Goal: Transaction & Acquisition: Book appointment/travel/reservation

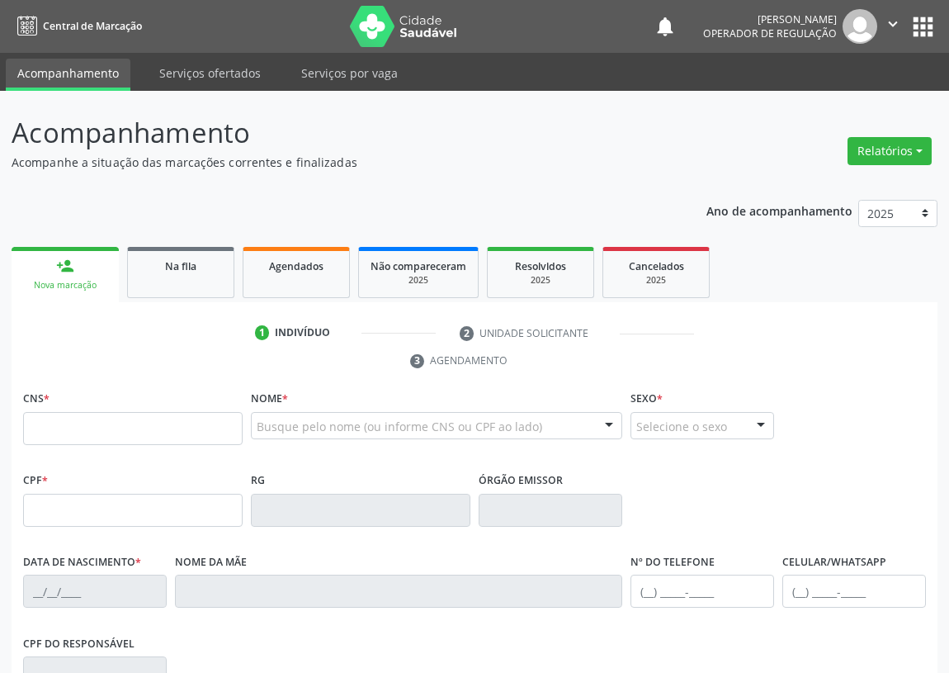
click at [34, 431] on input "text" at bounding box center [133, 428] width 220 height 33
click at [33, 425] on input "text" at bounding box center [133, 428] width 220 height 33
click at [70, 426] on input "text" at bounding box center [133, 428] width 220 height 33
type input "703 2096 4679 7897"
type input "931.465.314-53"
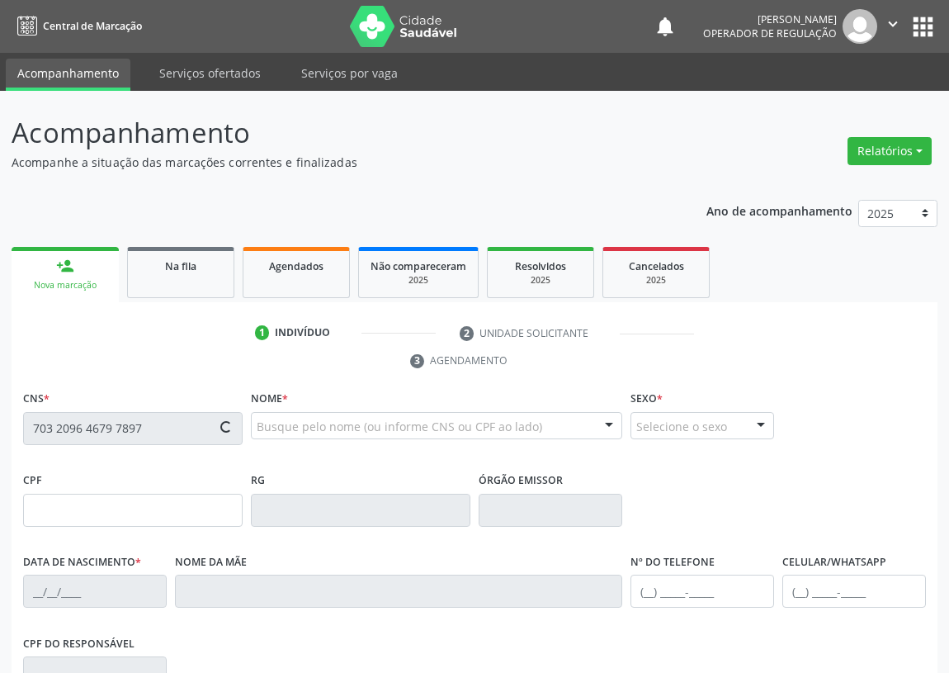
type input "1[DATE]"
type input "[PERSON_NAME]"
type input "[PHONE_NUMBER]"
type input "76"
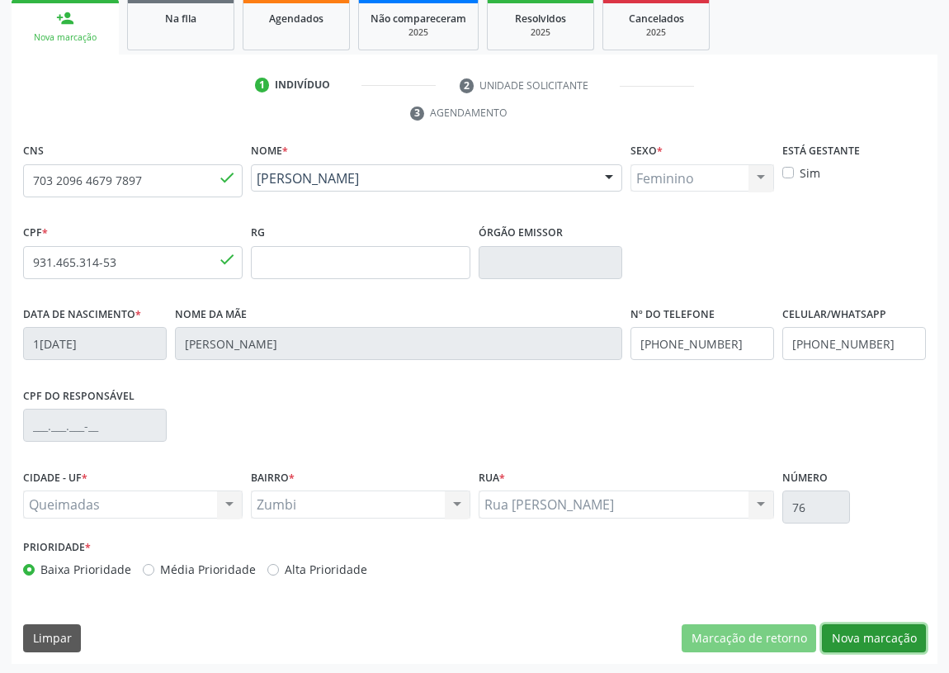
click at [881, 638] on button "Nova marcação" at bounding box center [874, 638] width 104 height 28
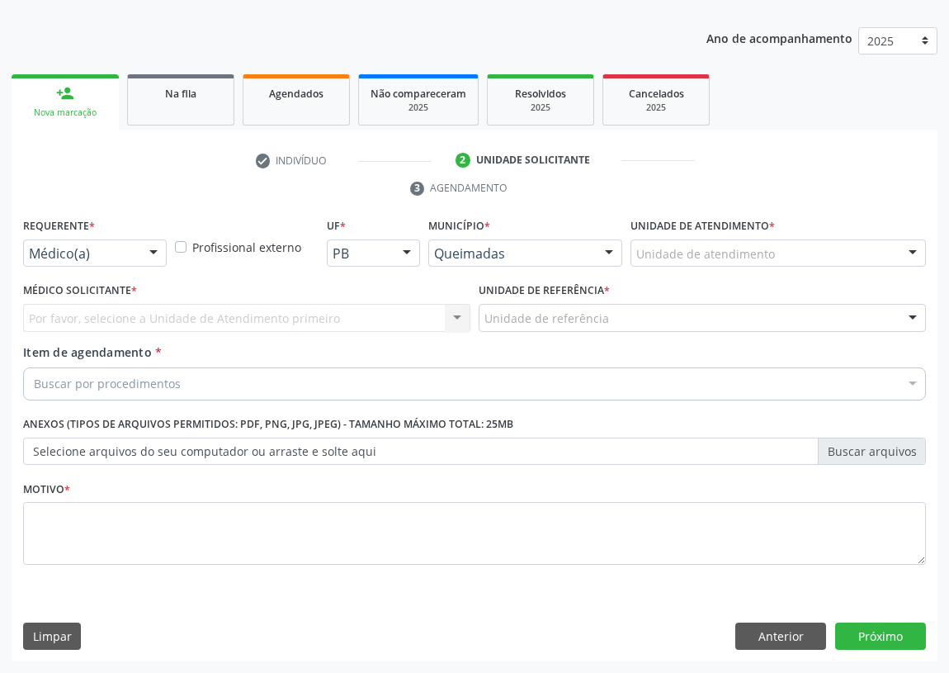
scroll to position [171, 0]
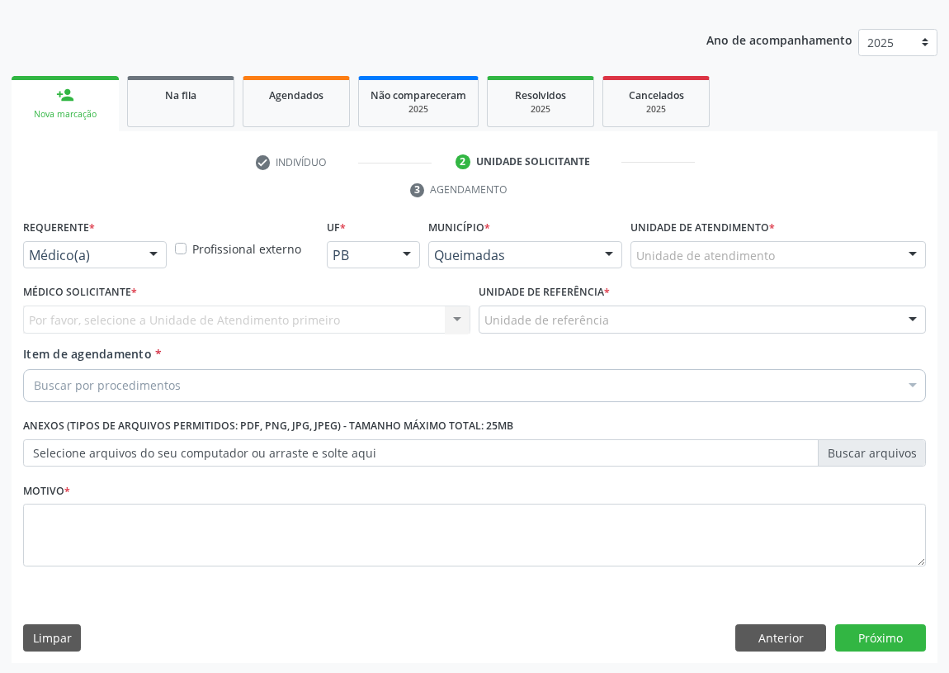
click at [149, 253] on div at bounding box center [153, 256] width 25 height 28
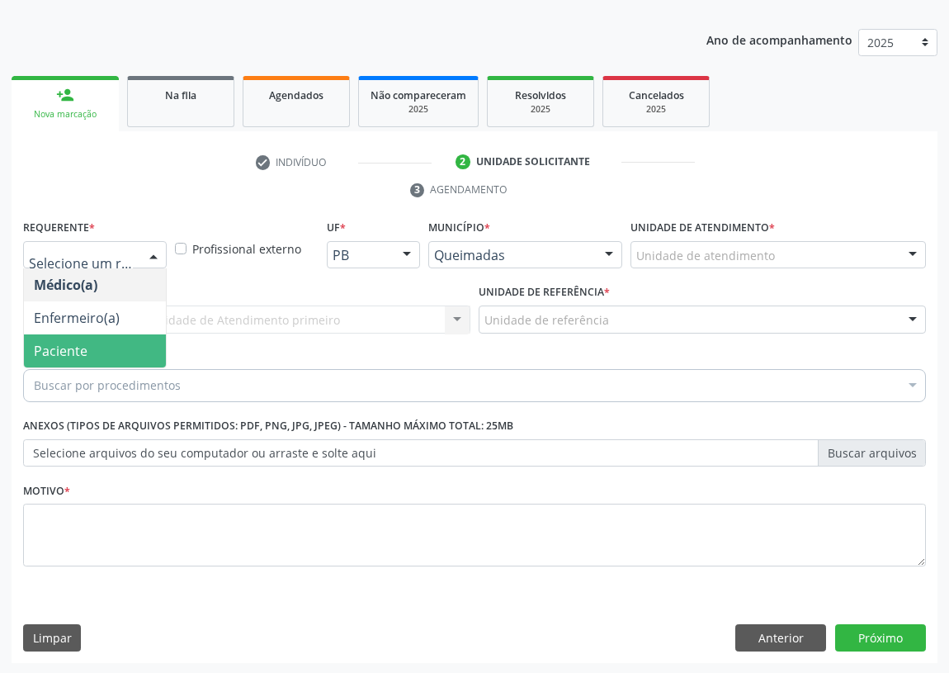
click at [142, 347] on span "Paciente" at bounding box center [95, 350] width 142 height 33
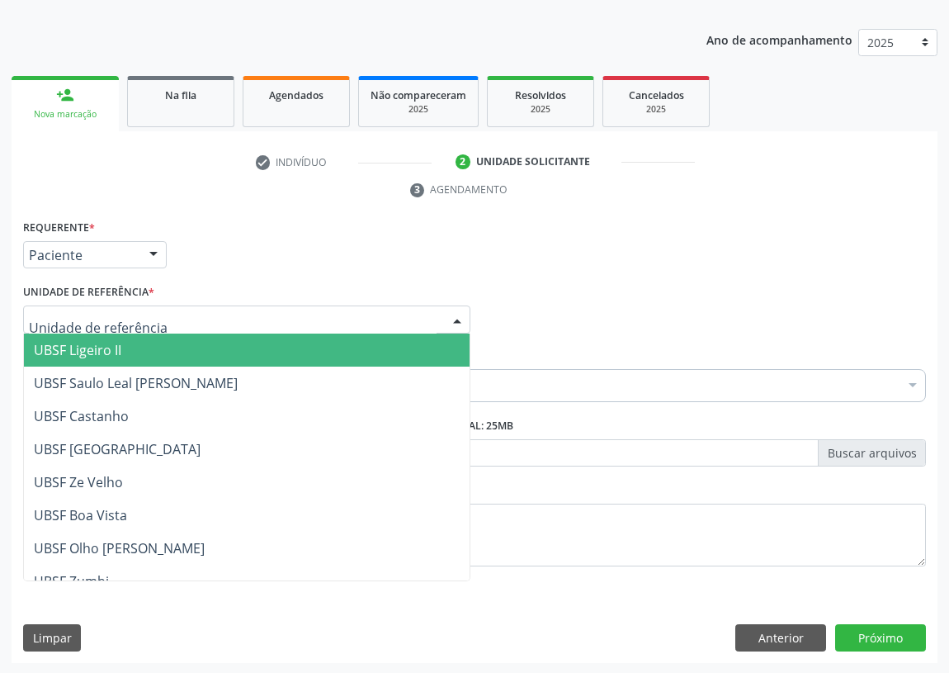
click at [454, 315] on div at bounding box center [457, 320] width 25 height 28
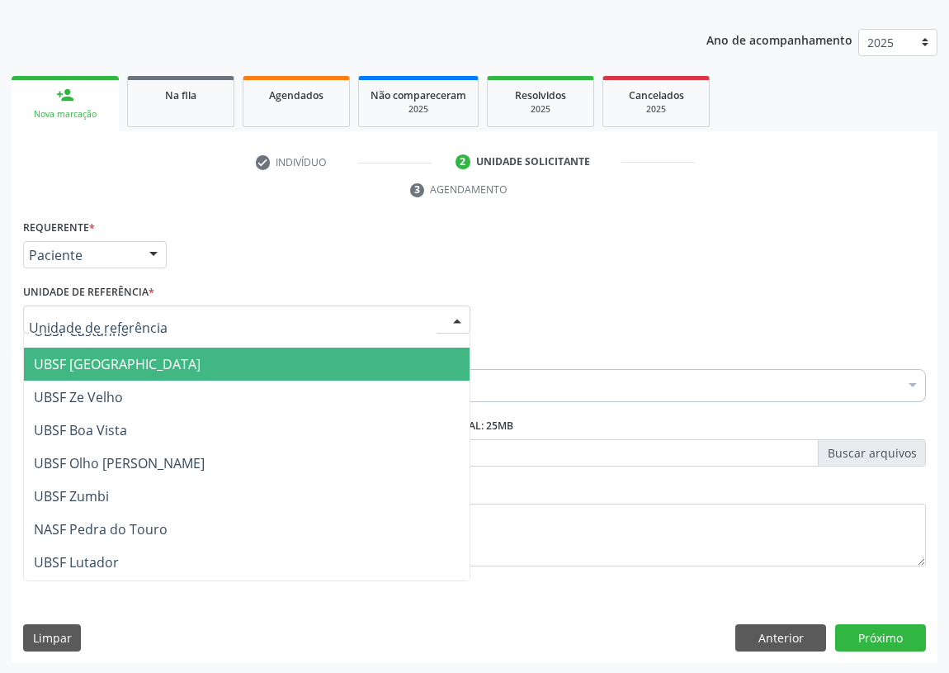
scroll to position [225, 0]
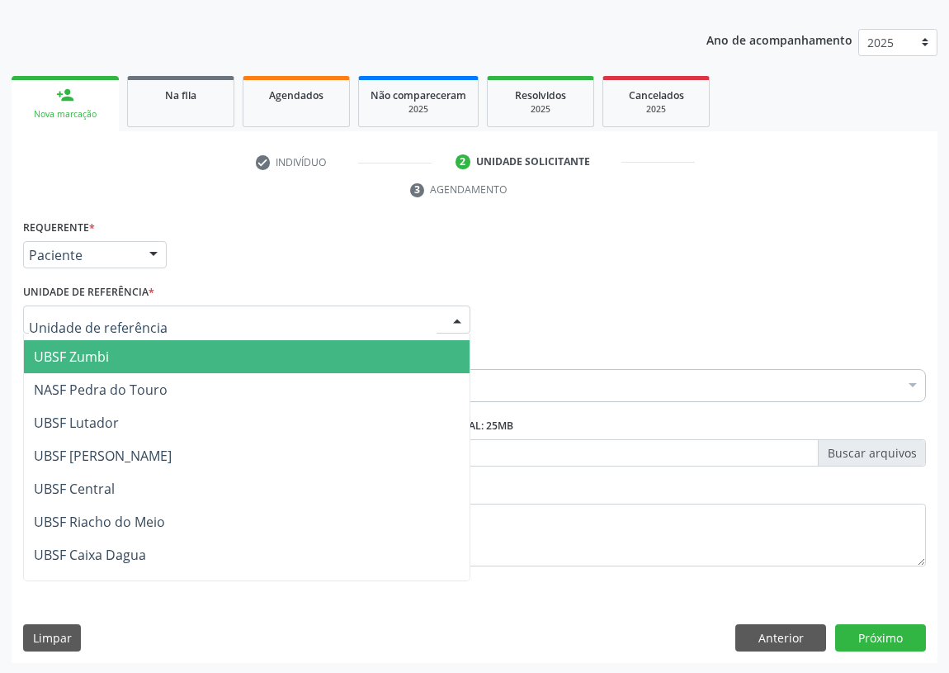
click at [98, 360] on span "UBSF Zumbi" at bounding box center [71, 357] width 75 height 18
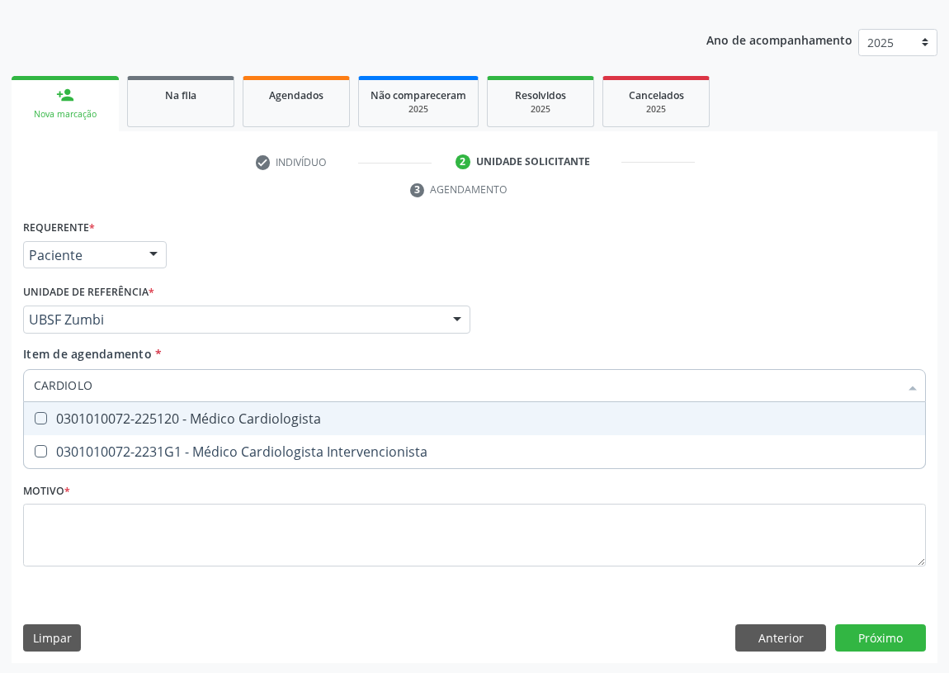
type input "CARDIOLOG"
drag, startPoint x: 244, startPoint y: 413, endPoint x: 0, endPoint y: 419, distance: 244.5
click at [244, 414] on div "0301010072-225120 - Médico Cardiologista" at bounding box center [475, 418] width 882 height 13
checkbox Cardiologista "true"
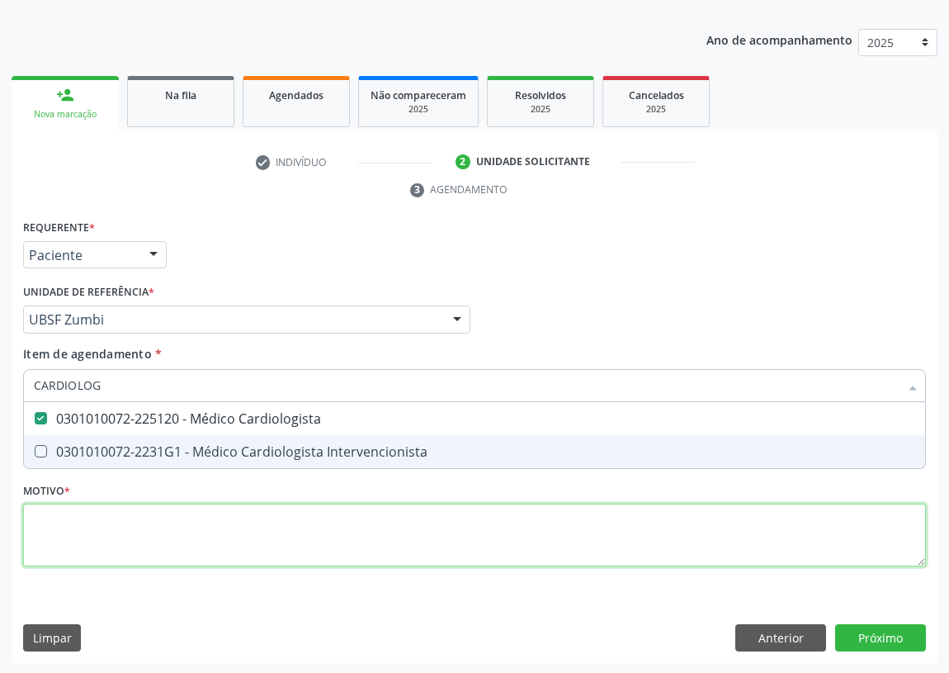
click at [88, 535] on div "Requerente * Paciente Médico(a) Enfermeiro(a) Paciente Nenhum resultado encontr…" at bounding box center [474, 402] width 903 height 374
checkbox Intervencionista "true"
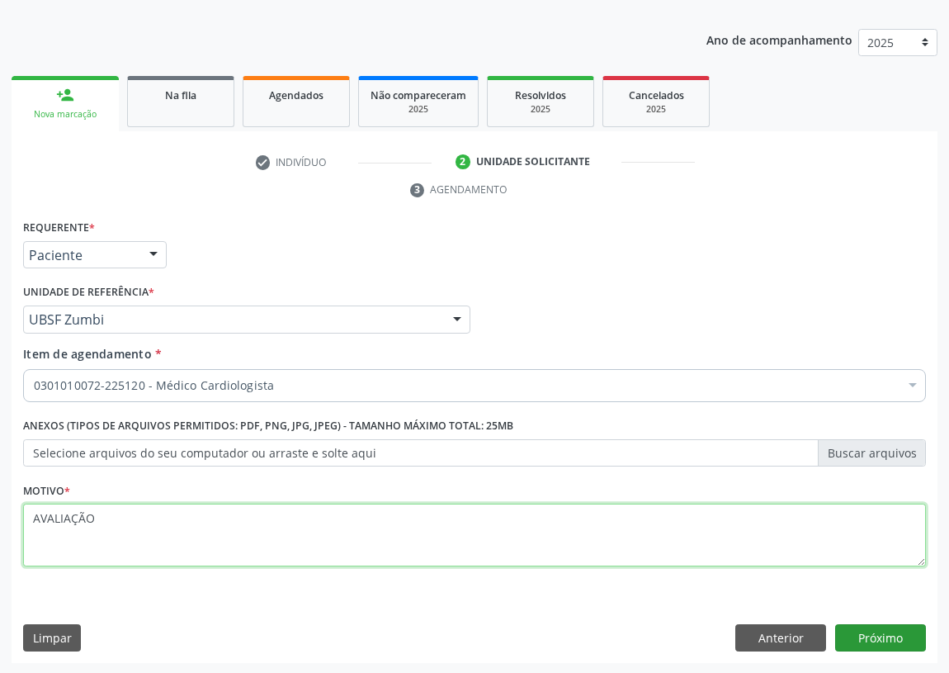
type textarea "AVALIAÇÃO"
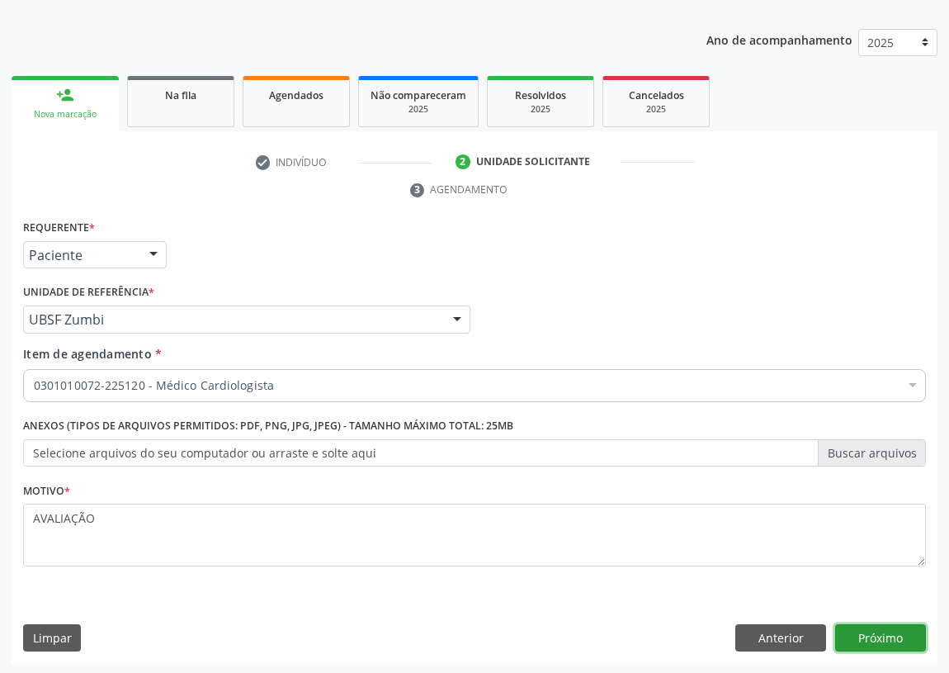
click at [878, 631] on button "Próximo" at bounding box center [881, 638] width 91 height 28
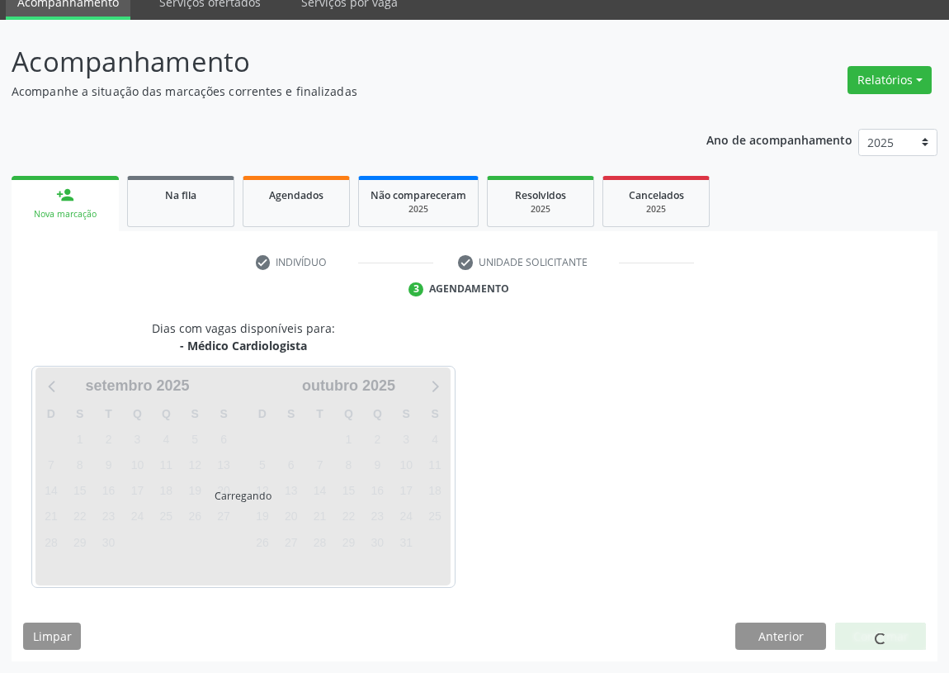
scroll to position [69, 0]
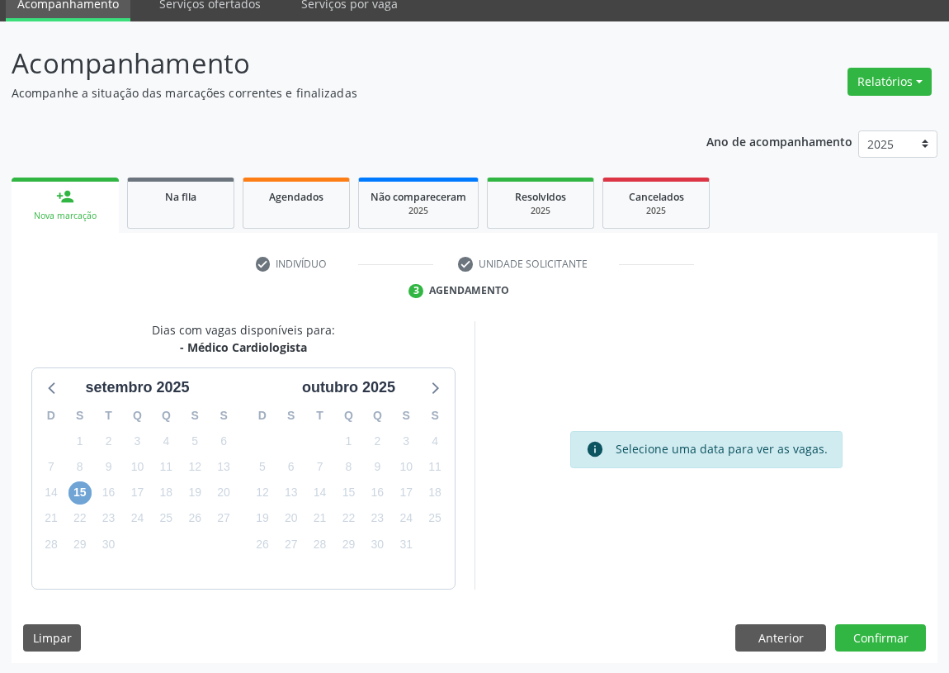
click at [81, 495] on span "15" at bounding box center [80, 492] width 23 height 23
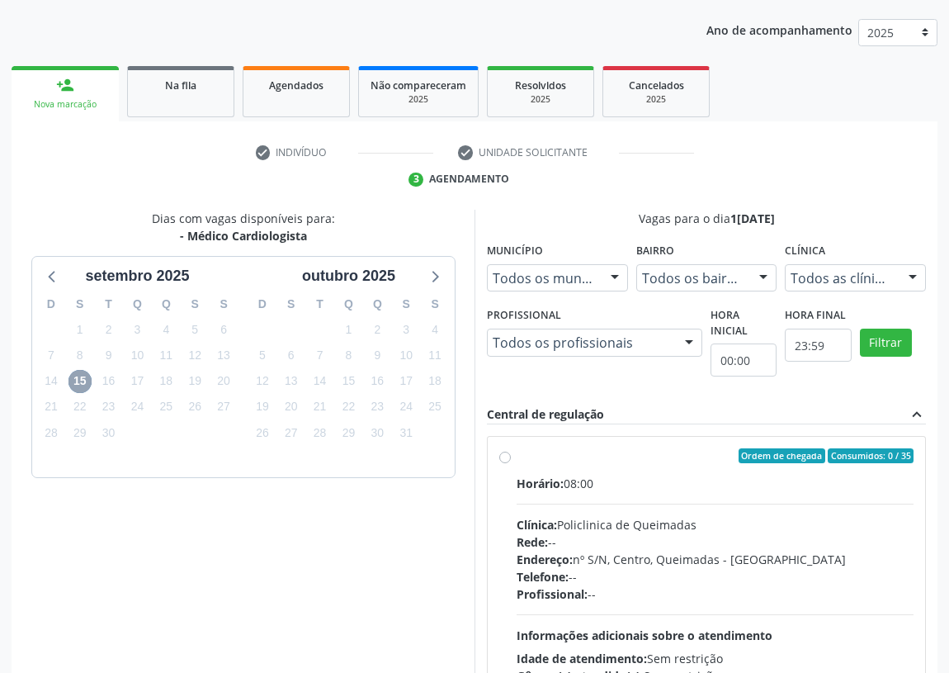
scroll to position [220, 0]
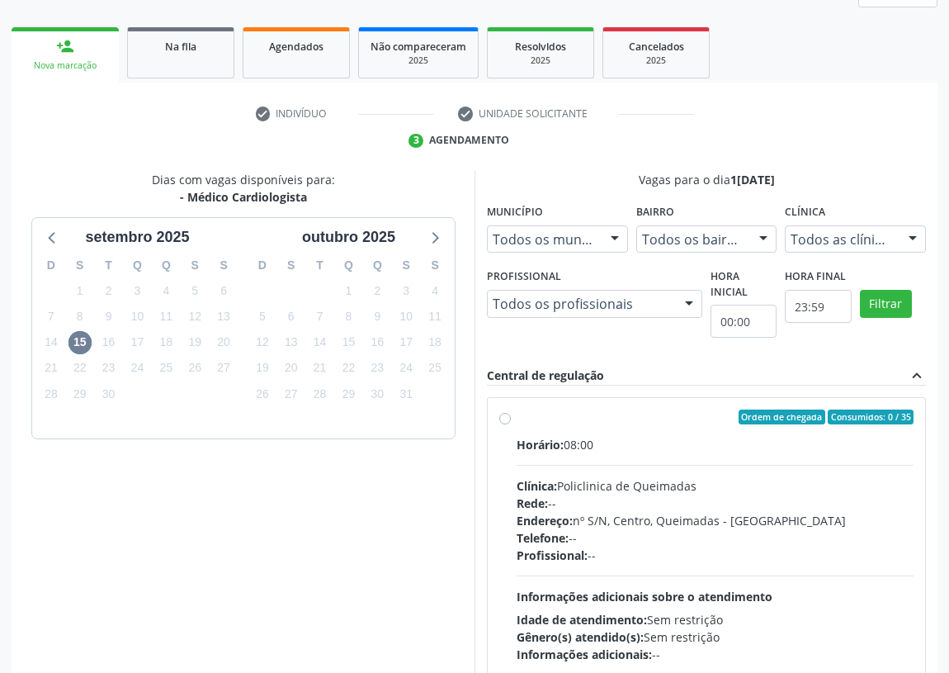
click at [517, 416] on label "Ordem de chegada Consumidos: 0 / 35 Horário: 08:00 Clínica: Policlinica de Quei…" at bounding box center [715, 536] width 397 height 253
click at [509, 416] on input "Ordem de chegada Consumidos: 0 / 35 Horário: 08:00 Clínica: Policlinica de Quei…" at bounding box center [505, 417] width 12 height 15
radio input "true"
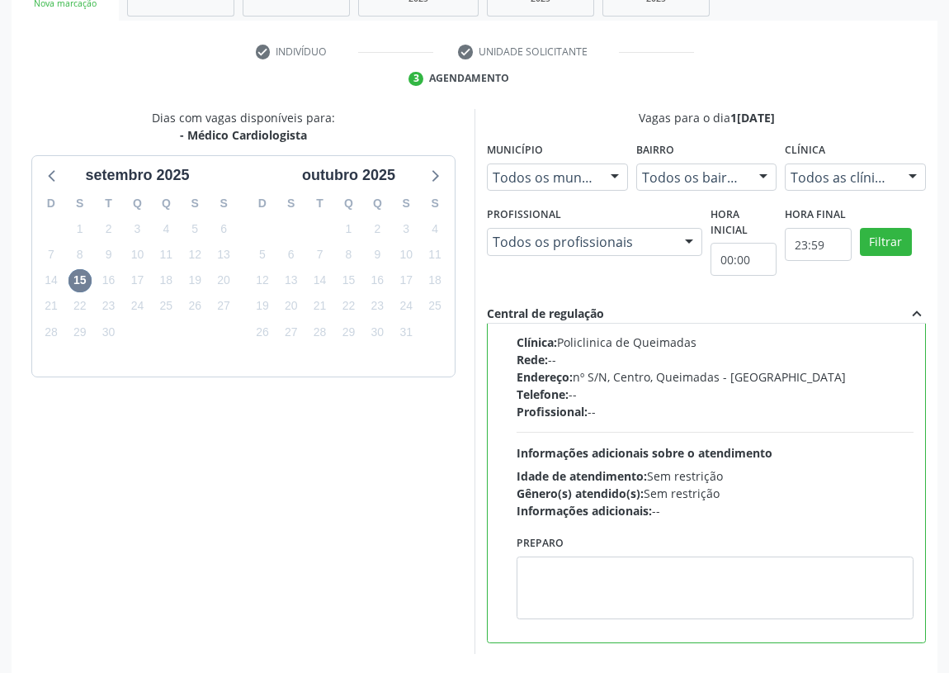
scroll to position [347, 0]
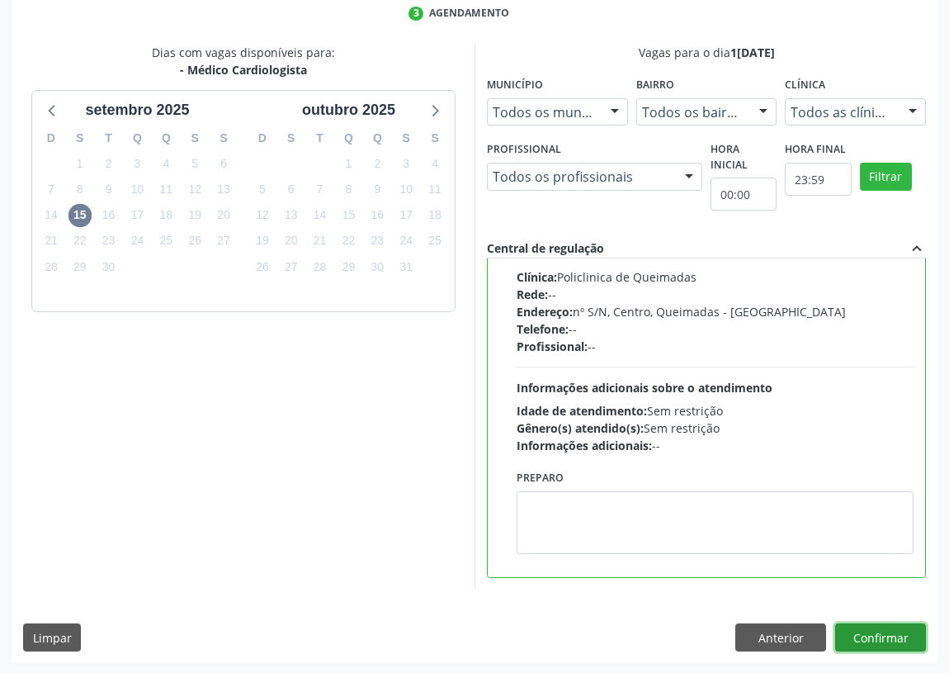
click at [897, 636] on button "Confirmar" at bounding box center [881, 637] width 91 height 28
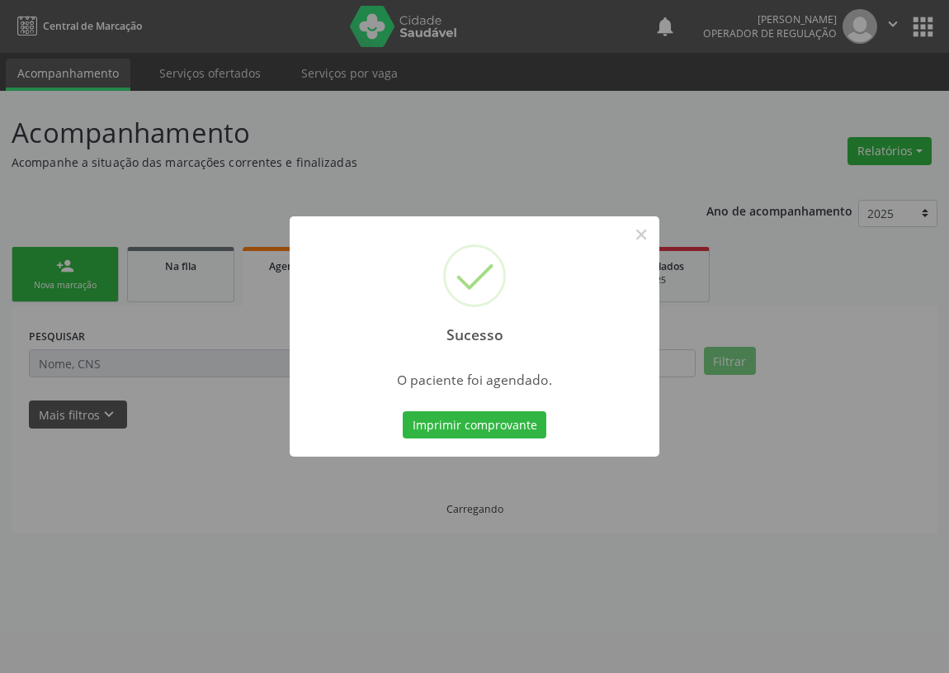
scroll to position [0, 0]
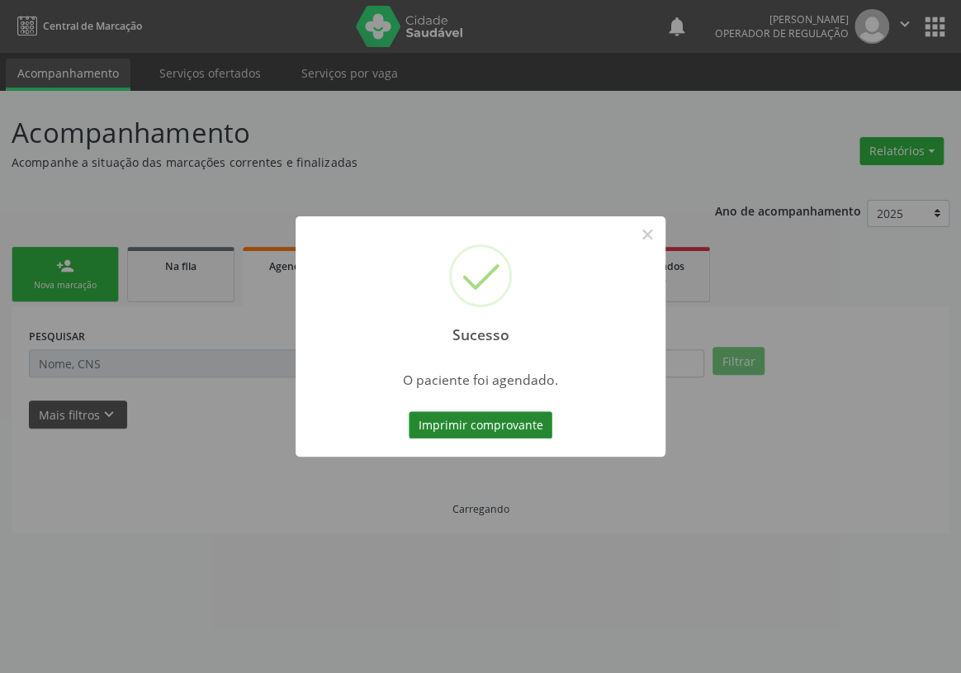
click at [455, 417] on button "Imprimir comprovante" at bounding box center [481, 425] width 144 height 28
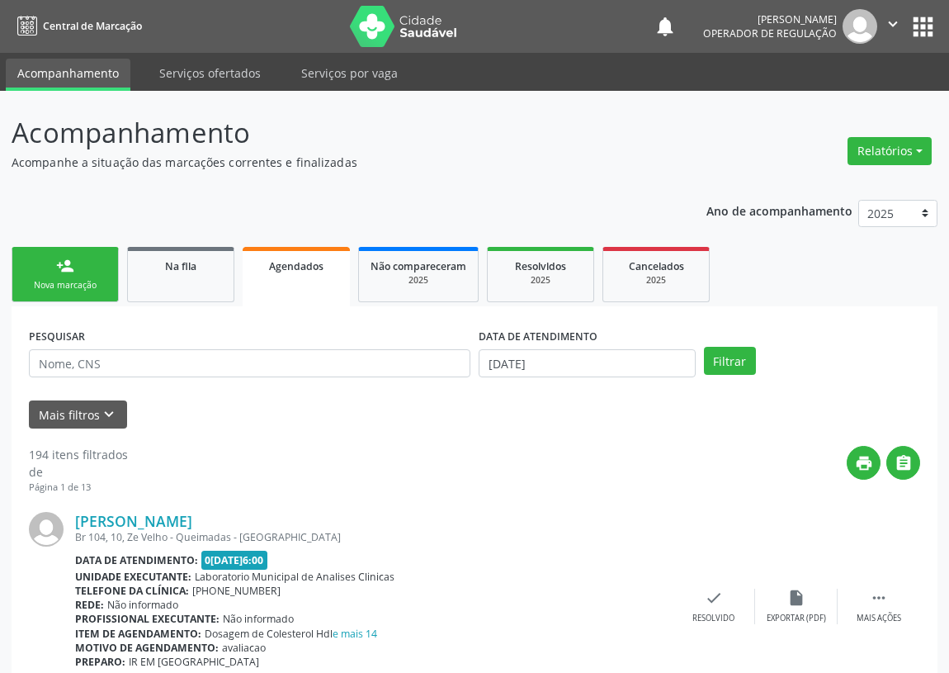
click at [80, 264] on link "person_add Nova marcação" at bounding box center [65, 274] width 107 height 55
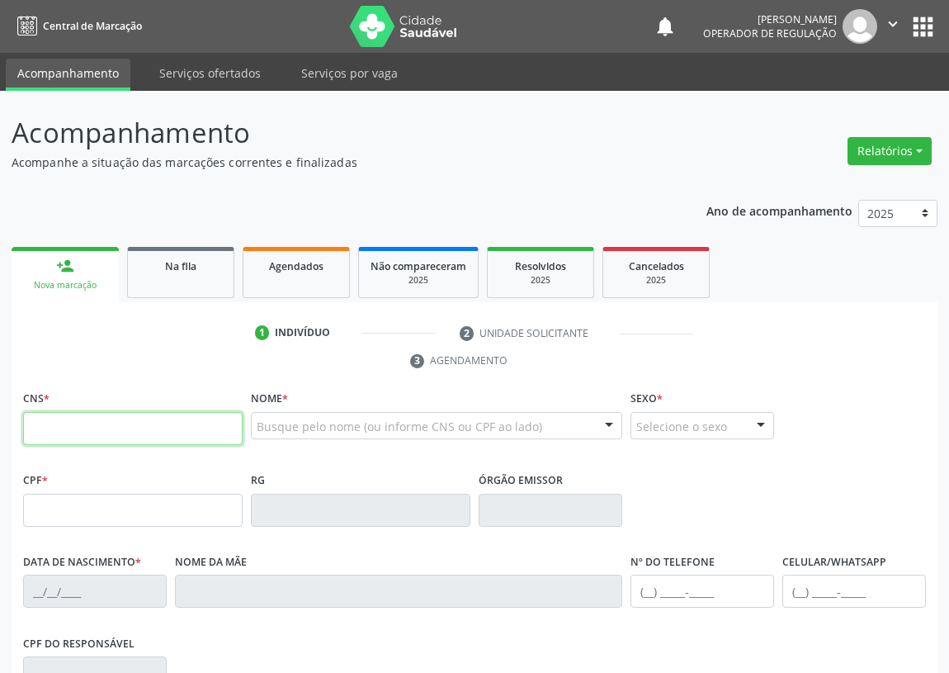
click at [63, 433] on input "text" at bounding box center [133, 428] width 220 height 33
type input "703 2096 4679 7897"
type input "931.465.314-53"
type input "13/05/1966"
type input "Inês da Silva Aleixo"
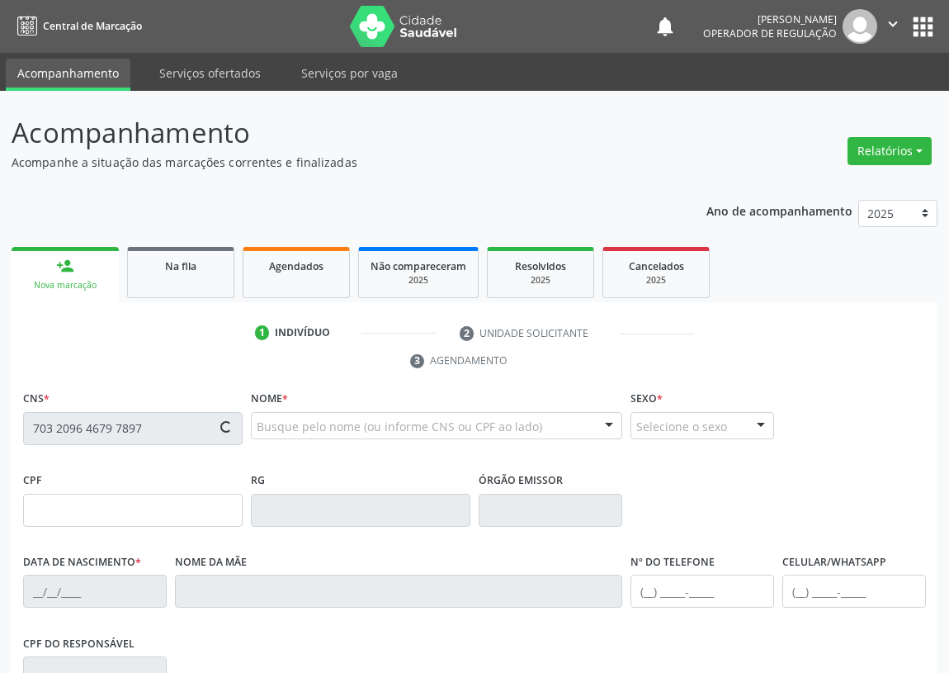
type input "(83) 99916-3974"
type input "76"
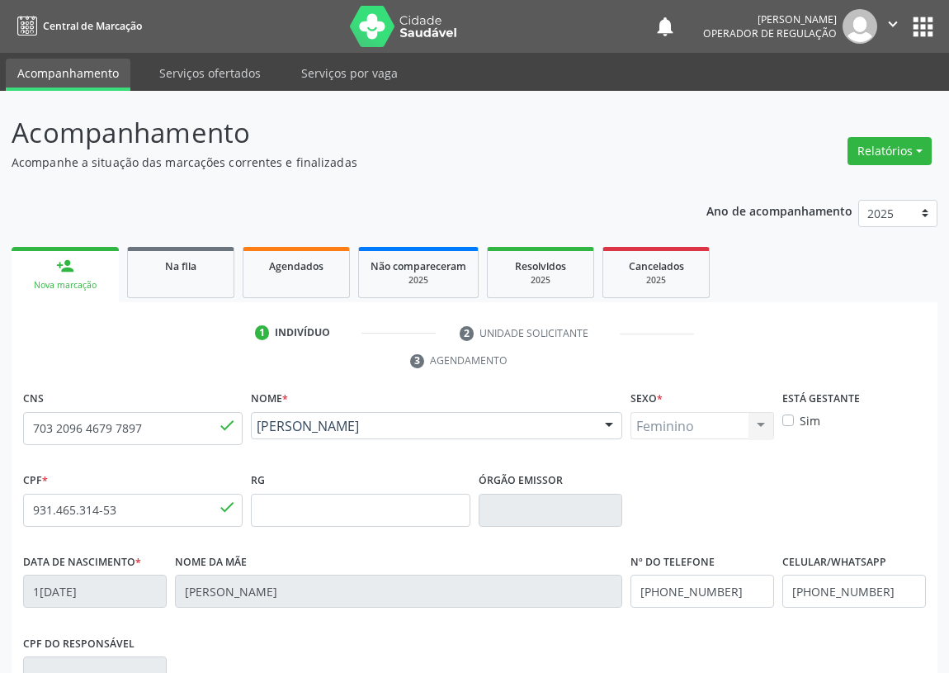
scroll to position [248, 0]
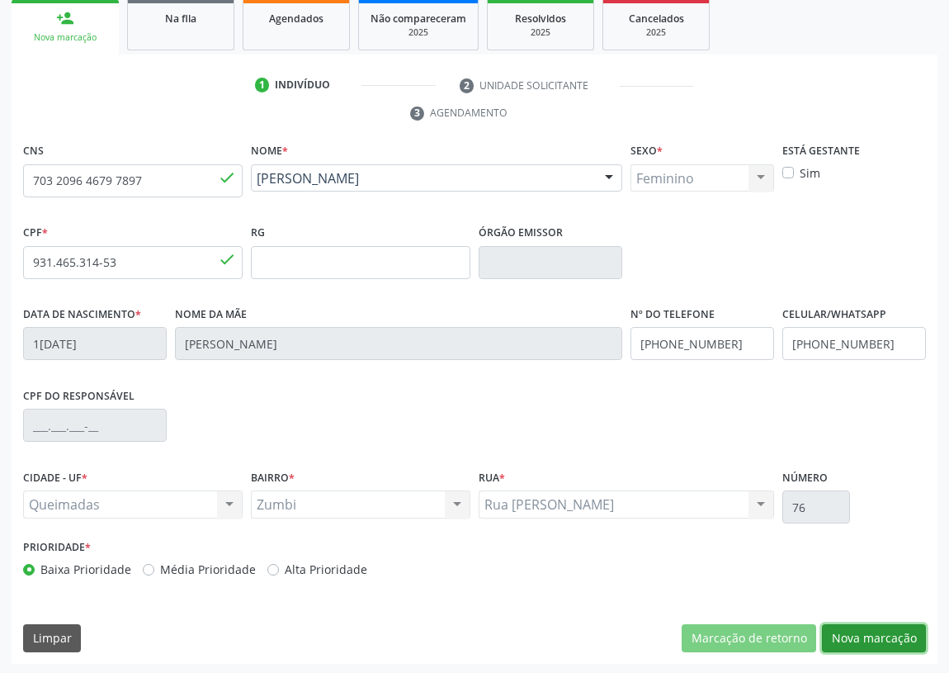
drag, startPoint x: 860, startPoint y: 630, endPoint x: 470, endPoint y: 535, distance: 401.9
click at [860, 628] on button "Nova marcação" at bounding box center [874, 638] width 104 height 28
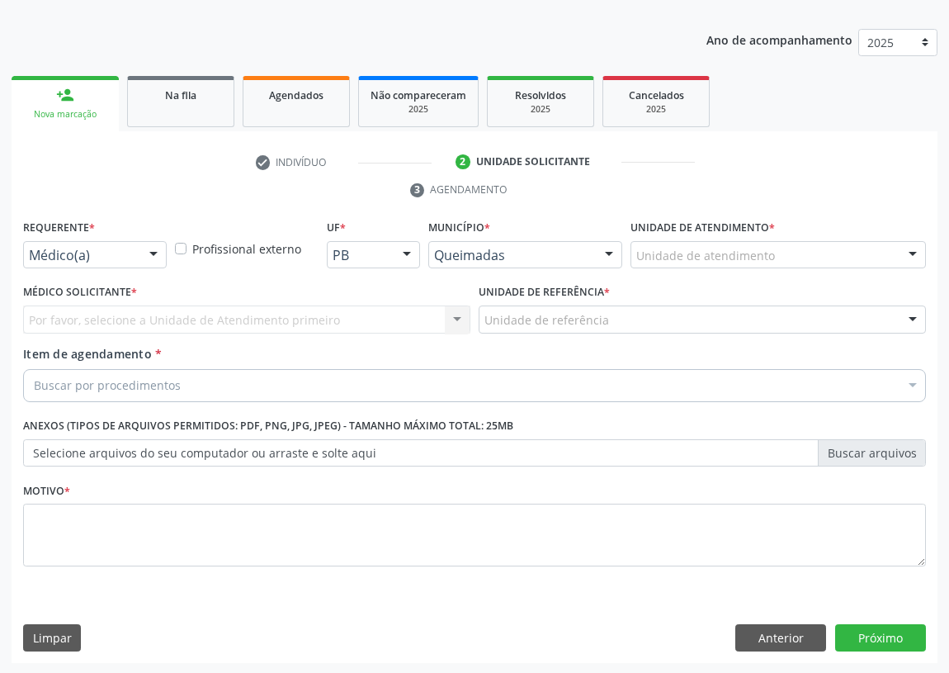
drag, startPoint x: 157, startPoint y: 255, endPoint x: 134, endPoint y: 296, distance: 47.3
click at [152, 261] on div at bounding box center [153, 256] width 25 height 28
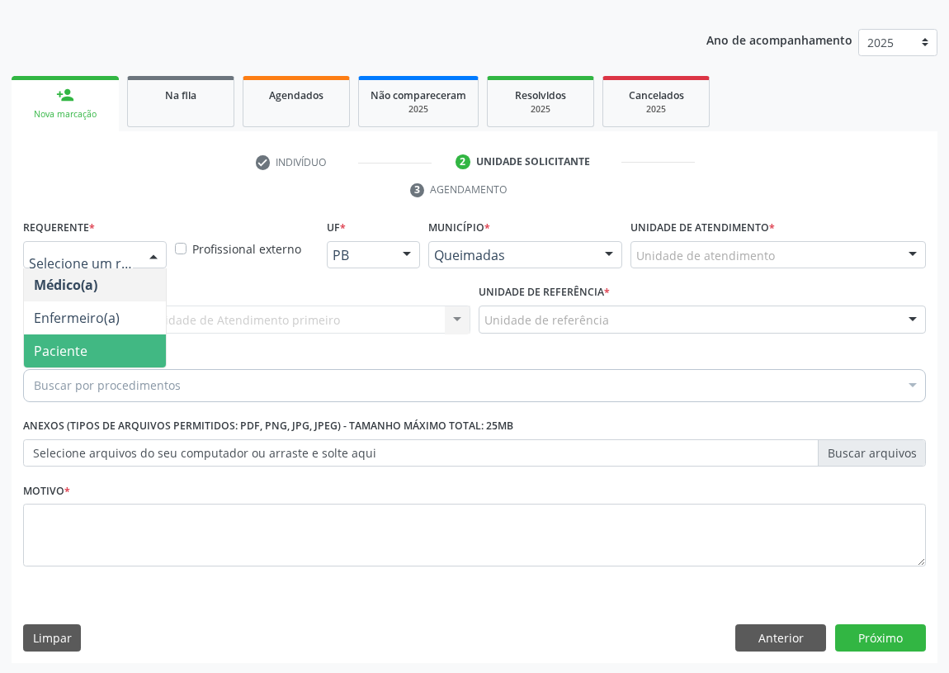
drag, startPoint x: 135, startPoint y: 340, endPoint x: 336, endPoint y: 322, distance: 202.3
click at [138, 341] on span "Paciente" at bounding box center [95, 350] width 142 height 33
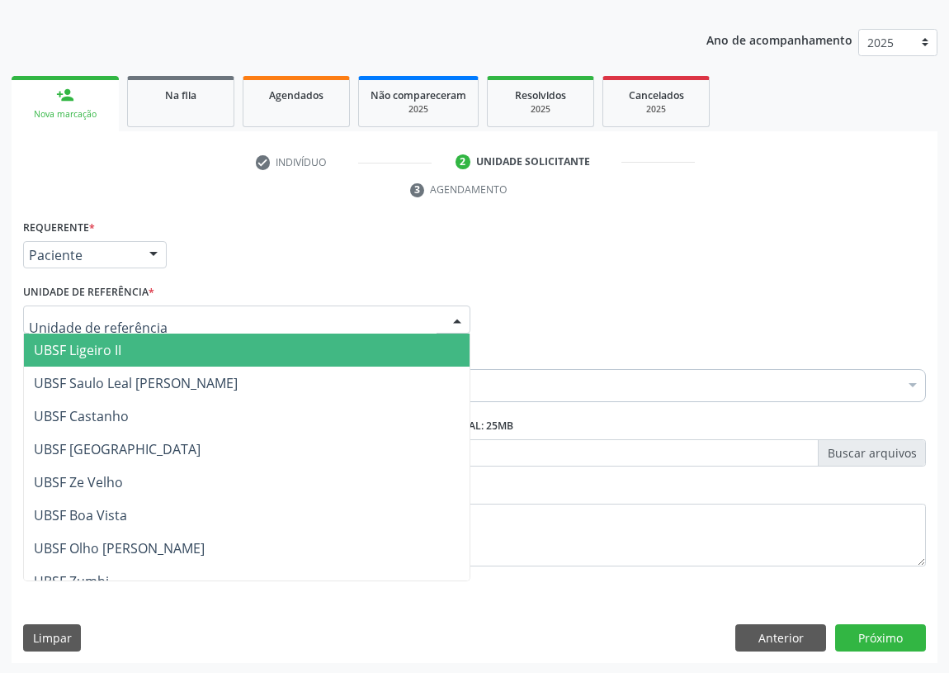
click at [362, 307] on div at bounding box center [246, 319] width 447 height 28
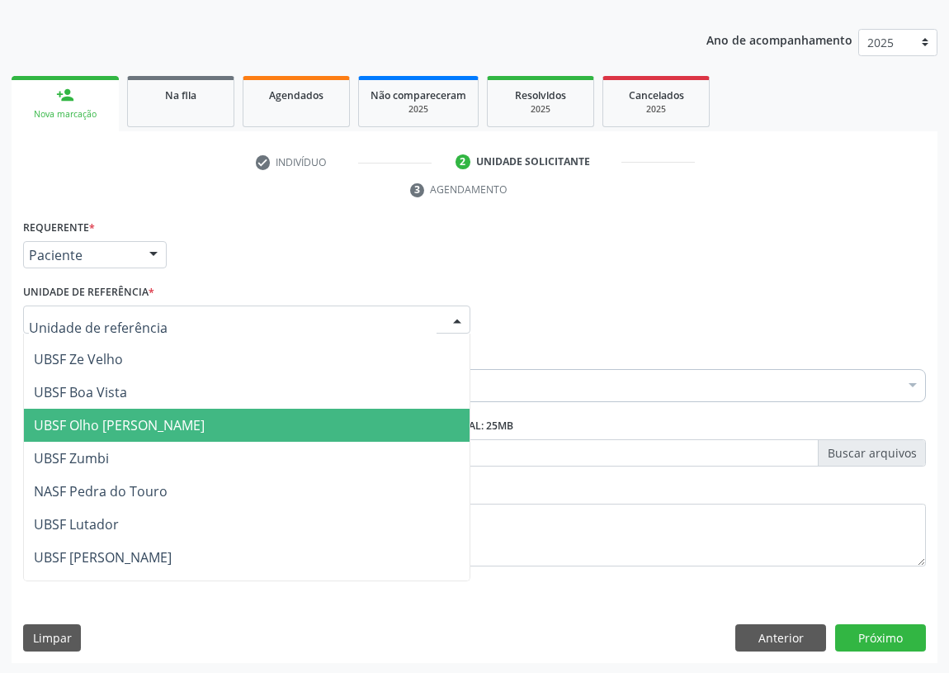
scroll to position [149, 0]
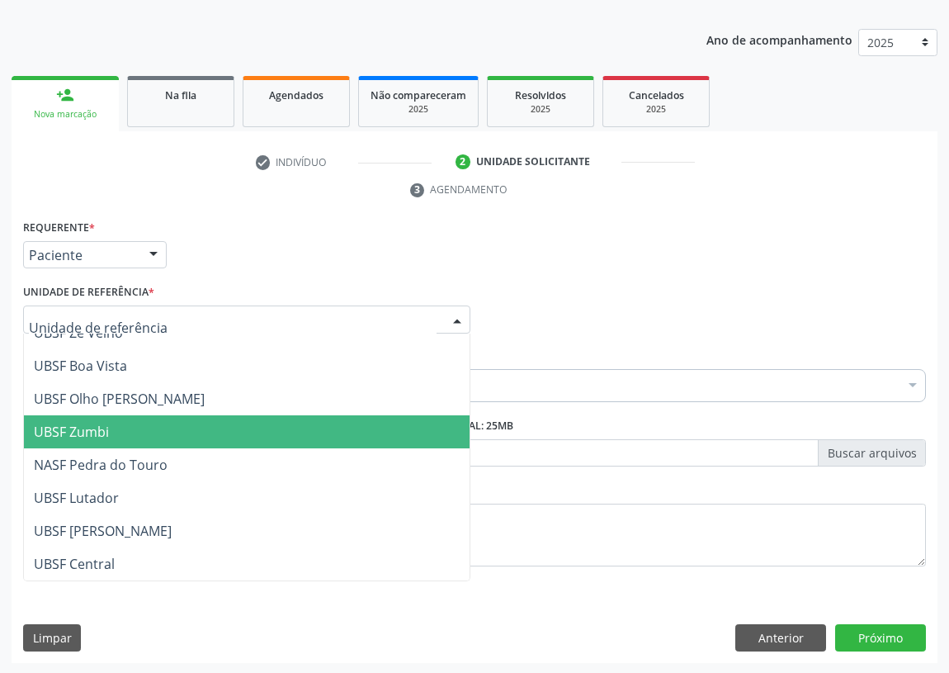
drag, startPoint x: 97, startPoint y: 433, endPoint x: 51, endPoint y: 422, distance: 46.9
click at [95, 433] on span "UBSF Zumbi" at bounding box center [71, 432] width 75 height 18
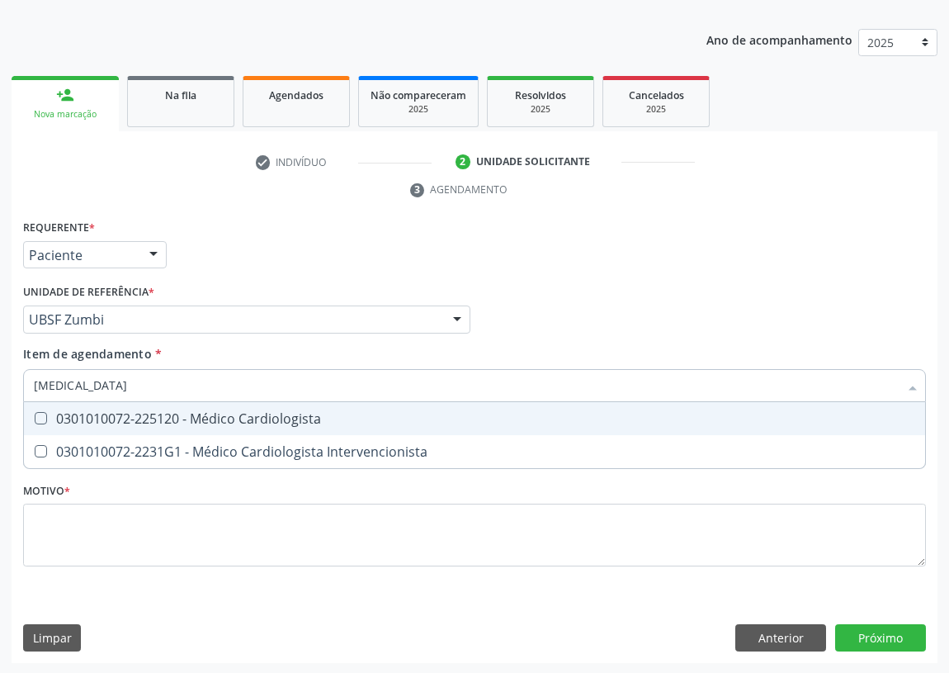
type input "CARDIOLOGISTA"
drag, startPoint x: 230, startPoint y: 406, endPoint x: 66, endPoint y: 485, distance: 182.4
click at [229, 406] on span "0301010072-225120 - Médico Cardiologista" at bounding box center [475, 418] width 902 height 33
checkbox Cardiologista "true"
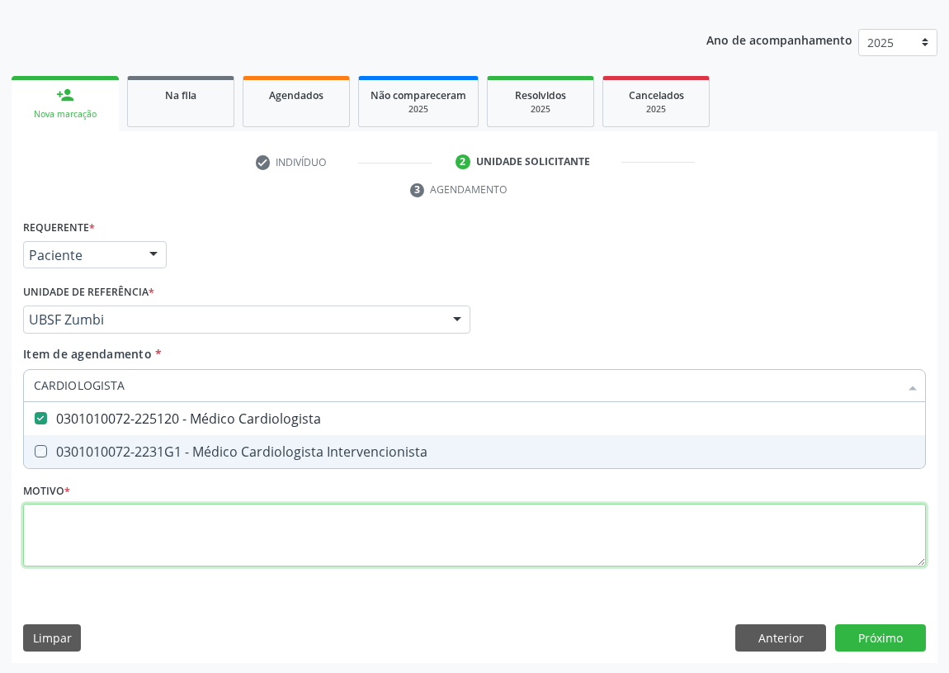
click at [81, 550] on div "Requerente * Paciente Médico(a) Enfermeiro(a) Paciente Nenhum resultado encontr…" at bounding box center [474, 402] width 903 height 374
checkbox Intervencionista "true"
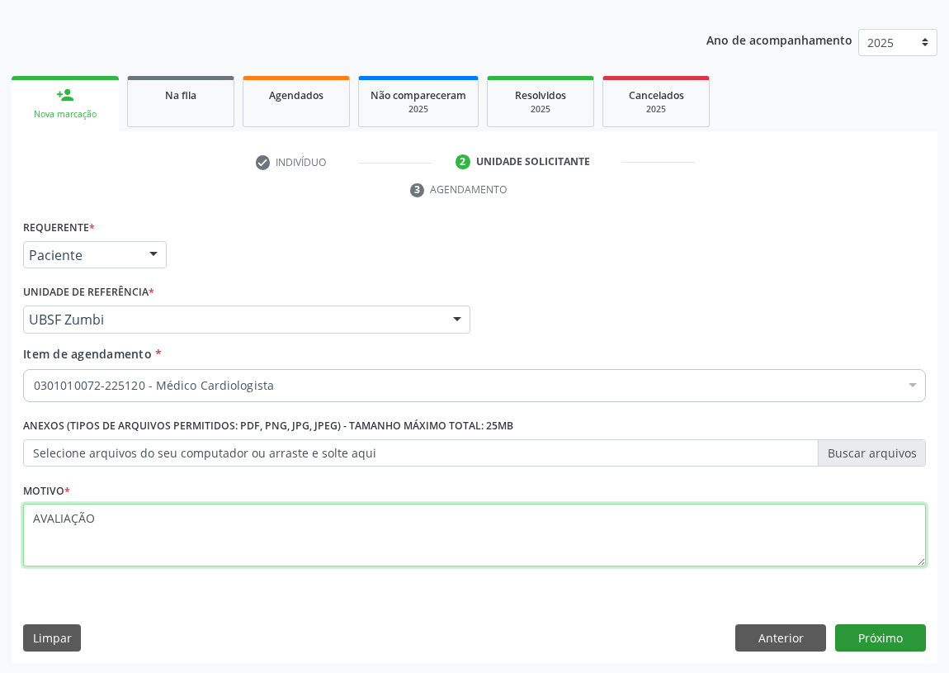
type textarea "AVALIAÇÃO"
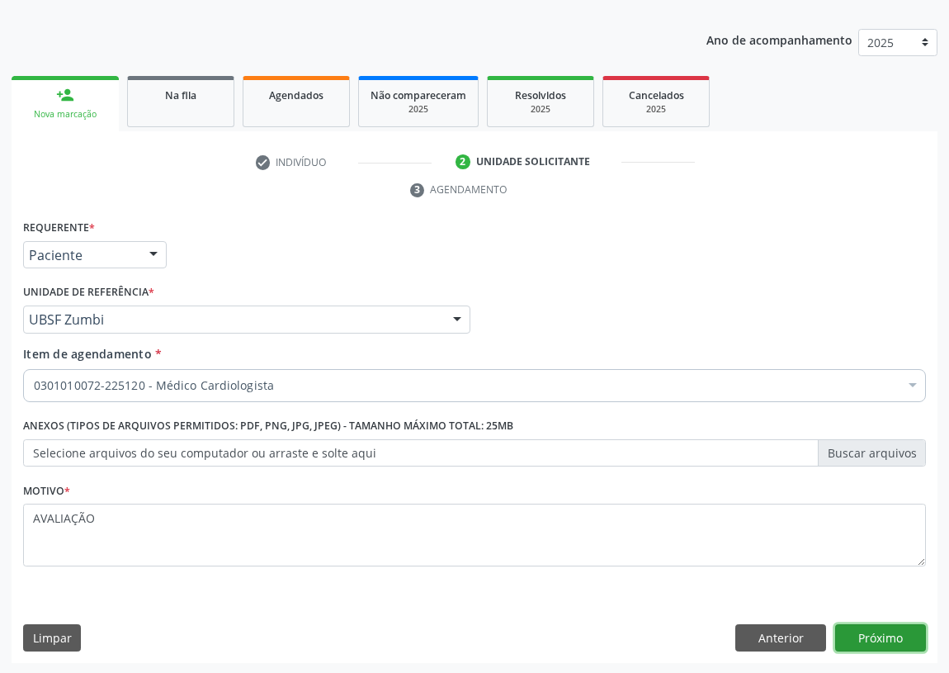
click at [855, 636] on button "Próximo" at bounding box center [881, 638] width 91 height 28
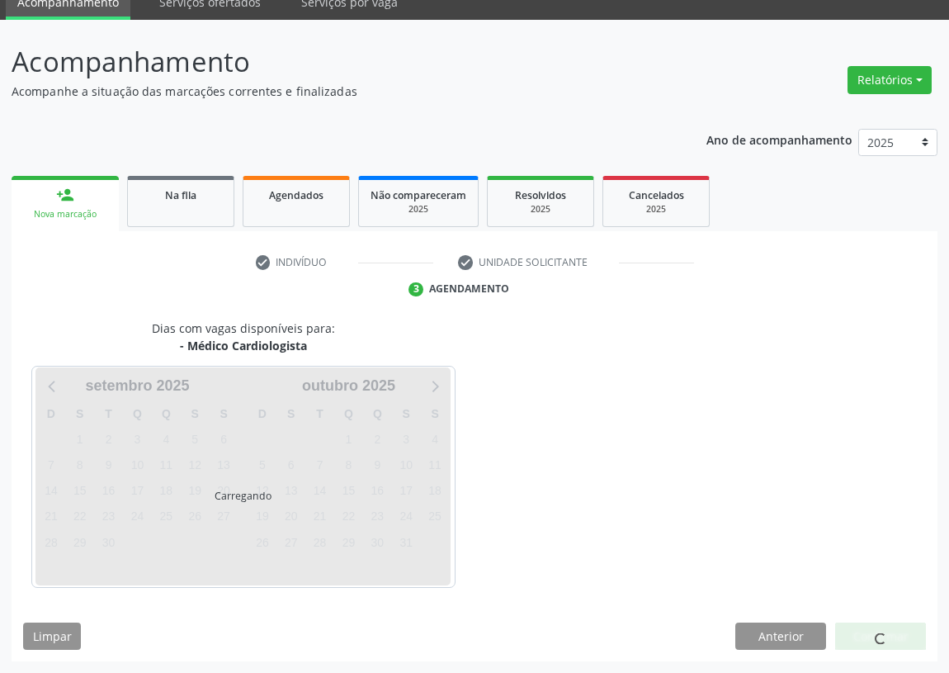
scroll to position [69, 0]
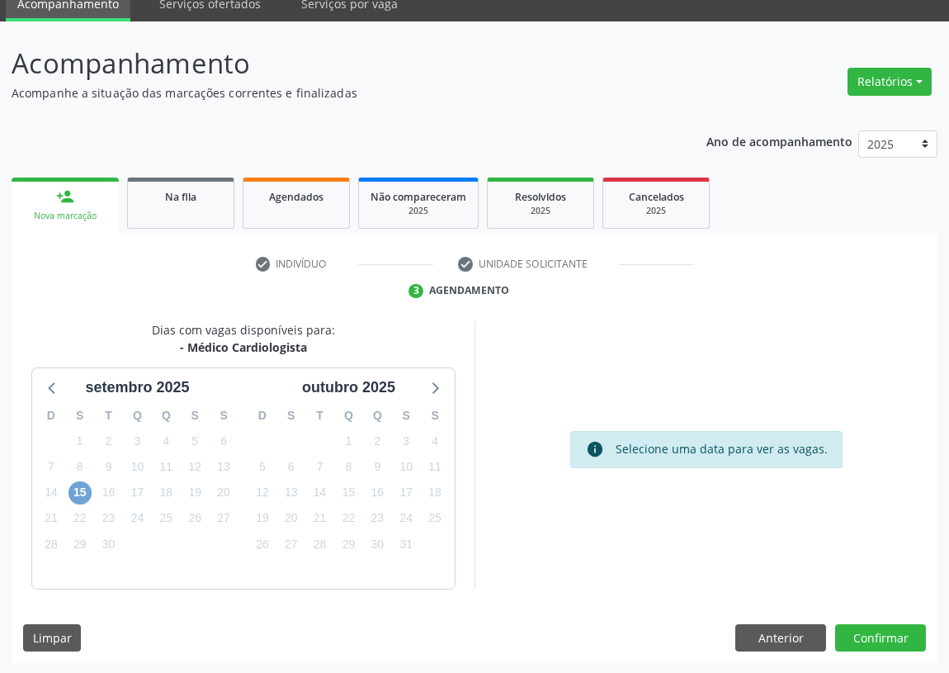
drag, startPoint x: 78, startPoint y: 493, endPoint x: 255, endPoint y: 418, distance: 192.0
click at [79, 491] on span "15" at bounding box center [80, 492] width 23 height 23
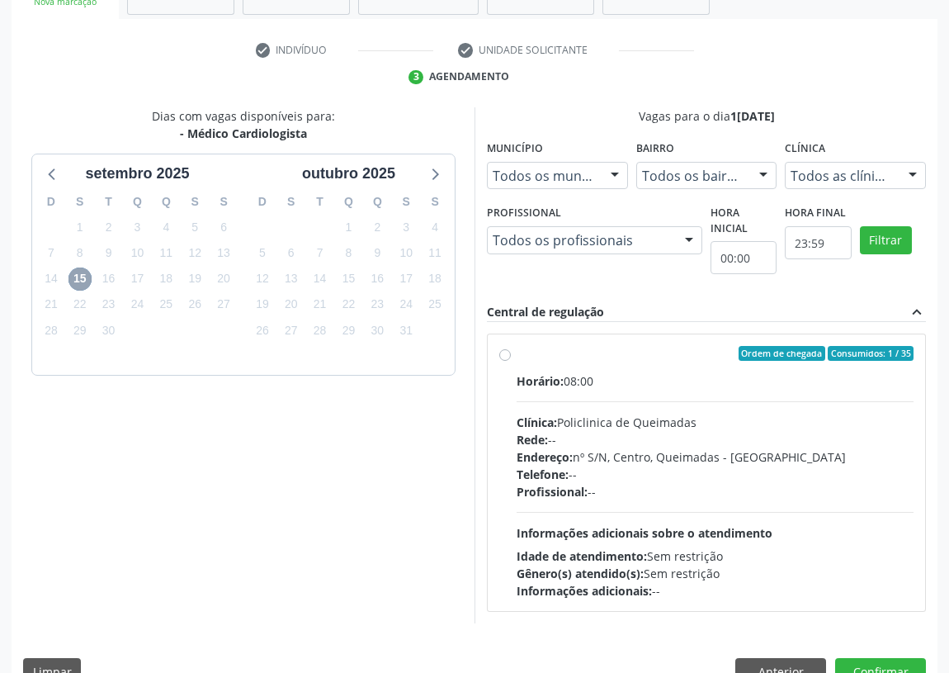
scroll to position [317, 0]
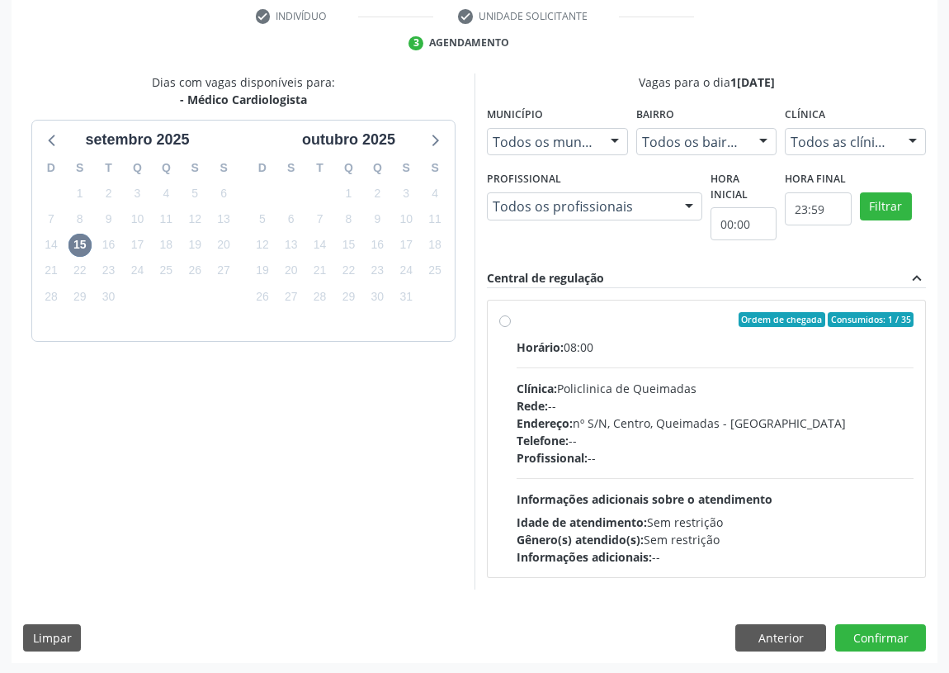
click at [517, 320] on label "Ordem de chegada Consumidos: 1 / 35 Horário: 08:00 Clínica: Policlinica de Quei…" at bounding box center [715, 438] width 397 height 253
click at [504, 320] on input "Ordem de chegada Consumidos: 1 / 35 Horário: 08:00 Clínica: Policlinica de Quei…" at bounding box center [505, 319] width 12 height 15
radio input "true"
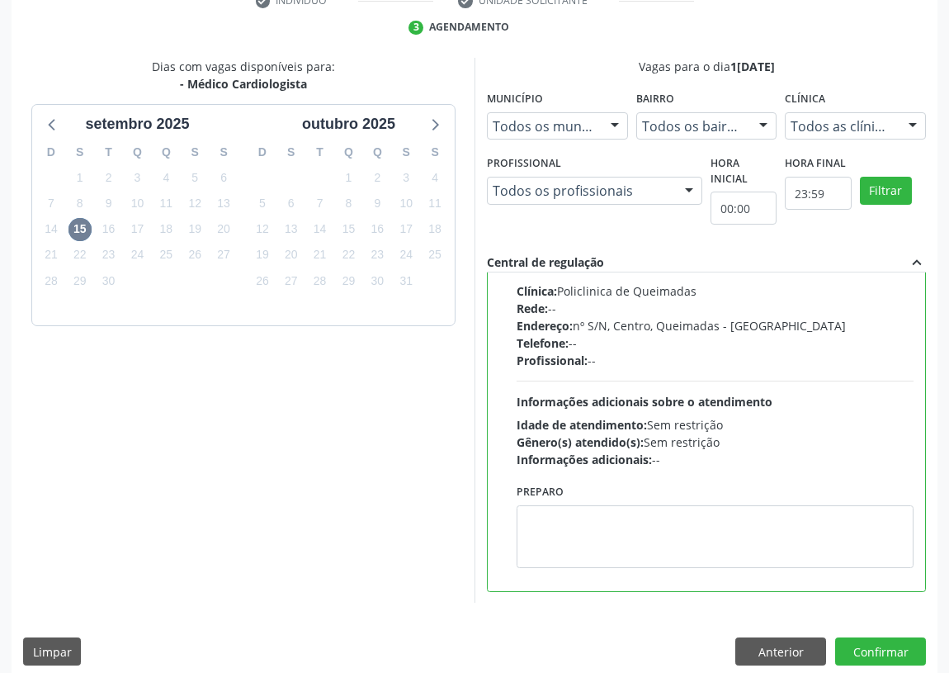
scroll to position [347, 0]
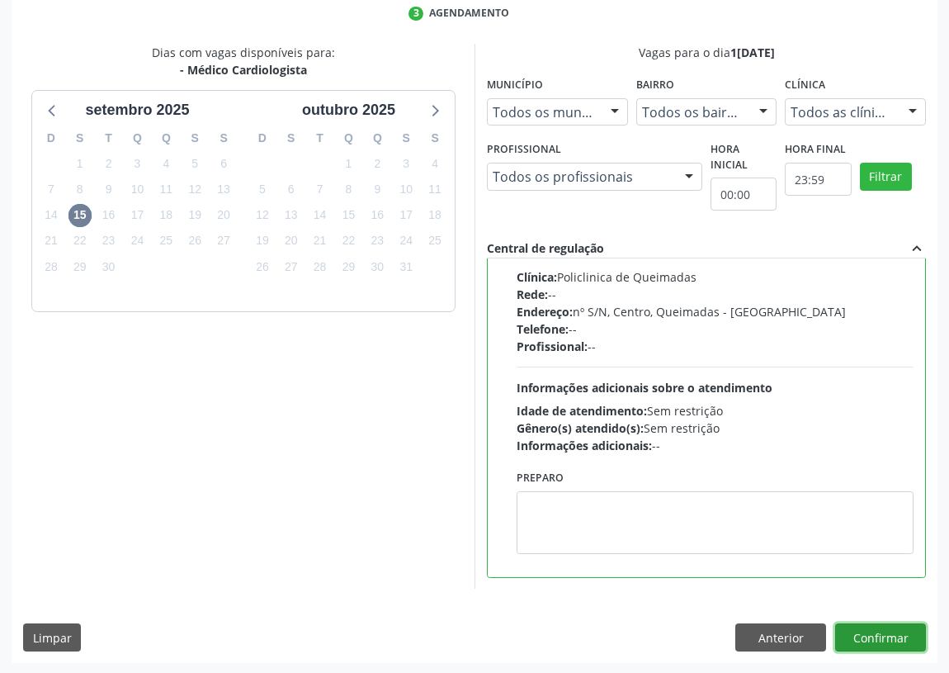
drag, startPoint x: 872, startPoint y: 642, endPoint x: 593, endPoint y: 568, distance: 288.6
click at [873, 642] on button "Confirmar" at bounding box center [881, 637] width 91 height 28
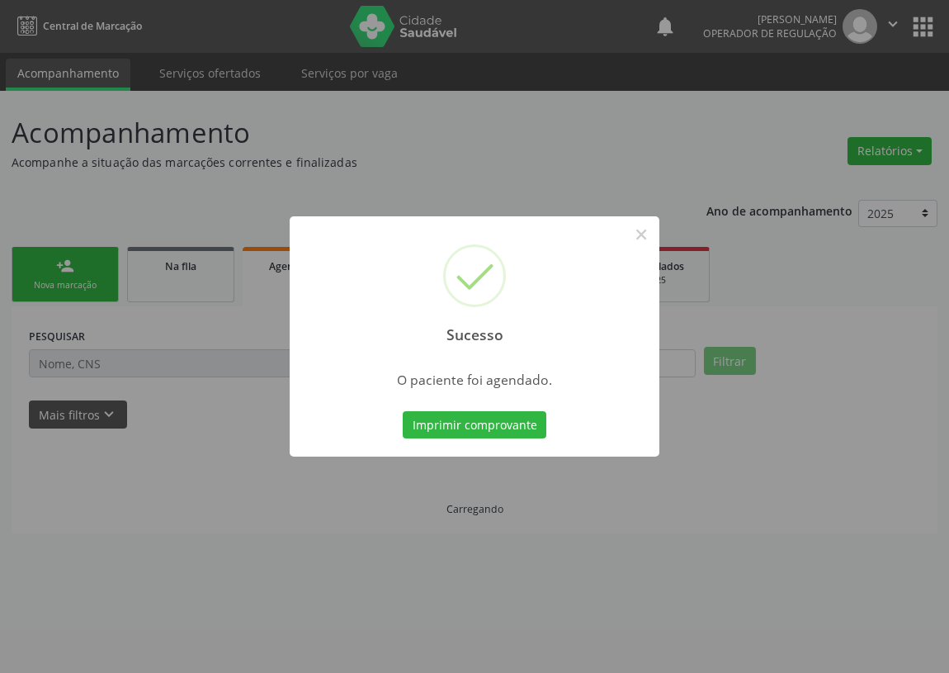
scroll to position [0, 0]
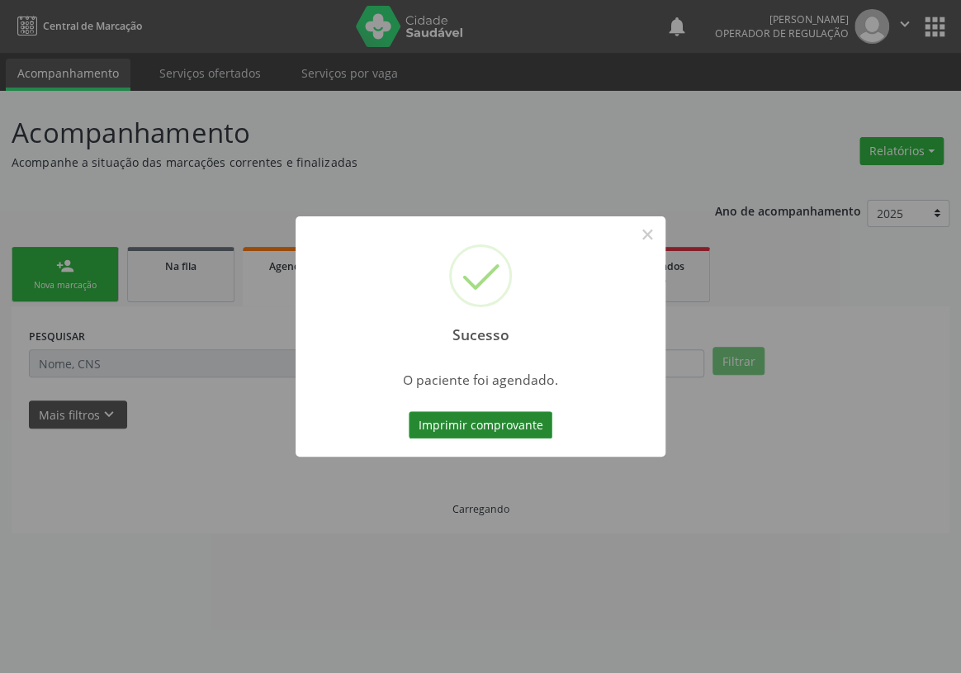
click at [500, 423] on button "Imprimir comprovante" at bounding box center [481, 425] width 144 height 28
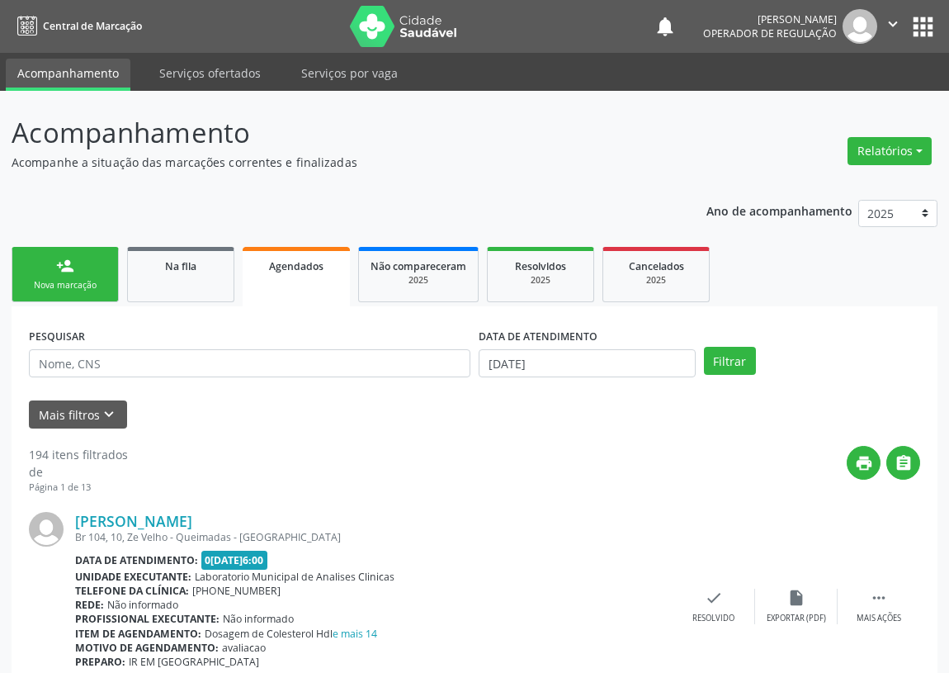
click at [33, 282] on div "Nova marcação" at bounding box center [65, 285] width 83 height 12
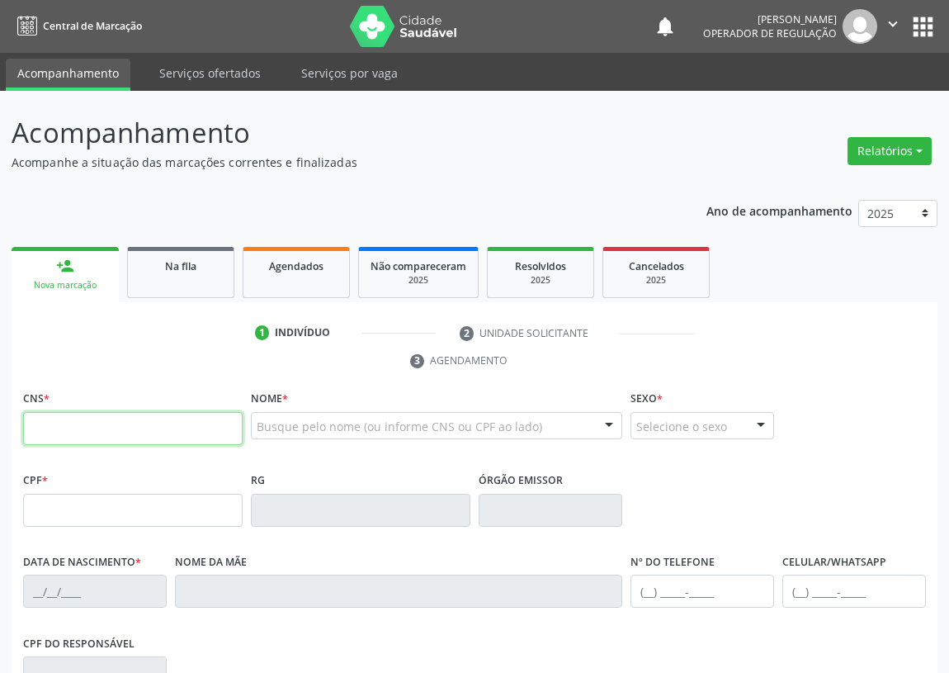
click at [60, 424] on input "text" at bounding box center [133, 428] width 220 height 33
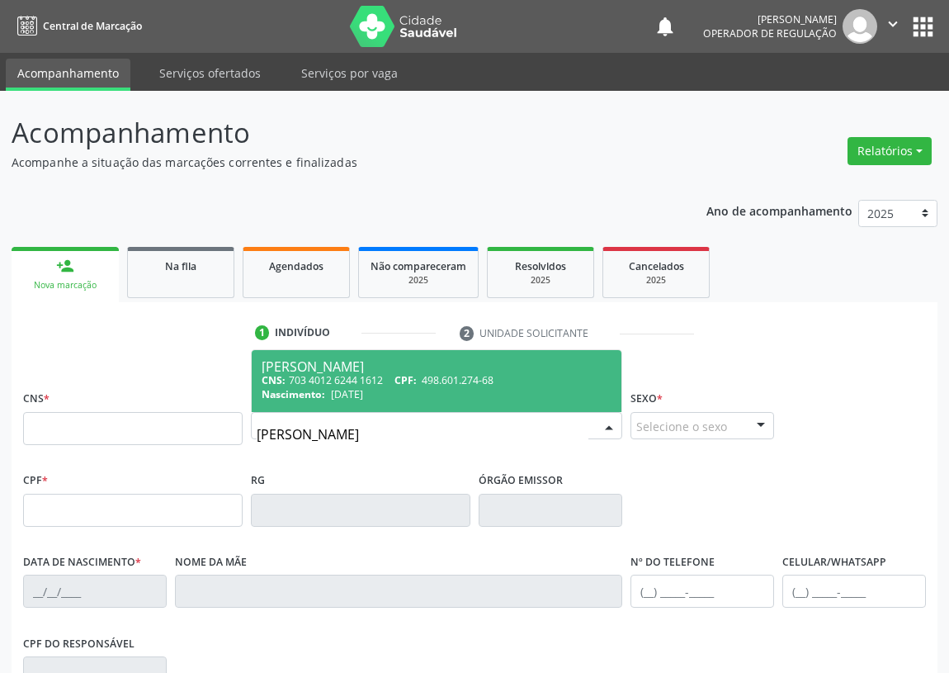
drag, startPoint x: 382, startPoint y: 429, endPoint x: 173, endPoint y: 443, distance: 209.4
click at [173, 443] on div "CNS * Nome * JOSÉ LUIZ PEREIRA José Luiz Pereira Pinto CNS: 703 4012 6244 1612 …" at bounding box center [474, 427] width 911 height 82
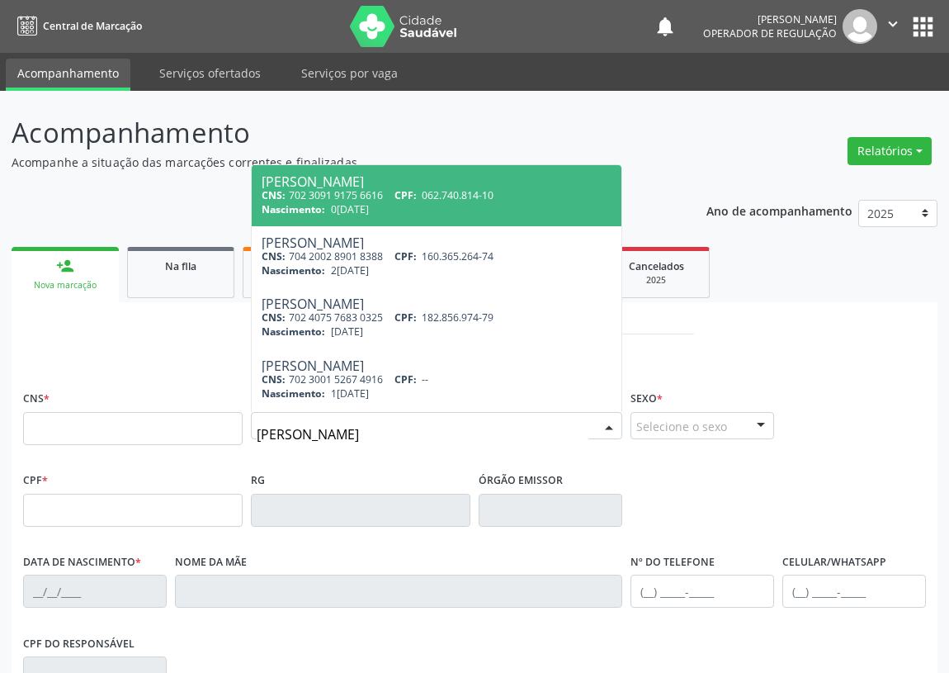
type input "LUIZ PEREIRA GOMES"
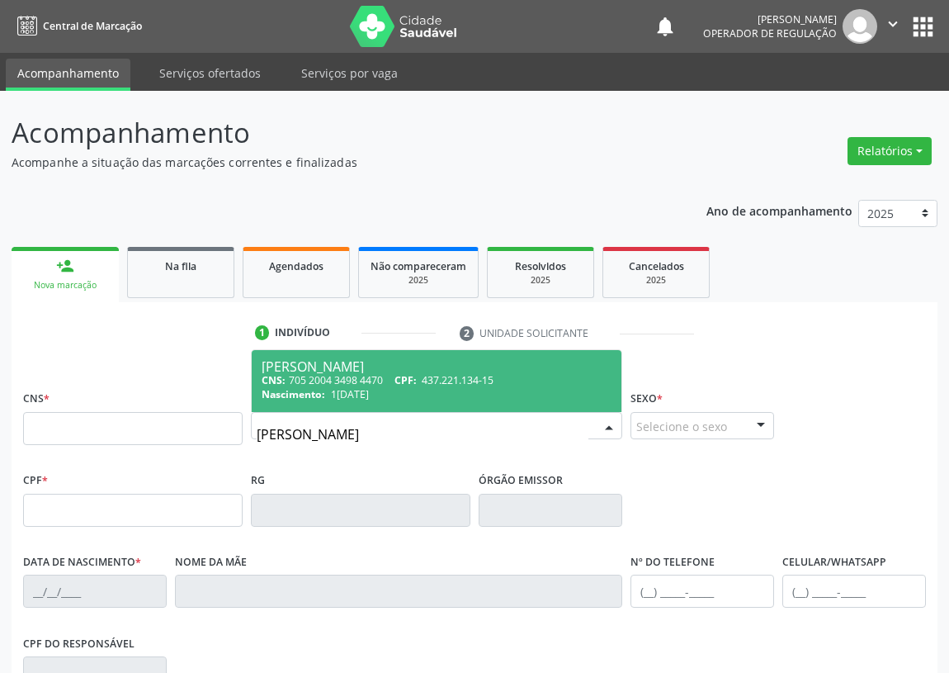
click at [391, 377] on div "CNS: 705 2004 3498 4470 CPF: 437.221.134-15" at bounding box center [437, 380] width 350 height 14
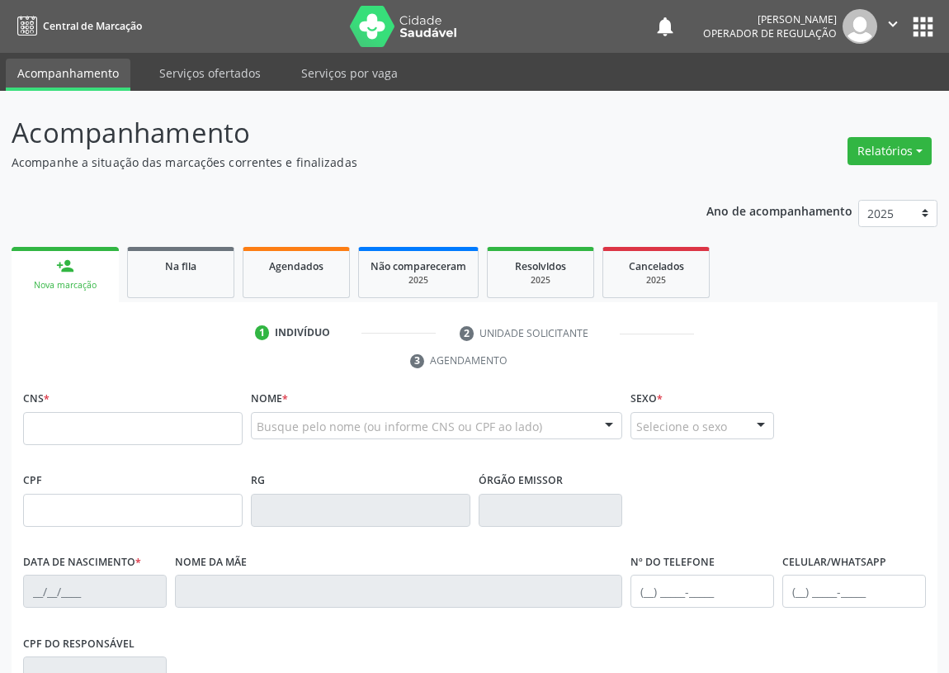
type input "705 2004 3498 4470"
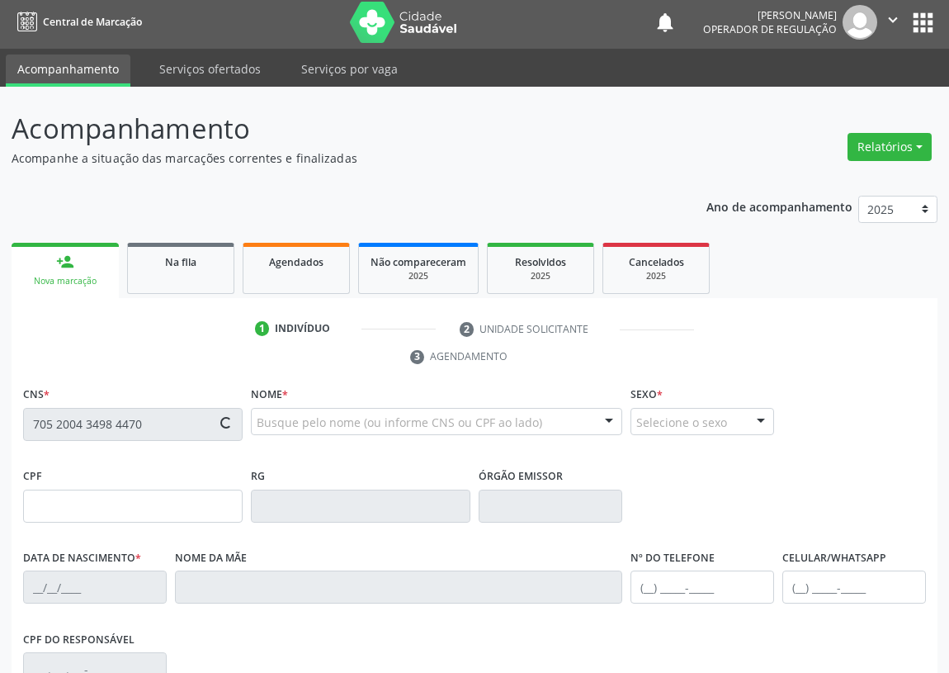
type input "437.221.134-15"
type input "15/04/1962"
type input "Valdete Pereira Gomes"
type input "(83) 99136-3060"
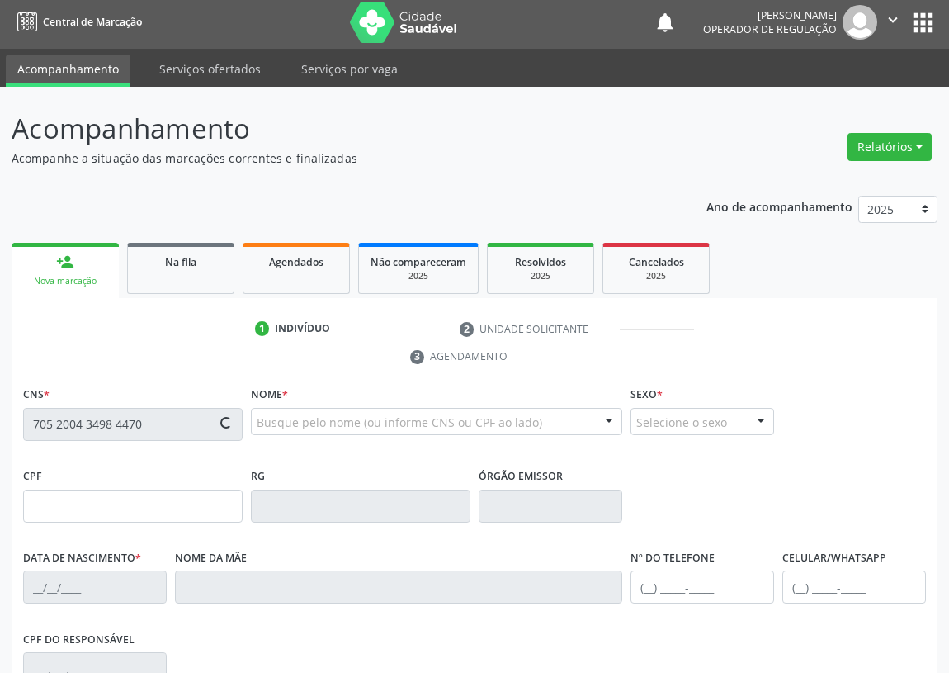
type input "074.876.274-46"
type input "S/N"
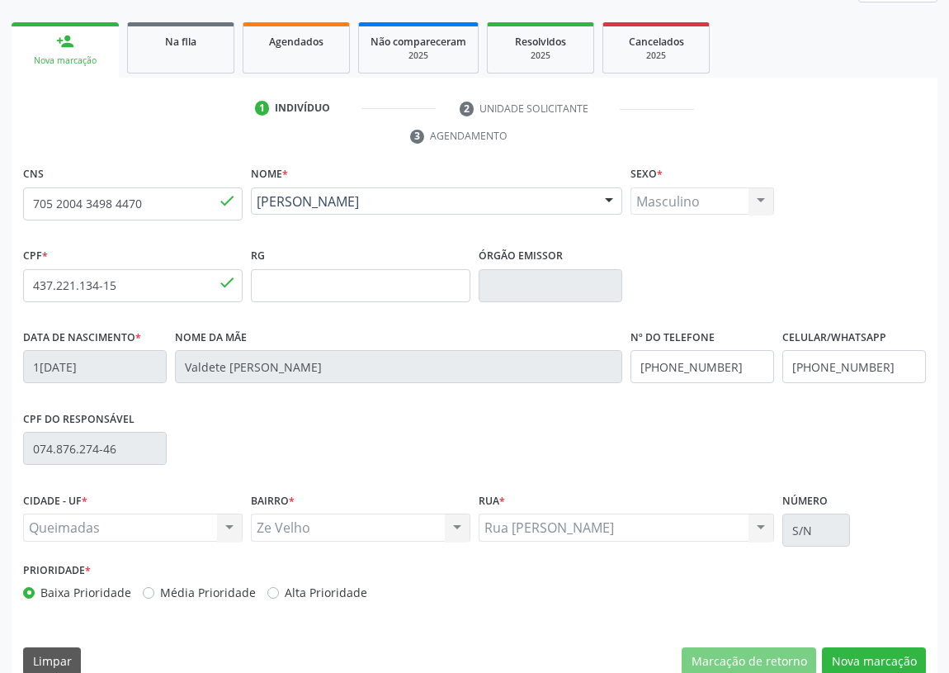
scroll to position [248, 0]
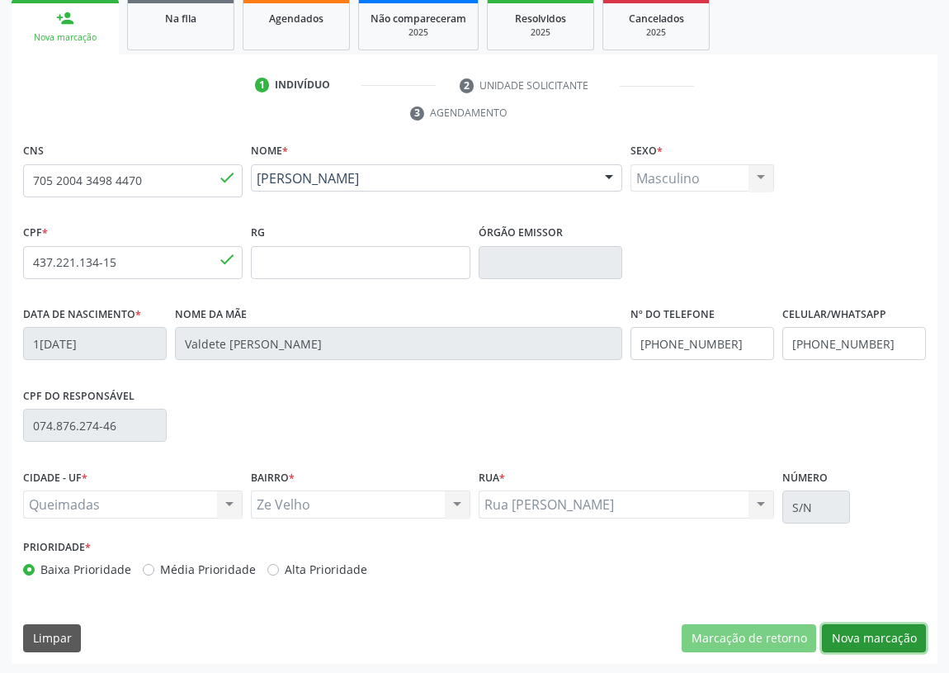
click at [875, 634] on button "Nova marcação" at bounding box center [874, 638] width 104 height 28
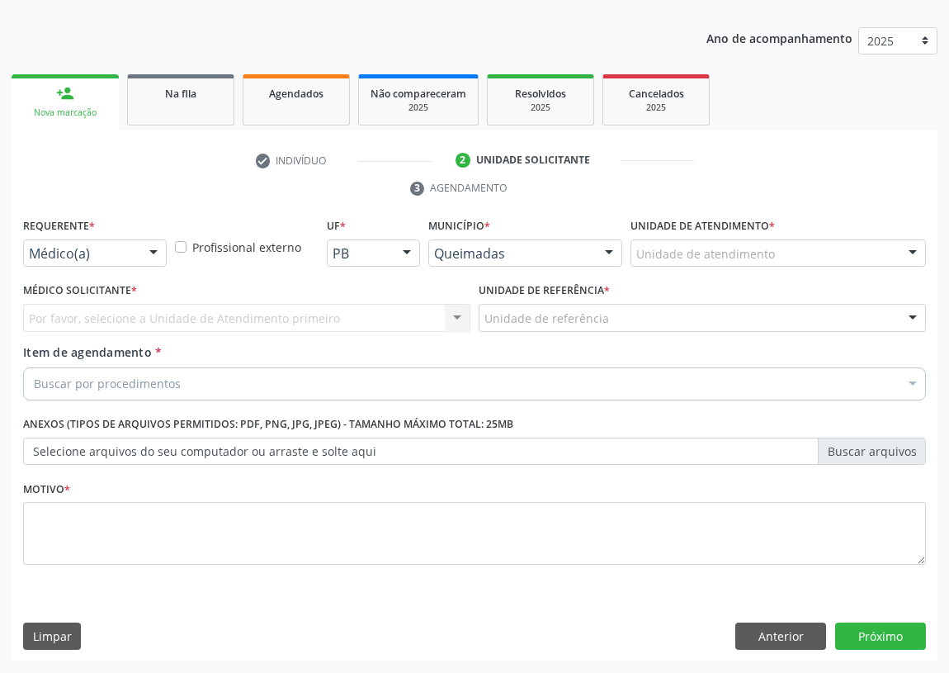
scroll to position [171, 0]
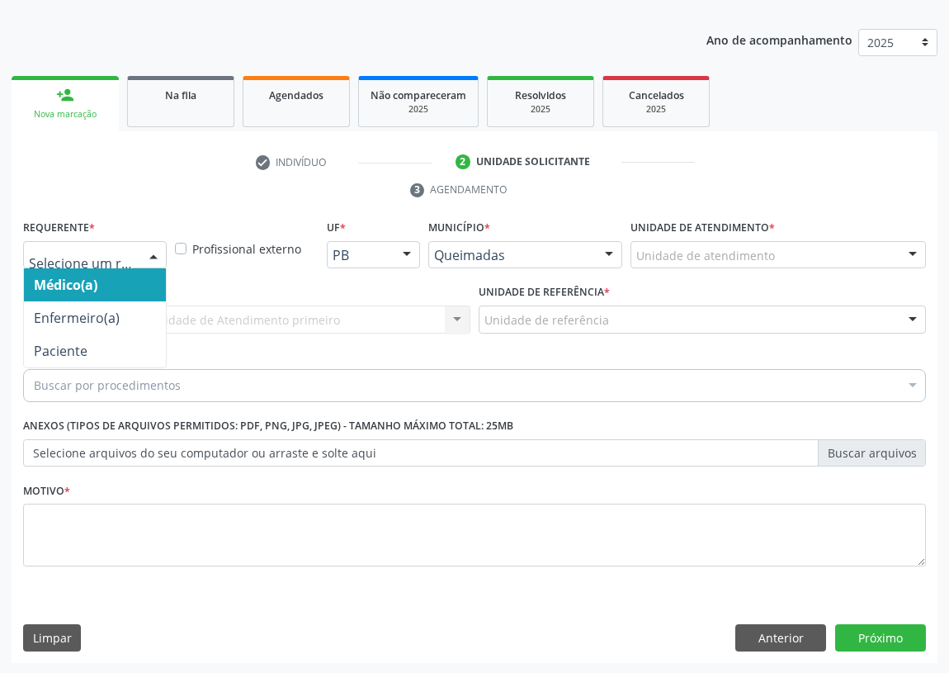
drag, startPoint x: 164, startPoint y: 252, endPoint x: 92, endPoint y: 291, distance: 82.4
click at [153, 254] on div at bounding box center [153, 256] width 25 height 28
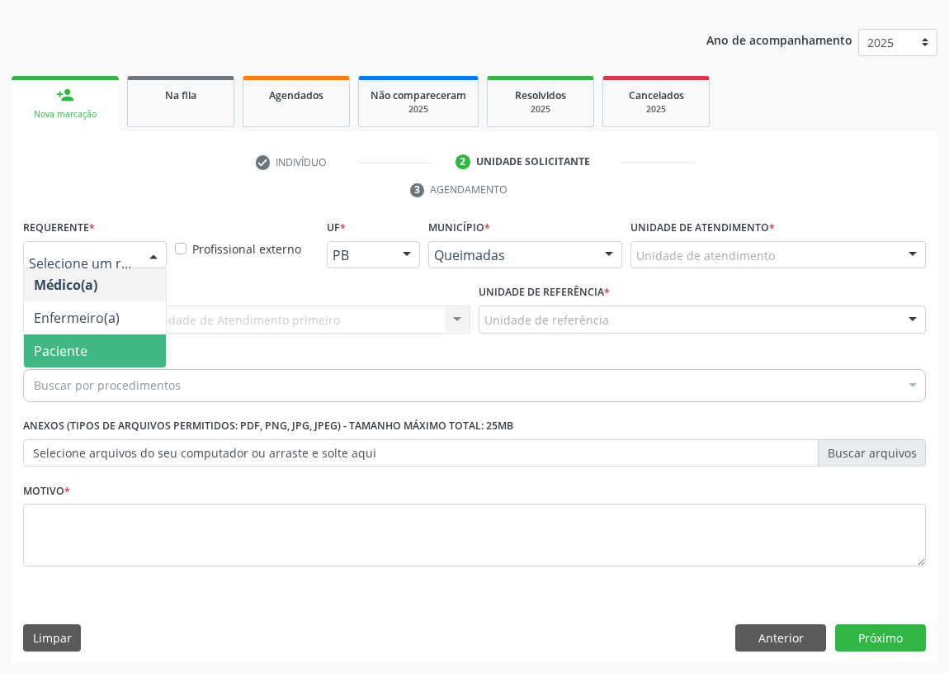
drag, startPoint x: 111, startPoint y: 342, endPoint x: 362, endPoint y: 334, distance: 250.3
click at [117, 344] on span "Paciente" at bounding box center [95, 350] width 142 height 33
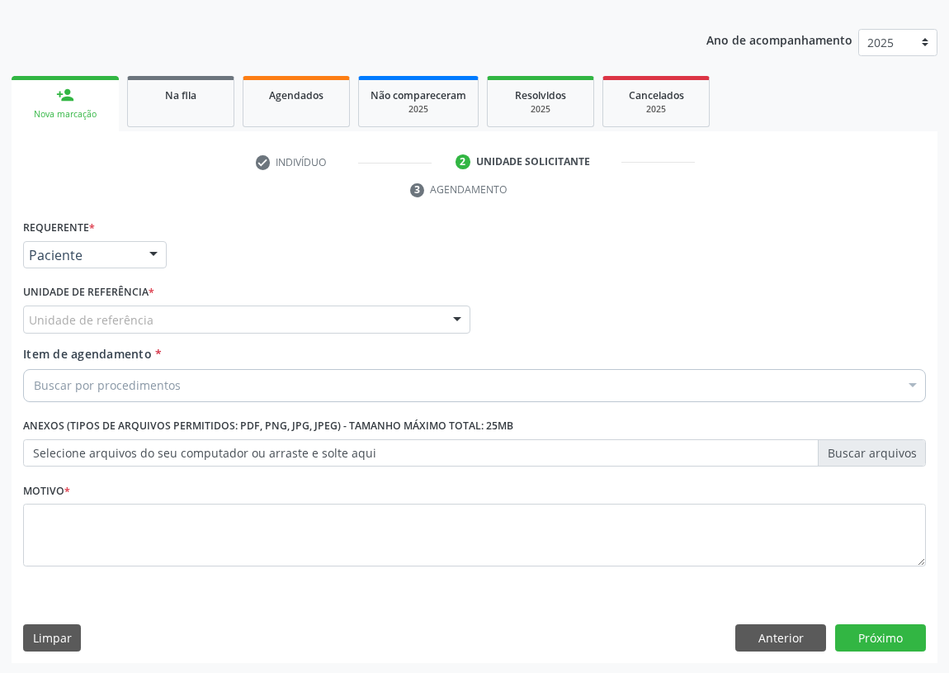
drag, startPoint x: 443, startPoint y: 315, endPoint x: 402, endPoint y: 327, distance: 42.9
click at [443, 315] on div "Unidade de referência UBSF Ligeiro II UBSF Saulo Leal [PERSON_NAME] UBSF Castan…" at bounding box center [246, 319] width 447 height 28
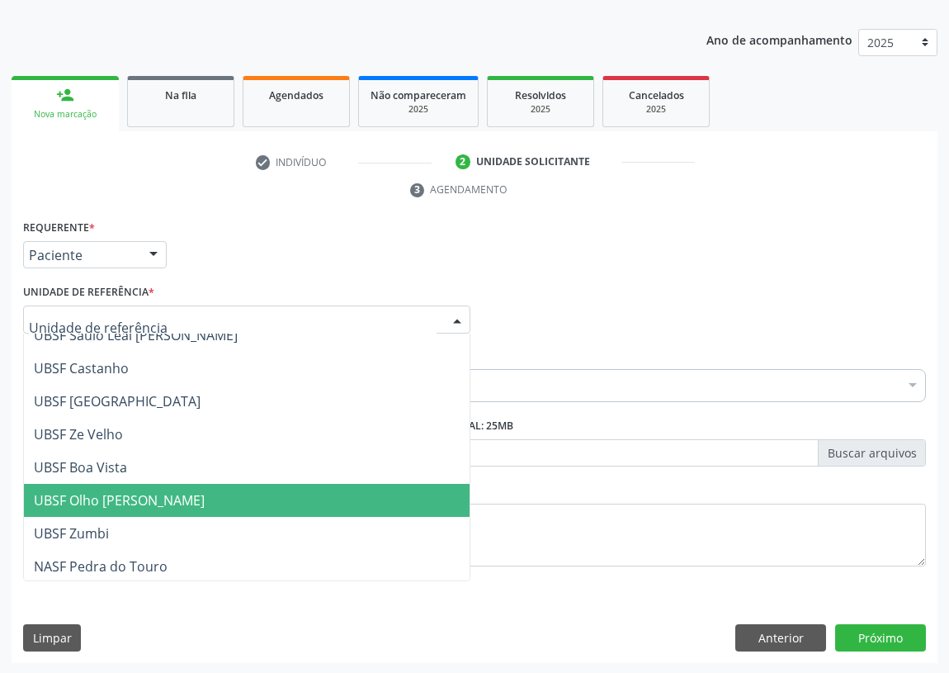
scroll to position [74, 0]
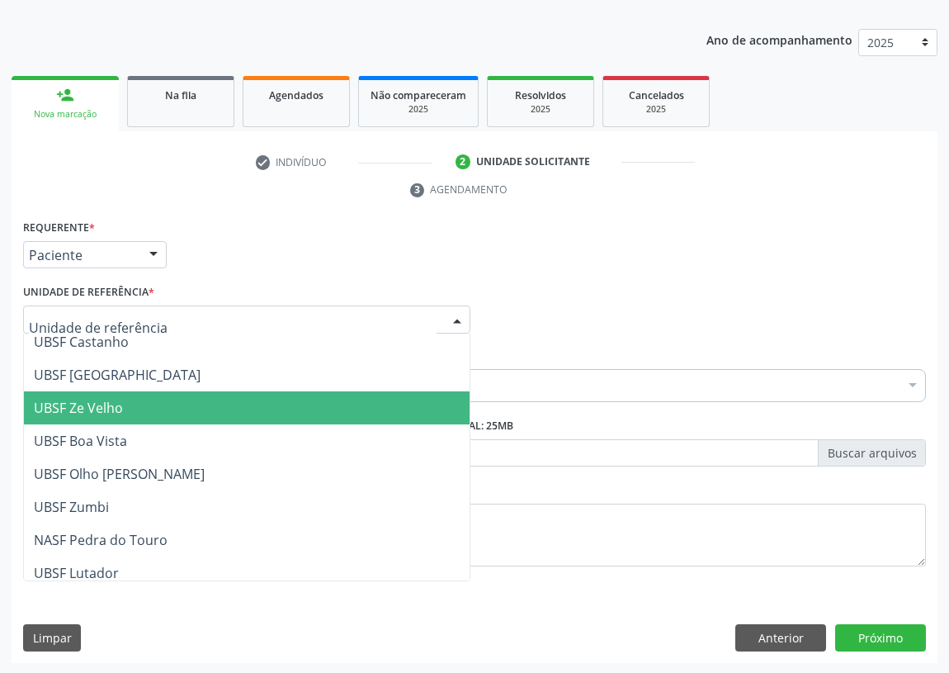
drag, startPoint x: 112, startPoint y: 410, endPoint x: 0, endPoint y: 391, distance: 113.7
click at [110, 408] on span "UBSF Ze Velho" at bounding box center [78, 408] width 89 height 18
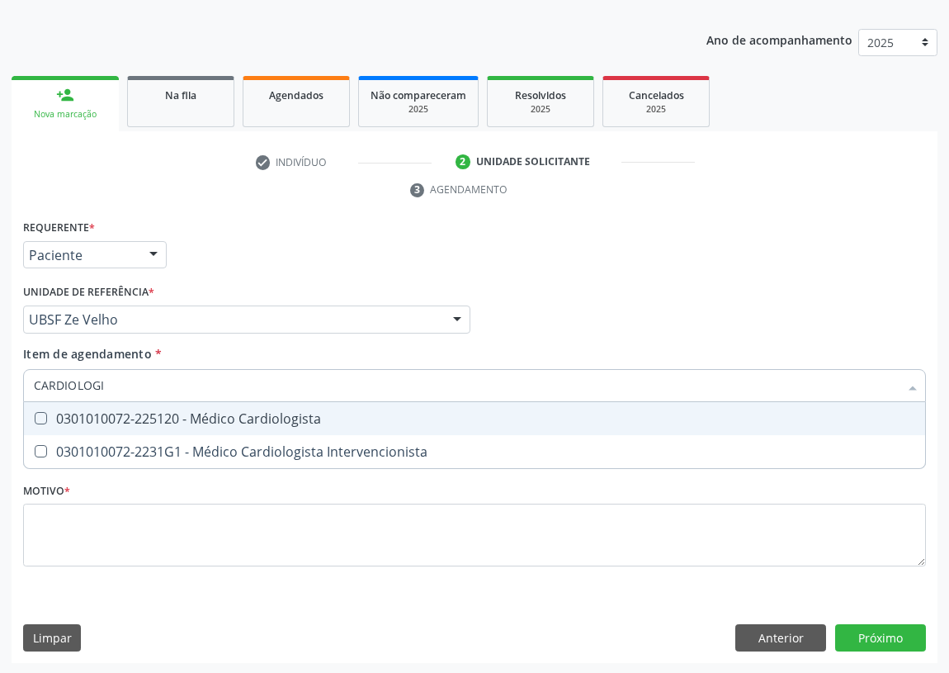
type input "CARDIOLOGIS"
click at [41, 412] on Cardiologista at bounding box center [41, 418] width 12 height 12
click at [35, 413] on Cardiologista "checkbox" at bounding box center [29, 418] width 11 height 11
checkbox Cardiologista "true"
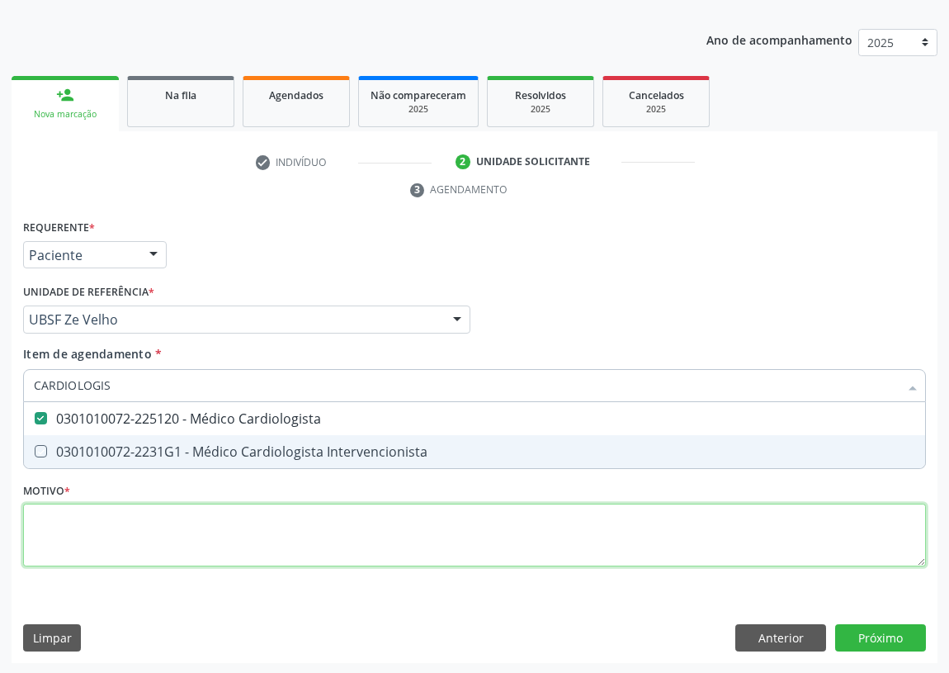
click at [49, 528] on div "Requerente * Paciente Médico(a) Enfermeiro(a) Paciente Nenhum resultado encontr…" at bounding box center [474, 402] width 903 height 374
checkbox Intervencionista "true"
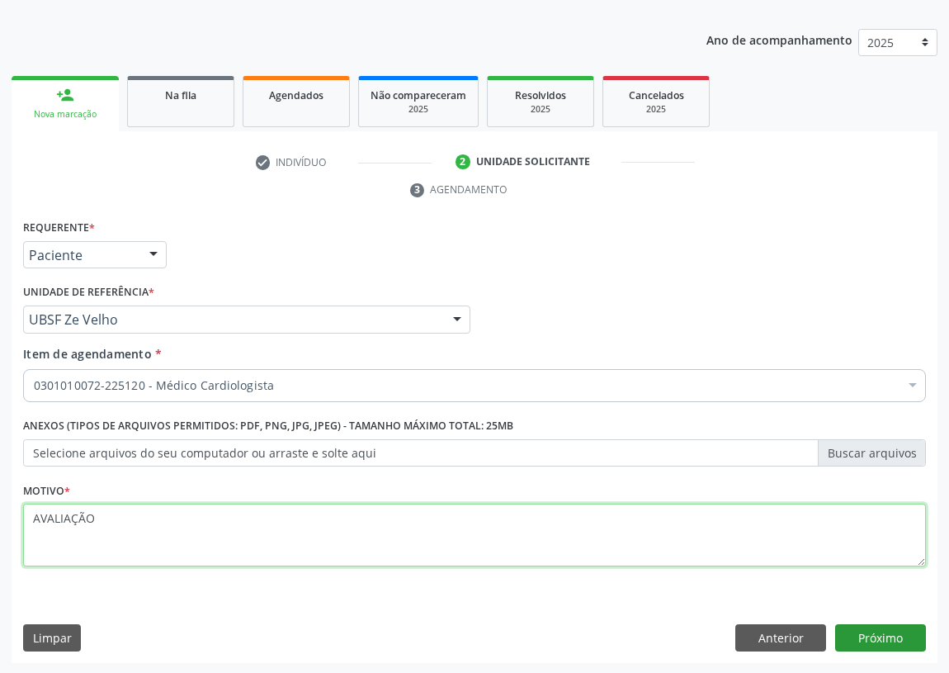
type textarea "AVALIAÇÃO"
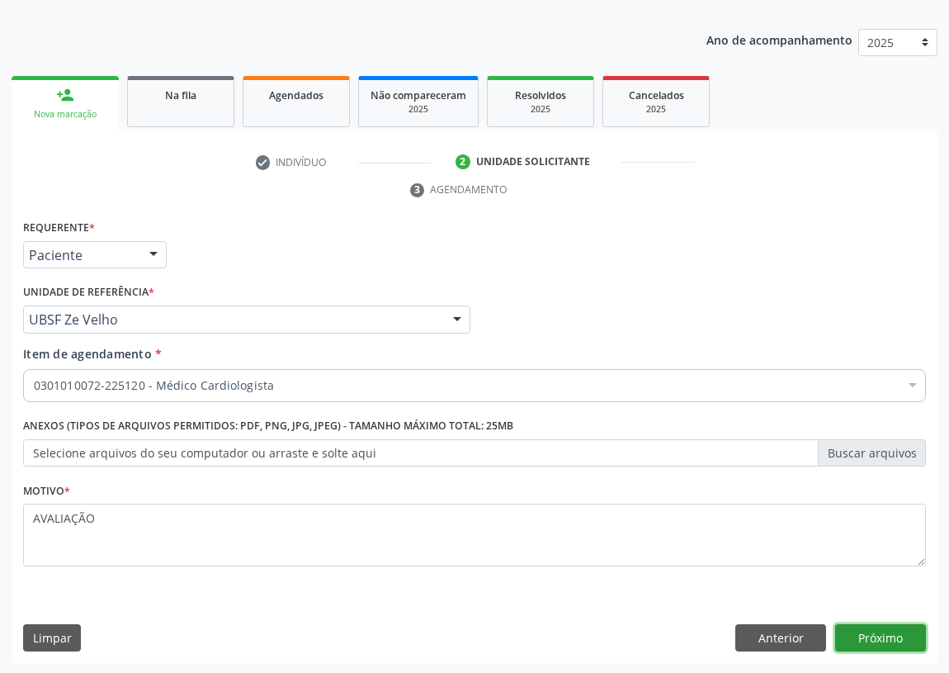
click at [892, 637] on button "Próximo" at bounding box center [881, 638] width 91 height 28
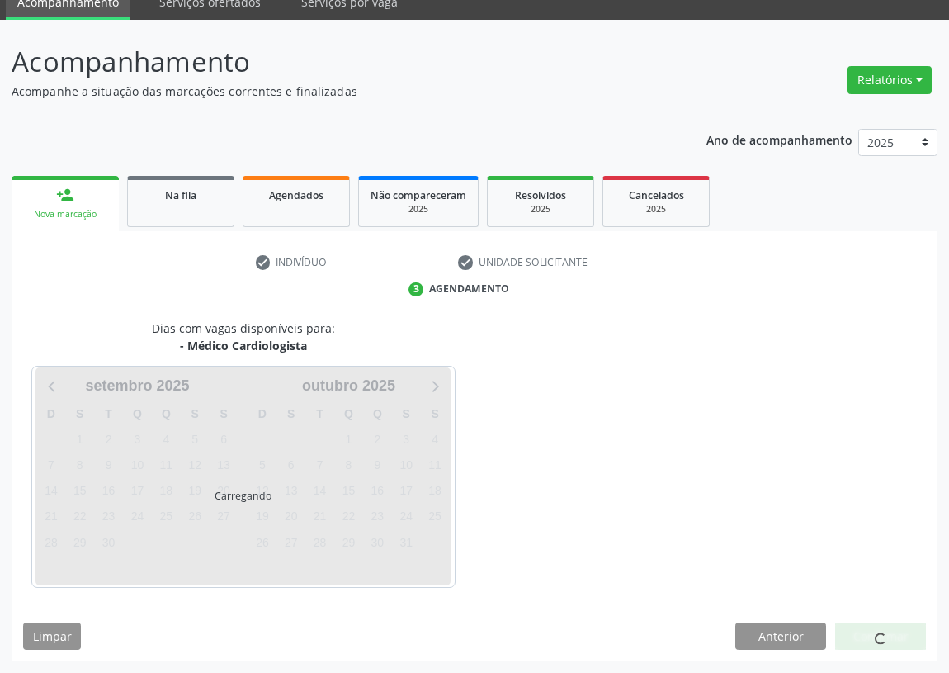
scroll to position [69, 0]
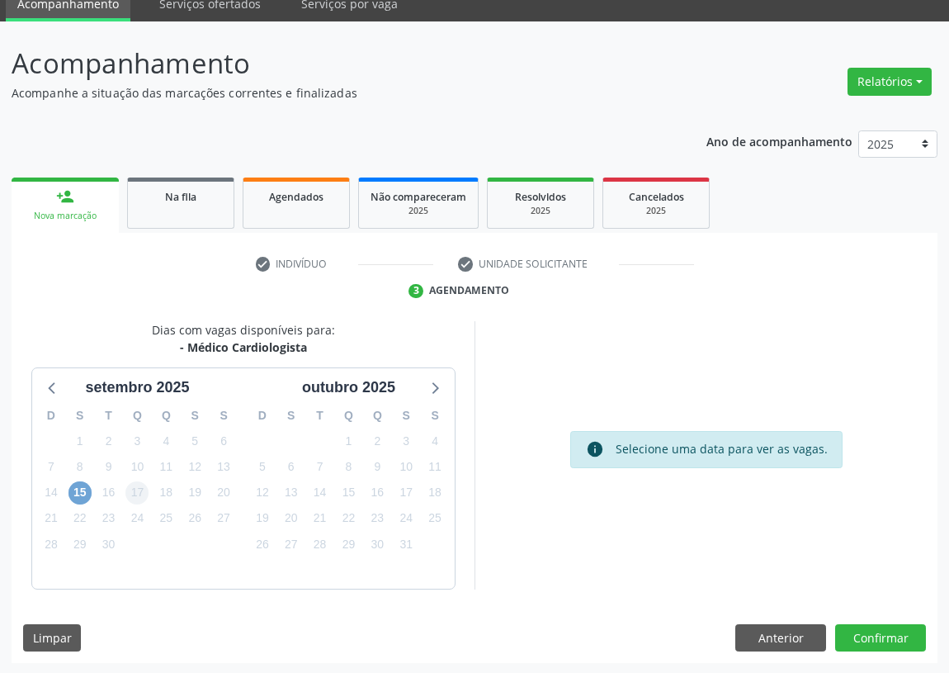
drag, startPoint x: 73, startPoint y: 485, endPoint x: 140, endPoint y: 488, distance: 67.0
click at [75, 486] on span "15" at bounding box center [80, 492] width 23 height 23
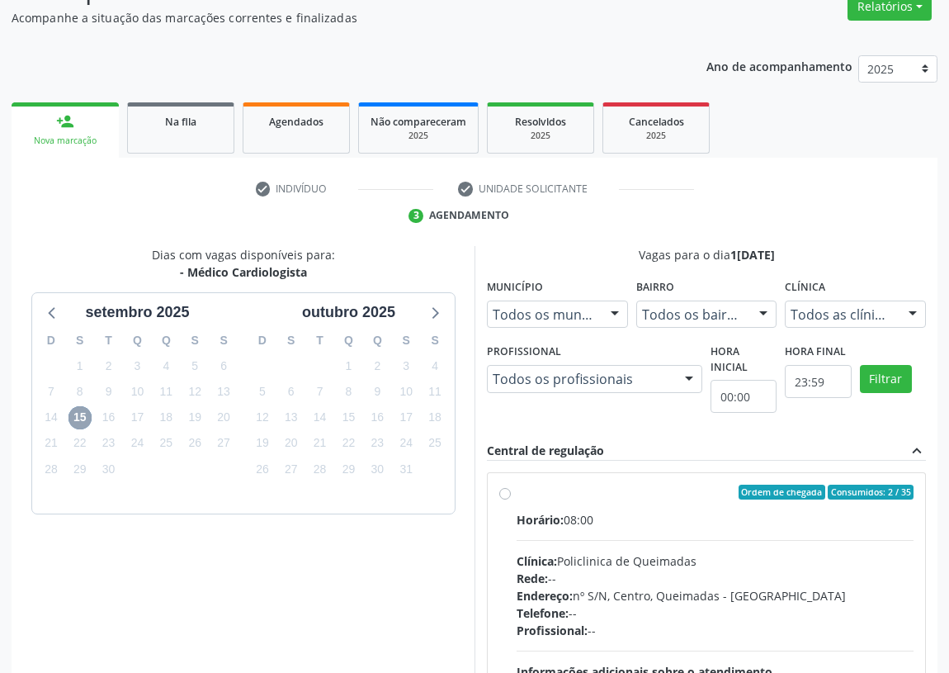
scroll to position [220, 0]
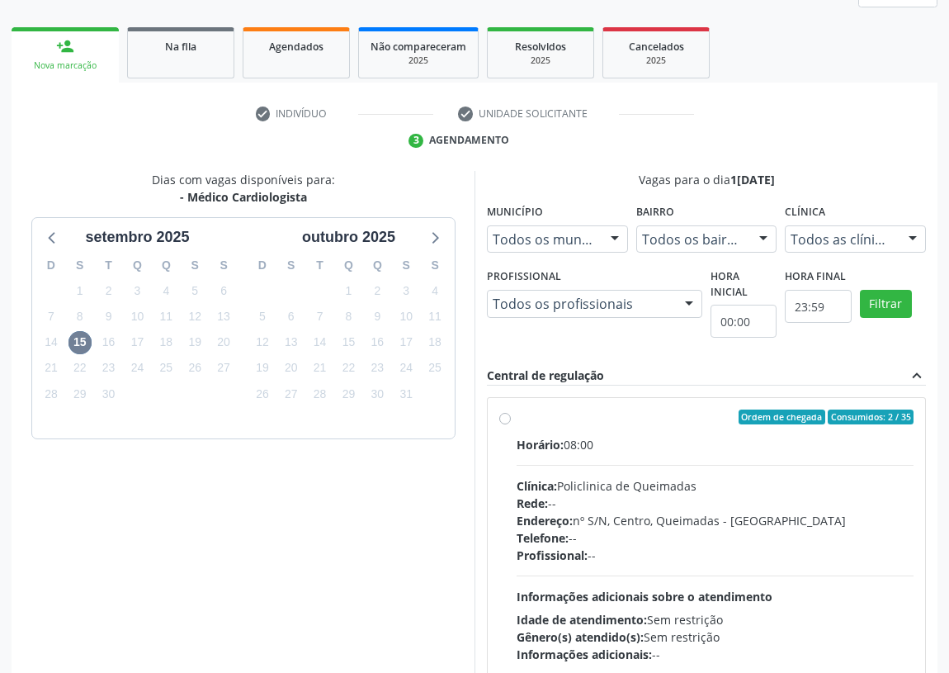
click at [517, 420] on label "Ordem de chegada Consumidos: 2 / 35 Horário: 08:00 Clínica: Policlinica de Quei…" at bounding box center [715, 536] width 397 height 253
click at [499, 420] on input "Ordem de chegada Consumidos: 2 / 35 Horário: 08:00 Clínica: Policlinica de Quei…" at bounding box center [505, 417] width 12 height 15
radio input "true"
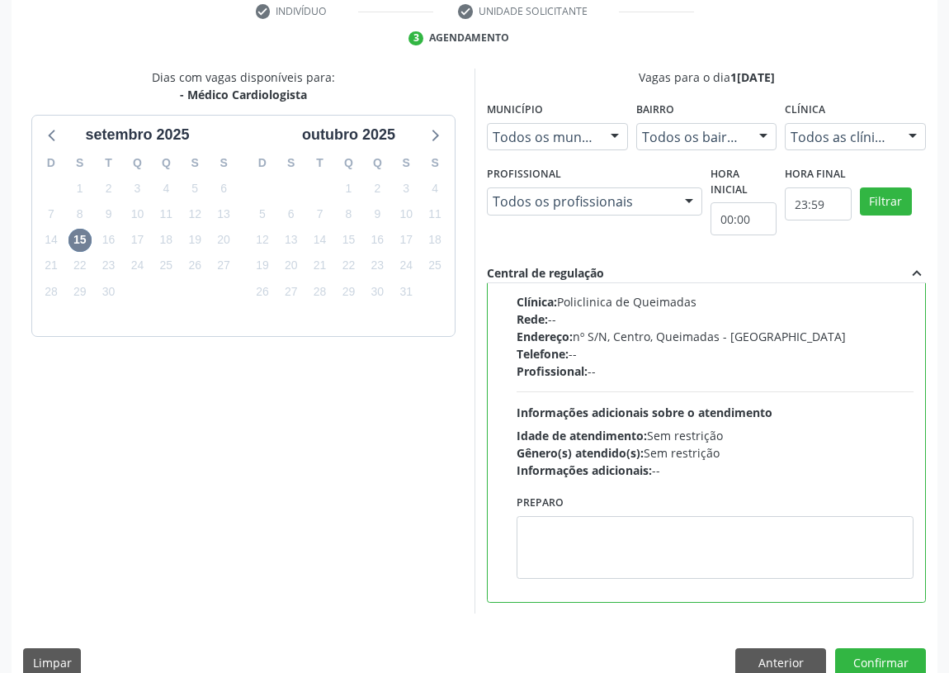
scroll to position [347, 0]
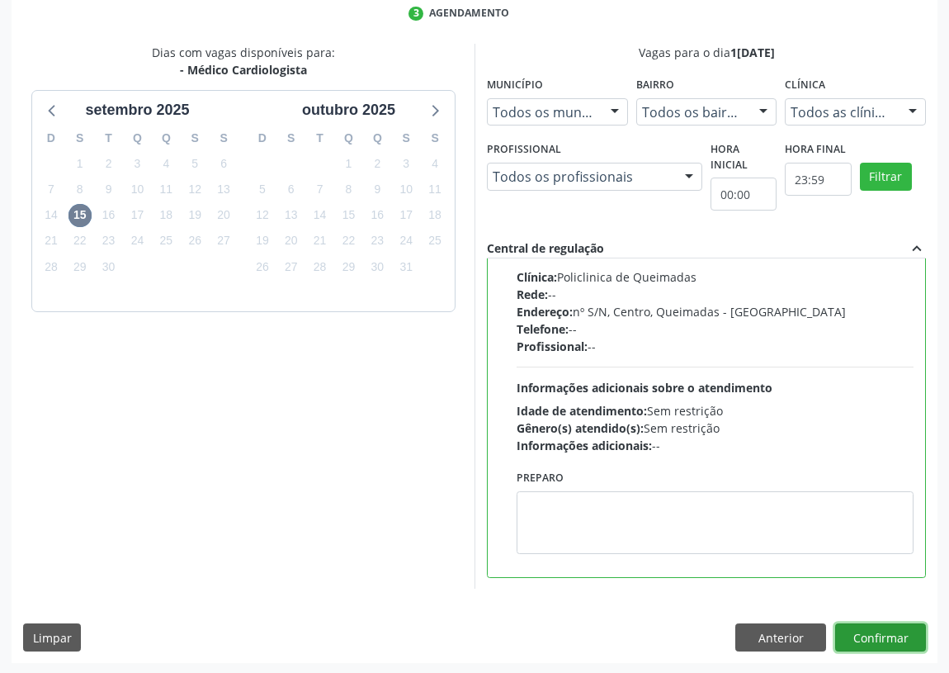
click at [893, 641] on button "Confirmar" at bounding box center [881, 637] width 91 height 28
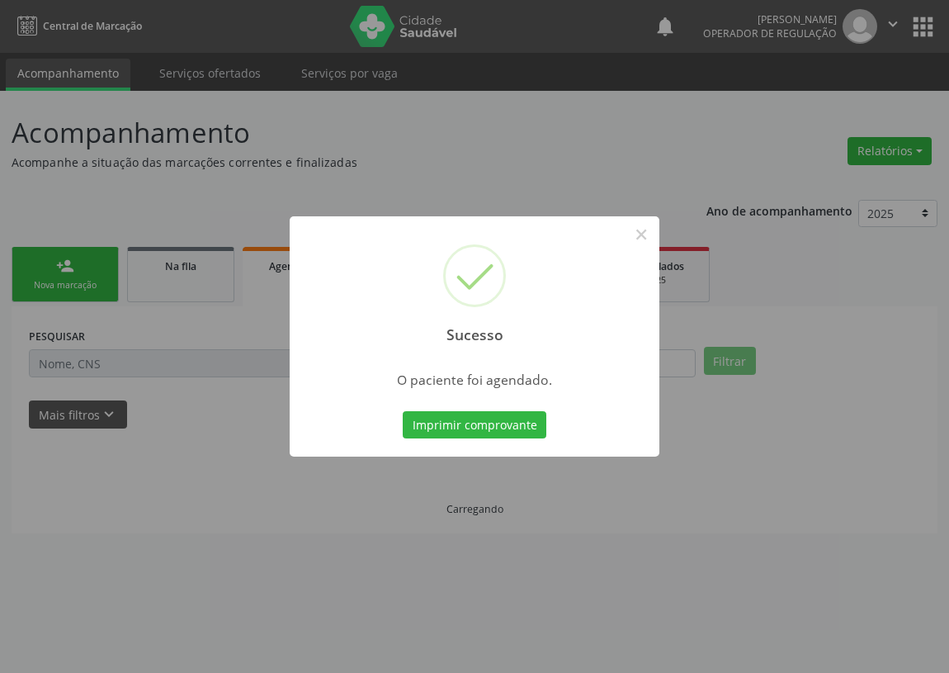
scroll to position [0, 0]
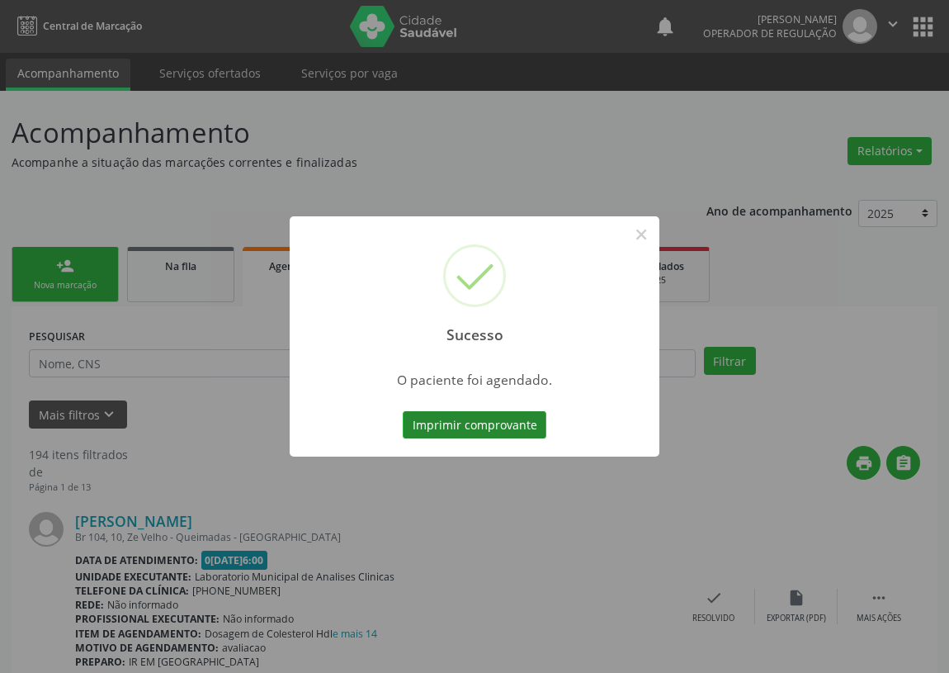
click at [513, 426] on button "Imprimir comprovante" at bounding box center [475, 425] width 144 height 28
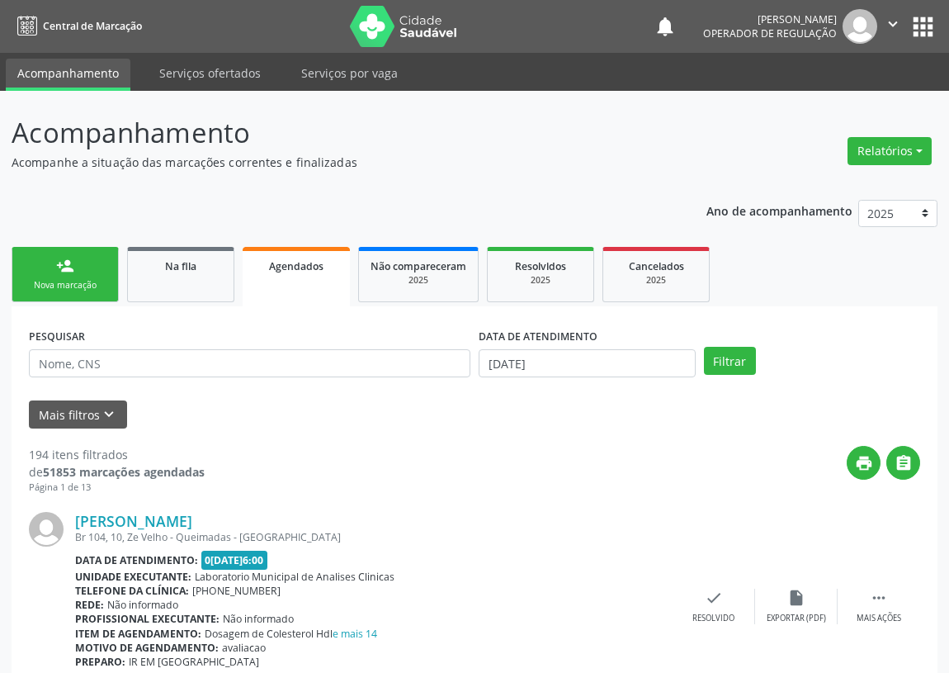
click at [101, 289] on div "Nova marcação" at bounding box center [65, 285] width 83 height 12
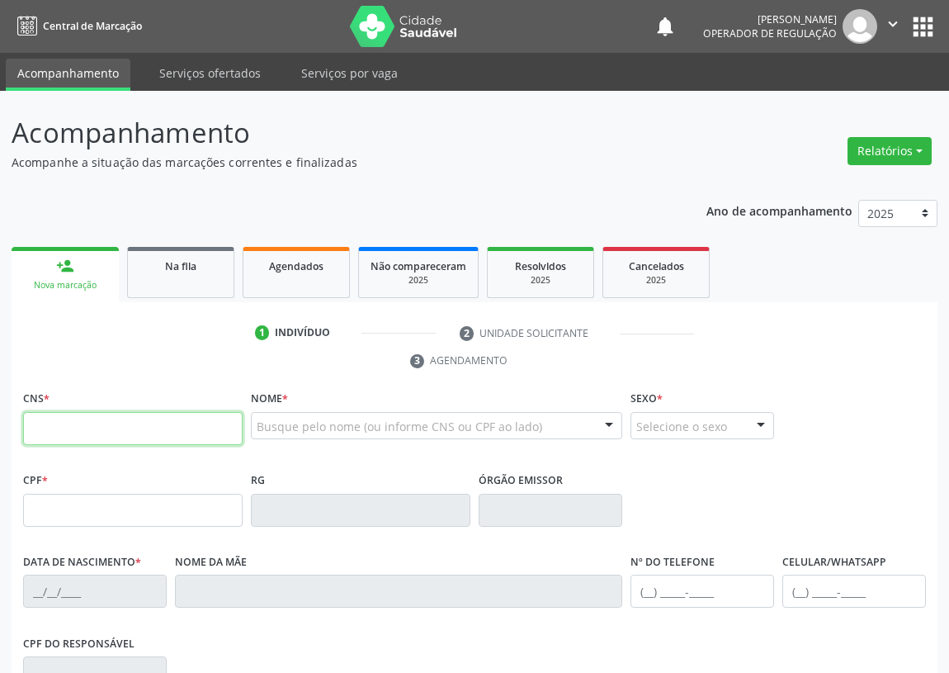
click at [69, 418] on input "text" at bounding box center [133, 428] width 220 height 33
type input "708 6075 0113 1389"
type input "105.756.564-41"
type input "17/09/1992"
type input "Zilda Martins do Nascimento Souza"
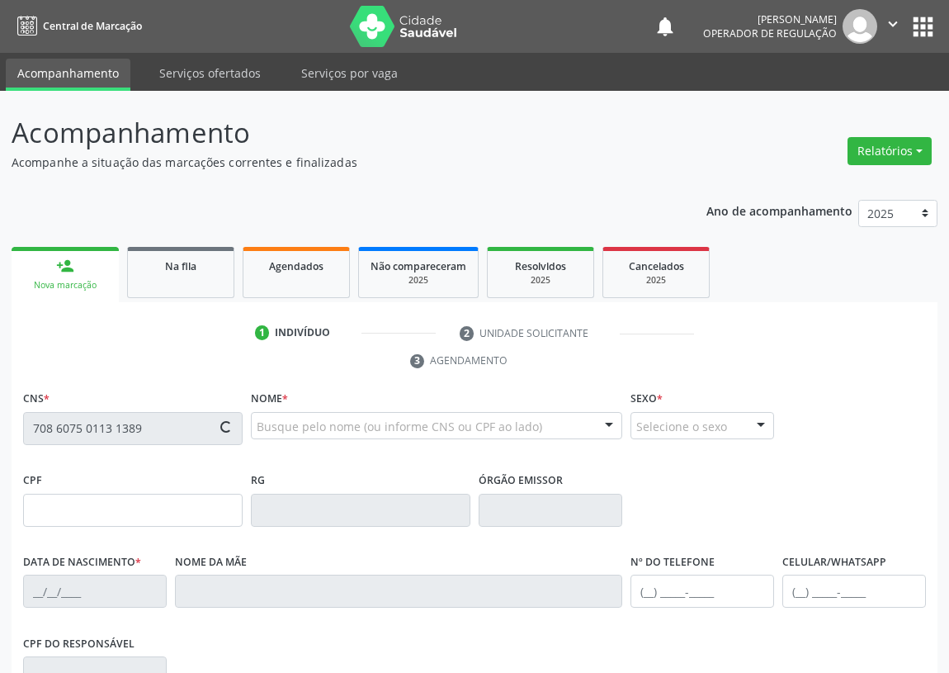
type input "(83) 99883-5552"
type input "66"
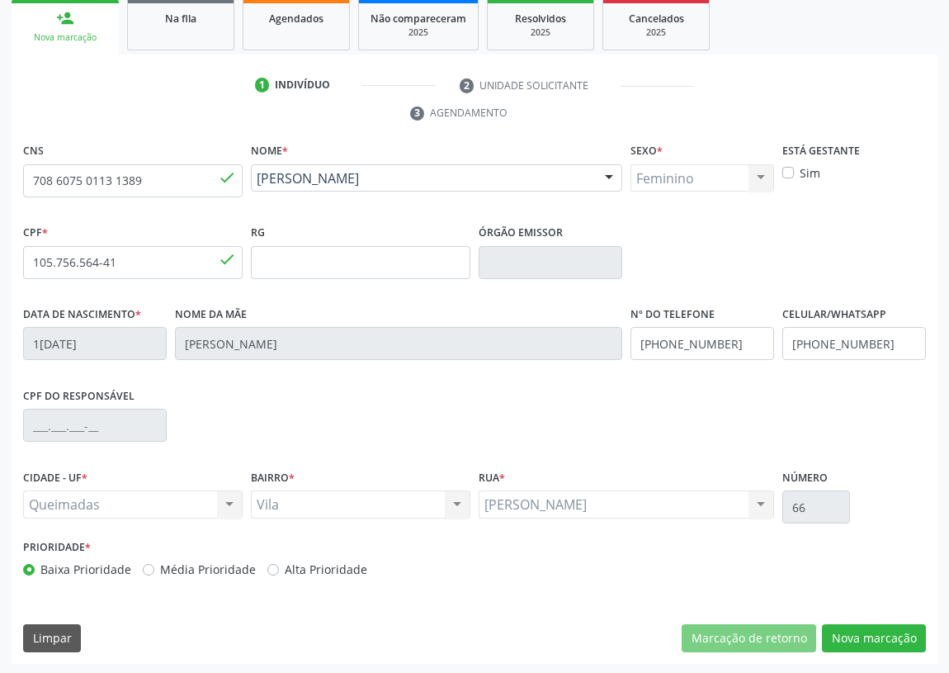
scroll to position [248, 0]
drag, startPoint x: 891, startPoint y: 627, endPoint x: 288, endPoint y: 473, distance: 622.2
click at [879, 624] on button "Nova marcação" at bounding box center [874, 638] width 104 height 28
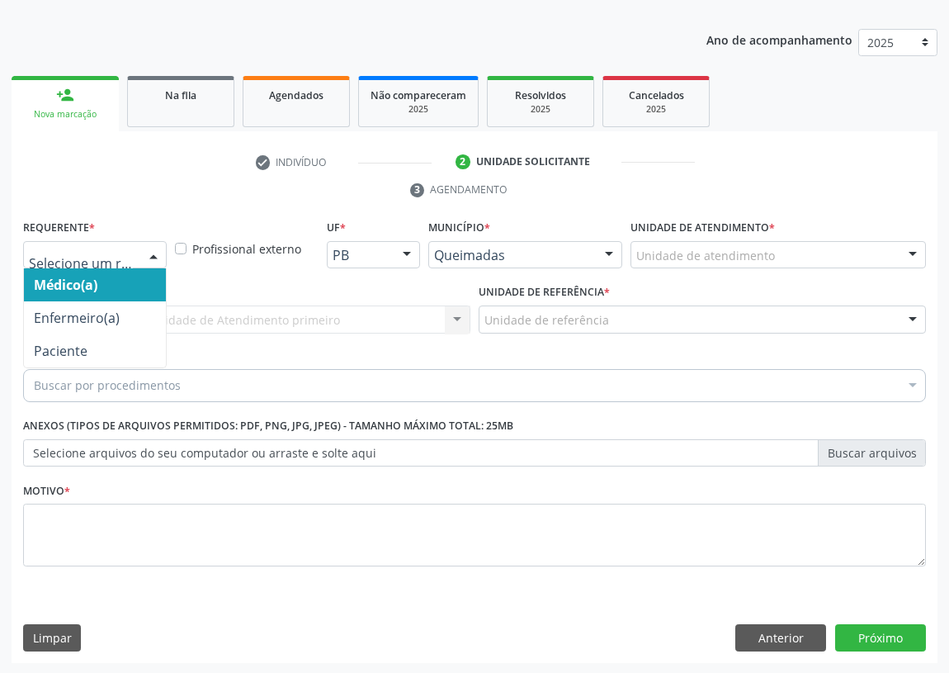
click at [152, 249] on div at bounding box center [153, 256] width 25 height 28
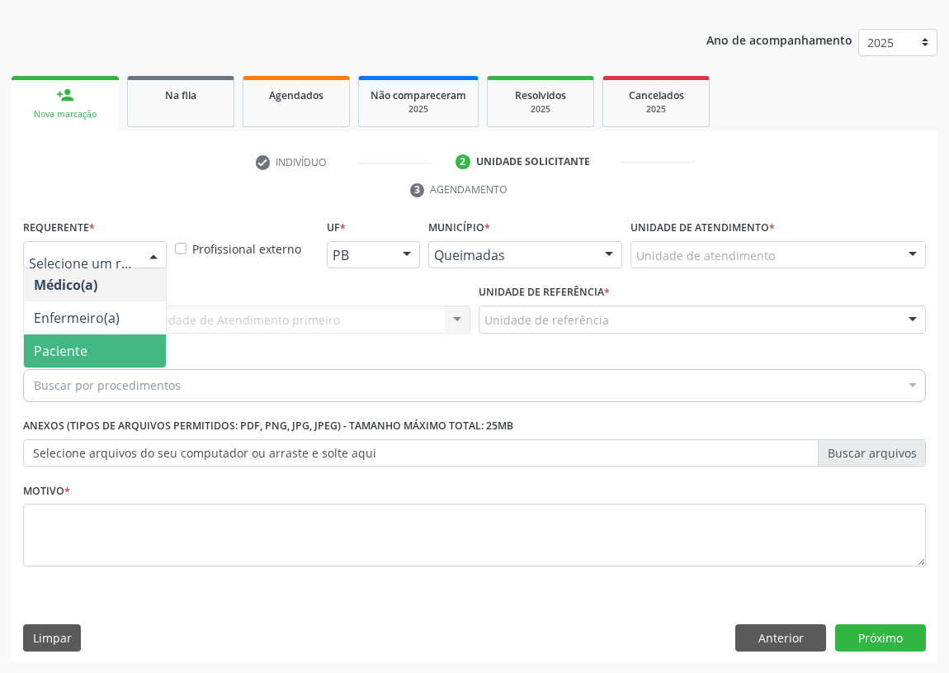
drag, startPoint x: 121, startPoint y: 358, endPoint x: 304, endPoint y: 333, distance: 184.2
click at [124, 352] on span "Paciente" at bounding box center [95, 350] width 142 height 33
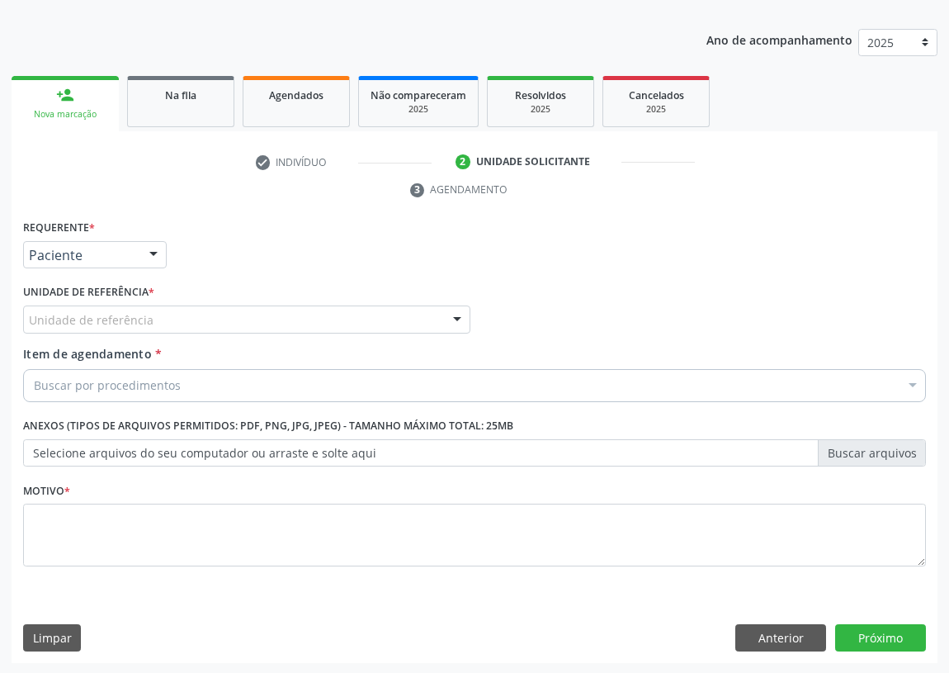
drag, startPoint x: 436, startPoint y: 320, endPoint x: 73, endPoint y: 455, distance: 387.4
click at [426, 320] on div "Unidade de referência" at bounding box center [246, 319] width 447 height 28
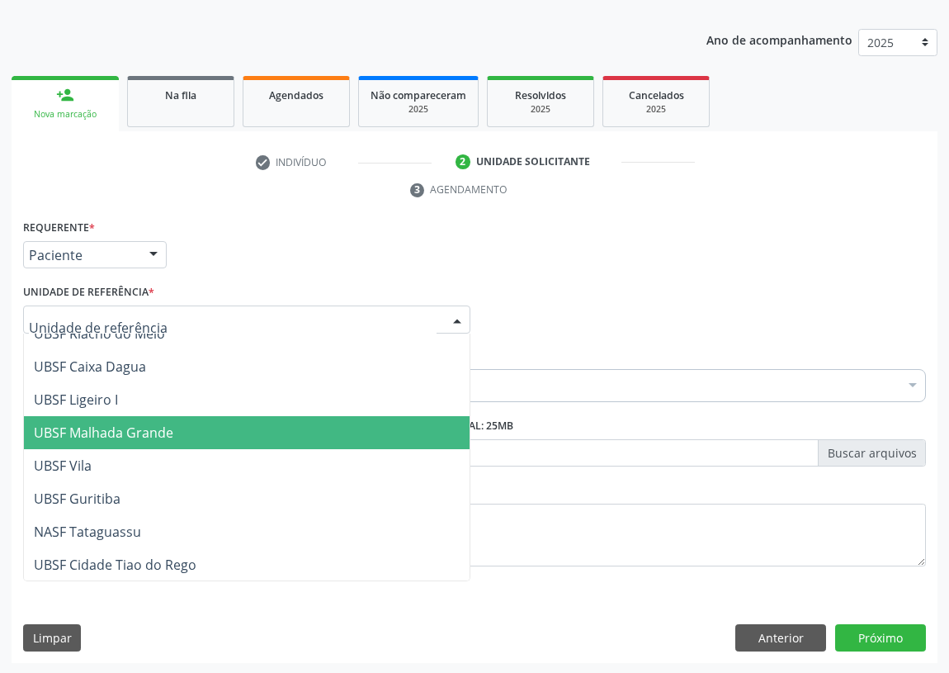
scroll to position [413, 0]
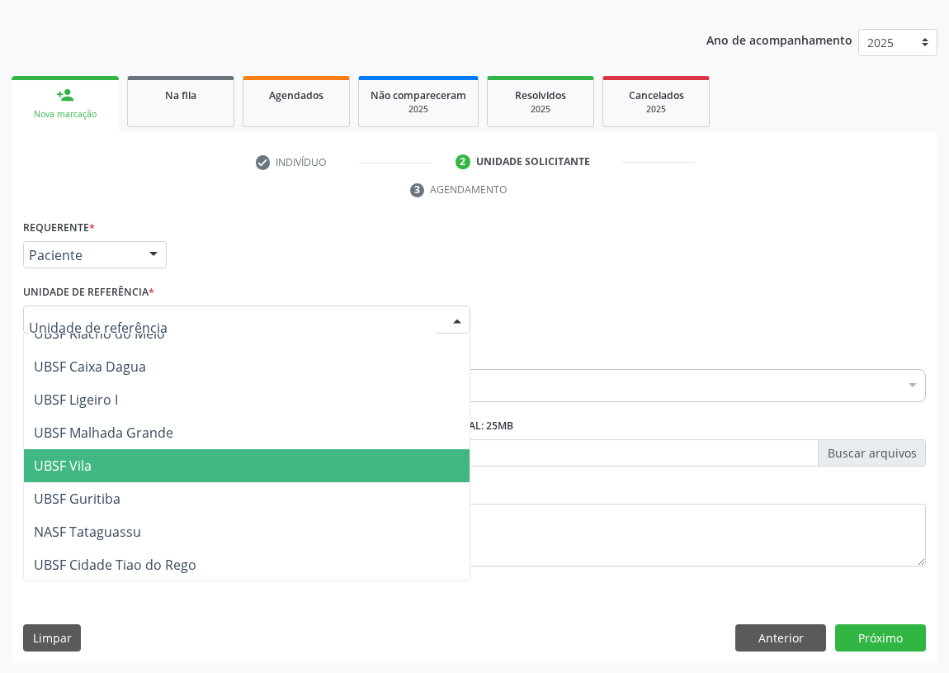
drag, startPoint x: 104, startPoint y: 464, endPoint x: 53, endPoint y: 462, distance: 51.2
click at [103, 462] on span "UBSF Vila" at bounding box center [247, 465] width 446 height 33
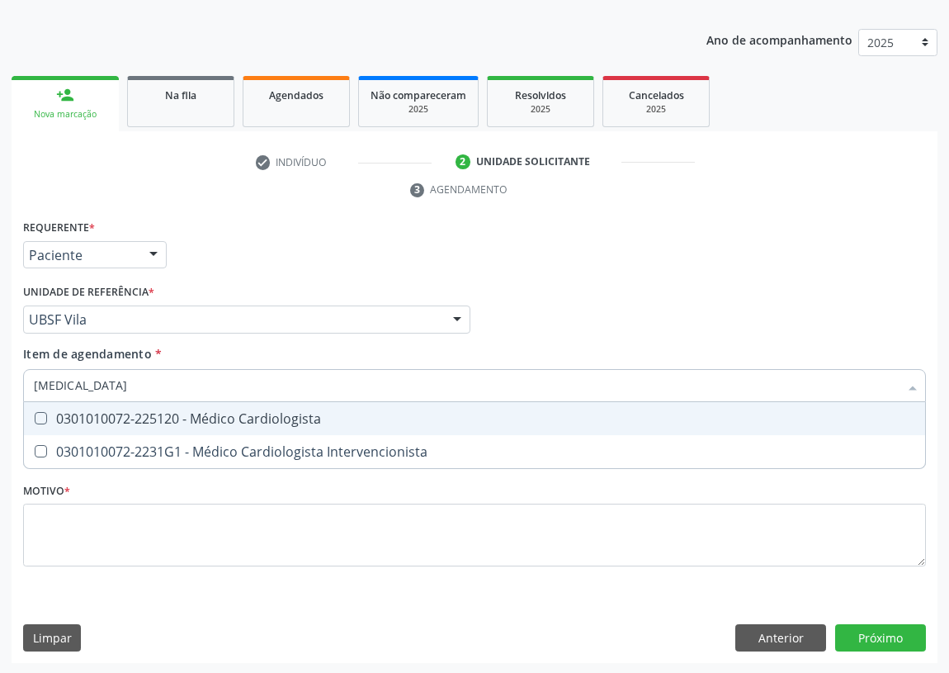
type input "CARDIOLOGISTA"
drag, startPoint x: 40, startPoint y: 409, endPoint x: 41, endPoint y: 423, distance: 14.1
click at [40, 410] on span "0301010072-225120 - Médico Cardiologista" at bounding box center [475, 418] width 902 height 33
checkbox Cardiologista "true"
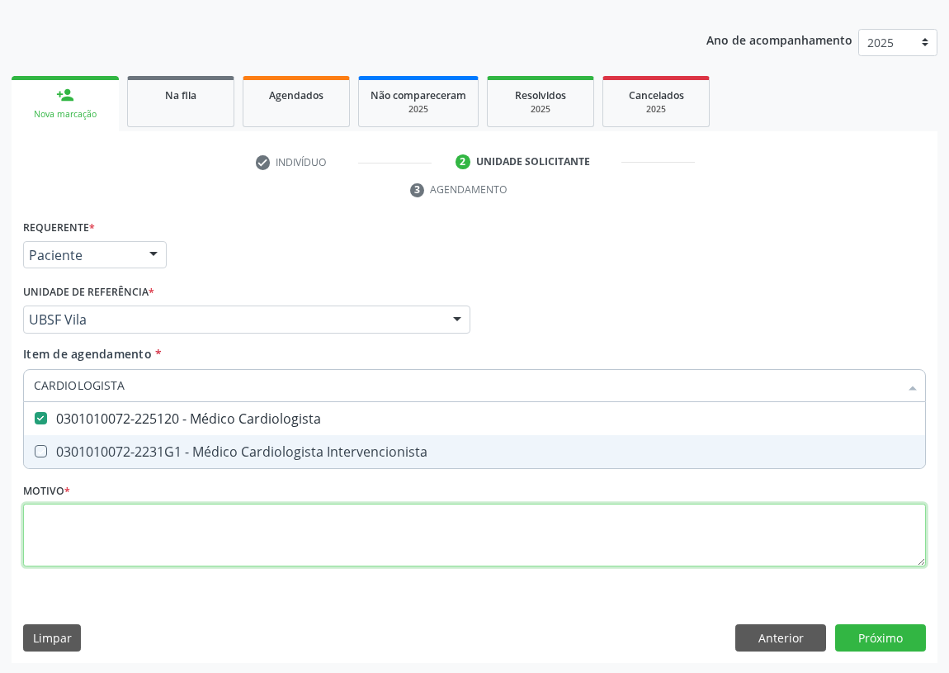
click at [41, 539] on div "Requerente * Paciente Médico(a) Enfermeiro(a) Paciente Nenhum resultado encontr…" at bounding box center [474, 402] width 903 height 374
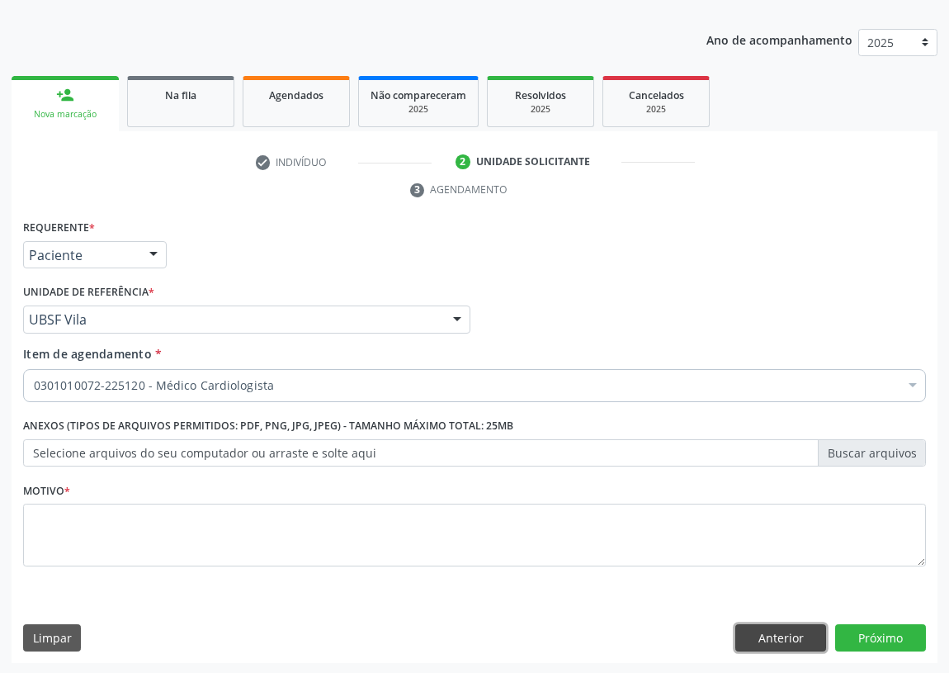
drag, startPoint x: 792, startPoint y: 638, endPoint x: 638, endPoint y: 607, distance: 156.7
click at [792, 637] on button "Anterior" at bounding box center [781, 638] width 91 height 28
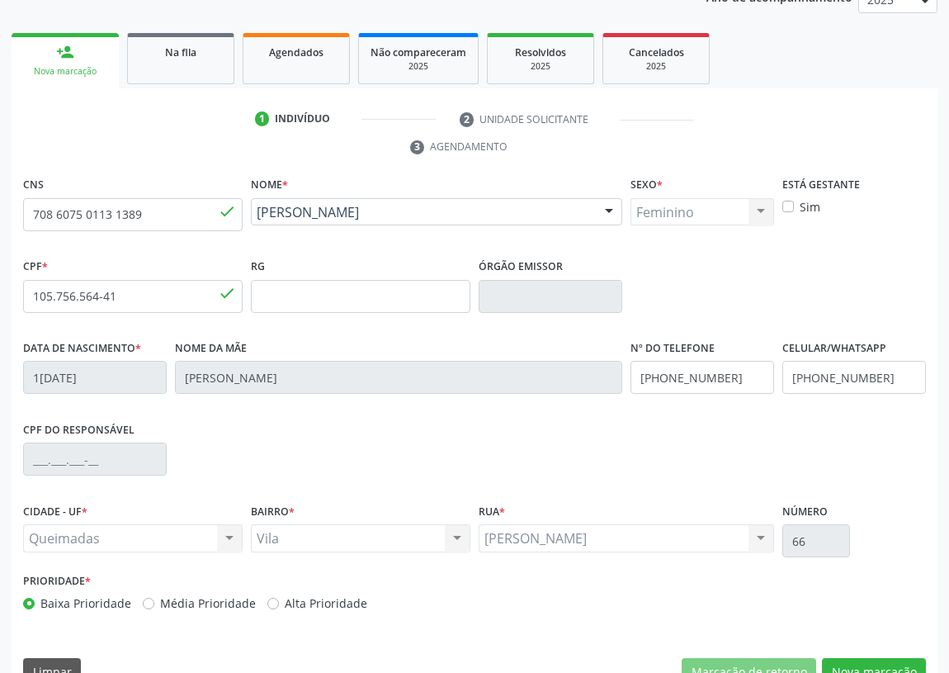
scroll to position [248, 0]
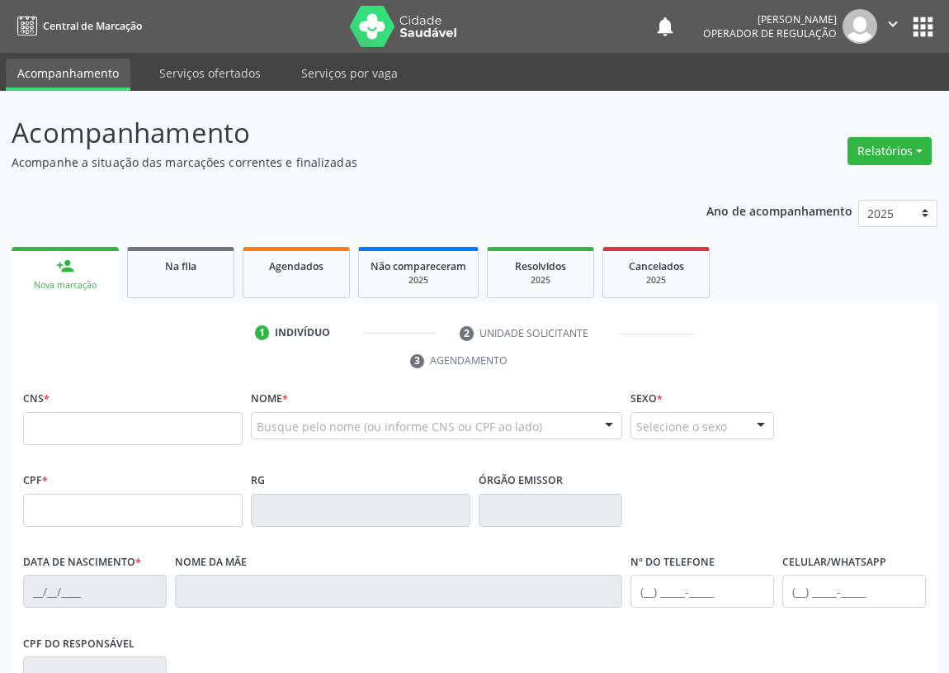
click at [56, 434] on input "text" at bounding box center [133, 428] width 220 height 33
type input "705 5024 5400 3210"
type input "01/08/1985"
type input "Aurizete de Freitas Santos"
type input "[PHONE_NUMBER]"
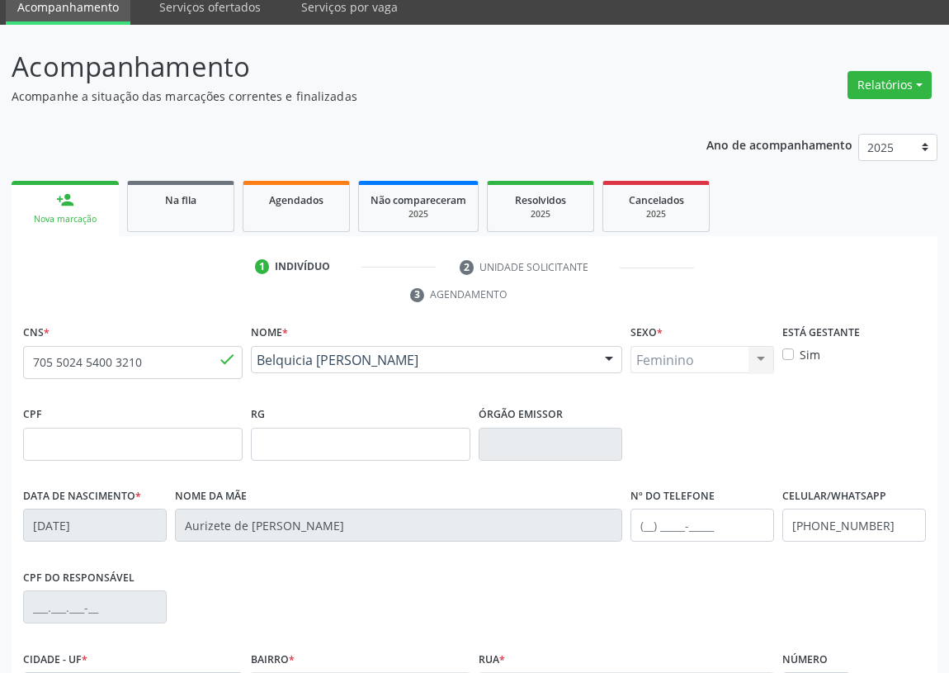
scroll to position [248, 0]
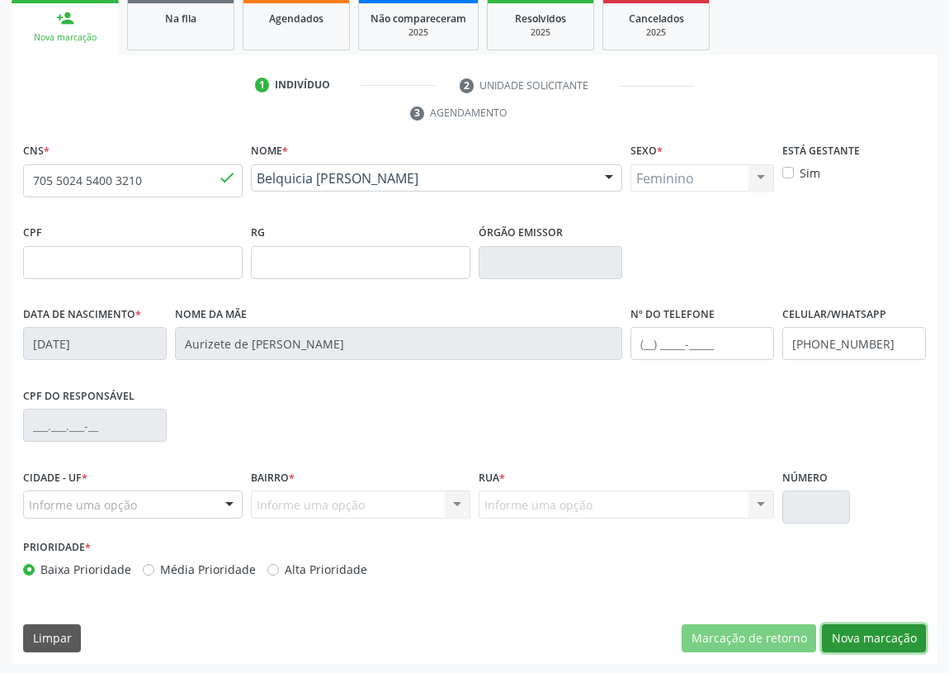
drag, startPoint x: 906, startPoint y: 632, endPoint x: 298, endPoint y: 391, distance: 653.7
click at [903, 632] on button "Nova marcação" at bounding box center [874, 638] width 104 height 28
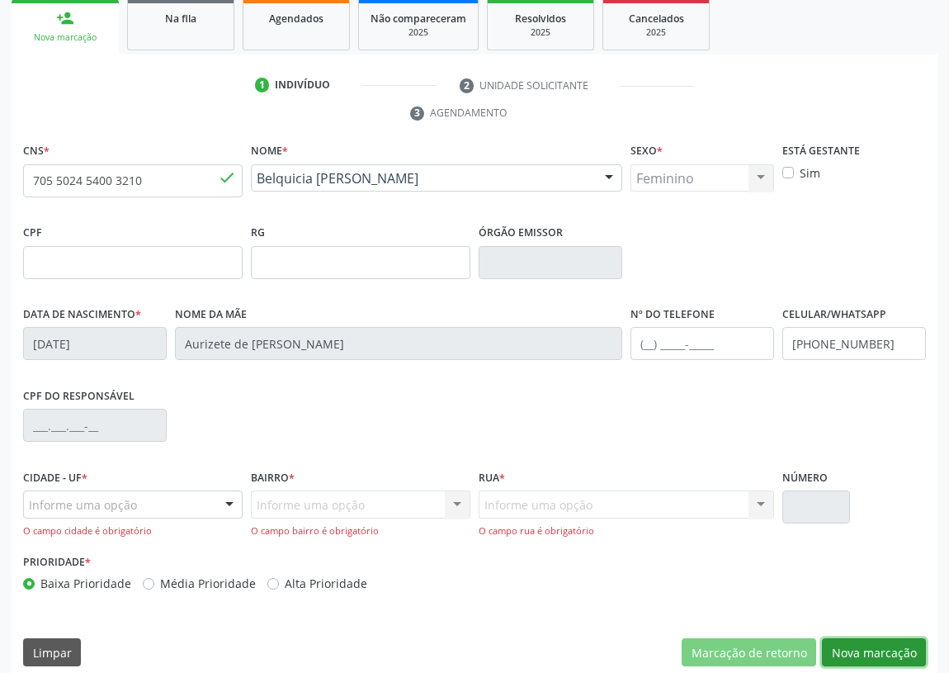
click at [888, 650] on button "Nova marcação" at bounding box center [874, 652] width 104 height 28
click at [886, 647] on button "Nova marcação" at bounding box center [874, 652] width 104 height 28
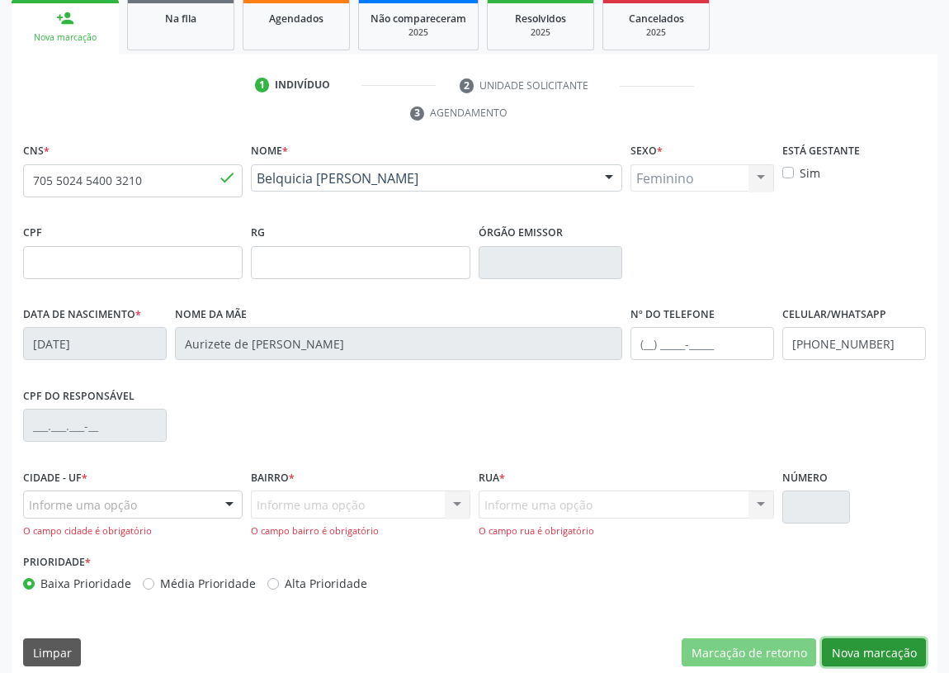
drag, startPoint x: 886, startPoint y: 647, endPoint x: 831, endPoint y: 626, distance: 59.3
click at [885, 647] on button "Nova marcação" at bounding box center [874, 652] width 104 height 28
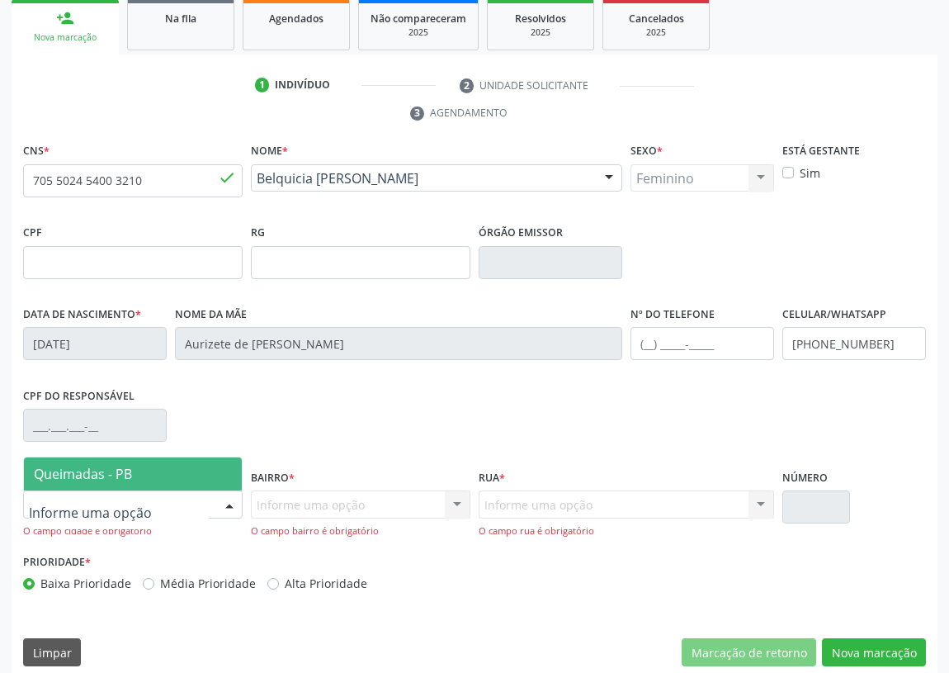
click at [230, 495] on div at bounding box center [229, 505] width 25 height 28
drag, startPoint x: 116, startPoint y: 476, endPoint x: 354, endPoint y: 466, distance: 238.8
click at [116, 476] on span "Queimadas - PB" at bounding box center [83, 474] width 98 height 18
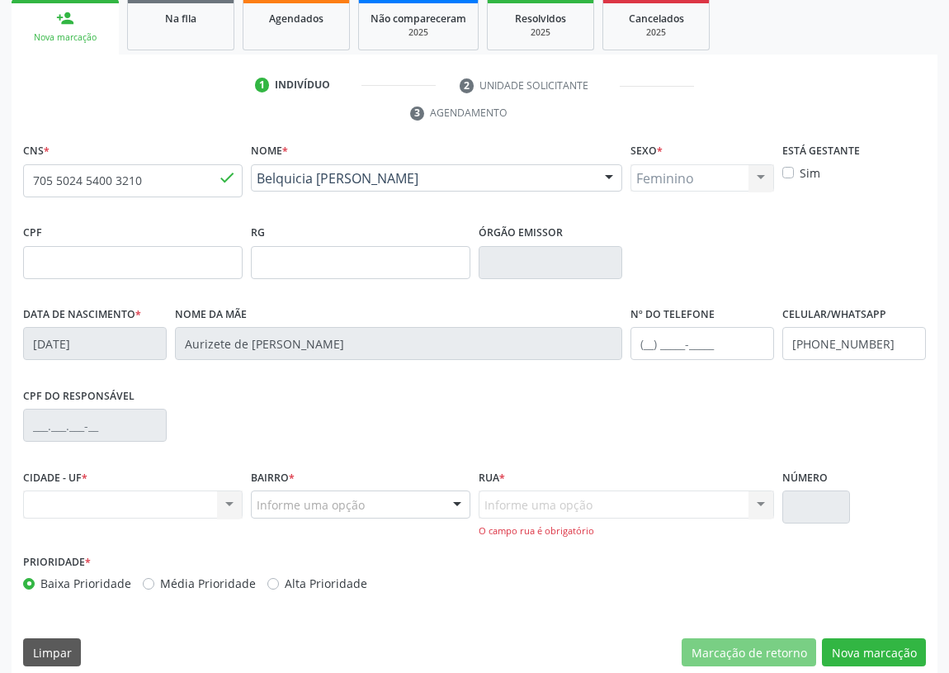
drag, startPoint x: 436, startPoint y: 494, endPoint x: 429, endPoint y: 503, distance: 11.2
click at [456, 493] on div at bounding box center [457, 505] width 25 height 28
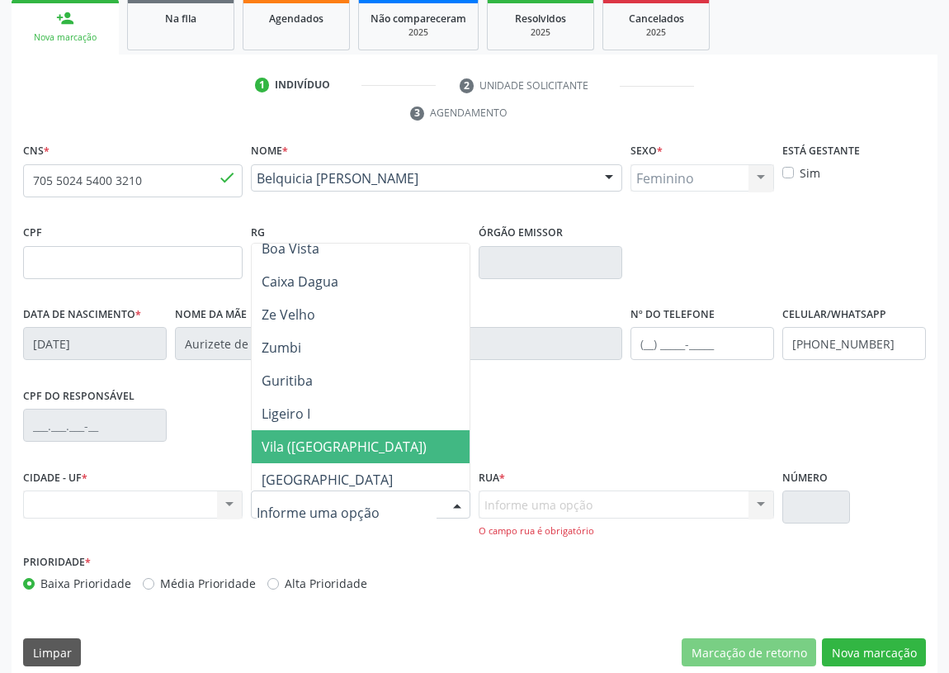
scroll to position [450, 0]
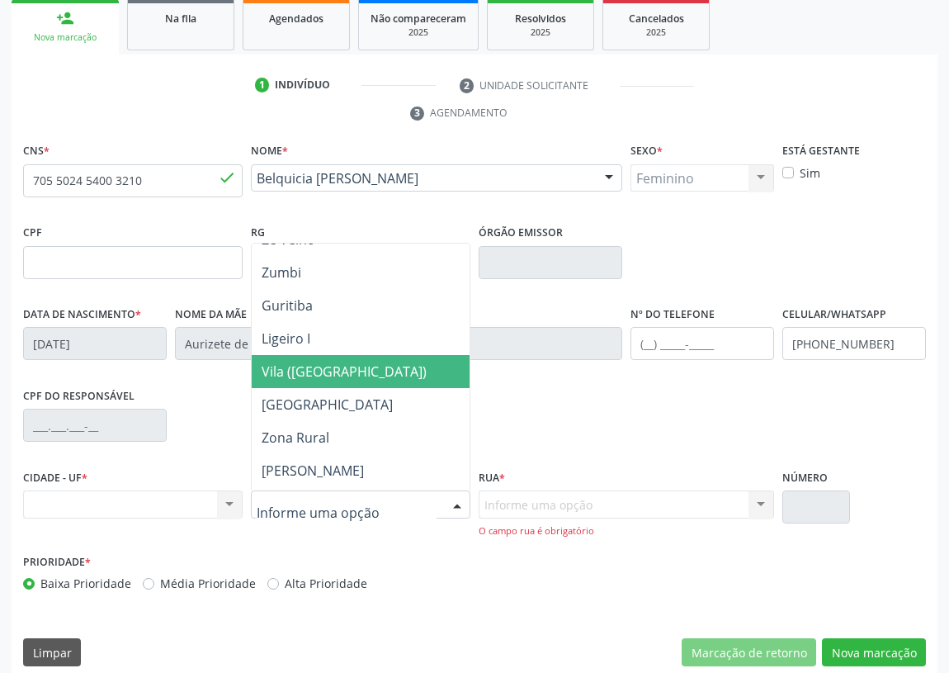
click at [337, 366] on span "Vila (Esf Rua Nova)" at bounding box center [344, 371] width 165 height 18
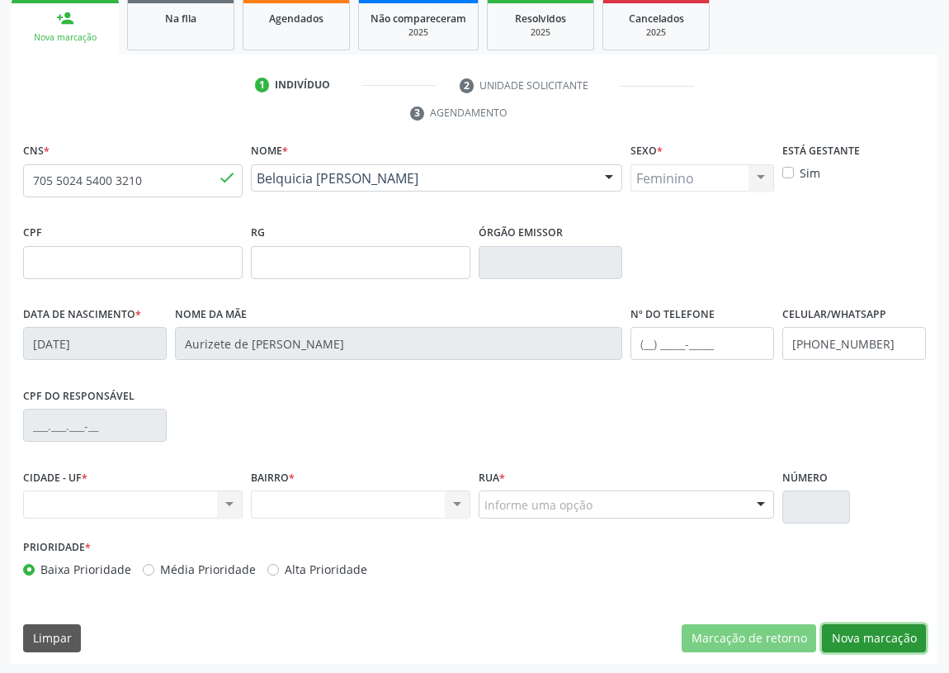
drag, startPoint x: 867, startPoint y: 632, endPoint x: 684, endPoint y: 603, distance: 184.9
click at [855, 625] on button "Nova marcação" at bounding box center [874, 638] width 104 height 28
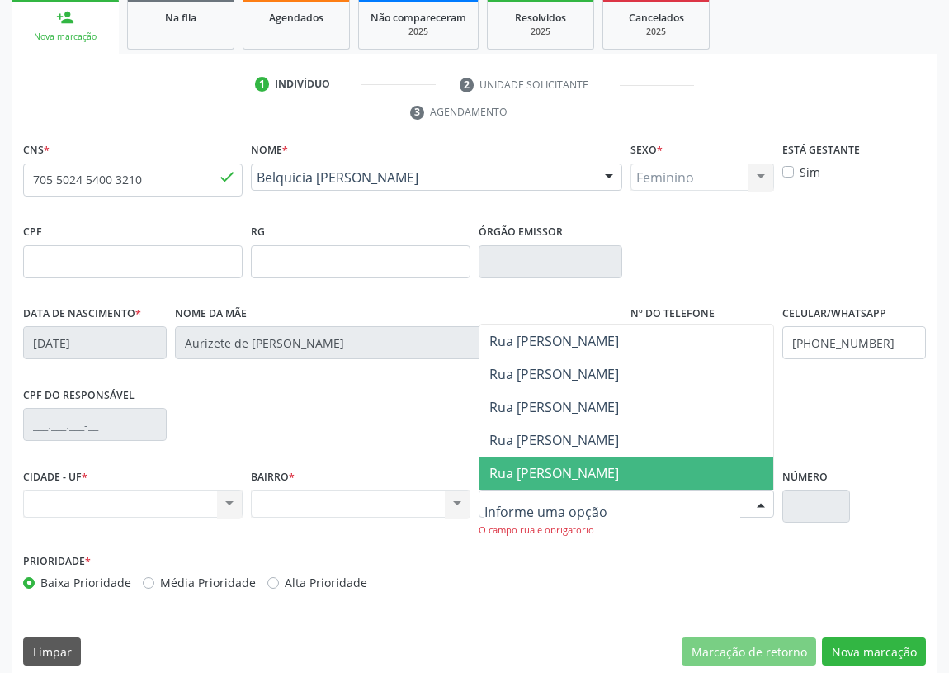
scroll to position [263, 0]
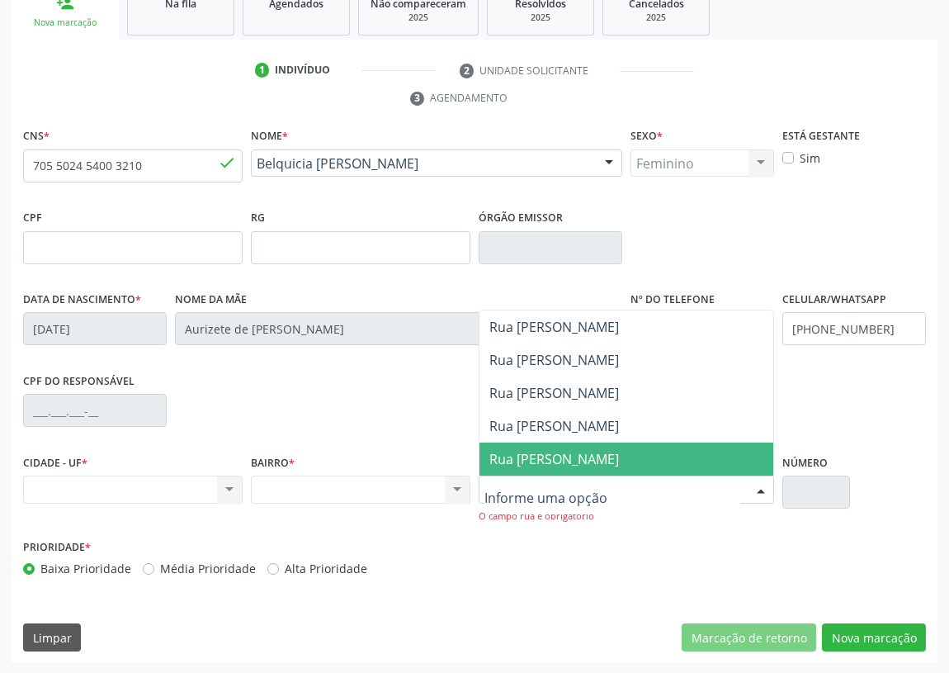
click at [462, 481] on div "Nenhum resultado encontrado para: " " Não há nenhuma opção para ser exibida." at bounding box center [361, 490] width 220 height 28
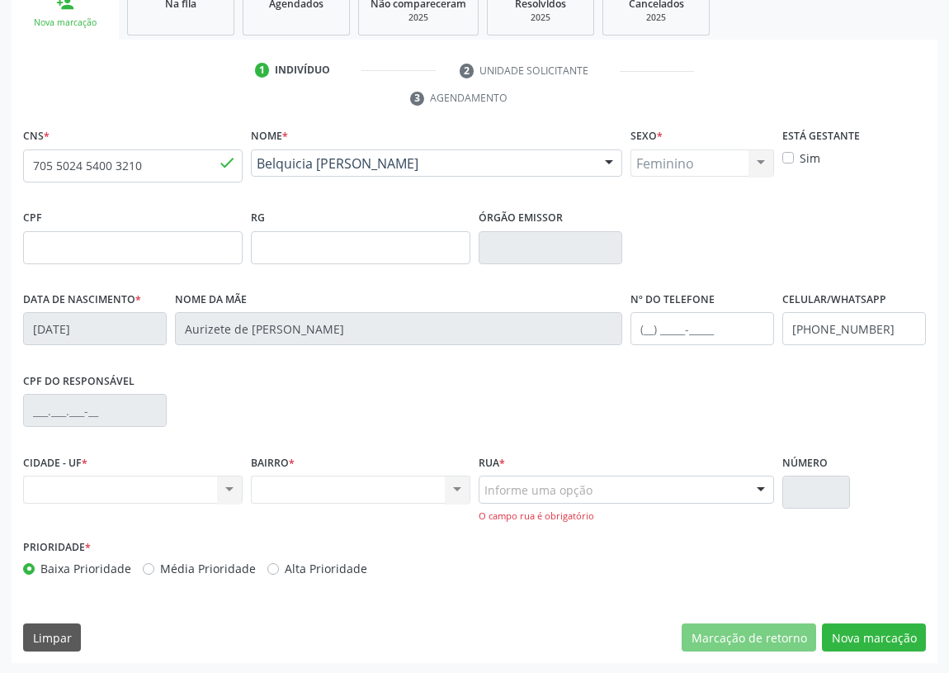
drag, startPoint x: 228, startPoint y: 485, endPoint x: 201, endPoint y: 524, distance: 46.9
click at [227, 486] on div "Nenhum resultado encontrado para: " " Não há nenhuma opção para ser exibida." at bounding box center [133, 490] width 220 height 28
click at [888, 639] on button "Nova marcação" at bounding box center [874, 637] width 104 height 28
click at [895, 618] on div "CNS * 705 5024 5400 3210 done Nome * Belquicia Maria de Freitas Santos Belquici…" at bounding box center [475, 393] width 926 height 539
drag, startPoint x: 890, startPoint y: 627, endPoint x: 887, endPoint y: 640, distance: 13.6
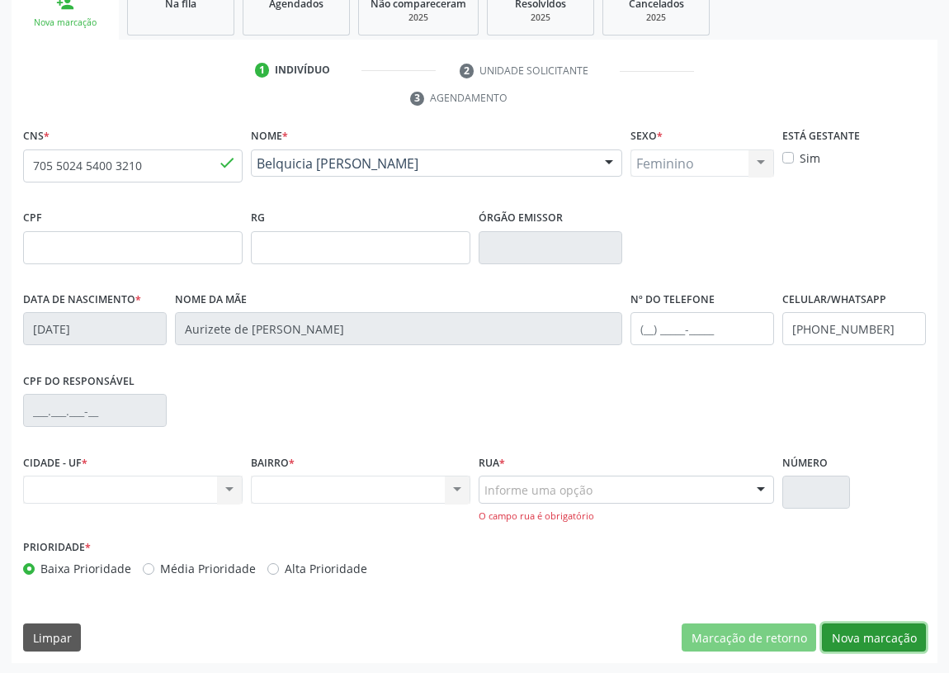
click at [888, 637] on button "Nova marcação" at bounding box center [874, 637] width 104 height 28
click at [887, 640] on button "Nova marcação" at bounding box center [874, 637] width 104 height 28
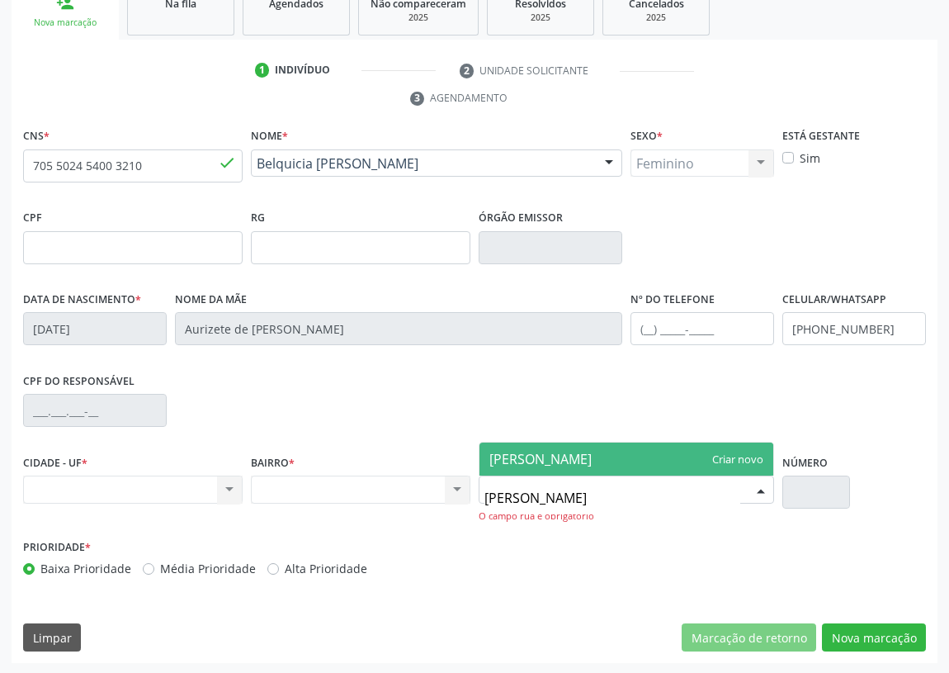
type input "SEVERINO BEZERA CABRAL"
click at [759, 495] on div at bounding box center [761, 490] width 25 height 28
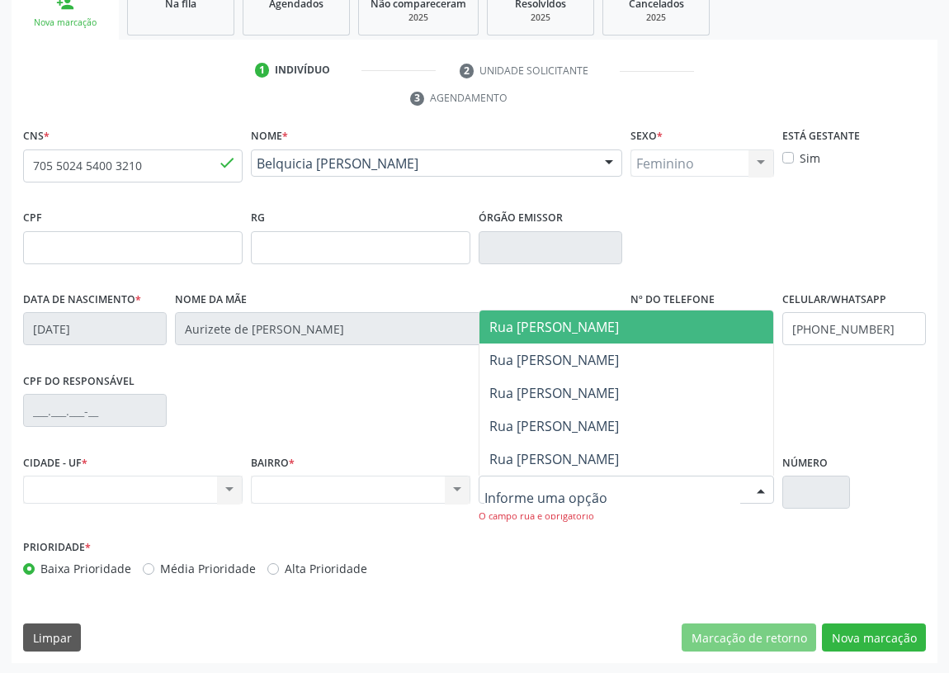
click at [646, 490] on div at bounding box center [627, 490] width 296 height 28
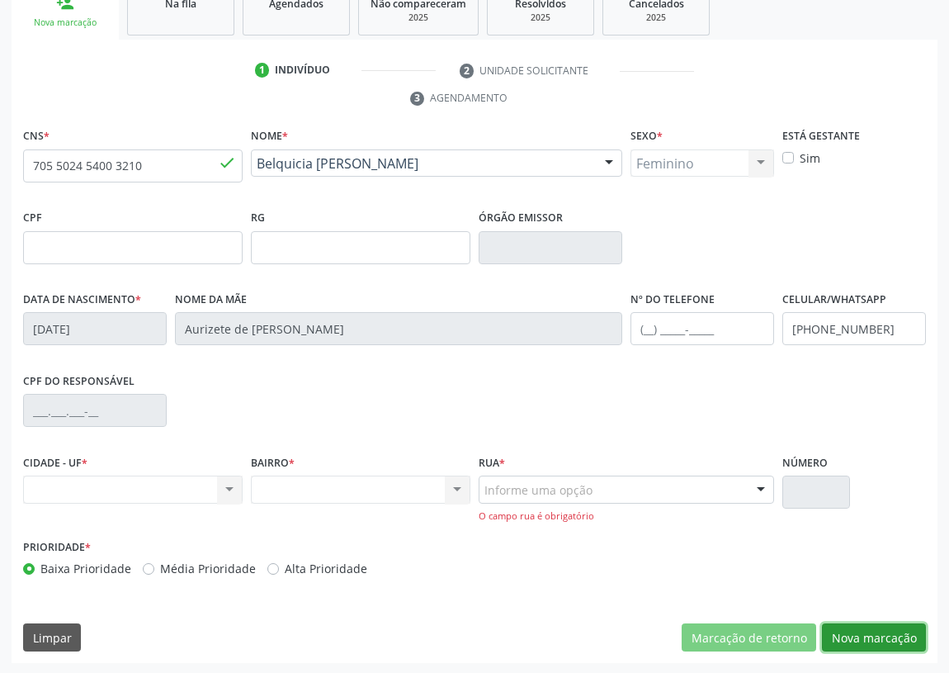
click at [882, 632] on button "Nova marcação" at bounding box center [874, 637] width 104 height 28
click at [882, 630] on button "Nova marcação" at bounding box center [874, 637] width 104 height 28
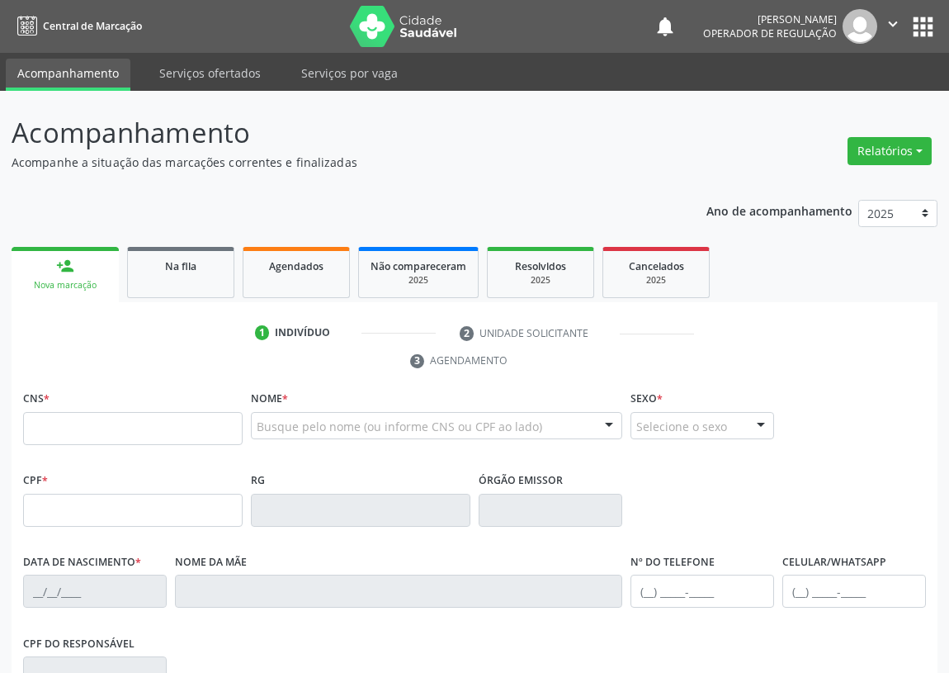
click at [46, 420] on input "text" at bounding box center [133, 428] width 220 height 33
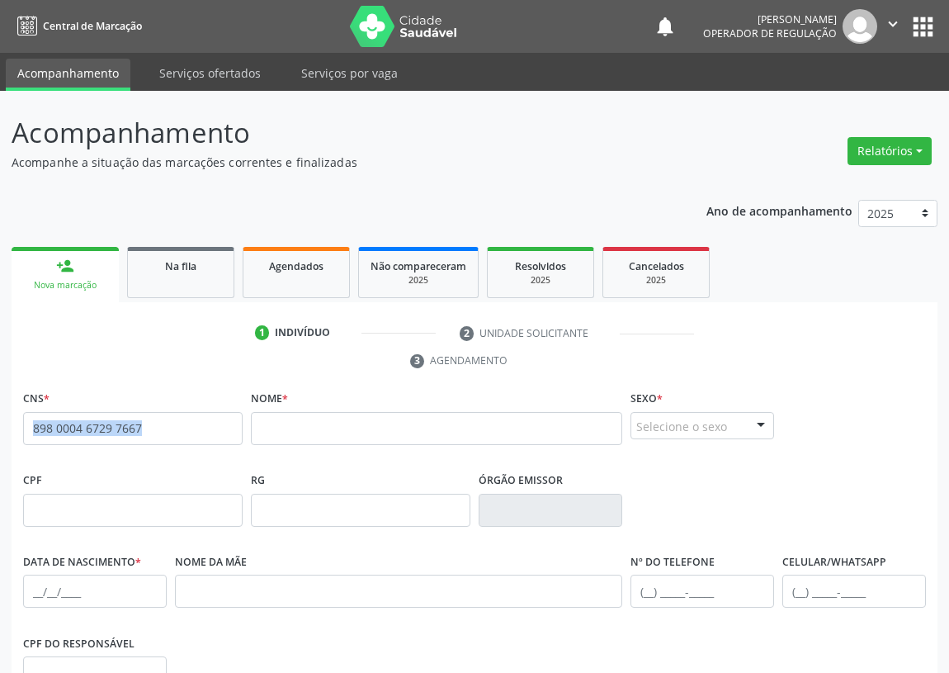
drag, startPoint x: 164, startPoint y: 428, endPoint x: 0, endPoint y: 433, distance: 164.4
click at [0, 433] on div "Acompanhamento Acompanhe a situação das marcações correntes e finalizadas Relat…" at bounding box center [474, 507] width 949 height 832
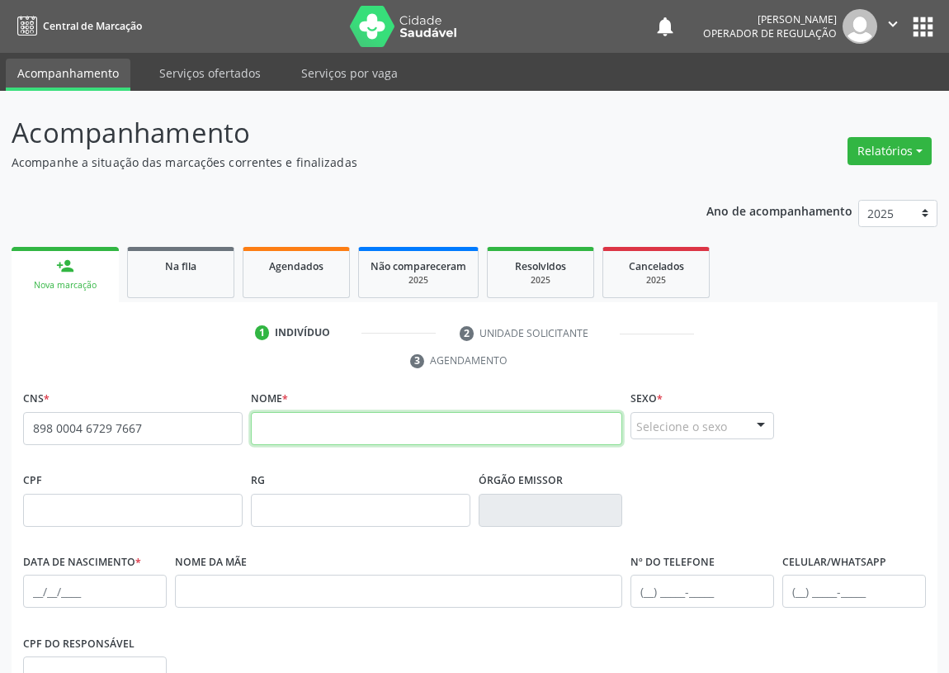
click at [267, 418] on input "text" at bounding box center [437, 428] width 372 height 33
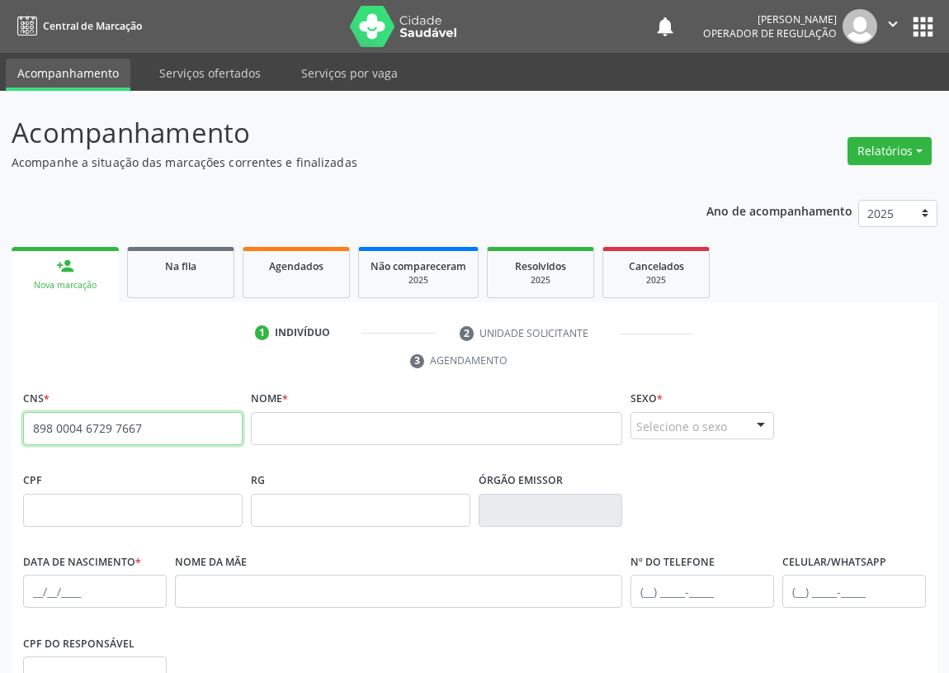
drag, startPoint x: 152, startPoint y: 414, endPoint x: 36, endPoint y: 448, distance: 121.5
click at [36, 448] on fieldset "CNS * 898 0004 6729 7667 none" at bounding box center [133, 421] width 220 height 70
type input "8"
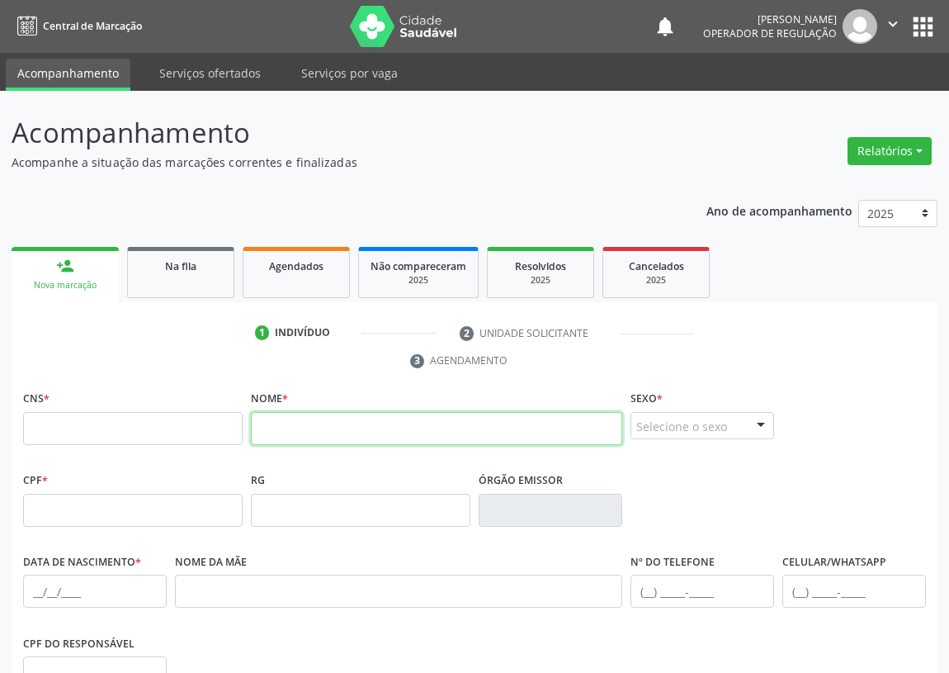
click at [299, 427] on input "text" at bounding box center [437, 428] width 372 height 33
click at [299, 427] on input "JOSÉ PEREIRA" at bounding box center [437, 428] width 372 height 33
drag, startPoint x: 317, startPoint y: 426, endPoint x: 288, endPoint y: 431, distance: 29.3
click at [288, 431] on input "JOSÉREIRA" at bounding box center [437, 428] width 372 height 33
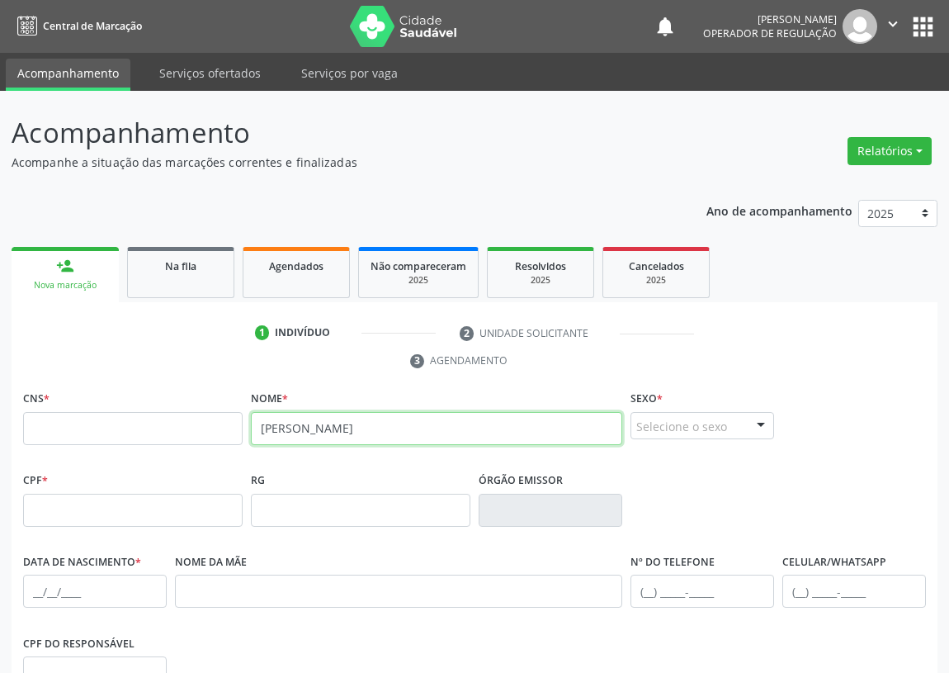
type input "JOSÉ PEREIRA DE ARAUJO"
drag, startPoint x: 400, startPoint y: 431, endPoint x: 250, endPoint y: 461, distance: 153.2
click at [250, 461] on div "Nome * JOSÉ PEREIRA DE ARAUJO" at bounding box center [437, 427] width 380 height 82
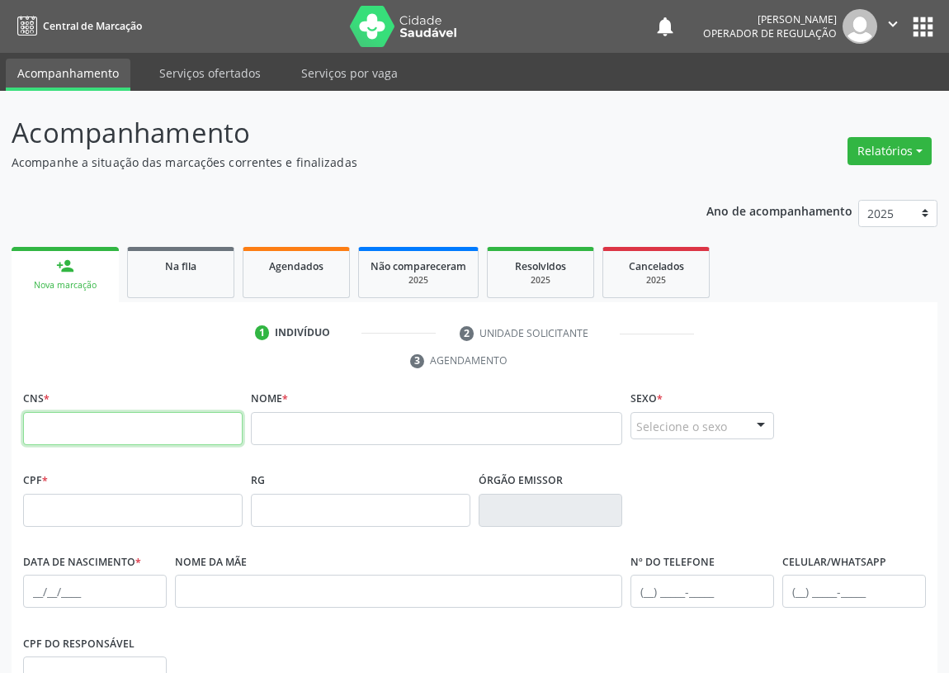
click at [58, 412] on input "text" at bounding box center [133, 428] width 220 height 33
drag, startPoint x: 180, startPoint y: 431, endPoint x: 15, endPoint y: 443, distance: 165.6
click at [16, 443] on div "CNS * 898 0004 6729 7667 none Nome * Sexo * Selecione o sexo Masculino Feminino…" at bounding box center [475, 648] width 926 height 525
type input "705 5024 5400 3210"
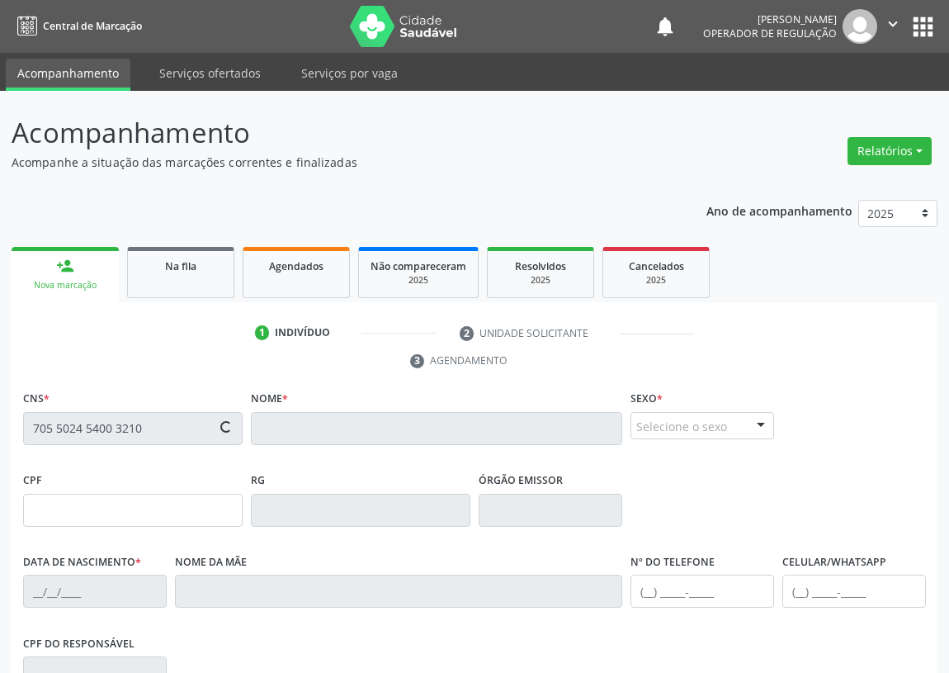
type input "01/08/1985"
type input "Aurizete de Freitas Santos"
type input "(83) 99105-3521"
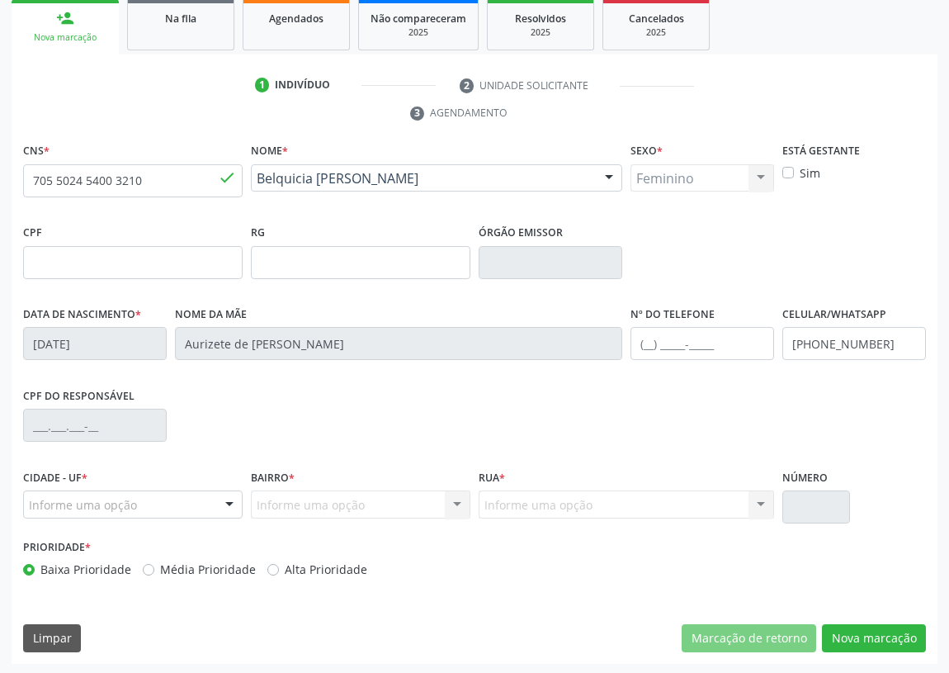
scroll to position [248, 0]
click at [892, 635] on button "Nova marcação" at bounding box center [874, 638] width 104 height 28
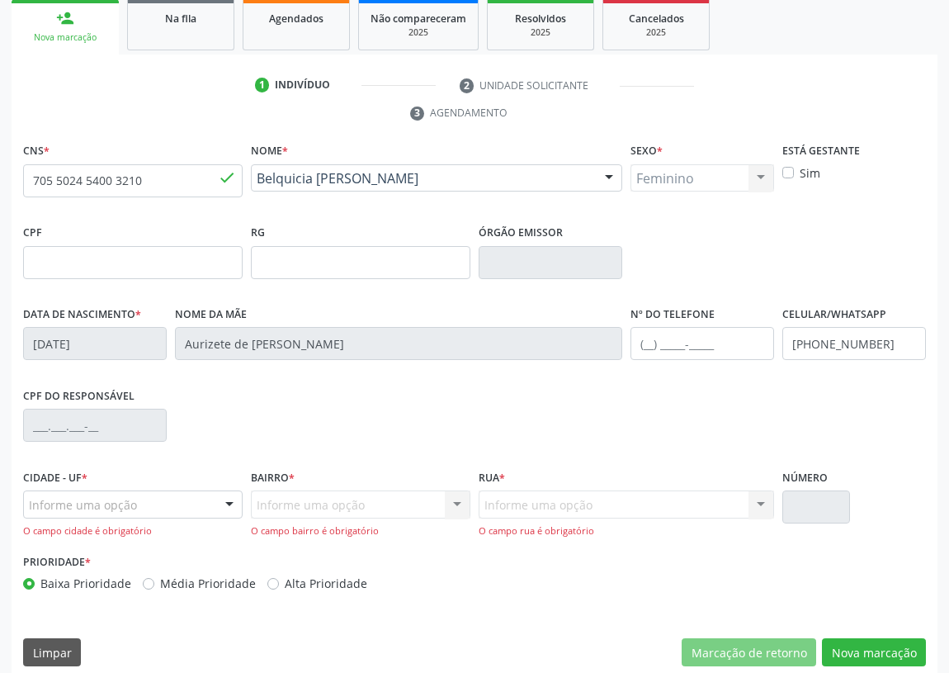
drag, startPoint x: 58, startPoint y: 502, endPoint x: 50, endPoint y: 490, distance: 13.7
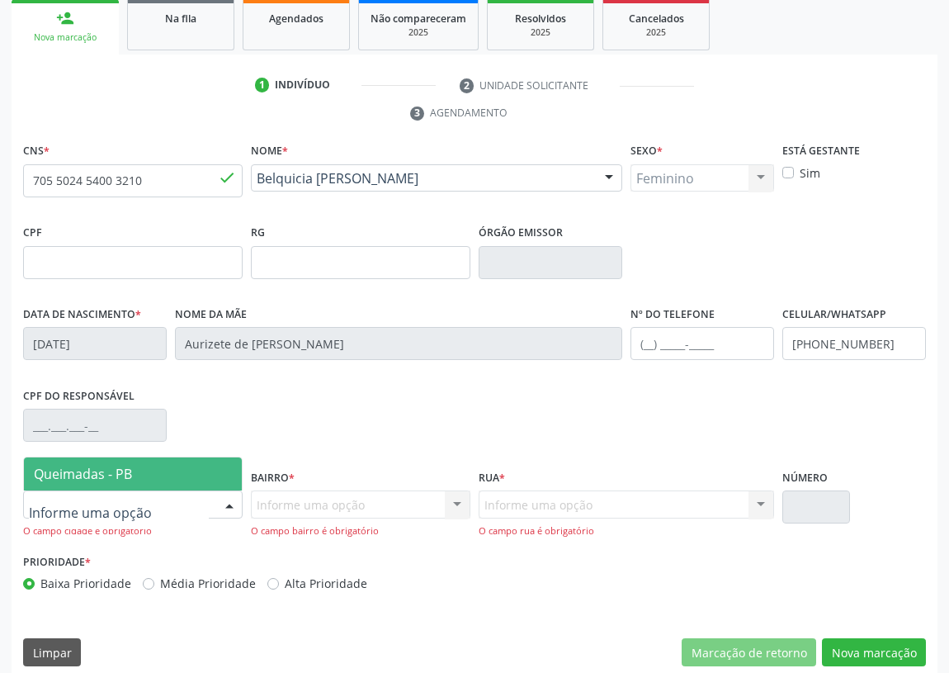
click at [174, 482] on span "Queimadas - PB" at bounding box center [133, 473] width 218 height 33
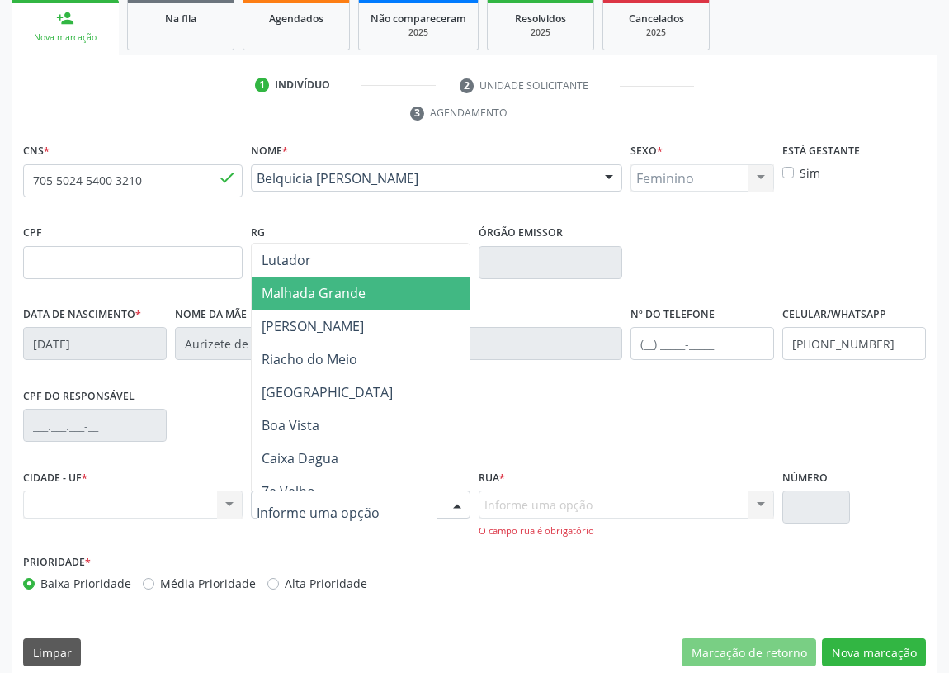
scroll to position [225, 0]
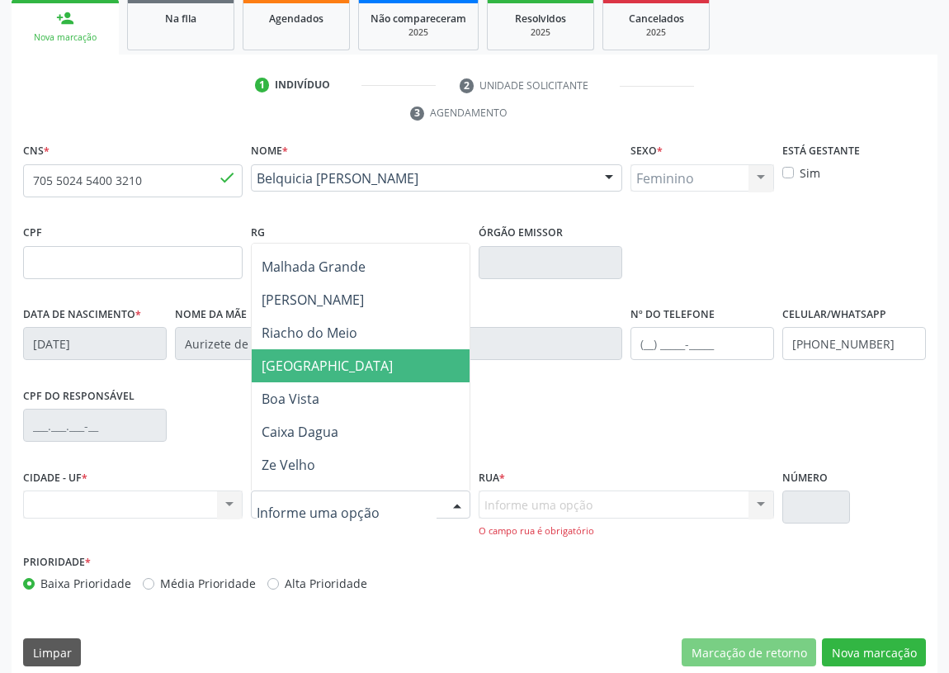
click at [296, 362] on span "Rua Nova" at bounding box center [327, 366] width 131 height 18
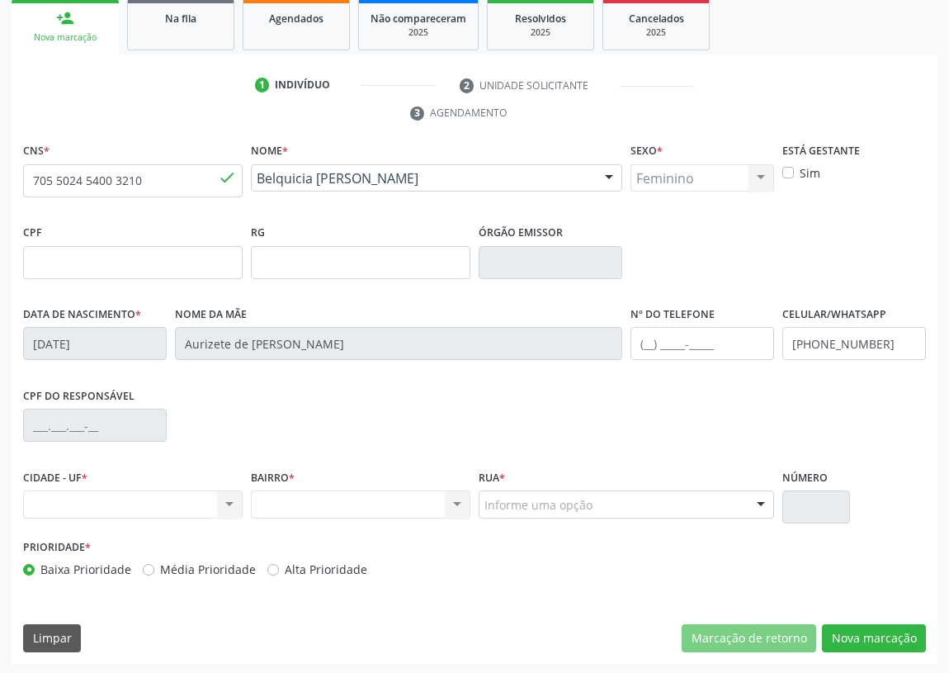
drag, startPoint x: 291, startPoint y: 505, endPoint x: 414, endPoint y: 499, distance: 123.2
click at [295, 504] on div "Nenhum resultado encontrado para: " " Não há nenhuma opção para ser exibida." at bounding box center [361, 504] width 220 height 28
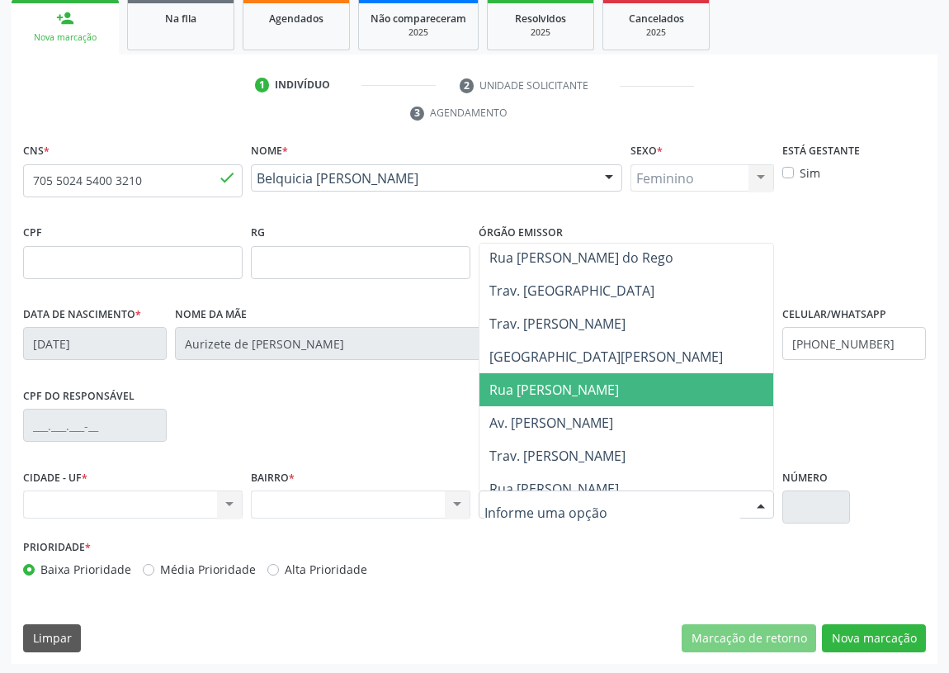
scroll to position [375, 0]
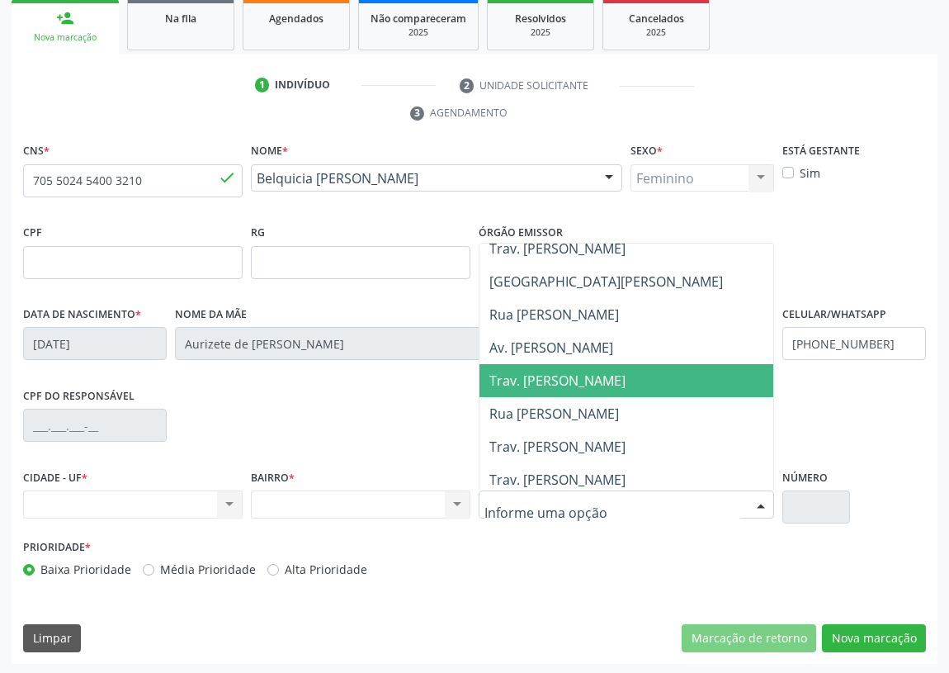
click at [613, 379] on span "Trav. Severino Bezerra Cabral" at bounding box center [558, 381] width 136 height 18
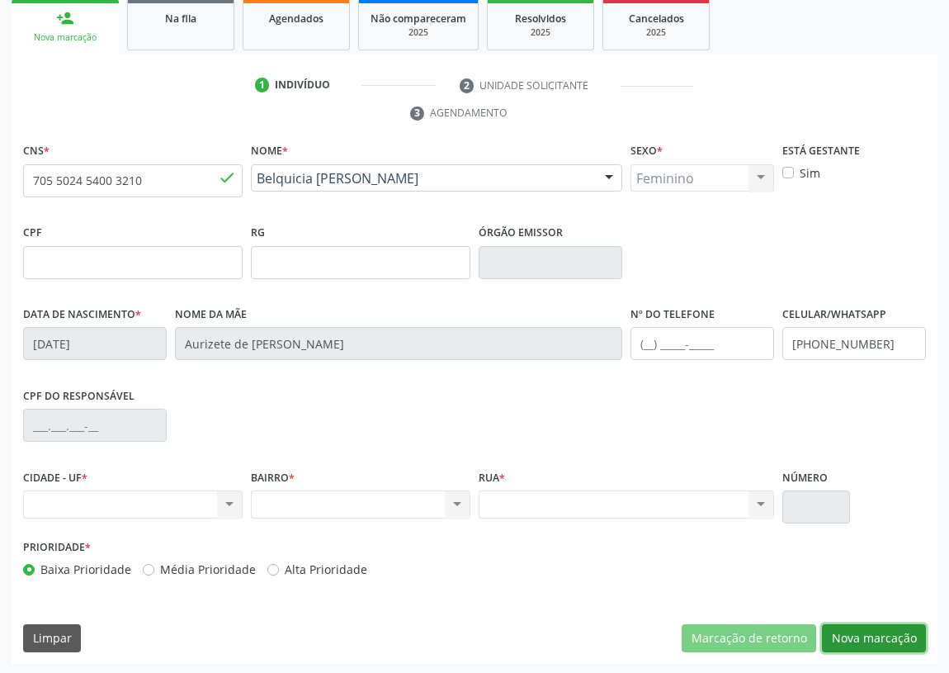
click at [896, 632] on button "Nova marcação" at bounding box center [874, 638] width 104 height 28
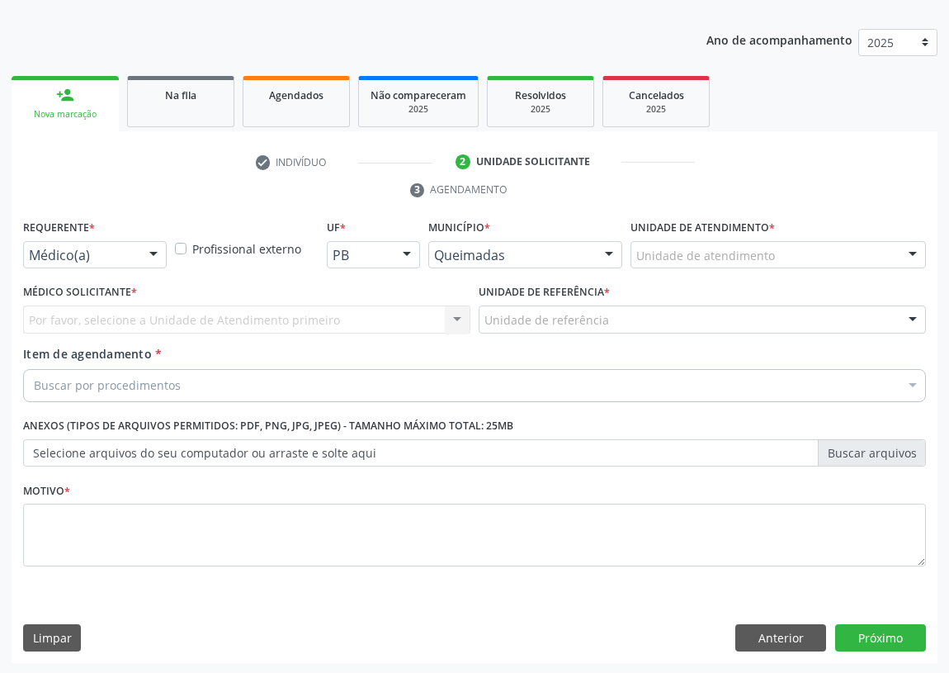
click at [458, 315] on div "Por favor, selecione a Unidade de Atendimento primeiro Nenhum resultado encontr…" at bounding box center [246, 319] width 447 height 28
click at [149, 248] on div at bounding box center [153, 256] width 25 height 28
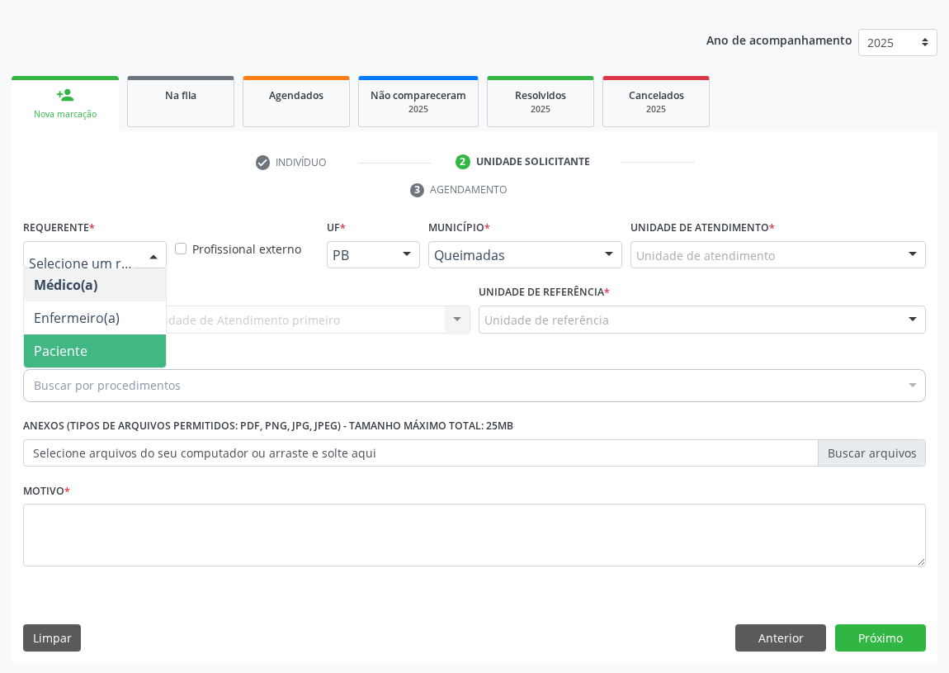
click at [123, 343] on span "Paciente" at bounding box center [95, 350] width 142 height 33
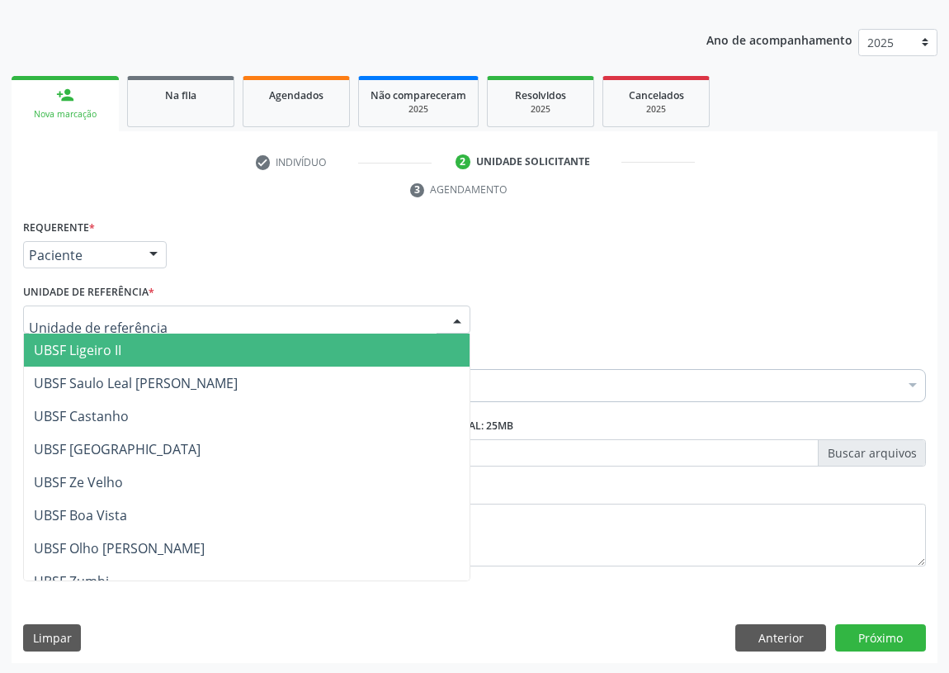
click at [428, 315] on div at bounding box center [246, 319] width 447 height 28
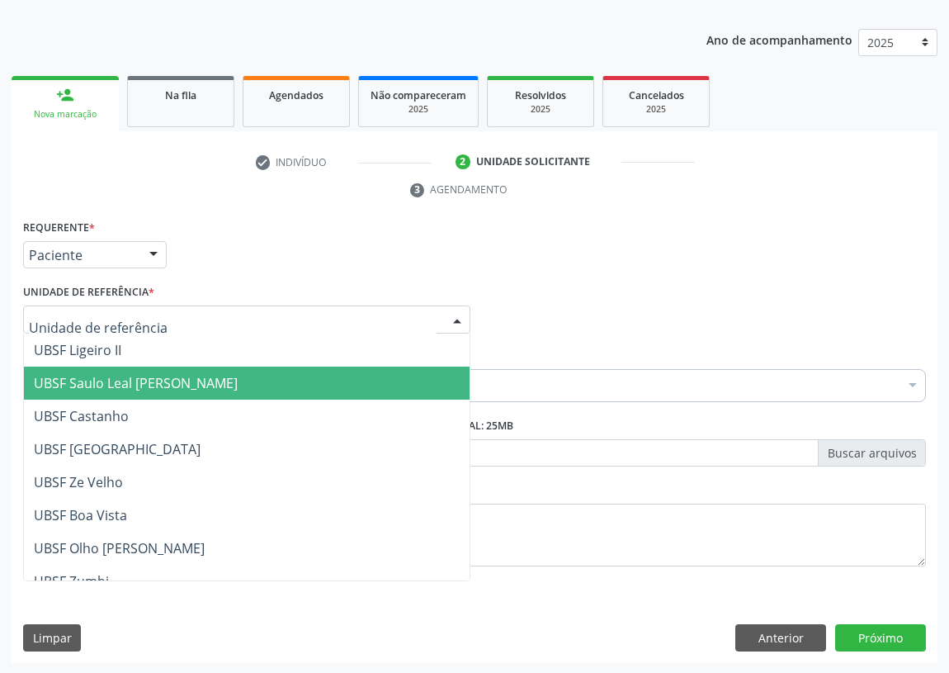
click at [152, 381] on span "UBSF Saulo Leal [PERSON_NAME]" at bounding box center [136, 383] width 204 height 18
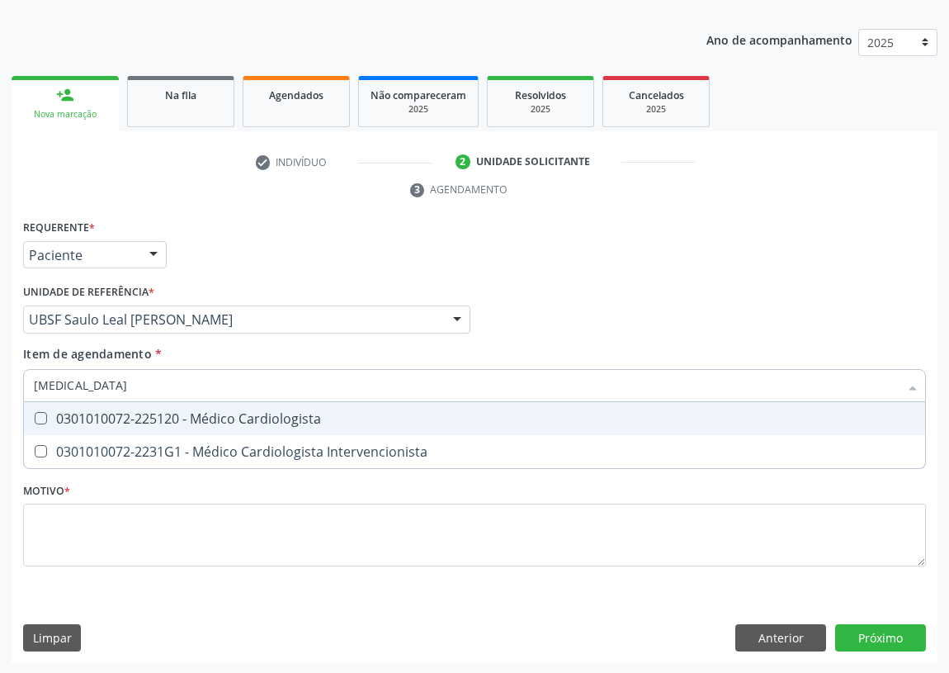
type input "CARDIOLOGISTA"
click at [46, 418] on Cardiologista at bounding box center [41, 418] width 12 height 12
click at [35, 418] on Cardiologista "checkbox" at bounding box center [29, 418] width 11 height 11
checkbox Cardiologista "true"
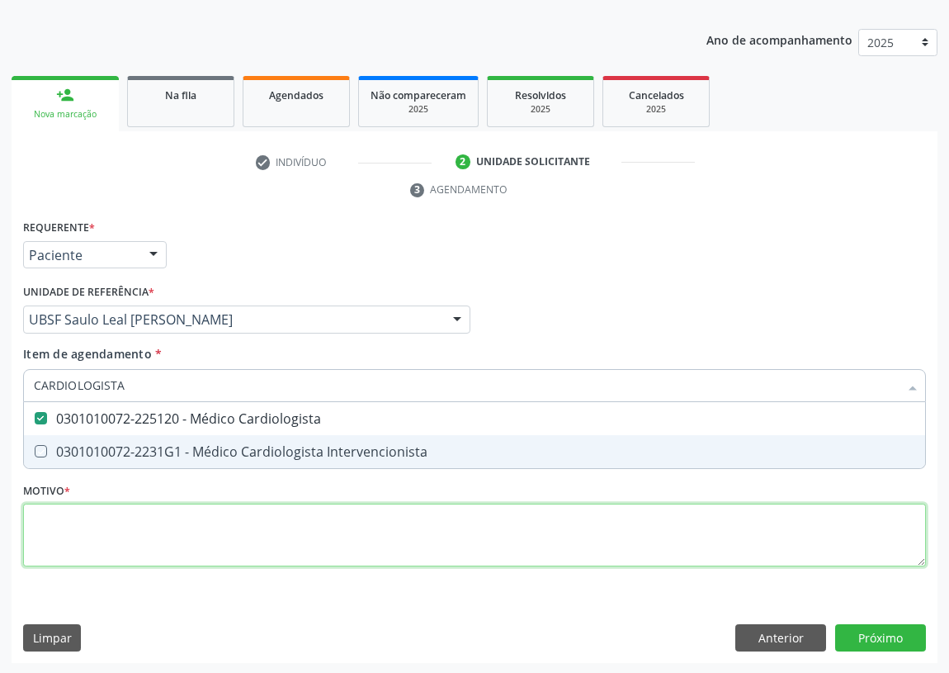
click at [67, 537] on div "Requerente * Paciente Médico(a) Enfermeiro(a) Paciente Nenhum resultado encontr…" at bounding box center [474, 402] width 903 height 374
checkbox Intervencionista "true"
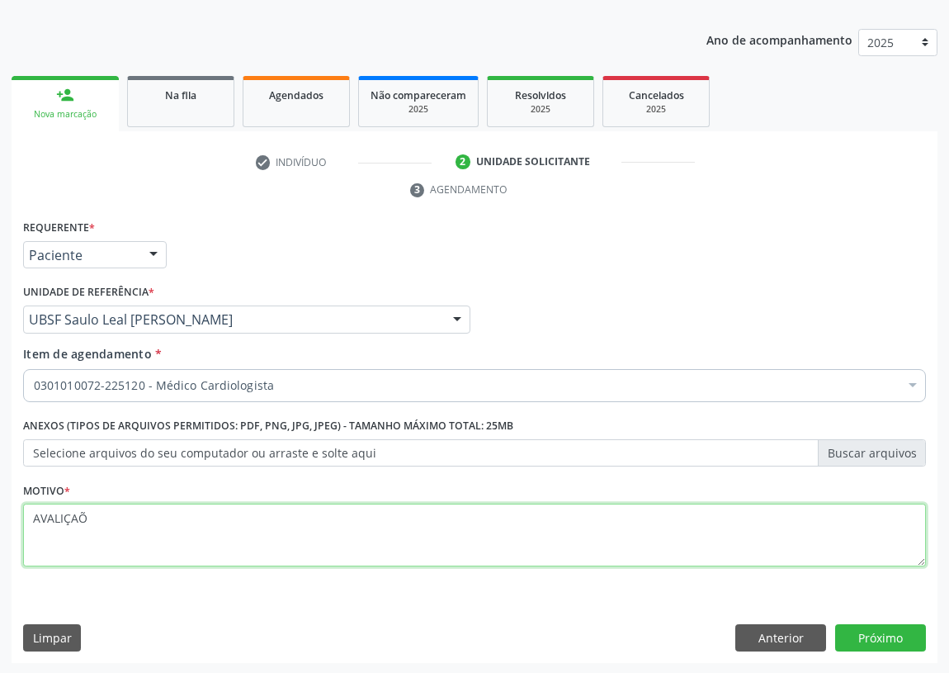
click at [62, 514] on textarea "AVALIÇAÕ" at bounding box center [474, 535] width 903 height 63
type textarea "AVALIAÇAÕ"
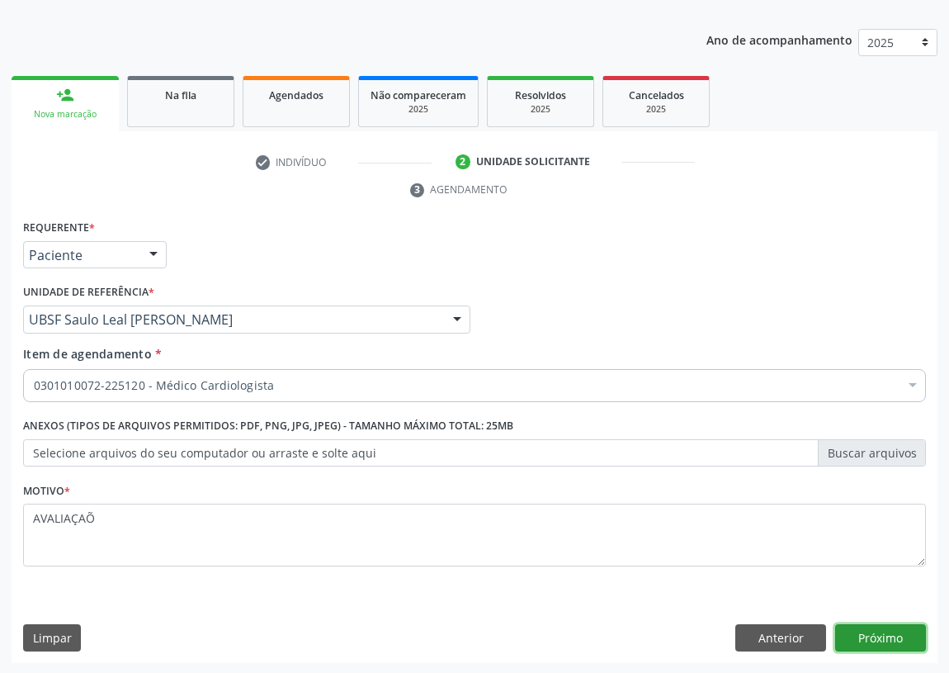
click at [883, 636] on button "Próximo" at bounding box center [881, 638] width 91 height 28
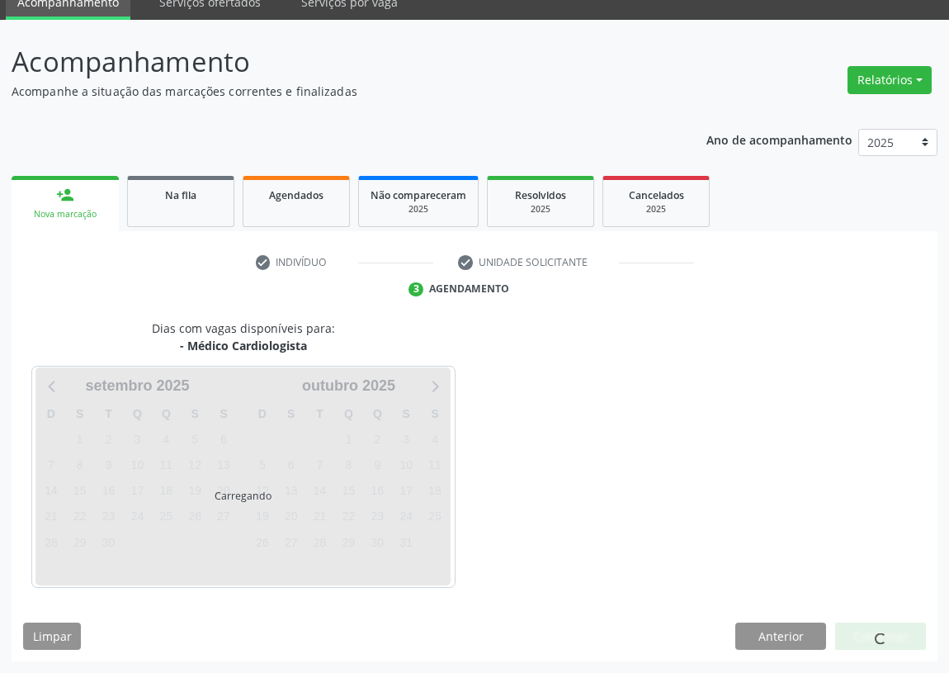
scroll to position [69, 0]
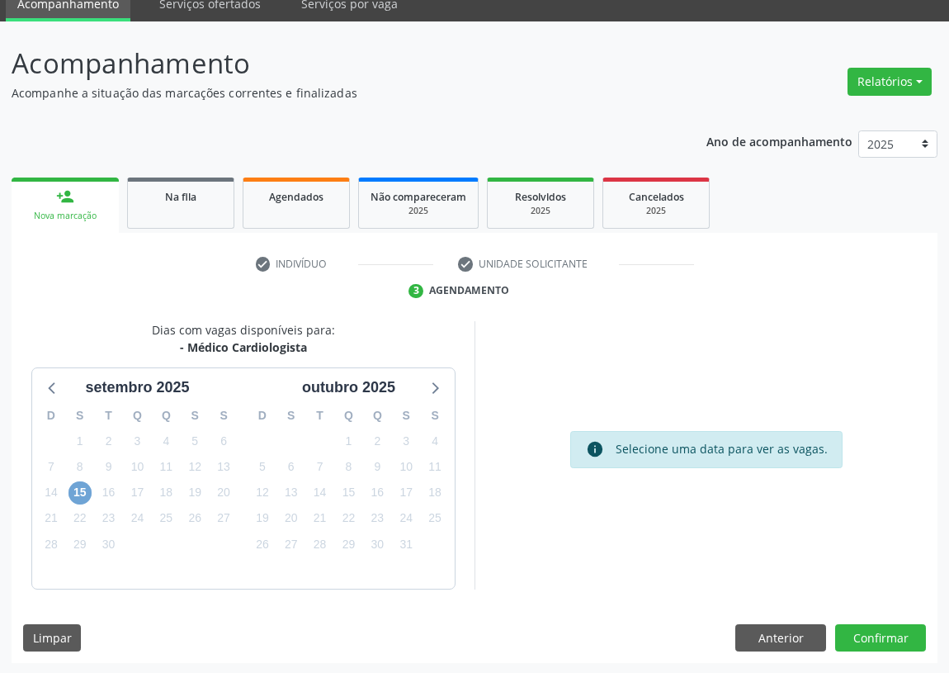
click at [84, 489] on span "15" at bounding box center [80, 492] width 23 height 23
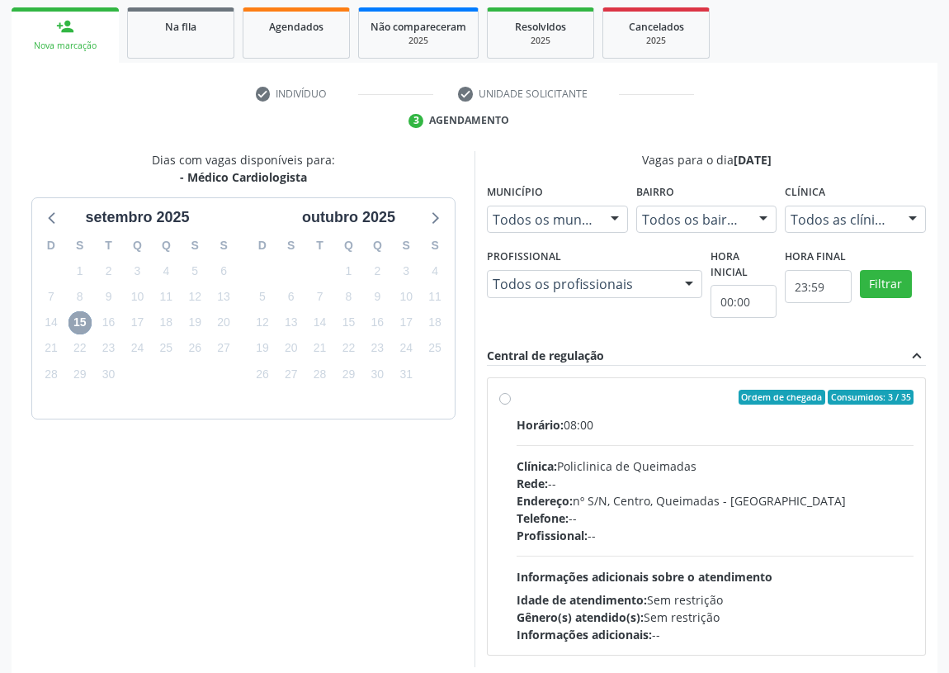
scroll to position [295, 0]
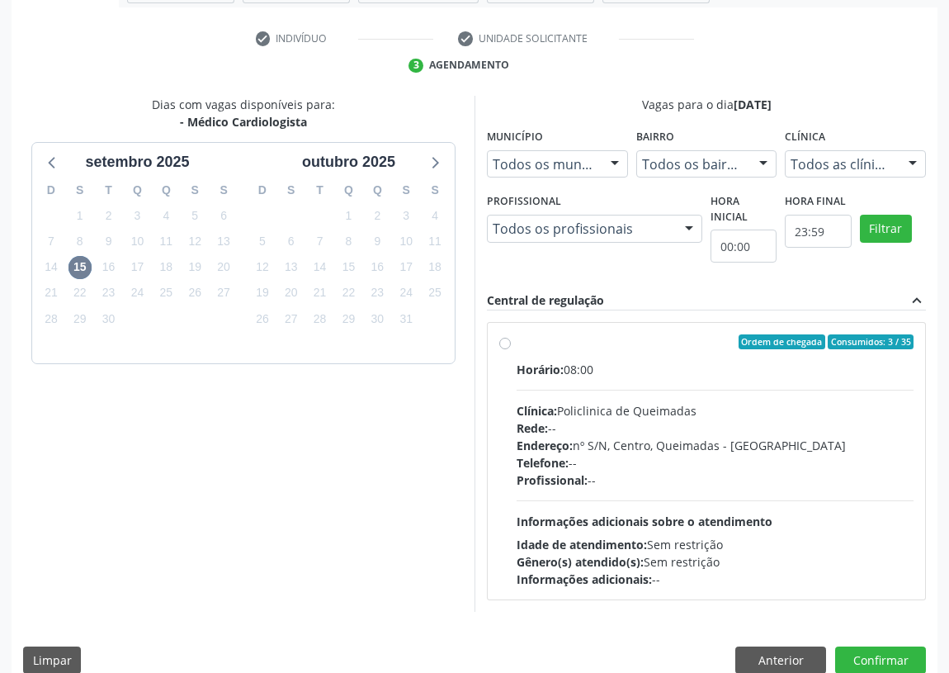
click at [517, 343] on label "Ordem de chegada Consumidos: 3 / 35 Horário: 08:00 Clínica: Policlinica de Quei…" at bounding box center [715, 460] width 397 height 253
click at [505, 343] on input "Ordem de chegada Consumidos: 3 / 35 Horário: 08:00 Clínica: Policlinica de Quei…" at bounding box center [505, 341] width 12 height 15
radio input "true"
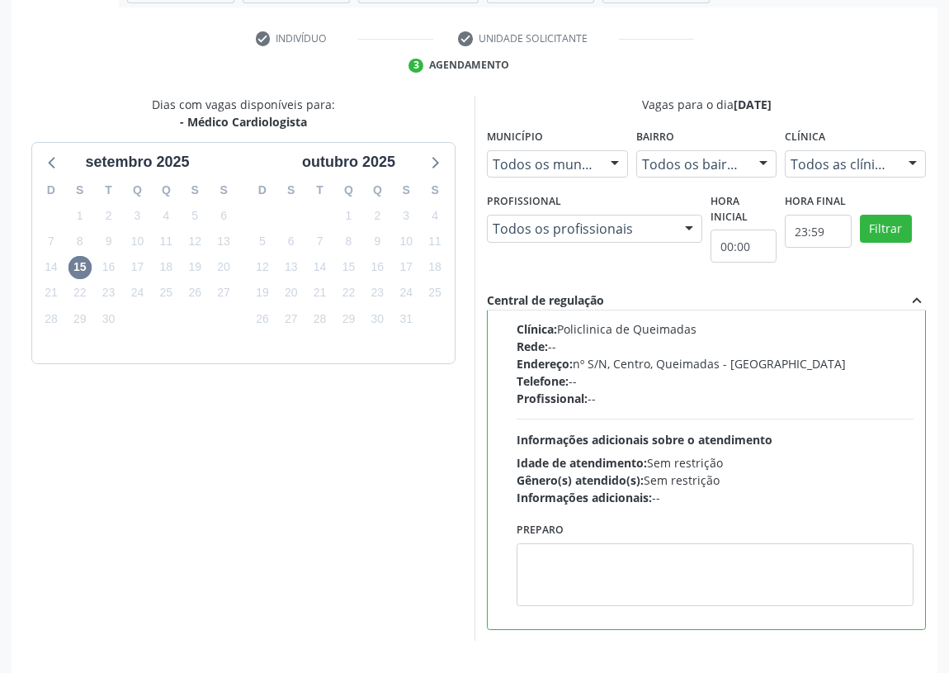
scroll to position [347, 0]
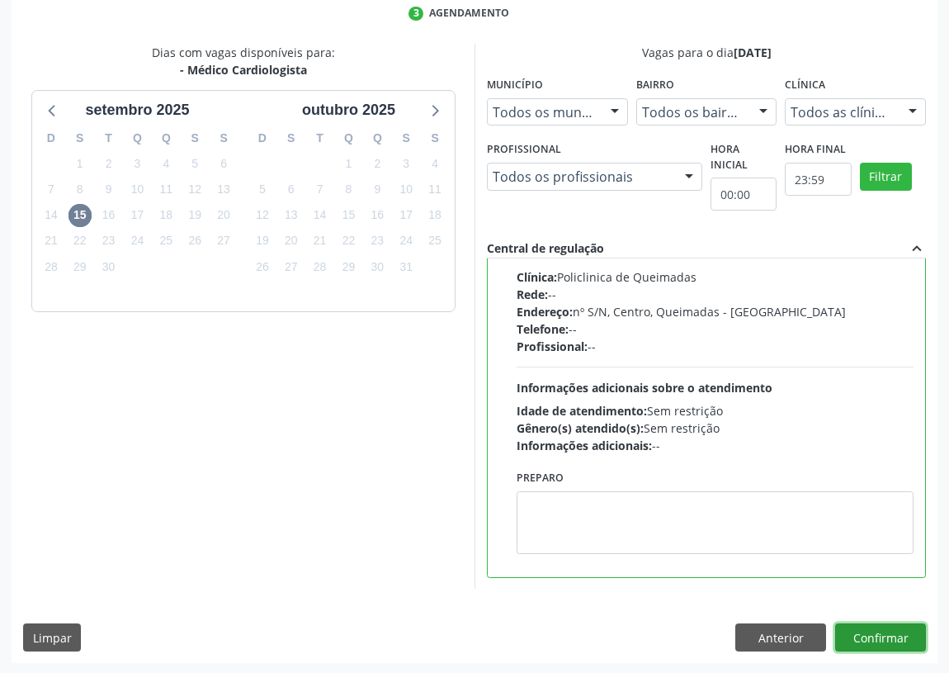
drag, startPoint x: 874, startPoint y: 627, endPoint x: 698, endPoint y: 608, distance: 176.1
click at [873, 625] on button "Confirmar" at bounding box center [881, 637] width 91 height 28
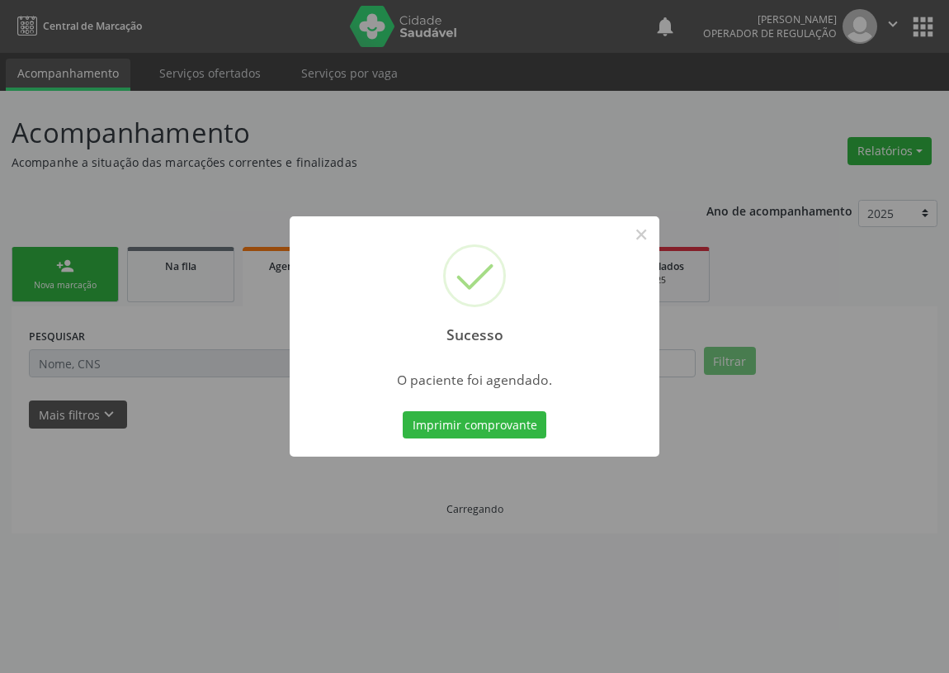
scroll to position [0, 0]
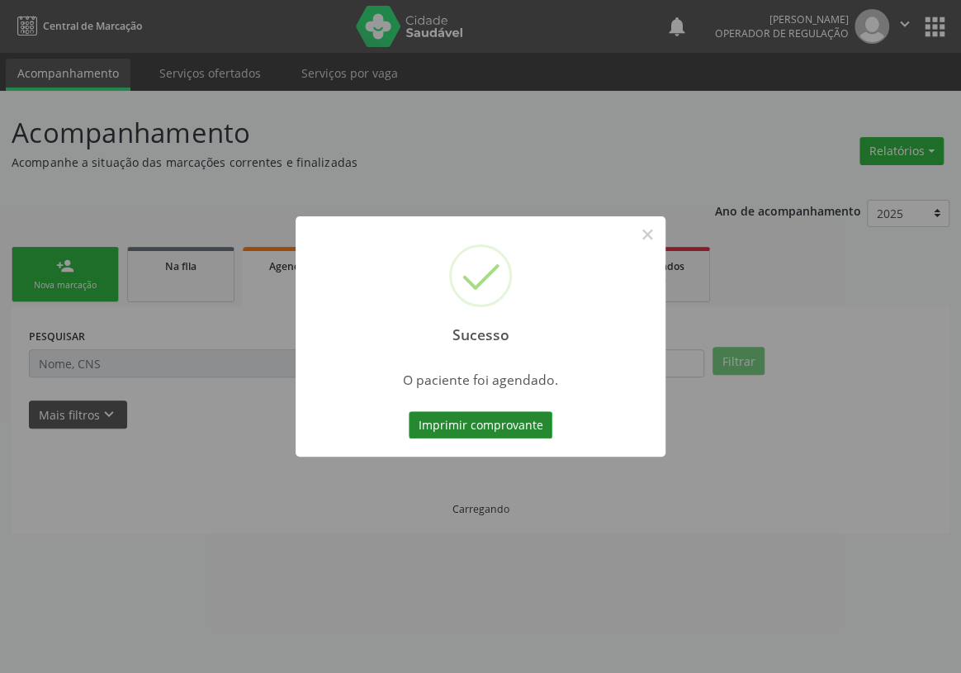
click at [487, 426] on button "Imprimir comprovante" at bounding box center [481, 425] width 144 height 28
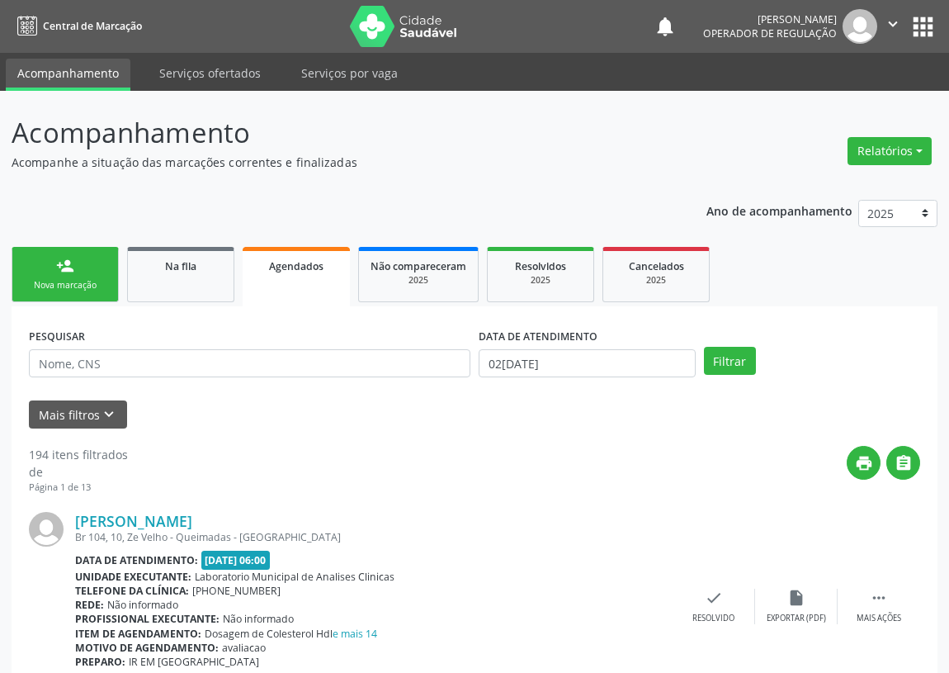
click at [74, 259] on link "person_add Nova marcação" at bounding box center [65, 274] width 107 height 55
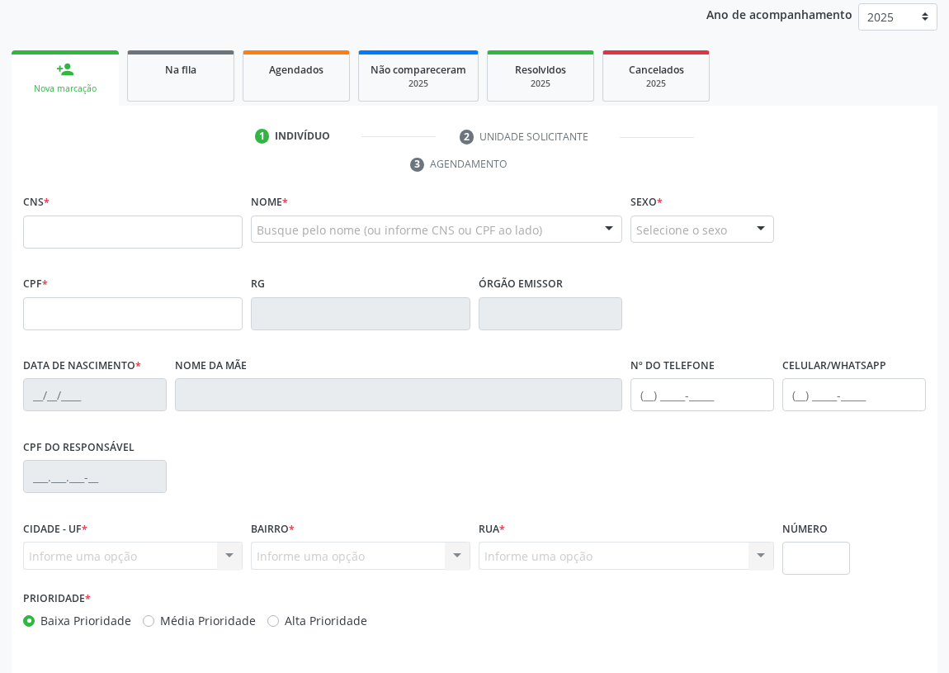
scroll to position [225, 0]
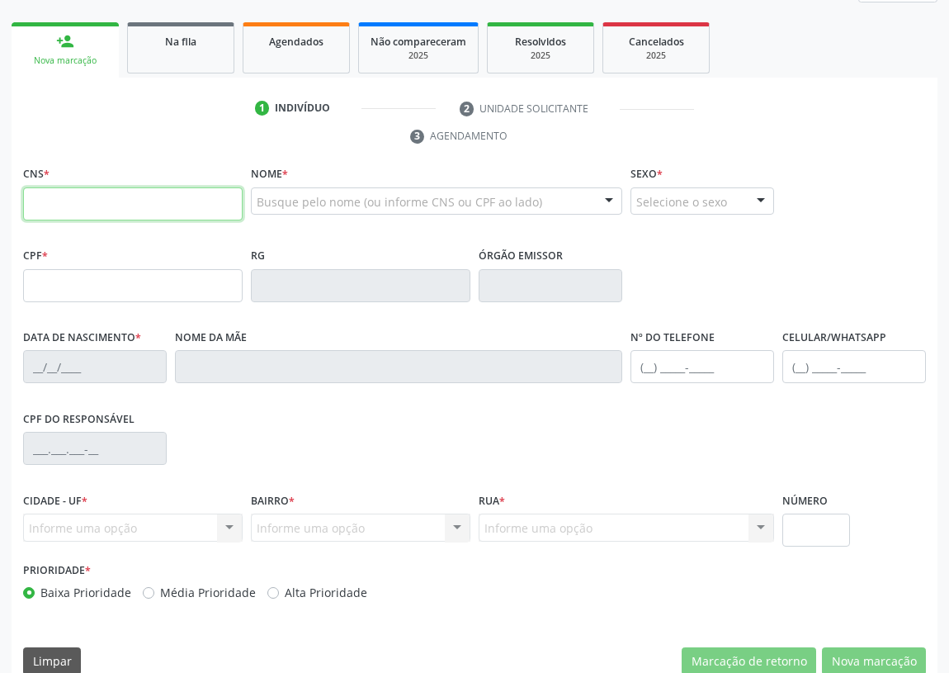
click at [50, 211] on input "text" at bounding box center [133, 203] width 220 height 33
click at [59, 206] on input "text" at bounding box center [133, 203] width 220 height 33
type input "700 0010 0876 7306"
type input "559.913.944-15"
type input "18/04/1954"
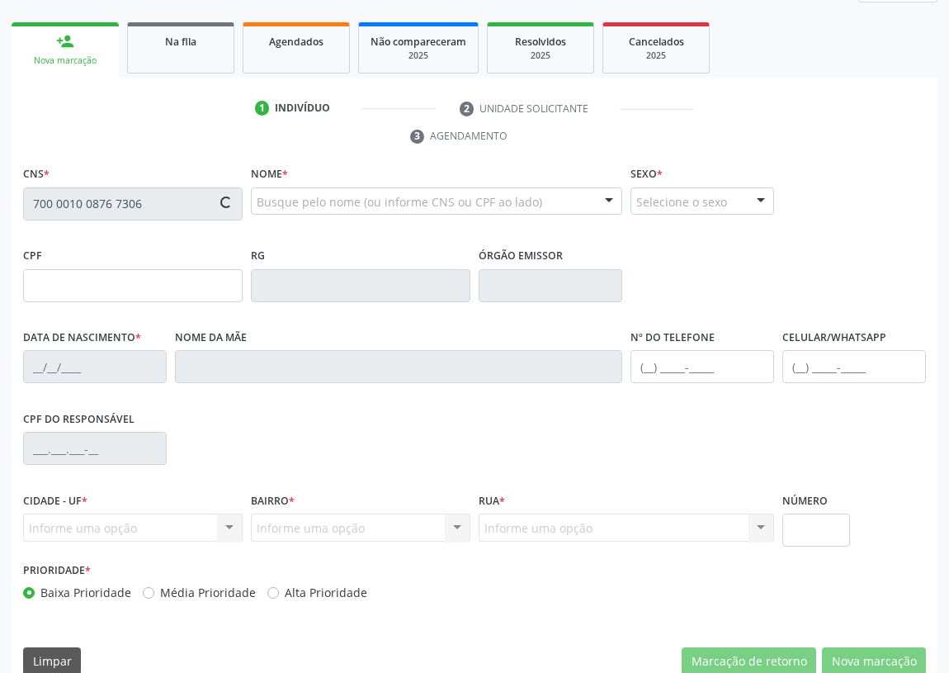
type input "Josefa Tobias dos Santos"
type input "(83) 99177-4445"
type input "S/N"
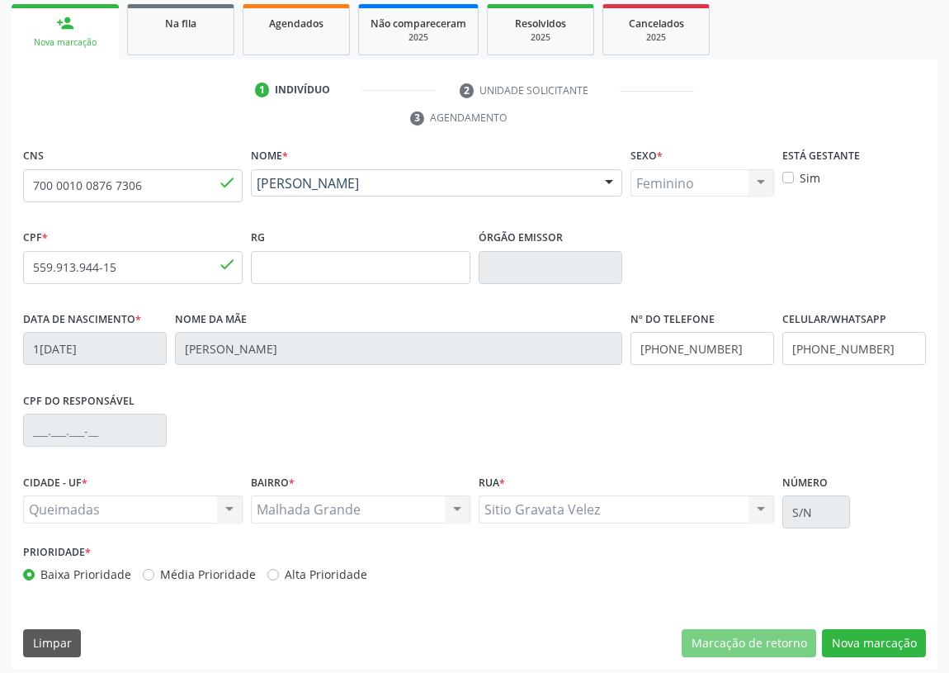
scroll to position [248, 0]
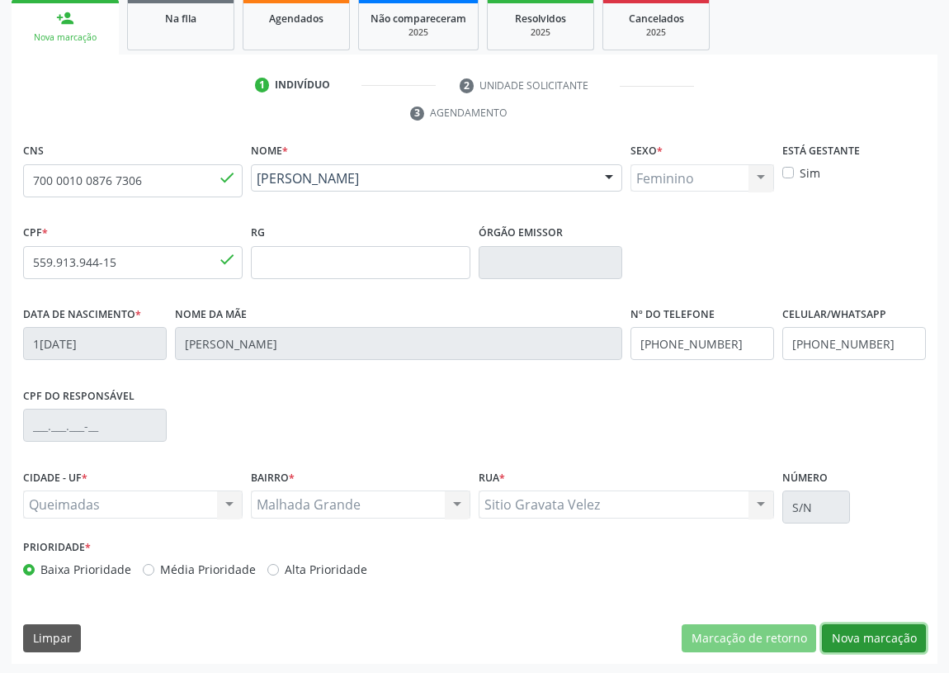
drag, startPoint x: 887, startPoint y: 633, endPoint x: 438, endPoint y: 520, distance: 463.2
click at [865, 627] on button "Nova marcação" at bounding box center [874, 638] width 104 height 28
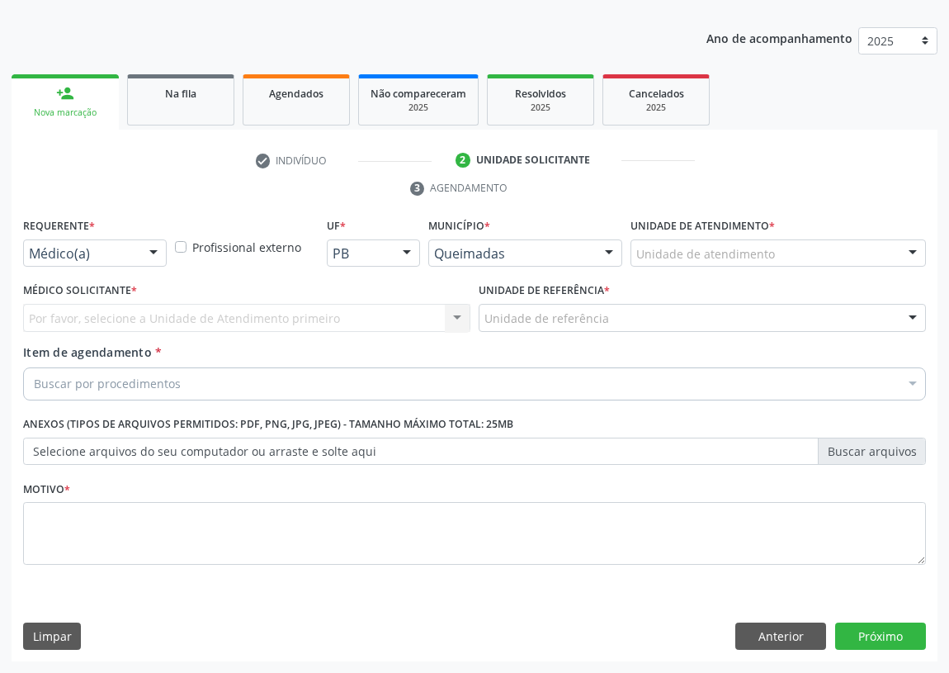
scroll to position [171, 0]
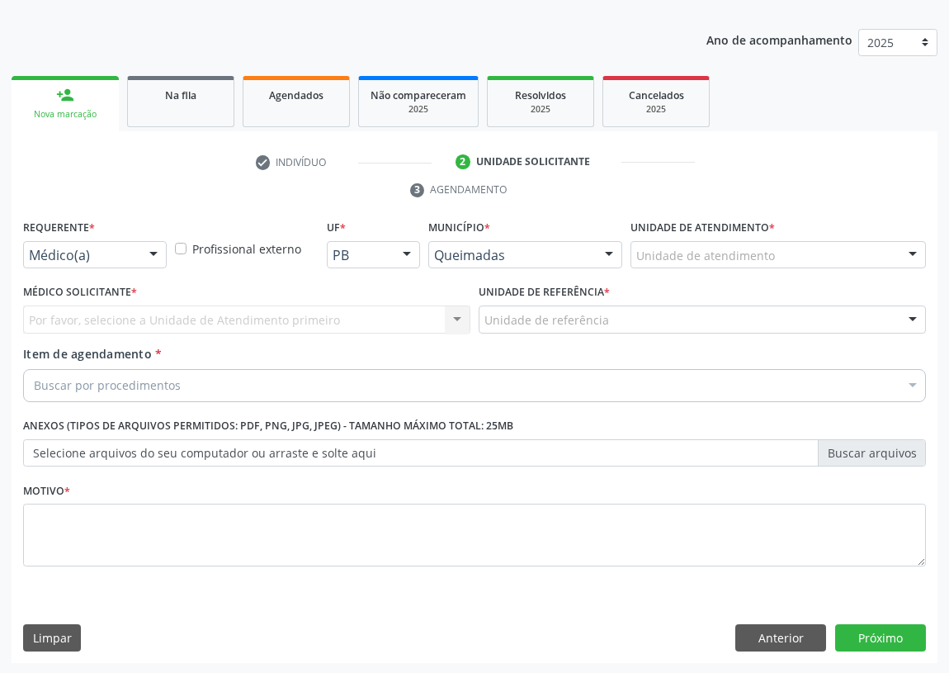
click at [149, 251] on div at bounding box center [153, 256] width 25 height 28
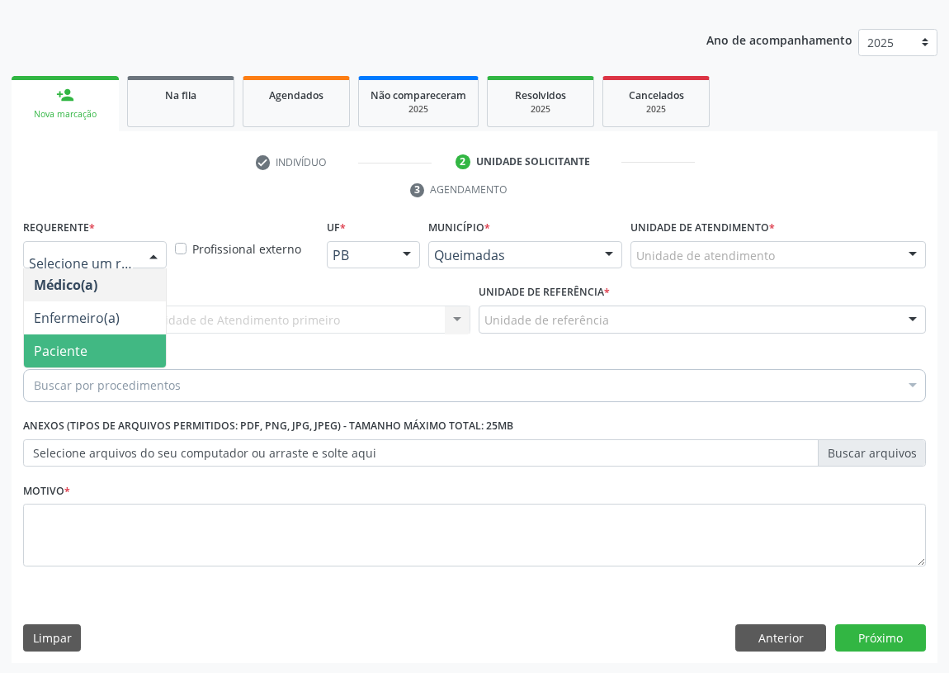
click at [105, 354] on span "Paciente" at bounding box center [95, 350] width 142 height 33
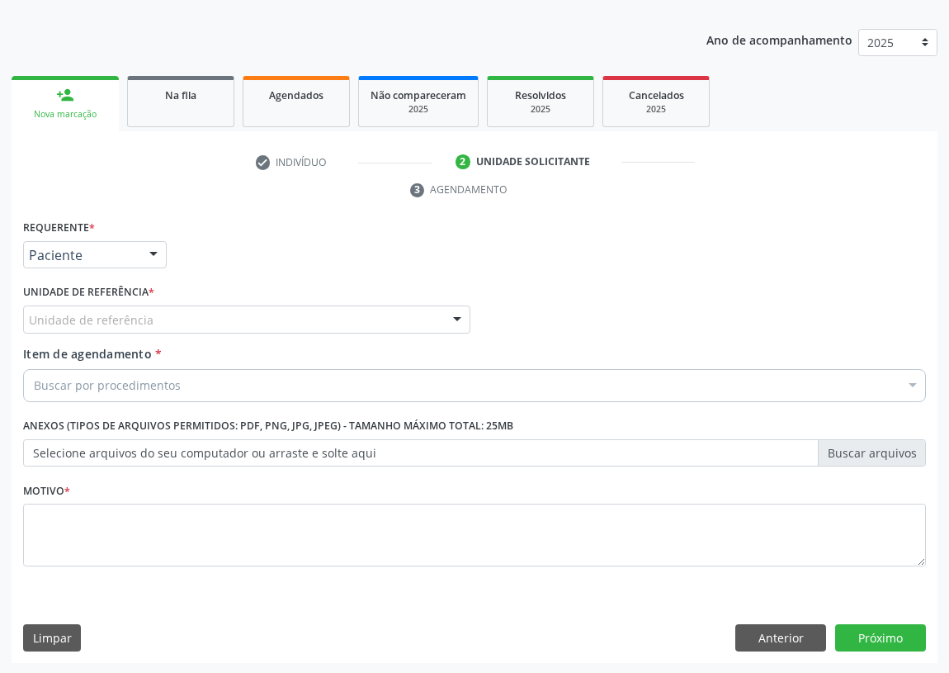
click at [403, 324] on div "Unidade de referência" at bounding box center [246, 319] width 447 height 28
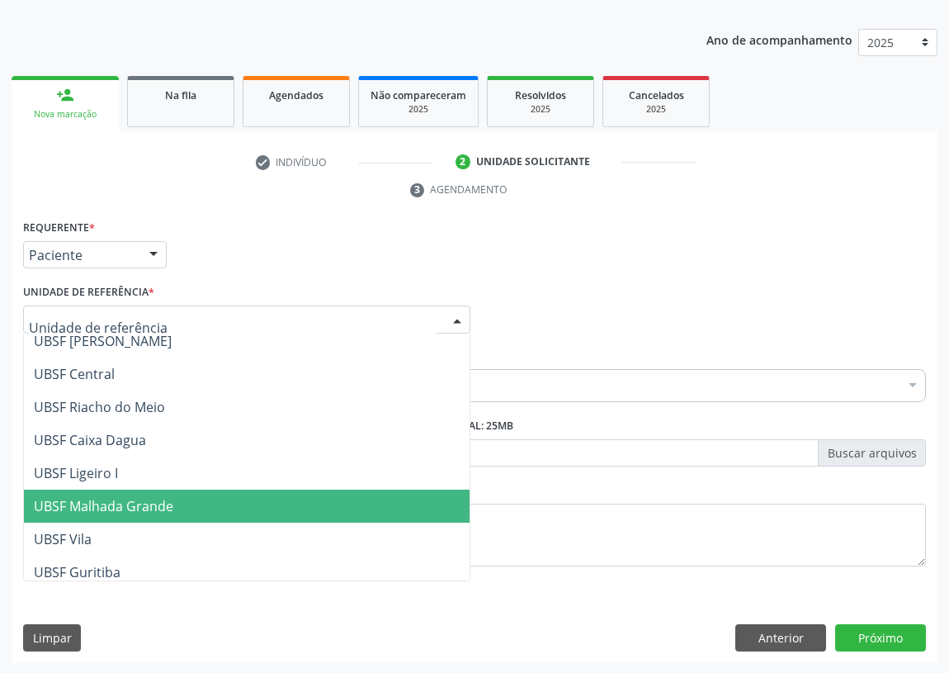
scroll to position [375, 0]
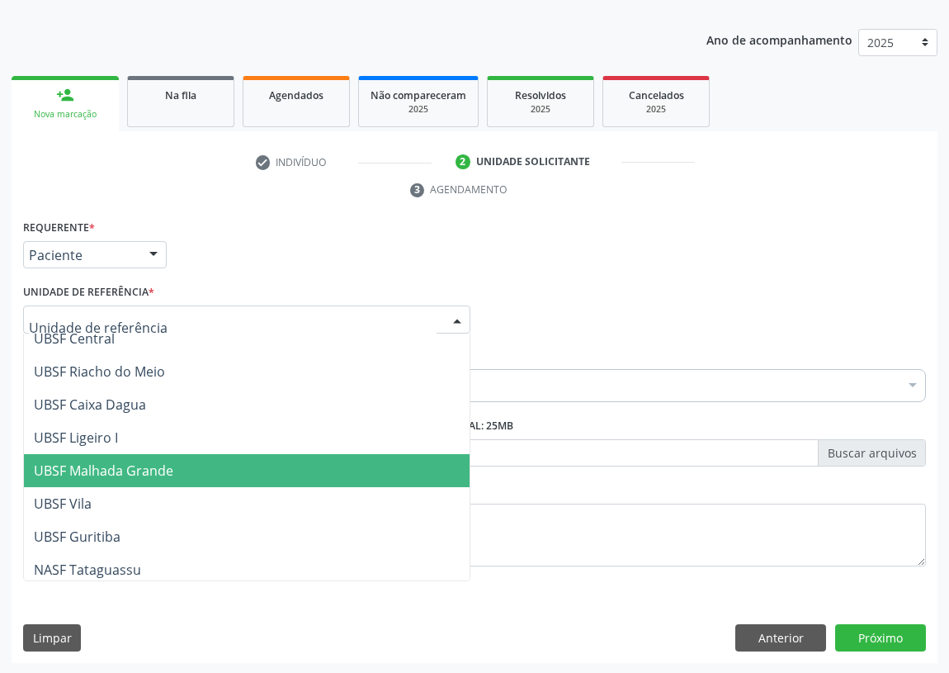
drag, startPoint x: 122, startPoint y: 462, endPoint x: 37, endPoint y: 457, distance: 85.2
click at [121, 462] on span "UBSF Malhada Grande" at bounding box center [104, 471] width 140 height 18
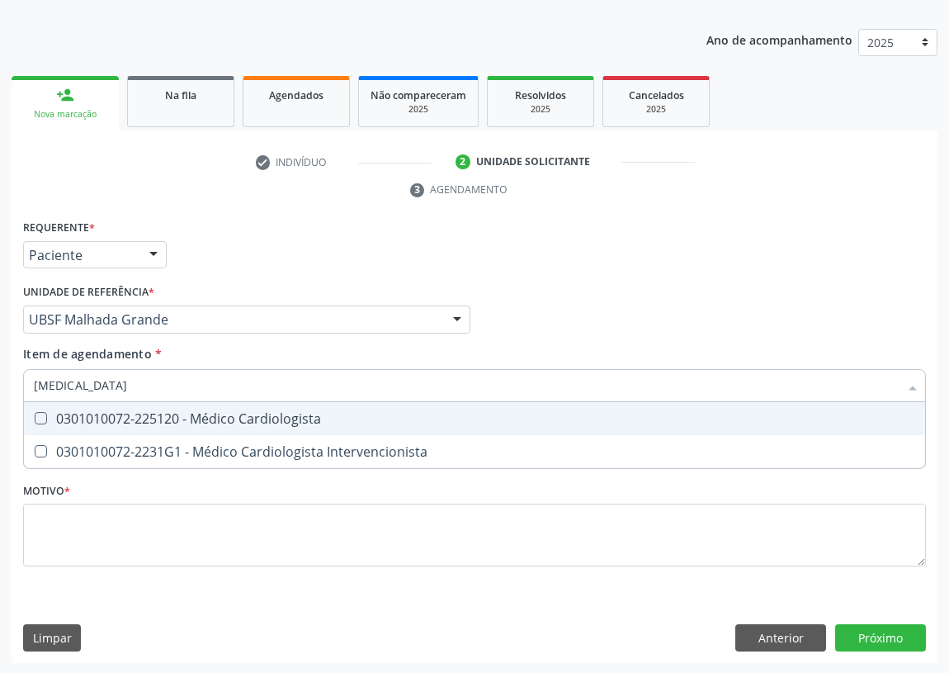
type input "CARDIOLOGISTA"
drag, startPoint x: 32, startPoint y: 420, endPoint x: 62, endPoint y: 429, distance: 31.1
click at [36, 418] on div at bounding box center [30, 418] width 12 height 13
checkbox Cardiologista "true"
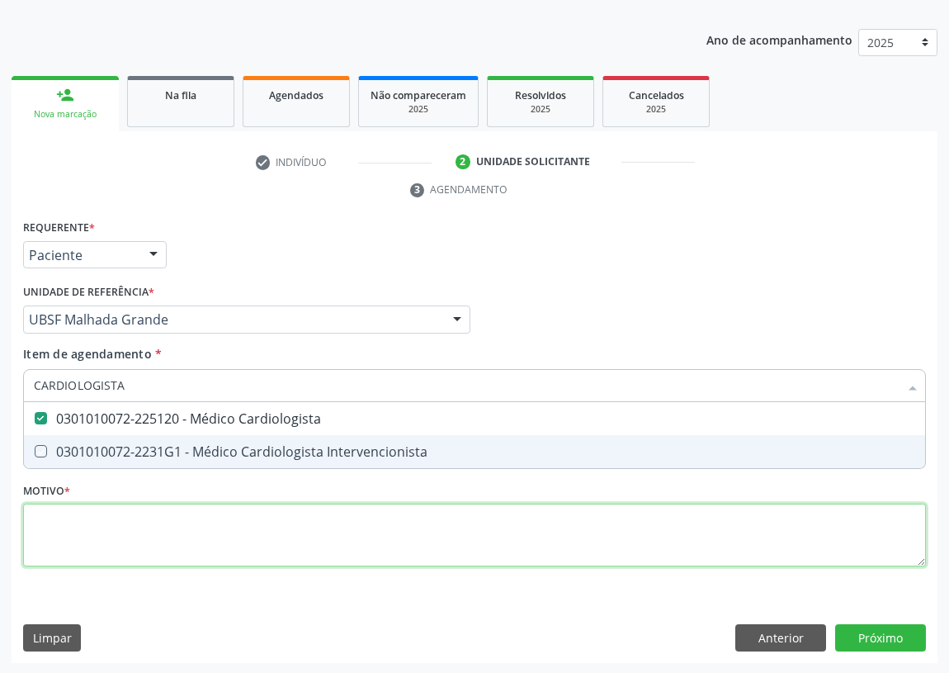
click at [45, 549] on div "Requerente * Paciente Médico(a) Enfermeiro(a) Paciente Nenhum resultado encontr…" at bounding box center [474, 402] width 903 height 374
checkbox Intervencionista "true"
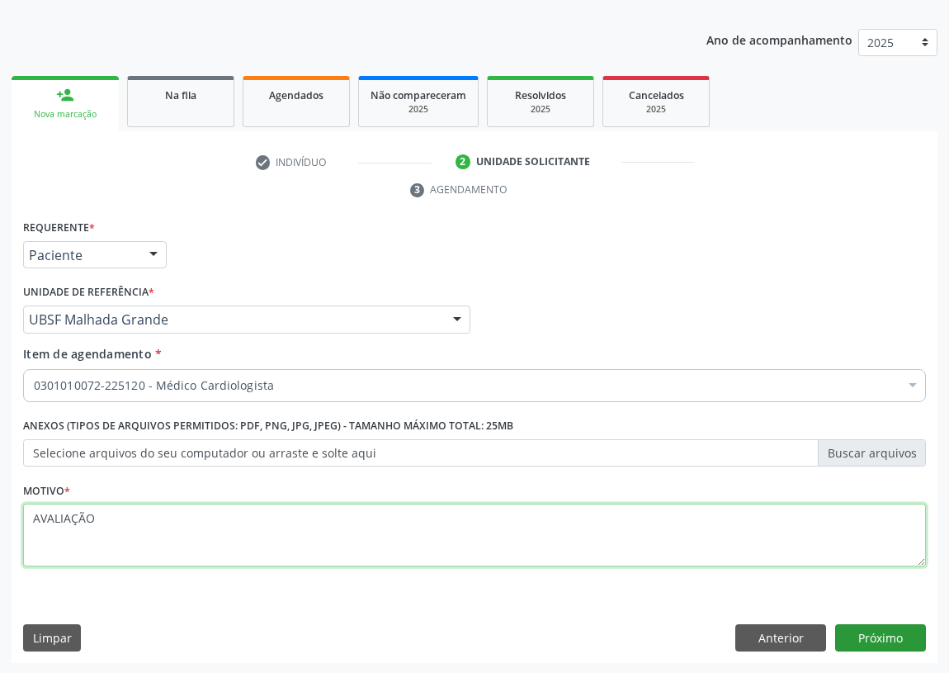
type textarea "AVALIAÇÃO"
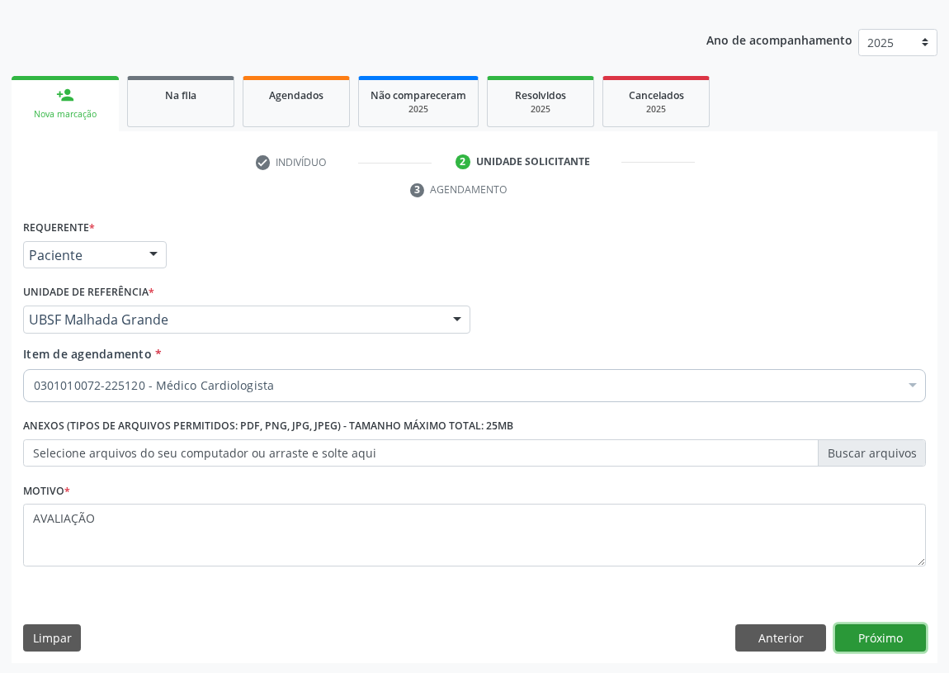
click at [888, 629] on button "Próximo" at bounding box center [881, 638] width 91 height 28
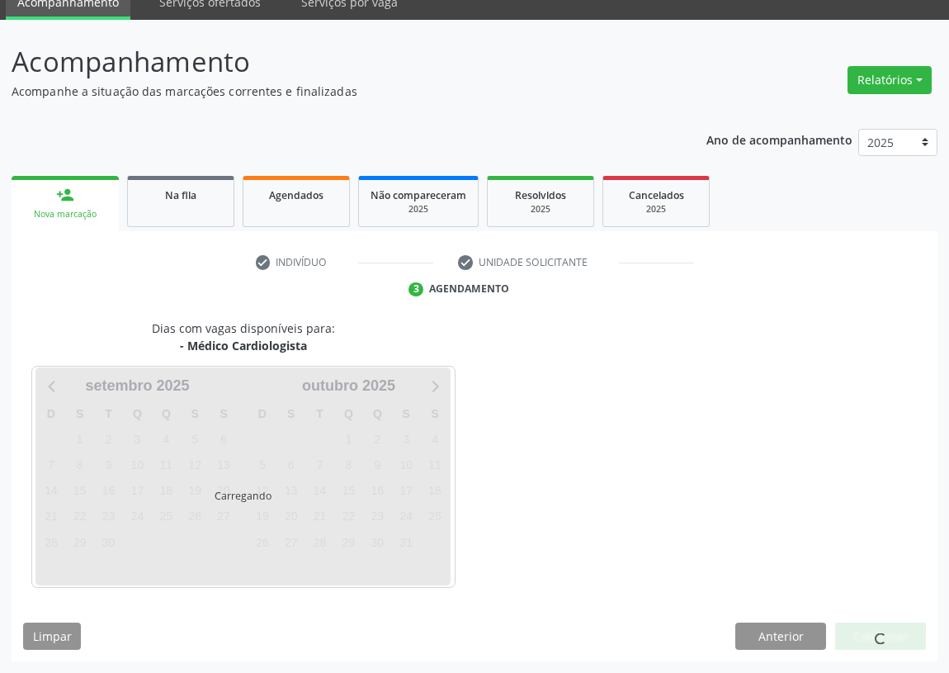
scroll to position [69, 0]
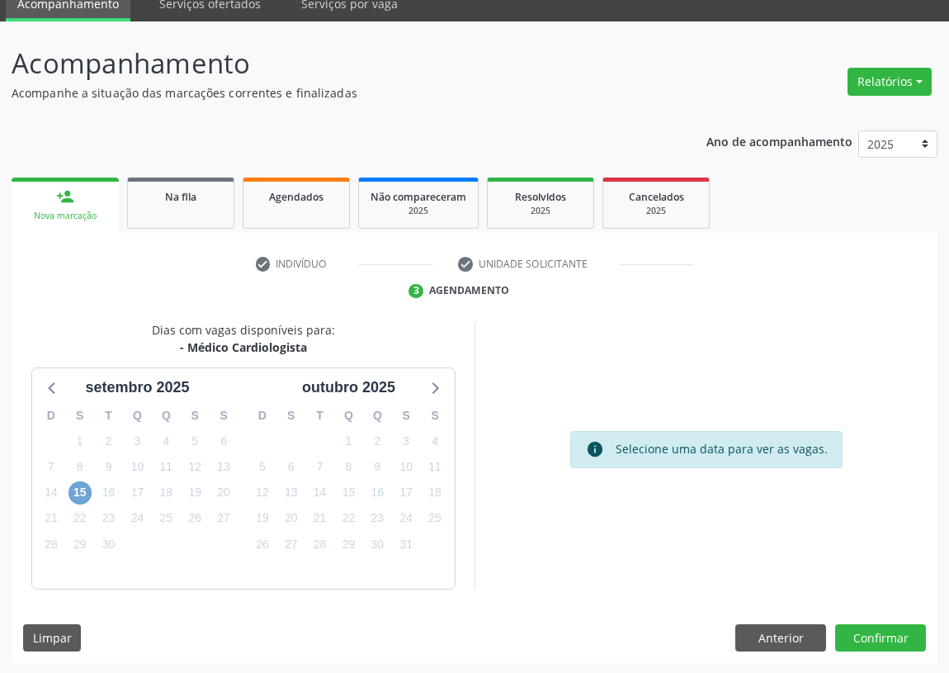
click at [79, 490] on span "15" at bounding box center [80, 492] width 23 height 23
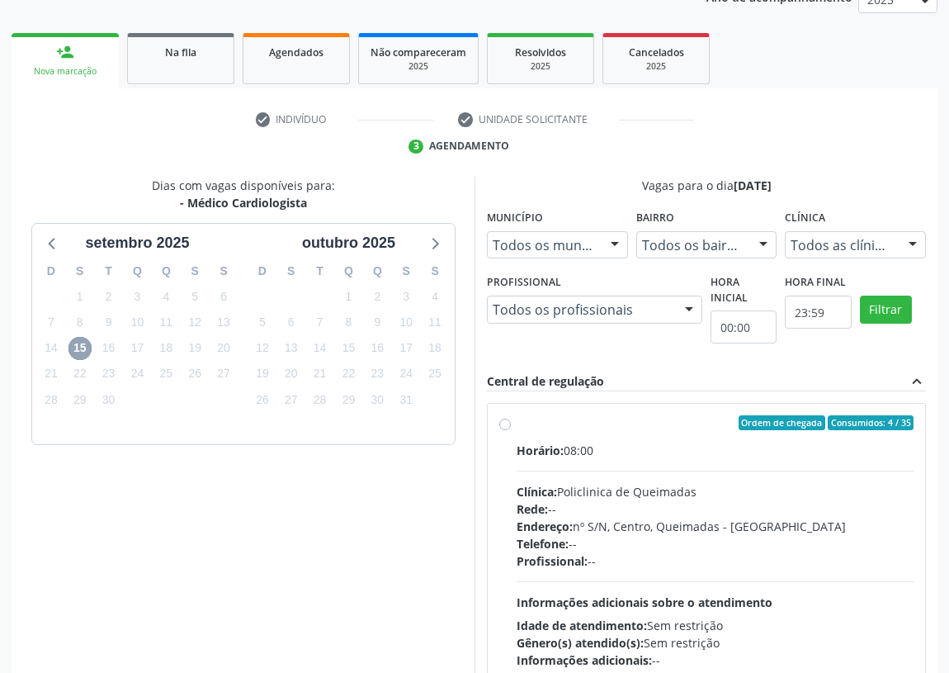
scroll to position [220, 0]
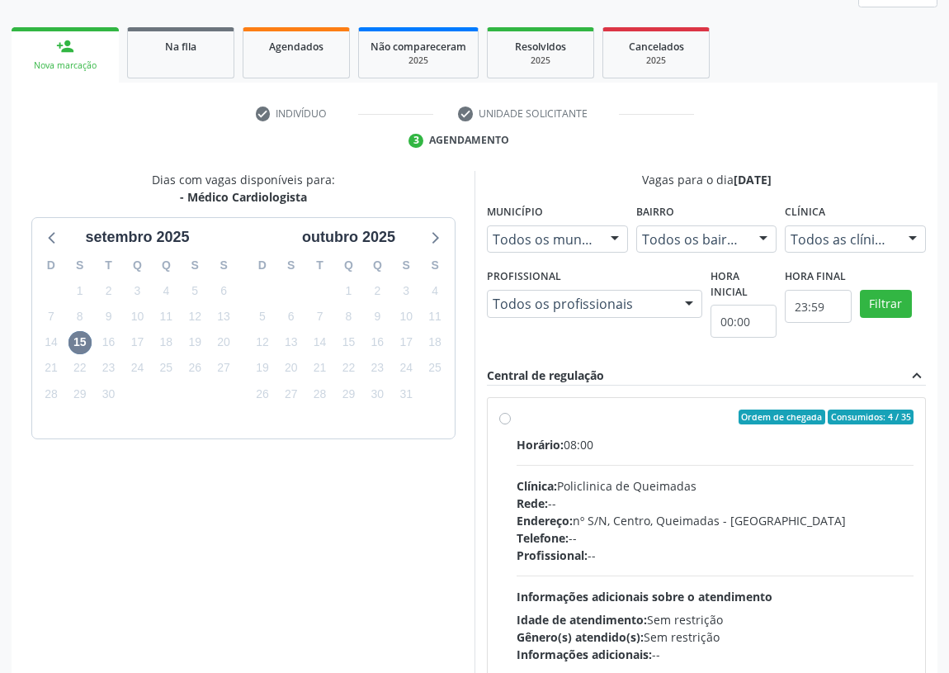
drag, startPoint x: 504, startPoint y: 414, endPoint x: 454, endPoint y: 490, distance: 91.8
click at [495, 419] on div "Ordem de chegada Consumidos: 4 / 35 Horário: 08:00 Clínica: Policlinica de Quei…" at bounding box center [707, 536] width 438 height 277
radio input "true"
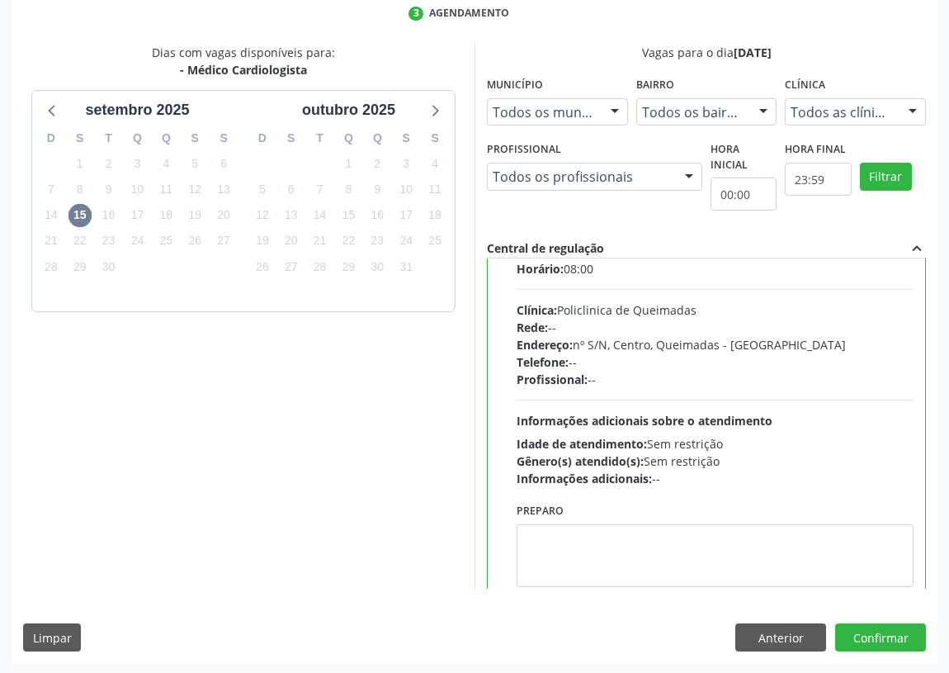
scroll to position [74, 0]
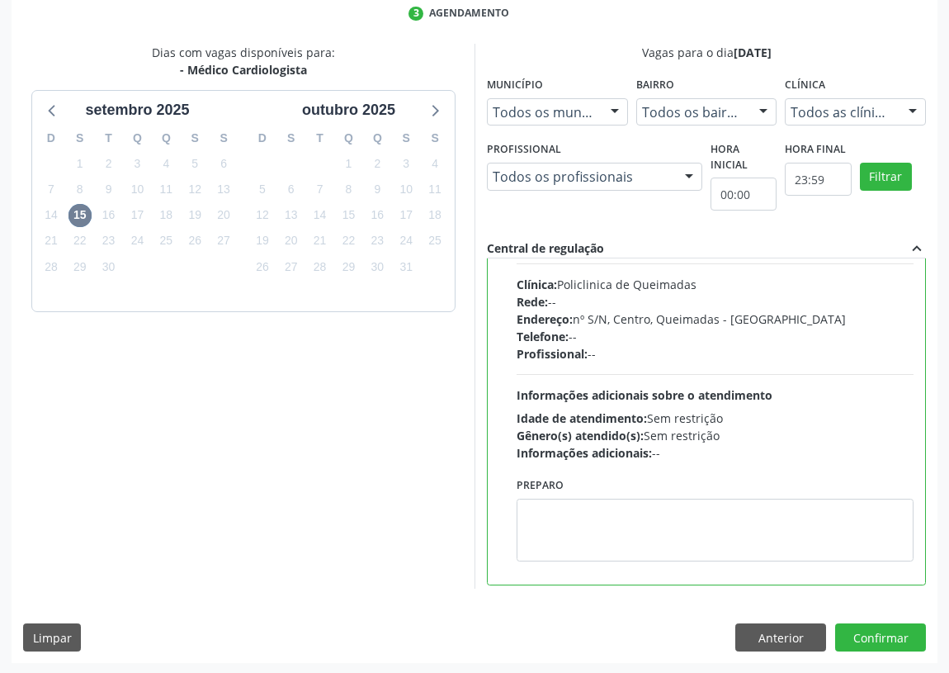
click at [412, 498] on div "Dias com vagas disponíveis para: - Médico Cardiologista setembro 2025 D S T Q Q…" at bounding box center [243, 317] width 463 height 546
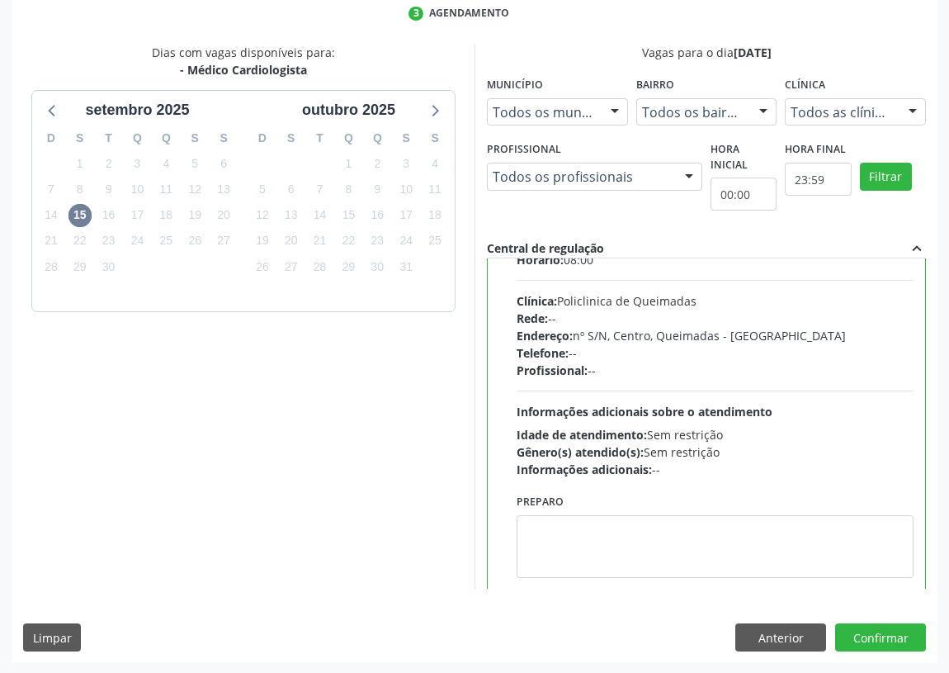
scroll to position [82, 0]
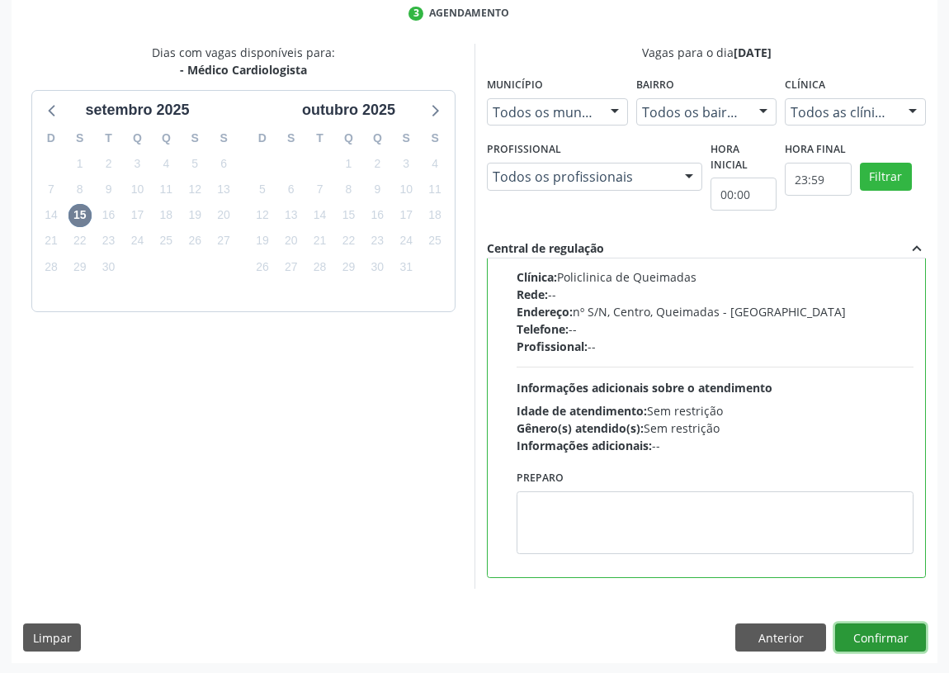
drag, startPoint x: 886, startPoint y: 635, endPoint x: 646, endPoint y: 623, distance: 239.7
click at [880, 632] on button "Confirmar" at bounding box center [881, 637] width 91 height 28
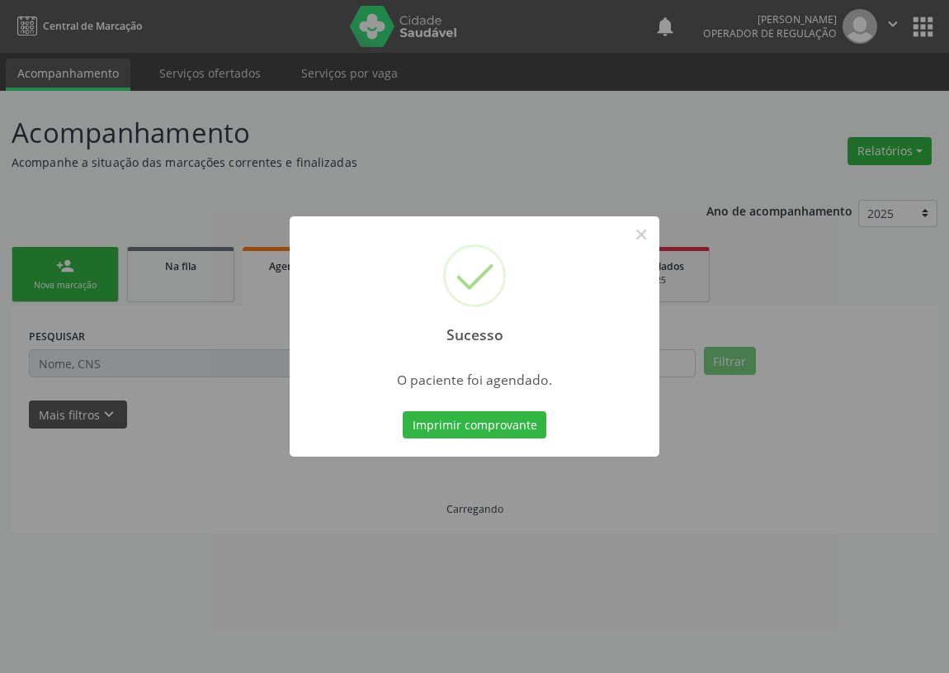
scroll to position [0, 0]
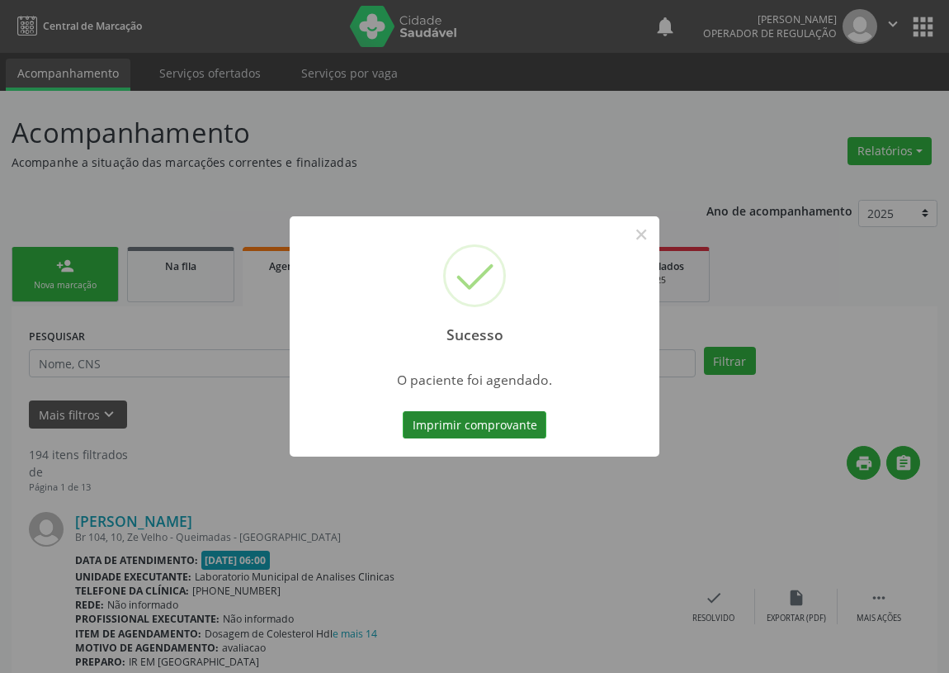
click at [490, 419] on button "Imprimir comprovante" at bounding box center [475, 425] width 144 height 28
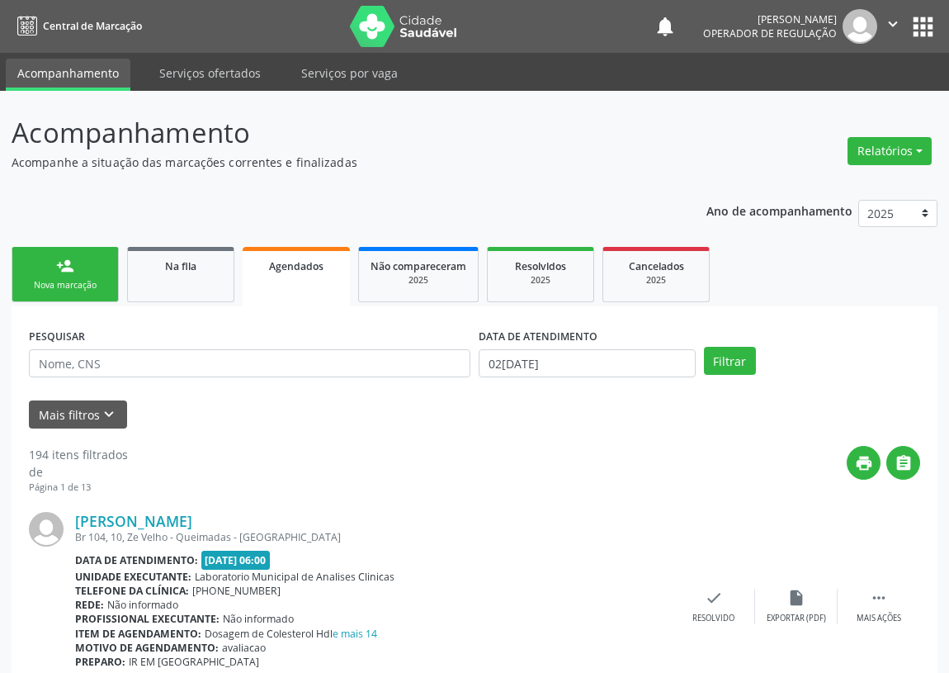
click at [96, 288] on div "Nova marcação" at bounding box center [65, 285] width 83 height 12
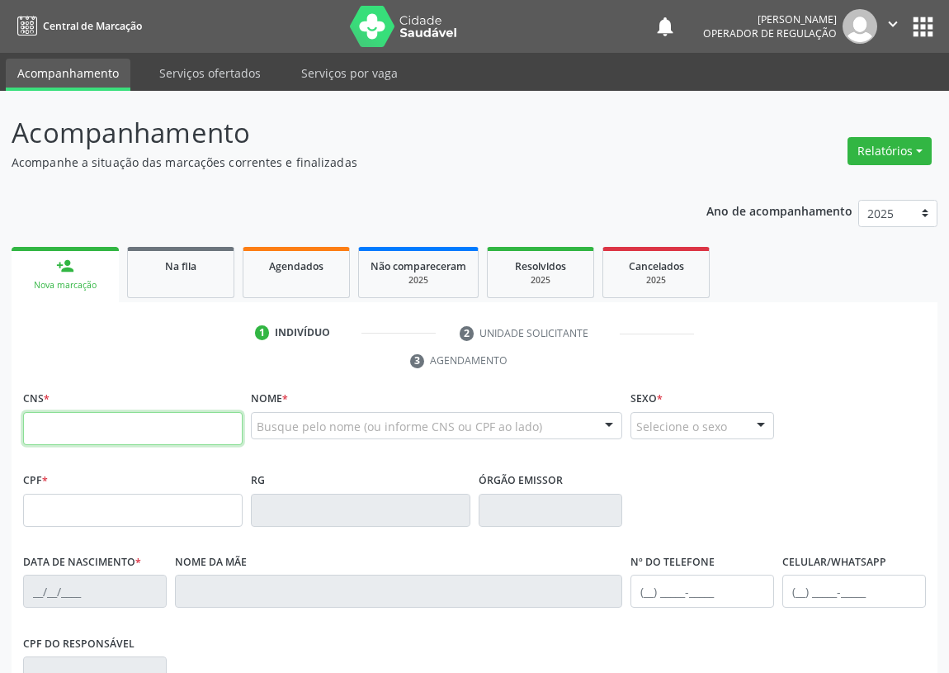
click at [43, 425] on input "text" at bounding box center [133, 428] width 220 height 33
click at [47, 418] on input "text" at bounding box center [133, 428] width 220 height 33
type input "700 0077 4446 0906"
type input "056.410.704-24"
type input "21/03/1974"
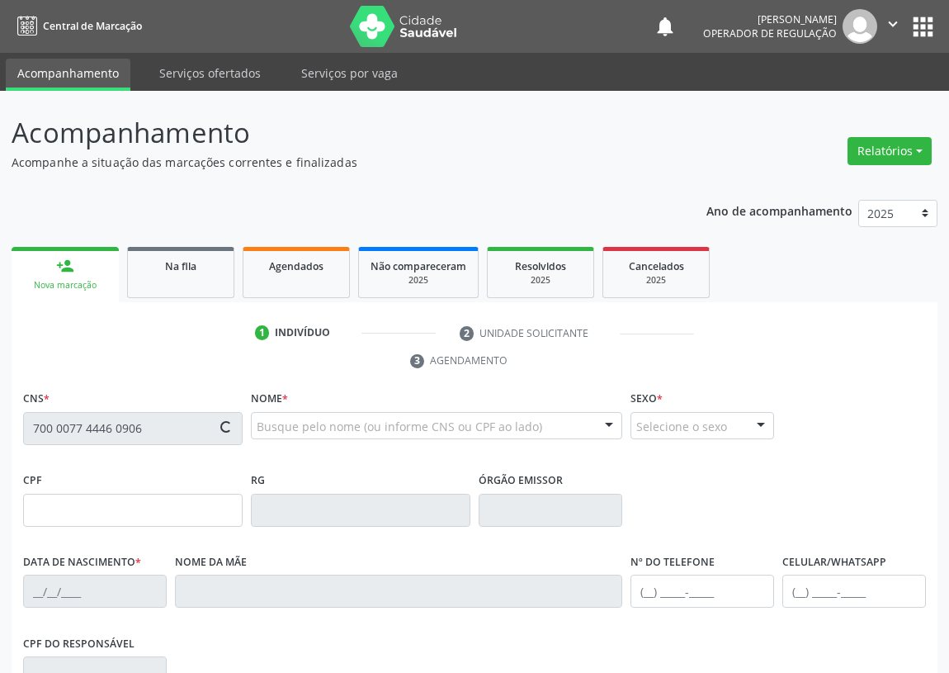
type input "Maria Francisca de Andrade"
type input "(83) 99302-9300"
type input "55"
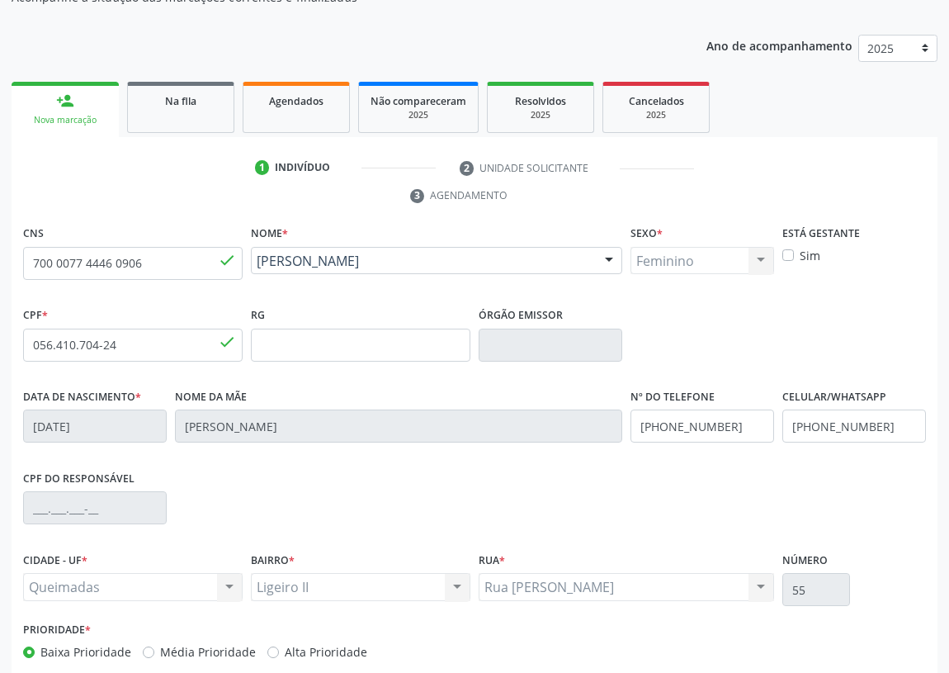
scroll to position [225, 0]
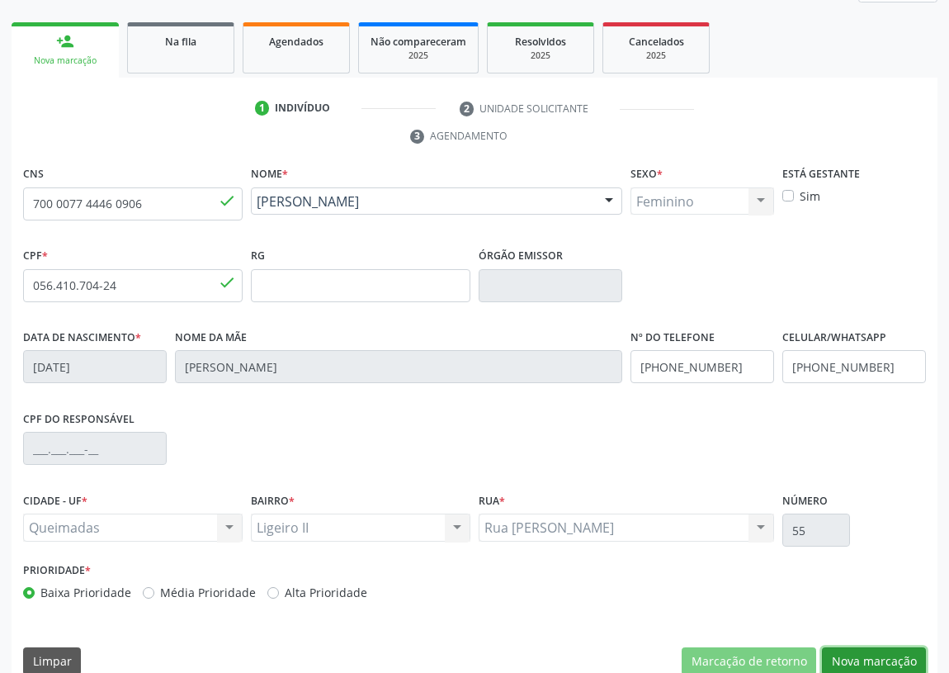
drag, startPoint x: 870, startPoint y: 651, endPoint x: 547, endPoint y: 654, distance: 323.7
click at [868, 651] on button "Nova marcação" at bounding box center [874, 661] width 104 height 28
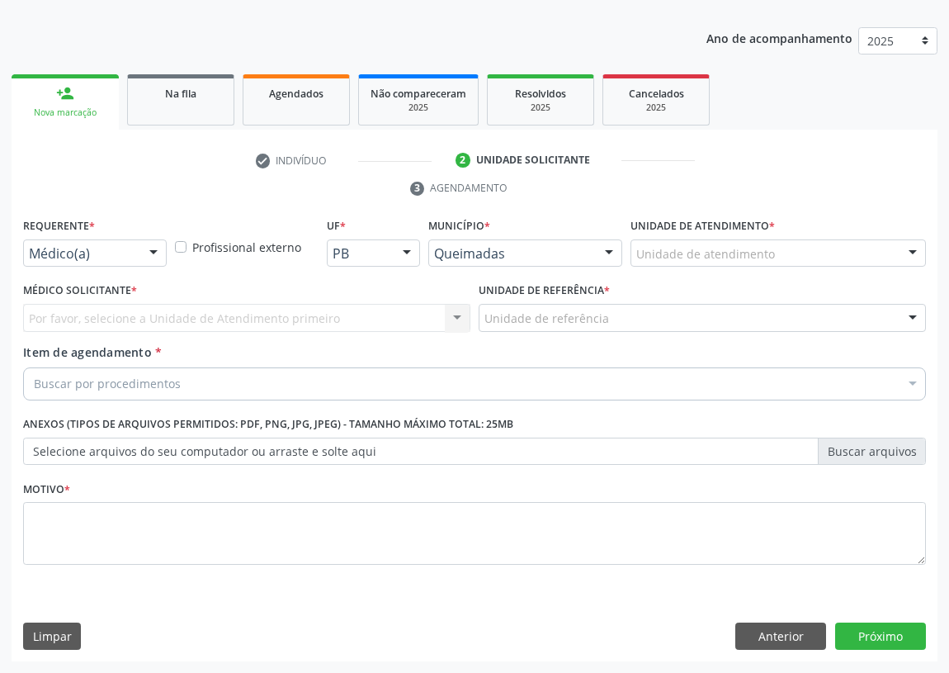
scroll to position [171, 0]
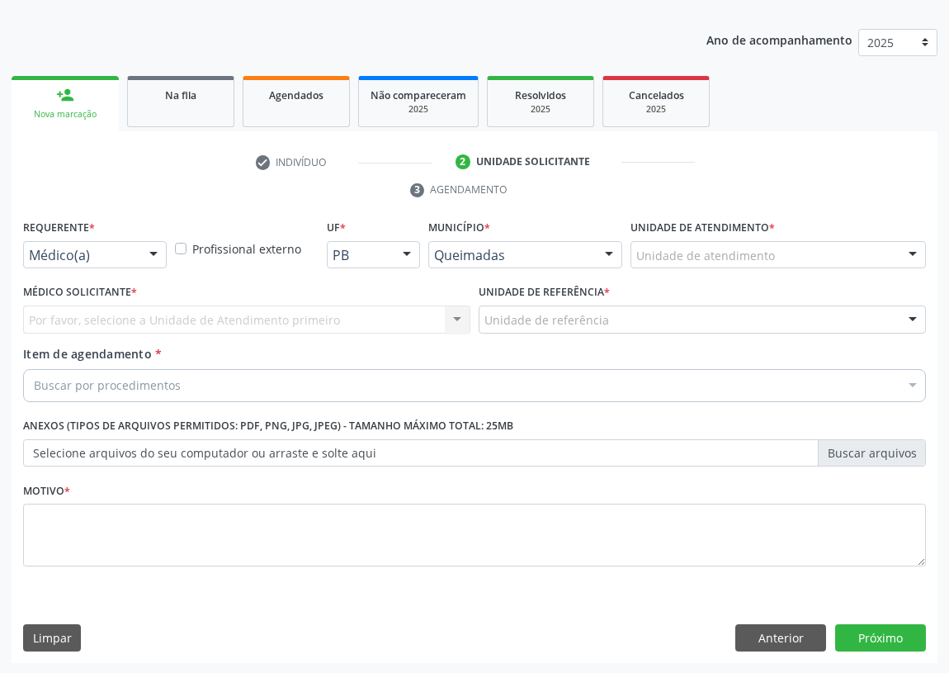
click at [150, 244] on div at bounding box center [153, 256] width 25 height 28
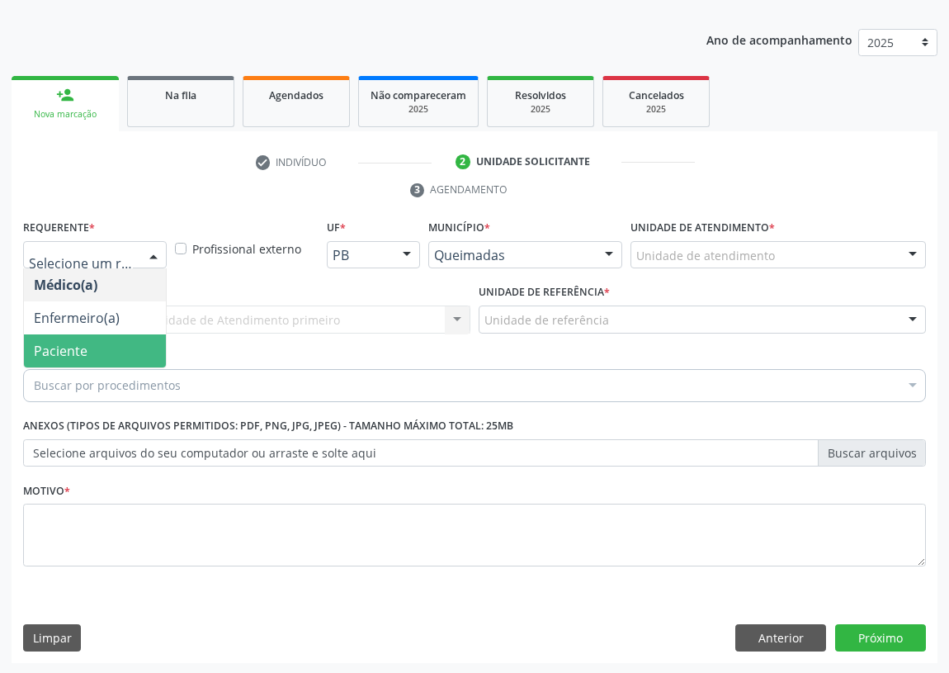
click at [112, 346] on span "Paciente" at bounding box center [95, 350] width 142 height 33
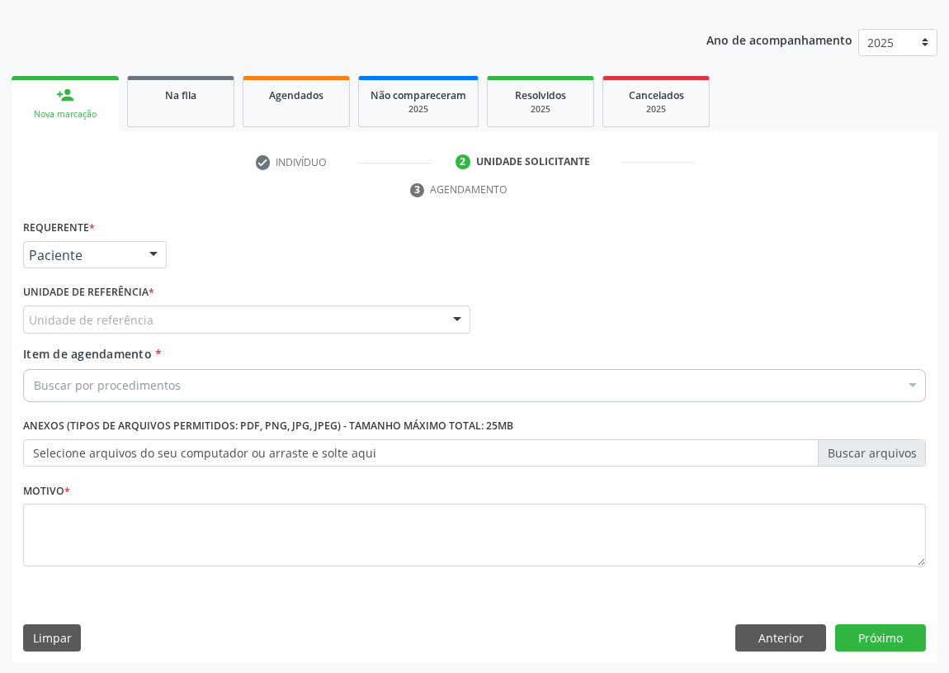
click at [462, 313] on div at bounding box center [457, 320] width 25 height 28
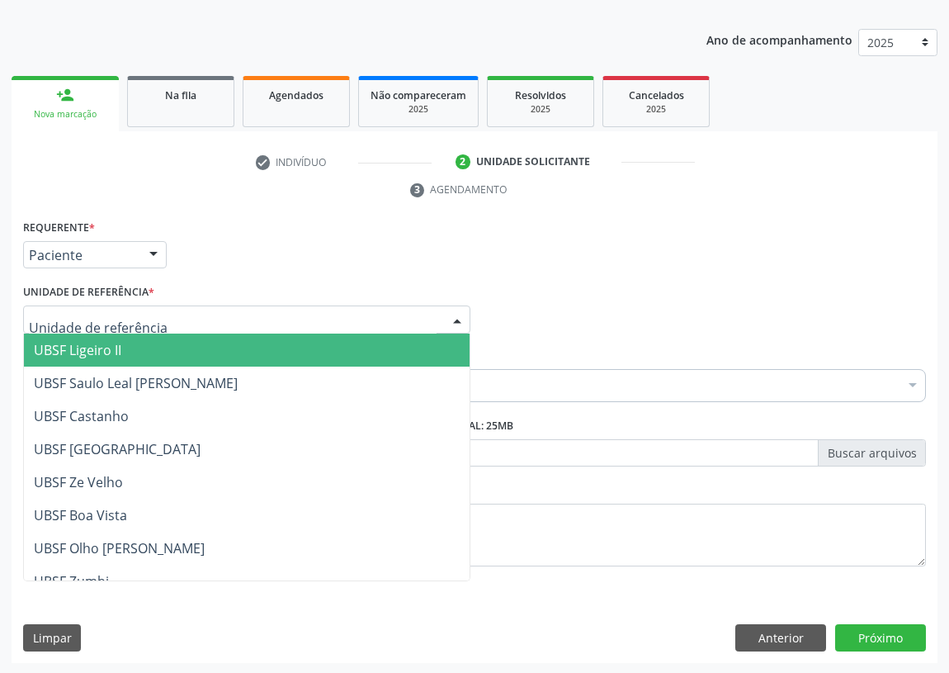
drag, startPoint x: 129, startPoint y: 345, endPoint x: 0, endPoint y: 357, distance: 129.3
click at [126, 345] on span "UBSF Ligeiro II" at bounding box center [247, 350] width 446 height 33
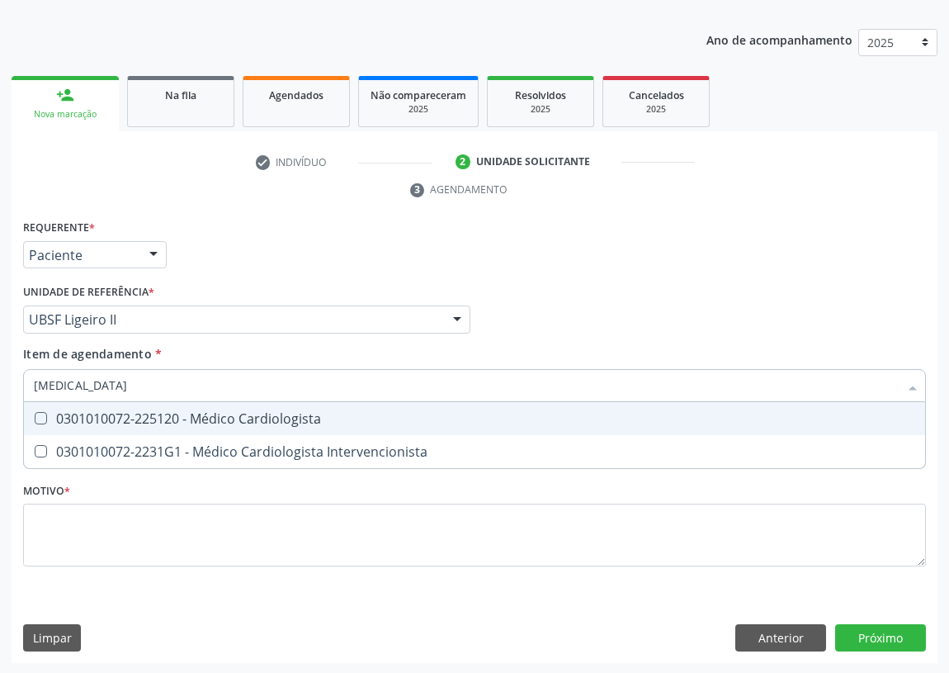
type input "CARDIOLOGISTA"
click at [249, 416] on div "0301010072-225120 - Médico Cardiologista" at bounding box center [475, 418] width 882 height 13
checkbox Cardiologista "true"
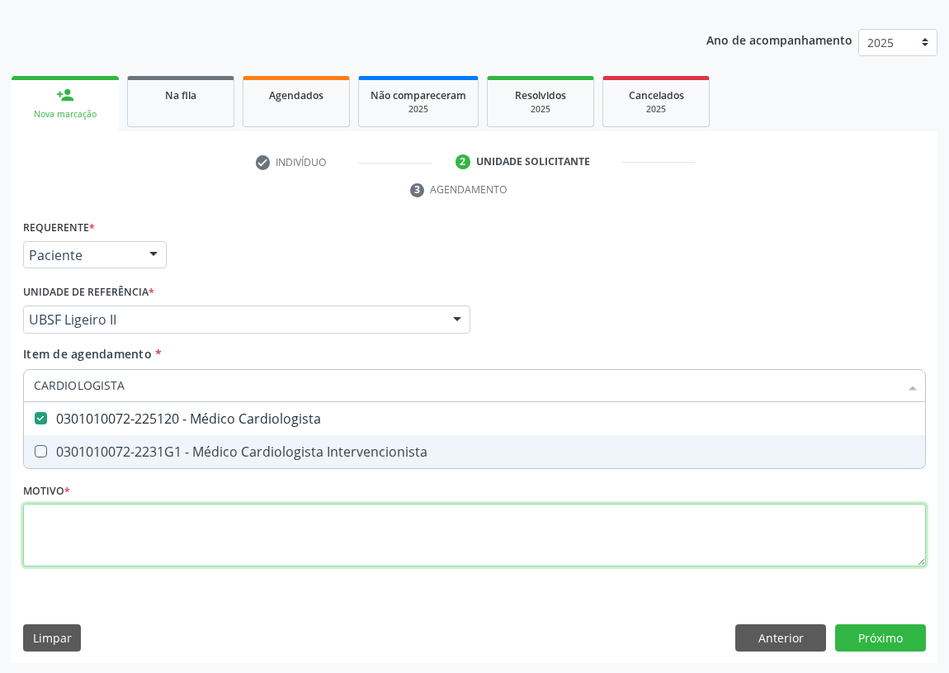
click at [181, 531] on div "Requerente * Paciente Médico(a) Enfermeiro(a) Paciente Nenhum resultado encontr…" at bounding box center [474, 402] width 903 height 374
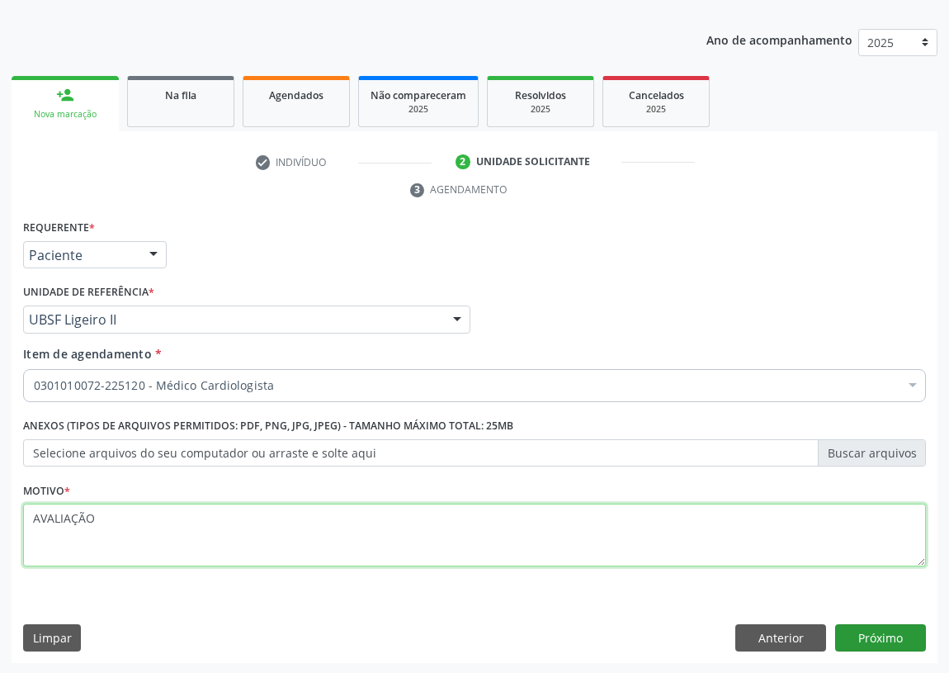
type textarea "AVALIAÇÃO"
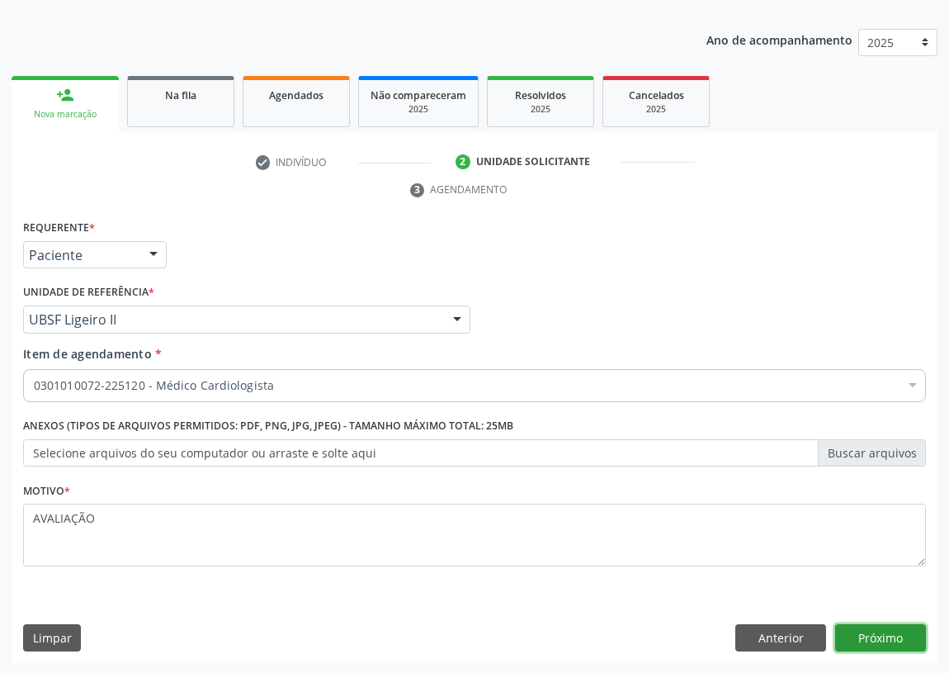
click at [871, 631] on button "Próximo" at bounding box center [881, 638] width 91 height 28
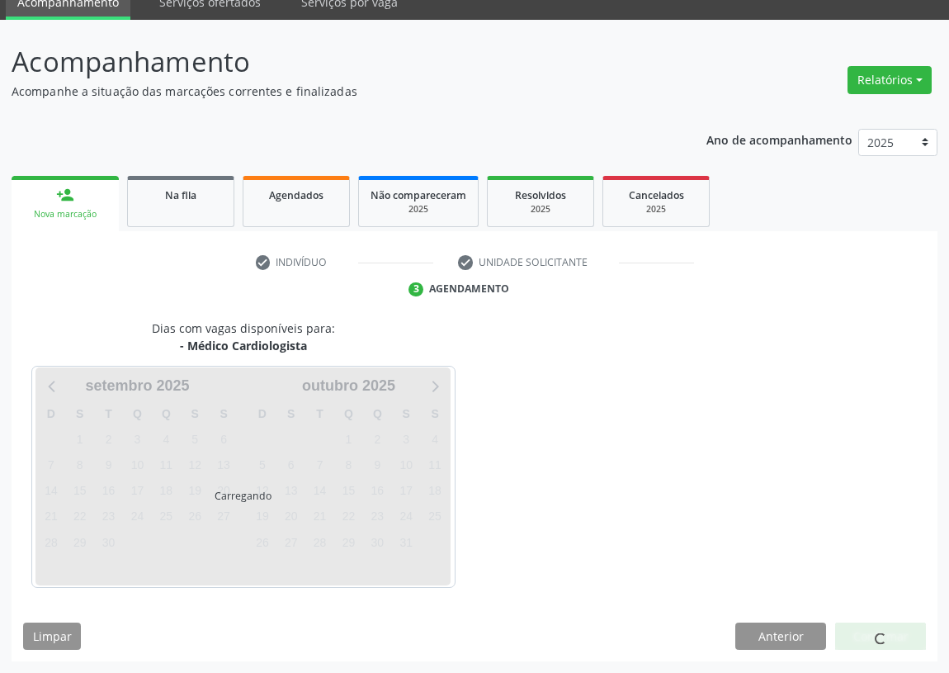
scroll to position [69, 0]
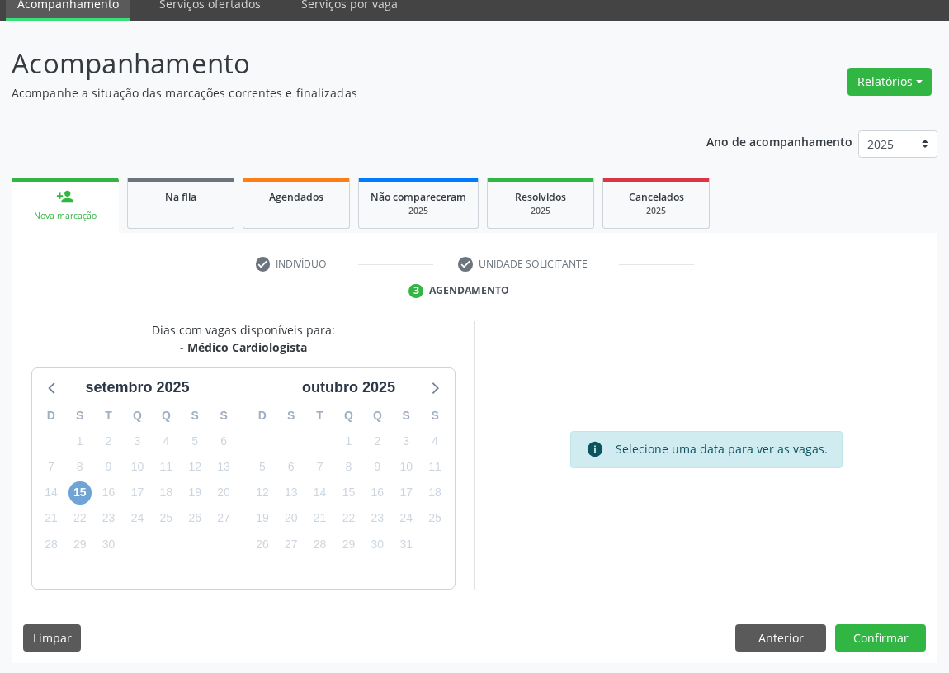
click at [83, 490] on span "15" at bounding box center [80, 492] width 23 height 23
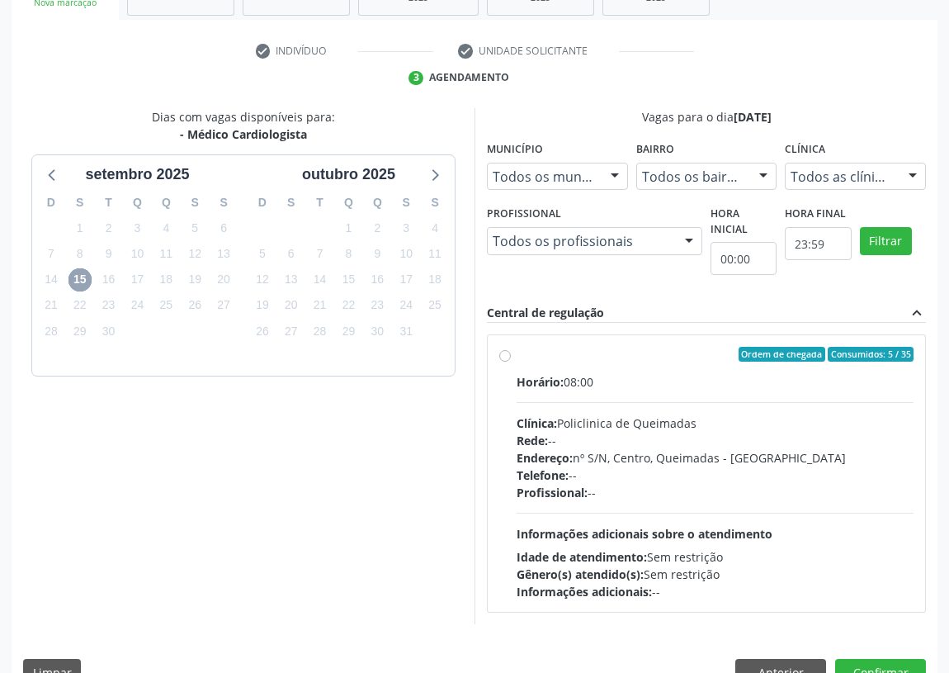
scroll to position [295, 0]
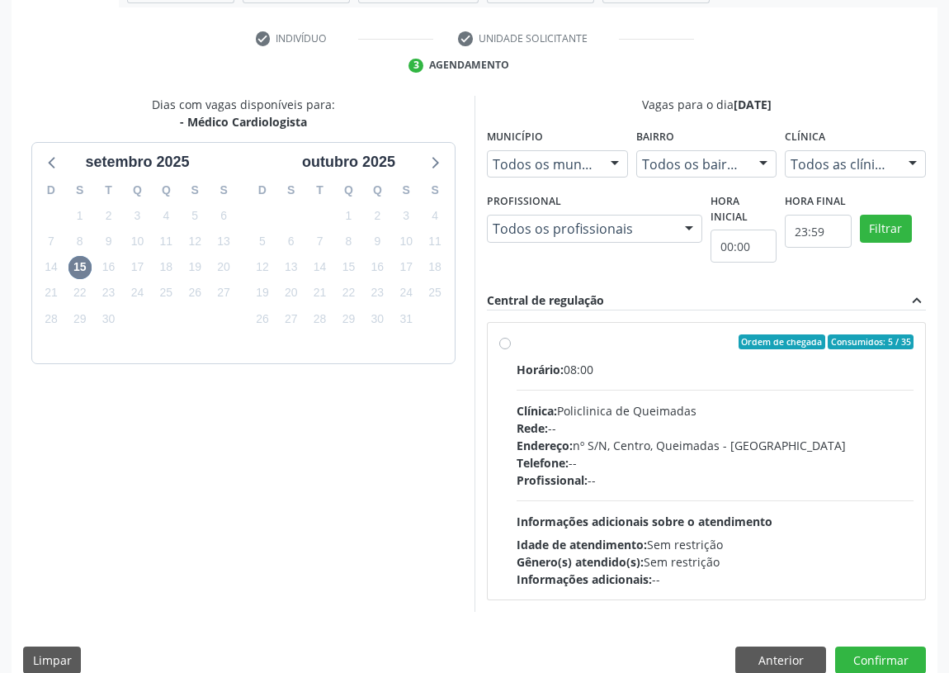
drag, startPoint x: 497, startPoint y: 342, endPoint x: 560, endPoint y: 407, distance: 90.5
click at [504, 343] on div "Ordem de chegada Consumidos: 5 / 35 Horário: 08:00 Clínica: Policlinica de Quei…" at bounding box center [707, 461] width 438 height 277
radio input "true"
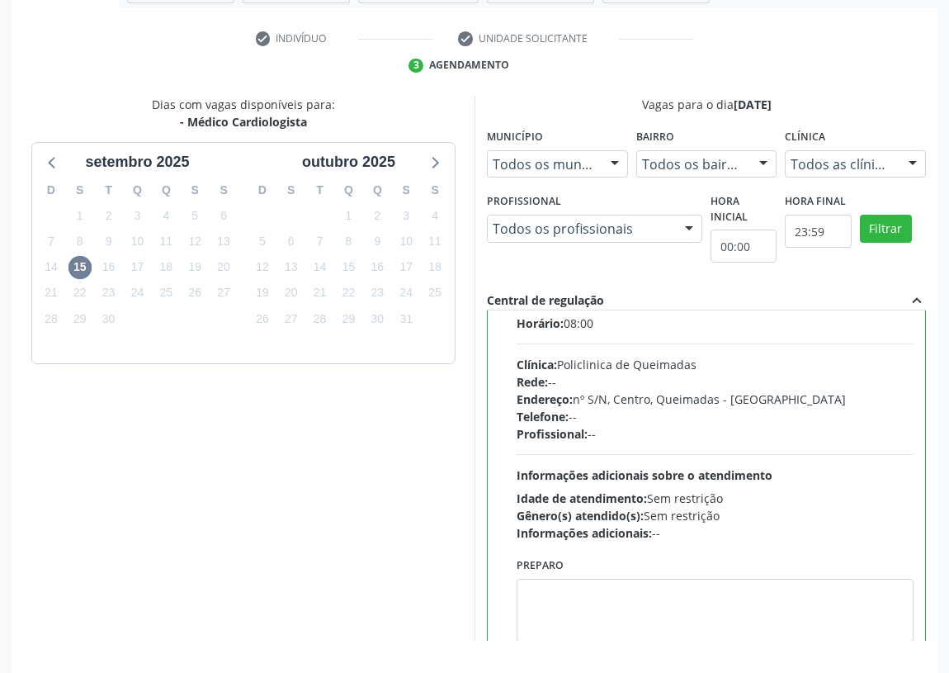
scroll to position [82, 0]
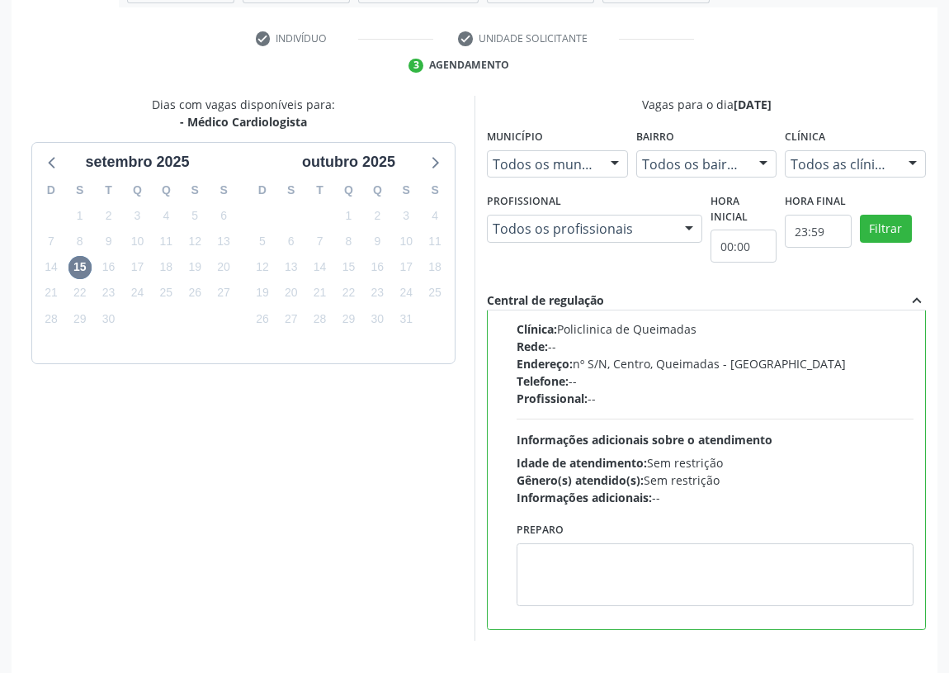
drag, startPoint x: 363, startPoint y: 506, endPoint x: 612, endPoint y: 509, distance: 248.5
click at [387, 509] on div "Dias com vagas disponíveis para: - Médico Cardiologista setembro 2025 D S T Q Q…" at bounding box center [243, 369] width 463 height 546
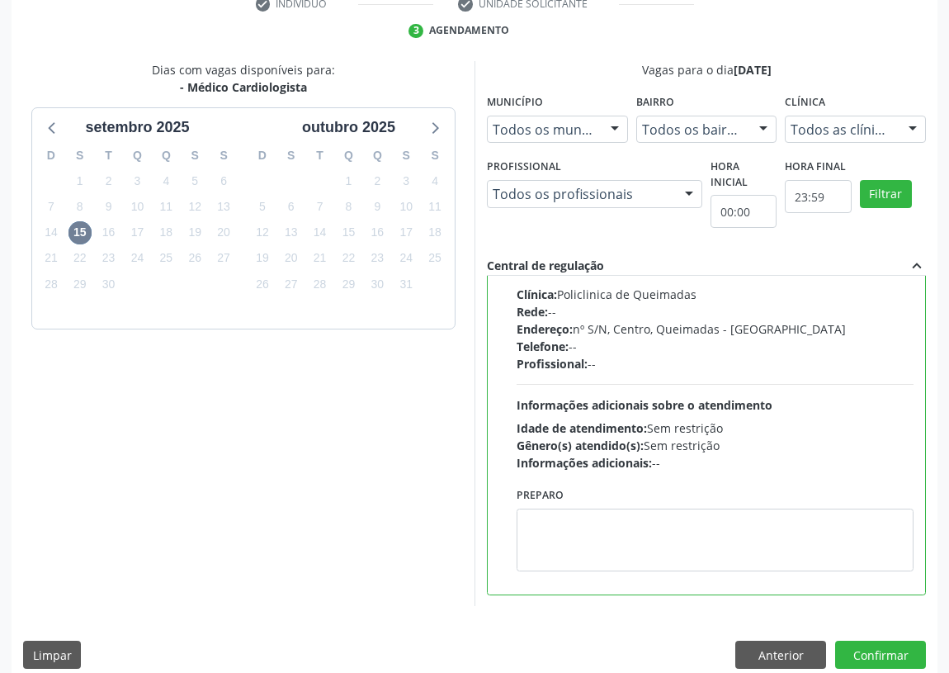
scroll to position [347, 0]
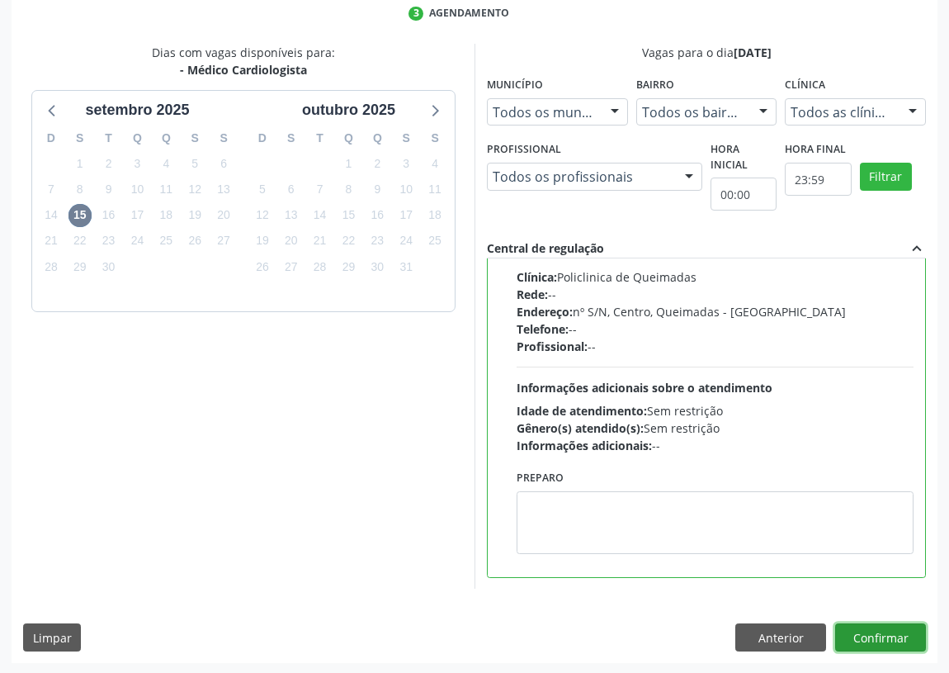
click at [886, 627] on button "Confirmar" at bounding box center [881, 637] width 91 height 28
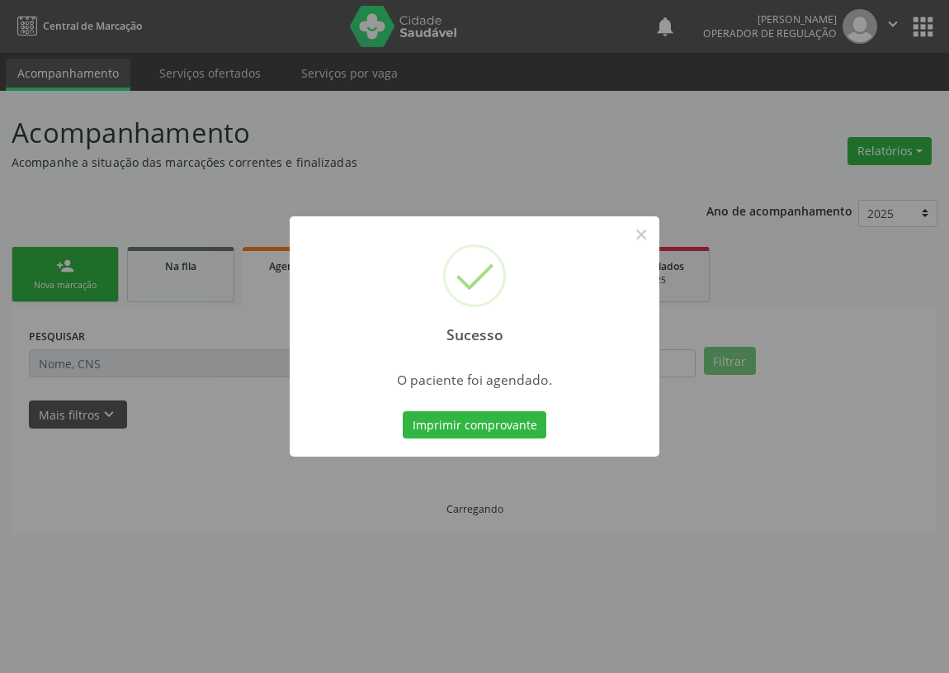
scroll to position [0, 0]
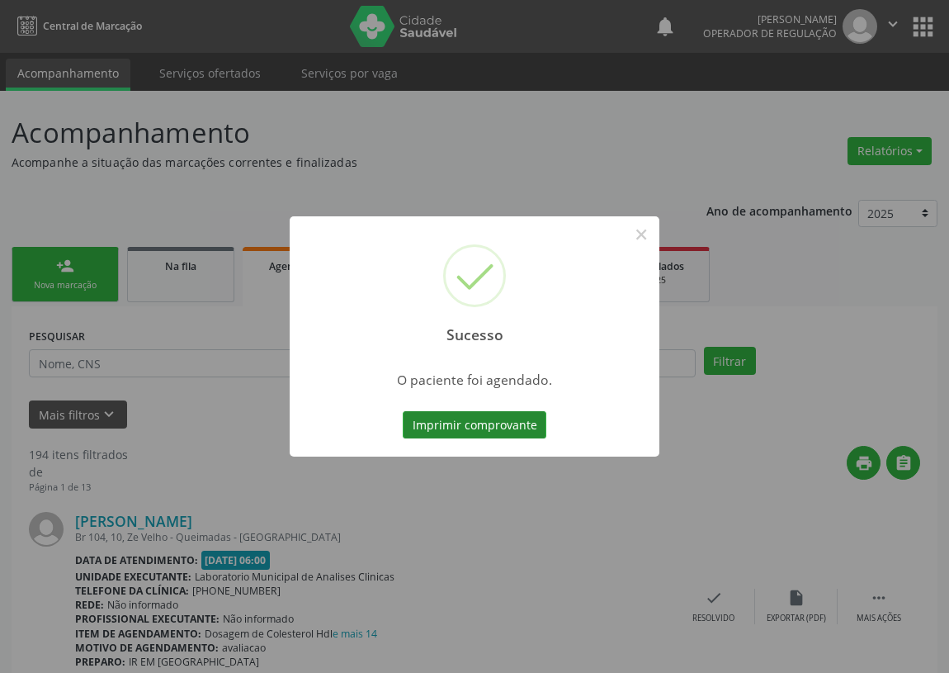
click at [528, 421] on button "Imprimir comprovante" at bounding box center [475, 425] width 144 height 28
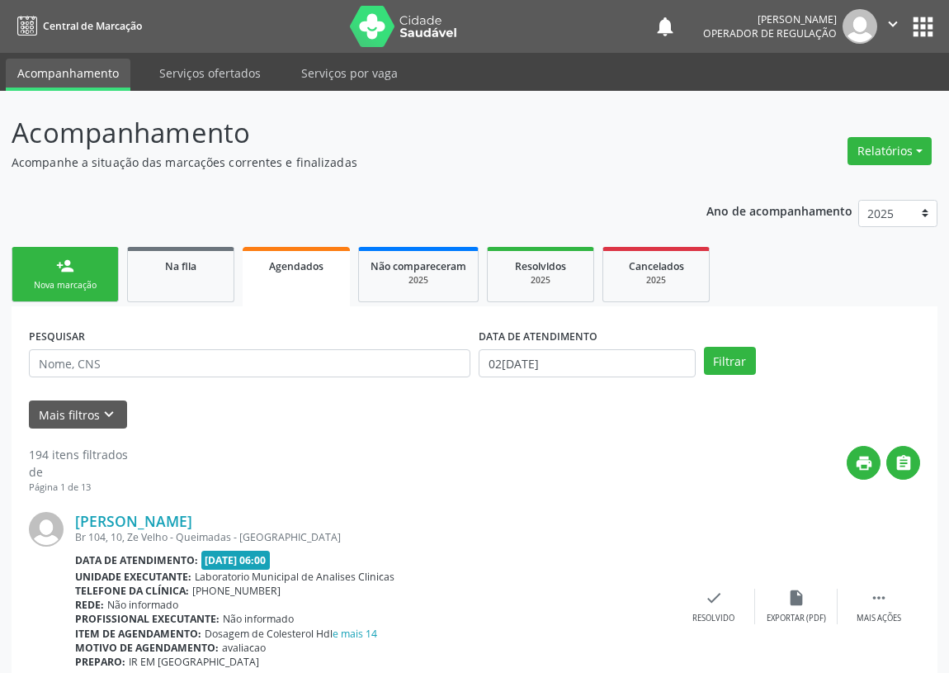
click at [54, 275] on link "person_add Nova marcação" at bounding box center [65, 274] width 107 height 55
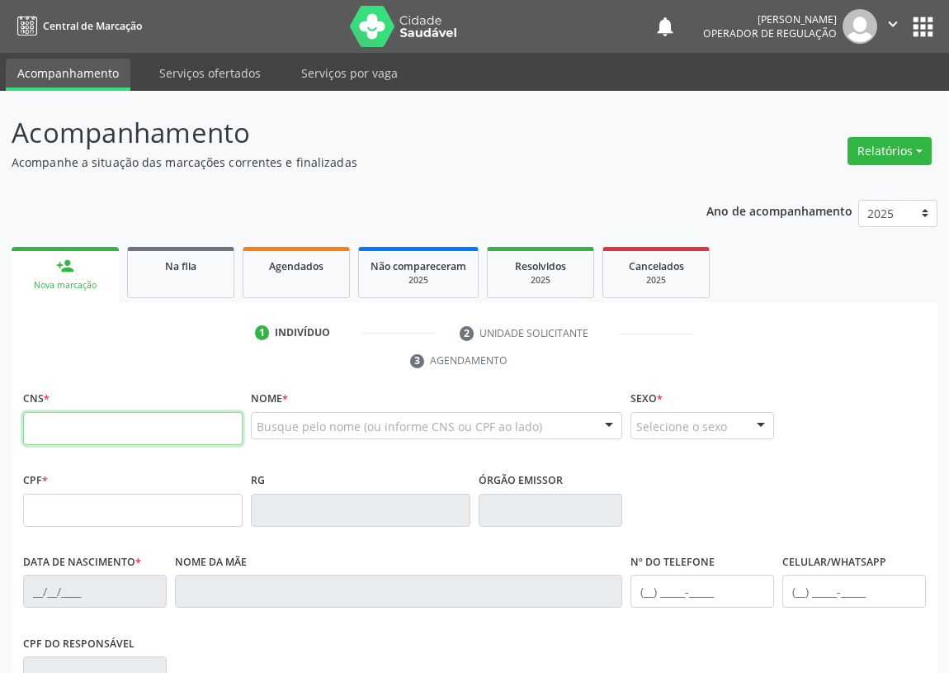
click at [42, 429] on input "text" at bounding box center [133, 428] width 220 height 33
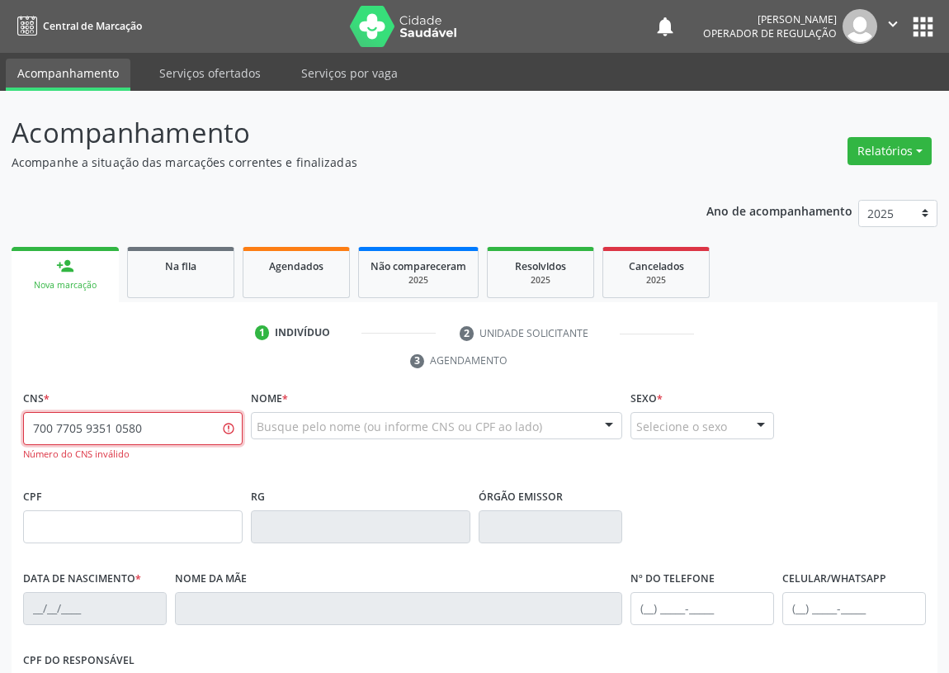
drag, startPoint x: 184, startPoint y: 422, endPoint x: 0, endPoint y: 433, distance: 184.4
click at [0, 433] on div "Acompanhamento Acompanhe a situação das marcações correntes e finalizadas Relat…" at bounding box center [474, 515] width 949 height 849
type input "700 7059 3517 0580"
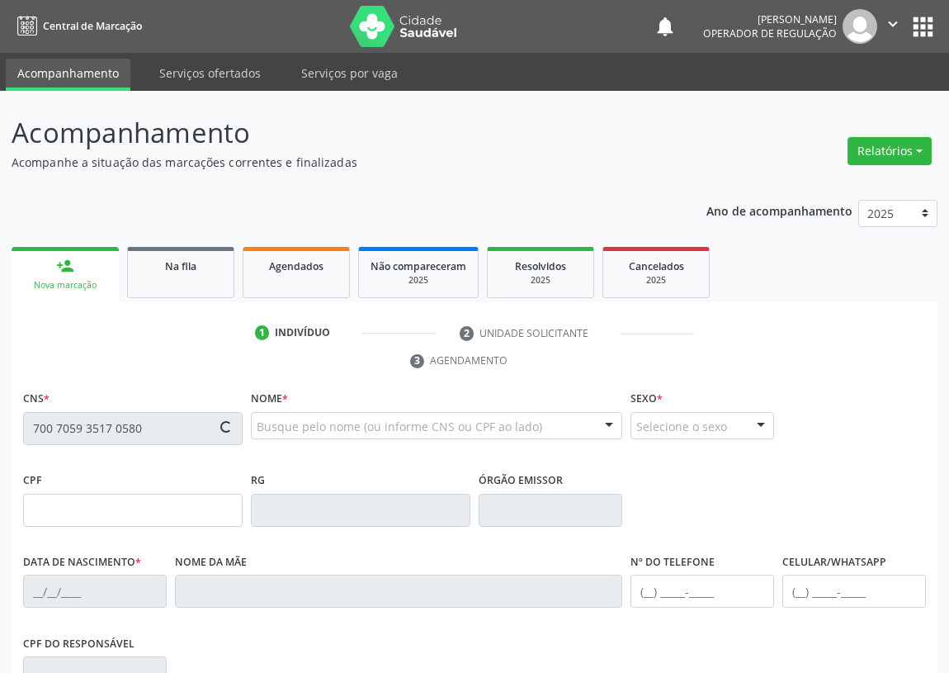
type input "09/08/1941"
type input "Esmeraldina Rodrigues Batista"
type input "(83) 99156-0146"
type input "S/N"
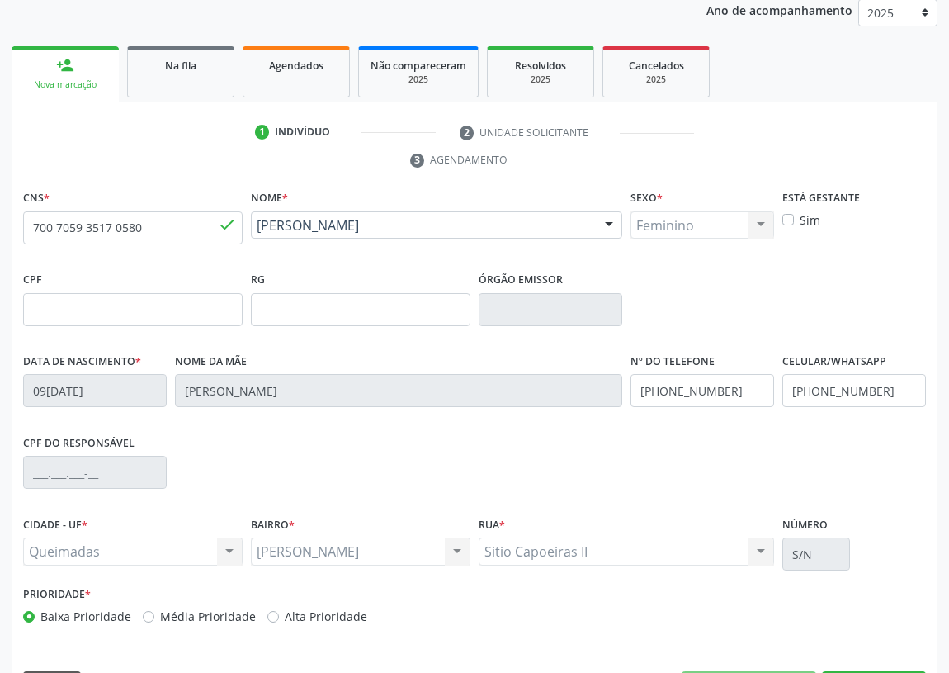
scroll to position [248, 0]
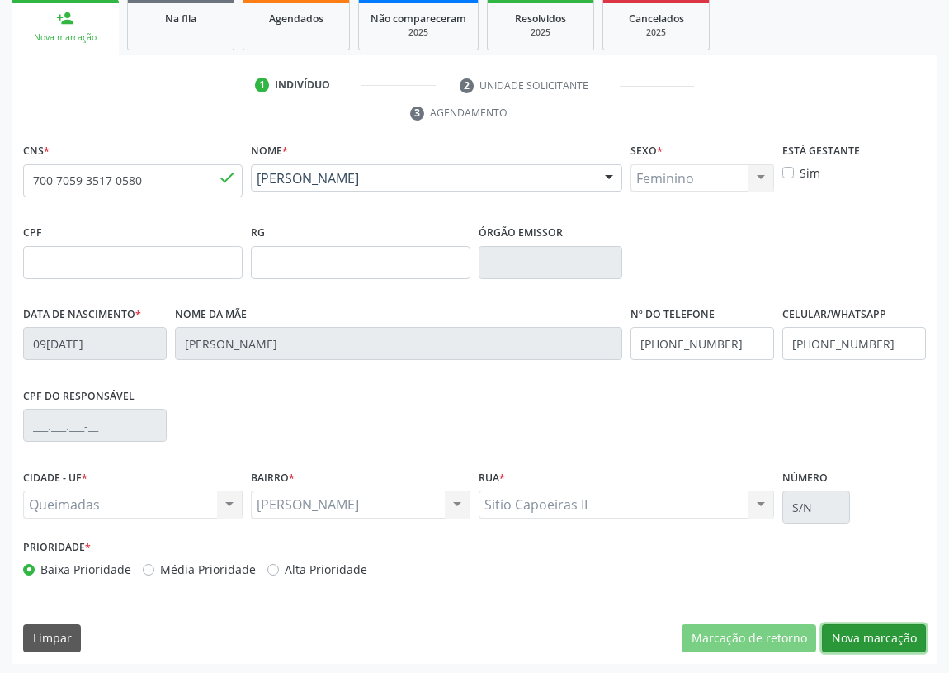
drag, startPoint x: 892, startPoint y: 642, endPoint x: 711, endPoint y: 602, distance: 185.3
click at [879, 640] on button "Nova marcação" at bounding box center [874, 638] width 104 height 28
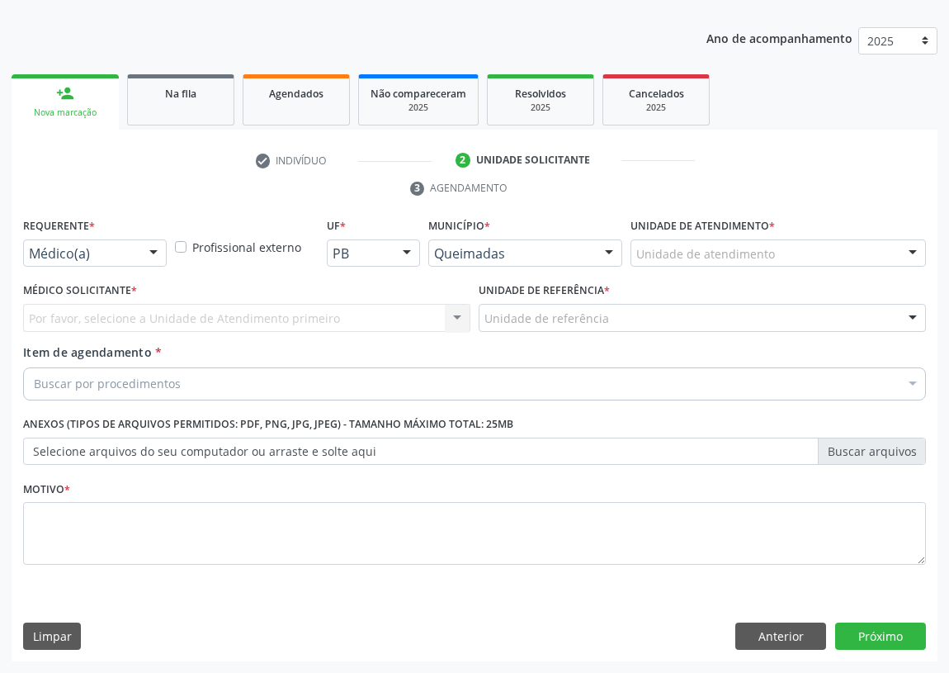
scroll to position [171, 0]
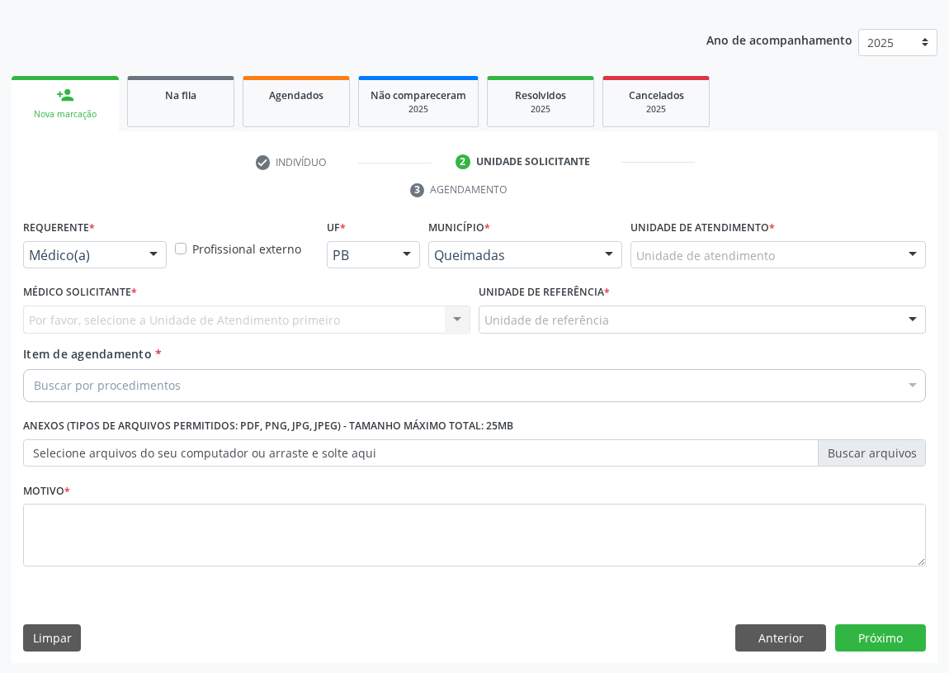
drag, startPoint x: 149, startPoint y: 250, endPoint x: 107, endPoint y: 325, distance: 86.1
click at [149, 256] on div at bounding box center [153, 256] width 25 height 28
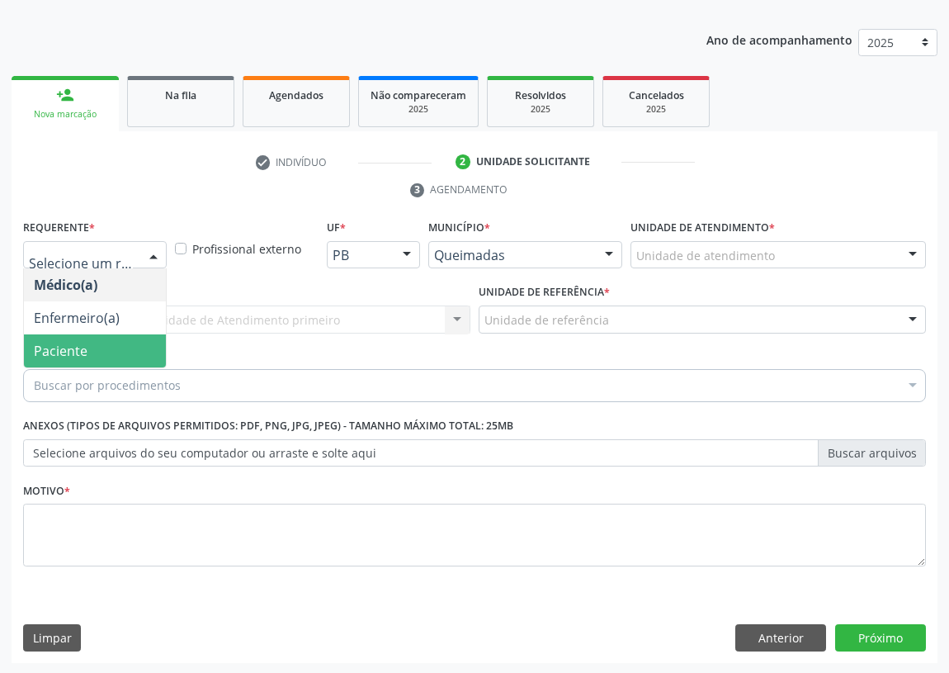
drag, startPoint x: 111, startPoint y: 357, endPoint x: 164, endPoint y: 324, distance: 63.0
click at [111, 357] on span "Paciente" at bounding box center [95, 350] width 142 height 33
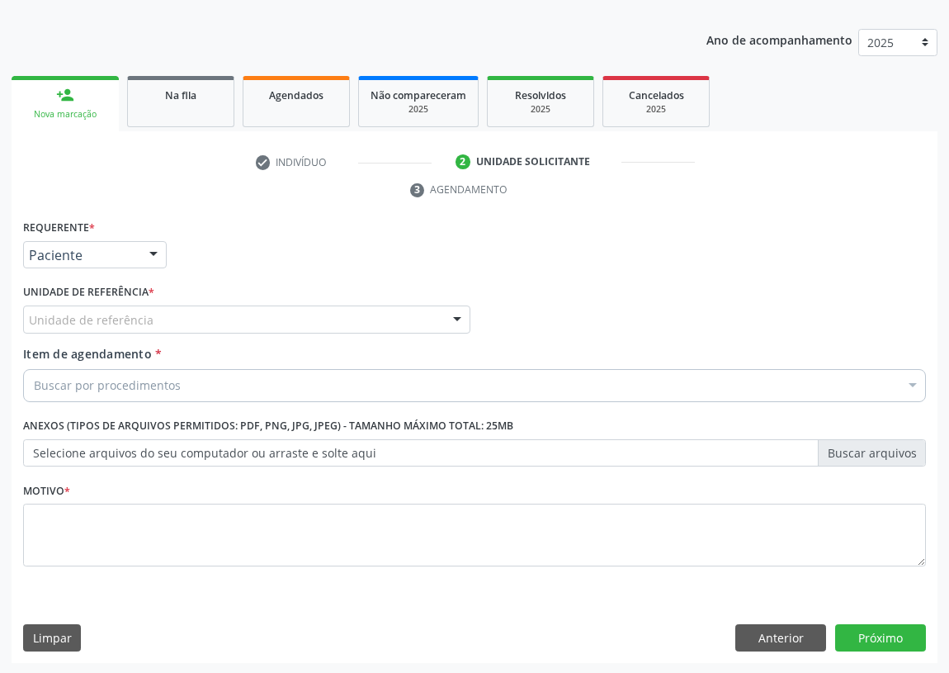
drag, startPoint x: 450, startPoint y: 311, endPoint x: 347, endPoint y: 339, distance: 106.7
click at [445, 314] on div at bounding box center [457, 320] width 25 height 28
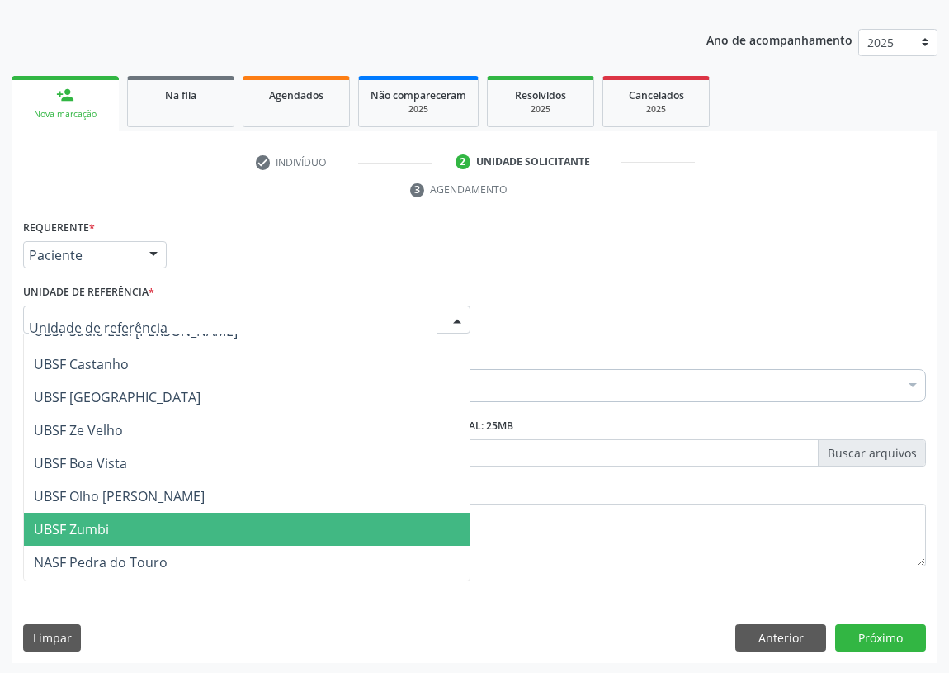
scroll to position [74, 0]
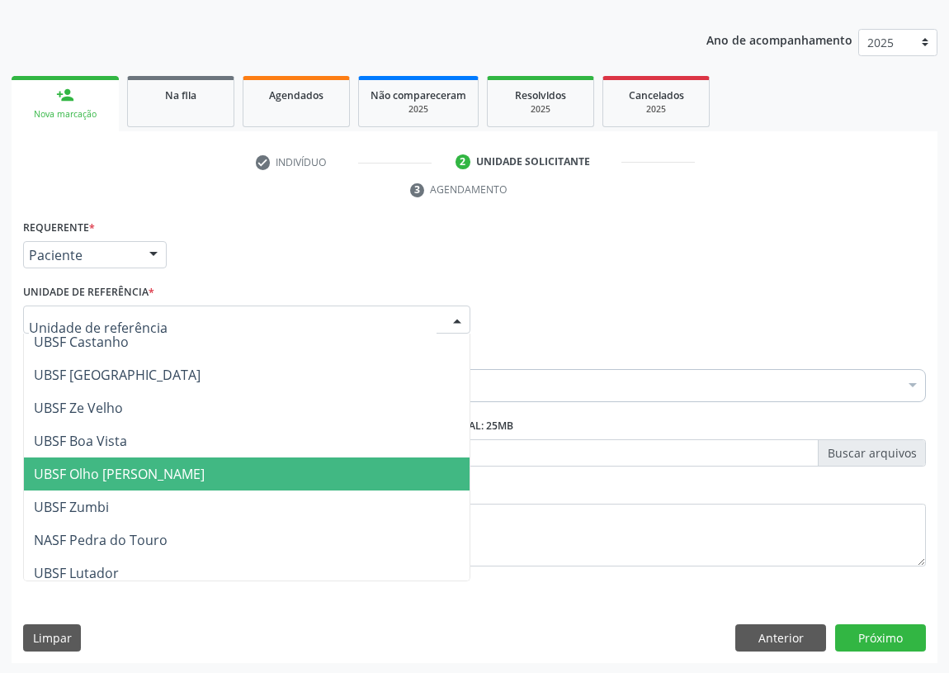
click at [118, 466] on span "UBSF Olho [PERSON_NAME]" at bounding box center [119, 474] width 171 height 18
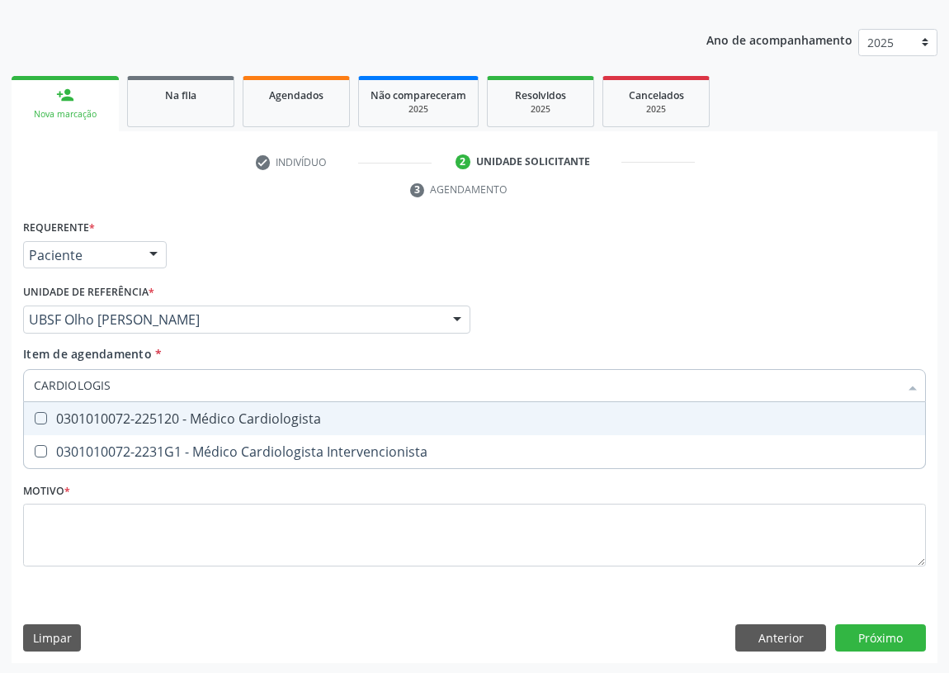
type input "[MEDICAL_DATA]"
drag, startPoint x: 41, startPoint y: 418, endPoint x: 31, endPoint y: 476, distance: 58.8
click at [41, 422] on Cardiologista at bounding box center [41, 418] width 12 height 12
click at [35, 422] on Cardiologista "checkbox" at bounding box center [29, 418] width 11 height 11
checkbox Cardiologista "true"
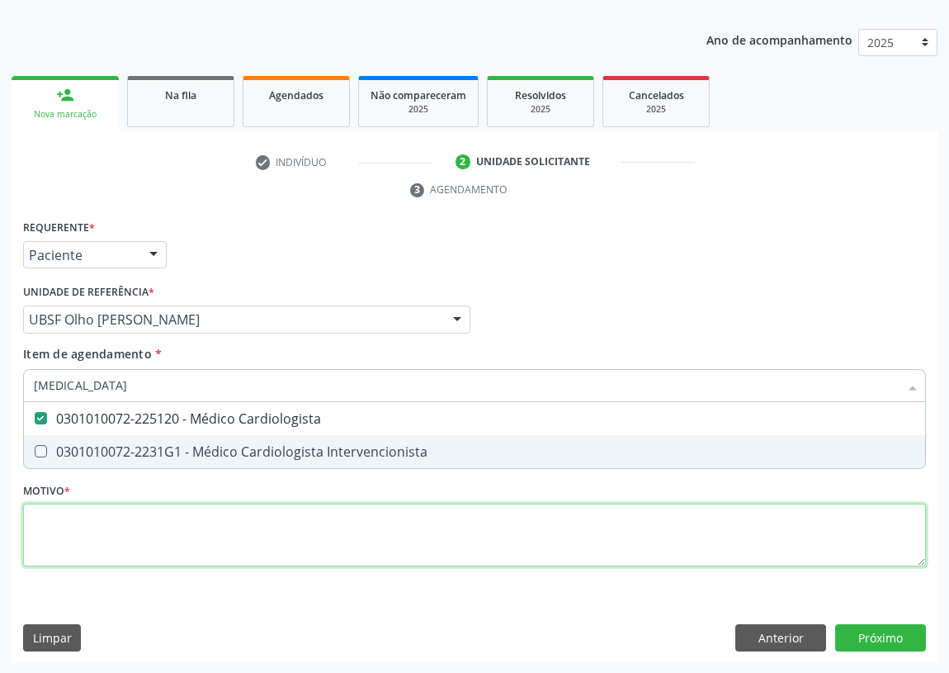
click at [45, 533] on div "Requerente * Paciente Médico(a) Enfermeiro(a) Paciente Nenhum resultado encontr…" at bounding box center [474, 402] width 903 height 374
checkbox Intervencionista "true"
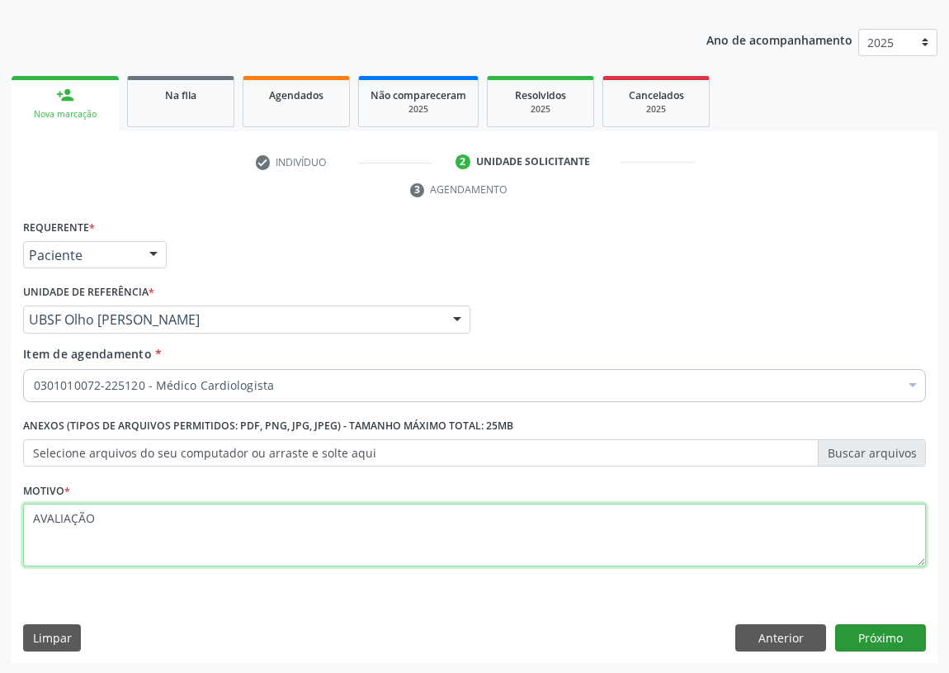
type textarea "AVALIAÇÃO"
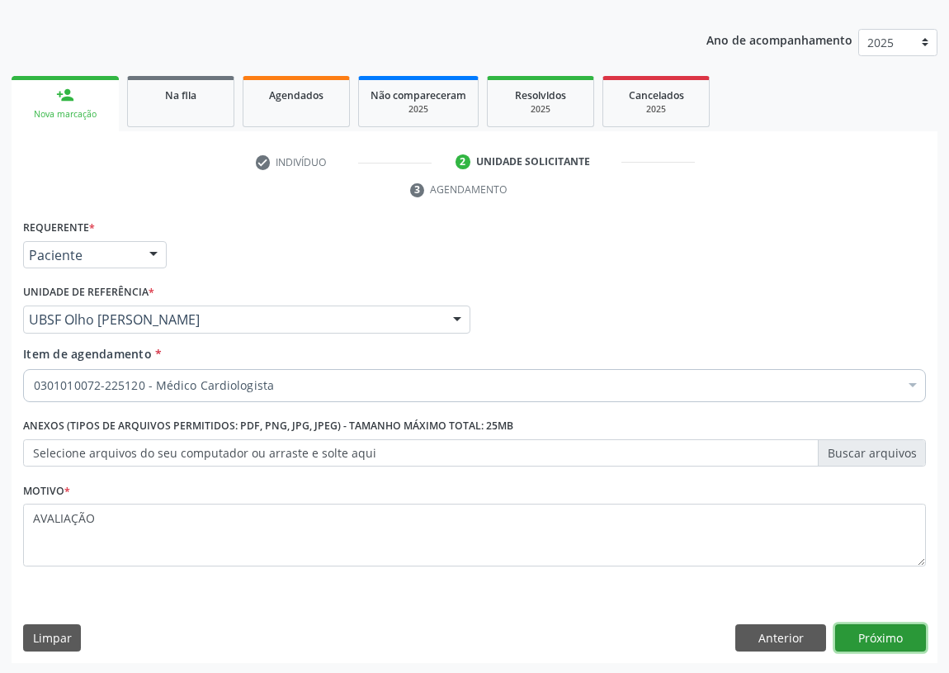
click at [897, 644] on button "Próximo" at bounding box center [881, 638] width 91 height 28
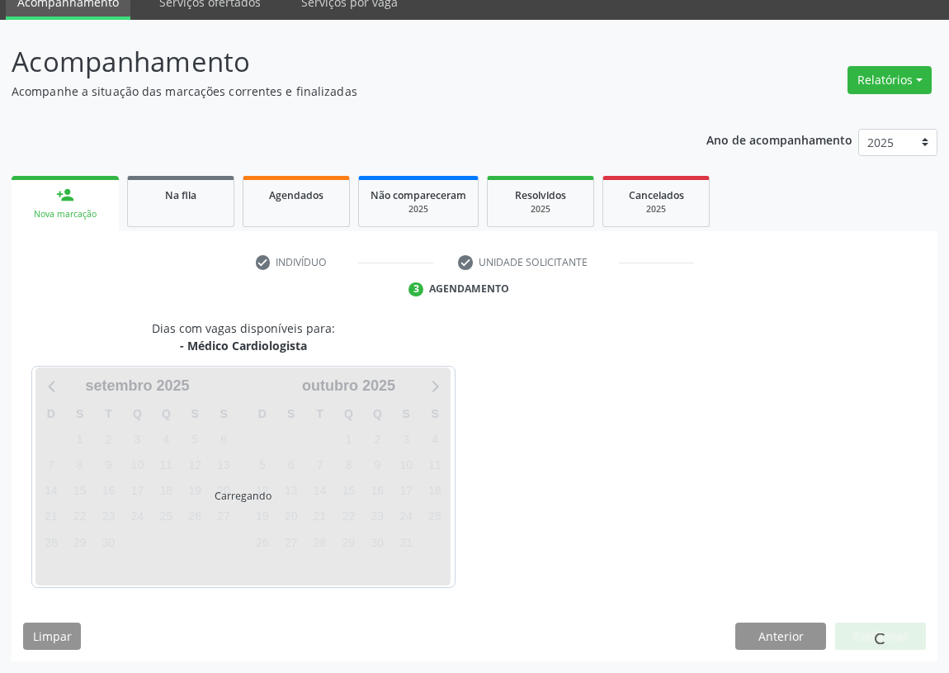
scroll to position [69, 0]
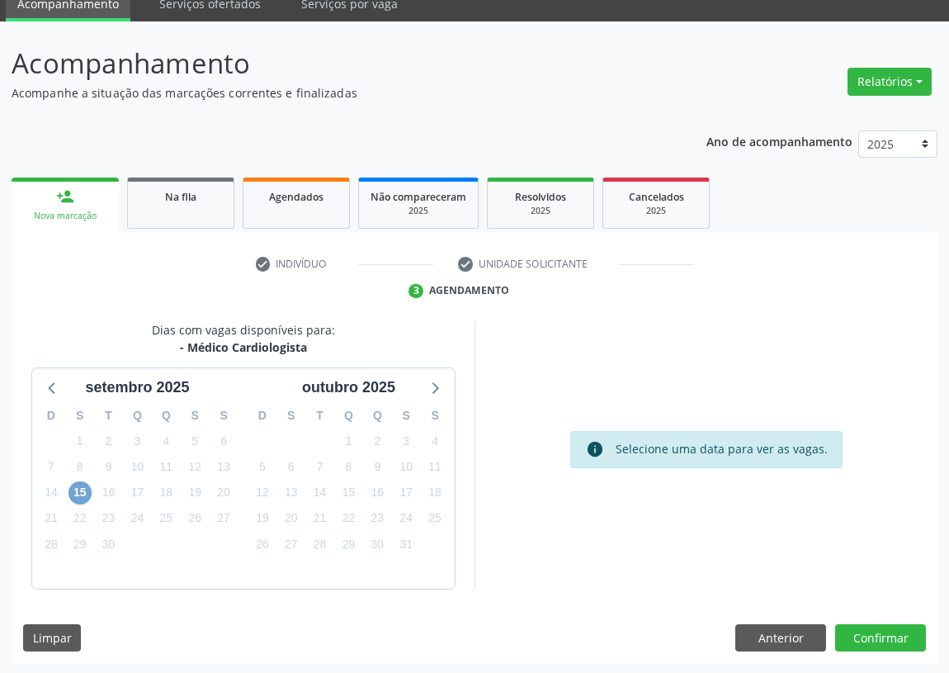
click at [79, 491] on span "15" at bounding box center [80, 492] width 23 height 23
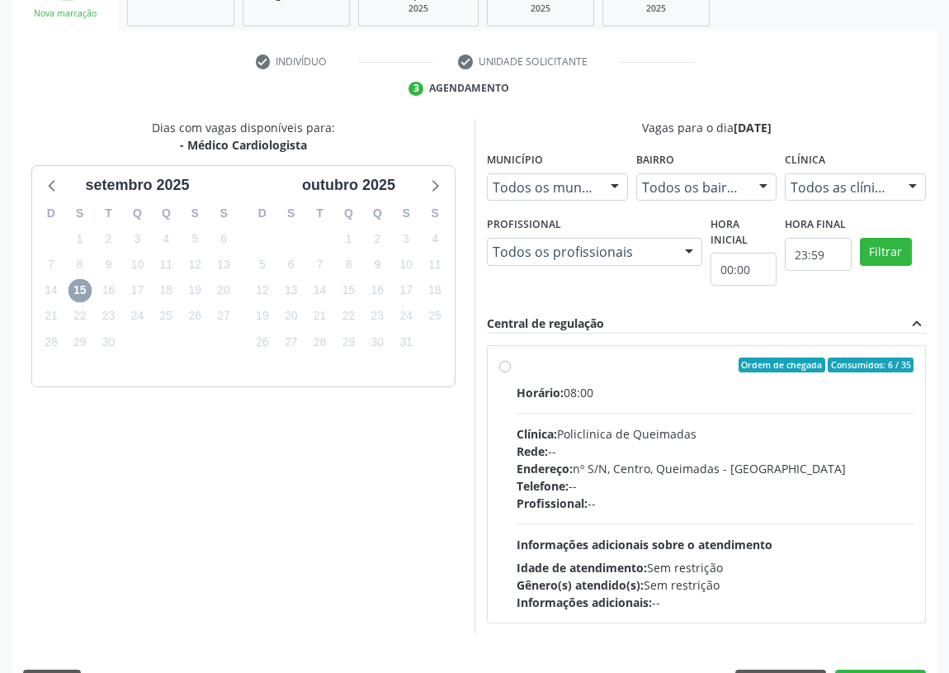
scroll to position [317, 0]
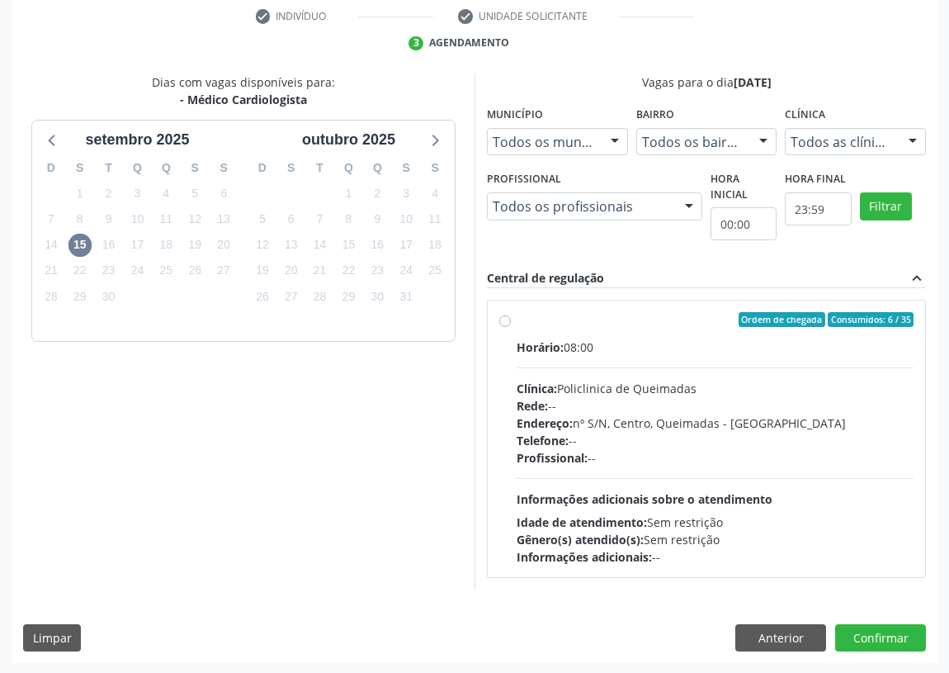
click at [517, 322] on label "Ordem de chegada Consumidos: 6 / 35 Horário: 08:00 Clínica: Policlinica de Quei…" at bounding box center [715, 438] width 397 height 253
click at [504, 322] on input "Ordem de chegada Consumidos: 6 / 35 Horário: 08:00 Clínica: Policlinica de Quei…" at bounding box center [505, 319] width 12 height 15
radio input "true"
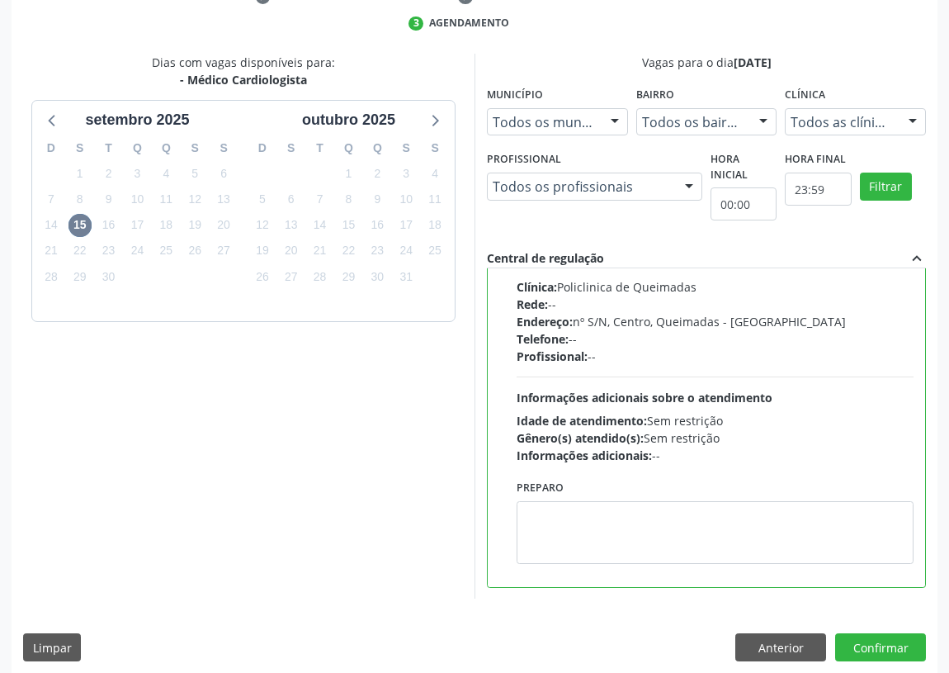
scroll to position [347, 0]
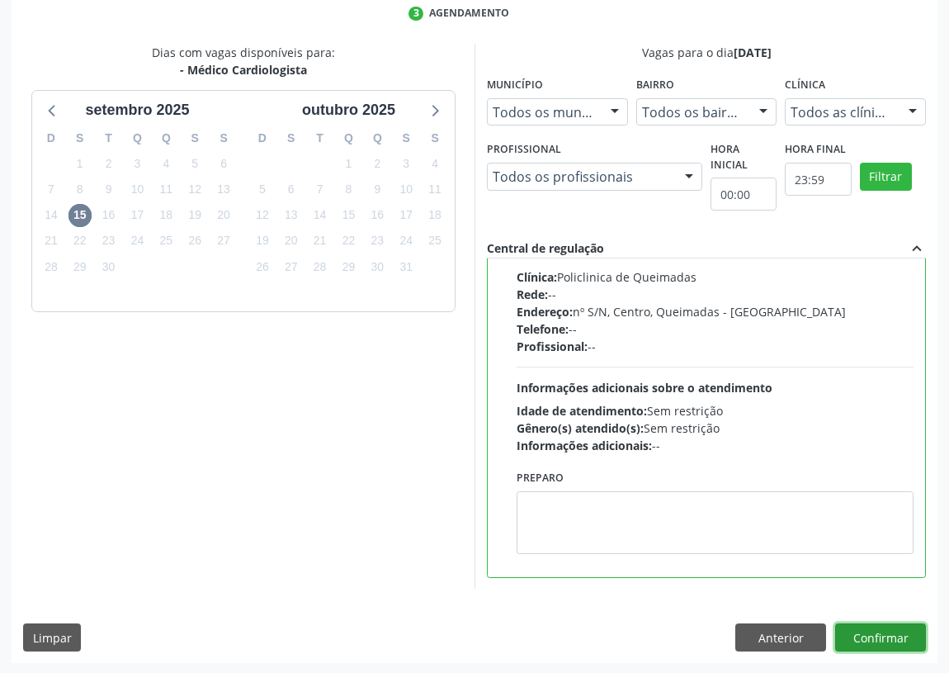
click at [881, 632] on button "Confirmar" at bounding box center [881, 637] width 91 height 28
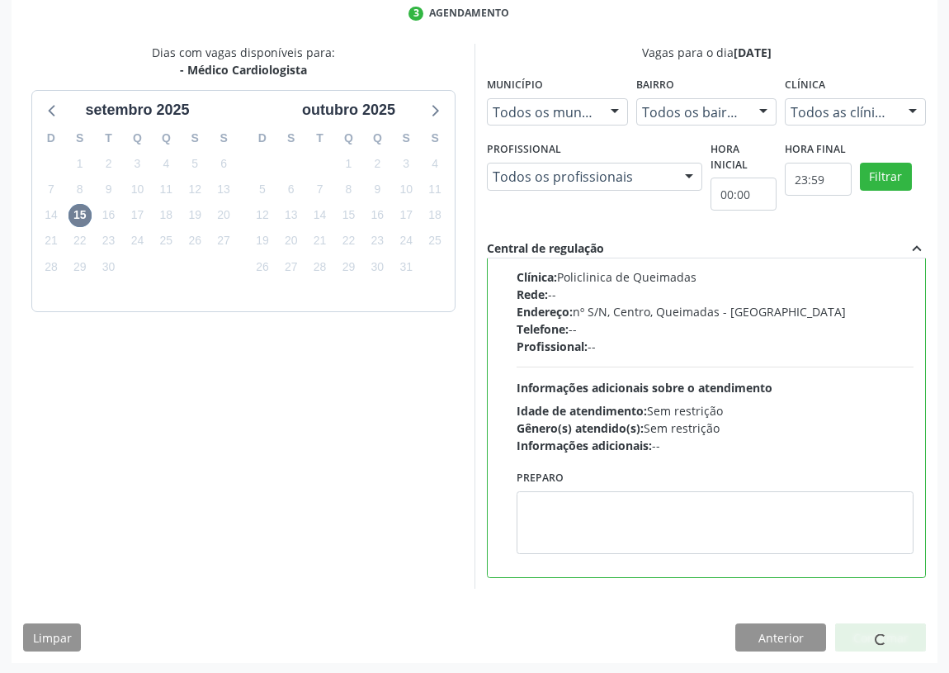
scroll to position [0, 0]
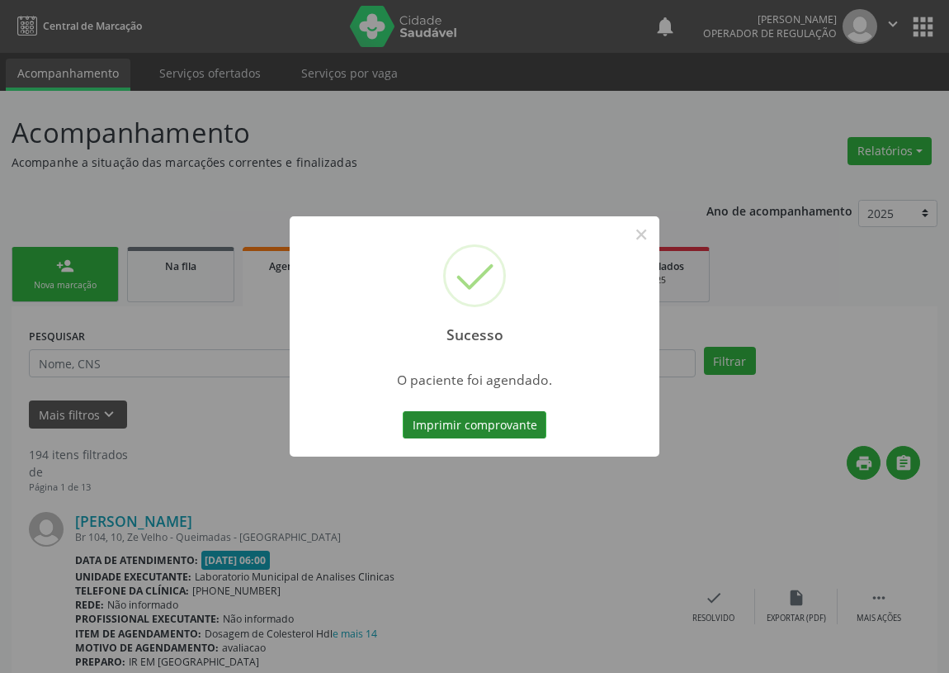
click at [487, 419] on button "Imprimir comprovante" at bounding box center [475, 425] width 144 height 28
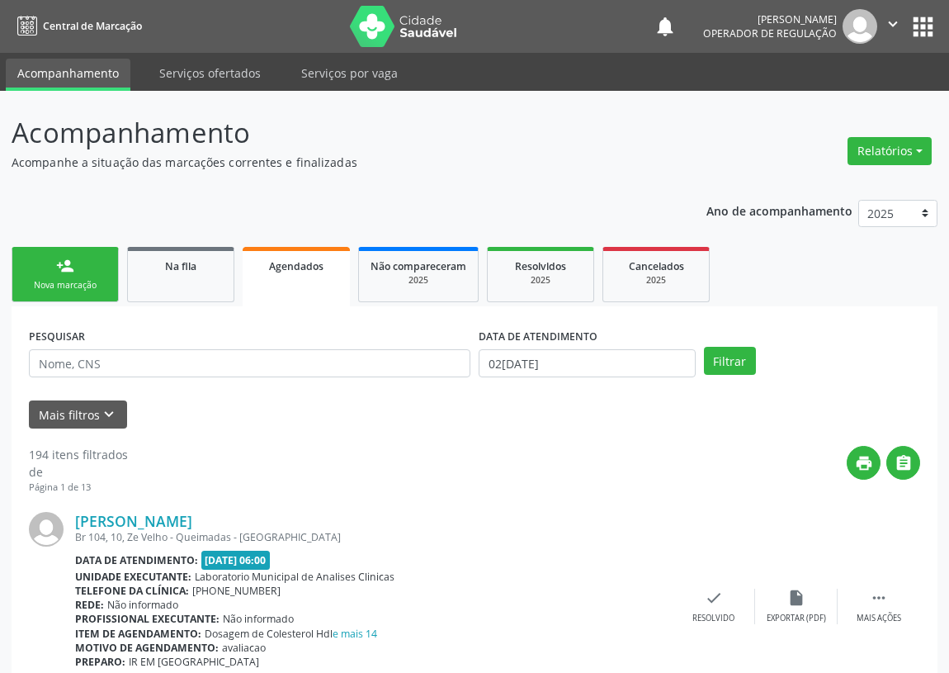
click at [79, 274] on link "person_add Nova marcação" at bounding box center [65, 274] width 107 height 55
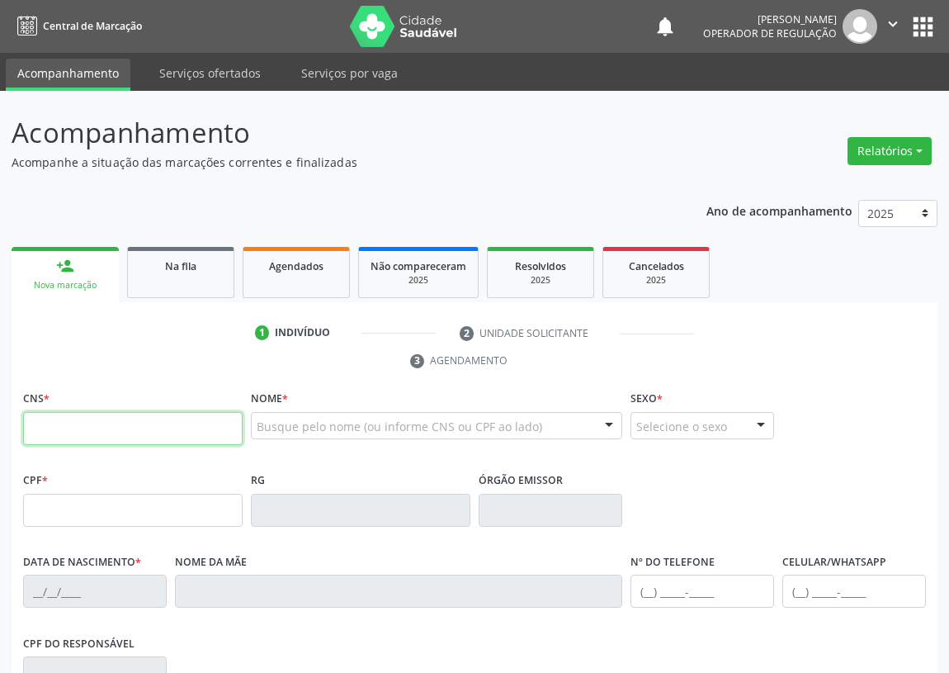
click at [58, 424] on input "text" at bounding box center [133, 428] width 220 height 33
type input "704 2017 0531 4487"
type input "705.254.214-59"
type input "21/10/1972"
type input "Maria das Dores Policarpo de Miranda"
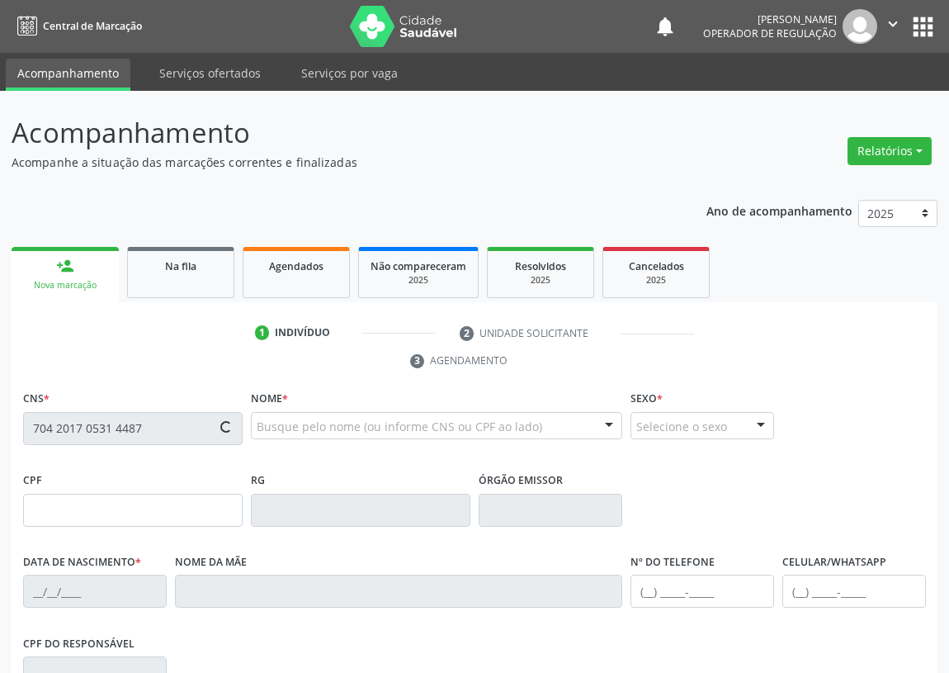
type input "(83) 99861-6232"
type input "54"
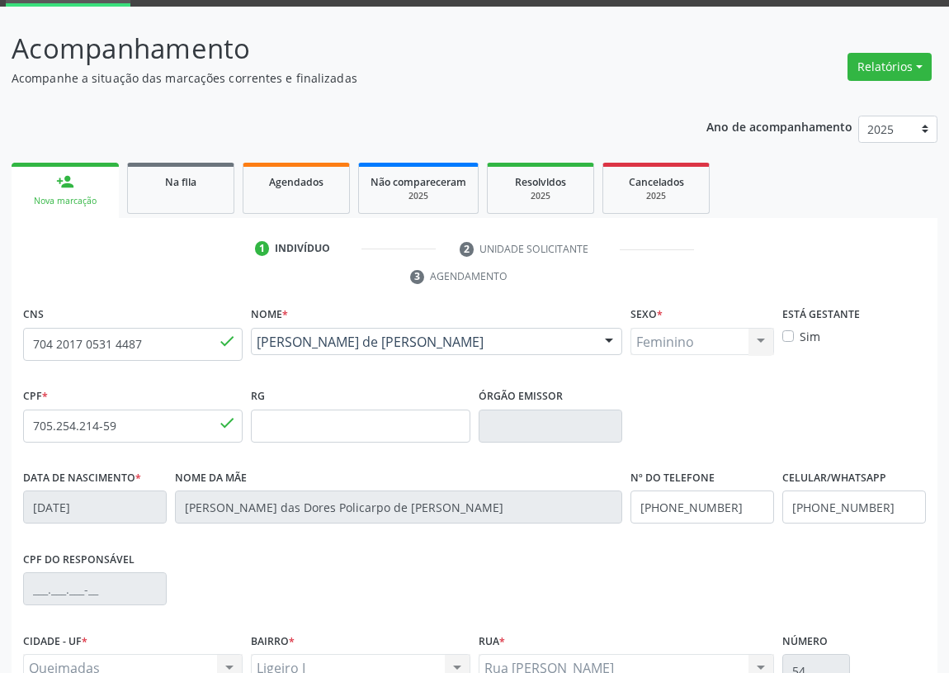
scroll to position [248, 0]
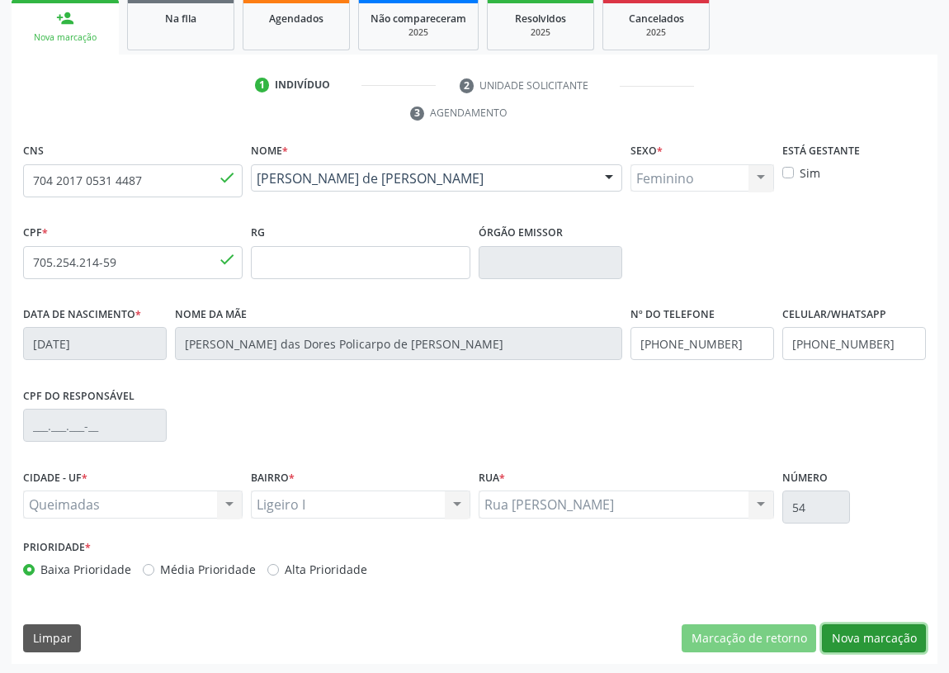
drag, startPoint x: 888, startPoint y: 630, endPoint x: 602, endPoint y: 600, distance: 287.2
click at [868, 627] on button "Nova marcação" at bounding box center [874, 638] width 104 height 28
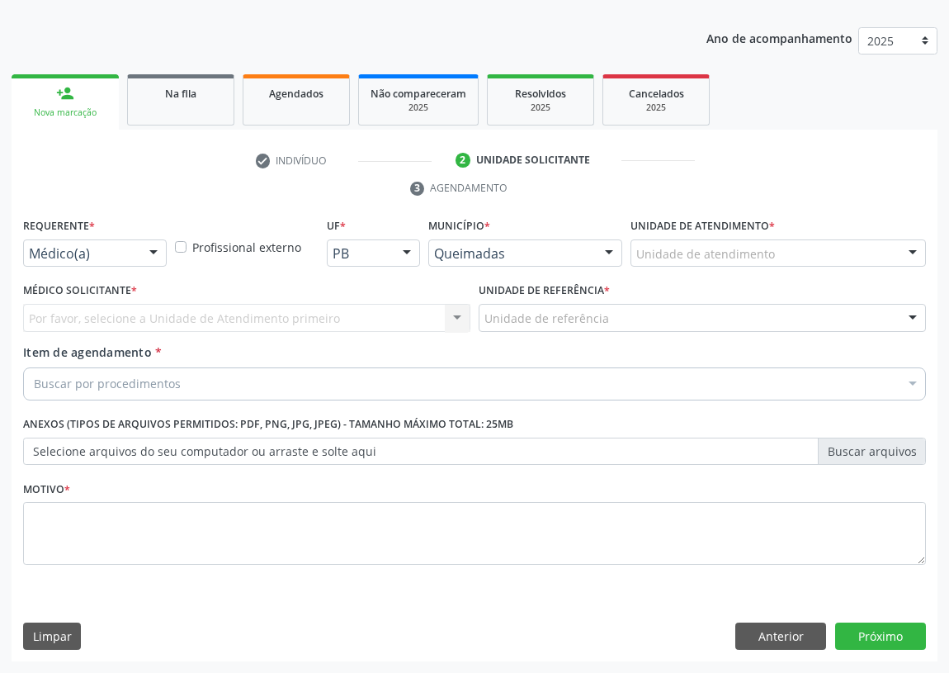
scroll to position [171, 0]
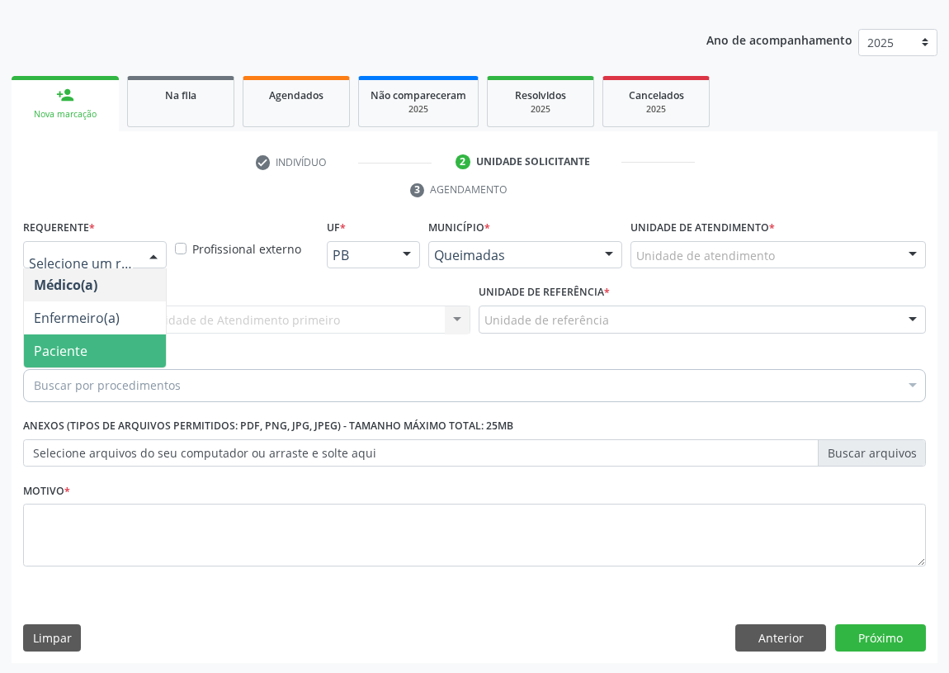
click at [115, 346] on span "Paciente" at bounding box center [95, 350] width 142 height 33
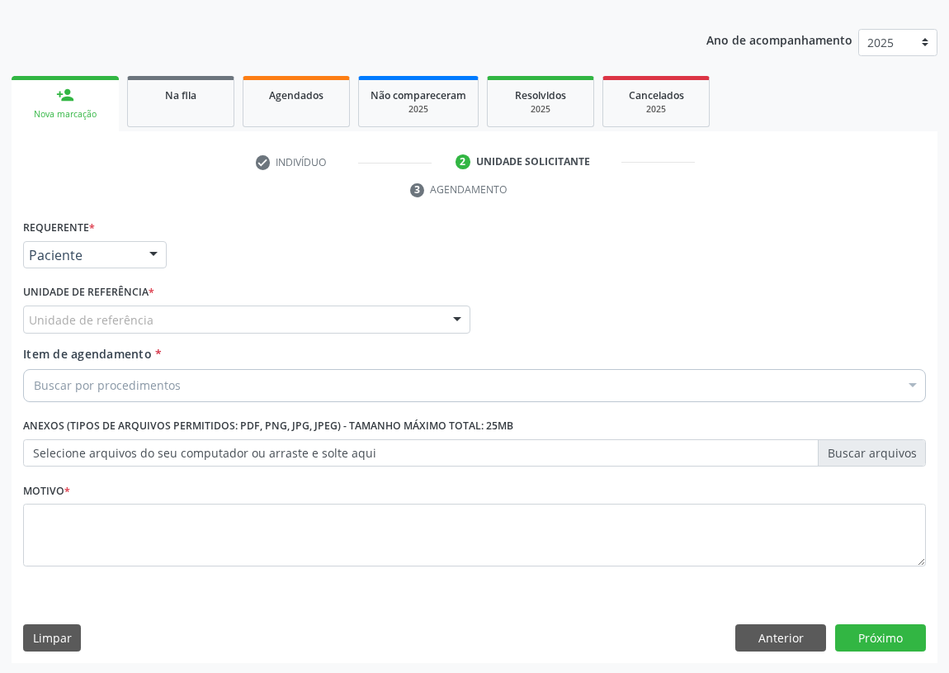
click at [409, 317] on div "Unidade de referência" at bounding box center [246, 319] width 447 height 28
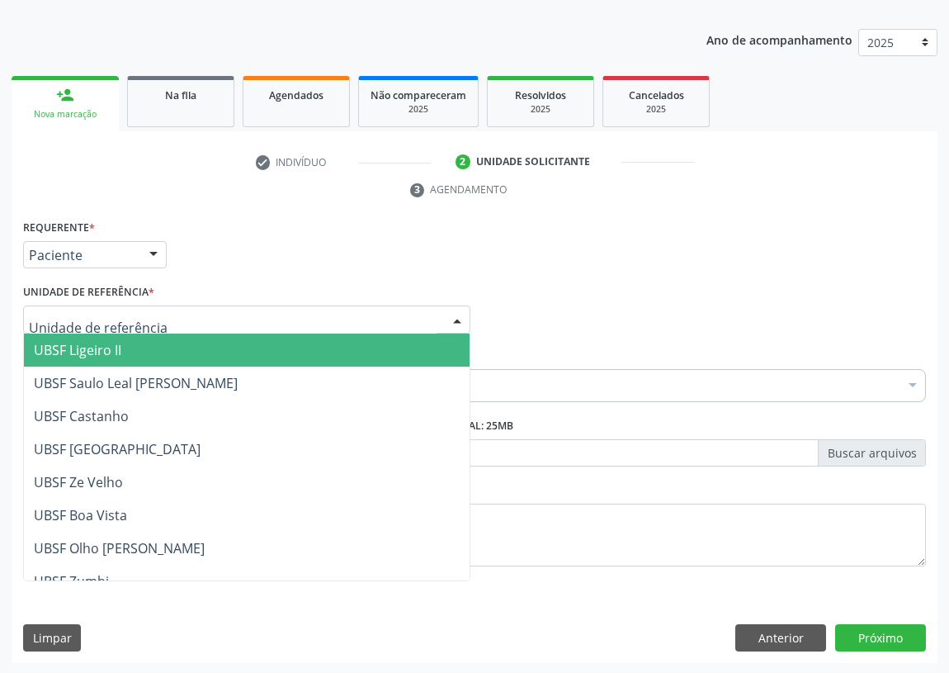
drag, startPoint x: 119, startPoint y: 351, endPoint x: 0, endPoint y: 393, distance: 126.1
click at [116, 351] on span "UBSF Ligeiro II" at bounding box center [78, 350] width 88 height 18
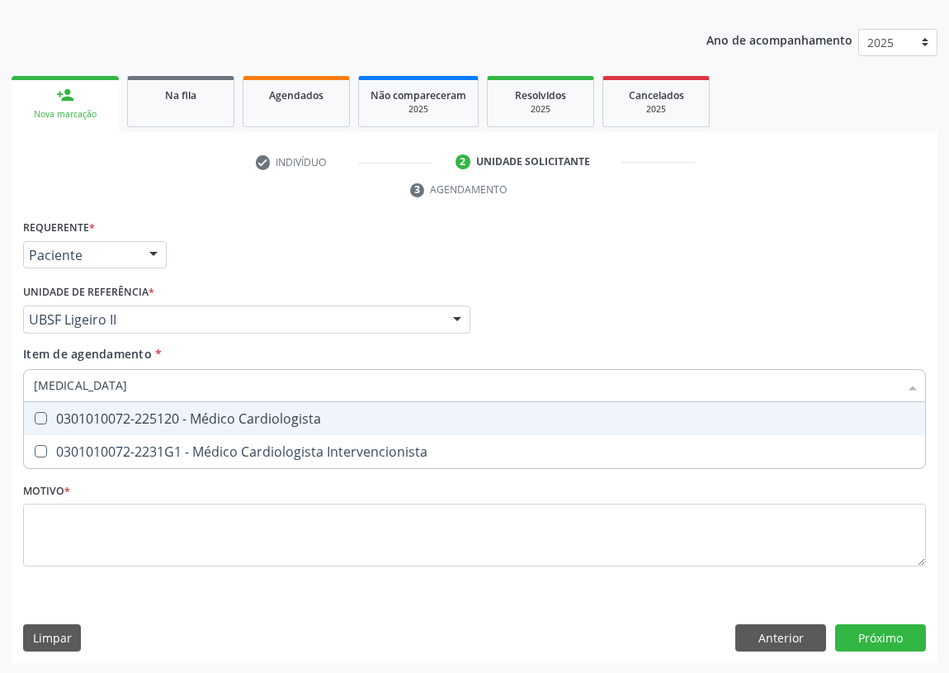
type input "CARDIOLOGISTA"
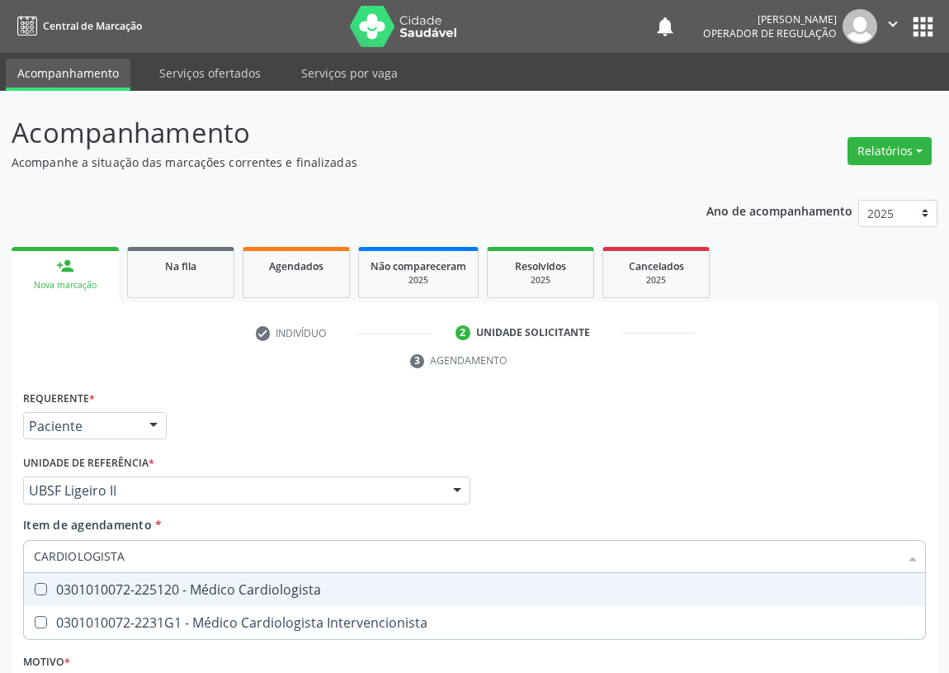
scroll to position [171, 0]
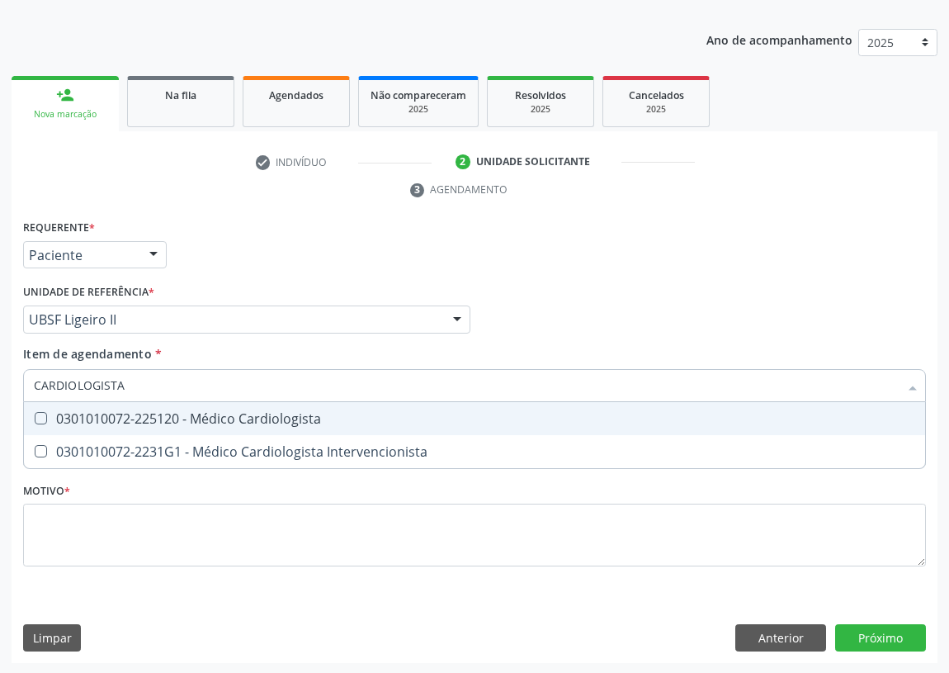
click at [33, 416] on div at bounding box center [30, 418] width 12 height 13
checkbox Cardiologista "true"
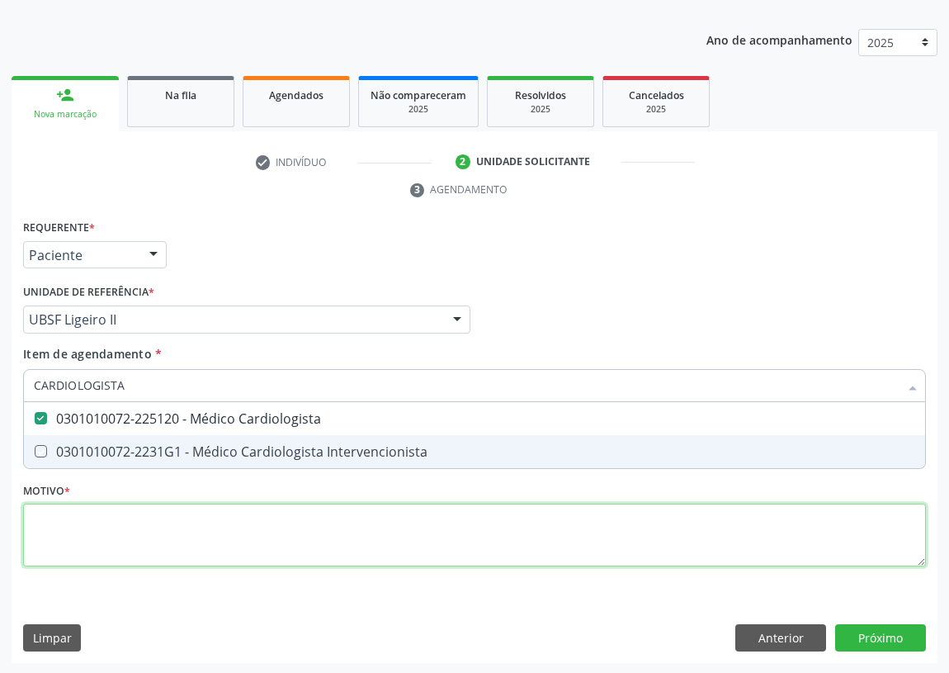
click at [72, 547] on div "Requerente * Paciente Médico(a) Enfermeiro(a) Paciente Nenhum resultado encontr…" at bounding box center [474, 402] width 903 height 374
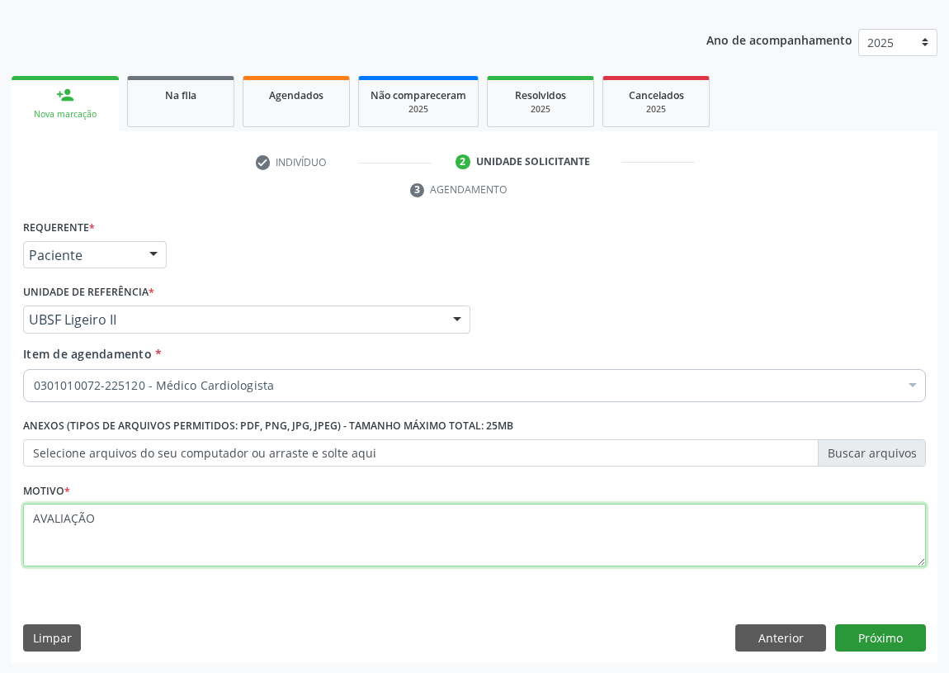
type textarea "AVALIAÇÃO"
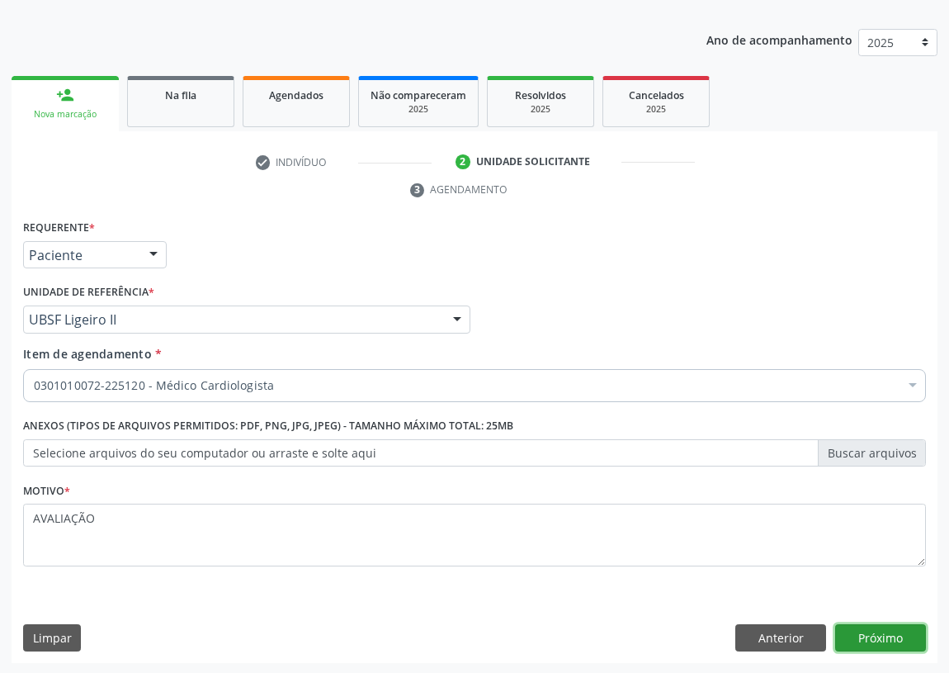
drag, startPoint x: 883, startPoint y: 636, endPoint x: 57, endPoint y: 607, distance: 826.1
click at [846, 635] on button "Próximo" at bounding box center [881, 638] width 91 height 28
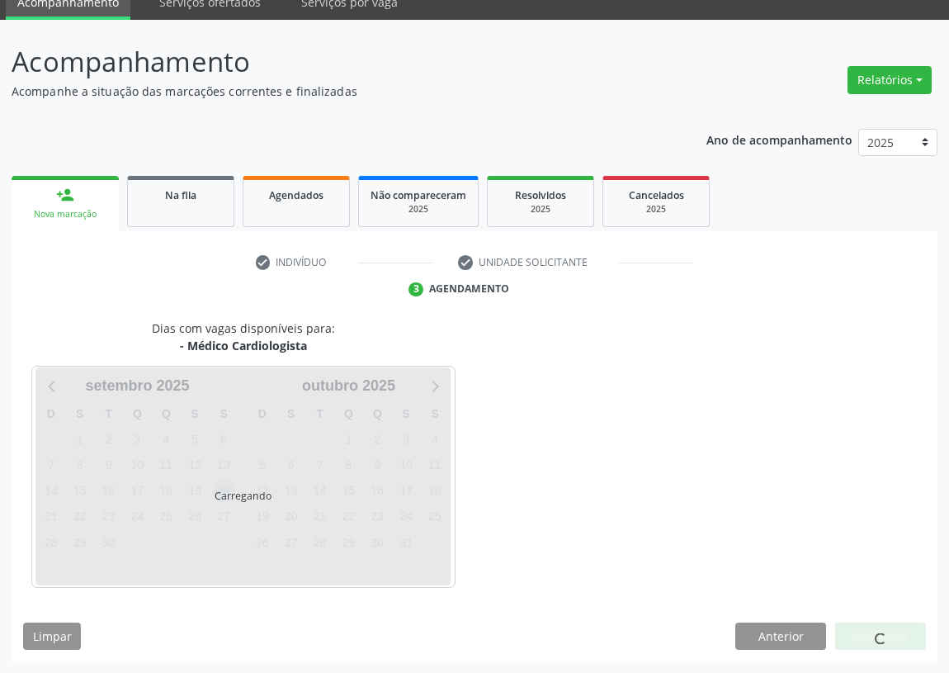
scroll to position [69, 0]
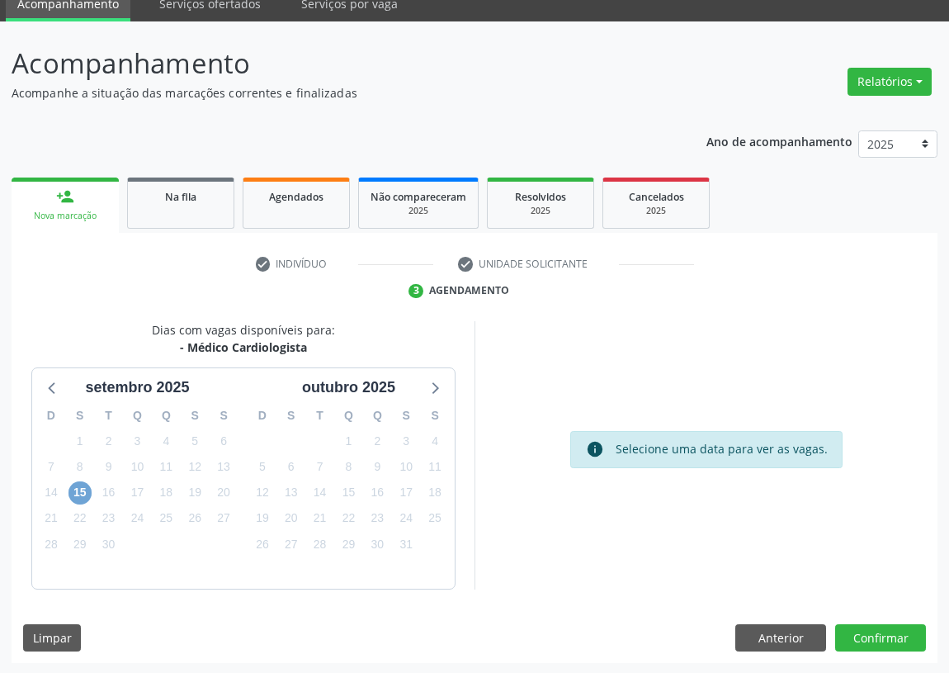
click at [83, 488] on span "15" at bounding box center [80, 492] width 23 height 23
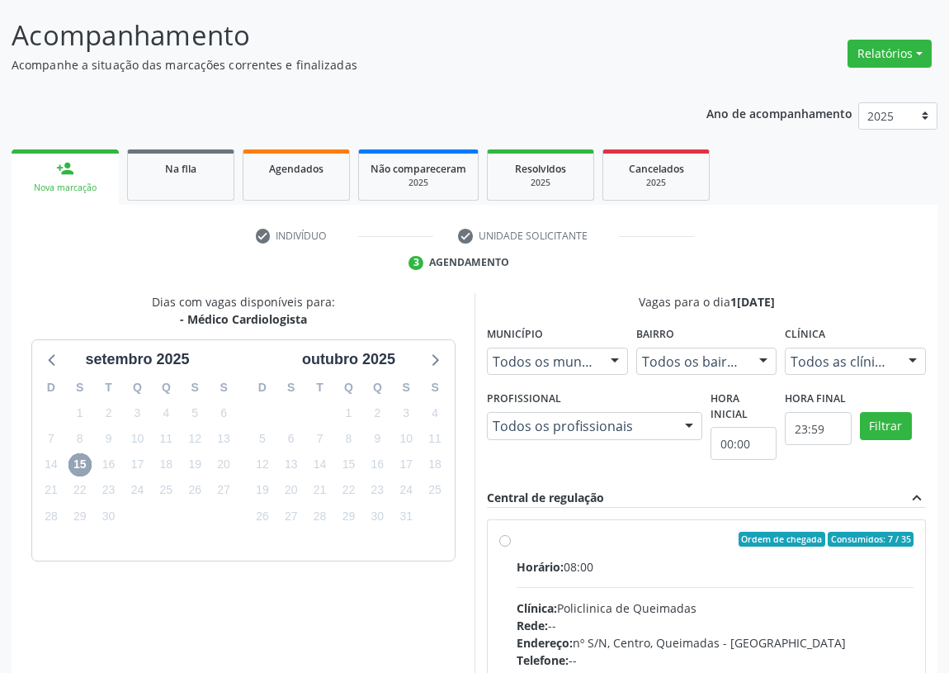
scroll to position [144, 0]
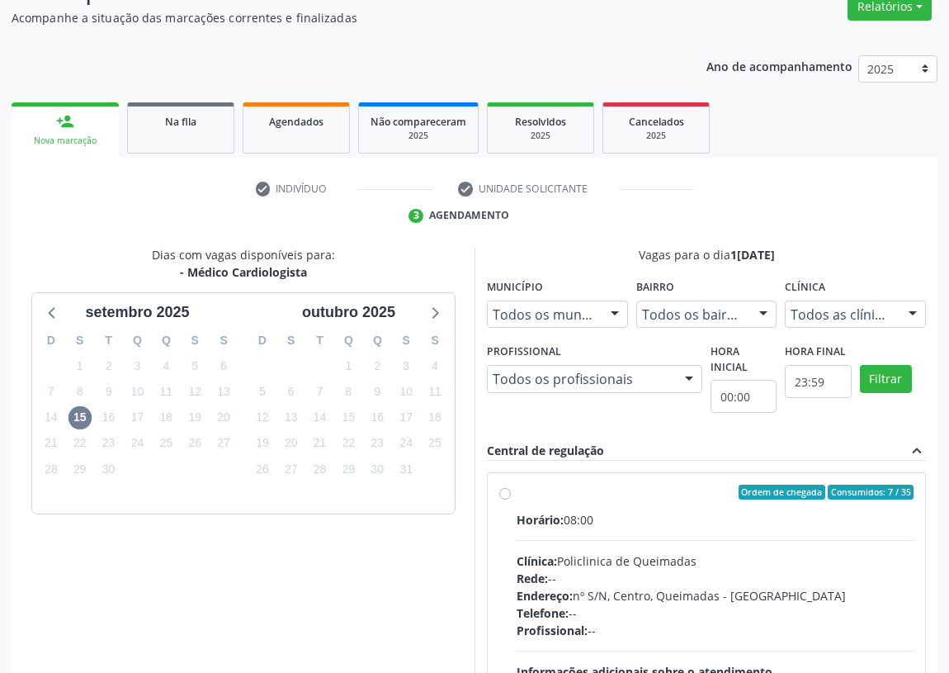
click at [517, 488] on label "Ordem de chegada Consumidos: 7 / 35 Horário: 08:00 Clínica: Policlinica de Quei…" at bounding box center [715, 611] width 397 height 253
click at [505, 488] on input "Ordem de chegada Consumidos: 7 / 35 Horário: 08:00 Clínica: Policlinica de Quei…" at bounding box center [505, 492] width 12 height 15
radio input "true"
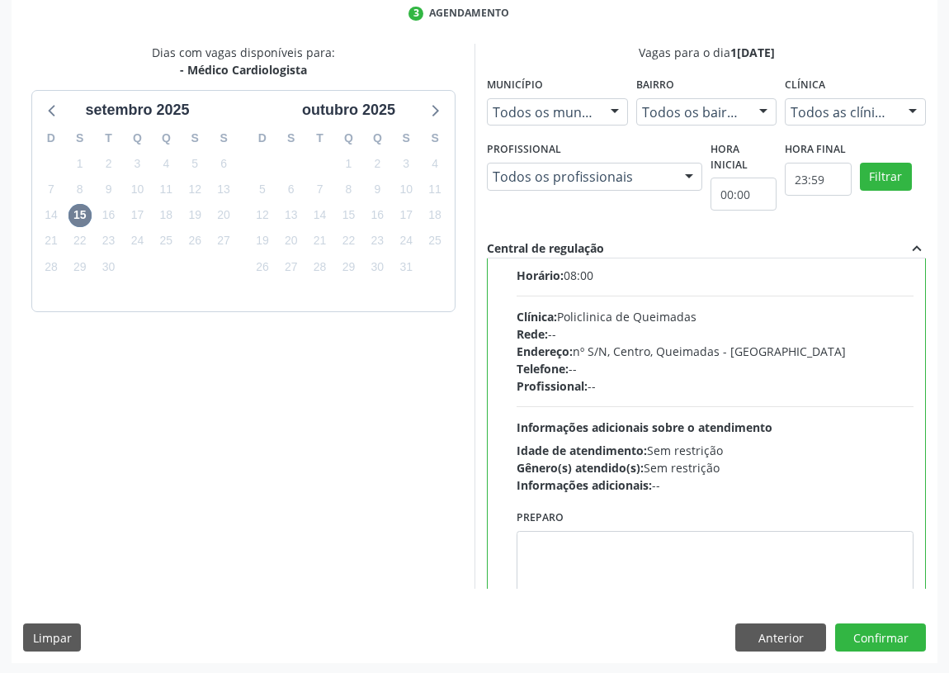
scroll to position [82, 0]
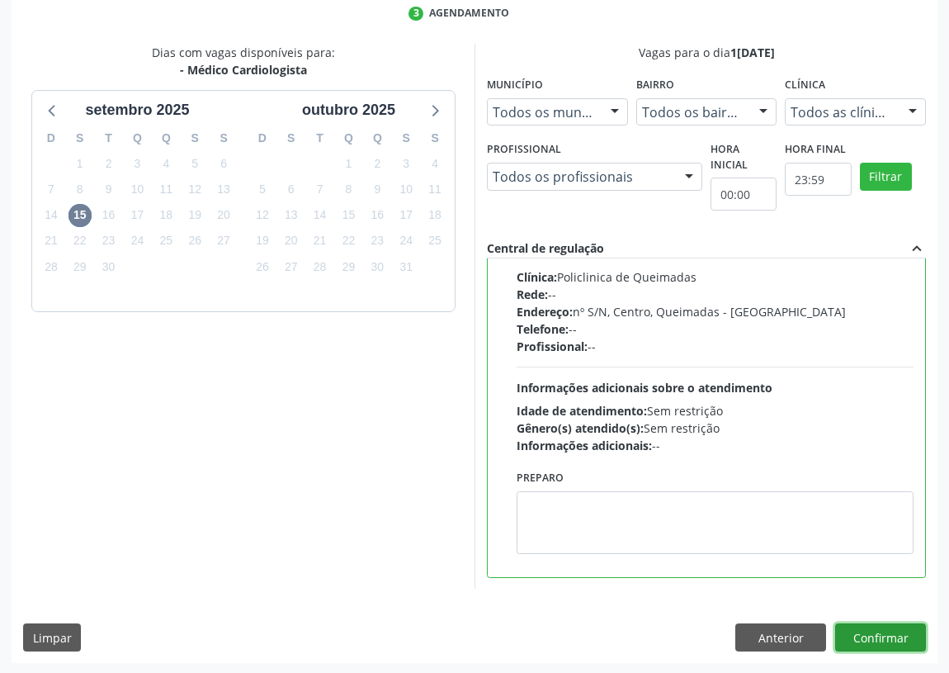
drag, startPoint x: 875, startPoint y: 632, endPoint x: 705, endPoint y: 617, distance: 170.7
click at [866, 627] on button "Confirmar" at bounding box center [881, 637] width 91 height 28
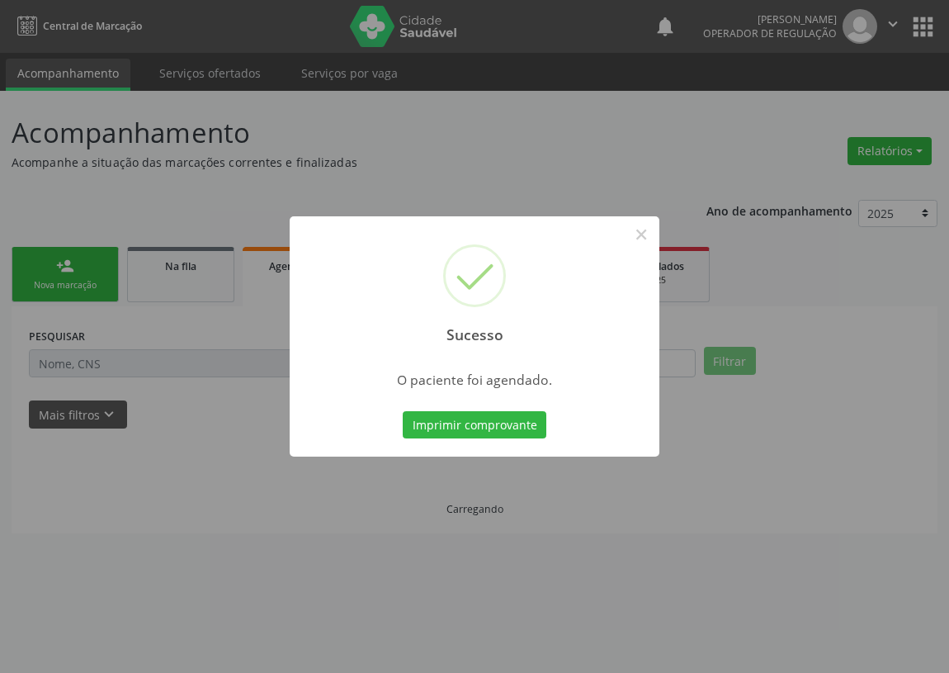
scroll to position [0, 0]
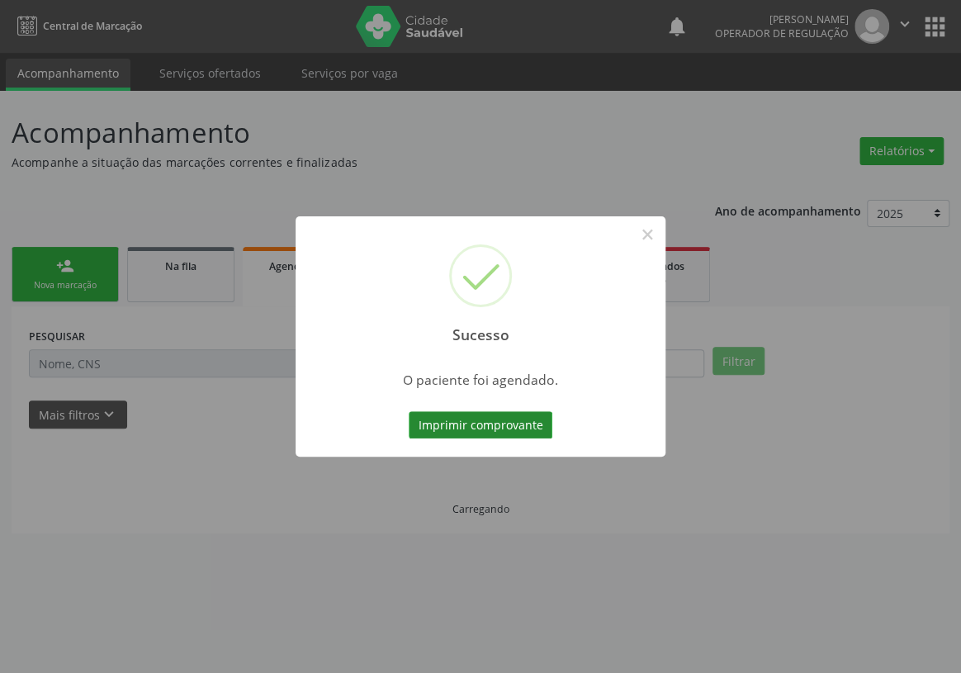
click at [508, 427] on button "Imprimir comprovante" at bounding box center [481, 425] width 144 height 28
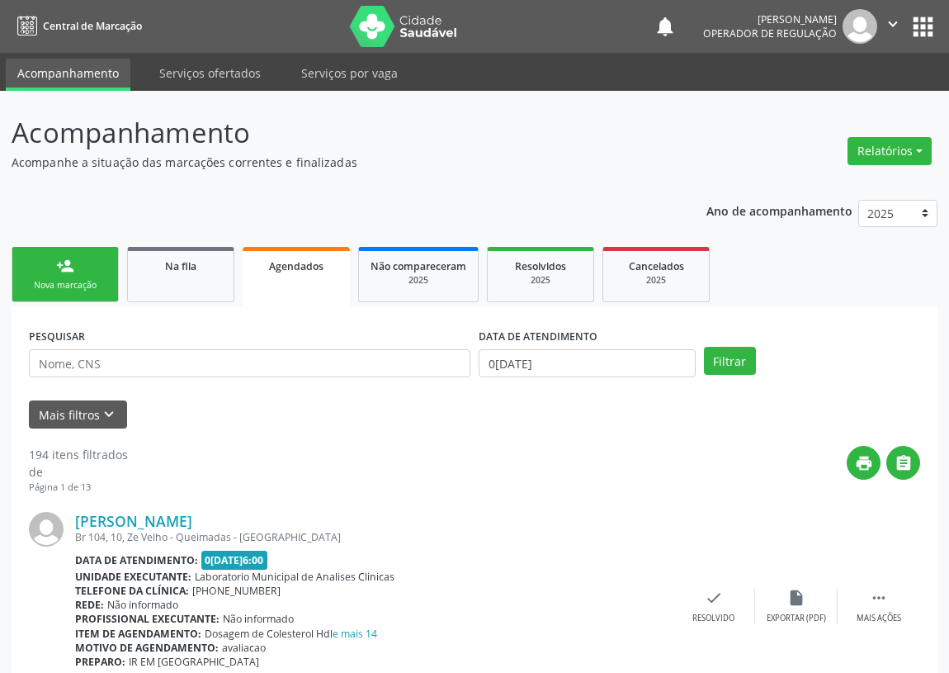
click at [101, 270] on link "person_add Nova marcação" at bounding box center [65, 274] width 107 height 55
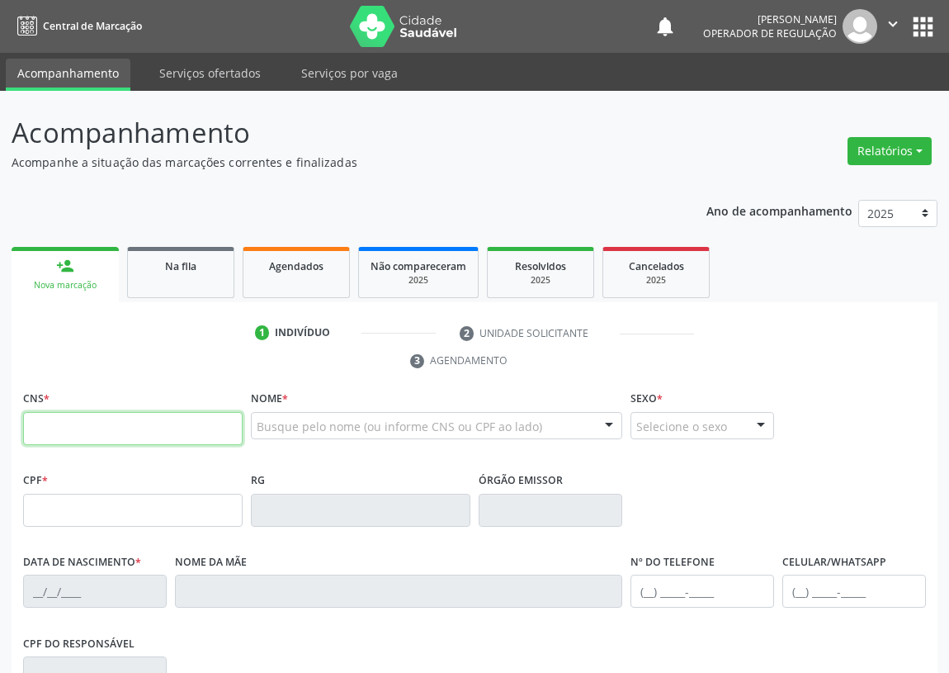
click at [42, 419] on input "text" at bounding box center [133, 428] width 220 height 33
click at [31, 437] on input "text" at bounding box center [133, 428] width 220 height 33
type input "703 4052 5881 4616"
type input "022.621.294-79"
type input "25/10/1955"
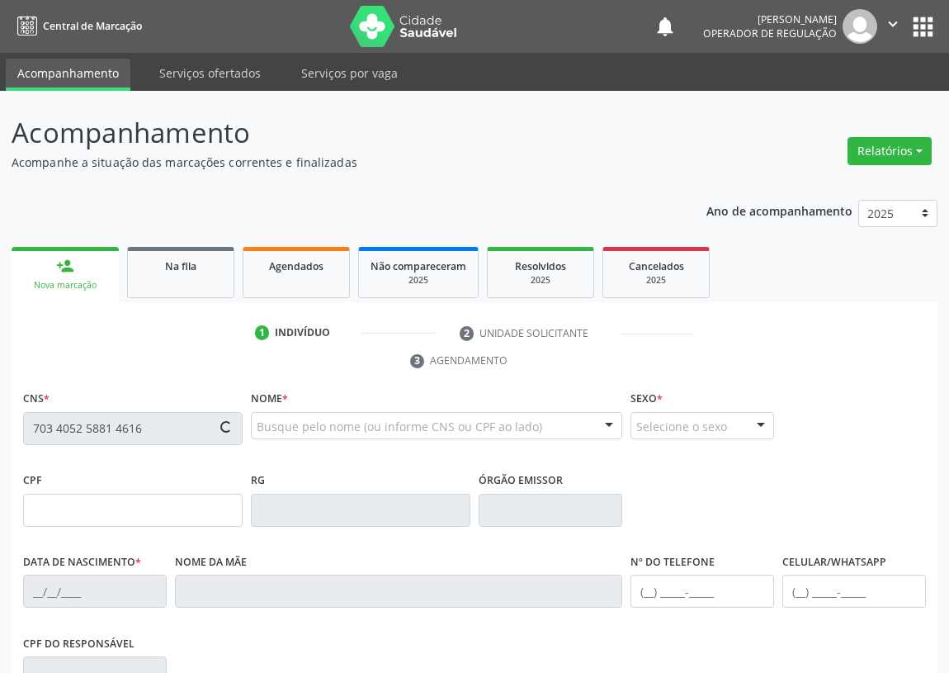
type input "Celina Soares da Silva"
type input "(83) 99383-3992"
type input "240"
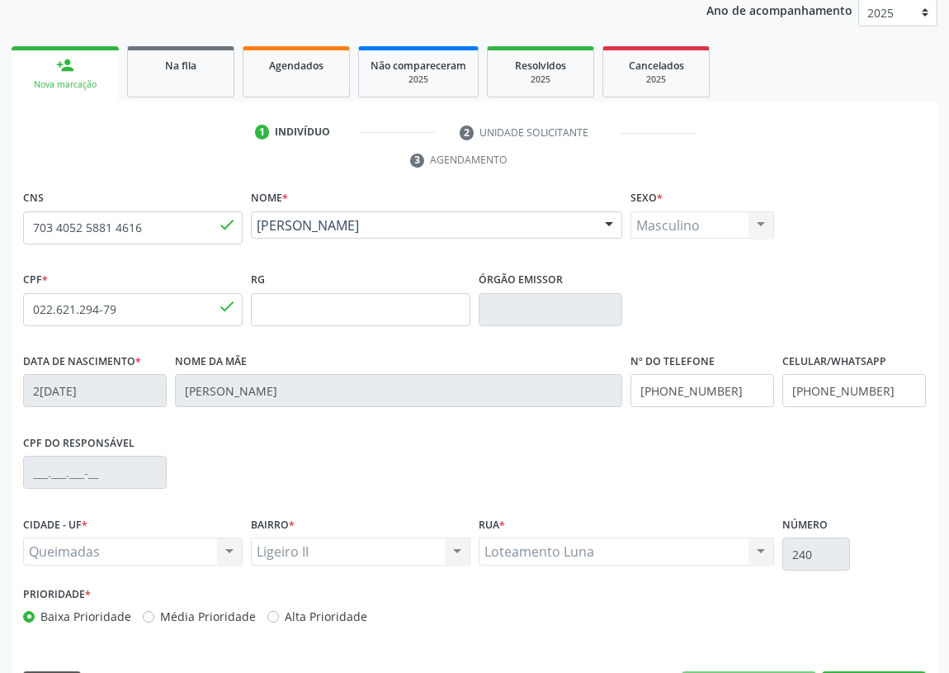
scroll to position [248, 0]
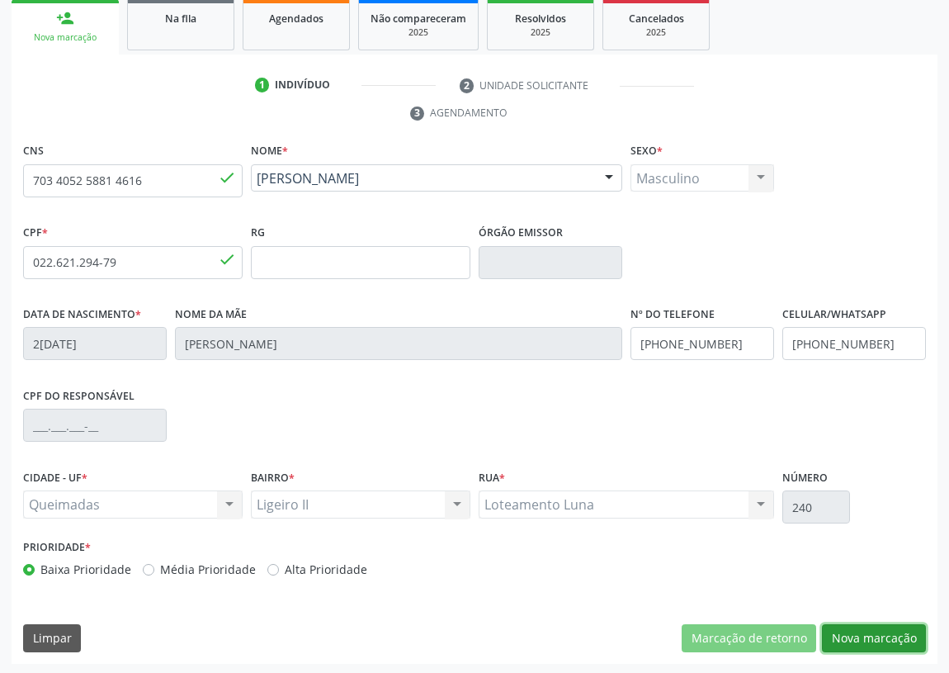
drag, startPoint x: 866, startPoint y: 631, endPoint x: 559, endPoint y: 573, distance: 312.5
click at [855, 626] on button "Nova marcação" at bounding box center [874, 638] width 104 height 28
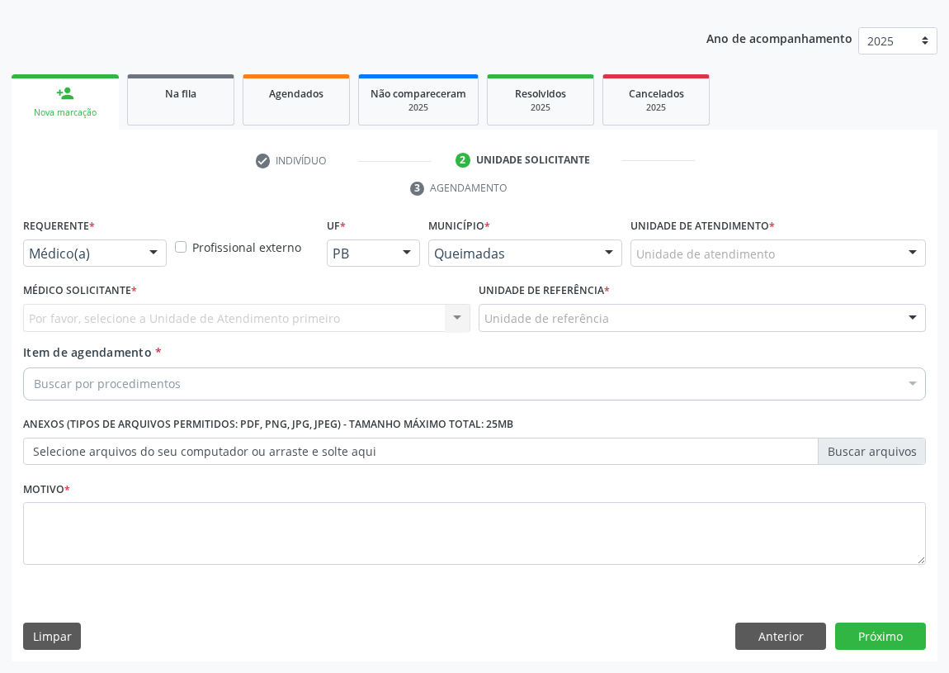
scroll to position [171, 0]
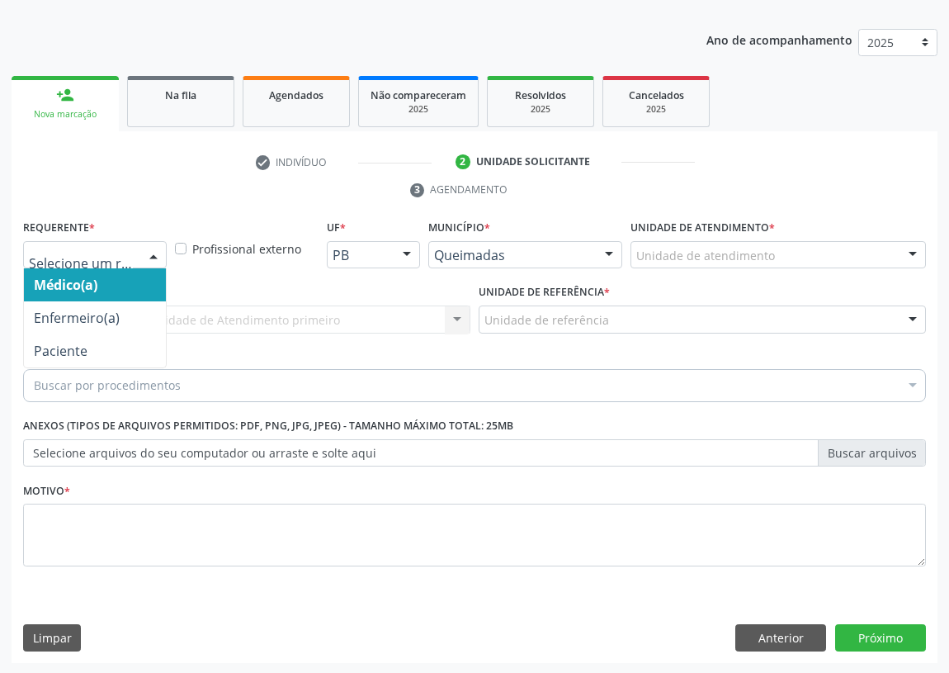
drag, startPoint x: 159, startPoint y: 248, endPoint x: 81, endPoint y: 334, distance: 116.4
click at [153, 253] on div at bounding box center [153, 256] width 25 height 28
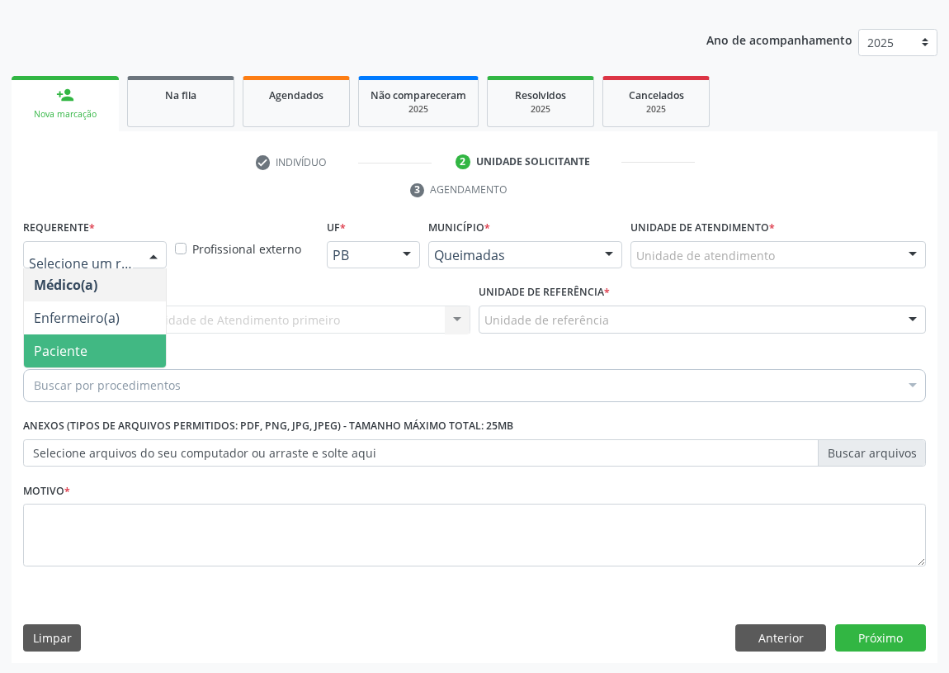
click at [81, 334] on span "Paciente" at bounding box center [95, 350] width 142 height 33
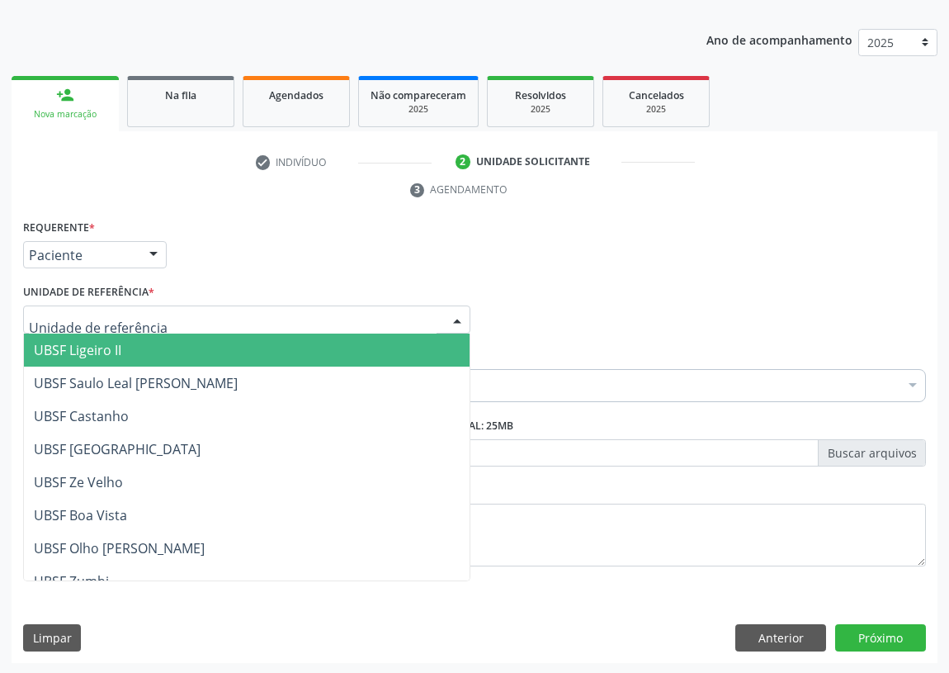
click at [428, 310] on div at bounding box center [246, 319] width 447 height 28
drag, startPoint x: 102, startPoint y: 353, endPoint x: 0, endPoint y: 360, distance: 102.6
click at [92, 354] on span "UBSF Ligeiro II" at bounding box center [78, 350] width 88 height 18
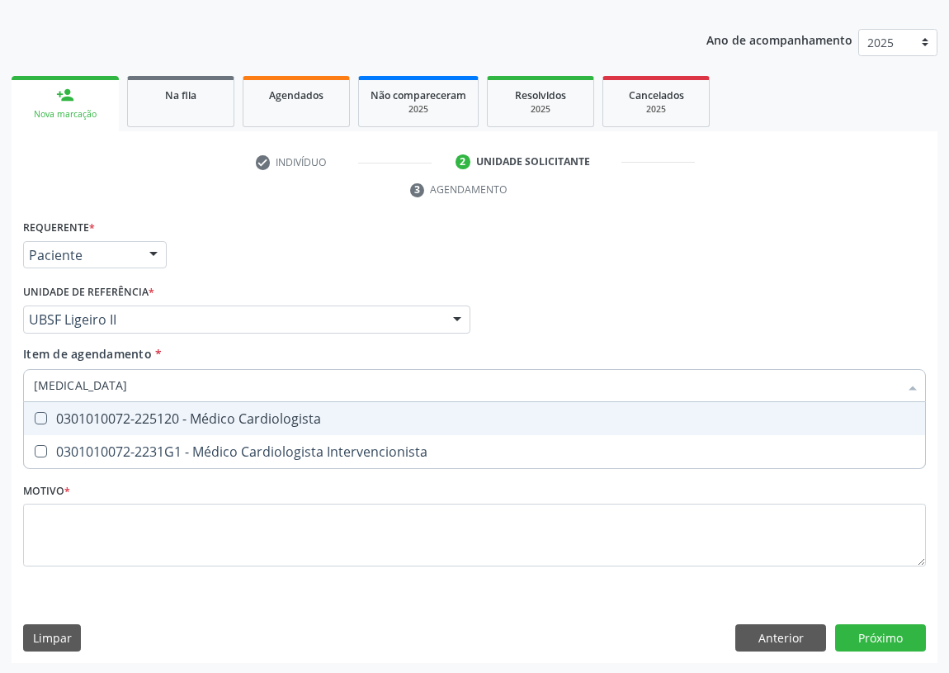
type input "CARDIOLOGISTA"
drag, startPoint x: 45, startPoint y: 419, endPoint x: 30, endPoint y: 507, distance: 89.7
click at [43, 420] on Cardiologista at bounding box center [41, 418] width 12 height 12
click at [35, 420] on Cardiologista "checkbox" at bounding box center [29, 418] width 11 height 11
checkbox Cardiologista "true"
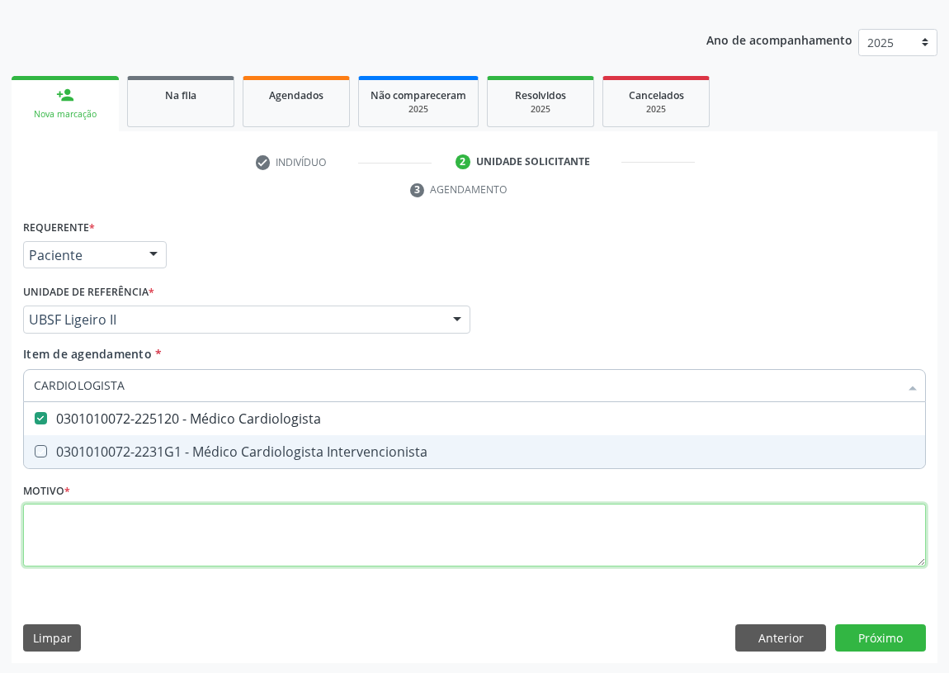
click at [58, 514] on div "Requerente * Paciente Médico(a) Enfermeiro(a) Paciente Nenhum resultado encontr…" at bounding box center [474, 402] width 903 height 374
checkbox Intervencionista "true"
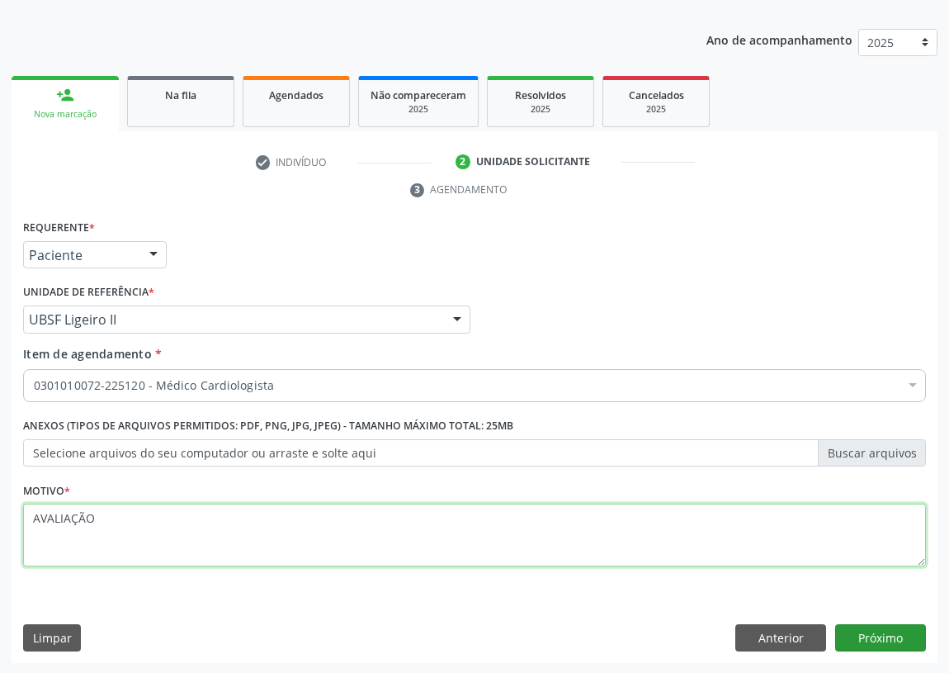
type textarea "AVALIAÇÃO"
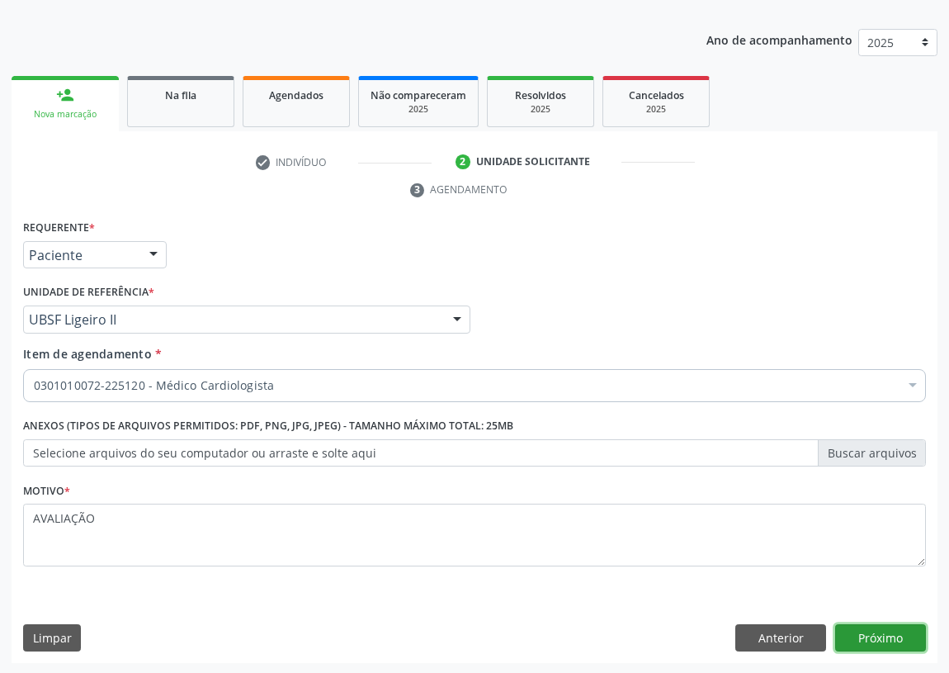
click at [897, 637] on button "Próximo" at bounding box center [881, 638] width 91 height 28
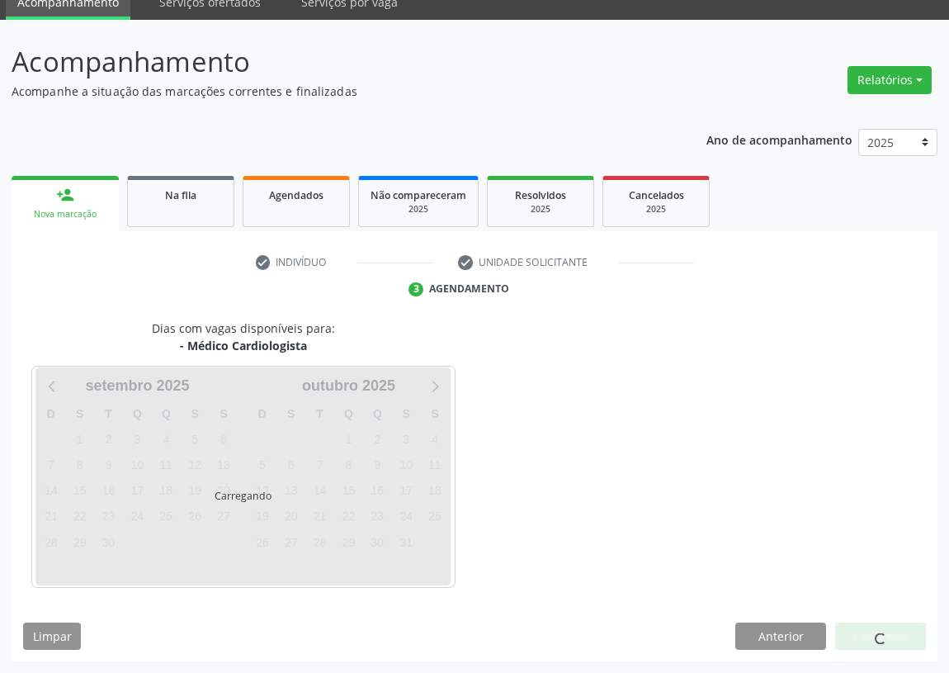
scroll to position [69, 0]
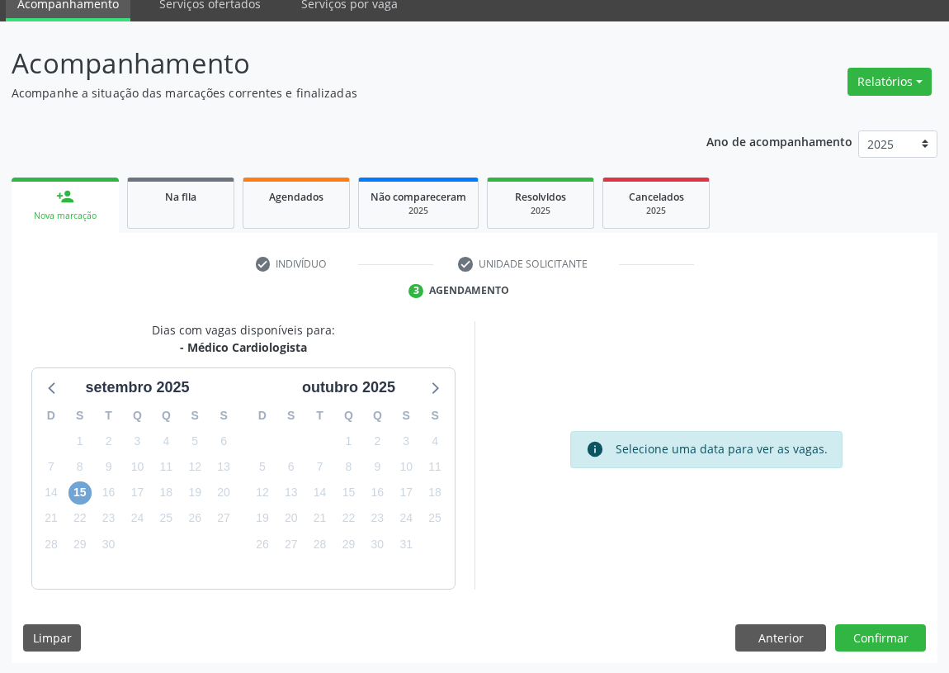
drag, startPoint x: 71, startPoint y: 487, endPoint x: 331, endPoint y: 432, distance: 265.9
click at [72, 486] on span "15" at bounding box center [80, 492] width 23 height 23
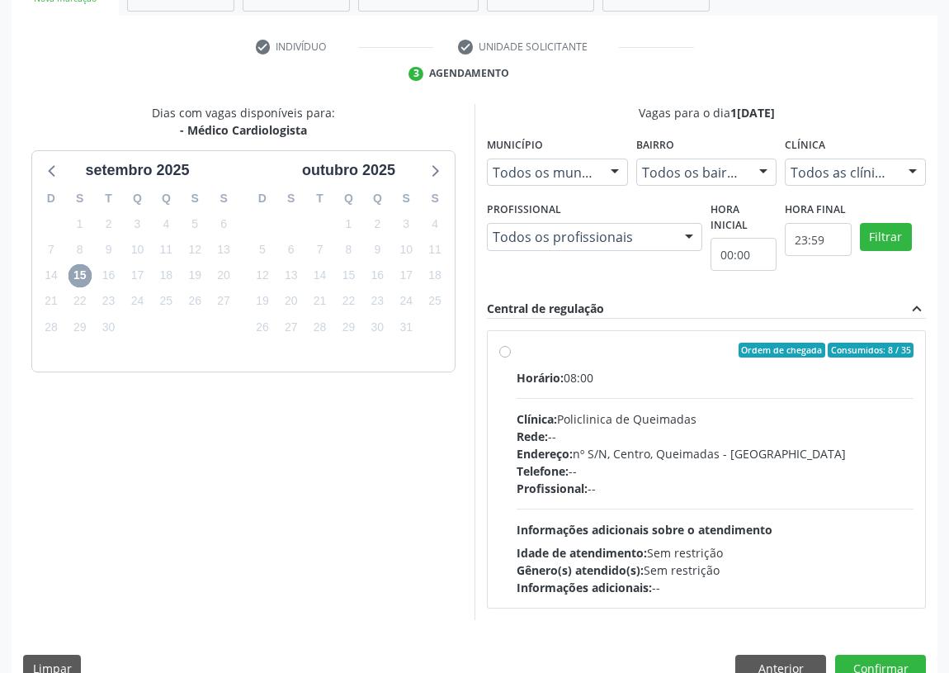
scroll to position [295, 0]
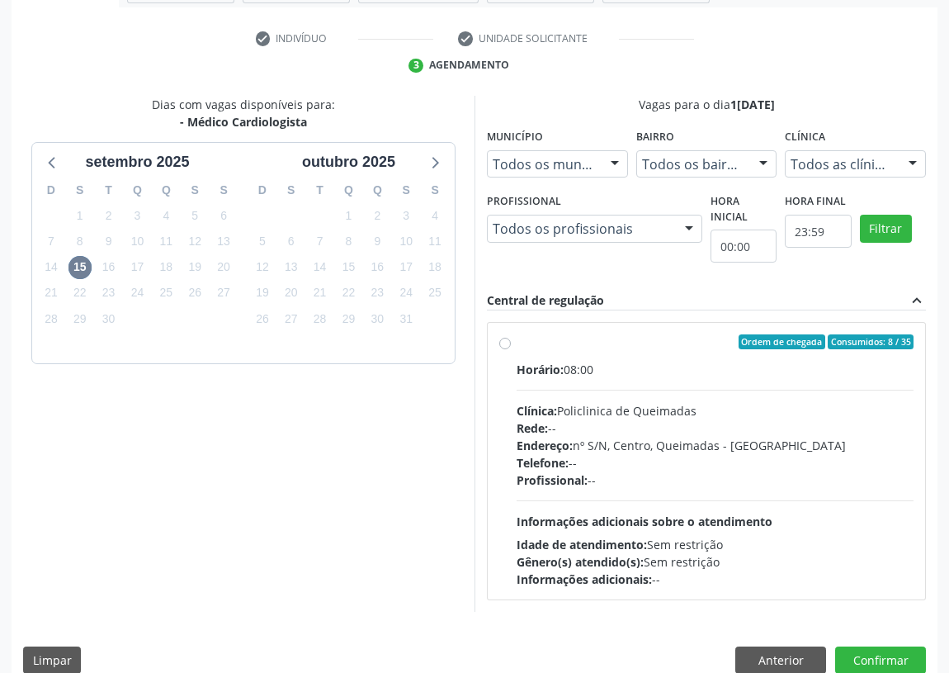
click at [517, 339] on label "Ordem de chegada Consumidos: 8 / 35 Horário: 08:00 Clínica: Policlinica de Quei…" at bounding box center [715, 460] width 397 height 253
click at [503, 339] on input "Ordem de chegada Consumidos: 8 / 35 Horário: 08:00 Clínica: Policlinica de Quei…" at bounding box center [505, 341] width 12 height 15
radio input "true"
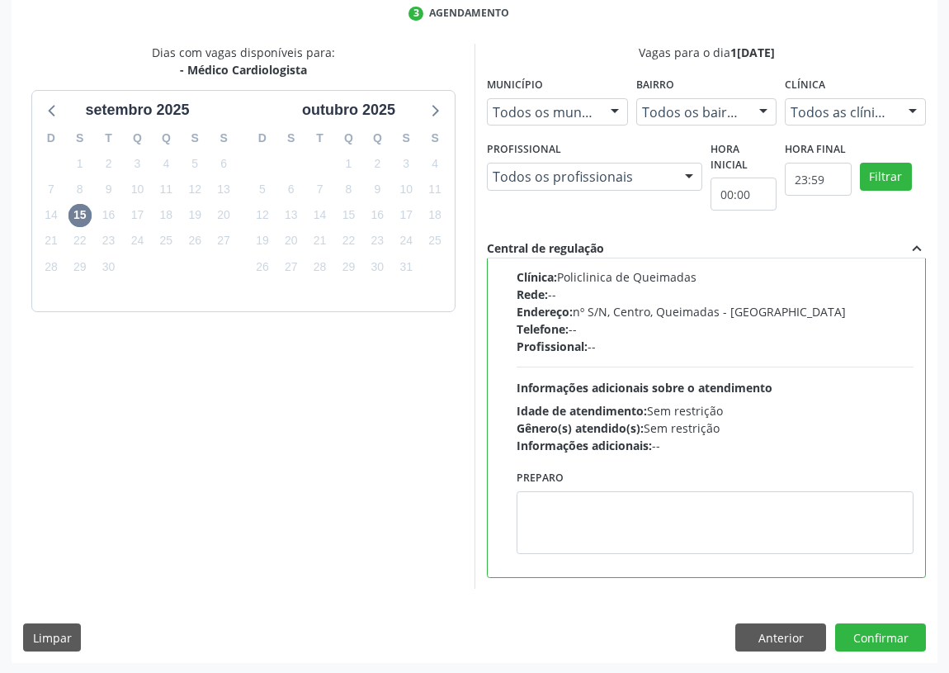
scroll to position [347, 0]
click at [907, 636] on button "Confirmar" at bounding box center [881, 637] width 91 height 28
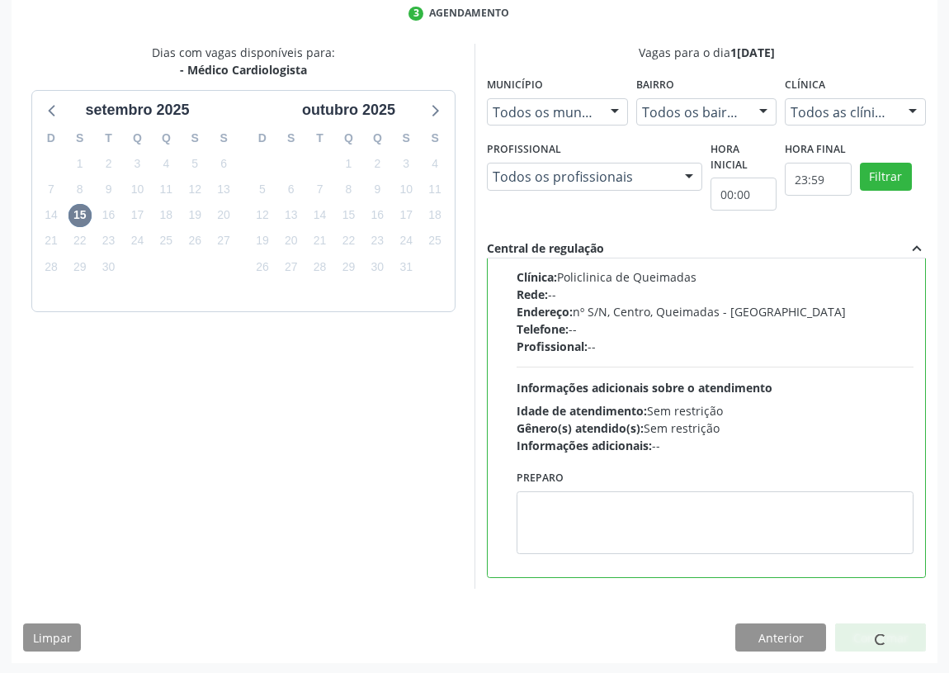
scroll to position [0, 0]
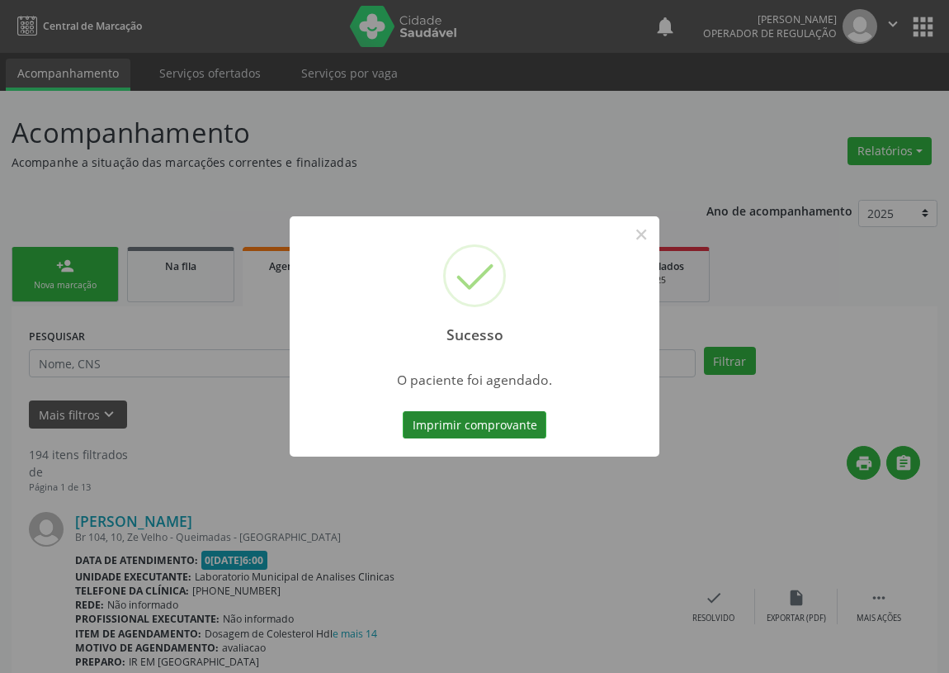
click at [519, 424] on button "Imprimir comprovante" at bounding box center [475, 425] width 144 height 28
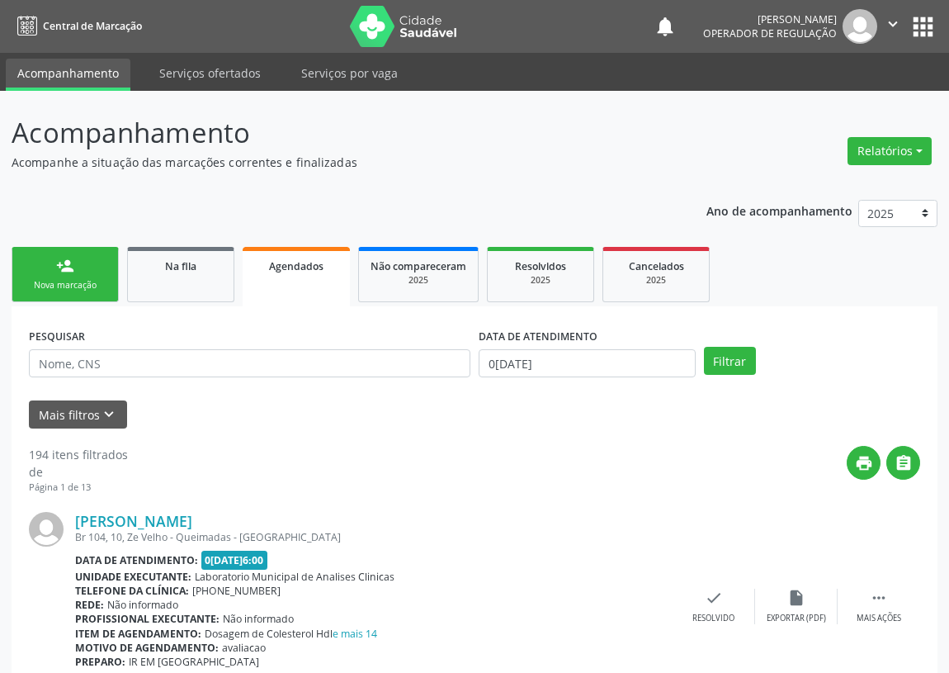
click at [97, 277] on link "person_add Nova marcação" at bounding box center [65, 274] width 107 height 55
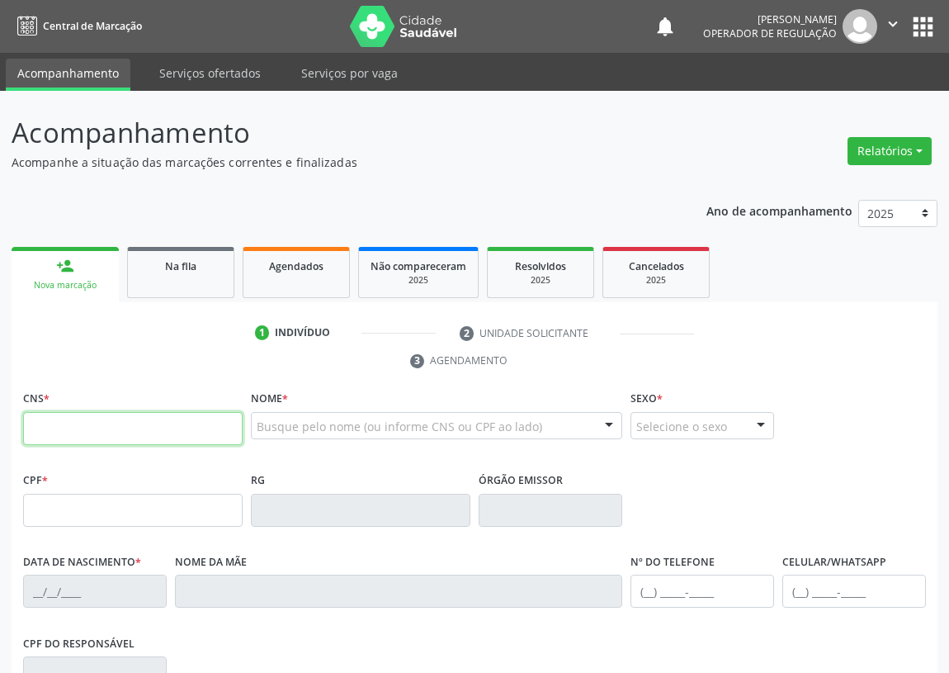
click at [45, 428] on input "text" at bounding box center [133, 428] width 220 height 33
click at [41, 427] on input "text" at bounding box center [133, 428] width 220 height 33
type input "705 0014 2345 1355"
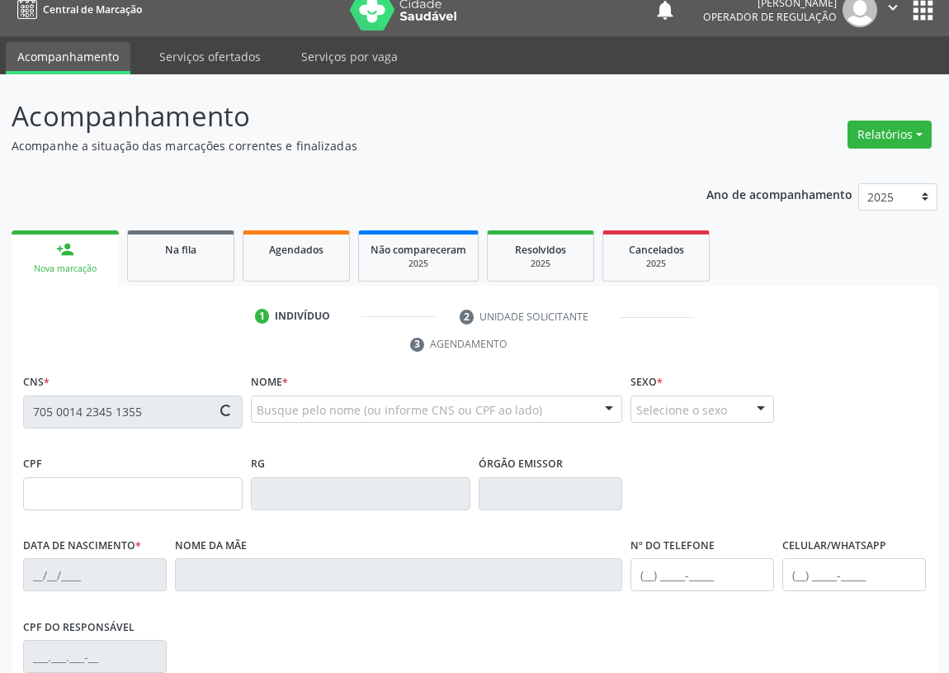
type input "024.169.314-40"
type input "21/04/1956"
type input "Maria Josefa da Conceição"
type input "(83) 99140-9590"
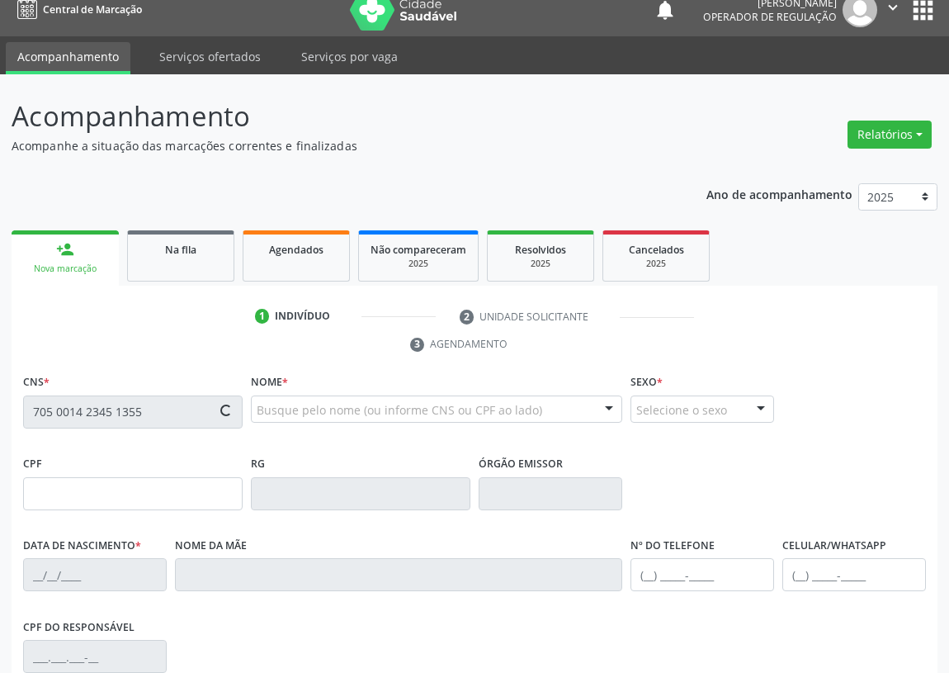
type input "068.086.494-64"
type input "4"
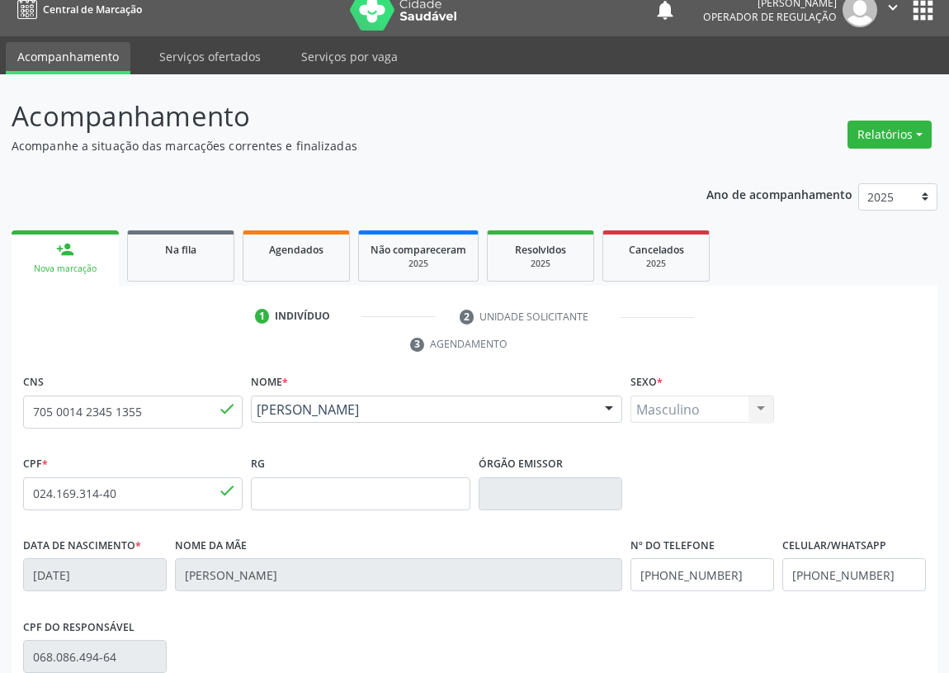
scroll to position [248, 0]
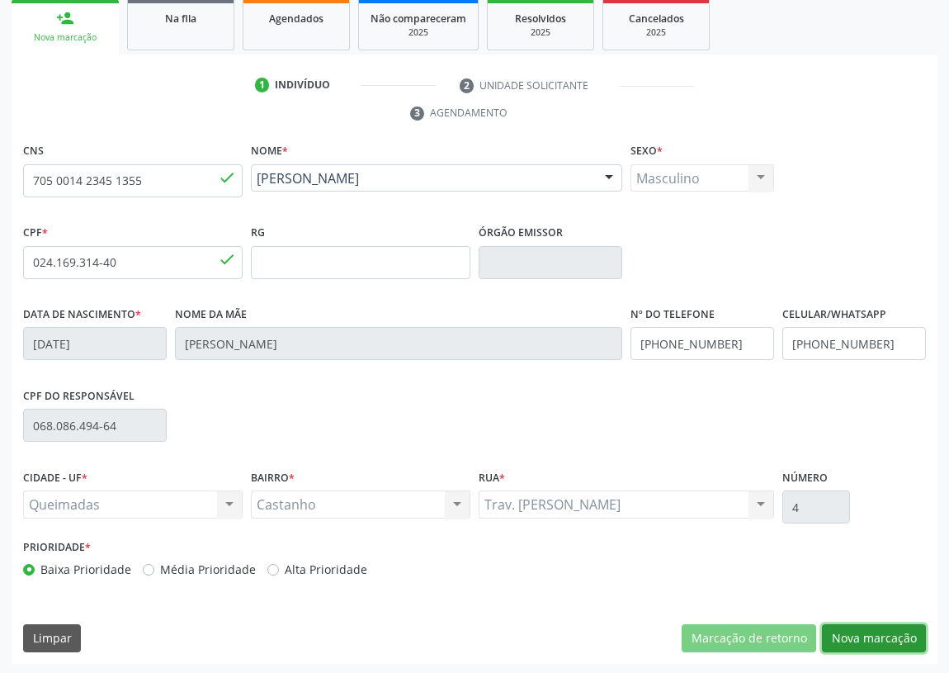
drag, startPoint x: 892, startPoint y: 637, endPoint x: 268, endPoint y: 396, distance: 668.0
click at [864, 627] on button "Nova marcação" at bounding box center [874, 638] width 104 height 28
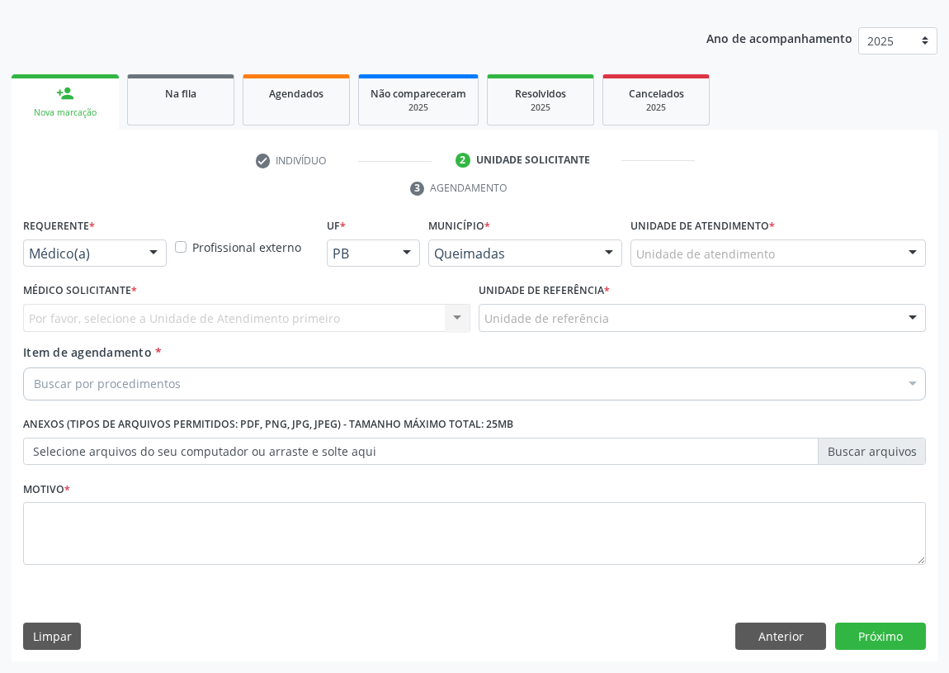
scroll to position [171, 0]
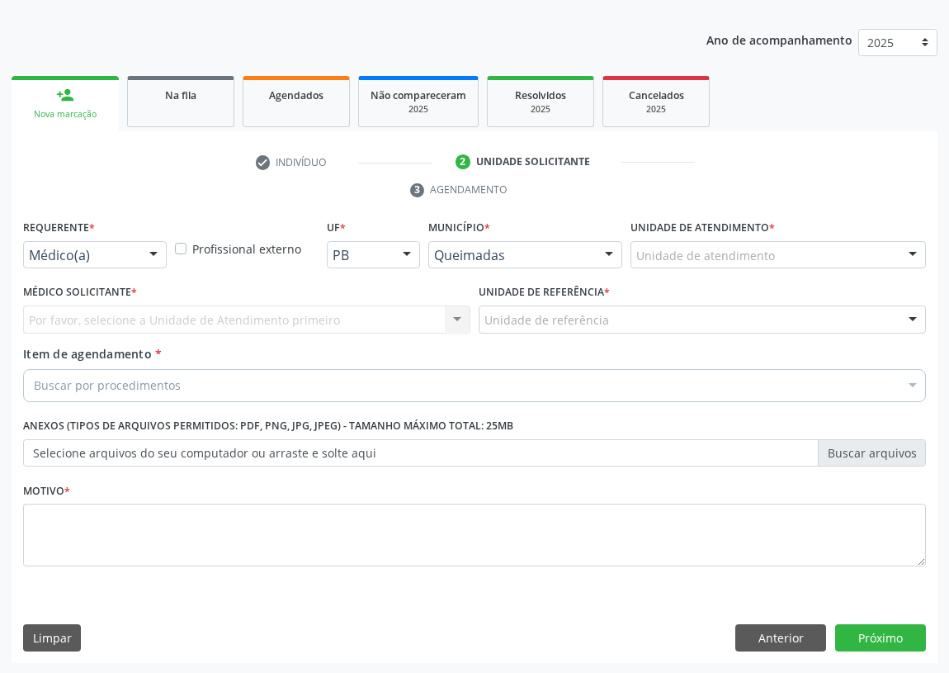
drag, startPoint x: 154, startPoint y: 249, endPoint x: 142, endPoint y: 280, distance: 32.7
click at [154, 253] on div at bounding box center [153, 256] width 25 height 28
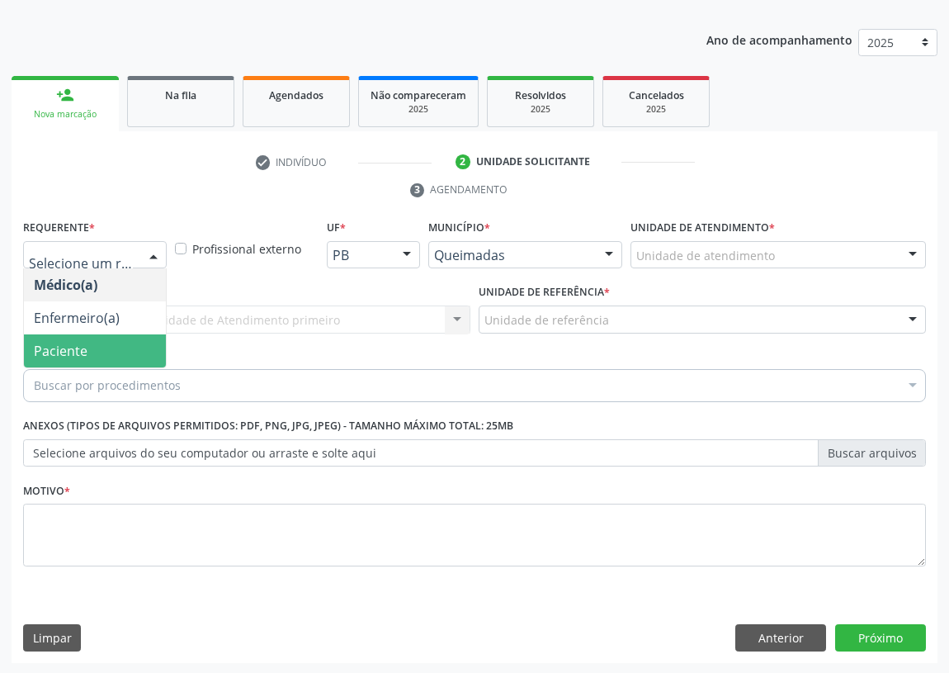
click at [116, 339] on span "Paciente" at bounding box center [95, 350] width 142 height 33
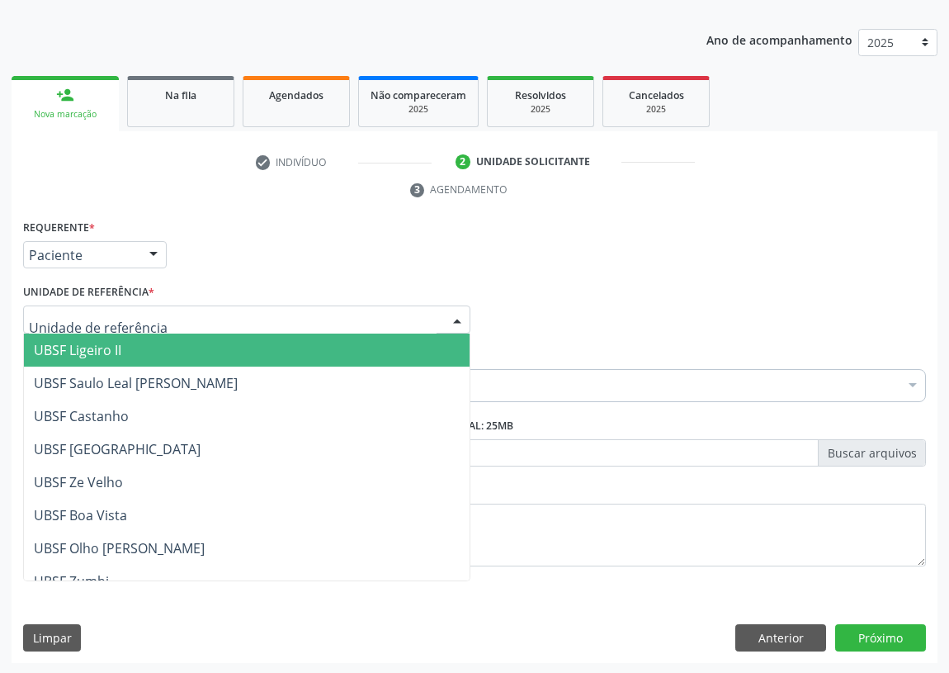
drag, startPoint x: 404, startPoint y: 307, endPoint x: 171, endPoint y: 432, distance: 264.1
click at [402, 308] on div at bounding box center [246, 319] width 447 height 28
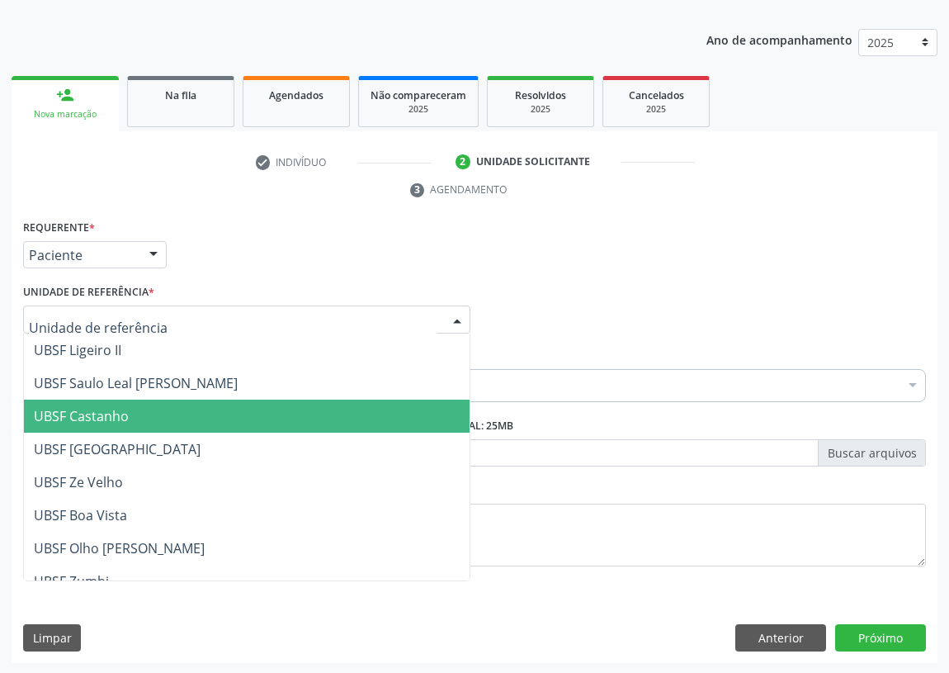
drag, startPoint x: 98, startPoint y: 417, endPoint x: 0, endPoint y: 405, distance: 99.0
click at [93, 417] on span "UBSF Castanho" at bounding box center [81, 416] width 95 height 18
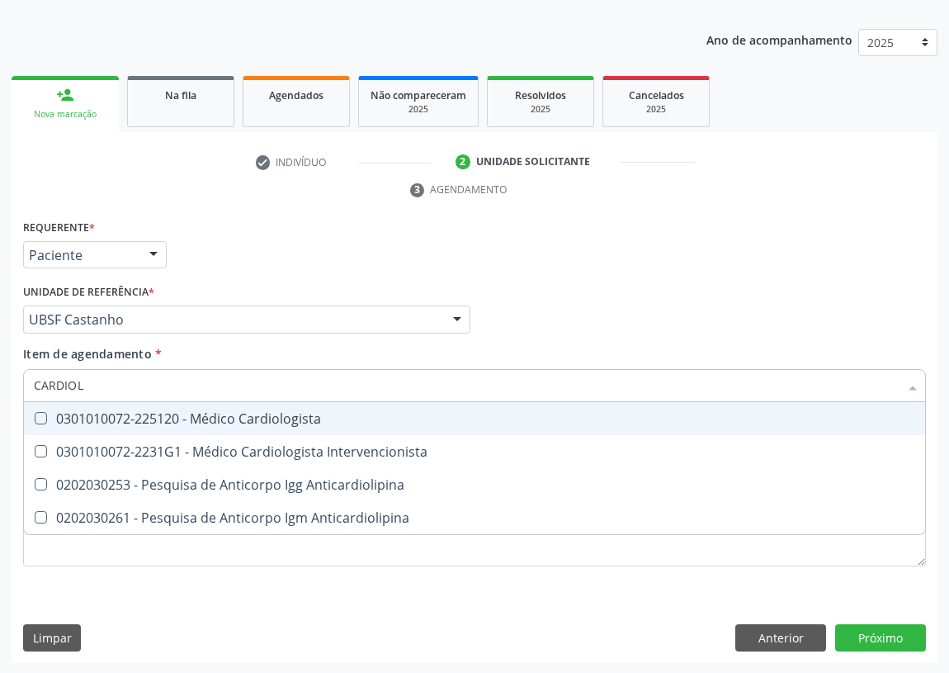
type input "CARDIOLO"
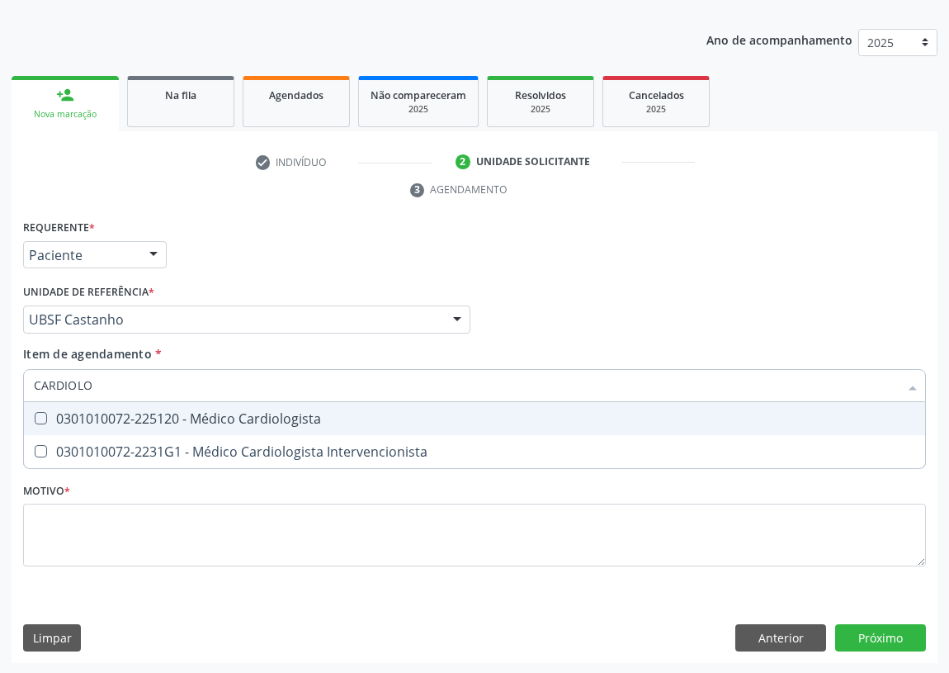
drag, startPoint x: 249, startPoint y: 418, endPoint x: 124, endPoint y: 526, distance: 165.7
click at [236, 421] on div "0301010072-225120 - Médico Cardiologista" at bounding box center [475, 418] width 882 height 13
checkbox Cardiologista "true"
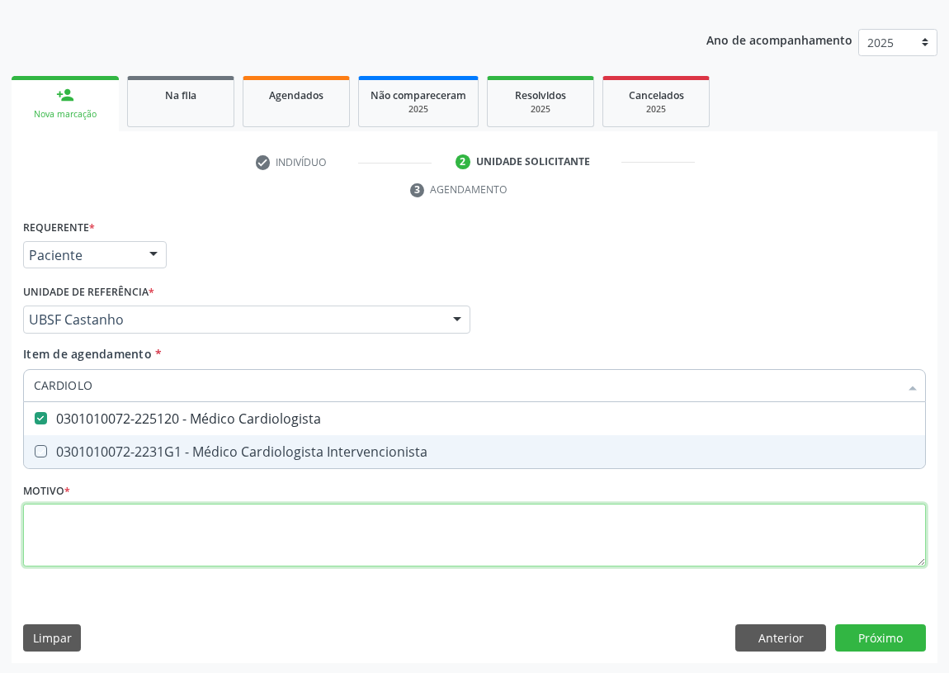
click at [113, 547] on div "Requerente * Paciente Médico(a) Enfermeiro(a) Paciente Nenhum resultado encontr…" at bounding box center [474, 402] width 903 height 374
checkbox Intervencionista "true"
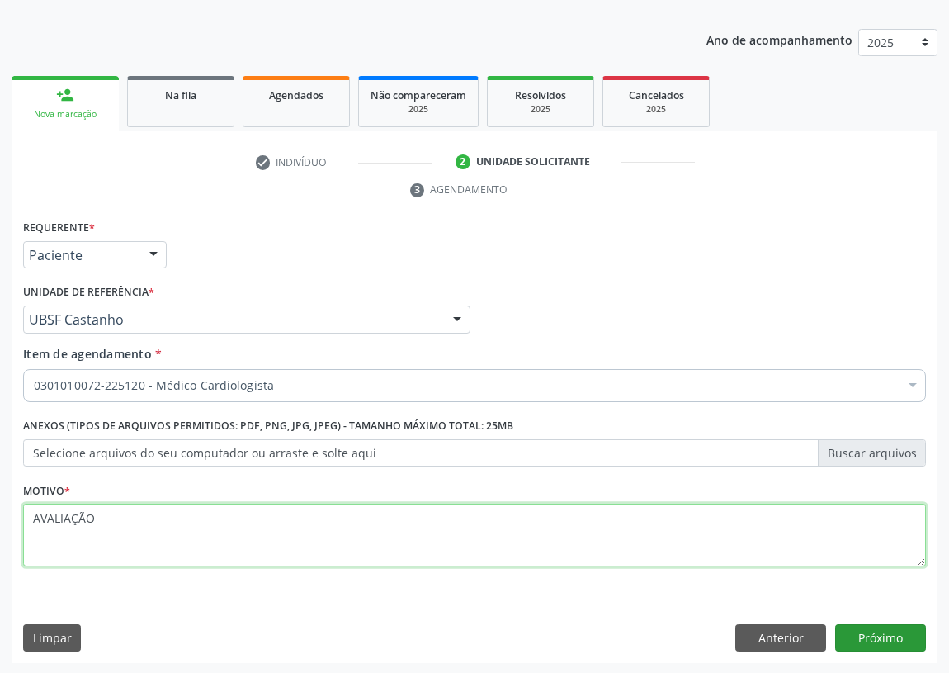
type textarea "AVALIAÇÃO"
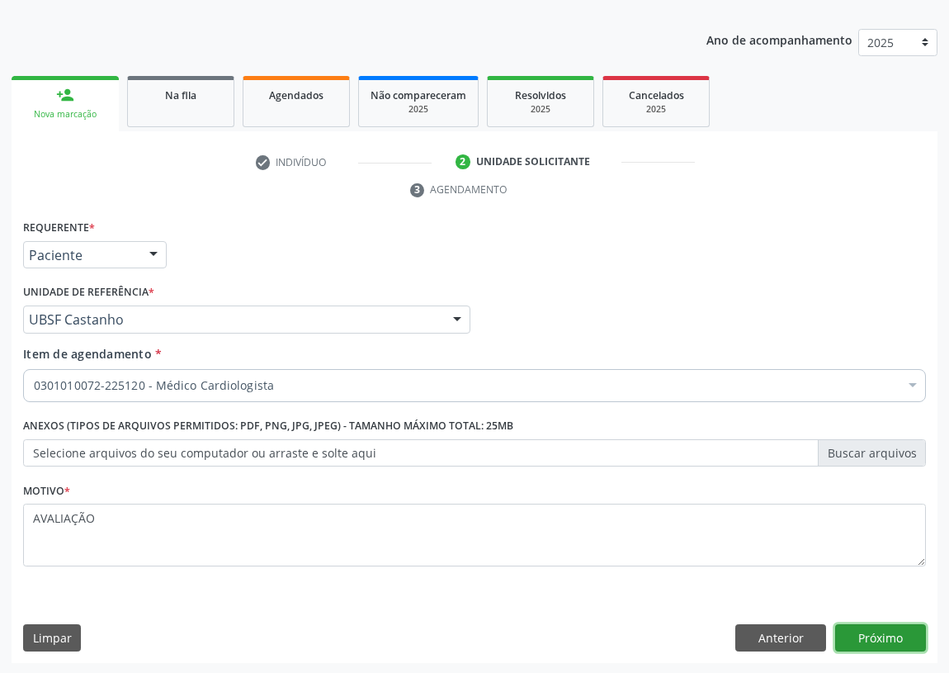
drag, startPoint x: 905, startPoint y: 638, endPoint x: 867, endPoint y: 630, distance: 38.9
click at [867, 630] on button "Próximo" at bounding box center [881, 638] width 91 height 28
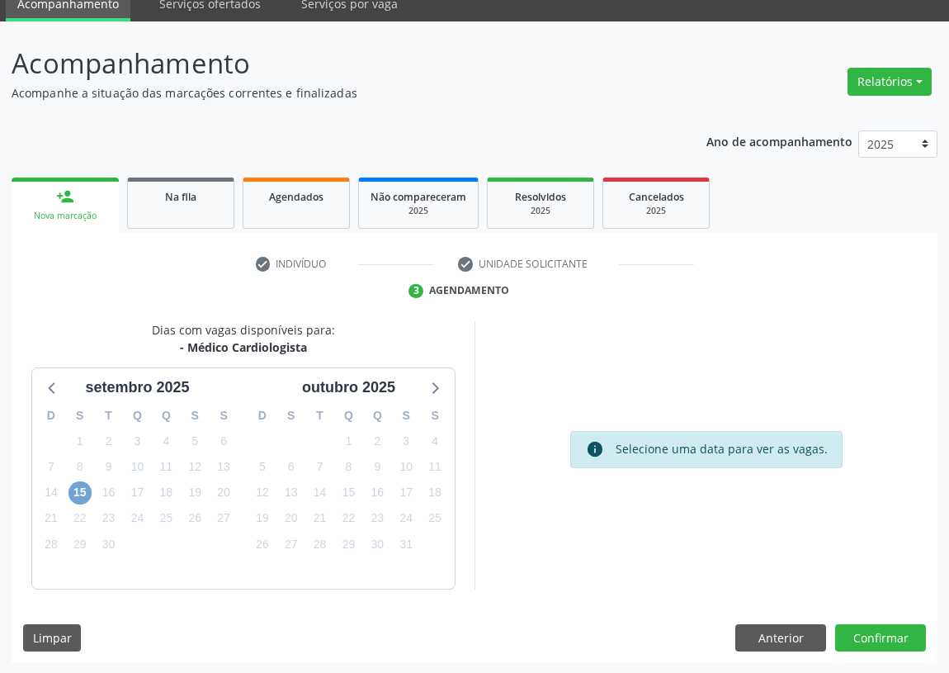
drag, startPoint x: 69, startPoint y: 485, endPoint x: 335, endPoint y: 439, distance: 269.8
click at [73, 485] on span "15" at bounding box center [80, 492] width 23 height 23
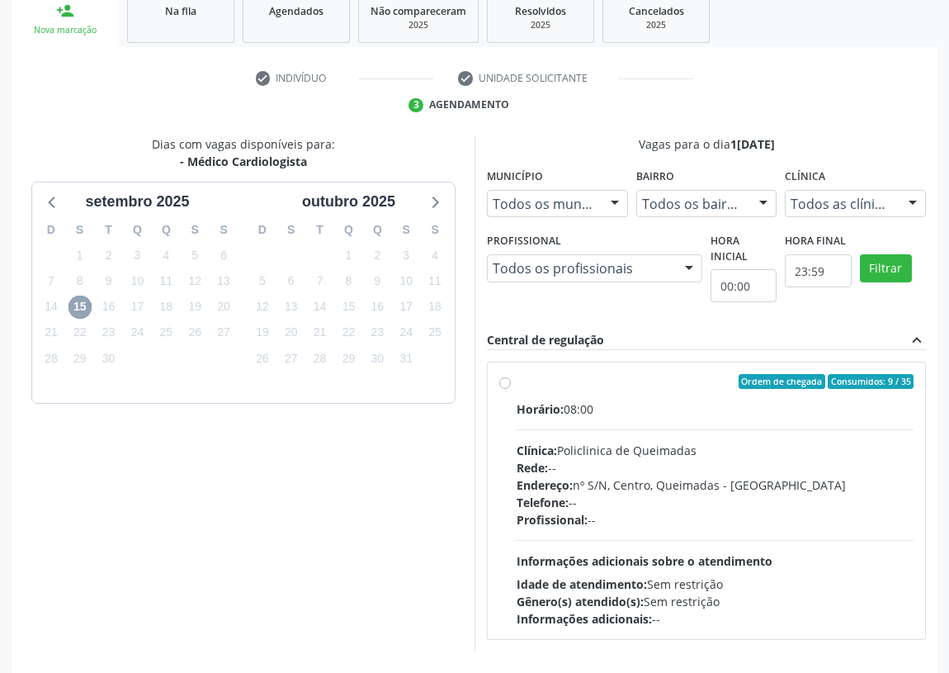
scroll to position [317, 0]
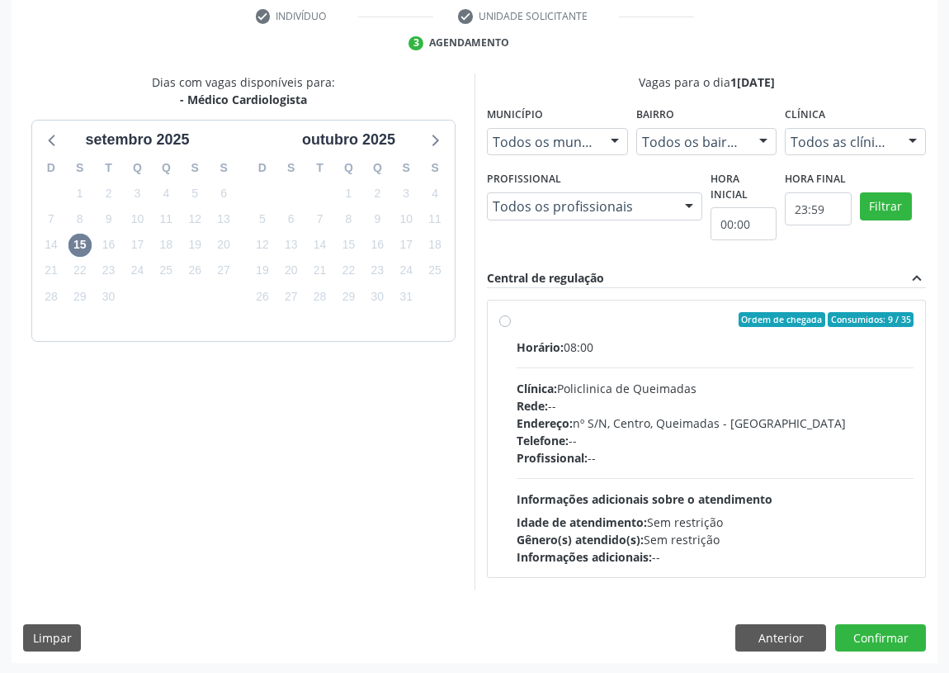
click at [517, 318] on label "Ordem de chegada Consumidos: 9 / 35 Horário: 08:00 Clínica: Policlinica de Quei…" at bounding box center [715, 438] width 397 height 253
click at [509, 318] on input "Ordem de chegada Consumidos: 9 / 35 Horário: 08:00 Clínica: Policlinica de Quei…" at bounding box center [505, 319] width 12 height 15
radio input "true"
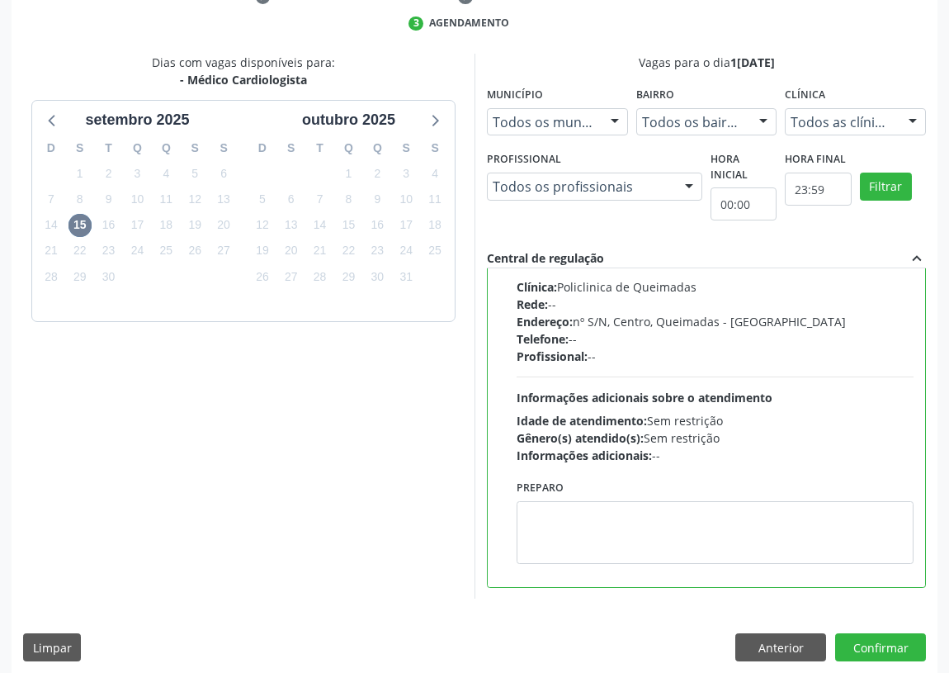
scroll to position [347, 0]
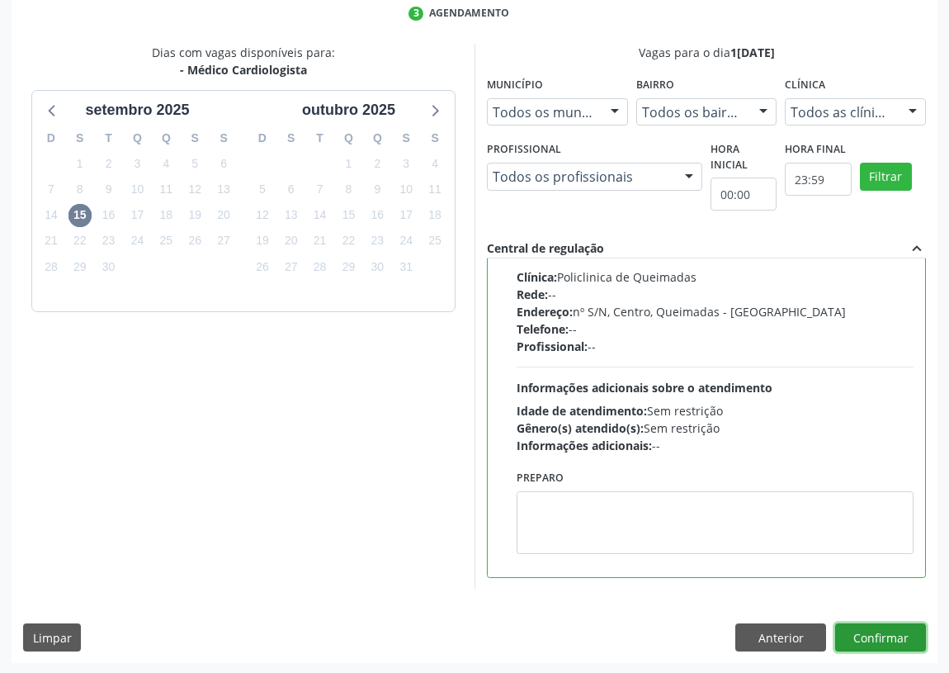
click at [865, 627] on button "Confirmar" at bounding box center [881, 637] width 91 height 28
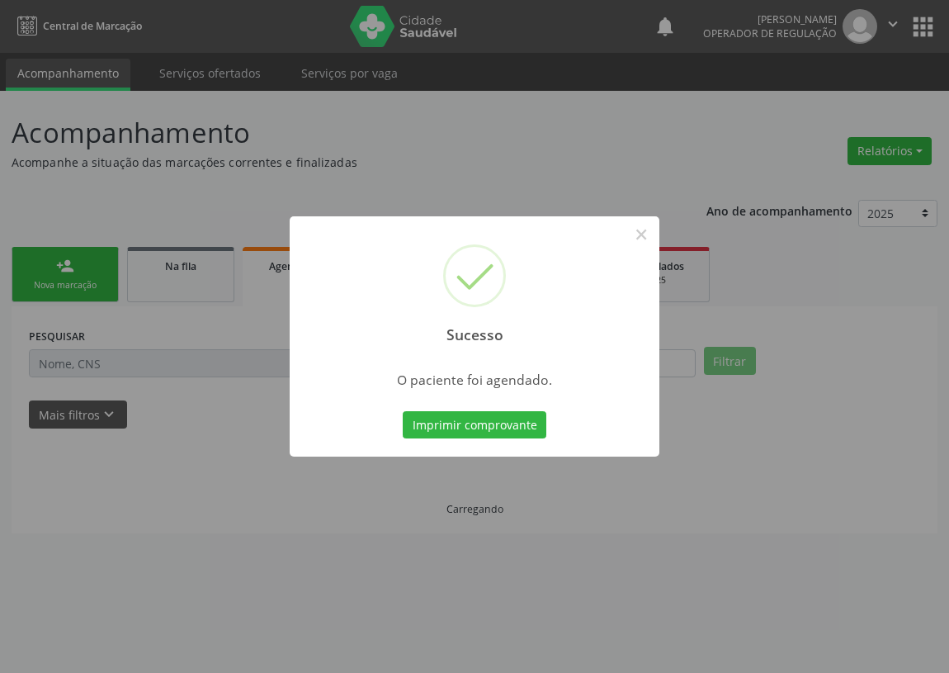
scroll to position [0, 0]
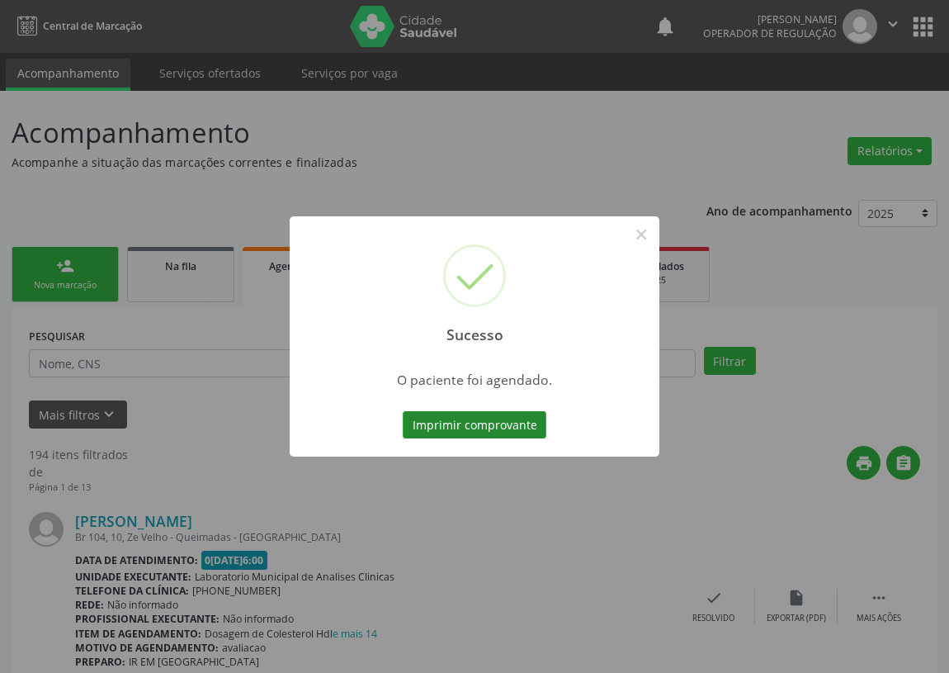
click at [474, 420] on button "Imprimir comprovante" at bounding box center [475, 425] width 144 height 28
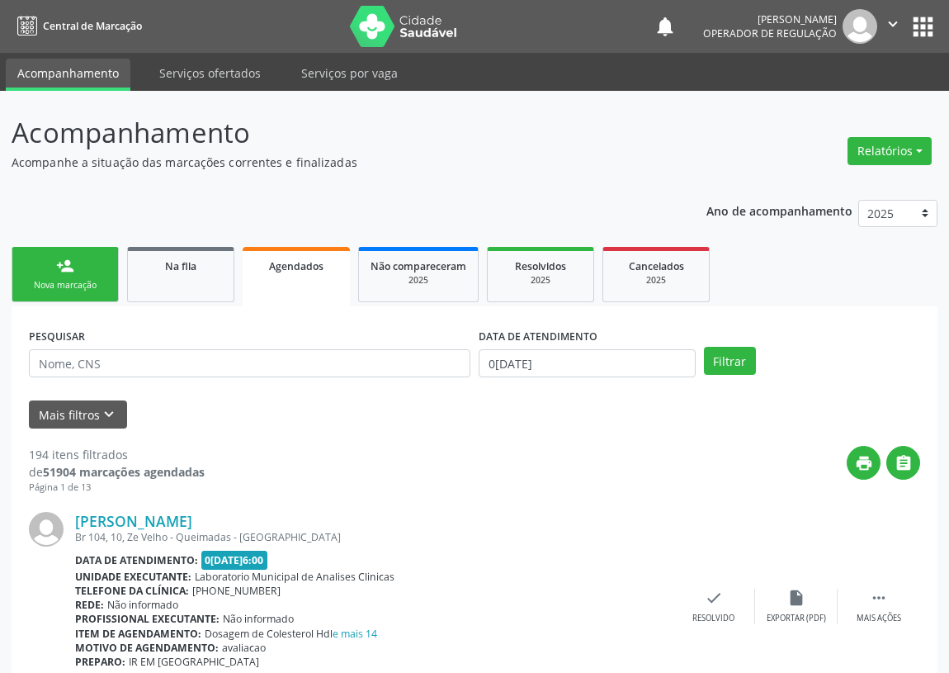
click at [92, 281] on div "Nova marcação" at bounding box center [65, 285] width 83 height 12
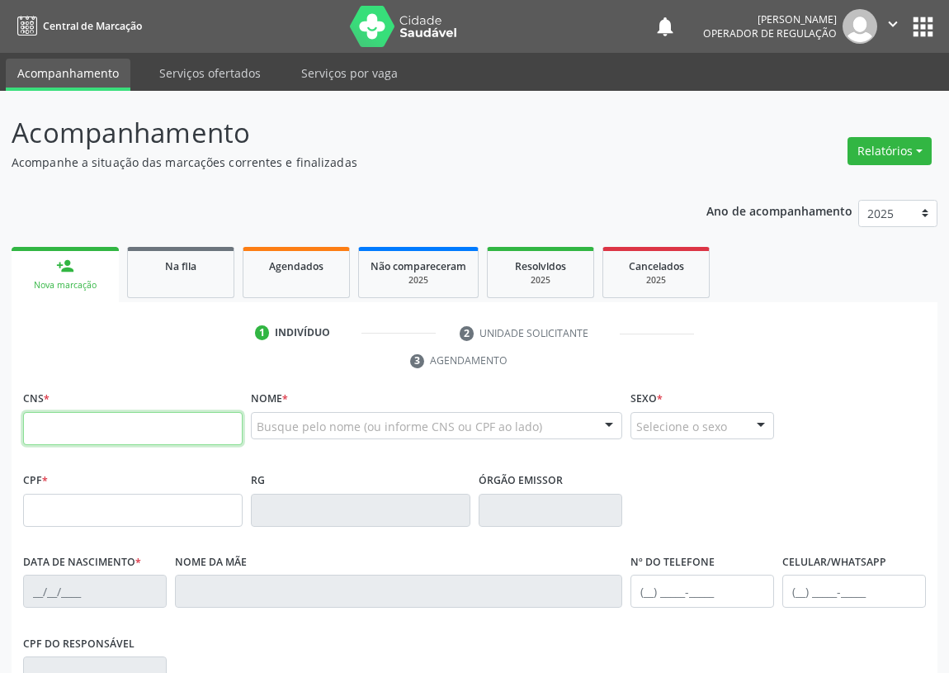
click at [41, 430] on input "text" at bounding box center [133, 428] width 220 height 33
click at [54, 438] on input "text" at bounding box center [133, 428] width 220 height 33
type input "708 6015 0026 2581"
type input "026.754.254-27"
type input "16/12/1979"
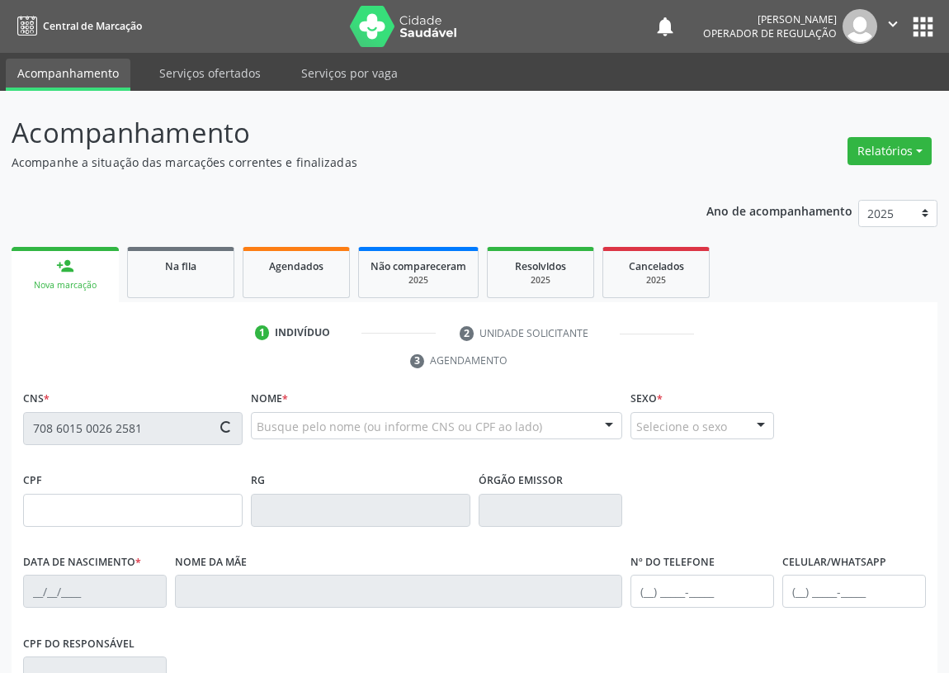
type input "Helena Henrique da Silva"
type input "(83) 99356-8282"
type input "019.203.894-07"
type input "55"
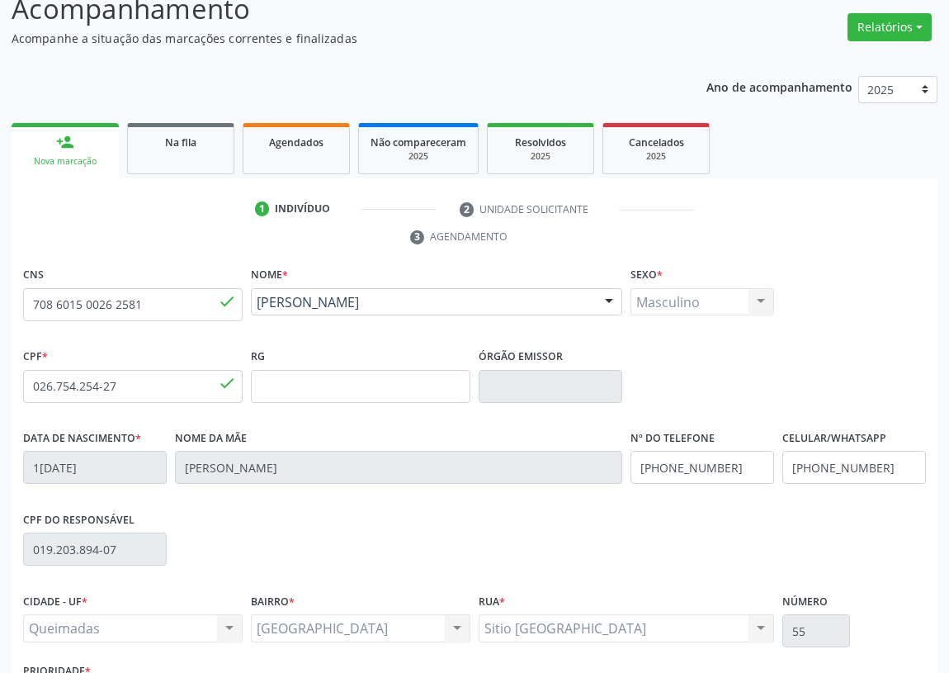
scroll to position [248, 0]
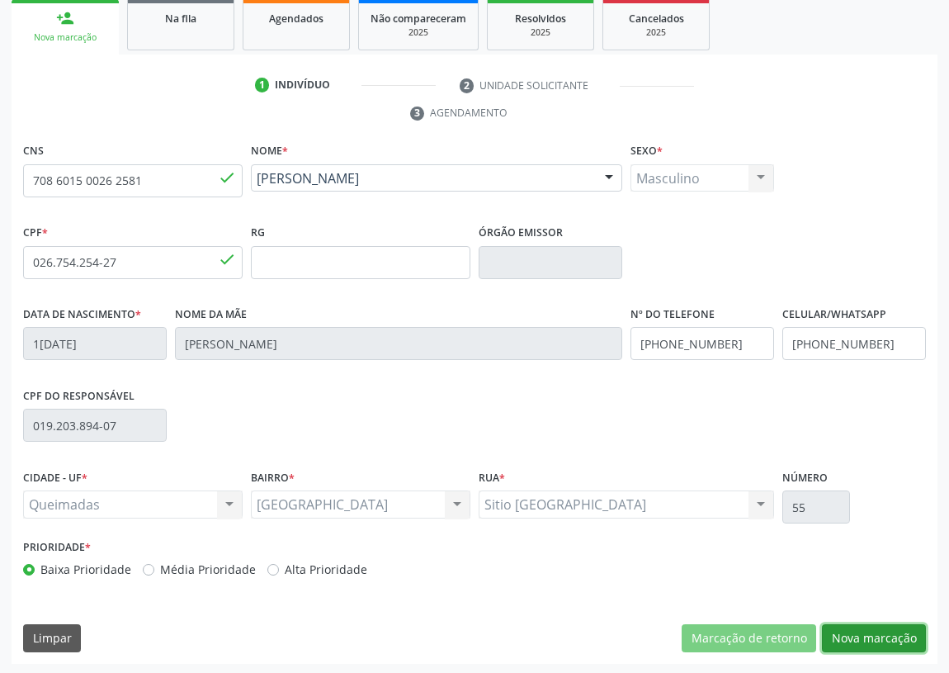
drag, startPoint x: 888, startPoint y: 627, endPoint x: 627, endPoint y: 624, distance: 260.9
click at [879, 624] on button "Nova marcação" at bounding box center [874, 638] width 104 height 28
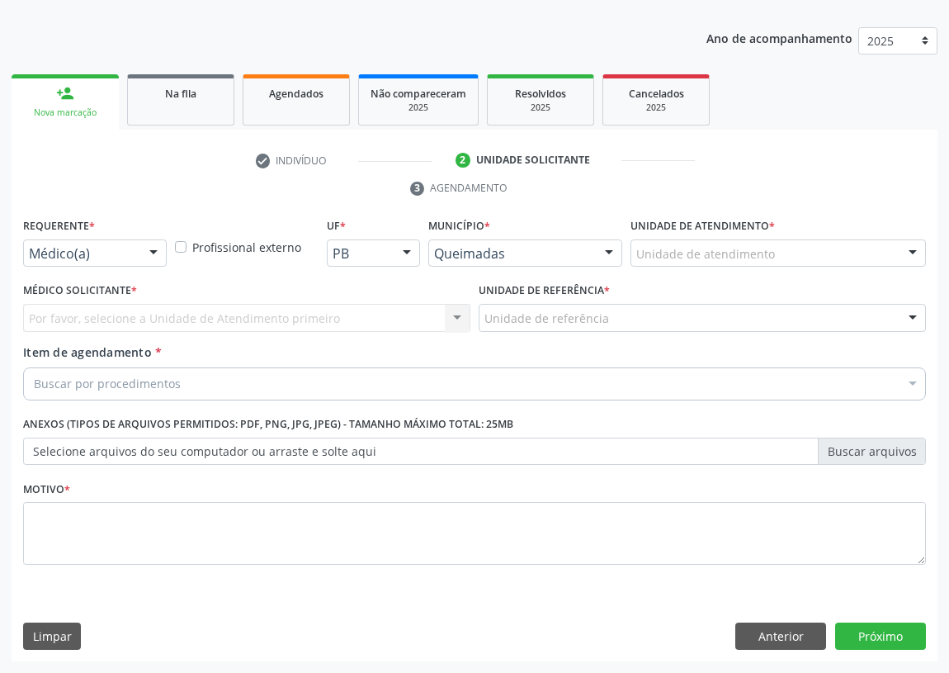
scroll to position [171, 0]
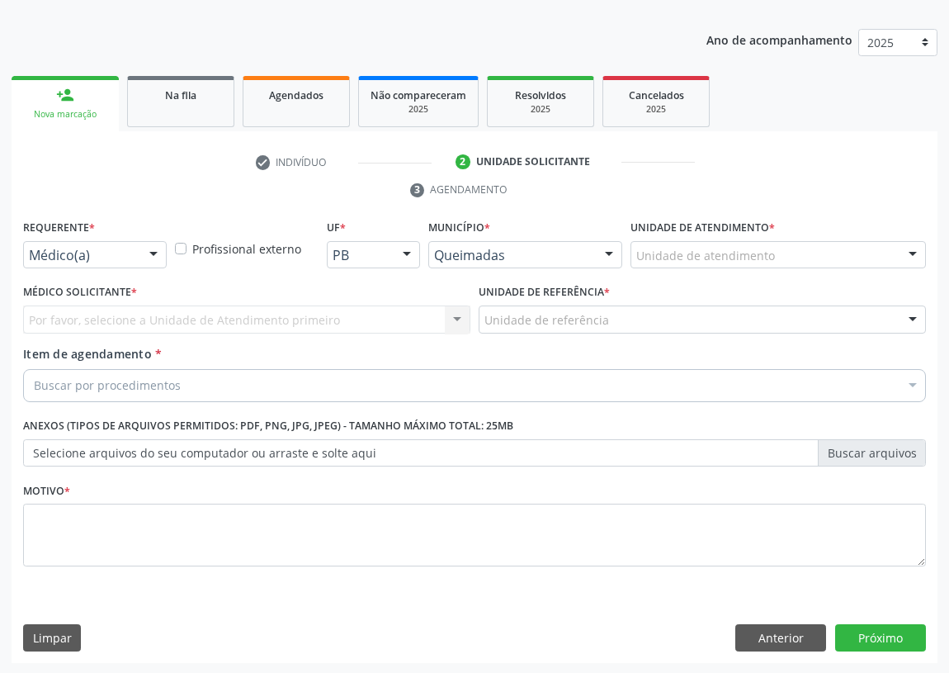
drag, startPoint x: 155, startPoint y: 251, endPoint x: 95, endPoint y: 365, distance: 128.9
click at [154, 251] on div at bounding box center [153, 256] width 25 height 28
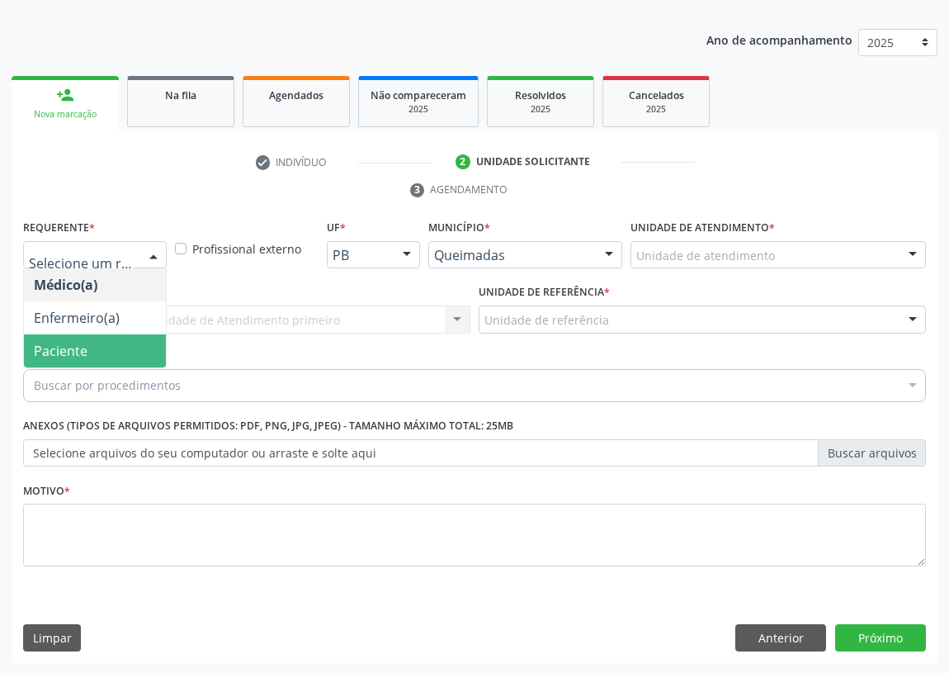
click at [118, 354] on span "Paciente" at bounding box center [95, 350] width 142 height 33
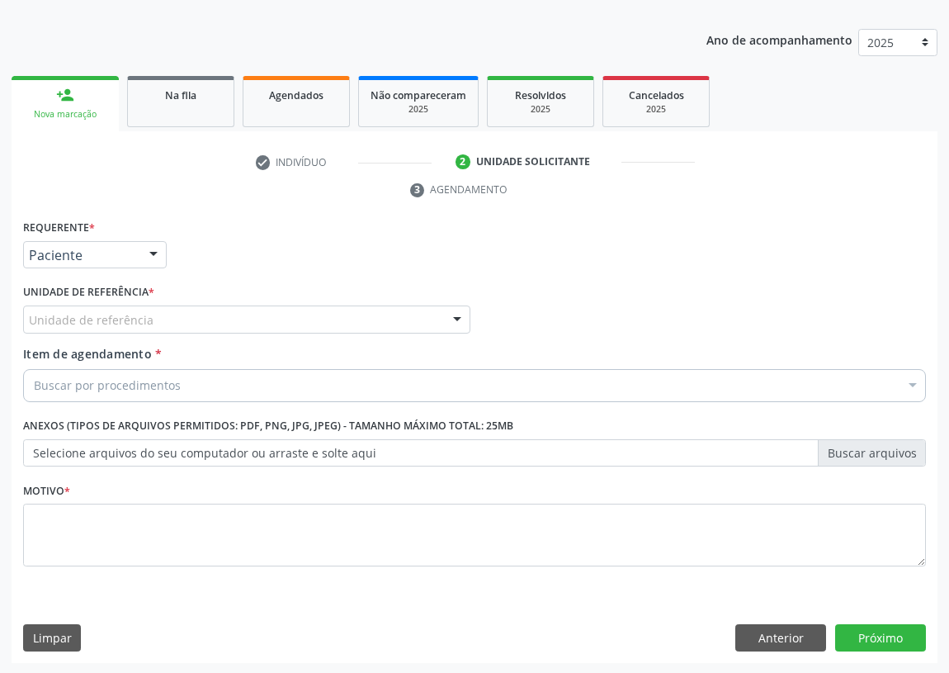
drag, startPoint x: 444, startPoint y: 305, endPoint x: 367, endPoint y: 412, distance: 131.3
click at [445, 306] on div at bounding box center [457, 320] width 25 height 28
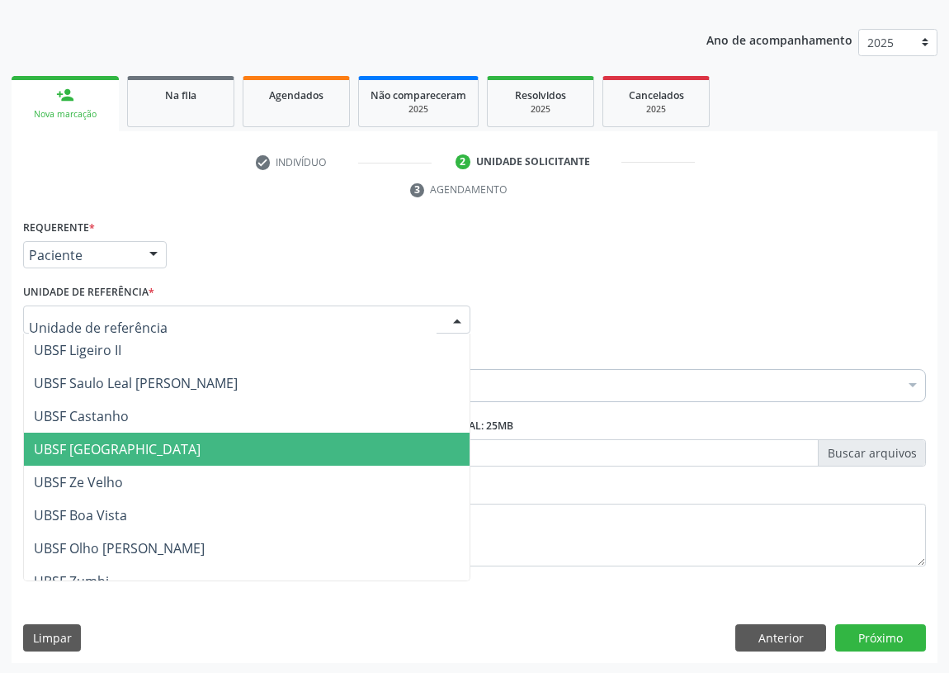
click at [124, 441] on span "UBSF [GEOGRAPHIC_DATA]" at bounding box center [117, 449] width 167 height 18
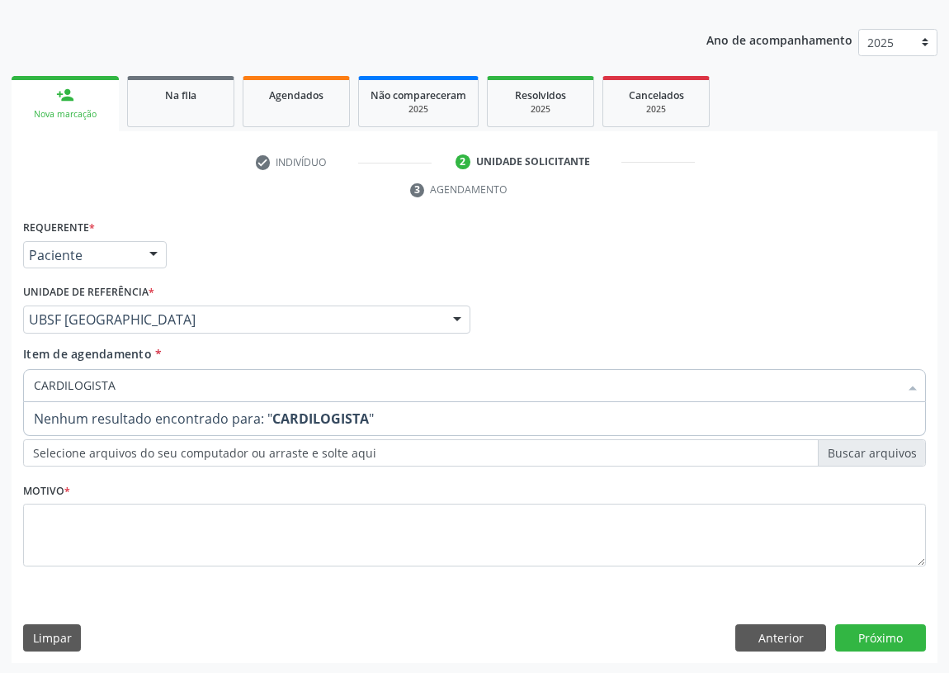
type input "CARDILOGISTA"
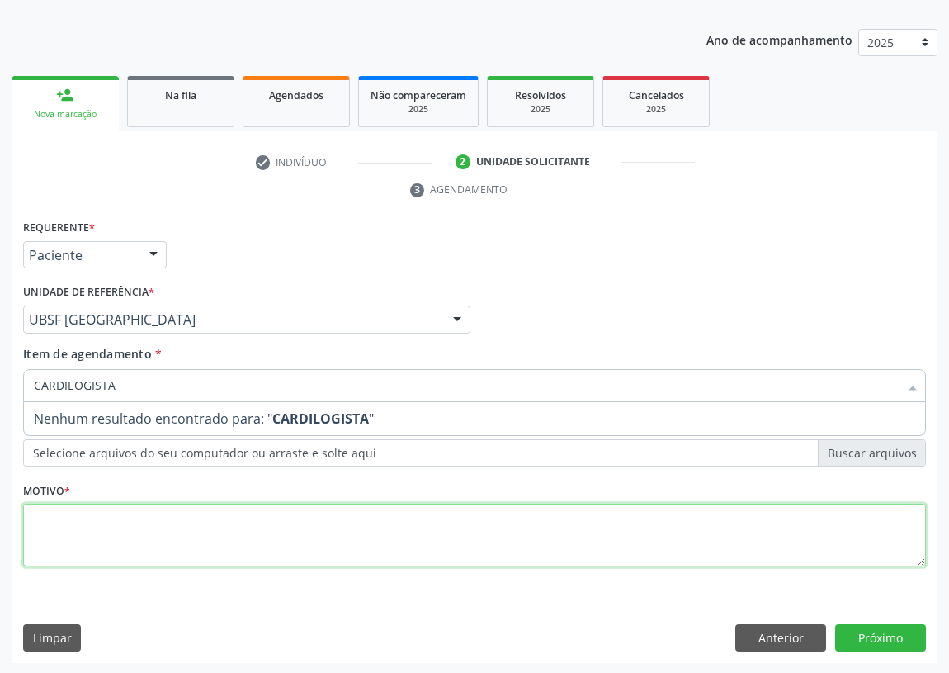
click at [66, 535] on div "Requerente * Paciente Médico(a) Enfermeiro(a) Paciente Nenhum resultado encontr…" at bounding box center [474, 402] width 903 height 374
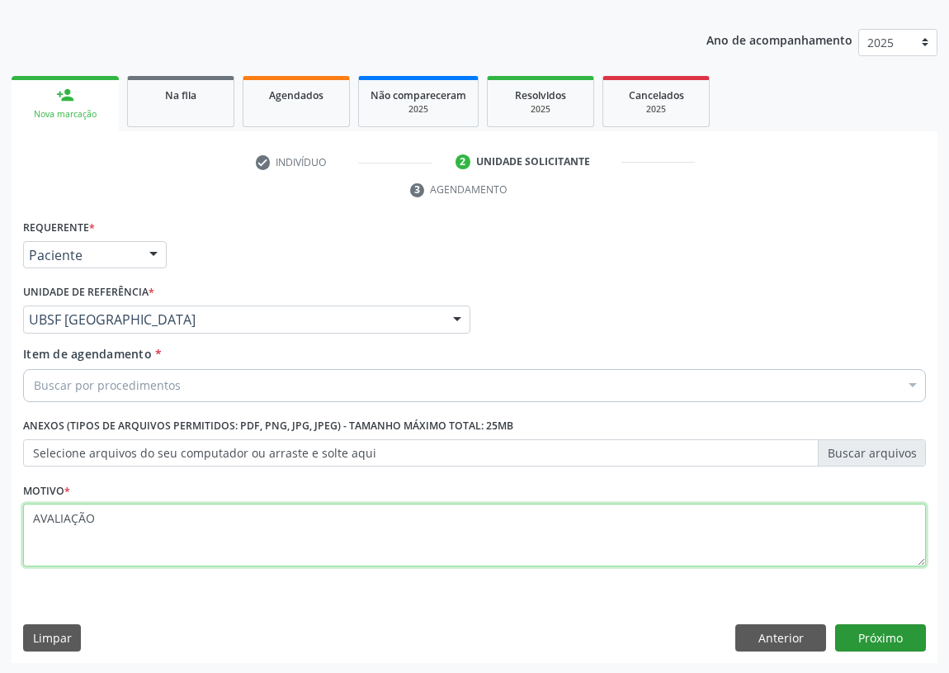
type textarea "AVALIAÇÃO"
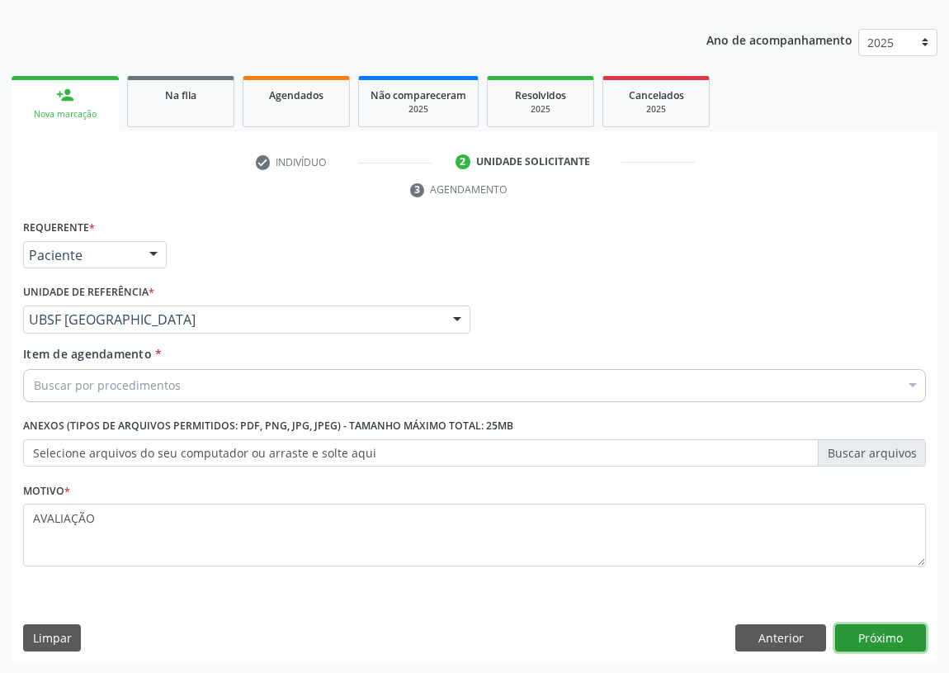
click at [850, 632] on button "Próximo" at bounding box center [881, 638] width 91 height 28
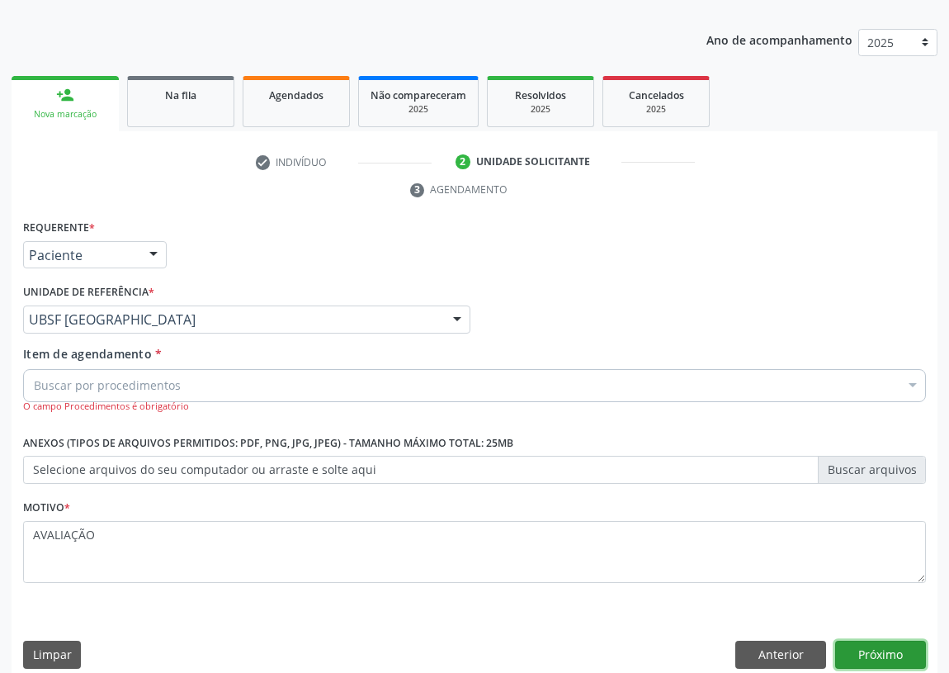
click at [882, 647] on button "Próximo" at bounding box center [881, 655] width 91 height 28
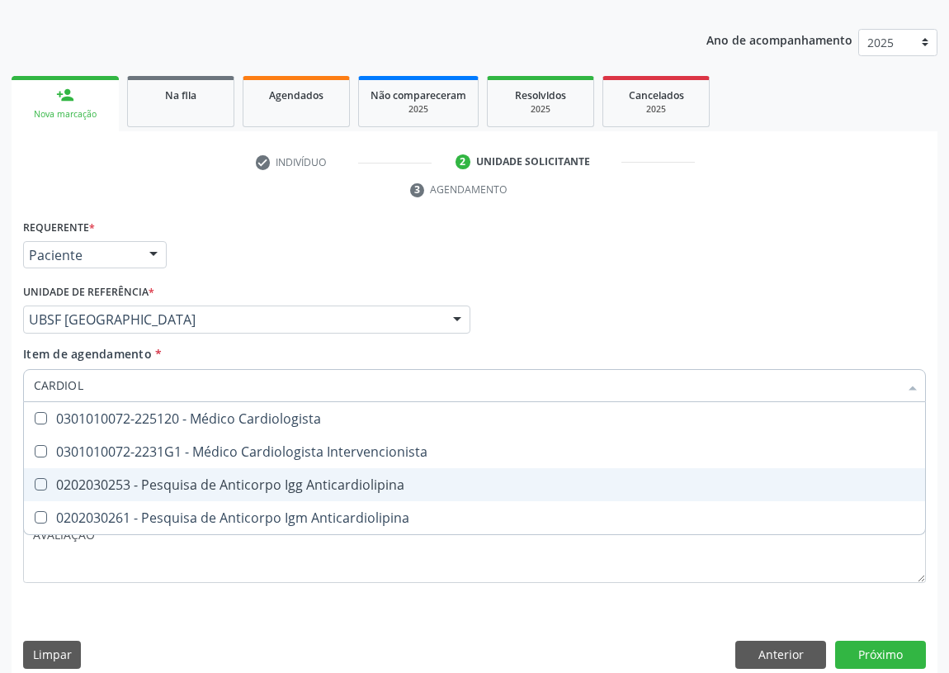
type input "CARDIOLO"
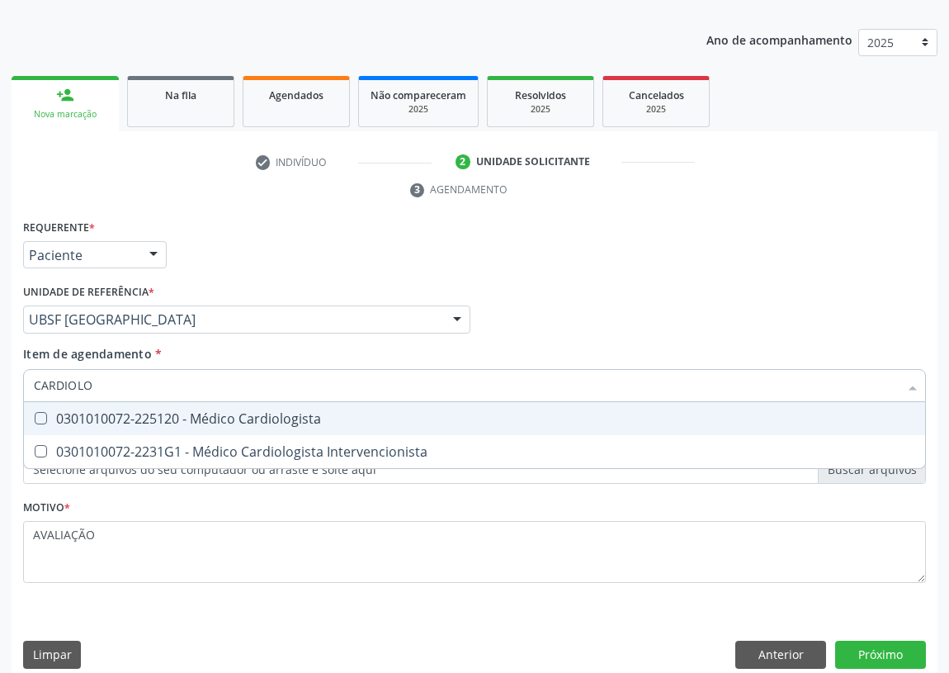
drag, startPoint x: 219, startPoint y: 418, endPoint x: 210, endPoint y: 411, distance: 11.2
click at [212, 412] on div "0301010072-225120 - Médico Cardiologista" at bounding box center [475, 418] width 882 height 13
checkbox Cardiologista "true"
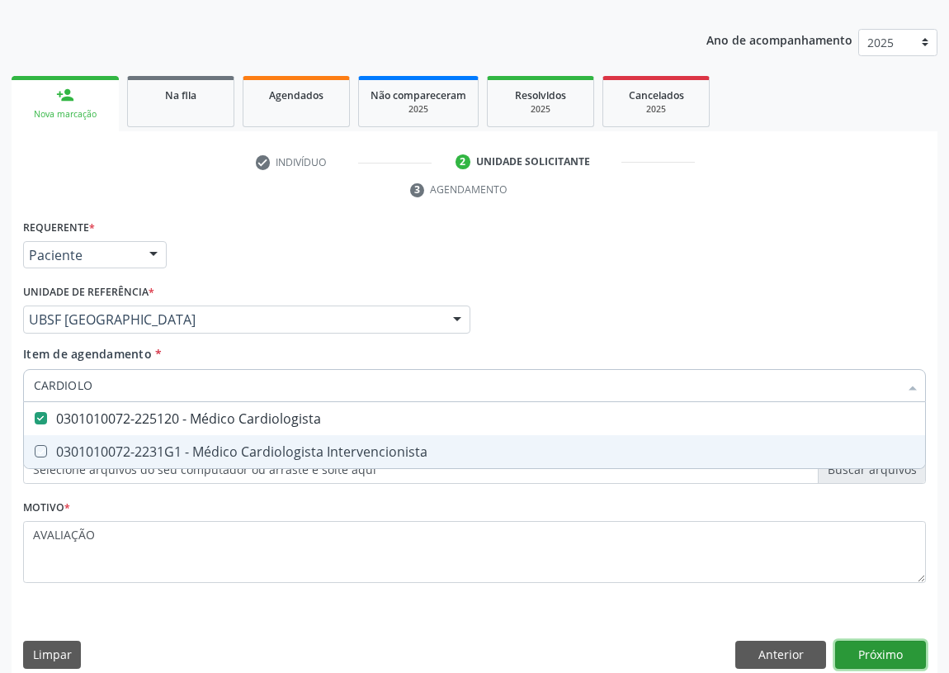
drag, startPoint x: 855, startPoint y: 646, endPoint x: 459, endPoint y: 502, distance: 421.8
click at [855, 639] on div "Requerente * Paciente Médico(a) Enfermeiro(a) Paciente Nenhum resultado encontr…" at bounding box center [475, 447] width 926 height 465
checkbox Intervencionista "true"
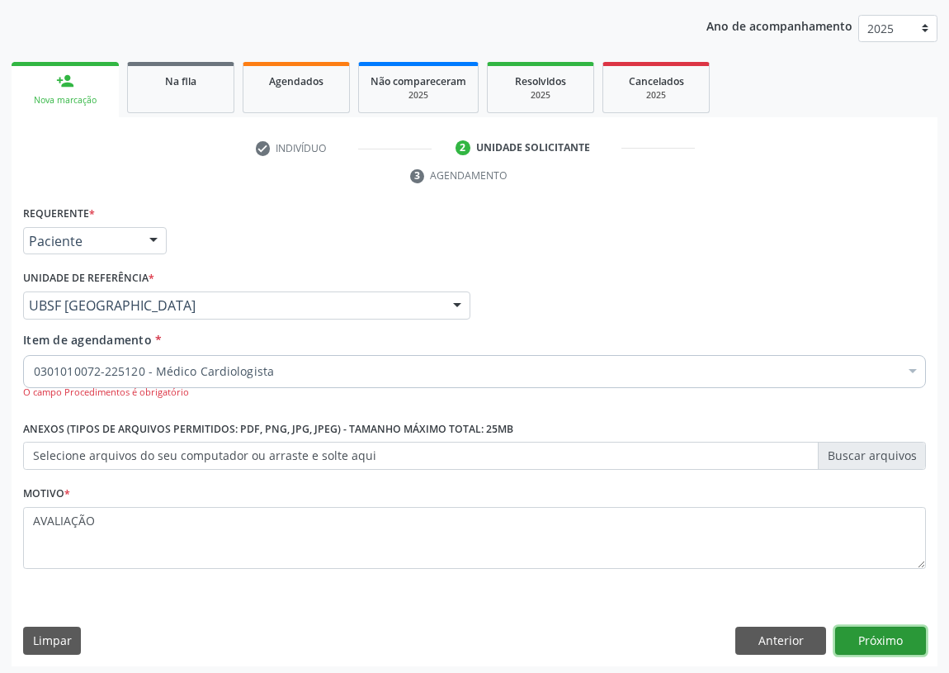
scroll to position [188, 0]
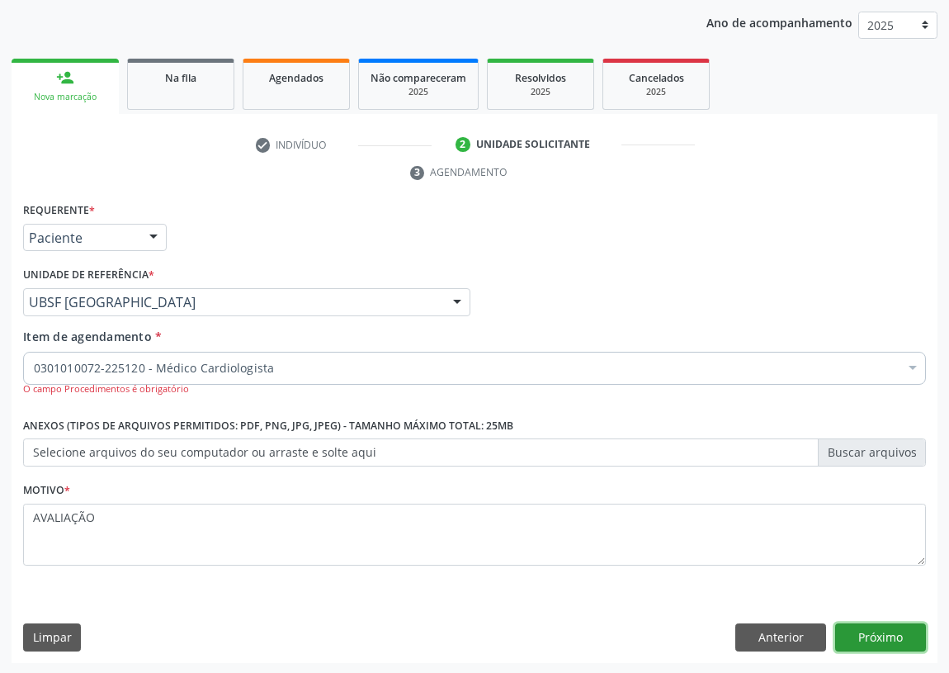
click at [905, 638] on button "Próximo" at bounding box center [881, 637] width 91 height 28
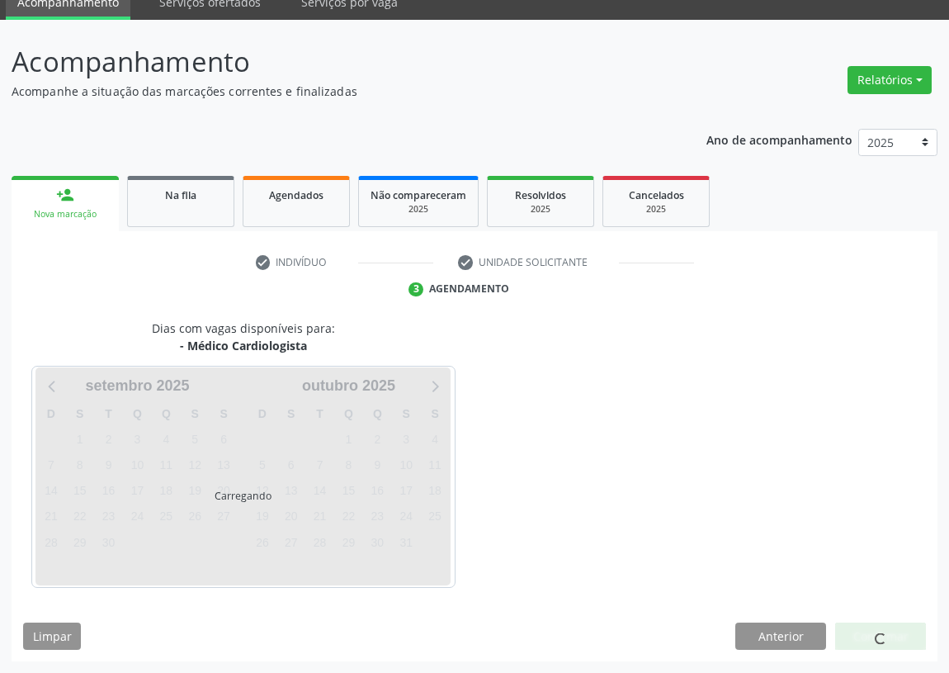
scroll to position [69, 0]
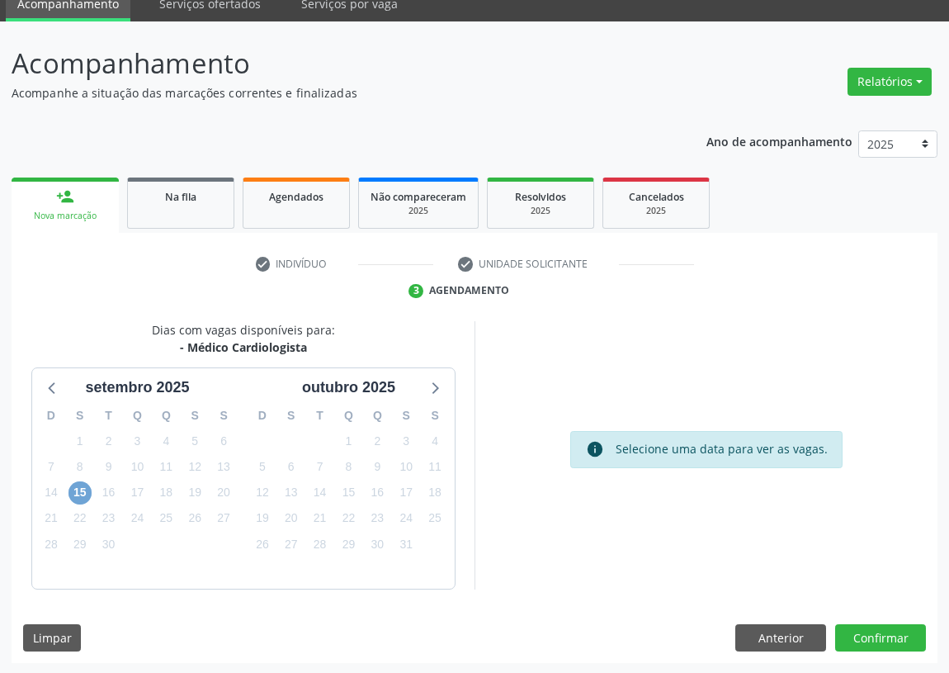
drag, startPoint x: 74, startPoint y: 490, endPoint x: 438, endPoint y: 452, distance: 366.1
click at [81, 488] on span "15" at bounding box center [80, 492] width 23 height 23
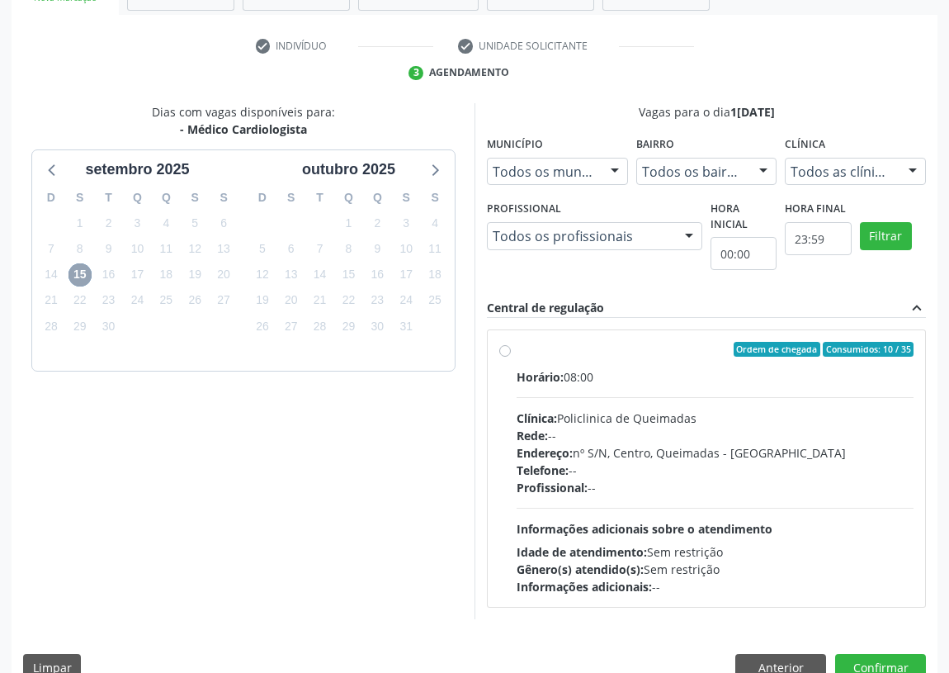
scroll to position [317, 0]
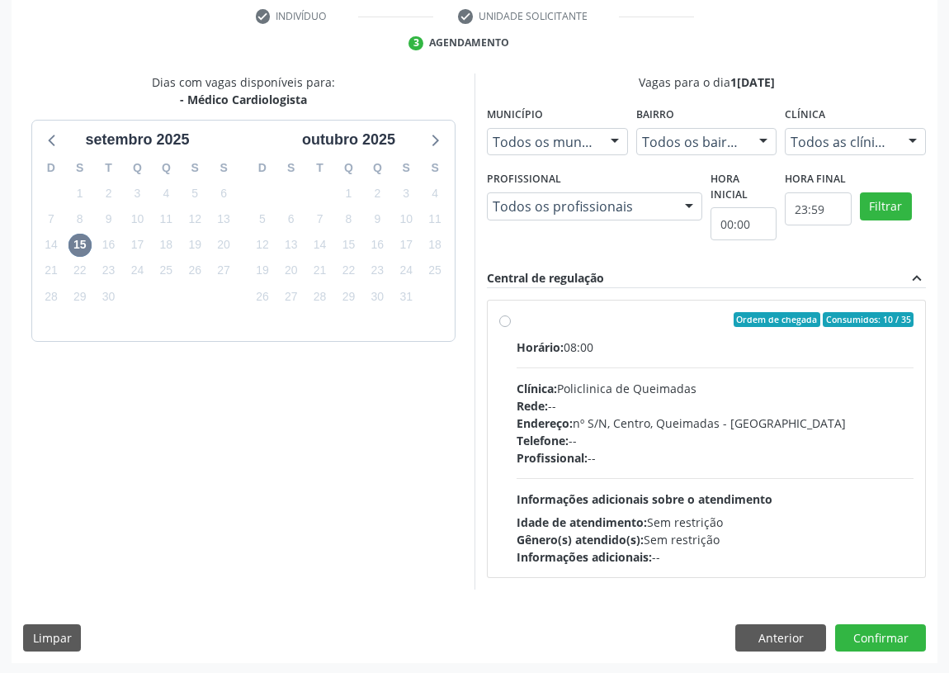
click at [517, 315] on label "Ordem de chegada Consumidos: 10 / 35 Horário: 08:00 Clínica: Policlinica de Que…" at bounding box center [715, 438] width 397 height 253
click at [503, 315] on input "Ordem de chegada Consumidos: 10 / 35 Horário: 08:00 Clínica: Policlinica de Que…" at bounding box center [505, 319] width 12 height 15
radio input "true"
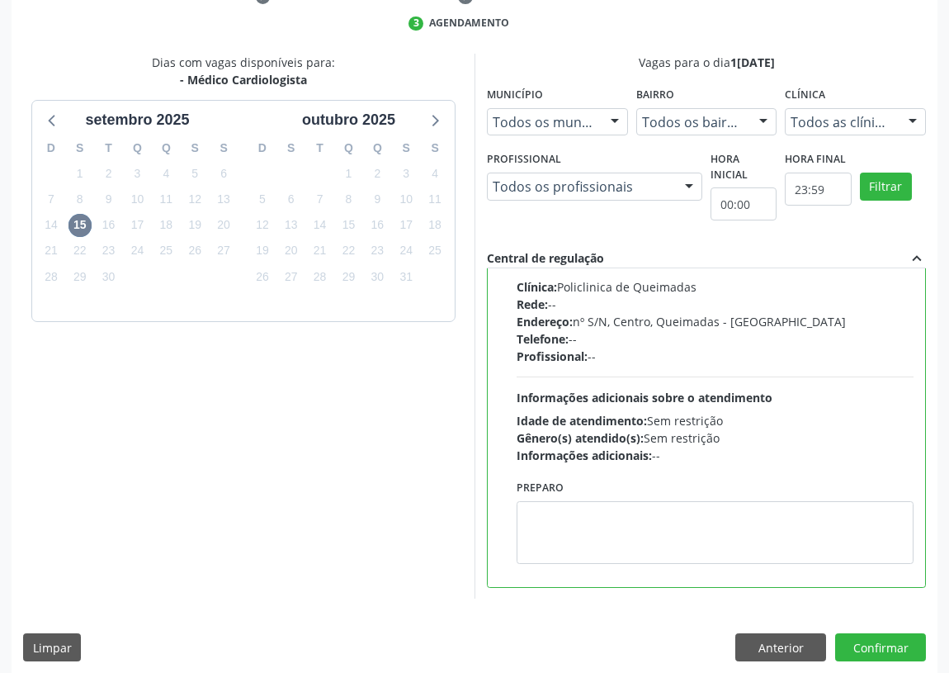
scroll to position [347, 0]
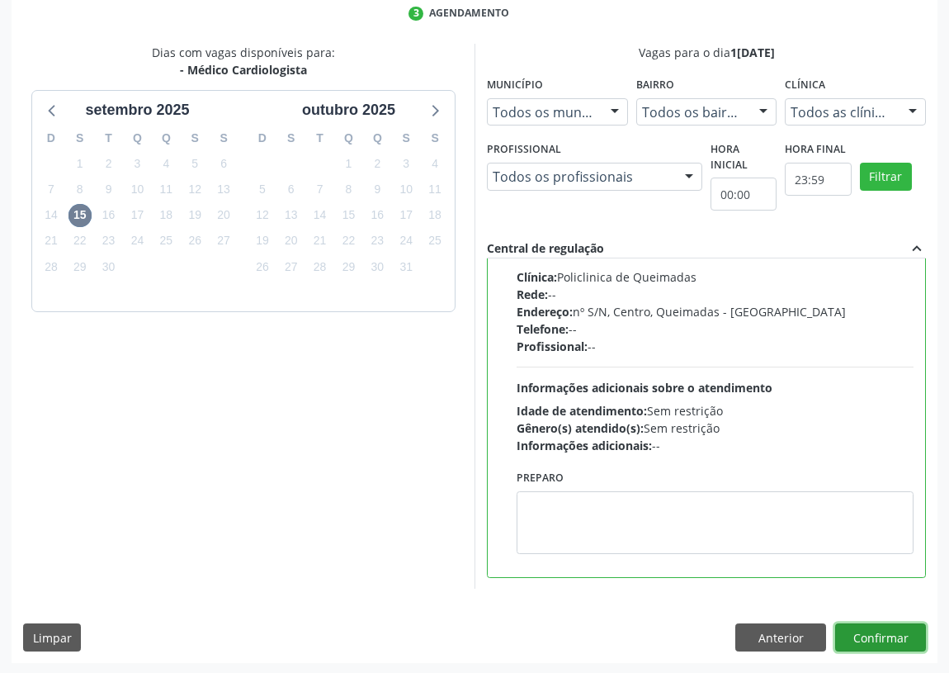
click at [887, 627] on button "Confirmar" at bounding box center [881, 637] width 91 height 28
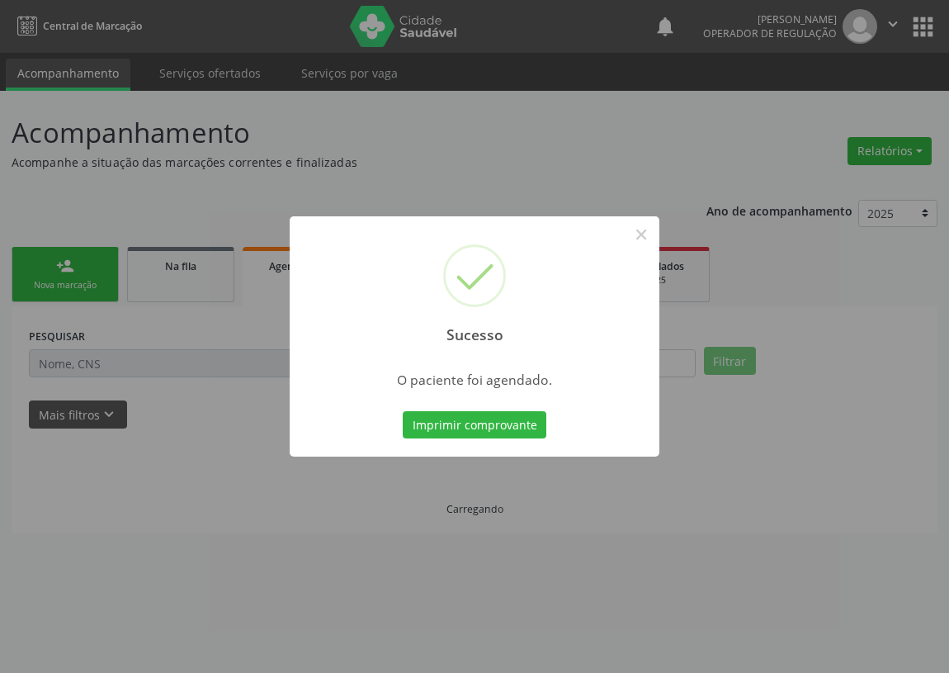
scroll to position [0, 0]
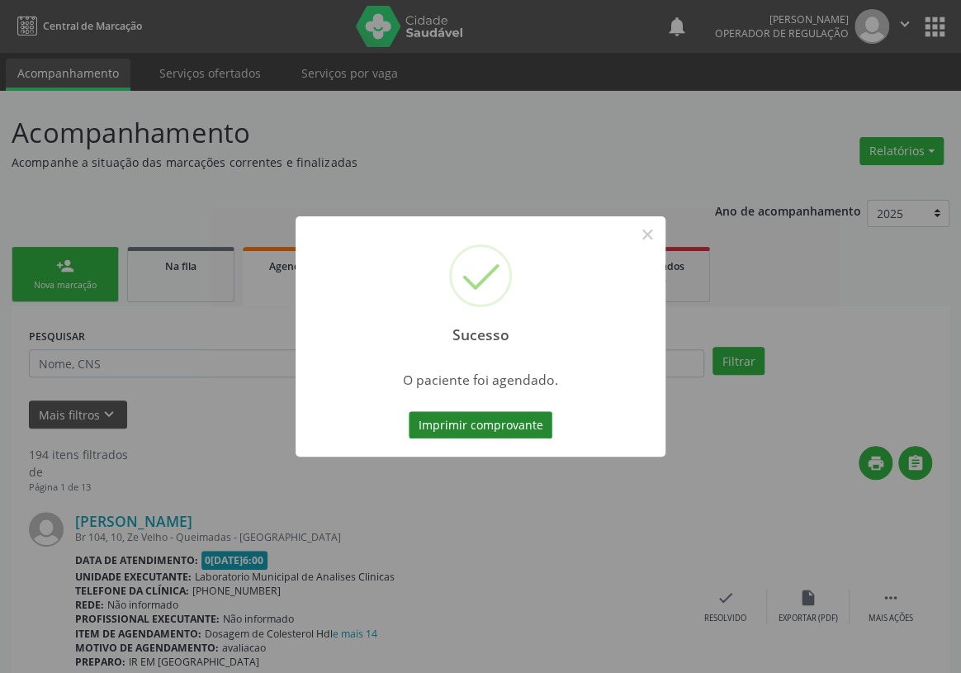
click at [480, 421] on button "Imprimir comprovante" at bounding box center [481, 425] width 144 height 28
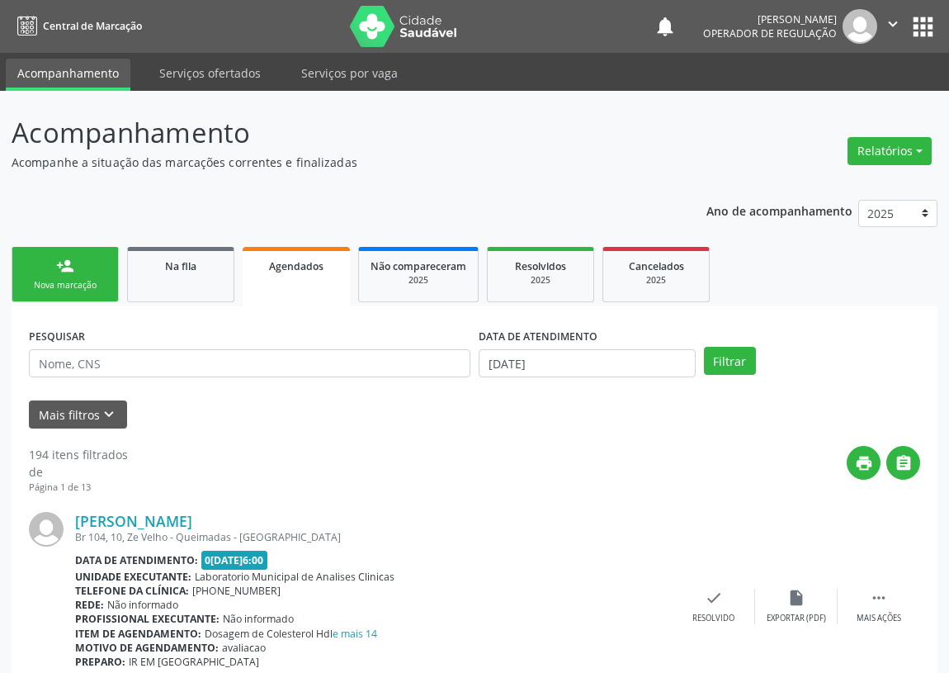
click at [71, 285] on div "Nova marcação" at bounding box center [65, 285] width 83 height 12
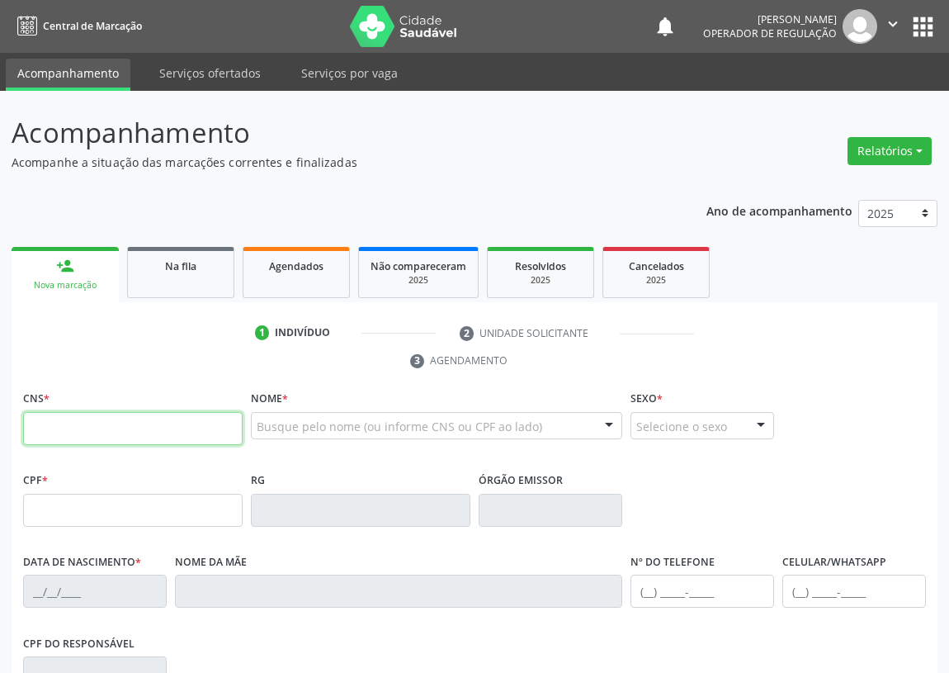
click at [47, 424] on input "text" at bounding box center [133, 428] width 220 height 33
click at [31, 426] on input "text" at bounding box center [133, 428] width 220 height 33
type input "700 0019 7209 0210"
type input "468.569.004-49"
type input "[DATE]"
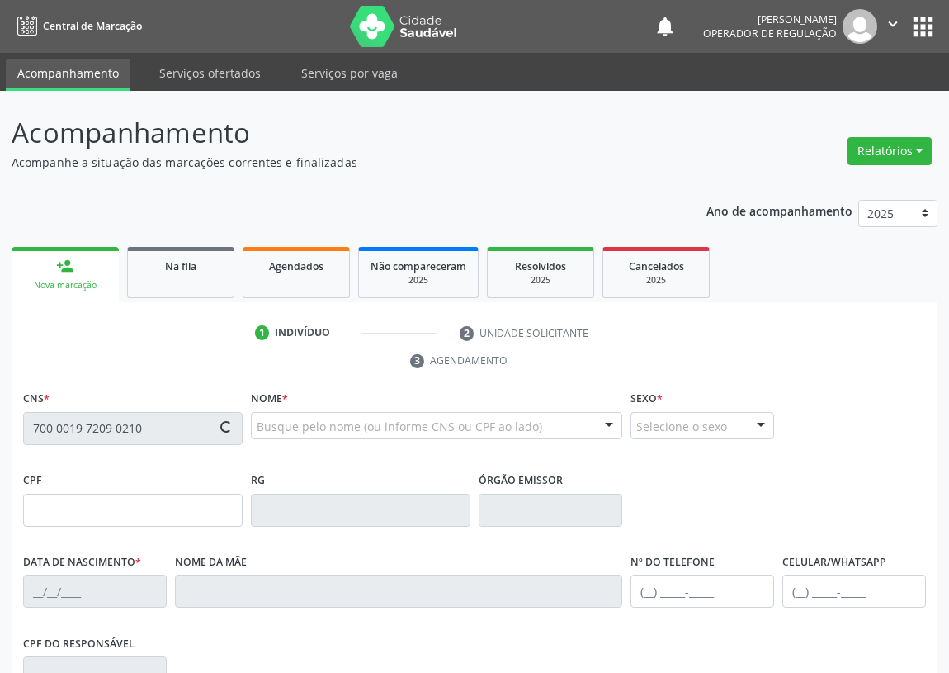
type input "[PERSON_NAME] da Conceição"
type input "[PHONE_NUMBER]"
type input "161.712.684-53"
type input "245"
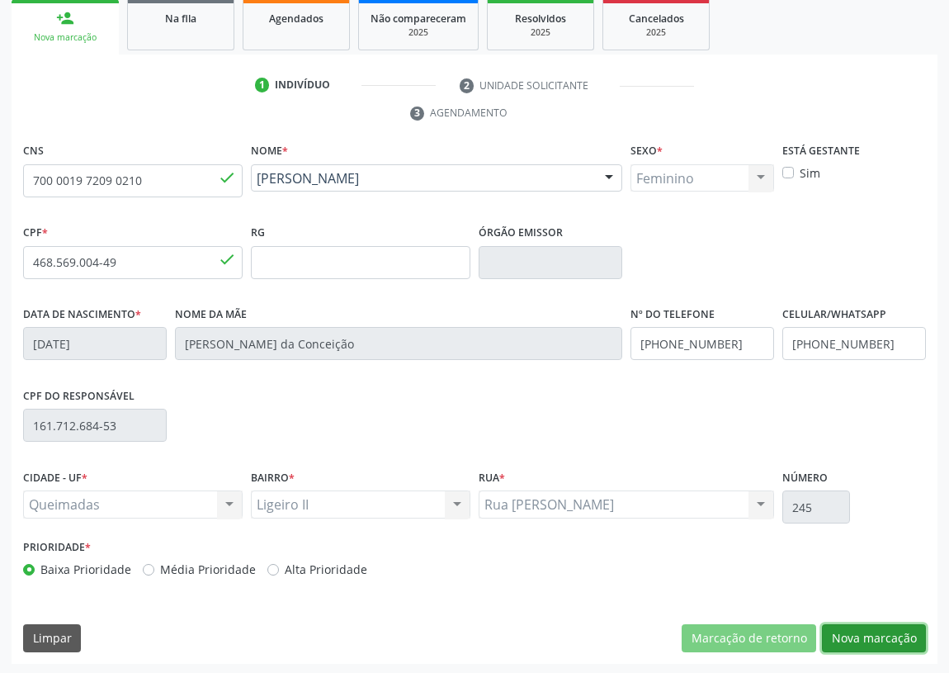
drag, startPoint x: 912, startPoint y: 633, endPoint x: 311, endPoint y: 484, distance: 619.3
click at [910, 633] on button "Nova marcação" at bounding box center [874, 638] width 104 height 28
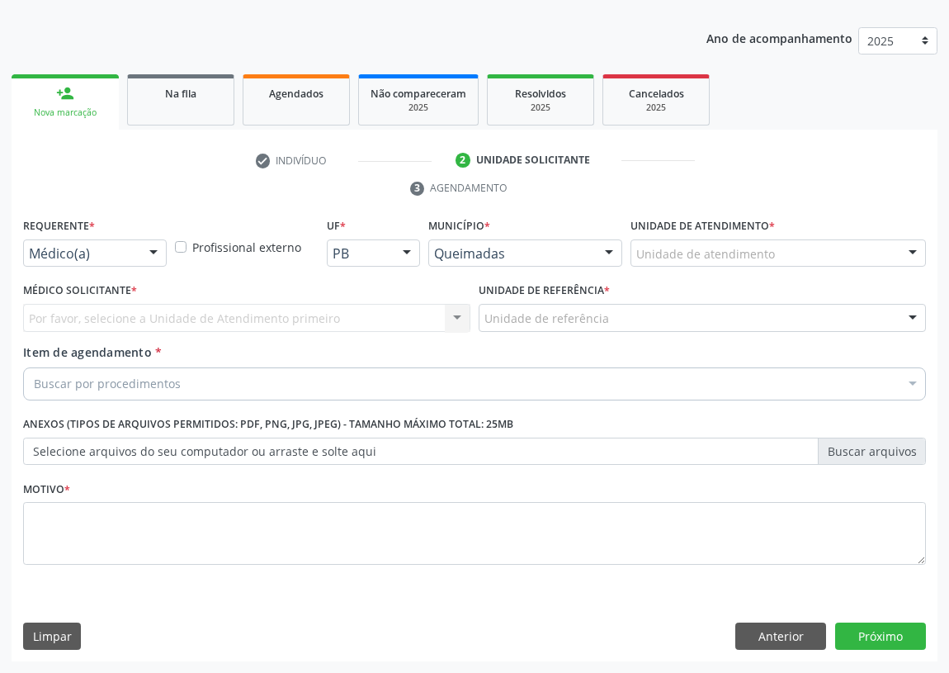
scroll to position [171, 0]
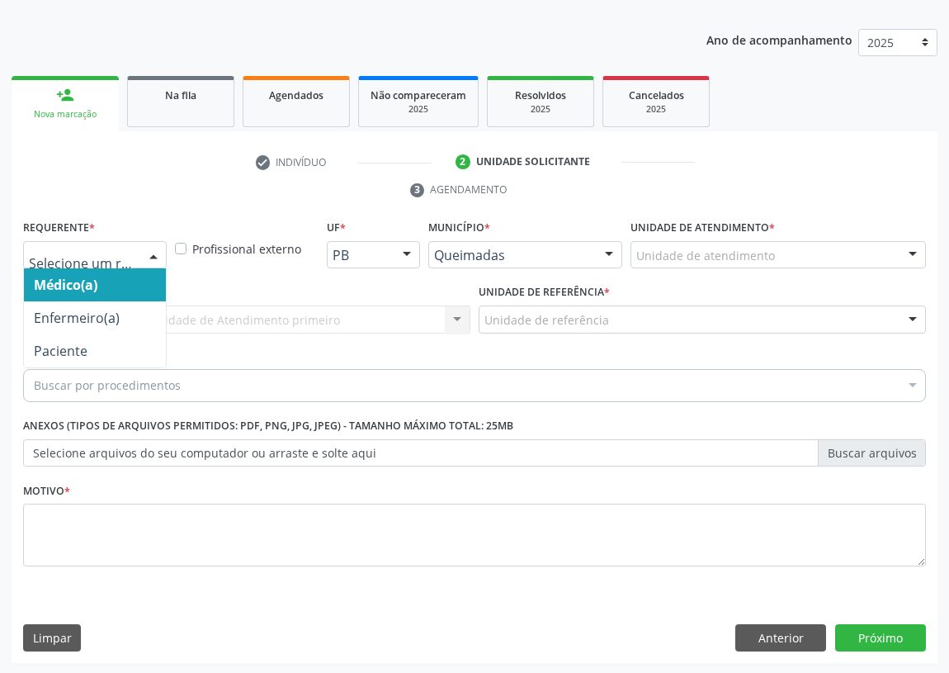
drag, startPoint x: 160, startPoint y: 257, endPoint x: 133, endPoint y: 353, distance: 99.6
click at [159, 260] on div at bounding box center [153, 256] width 25 height 28
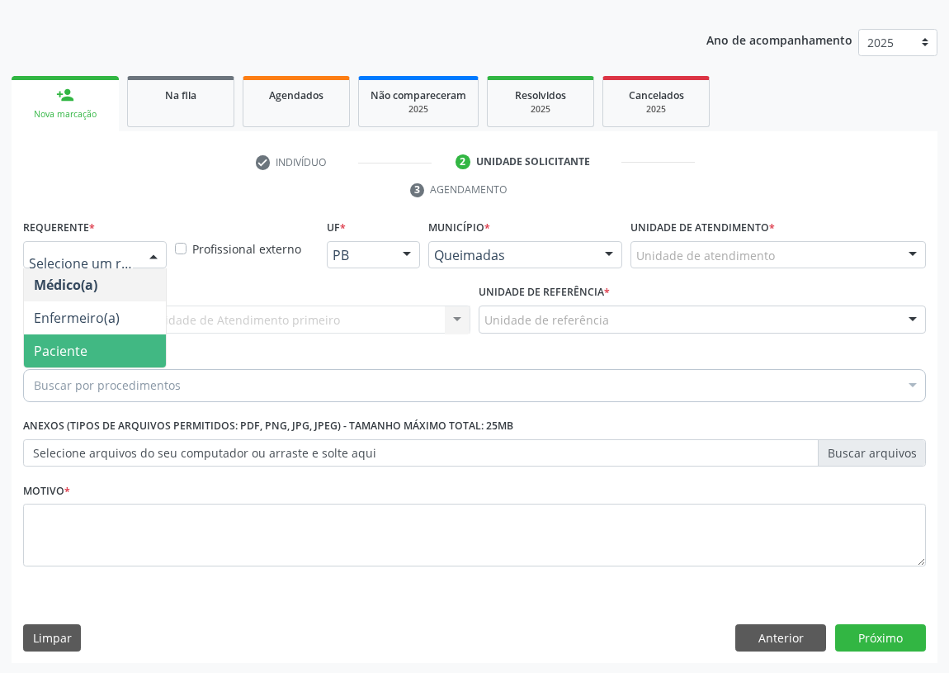
click at [133, 366] on span "Paciente" at bounding box center [95, 350] width 142 height 33
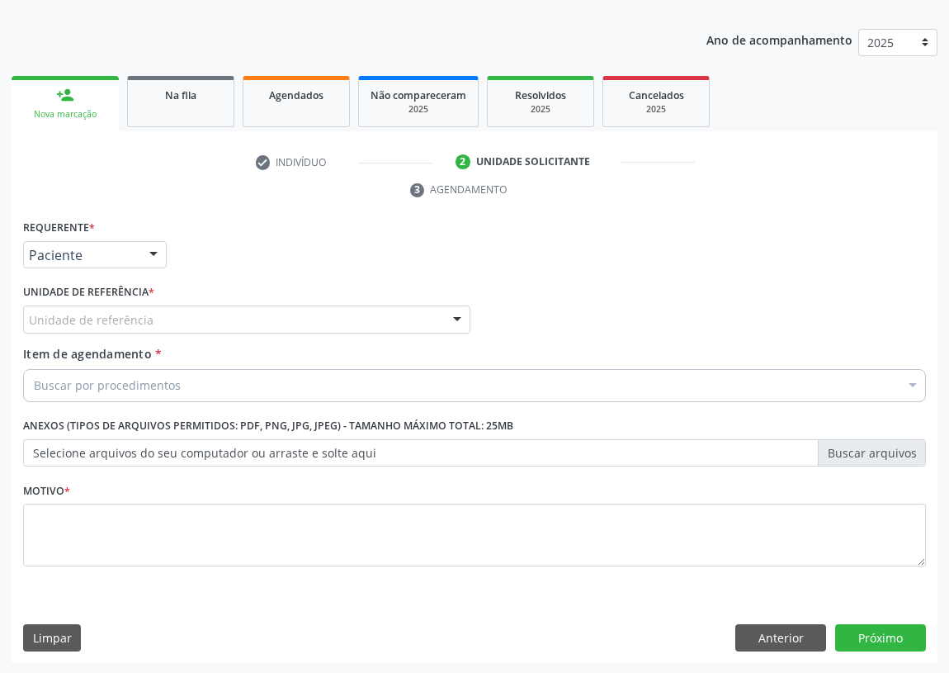
click at [366, 315] on div "Unidade de referência" at bounding box center [246, 319] width 447 height 28
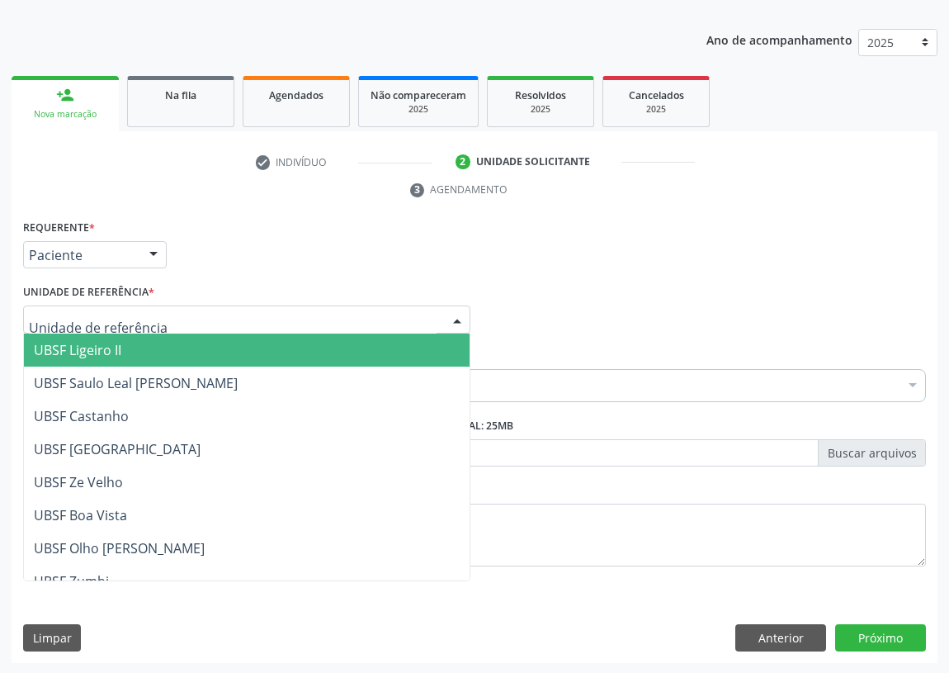
drag, startPoint x: 70, startPoint y: 344, endPoint x: 0, endPoint y: 375, distance: 76.5
click at [69, 345] on span "UBSF Ligeiro II" at bounding box center [78, 350] width 88 height 18
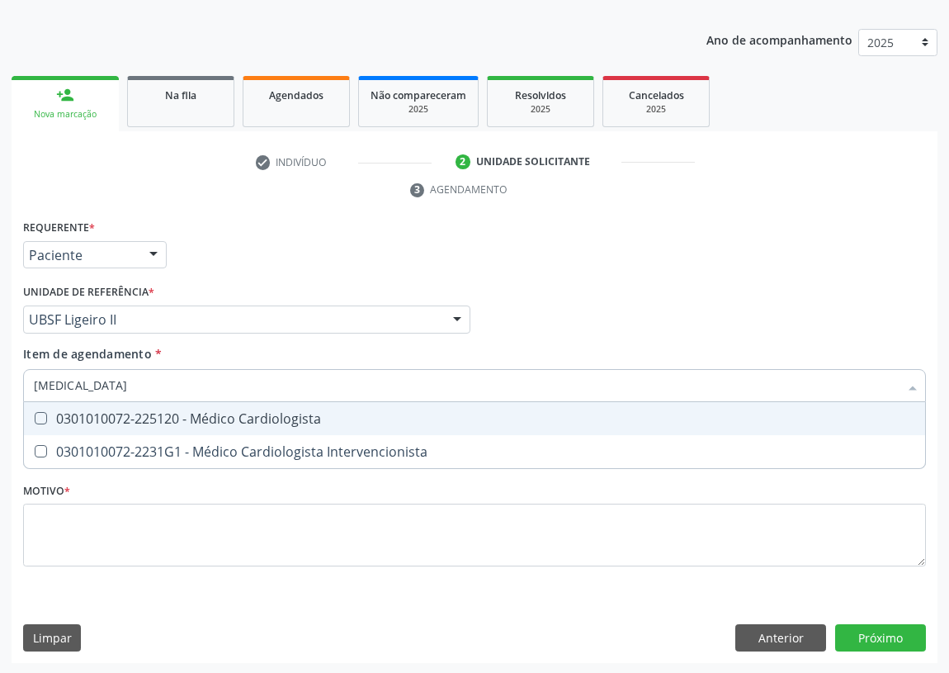
type input "CARDIOLOGISTA"
click at [39, 421] on Cardiologista at bounding box center [41, 418] width 12 height 12
click at [35, 421] on Cardiologista "checkbox" at bounding box center [29, 418] width 11 height 11
checkbox Cardiologista "true"
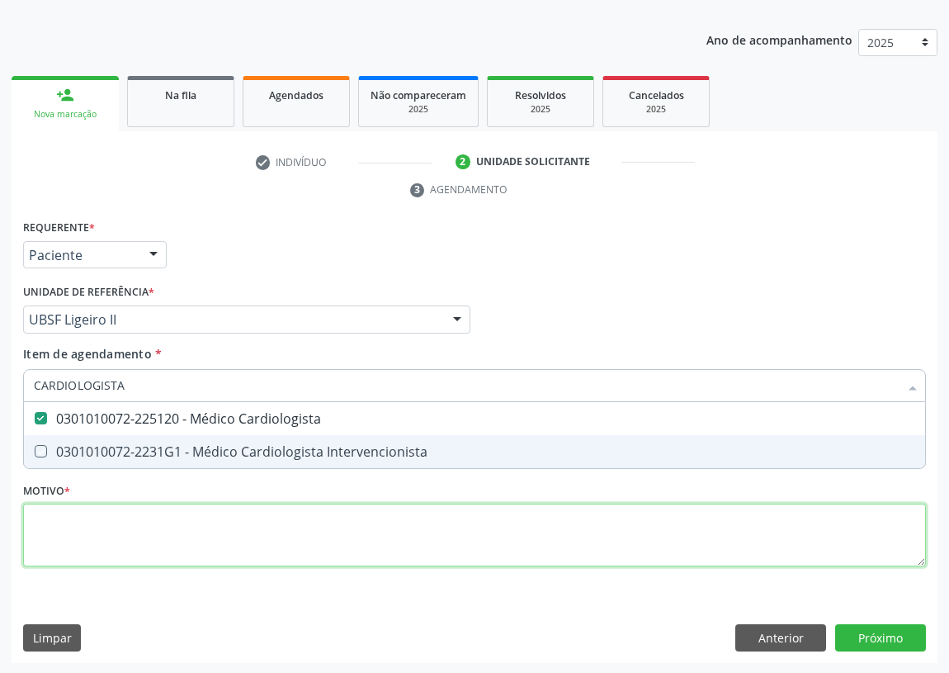
click at [48, 530] on div "Requerente * Paciente Médico(a) Enfermeiro(a) Paciente Nenhum resultado encontr…" at bounding box center [474, 402] width 903 height 374
checkbox Intervencionista "true"
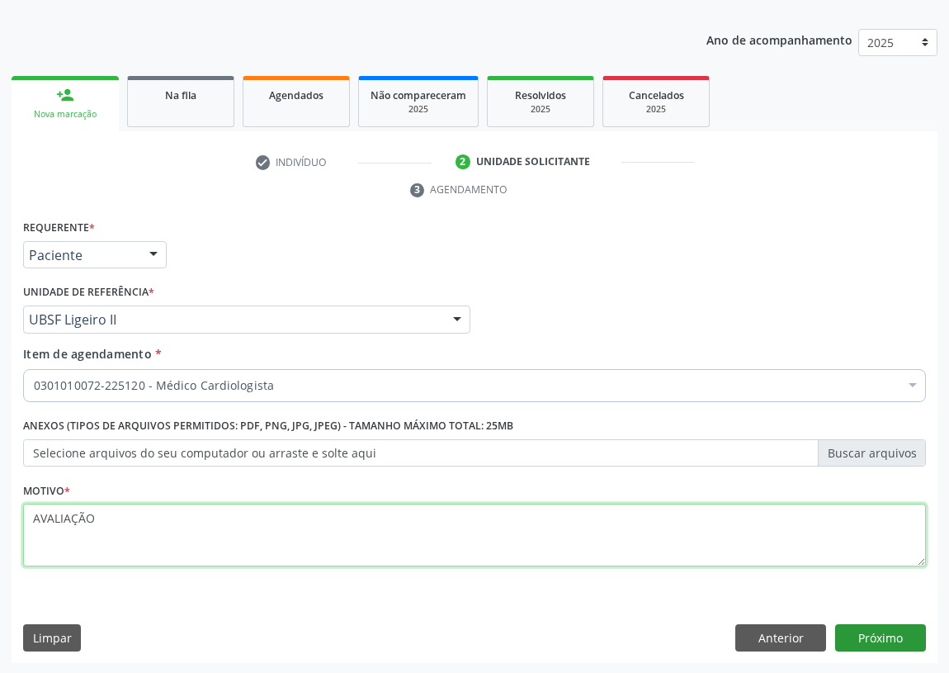
type textarea "AVALIAÇÃO"
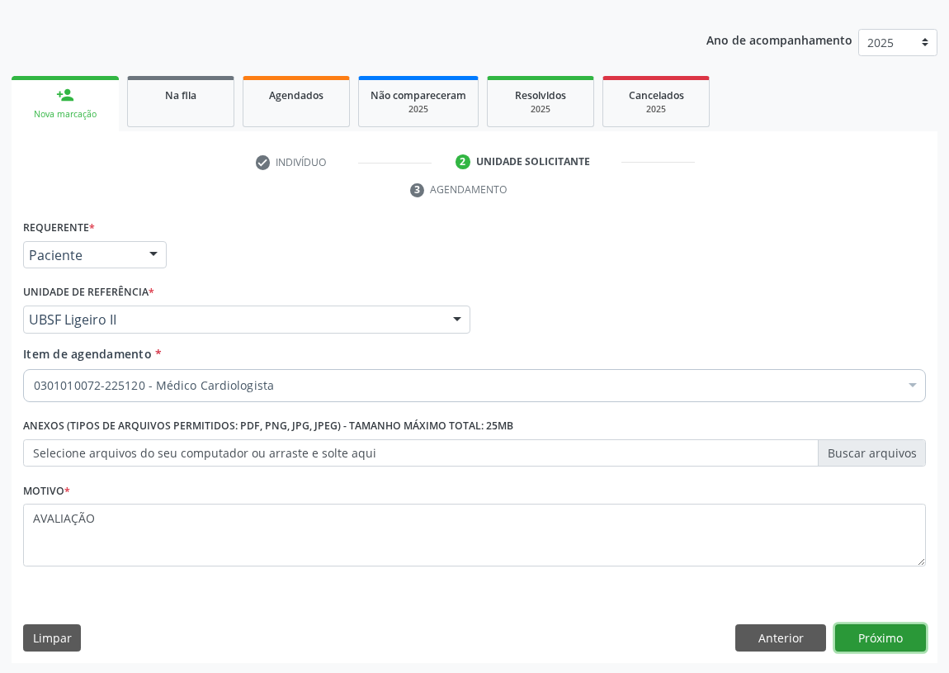
click at [878, 637] on button "Próximo" at bounding box center [881, 638] width 91 height 28
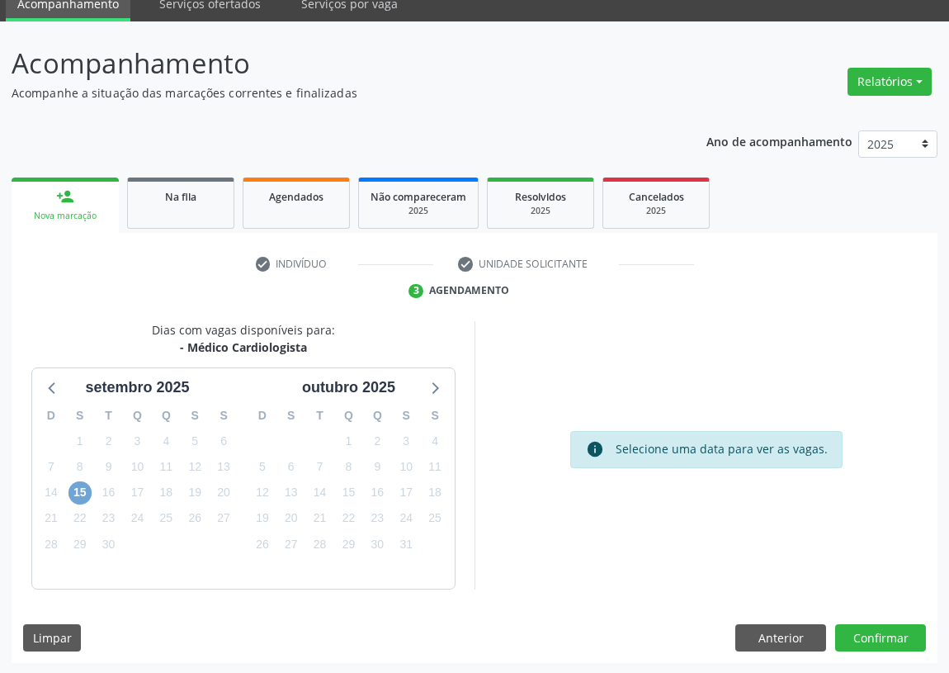
click at [88, 490] on span "15" at bounding box center [80, 492] width 23 height 23
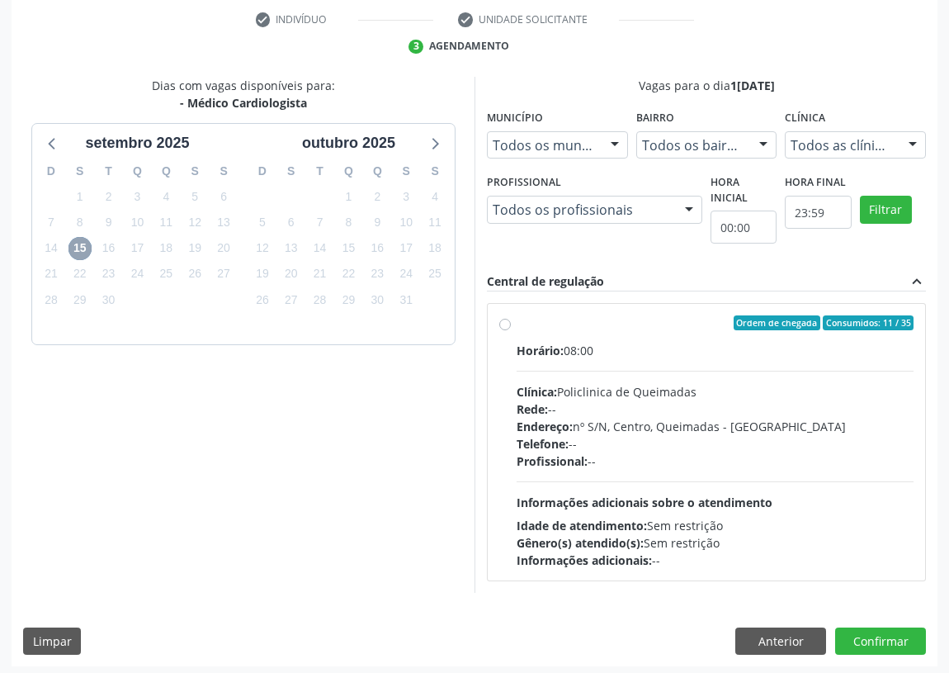
scroll to position [317, 0]
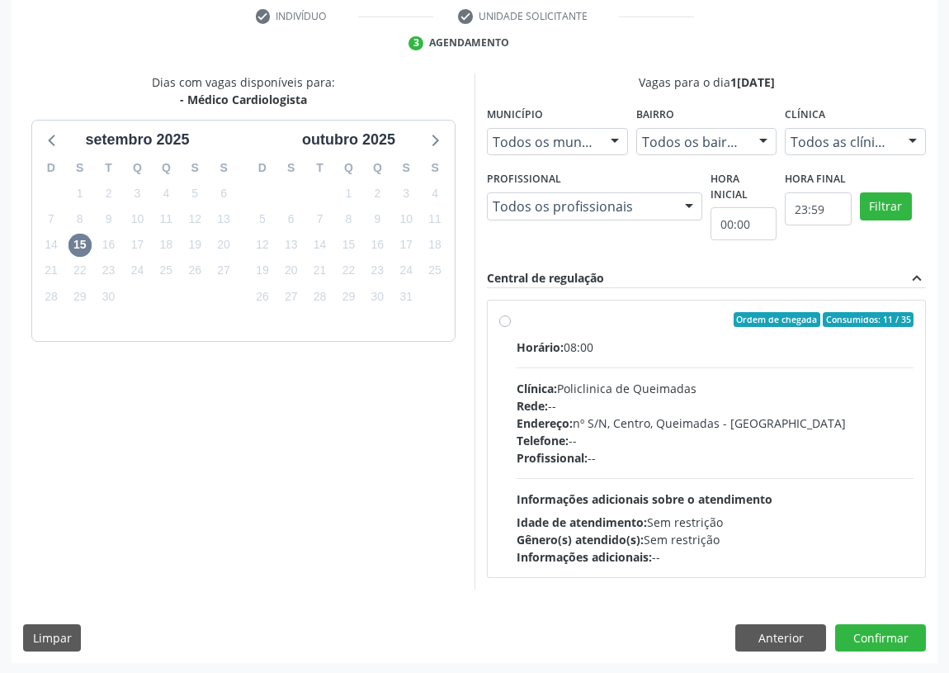
click at [517, 316] on label "Ordem de chegada Consumidos: 11 / 35 Horário: 08:00 Clínica: Policlinica de Que…" at bounding box center [715, 438] width 397 height 253
click at [504, 316] on input "Ordem de chegada Consumidos: 11 / 35 Horário: 08:00 Clínica: Policlinica de Que…" at bounding box center [505, 319] width 12 height 15
radio input "true"
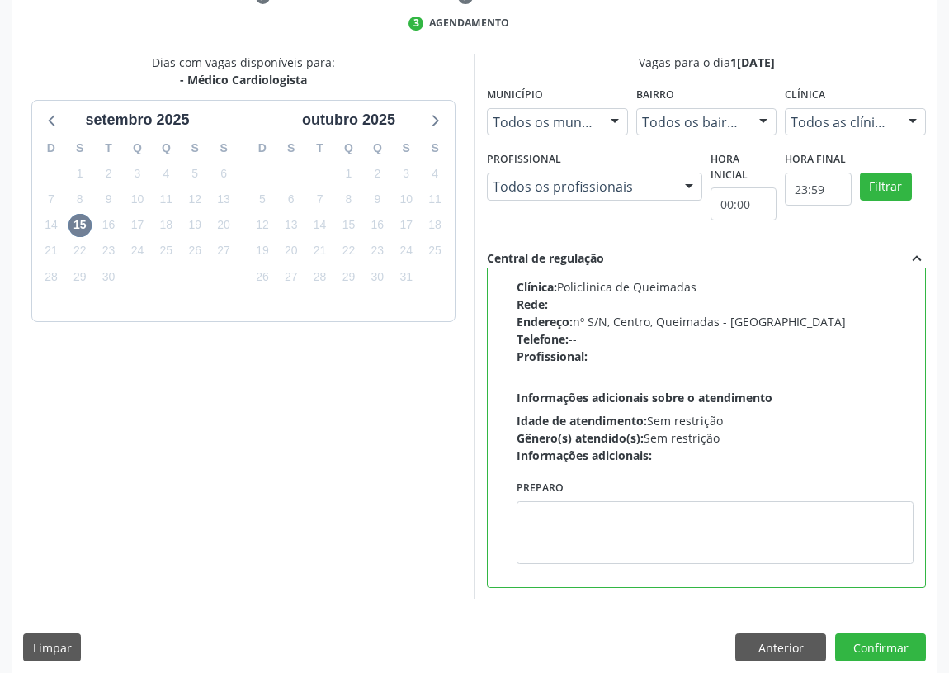
scroll to position [347, 0]
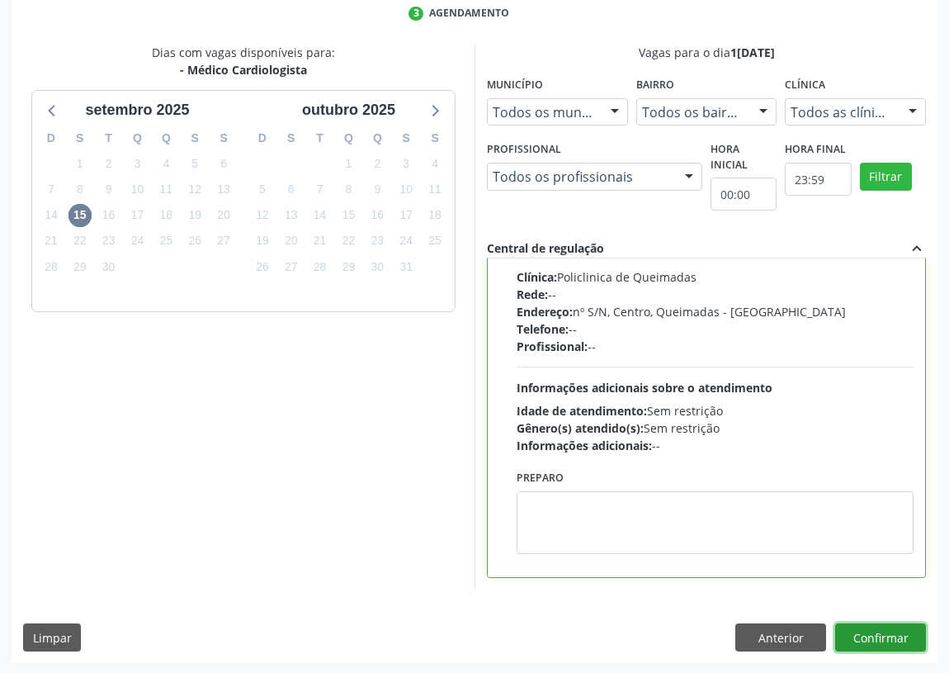
click at [879, 637] on button "Confirmar" at bounding box center [881, 637] width 91 height 28
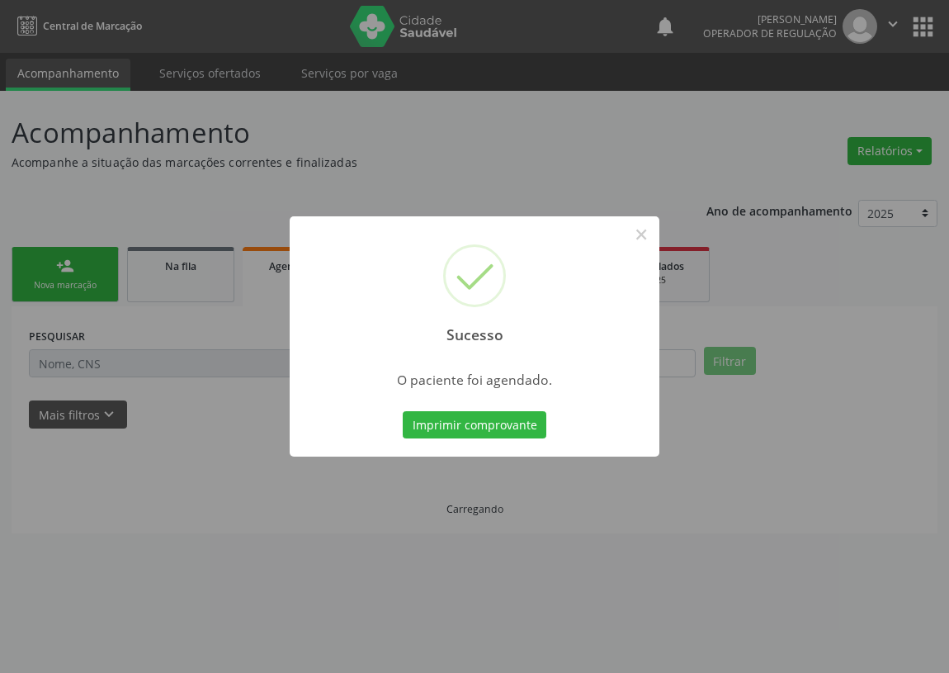
scroll to position [0, 0]
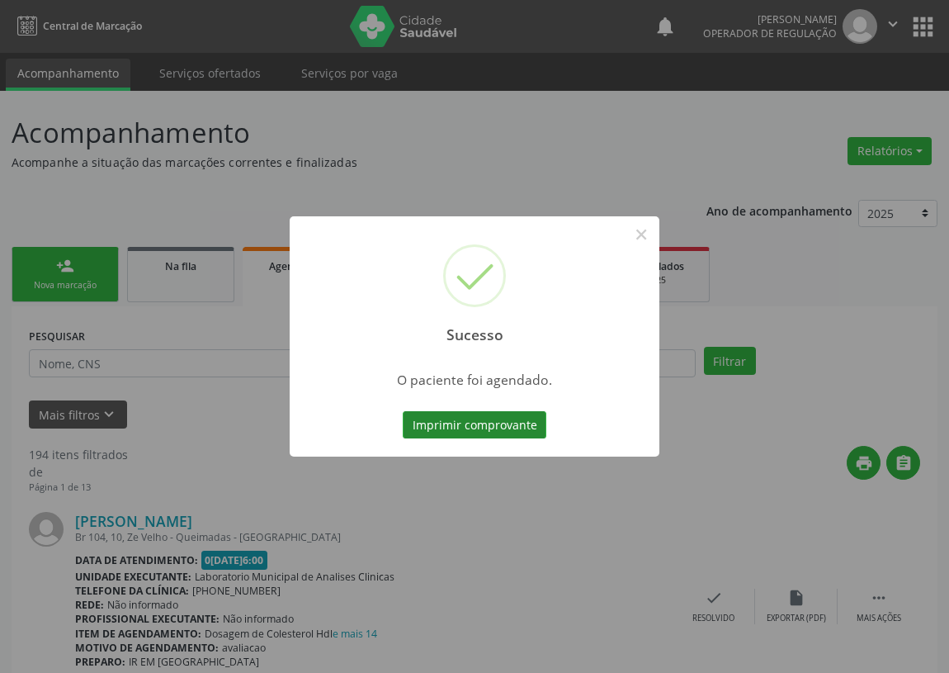
click at [507, 412] on button "Imprimir comprovante" at bounding box center [475, 425] width 144 height 28
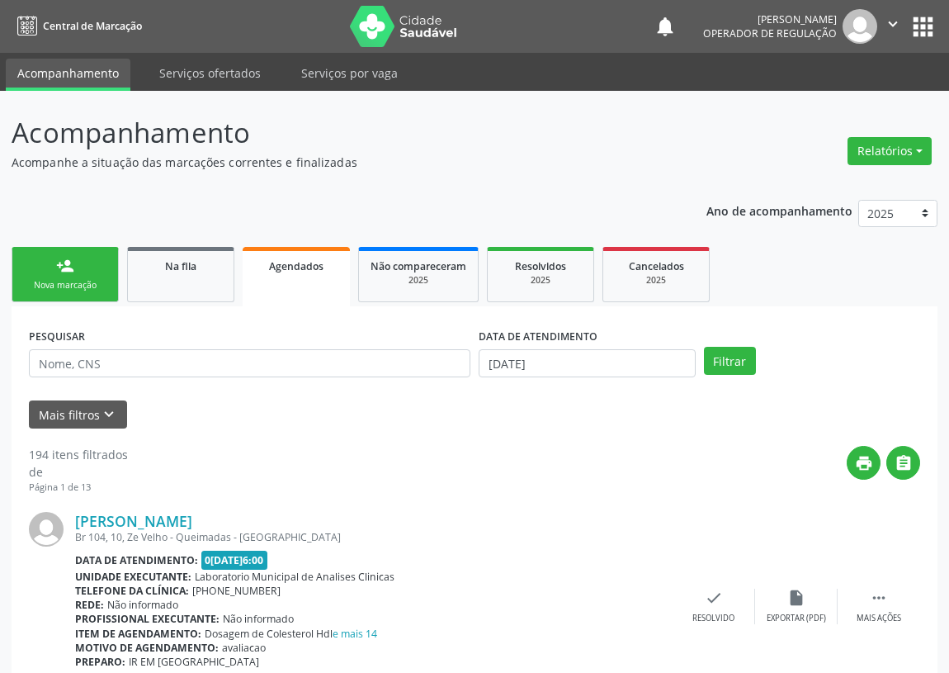
click at [55, 279] on div "Nova marcação" at bounding box center [65, 285] width 83 height 12
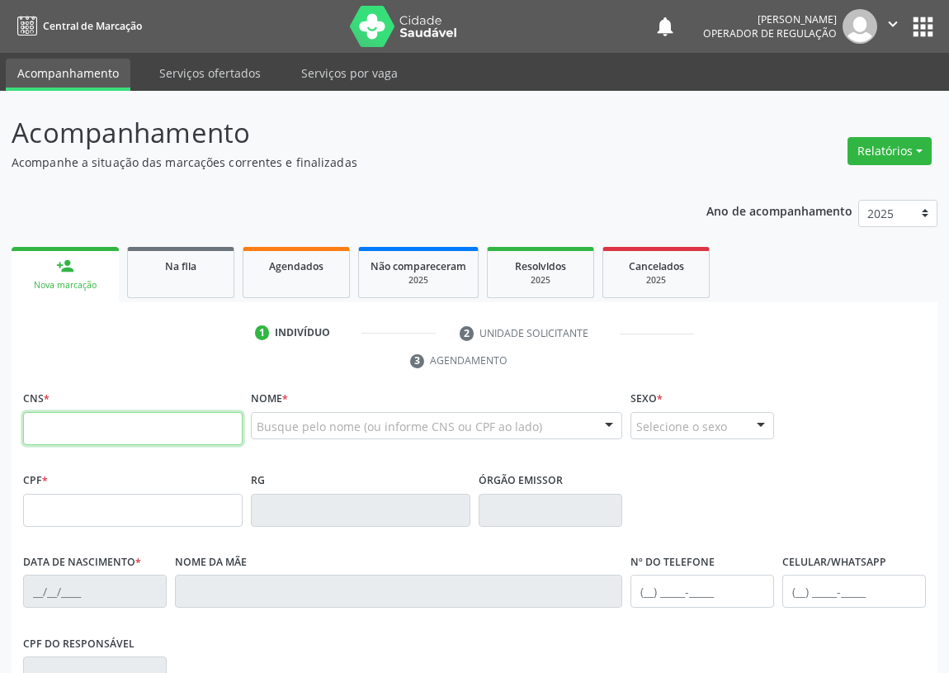
click at [44, 433] on input "text" at bounding box center [133, 428] width 220 height 33
click at [59, 430] on input "text" at bounding box center [133, 428] width 220 height 33
type input "704 2042 8473 4089"
type input "120.855.594-41"
type input "2[DATE]"
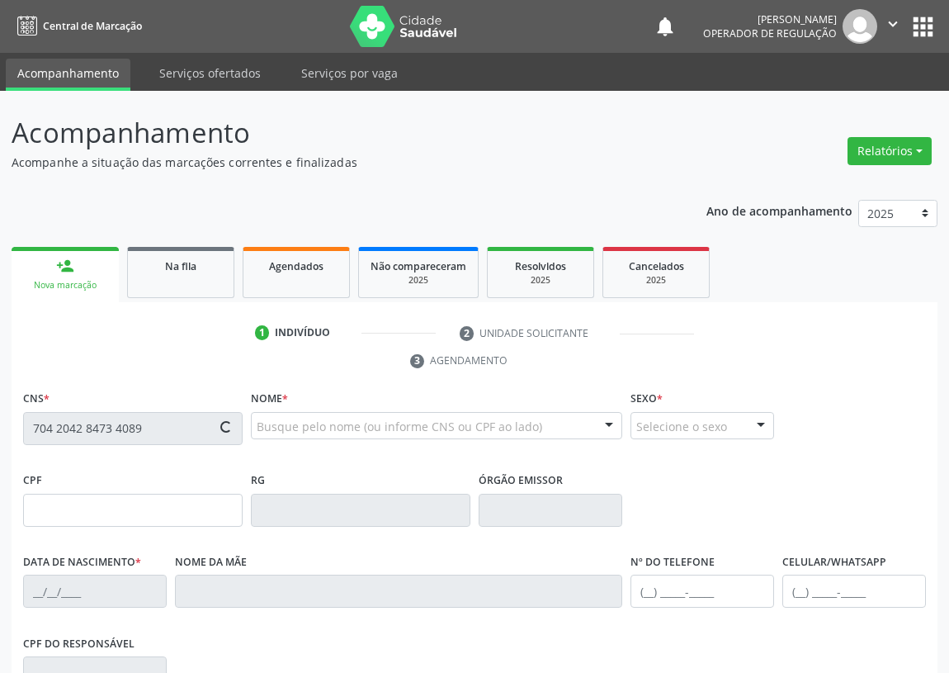
type input "Rosinalva [PERSON_NAME]"
type input "[PHONE_NUMBER]"
type input "171"
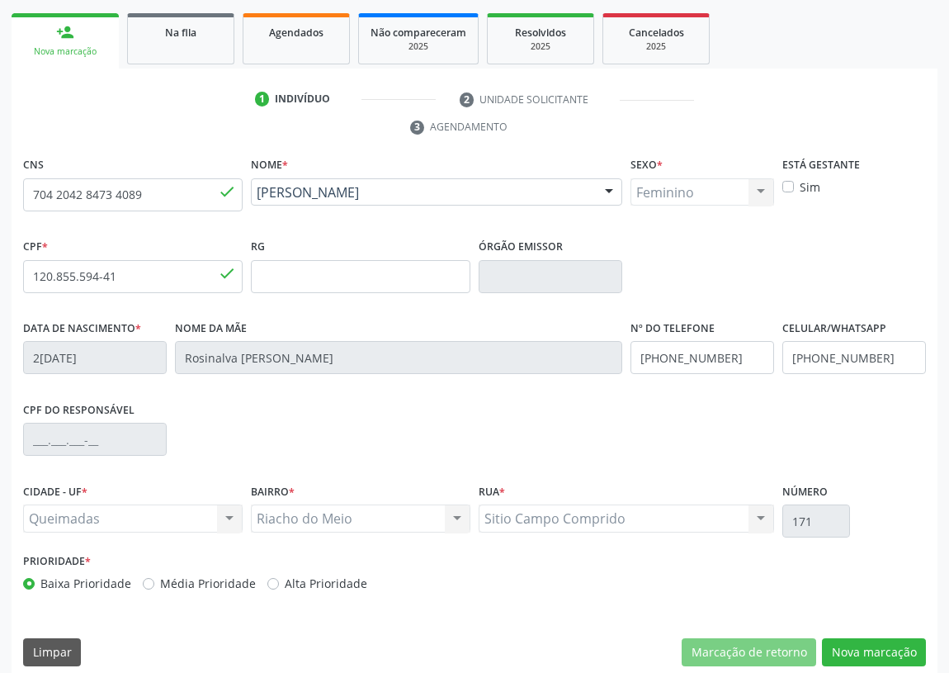
scroll to position [248, 0]
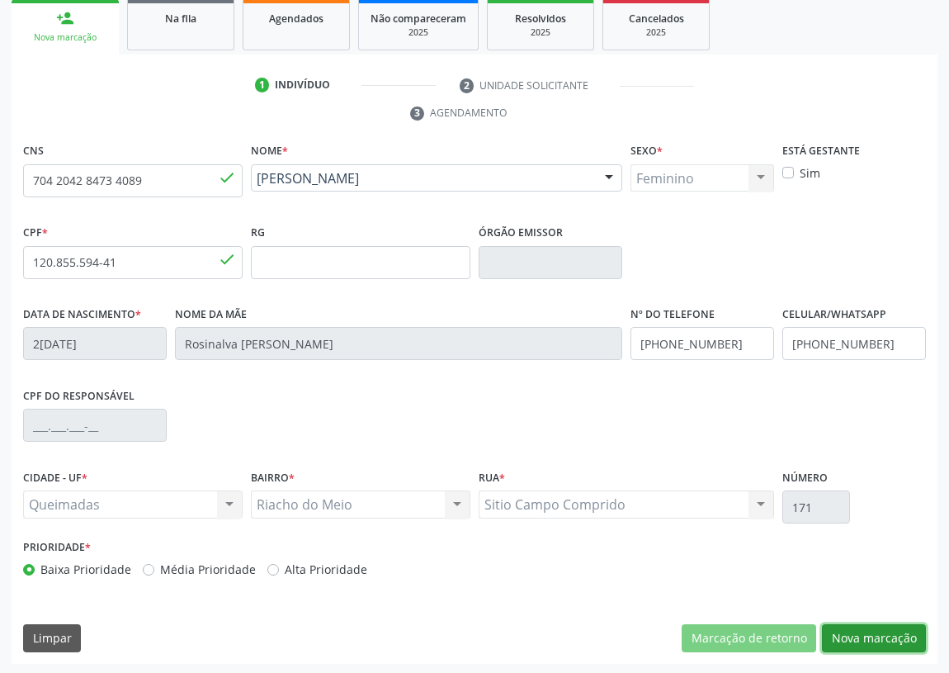
click at [883, 641] on button "Nova marcação" at bounding box center [874, 638] width 104 height 28
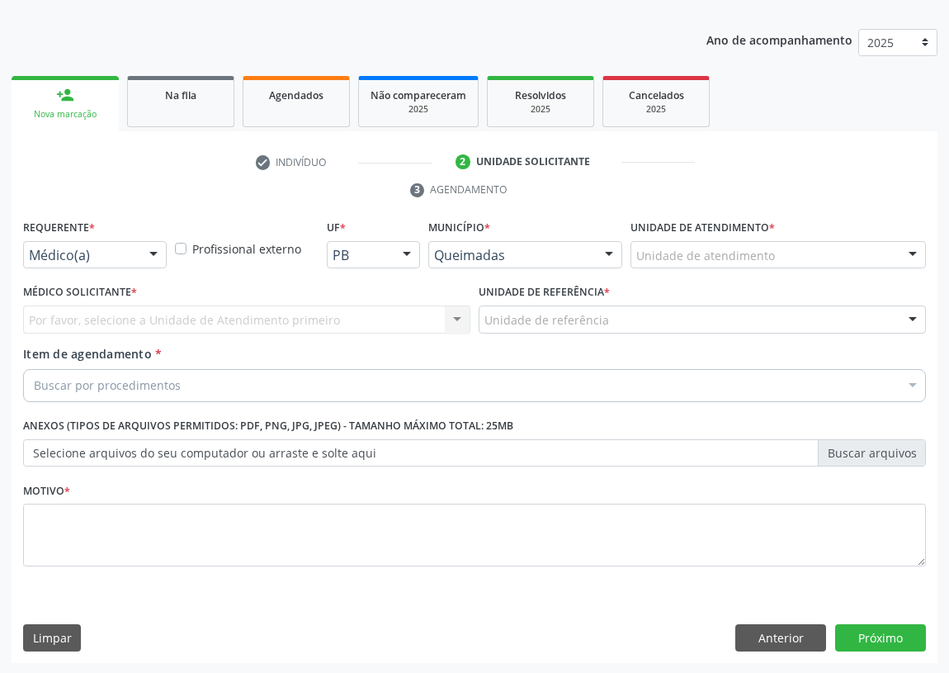
click at [152, 254] on div at bounding box center [153, 256] width 25 height 28
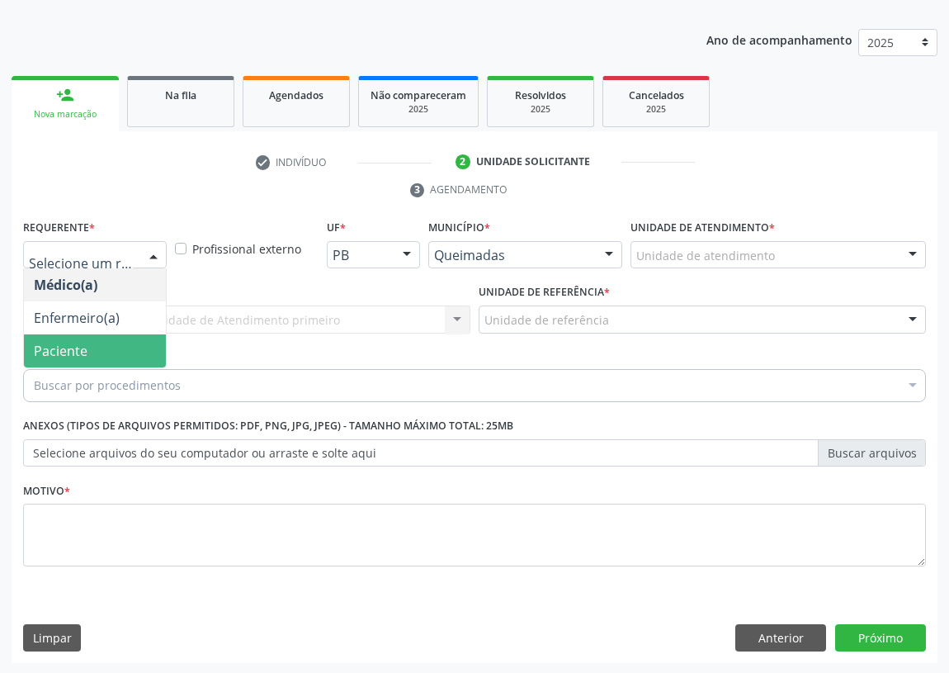
click at [108, 355] on span "Paciente" at bounding box center [95, 350] width 142 height 33
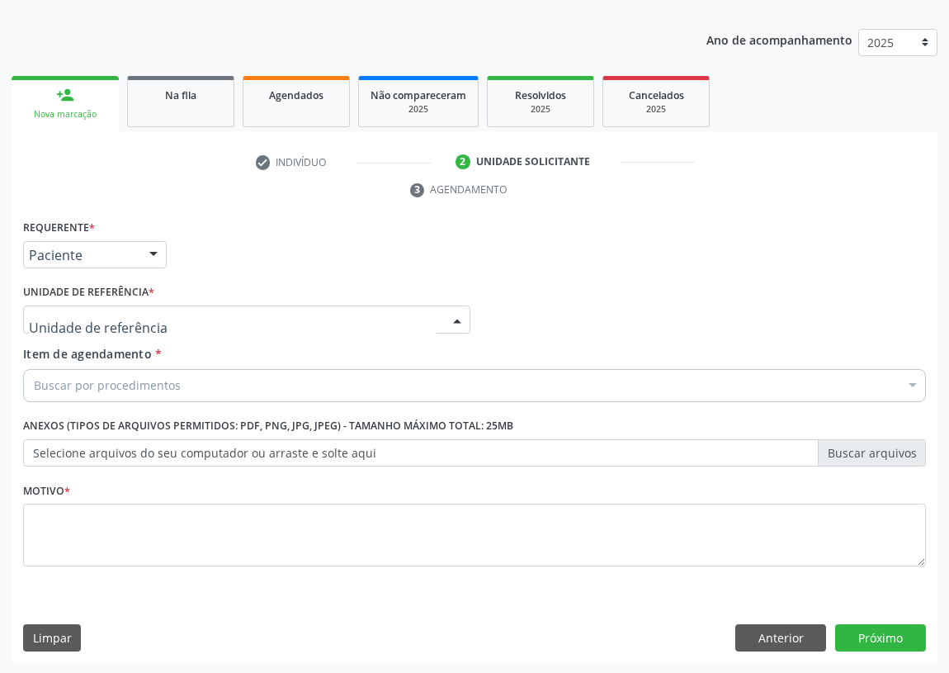
click at [324, 322] on div at bounding box center [246, 319] width 447 height 28
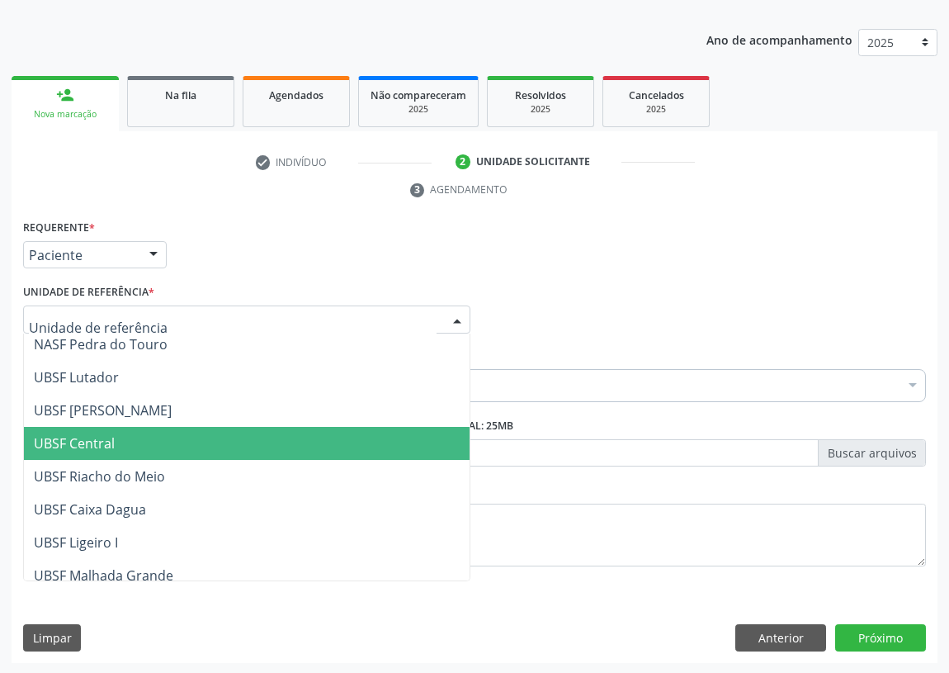
scroll to position [300, 0]
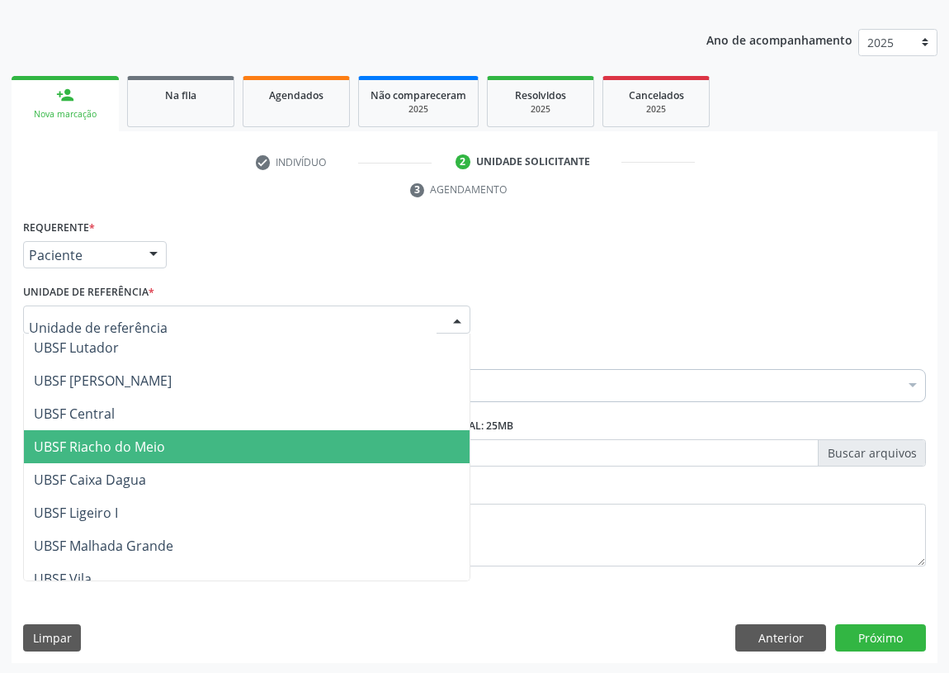
drag, startPoint x: 120, startPoint y: 452, endPoint x: 9, endPoint y: 460, distance: 110.9
click at [118, 451] on span "UBSF Riacho do Meio" at bounding box center [99, 447] width 131 height 18
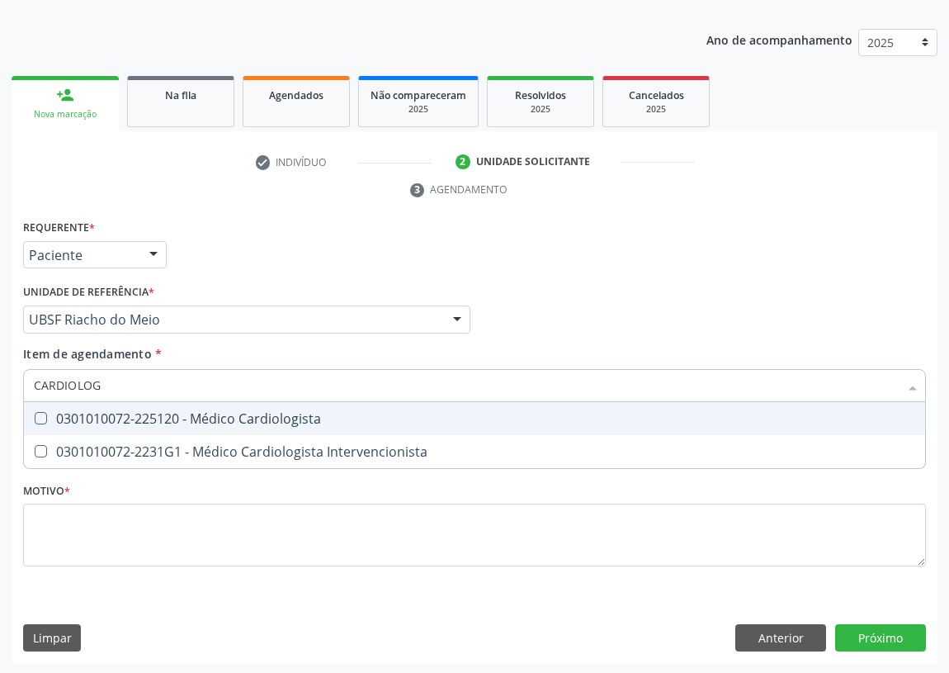
type input "CARDIOLOGI"
click at [306, 424] on div "0301010072-225120 - Médico Cardiologista" at bounding box center [475, 418] width 882 height 13
checkbox Cardiologista "true"
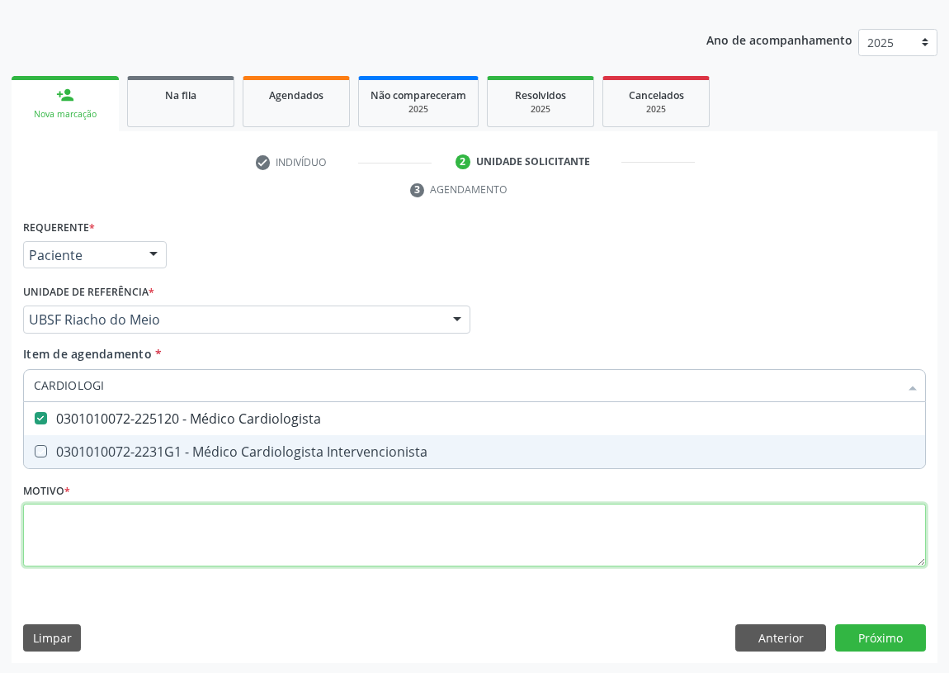
click at [176, 553] on div "Requerente * Paciente Médico(a) Enfermeiro(a) Paciente Nenhum resultado encontr…" at bounding box center [474, 402] width 903 height 374
checkbox Intervencionista "true"
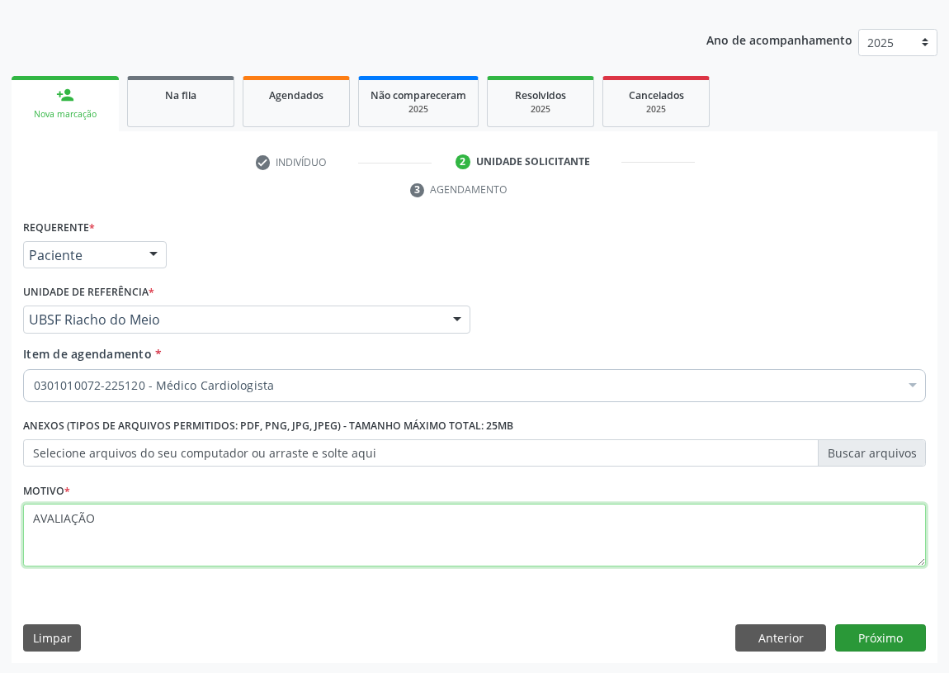
type textarea "AVALIAÇÃO"
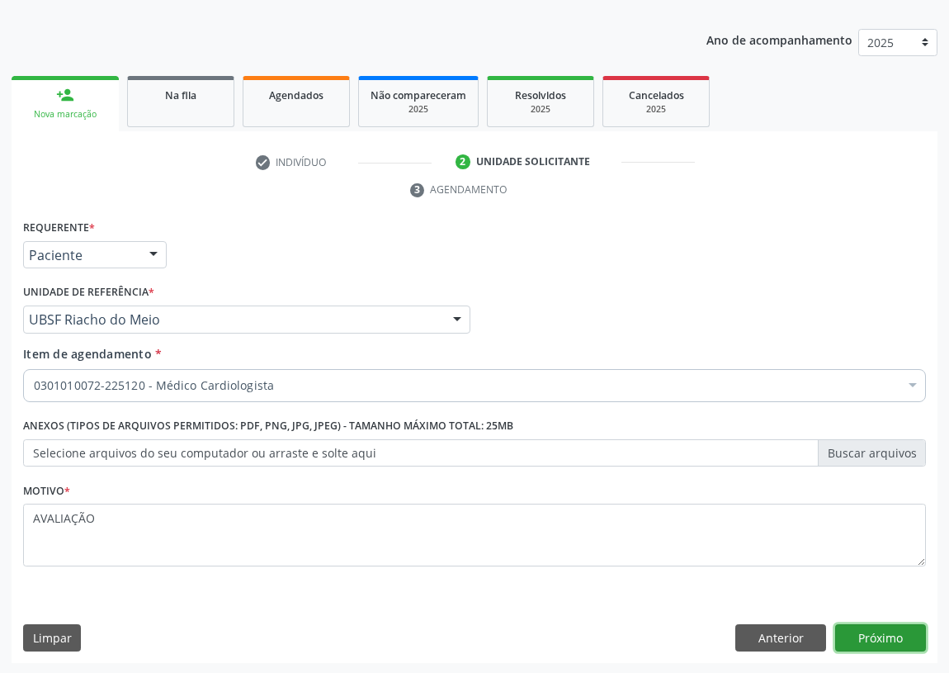
drag, startPoint x: 913, startPoint y: 636, endPoint x: 903, endPoint y: 636, distance: 9.9
click at [903, 636] on button "Próximo" at bounding box center [881, 638] width 91 height 28
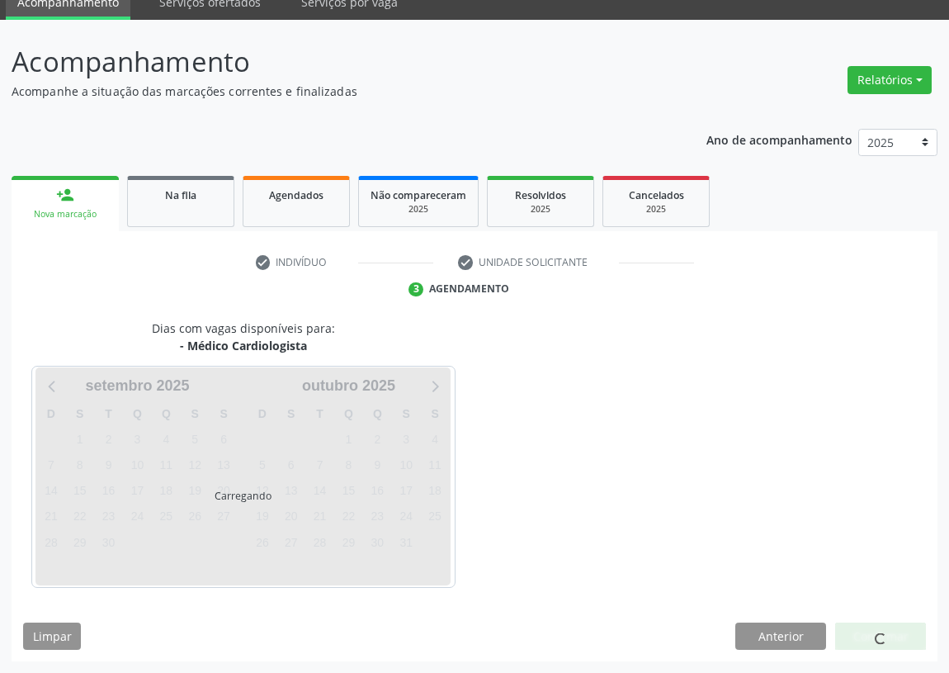
scroll to position [69, 0]
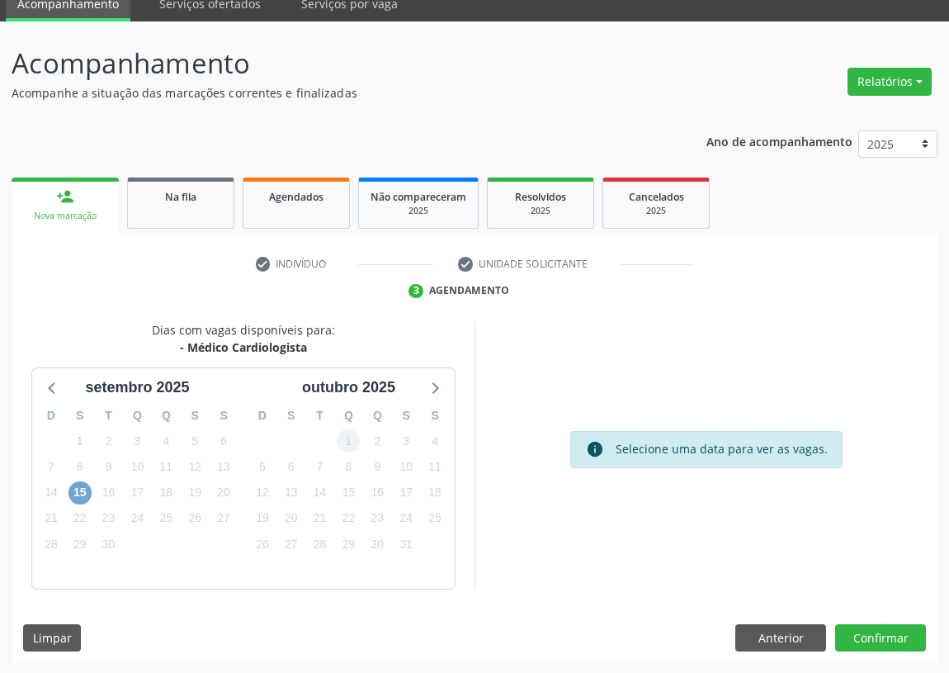
drag, startPoint x: 78, startPoint y: 485, endPoint x: 346, endPoint y: 433, distance: 273.3
click at [80, 484] on span "15" at bounding box center [80, 492] width 23 height 23
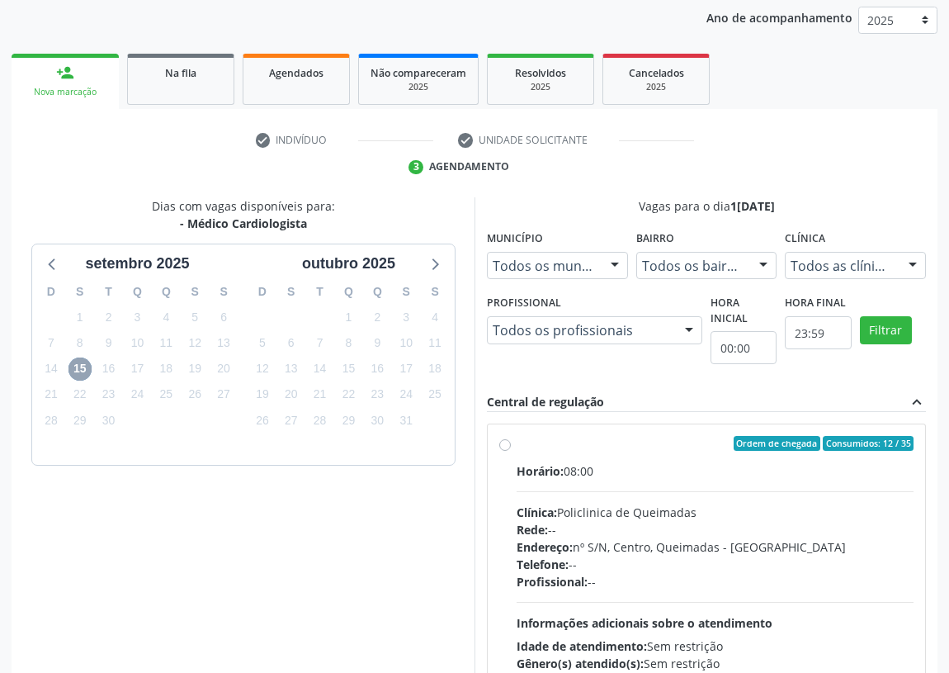
scroll to position [220, 0]
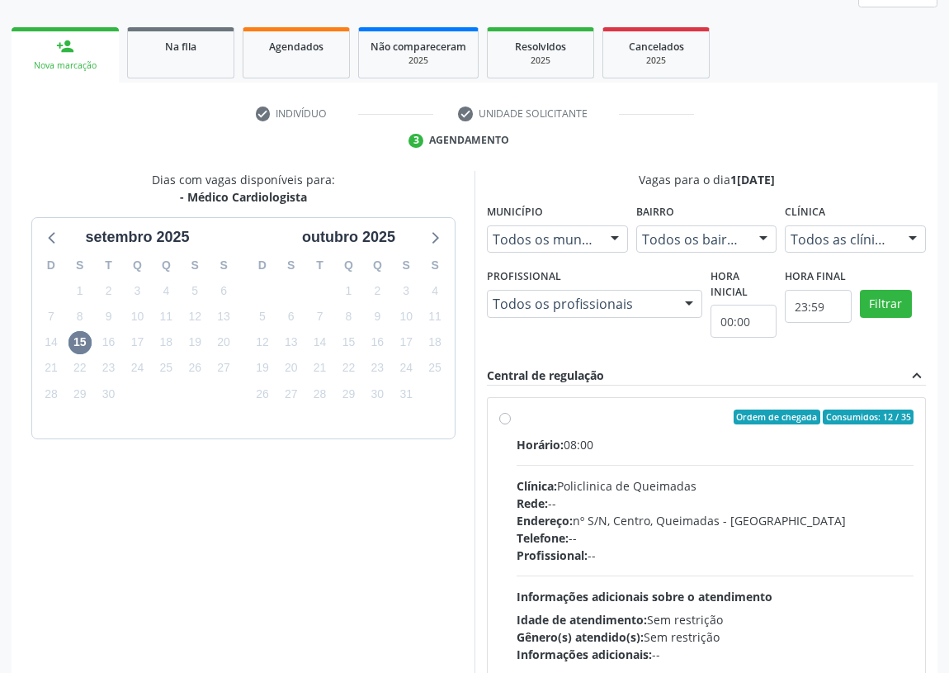
click at [496, 420] on div "Ordem de chegada Consumidos: 12 / 35 Horário: 08:00 Clínica: Policlinica de Que…" at bounding box center [707, 536] width 438 height 277
radio input "true"
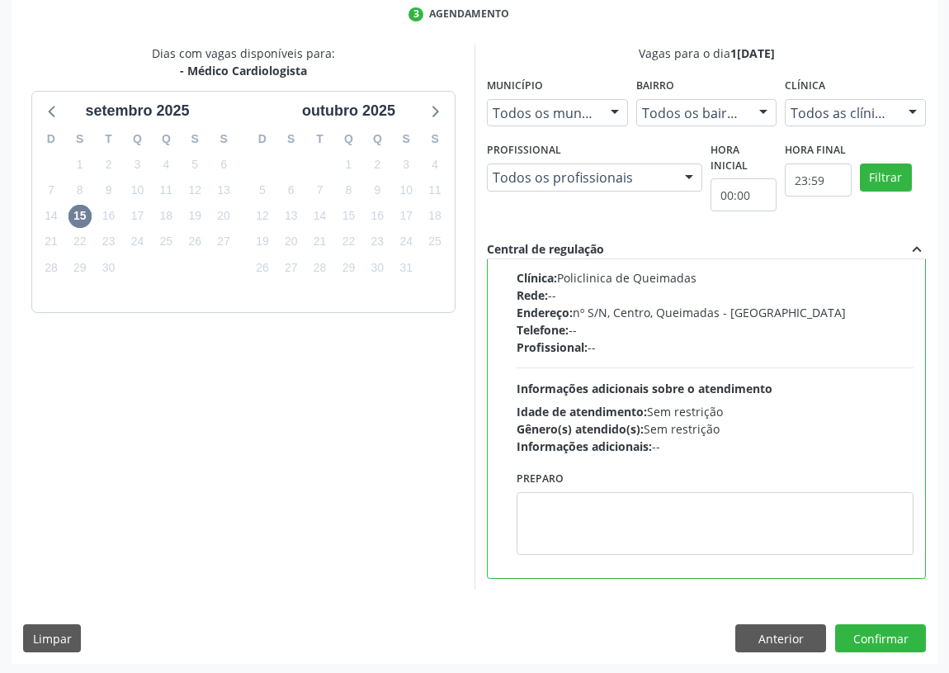
scroll to position [347, 0]
click at [895, 630] on button "Confirmar" at bounding box center [881, 637] width 91 height 28
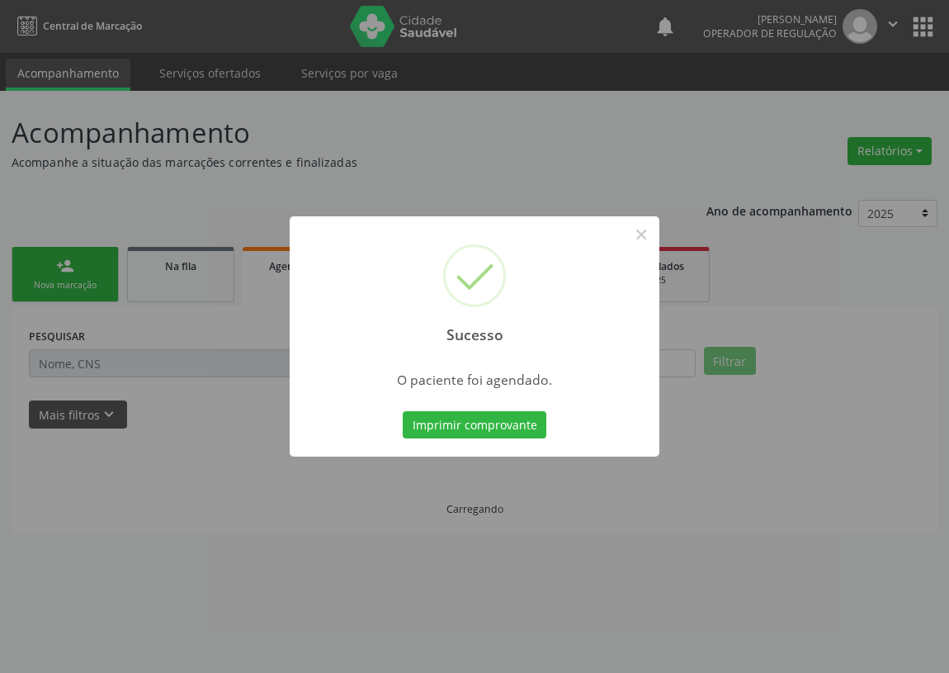
scroll to position [0, 0]
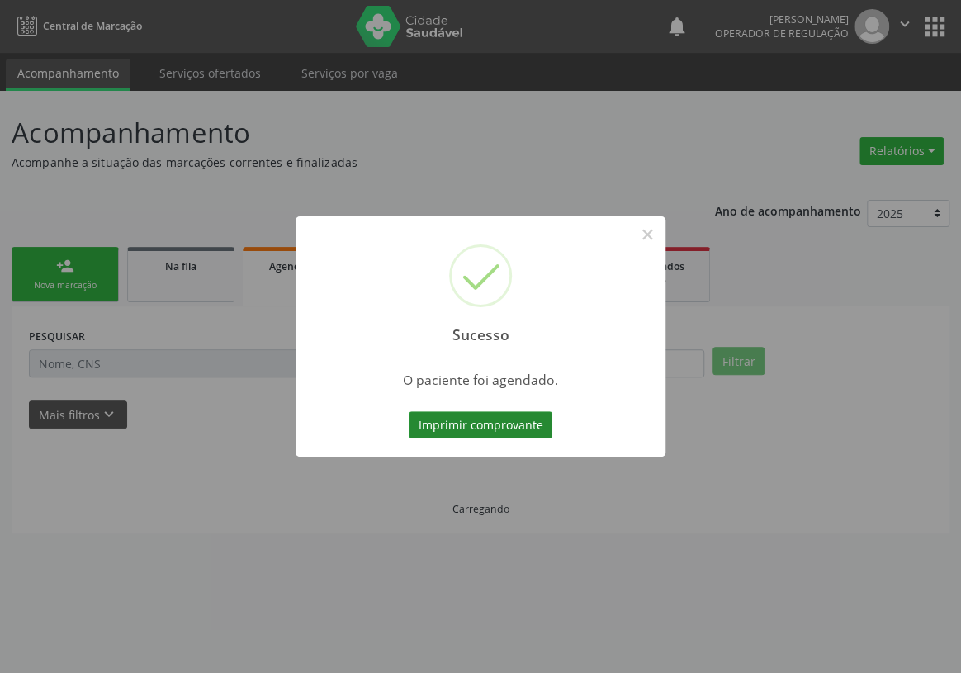
click at [507, 424] on button "Imprimir comprovante" at bounding box center [481, 425] width 144 height 28
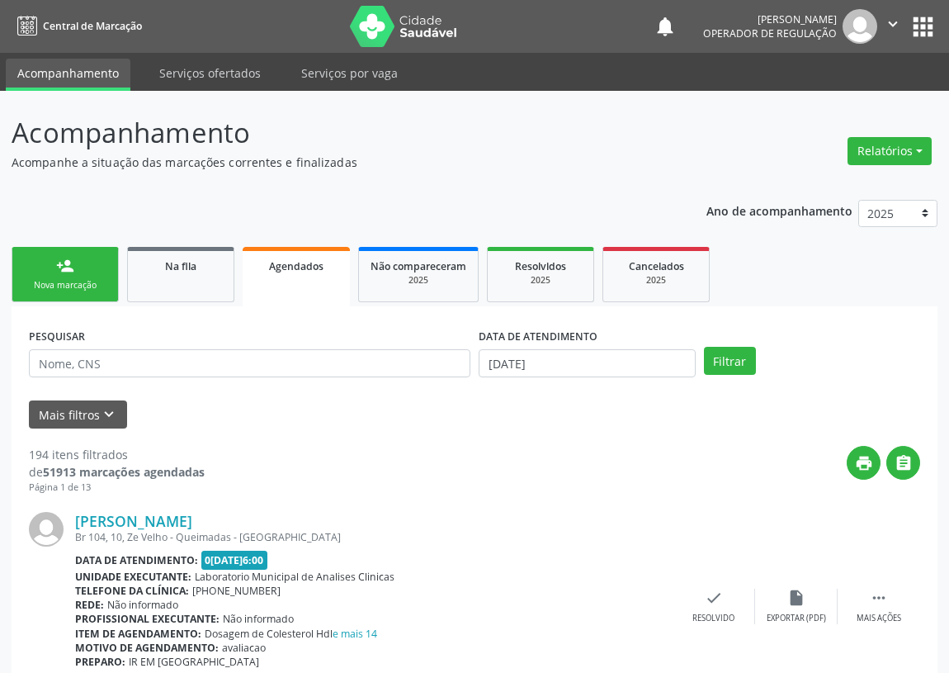
click at [65, 275] on link "person_add Nova marcação" at bounding box center [65, 274] width 107 height 55
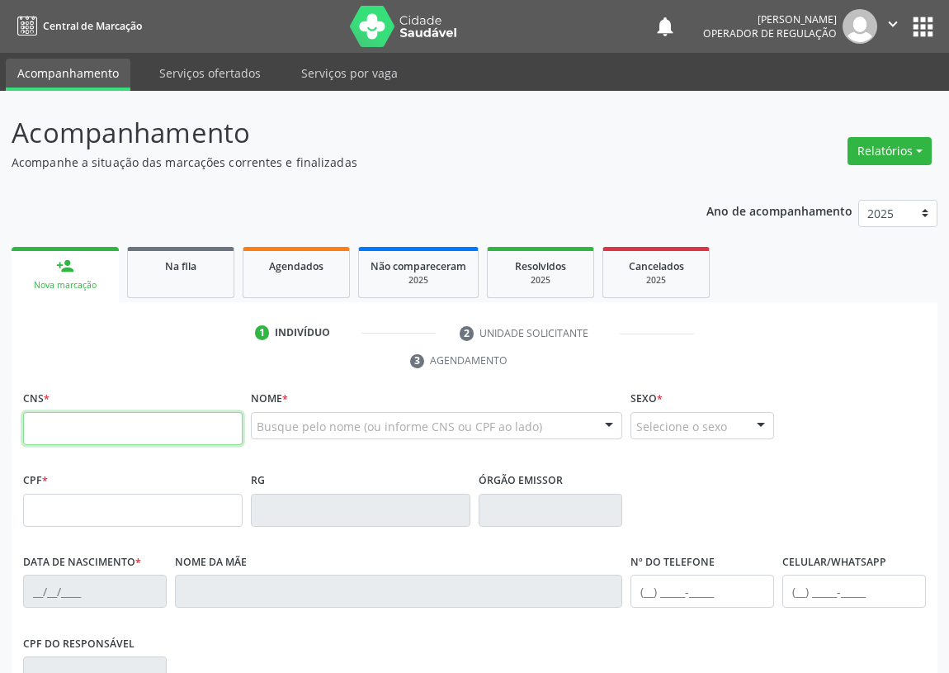
click at [57, 419] on input "text" at bounding box center [133, 428] width 220 height 33
click at [41, 426] on input "text" at bounding box center [133, 428] width 220 height 33
type input "700 1099 2063 2116"
type input "049.303.344-03"
type input "2[DATE]"
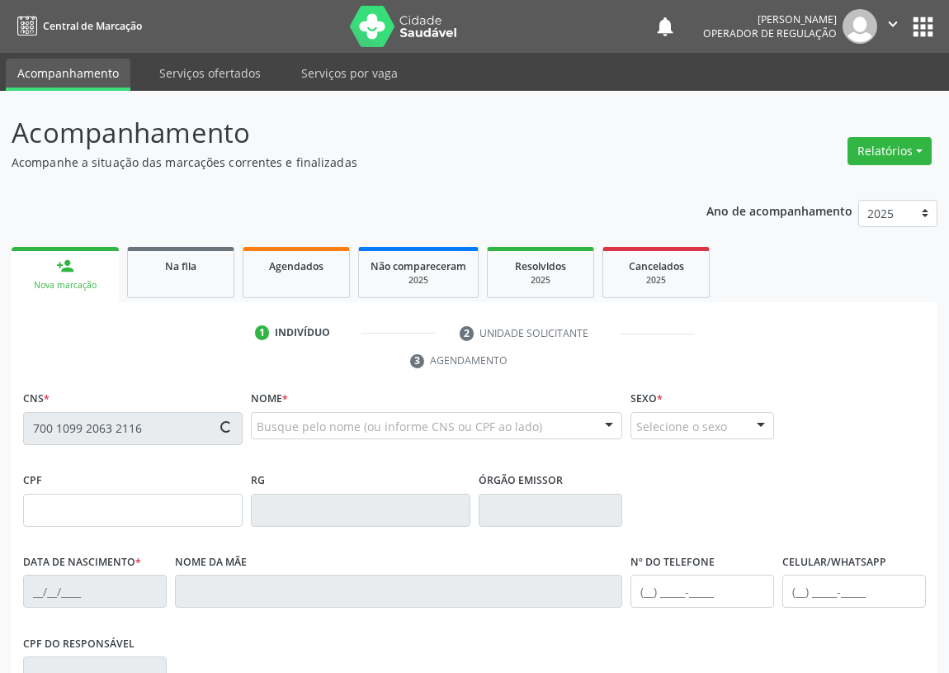
type input "[PERSON_NAME]"
type input "[PHONE_NUMBER]"
type input "19"
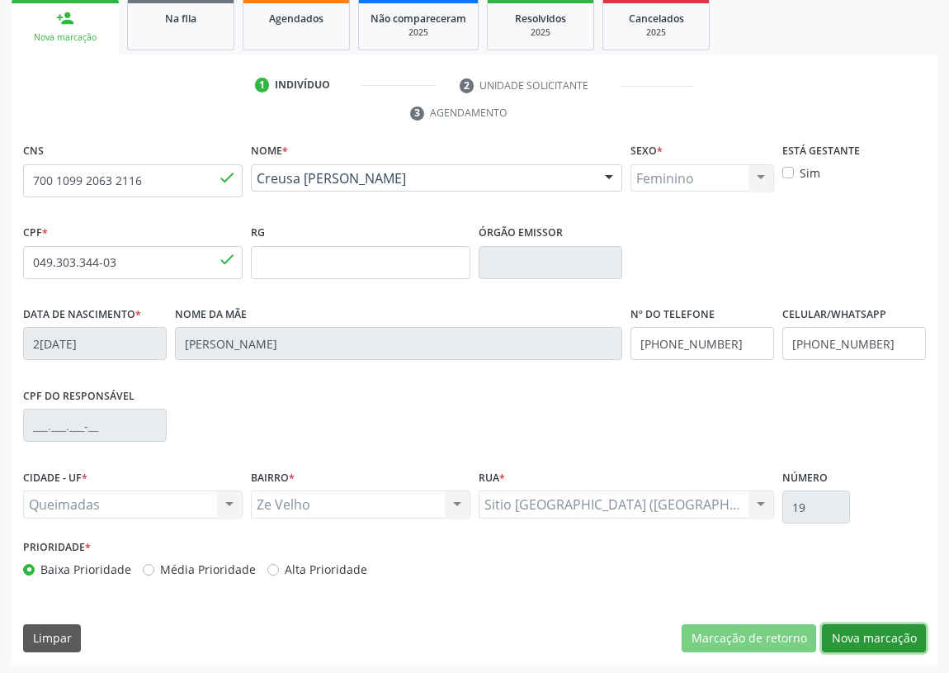
drag, startPoint x: 881, startPoint y: 638, endPoint x: 583, endPoint y: 532, distance: 316.5
click at [867, 627] on button "Nova marcação" at bounding box center [874, 638] width 104 height 28
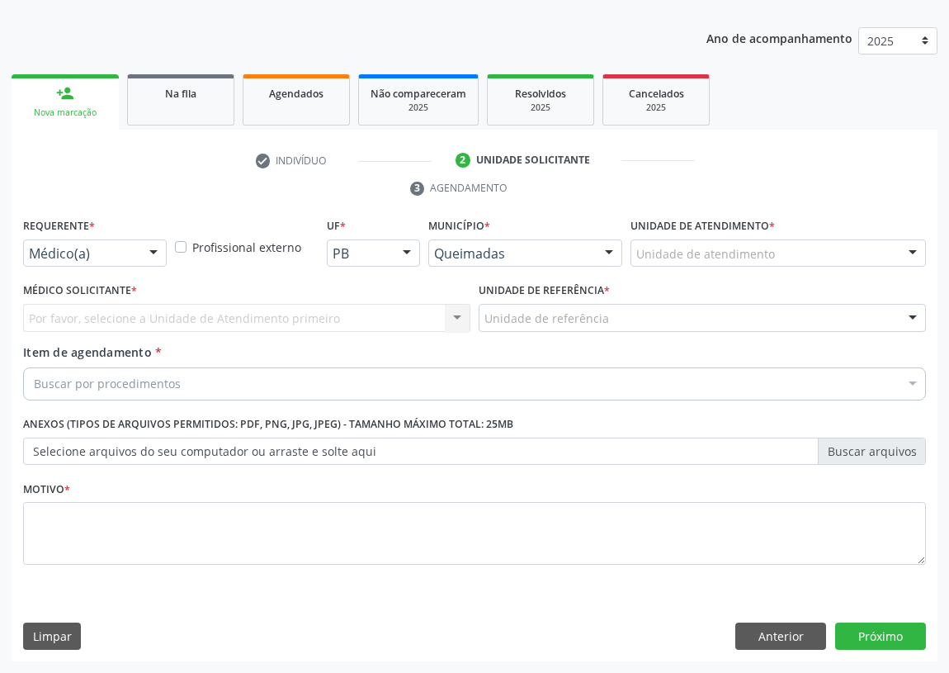
scroll to position [171, 0]
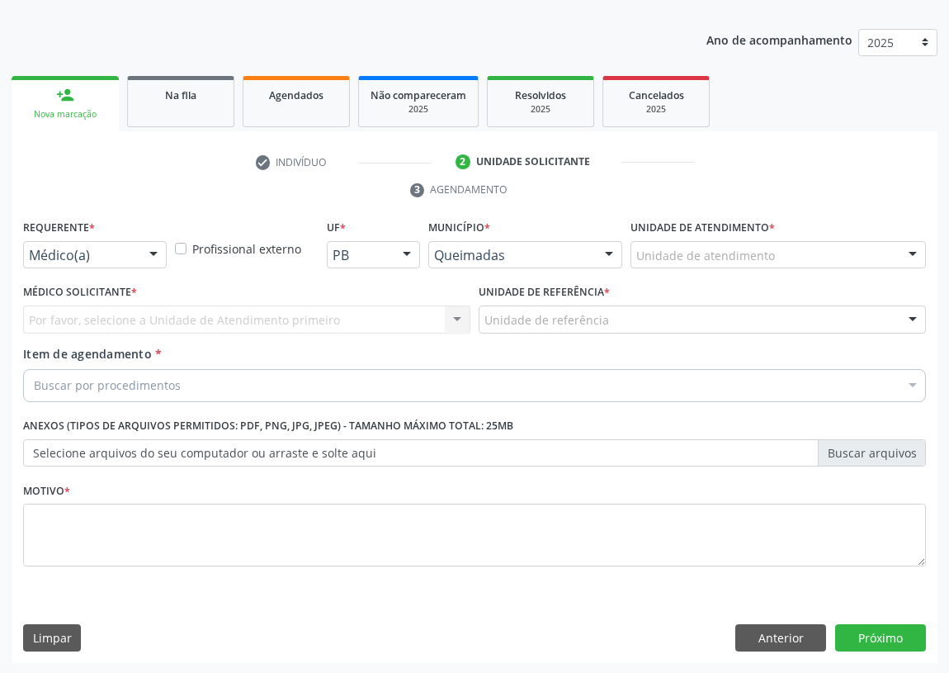
drag, startPoint x: 156, startPoint y: 254, endPoint x: 147, endPoint y: 347, distance: 92.9
click at [154, 263] on div at bounding box center [153, 256] width 25 height 28
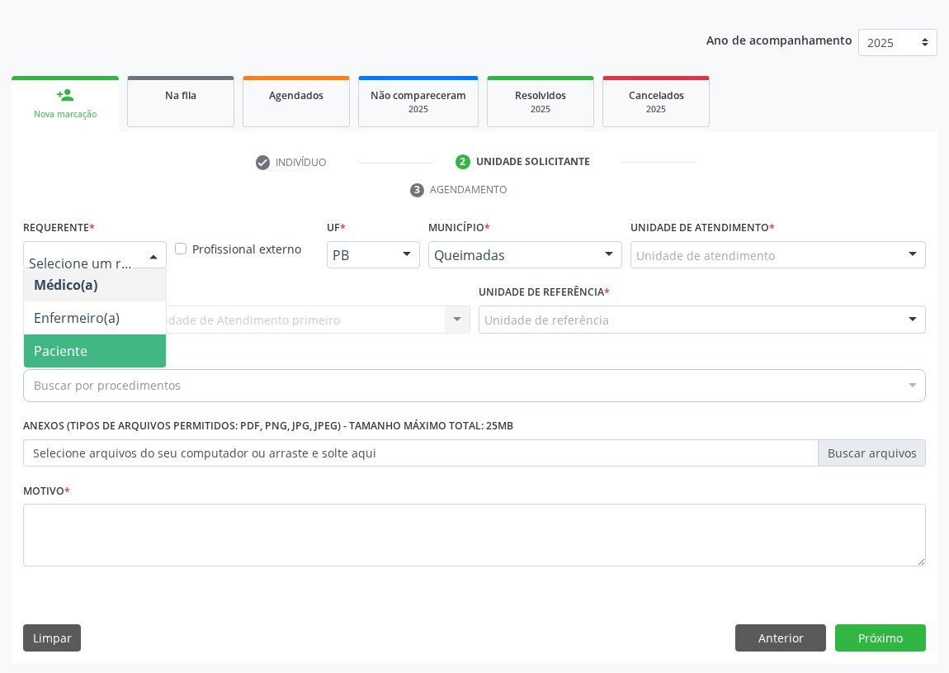
drag, startPoint x: 149, startPoint y: 342, endPoint x: 356, endPoint y: 356, distance: 207.7
click at [159, 344] on span "Paciente" at bounding box center [95, 350] width 142 height 33
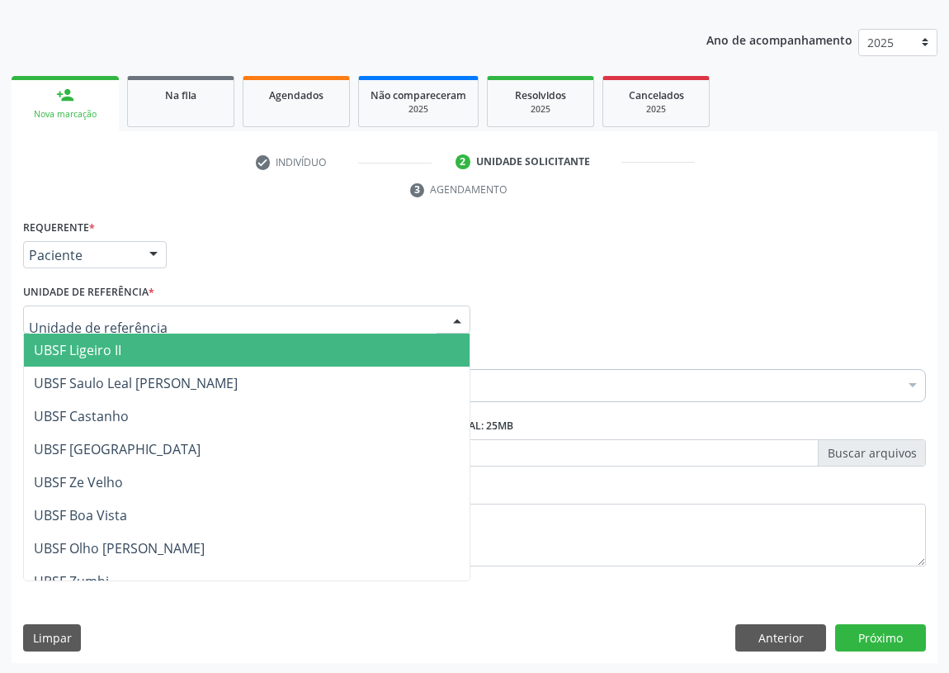
drag, startPoint x: 445, startPoint y: 322, endPoint x: 281, endPoint y: 427, distance: 194.9
click at [432, 325] on div "UBSF Ligeiro II UBSF Saulo Leal [PERSON_NAME] UBSF Castanho UBSF [GEOGRAPHIC_DA…" at bounding box center [246, 319] width 447 height 28
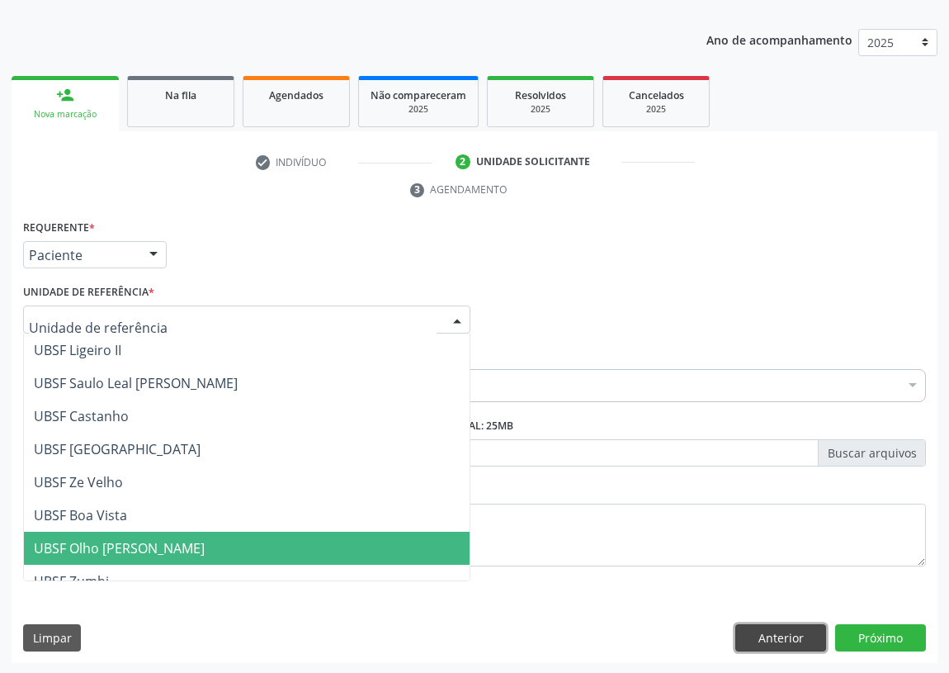
drag, startPoint x: 790, startPoint y: 637, endPoint x: 711, endPoint y: 619, distance: 81.3
click at [789, 637] on button "Anterior" at bounding box center [781, 638] width 91 height 28
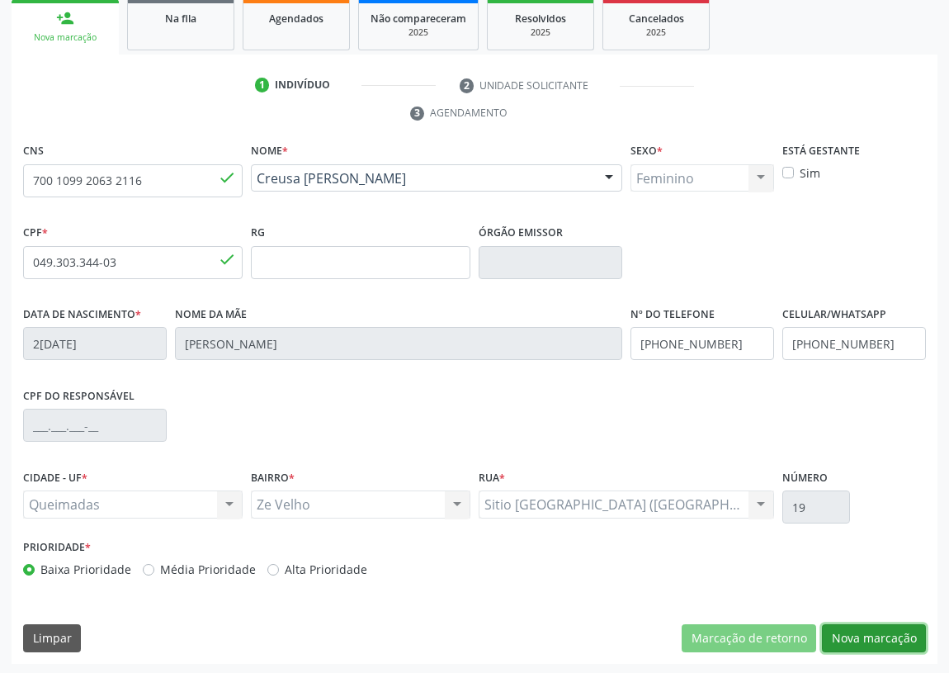
click at [859, 635] on button "Nova marcação" at bounding box center [874, 638] width 104 height 28
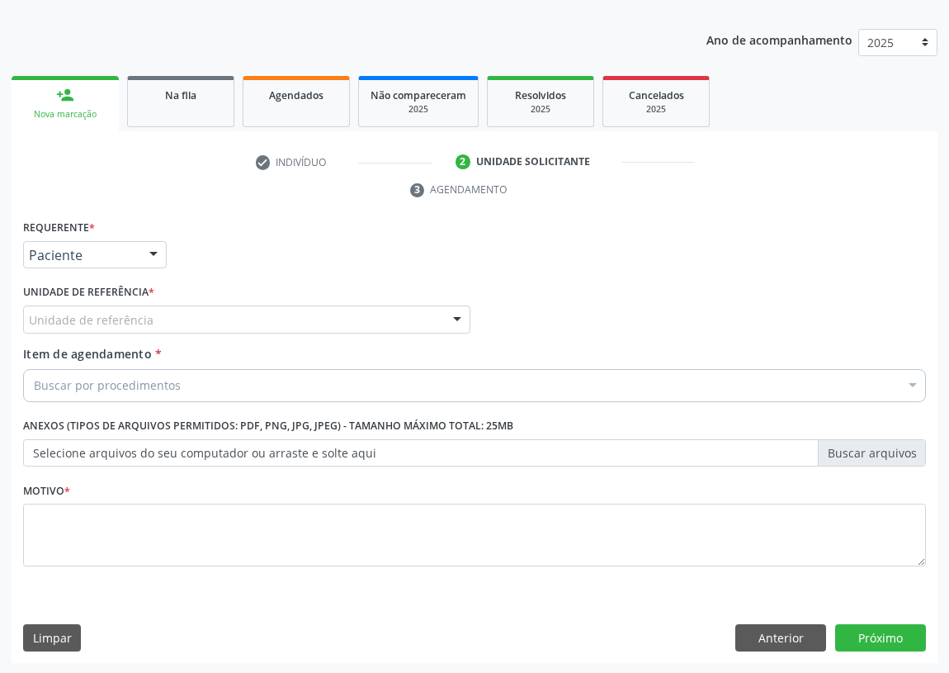
drag, startPoint x: 457, startPoint y: 320, endPoint x: 396, endPoint y: 326, distance: 60.5
click at [448, 320] on div at bounding box center [457, 320] width 25 height 28
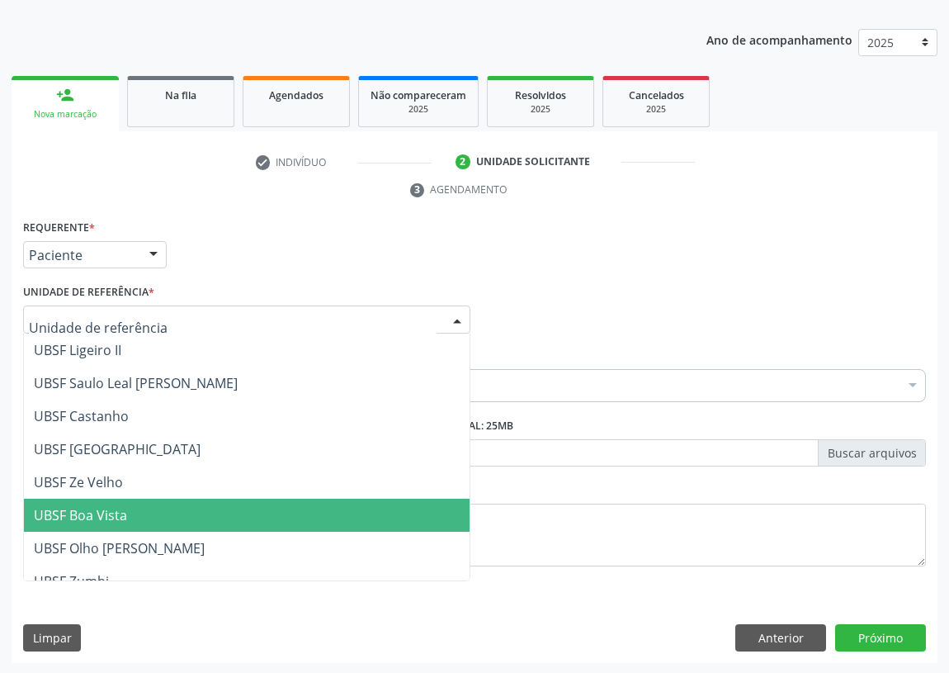
scroll to position [74, 0]
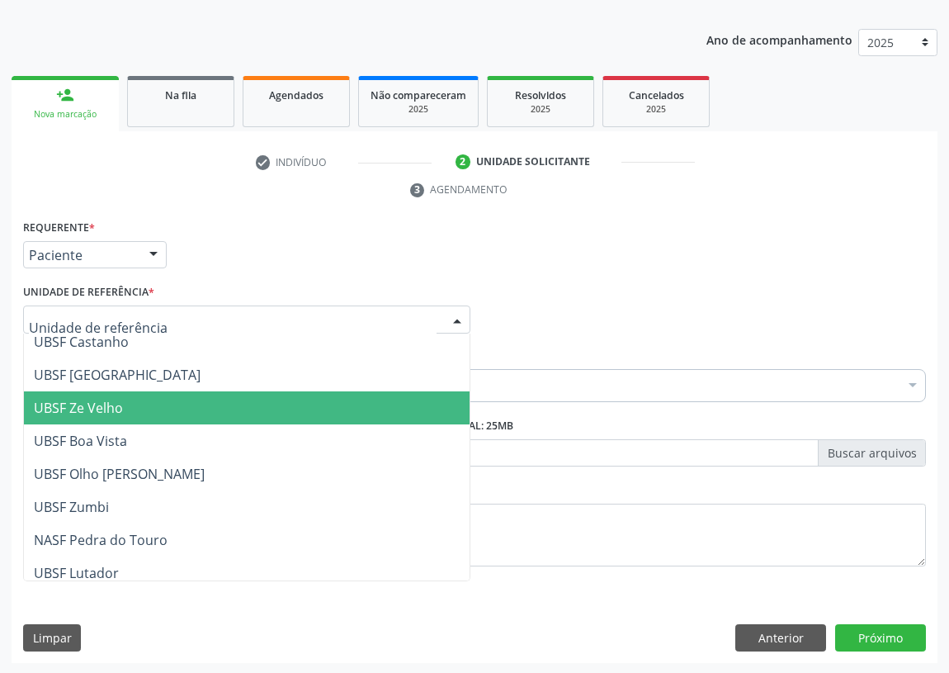
click at [109, 407] on span "UBSF Ze Velho" at bounding box center [78, 408] width 89 height 18
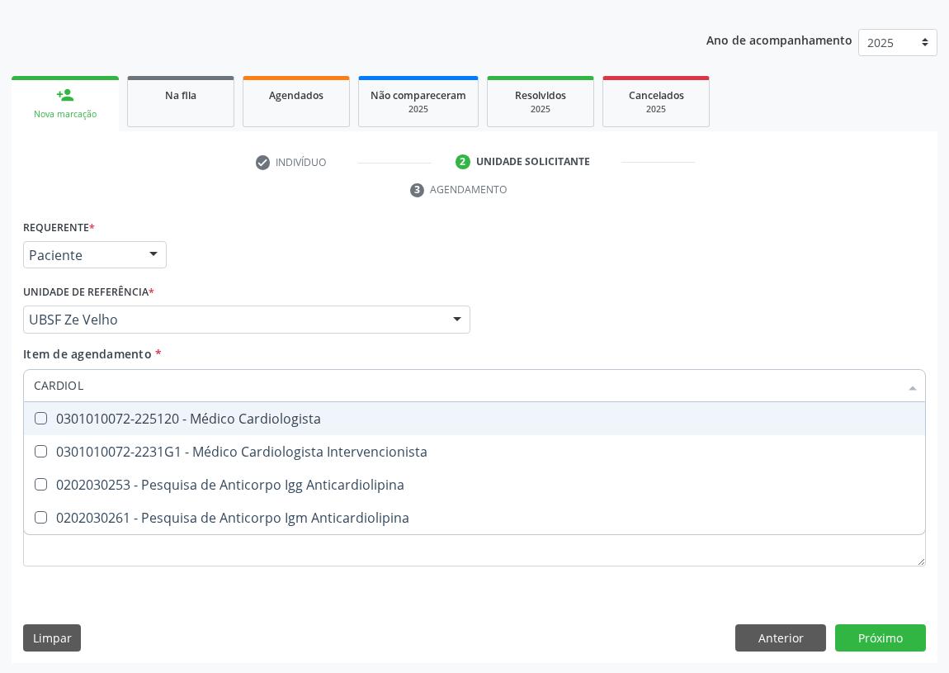
type input "CARDIOLO"
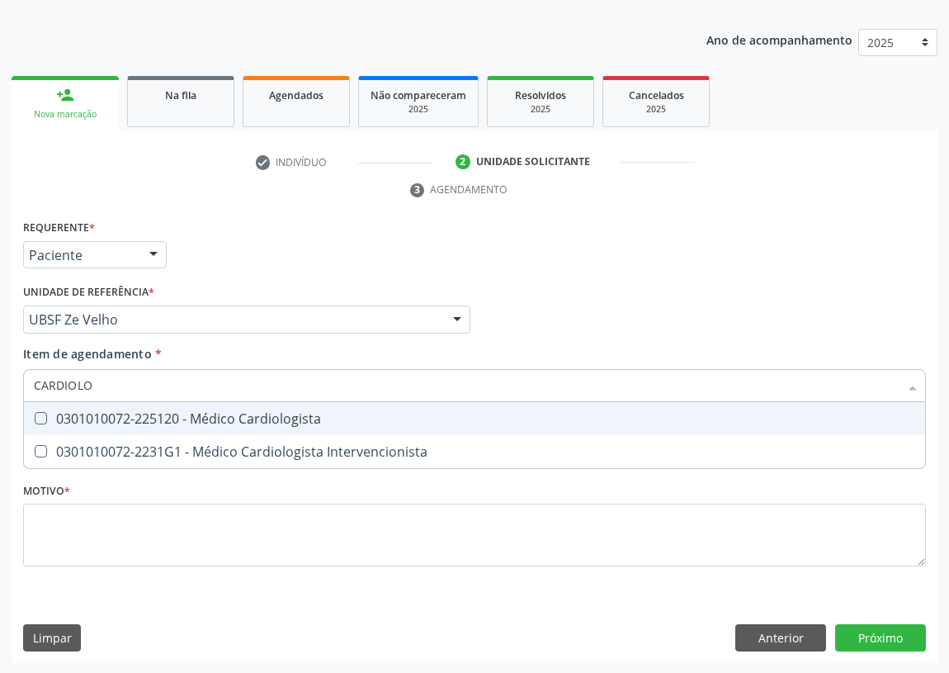
click at [36, 421] on Cardiologista at bounding box center [41, 418] width 12 height 12
click at [35, 421] on Cardiologista "checkbox" at bounding box center [29, 418] width 11 height 11
checkbox Cardiologista "true"
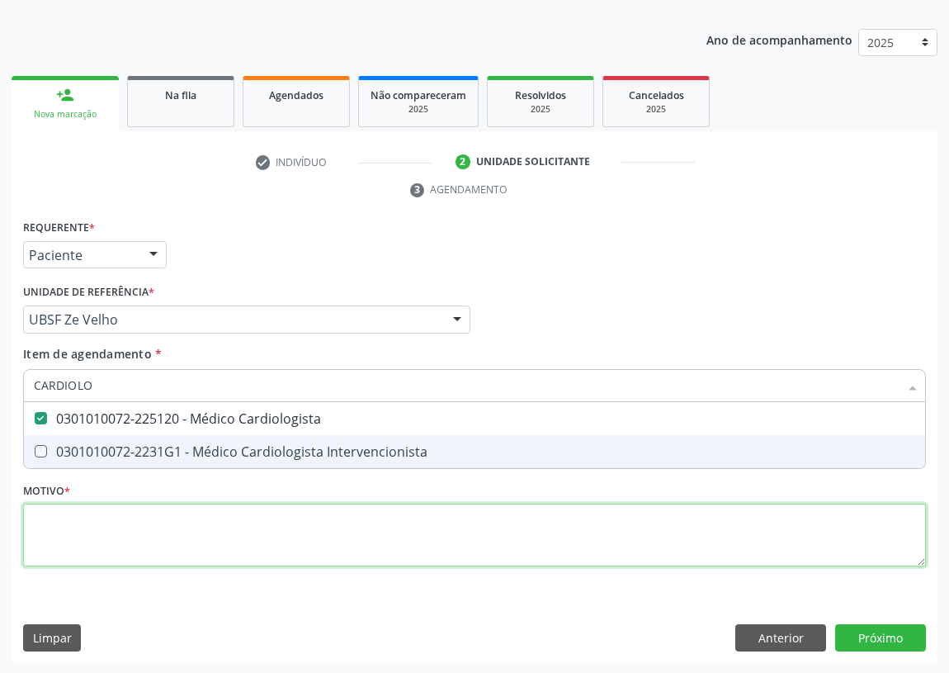
click at [41, 516] on div "Requerente * Paciente Médico(a) Enfermeiro(a) Paciente Nenhum resultado encontr…" at bounding box center [474, 402] width 903 height 374
checkbox Intervencionista "true"
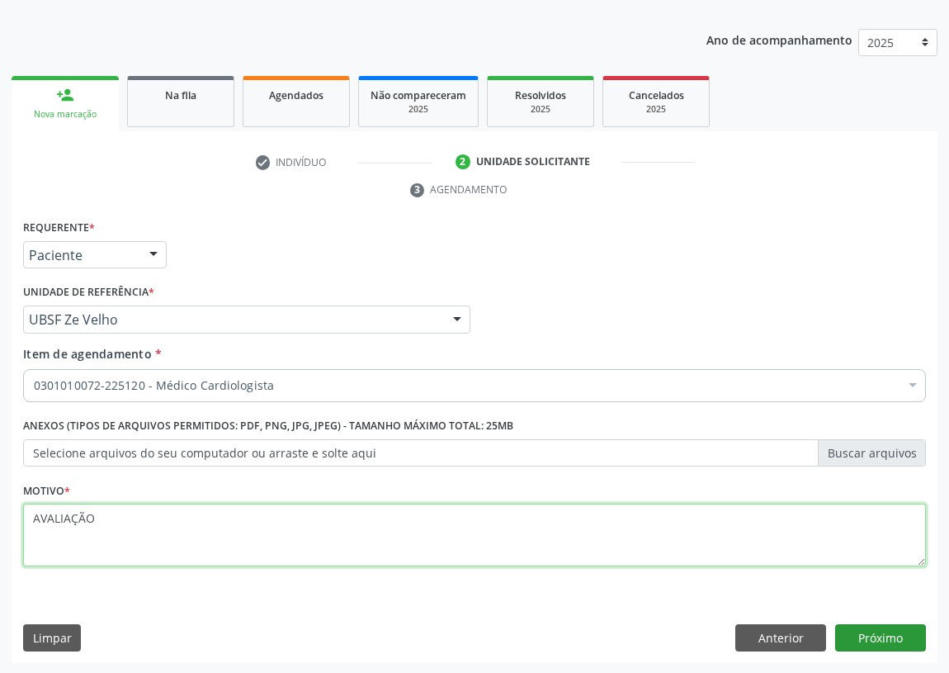
type textarea "AVALIAÇÃO"
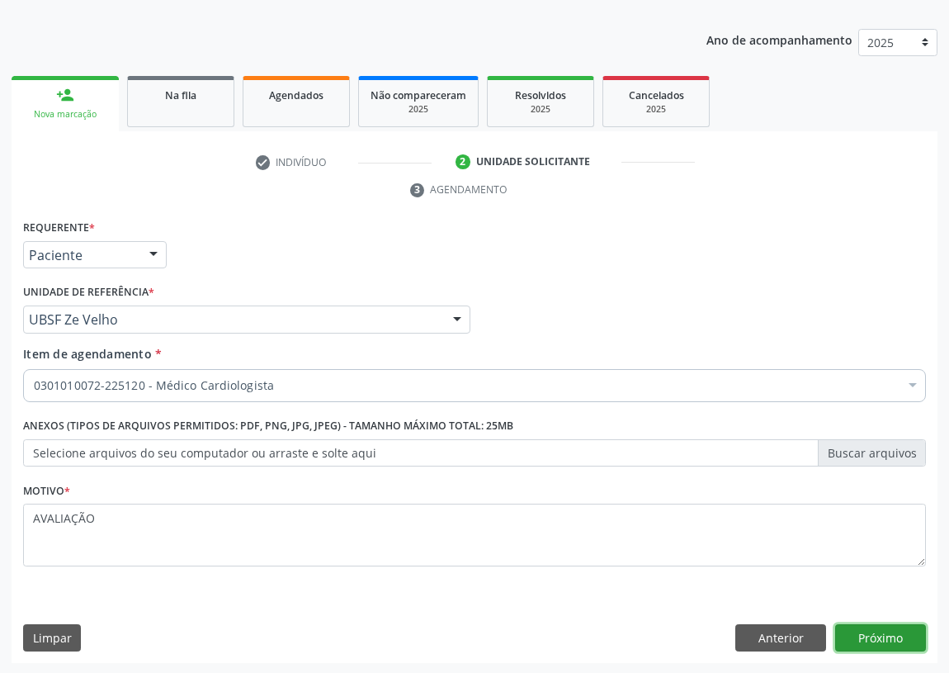
click at [879, 636] on button "Próximo" at bounding box center [881, 638] width 91 height 28
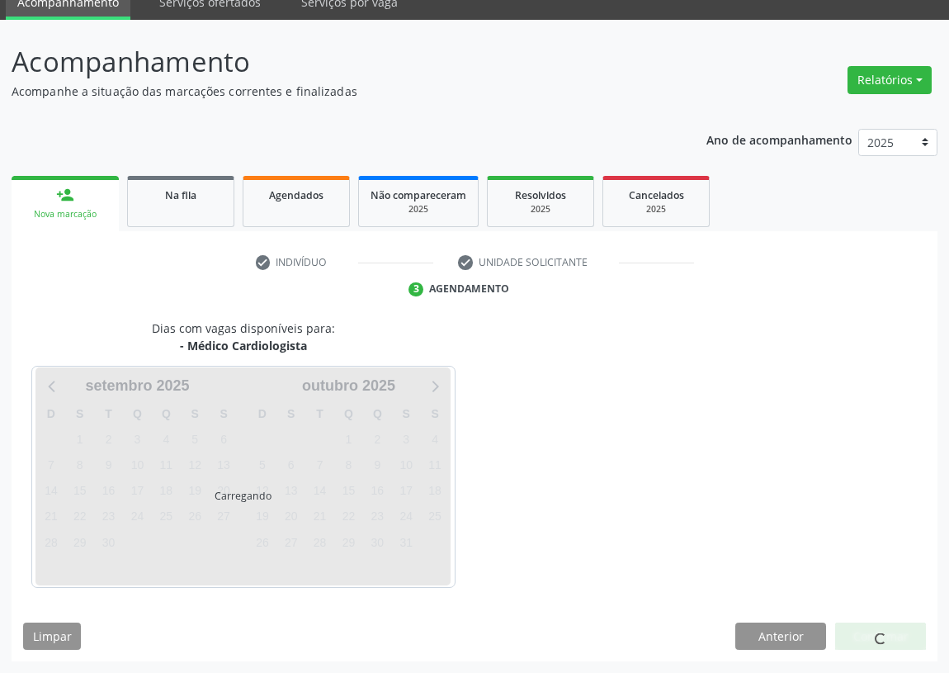
scroll to position [69, 0]
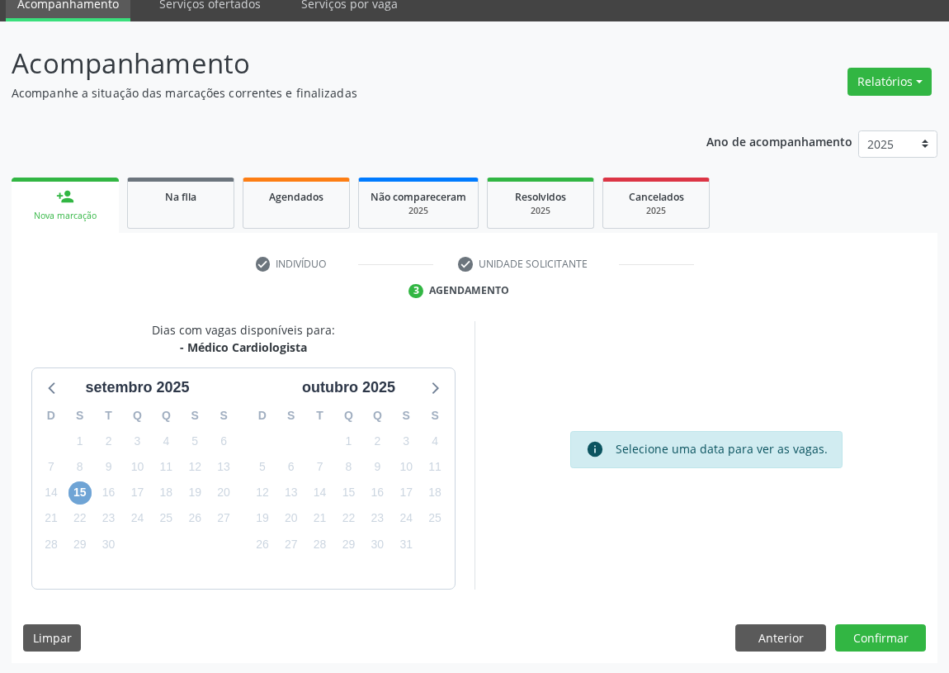
drag, startPoint x: 78, startPoint y: 483, endPoint x: 237, endPoint y: 490, distance: 158.7
click at [84, 484] on span "15" at bounding box center [80, 492] width 23 height 23
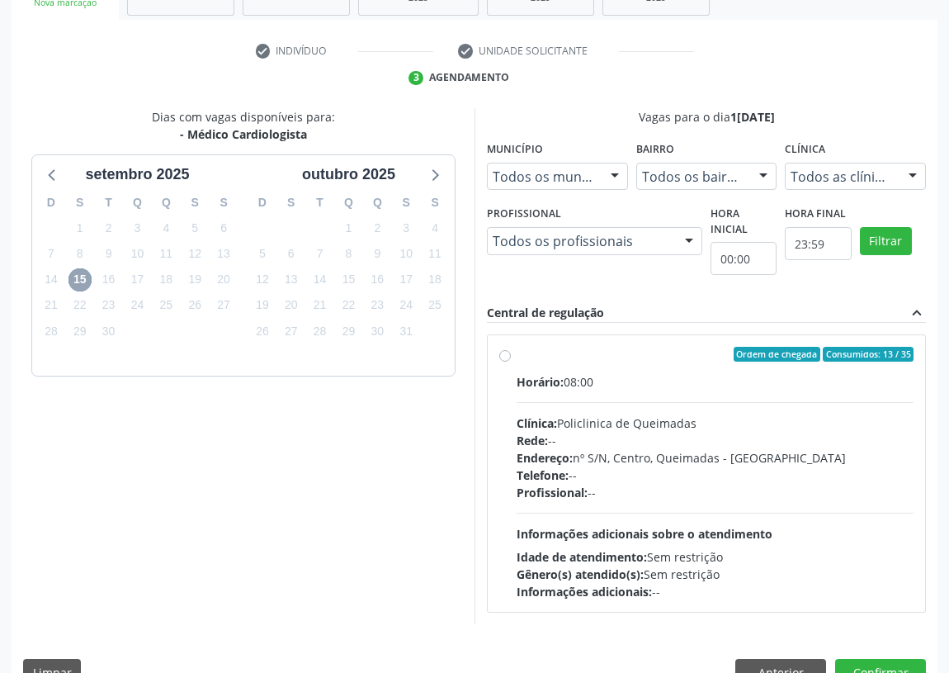
scroll to position [295, 0]
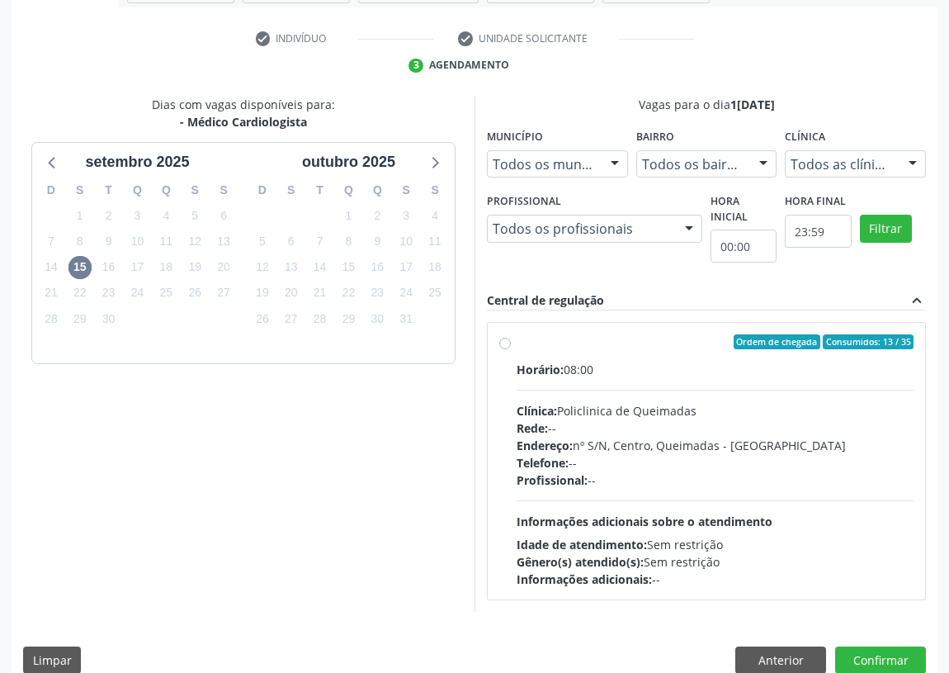
click at [517, 341] on label "Ordem de chegada Consumidos: 13 / 35 Horário: 08:00 Clínica: Policlinica de Que…" at bounding box center [715, 460] width 397 height 253
click at [505, 341] on input "Ordem de chegada Consumidos: 13 / 35 Horário: 08:00 Clínica: Policlinica de Que…" at bounding box center [505, 341] width 12 height 15
radio input "true"
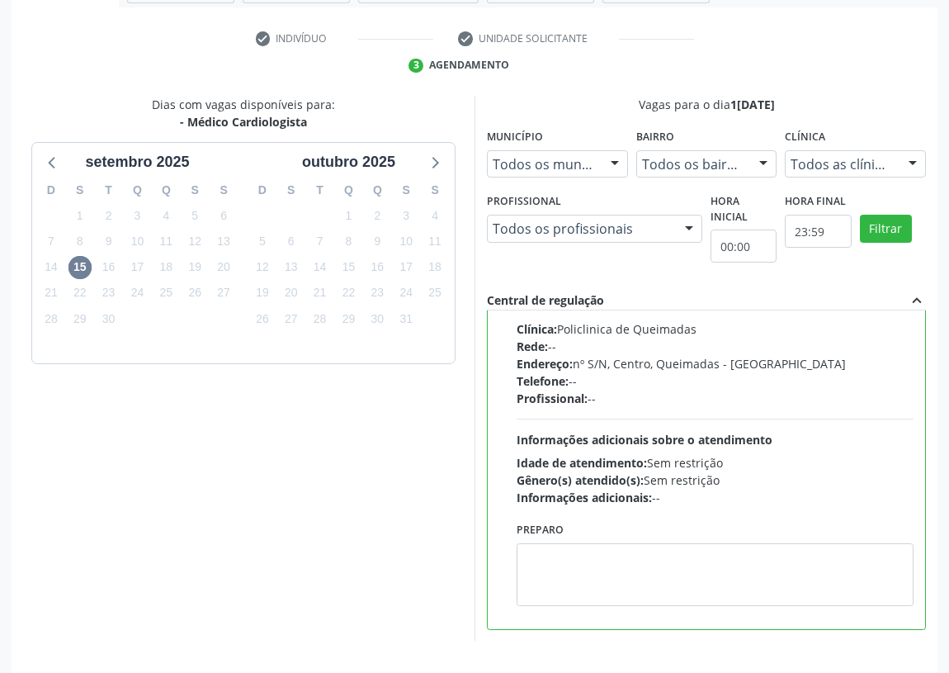
scroll to position [347, 0]
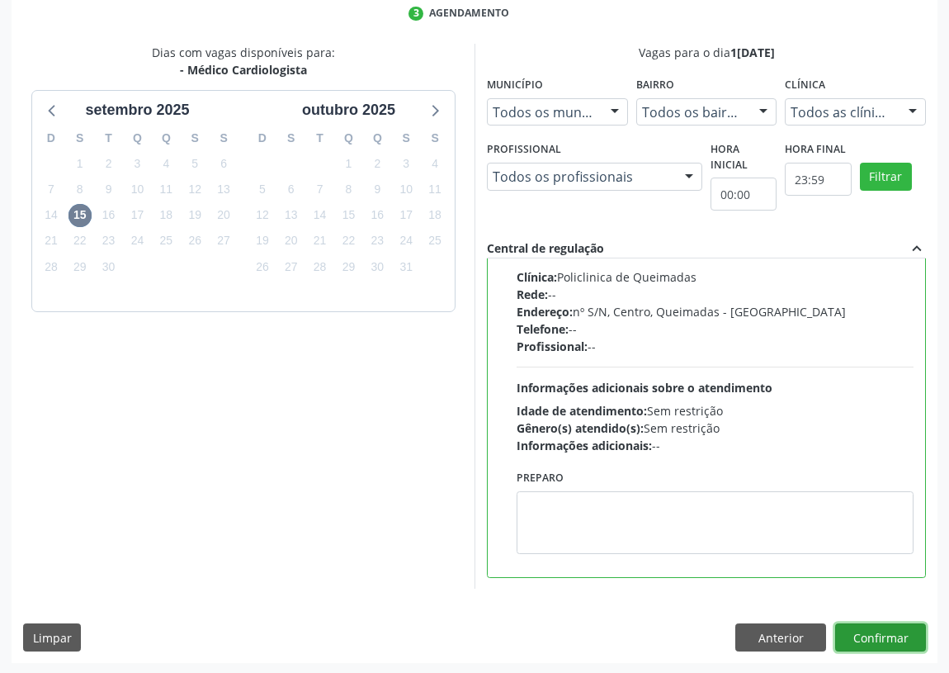
click at [888, 645] on button "Confirmar" at bounding box center [881, 637] width 91 height 28
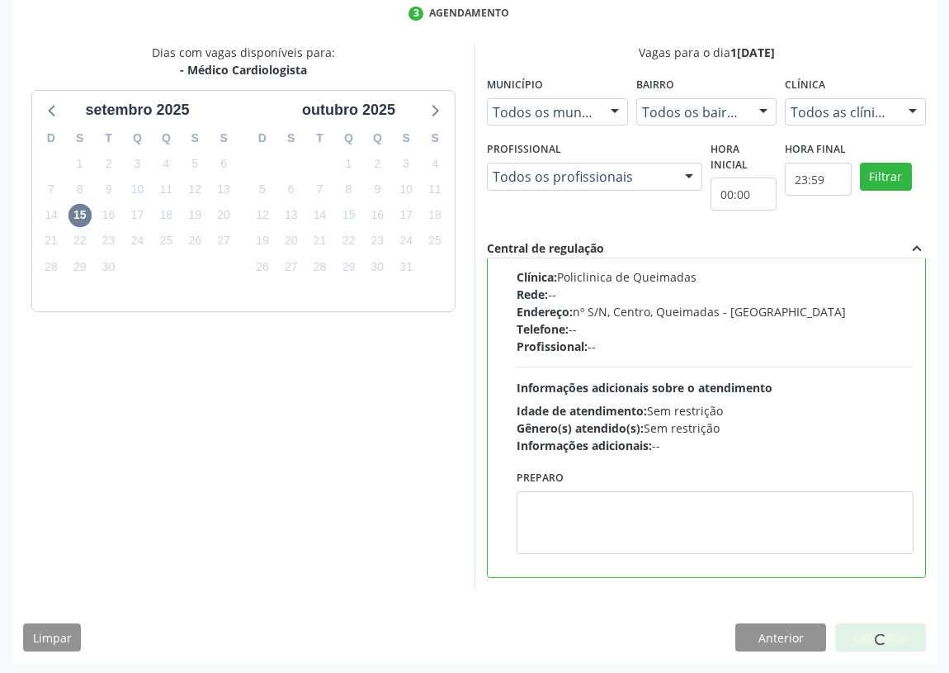
scroll to position [0, 0]
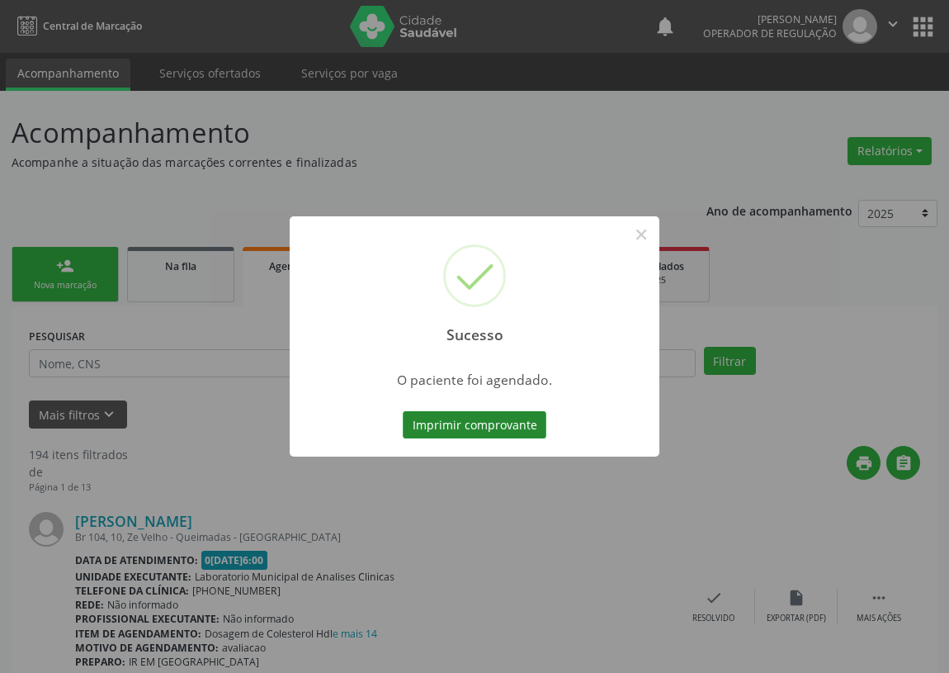
click at [476, 418] on button "Imprimir comprovante" at bounding box center [475, 425] width 144 height 28
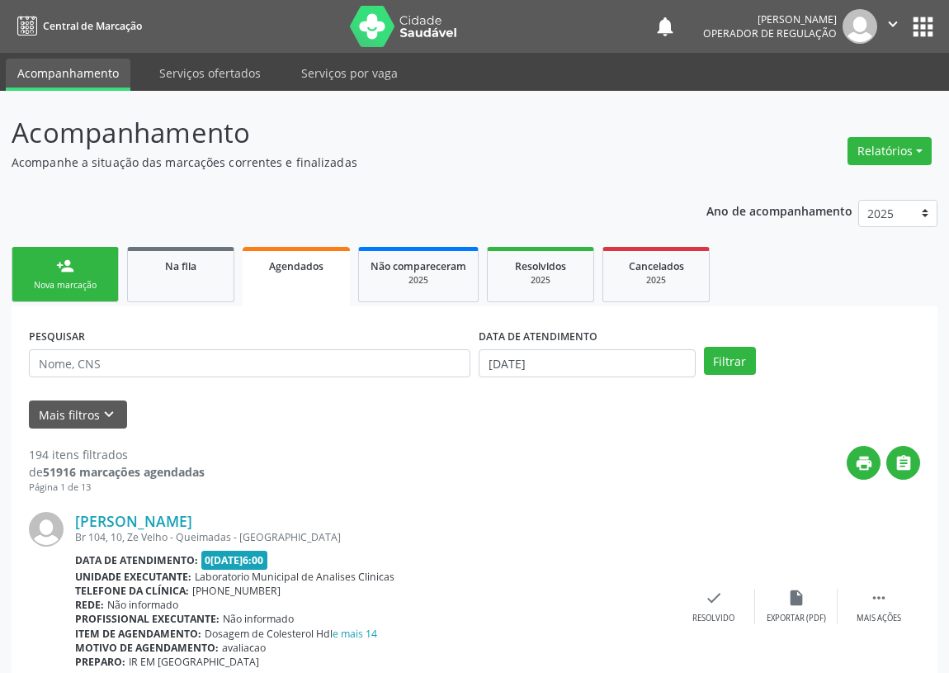
click at [88, 263] on link "person_add Nova marcação" at bounding box center [65, 274] width 107 height 55
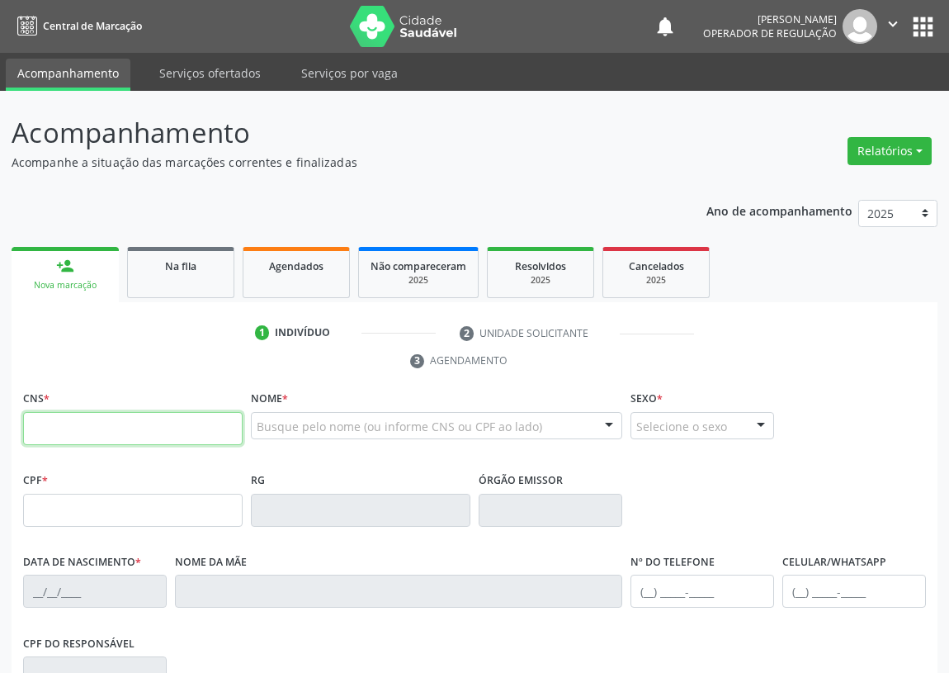
click at [54, 424] on input "text" at bounding box center [133, 428] width 220 height 33
click at [54, 429] on input "text" at bounding box center [133, 428] width 220 height 33
type input "708 5030 5145 2780"
type input "414.449.734-87"
type input "[DATE]"
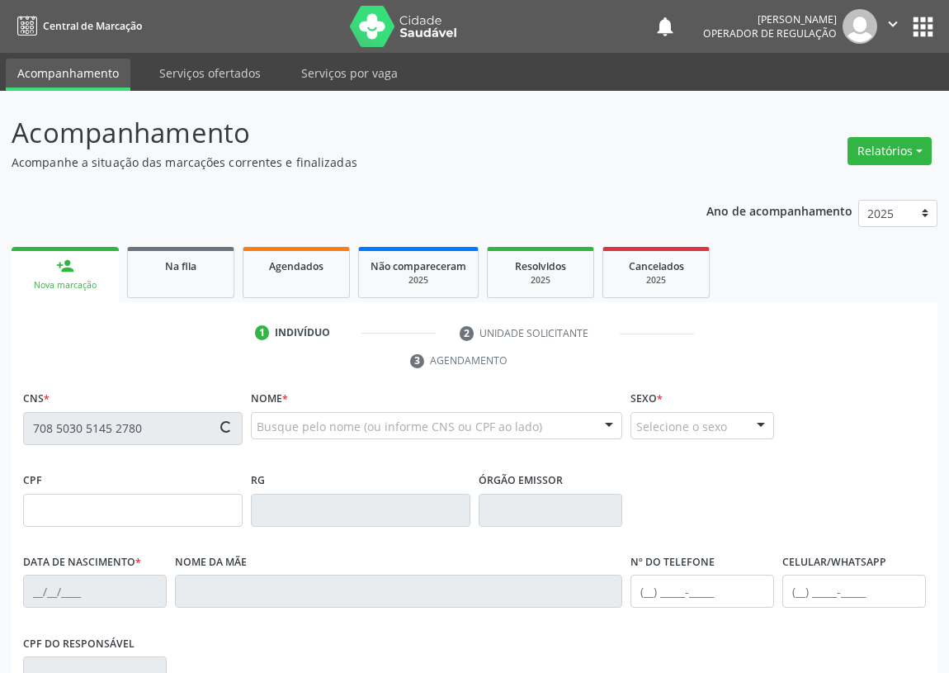
type input "[PERSON_NAME]"
type input "[PHONE_NUMBER]"
type input "074.791.754-00"
type input "S/N"
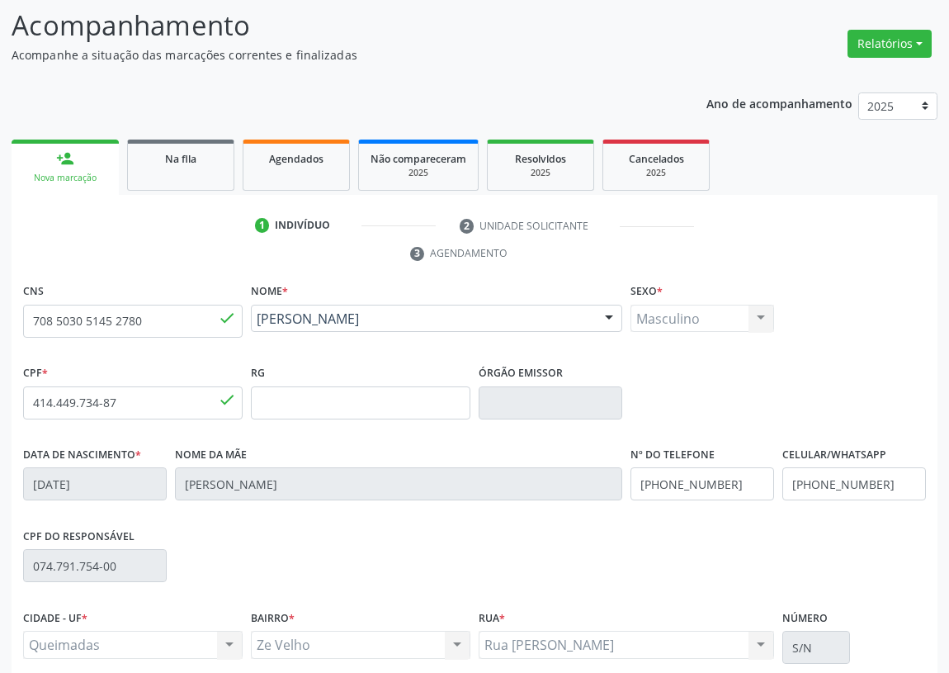
scroll to position [248, 0]
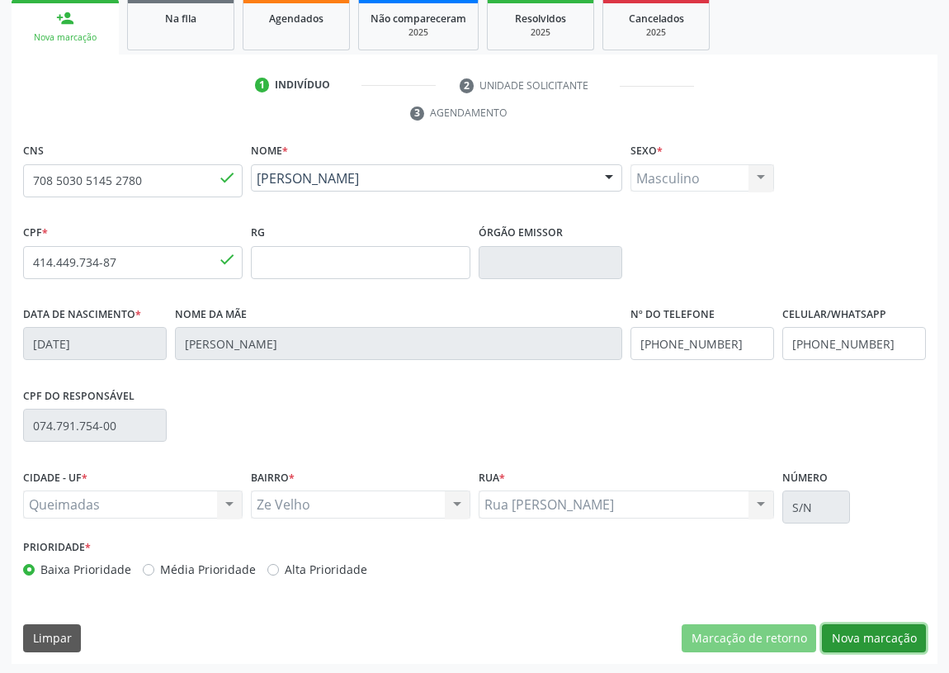
drag, startPoint x: 890, startPoint y: 632, endPoint x: 210, endPoint y: 485, distance: 695.8
click at [878, 628] on button "Nova marcação" at bounding box center [874, 638] width 104 height 28
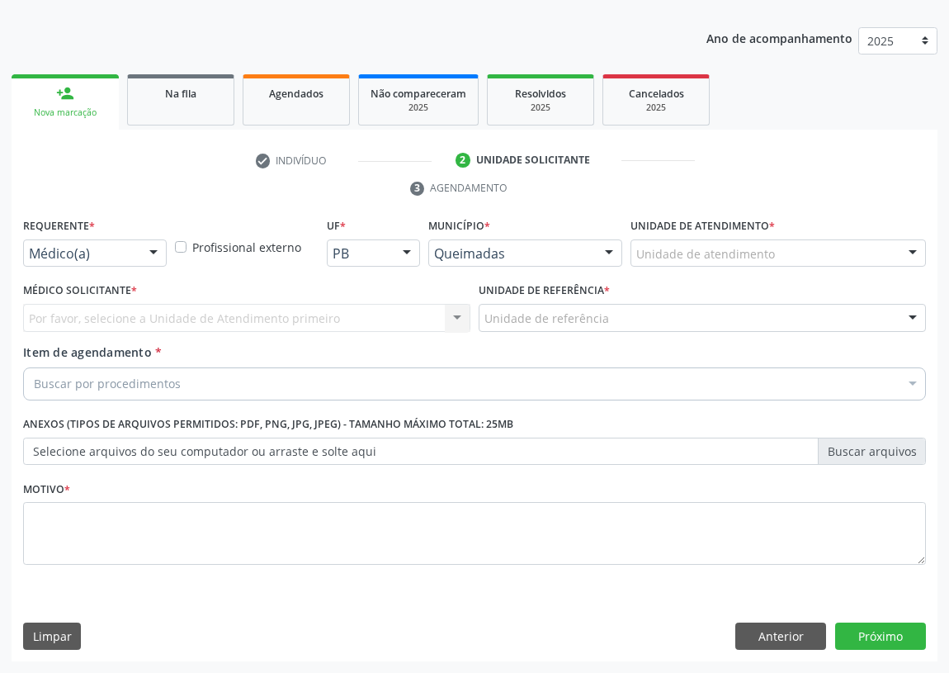
scroll to position [171, 0]
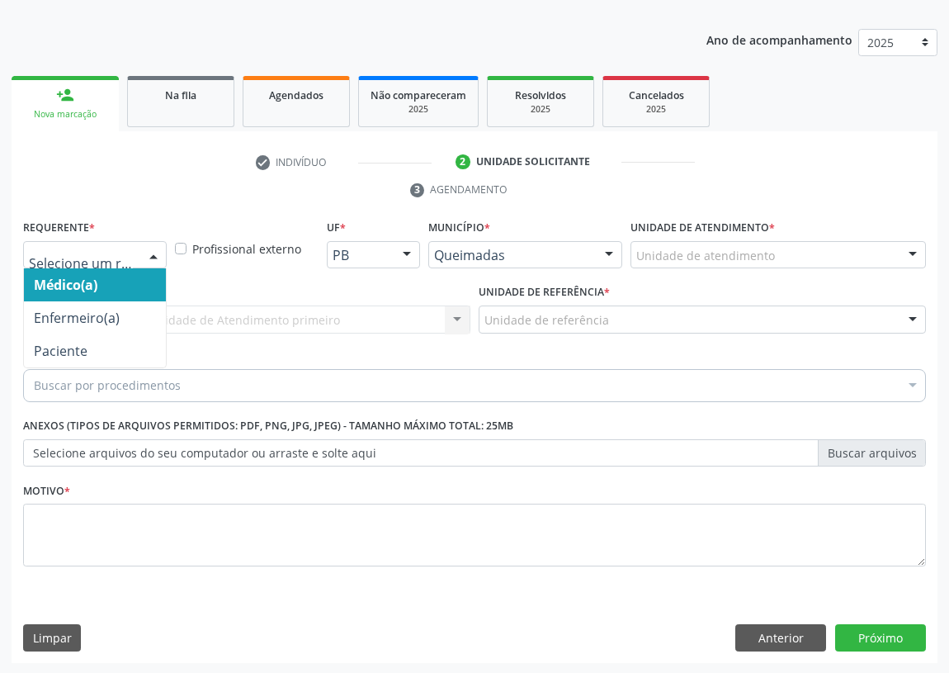
click at [149, 248] on div at bounding box center [153, 256] width 25 height 28
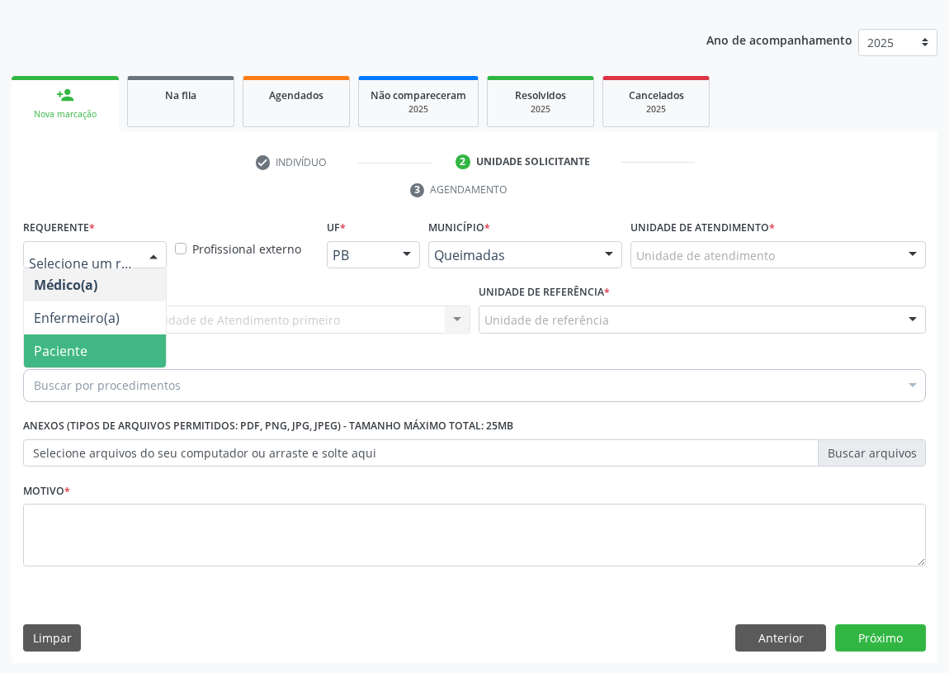
drag, startPoint x: 145, startPoint y: 348, endPoint x: 281, endPoint y: 329, distance: 136.7
click at [148, 348] on span "Paciente" at bounding box center [95, 350] width 142 height 33
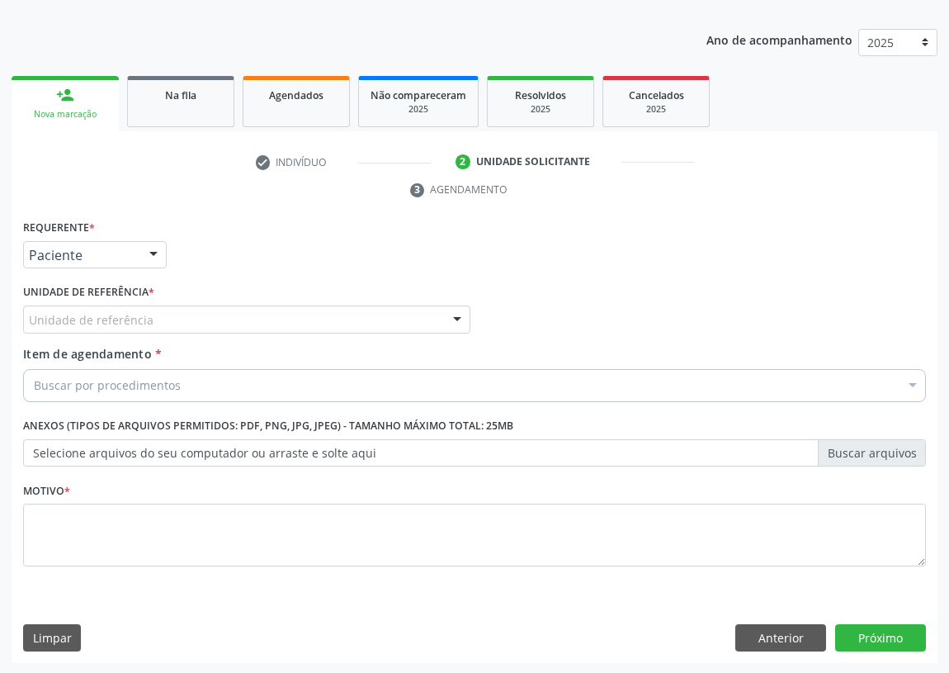
click at [402, 320] on div "Unidade de referência" at bounding box center [246, 319] width 447 height 28
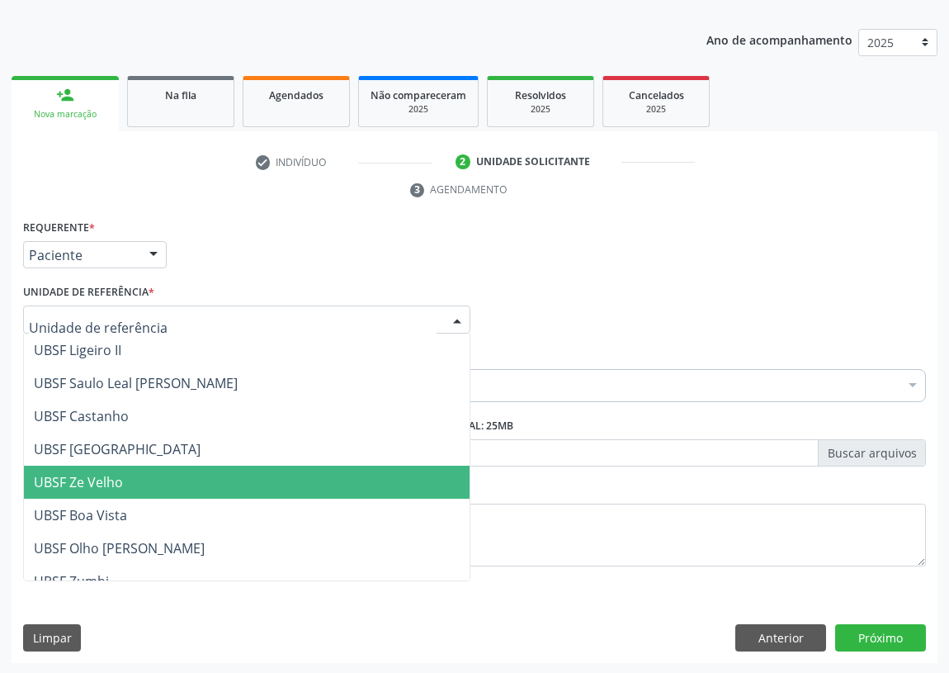
click at [87, 473] on span "UBSF Ze Velho" at bounding box center [78, 482] width 89 height 18
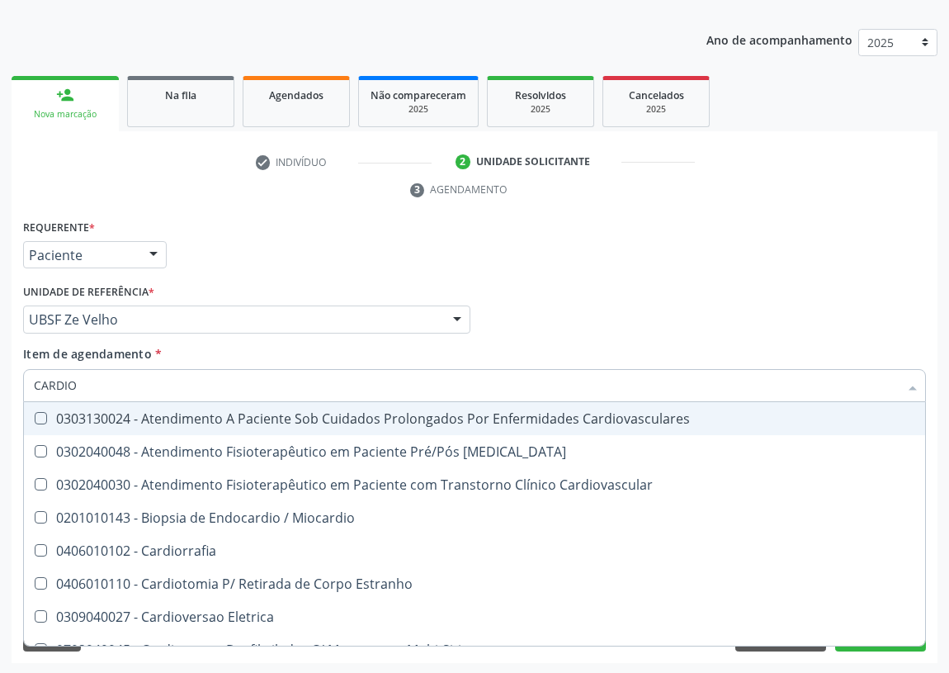
type input "CARDIOL"
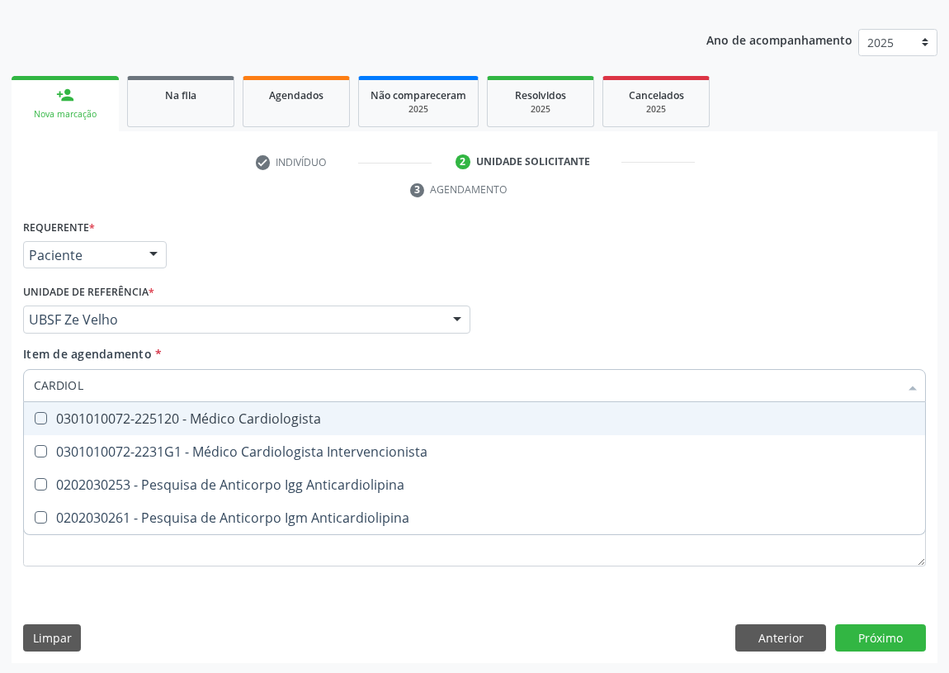
click at [35, 415] on Cardiologista at bounding box center [41, 418] width 12 height 12
click at [34, 415] on Cardiologista "checkbox" at bounding box center [29, 418] width 11 height 11
checkbox Cardiologista "true"
click at [869, 627] on div "Requerente * Paciente Médico(a) Enfermeiro(a) Paciente Nenhum resultado encontr…" at bounding box center [475, 439] width 926 height 448
checkbox Intervencionista "true"
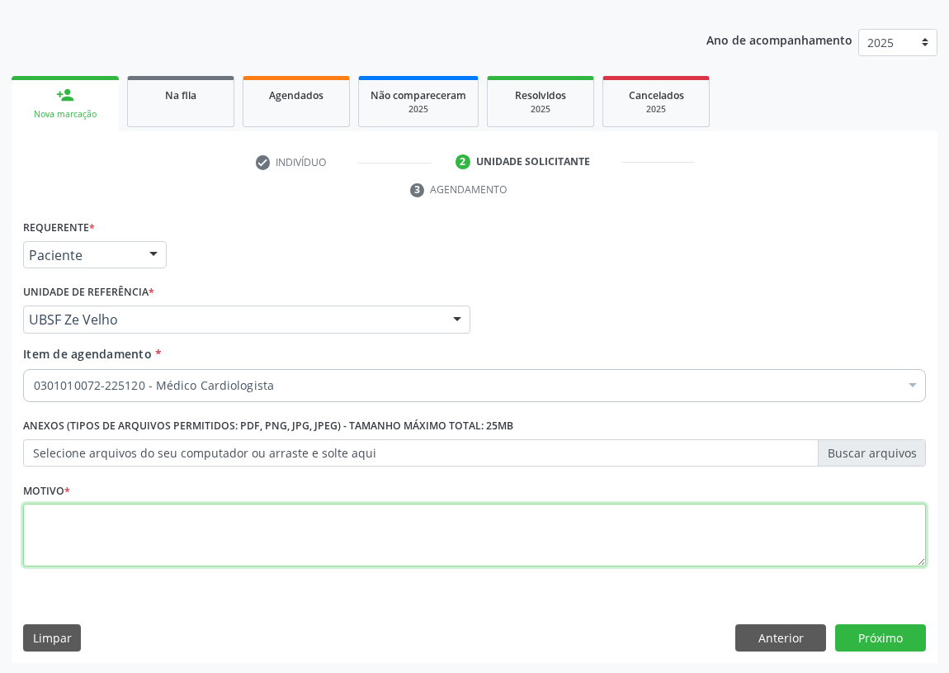
click at [62, 550] on textarea at bounding box center [474, 535] width 903 height 63
type textarea "AVALIAÇÃO"
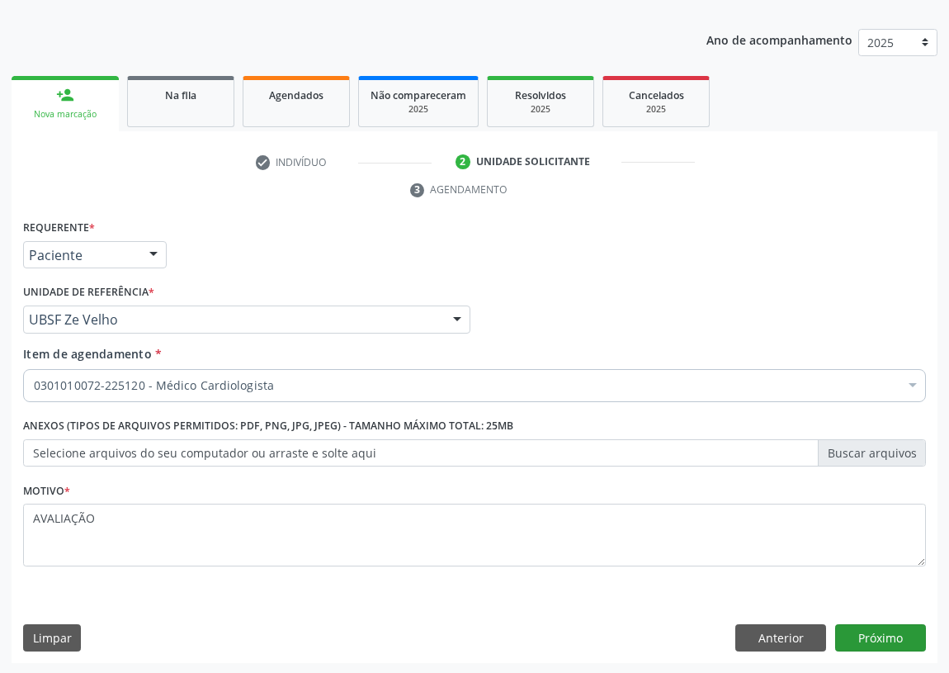
type textarea "AVALIAÇÃO"
click at [897, 637] on button "Próximo" at bounding box center [881, 638] width 91 height 28
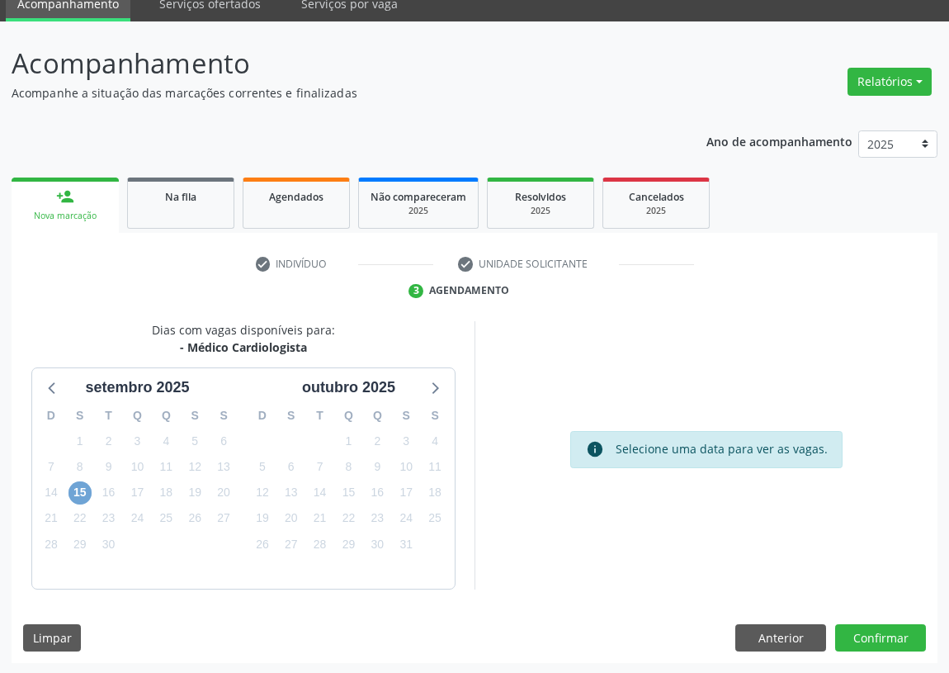
click at [73, 494] on span "15" at bounding box center [80, 492] width 23 height 23
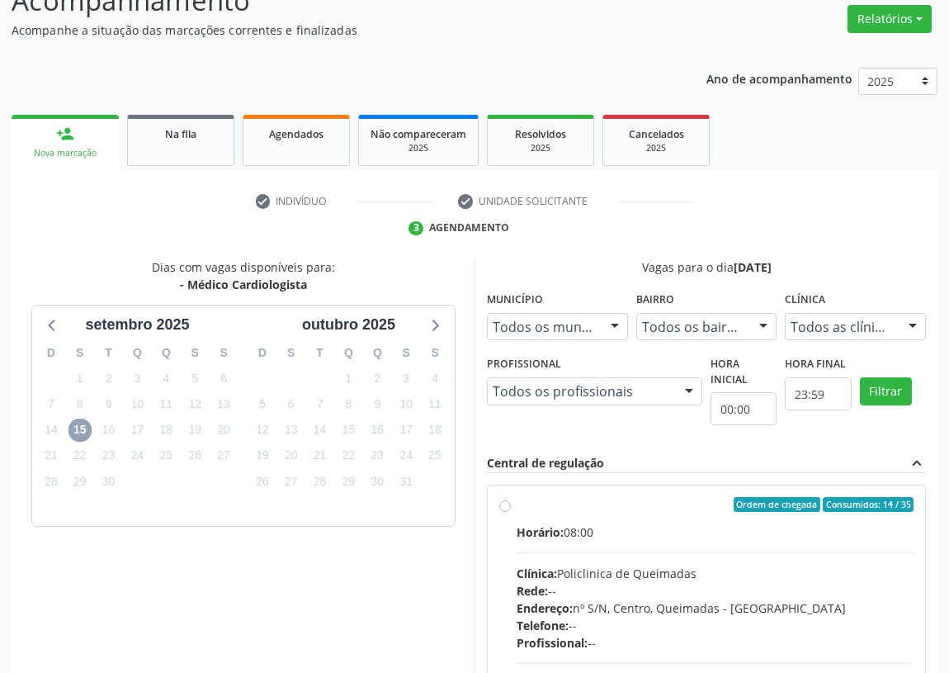
scroll to position [317, 0]
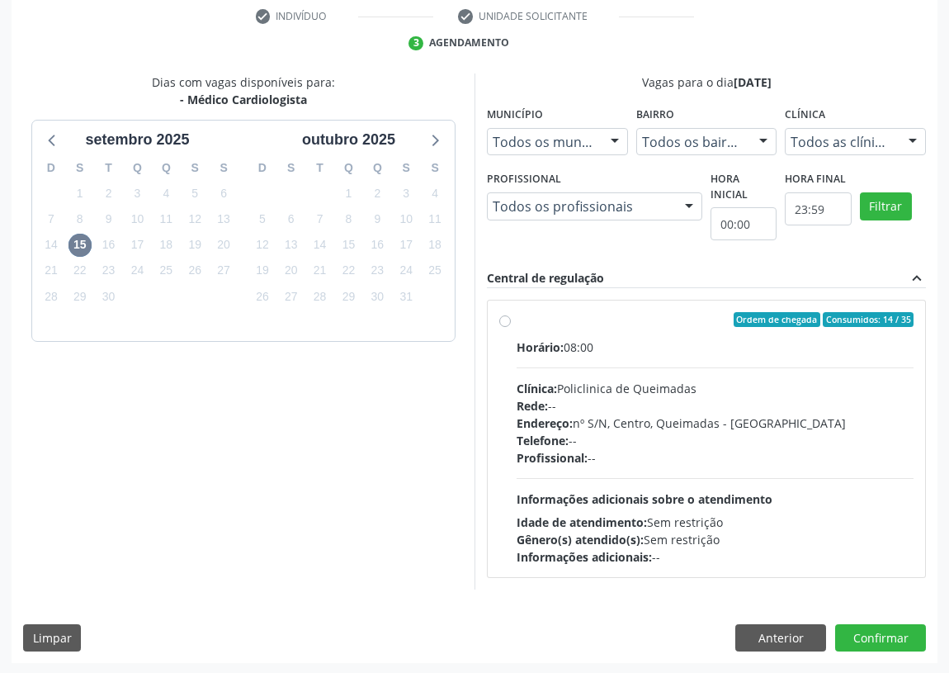
click at [517, 319] on label "Ordem de chegada Consumidos: 14 / 35 Horário: 08:00 Clínica: Policlinica de Que…" at bounding box center [715, 438] width 397 height 253
click at [503, 319] on input "Ordem de chegada Consumidos: 14 / 35 Horário: 08:00 Clínica: Policlinica de Que…" at bounding box center [505, 319] width 12 height 15
radio input "true"
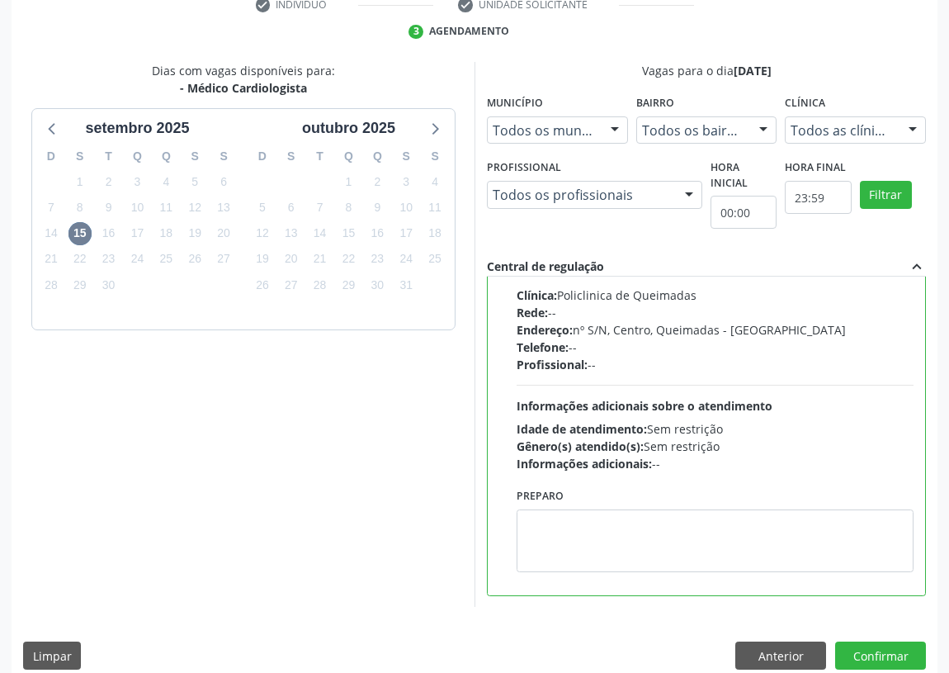
scroll to position [347, 0]
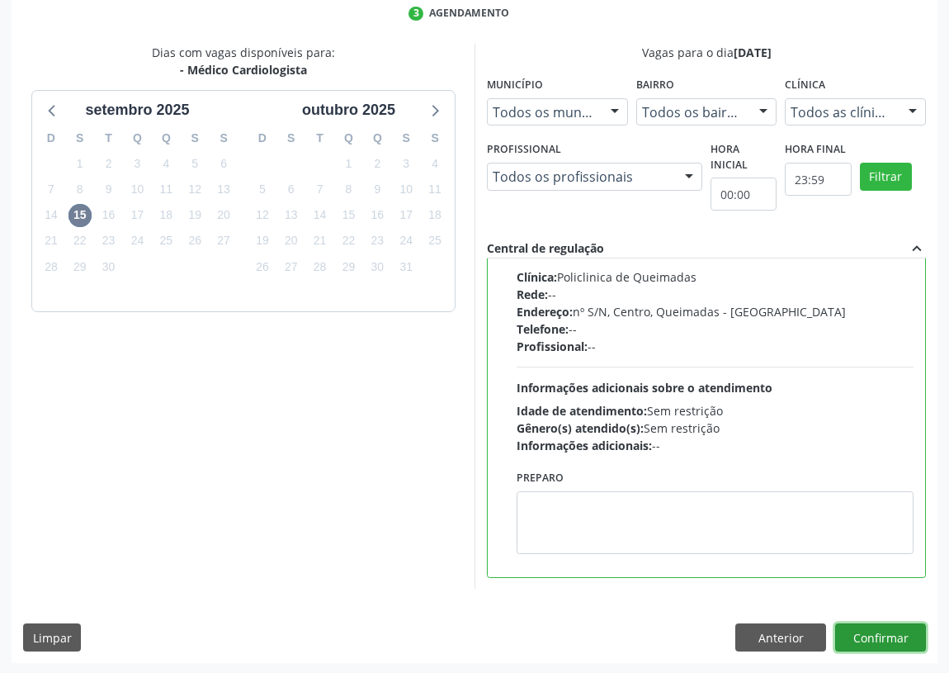
click at [885, 635] on button "Confirmar" at bounding box center [881, 637] width 91 height 28
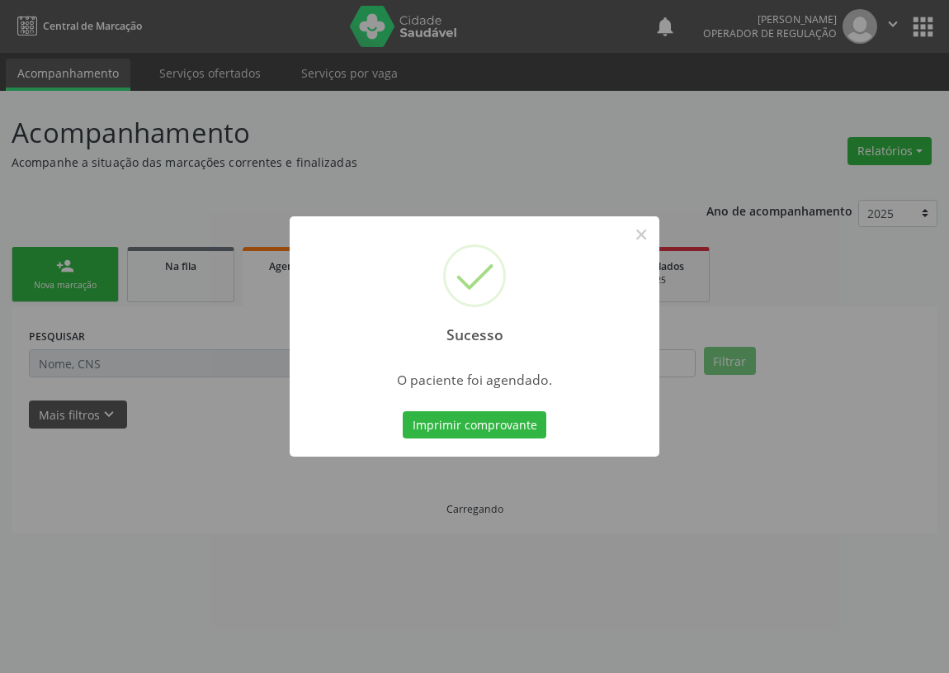
scroll to position [0, 0]
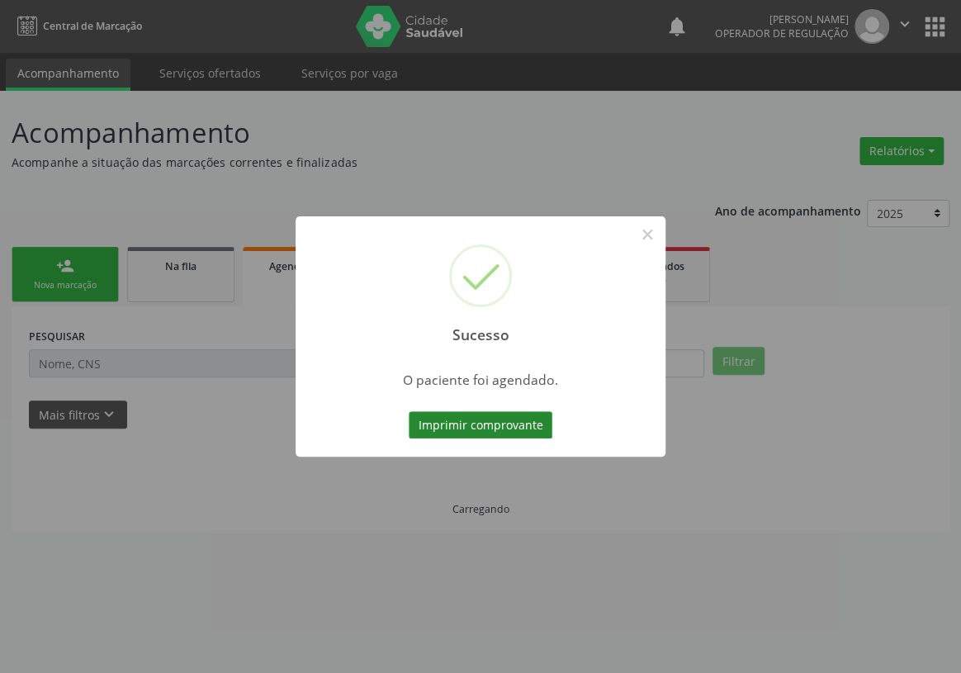
click at [486, 412] on button "Imprimir comprovante" at bounding box center [481, 425] width 144 height 28
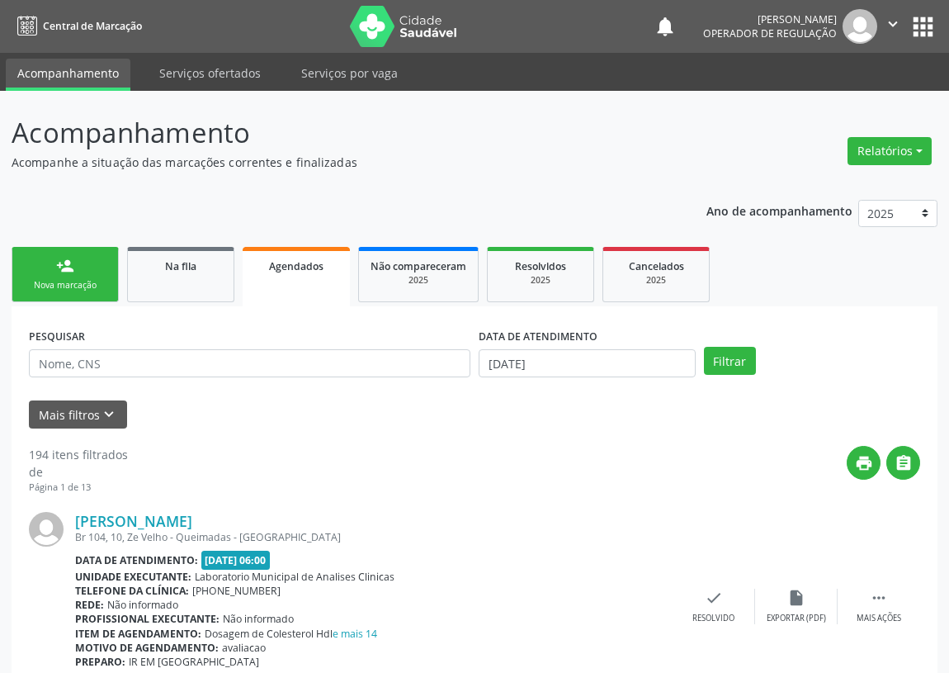
click at [56, 280] on div "Nova marcação" at bounding box center [65, 285] width 83 height 12
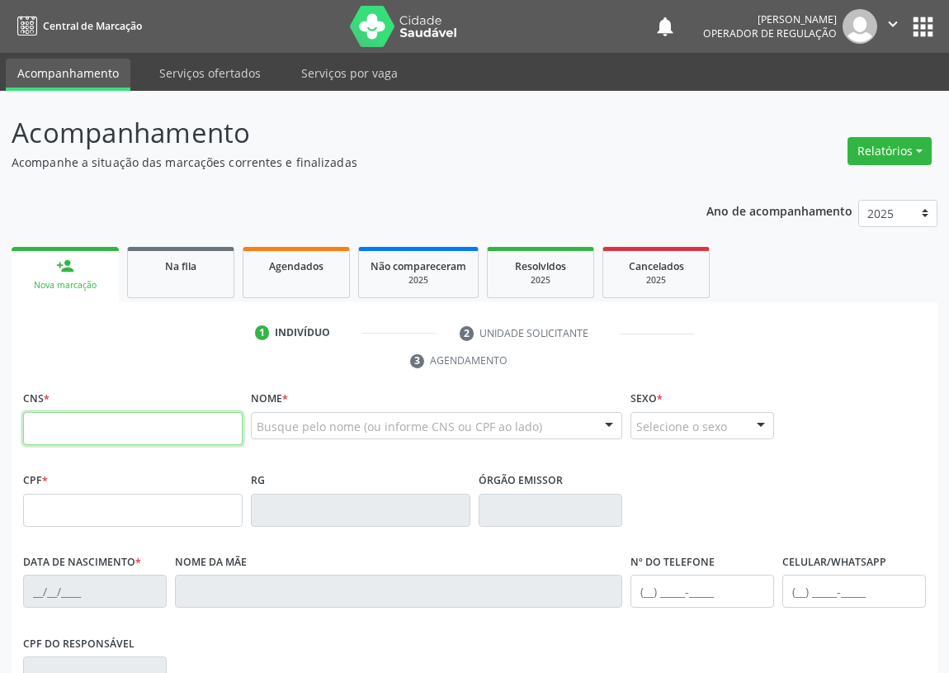
click at [47, 415] on input "text" at bounding box center [133, 428] width 220 height 33
type input "709 2012 7517 7634"
type input "014.522.244-63"
type input "[DATE]"
type input "[PERSON_NAME]"
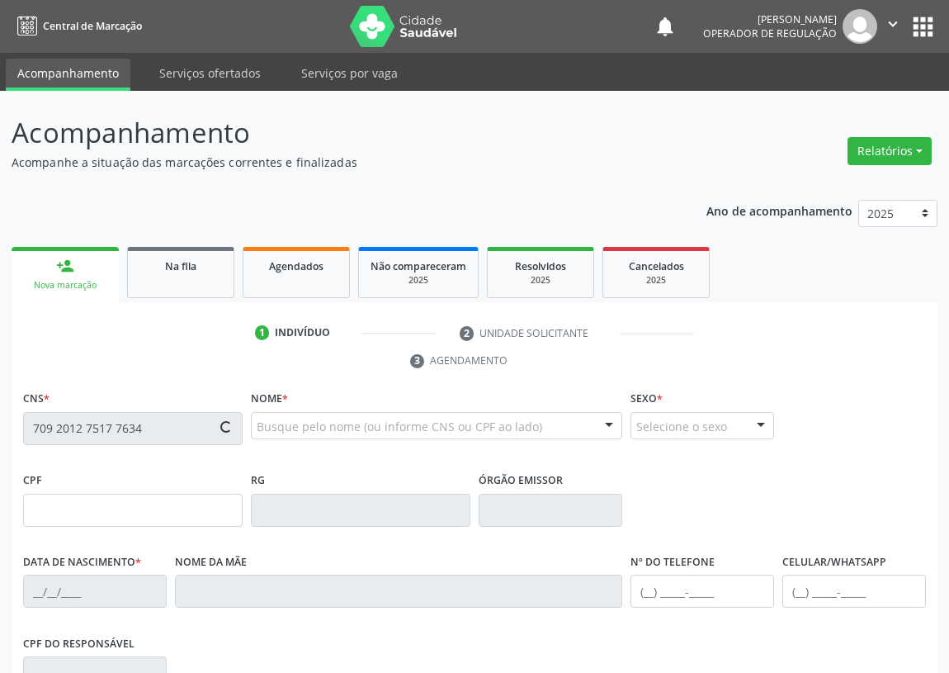
type input "[PHONE_NUMBER]"
type input "639.096.424-20"
type input "16"
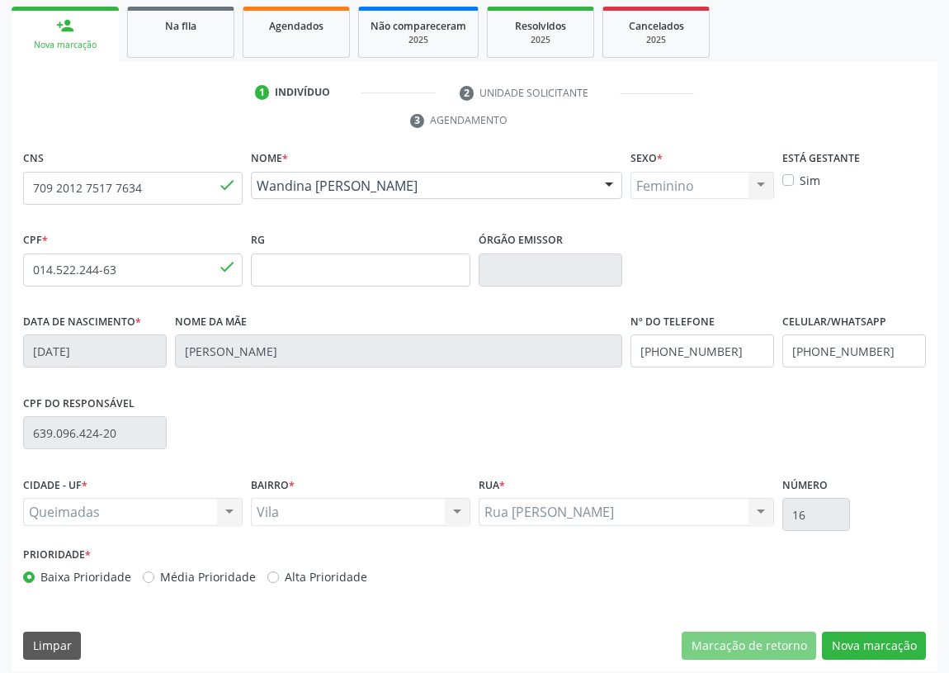
scroll to position [248, 0]
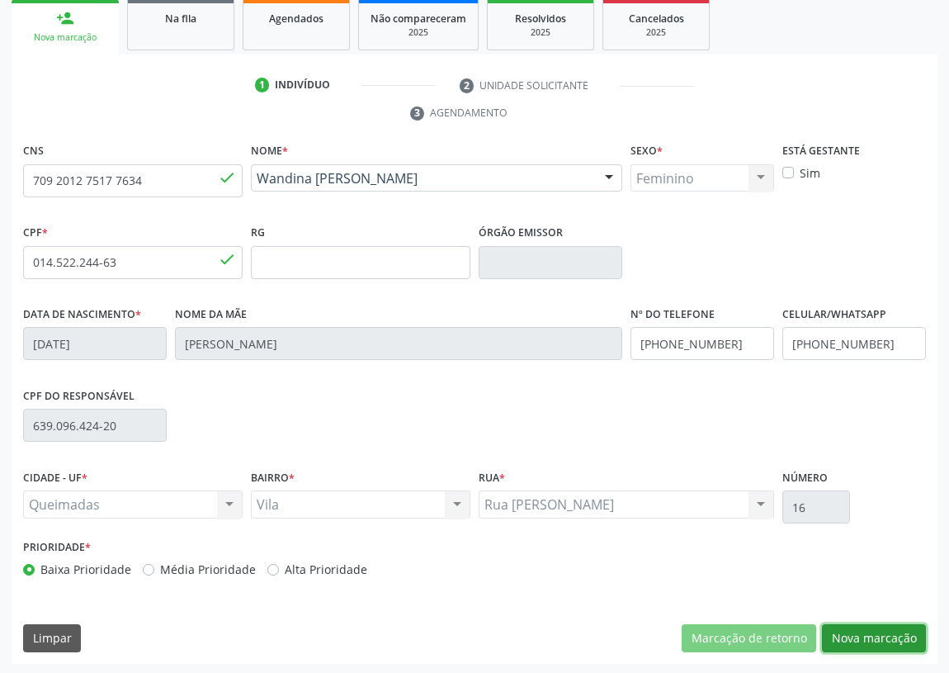
drag, startPoint x: 872, startPoint y: 629, endPoint x: 727, endPoint y: 611, distance: 146.4
click at [854, 618] on div "CNS 709 2012 7517 7634 done Nome * [PERSON_NAME] [PERSON_NAME] CNS: 709 2012 75…" at bounding box center [475, 401] width 926 height 525
click at [888, 637] on button "Nova marcação" at bounding box center [874, 638] width 104 height 28
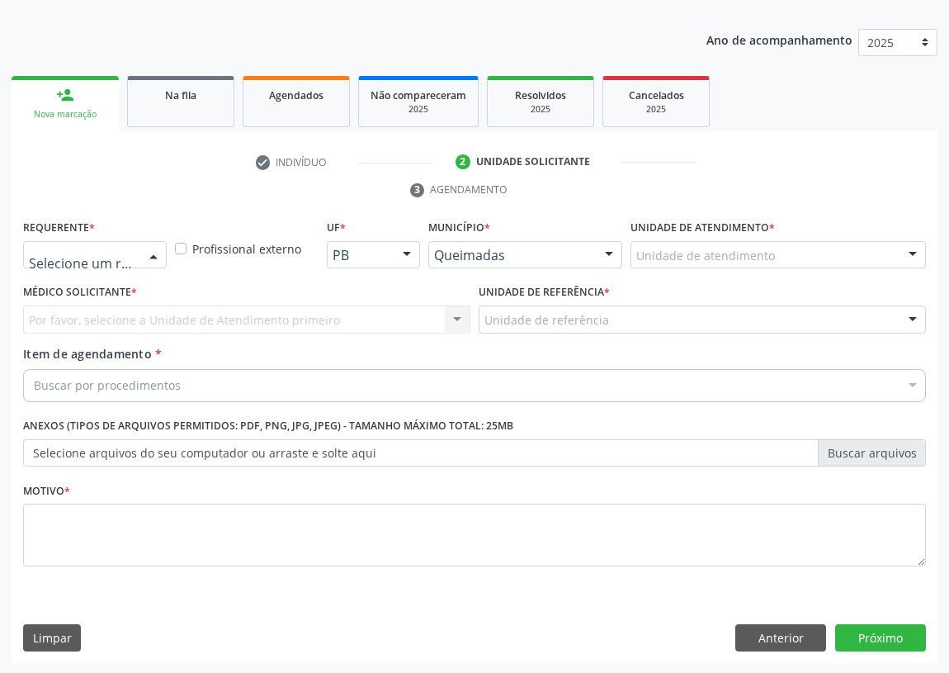
drag, startPoint x: 150, startPoint y: 256, endPoint x: 111, endPoint y: 385, distance: 134.5
click at [149, 256] on div at bounding box center [153, 256] width 25 height 28
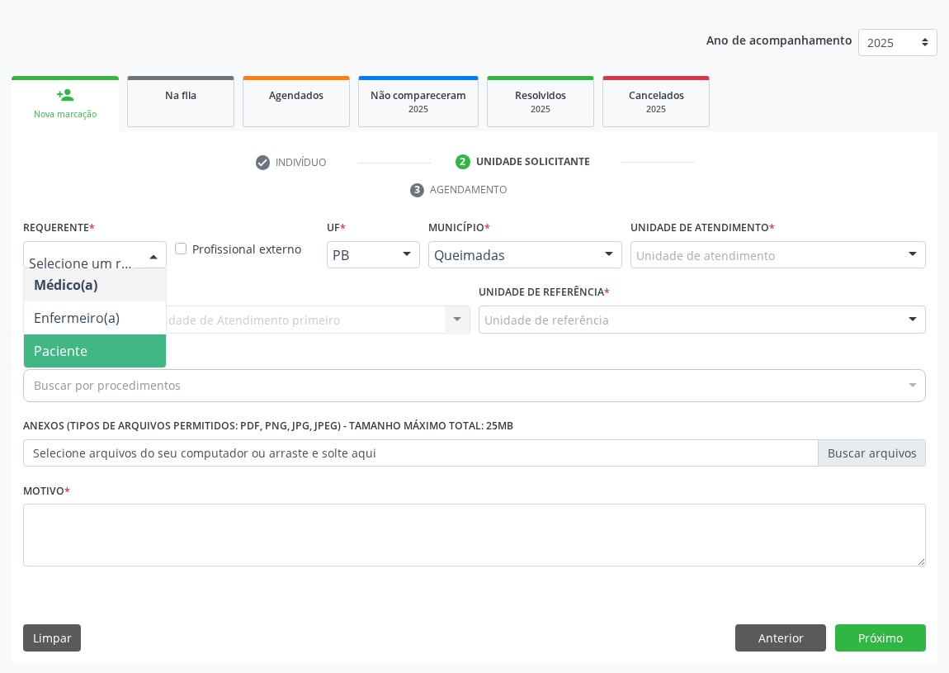
click at [126, 353] on span "Paciente" at bounding box center [95, 350] width 142 height 33
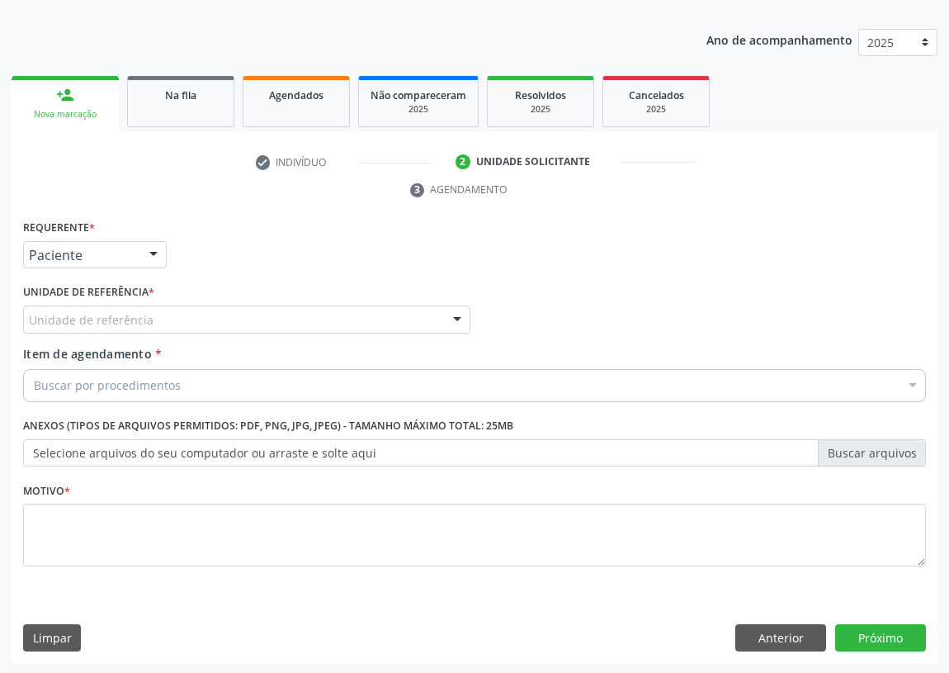
click at [316, 308] on div "Unidade de referência" at bounding box center [246, 319] width 447 height 28
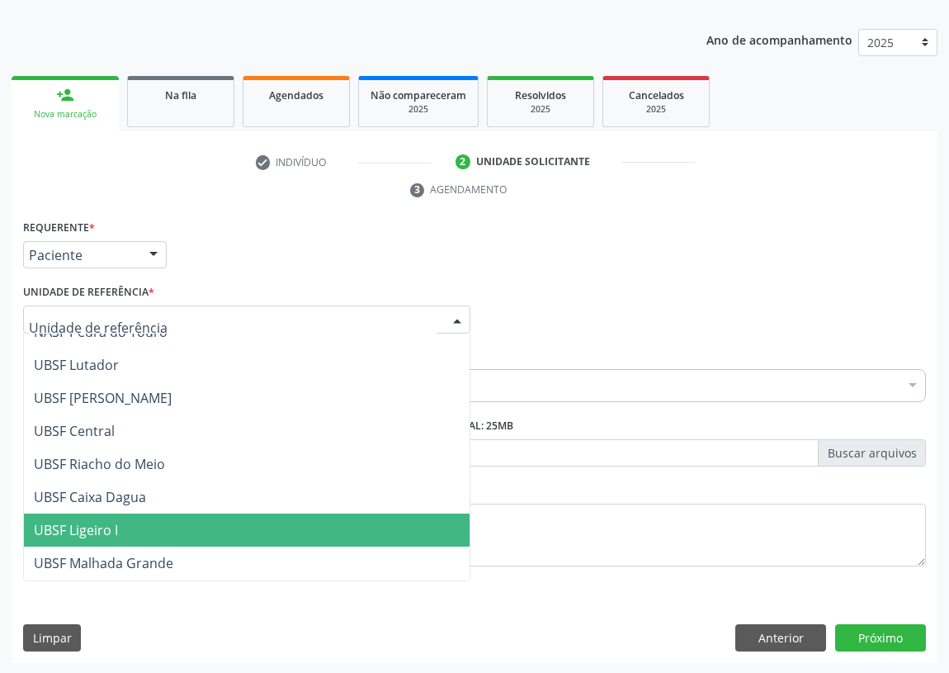
scroll to position [300, 0]
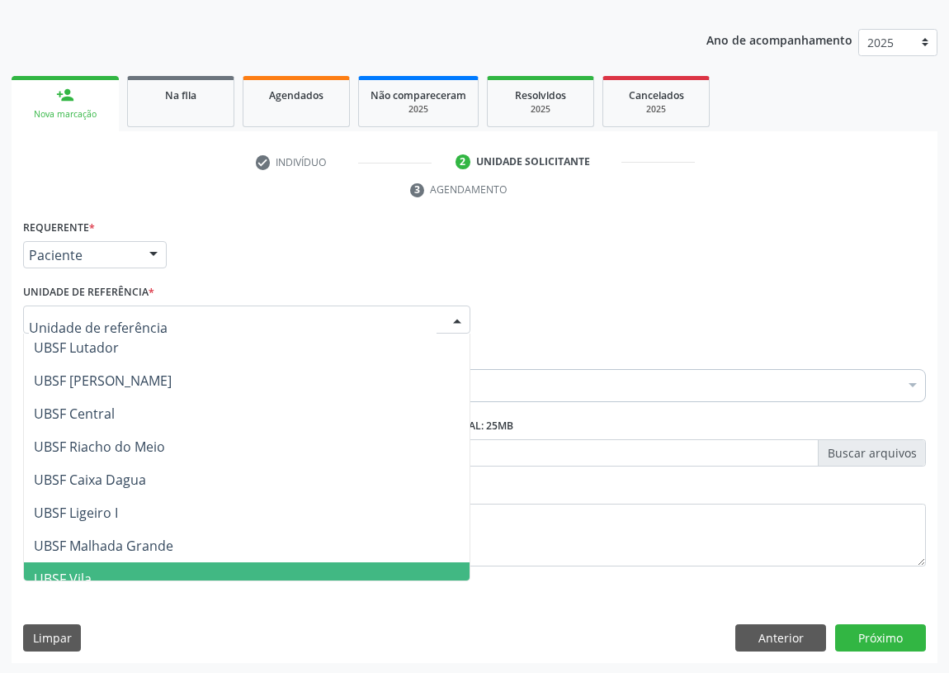
click at [82, 572] on span "UBSF Vila" at bounding box center [63, 579] width 58 height 18
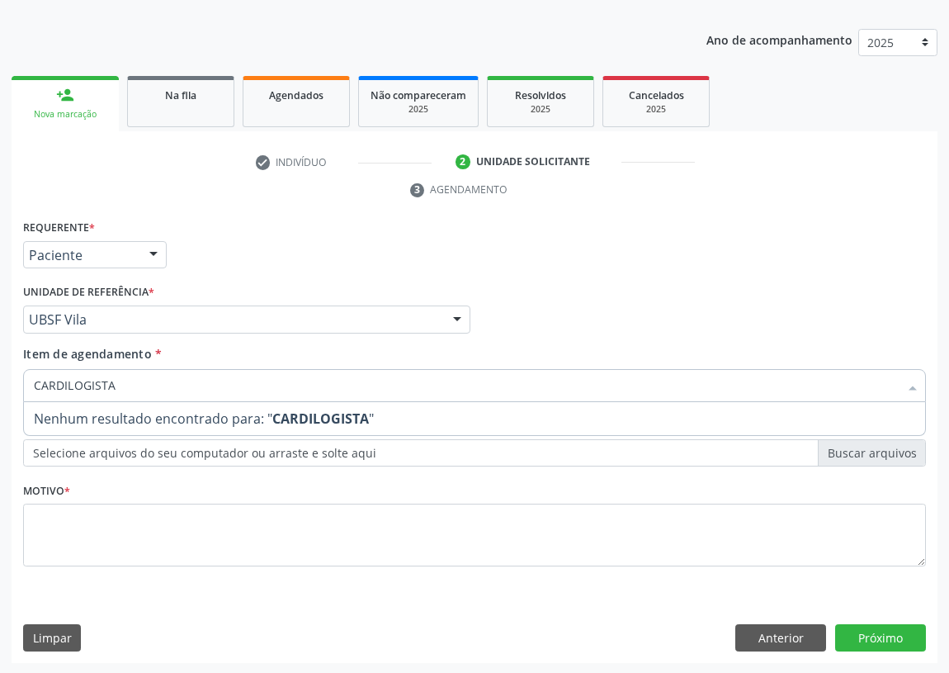
drag, startPoint x: 126, startPoint y: 380, endPoint x: 58, endPoint y: 389, distance: 69.1
click at [58, 389] on input "CARDILOGISTA" at bounding box center [466, 385] width 865 height 33
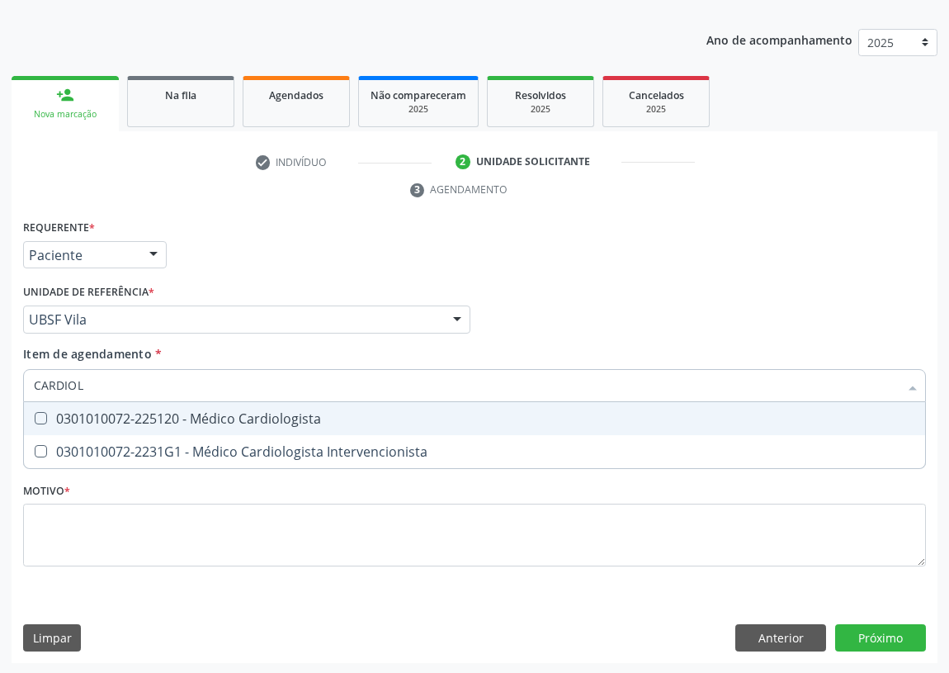
type input "CARDIOLO"
click at [252, 422] on span "0301010072-225120 - Médico Cardiologista" at bounding box center [475, 418] width 902 height 33
checkbox Cardiologista "true"
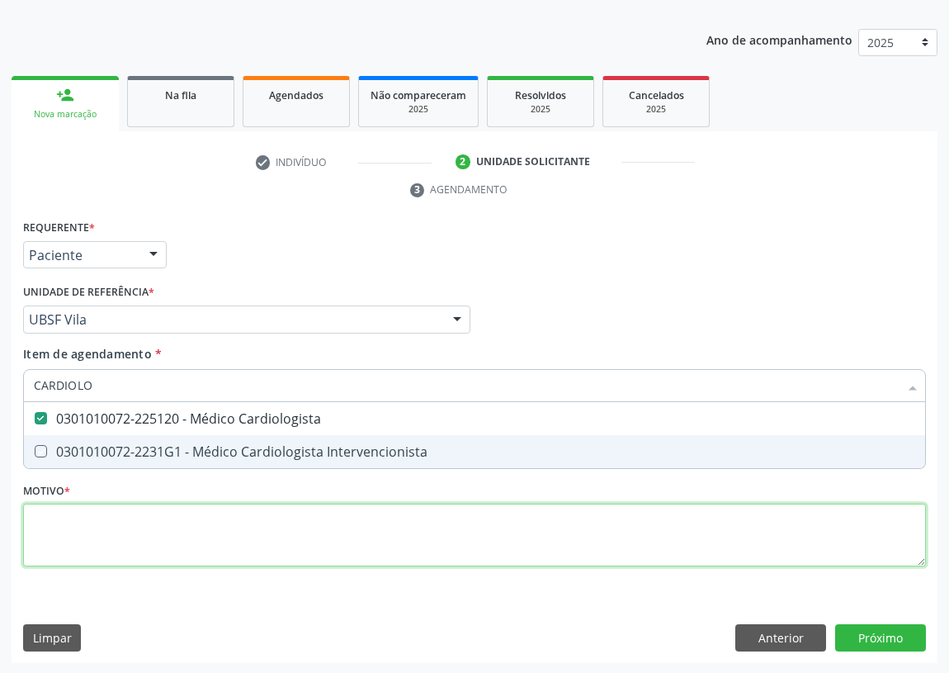
click at [128, 547] on div "Requerente * Paciente Médico(a) Enfermeiro(a) Paciente Nenhum resultado encontr…" at bounding box center [474, 402] width 903 height 374
type textarea "A"
checkbox Intervencionista "true"
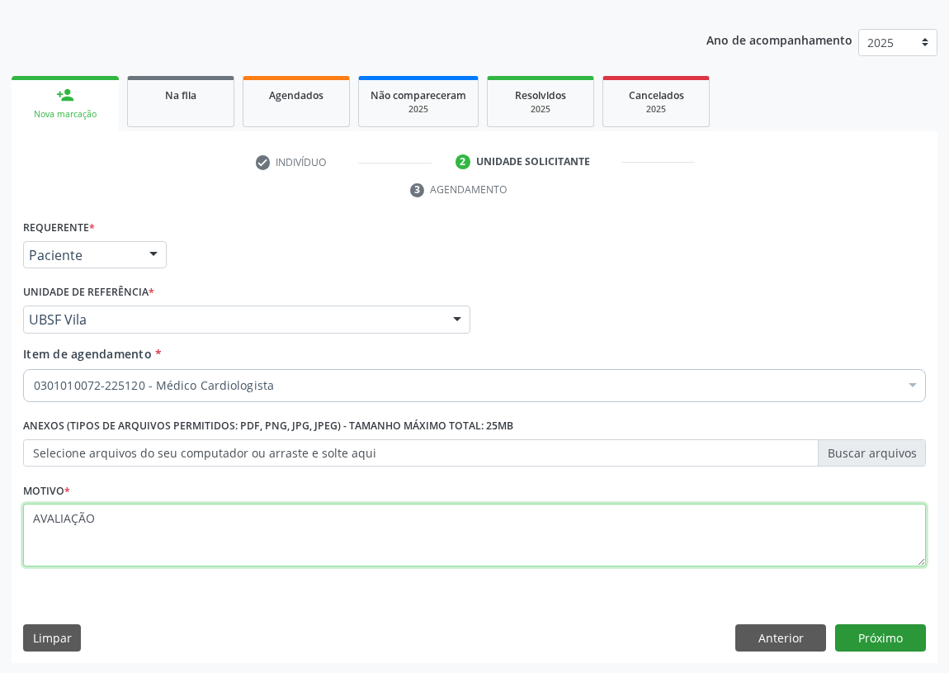
type textarea "AVALIAÇÃO"
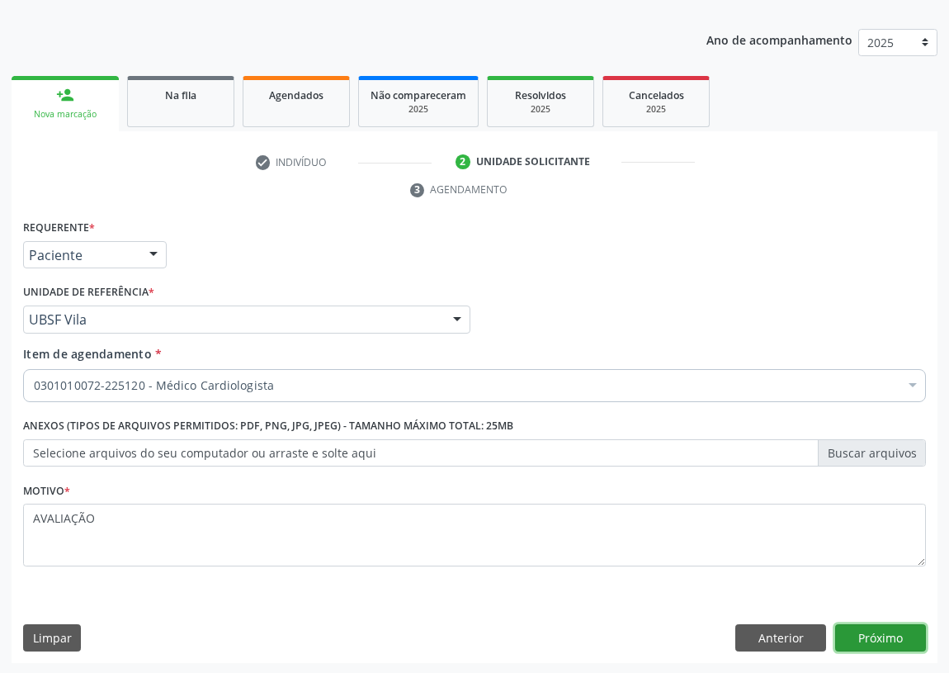
drag, startPoint x: 884, startPoint y: 632, endPoint x: 871, endPoint y: 628, distance: 13.6
click at [871, 628] on button "Próximo" at bounding box center [881, 638] width 91 height 28
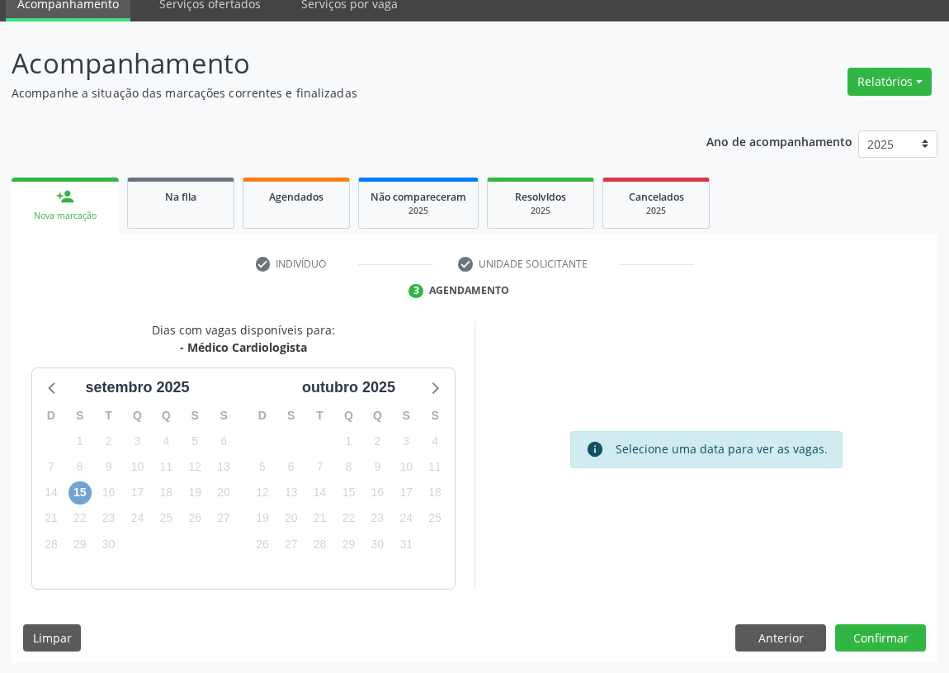
drag, startPoint x: 78, startPoint y: 483, endPoint x: 310, endPoint y: 421, distance: 240.1
click at [79, 484] on span "15" at bounding box center [80, 492] width 23 height 23
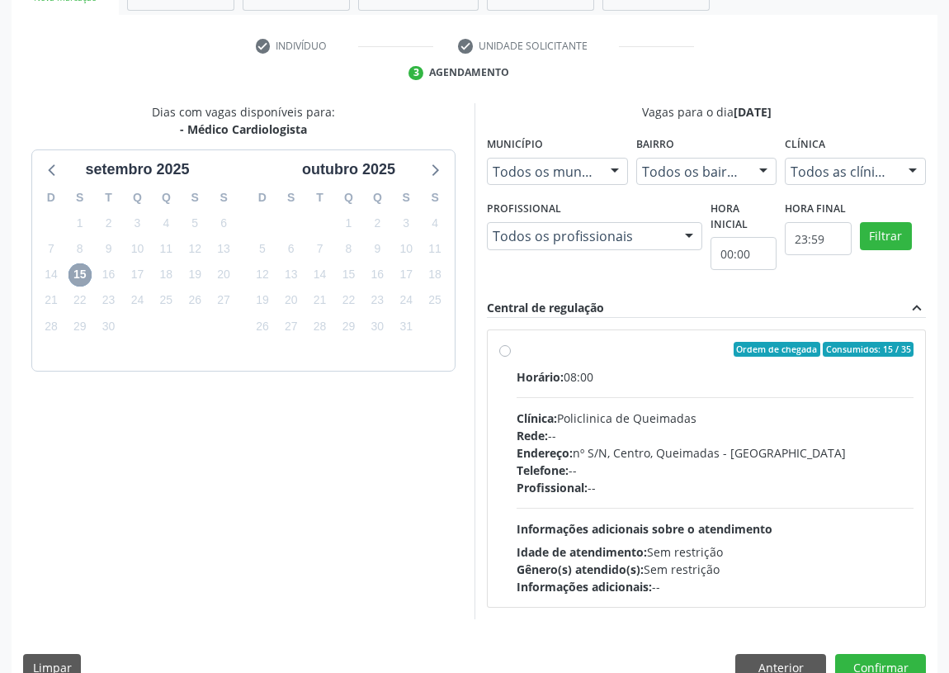
scroll to position [295, 0]
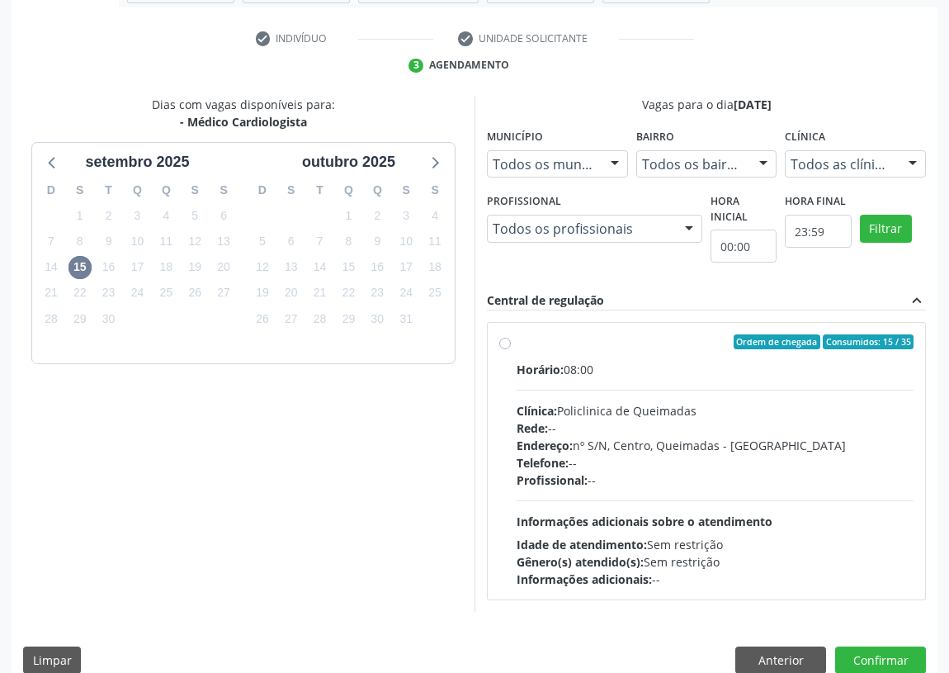
click at [517, 343] on label "Ordem de chegada Consumidos: 15 / 35 Horário: 08:00 Clínica: Policlinica de Que…" at bounding box center [715, 460] width 397 height 253
click at [505, 343] on input "Ordem de chegada Consumidos: 15 / 35 Horário: 08:00 Clínica: Policlinica de Que…" at bounding box center [505, 341] width 12 height 15
radio input "true"
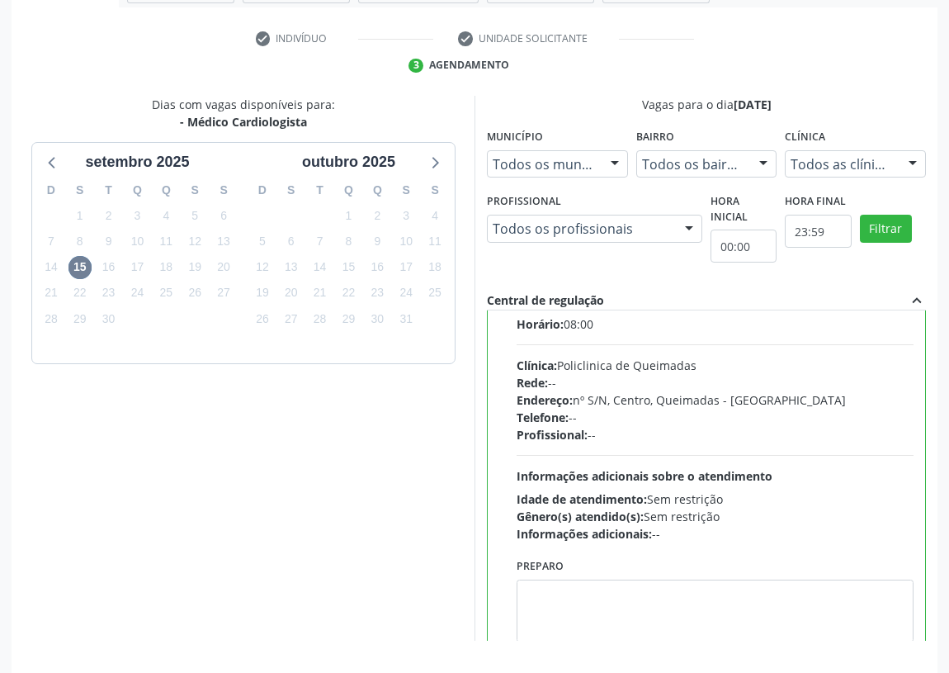
scroll to position [82, 0]
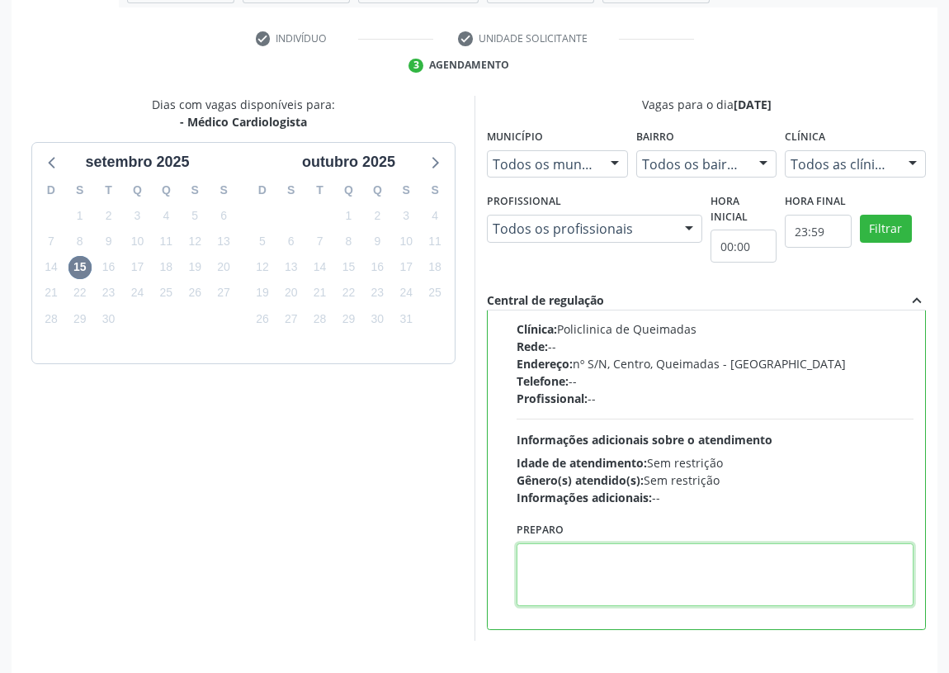
click at [589, 570] on textarea at bounding box center [715, 574] width 397 height 63
type textarea "I"
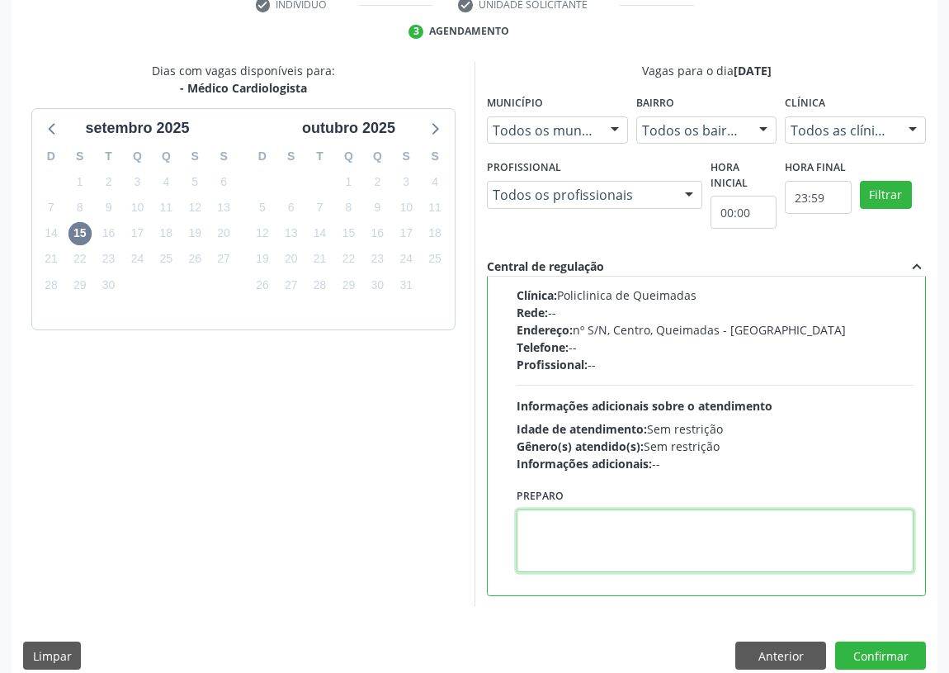
scroll to position [347, 0]
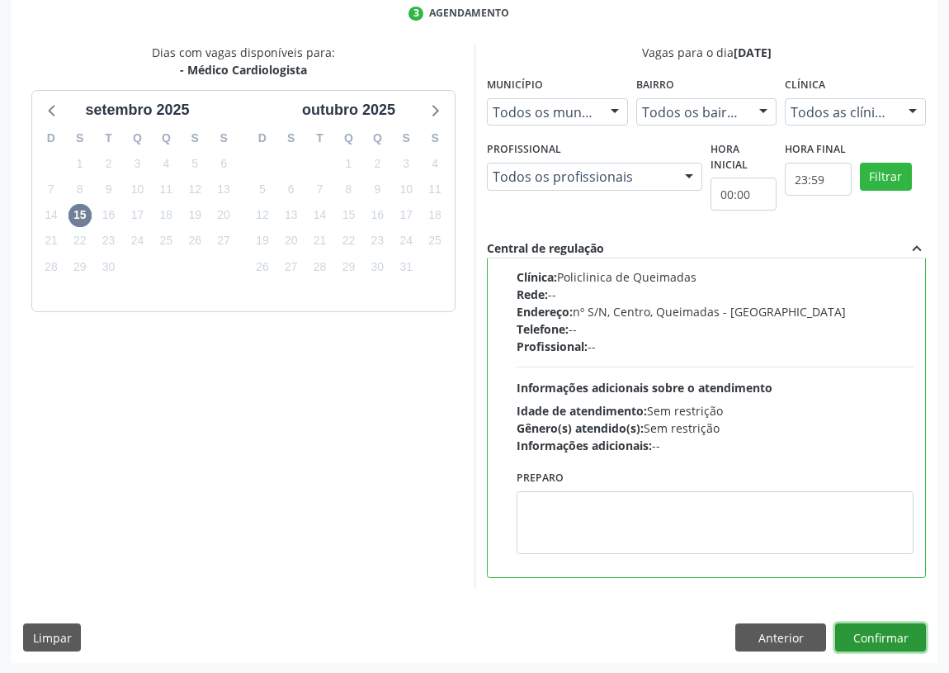
click at [870, 627] on button "Confirmar" at bounding box center [881, 637] width 91 height 28
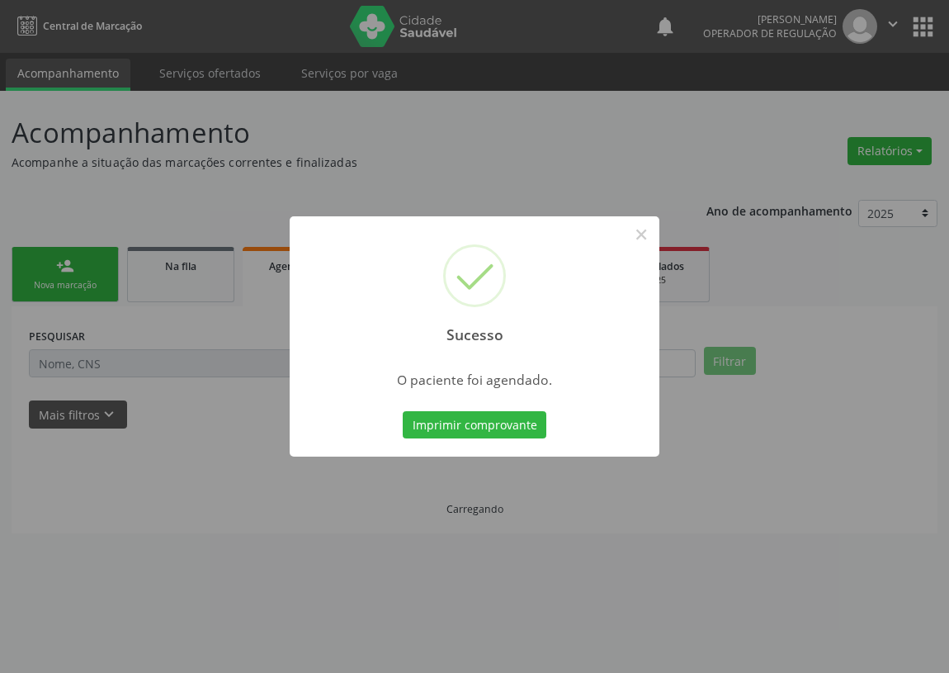
scroll to position [0, 0]
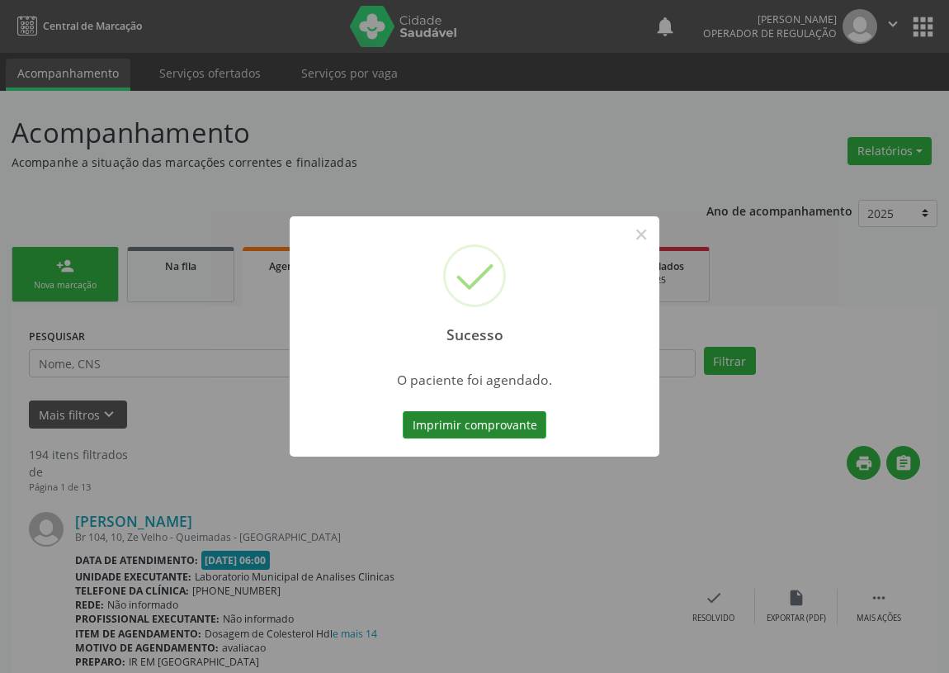
click at [507, 422] on button "Imprimir comprovante" at bounding box center [475, 425] width 144 height 28
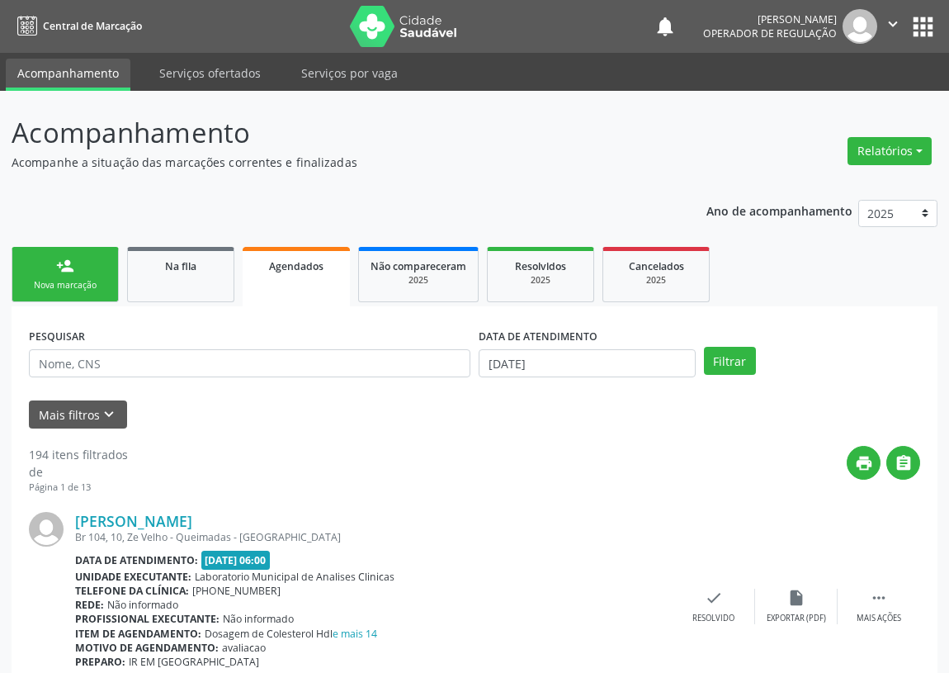
click at [50, 255] on link "person_add Nova marcação" at bounding box center [65, 274] width 107 height 55
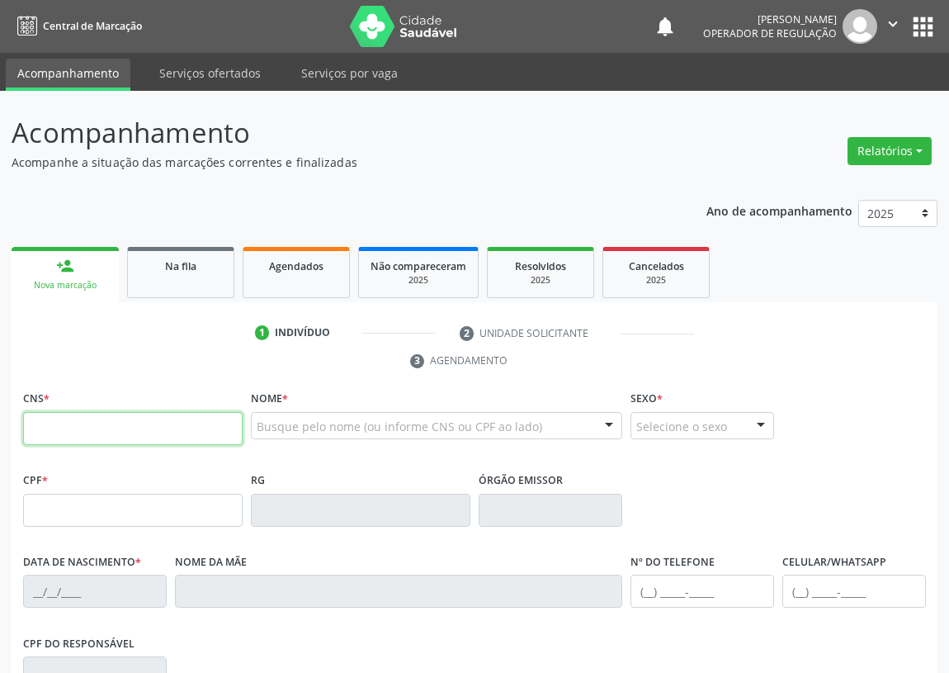
click at [32, 431] on input "text" at bounding box center [133, 428] width 220 height 33
click at [64, 429] on input "text" at bounding box center [133, 428] width 220 height 33
drag, startPoint x: 140, startPoint y: 419, endPoint x: 0, endPoint y: 436, distance: 140.6
click at [0, 453] on div "Acompanhamento Acompanhe a situação das marcações correntes e finalizadas Relat…" at bounding box center [474, 507] width 949 height 832
type input "705 0032 2261 1152"
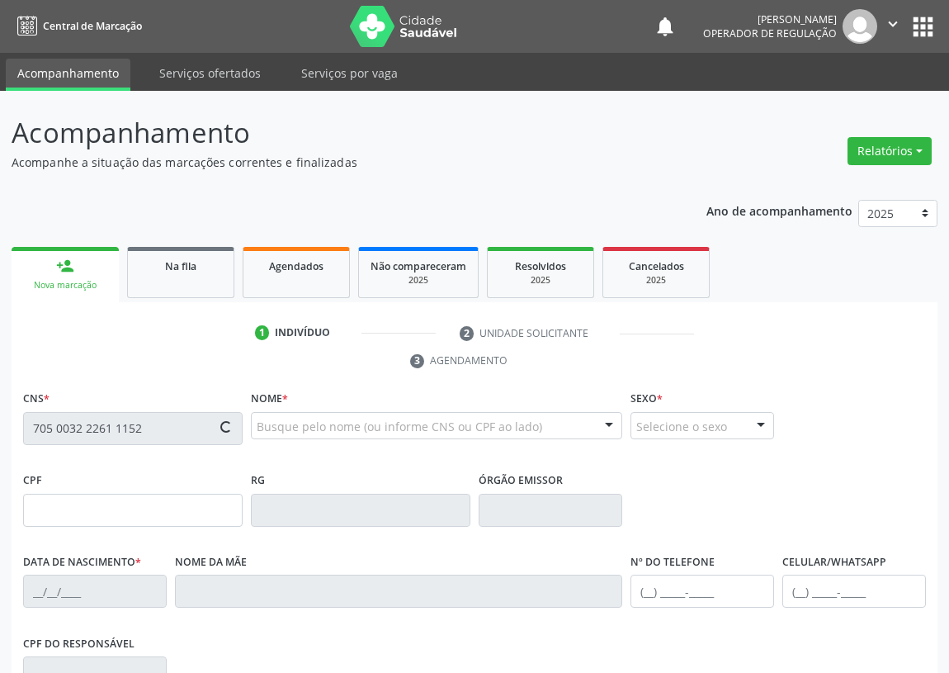
type input "324.495.344-15"
type input "08/12/1962"
type input "Inacia da Silva Nóbrega"
type input "(83) 99134-1753"
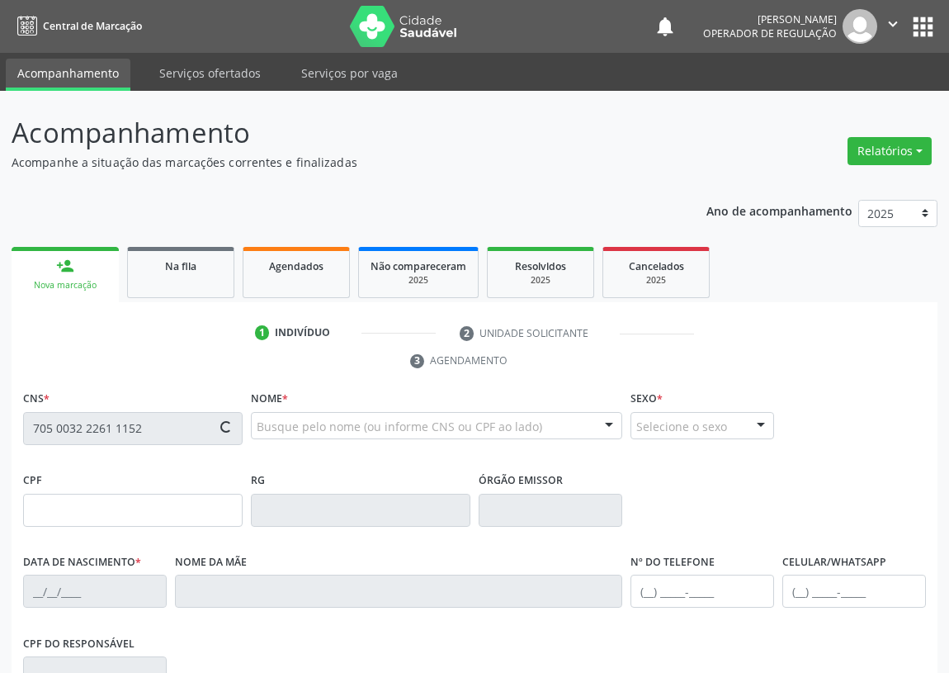
type input "367.283.574-91"
type input "S/N"
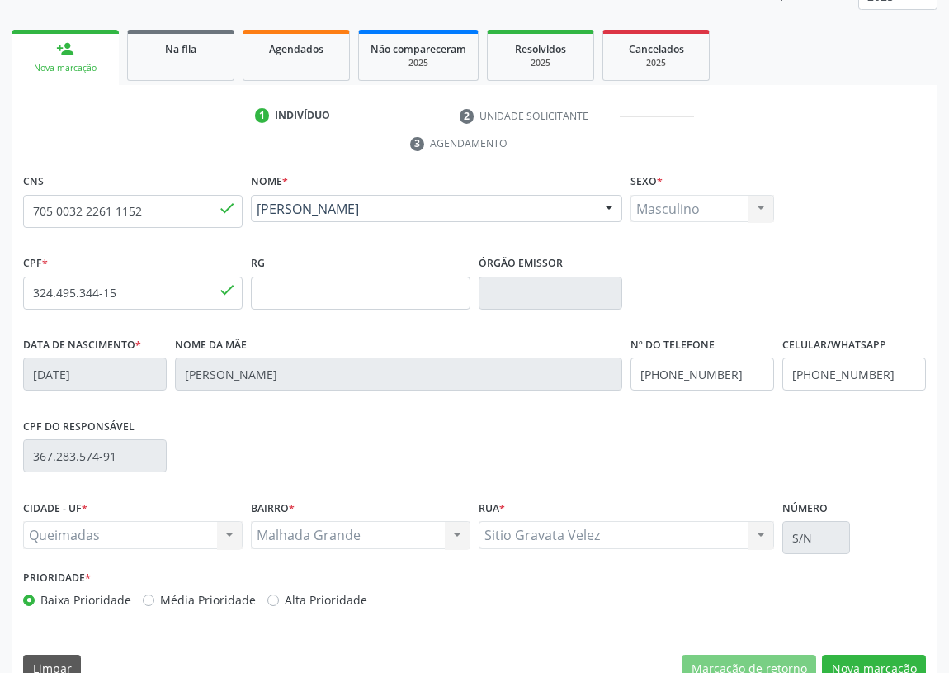
scroll to position [248, 0]
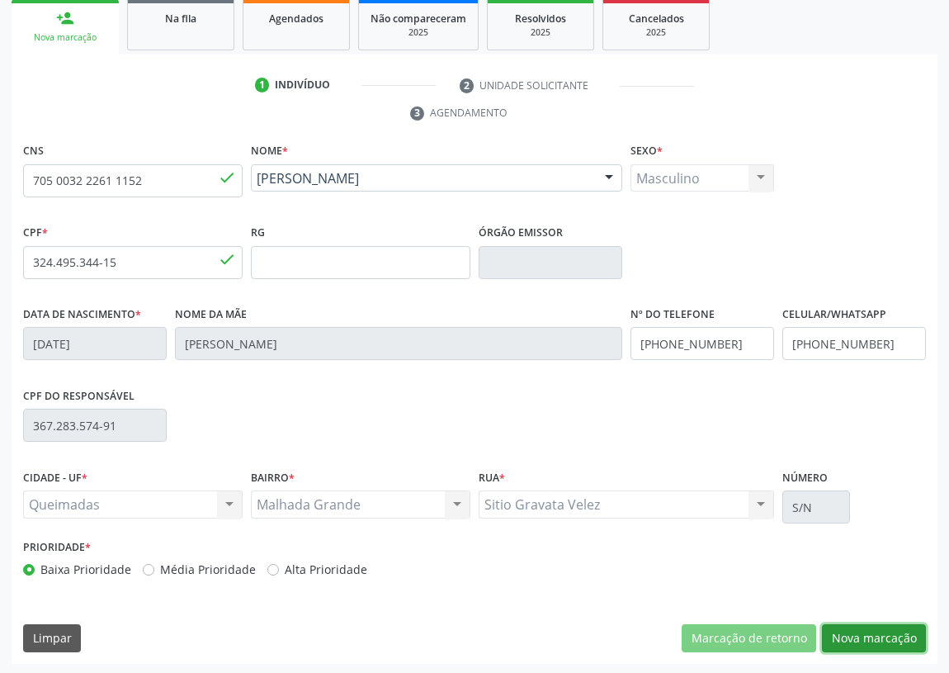
click at [874, 632] on button "Nova marcação" at bounding box center [874, 638] width 104 height 28
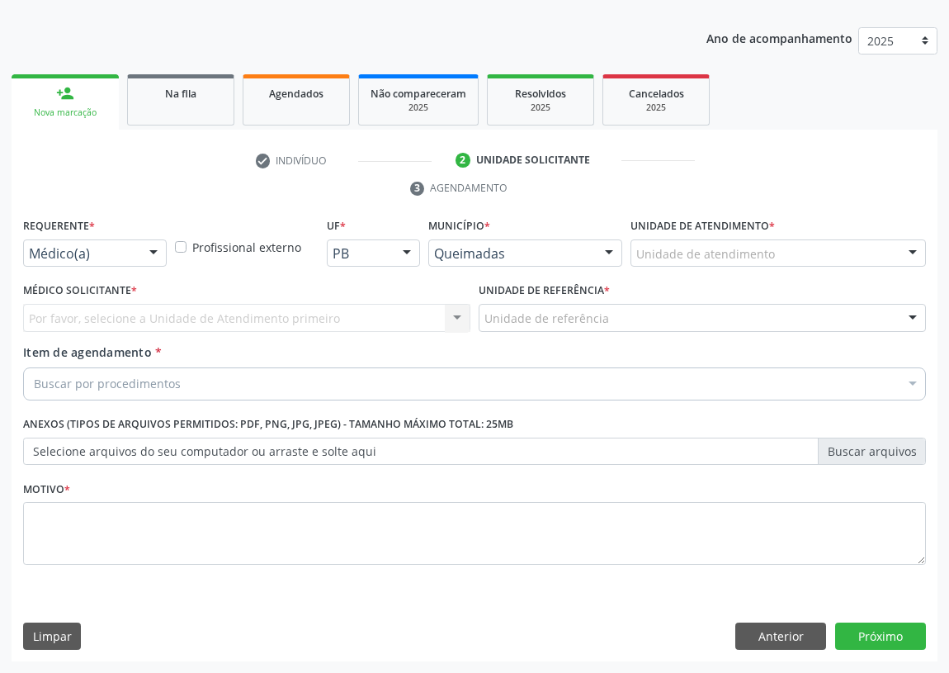
scroll to position [171, 0]
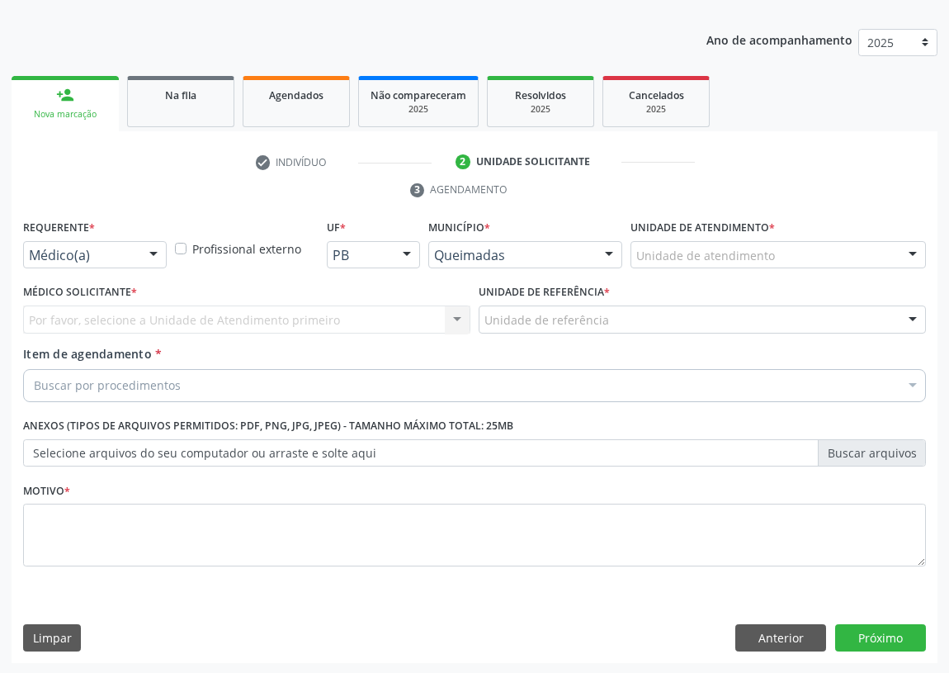
click at [153, 250] on div at bounding box center [153, 256] width 25 height 28
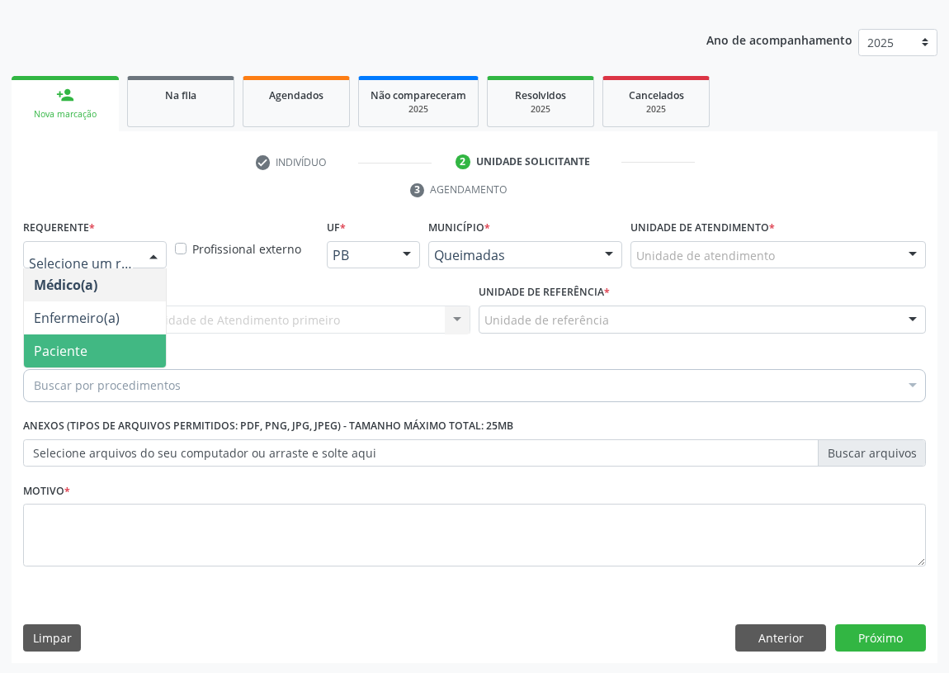
drag, startPoint x: 149, startPoint y: 344, endPoint x: 312, endPoint y: 346, distance: 163.5
click at [149, 345] on span "Paciente" at bounding box center [95, 350] width 142 height 33
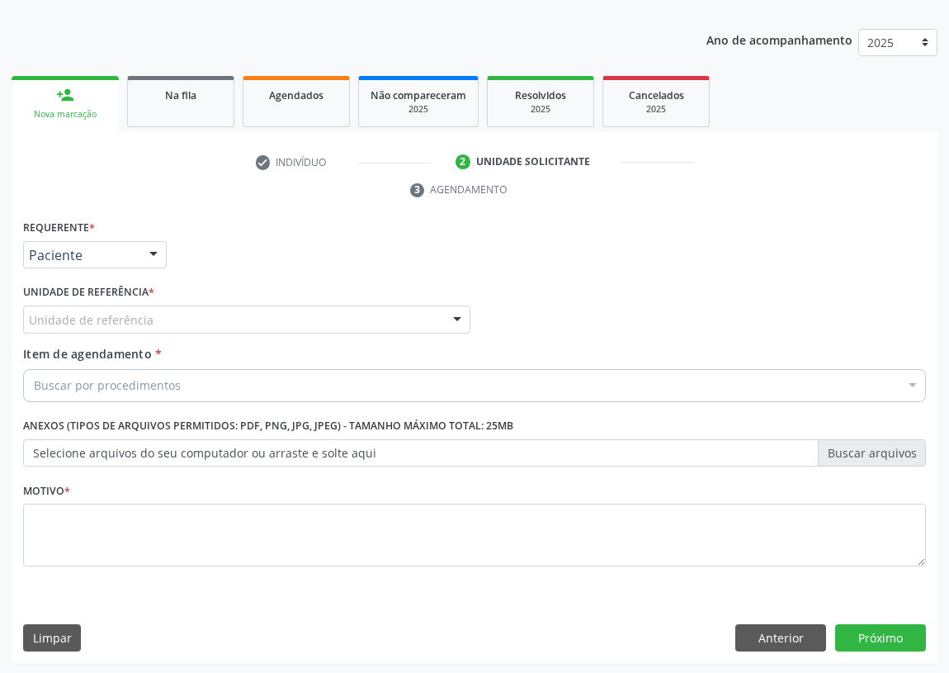
click at [347, 315] on div "Unidade de referência" at bounding box center [246, 319] width 447 height 28
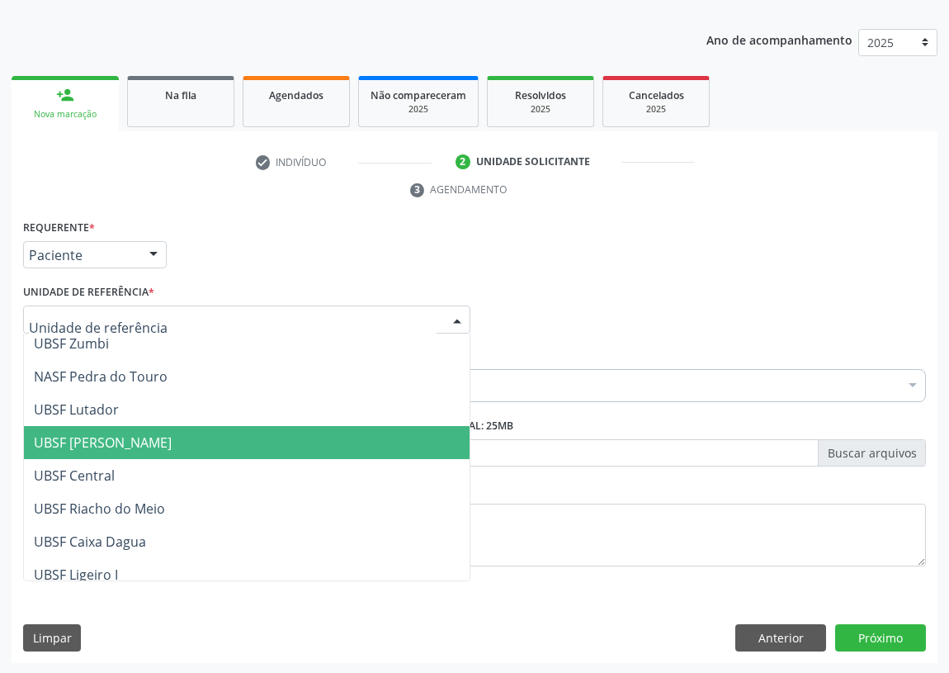
scroll to position [375, 0]
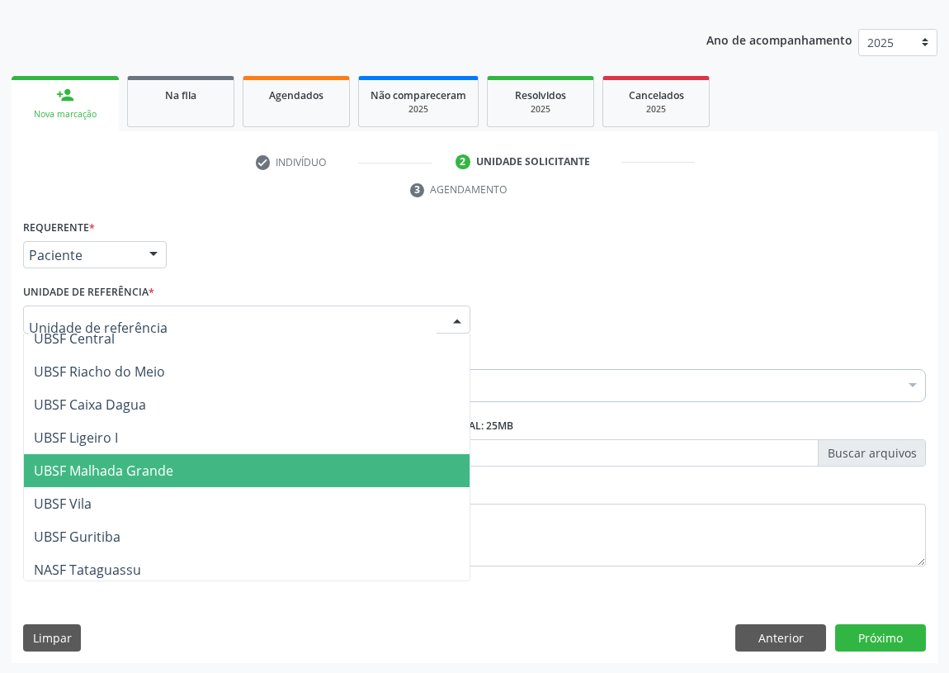
drag, startPoint x: 140, startPoint y: 464, endPoint x: 15, endPoint y: 461, distance: 124.7
click at [135, 464] on span "UBSF Malhada Grande" at bounding box center [104, 471] width 140 height 18
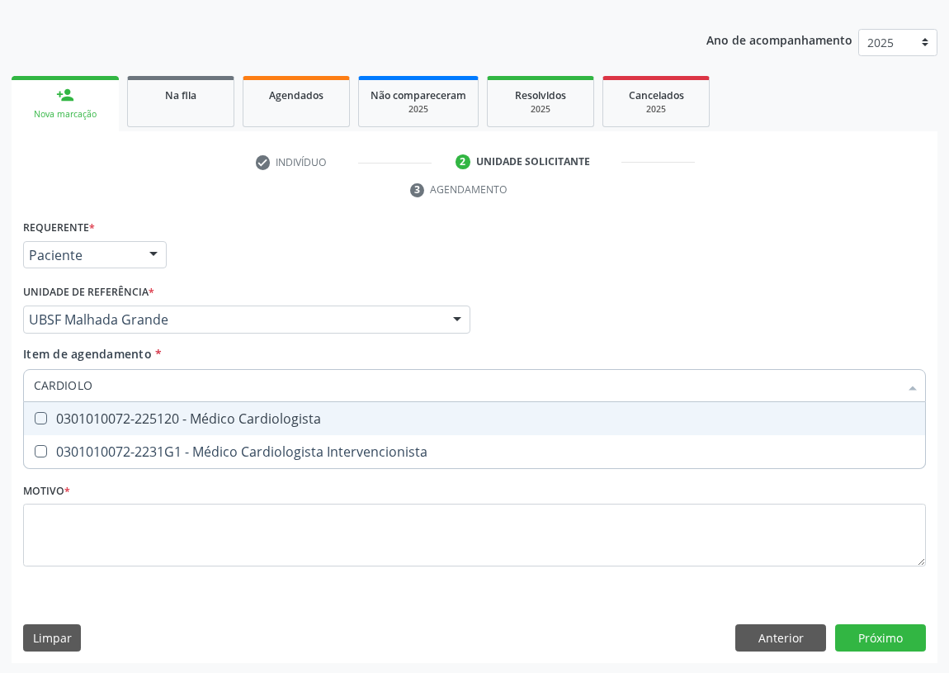
type input "CARDIOLOG"
drag, startPoint x: 48, startPoint y: 410, endPoint x: 40, endPoint y: 423, distance: 14.4
click at [42, 420] on div "0301010072-225120 - Médico Cardiologista" at bounding box center [475, 418] width 882 height 13
checkbox Cardiologista "true"
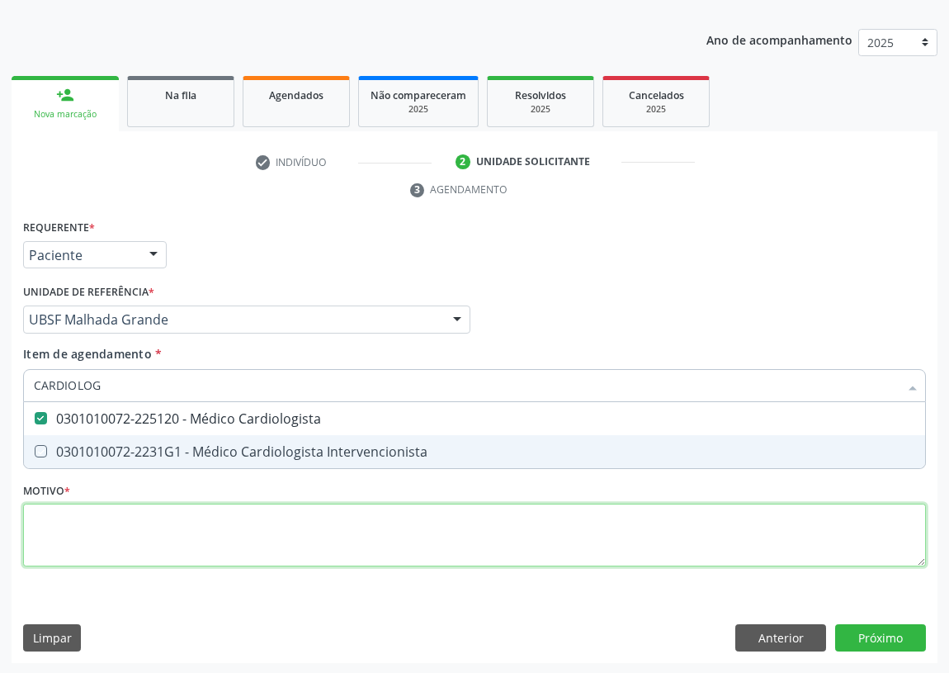
click at [41, 552] on div "Requerente * Paciente Médico(a) Enfermeiro(a) Paciente Nenhum resultado encontr…" at bounding box center [474, 402] width 903 height 374
checkbox Intervencionista "true"
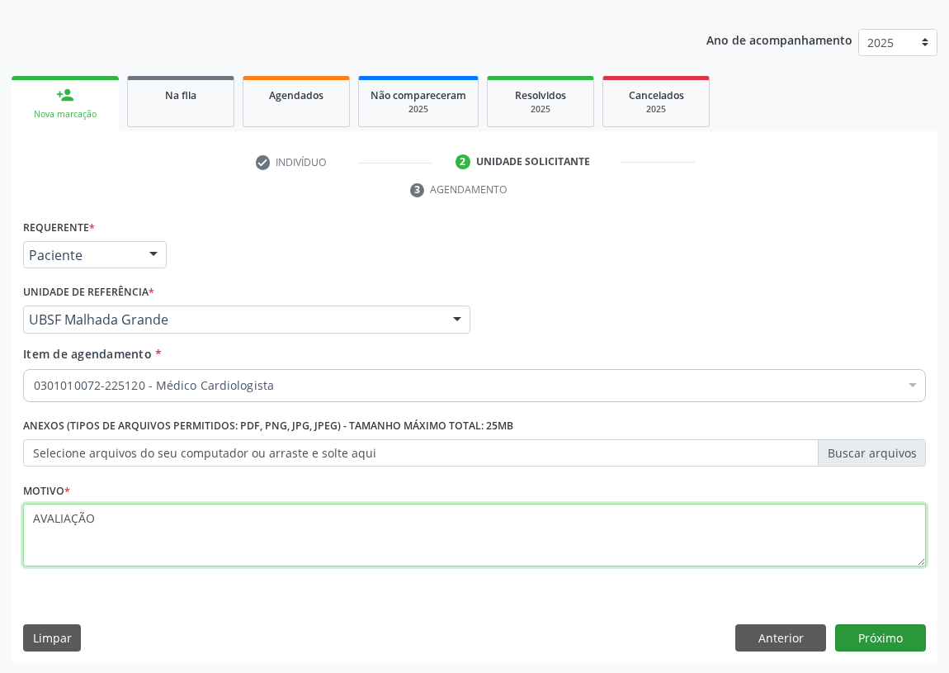
type textarea "AVALIAÇÃO"
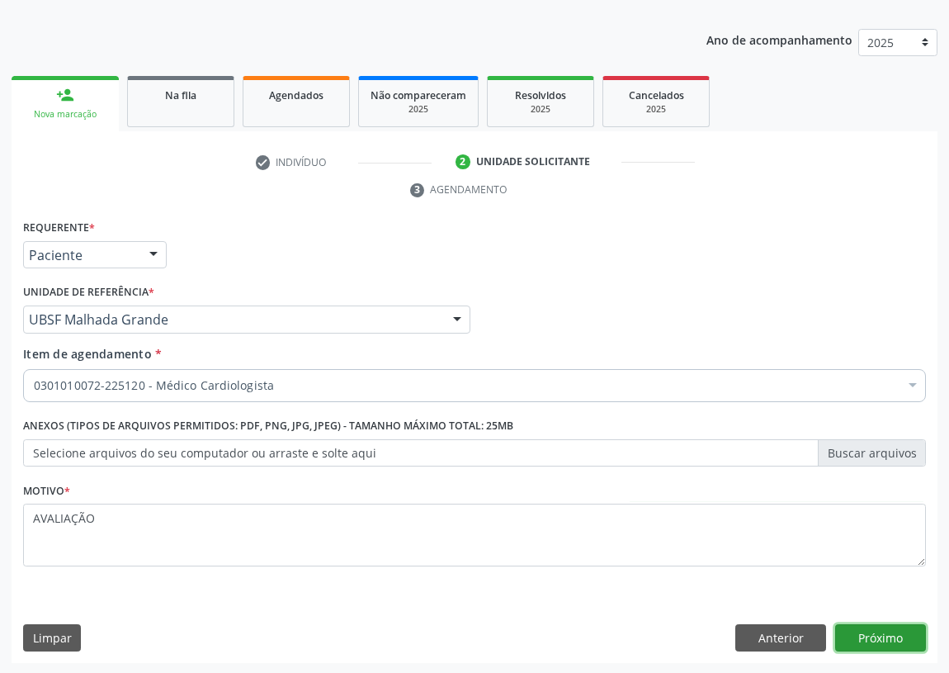
click at [892, 627] on button "Próximo" at bounding box center [881, 638] width 91 height 28
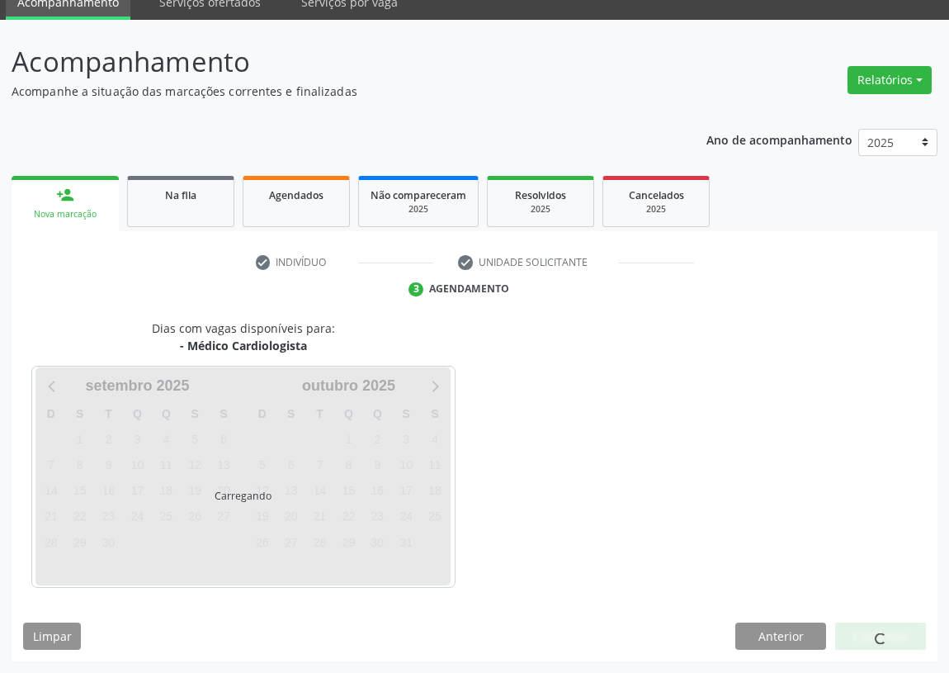
scroll to position [69, 0]
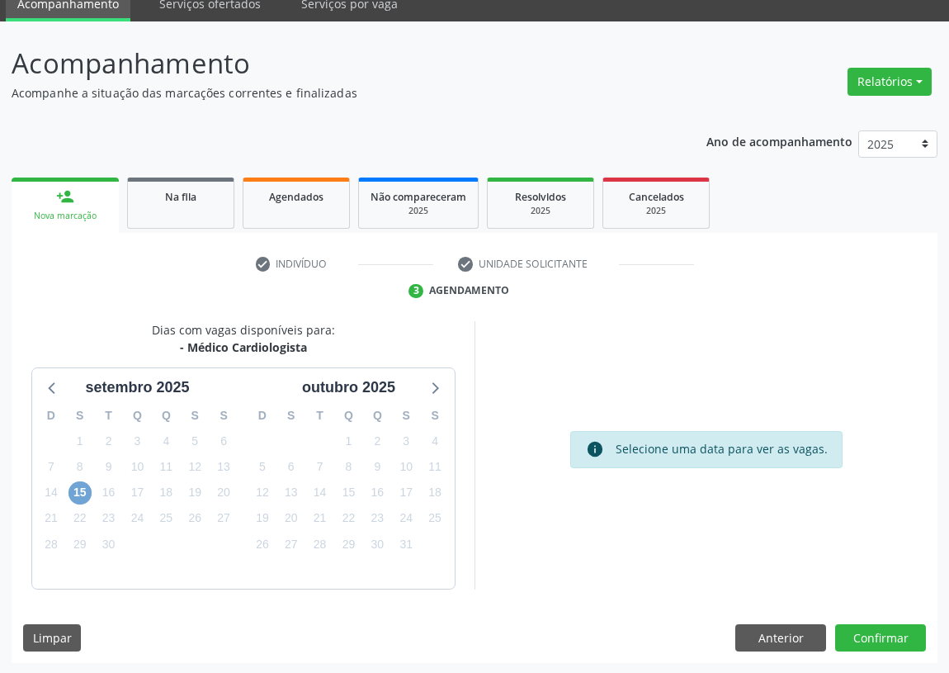
click at [78, 490] on span "15" at bounding box center [80, 492] width 23 height 23
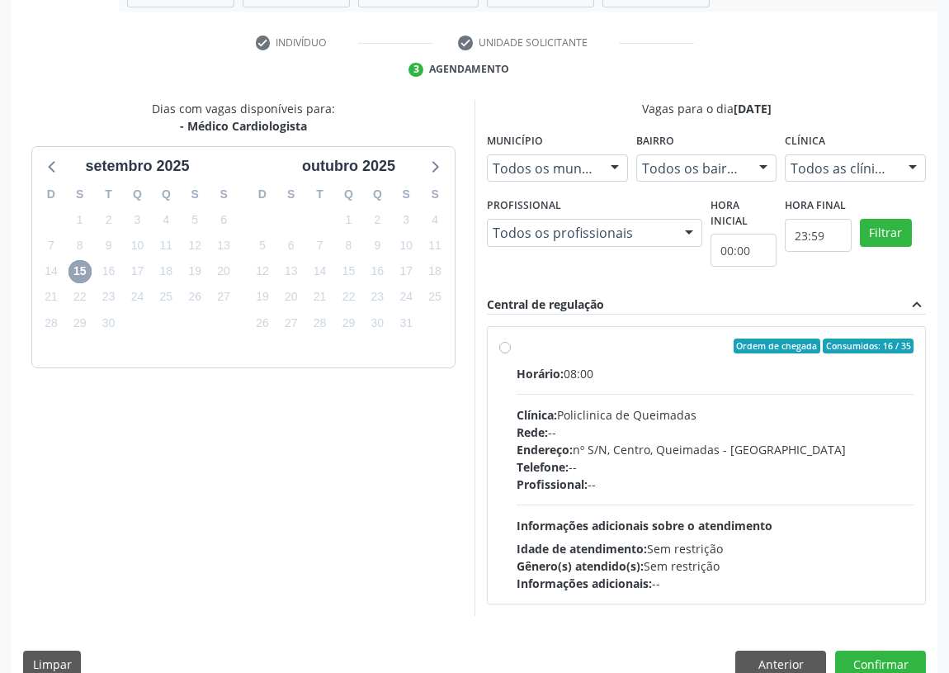
scroll to position [295, 0]
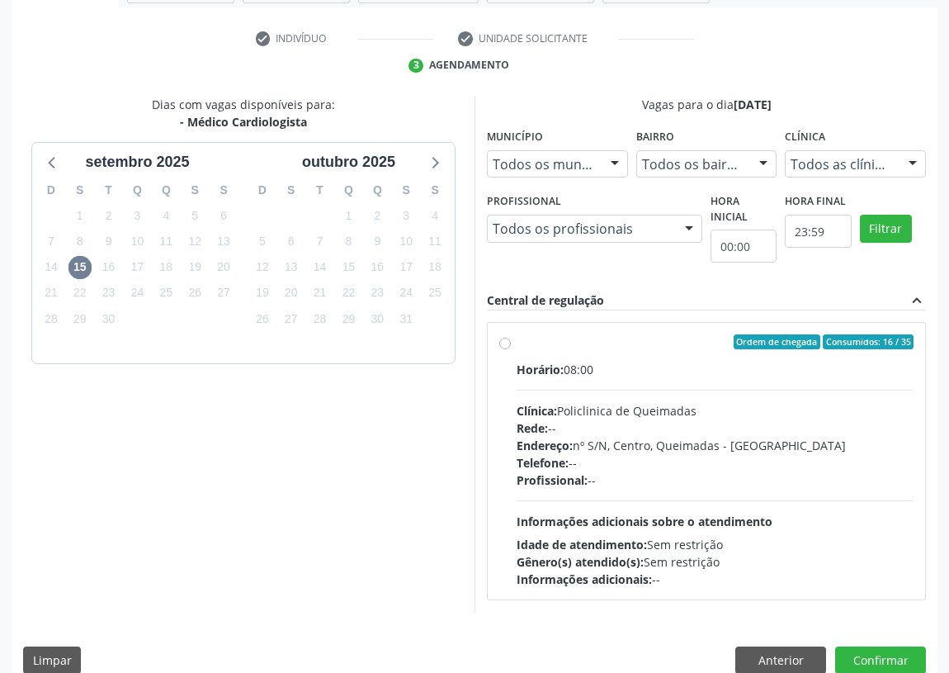
drag, startPoint x: 512, startPoint y: 339, endPoint x: 541, endPoint y: 480, distance: 143.3
click at [512, 341] on div "Ordem de chegada Consumidos: 16 / 35 Horário: 08:00 Clínica: Policlinica de Que…" at bounding box center [706, 460] width 414 height 253
radio input "true"
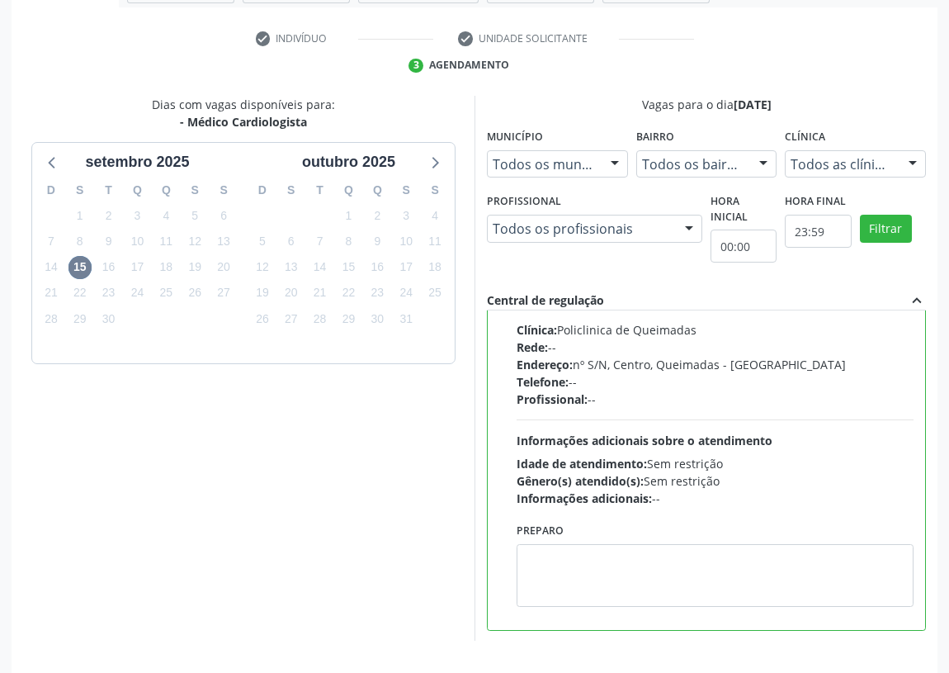
scroll to position [82, 0]
click at [557, 597] on textarea at bounding box center [715, 574] width 397 height 63
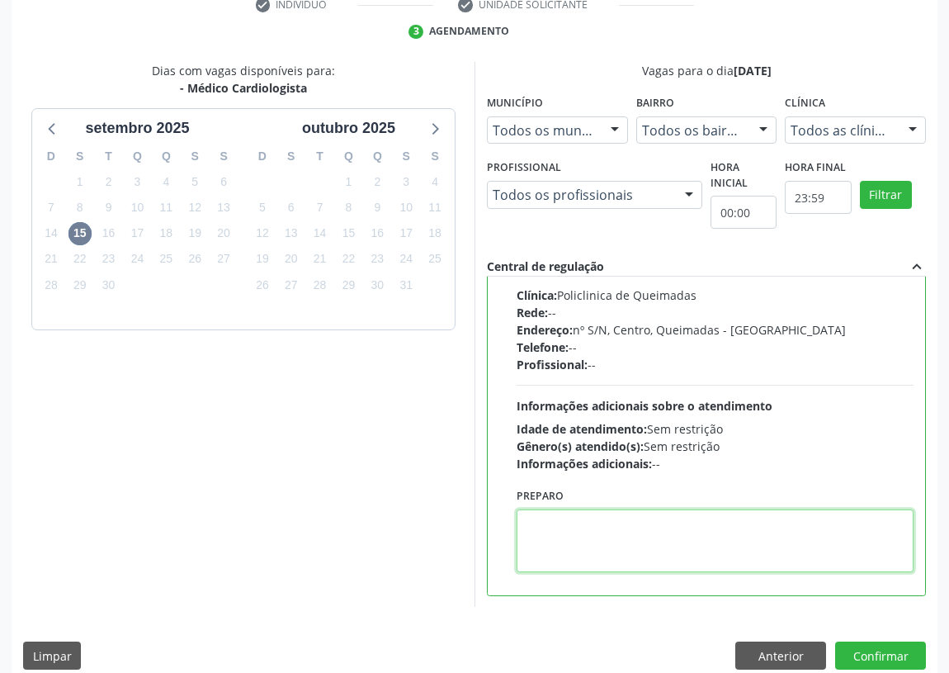
scroll to position [347, 0]
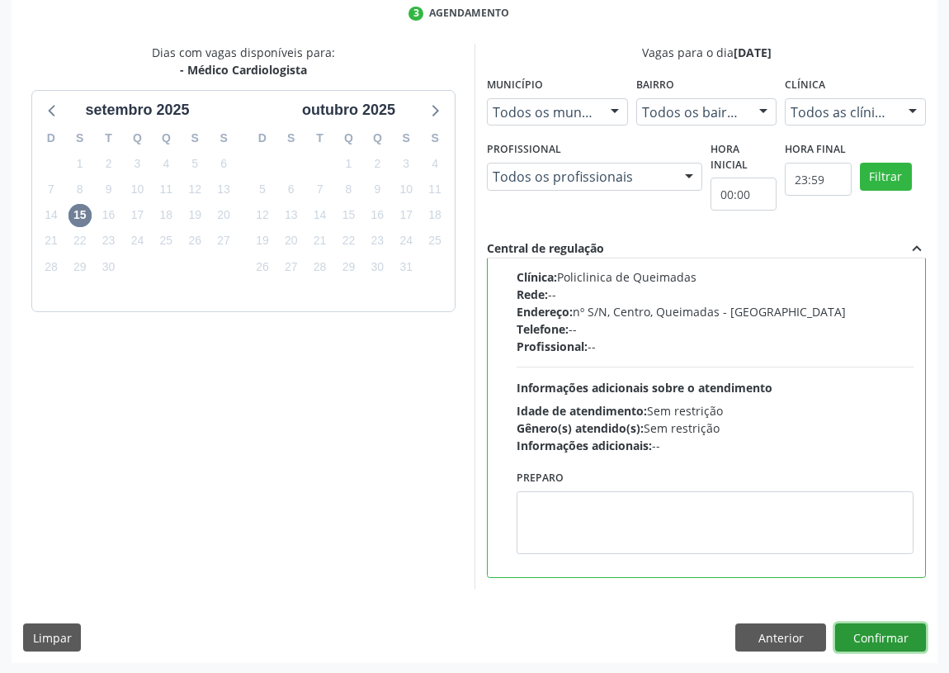
click at [880, 637] on button "Confirmar" at bounding box center [881, 637] width 91 height 28
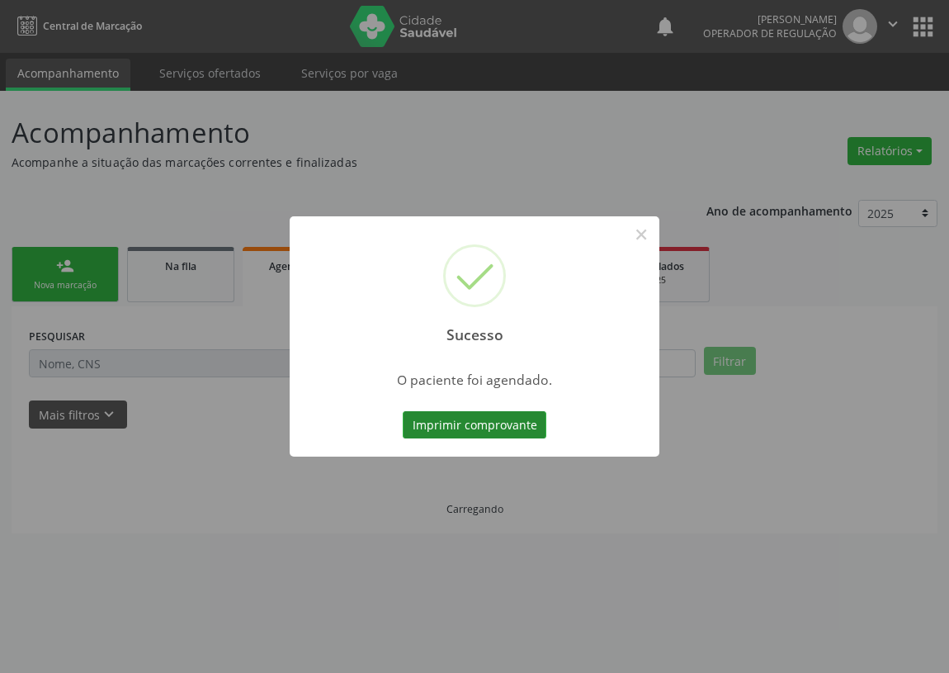
scroll to position [0, 0]
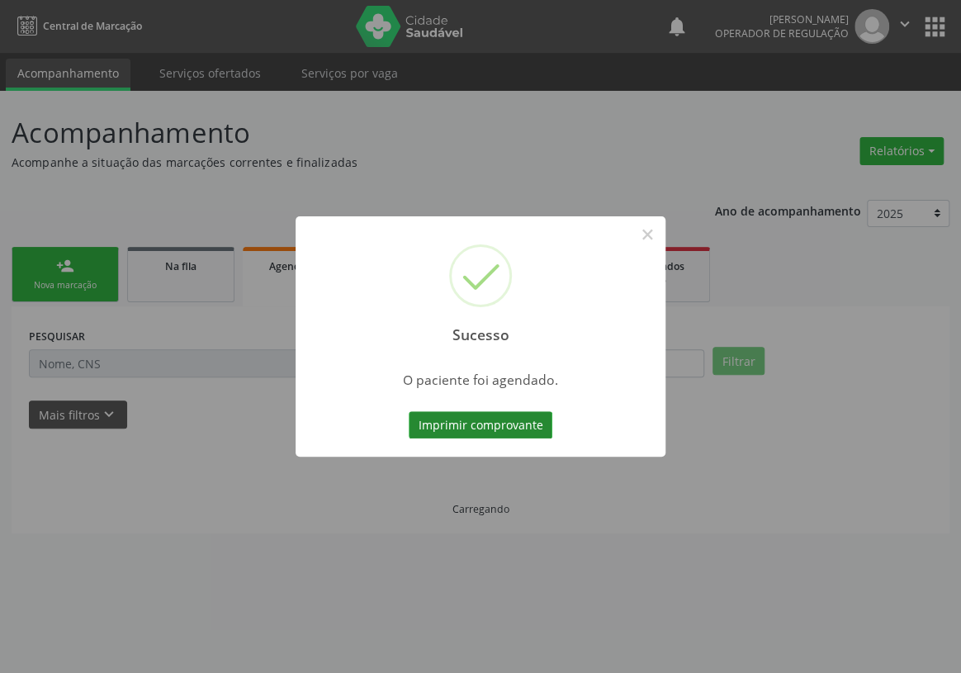
click at [477, 416] on button "Imprimir comprovante" at bounding box center [481, 425] width 144 height 28
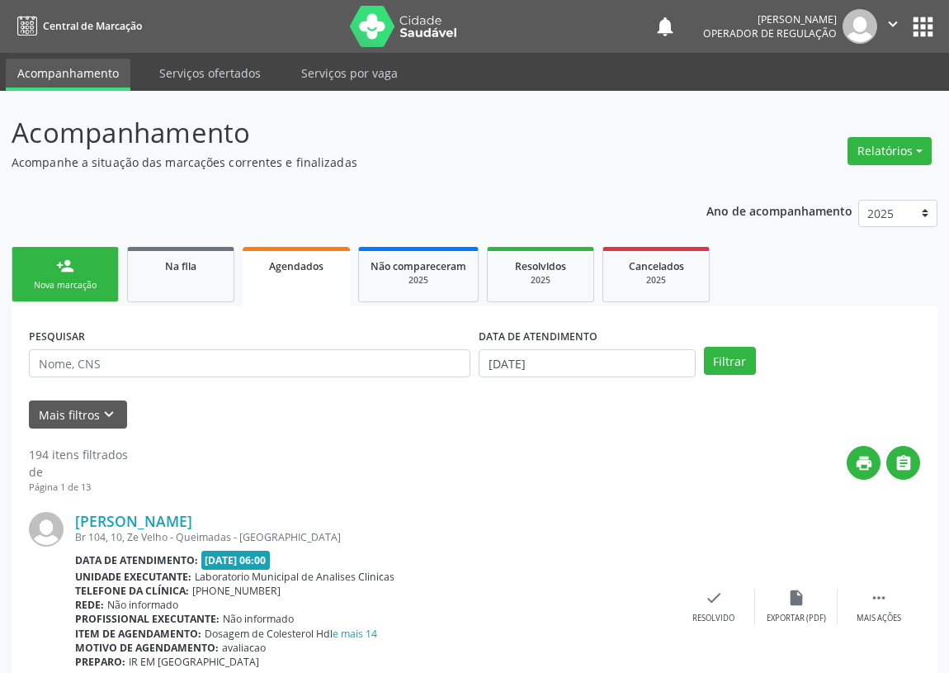
click at [52, 284] on div "Sucesso × O paciente foi agendado. Imprimir comprovante Cancel" at bounding box center [474, 336] width 949 height 673
click at [78, 279] on div "Sucesso × O paciente foi agendado. Imprimir comprovante Cancel" at bounding box center [474, 336] width 949 height 673
click at [59, 276] on div "Sucesso × O paciente foi agendado. Imprimir comprovante Cancel" at bounding box center [474, 336] width 949 height 673
click at [57, 276] on div "Sucesso × O paciente foi agendado. Imprimir comprovante Cancel" at bounding box center [474, 336] width 949 height 673
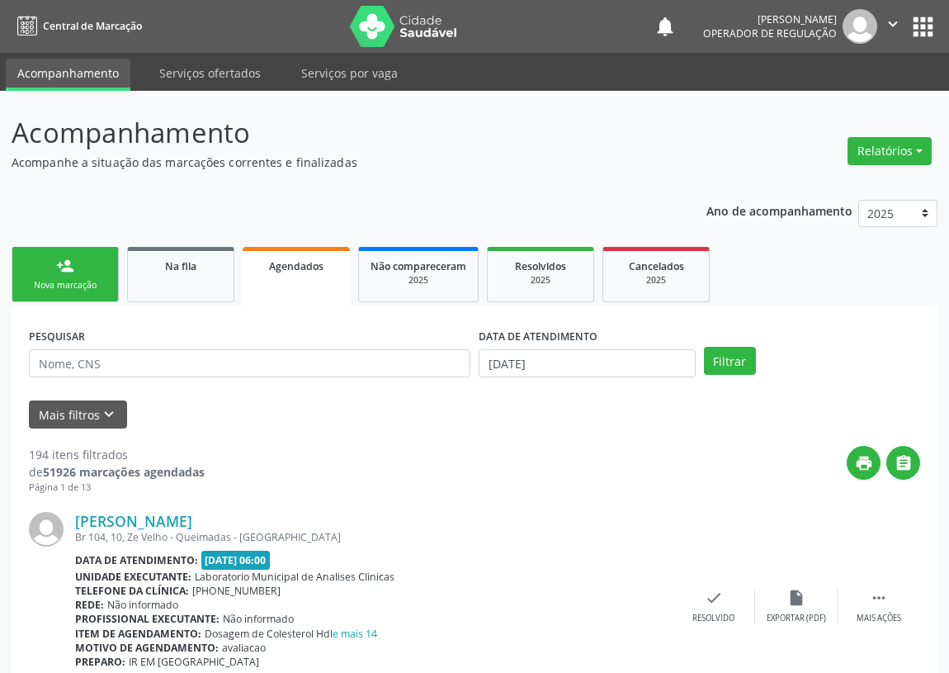
click at [33, 271] on div "Sucesso × O paciente foi agendado. Imprimir comprovante Cancel" at bounding box center [474, 336] width 949 height 673
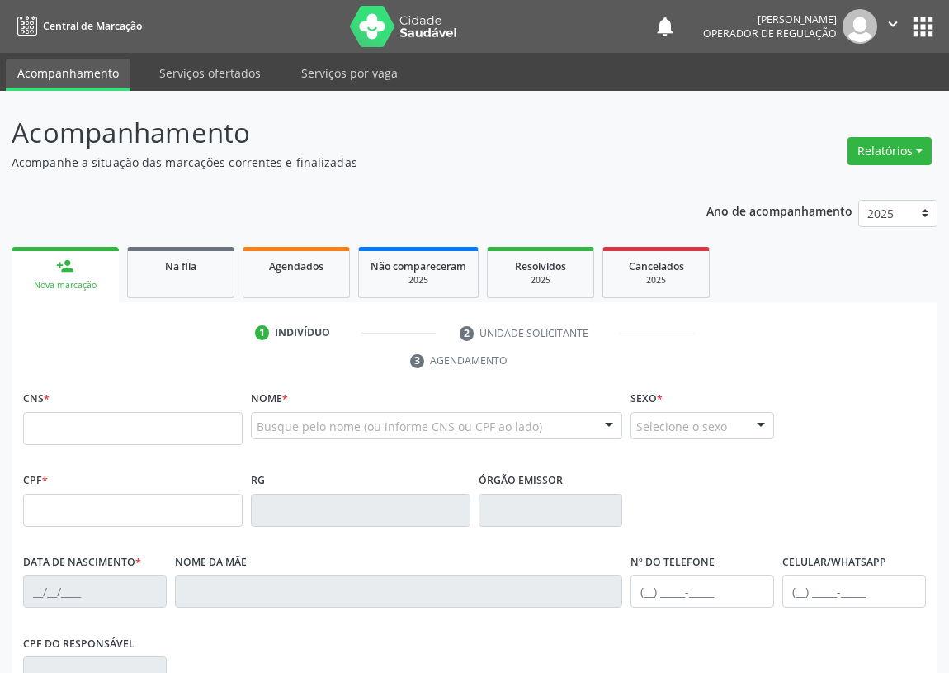
click at [44, 420] on input "text" at bounding box center [133, 428] width 220 height 33
type input "700 5071 9868 1956"
type input "136.056.184-64"
type input "0[DATE]"
type input "[PERSON_NAME]"
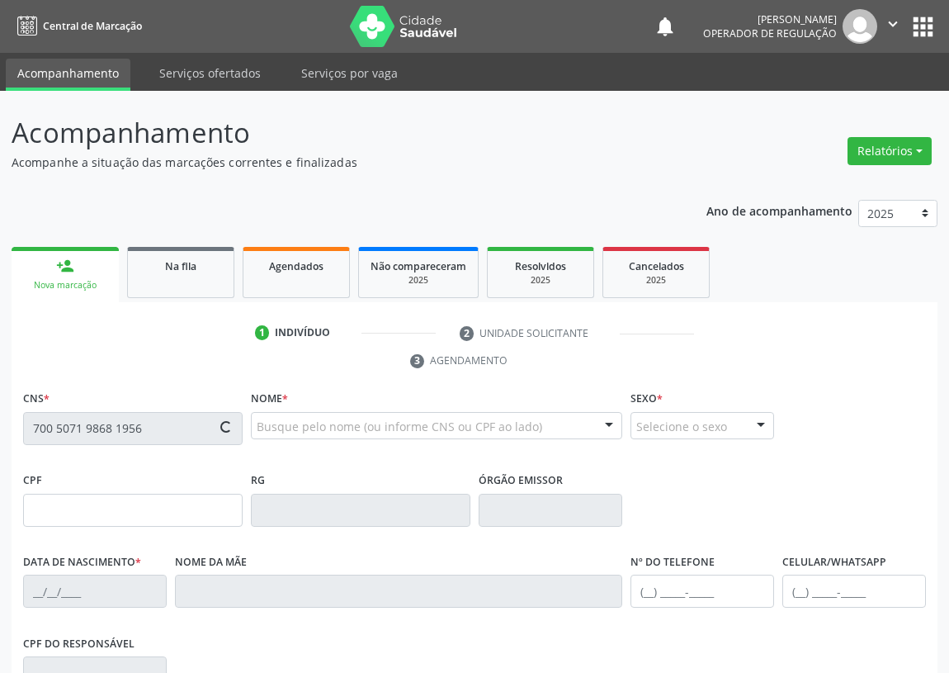
type input "[PHONE_NUMBER]"
type input "058.498.094-90"
type input "139"
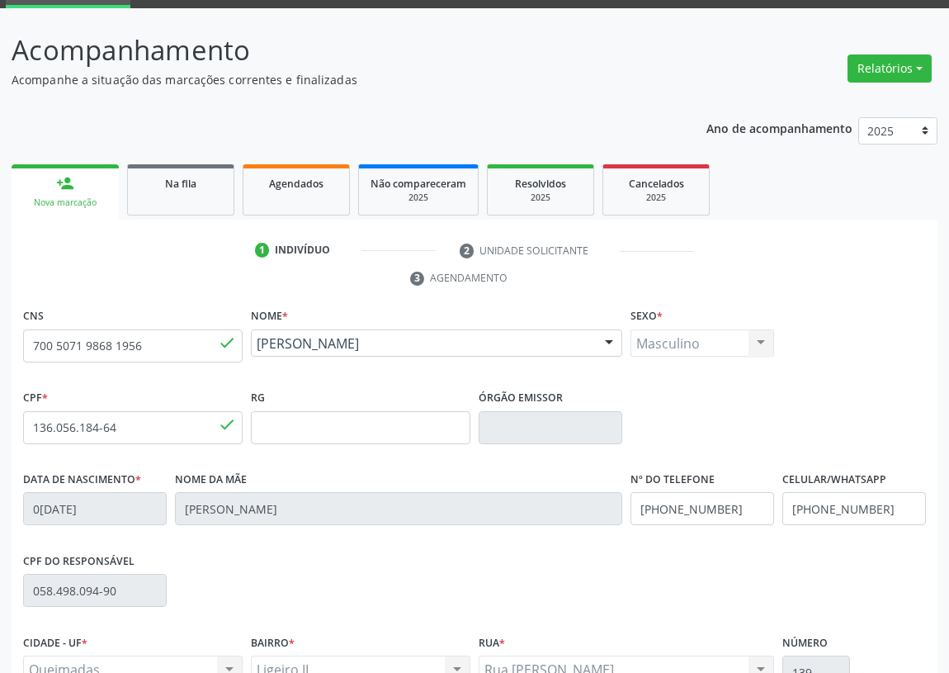
scroll to position [248, 0]
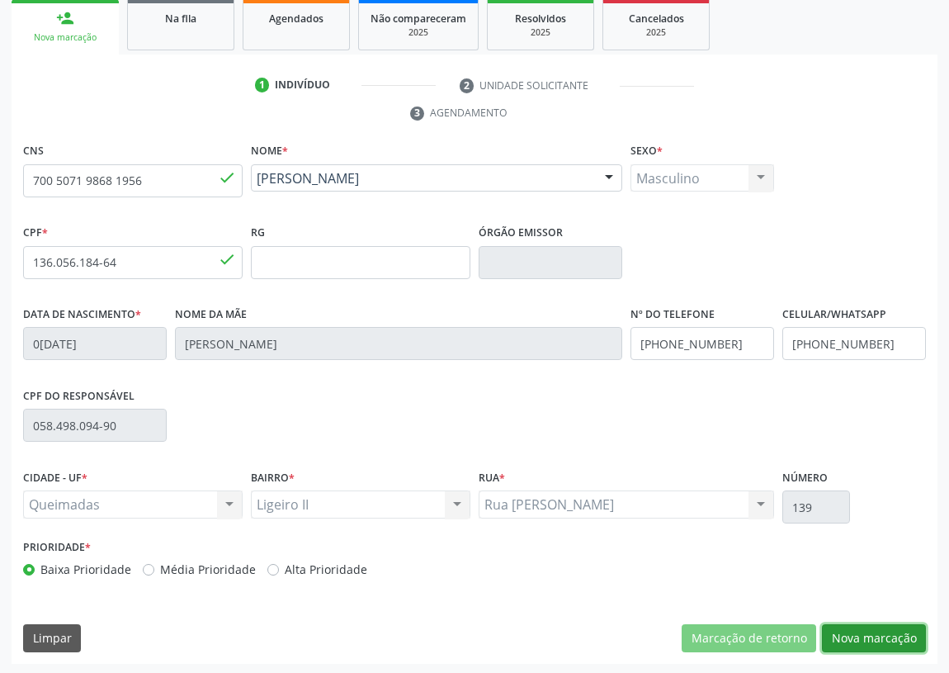
drag, startPoint x: 888, startPoint y: 628, endPoint x: 278, endPoint y: 570, distance: 612.9
click at [888, 627] on button "Nova marcação" at bounding box center [874, 638] width 104 height 28
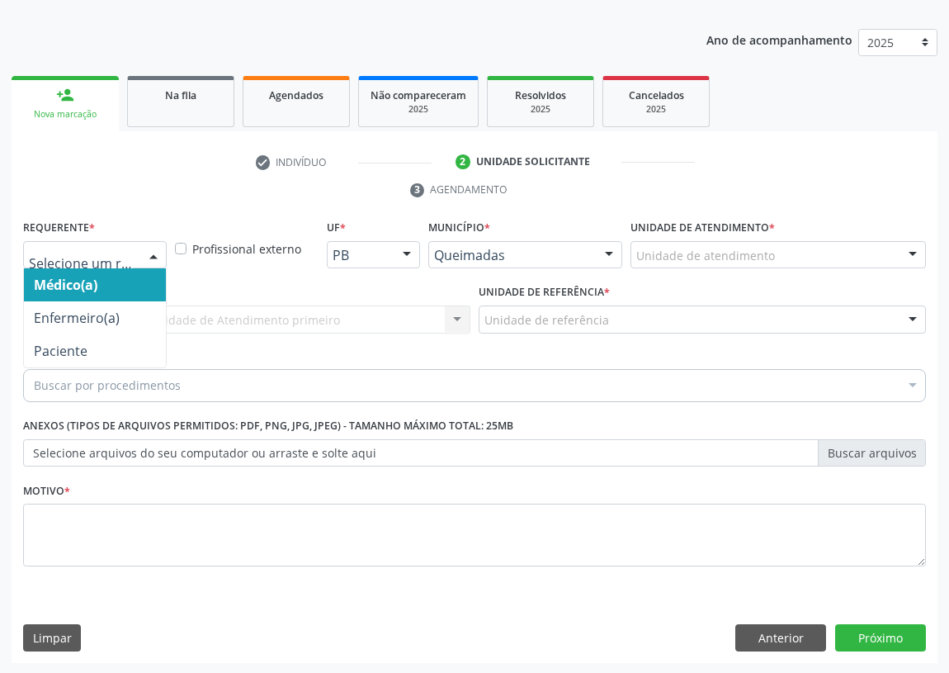
click at [154, 251] on div at bounding box center [153, 256] width 25 height 28
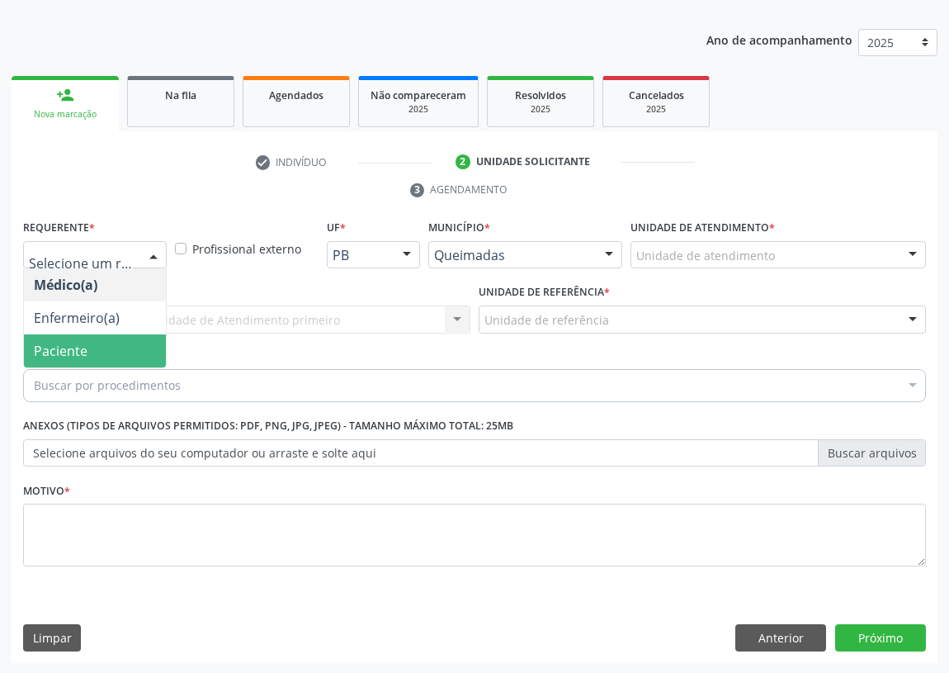
drag, startPoint x: 107, startPoint y: 357, endPoint x: 272, endPoint y: 336, distance: 166.4
click at [111, 353] on span "Paciente" at bounding box center [95, 350] width 142 height 33
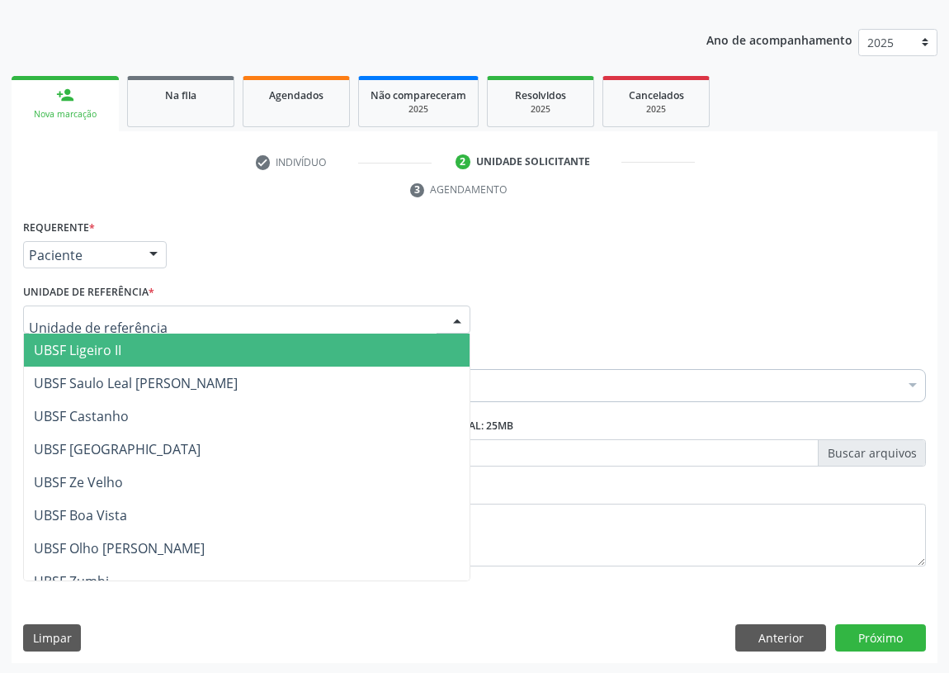
click at [401, 322] on div at bounding box center [246, 319] width 447 height 28
drag, startPoint x: 111, startPoint y: 351, endPoint x: 0, endPoint y: 372, distance: 113.4
click at [111, 350] on span "UBSF Ligeiro II" at bounding box center [78, 350] width 88 height 18
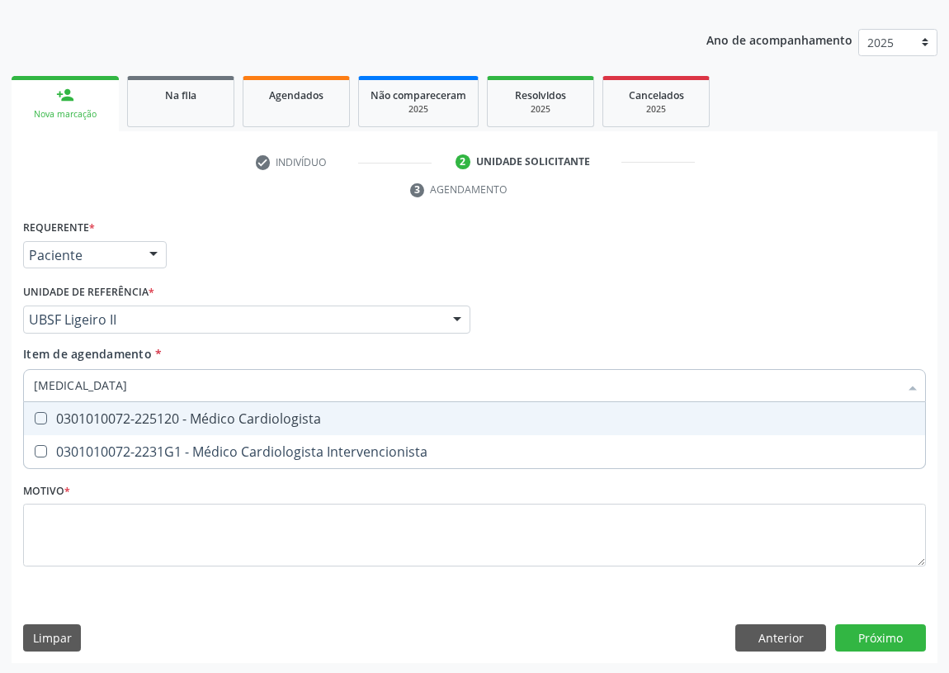
type input "CARDIOLOGISTA"
drag, startPoint x: 47, startPoint y: 412, endPoint x: 4, endPoint y: 482, distance: 82.3
click at [41, 414] on div "0301010072-225120 - Médico Cardiologista" at bounding box center [475, 418] width 882 height 13
checkbox Cardiologista "true"
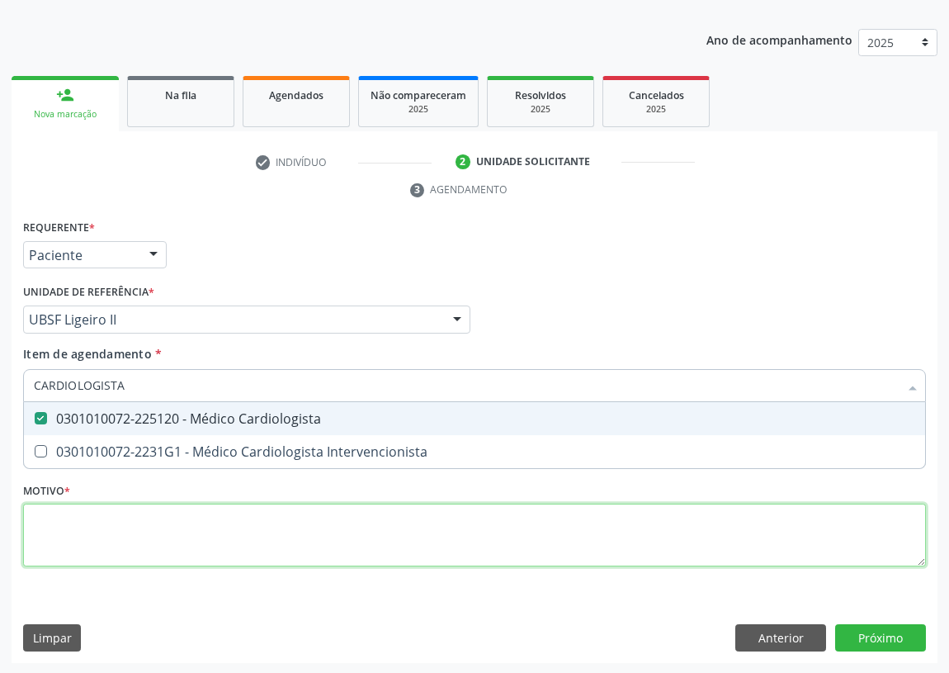
click at [60, 519] on div "Requerente * Paciente Médico(a) Enfermeiro(a) Paciente Nenhum resultado encontr…" at bounding box center [474, 402] width 903 height 374
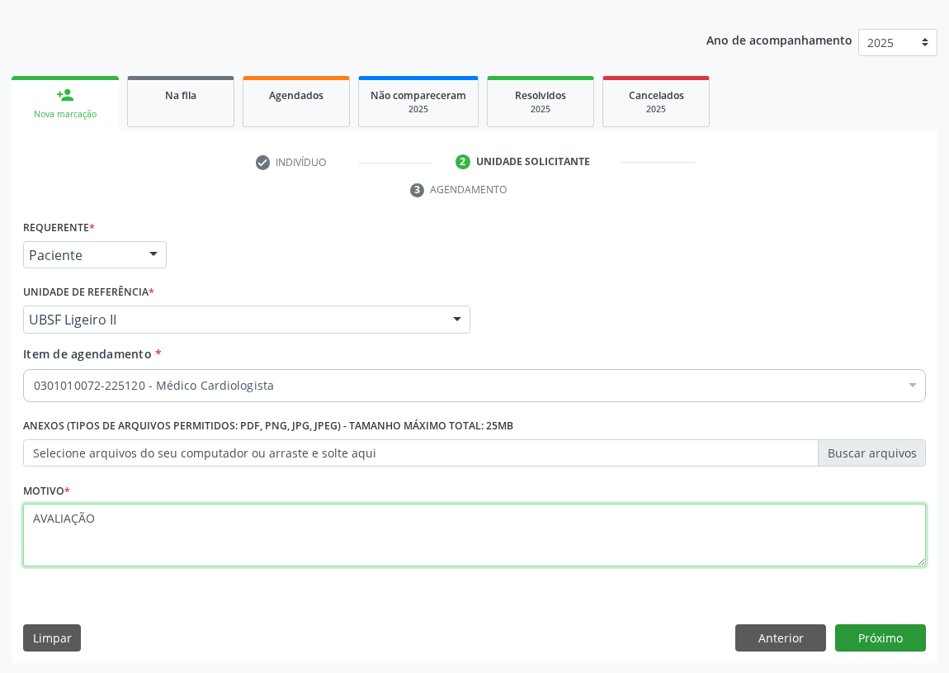
type textarea "AVALIAÇÃO"
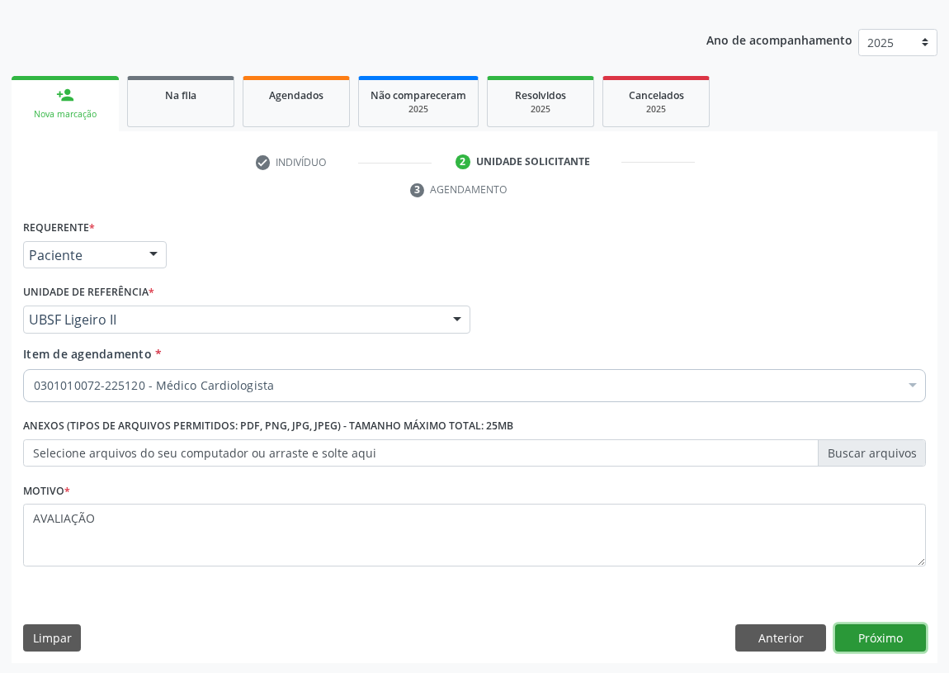
click at [886, 632] on button "Próximo" at bounding box center [881, 638] width 91 height 28
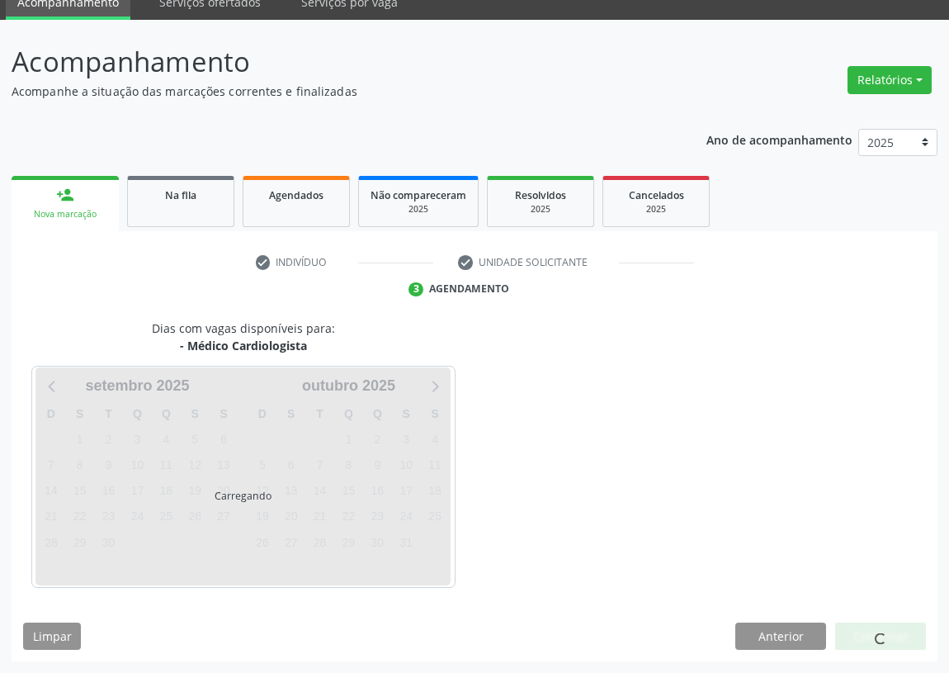
scroll to position [69, 0]
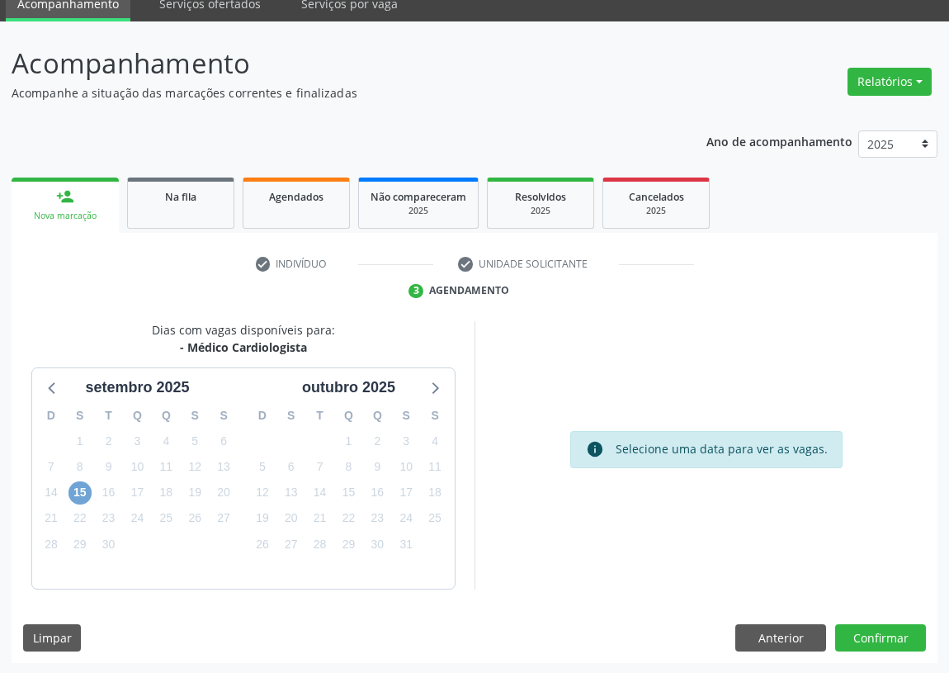
drag, startPoint x: 68, startPoint y: 490, endPoint x: 87, endPoint y: 475, distance: 24.1
click at [69, 489] on span "15" at bounding box center [80, 492] width 23 height 23
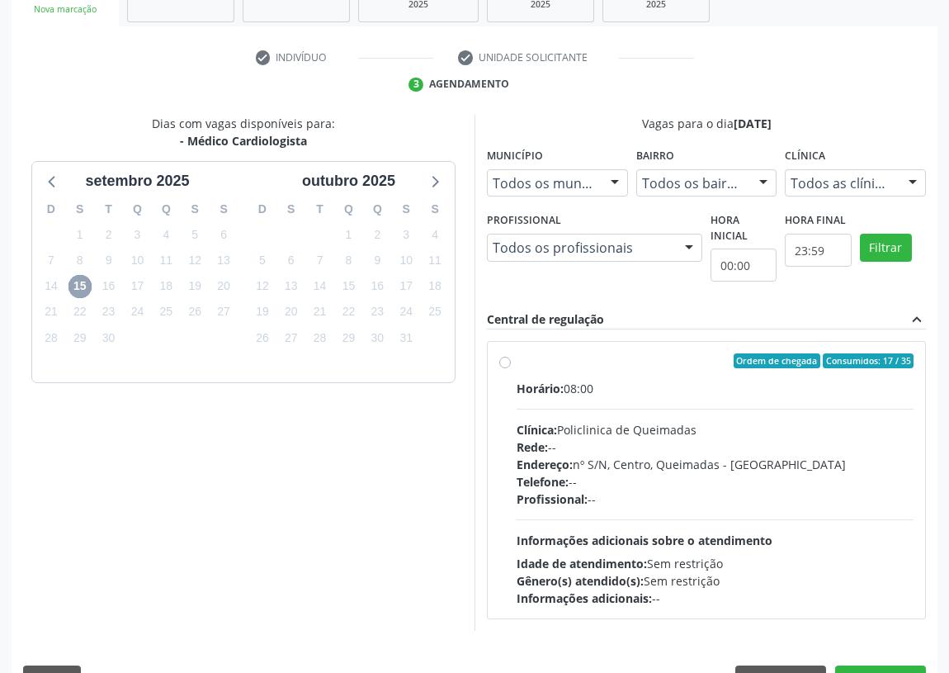
scroll to position [317, 0]
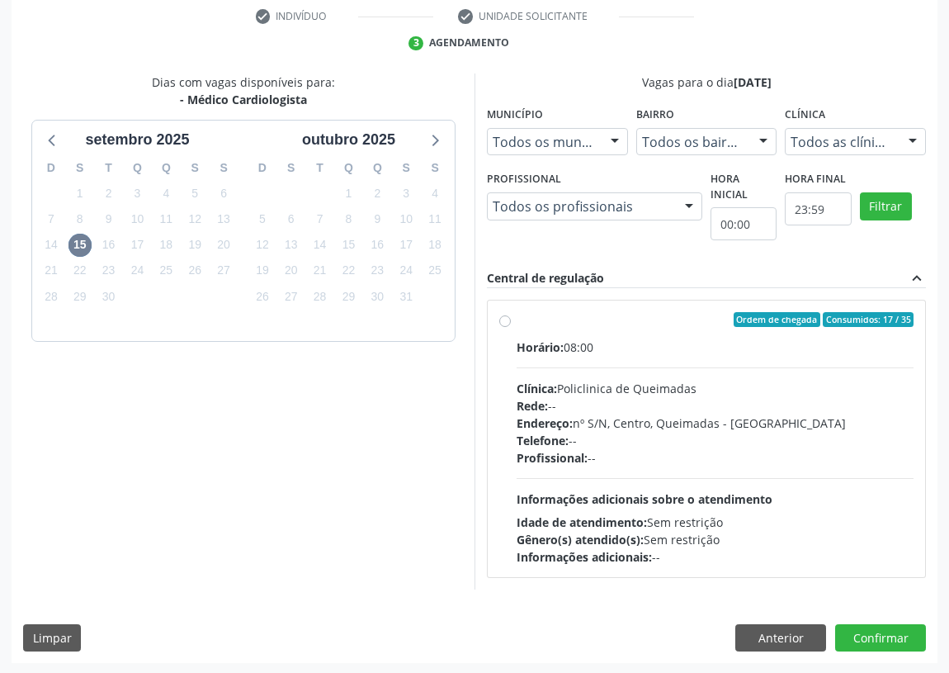
click at [517, 322] on label "Ordem de chegada Consumidos: 17 / 35 Horário: 08:00 Clínica: Policlinica de Que…" at bounding box center [715, 438] width 397 height 253
click at [504, 322] on input "Ordem de chegada Consumidos: 17 / 35 Horário: 08:00 Clínica: Policlinica de Que…" at bounding box center [505, 319] width 12 height 15
radio input "true"
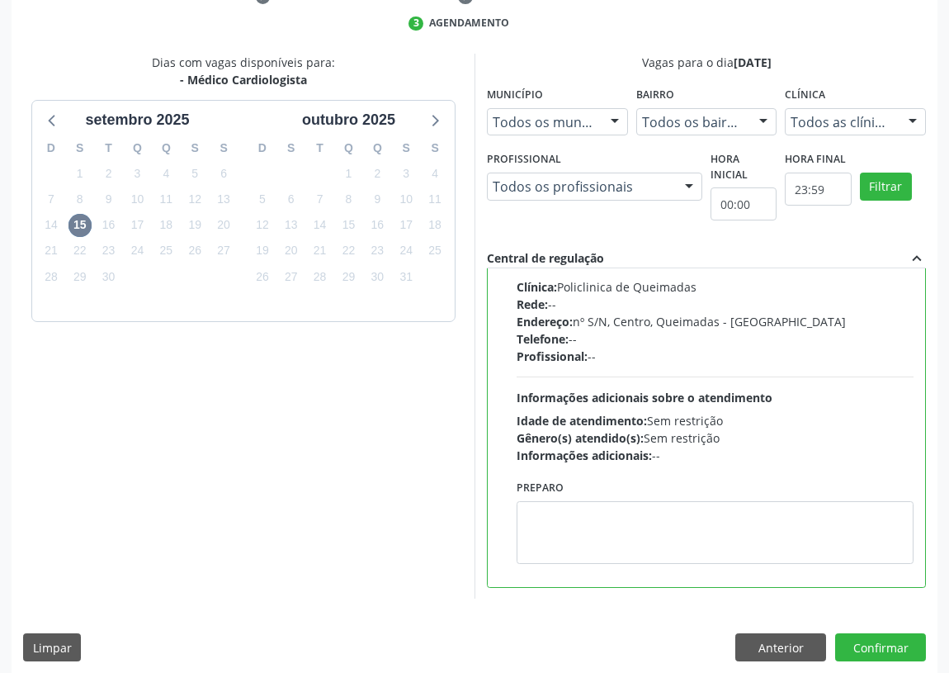
scroll to position [347, 0]
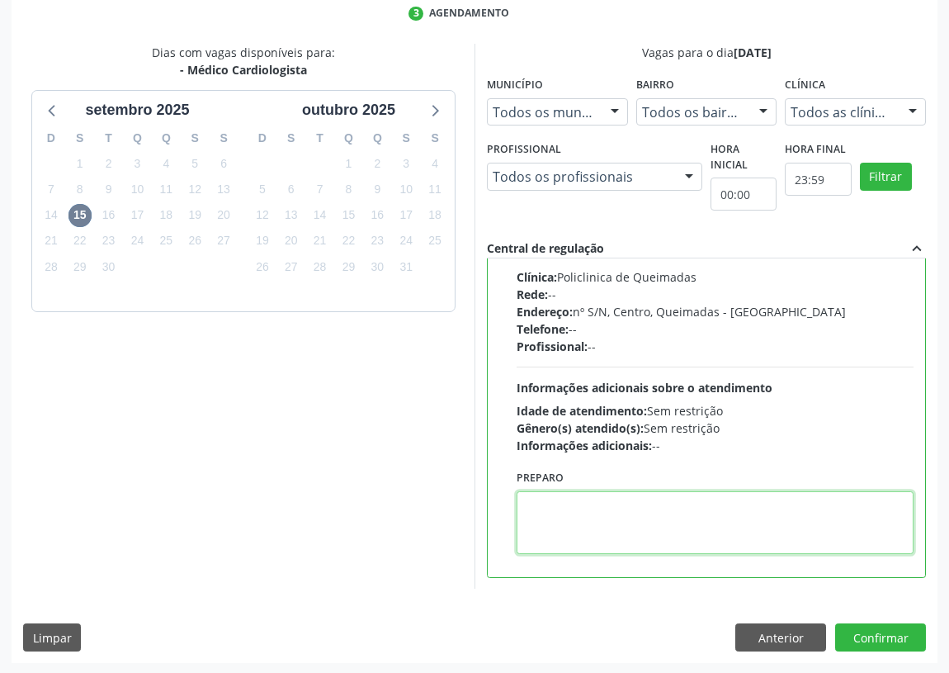
click at [586, 538] on textarea at bounding box center [715, 522] width 397 height 63
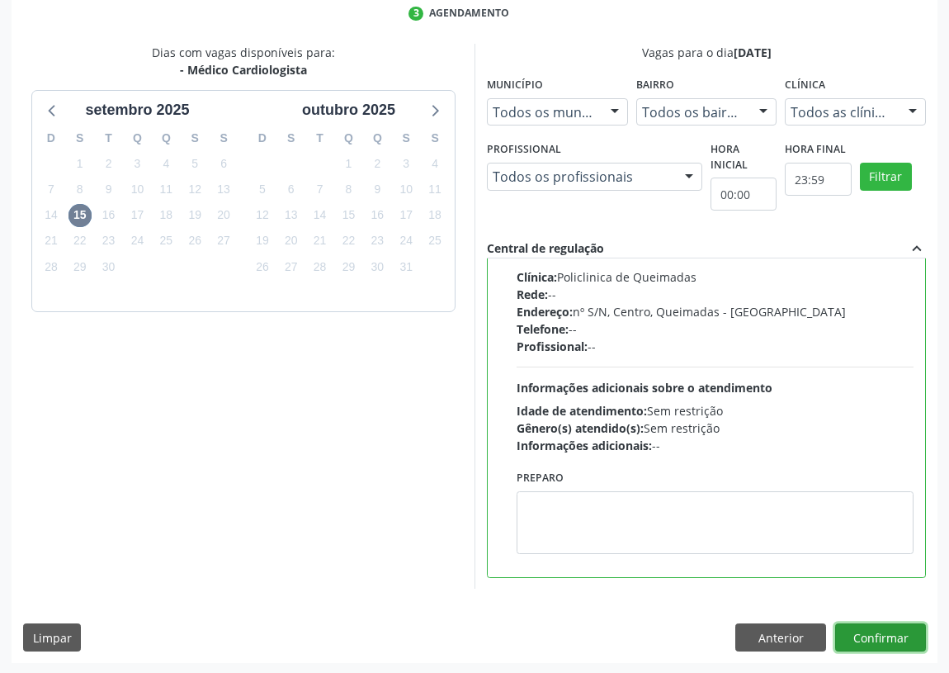
click at [869, 631] on button "Confirmar" at bounding box center [881, 637] width 91 height 28
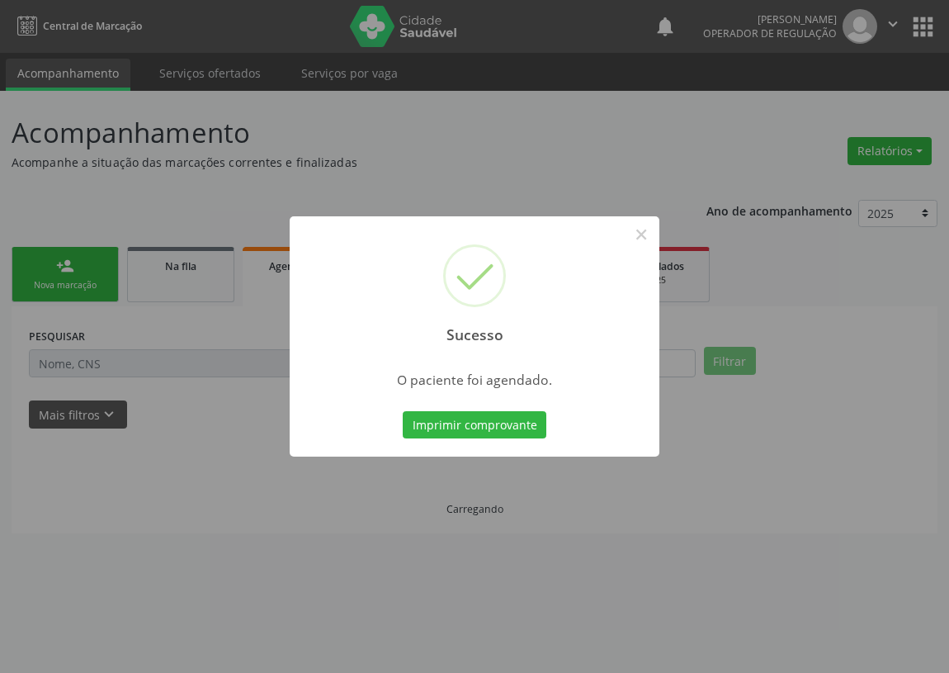
scroll to position [0, 0]
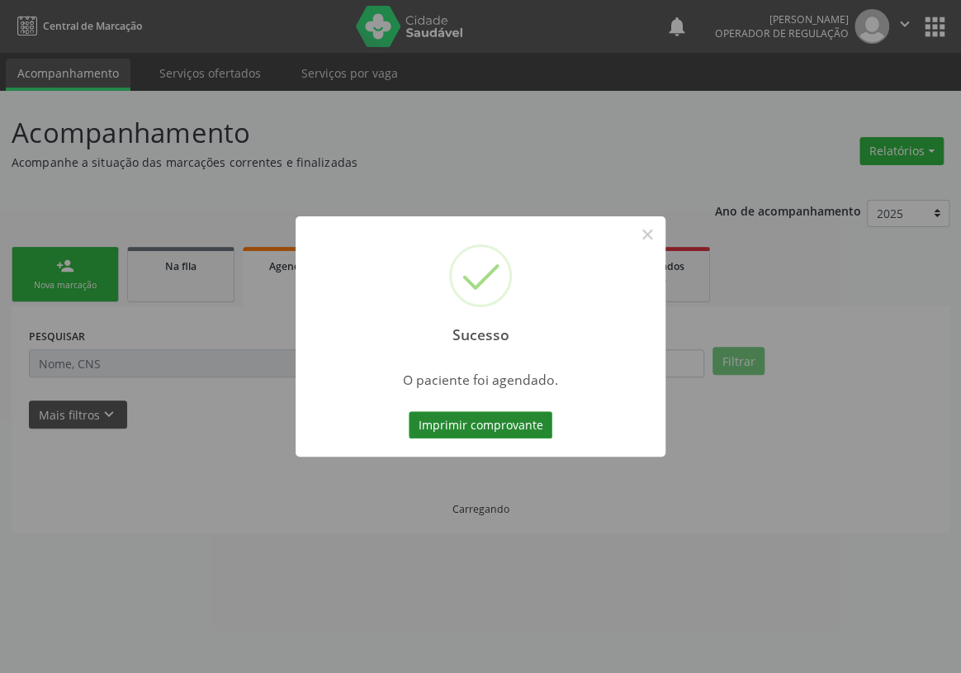
click at [462, 424] on button "Imprimir comprovante" at bounding box center [481, 425] width 144 height 28
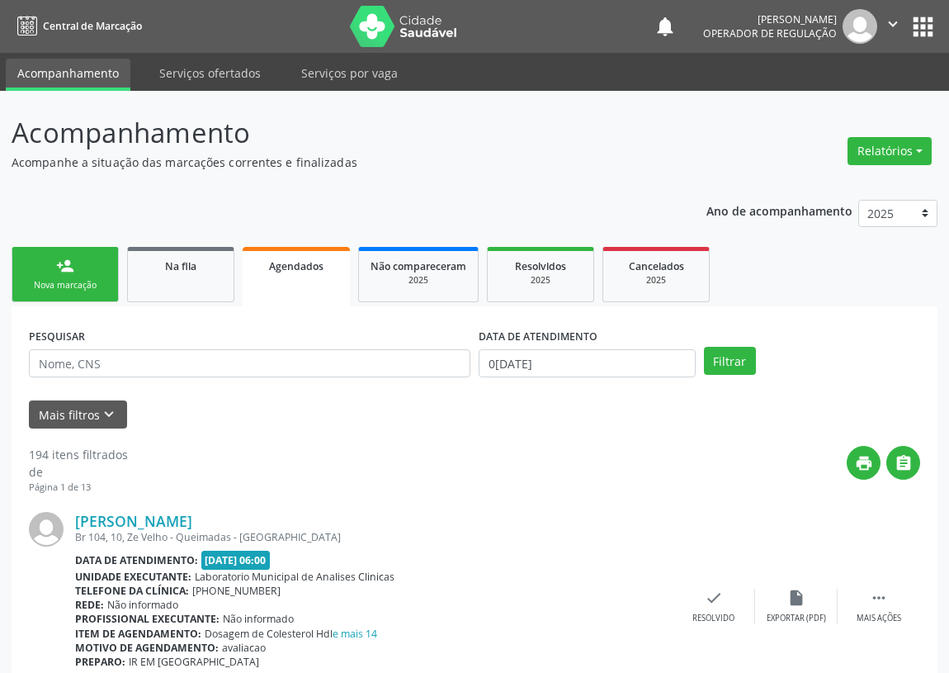
click at [81, 282] on div "Nova marcação" at bounding box center [65, 285] width 83 height 12
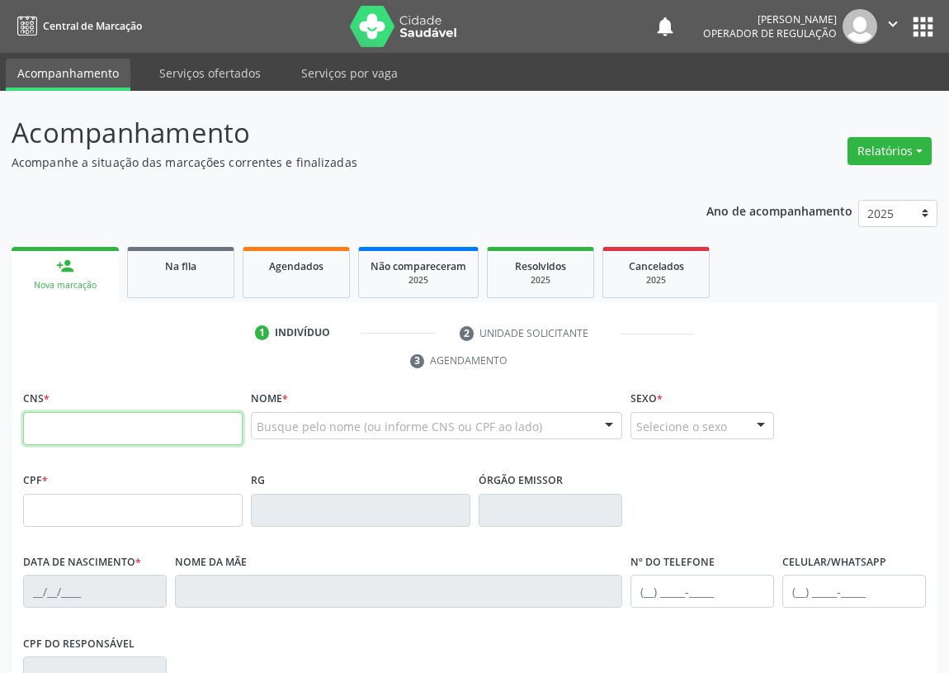
click at [43, 429] on input "text" at bounding box center [133, 428] width 220 height 33
click at [61, 424] on input "text" at bounding box center [133, 428] width 220 height 33
click at [65, 433] on input "text" at bounding box center [133, 428] width 220 height 33
type input "708 7031 9926 1896"
type input "120.417.434-25"
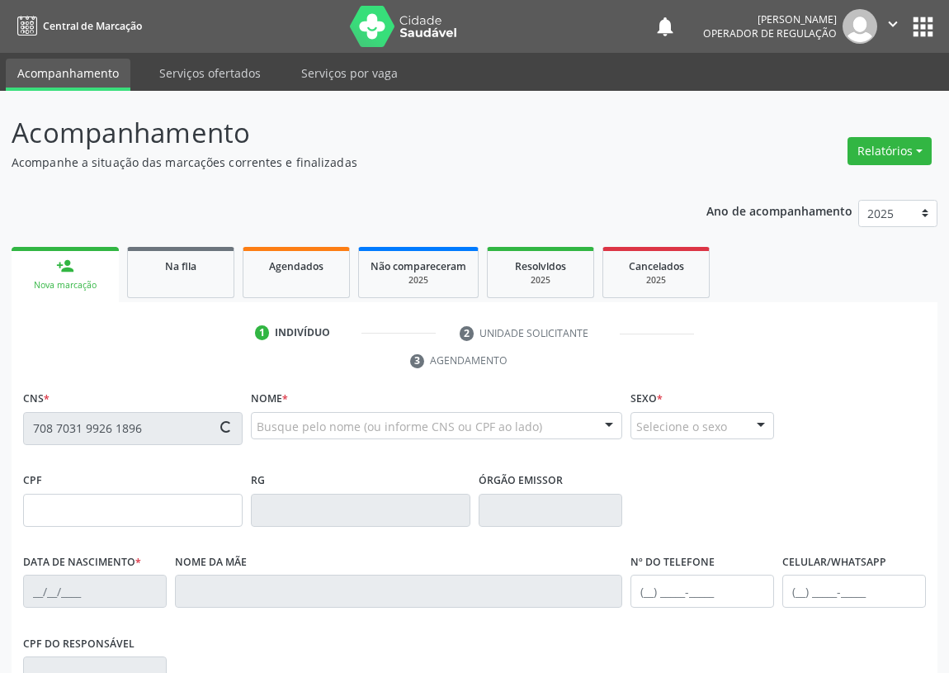
type input "08/03/1996"
type input "Irenilda Aires da Silva"
type input "(83) 99145-7892"
type input "131.974.684-57"
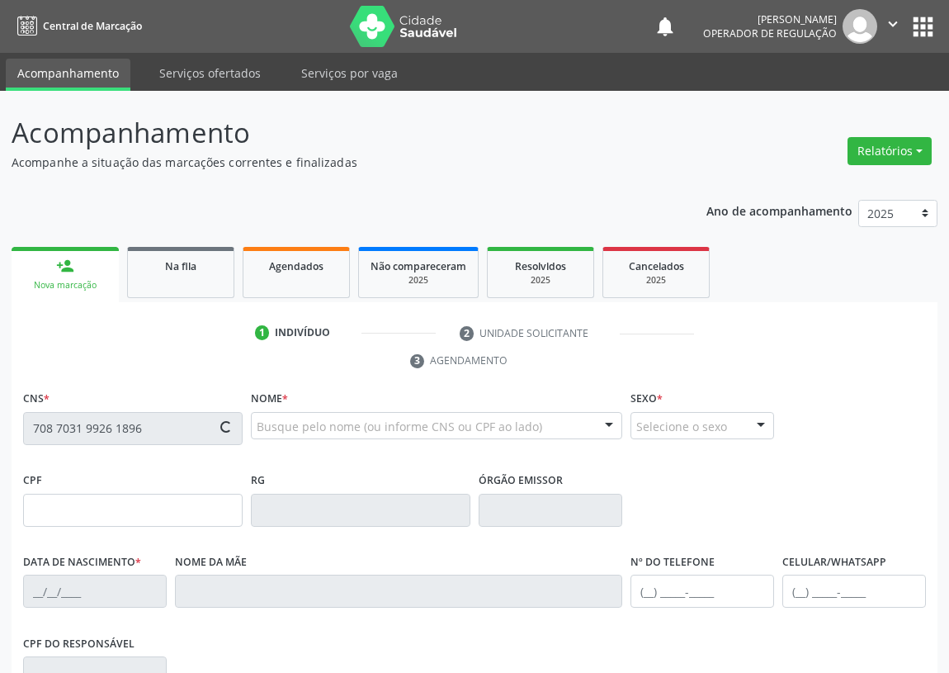
type input "54"
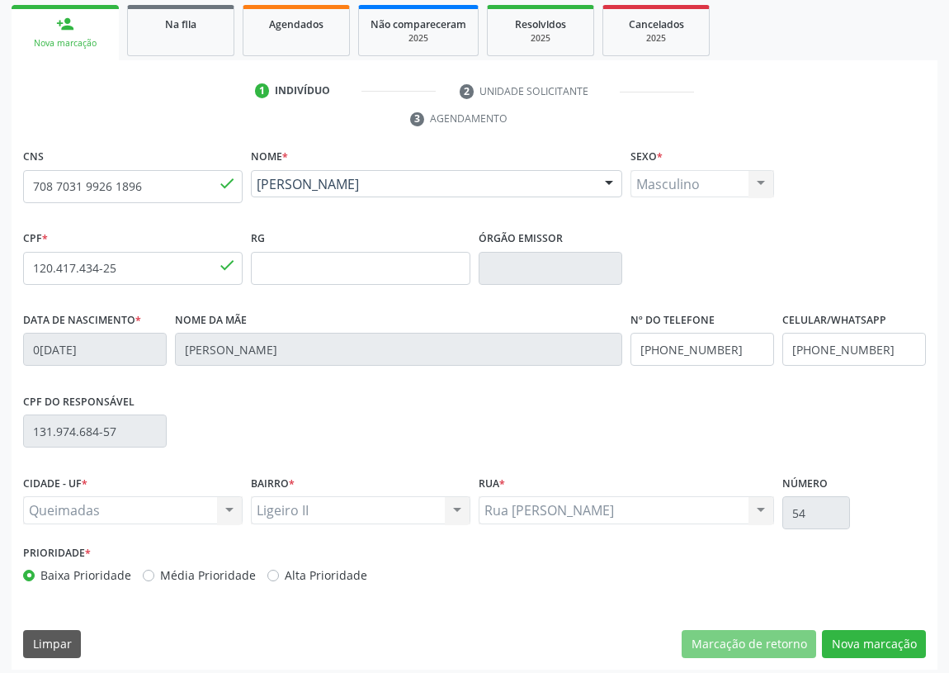
scroll to position [248, 0]
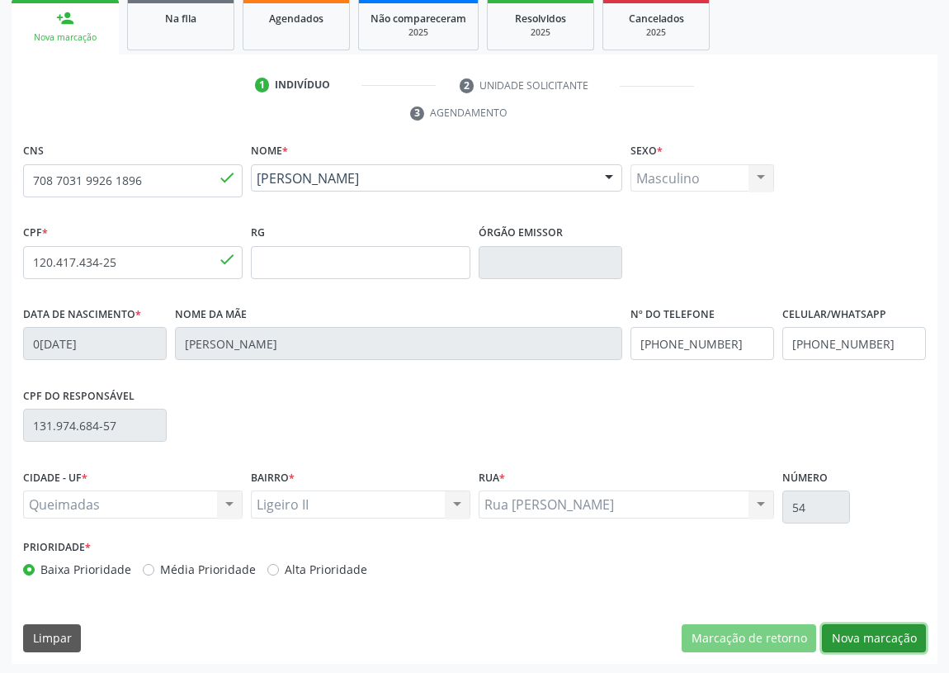
drag, startPoint x: 867, startPoint y: 634, endPoint x: 335, endPoint y: 578, distance: 534.7
click at [864, 634] on button "Nova marcação" at bounding box center [874, 638] width 104 height 28
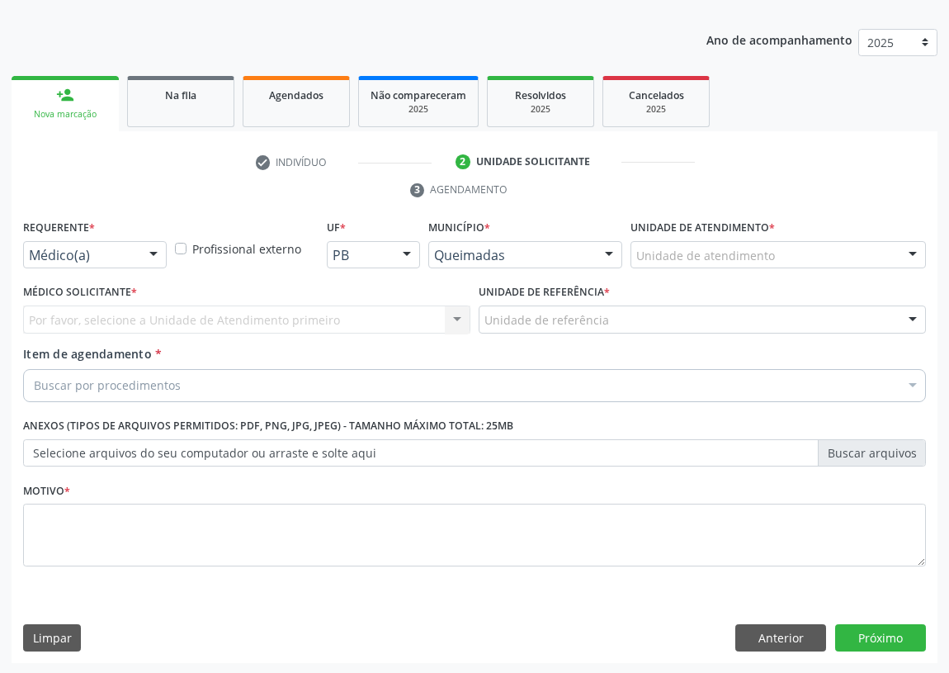
click at [156, 254] on div at bounding box center [153, 256] width 25 height 28
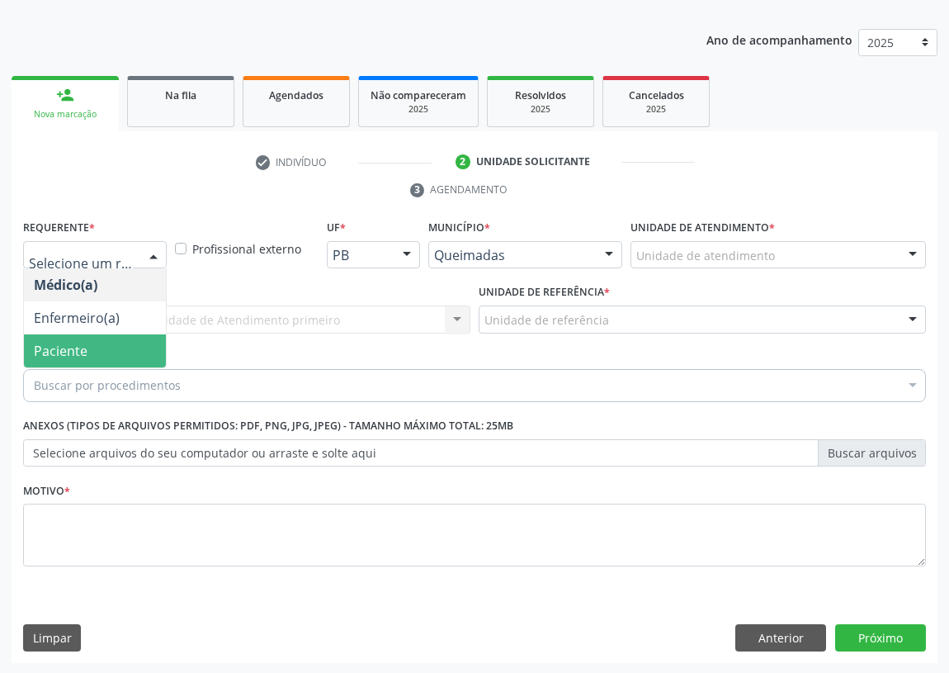
drag, startPoint x: 127, startPoint y: 351, endPoint x: 450, endPoint y: 343, distance: 322.9
click at [134, 351] on span "Paciente" at bounding box center [95, 350] width 142 height 33
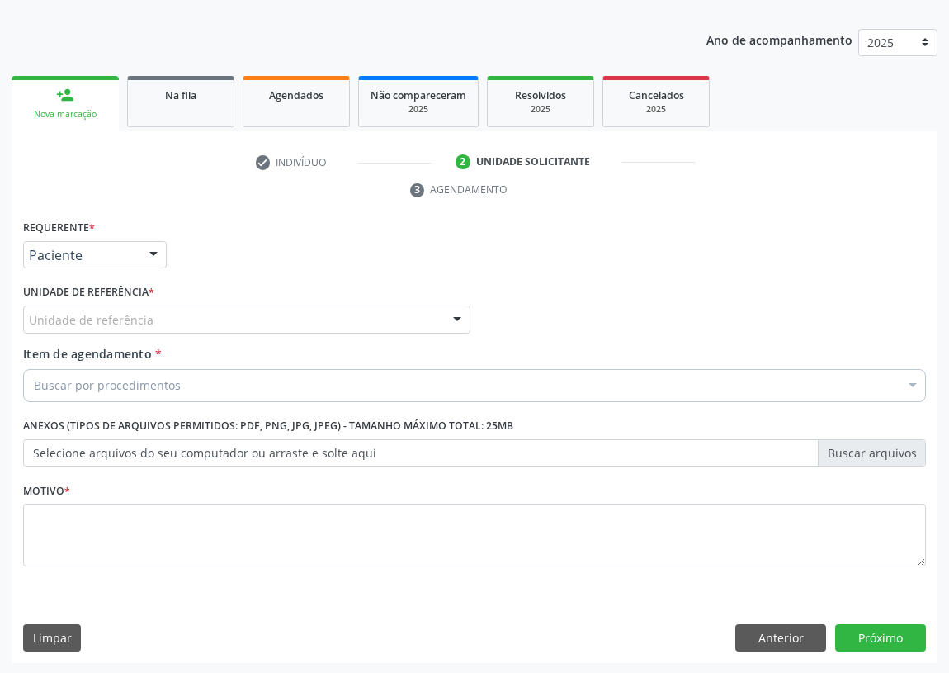
click at [465, 319] on div at bounding box center [457, 320] width 25 height 28
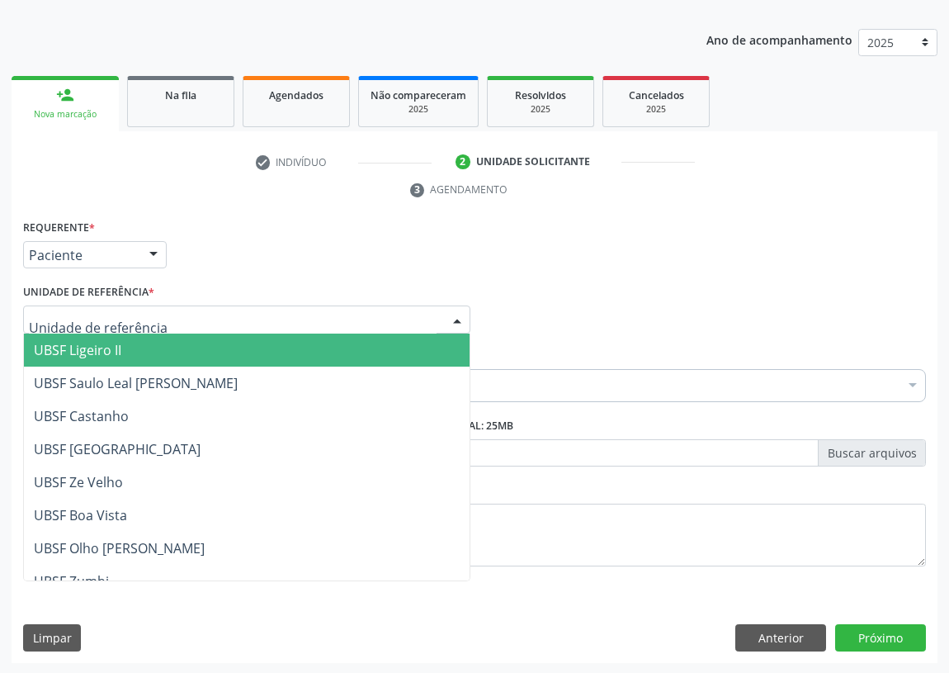
drag, startPoint x: 131, startPoint y: 352, endPoint x: 62, endPoint y: 343, distance: 69.9
click at [127, 352] on span "UBSF Ligeiro II" at bounding box center [247, 350] width 446 height 33
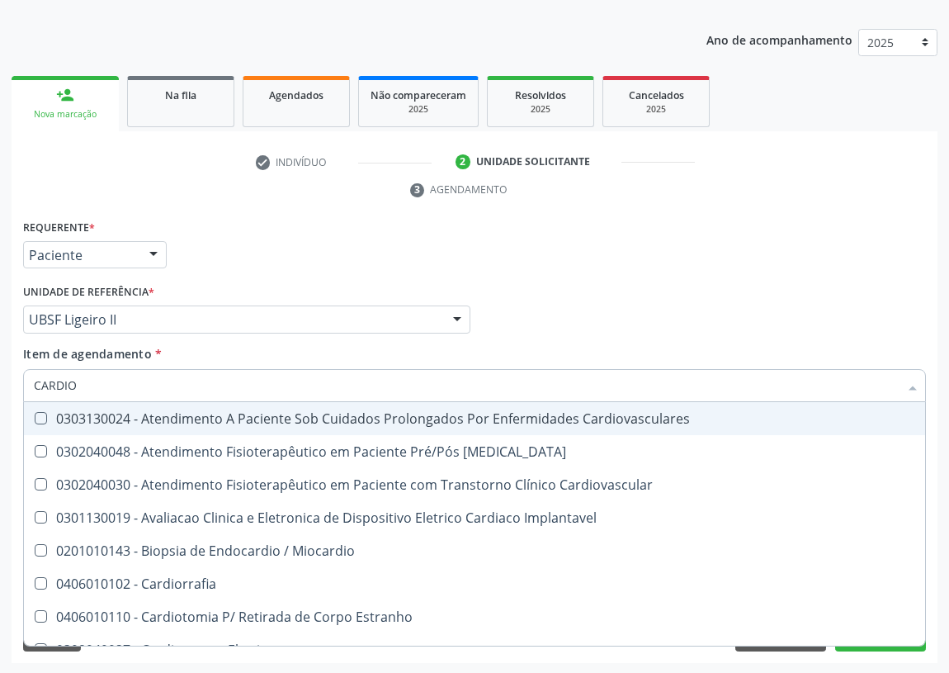
type input "CARDIOL"
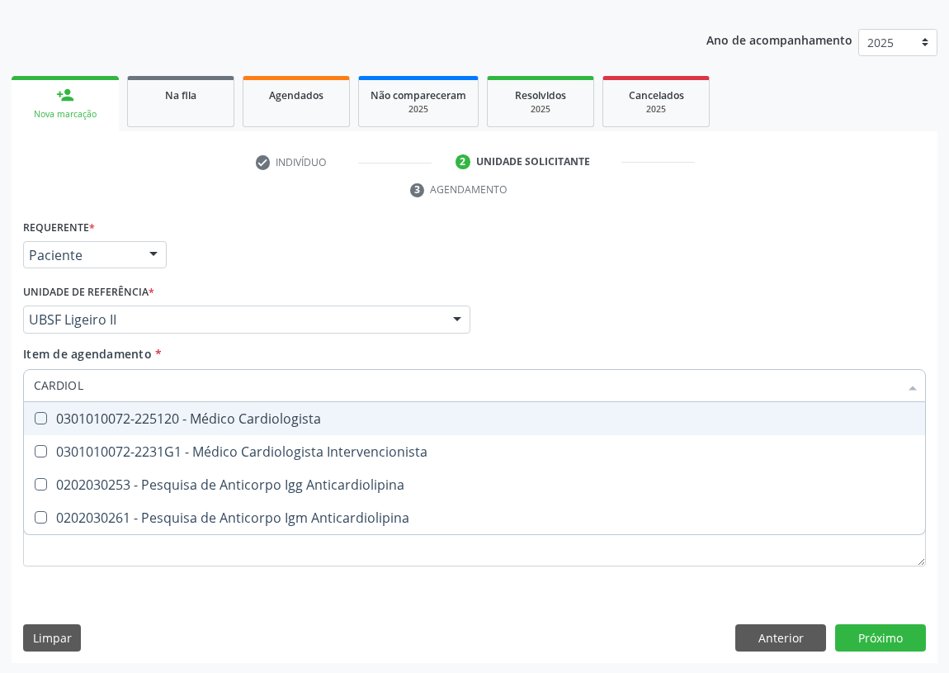
drag, startPoint x: 261, startPoint y: 406, endPoint x: 223, endPoint y: 466, distance: 70.5
click at [255, 416] on span "0301010072-225120 - Médico Cardiologista" at bounding box center [475, 418] width 902 height 33
checkbox Cardiologista "true"
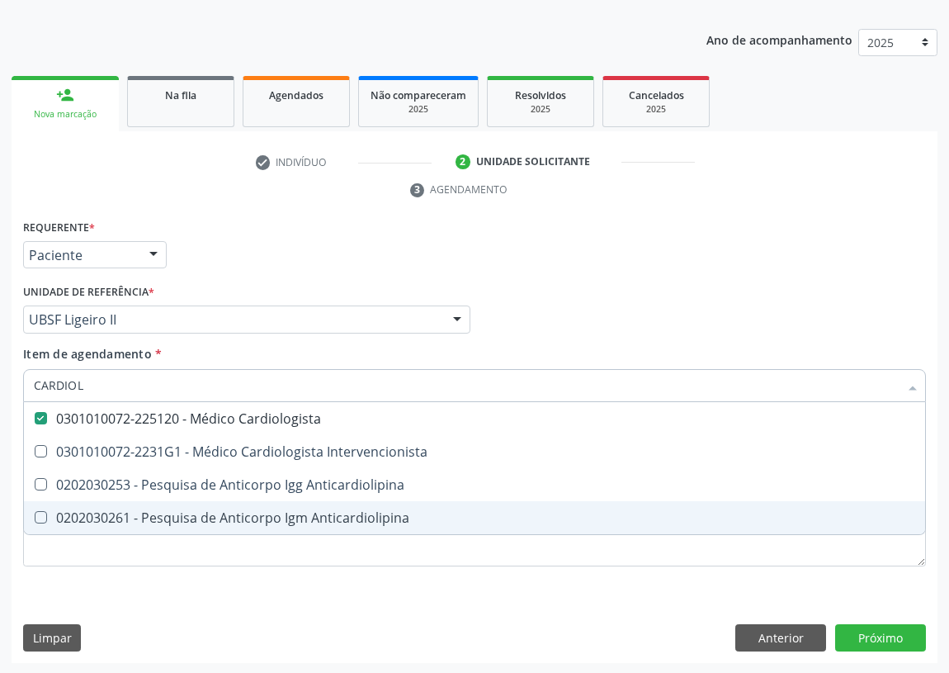
click at [159, 575] on div "Requerente * Paciente Médico(a) Enfermeiro(a) Paciente Nenhum resultado encontr…" at bounding box center [474, 402] width 903 height 374
checkbox Intervencionista "true"
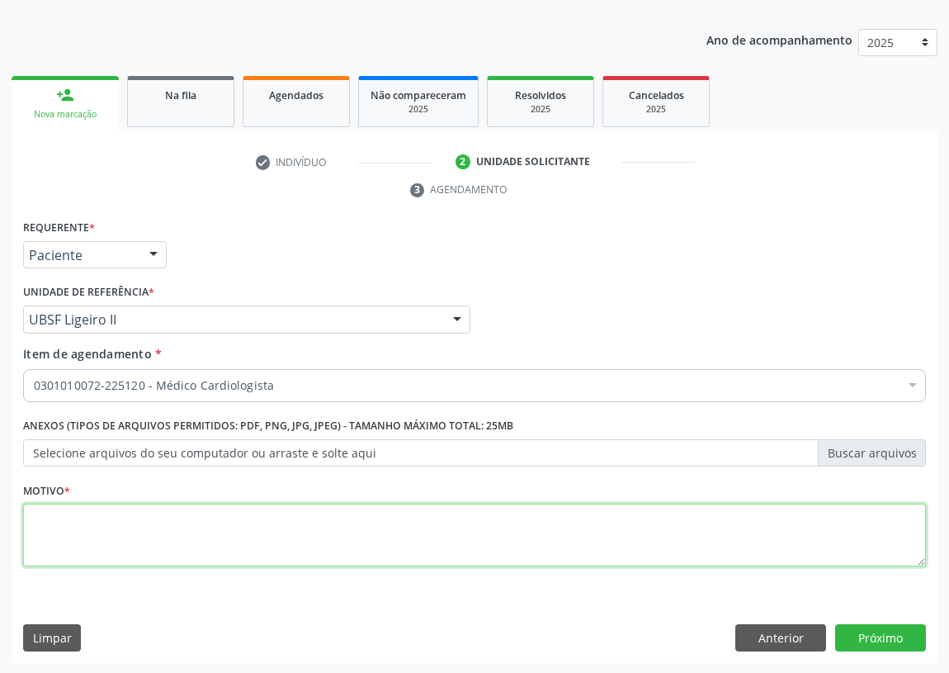
click at [107, 528] on textarea at bounding box center [474, 535] width 903 height 63
type textarea "AVALIAÇÃO"
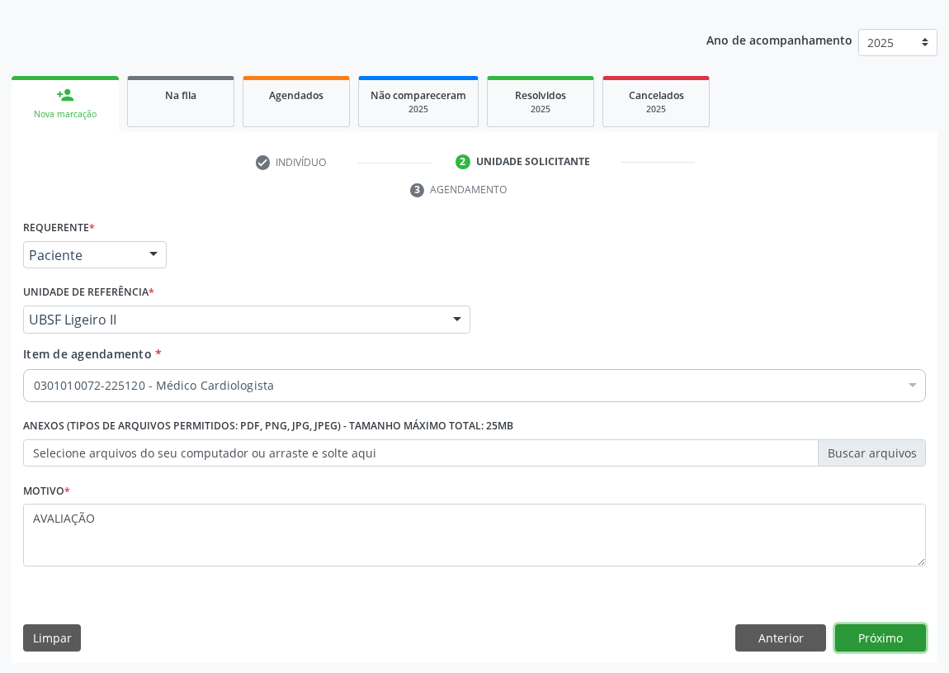
click at [893, 628] on button "Próximo" at bounding box center [881, 638] width 91 height 28
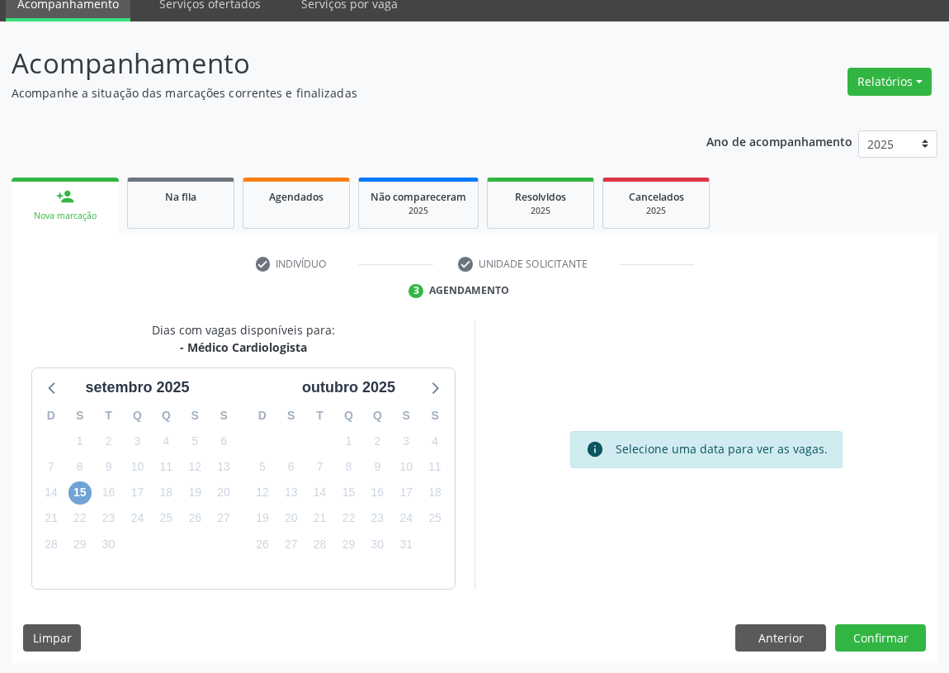
click at [79, 489] on span "15" at bounding box center [80, 492] width 23 height 23
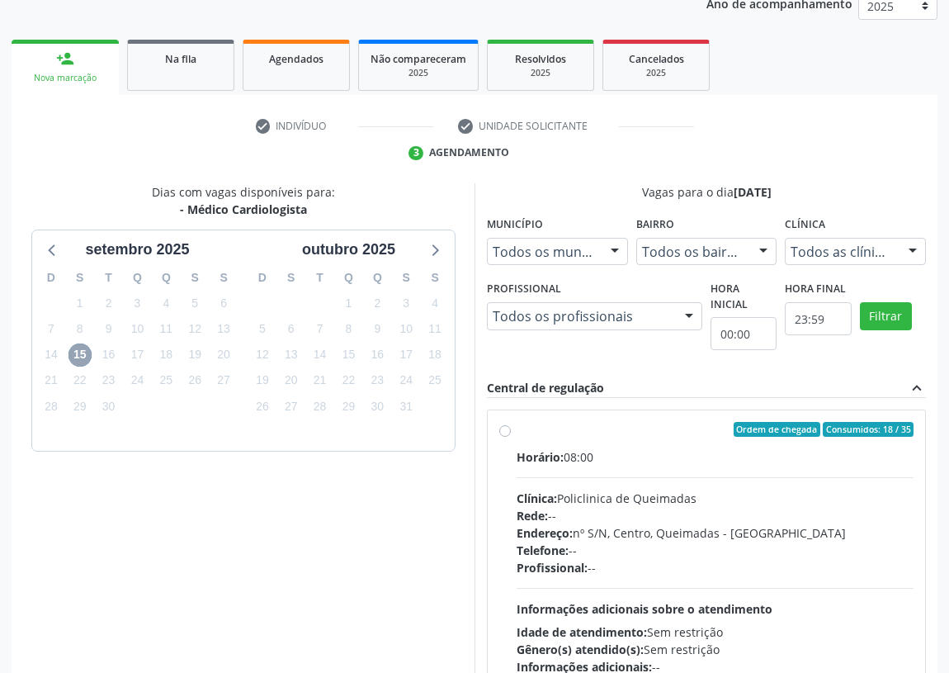
scroll to position [220, 0]
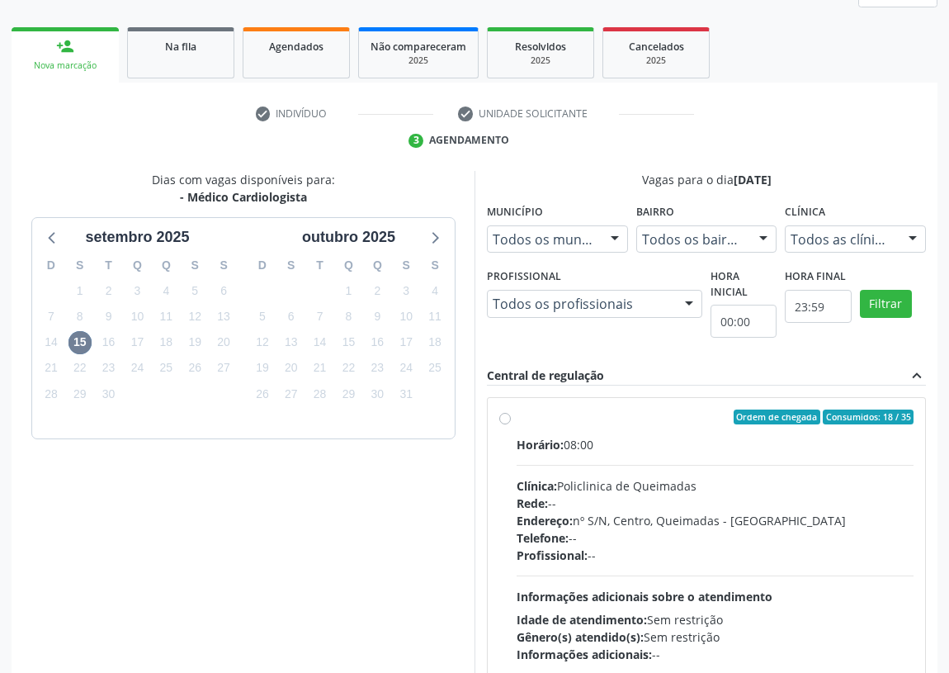
click at [517, 416] on label "Ordem de chegada Consumidos: 18 / 35 Horário: 08:00 Clínica: Policlinica de Que…" at bounding box center [715, 536] width 397 height 253
click at [504, 416] on input "Ordem de chegada Consumidos: 18 / 35 Horário: 08:00 Clínica: Policlinica de Que…" at bounding box center [505, 417] width 12 height 15
radio input "true"
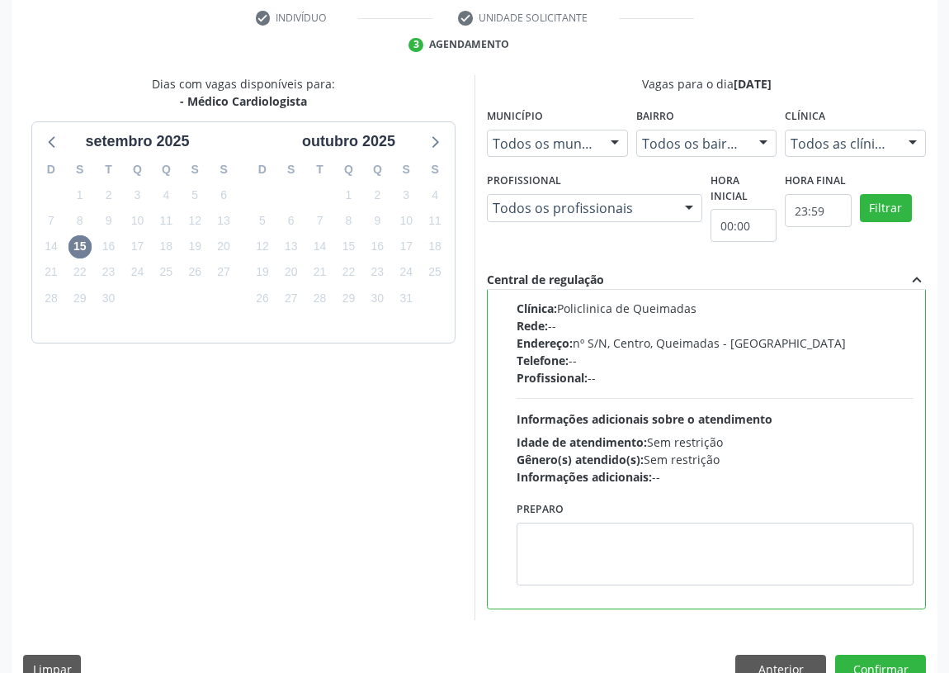
scroll to position [347, 0]
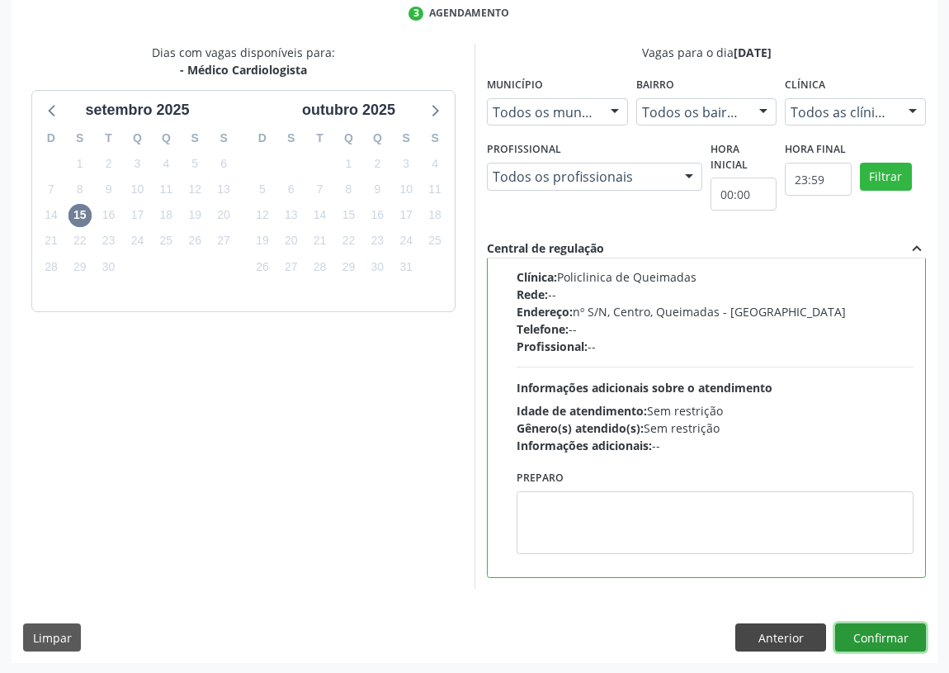
drag, startPoint x: 888, startPoint y: 638, endPoint x: 812, endPoint y: 646, distance: 76.3
click at [875, 638] on button "Confirmar" at bounding box center [881, 637] width 91 height 28
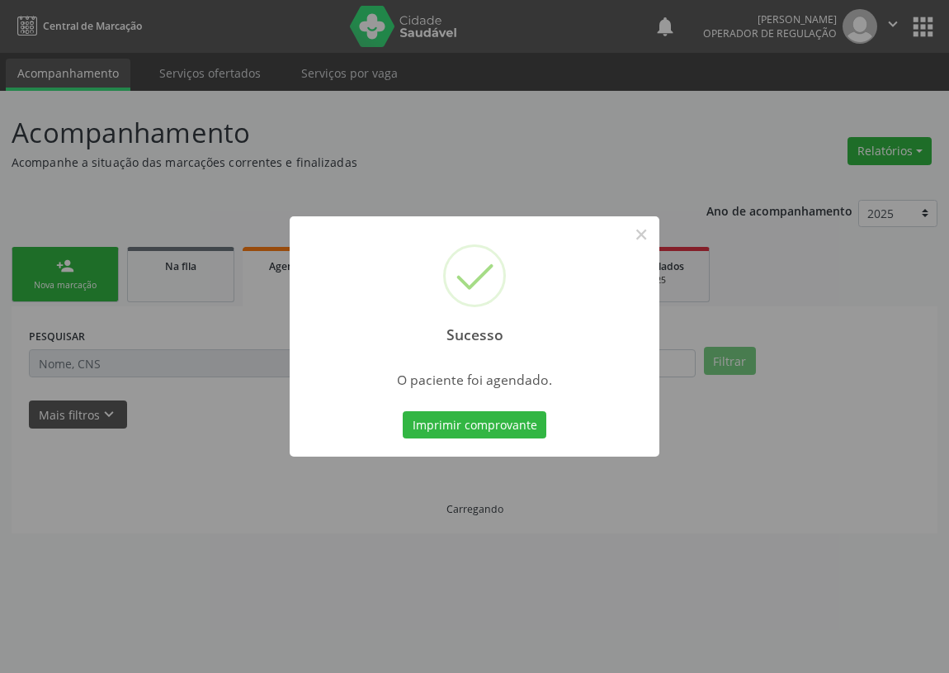
scroll to position [0, 0]
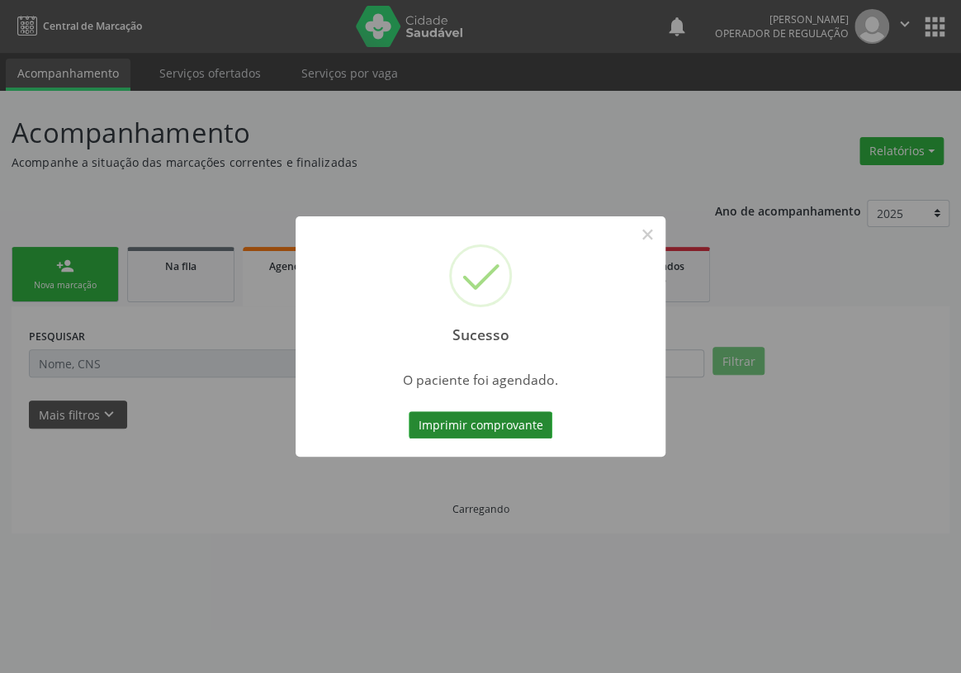
click at [509, 419] on button "Imprimir comprovante" at bounding box center [481, 425] width 144 height 28
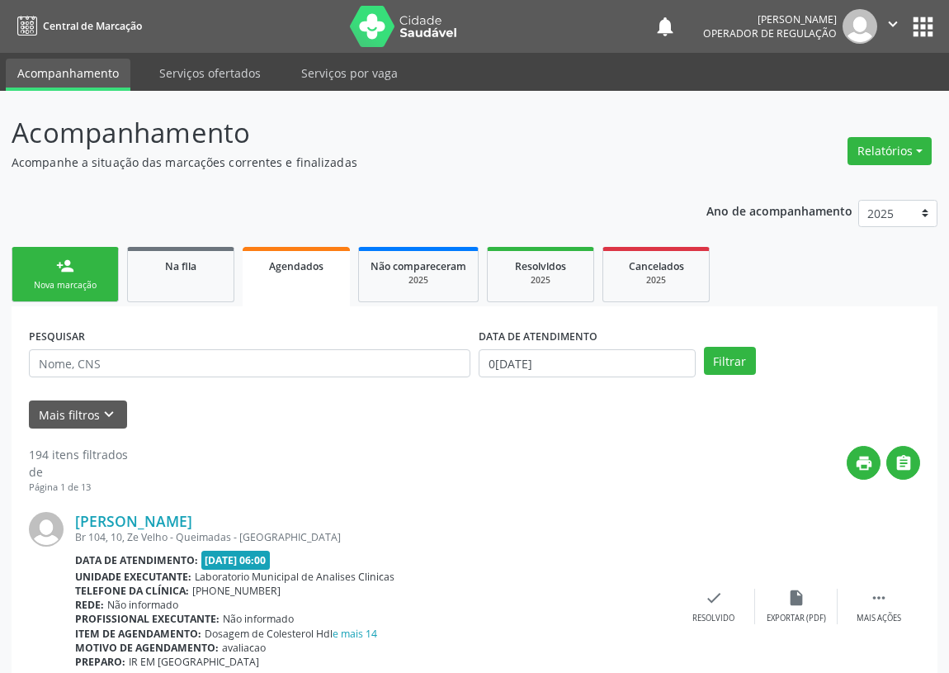
click at [50, 276] on link "person_add Nova marcação" at bounding box center [65, 274] width 107 height 55
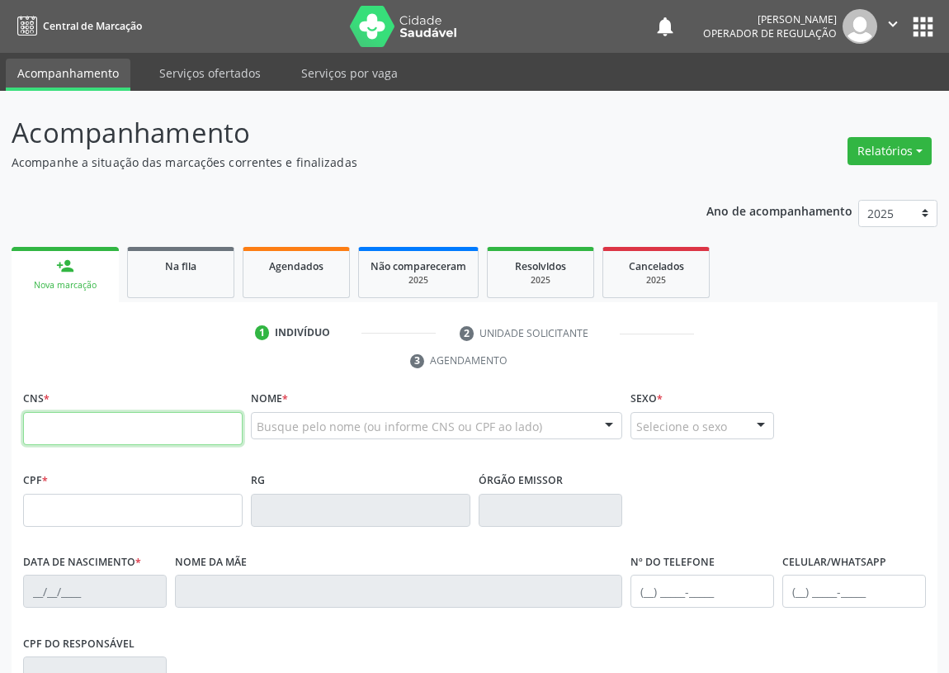
click at [50, 412] on input "text" at bounding box center [133, 428] width 220 height 33
click at [34, 443] on input "text" at bounding box center [133, 428] width 220 height 33
type input "708 0038 2447 8129"
type input "437.279.054-68"
type input "09/12/1961"
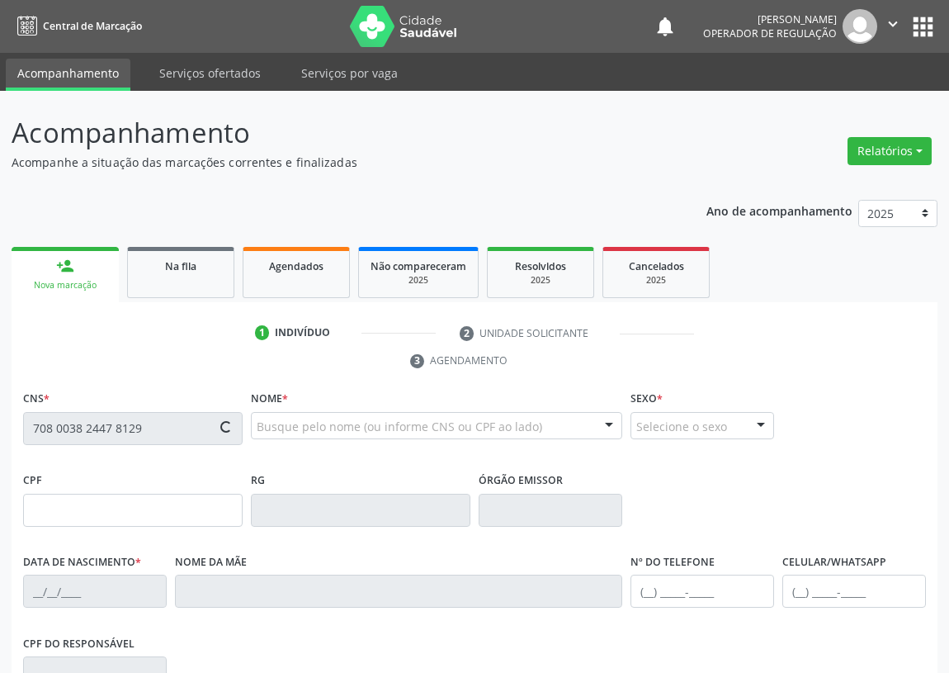
type input "Analice Maria da Conceição"
type input "(83) 98762-1290"
type input "088.923.914-29"
type input "191"
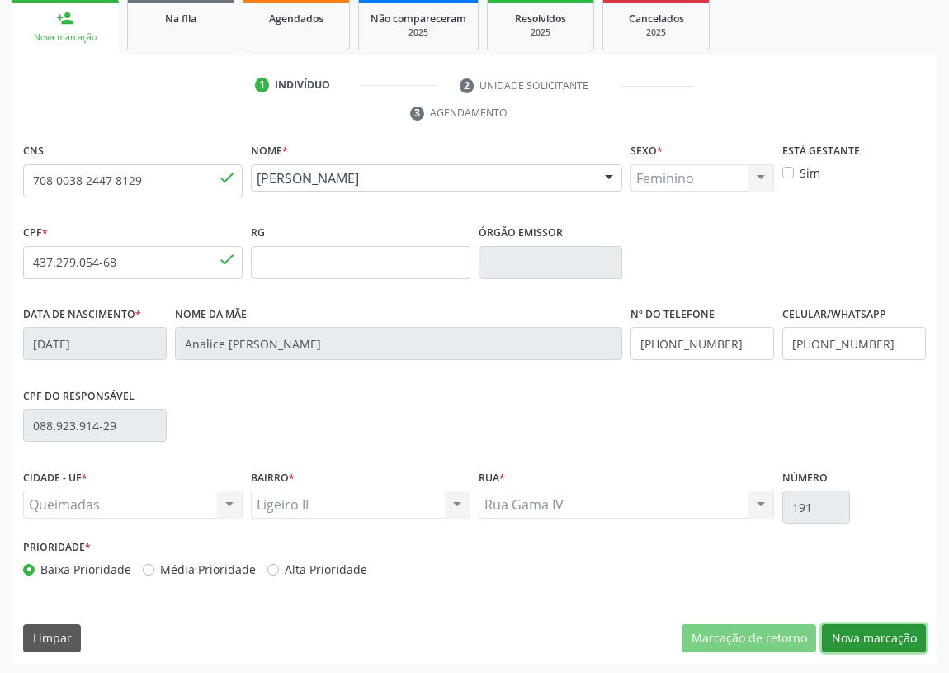
drag, startPoint x: 893, startPoint y: 632, endPoint x: 254, endPoint y: 461, distance: 661.5
click at [883, 629] on button "Nova marcação" at bounding box center [874, 638] width 104 height 28
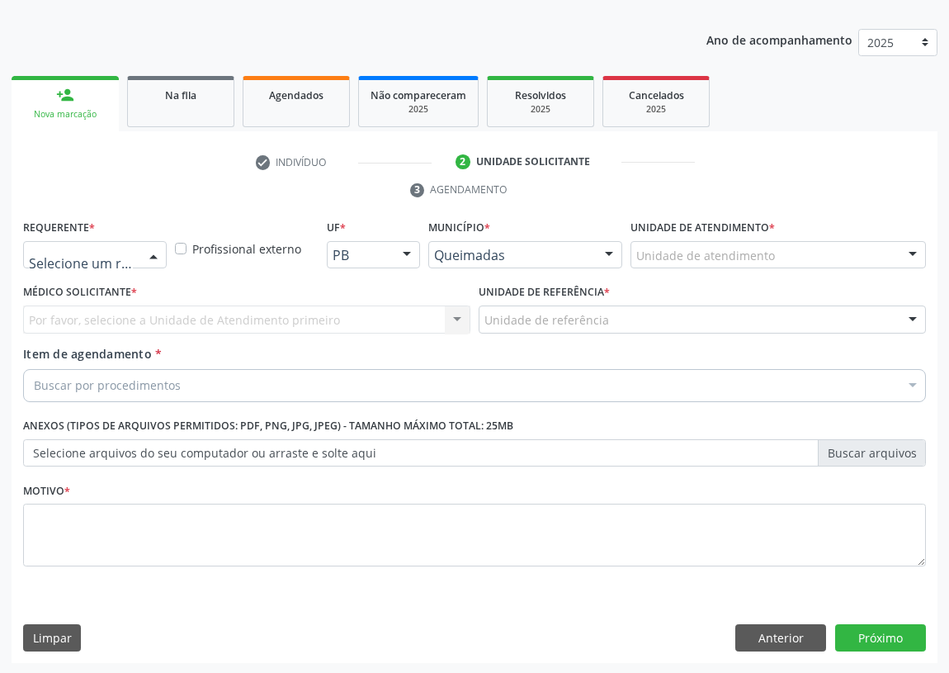
click at [143, 244] on div at bounding box center [153, 256] width 25 height 28
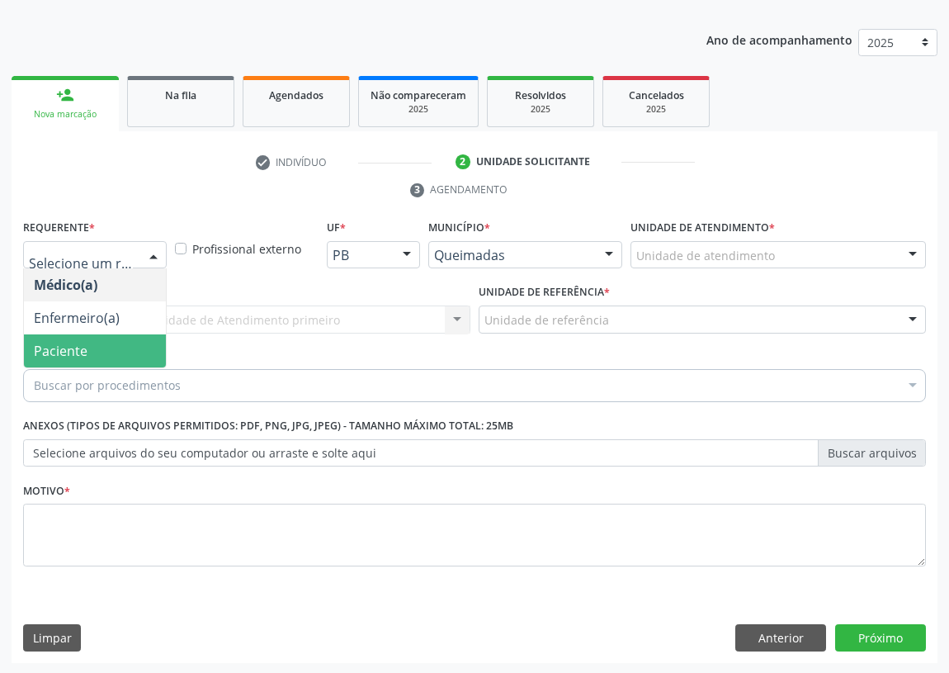
drag, startPoint x: 135, startPoint y: 346, endPoint x: 324, endPoint y: 317, distance: 191.3
click at [138, 346] on span "Paciente" at bounding box center [95, 350] width 142 height 33
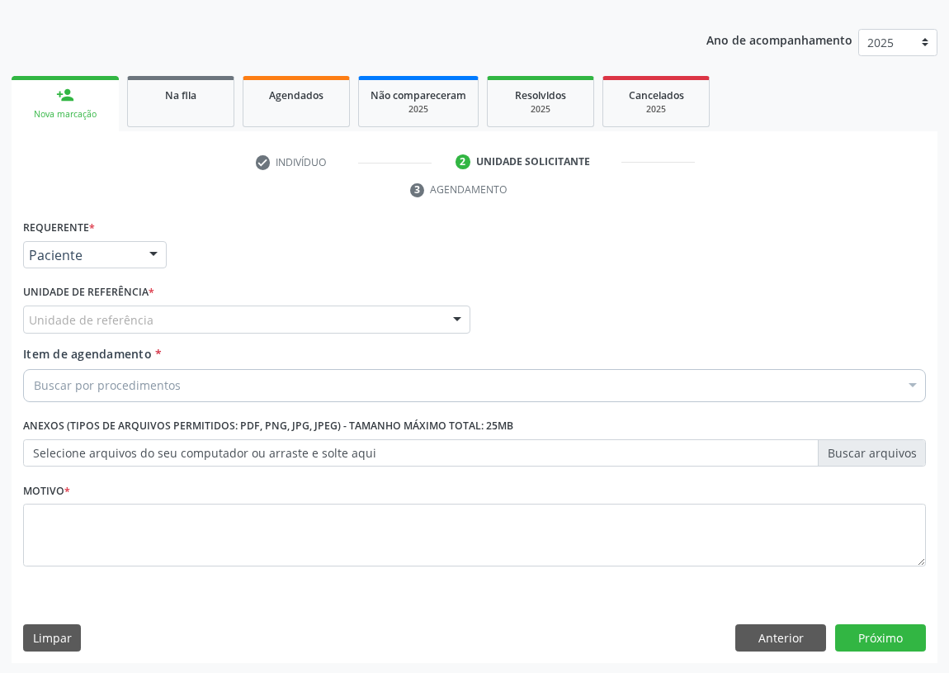
click at [343, 311] on div "Unidade de referência" at bounding box center [246, 319] width 447 height 28
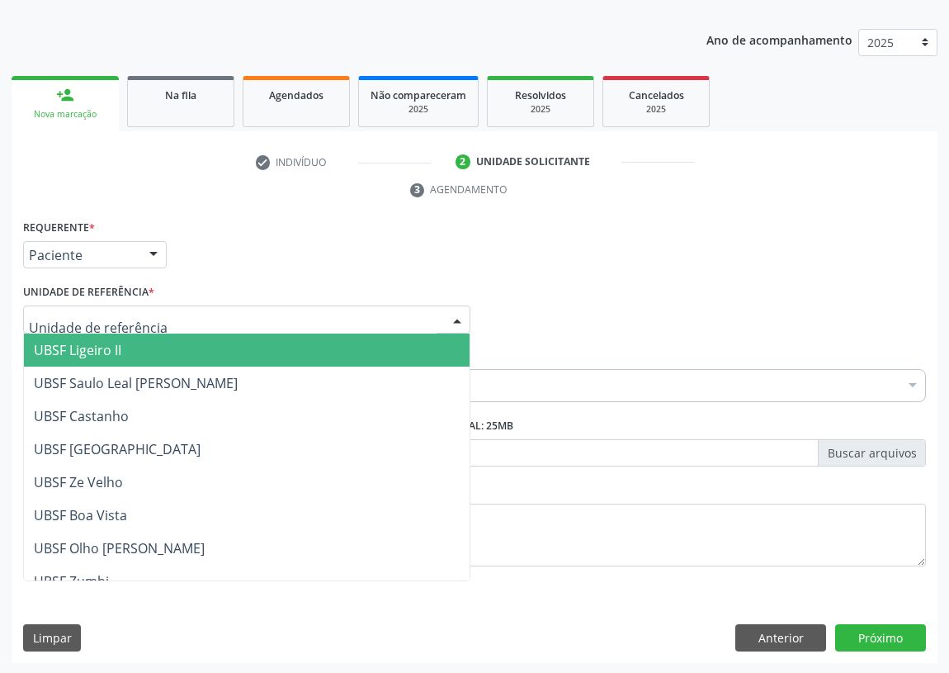
click at [107, 350] on span "UBSF Ligeiro II" at bounding box center [78, 350] width 88 height 18
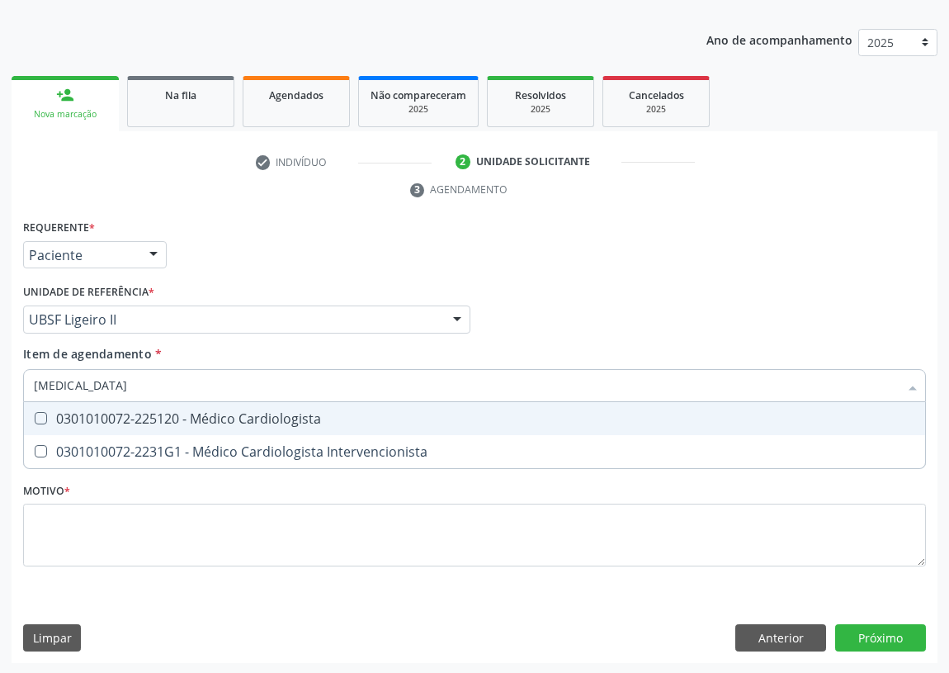
type input "CARDIOLOGISTA"
click at [45, 416] on Cardiologista at bounding box center [41, 418] width 12 height 12
click at [35, 416] on Cardiologista "checkbox" at bounding box center [29, 418] width 11 height 11
checkbox Cardiologista "true"
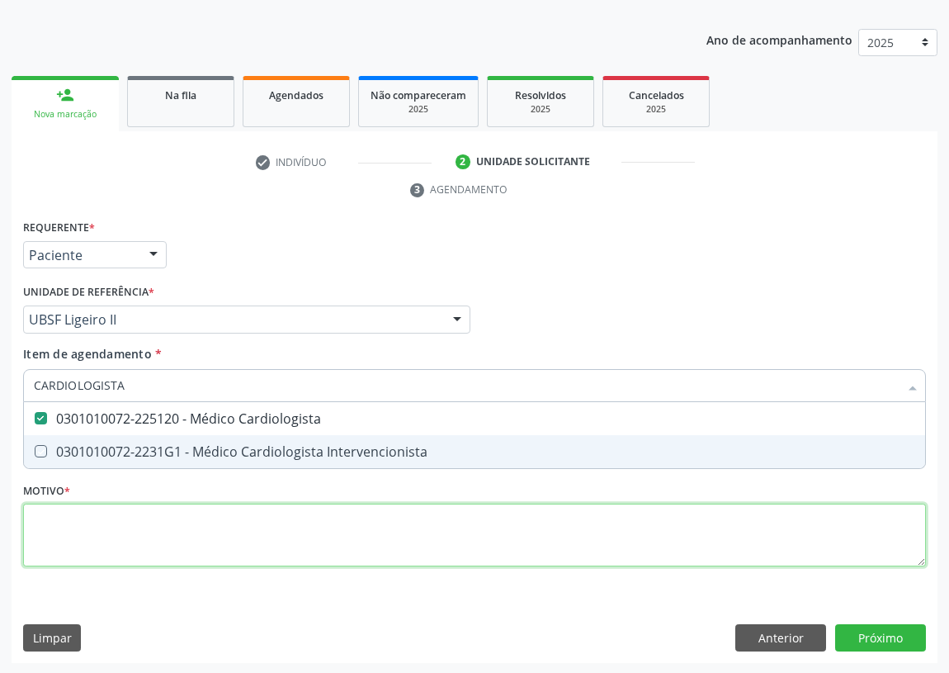
click at [44, 528] on div "Requerente * Paciente Médico(a) Enfermeiro(a) Paciente Nenhum resultado encontr…" at bounding box center [474, 402] width 903 height 374
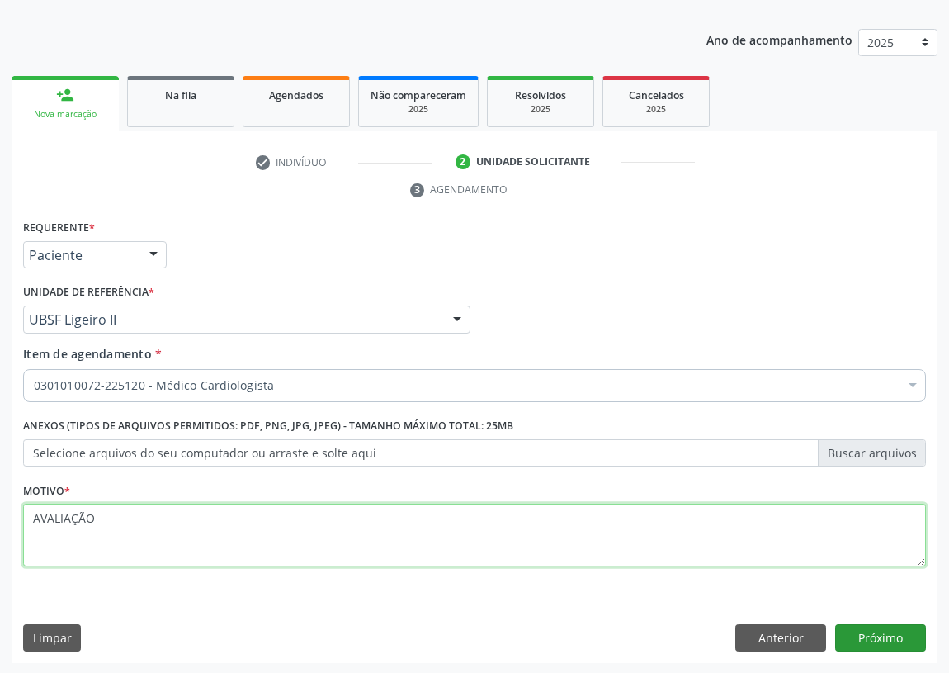
type textarea "AVALIAÇÃO"
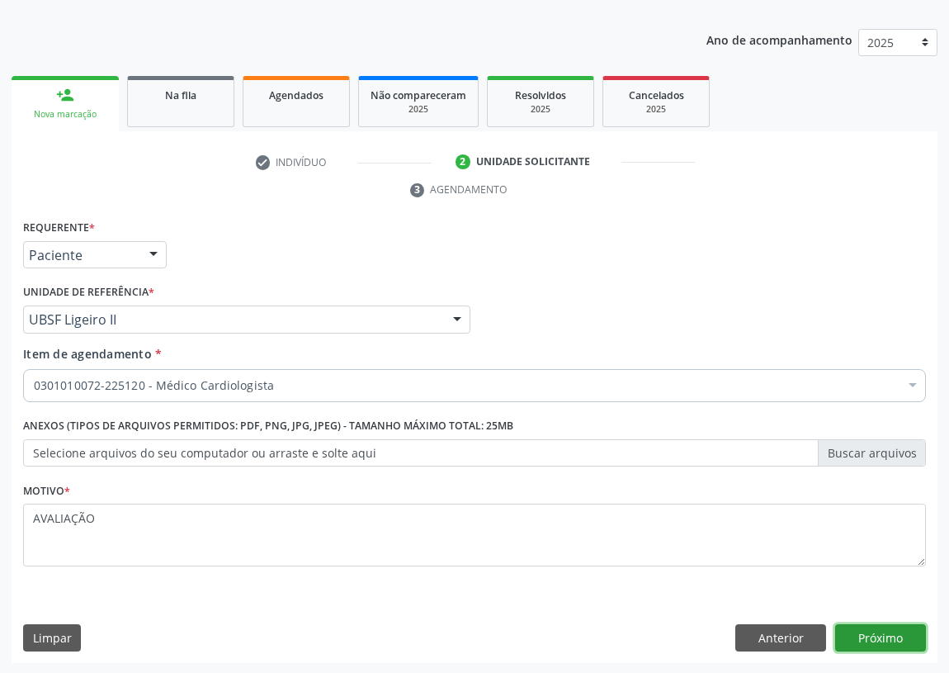
drag, startPoint x: 897, startPoint y: 628, endPoint x: 864, endPoint y: 630, distance: 33.9
click at [864, 630] on button "Próximo" at bounding box center [881, 638] width 91 height 28
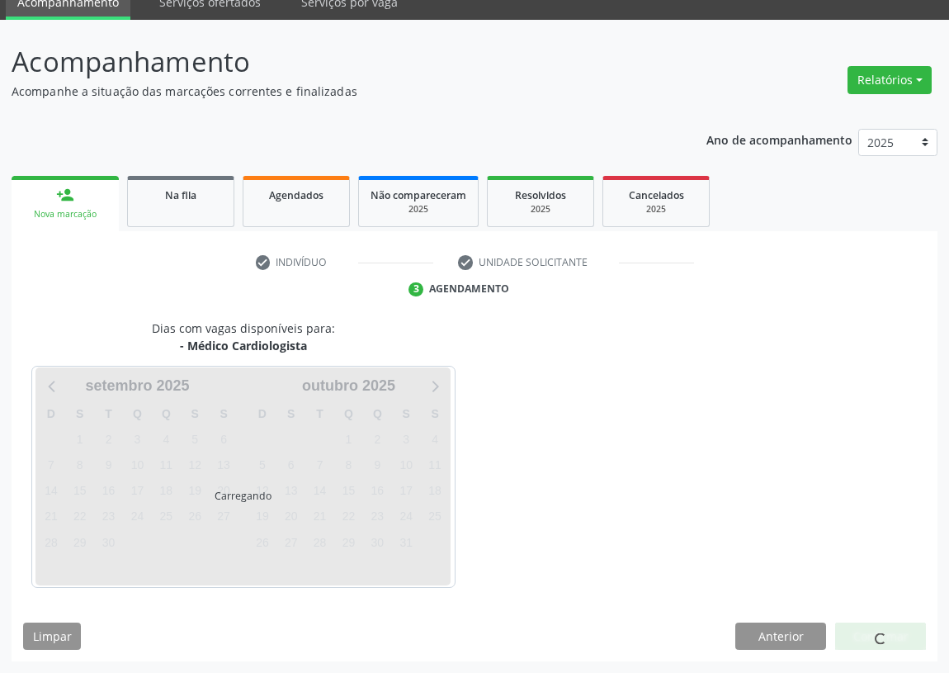
scroll to position [69, 0]
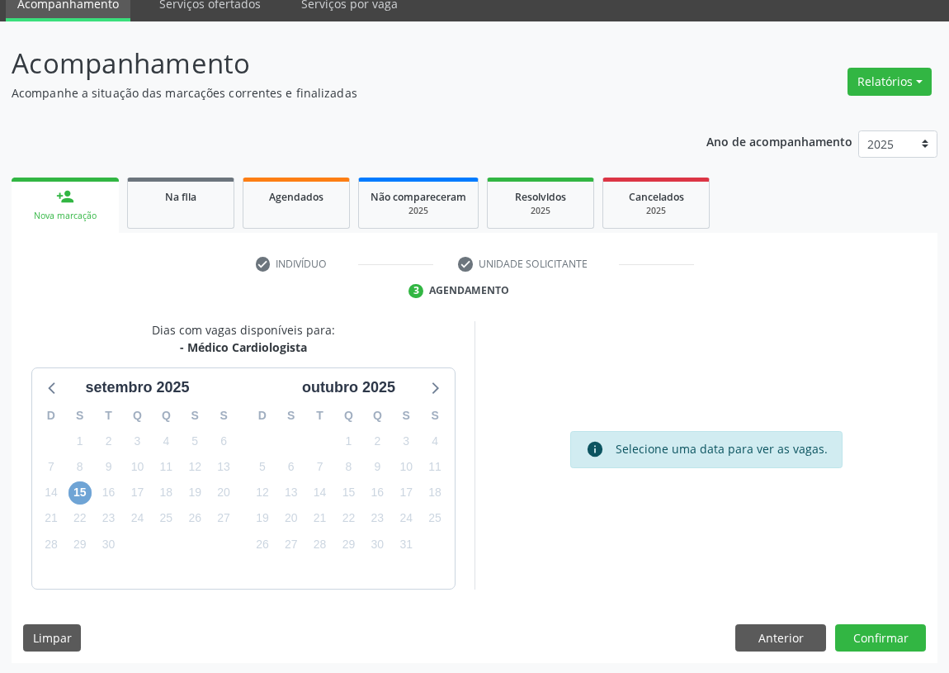
click at [73, 487] on span "15" at bounding box center [80, 492] width 23 height 23
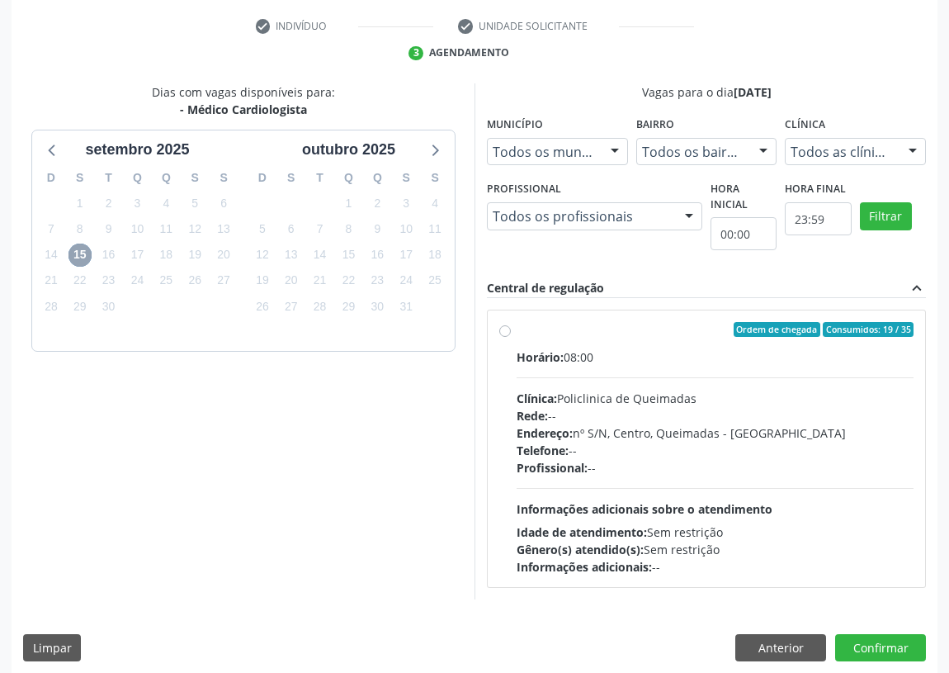
scroll to position [317, 0]
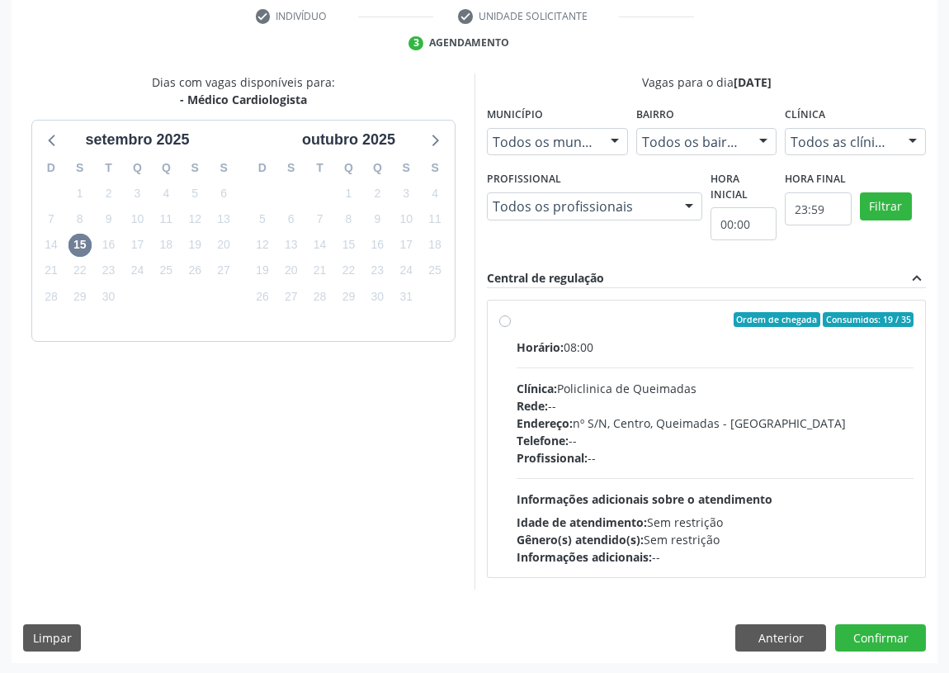
click at [517, 318] on label "Ordem de chegada Consumidos: 19 / 35 Horário: 08:00 Clínica: Policlinica de Que…" at bounding box center [715, 438] width 397 height 253
click at [507, 318] on input "Ordem de chegada Consumidos: 19 / 35 Horário: 08:00 Clínica: Policlinica de Que…" at bounding box center [505, 319] width 12 height 15
radio input "true"
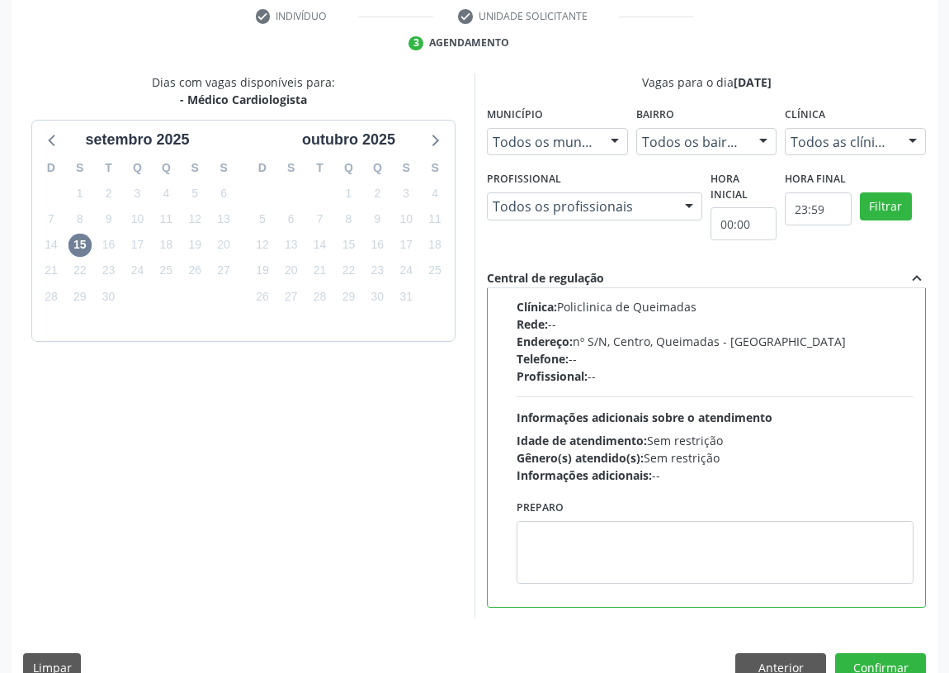
scroll to position [347, 0]
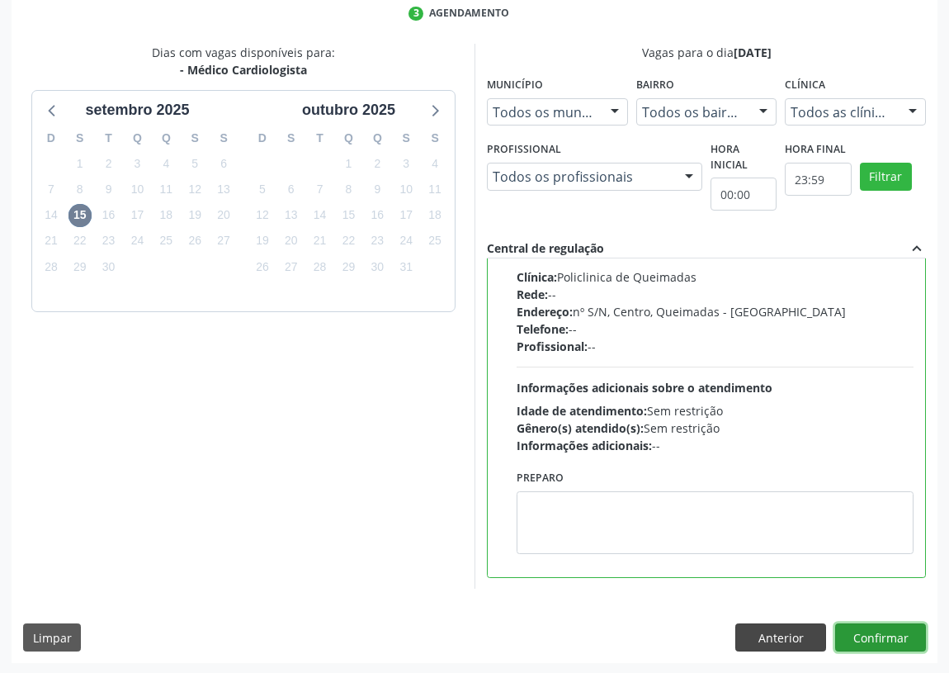
drag, startPoint x: 888, startPoint y: 637, endPoint x: 787, endPoint y: 627, distance: 101.1
click at [888, 636] on button "Confirmar" at bounding box center [881, 637] width 91 height 28
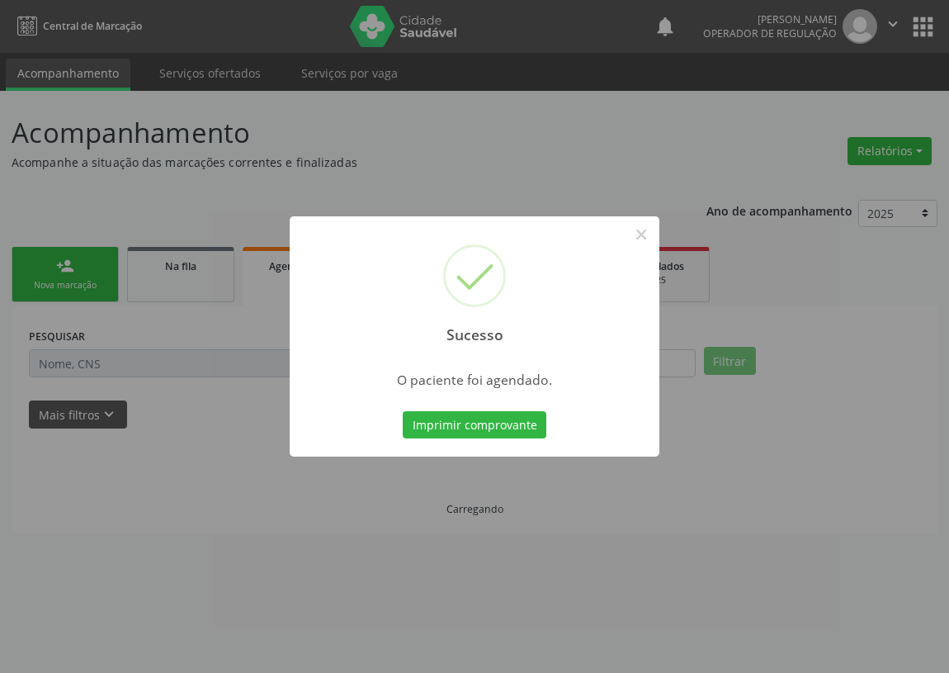
scroll to position [0, 0]
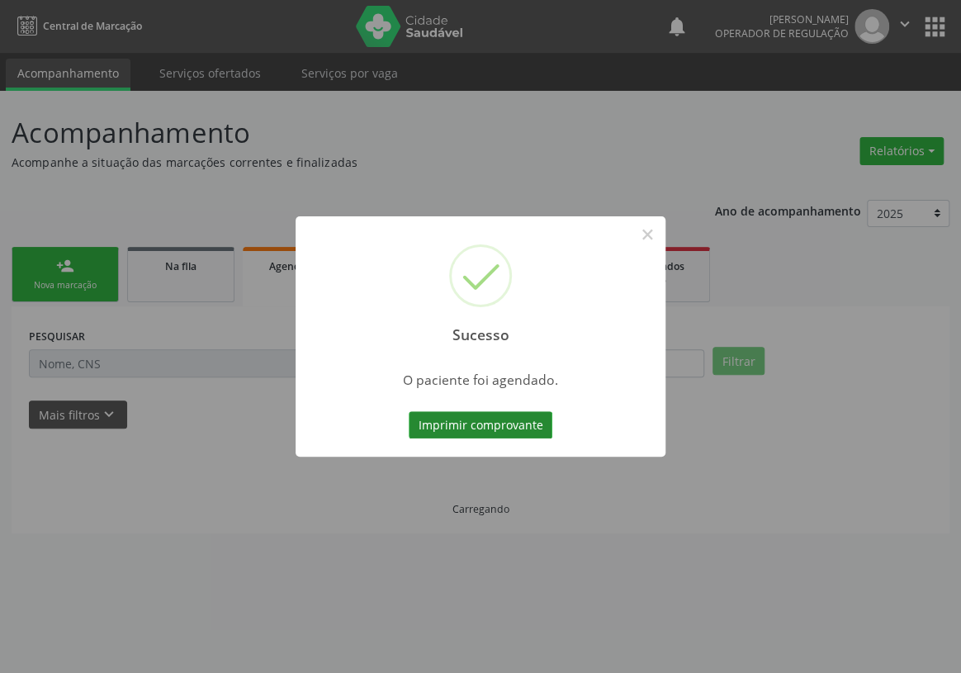
click at [467, 418] on button "Imprimir comprovante" at bounding box center [481, 425] width 144 height 28
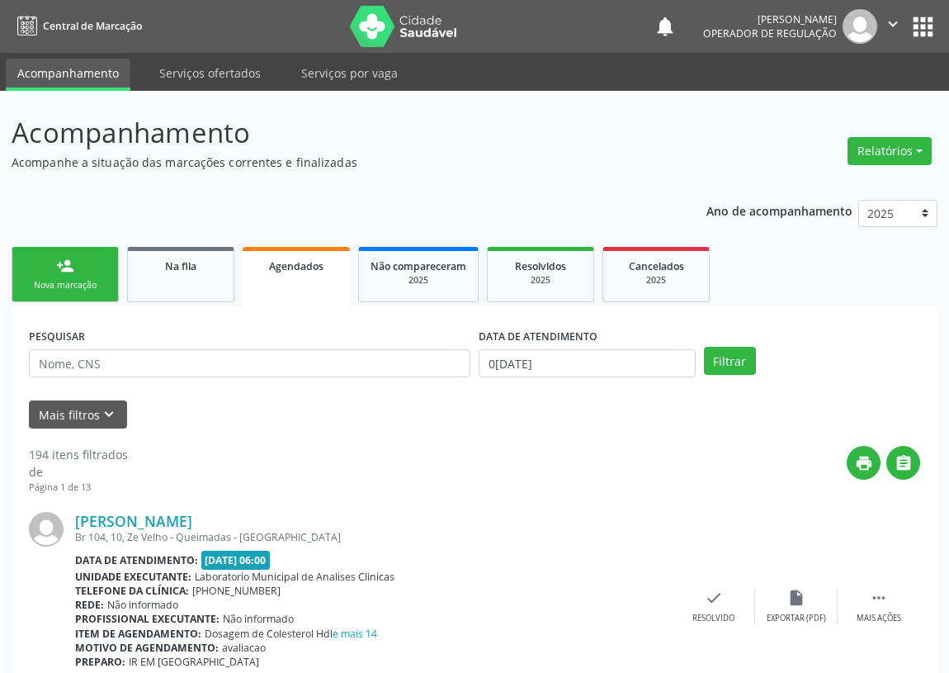
click at [50, 274] on link "person_add Nova marcação" at bounding box center [65, 274] width 107 height 55
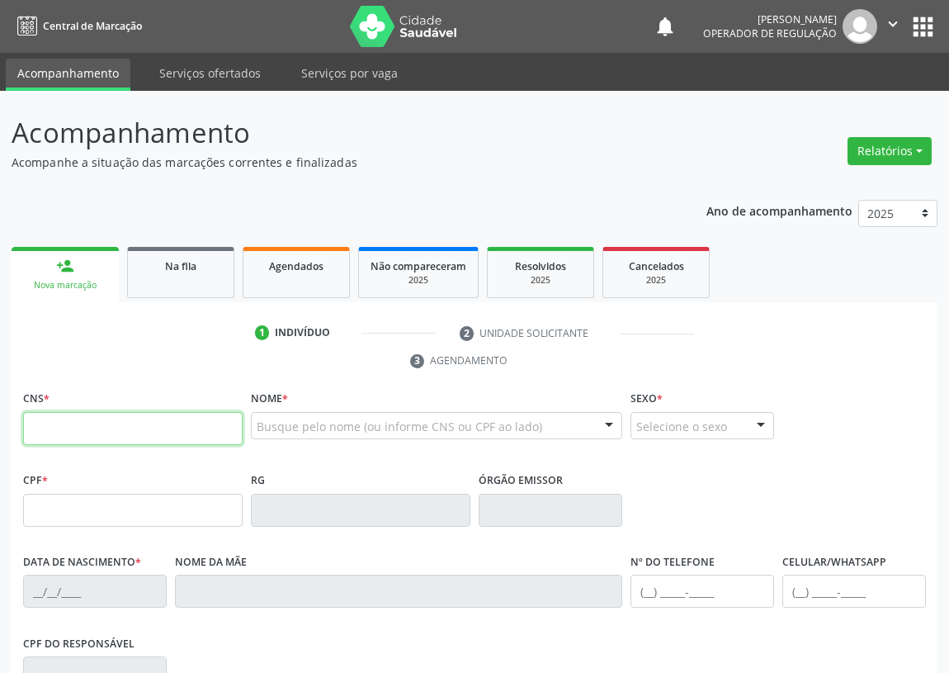
click at [43, 423] on input "text" at bounding box center [133, 428] width 220 height 33
click at [40, 426] on input "text" at bounding box center [133, 428] width 220 height 33
type input "705 8084 9322 2036"
type input "073.880.694-37"
type input "26/12/1978"
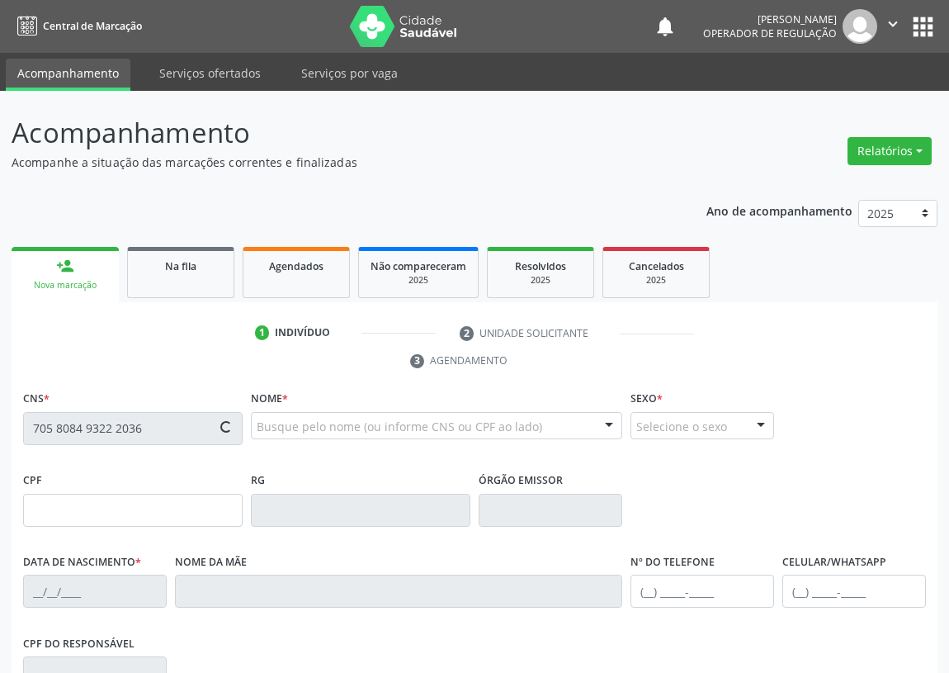
type input "Irene Pereira da Silva"
type input "(83) 99370-3044"
type input "135"
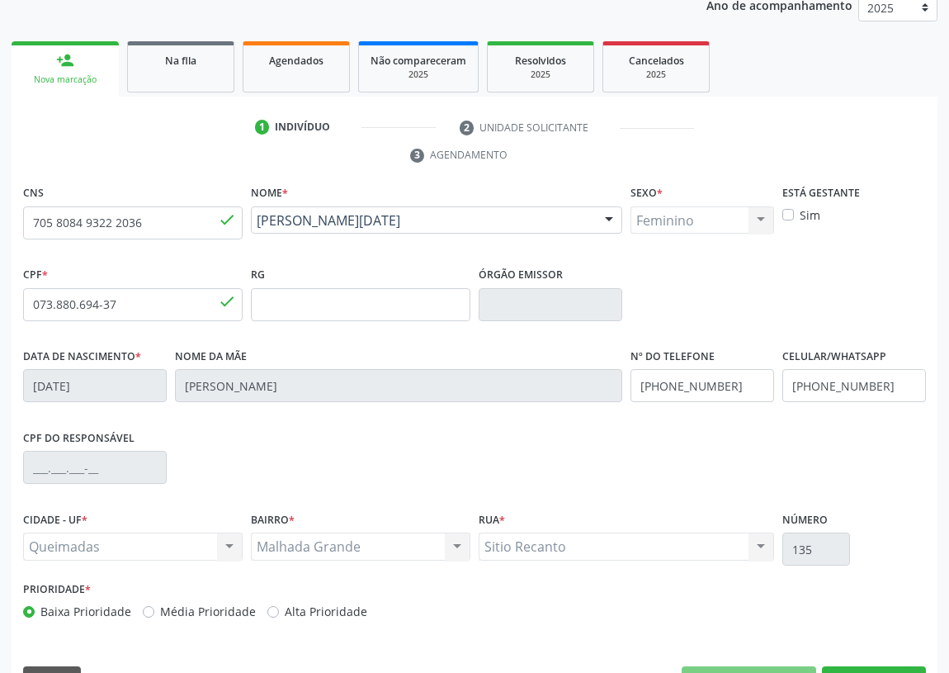
scroll to position [248, 0]
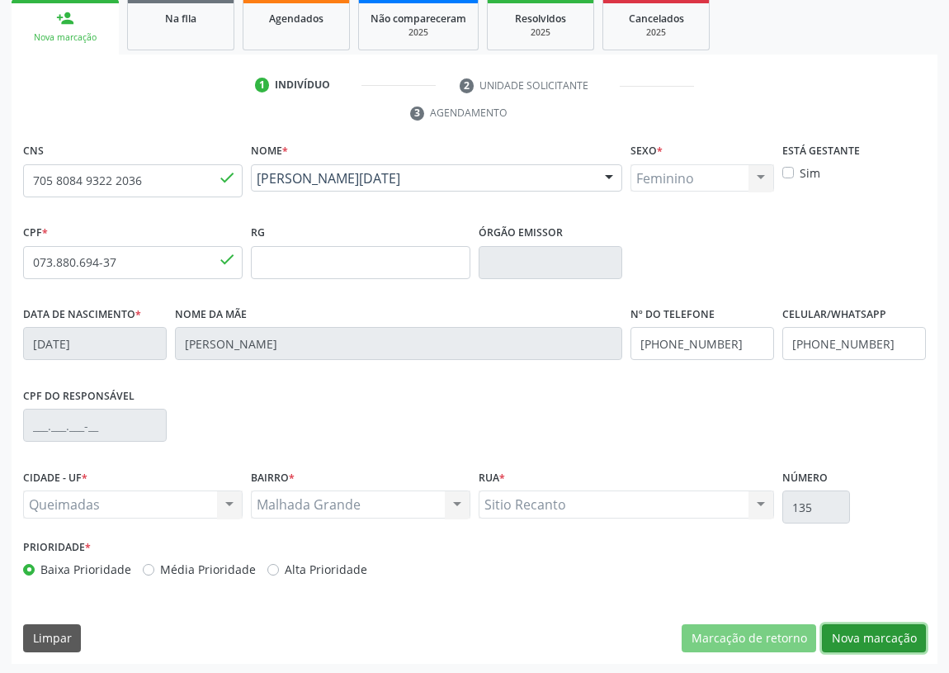
drag, startPoint x: 877, startPoint y: 629, endPoint x: 408, endPoint y: 520, distance: 481.4
click at [875, 628] on button "Nova marcação" at bounding box center [874, 638] width 104 height 28
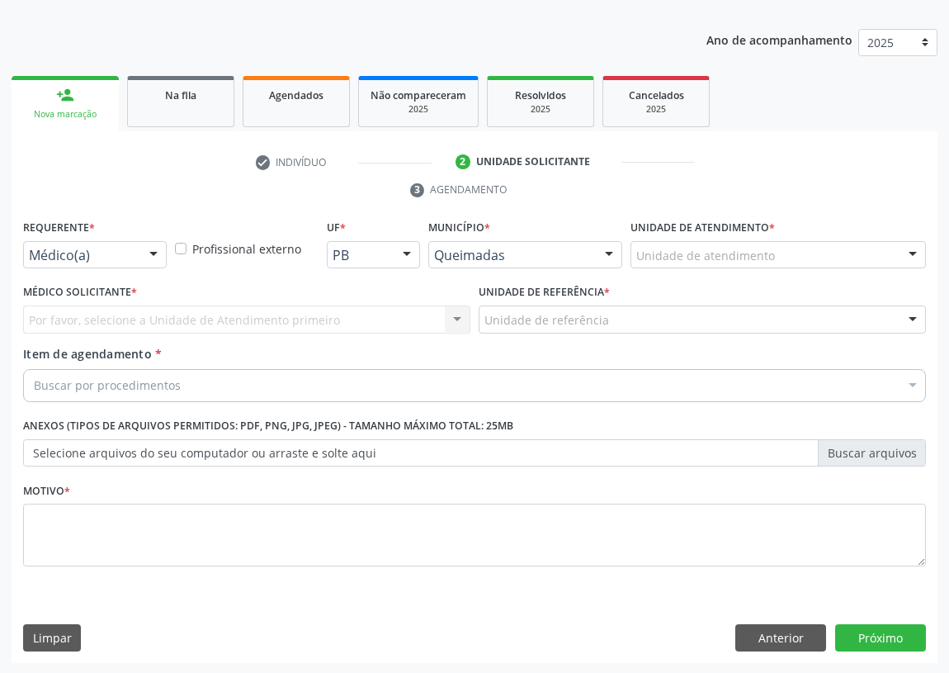
drag, startPoint x: 154, startPoint y: 249, endPoint x: 94, endPoint y: 342, distance: 109.9
click at [152, 254] on div at bounding box center [153, 256] width 25 height 28
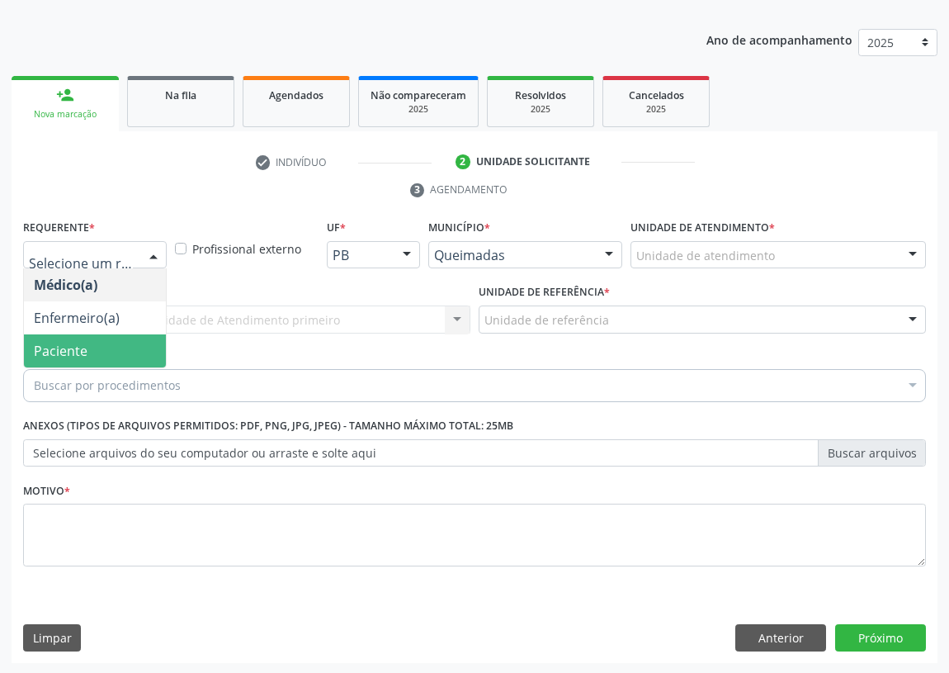
drag, startPoint x: 128, startPoint y: 356, endPoint x: 398, endPoint y: 339, distance: 270.5
click at [130, 354] on span "Paciente" at bounding box center [95, 350] width 142 height 33
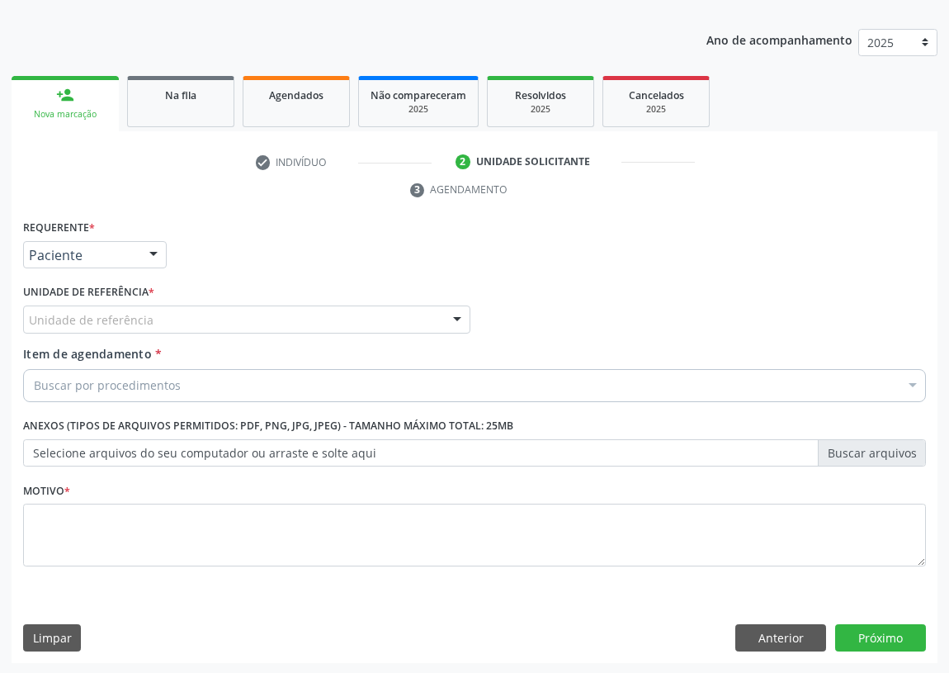
drag, startPoint x: 425, startPoint y: 320, endPoint x: 286, endPoint y: 411, distance: 166.2
click at [420, 322] on div "Unidade de referência" at bounding box center [246, 319] width 447 height 28
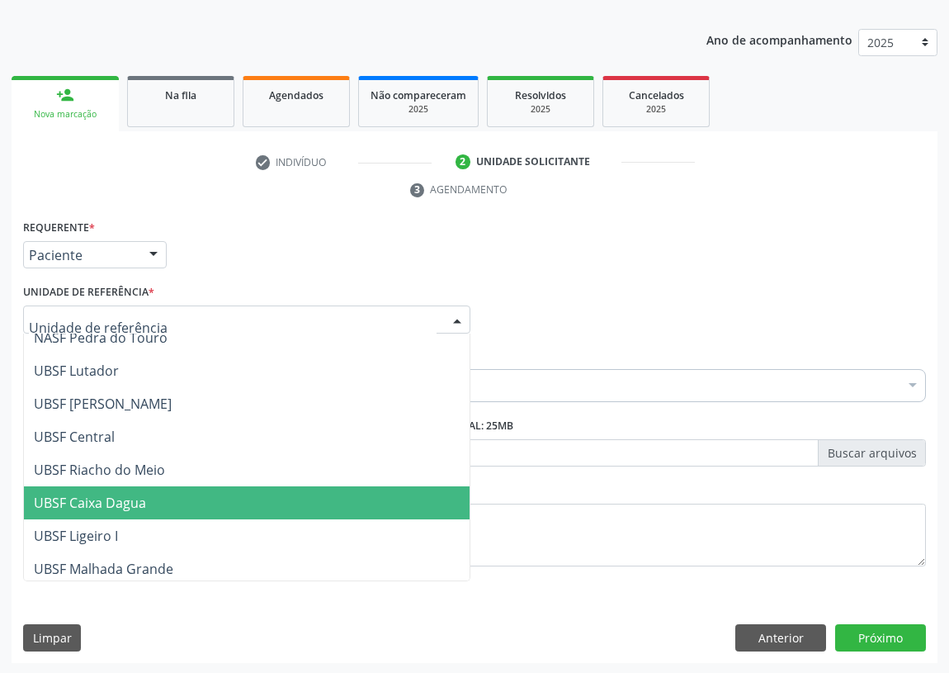
scroll to position [300, 0]
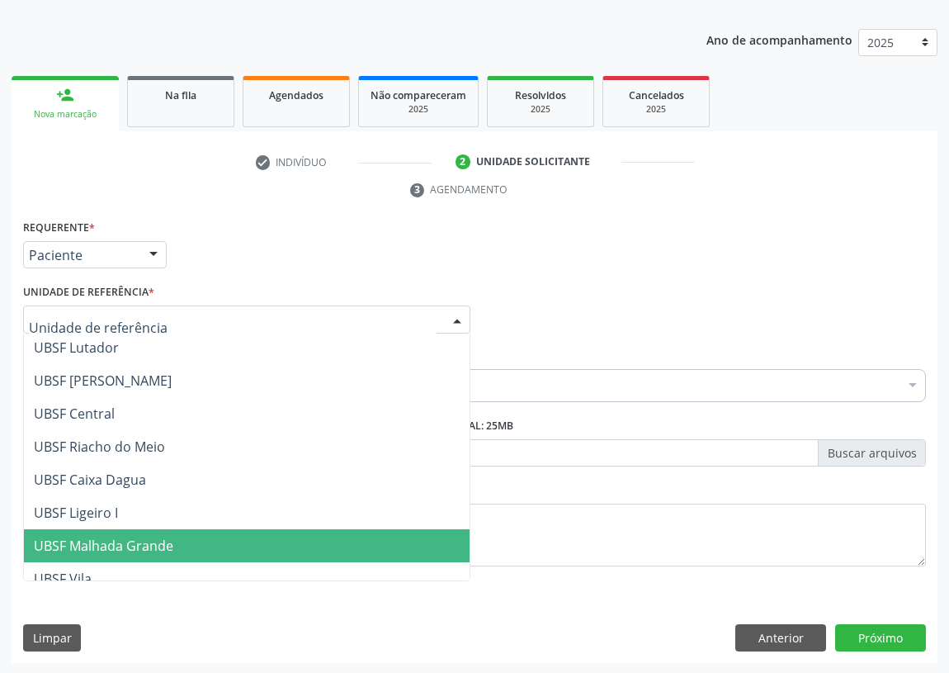
click at [123, 537] on span "UBSF Malhada Grande" at bounding box center [104, 546] width 140 height 18
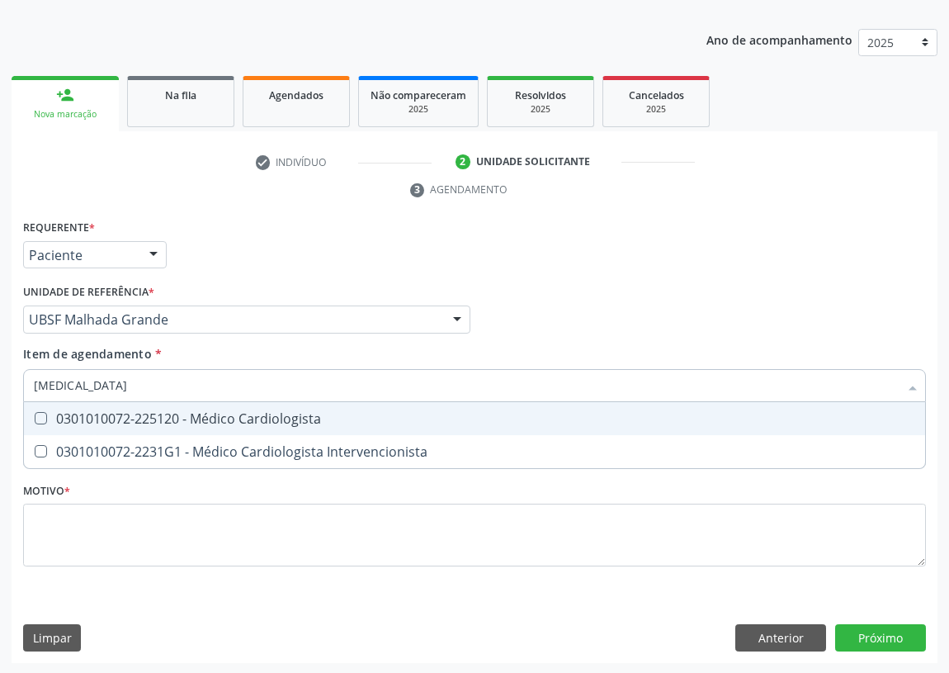
type input "CARDIOLOGISTA"
drag, startPoint x: 36, startPoint y: 413, endPoint x: 69, endPoint y: 466, distance: 62.8
click at [44, 419] on Cardiologista at bounding box center [41, 418] width 12 height 12
click at [35, 419] on Cardiologista "checkbox" at bounding box center [29, 418] width 11 height 11
checkbox Cardiologista "true"
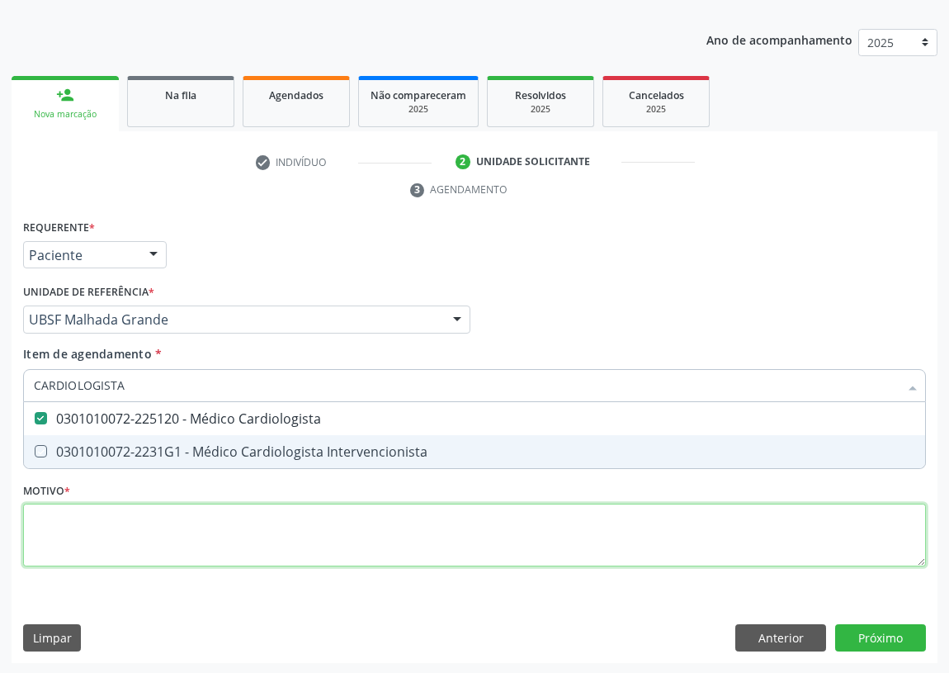
click at [72, 544] on div "Requerente * Paciente Médico(a) Enfermeiro(a) Paciente Nenhum resultado encontr…" at bounding box center [474, 402] width 903 height 374
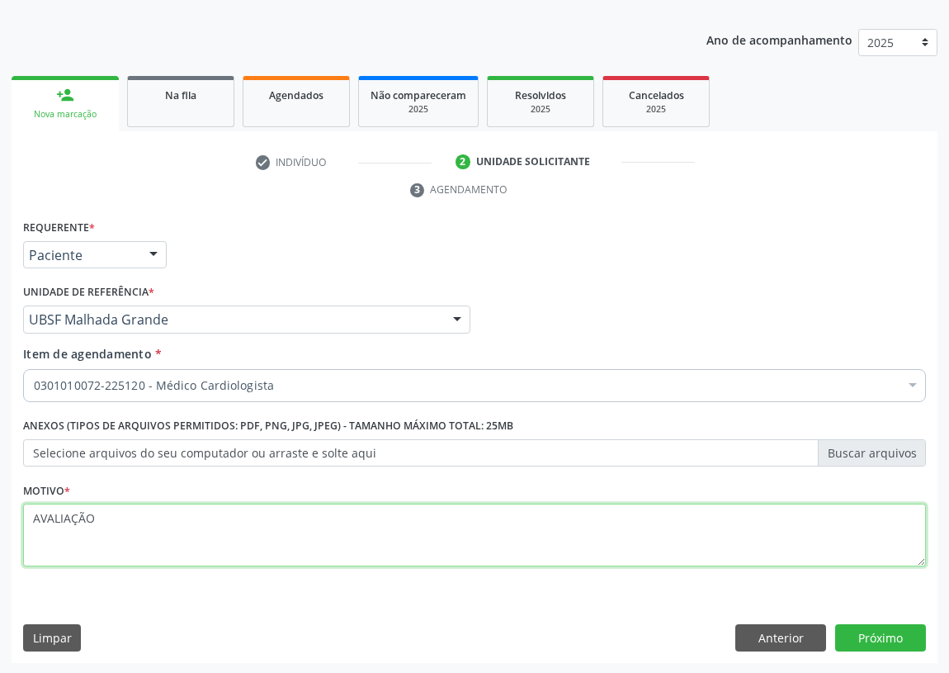
type textarea "AVALIAÇÃO"
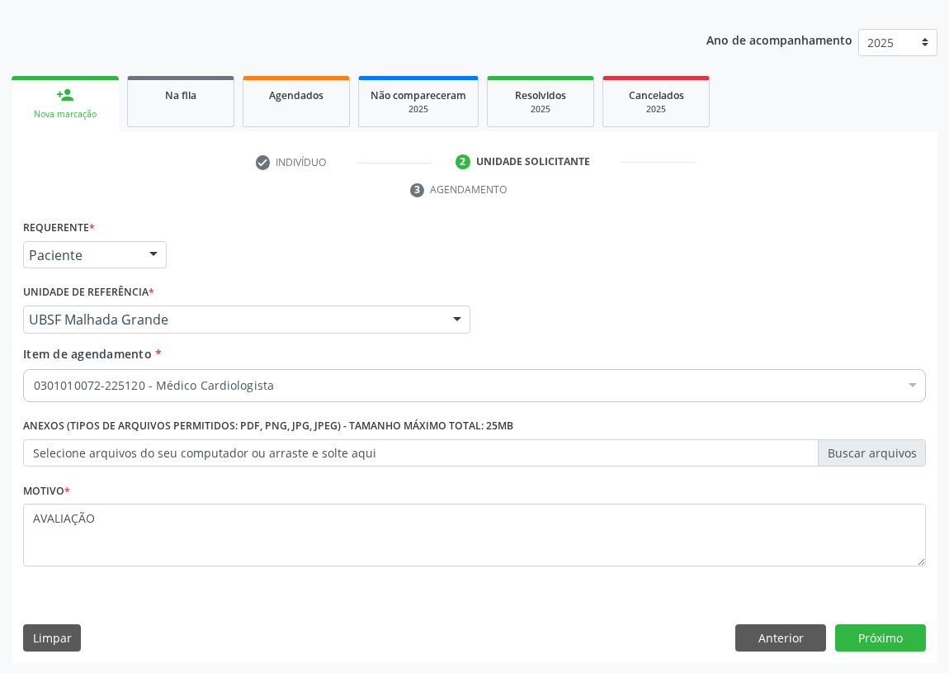
click at [889, 621] on div "Requerente * Paciente Médico(a) Enfermeiro(a) Paciente Nenhum resultado encontr…" at bounding box center [475, 439] width 926 height 448
click at [872, 628] on button "Próximo" at bounding box center [881, 638] width 91 height 28
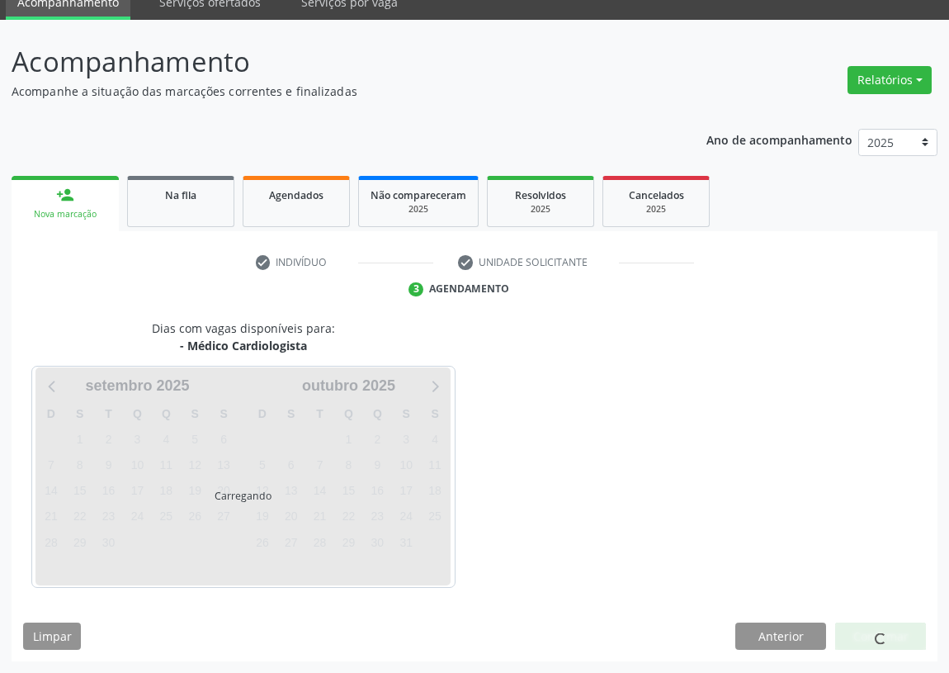
scroll to position [69, 0]
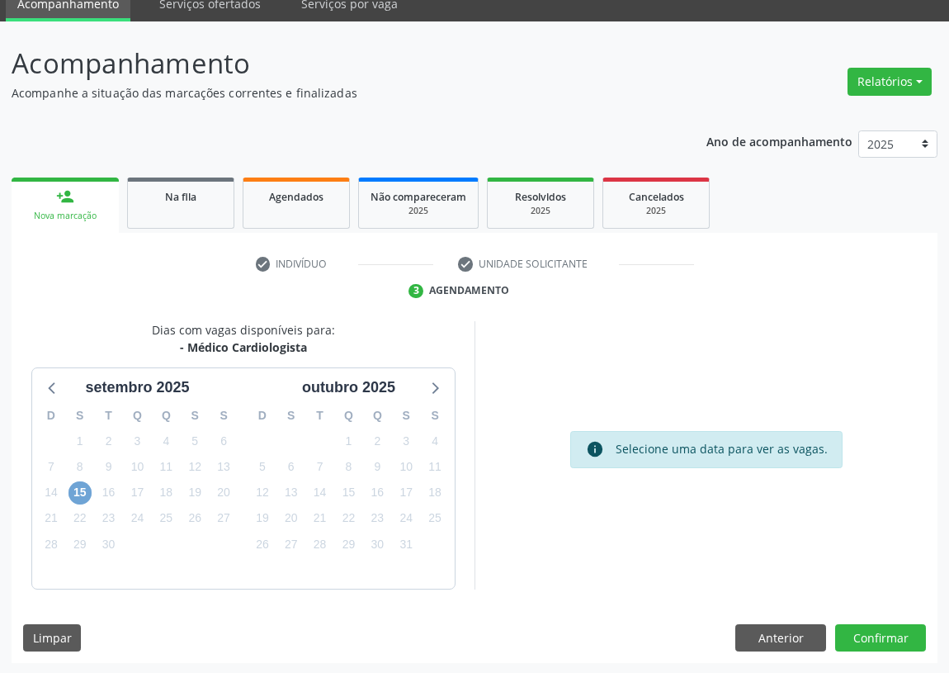
drag, startPoint x: 81, startPoint y: 485, endPoint x: 151, endPoint y: 479, distance: 70.5
click at [97, 481] on div "D S T Q Q S S 31 1 2 3 4 5 6 7 8 9 10 11 12 13 14 15 16 17 18 19 20 21 22 23 24…" at bounding box center [137, 494] width 211 height 190
click at [83, 490] on span "15" at bounding box center [80, 492] width 23 height 23
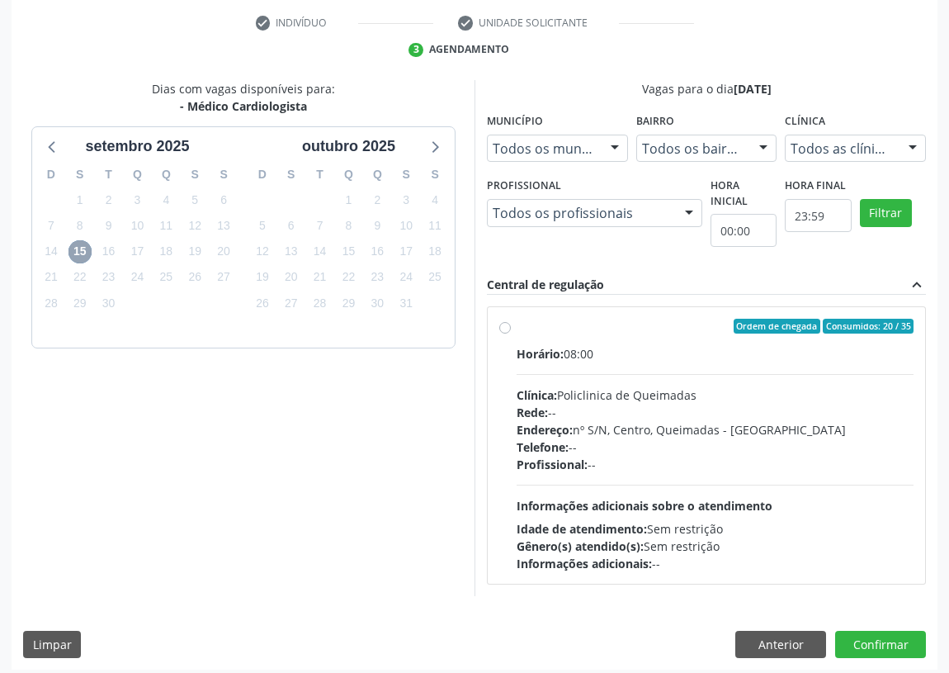
scroll to position [317, 0]
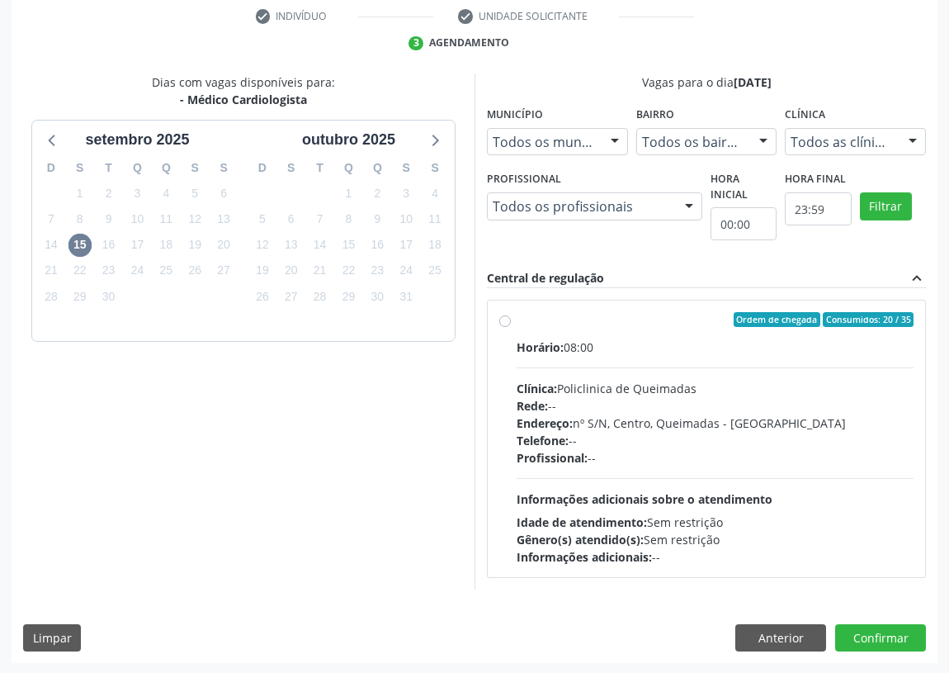
click at [517, 322] on label "Ordem de chegada Consumidos: 20 / 35 Horário: 08:00 Clínica: Policlinica de Que…" at bounding box center [715, 438] width 397 height 253
click at [508, 322] on input "Ordem de chegada Consumidos: 20 / 35 Horário: 08:00 Clínica: Policlinica de Que…" at bounding box center [505, 319] width 12 height 15
radio input "true"
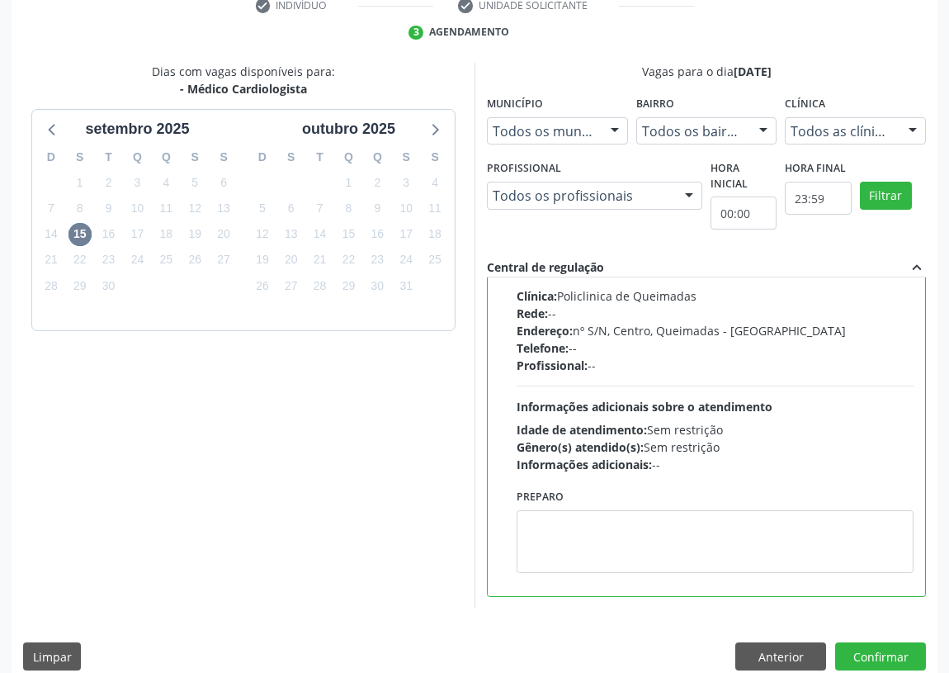
scroll to position [347, 0]
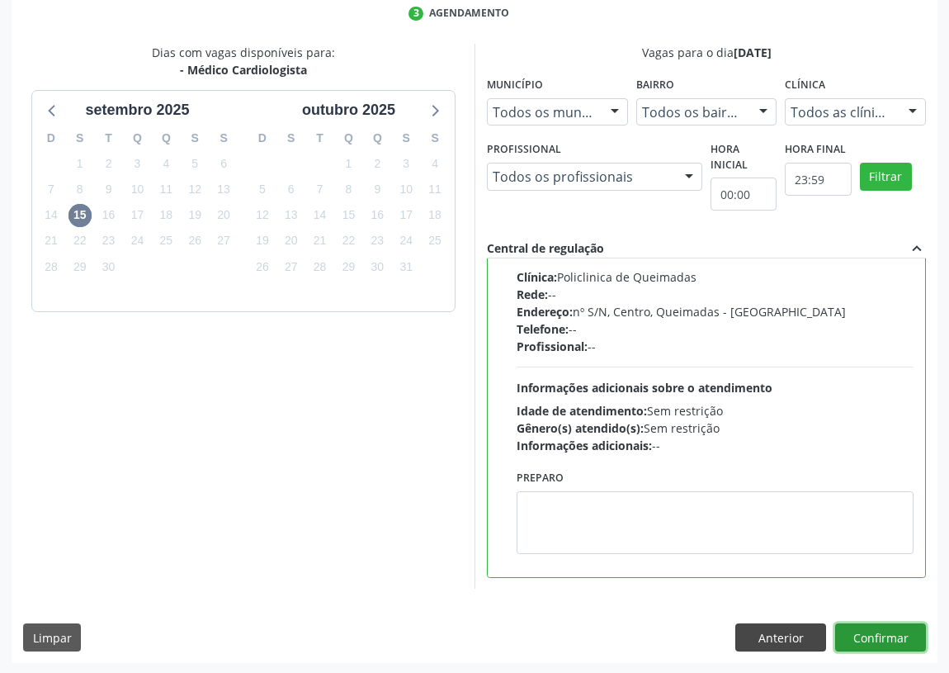
drag, startPoint x: 875, startPoint y: 633, endPoint x: 742, endPoint y: 625, distance: 133.2
click at [870, 632] on button "Confirmar" at bounding box center [881, 637] width 91 height 28
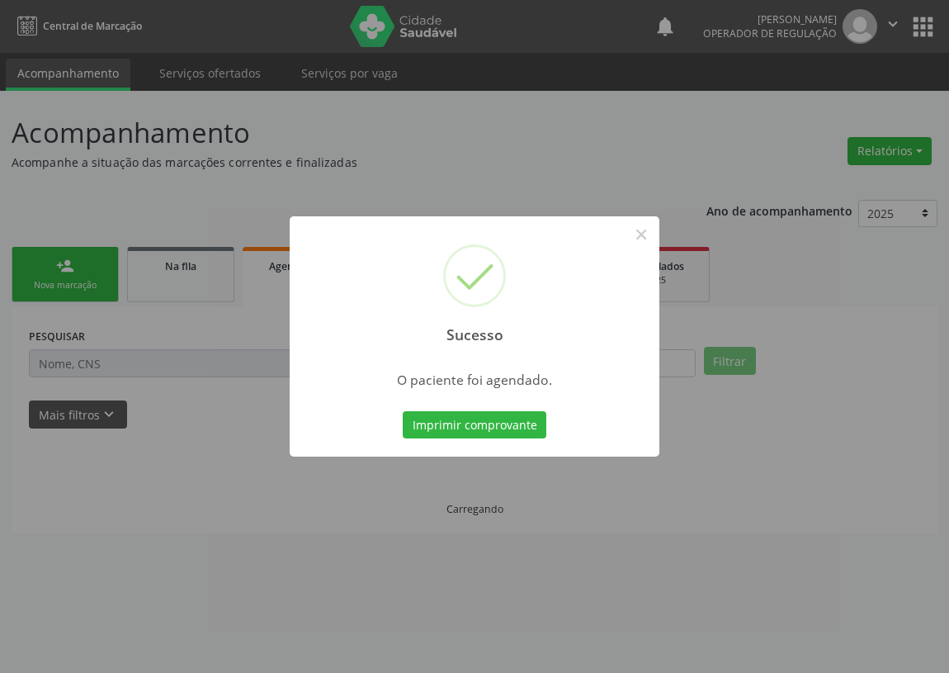
scroll to position [0, 0]
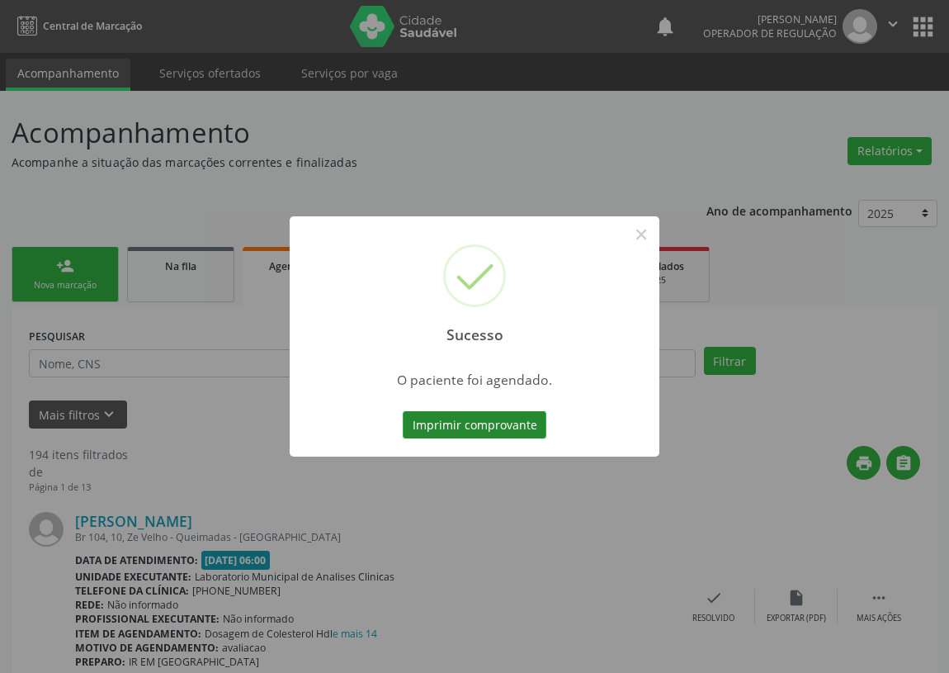
click at [485, 429] on button "Imprimir comprovante" at bounding box center [475, 425] width 144 height 28
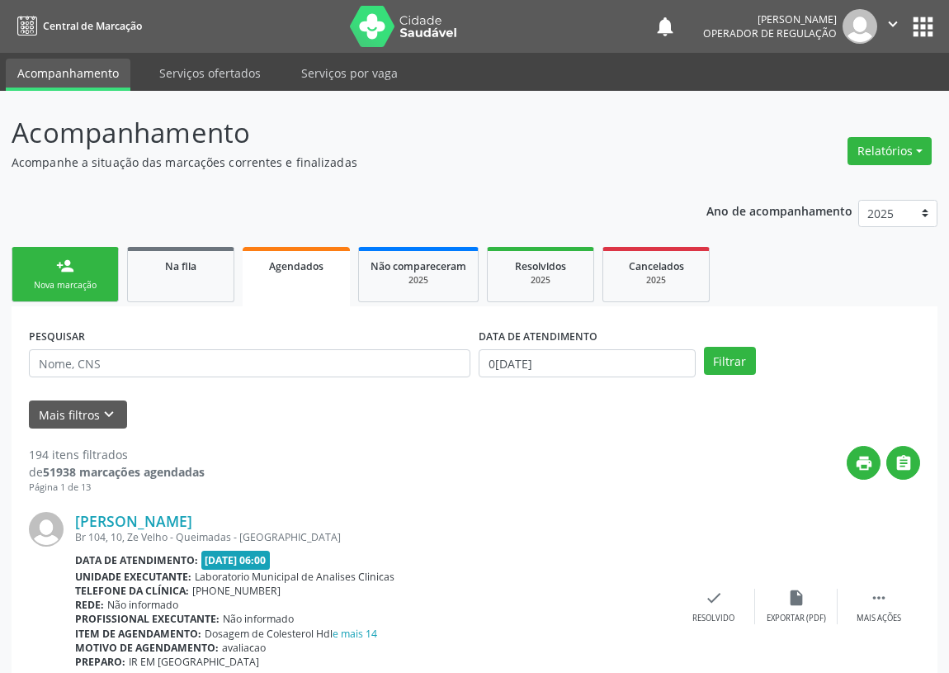
click at [53, 277] on link "person_add Nova marcação" at bounding box center [65, 274] width 107 height 55
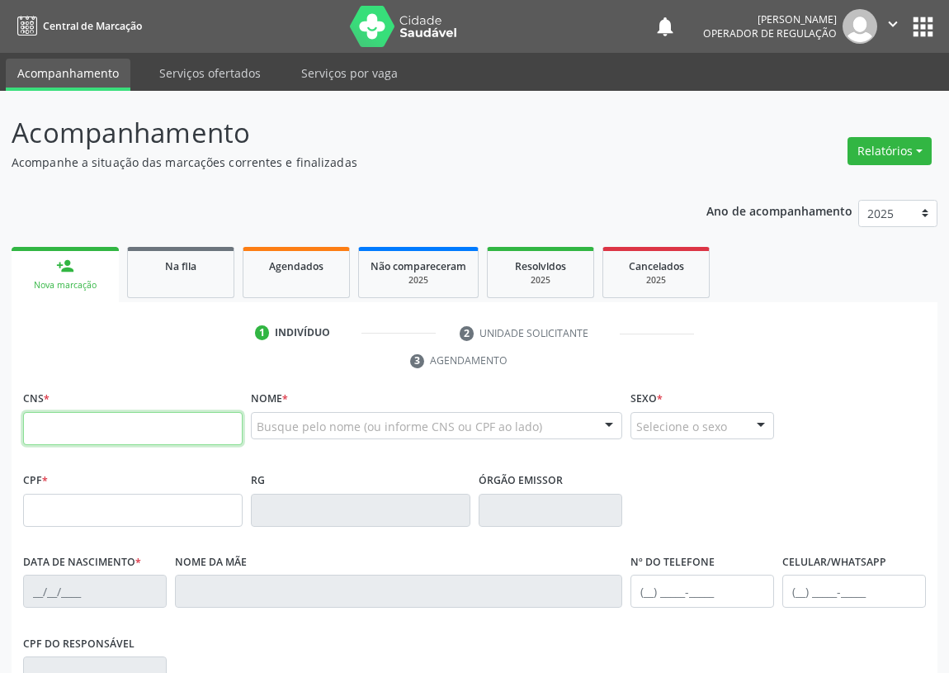
click at [63, 425] on input "text" at bounding box center [133, 428] width 220 height 33
click at [45, 422] on input "text" at bounding box center [133, 428] width 220 height 33
type input "708 7001 1049 1495"
type input "147.989.134-72"
type input "24/11/1949"
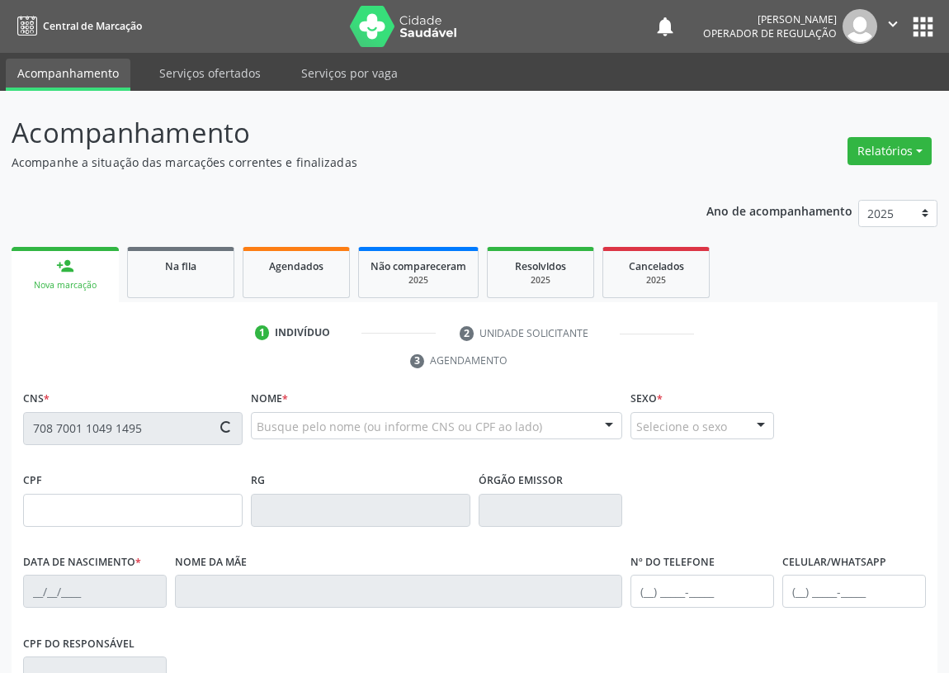
type input "Regina Francisca de Souza"
type input "(83) 99189-1315"
type input "7"
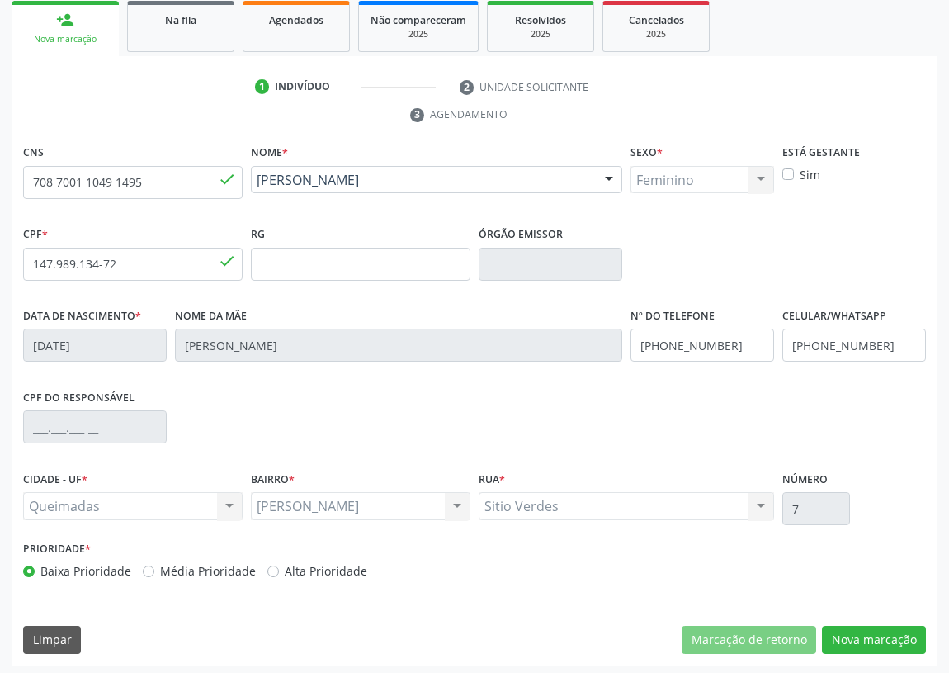
scroll to position [248, 0]
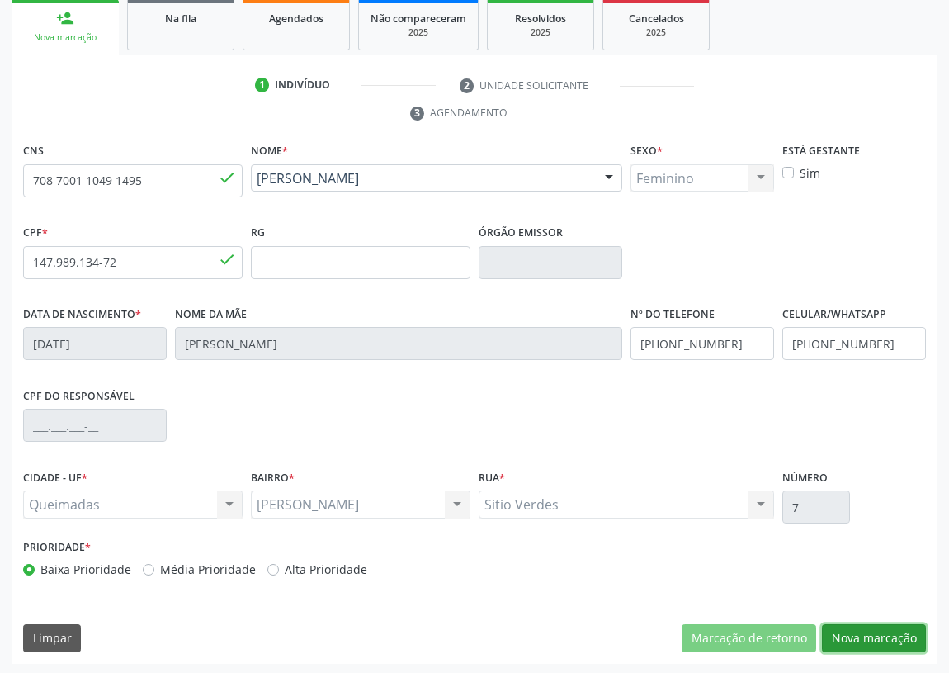
drag, startPoint x: 874, startPoint y: 626, endPoint x: 480, endPoint y: 578, distance: 397.5
click at [867, 626] on button "Nova marcação" at bounding box center [874, 638] width 104 height 28
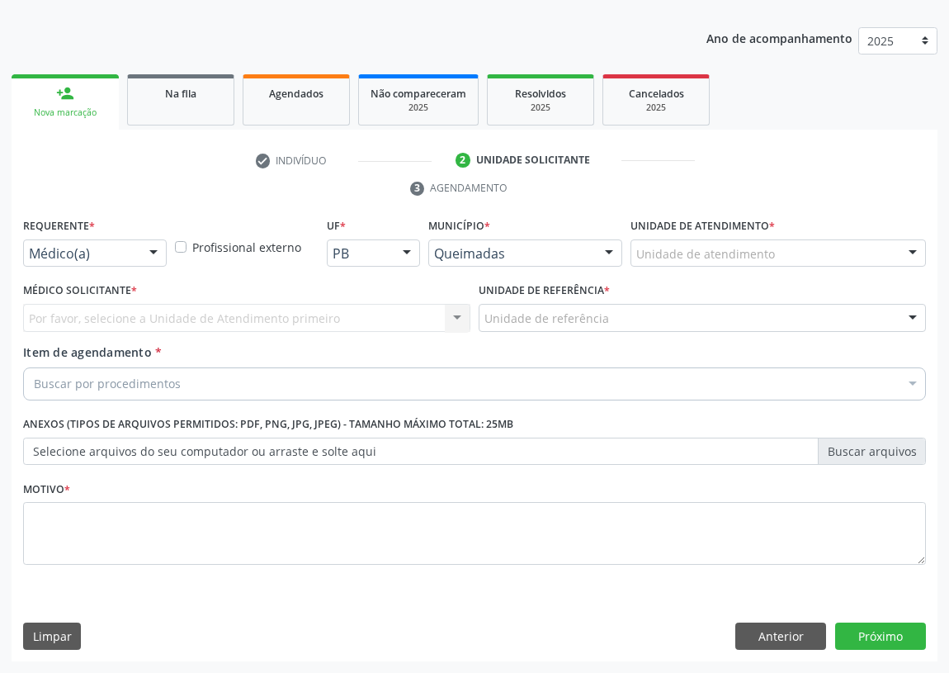
scroll to position [171, 0]
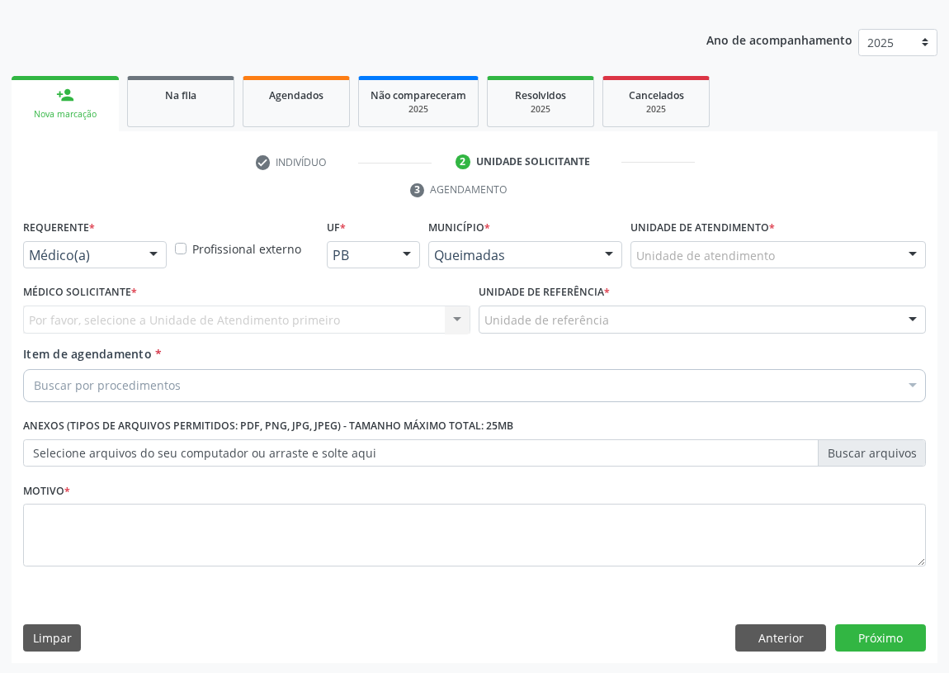
drag, startPoint x: 151, startPoint y: 249, endPoint x: 102, endPoint y: 357, distance: 117.9
click at [149, 261] on div at bounding box center [153, 256] width 25 height 28
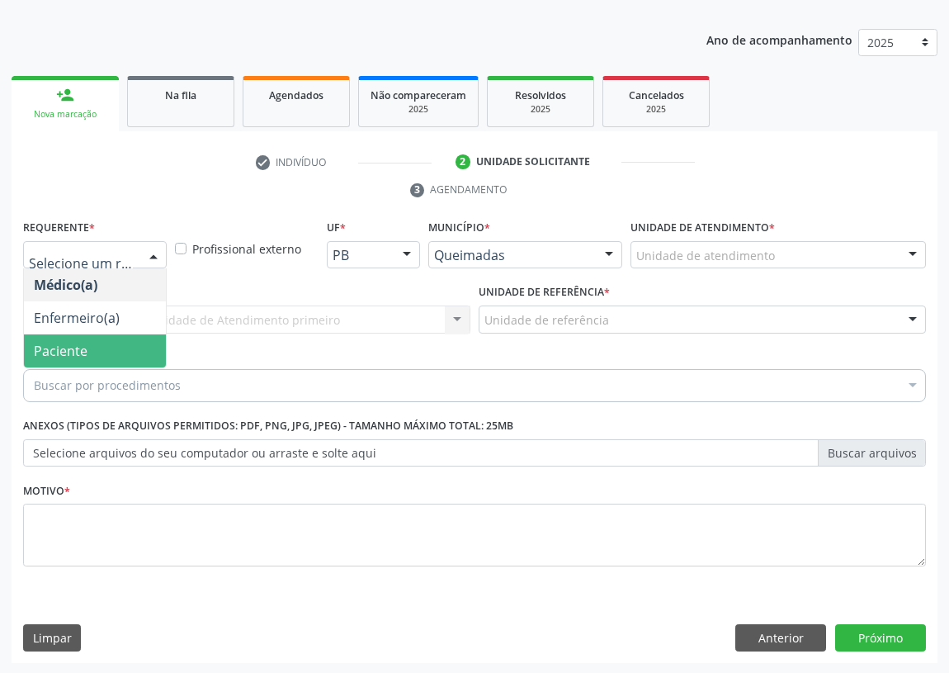
click at [122, 349] on span "Paciente" at bounding box center [95, 350] width 142 height 33
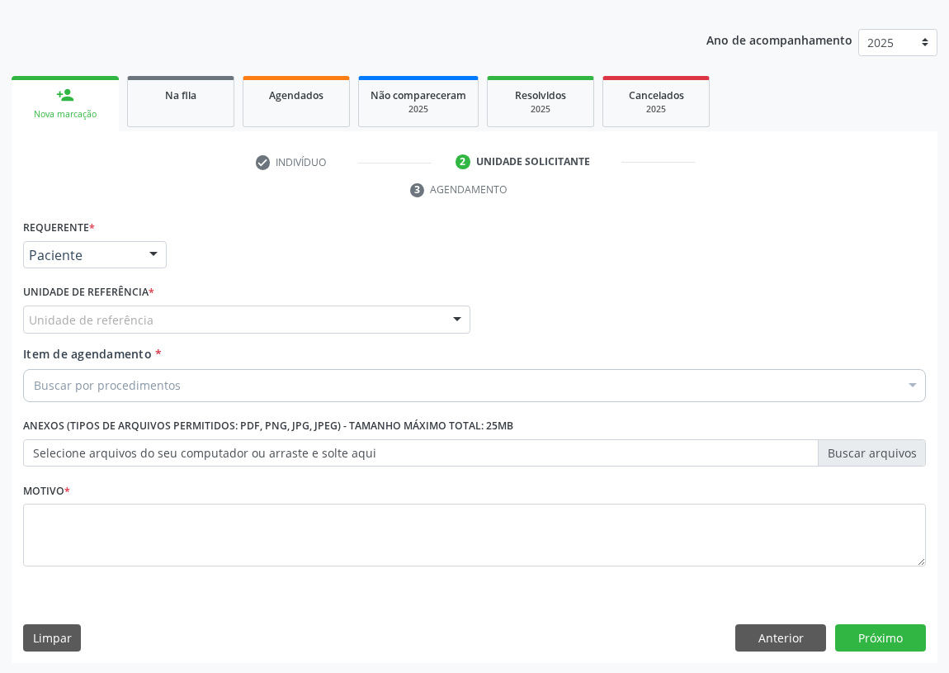
click at [402, 315] on div "Unidade de referência" at bounding box center [246, 319] width 447 height 28
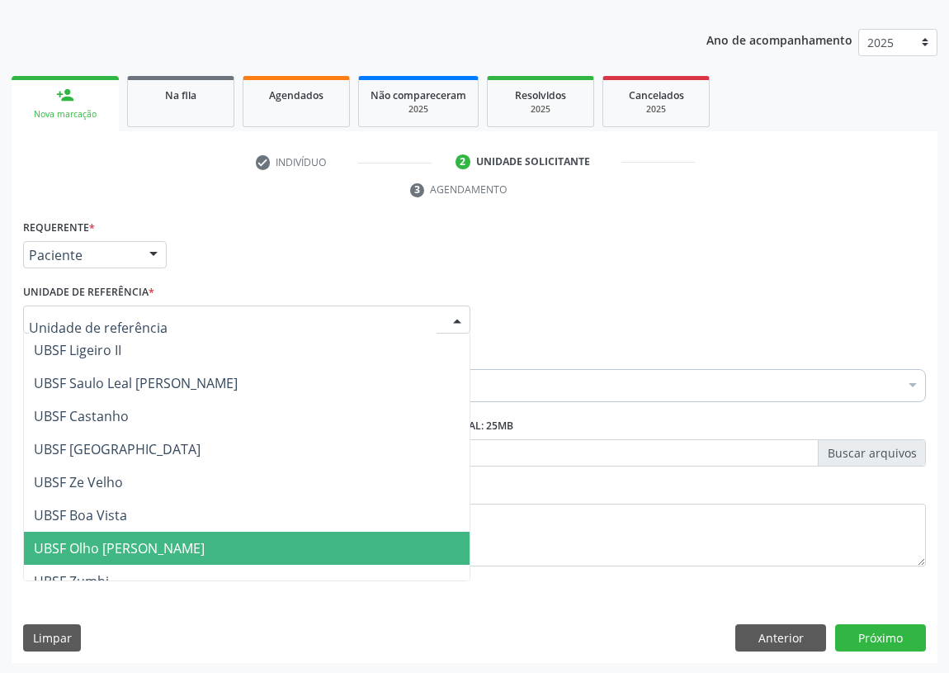
drag, startPoint x: 106, startPoint y: 548, endPoint x: 70, endPoint y: 534, distance: 38.2
click at [104, 547] on span "UBSF Olho [PERSON_NAME]" at bounding box center [119, 548] width 171 height 18
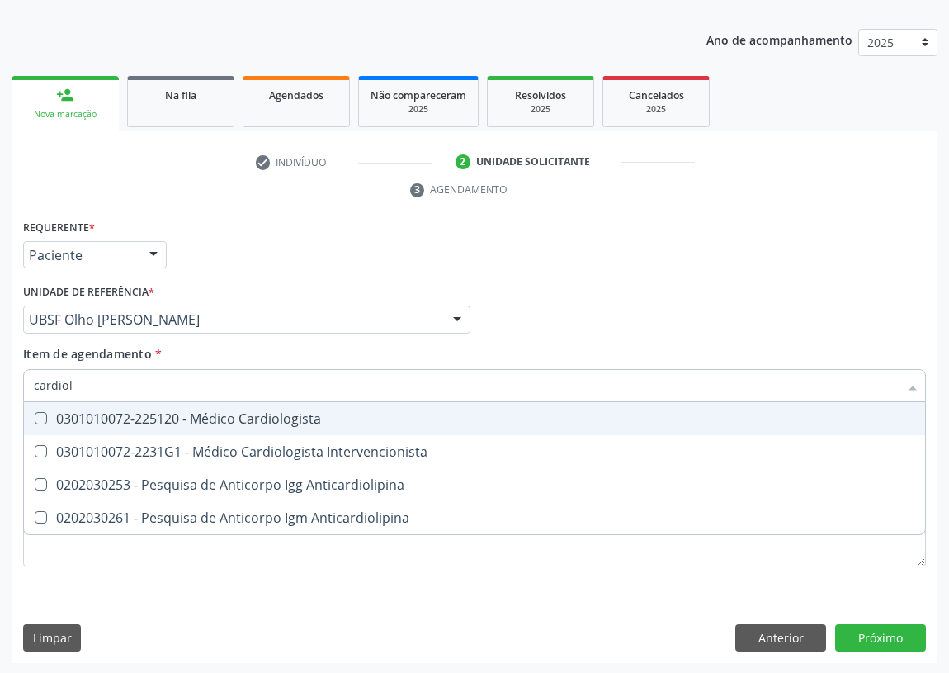
type input "cardiolo"
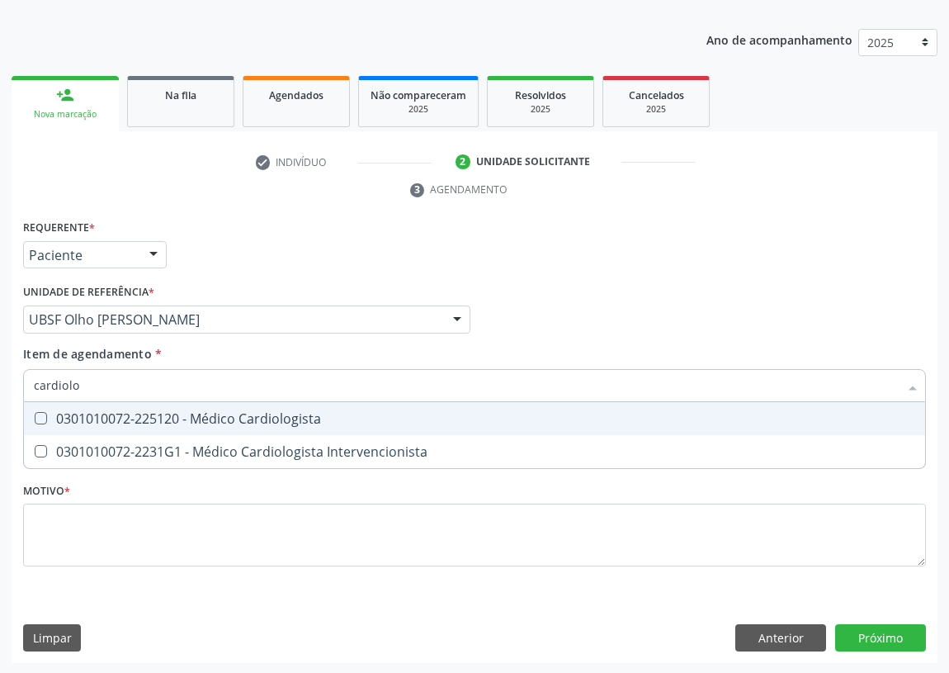
drag, startPoint x: 39, startPoint y: 407, endPoint x: 27, endPoint y: 454, distance: 48.5
click at [36, 420] on span "0301010072-225120 - Médico Cardiologista" at bounding box center [475, 418] width 902 height 33
checkbox Cardiologista "true"
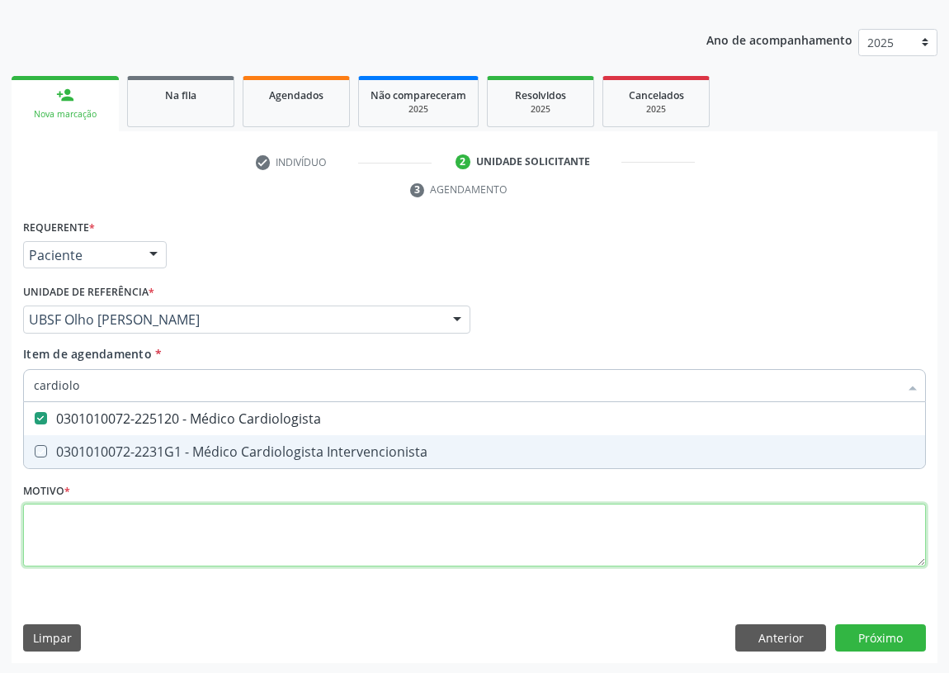
click at [62, 545] on div "Requerente * Paciente Médico(a) Enfermeiro(a) Paciente Nenhum resultado encontr…" at bounding box center [474, 402] width 903 height 374
checkbox Intervencionista "true"
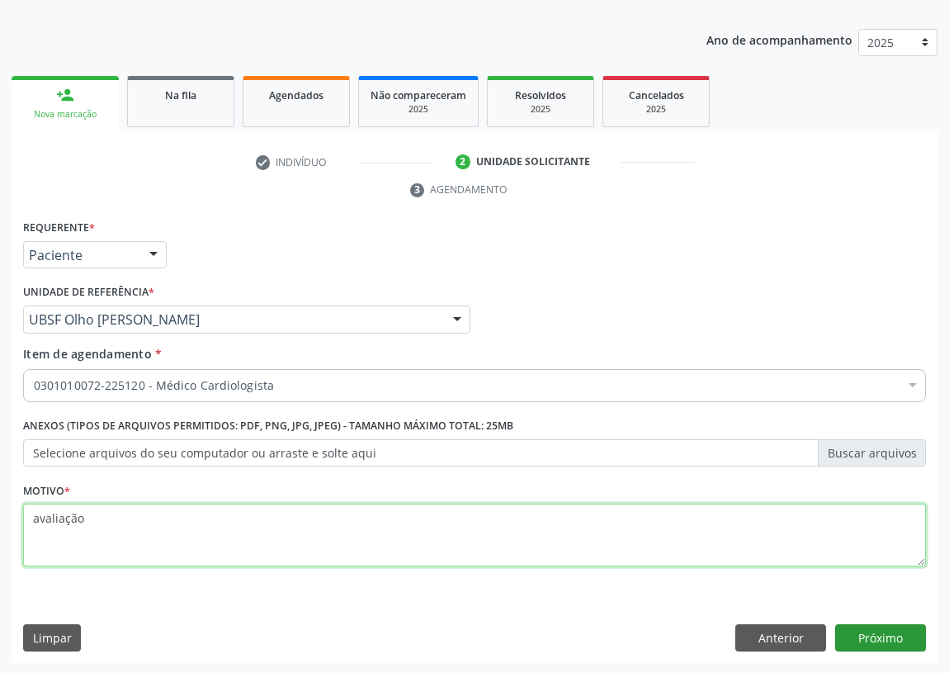
type textarea "avaliação"
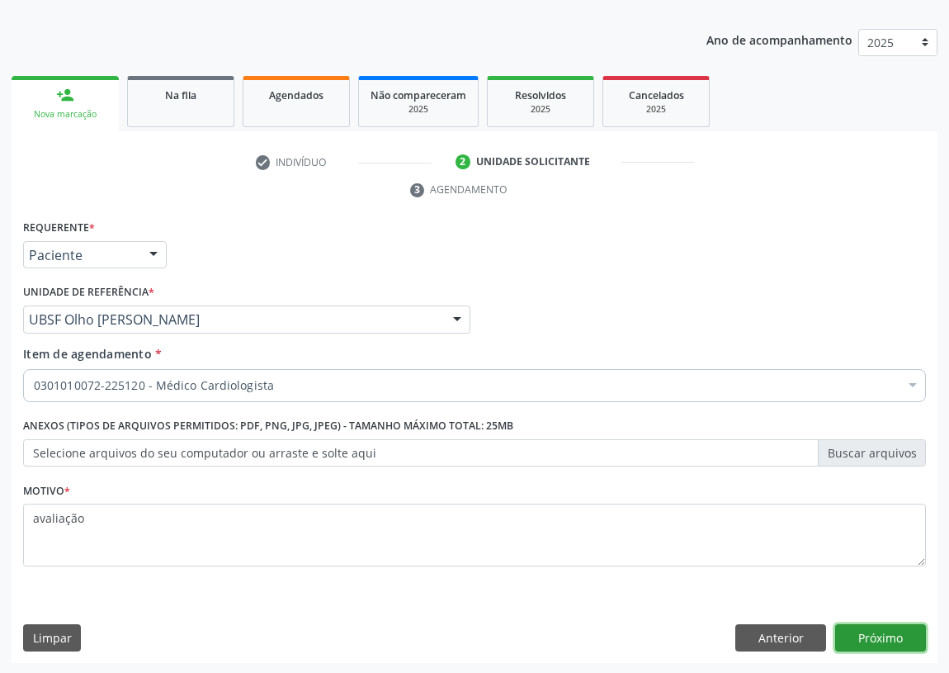
drag, startPoint x: 897, startPoint y: 635, endPoint x: 888, endPoint y: 632, distance: 8.9
click at [888, 632] on button "Próximo" at bounding box center [881, 638] width 91 height 28
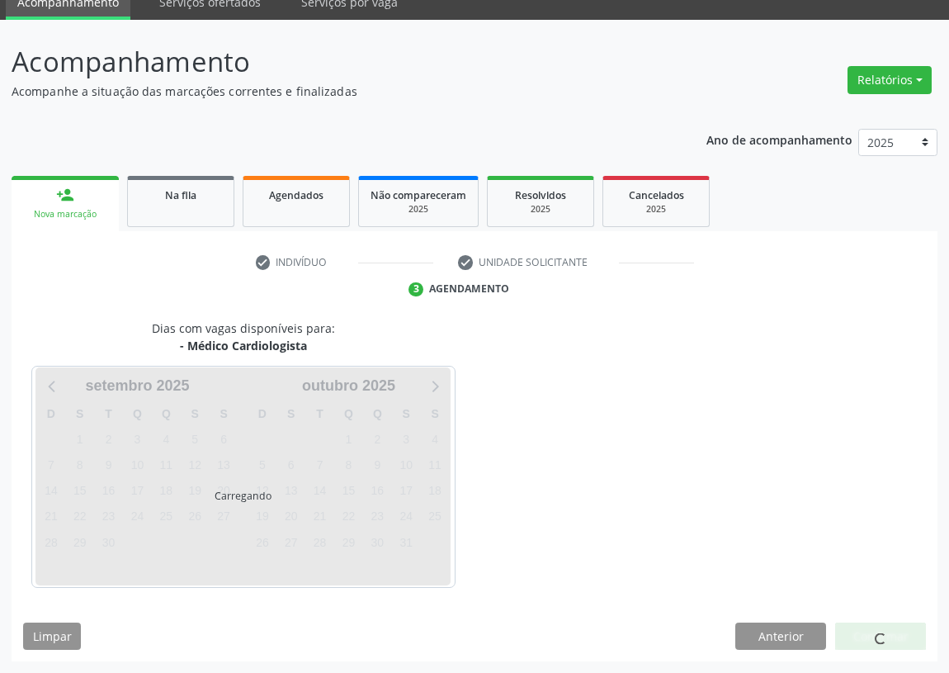
scroll to position [69, 0]
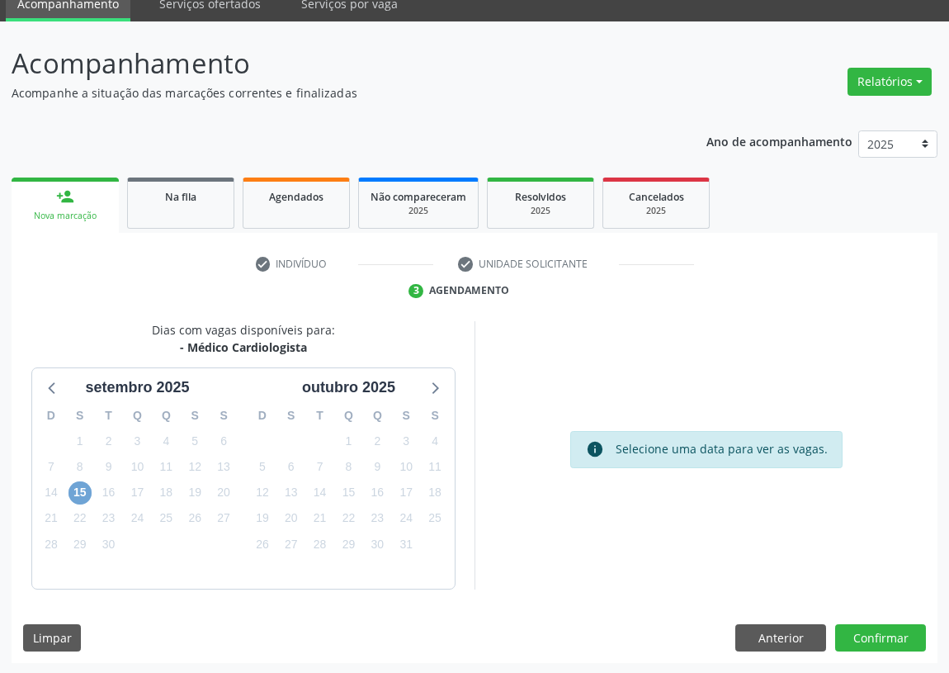
click at [78, 492] on span "15" at bounding box center [80, 492] width 23 height 23
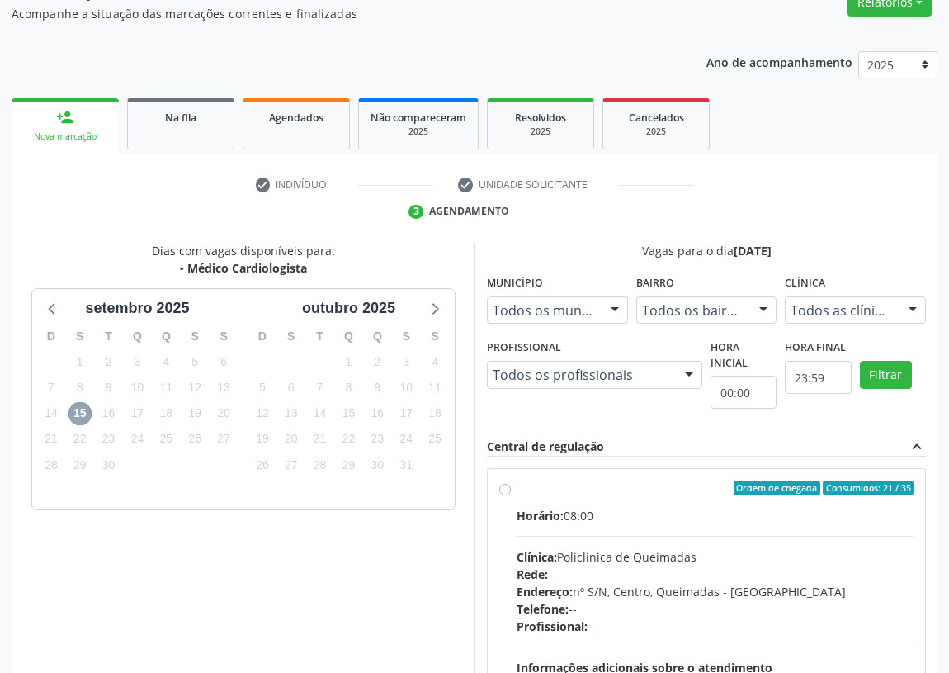
scroll to position [317, 0]
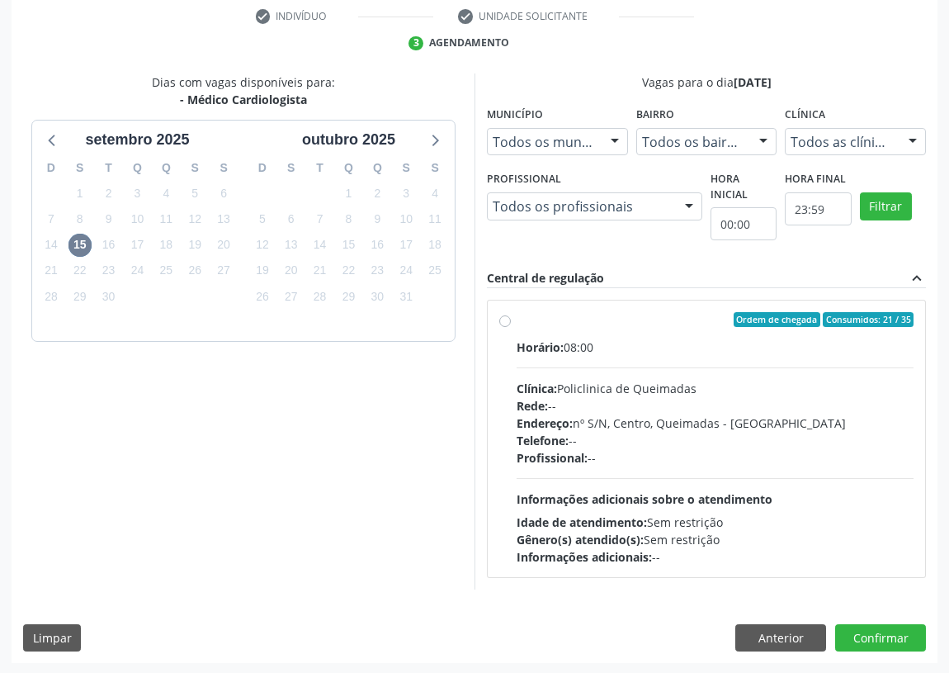
click at [498, 320] on div "Ordem de chegada Consumidos: 21 / 35 Horário: 08:00 Clínica: Policlinica de Que…" at bounding box center [707, 439] width 438 height 277
radio input "true"
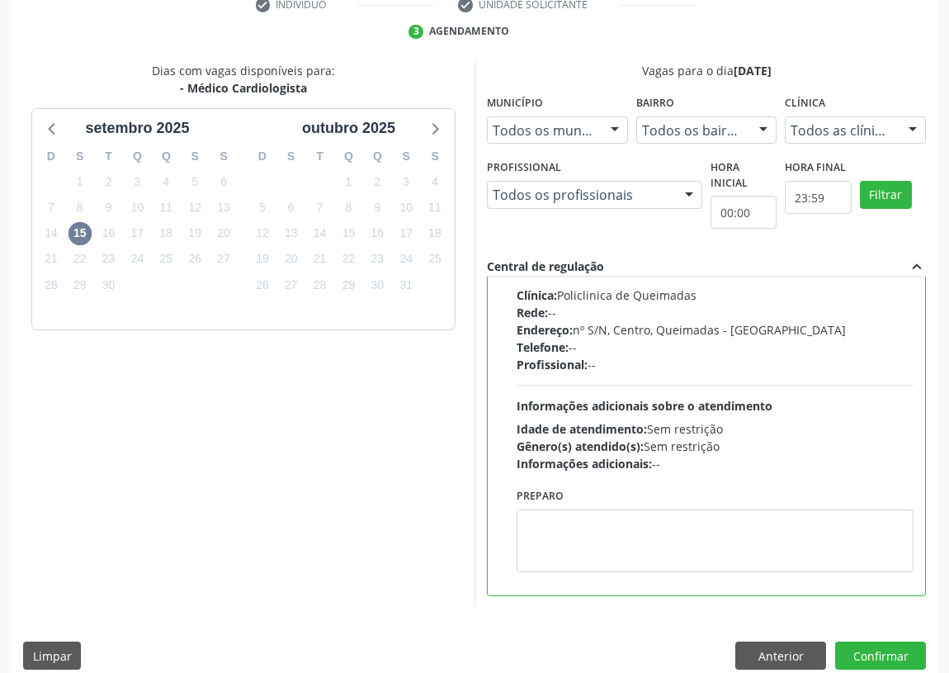
scroll to position [347, 0]
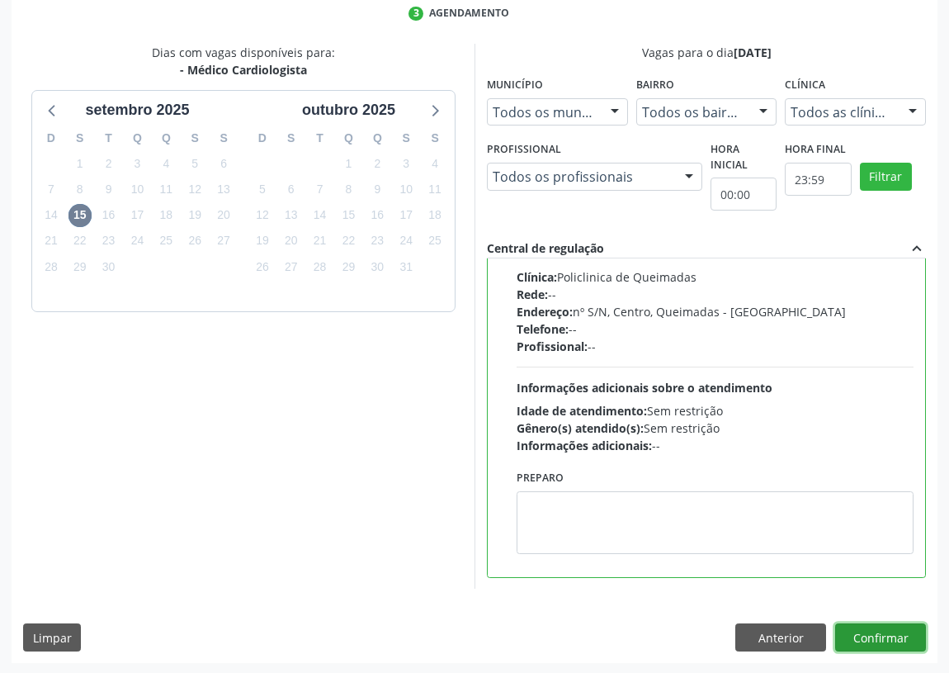
click at [867, 634] on button "Confirmar" at bounding box center [881, 637] width 91 height 28
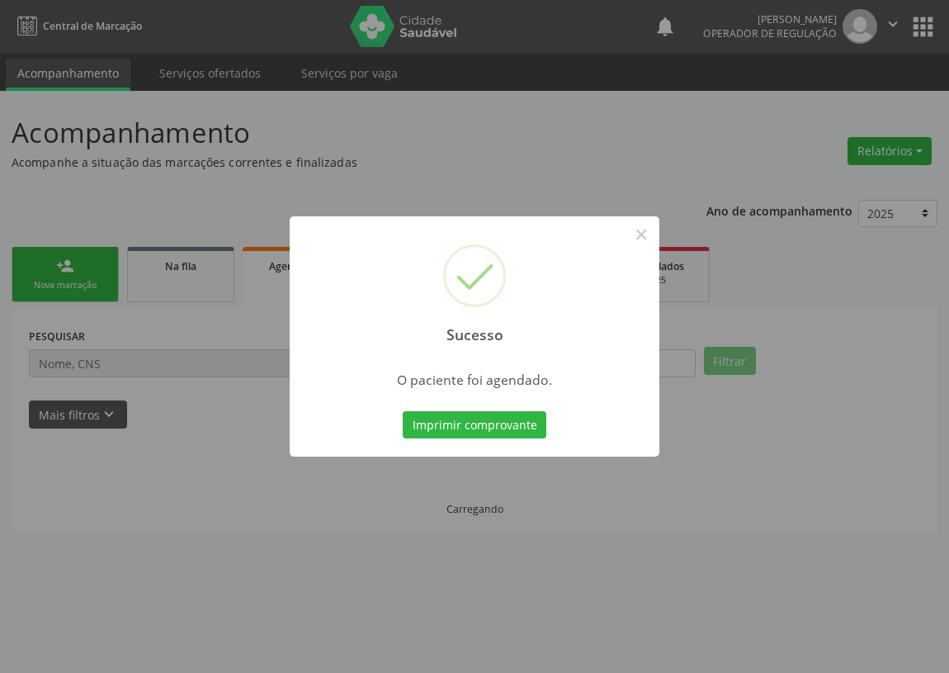
scroll to position [0, 0]
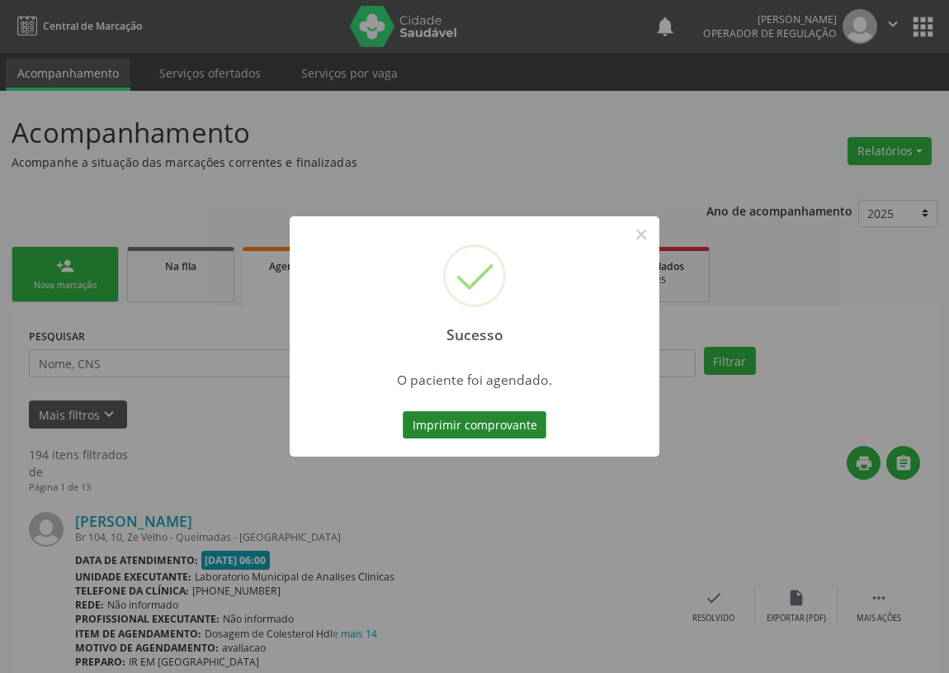
click at [513, 419] on button "Imprimir comprovante" at bounding box center [475, 425] width 144 height 28
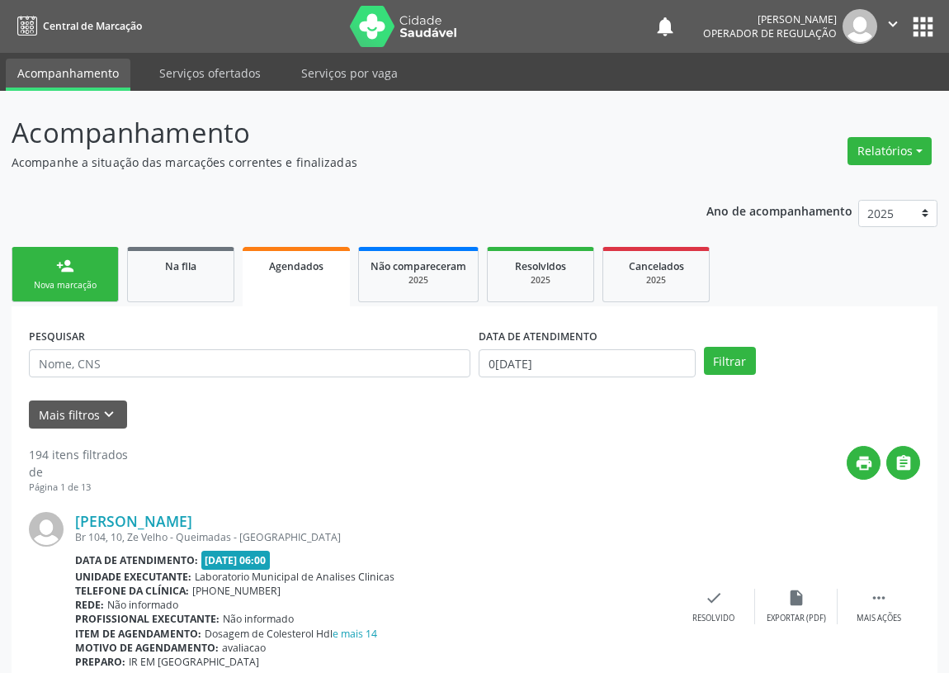
click at [84, 292] on link "person_add Nova marcação" at bounding box center [65, 274] width 107 height 55
click at [90, 296] on link "person_add Nova marcação" at bounding box center [65, 274] width 107 height 55
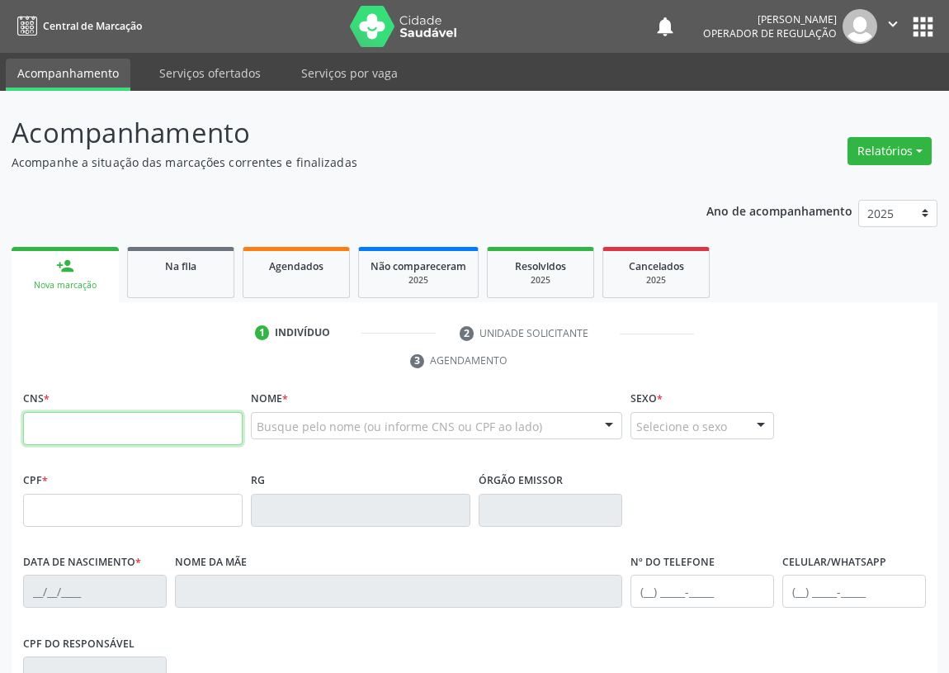
click at [43, 436] on input "text" at bounding box center [133, 428] width 220 height 33
click at [36, 415] on input "text" at bounding box center [133, 428] width 220 height 33
type input "705 0074 9344 8553"
type input "047.520.734-39"
type input "[DATE]"
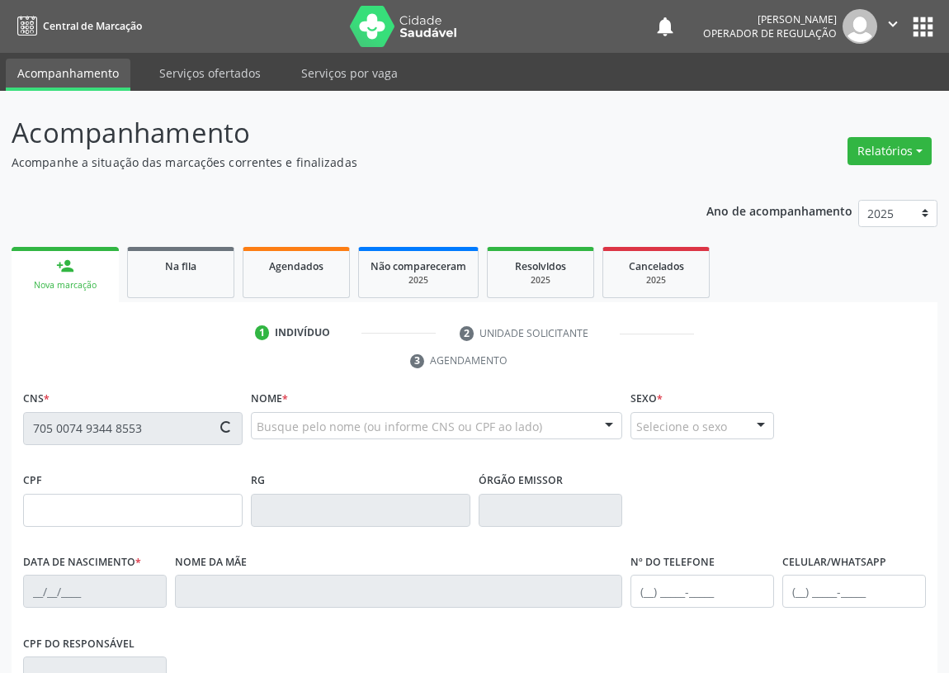
type input "[PERSON_NAME]"
type input "[PHONE_NUMBER]"
type input "124.749.624-41"
type input "49"
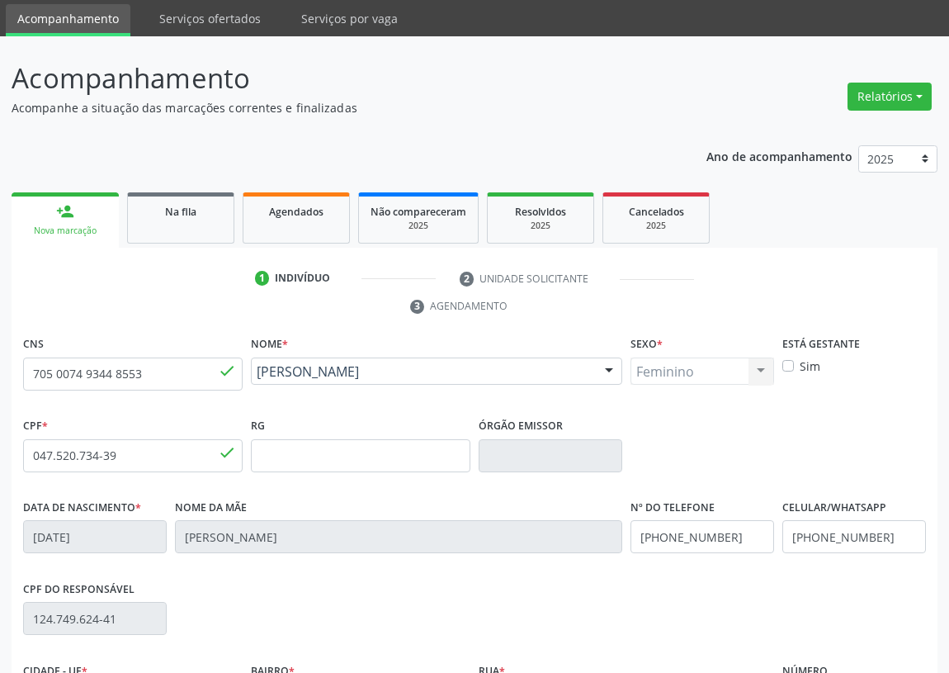
scroll to position [248, 0]
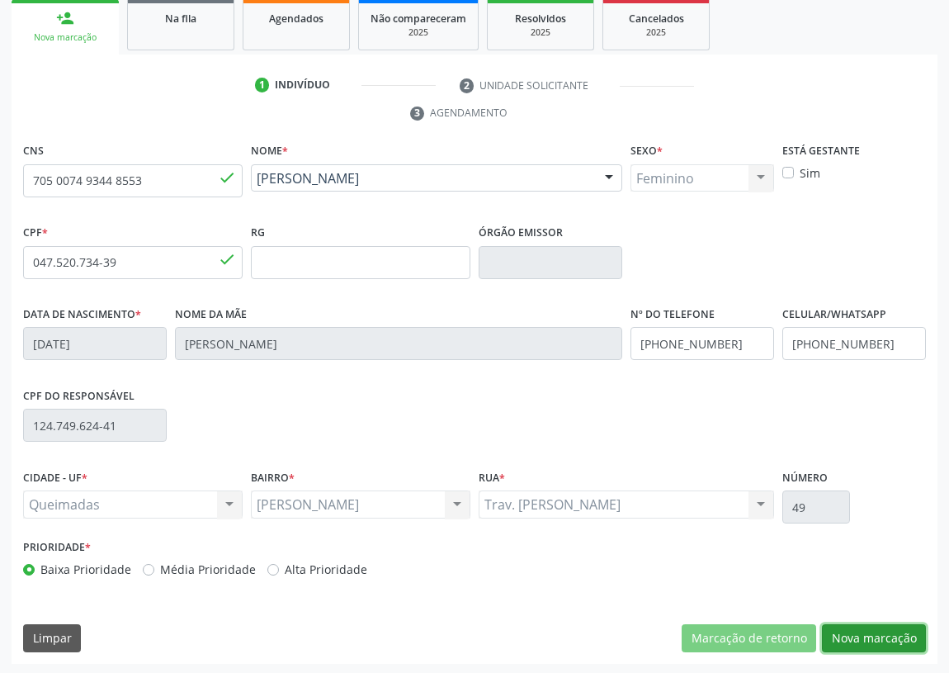
drag, startPoint x: 866, startPoint y: 628, endPoint x: 411, endPoint y: 527, distance: 466.1
click at [858, 628] on button "Nova marcação" at bounding box center [874, 638] width 104 height 28
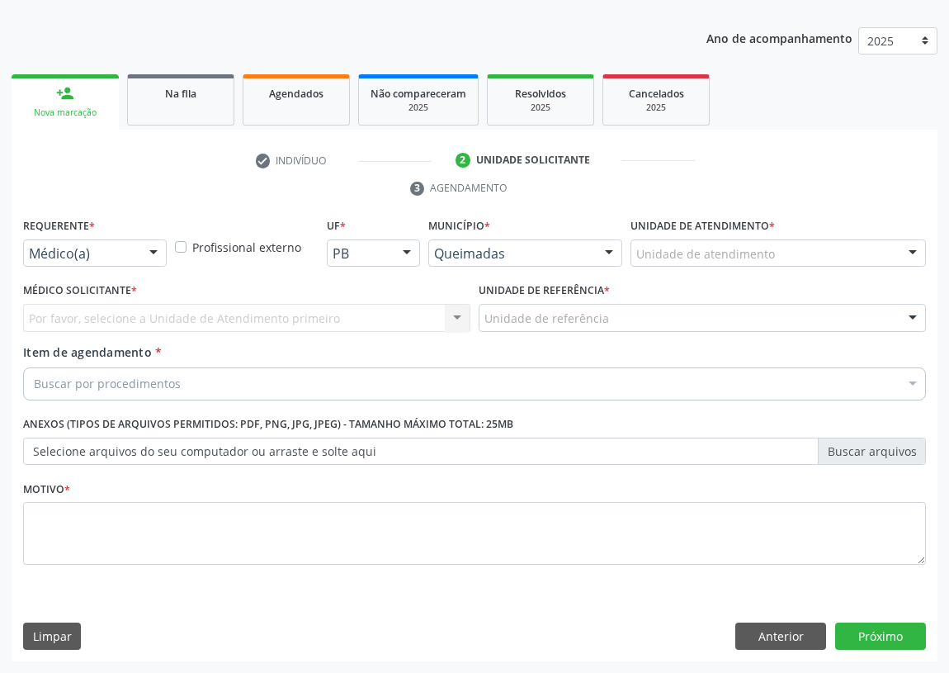
scroll to position [171, 0]
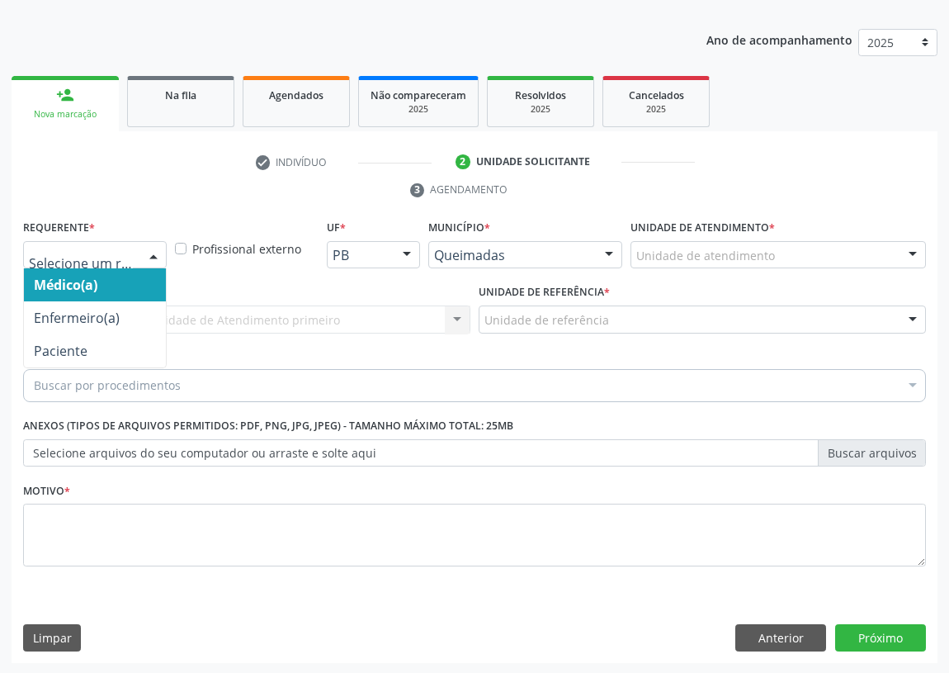
drag, startPoint x: 153, startPoint y: 245, endPoint x: 111, endPoint y: 383, distance: 143.9
click at [150, 254] on div at bounding box center [153, 256] width 25 height 28
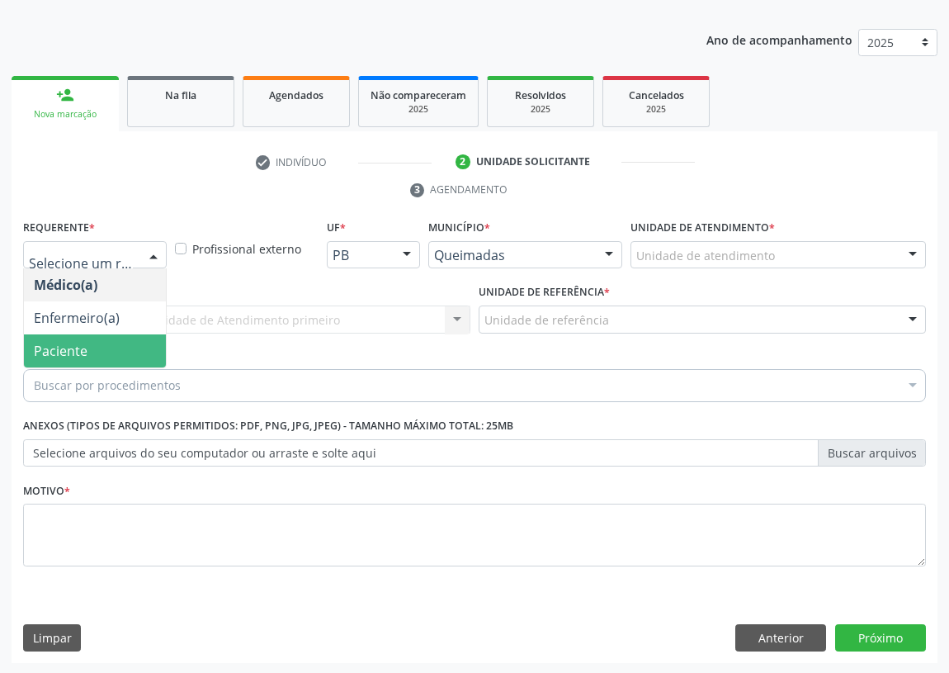
click at [132, 348] on span "Paciente" at bounding box center [95, 350] width 142 height 33
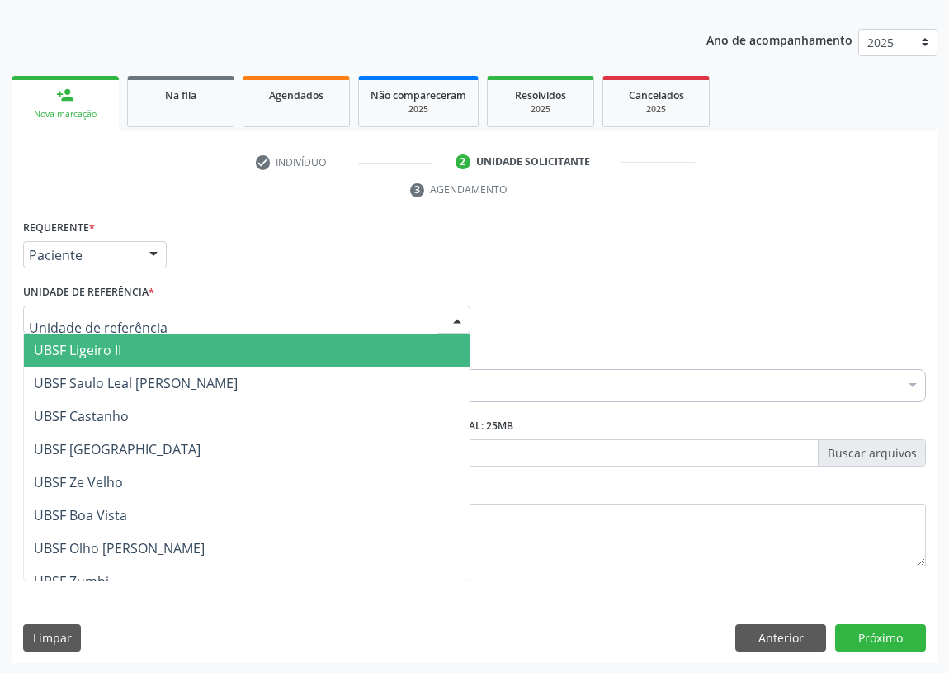
click at [445, 308] on div at bounding box center [457, 320] width 25 height 28
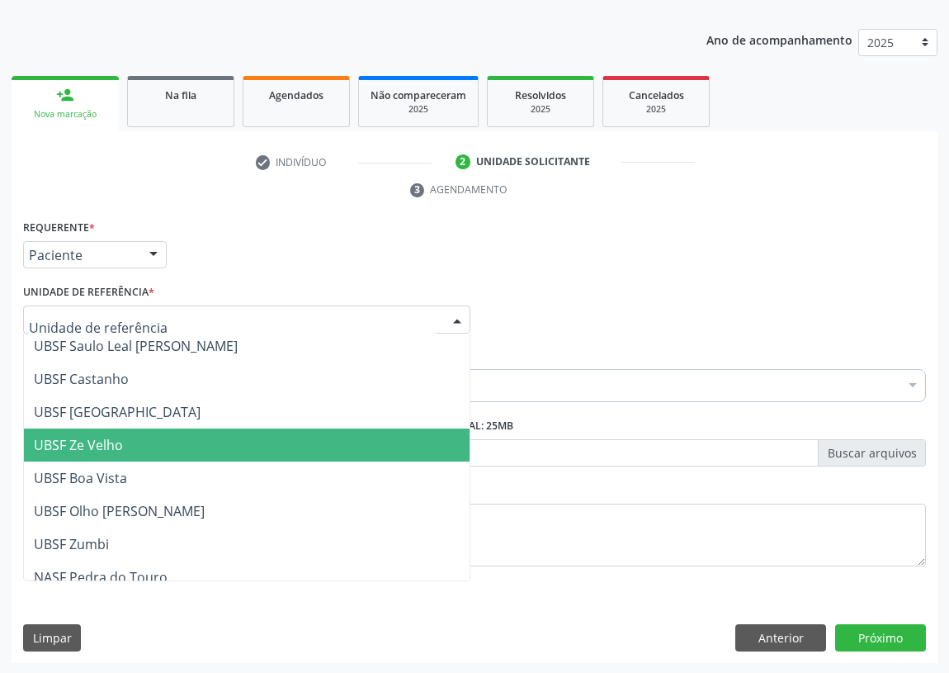
scroll to position [149, 0]
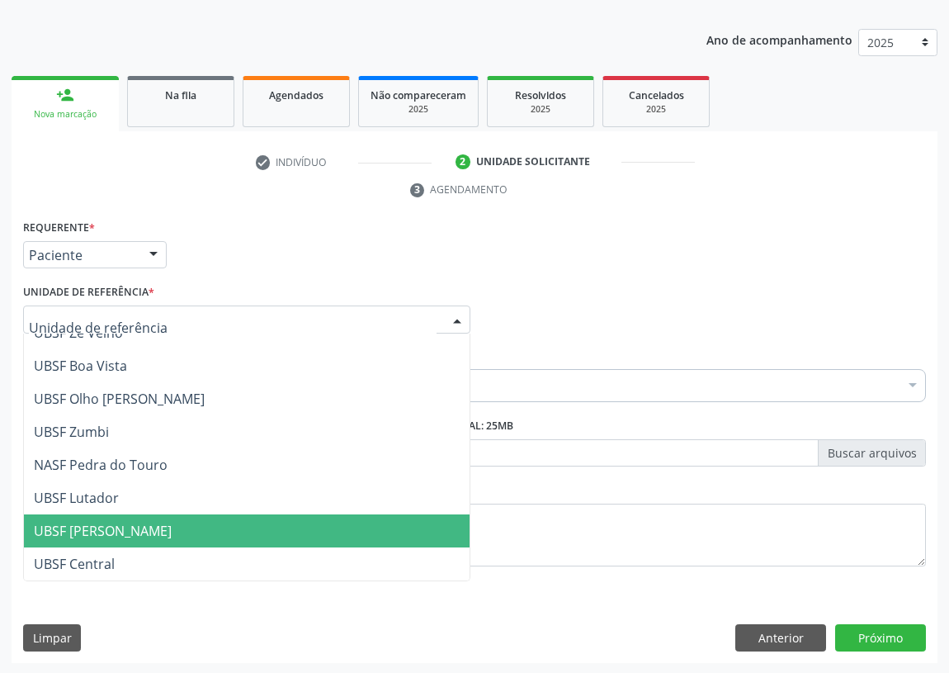
click at [116, 526] on span "UBSF [PERSON_NAME]" at bounding box center [103, 531] width 138 height 18
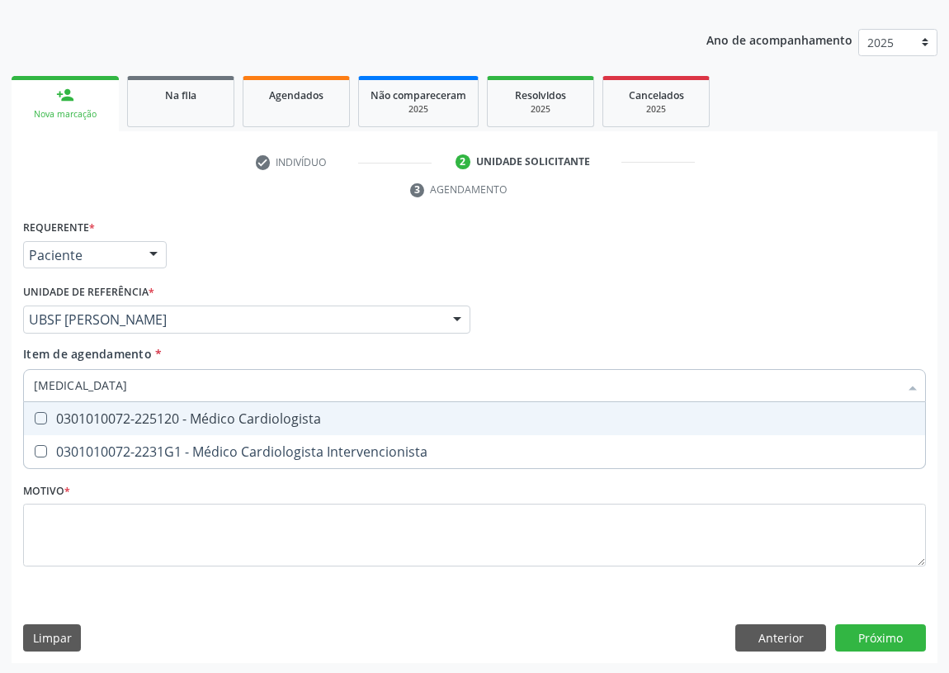
type input "CARDIOLOGISTA"
drag, startPoint x: 47, startPoint y: 417, endPoint x: 54, endPoint y: 511, distance: 94.4
click at [46, 418] on div "0301010072-225120 - Médico Cardiologista" at bounding box center [475, 418] width 882 height 13
checkbox Cardiologista "true"
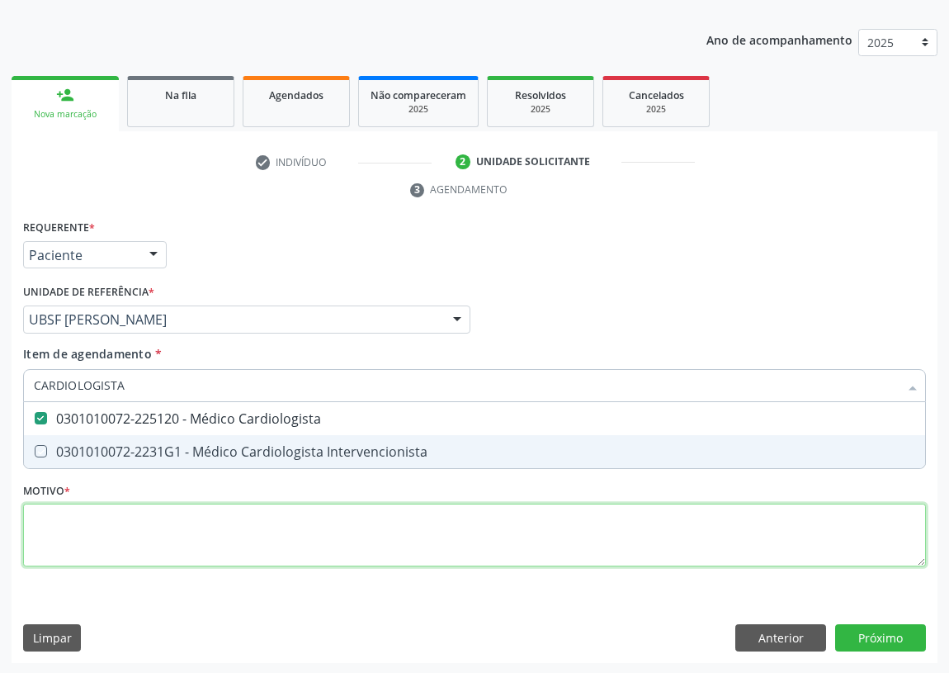
click at [77, 528] on div "Requerente * Paciente Médico(a) Enfermeiro(a) Paciente Nenhum resultado encontr…" at bounding box center [474, 402] width 903 height 374
checkbox Intervencionista "true"
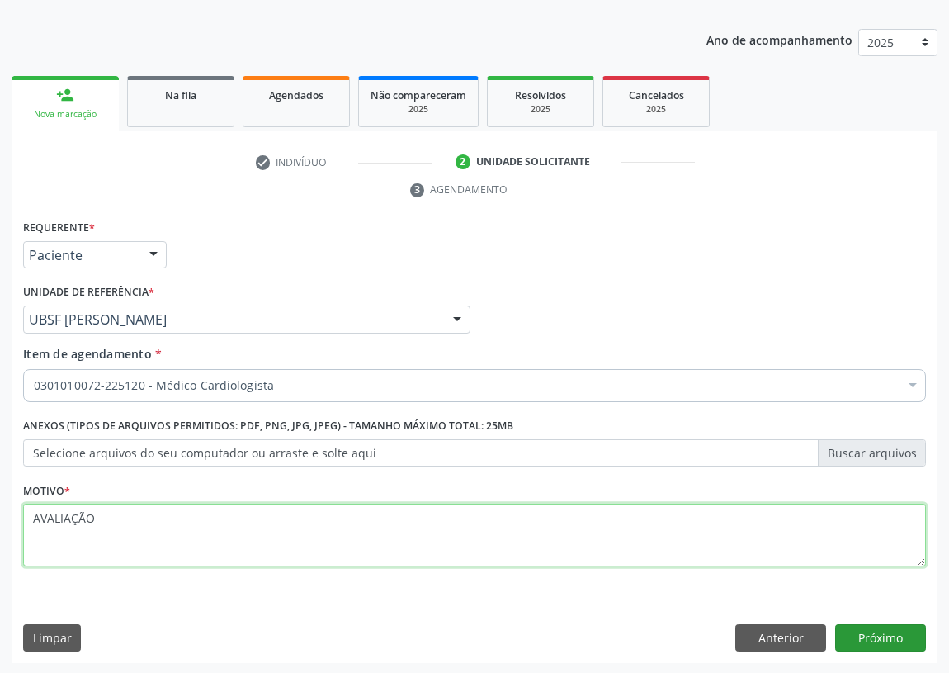
type textarea "AVALIAÇÃO"
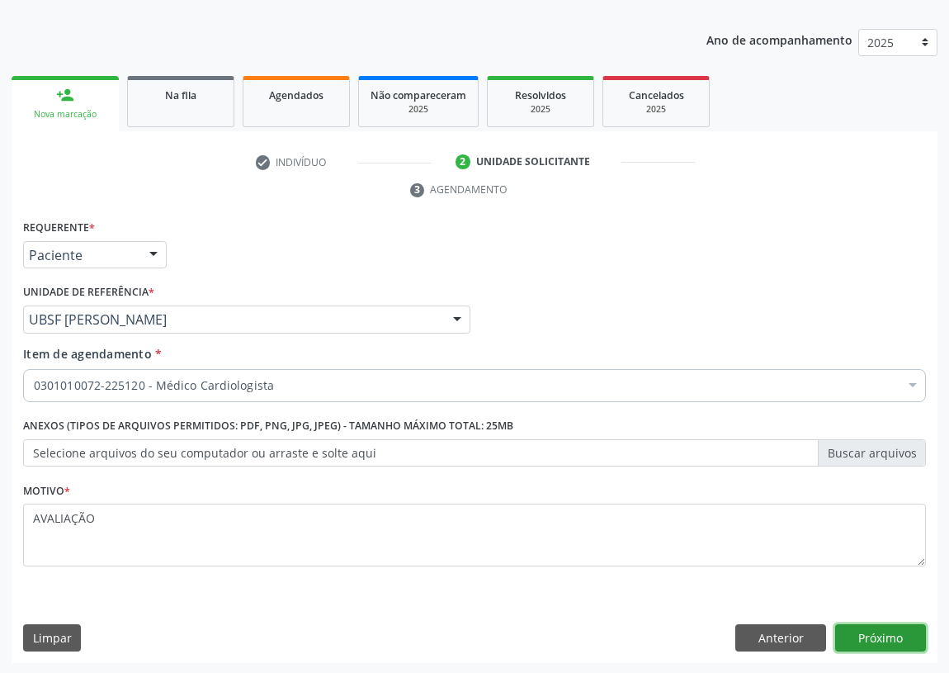
drag, startPoint x: 896, startPoint y: 637, endPoint x: 886, endPoint y: 632, distance: 10.7
click at [886, 632] on button "Próximo" at bounding box center [881, 638] width 91 height 28
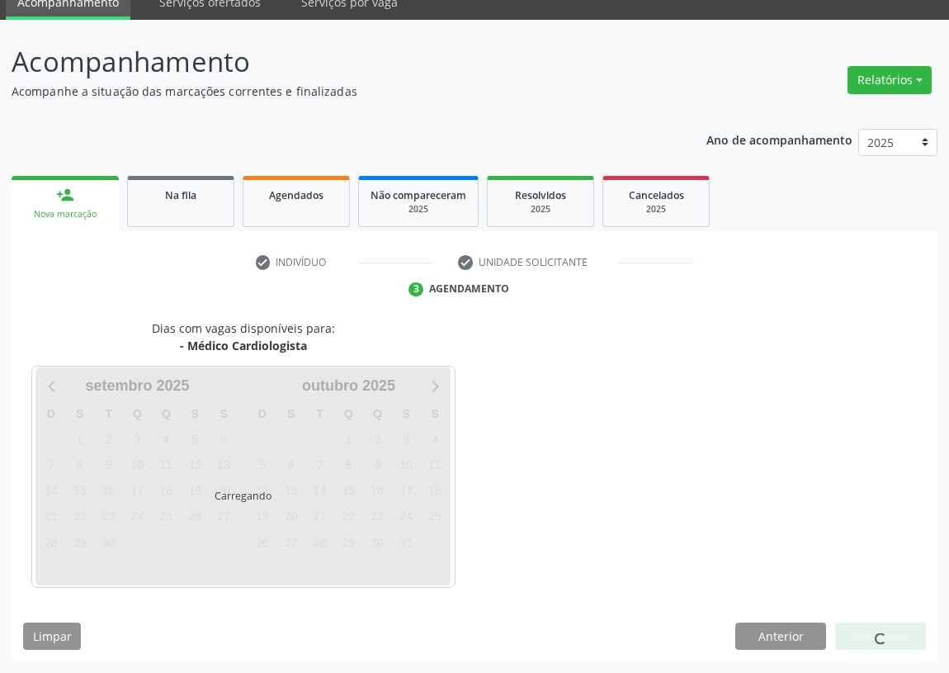
scroll to position [69, 0]
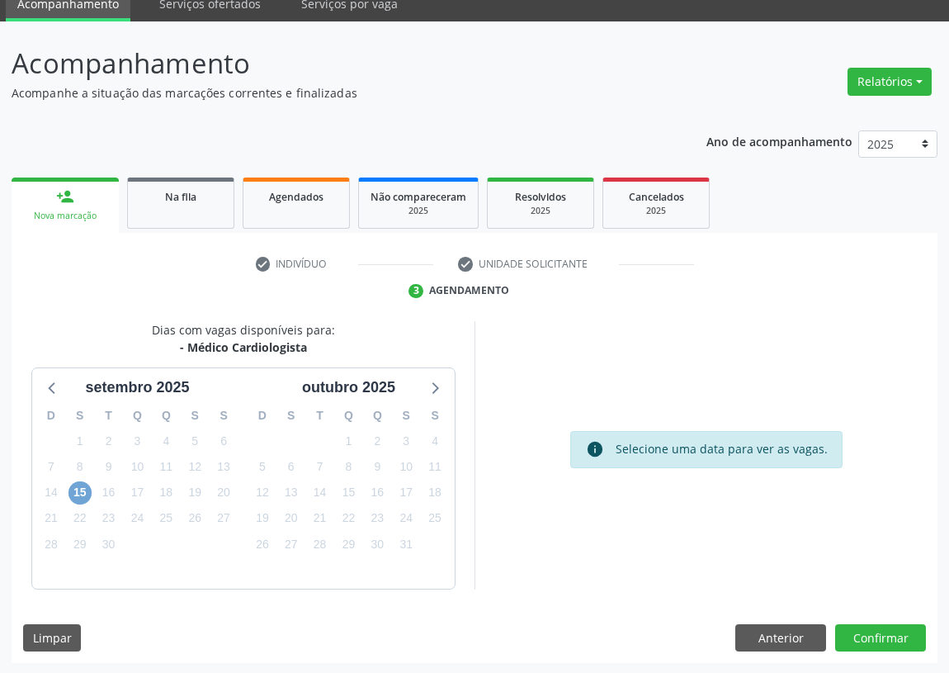
click at [80, 486] on span "15" at bounding box center [80, 492] width 23 height 23
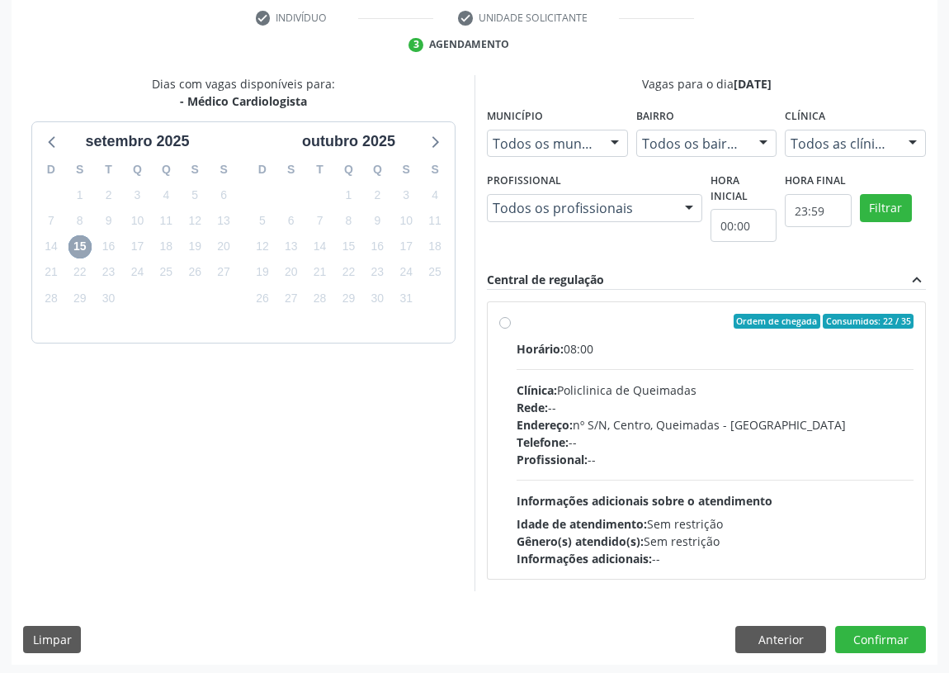
scroll to position [317, 0]
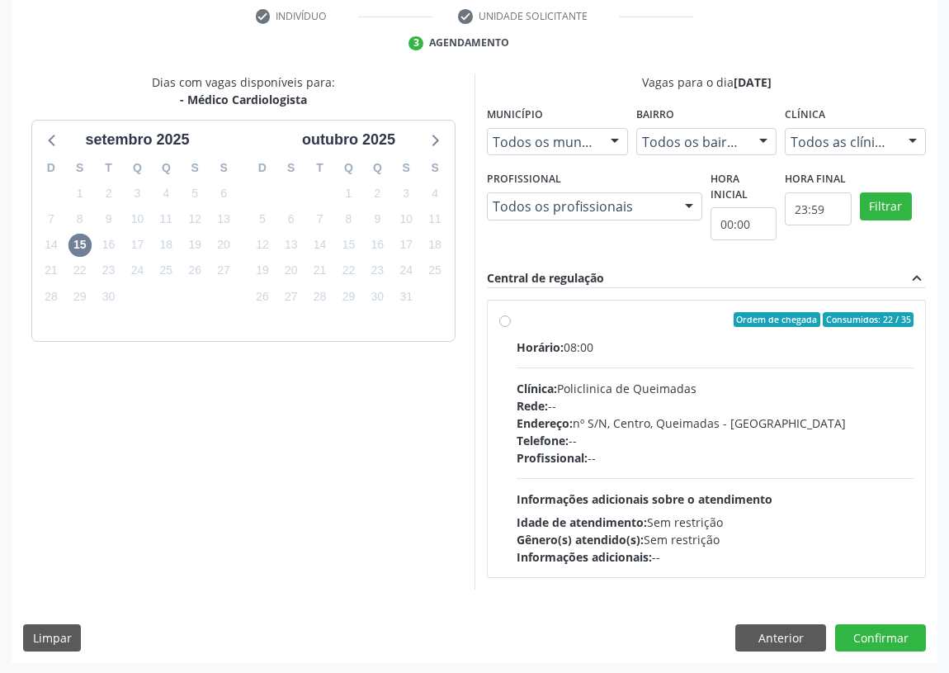
click at [517, 314] on label "Ordem de chegada Consumidos: 22 / 35 Horário: 08:00 Clínica: Policlinica de Que…" at bounding box center [715, 438] width 397 height 253
click at [503, 314] on input "Ordem de chegada Consumidos: 22 / 35 Horário: 08:00 Clínica: Policlinica de Que…" at bounding box center [505, 319] width 12 height 15
radio input "true"
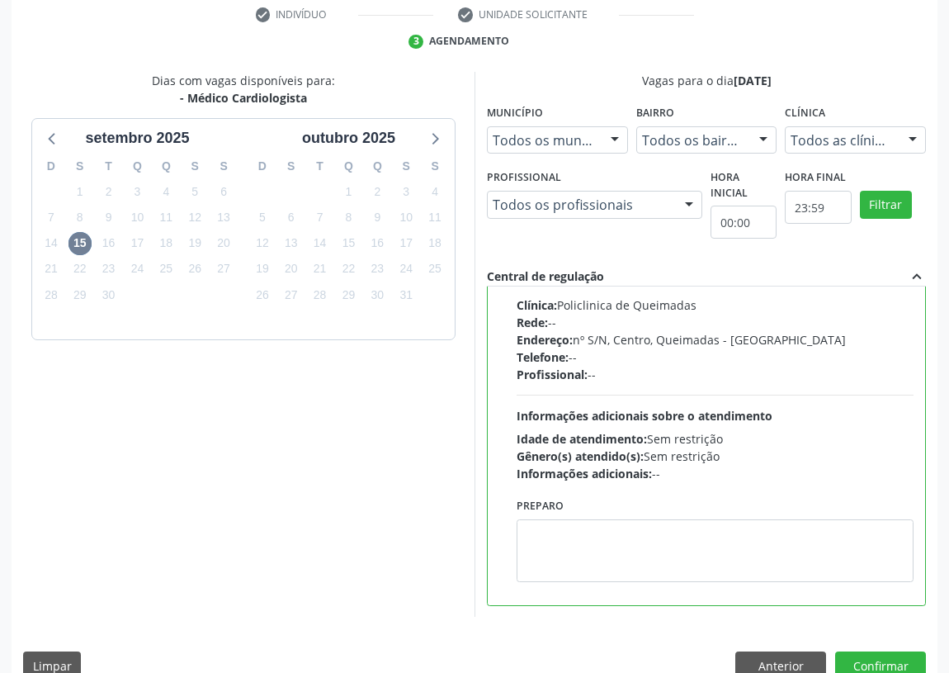
scroll to position [347, 0]
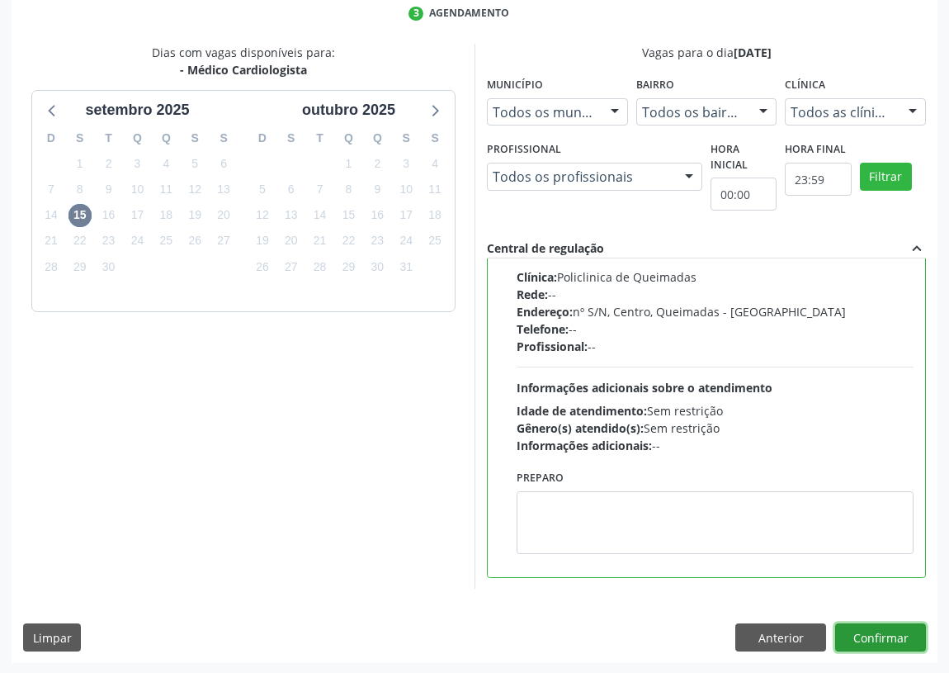
drag, startPoint x: 886, startPoint y: 638, endPoint x: 528, endPoint y: 573, distance: 364.2
click at [878, 635] on button "Confirmar" at bounding box center [881, 637] width 91 height 28
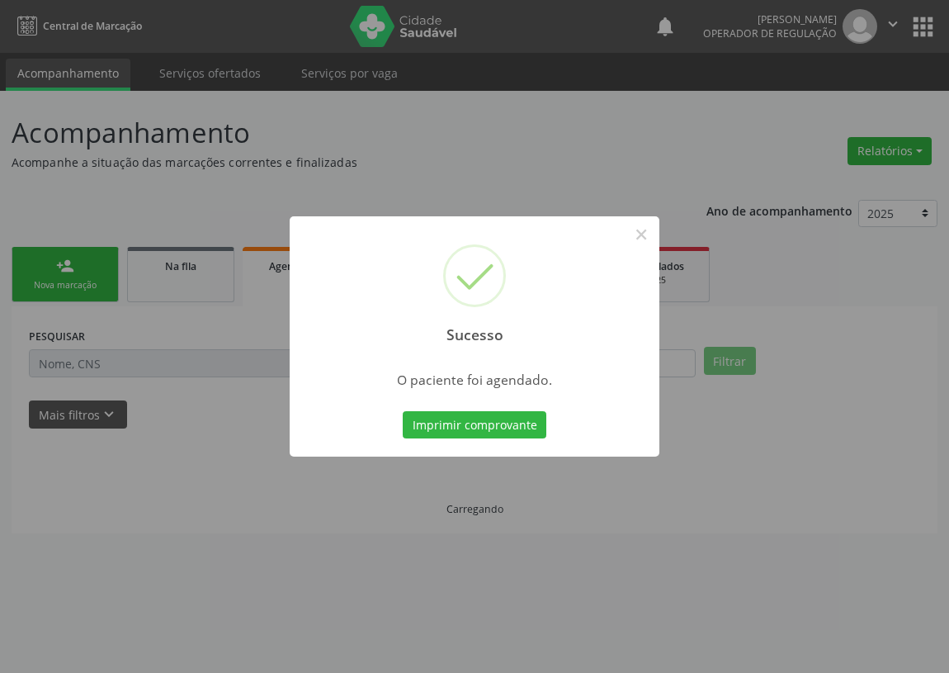
scroll to position [0, 0]
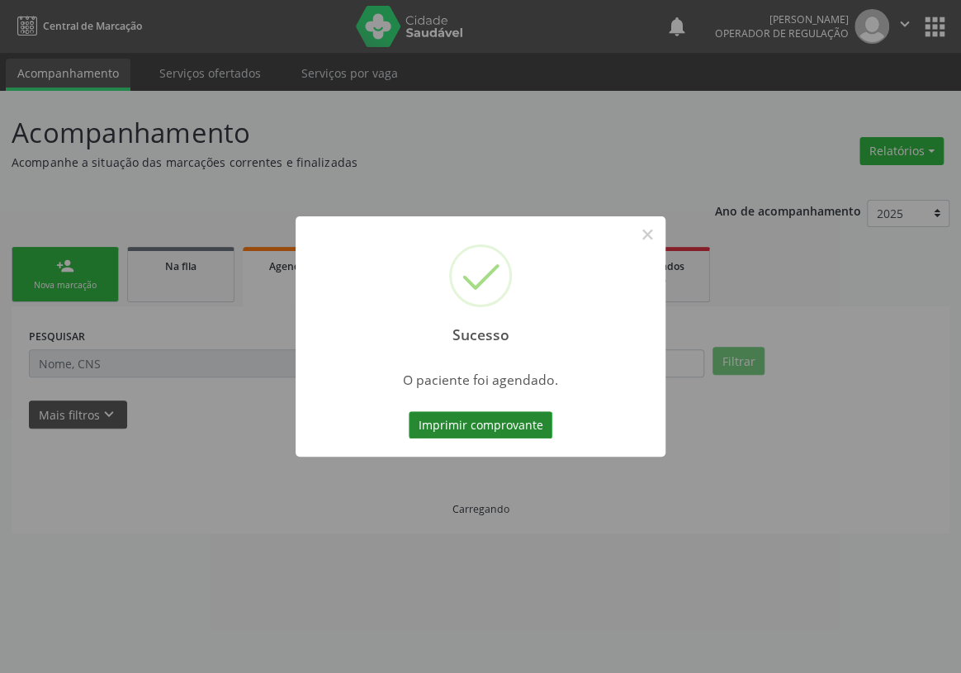
click at [532, 419] on button "Imprimir comprovante" at bounding box center [481, 425] width 144 height 28
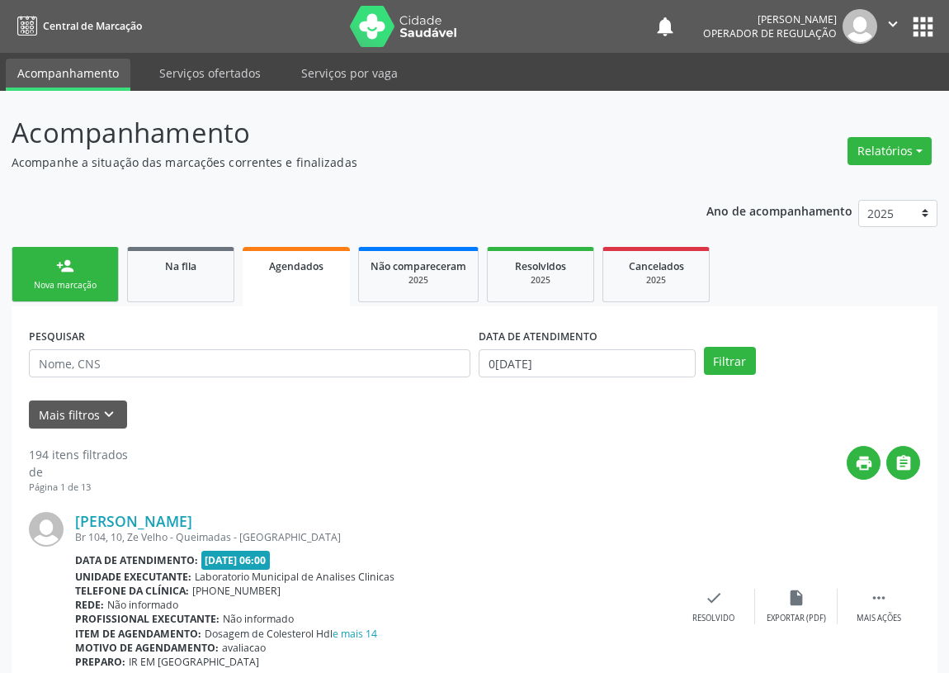
click at [69, 279] on div "Nova marcação" at bounding box center [65, 285] width 83 height 12
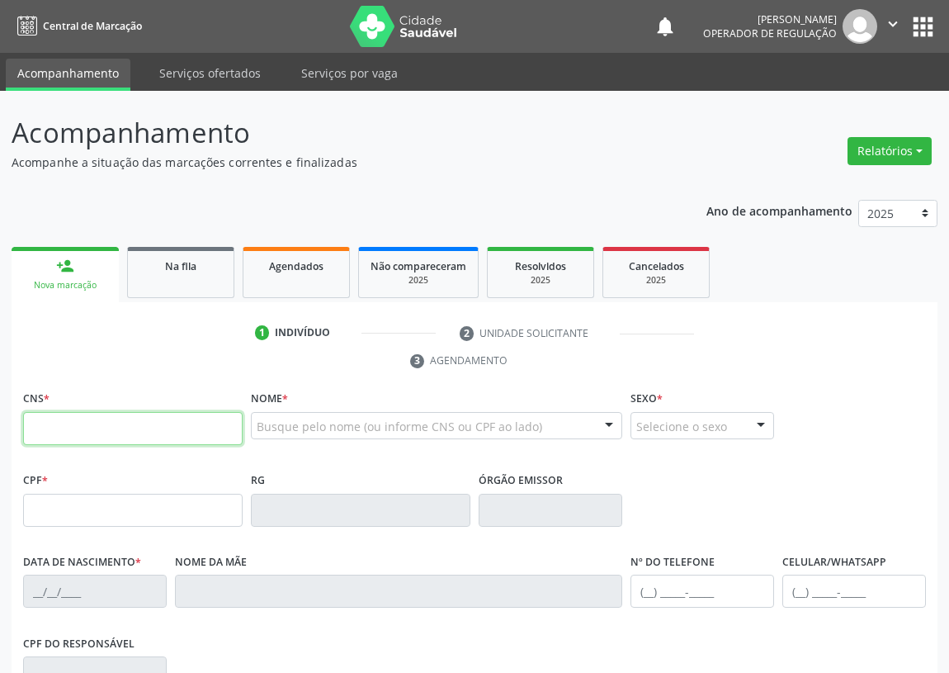
click at [32, 430] on input "text" at bounding box center [133, 428] width 220 height 33
click at [83, 424] on input "text" at bounding box center [133, 428] width 220 height 33
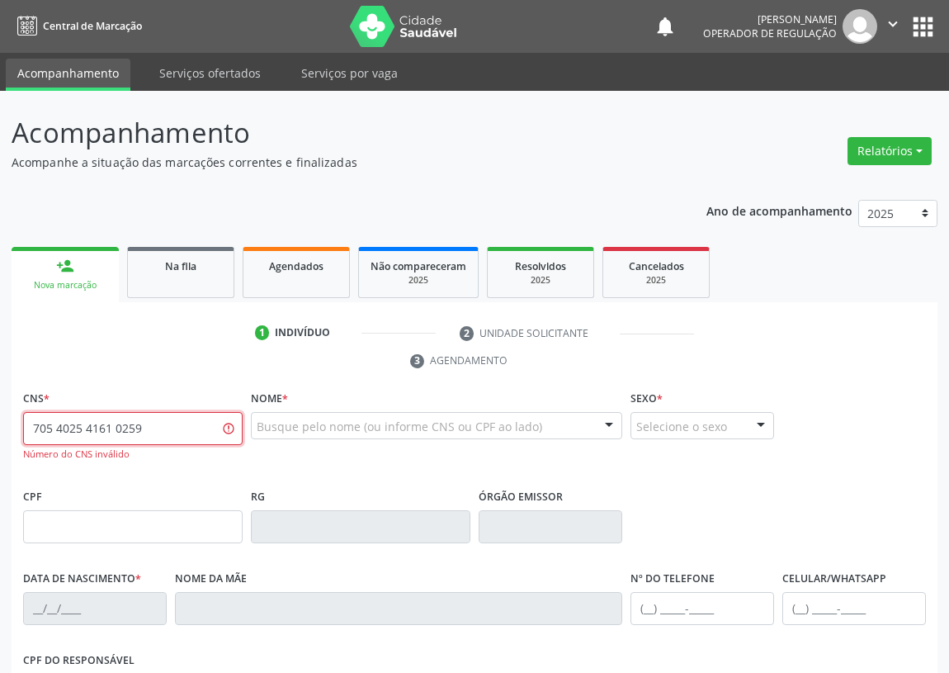
drag, startPoint x: 170, startPoint y: 438, endPoint x: 0, endPoint y: 439, distance: 170.1
click at [0, 439] on div "Acompanhamento Acompanhe a situação das marcações correntes e finalizadas Relat…" at bounding box center [474, 515] width 949 height 849
type input "705 4024 1610 2593"
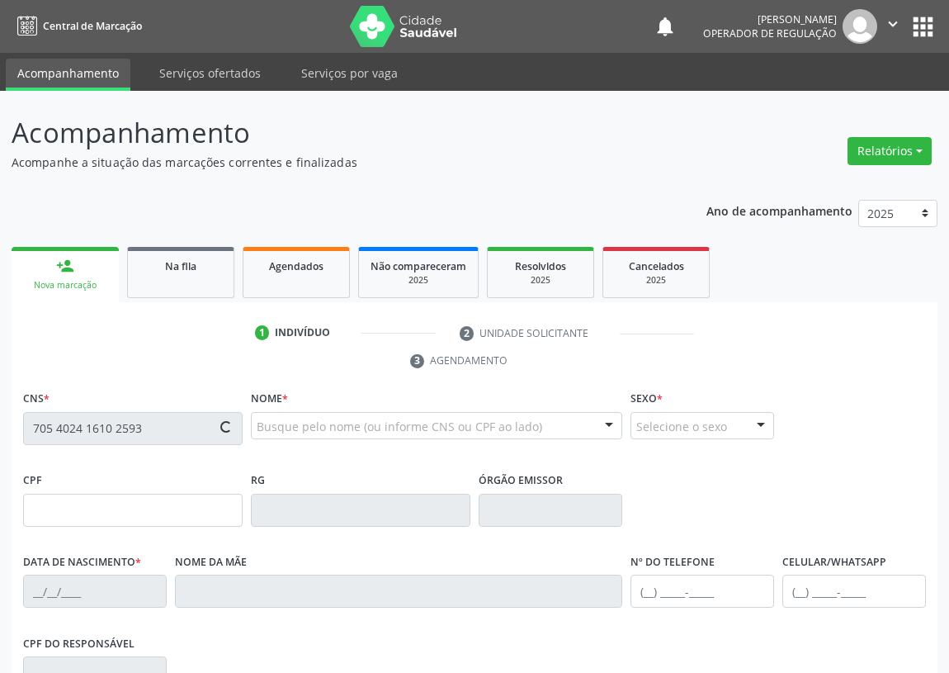
type input "927.889.554-72"
type input "[DATE]"
type input "[PERSON_NAME]"
type input "[PHONE_NUMBER]"
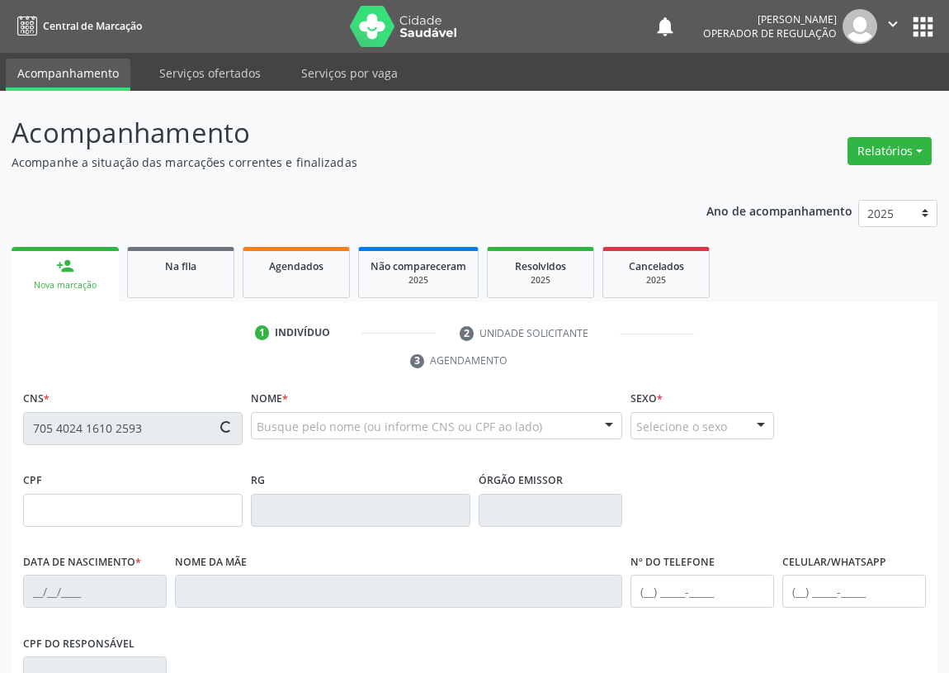
type input "447"
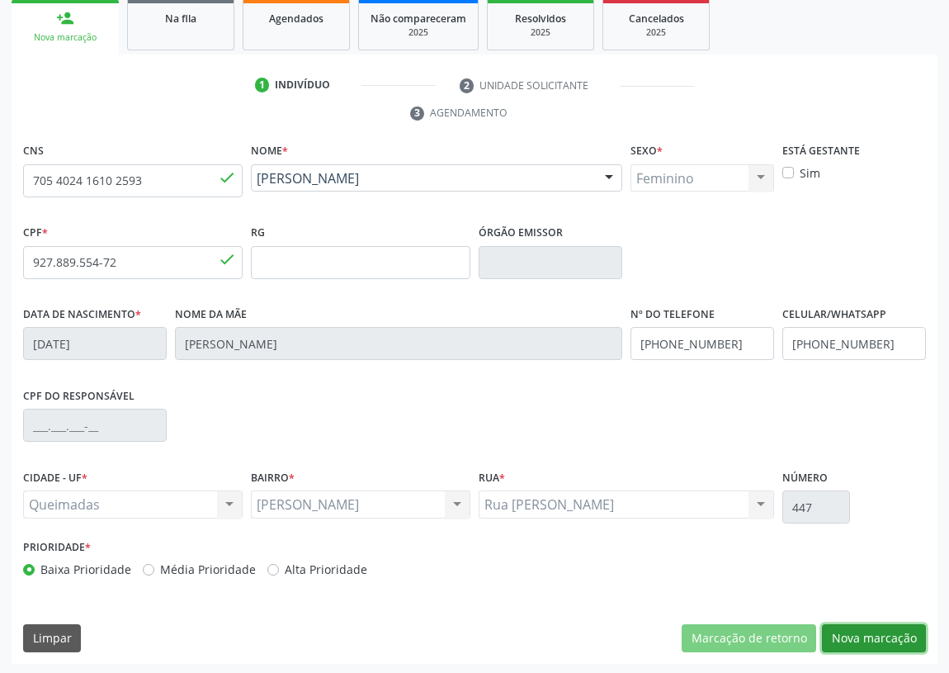
click at [878, 638] on button "Nova marcação" at bounding box center [874, 638] width 104 height 28
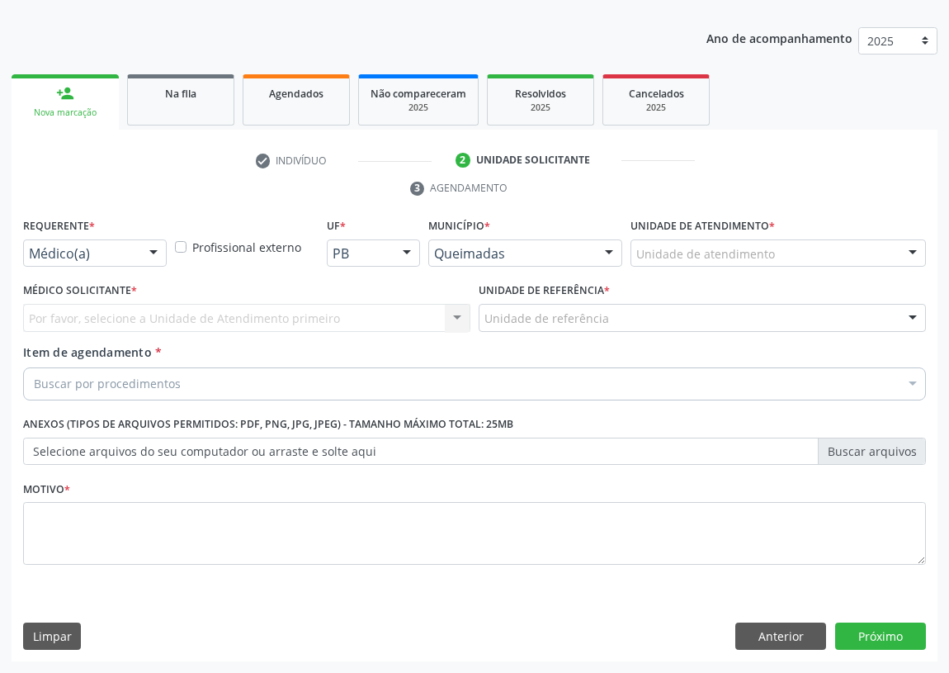
scroll to position [171, 0]
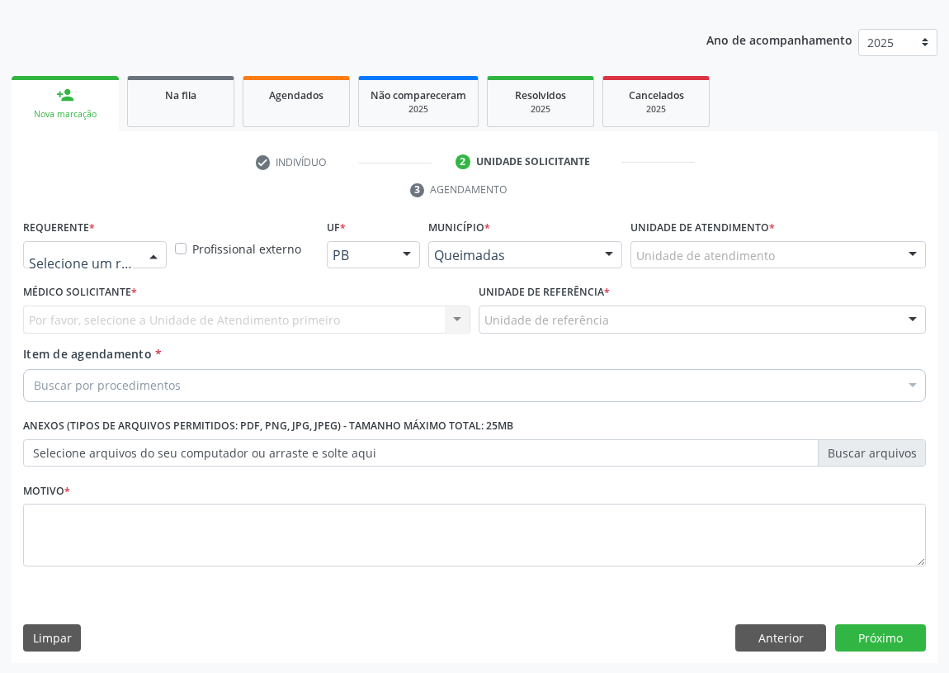
drag, startPoint x: 147, startPoint y: 245, endPoint x: 140, endPoint y: 308, distance: 63.1
click at [148, 247] on div at bounding box center [153, 256] width 25 height 28
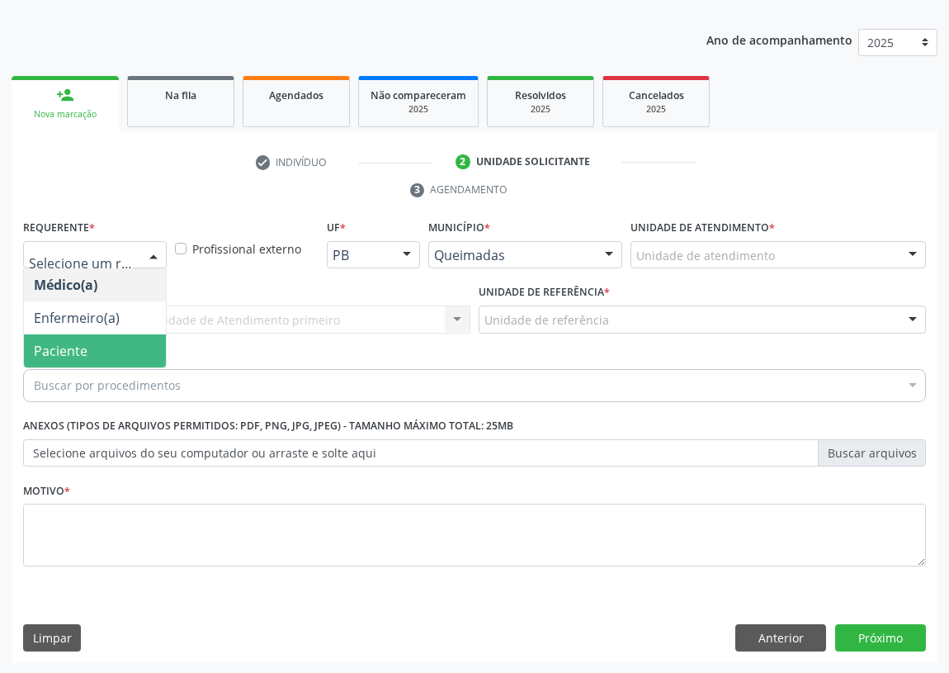
drag, startPoint x: 135, startPoint y: 349, endPoint x: 278, endPoint y: 328, distance: 144.4
click at [137, 349] on span "Paciente" at bounding box center [95, 350] width 142 height 33
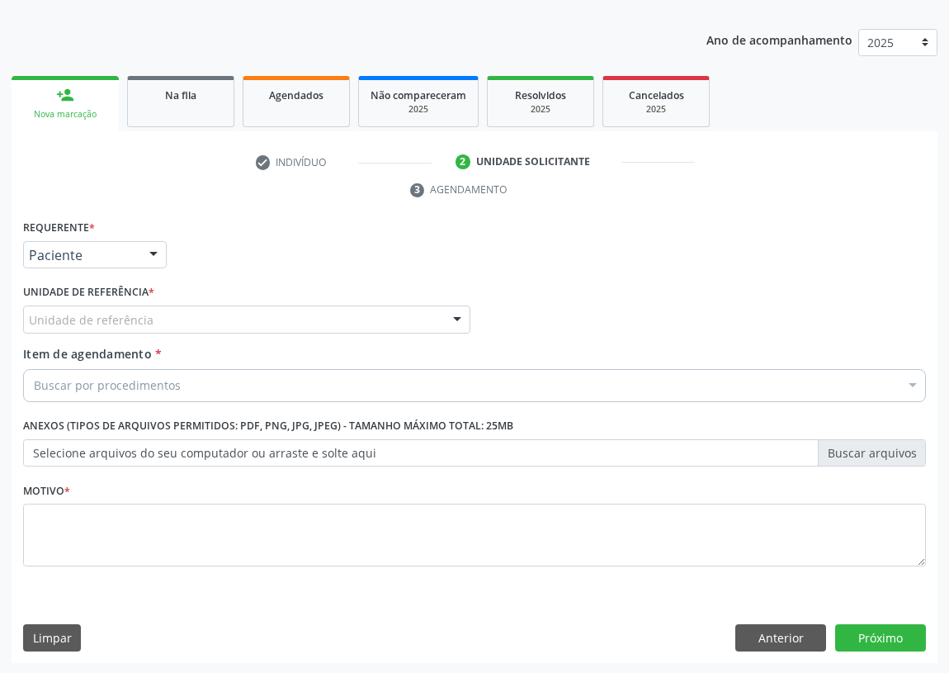
click at [340, 319] on div "Unidade de referência" at bounding box center [246, 319] width 447 height 28
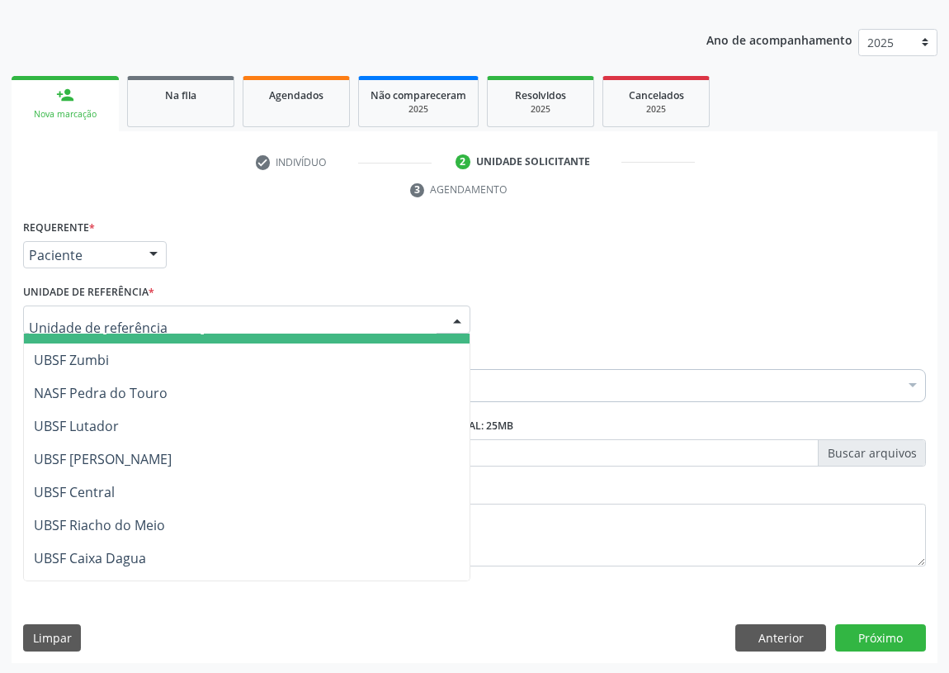
scroll to position [225, 0]
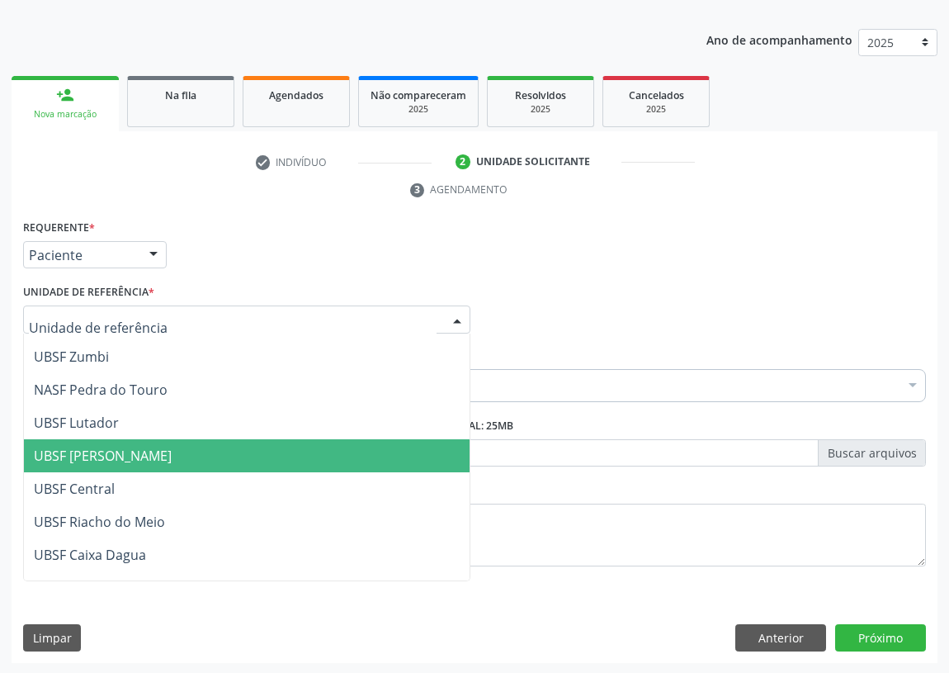
drag, startPoint x: 142, startPoint y: 456, endPoint x: 74, endPoint y: 437, distance: 70.3
click at [140, 454] on span "UBSF [PERSON_NAME]" at bounding box center [103, 456] width 138 height 18
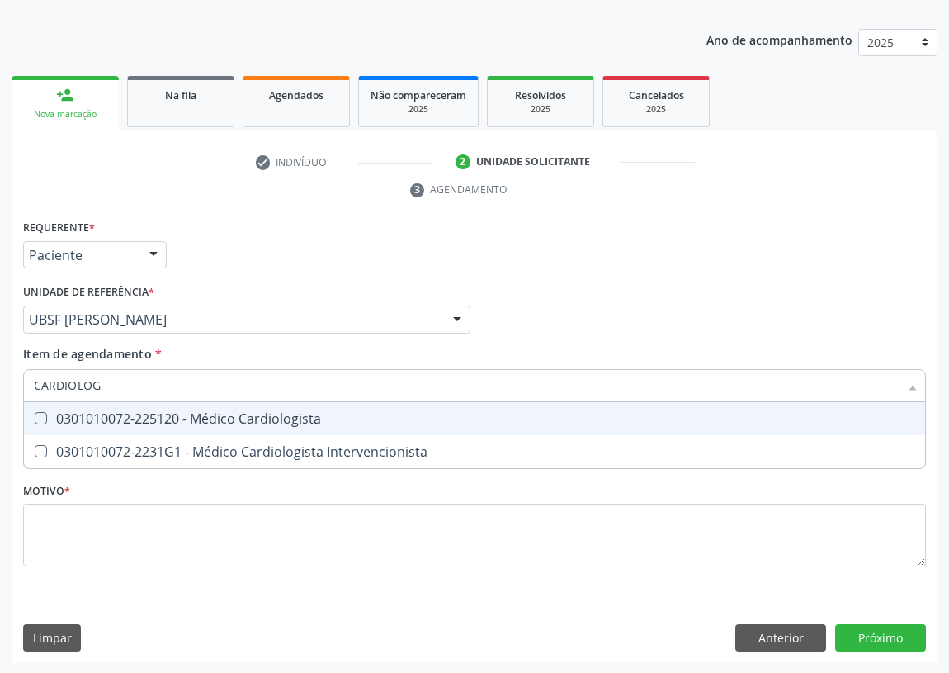
type input "CARDIOLOGI"
drag, startPoint x: 279, startPoint y: 418, endPoint x: 171, endPoint y: 509, distance: 141.8
click at [268, 425] on span "0301010072-225120 - Médico Cardiologista" at bounding box center [475, 418] width 902 height 33
checkbox Cardiologista "true"
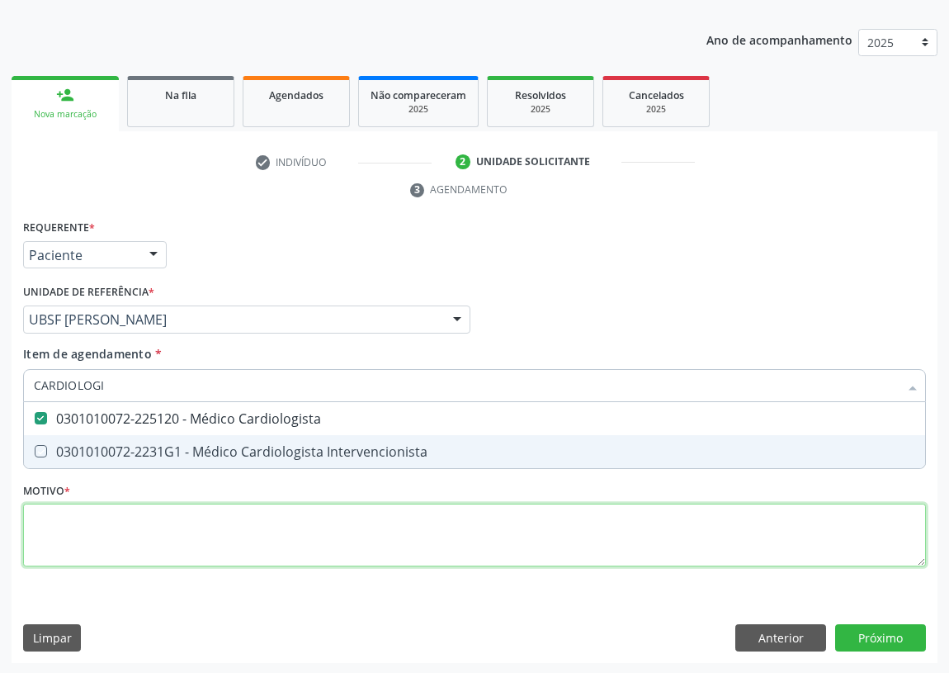
click at [152, 542] on div "Requerente * Paciente Médico(a) Enfermeiro(a) Paciente Nenhum resultado encontr…" at bounding box center [474, 402] width 903 height 374
checkbox Intervencionista "true"
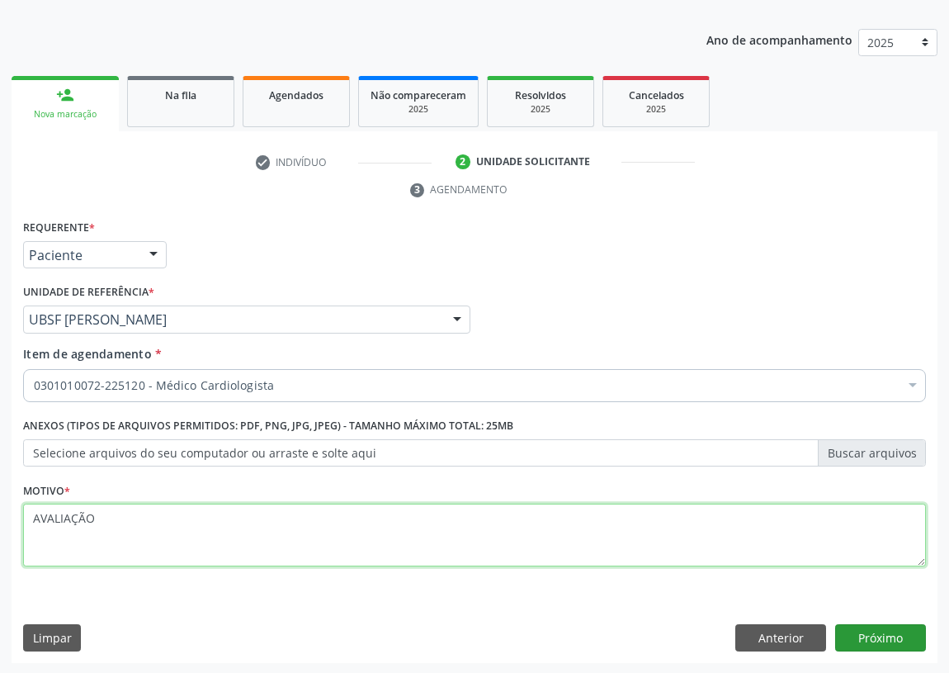
type textarea "AVALIAÇÃO"
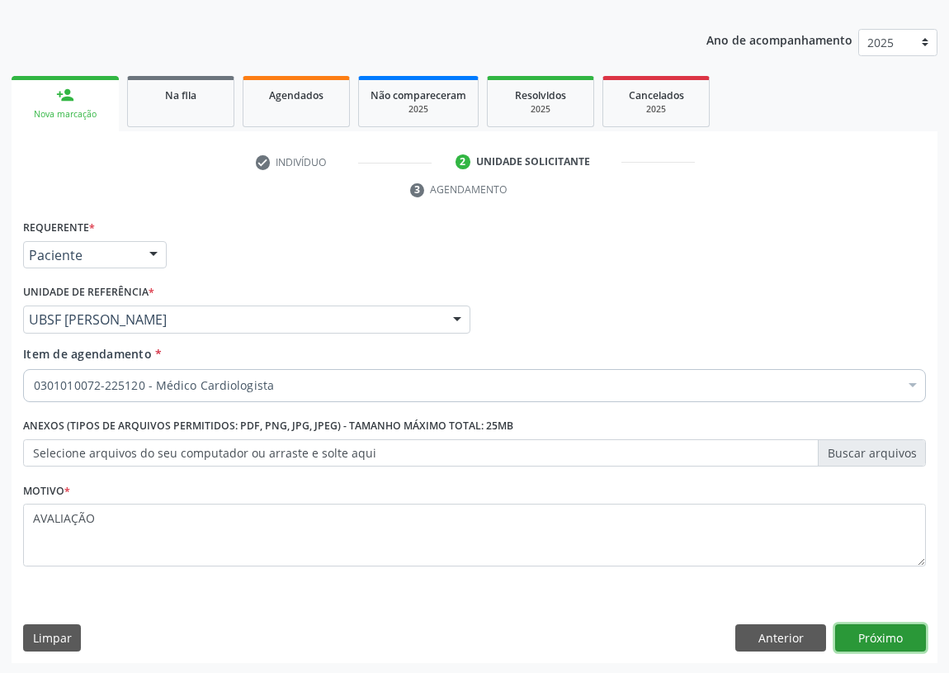
drag, startPoint x: 867, startPoint y: 632, endPoint x: 853, endPoint y: 628, distance: 14.6
click at [853, 628] on button "Próximo" at bounding box center [881, 638] width 91 height 28
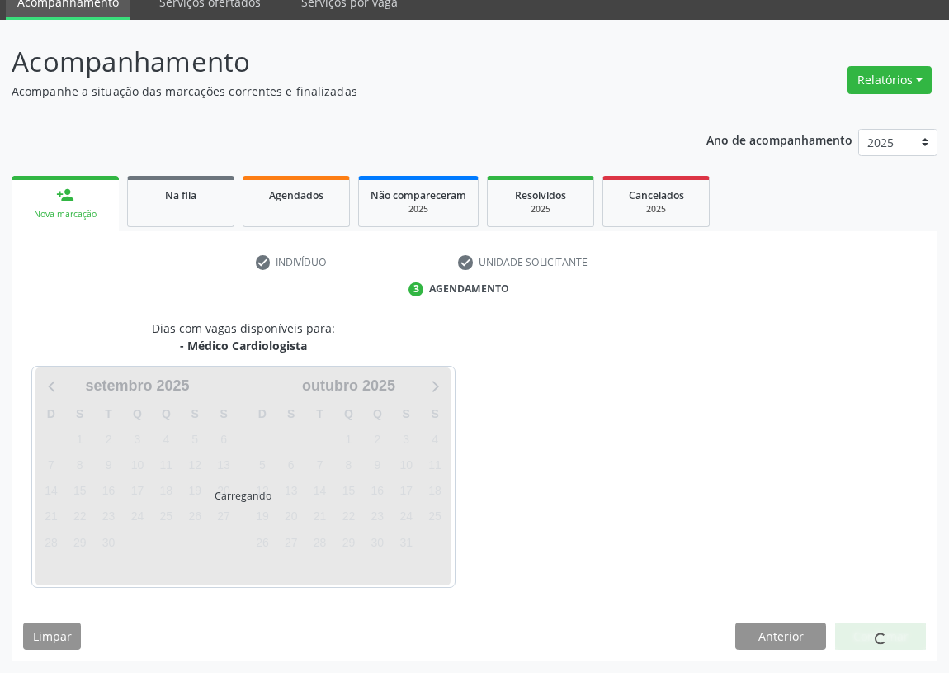
scroll to position [69, 0]
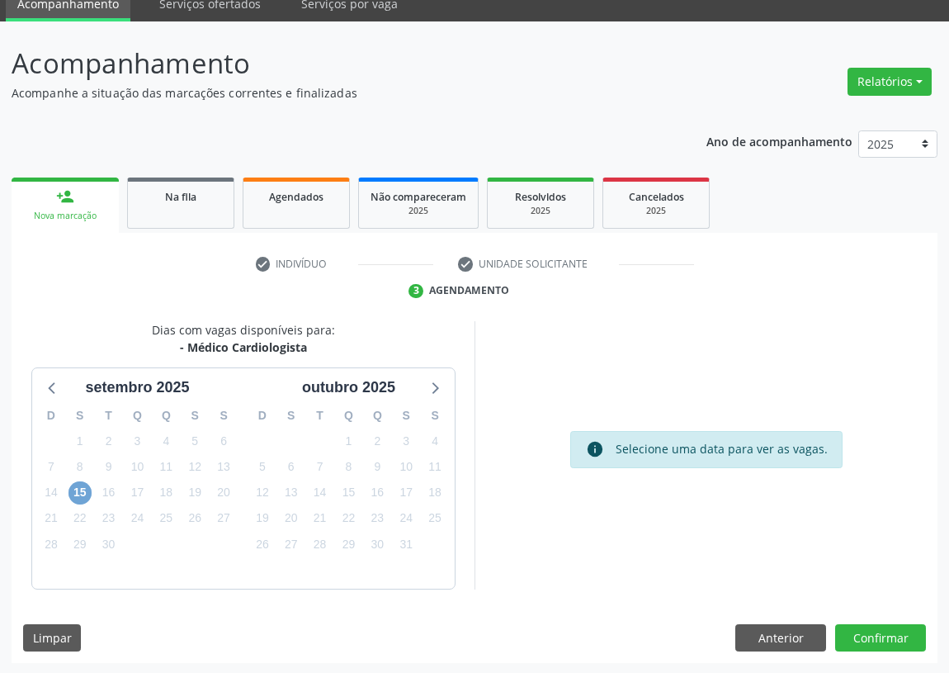
click at [85, 490] on span "15" at bounding box center [80, 492] width 23 height 23
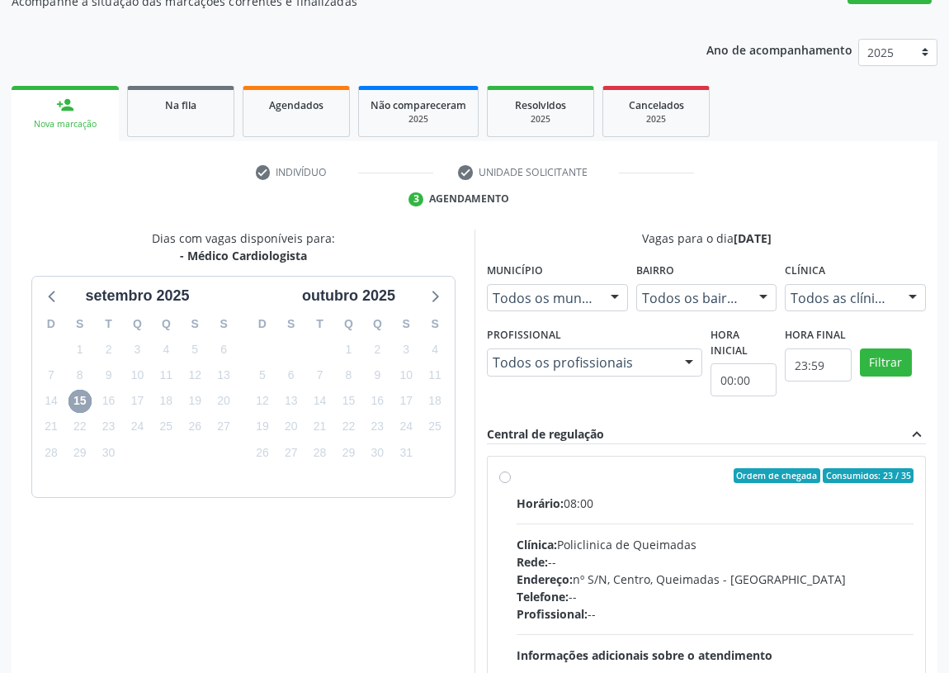
scroll to position [295, 0]
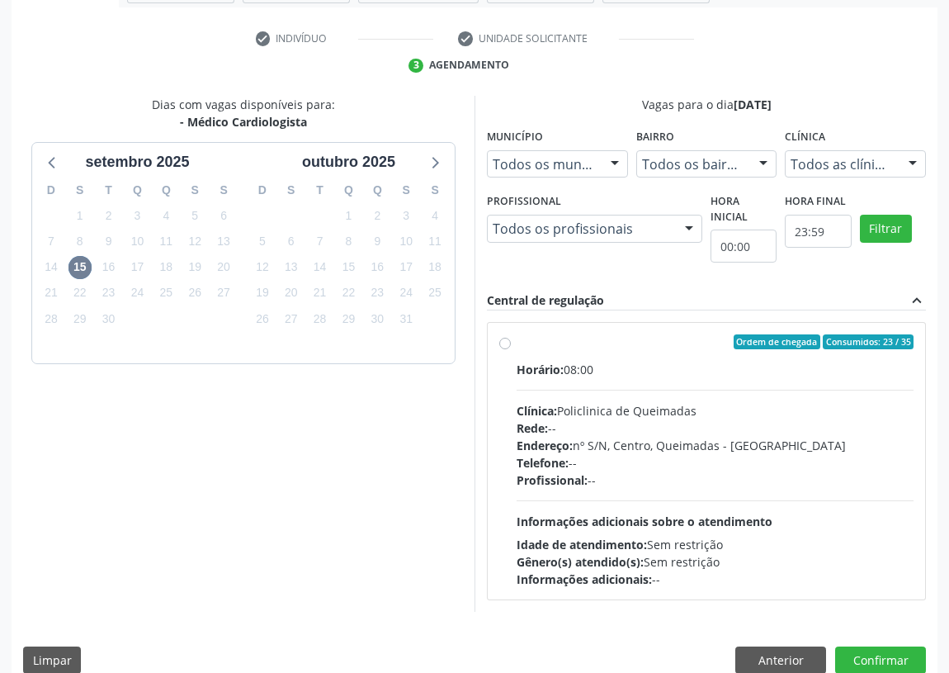
click at [517, 343] on label "Ordem de chegada Consumidos: 23 / 35 Horário: 08:00 Clínica: Policlinica de Que…" at bounding box center [715, 460] width 397 height 253
click at [505, 343] on input "Ordem de chegada Consumidos: 23 / 35 Horário: 08:00 Clínica: Policlinica de Que…" at bounding box center [505, 341] width 12 height 15
radio input "true"
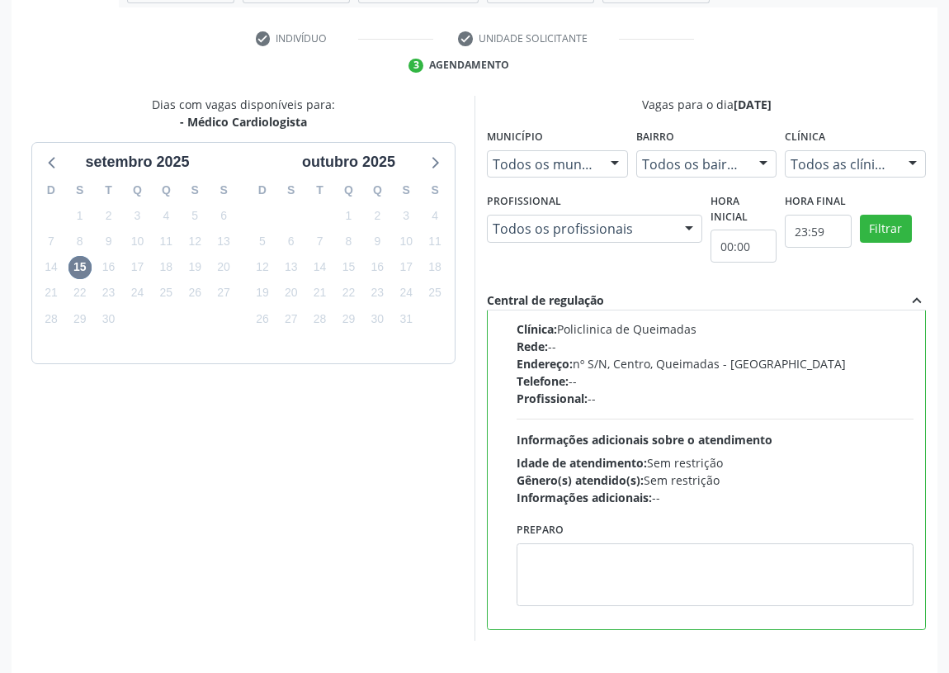
scroll to position [347, 0]
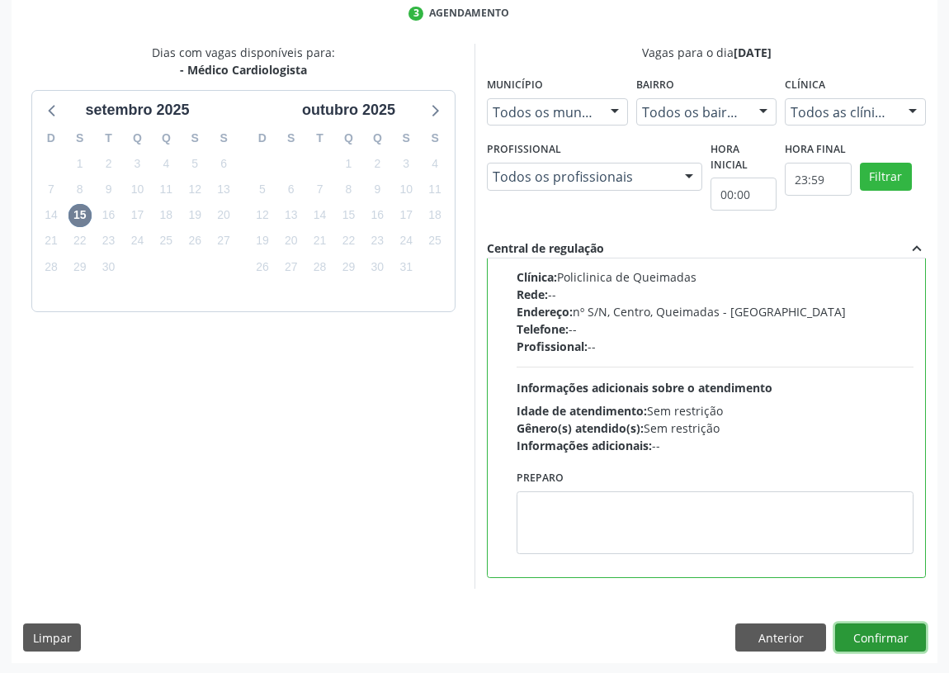
drag, startPoint x: 871, startPoint y: 627, endPoint x: 867, endPoint y: 616, distance: 11.5
click at [872, 620] on div "Dias com vagas disponíveis para: - Médico Cardiologista s[DATE] D S T Q Q S S 3…" at bounding box center [475, 353] width 926 height 619
click at [888, 640] on button "Confirmar" at bounding box center [881, 637] width 91 height 28
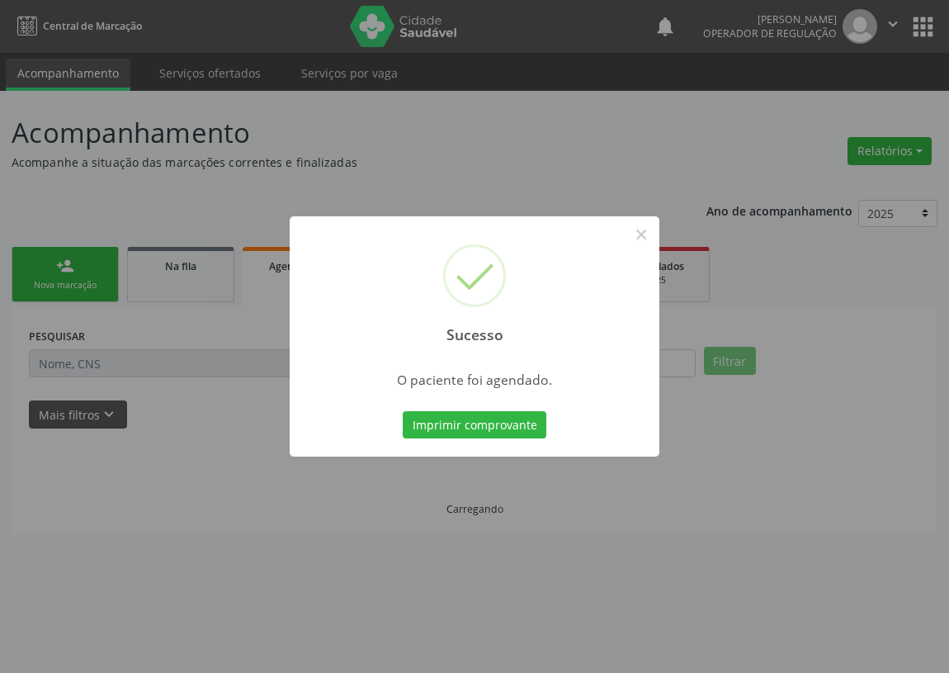
scroll to position [0, 0]
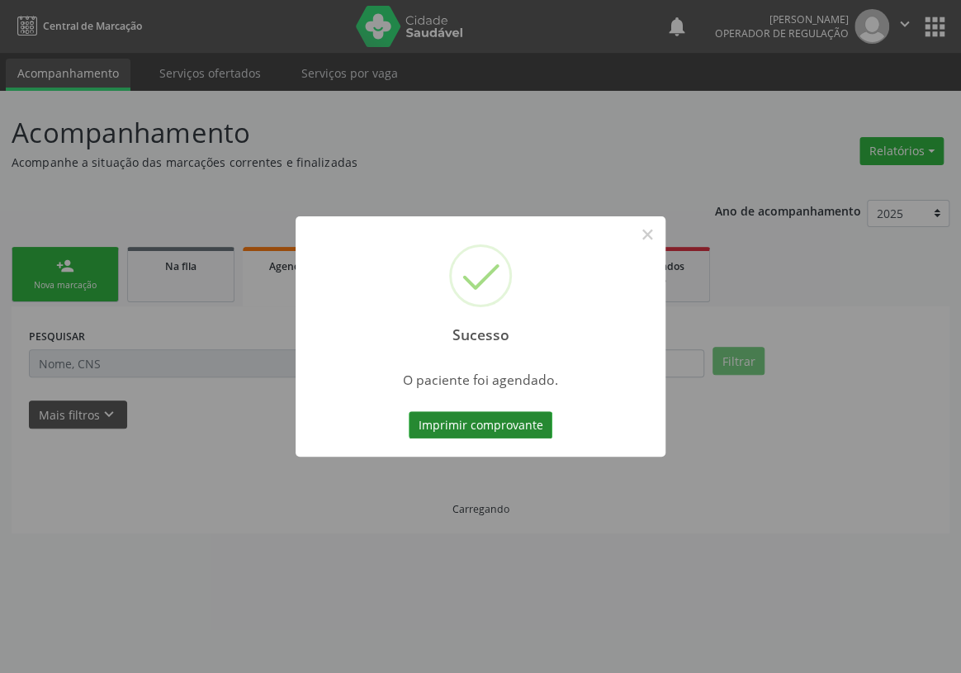
click at [504, 424] on button "Imprimir comprovante" at bounding box center [481, 425] width 144 height 28
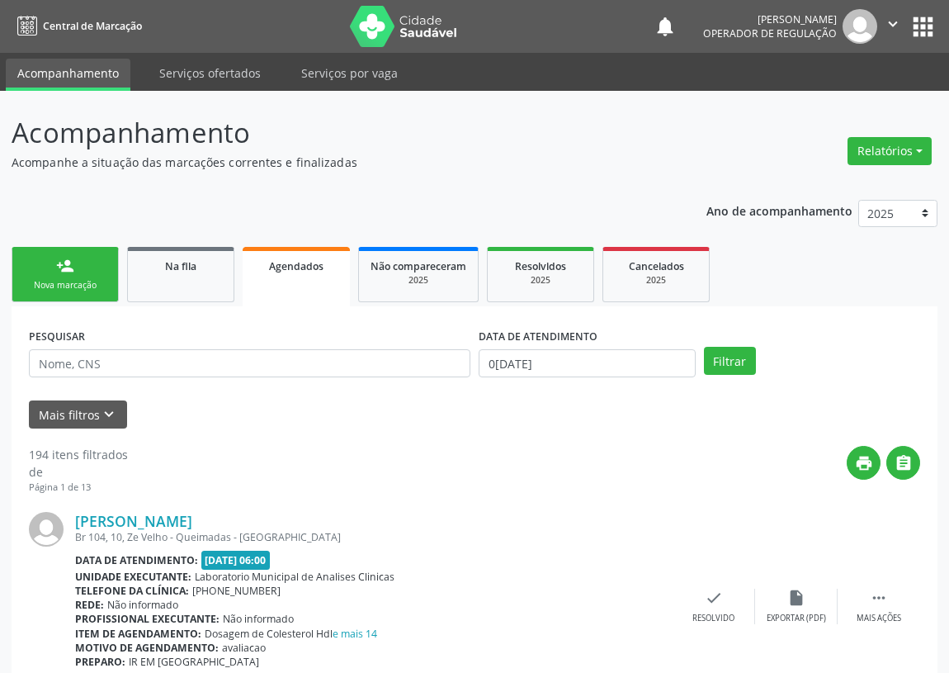
click at [89, 272] on link "person_add Nova marcação" at bounding box center [65, 274] width 107 height 55
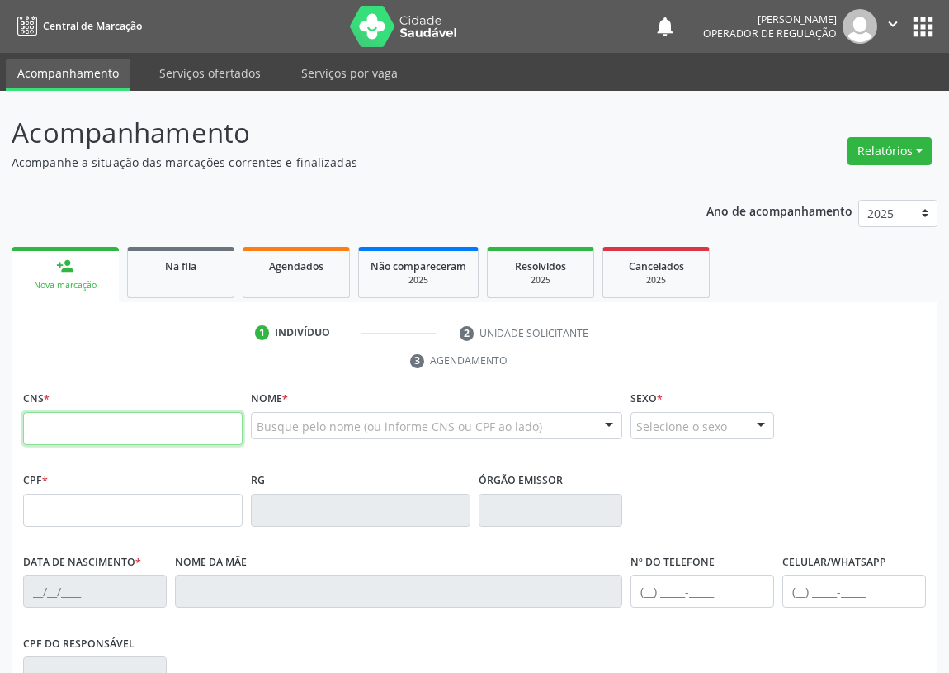
click at [40, 421] on input "text" at bounding box center [133, 428] width 220 height 33
click at [98, 438] on input "text" at bounding box center [133, 428] width 220 height 33
type input "700 0060 9452 6508"
type input "000.197.184-03"
type input "[DATE]"
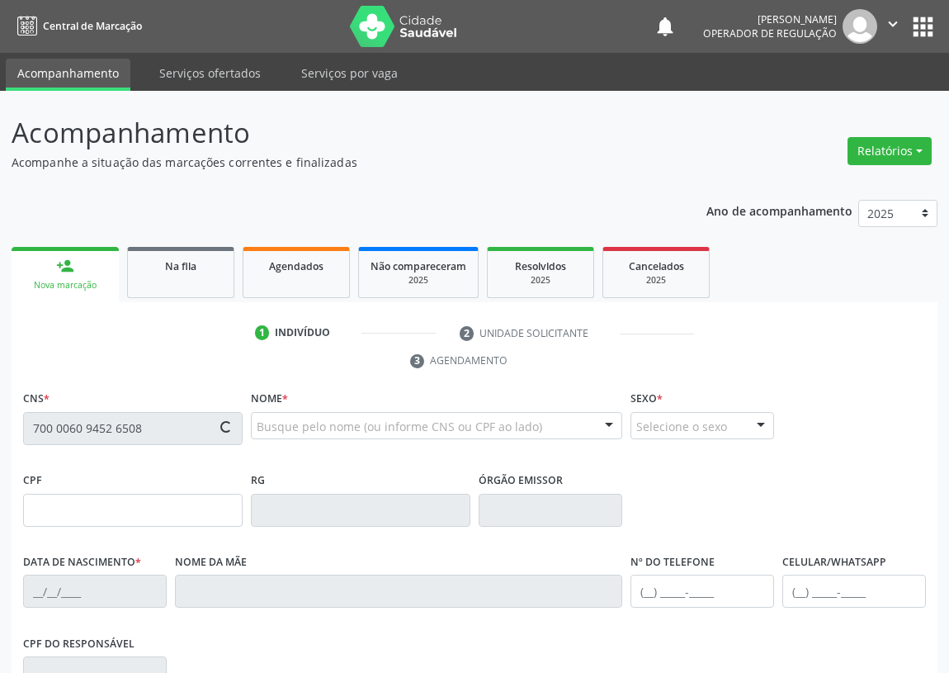
type input "[PERSON_NAME]"
type input "[PHONE_NUMBER]"
type input "44"
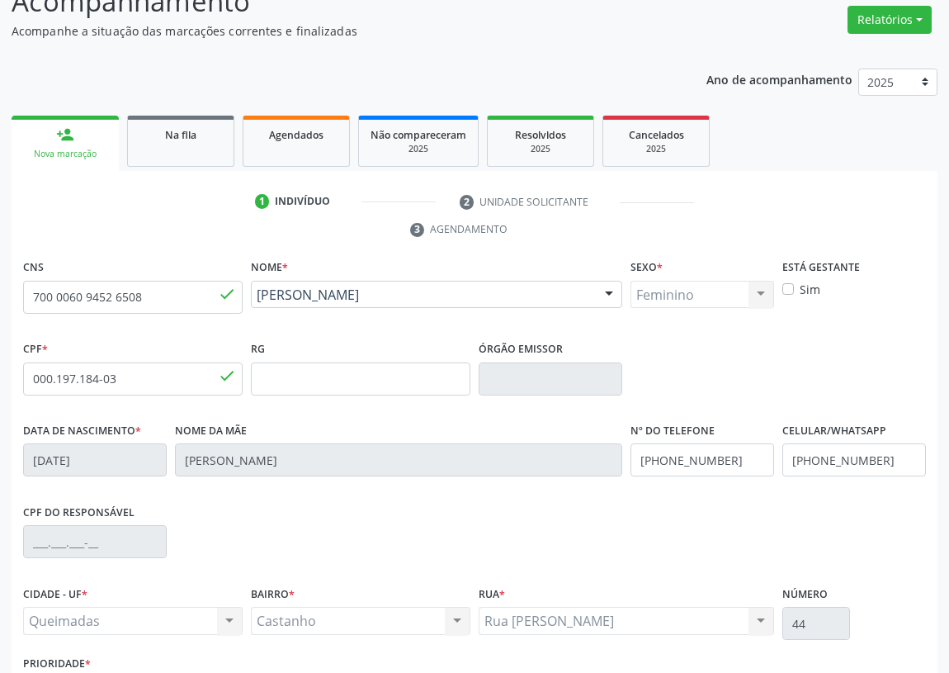
scroll to position [248, 0]
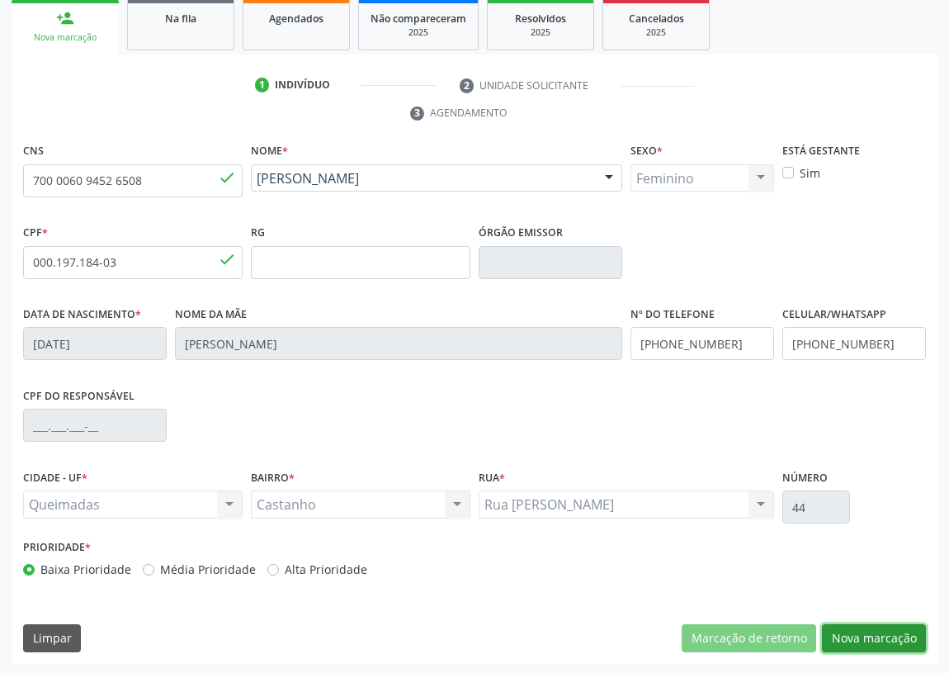
drag, startPoint x: 862, startPoint y: 634, endPoint x: 500, endPoint y: 586, distance: 364.8
click at [834, 625] on button "Nova marcação" at bounding box center [874, 638] width 104 height 28
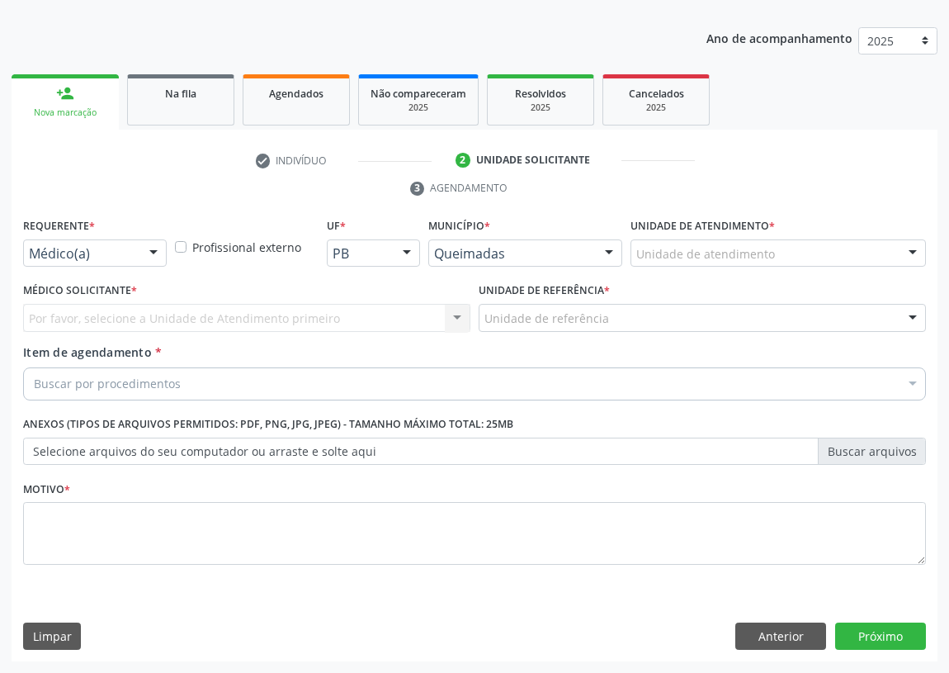
scroll to position [171, 0]
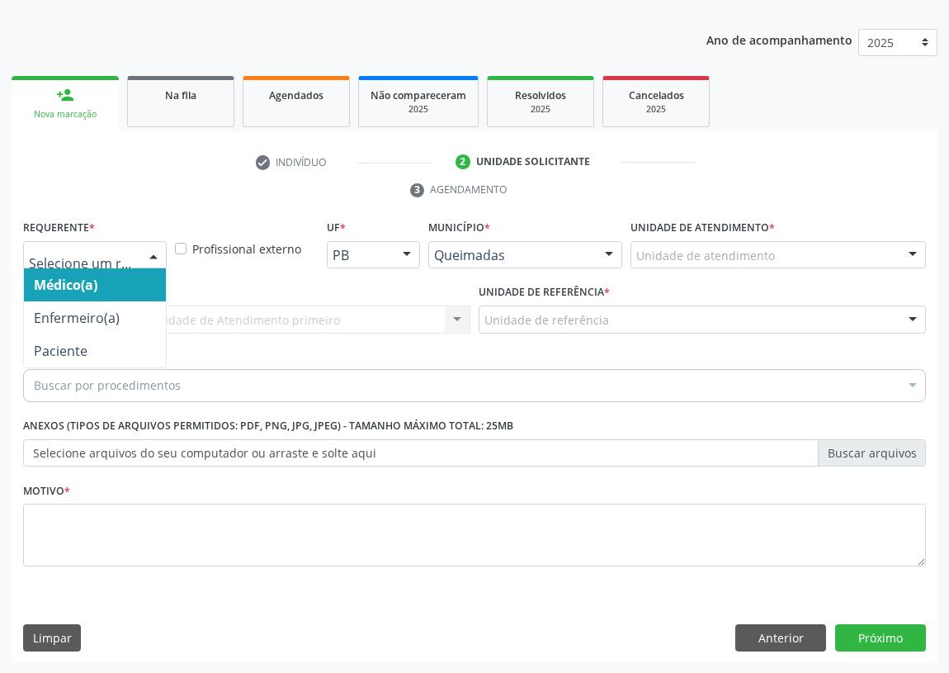
drag, startPoint x: 147, startPoint y: 253, endPoint x: 55, endPoint y: 391, distance: 165.6
click at [145, 255] on div at bounding box center [153, 256] width 25 height 28
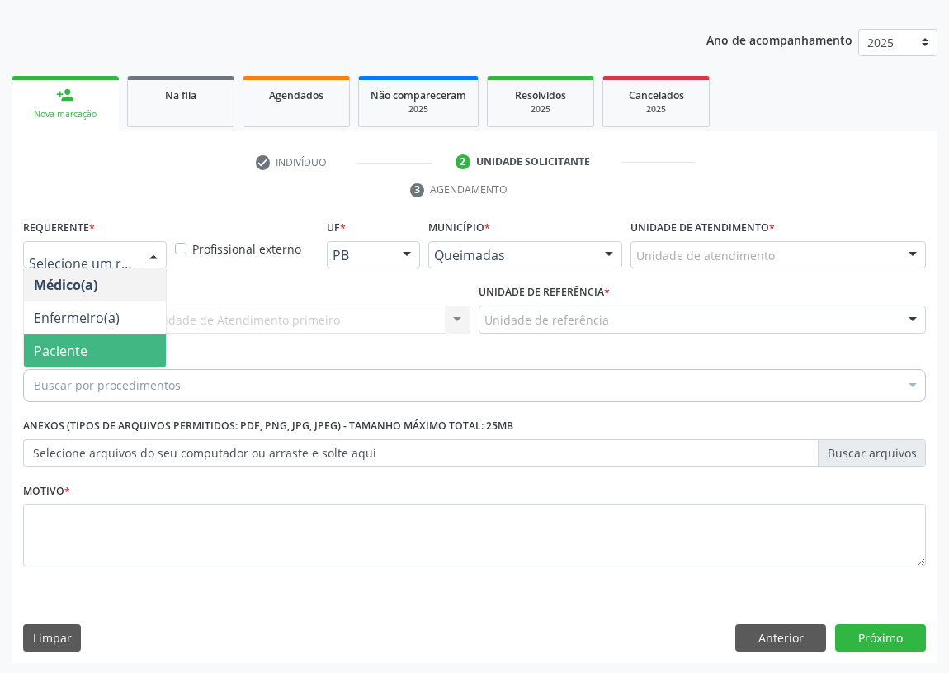
click at [111, 343] on span "Paciente" at bounding box center [95, 350] width 142 height 33
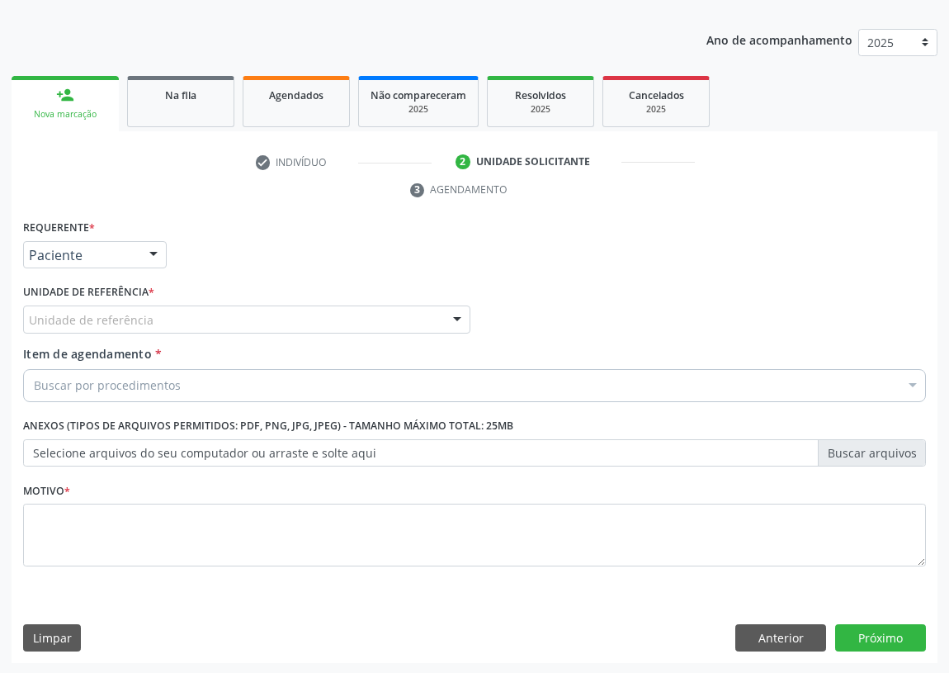
click at [413, 307] on div "Unidade de referência" at bounding box center [246, 319] width 447 height 28
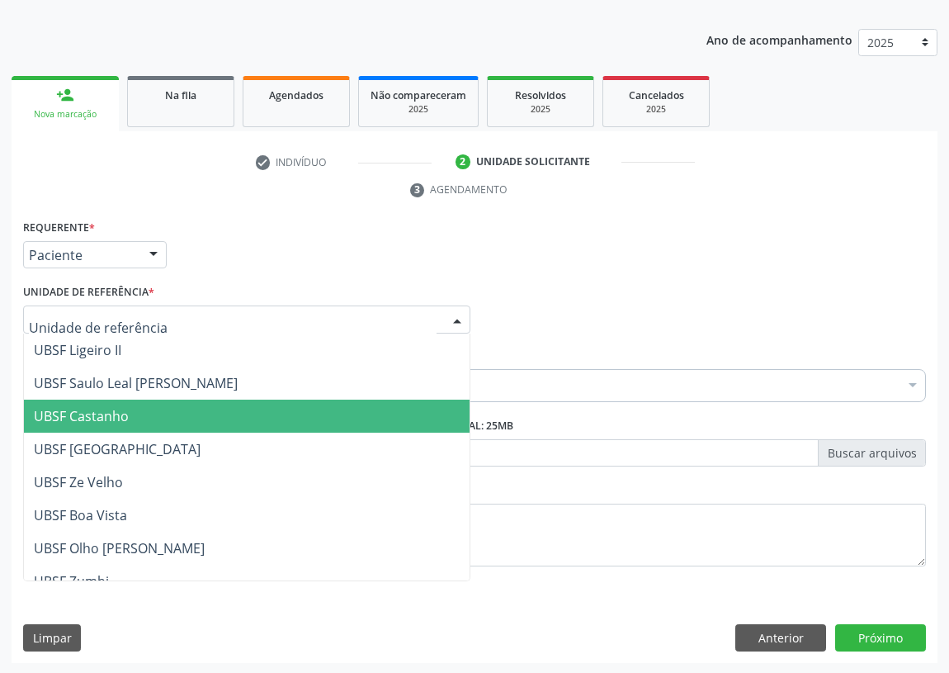
drag, startPoint x: 115, startPoint y: 417, endPoint x: 0, endPoint y: 434, distance: 116.1
click at [24, 433] on ul "UBSF Ligeiro II UBSF Saulo Leal [PERSON_NAME] UBSF Castanho UBSF [GEOGRAPHIC_DA…" at bounding box center [247, 664] width 446 height 660
drag, startPoint x: 150, startPoint y: 407, endPoint x: 0, endPoint y: 413, distance: 150.4
click at [147, 407] on span "UBSF Castanho" at bounding box center [247, 416] width 446 height 33
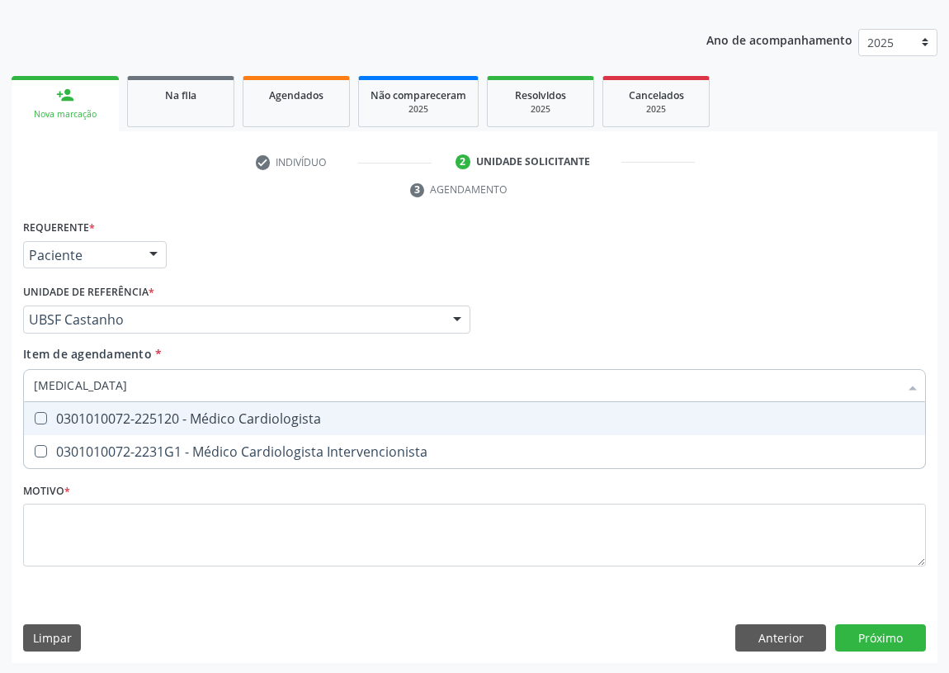
type input "CARDIOLOGISTA"
drag, startPoint x: 40, startPoint y: 416, endPoint x: 45, endPoint y: 523, distance: 107.4
click at [40, 415] on Cardiologista at bounding box center [41, 418] width 12 height 12
click at [35, 415] on Cardiologista "checkbox" at bounding box center [29, 418] width 11 height 11
checkbox Cardiologista "true"
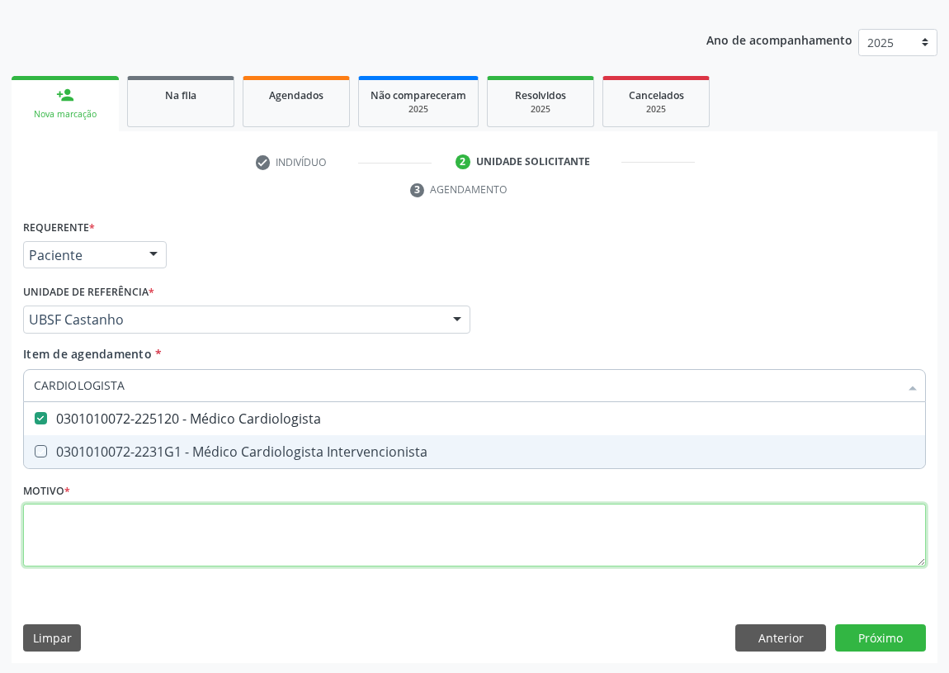
click at [49, 531] on div "Requerente * Paciente Médico(a) Enfermeiro(a) Paciente Nenhum resultado encontr…" at bounding box center [474, 402] width 903 height 374
checkbox Intervencionista "true"
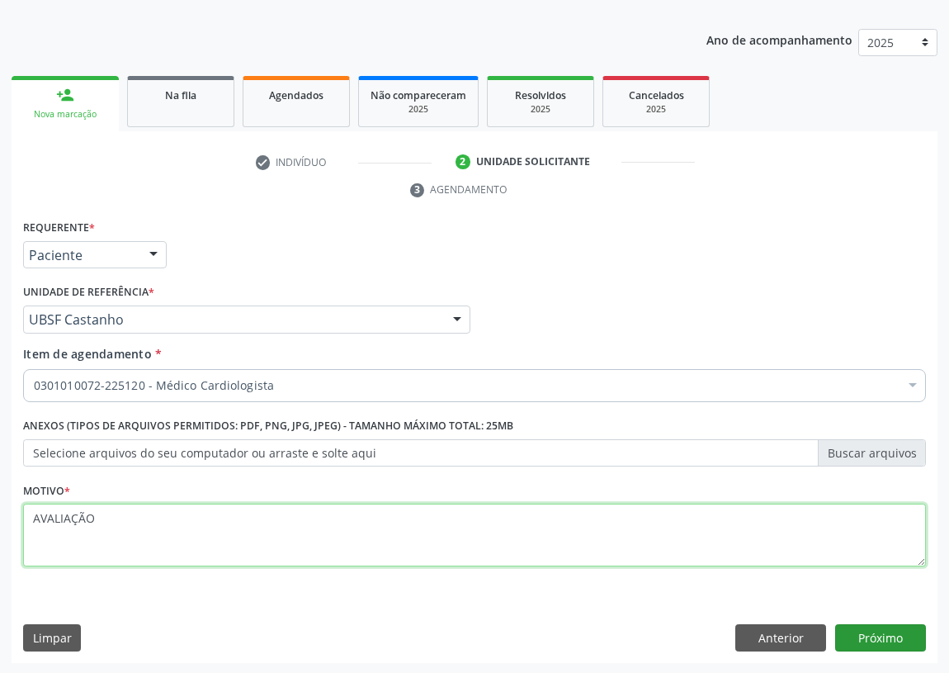
type textarea "AVALIAÇÃO"
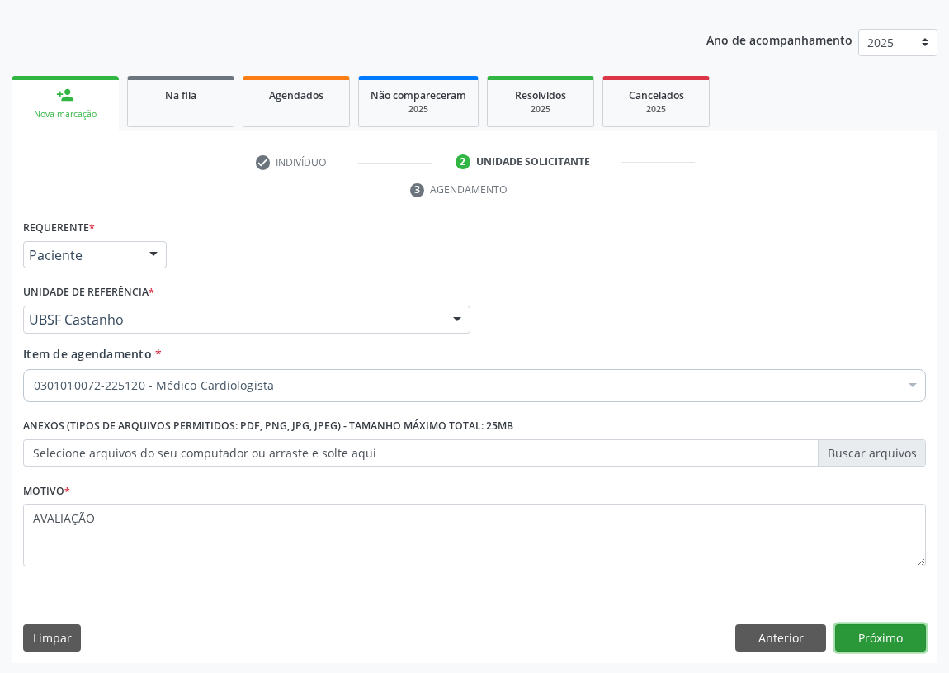
drag, startPoint x: 875, startPoint y: 633, endPoint x: 860, endPoint y: 632, distance: 15.0
click at [860, 632] on button "Próximo" at bounding box center [881, 638] width 91 height 28
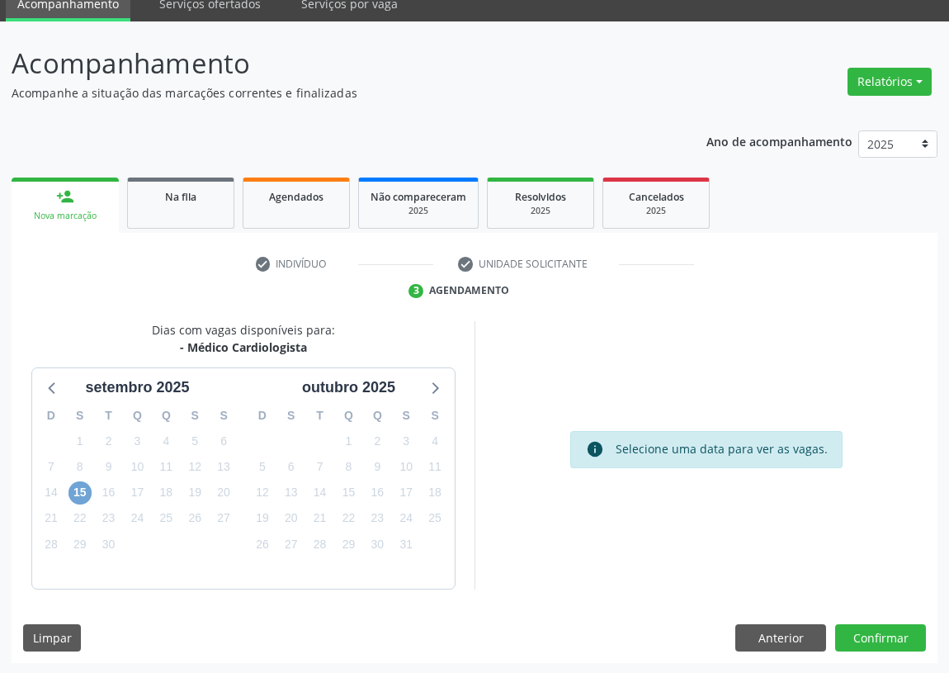
drag, startPoint x: 73, startPoint y: 488, endPoint x: 402, endPoint y: 412, distance: 338.1
click at [72, 488] on span "15" at bounding box center [80, 492] width 23 height 23
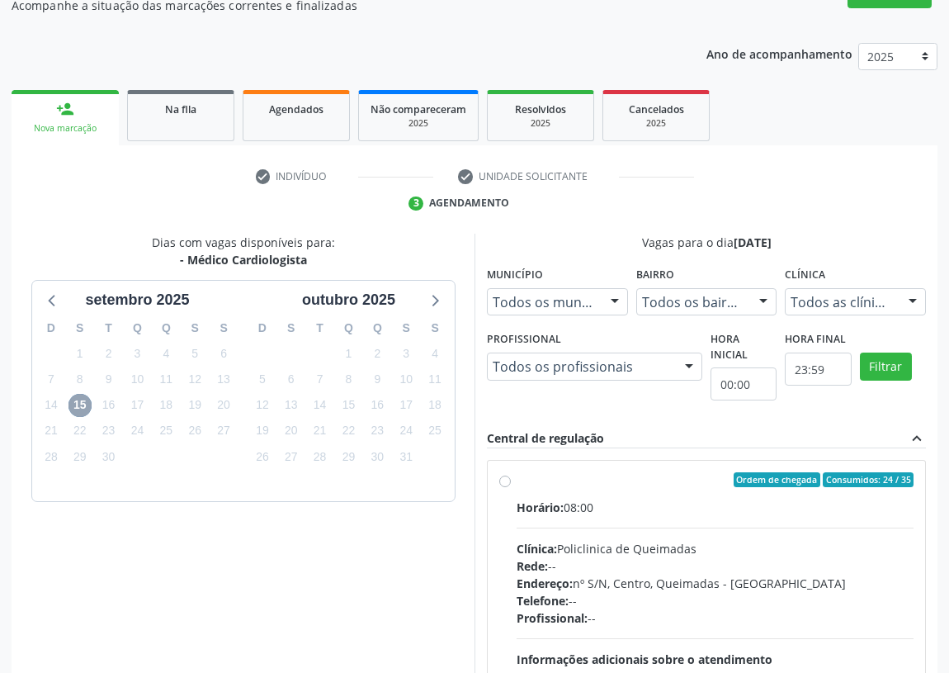
scroll to position [317, 0]
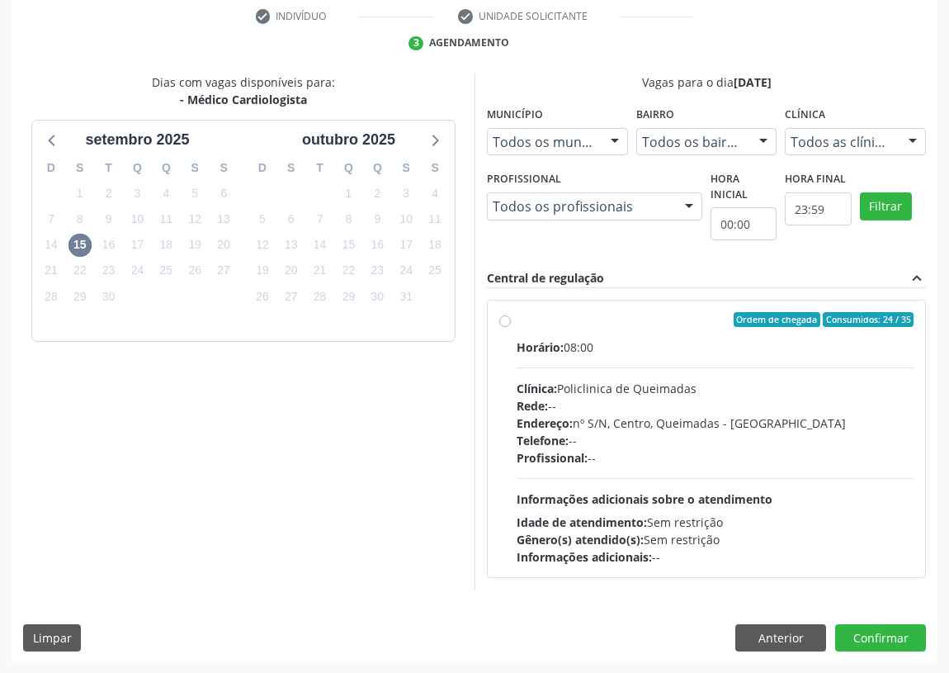
click at [517, 317] on label "Ordem de chegada Consumidos: 24 / 35 Horário: 08:00 Clínica: Policlinica de Que…" at bounding box center [715, 438] width 397 height 253
click at [500, 317] on input "Ordem de chegada Consumidos: 24 / 35 Horário: 08:00 Clínica: Policlinica de Que…" at bounding box center [505, 319] width 12 height 15
radio input "true"
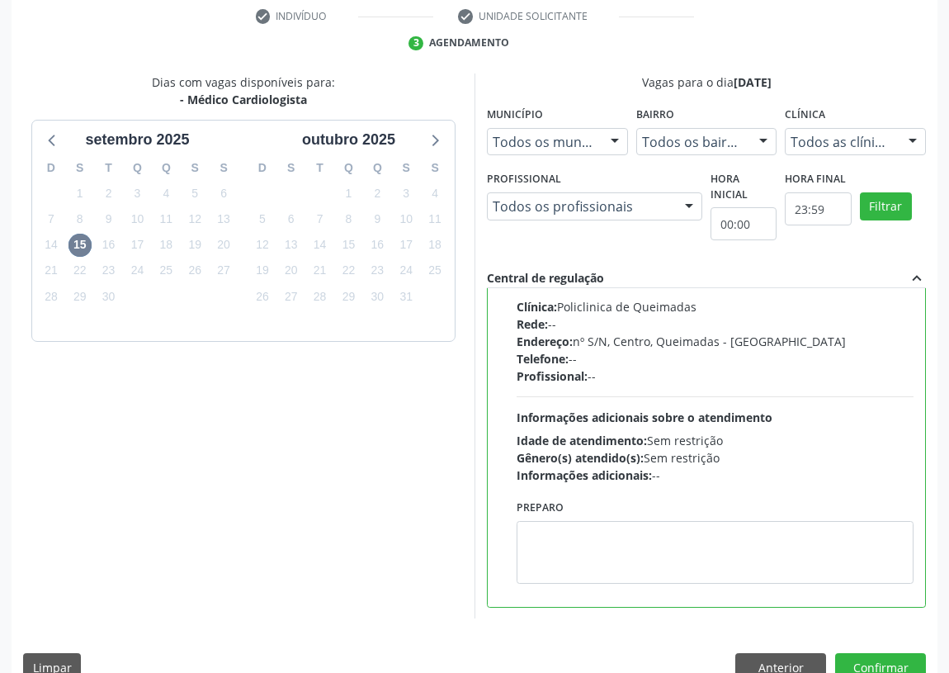
scroll to position [347, 0]
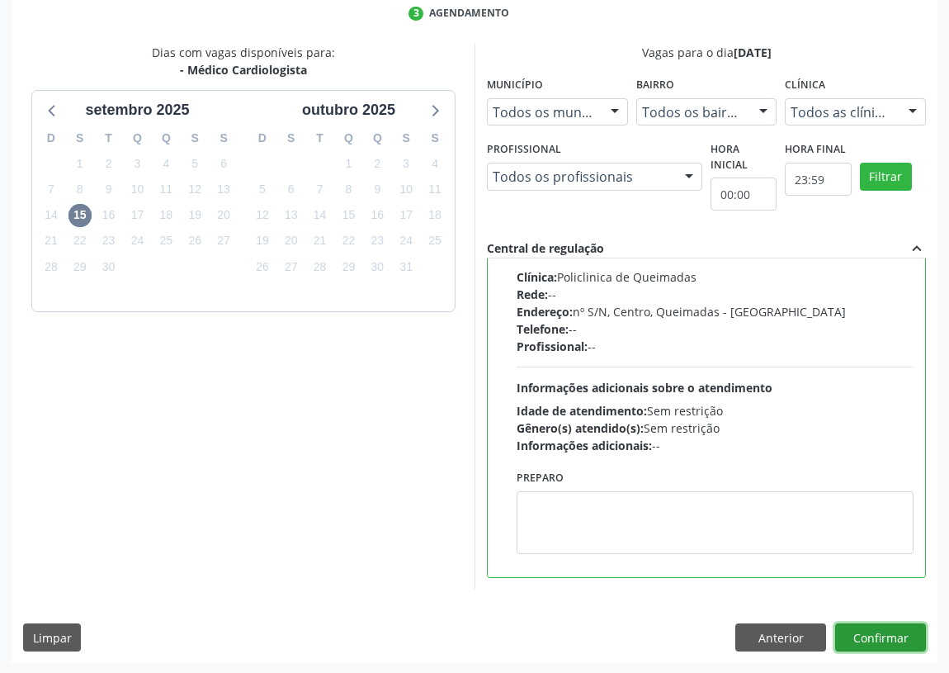
click at [883, 635] on button "Confirmar" at bounding box center [881, 637] width 91 height 28
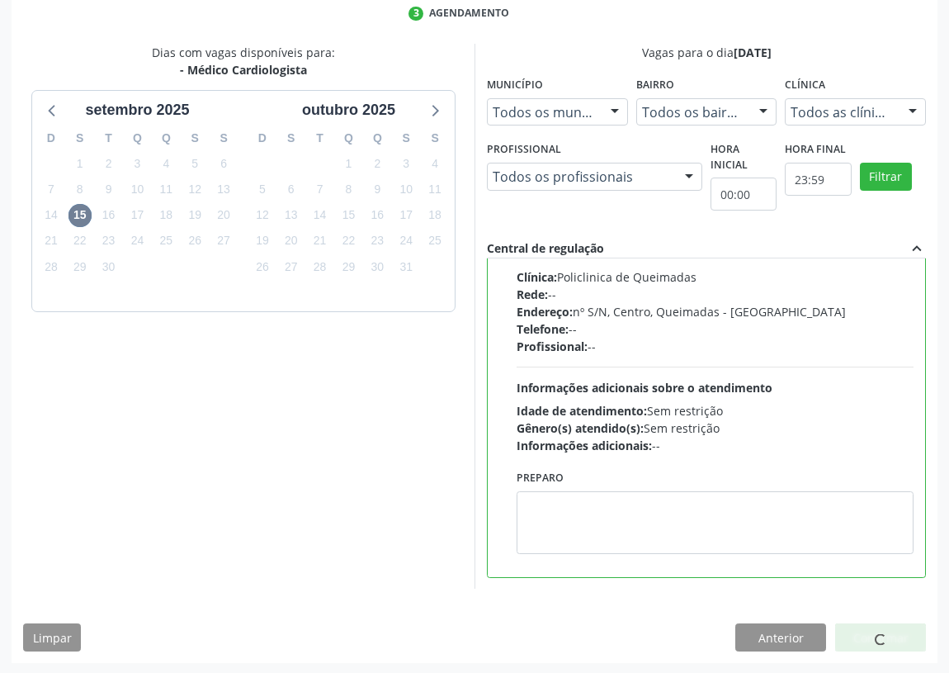
scroll to position [0, 0]
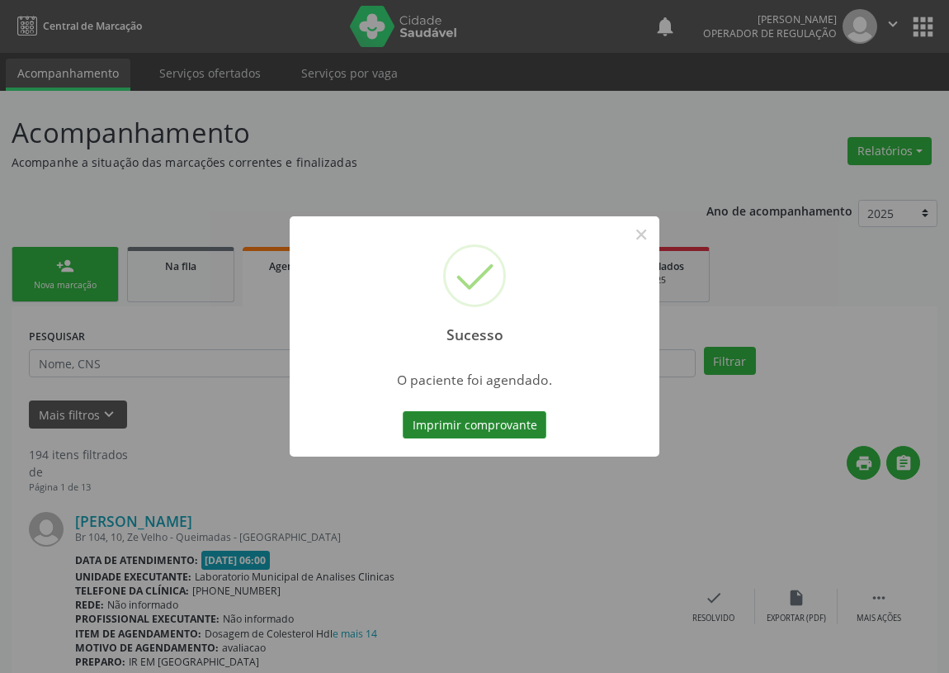
click at [510, 425] on button "Imprimir comprovante" at bounding box center [475, 425] width 144 height 28
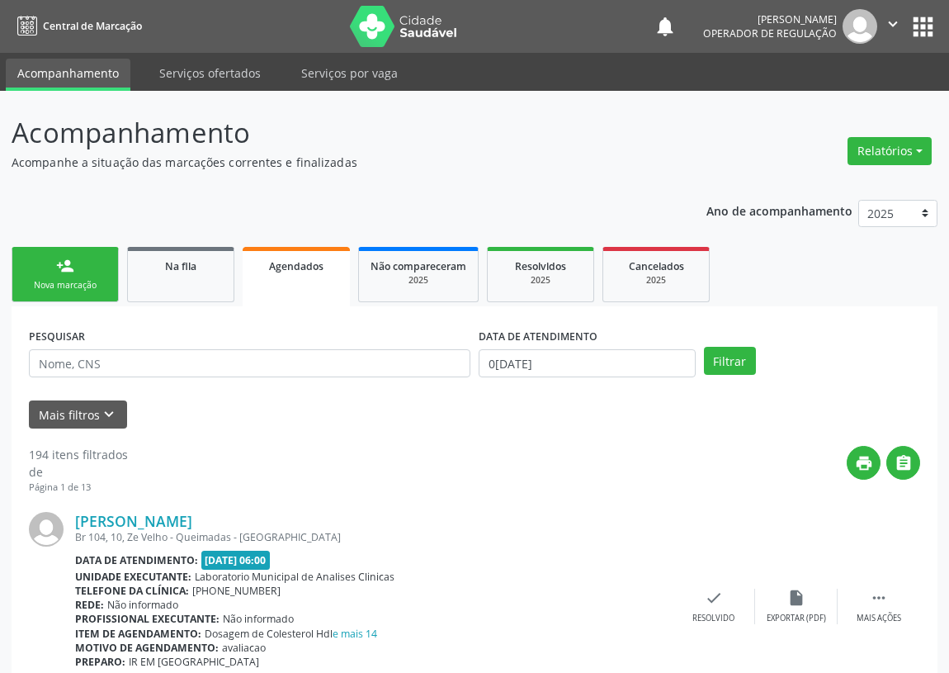
click at [83, 264] on link "person_add Nova marcação" at bounding box center [65, 274] width 107 height 55
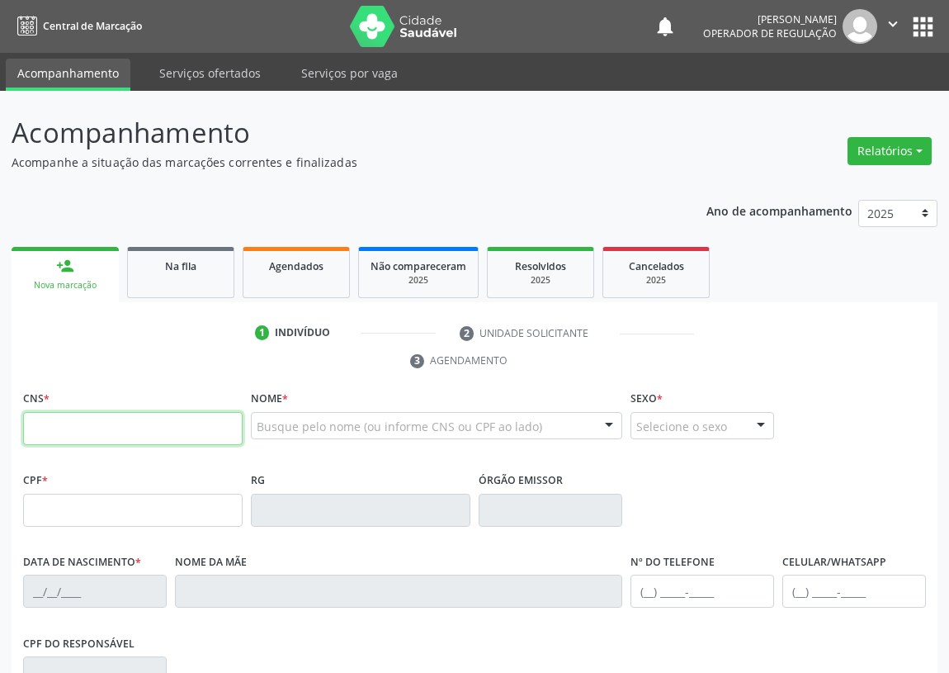
click at [50, 424] on input "text" at bounding box center [133, 428] width 220 height 33
click at [50, 426] on input "text" at bounding box center [133, 428] width 220 height 33
type input "704 8085 6116 0446"
type input "123.901.844-48"
type input "1[DATE]"
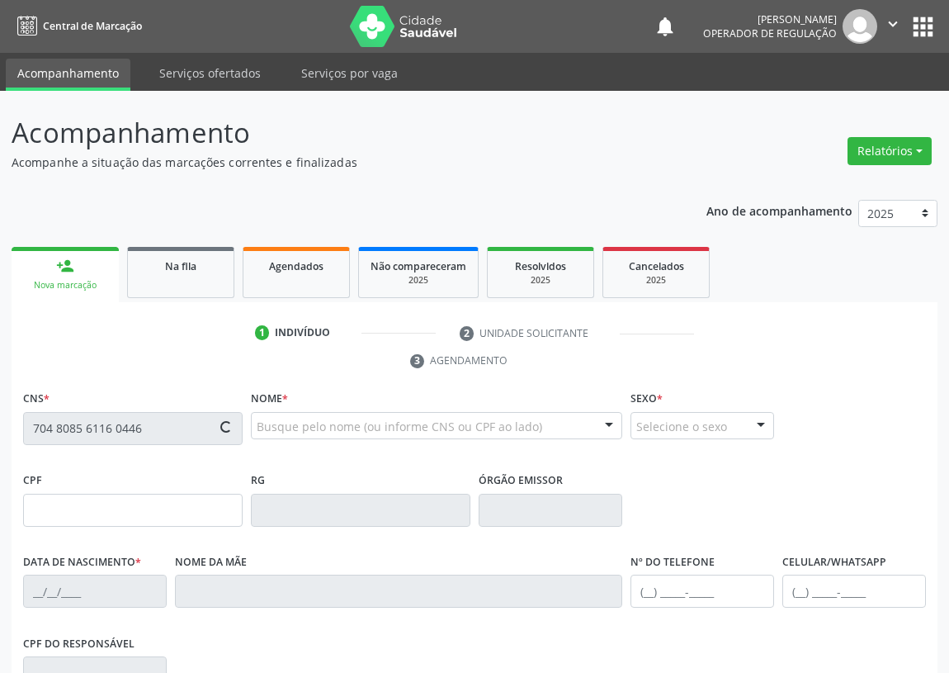
type input "[PERSON_NAME]"
type input "[PHONE_NUMBER]"
type input "S/N"
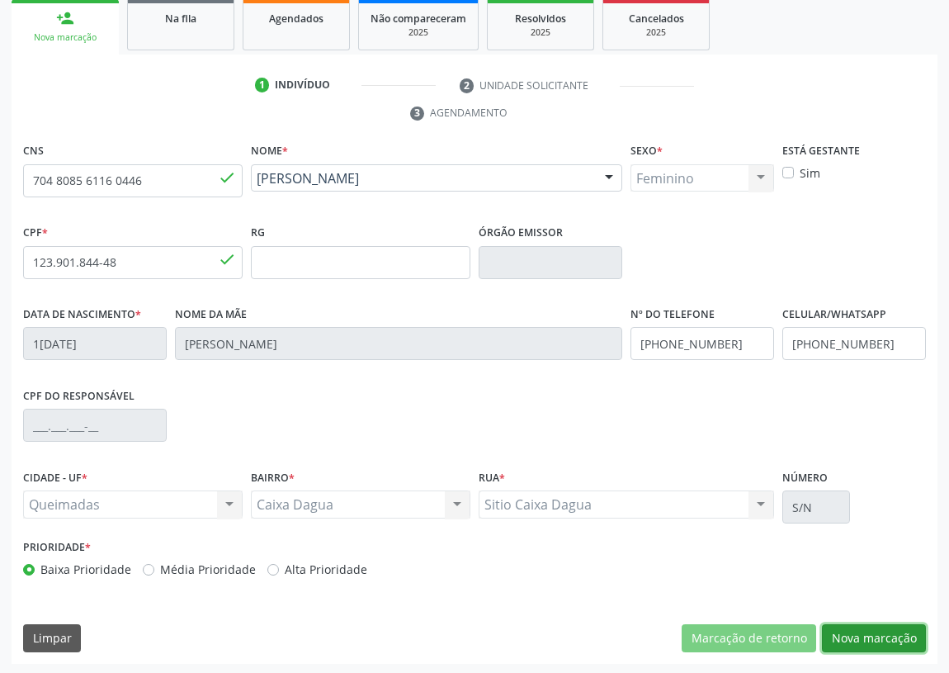
drag, startPoint x: 886, startPoint y: 644, endPoint x: 268, endPoint y: 428, distance: 654.9
click at [883, 642] on button "Nova marcação" at bounding box center [874, 638] width 104 height 28
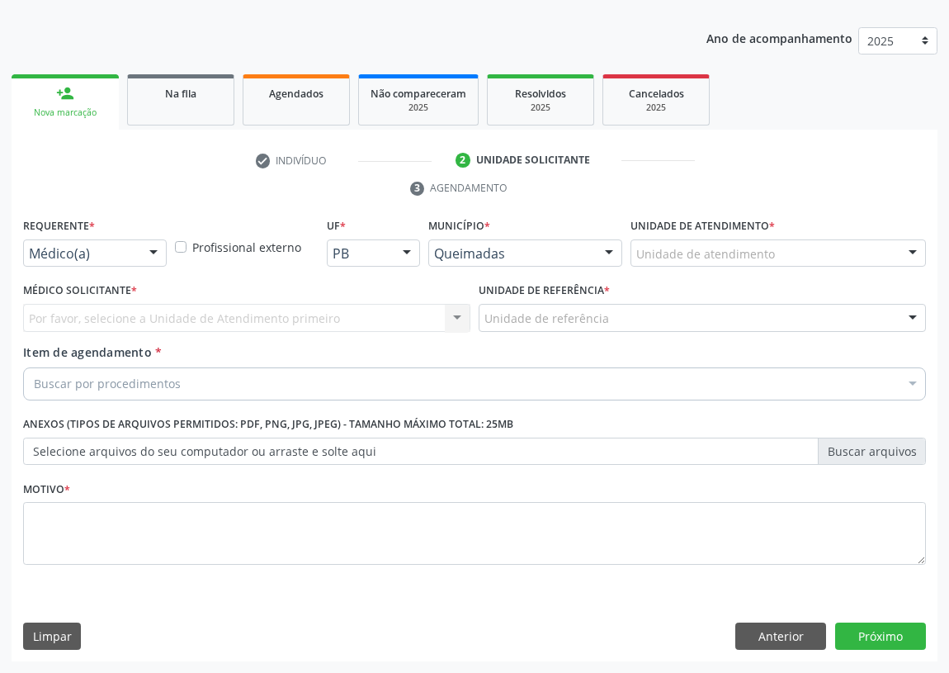
scroll to position [171, 0]
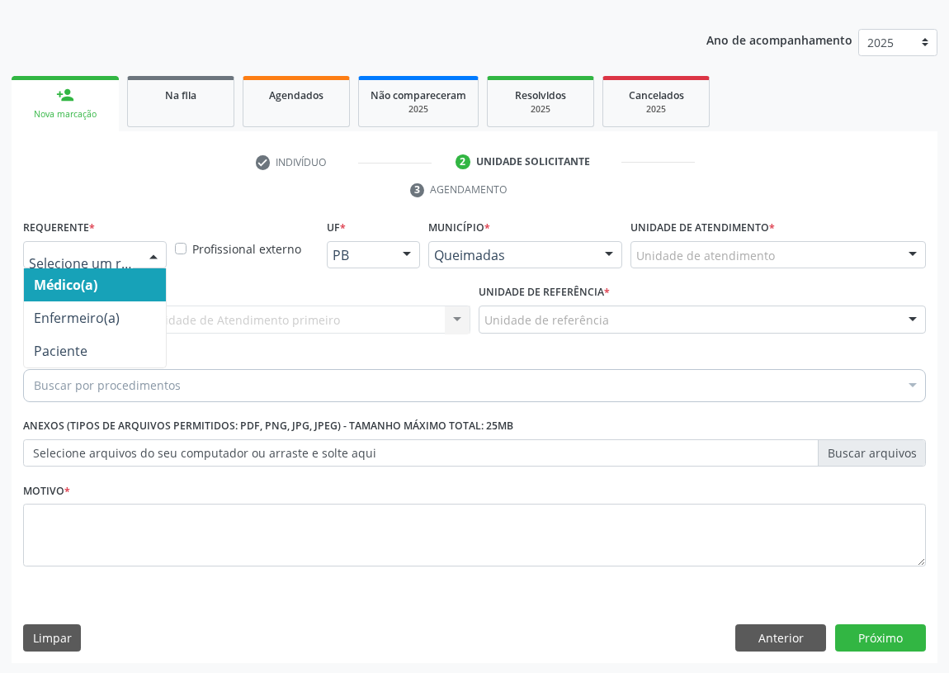
click at [152, 254] on div at bounding box center [153, 256] width 25 height 28
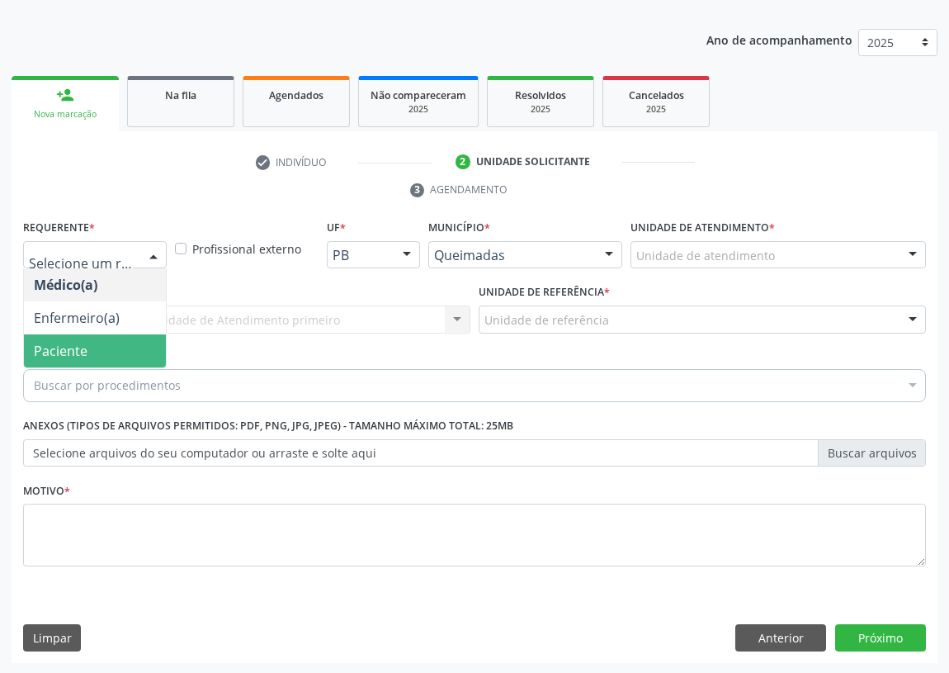
click at [121, 343] on span "Paciente" at bounding box center [95, 350] width 142 height 33
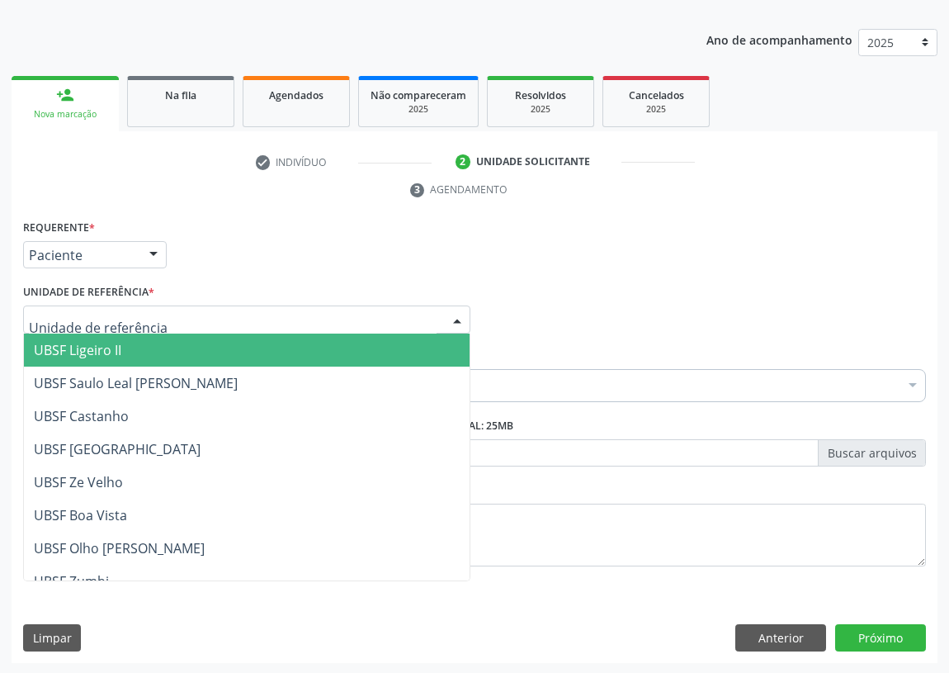
drag, startPoint x: 387, startPoint y: 317, endPoint x: 136, endPoint y: 402, distance: 265.0
click at [385, 320] on div at bounding box center [246, 319] width 447 height 28
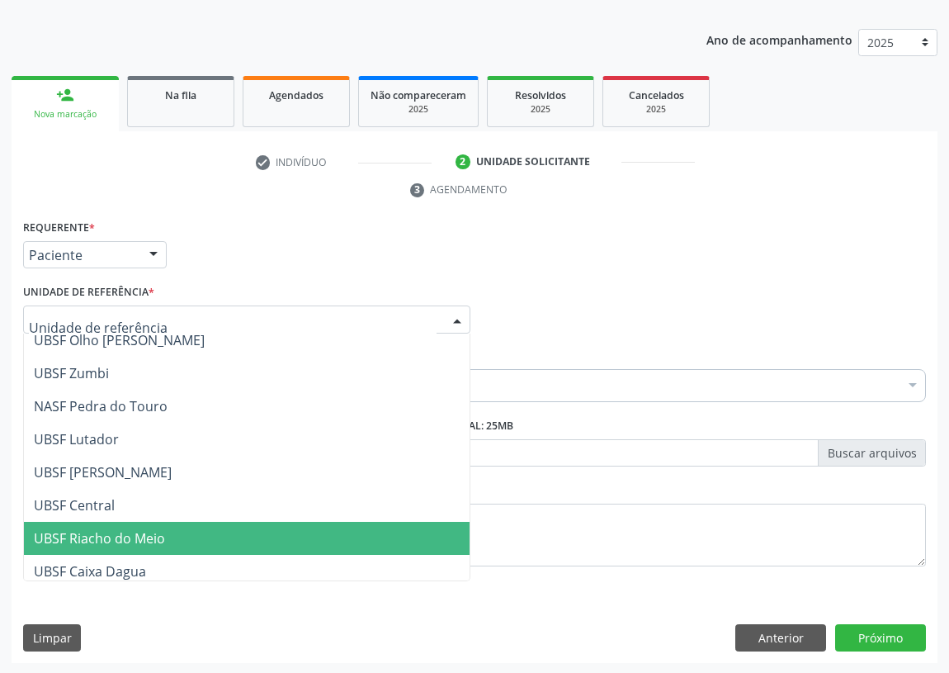
scroll to position [300, 0]
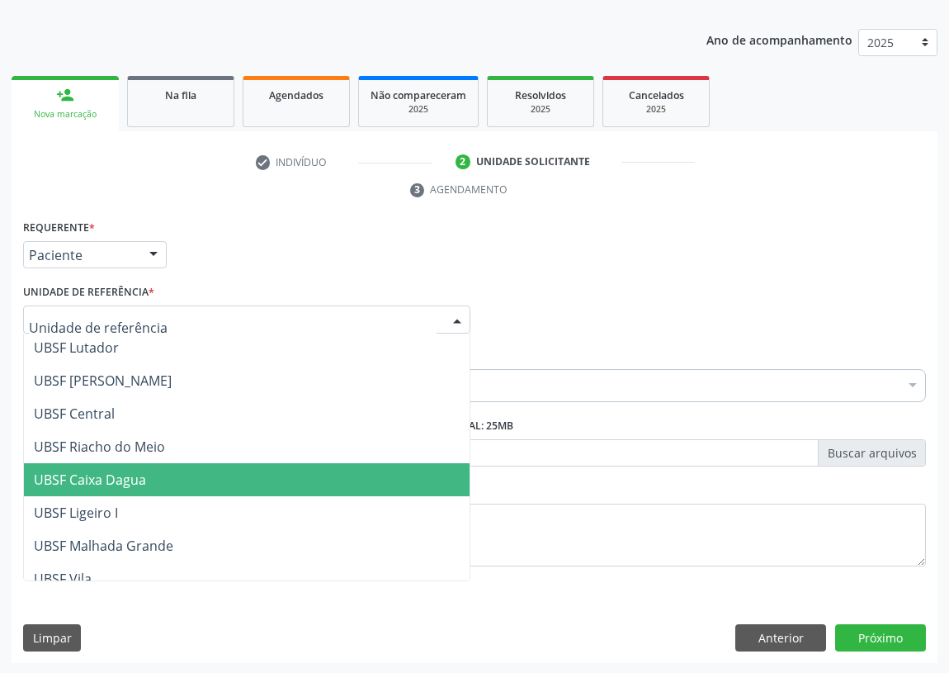
drag, startPoint x: 116, startPoint y: 476, endPoint x: 73, endPoint y: 473, distance: 43.1
click at [115, 476] on span "UBSF Caixa Dagua" at bounding box center [90, 480] width 112 height 18
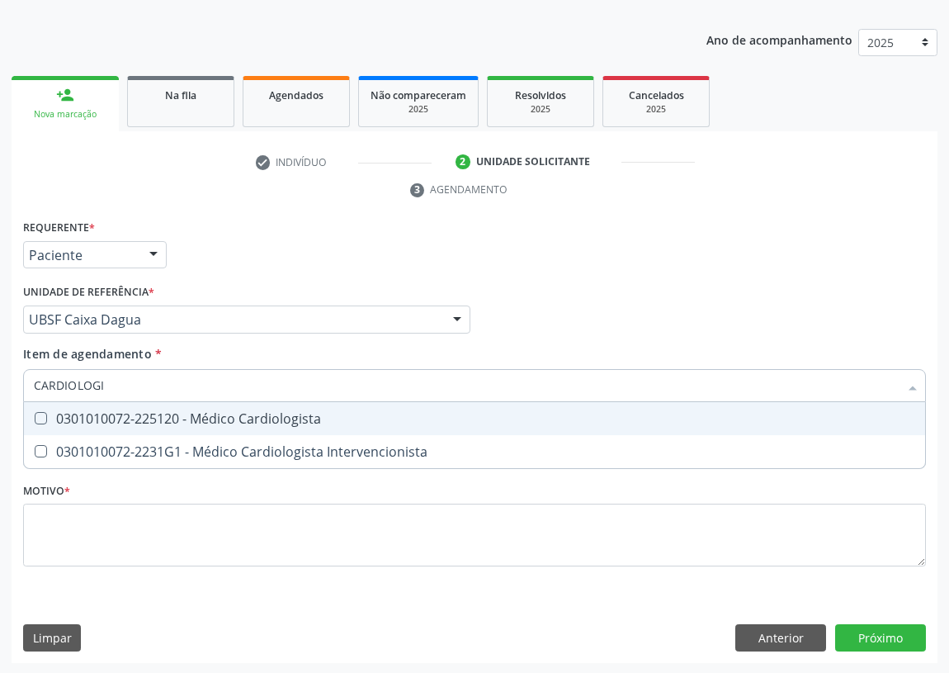
type input "CARDIOLOGIS"
click at [40, 416] on Cardiologista at bounding box center [41, 418] width 12 height 12
click at [35, 416] on Cardiologista "checkbox" at bounding box center [29, 418] width 11 height 11
checkbox Cardiologista "true"
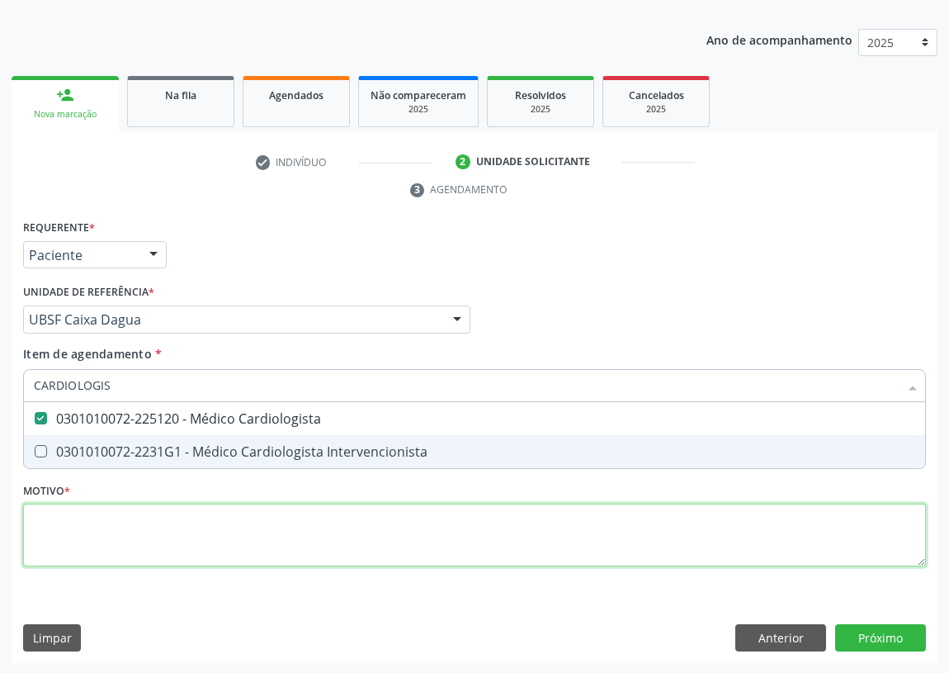
click at [49, 537] on div "Requerente * Paciente Médico(a) Enfermeiro(a) Paciente Nenhum resultado encontr…" at bounding box center [474, 402] width 903 height 374
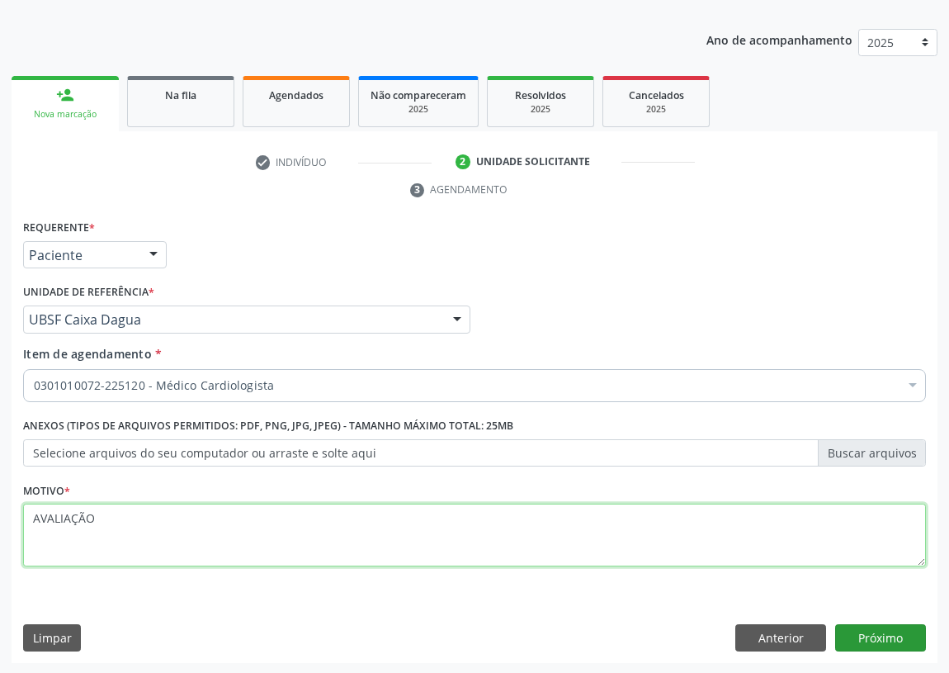
type textarea "AVALIAÇÃO"
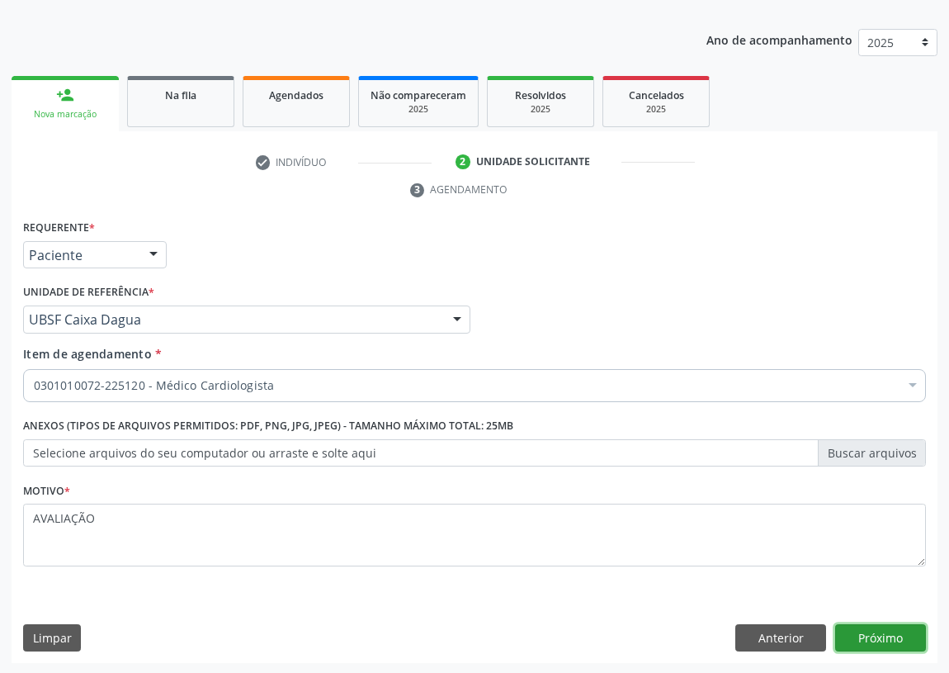
click at [875, 627] on button "Próximo" at bounding box center [881, 638] width 91 height 28
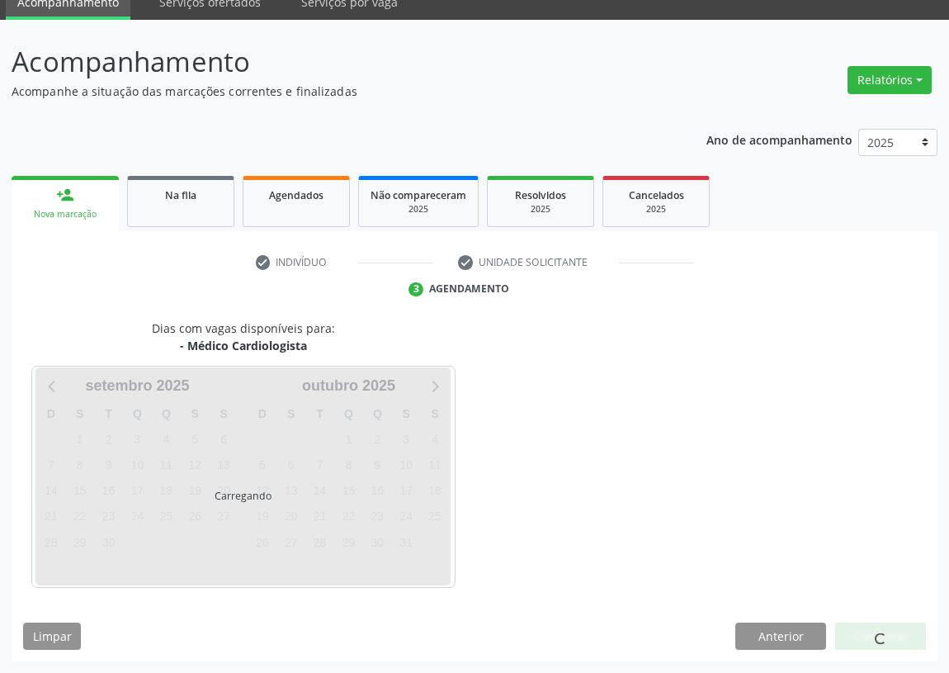
scroll to position [69, 0]
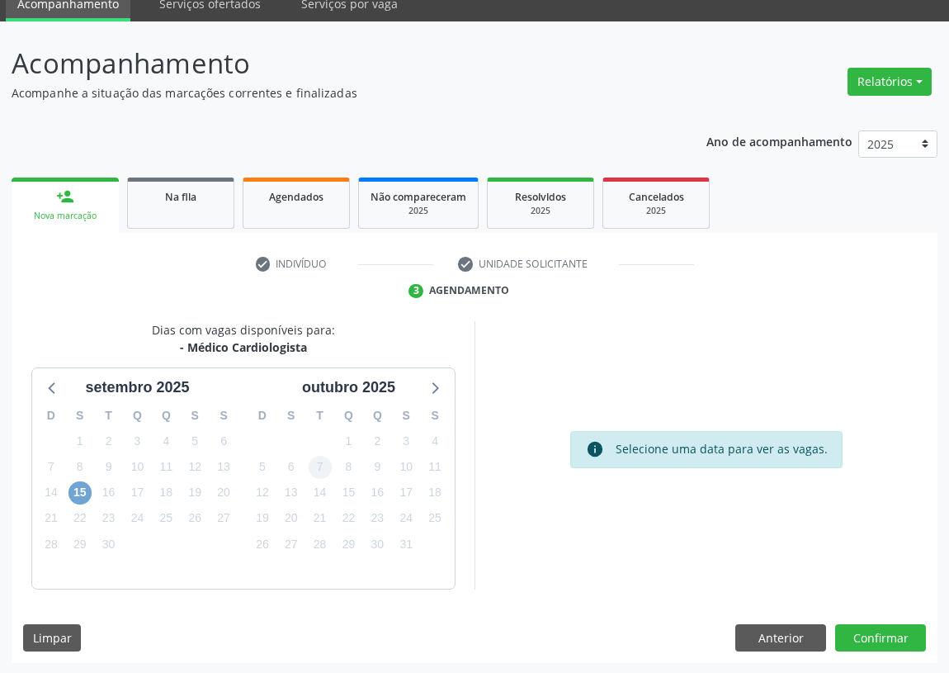
drag, startPoint x: 77, startPoint y: 490, endPoint x: 310, endPoint y: 462, distance: 234.5
click at [79, 490] on span "15" at bounding box center [80, 492] width 23 height 23
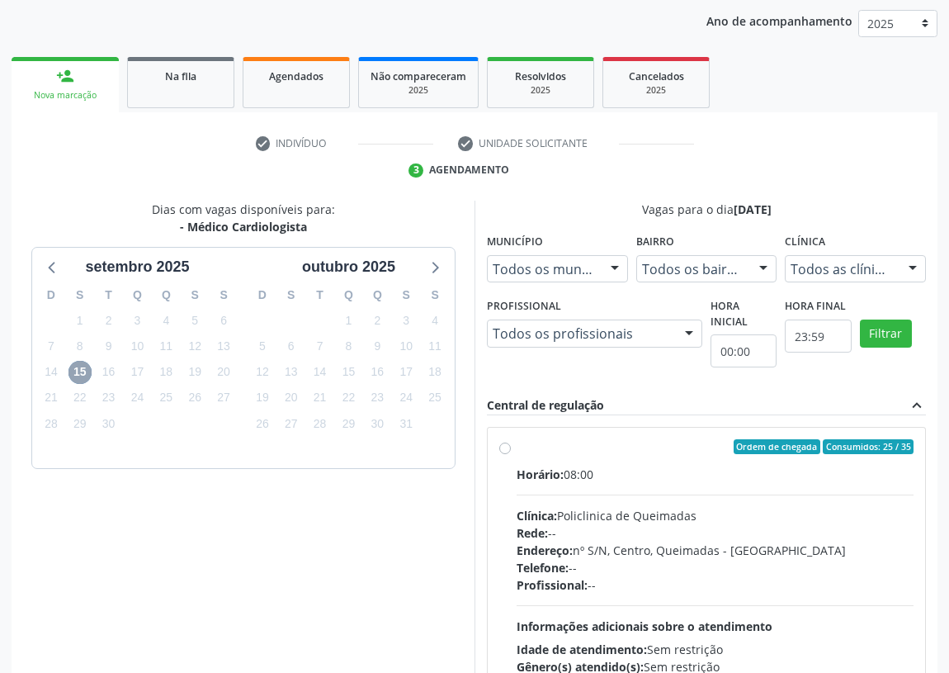
scroll to position [220, 0]
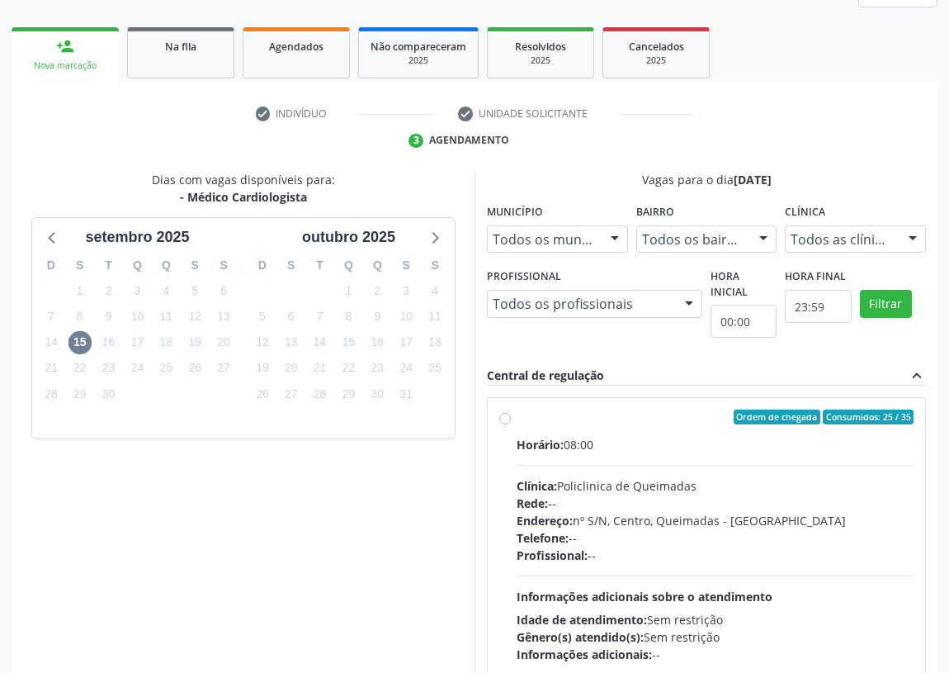
click at [498, 415] on div "Ordem de chegada Consumidos: 25 / 35 Horário: 08:00 Clínica: Policlinica de Que…" at bounding box center [707, 536] width 438 height 277
radio input "true"
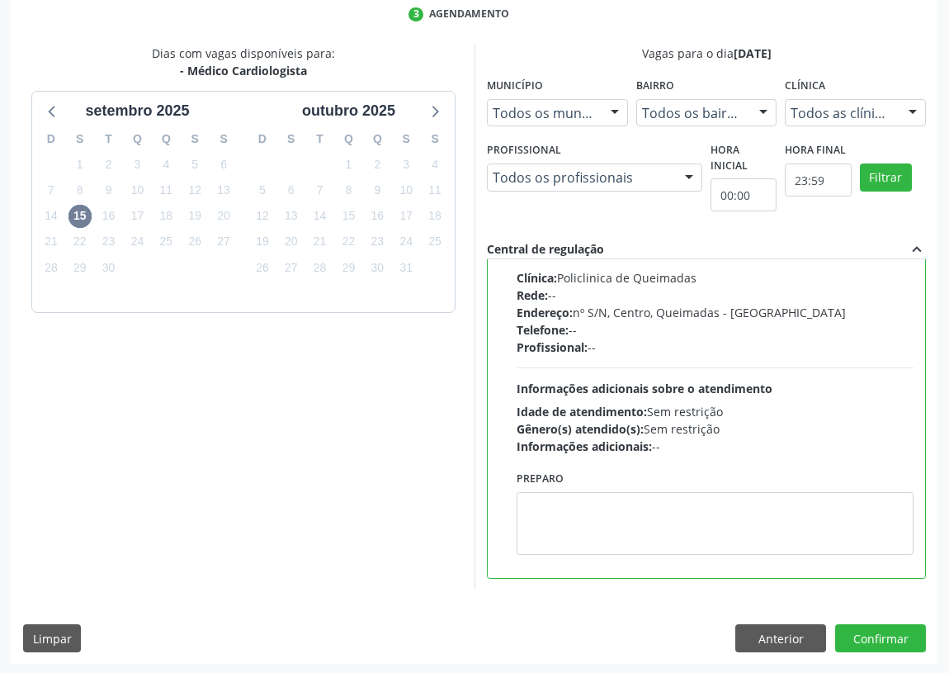
scroll to position [347, 0]
drag, startPoint x: 881, startPoint y: 637, endPoint x: 438, endPoint y: 573, distance: 447.1
click at [850, 637] on button "Confirmar" at bounding box center [881, 637] width 91 height 28
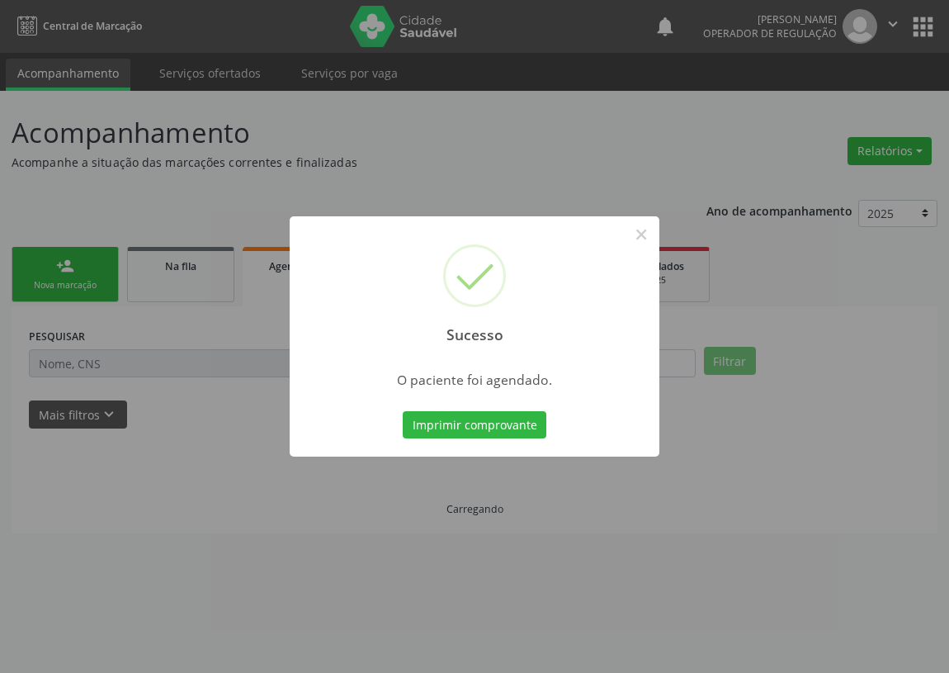
scroll to position [0, 0]
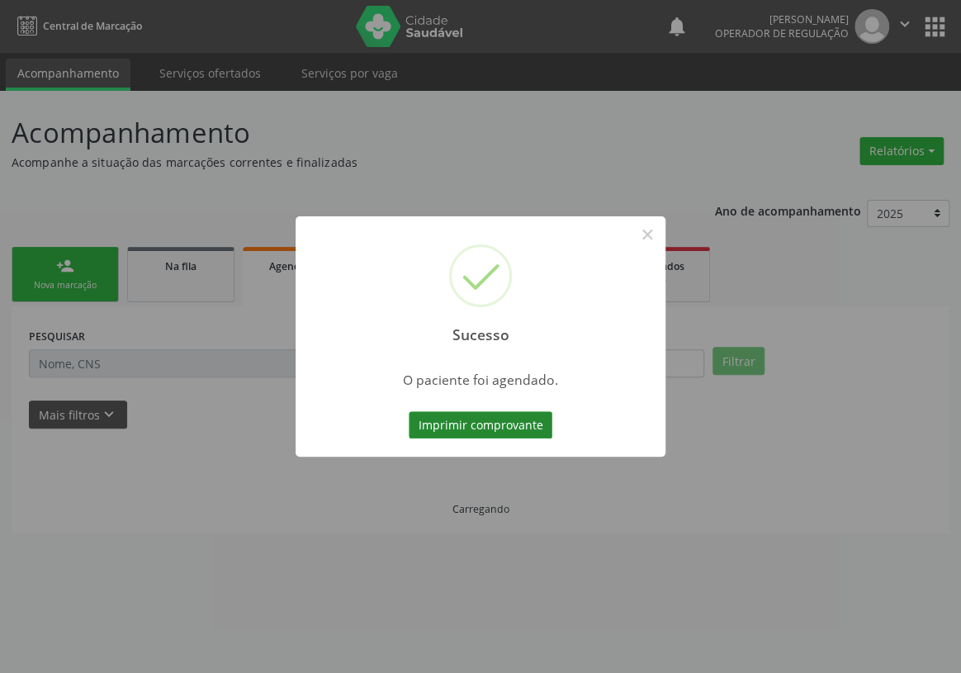
click at [492, 425] on button "Imprimir comprovante" at bounding box center [481, 425] width 144 height 28
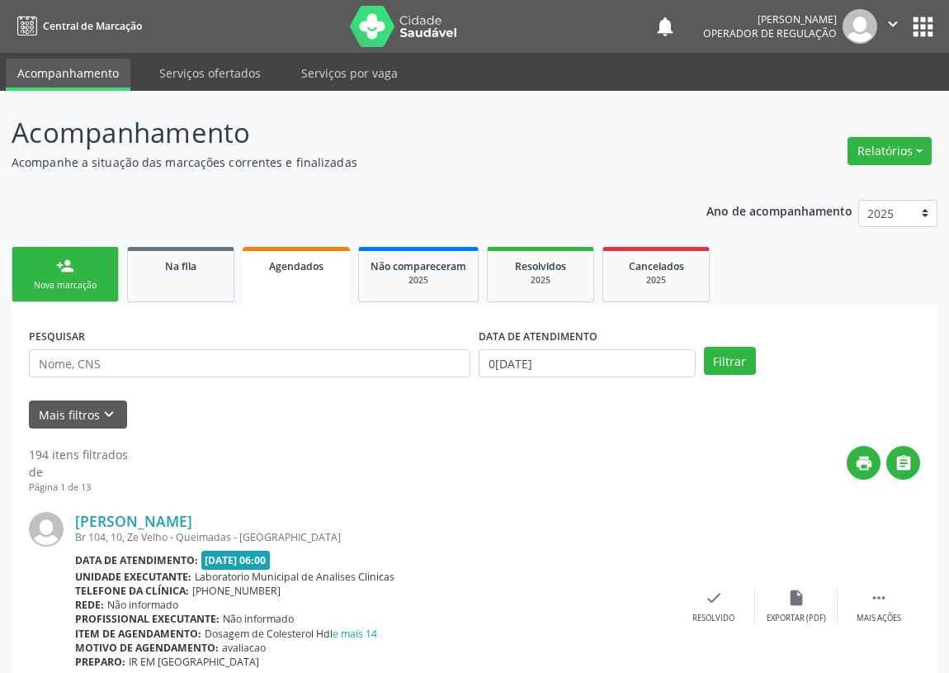
click at [83, 286] on div "Nova marcação" at bounding box center [65, 285] width 83 height 12
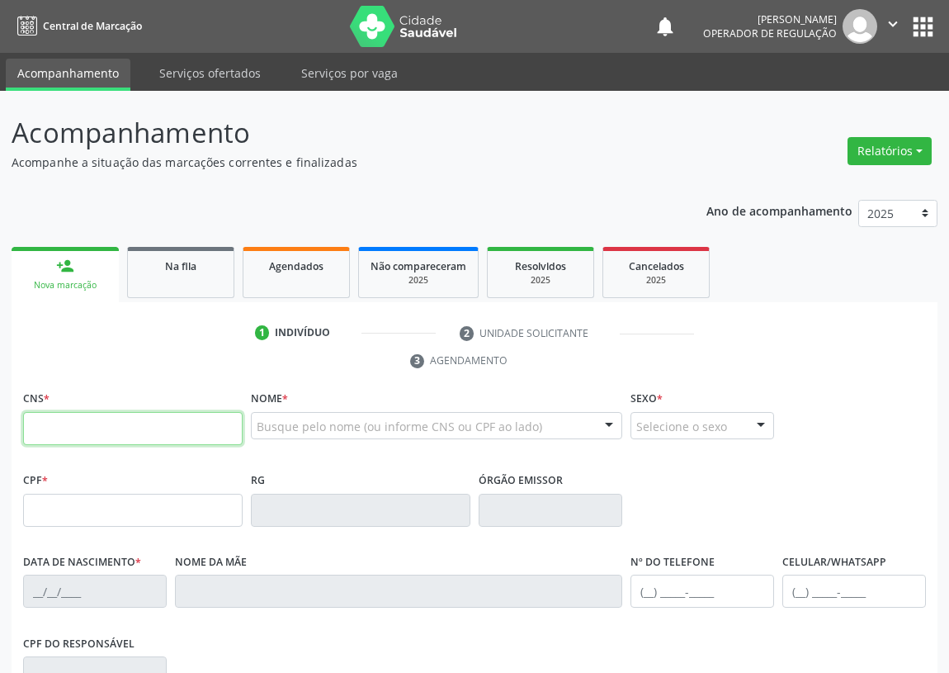
click at [41, 423] on input "text" at bounding box center [133, 428] width 220 height 33
click at [40, 420] on input "text" at bounding box center [133, 428] width 220 height 33
type input "707 6032 4994 3297"
type input "1[DATE]"
type input "[PERSON_NAME]"
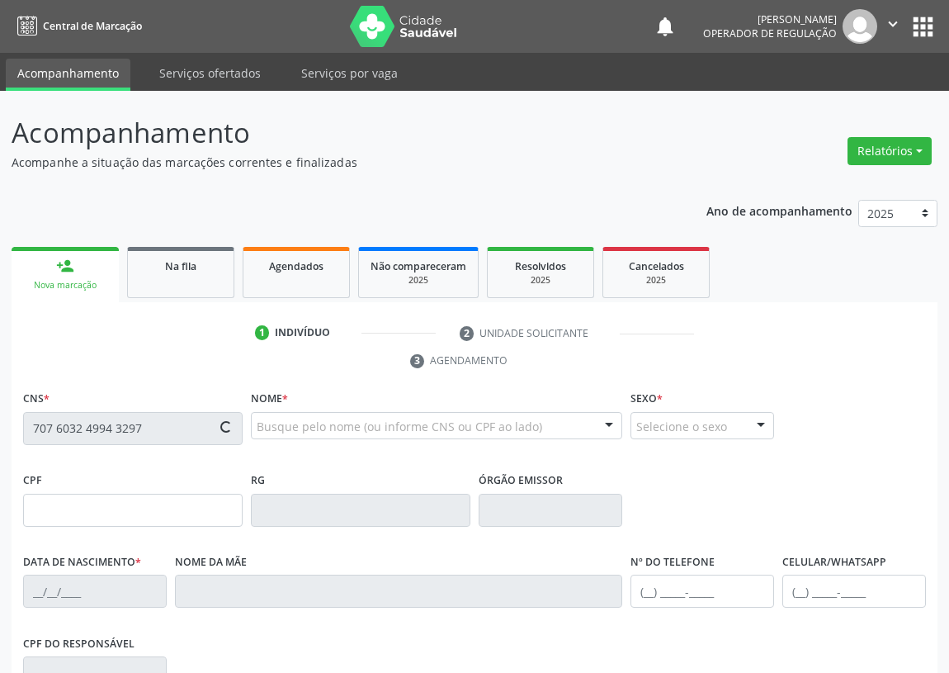
type input "[PHONE_NUMBER]"
type input "S/N"
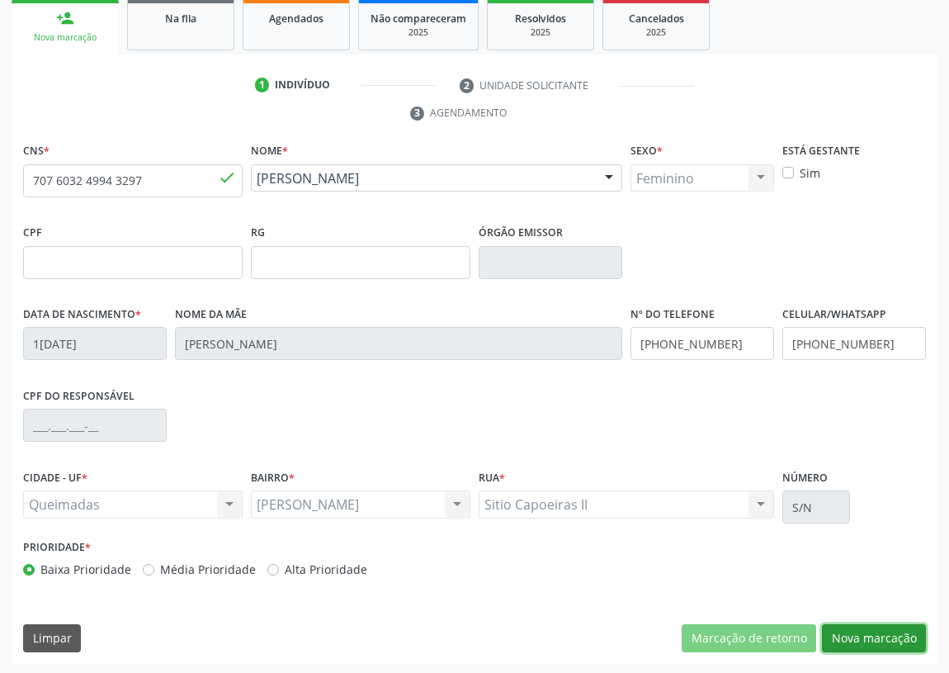
drag, startPoint x: 897, startPoint y: 627, endPoint x: 270, endPoint y: 628, distance: 627.5
click at [891, 627] on button "Nova marcação" at bounding box center [874, 638] width 104 height 28
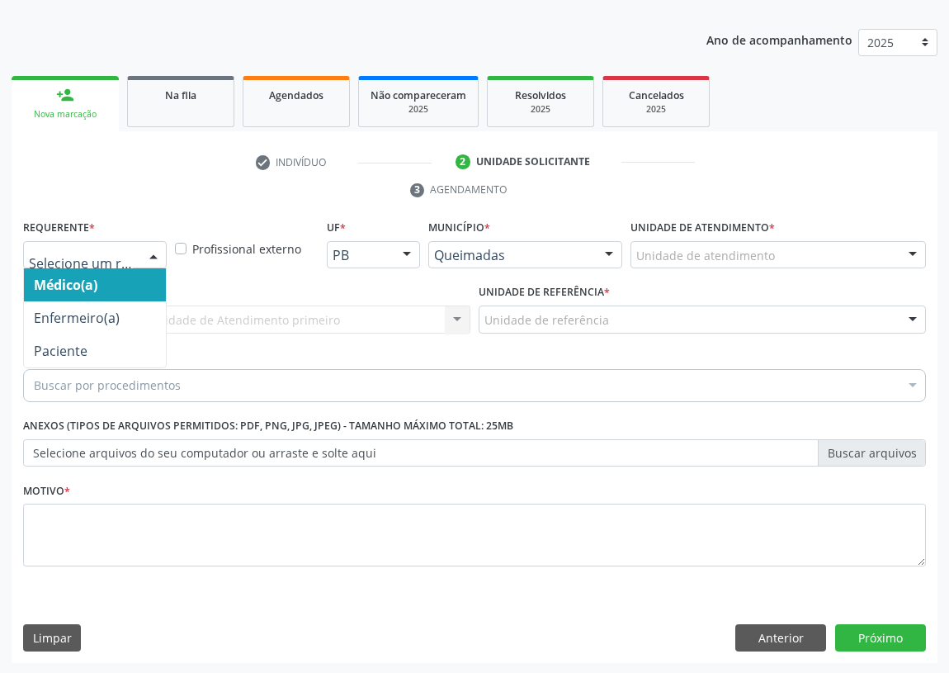
drag, startPoint x: 154, startPoint y: 249, endPoint x: 140, endPoint y: 379, distance: 131.2
click at [153, 249] on div at bounding box center [153, 256] width 25 height 28
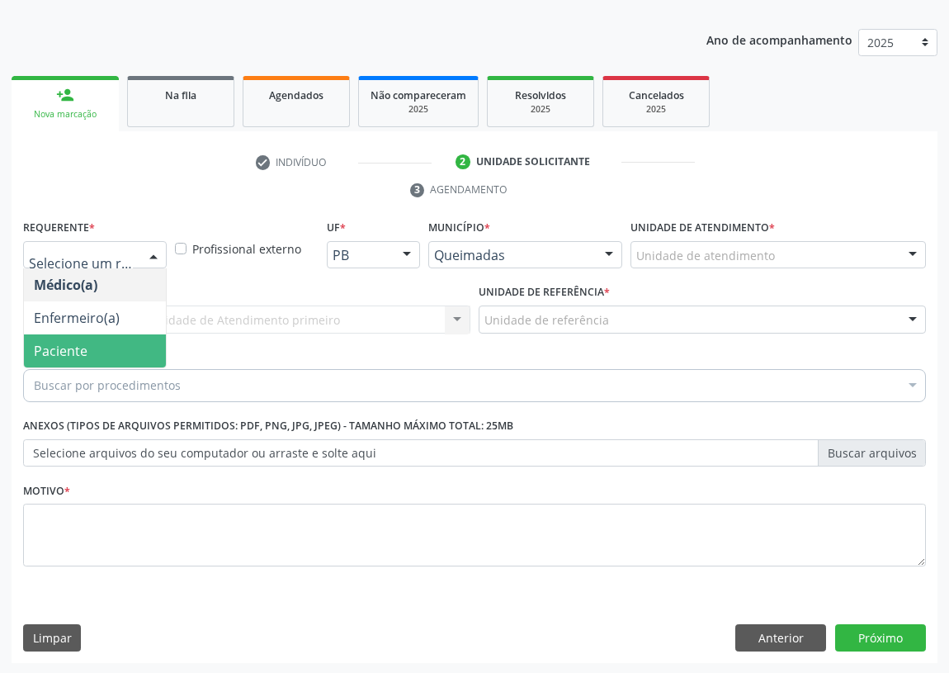
drag, startPoint x: 149, startPoint y: 349, endPoint x: 321, endPoint y: 334, distance: 172.4
click at [149, 349] on span "Paciente" at bounding box center [95, 350] width 142 height 33
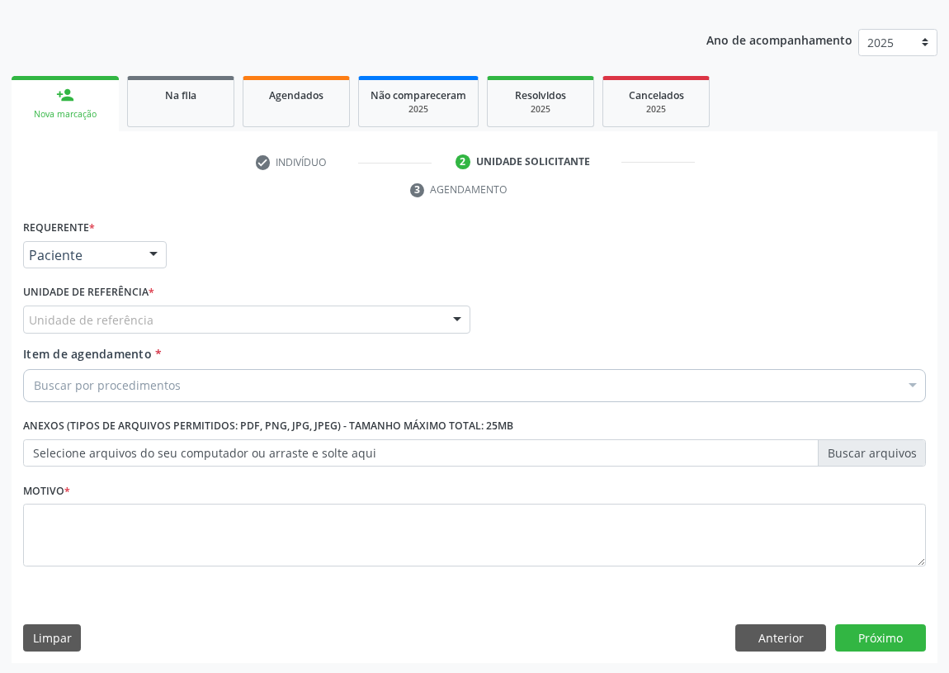
click at [389, 307] on div "Unidade de referência" at bounding box center [246, 319] width 447 height 28
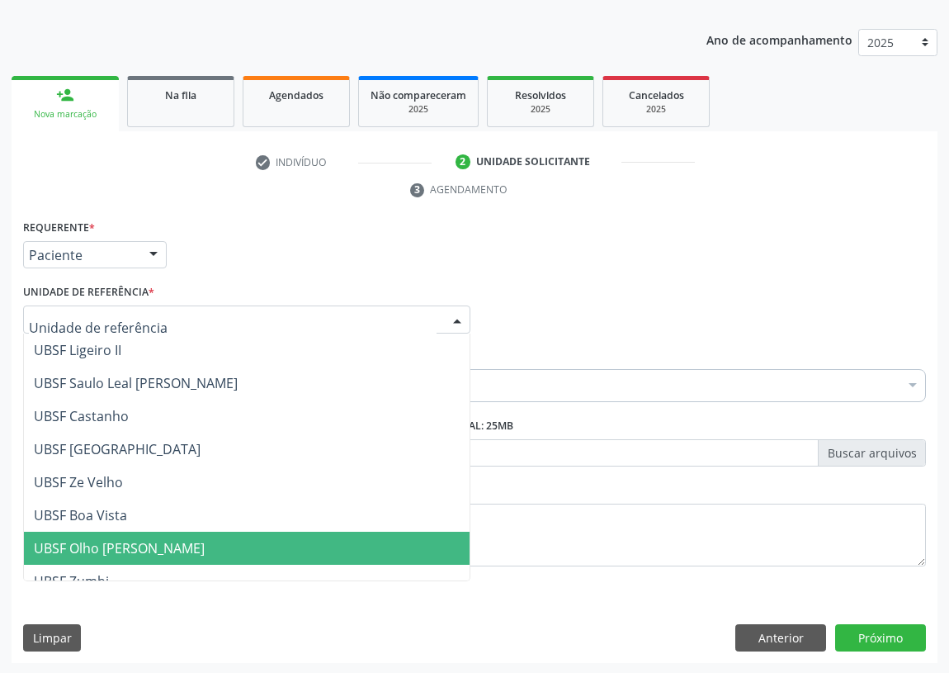
click at [127, 536] on span "UBSF Olho [PERSON_NAME]" at bounding box center [247, 548] width 446 height 33
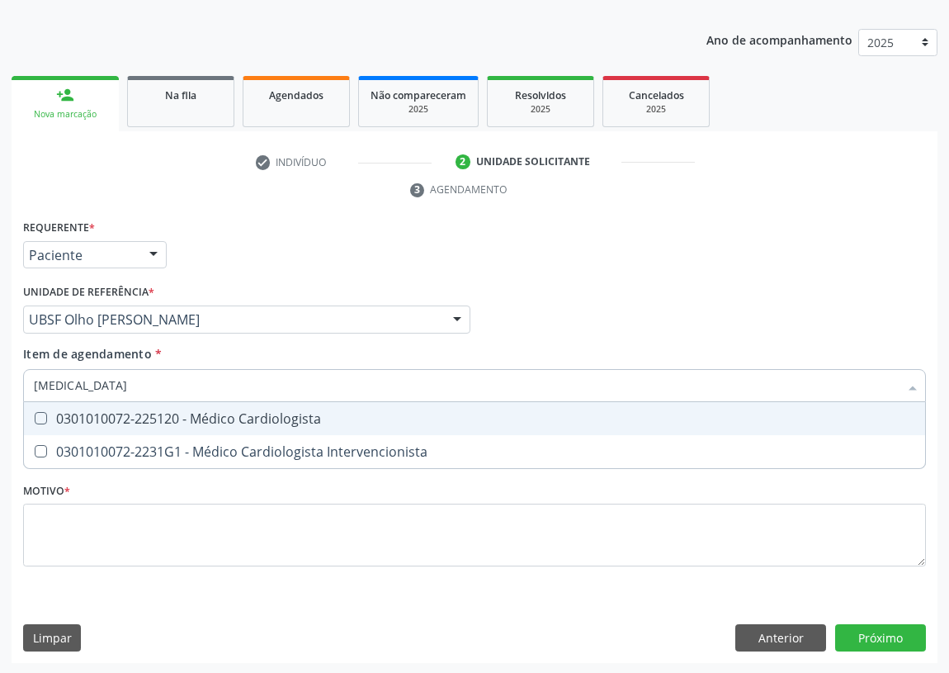
type input "CARDIOLOGISTA"
drag, startPoint x: 44, startPoint y: 415, endPoint x: 25, endPoint y: 544, distance: 130.2
click at [38, 426] on span "0301010072-225120 - Médico Cardiologista" at bounding box center [475, 418] width 902 height 33
checkbox Cardiologista "true"
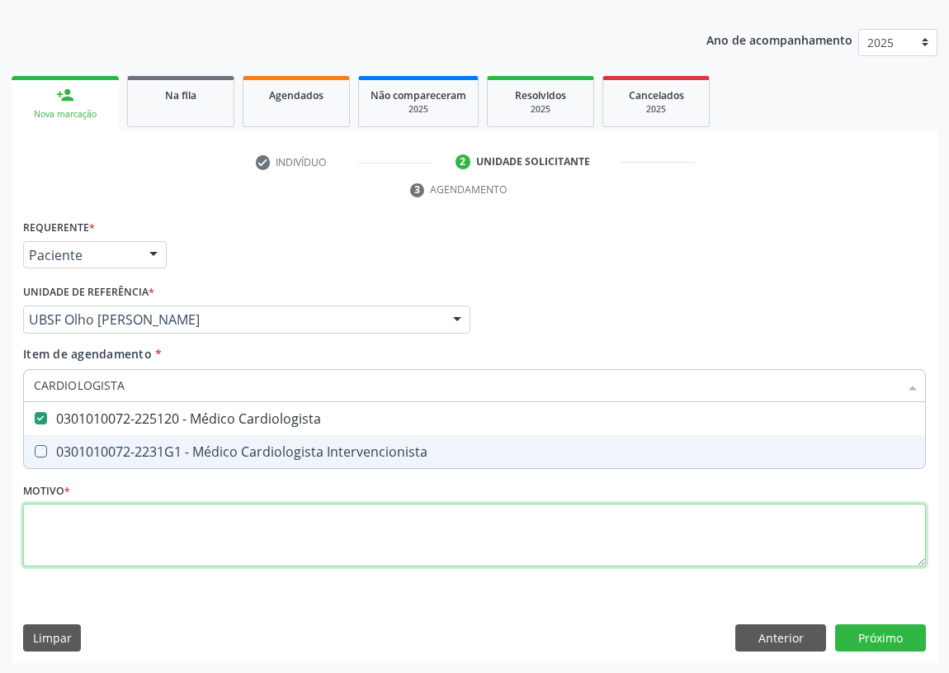
click at [48, 550] on div "Requerente * Paciente Médico(a) Enfermeiro(a) Paciente Nenhum resultado encontr…" at bounding box center [474, 402] width 903 height 374
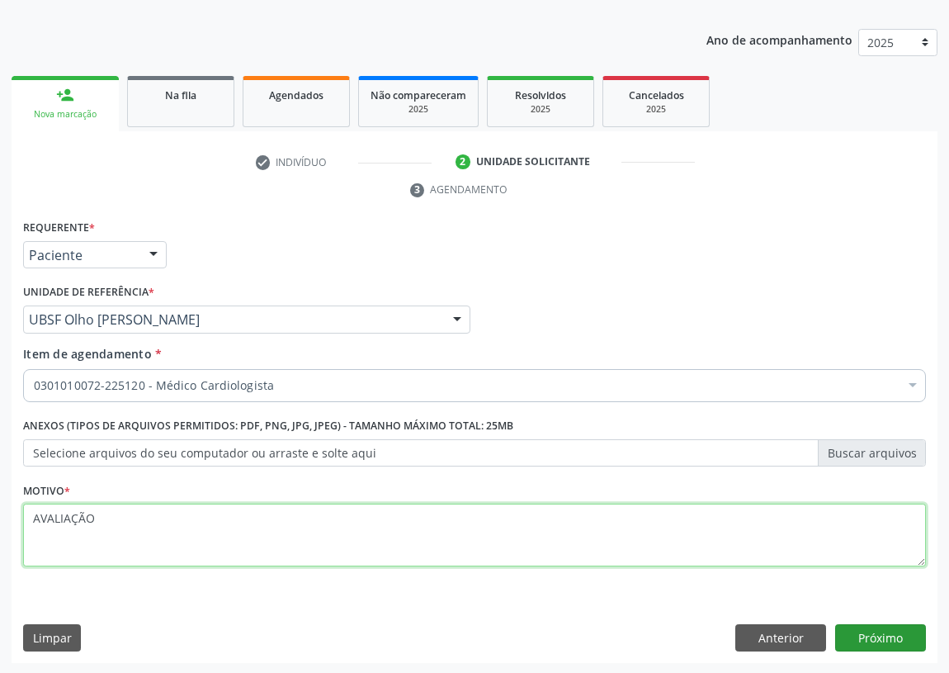
type textarea "AVALIAÇÃO"
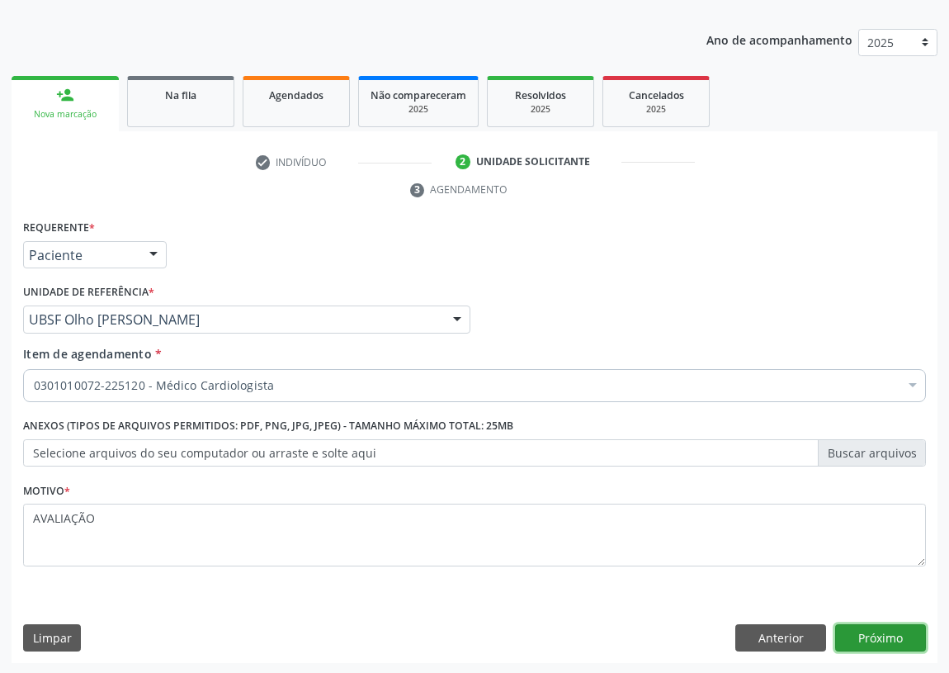
click at [889, 635] on button "Próximo" at bounding box center [881, 638] width 91 height 28
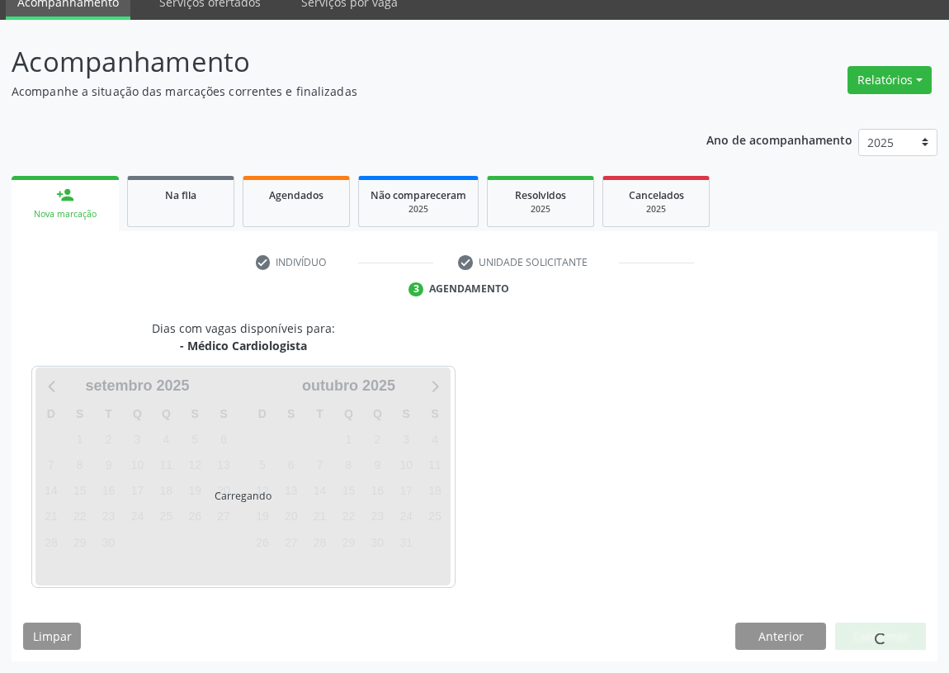
scroll to position [69, 0]
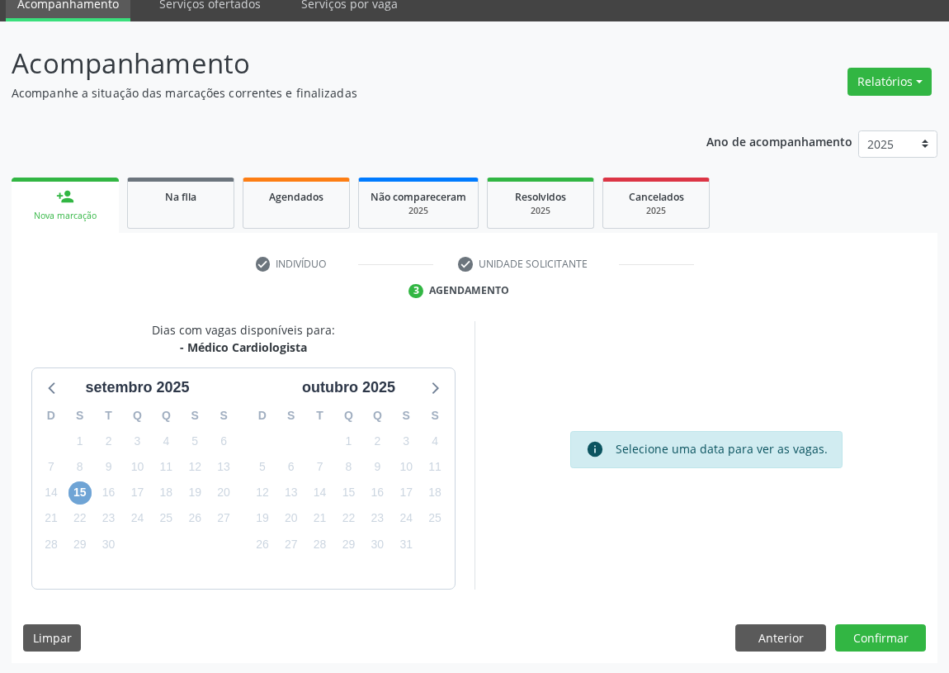
drag, startPoint x: 78, startPoint y: 490, endPoint x: 87, endPoint y: 485, distance: 10.3
click at [81, 490] on span "15" at bounding box center [80, 492] width 23 height 23
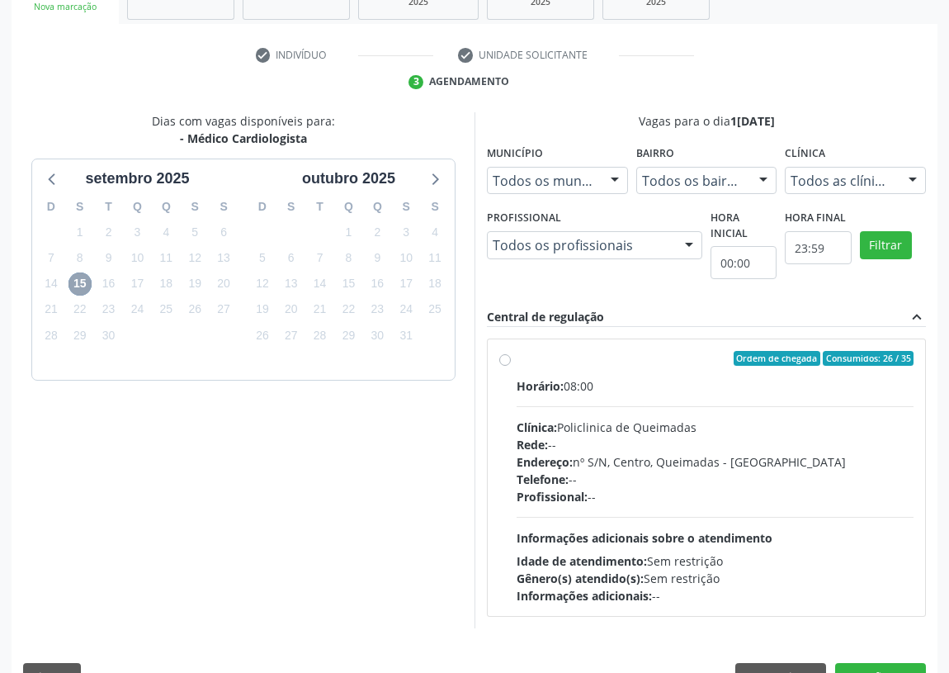
scroll to position [317, 0]
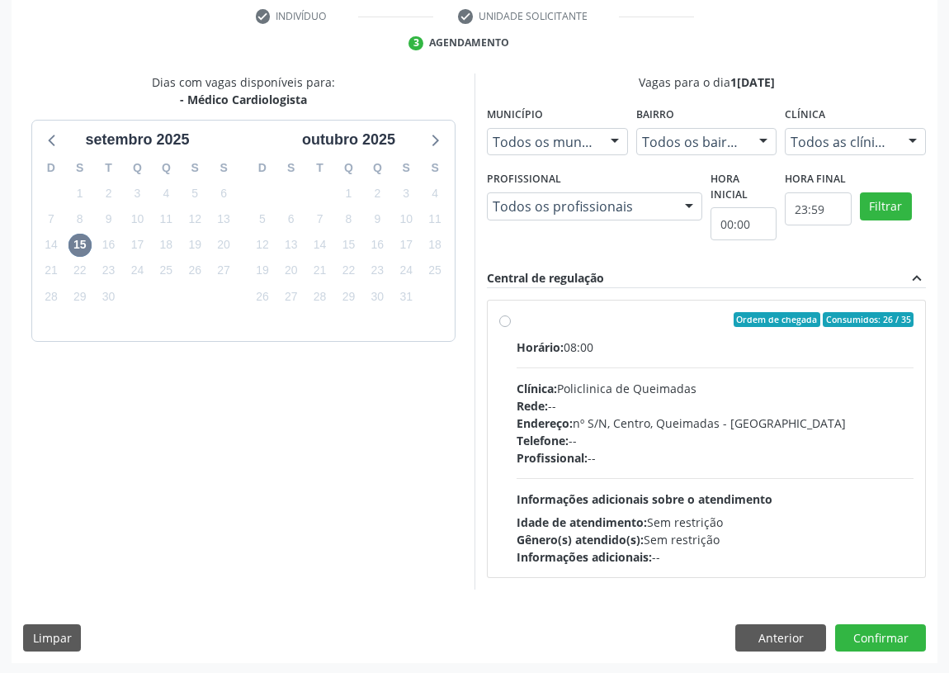
click at [517, 321] on label "Ordem de chegada Consumidos: 26 / 35 Horário: 08:00 Clínica: Policlinica de Que…" at bounding box center [715, 438] width 397 height 253
click at [505, 321] on input "Ordem de chegada Consumidos: 26 / 35 Horário: 08:00 Clínica: Policlinica de Que…" at bounding box center [505, 319] width 12 height 15
radio input "true"
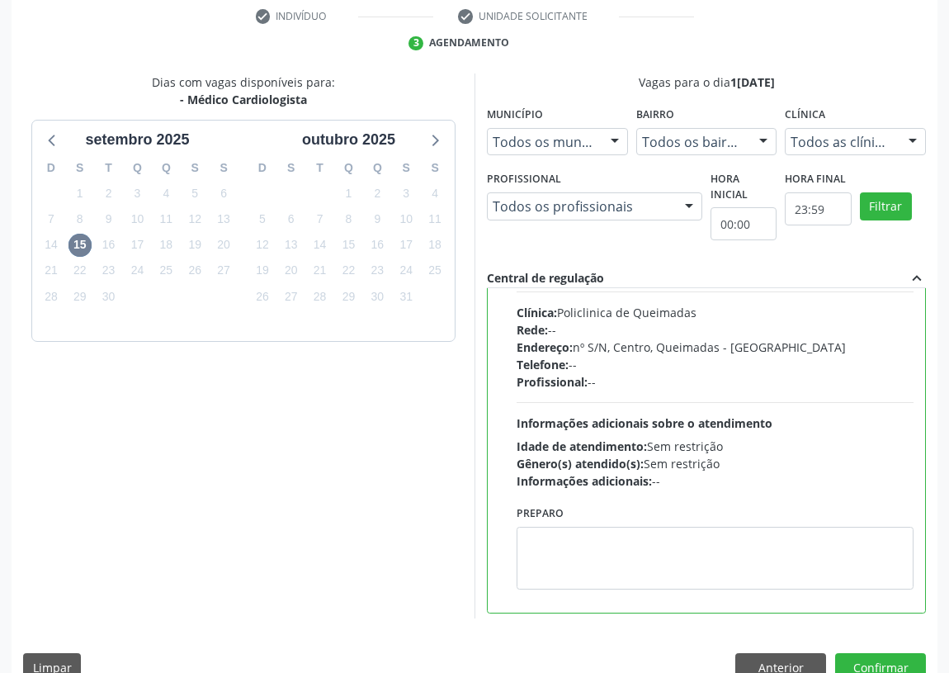
scroll to position [82, 0]
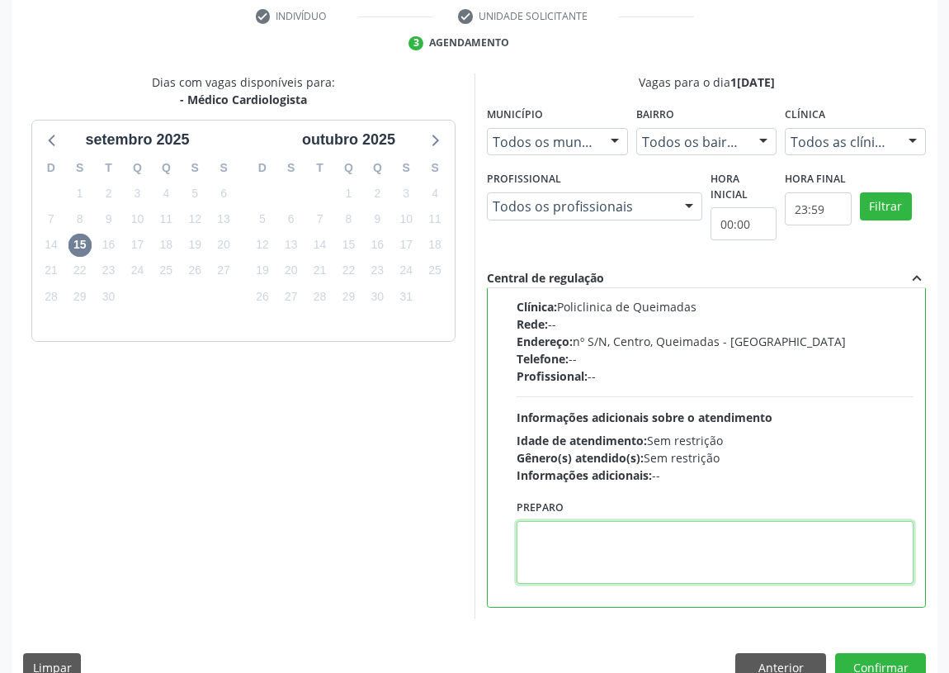
click at [596, 558] on textarea at bounding box center [715, 552] width 397 height 63
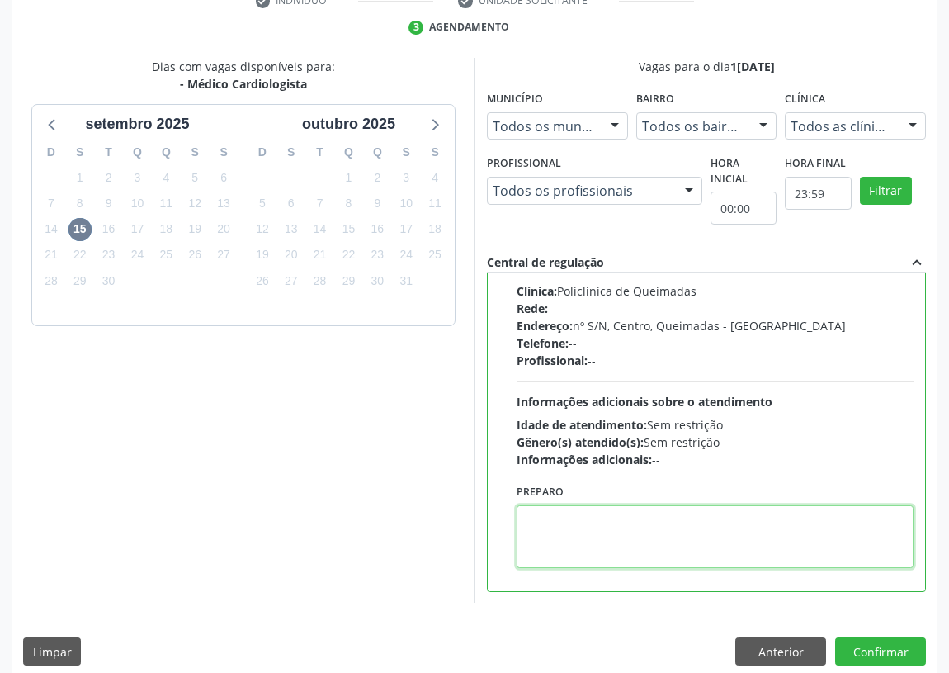
scroll to position [347, 0]
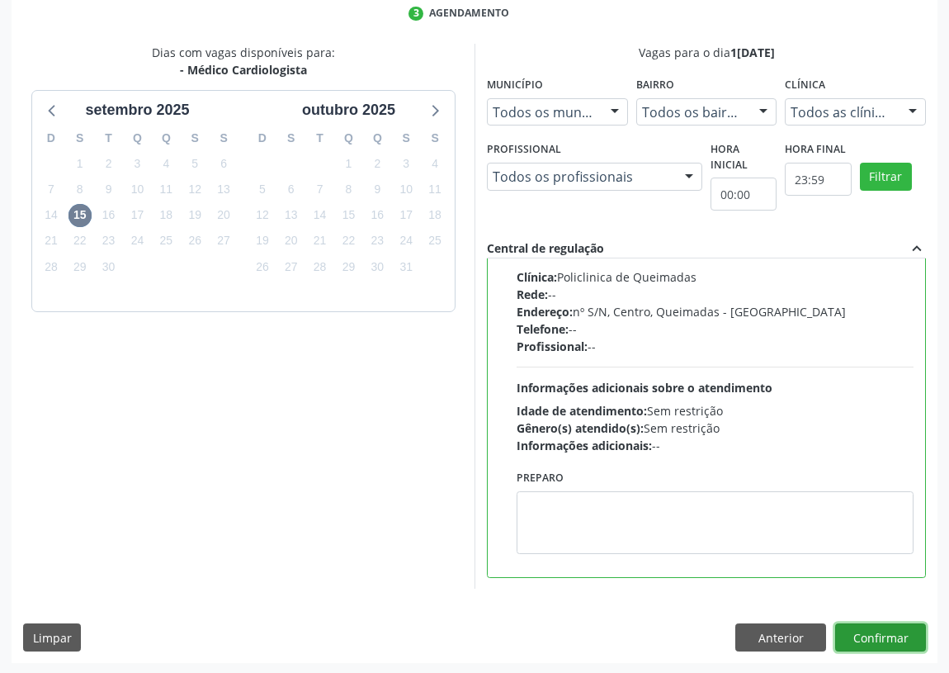
click at [876, 623] on button "Confirmar" at bounding box center [881, 637] width 91 height 28
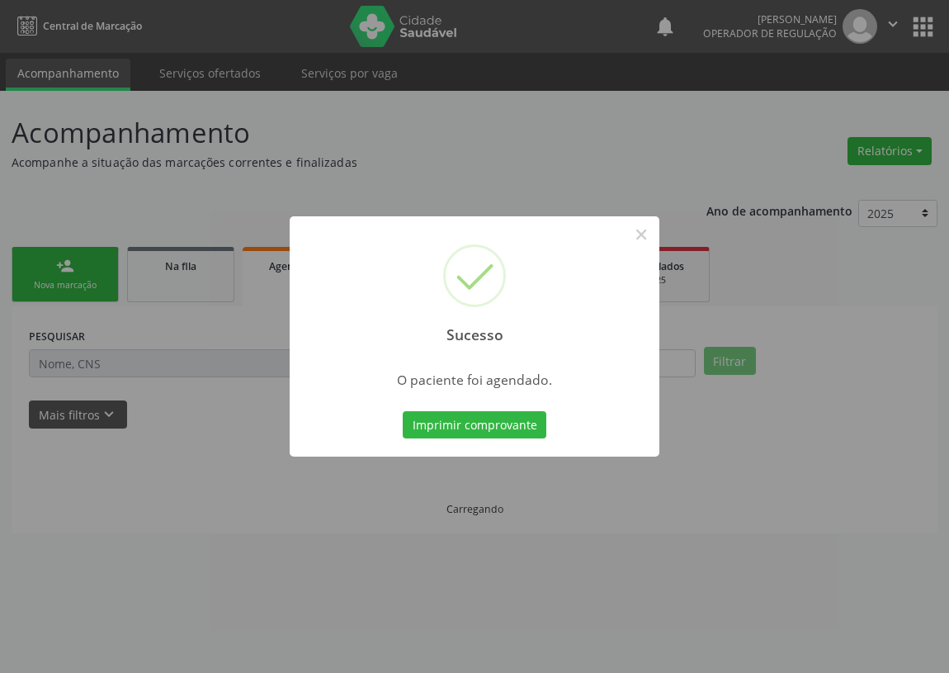
scroll to position [0, 0]
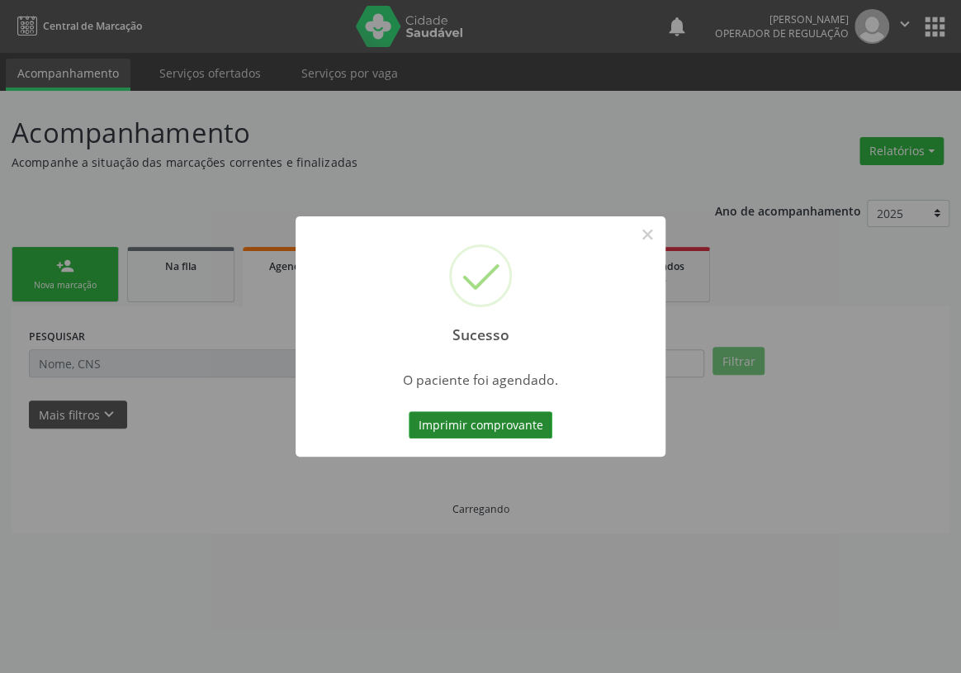
click at [466, 412] on button "Imprimir comprovante" at bounding box center [481, 425] width 144 height 28
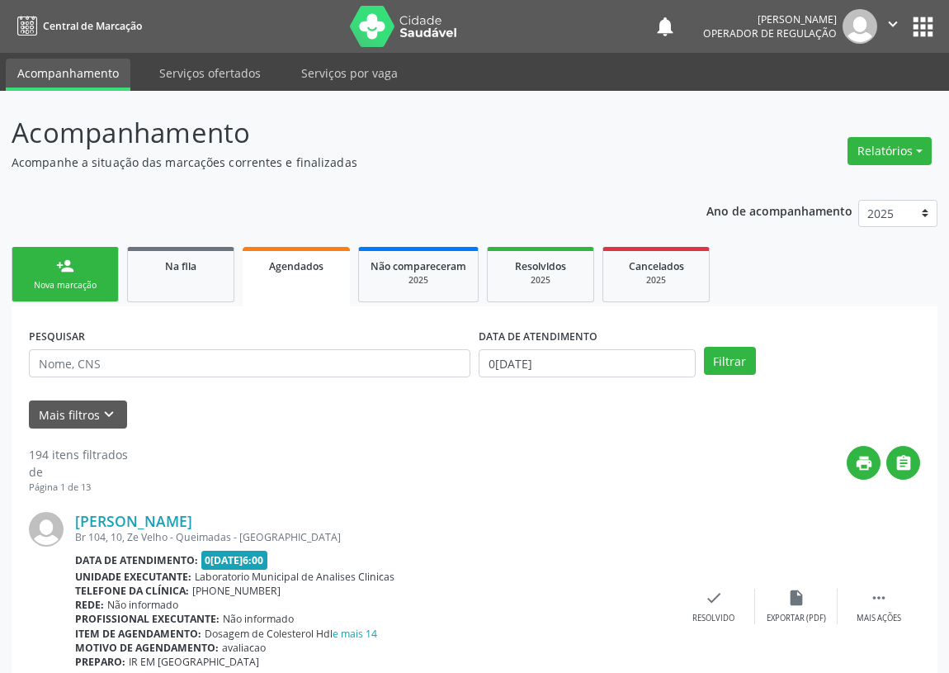
click at [84, 255] on link "person_add Nova marcação" at bounding box center [65, 274] width 107 height 55
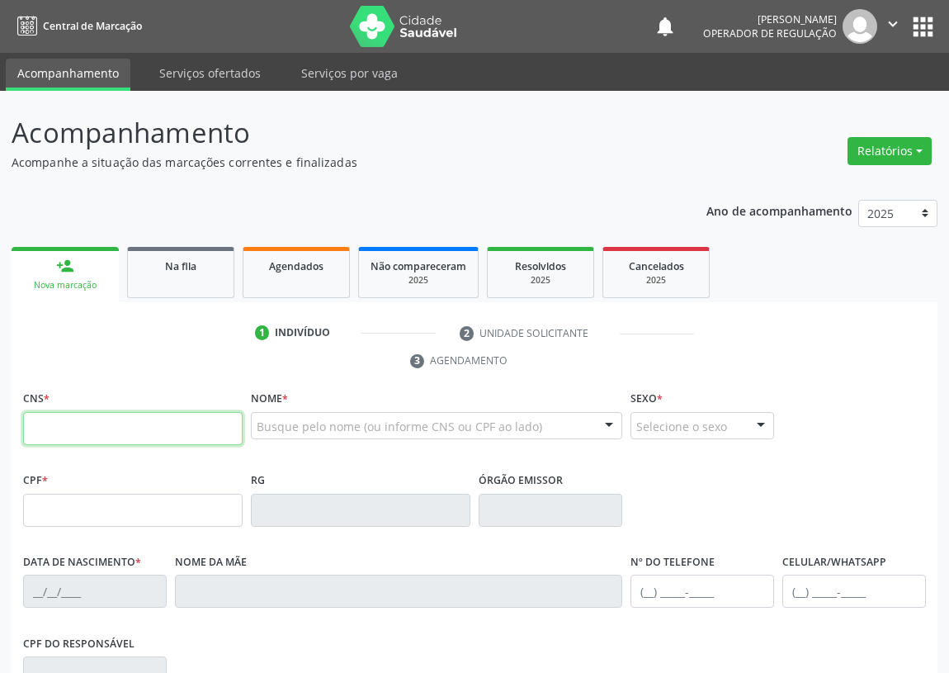
click at [41, 429] on input "text" at bounding box center [133, 428] width 220 height 33
click at [58, 429] on input "text" at bounding box center [133, 428] width 220 height 33
type input "701 0038 7810 5595"
type input "676.741.434-49"
type input "1[DATE]"
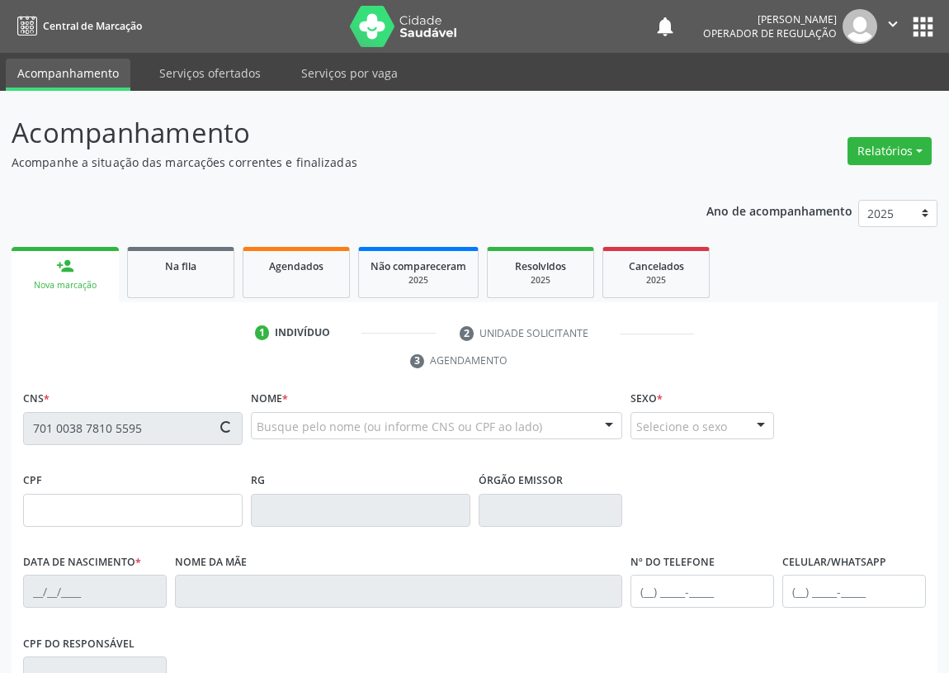
type input "[PERSON_NAME]"
type input "[PHONE_NUMBER]"
type input "153"
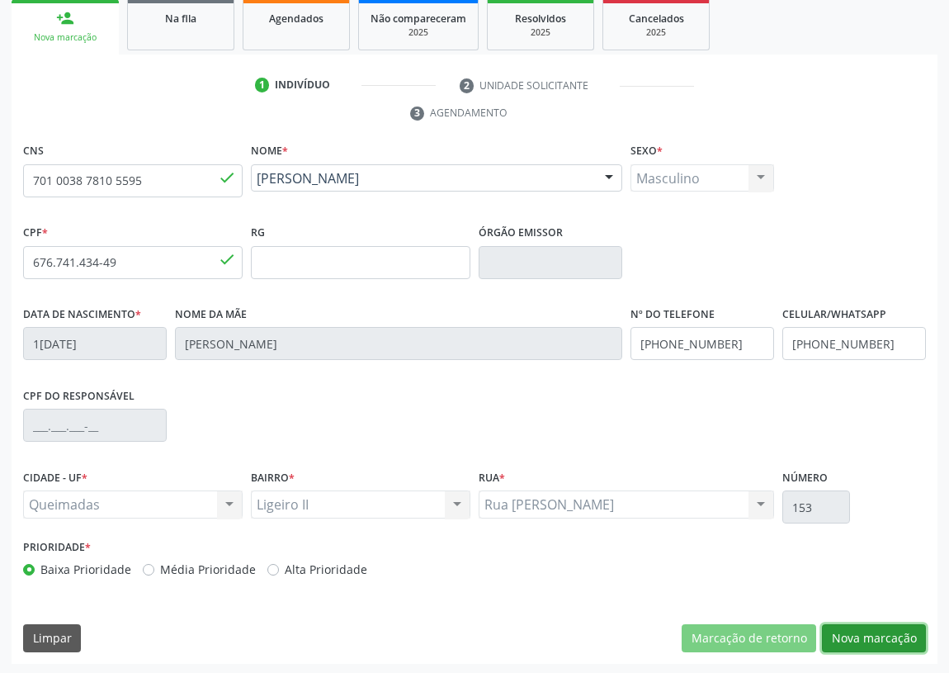
drag, startPoint x: 886, startPoint y: 636, endPoint x: 454, endPoint y: 521, distance: 446.8
click at [880, 636] on button "Nova marcação" at bounding box center [874, 638] width 104 height 28
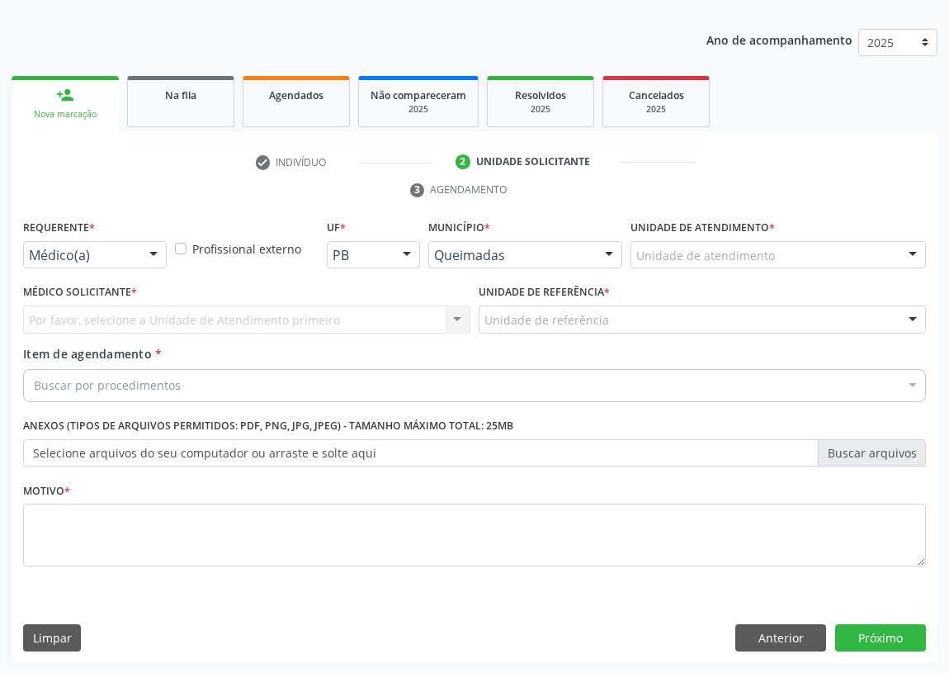
drag, startPoint x: 159, startPoint y: 253, endPoint x: 129, endPoint y: 301, distance: 57.5
click at [155, 260] on div at bounding box center [153, 256] width 25 height 28
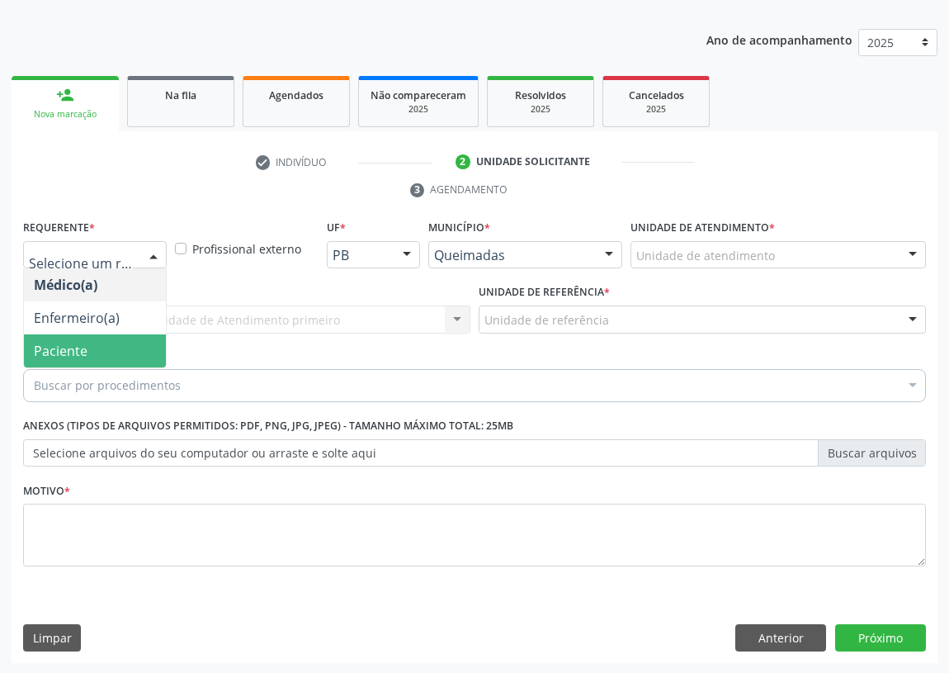
click at [149, 342] on span "Paciente" at bounding box center [95, 350] width 142 height 33
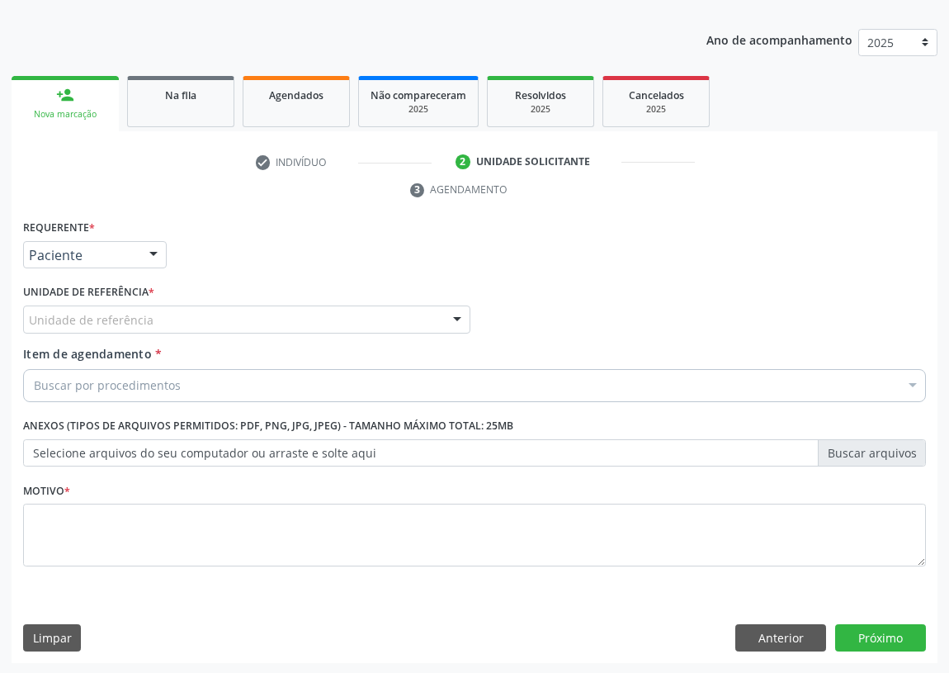
drag, startPoint x: 446, startPoint y: 306, endPoint x: 386, endPoint y: 344, distance: 71.2
click at [445, 317] on div at bounding box center [457, 320] width 25 height 28
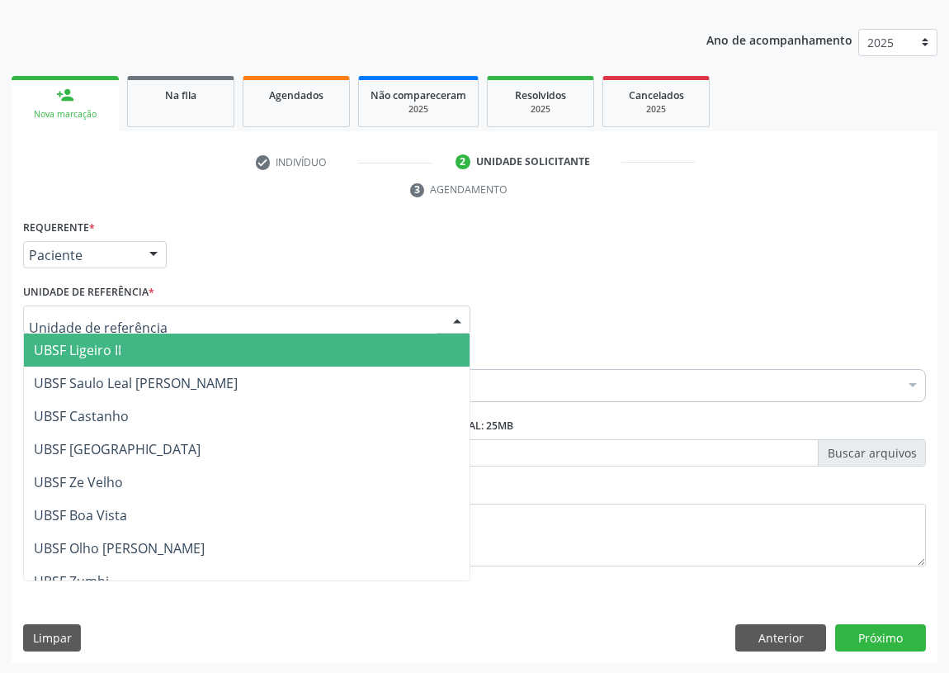
click at [122, 357] on span "UBSF Ligeiro II" at bounding box center [247, 350] width 446 height 33
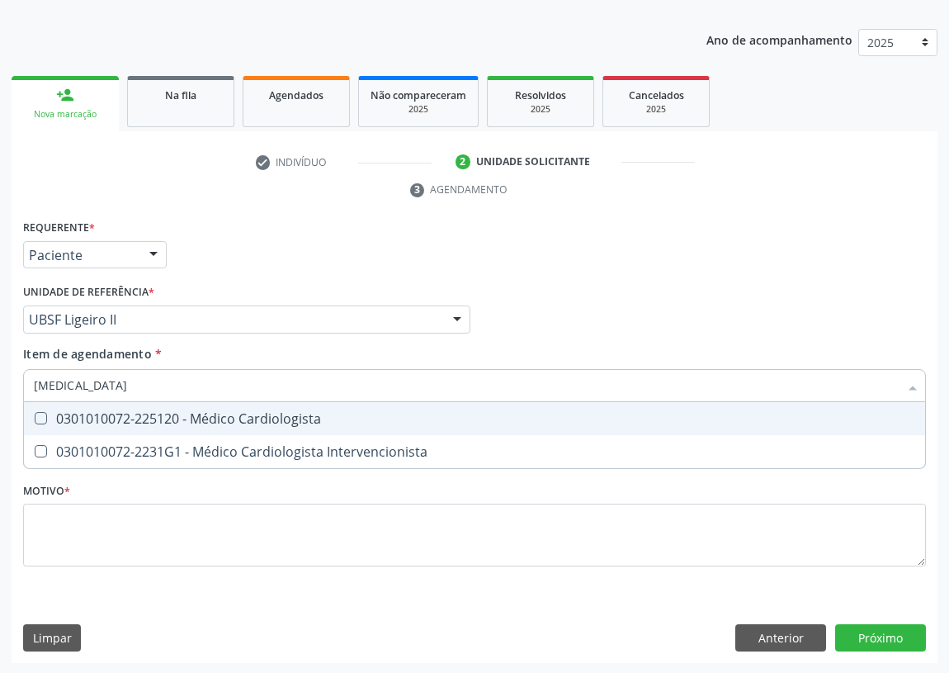
type input "CARDIOLOGISTA"
drag, startPoint x: 45, startPoint y: 412, endPoint x: 41, endPoint y: 536, distance: 123.9
click at [41, 419] on Cardiologista at bounding box center [41, 418] width 12 height 12
click at [35, 419] on Cardiologista "checkbox" at bounding box center [29, 418] width 11 height 11
checkbox Cardiologista "true"
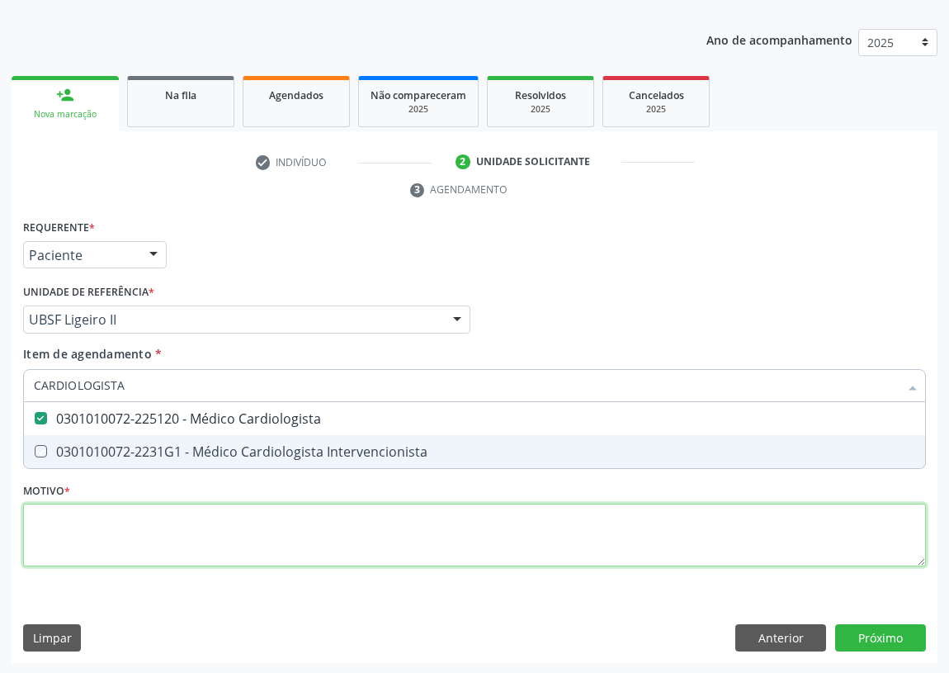
click at [86, 536] on div "Requerente * Paciente Médico(a) Enfermeiro(a) Paciente Nenhum resultado encontr…" at bounding box center [474, 402] width 903 height 374
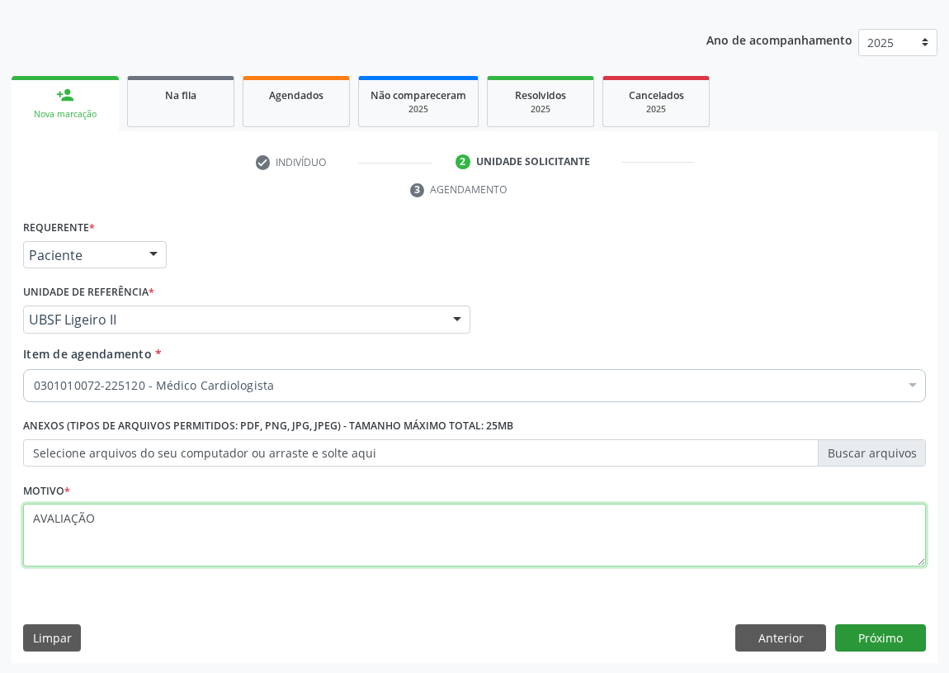
type textarea "AVALIAÇÃO"
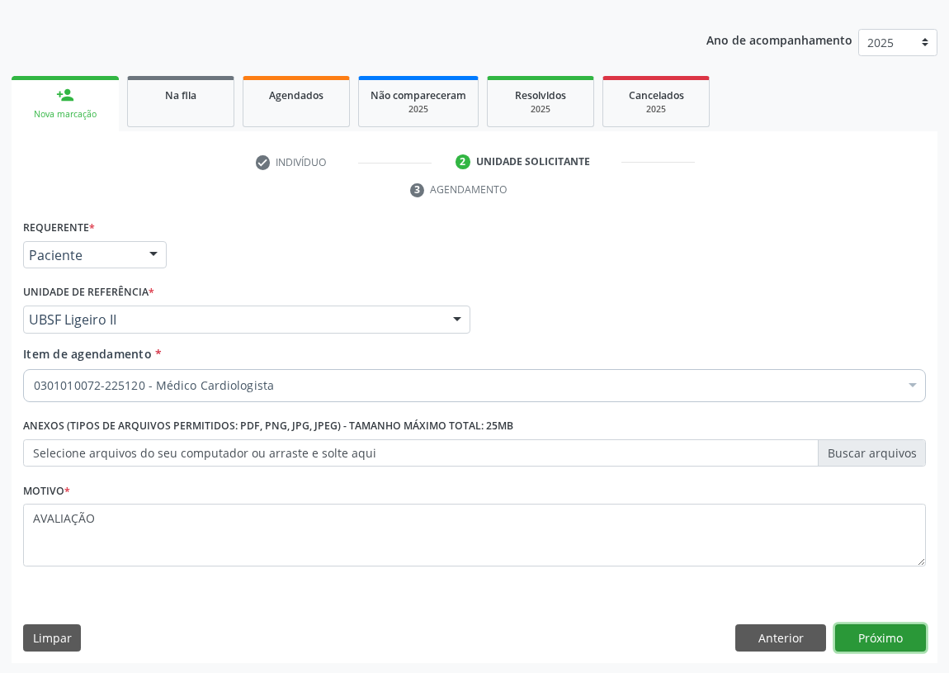
click at [864, 633] on button "Próximo" at bounding box center [881, 638] width 91 height 28
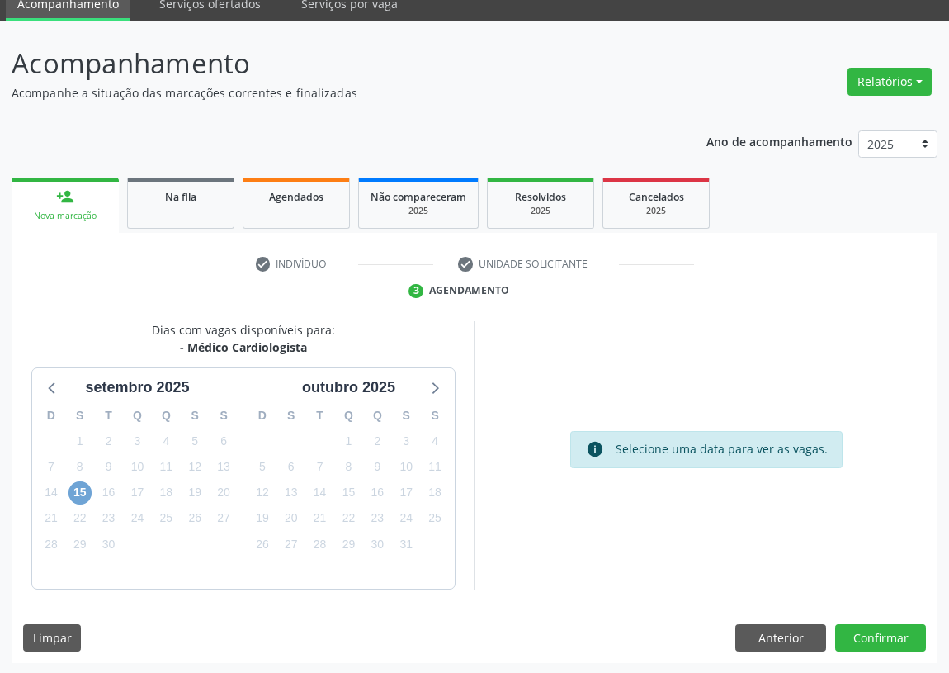
click at [69, 490] on span "15" at bounding box center [80, 492] width 23 height 23
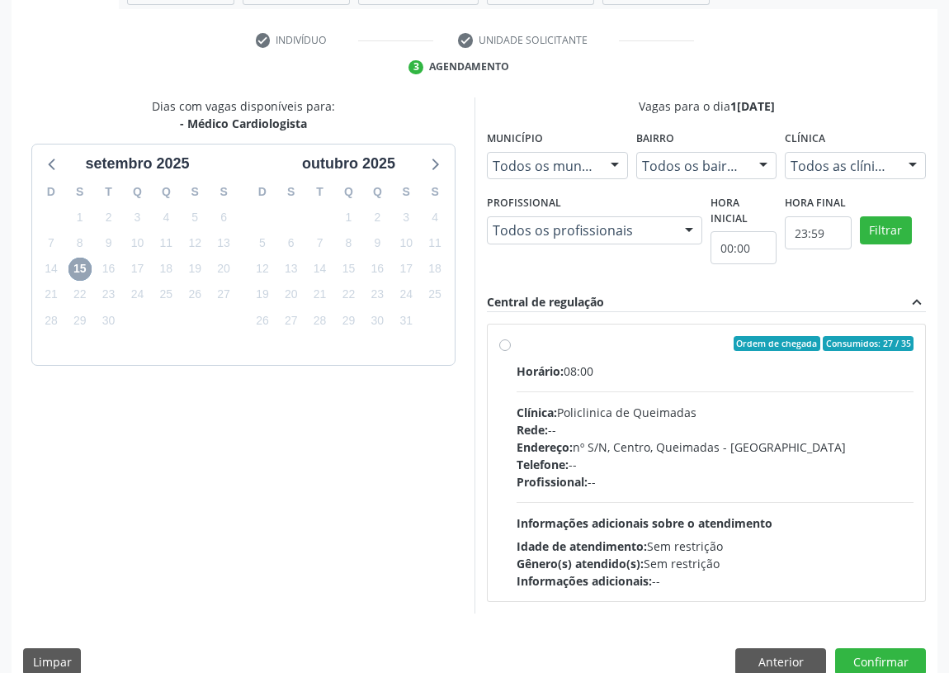
scroll to position [317, 0]
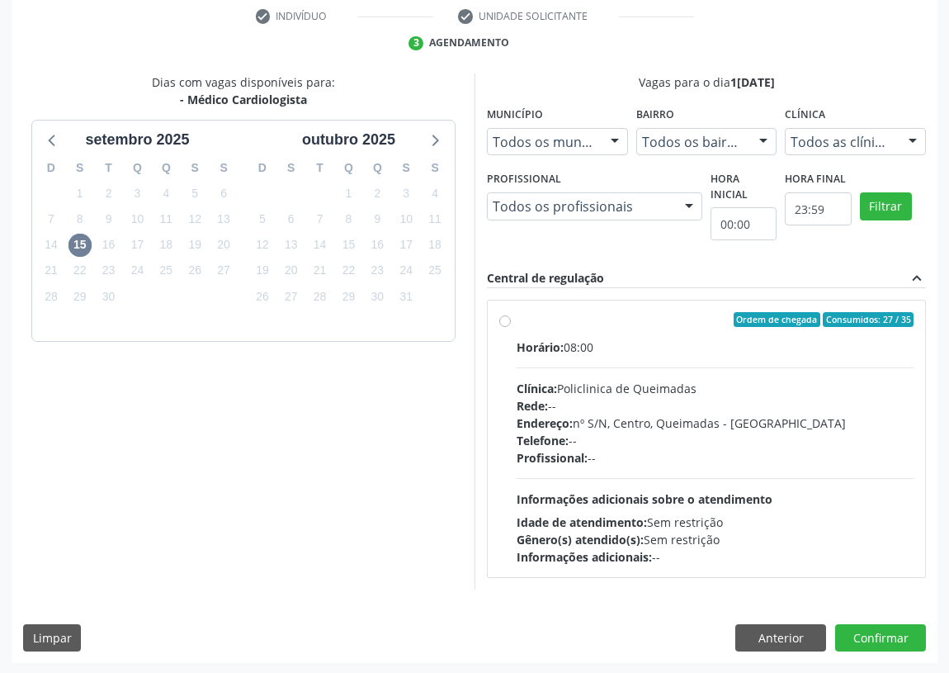
drag, startPoint x: 501, startPoint y: 317, endPoint x: 504, endPoint y: 339, distance: 21.7
click at [517, 318] on label "Ordem de chegada Consumidos: 27 / 35 Horário: 08:00 Clínica: Policlinica de Que…" at bounding box center [715, 438] width 397 height 253
click at [502, 318] on input "Ordem de chegada Consumidos: 27 / 35 Horário: 08:00 Clínica: Policlinica de Que…" at bounding box center [505, 319] width 12 height 15
radio input "true"
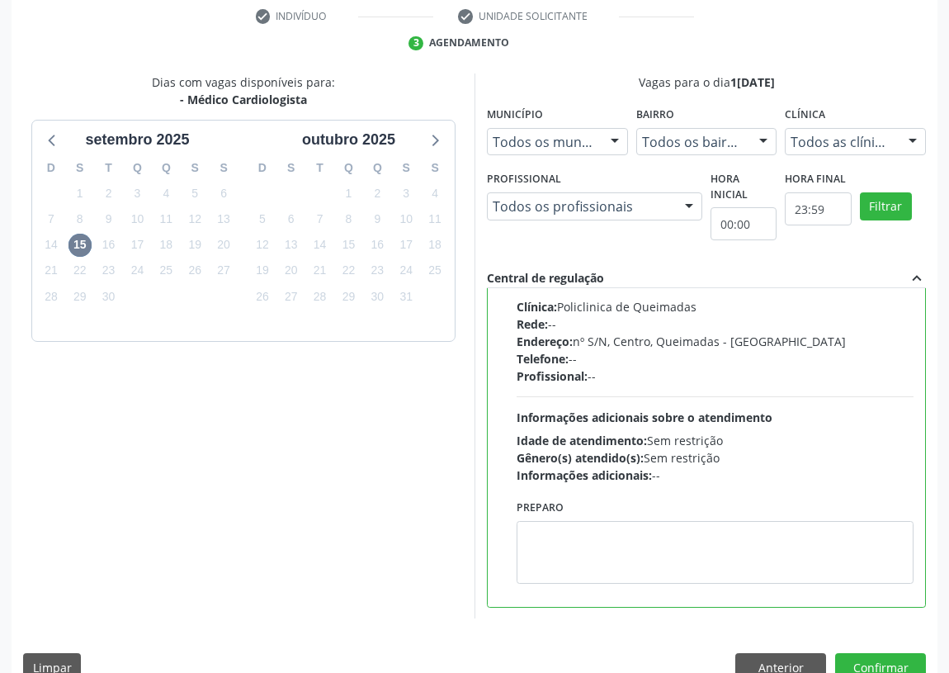
scroll to position [347, 0]
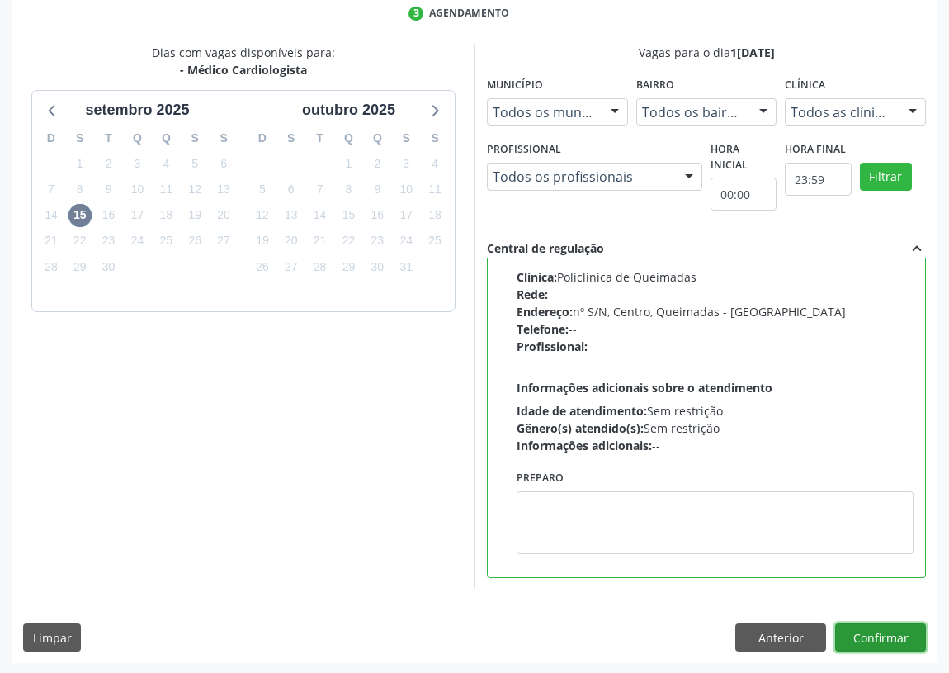
drag, startPoint x: 882, startPoint y: 636, endPoint x: 823, endPoint y: 619, distance: 60.9
click at [877, 629] on button "Confirmar" at bounding box center [881, 637] width 91 height 28
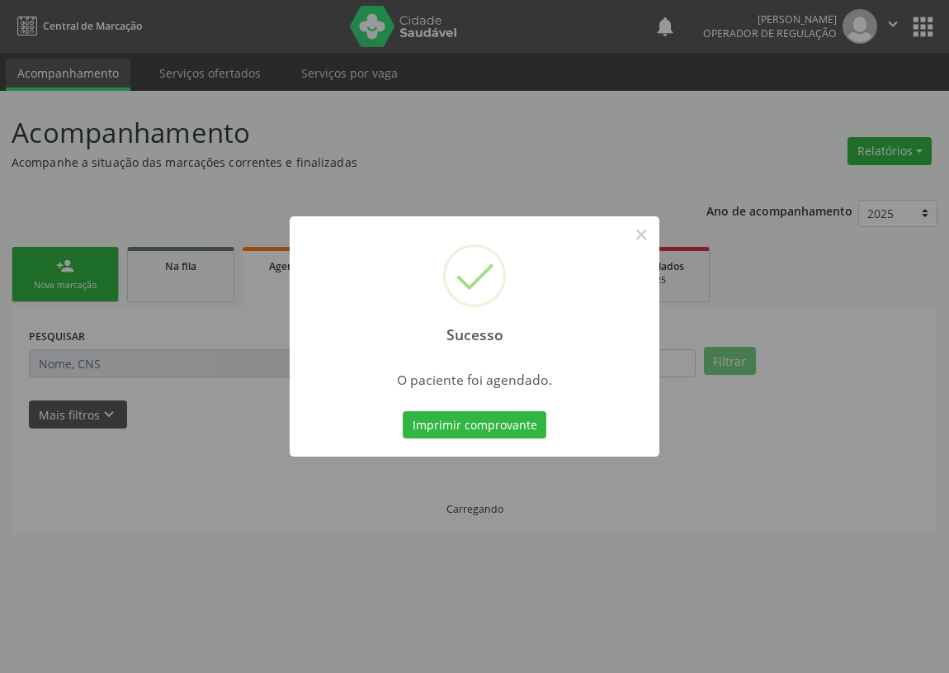
scroll to position [0, 0]
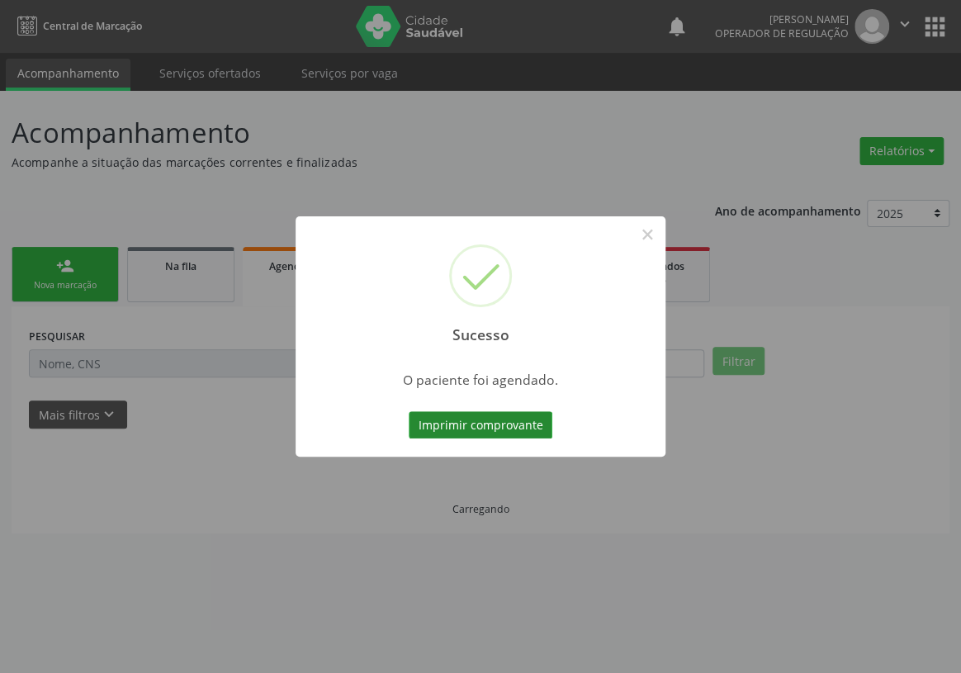
click at [504, 420] on button "Imprimir comprovante" at bounding box center [481, 425] width 144 height 28
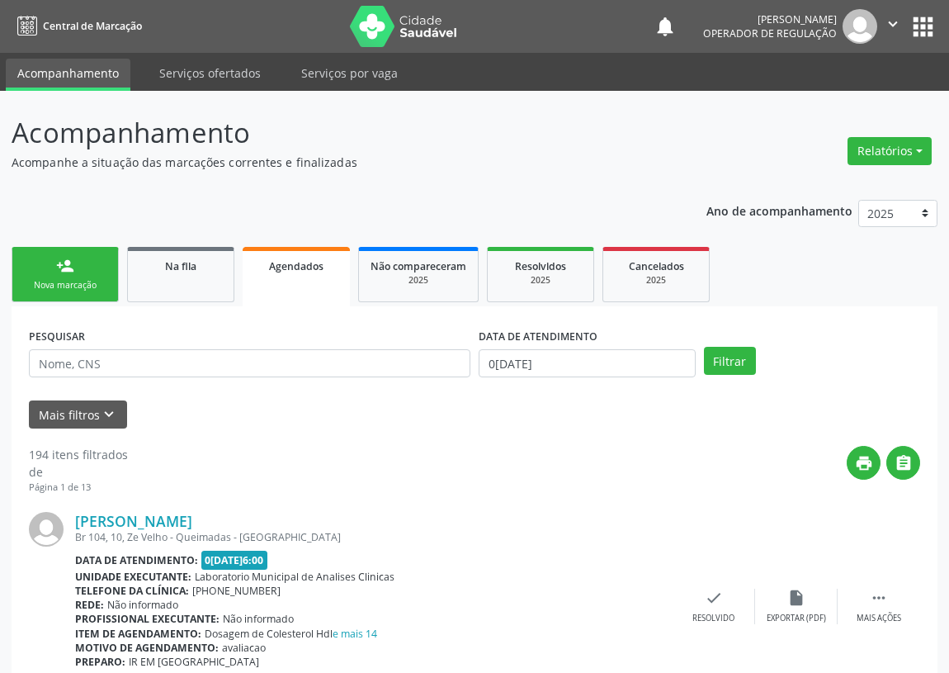
click at [66, 277] on div "Sucesso × O paciente foi agendado. Imprimir comprovante Cancel" at bounding box center [474, 336] width 949 height 673
click at [69, 278] on div "Sucesso × O paciente foi agendado. Imprimir comprovante Cancel" at bounding box center [474, 336] width 949 height 673
click at [64, 279] on div "Sucesso × O paciente foi agendado. Imprimir comprovante Cancel" at bounding box center [474, 336] width 949 height 673
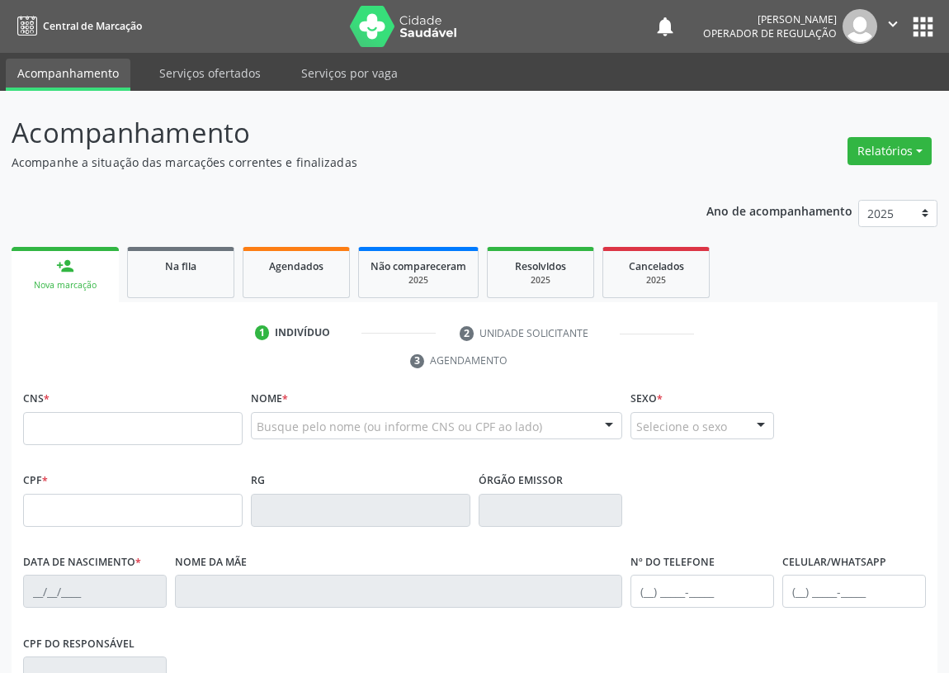
drag, startPoint x: 34, startPoint y: 420, endPoint x: 24, endPoint y: 412, distance: 12.9
click at [31, 419] on input "text" at bounding box center [133, 428] width 220 height 33
drag, startPoint x: 63, startPoint y: 438, endPoint x: 64, endPoint y: 428, distance: 10.8
click at [63, 430] on input "text" at bounding box center [133, 428] width 220 height 33
type input "704 8060 4805 3045"
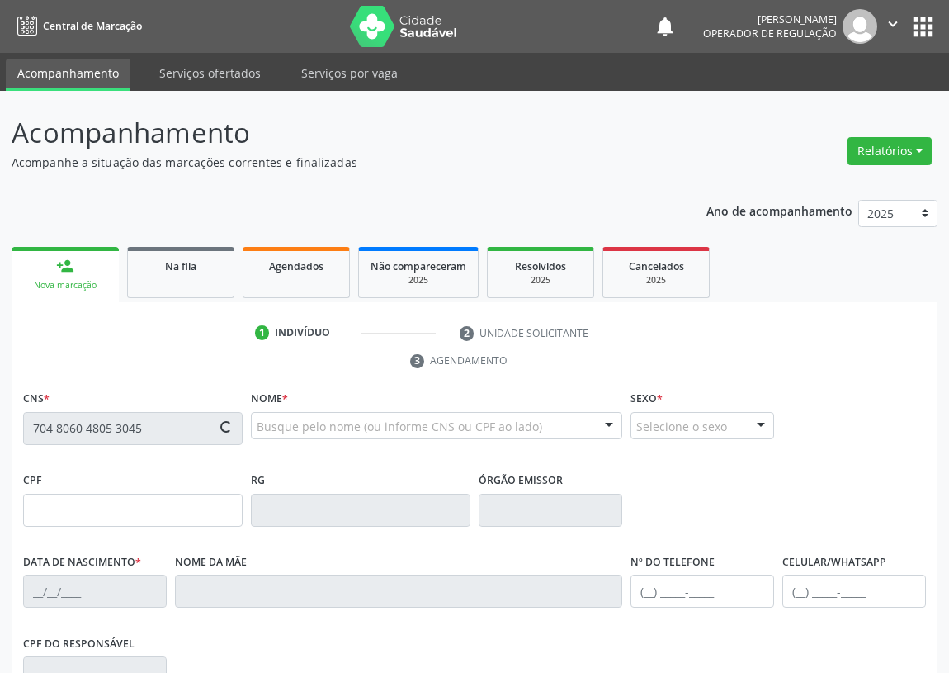
type input "098.949.444-69"
type input "14[DATE]"
type input "[PERSON_NAME]"
type input "[PHONE_NUMBER]"
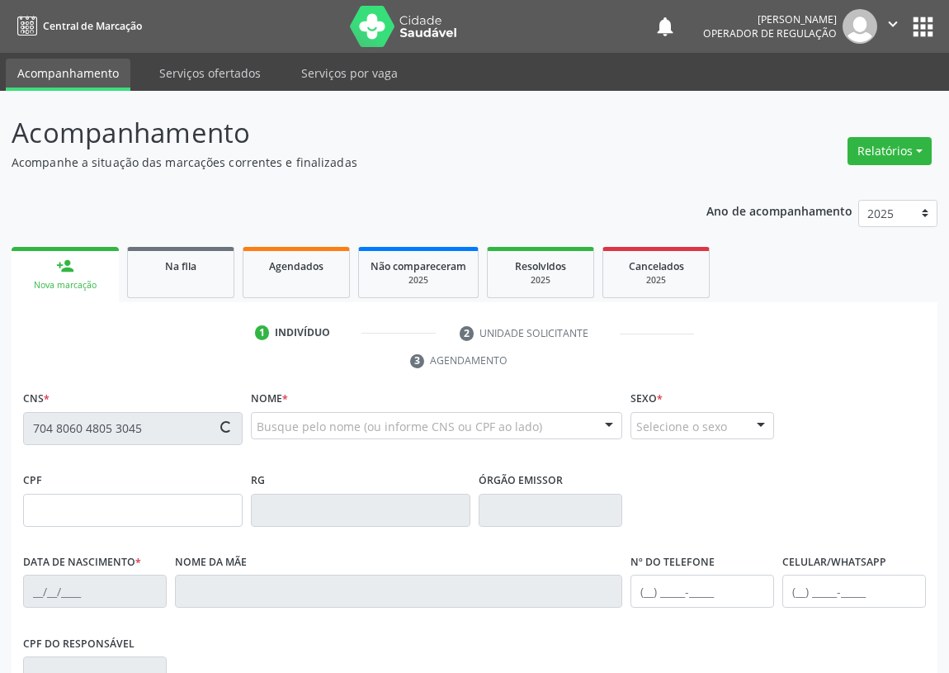
type input "602.843.904-53"
type input "30"
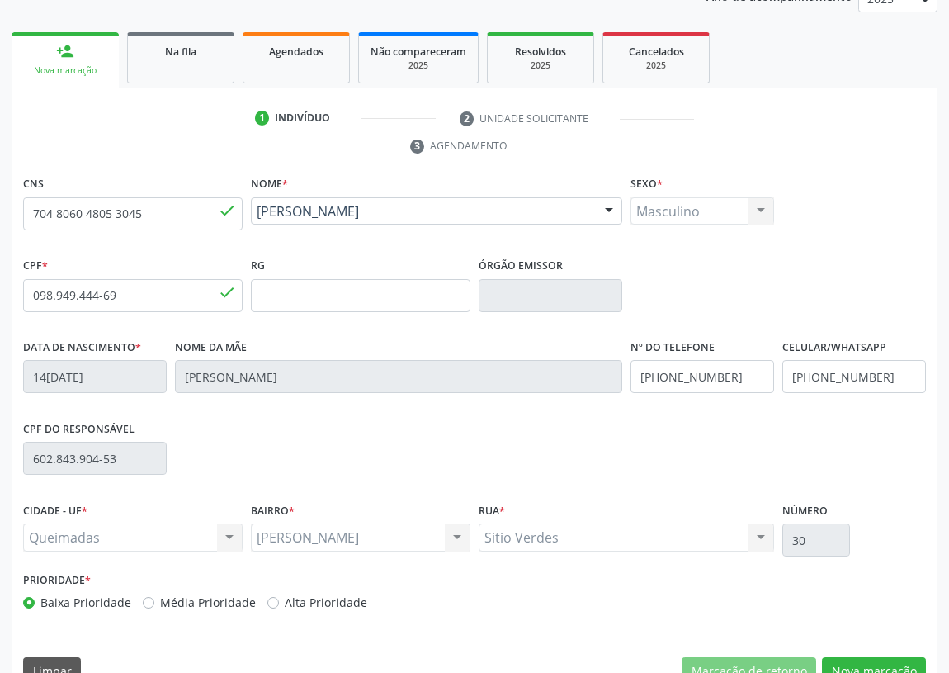
scroll to position [248, 0]
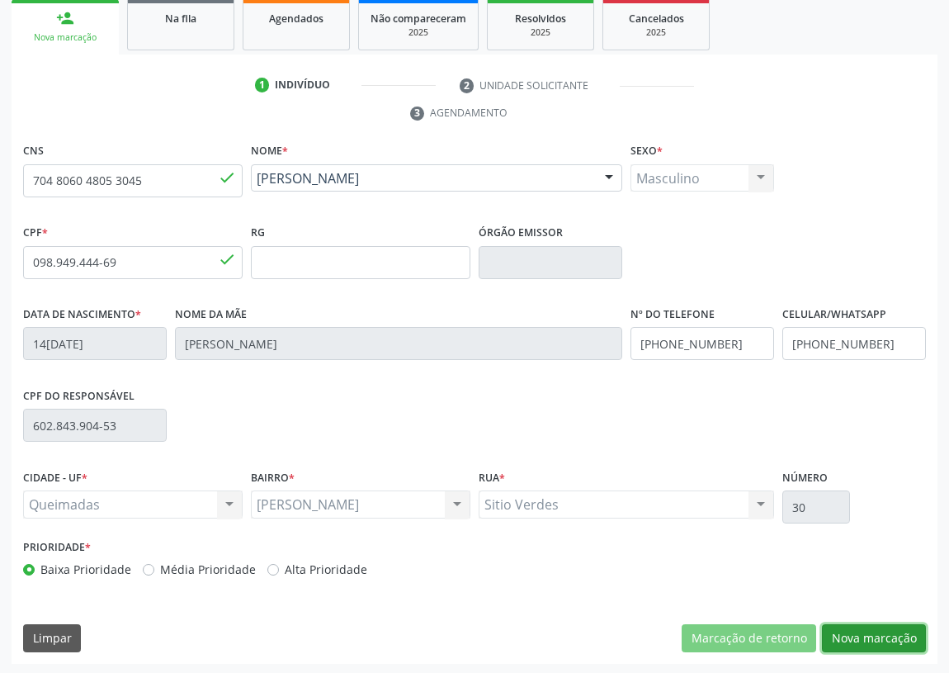
drag, startPoint x: 857, startPoint y: 635, endPoint x: 316, endPoint y: 625, distance: 540.9
click at [850, 633] on button "Nova marcação" at bounding box center [874, 638] width 104 height 28
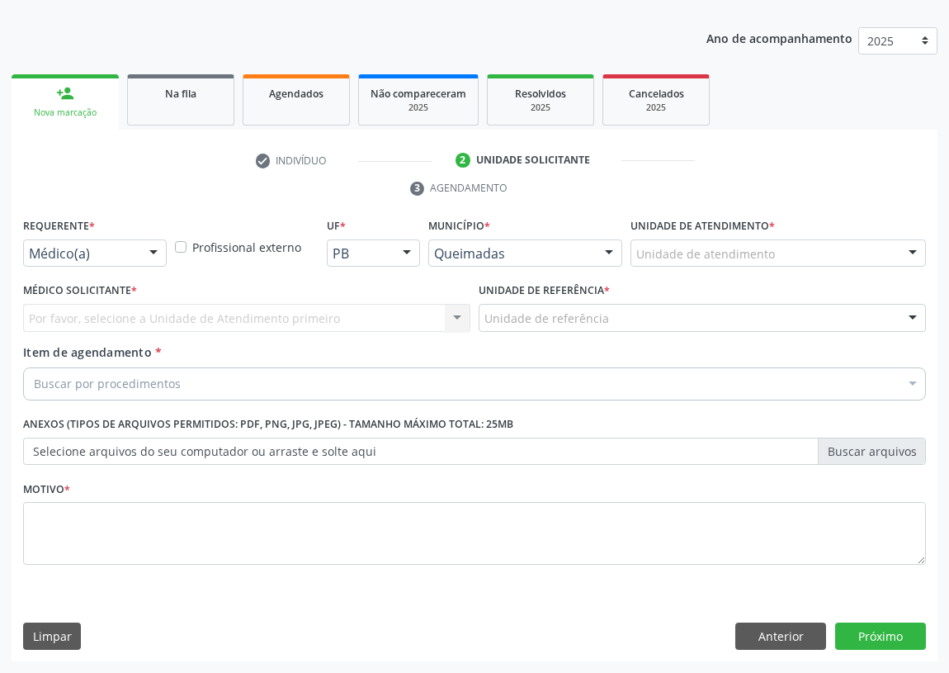
scroll to position [171, 0]
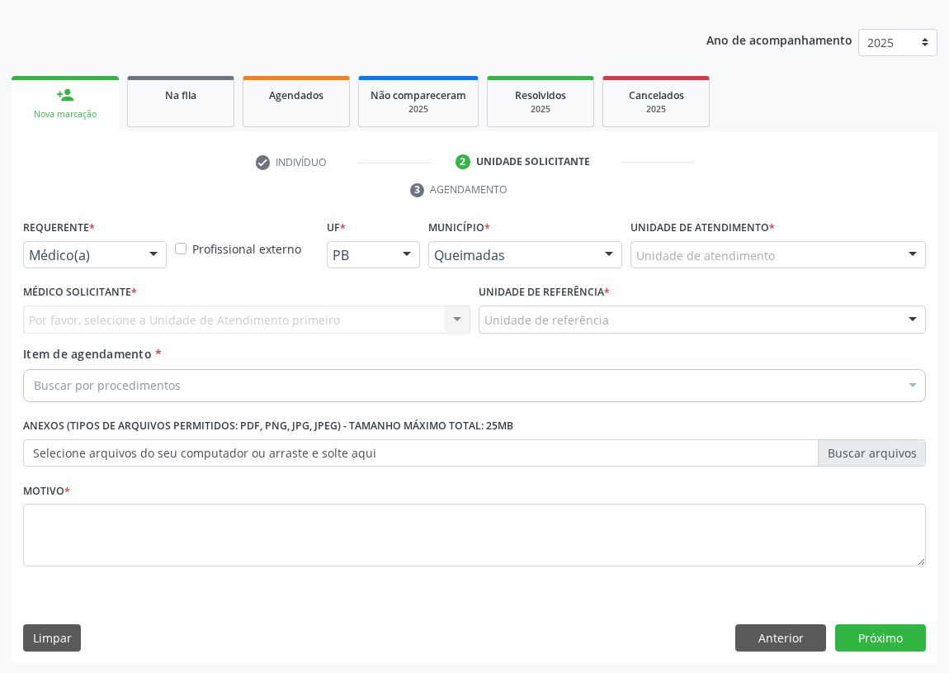
click at [155, 253] on div at bounding box center [153, 256] width 25 height 28
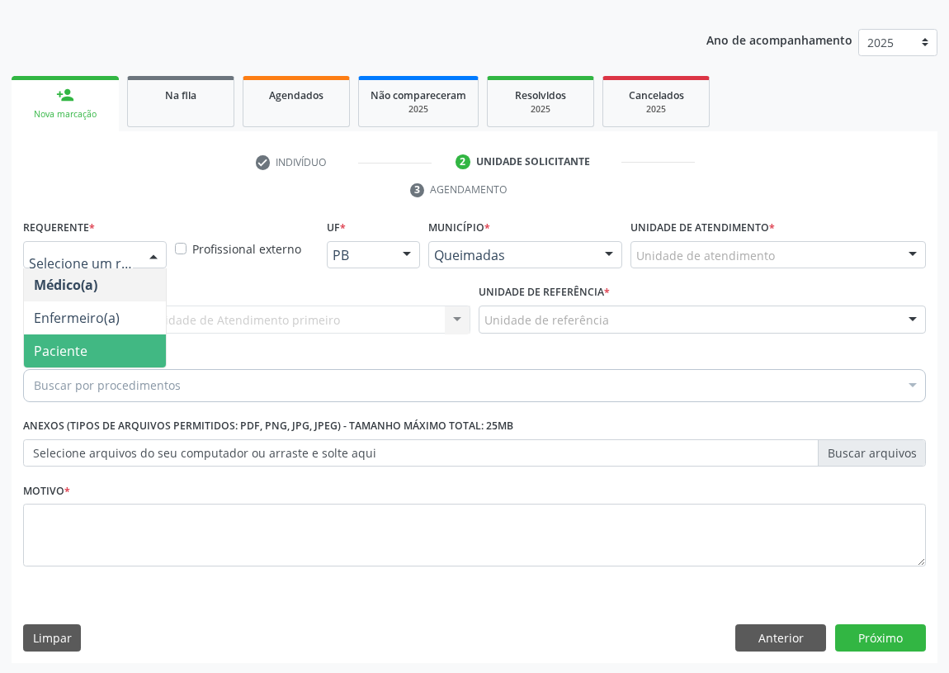
drag, startPoint x: 120, startPoint y: 348, endPoint x: 320, endPoint y: 353, distance: 200.7
click at [124, 348] on span "Paciente" at bounding box center [95, 350] width 142 height 33
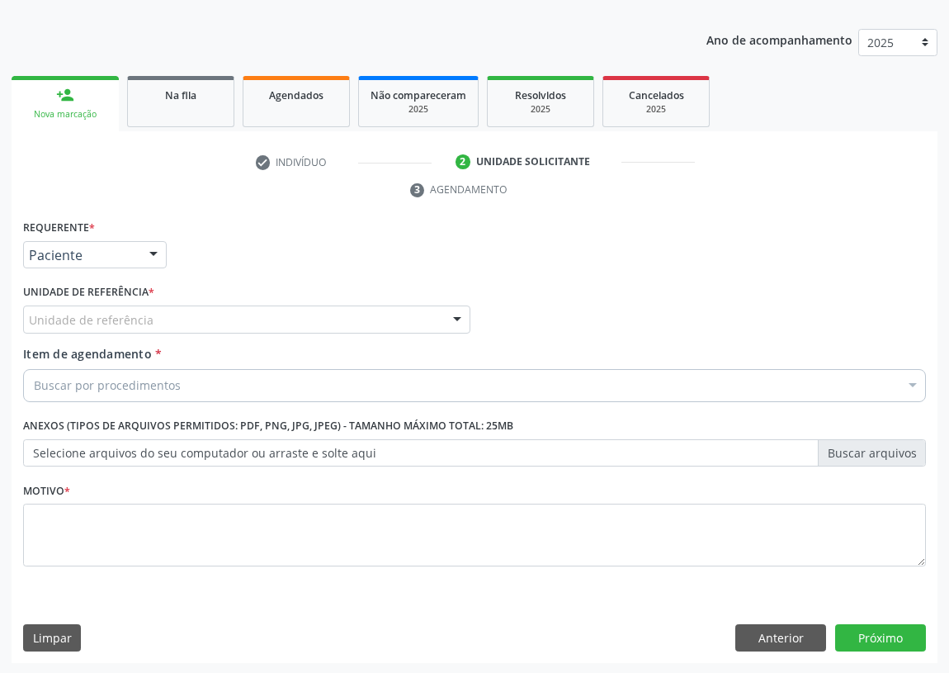
click at [453, 309] on div at bounding box center [457, 320] width 25 height 28
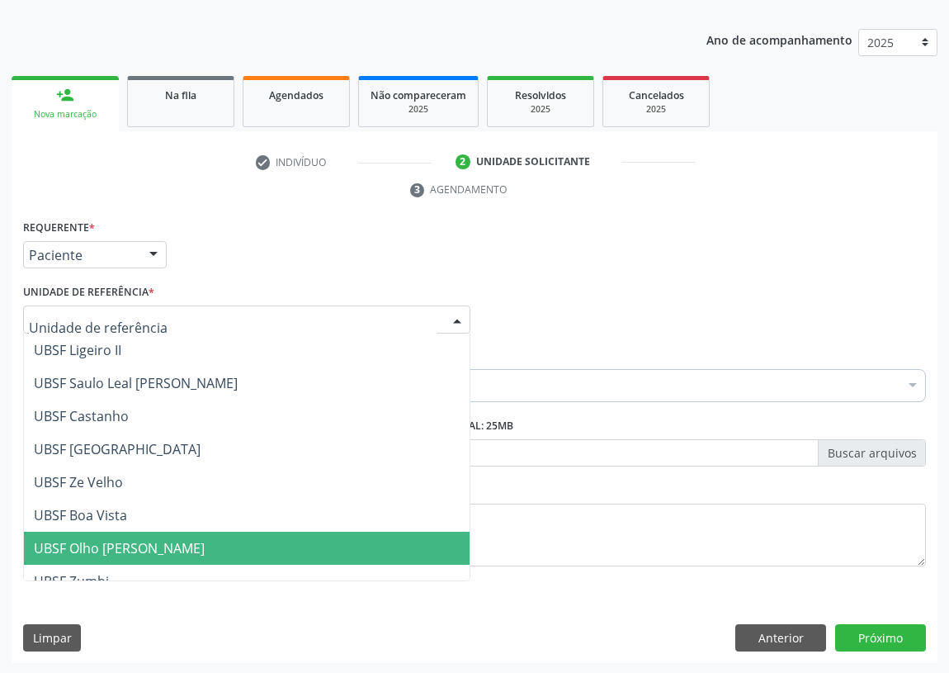
click at [125, 540] on span "UBSF Olho [PERSON_NAME]" at bounding box center [119, 548] width 171 height 18
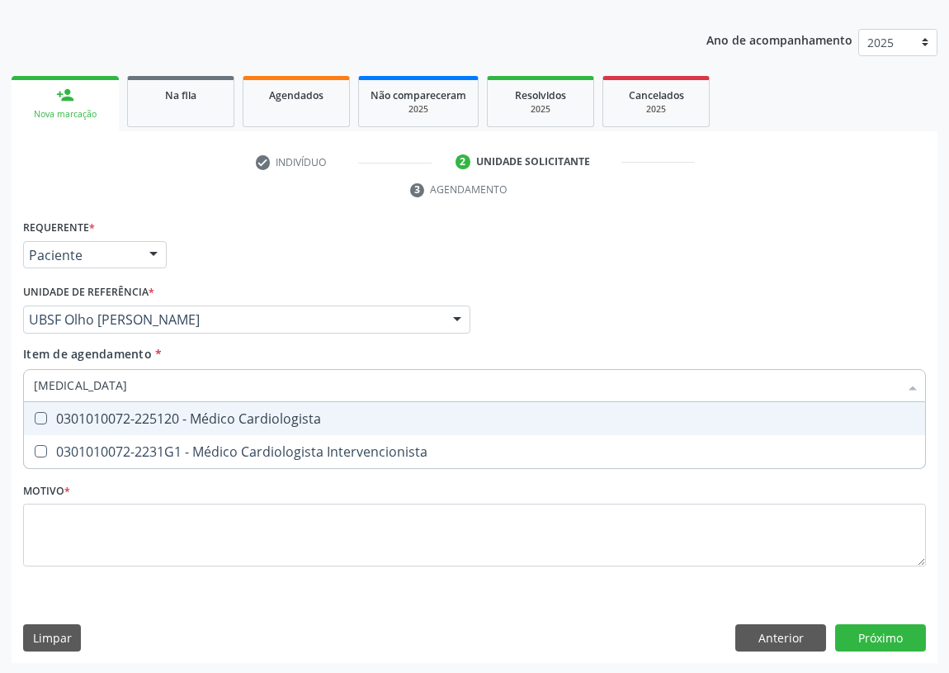
type input "CARDIOLOGISTA"
drag, startPoint x: 43, startPoint y: 417, endPoint x: 36, endPoint y: 460, distance: 43.6
click at [39, 424] on span "0301010072-225120 - Médico Cardiologista" at bounding box center [475, 418] width 902 height 33
checkbox Cardiologista "true"
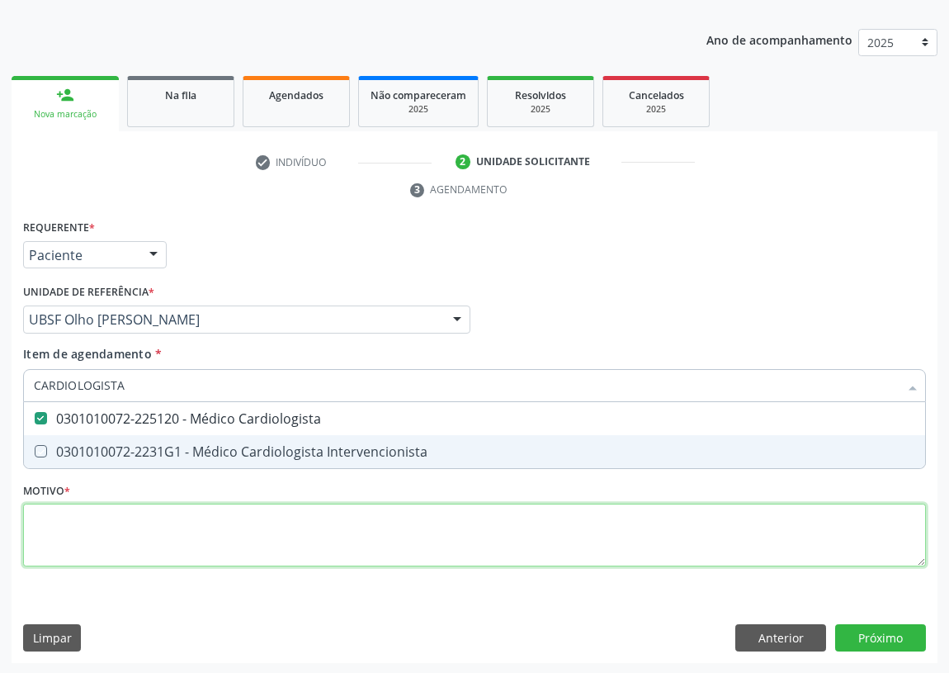
click at [52, 548] on div "Requerente * Paciente Médico(a) Enfermeiro(a) Paciente Nenhum resultado encontr…" at bounding box center [474, 402] width 903 height 374
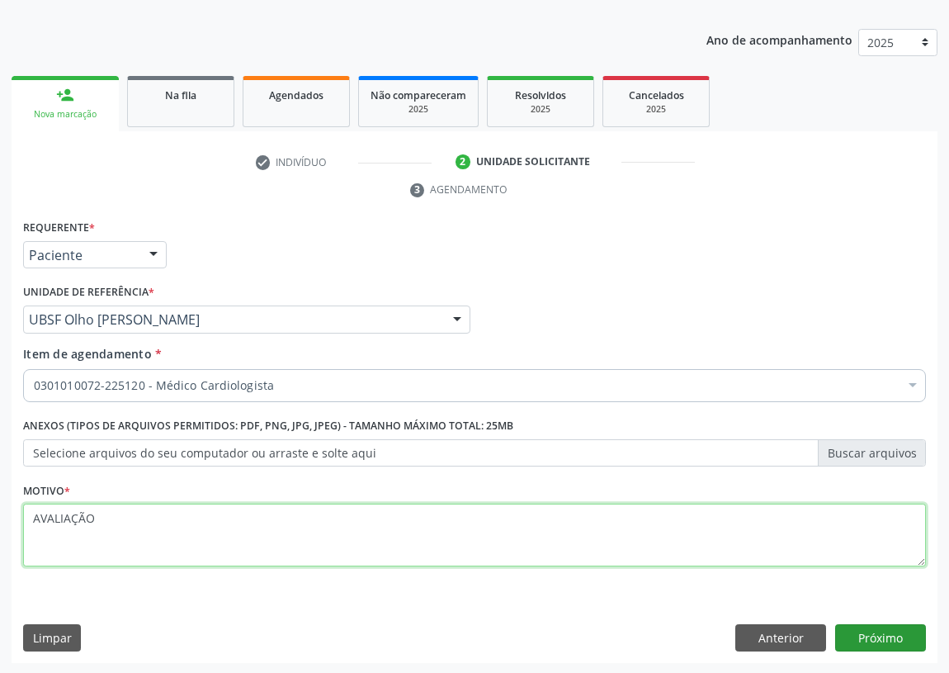
type textarea "AVALIAÇÃO"
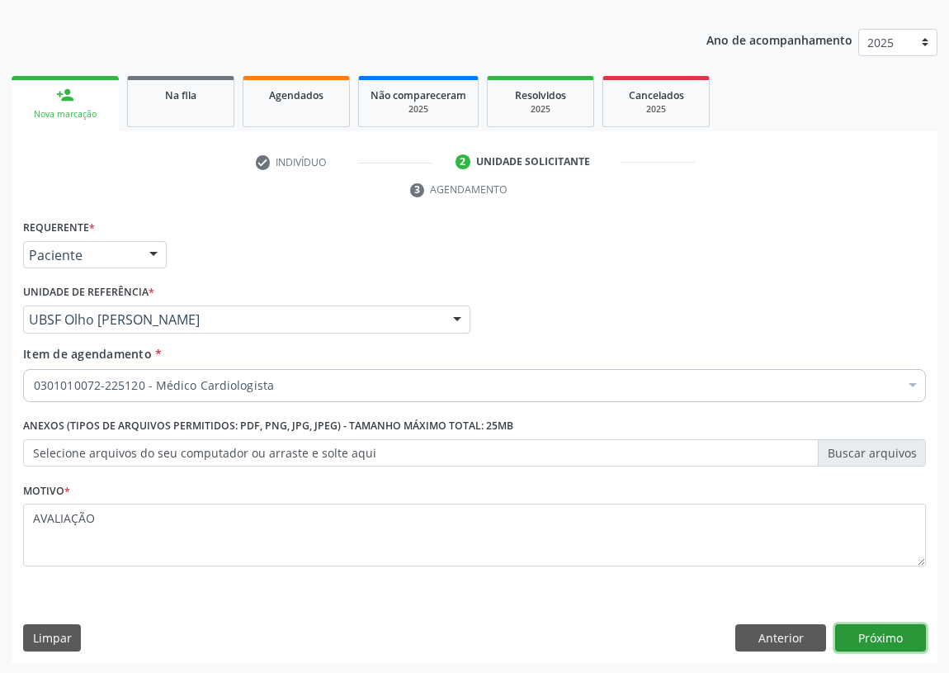
drag, startPoint x: 888, startPoint y: 630, endPoint x: 880, endPoint y: 628, distance: 8.4
click at [880, 628] on button "Próximo" at bounding box center [881, 638] width 91 height 28
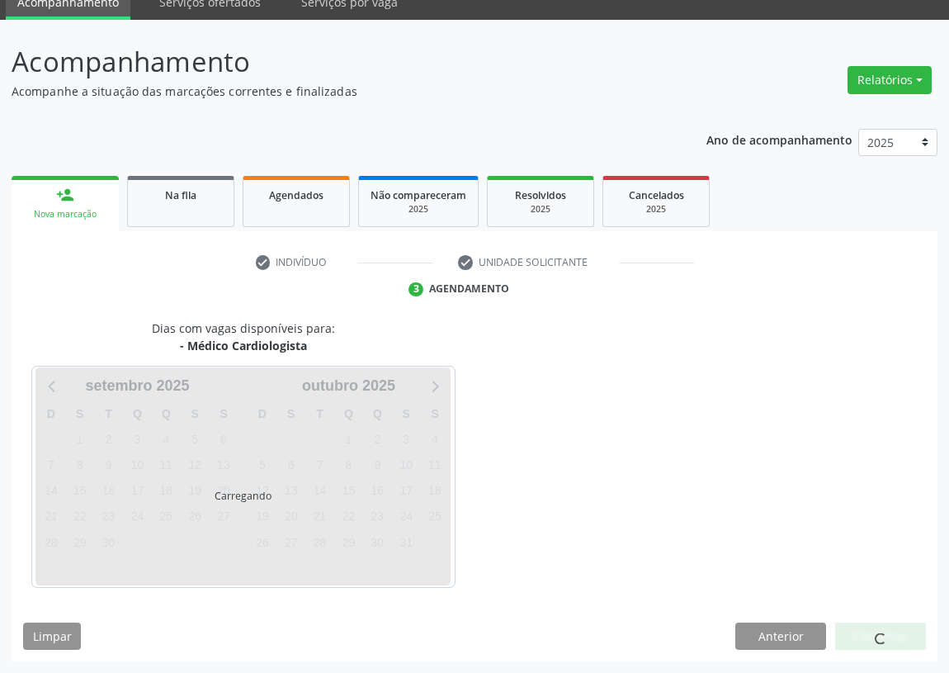
scroll to position [69, 0]
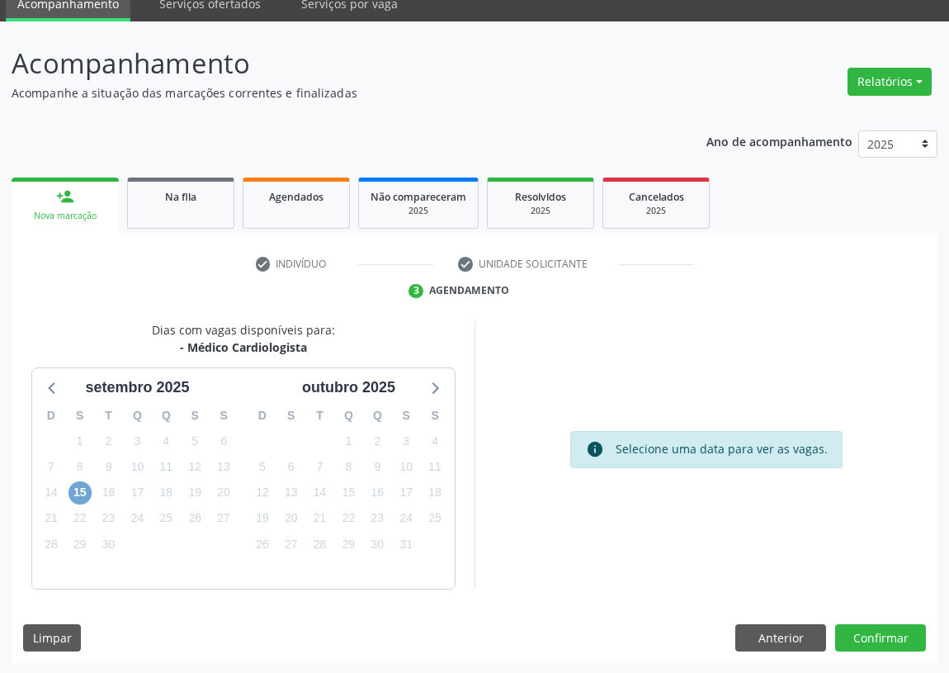
click at [83, 482] on span "15" at bounding box center [80, 492] width 23 height 23
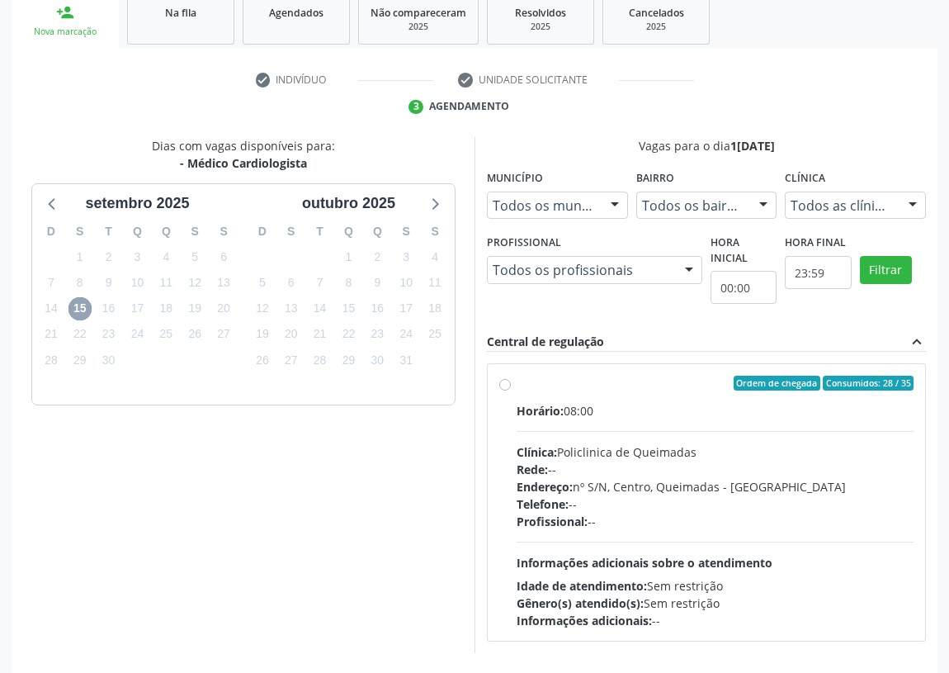
scroll to position [317, 0]
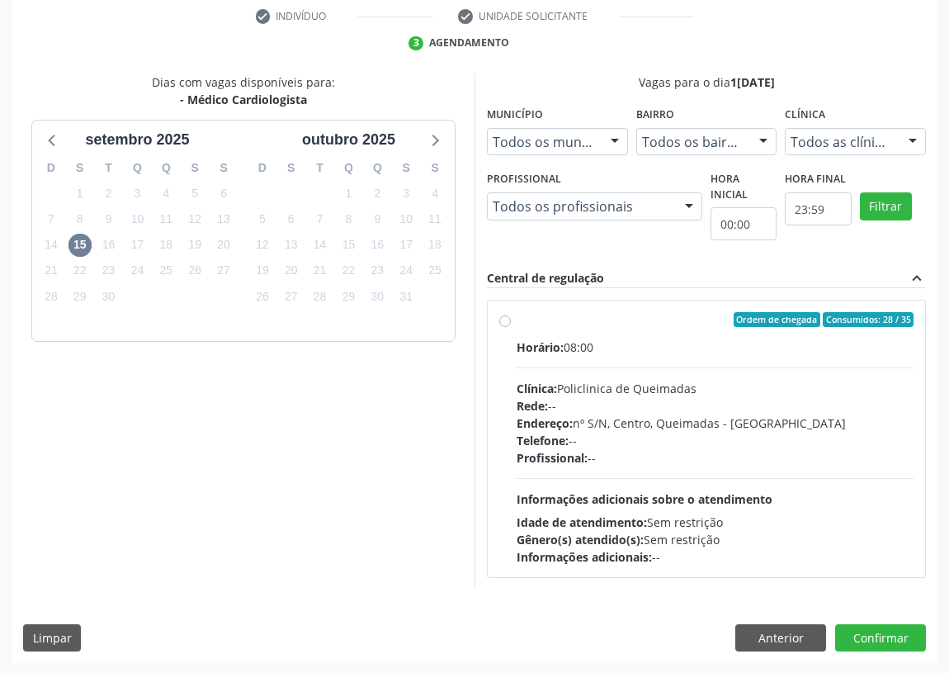
click at [517, 320] on label "Ordem de chegada Consumidos: 28 / 35 Horário: 08:00 Clínica: Policlinica de Que…" at bounding box center [715, 438] width 397 height 253
click at [502, 320] on input "Ordem de chegada Consumidos: 28 / 35 Horário: 08:00 Clínica: Policlinica de Que…" at bounding box center [505, 319] width 12 height 15
radio input "true"
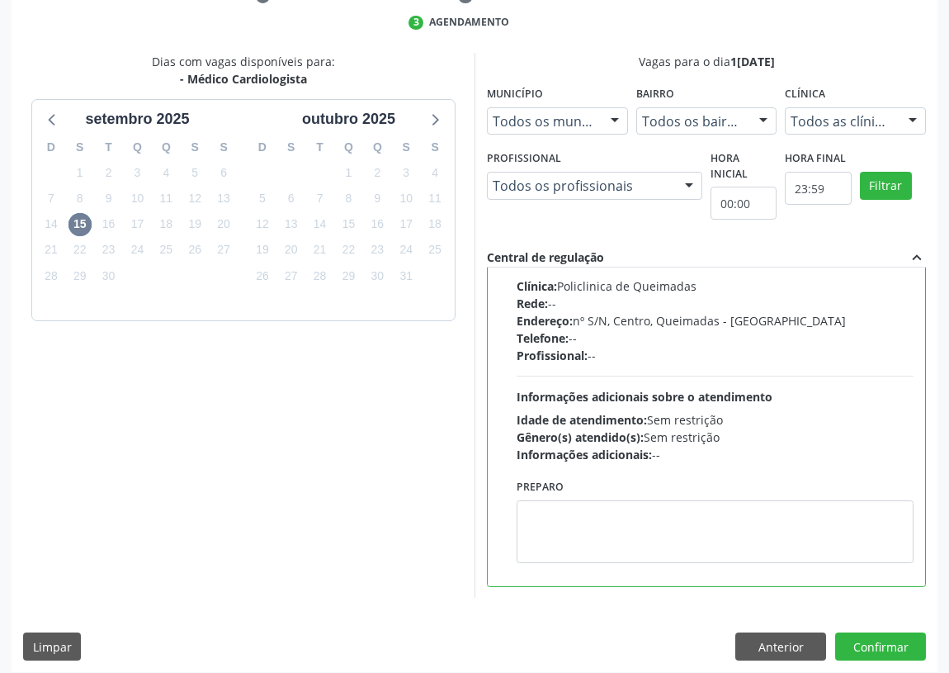
scroll to position [347, 0]
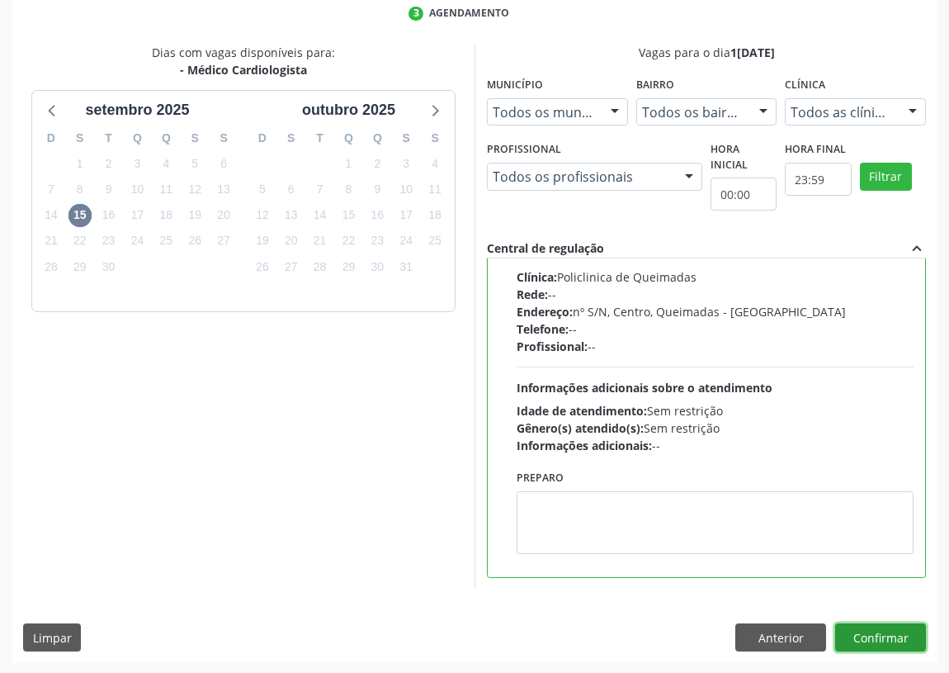
drag, startPoint x: 888, startPoint y: 639, endPoint x: 687, endPoint y: 599, distance: 204.7
click at [887, 638] on button "Confirmar" at bounding box center [881, 637] width 91 height 28
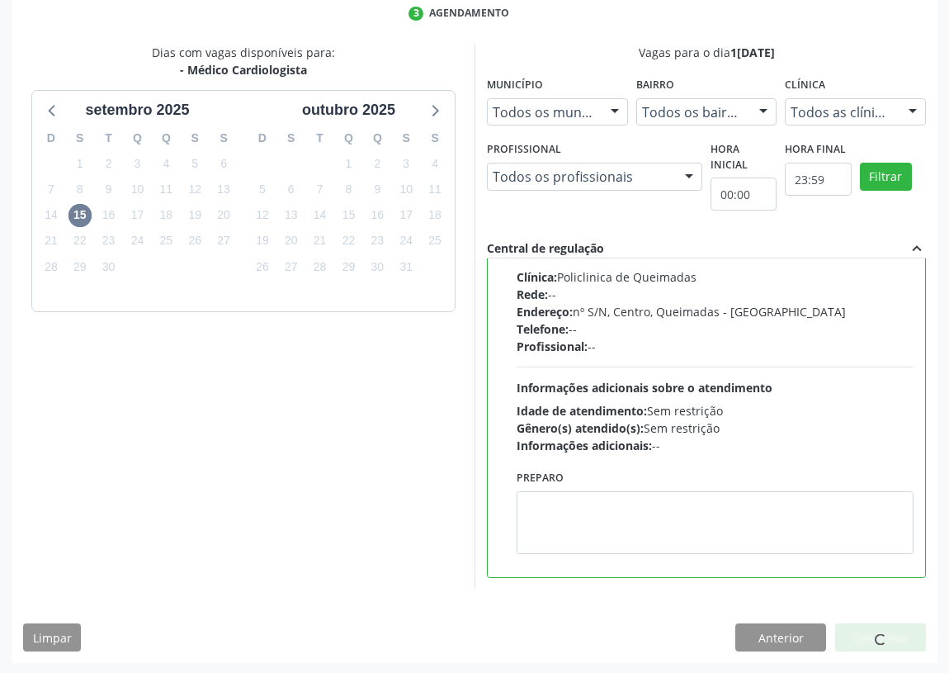
scroll to position [0, 0]
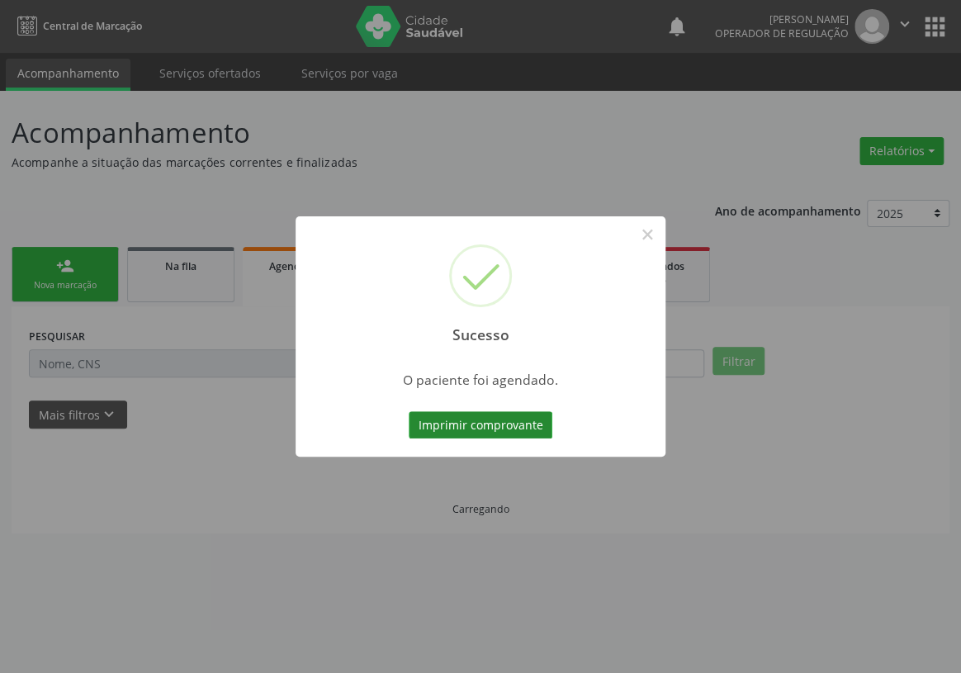
click at [466, 413] on button "Imprimir comprovante" at bounding box center [481, 425] width 144 height 28
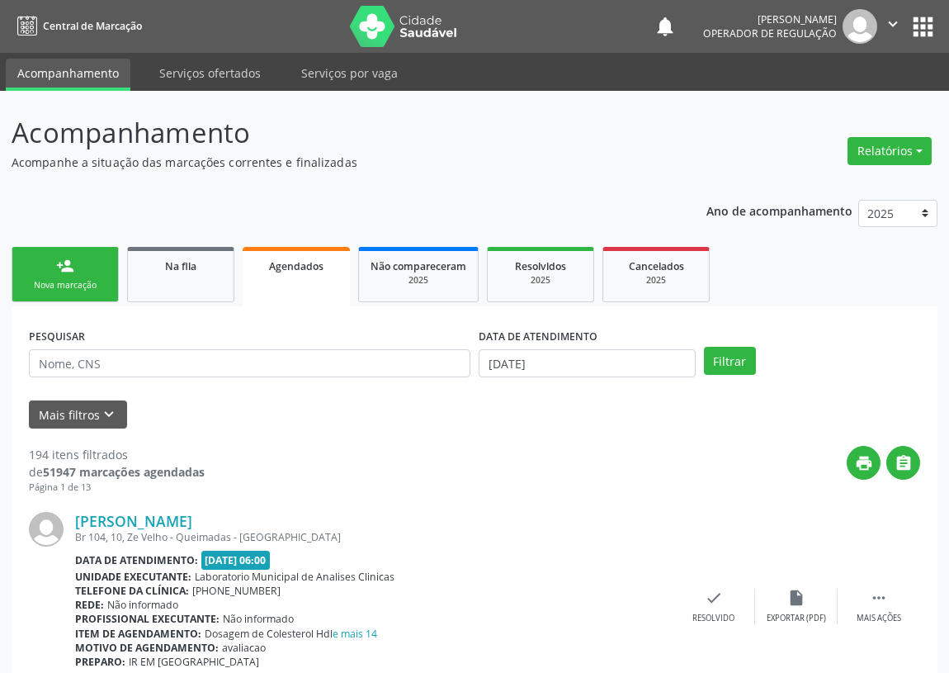
click at [92, 282] on div "Nova marcação" at bounding box center [65, 285] width 83 height 12
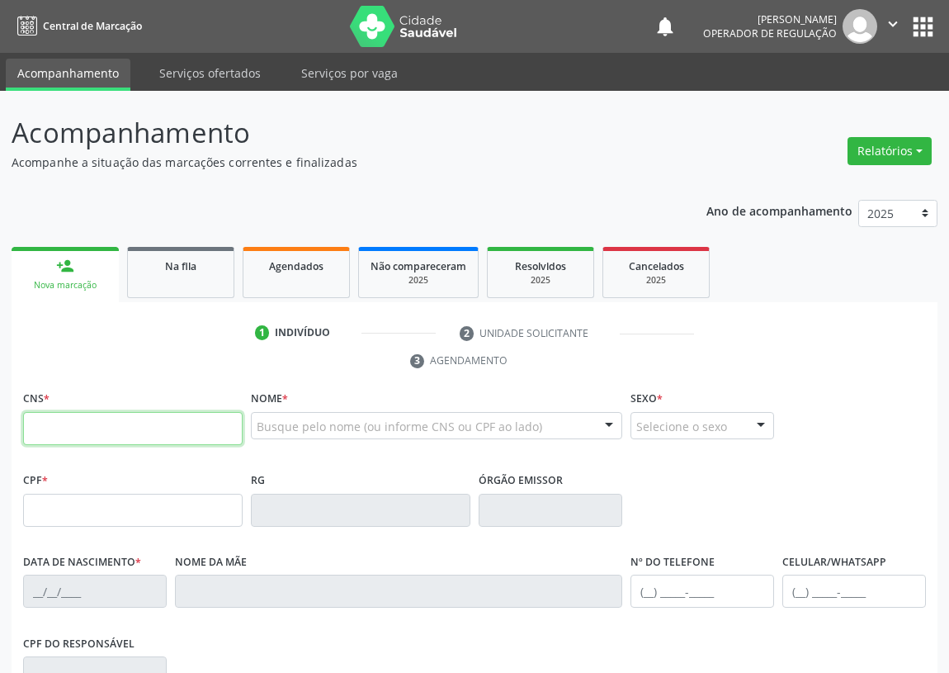
click at [43, 422] on input "text" at bounding box center [133, 428] width 220 height 33
click at [36, 424] on input "text" at bounding box center [133, 428] width 220 height 33
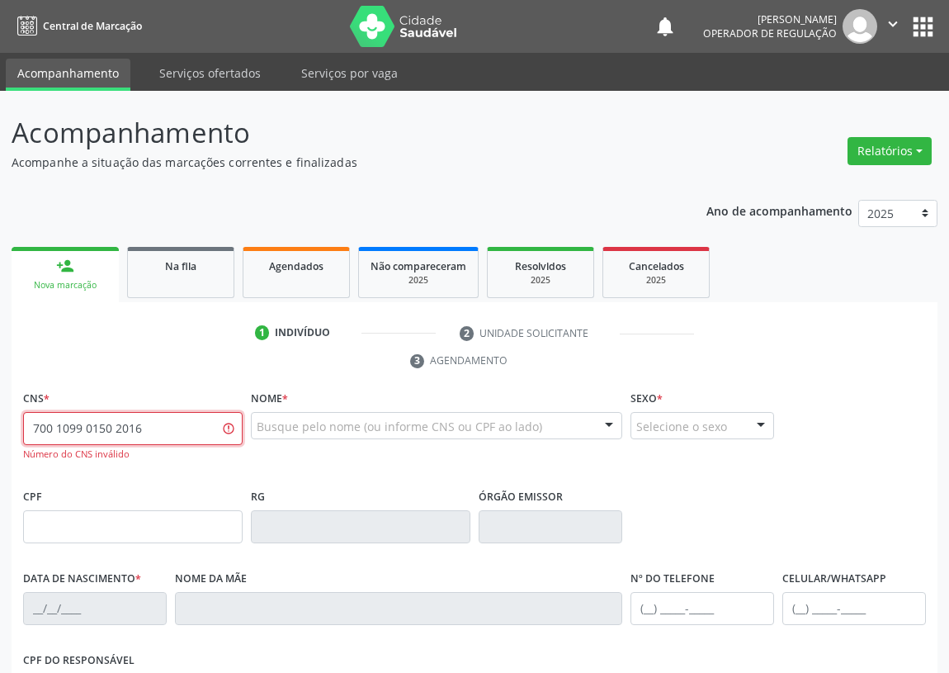
type input "700 1099 0150 2016"
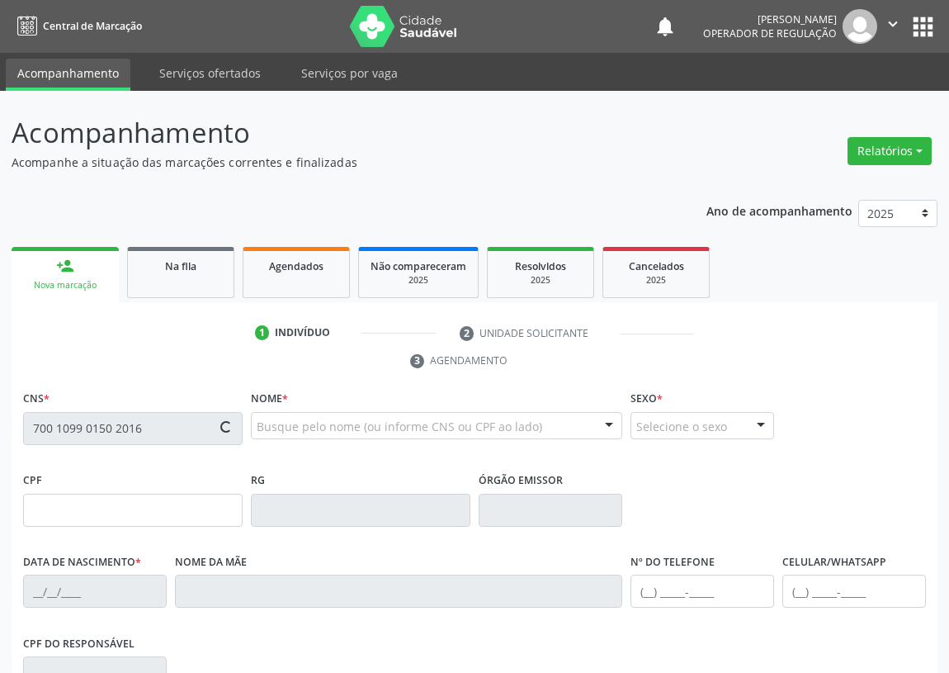
type input "092.563.094-24"
type input "15[DATE]"
type input "[PERSON_NAME]"
type input "[PHONE_NUMBER]"
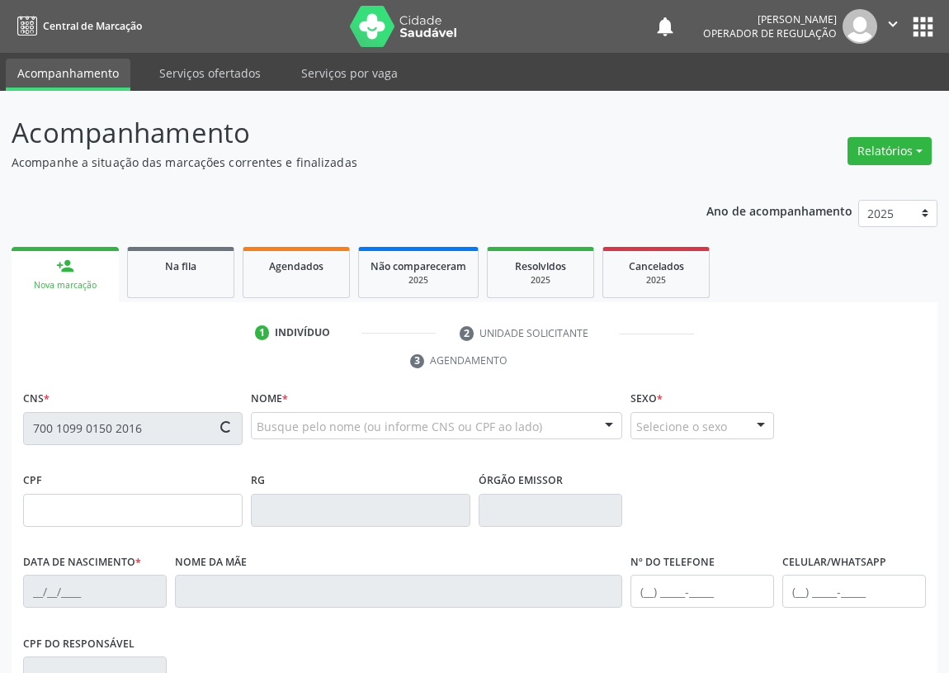
type input "161"
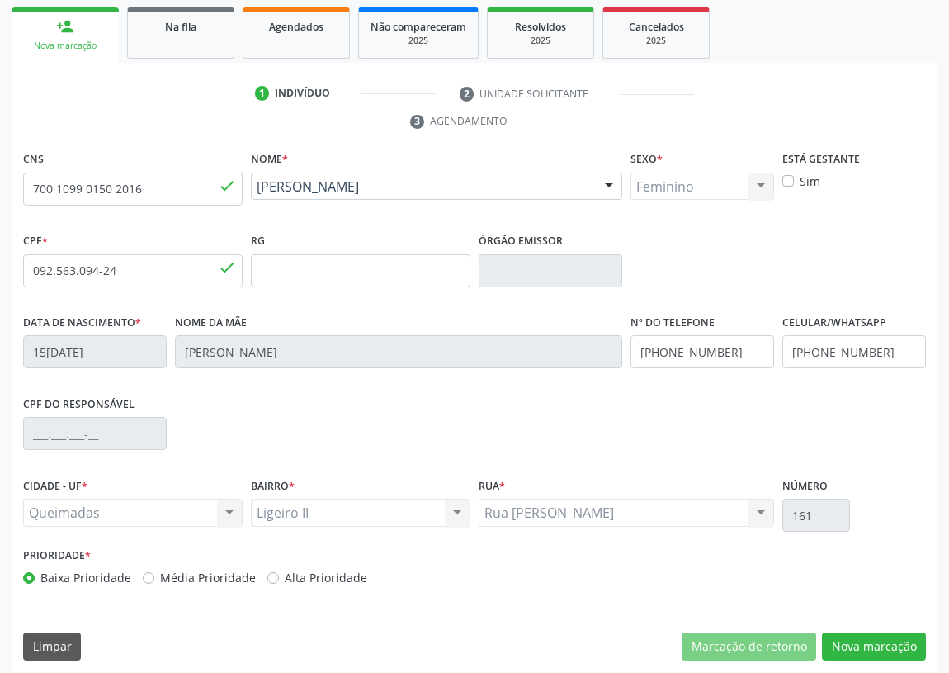
scroll to position [248, 0]
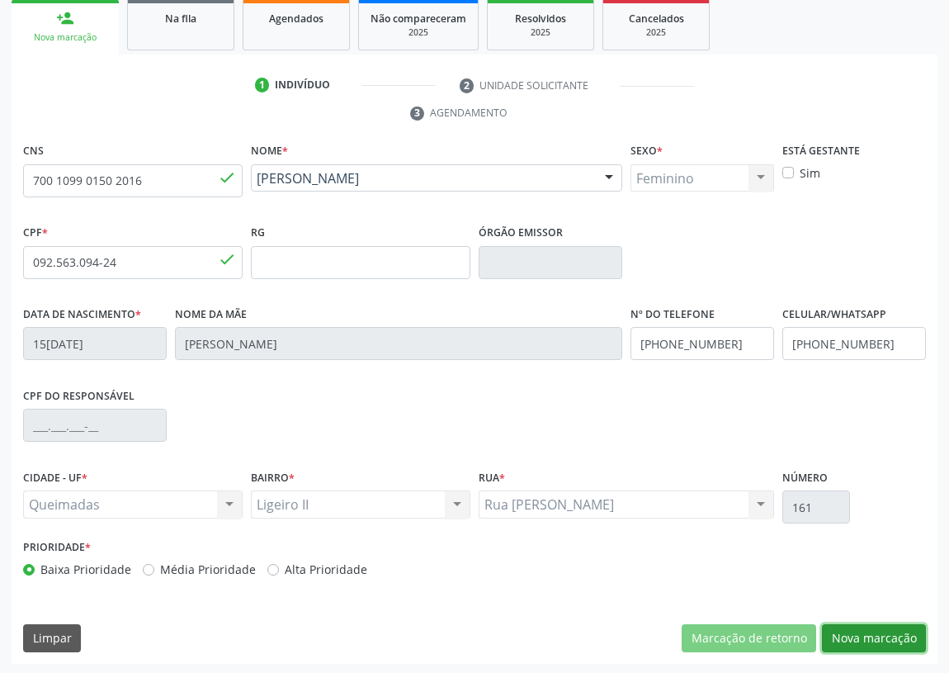
drag, startPoint x: 891, startPoint y: 634, endPoint x: 250, endPoint y: 537, distance: 647.9
click at [888, 632] on button "Nova marcação" at bounding box center [874, 638] width 104 height 28
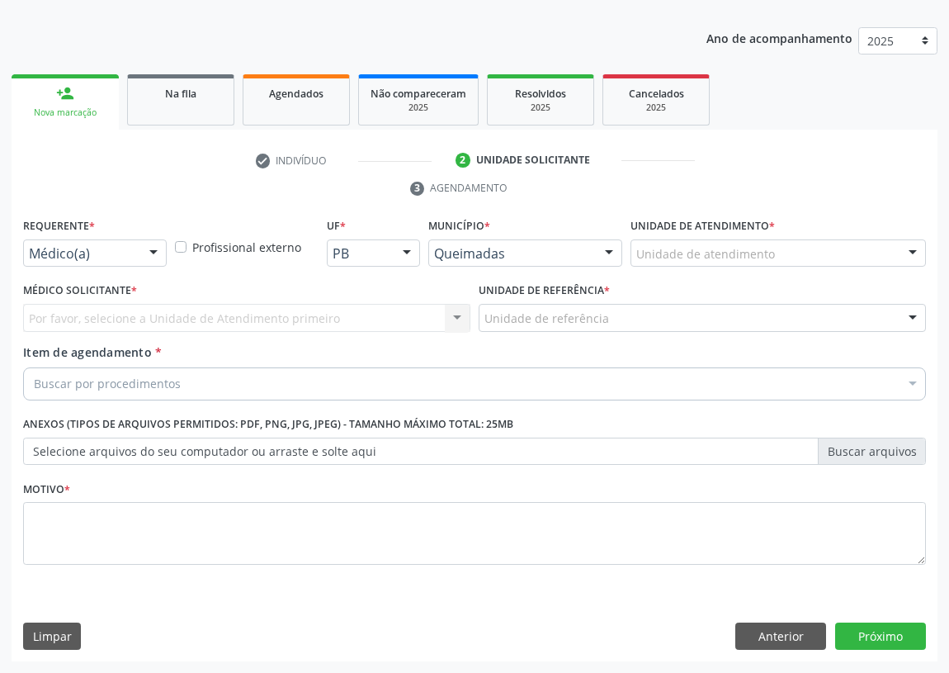
scroll to position [171, 0]
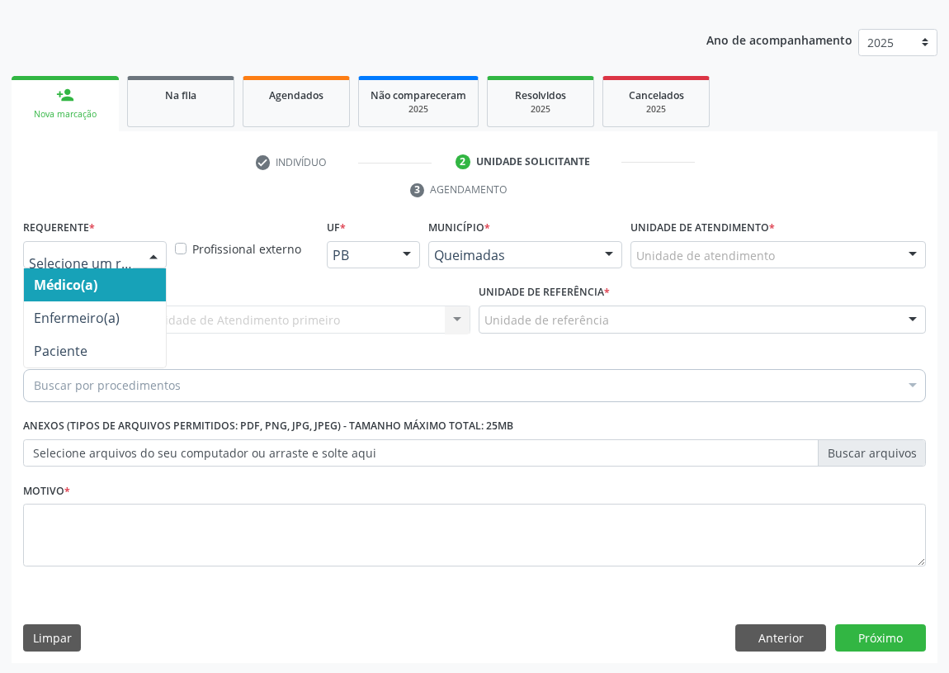
click at [159, 255] on div at bounding box center [153, 256] width 25 height 28
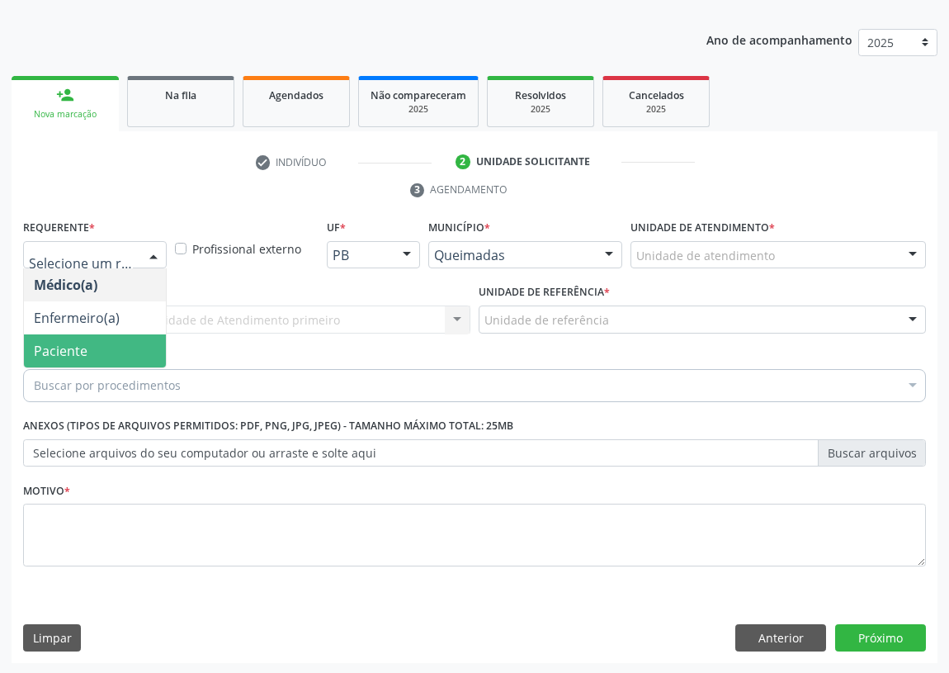
click at [116, 347] on span "Paciente" at bounding box center [95, 350] width 142 height 33
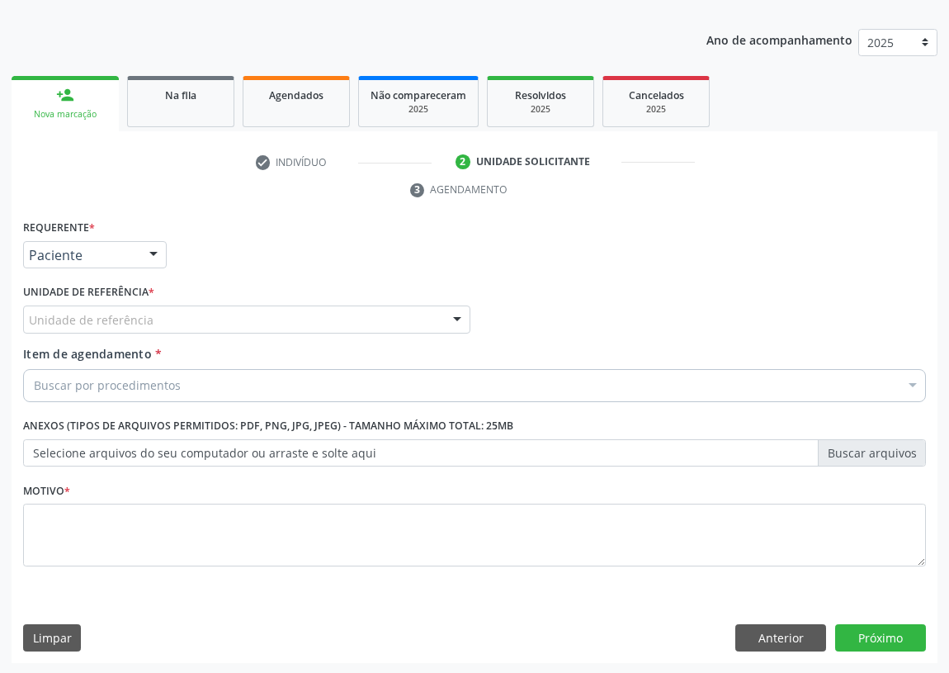
drag, startPoint x: 370, startPoint y: 303, endPoint x: 300, endPoint y: 349, distance: 84.0
click at [367, 305] on div "Unidade de referência * Unidade de referência UBSF Ligeiro II UBSF Saulo Leal […" at bounding box center [246, 306] width 447 height 53
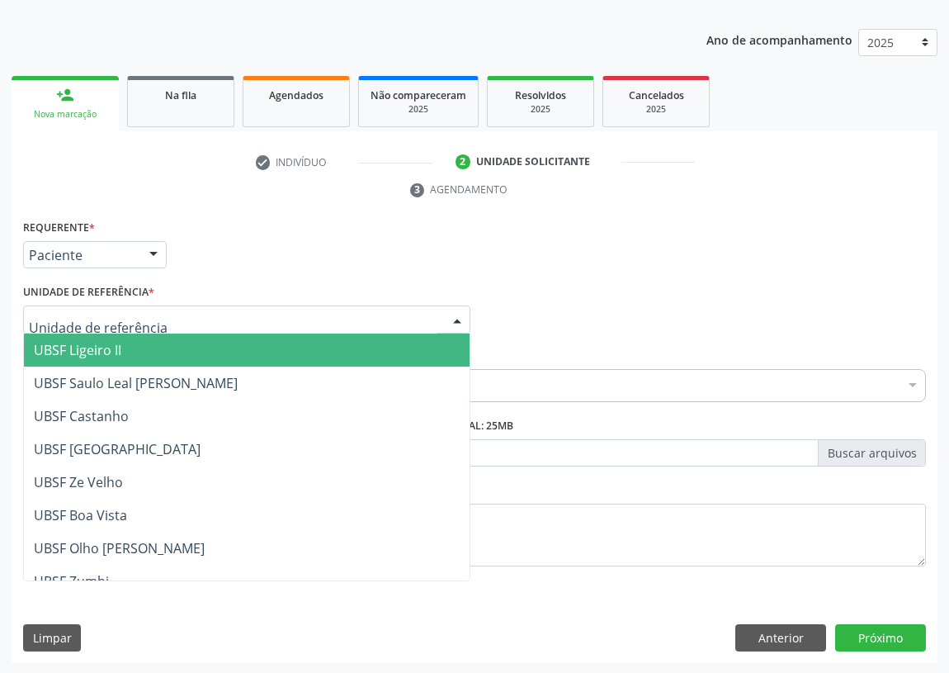
drag, startPoint x: 420, startPoint y: 314, endPoint x: 97, endPoint y: 462, distance: 355.4
click at [414, 315] on div at bounding box center [246, 319] width 447 height 28
click at [71, 348] on span "UBSF Ligeiro II" at bounding box center [78, 350] width 88 height 18
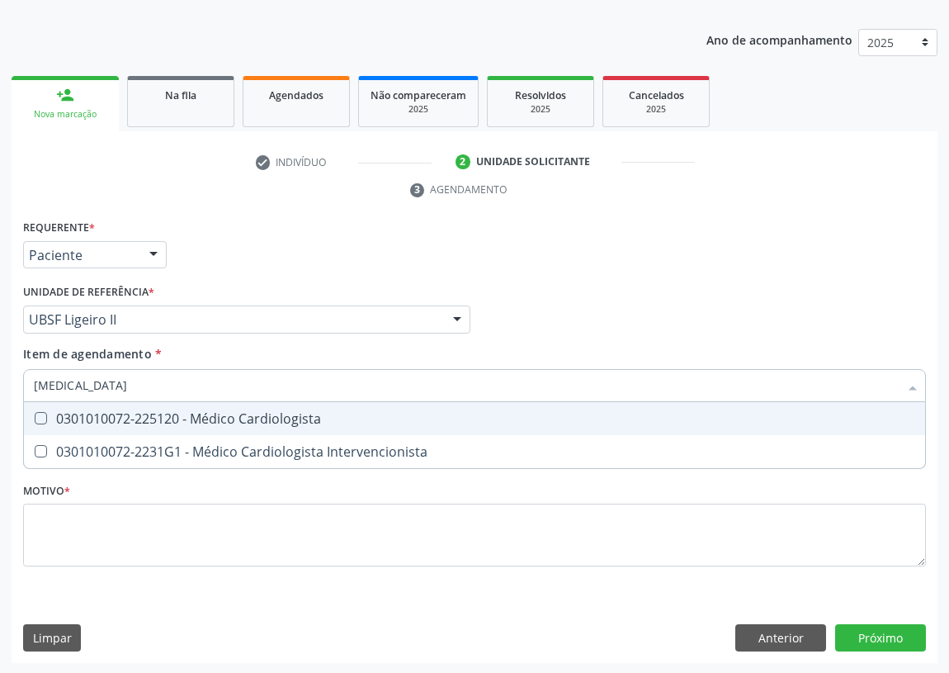
type input "CARDIOLOGISTA"
drag, startPoint x: 45, startPoint y: 412, endPoint x: 26, endPoint y: 490, distance: 80.1
click at [41, 417] on Cardiologista at bounding box center [41, 418] width 12 height 12
click at [35, 417] on Cardiologista "checkbox" at bounding box center [29, 418] width 11 height 11
checkbox Cardiologista "true"
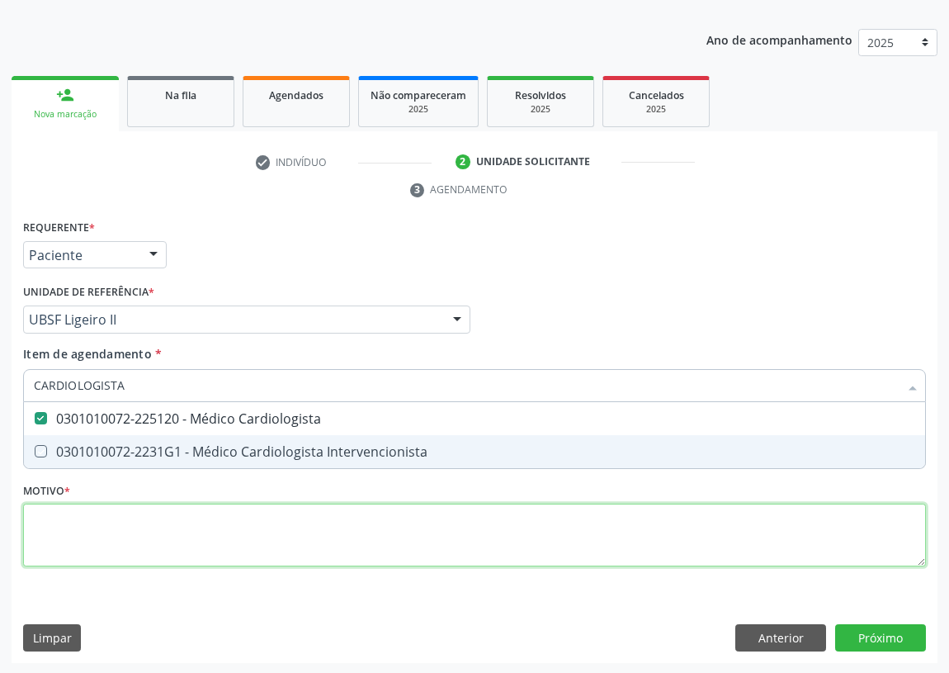
click at [64, 518] on div "Requerente * Paciente Médico(a) Enfermeiro(a) Paciente Nenhum resultado encontr…" at bounding box center [474, 402] width 903 height 374
checkbox Intervencionista "true"
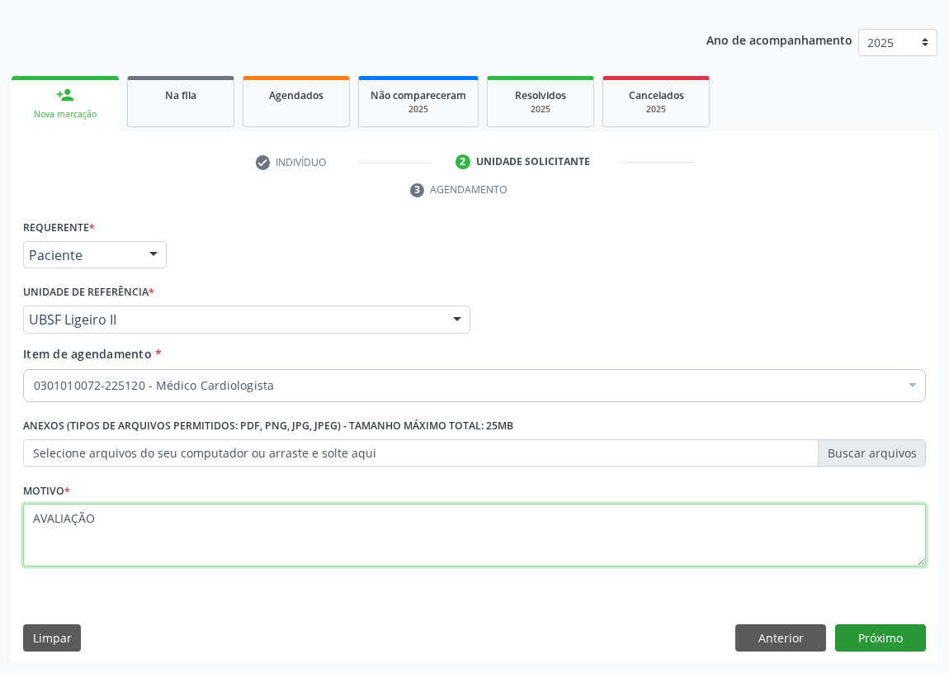
type textarea "AVALIAÇÃO"
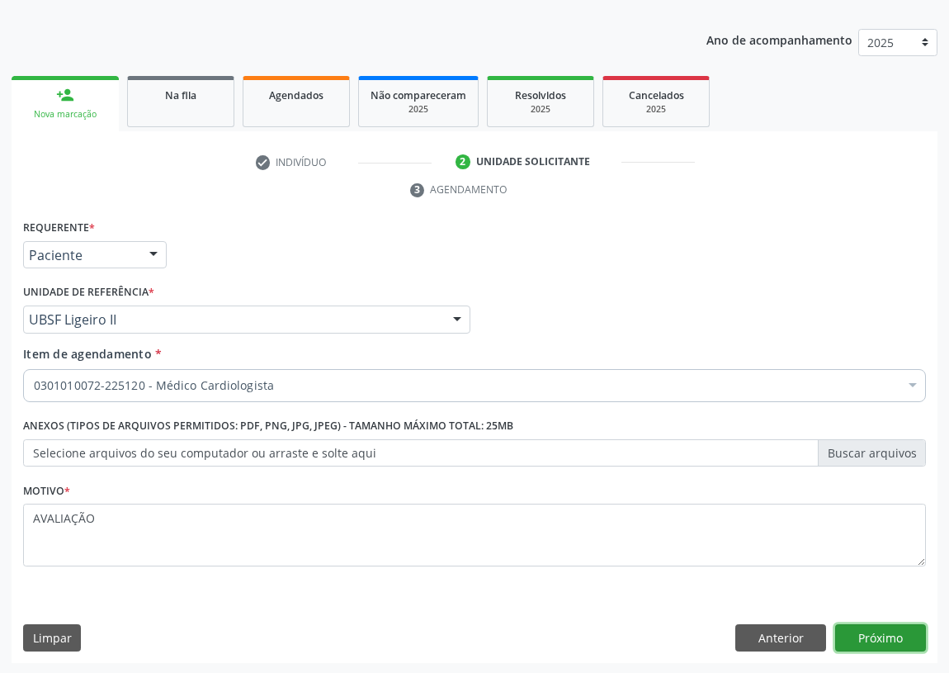
drag, startPoint x: 888, startPoint y: 636, endPoint x: 877, endPoint y: 636, distance: 11.6
click at [877, 636] on button "Próximo" at bounding box center [881, 638] width 91 height 28
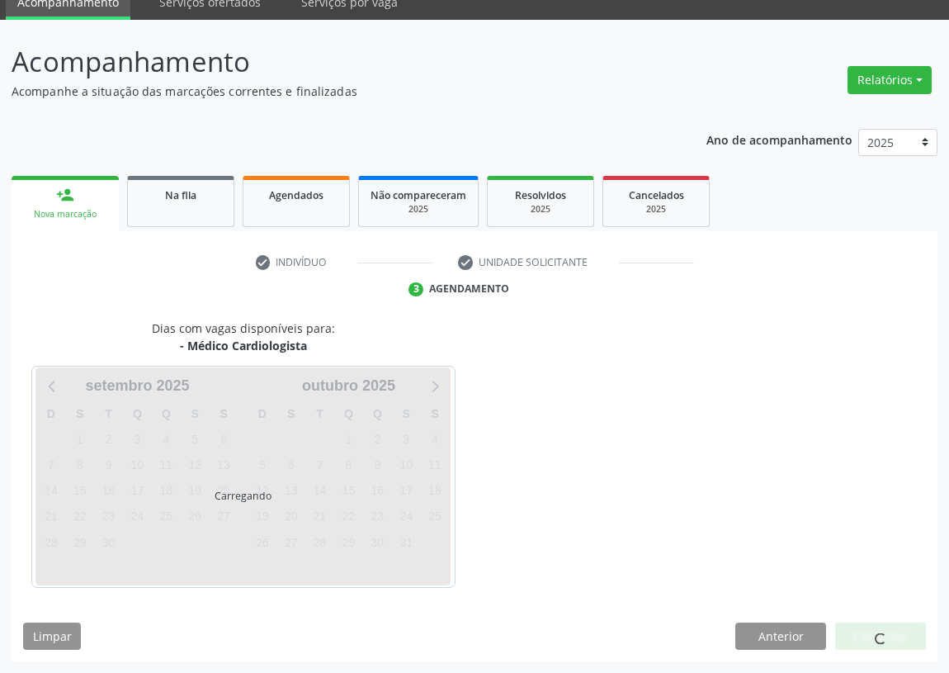
scroll to position [69, 0]
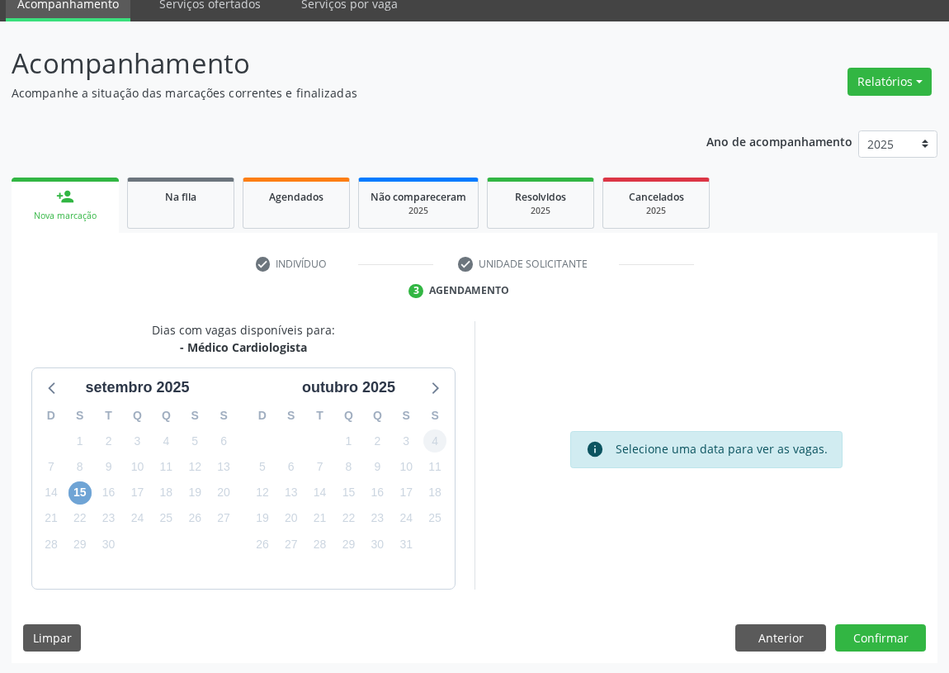
drag, startPoint x: 73, startPoint y: 490, endPoint x: 438, endPoint y: 428, distance: 369.2
click at [78, 490] on span "15" at bounding box center [80, 492] width 23 height 23
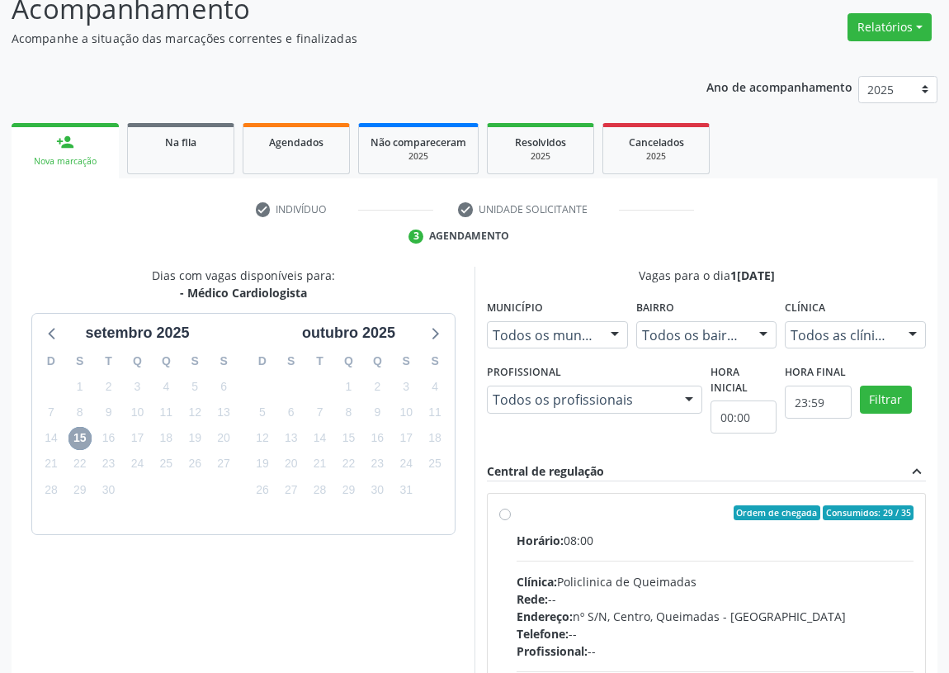
scroll to position [220, 0]
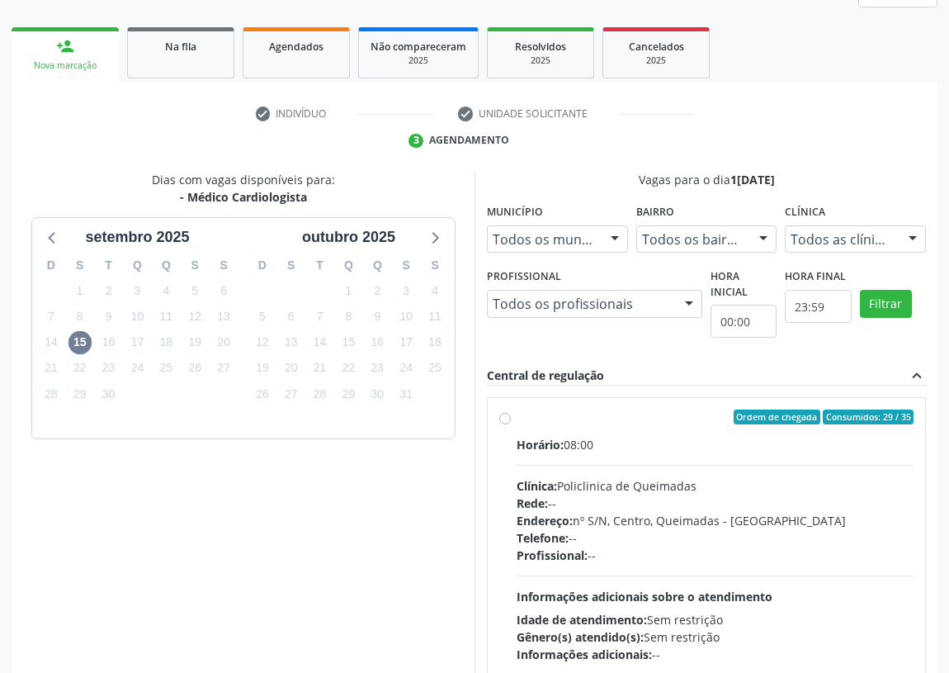
click at [517, 419] on label "Ordem de chegada Consumidos: 29 / 35 Horário: 08:00 Clínica: Policlinica de Que…" at bounding box center [715, 536] width 397 height 253
click at [508, 419] on input "Ordem de chegada Consumidos: 29 / 35 Horário: 08:00 Clínica: Policlinica de Que…" at bounding box center [505, 417] width 12 height 15
radio input "true"
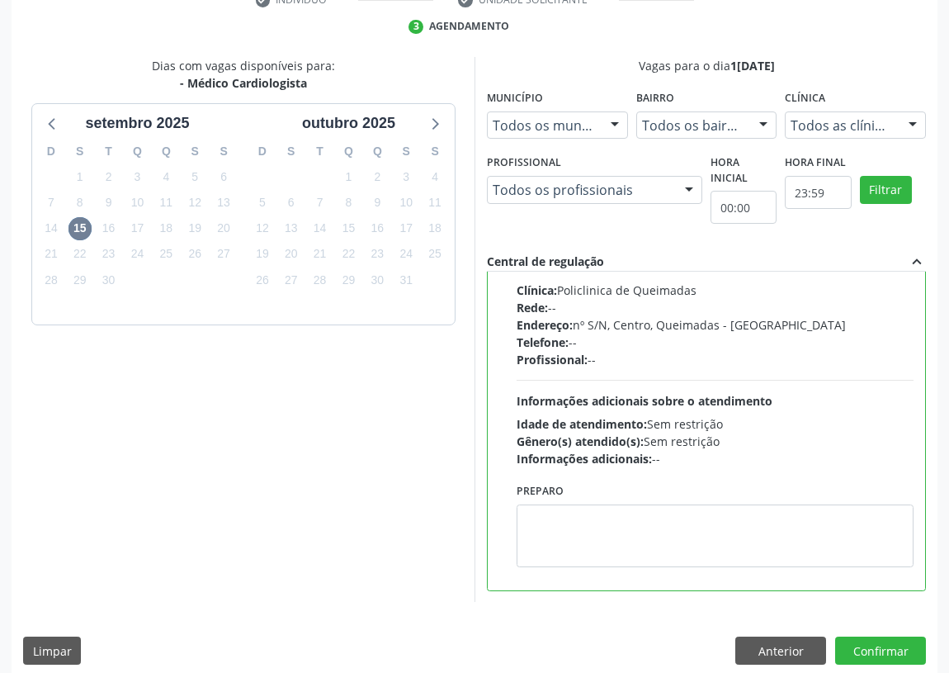
scroll to position [347, 0]
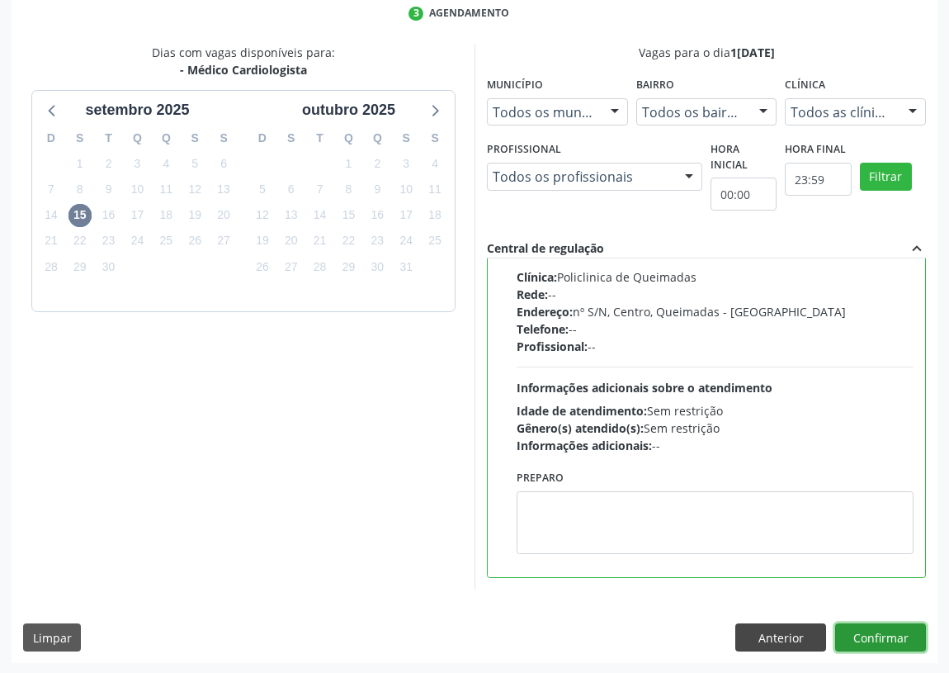
drag, startPoint x: 880, startPoint y: 627, endPoint x: 778, endPoint y: 626, distance: 102.4
click at [876, 627] on button "Confirmar" at bounding box center [881, 637] width 91 height 28
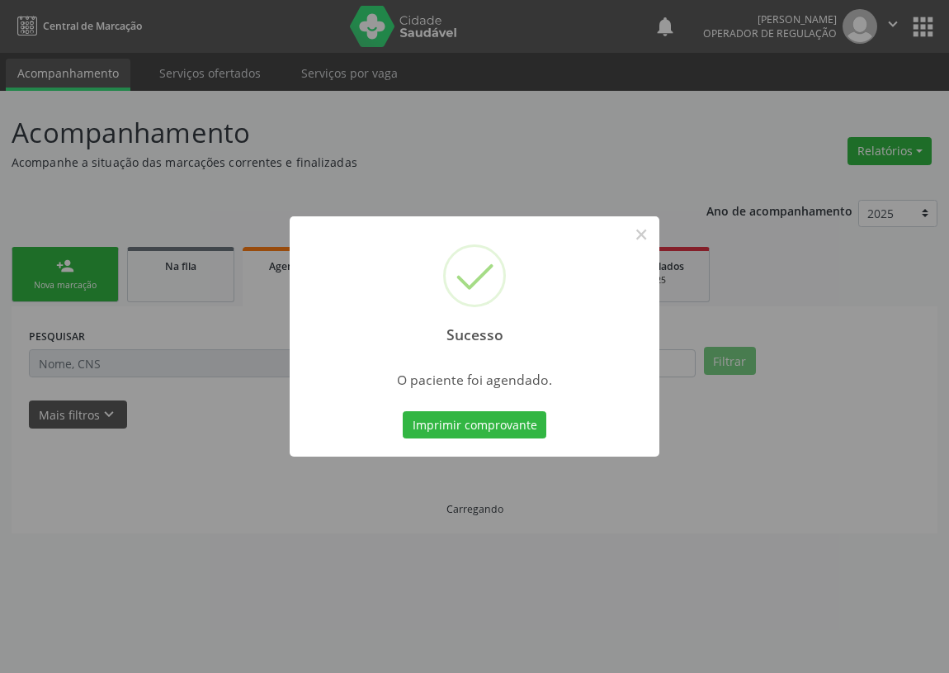
scroll to position [0, 0]
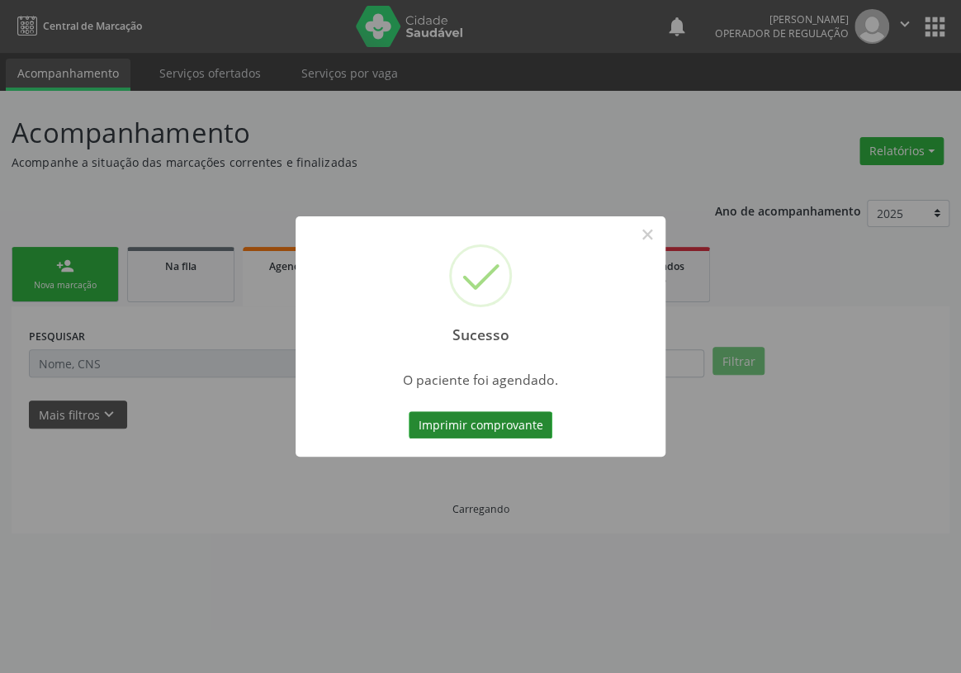
click at [486, 419] on button "Imprimir comprovante" at bounding box center [481, 425] width 144 height 28
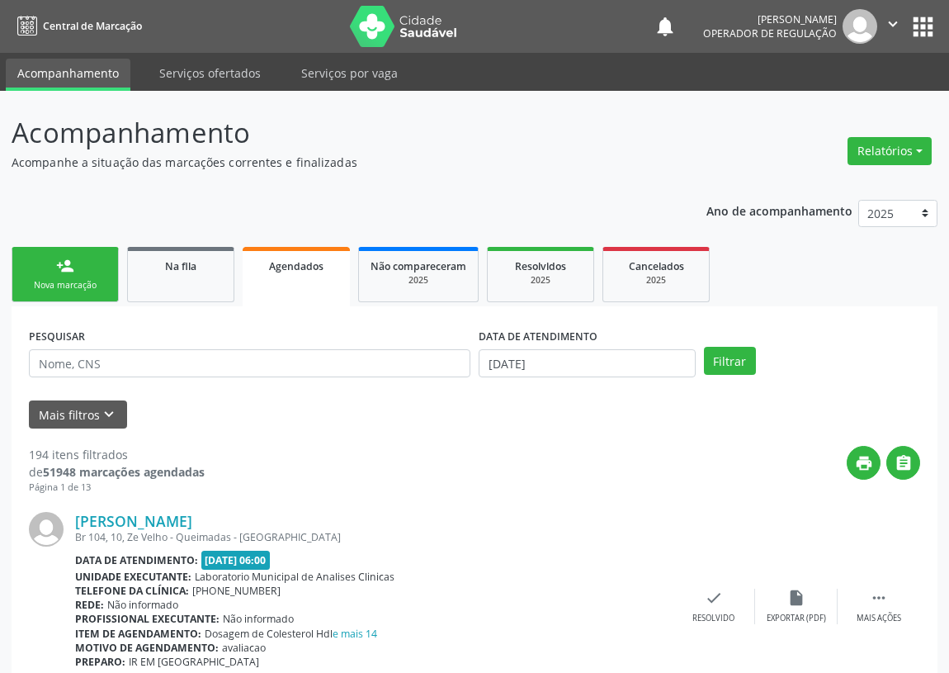
click at [46, 279] on div "Nova marcação" at bounding box center [65, 285] width 83 height 12
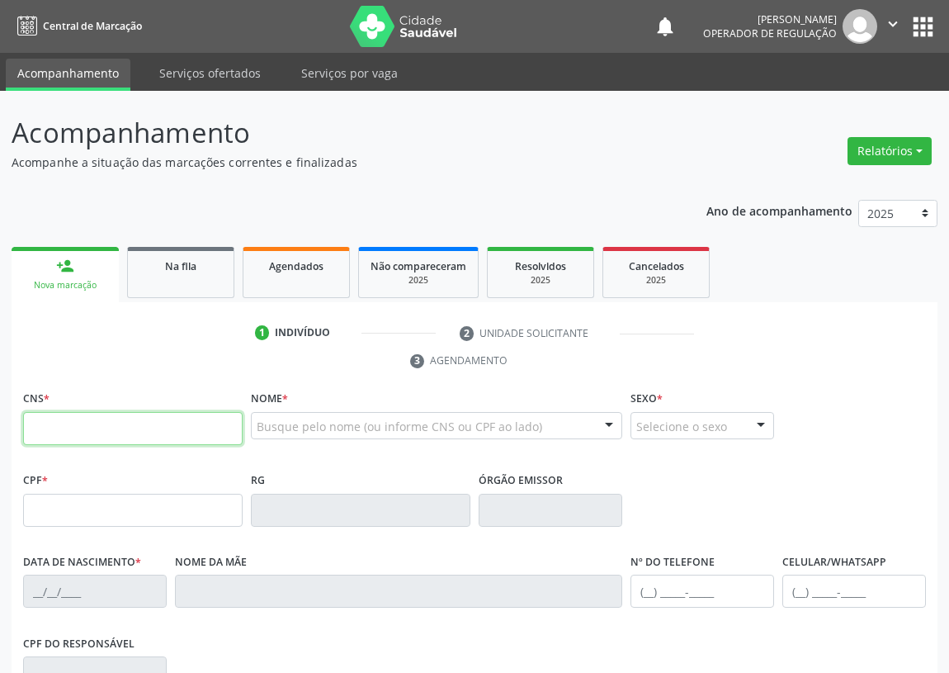
click at [49, 418] on input "text" at bounding box center [133, 428] width 220 height 33
type input "700 4099 6434 3842"
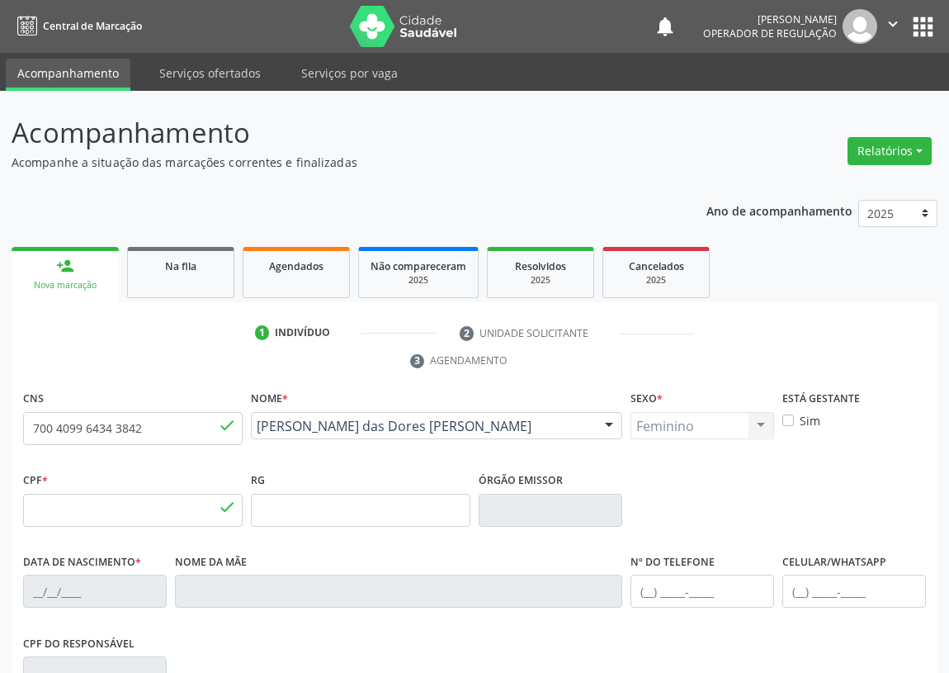
type input "027.565.624-16"
type input "28[DATE]"
type input "[PERSON_NAME]"
type input "[PHONE_NUMBER]"
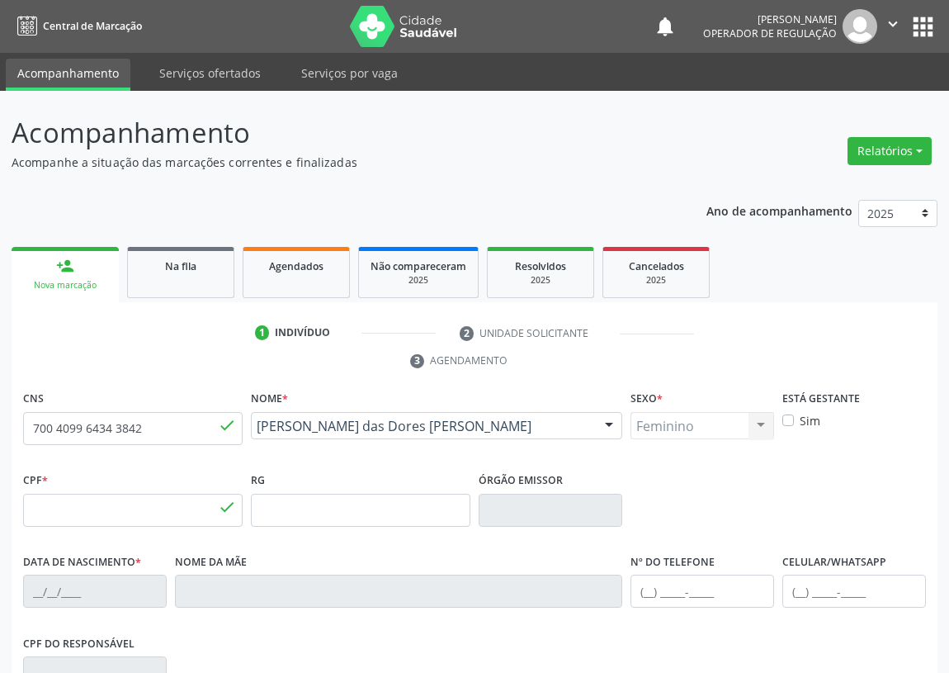
type input "839.298.274-68"
type input "S/N"
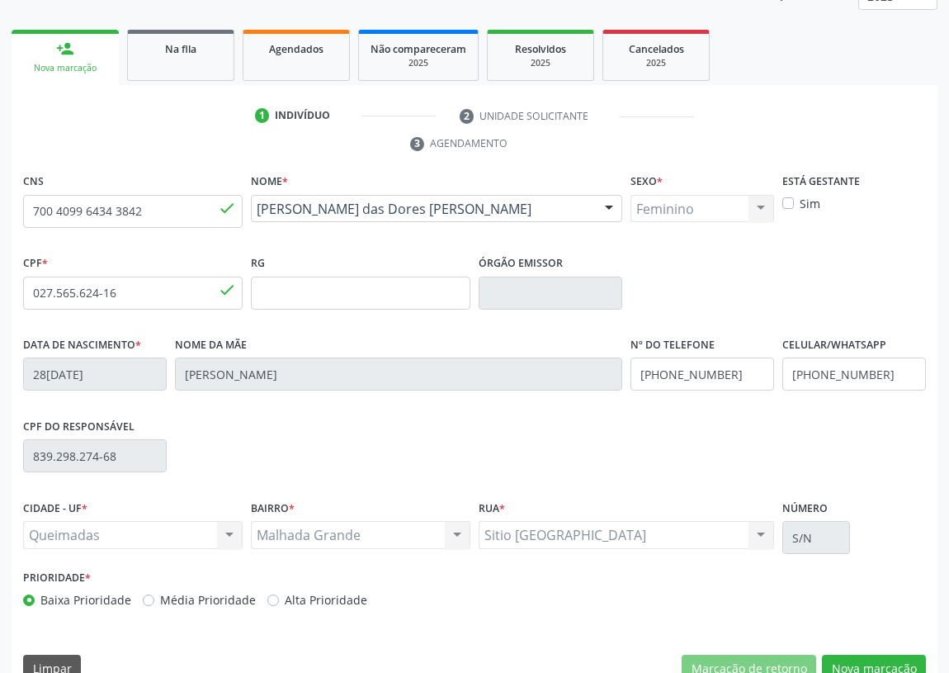
scroll to position [248, 0]
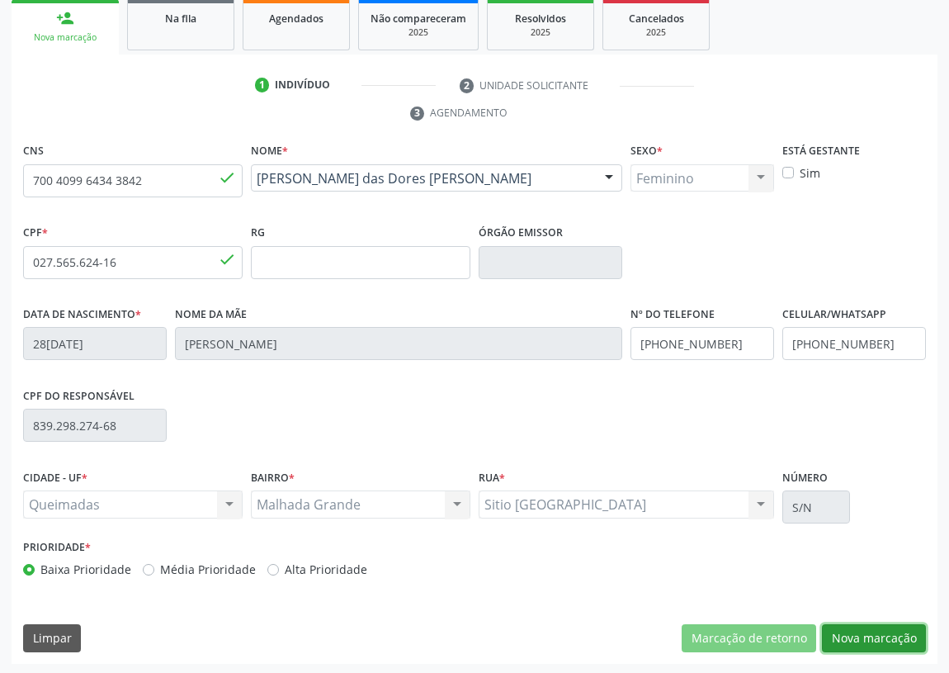
drag, startPoint x: 874, startPoint y: 629, endPoint x: 492, endPoint y: 514, distance: 399.4
click at [867, 627] on button "Nova marcação" at bounding box center [874, 638] width 104 height 28
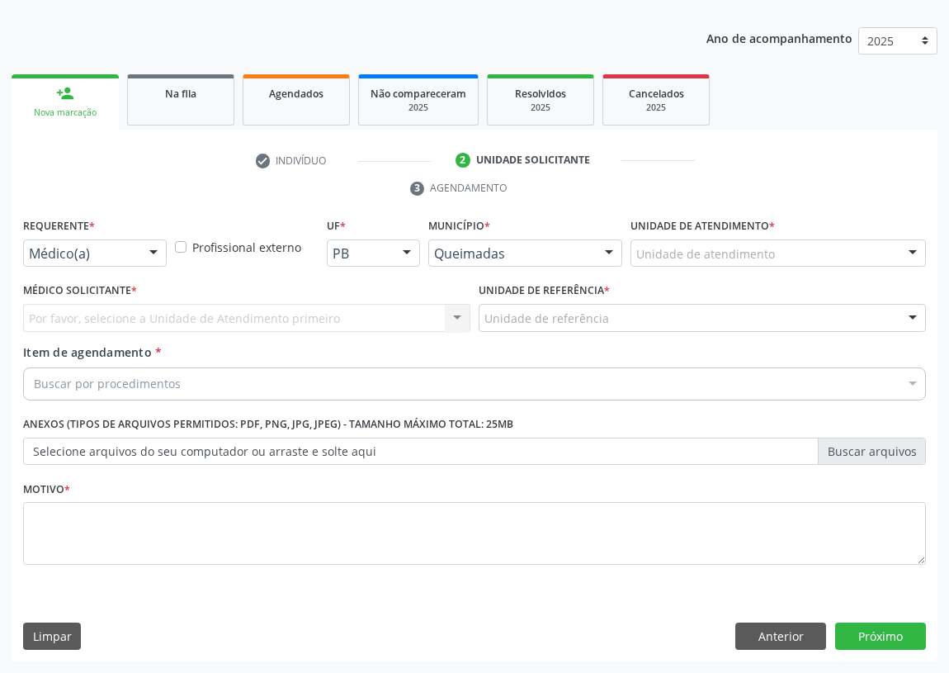
scroll to position [171, 0]
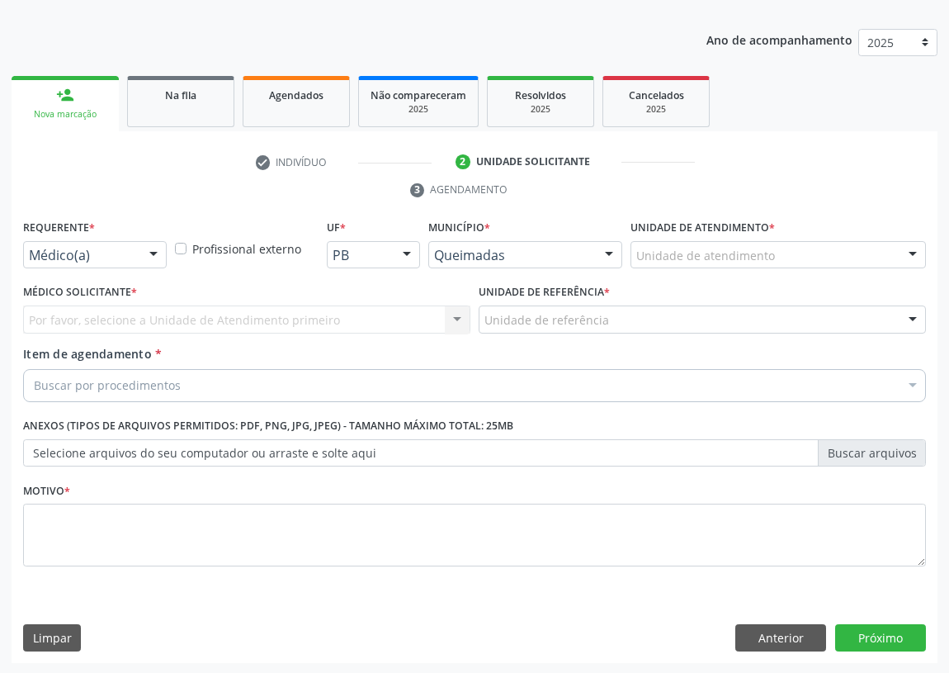
drag, startPoint x: 152, startPoint y: 244, endPoint x: 128, endPoint y: 266, distance: 32.2
click at [135, 258] on div "Médico(a) Médico(a) Enfermeiro(a) Paciente Nenhum resultado encontrado para: " …" at bounding box center [95, 255] width 144 height 28
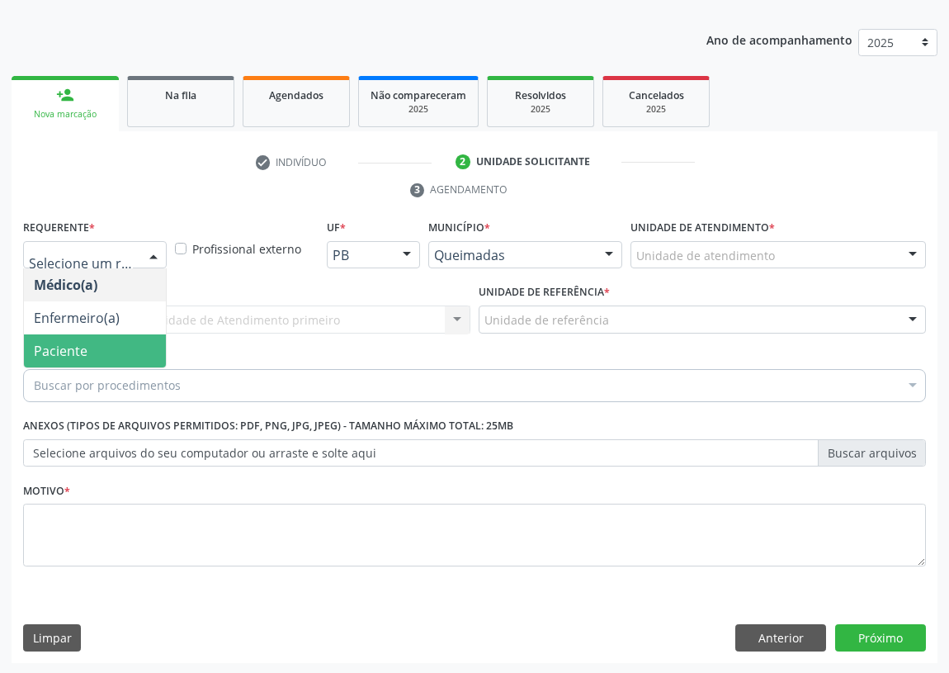
drag, startPoint x: 93, startPoint y: 352, endPoint x: 401, endPoint y: 336, distance: 308.4
click at [104, 348] on span "Paciente" at bounding box center [95, 350] width 142 height 33
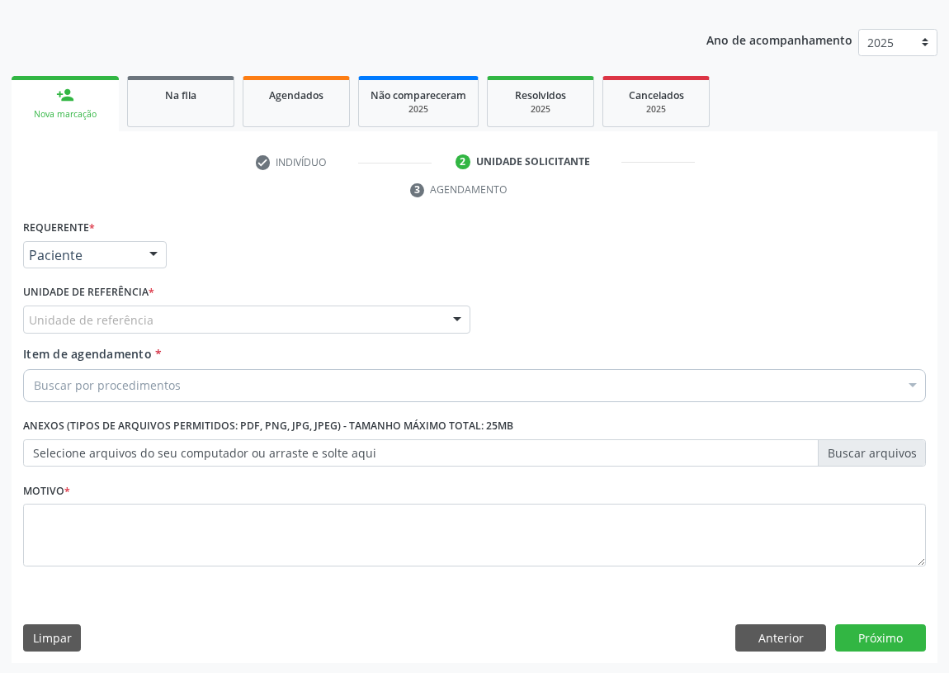
drag, startPoint x: 424, startPoint y: 317, endPoint x: 275, endPoint y: 366, distance: 157.2
click at [420, 316] on div "Unidade de referência" at bounding box center [246, 319] width 447 height 28
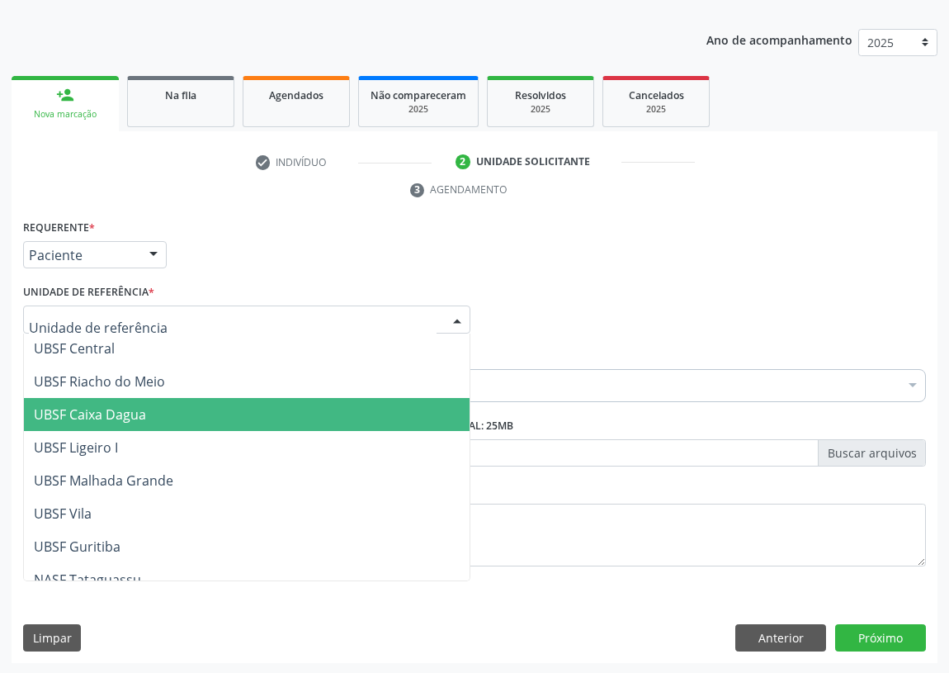
scroll to position [375, 0]
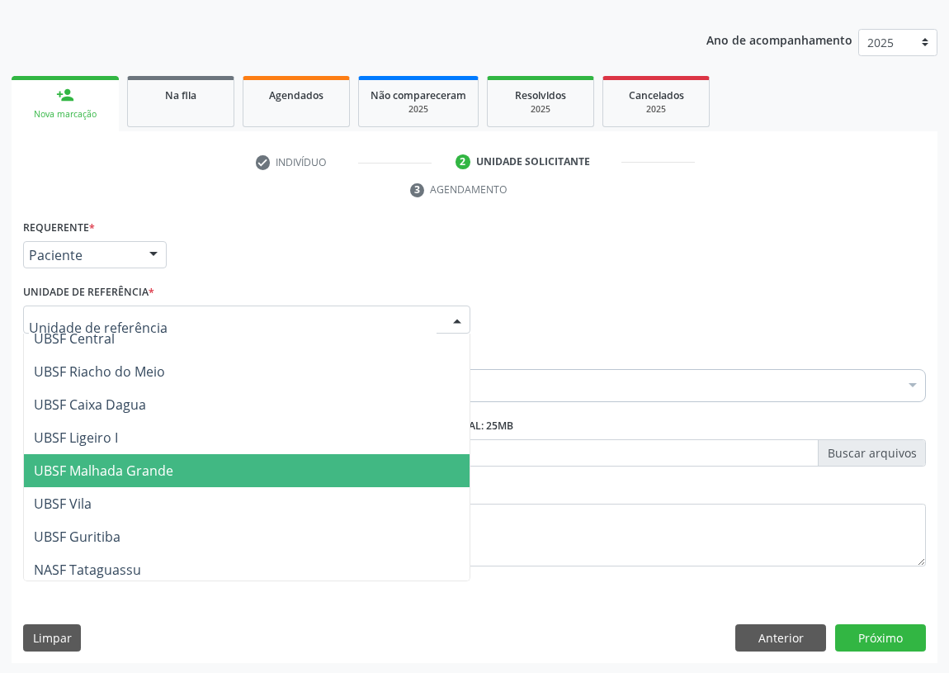
drag, startPoint x: 148, startPoint y: 463, endPoint x: 0, endPoint y: 429, distance: 151.6
click at [138, 462] on span "UBSF Malhada Grande" at bounding box center [104, 471] width 140 height 18
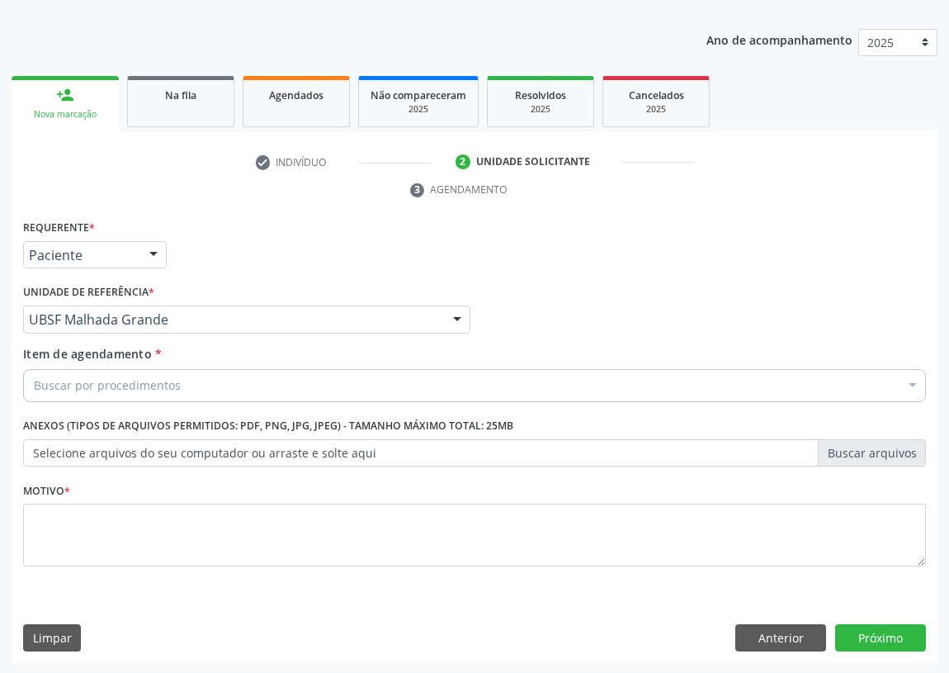
drag, startPoint x: 58, startPoint y: 379, endPoint x: 35, endPoint y: 367, distance: 26.2
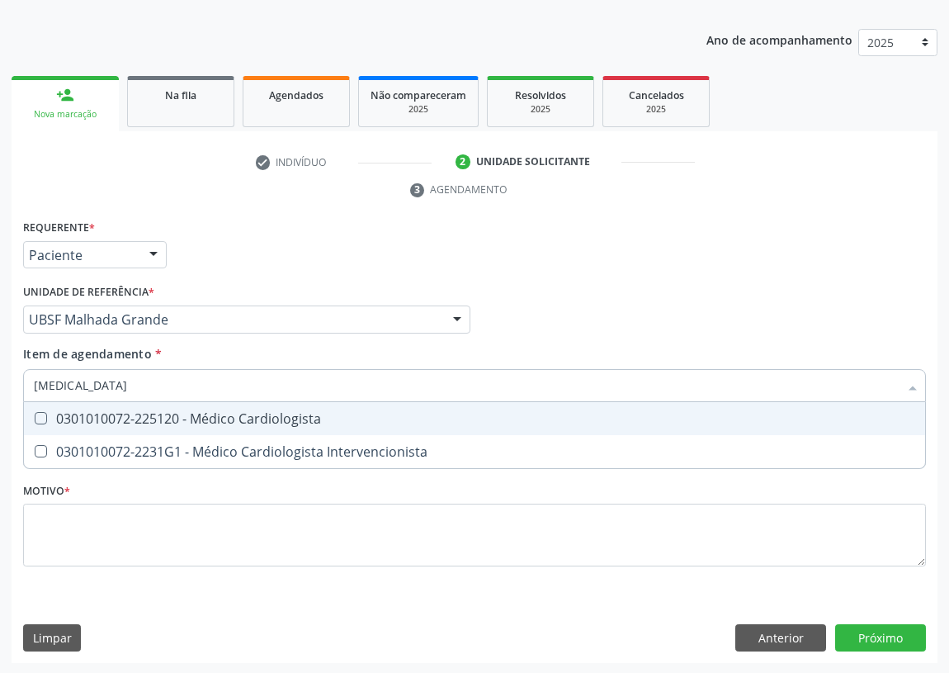
type input "CARDIOLOGISTA"
drag, startPoint x: 41, startPoint y: 412, endPoint x: 41, endPoint y: 534, distance: 122.2
click at [37, 433] on ul "Selecionar todos 0301010072-225120 - Médico Cardiologista 0301010072-2231G1 - M…" at bounding box center [475, 435] width 902 height 66
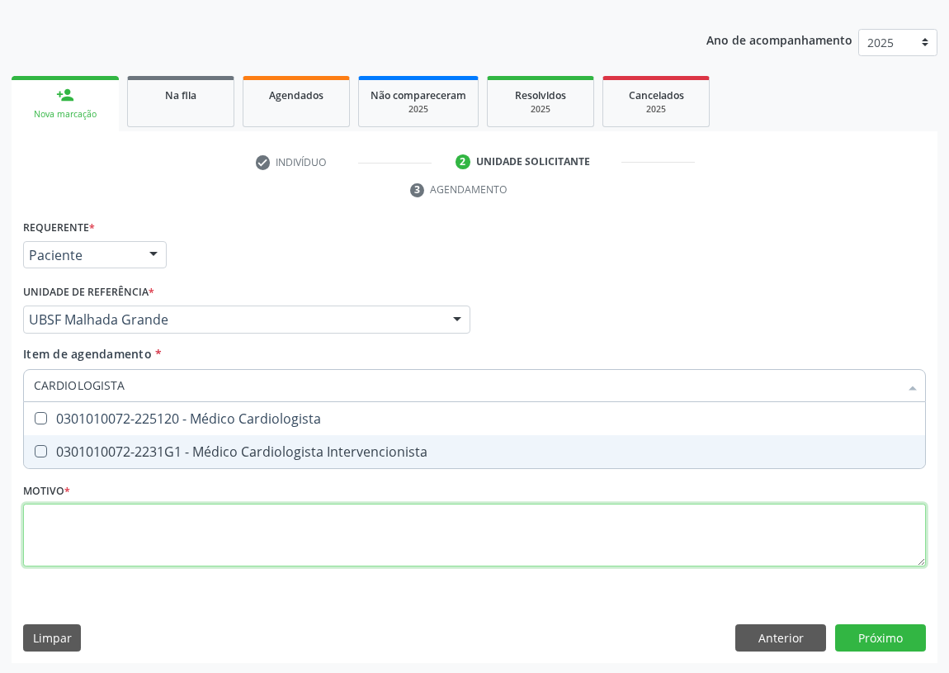
click at [66, 534] on div "Requerente * Paciente Médico(a) Enfermeiro(a) Paciente Nenhum resultado encontr…" at bounding box center [474, 402] width 903 height 374
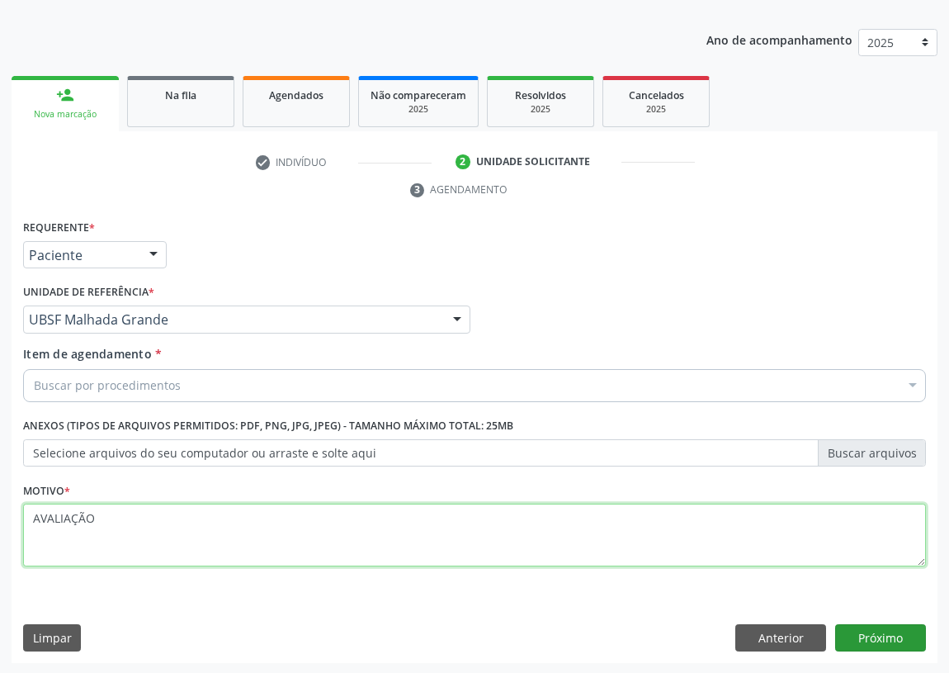
type textarea "AVALIAÇÃO"
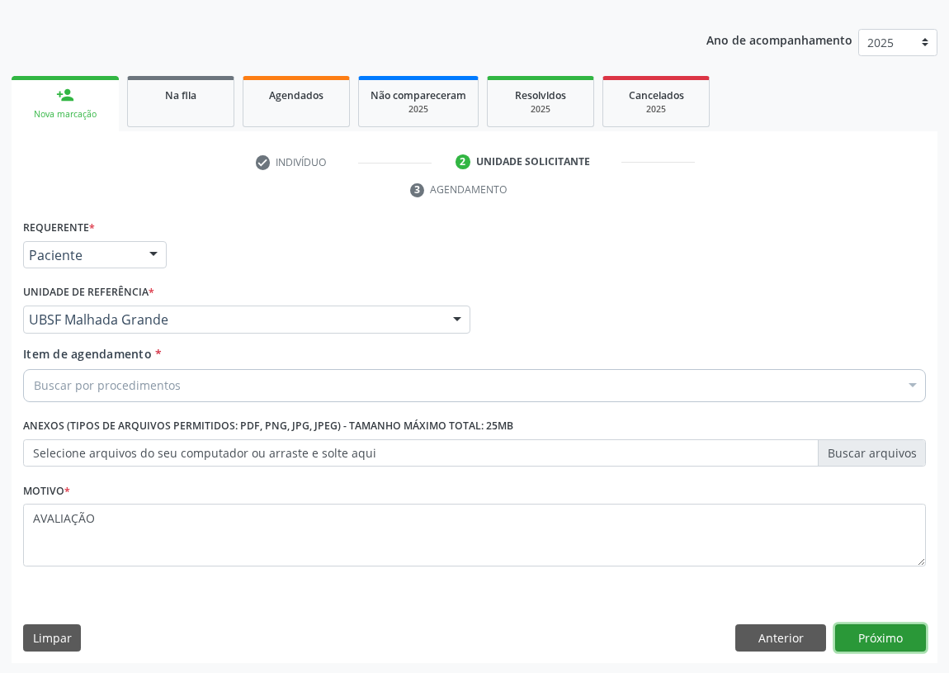
drag, startPoint x: 905, startPoint y: 634, endPoint x: 825, endPoint y: 632, distance: 80.1
click at [895, 633] on button "Próximo" at bounding box center [881, 638] width 91 height 28
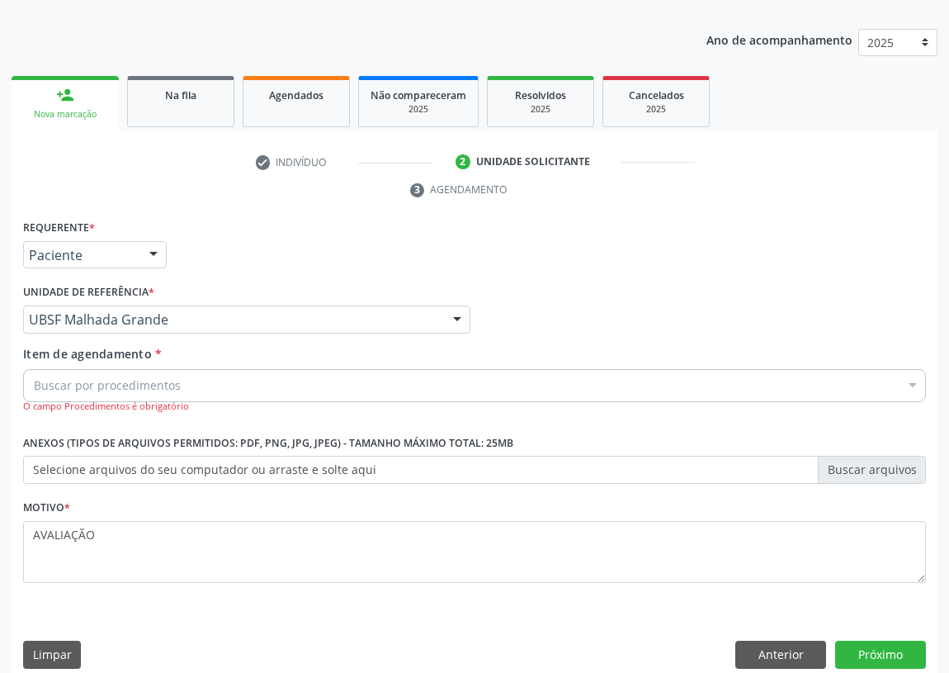
click at [185, 386] on div "Buscar por procedimentos" at bounding box center [474, 385] width 903 height 33
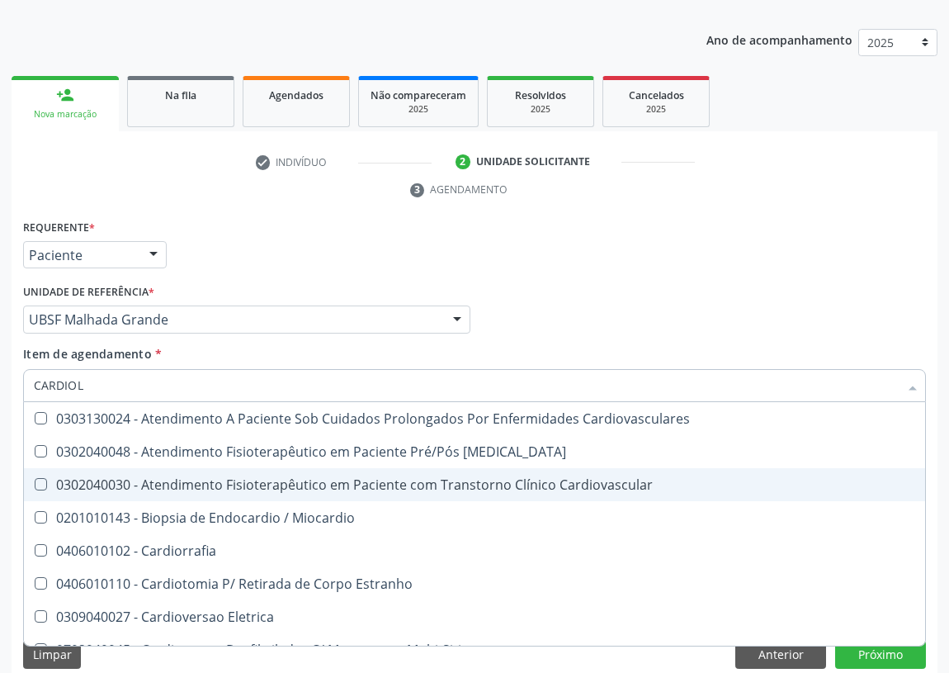
type input "CARDIOLO"
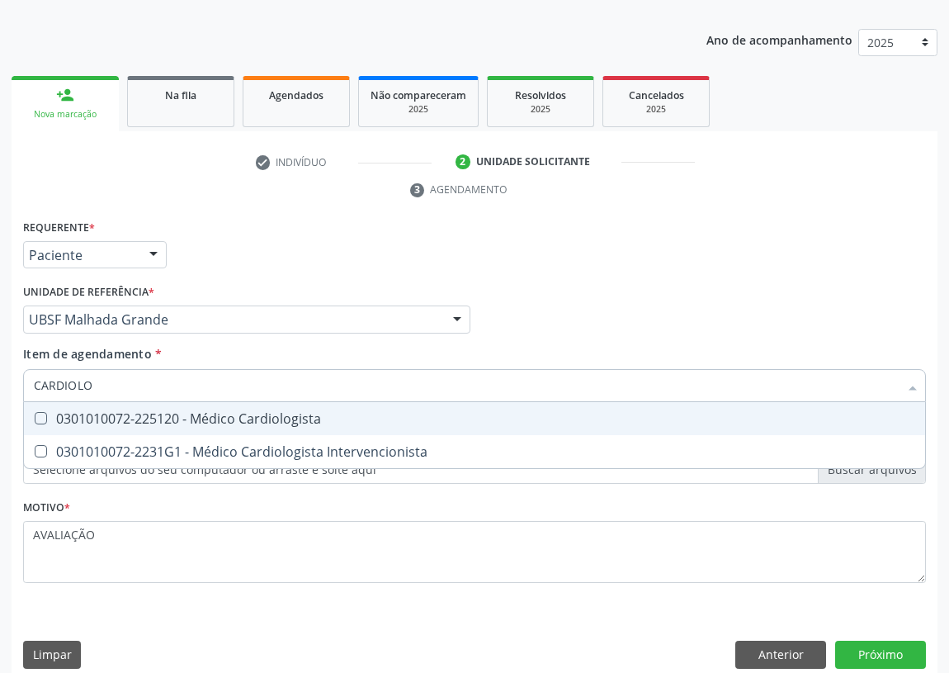
drag, startPoint x: 272, startPoint y: 412, endPoint x: 235, endPoint y: 433, distance: 42.5
click at [268, 412] on div "0301010072-225120 - Médico Cardiologista" at bounding box center [475, 418] width 882 height 13
checkbox Cardiologista "true"
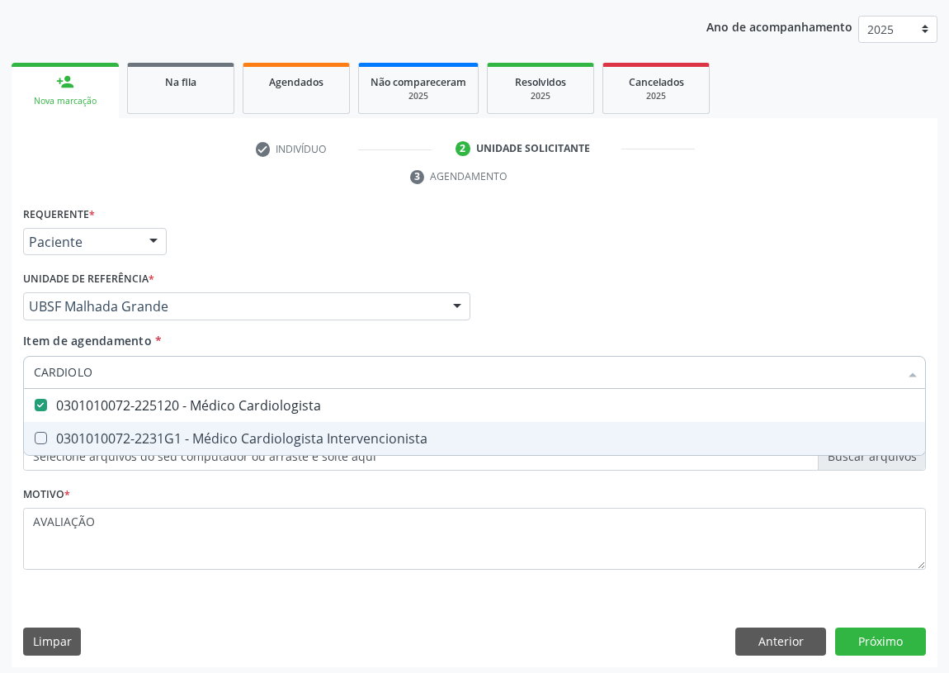
scroll to position [188, 0]
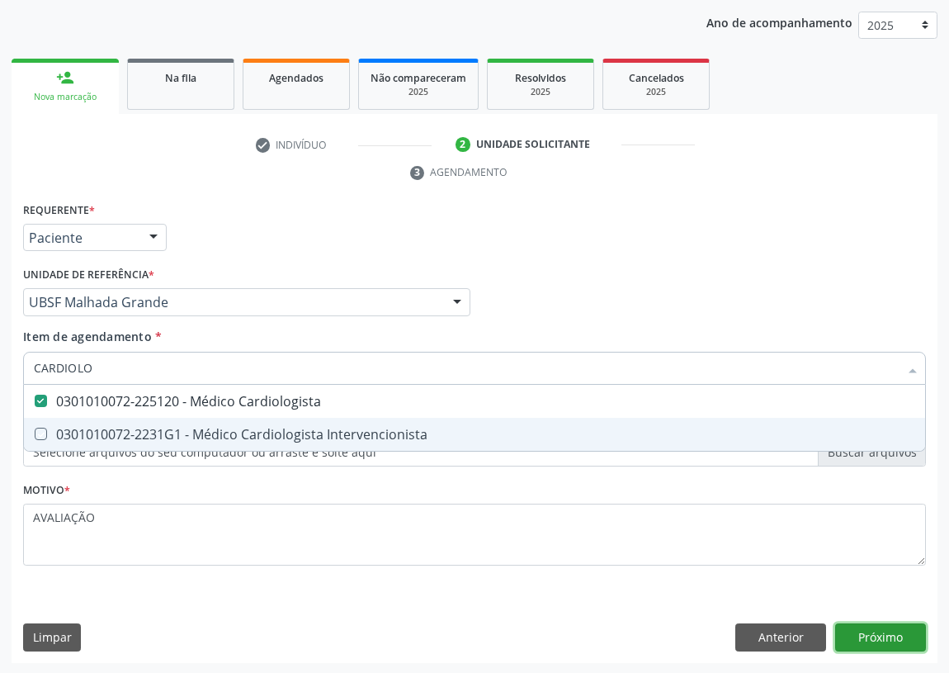
click at [890, 631] on button "Próximo" at bounding box center [881, 637] width 91 height 28
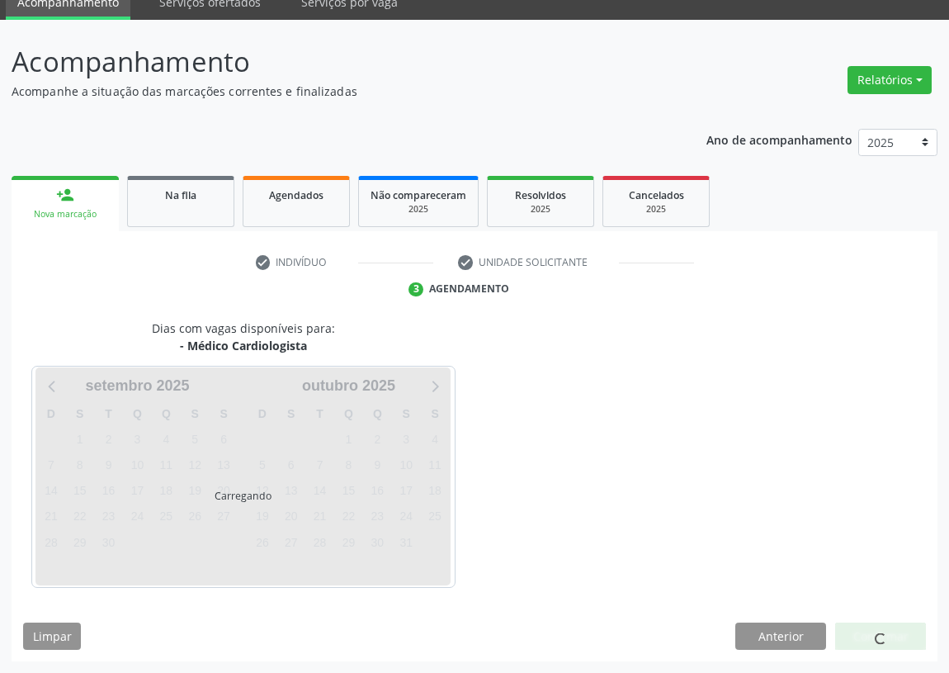
scroll to position [69, 0]
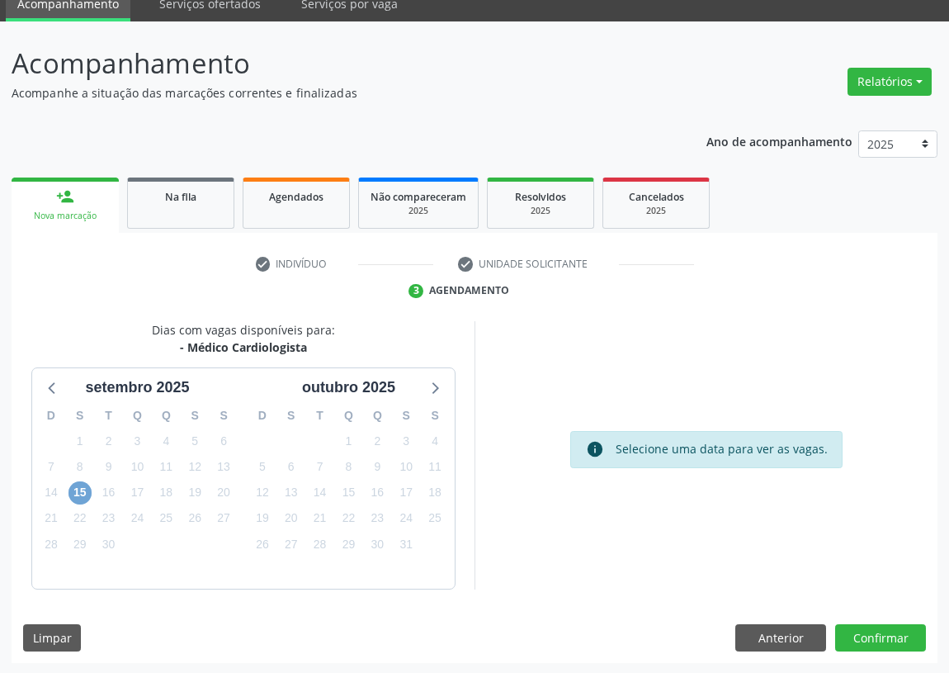
drag, startPoint x: 76, startPoint y: 487, endPoint x: 90, endPoint y: 485, distance: 14.3
click at [81, 487] on span "15" at bounding box center [80, 492] width 23 height 23
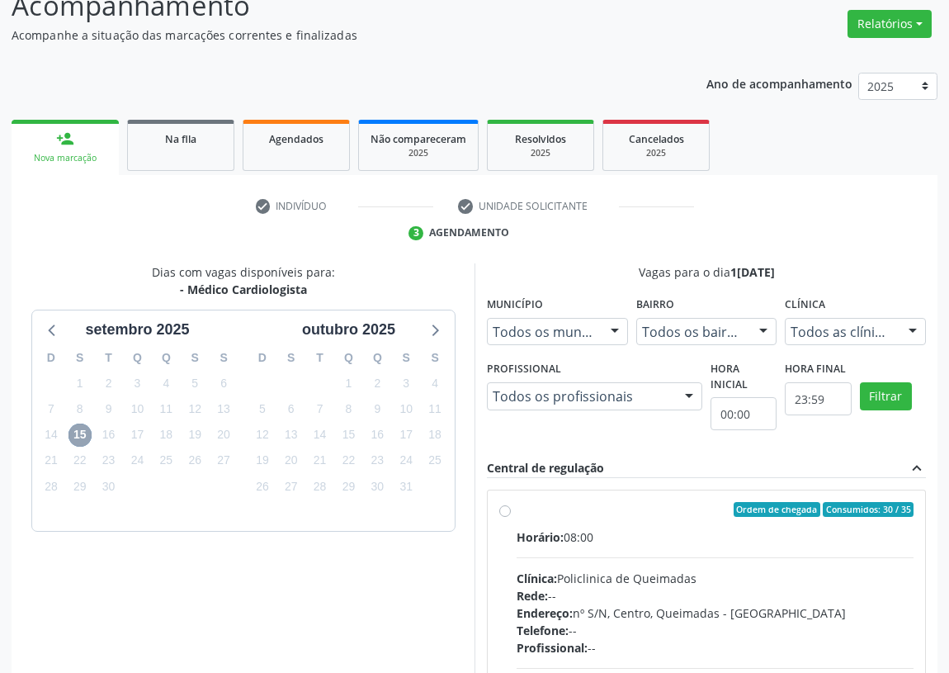
scroll to position [317, 0]
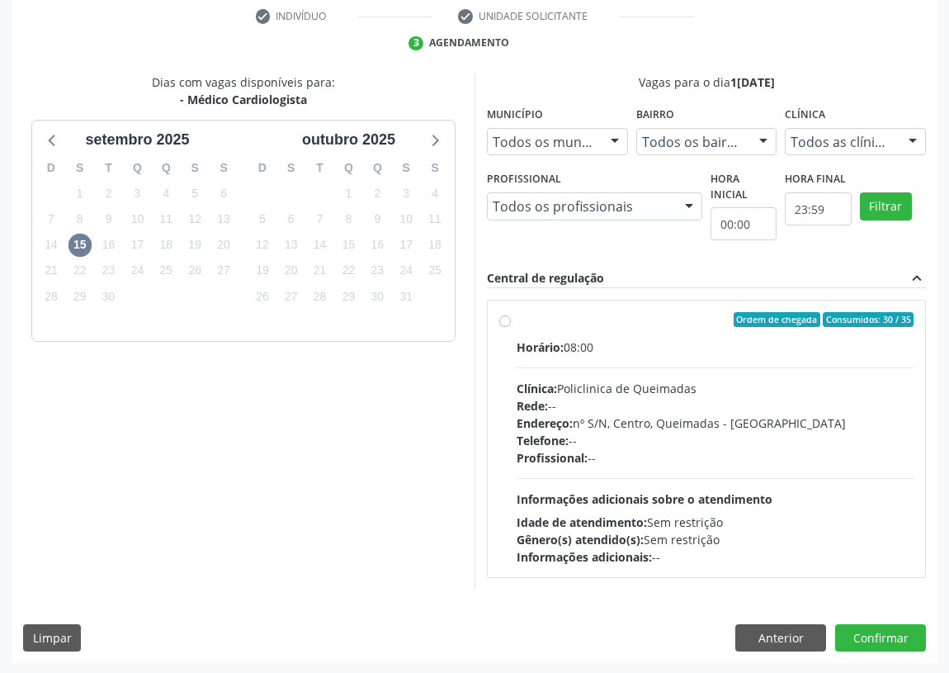
drag, startPoint x: 504, startPoint y: 311, endPoint x: 514, endPoint y: 362, distance: 51.3
click at [504, 313] on div "Ordem de chegada Consumidos: 30 / 35 Horário: 08:00 Clínica: Policlinica de Que…" at bounding box center [706, 438] width 414 height 253
radio input "true"
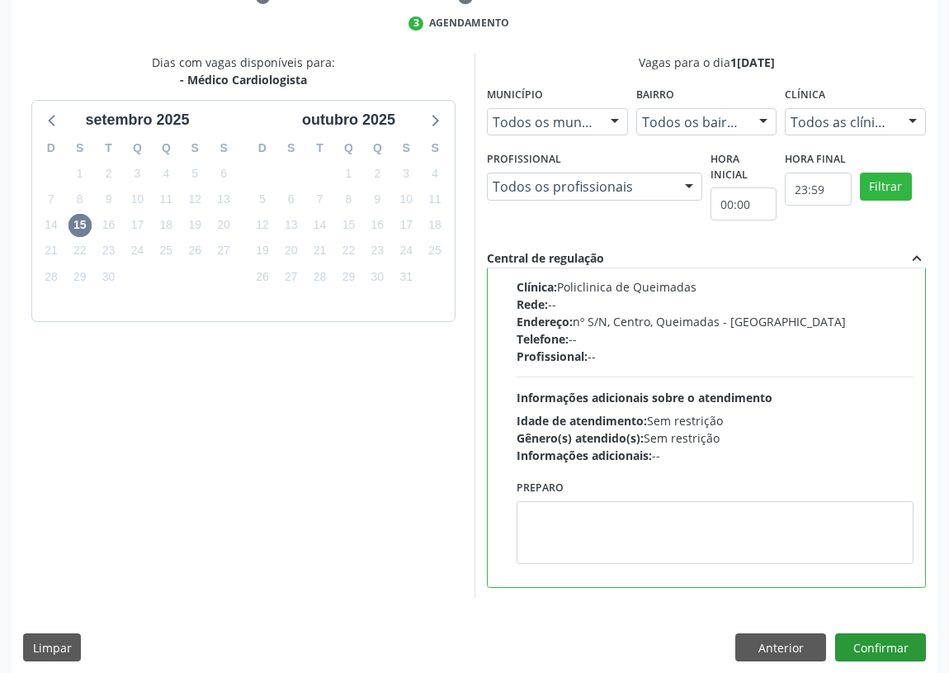
scroll to position [347, 0]
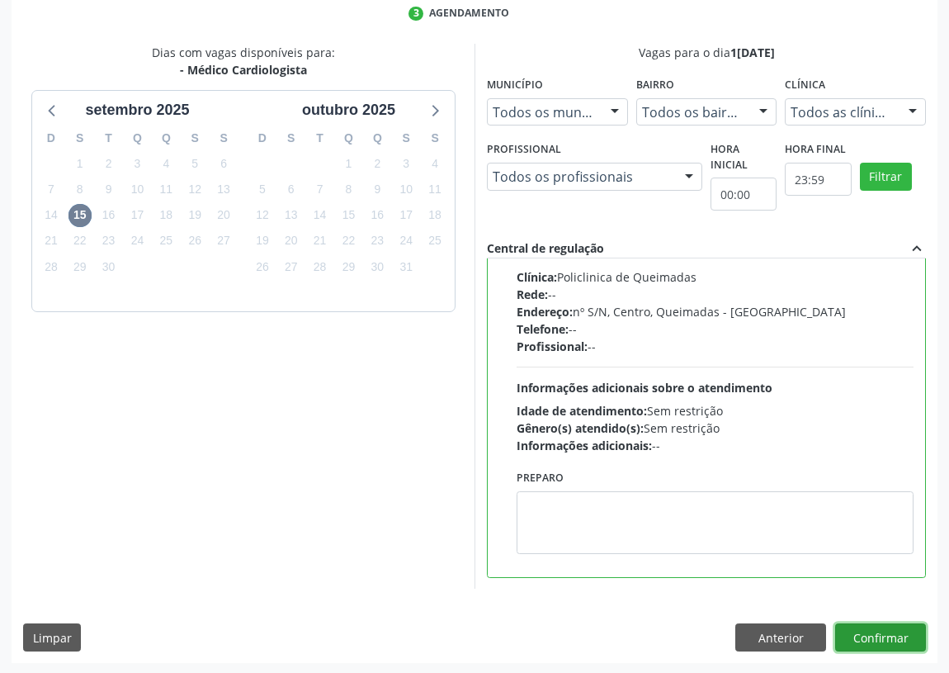
click at [867, 633] on button "Confirmar" at bounding box center [881, 637] width 91 height 28
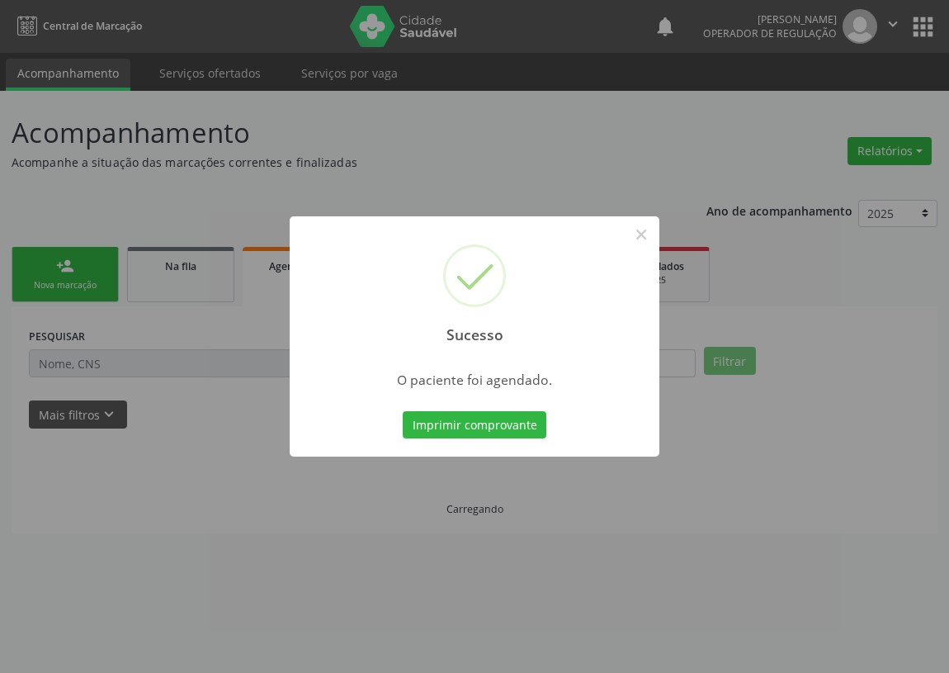
scroll to position [0, 0]
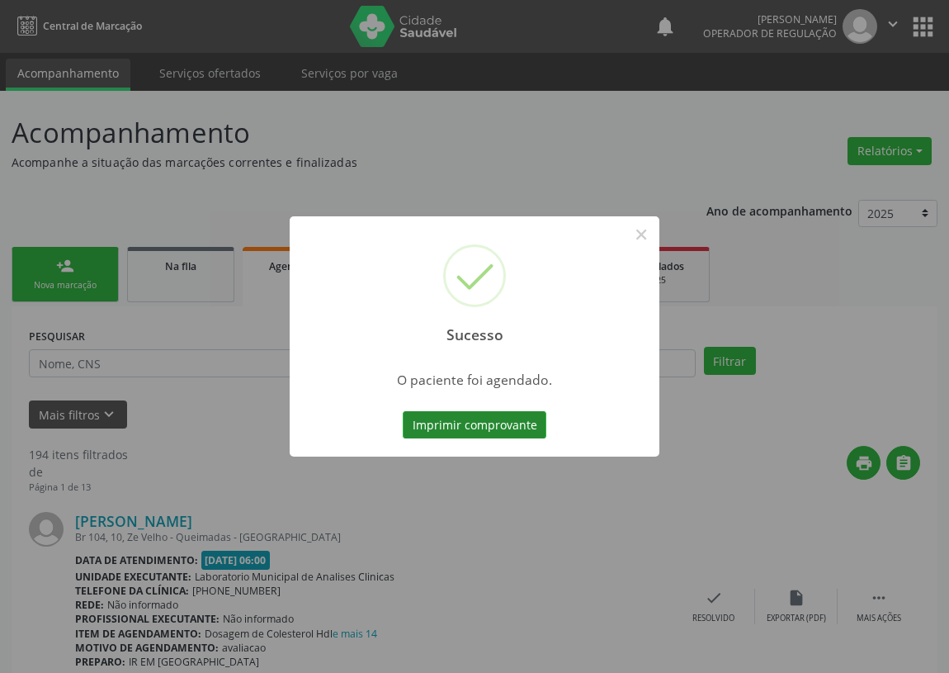
click at [479, 429] on button "Imprimir comprovante" at bounding box center [475, 425] width 144 height 28
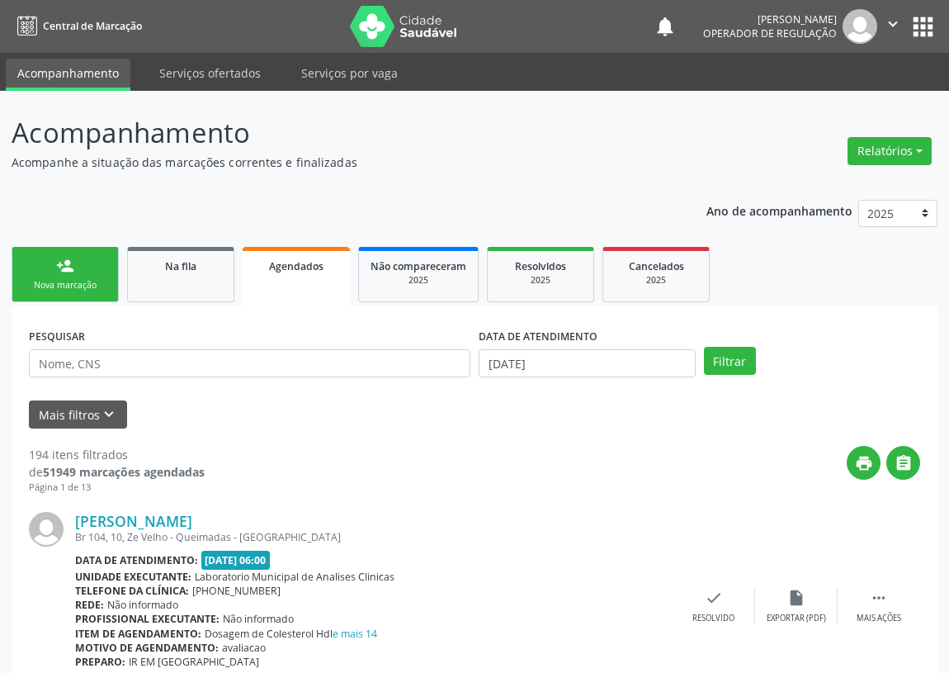
click at [87, 276] on link "person_add Nova marcação" at bounding box center [65, 274] width 107 height 55
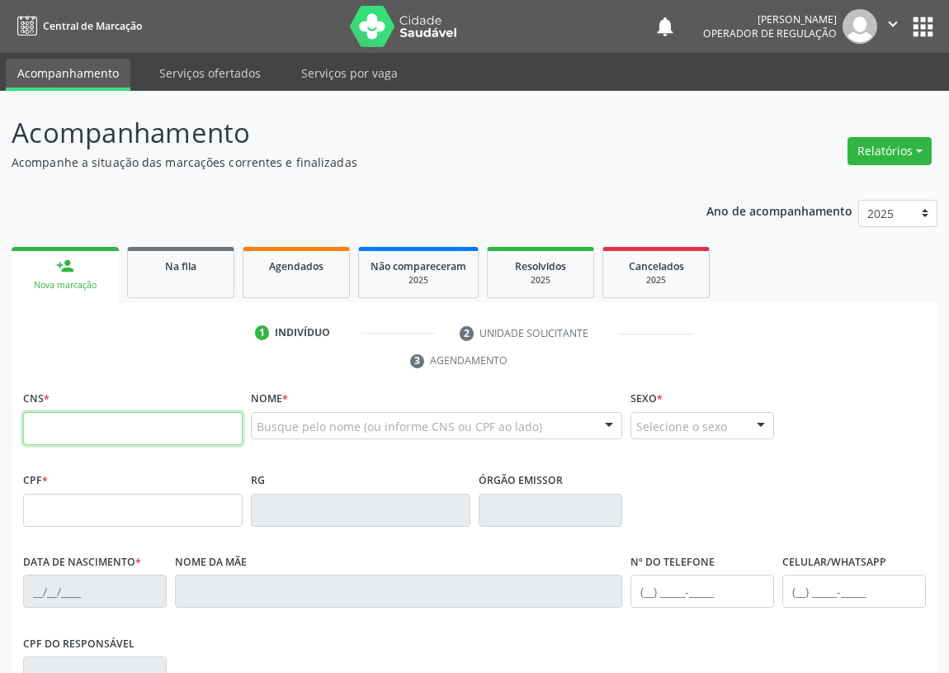
click at [50, 429] on input "text" at bounding box center [133, 428] width 220 height 33
click at [32, 423] on input "text" at bounding box center [133, 428] width 220 height 33
type input "708 4057 1297 9167"
type input "486.332.674-20"
type input "27/04/1934"
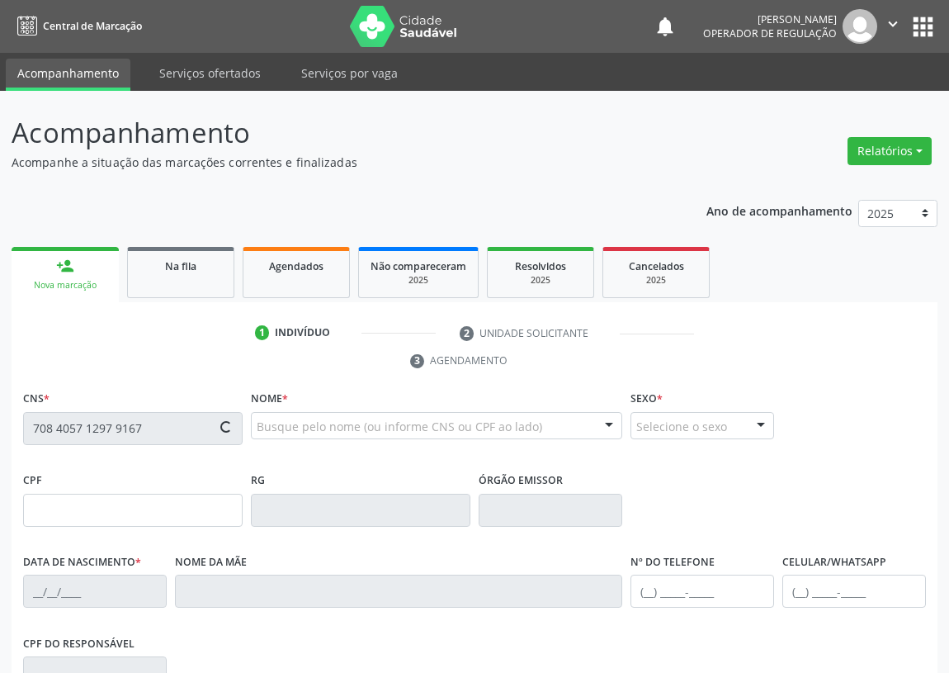
type input "Maria Francisca Mendes"
type input "(83) 99384-7914"
type input "87"
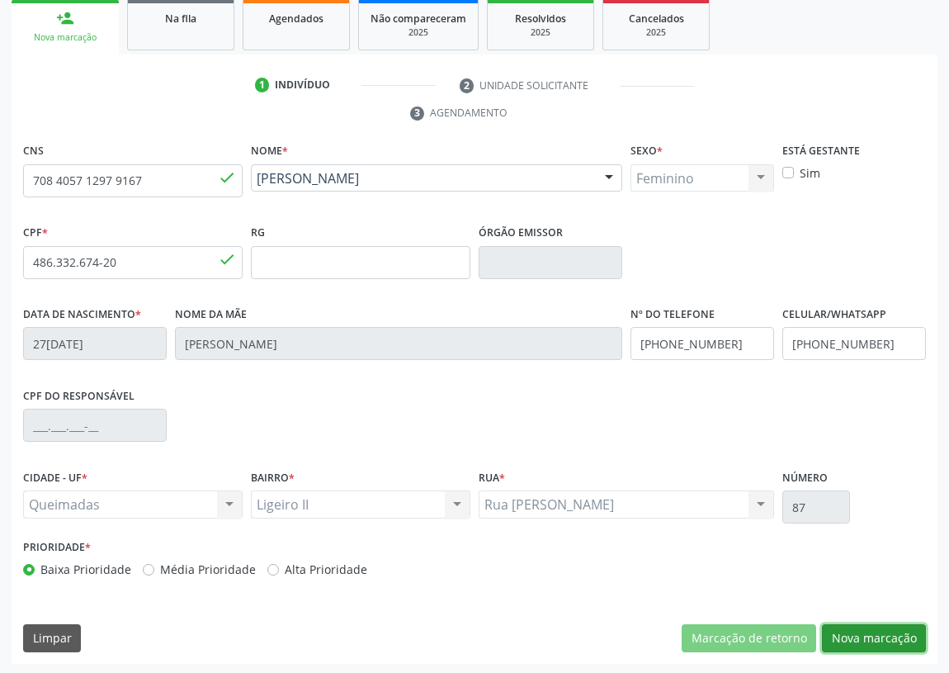
drag, startPoint x: 902, startPoint y: 627, endPoint x: 26, endPoint y: 464, distance: 891.0
click at [896, 625] on button "Nova marcação" at bounding box center [874, 638] width 104 height 28
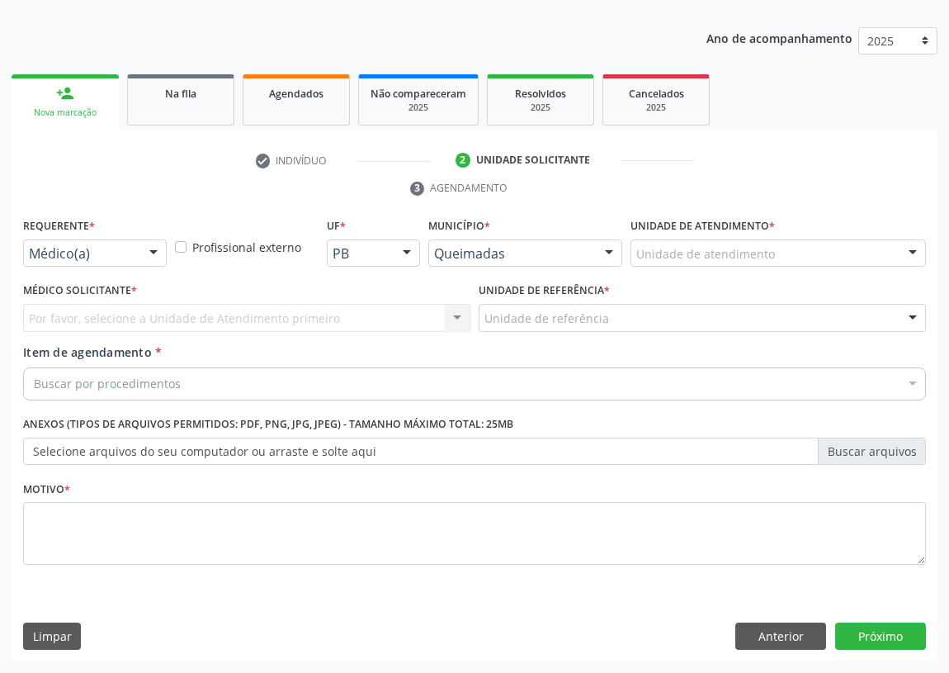
scroll to position [171, 0]
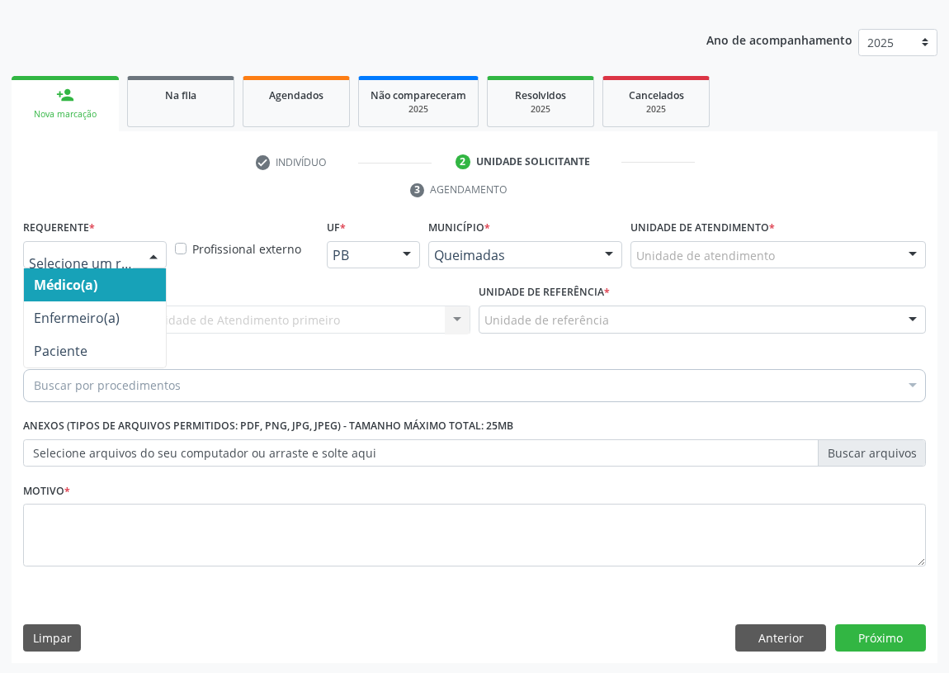
click at [156, 257] on div at bounding box center [153, 256] width 25 height 28
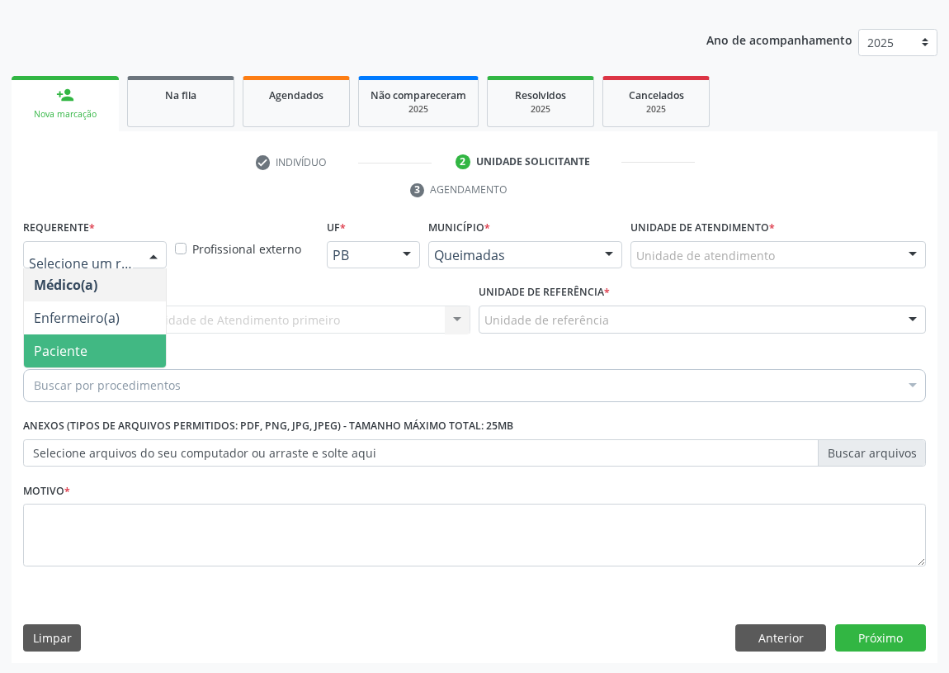
drag, startPoint x: 98, startPoint y: 352, endPoint x: 427, endPoint y: 319, distance: 330.3
click at [107, 339] on span "Paciente" at bounding box center [95, 350] width 142 height 33
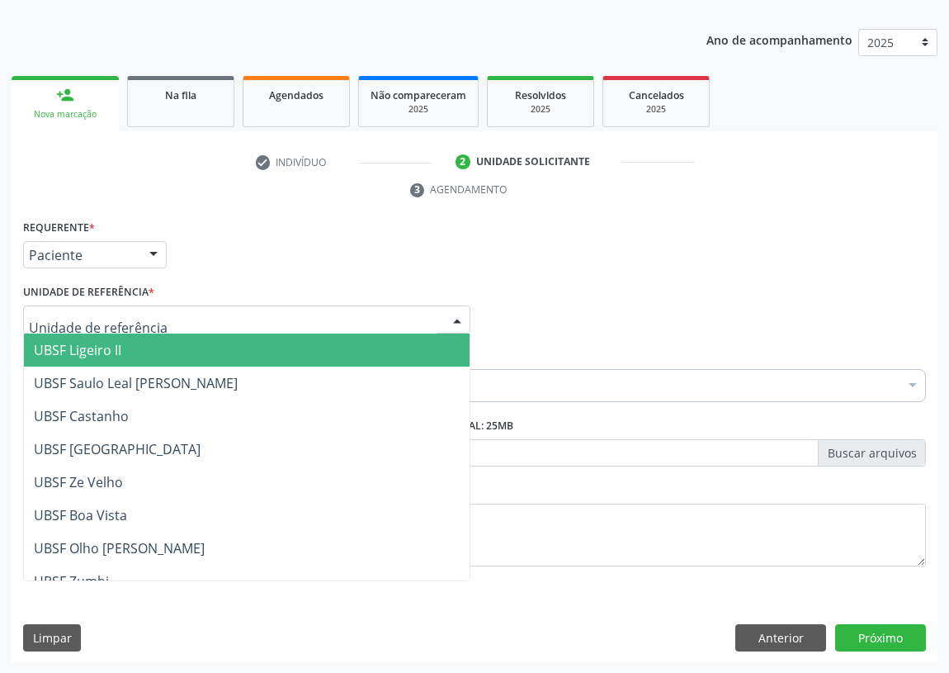
drag, startPoint x: 447, startPoint y: 320, endPoint x: 66, endPoint y: 415, distance: 392.5
click at [446, 321] on div at bounding box center [457, 320] width 25 height 28
click at [102, 349] on span "UBSF Ligeiro II" at bounding box center [78, 350] width 88 height 18
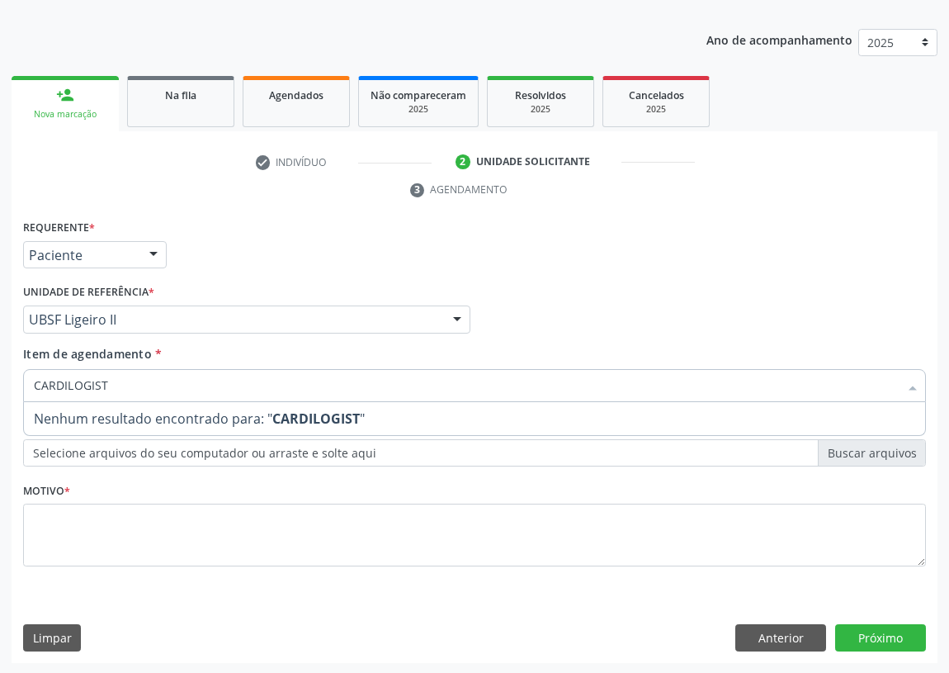
type input "CARDILOGISTA"
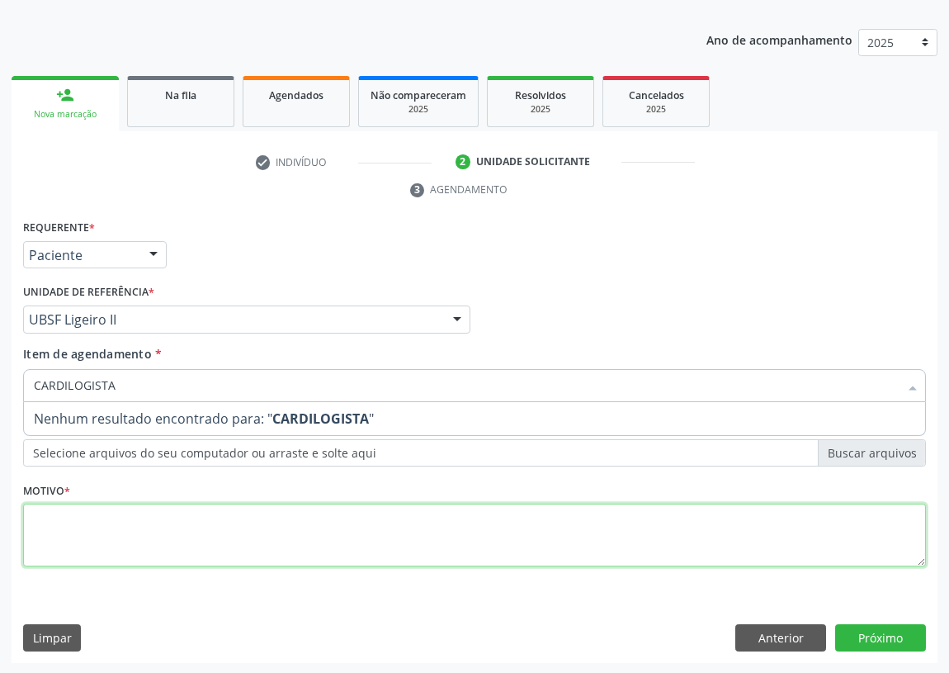
click at [66, 552] on div "Requerente * Paciente Médico(a) Enfermeiro(a) Paciente Nenhum resultado encontr…" at bounding box center [474, 402] width 903 height 374
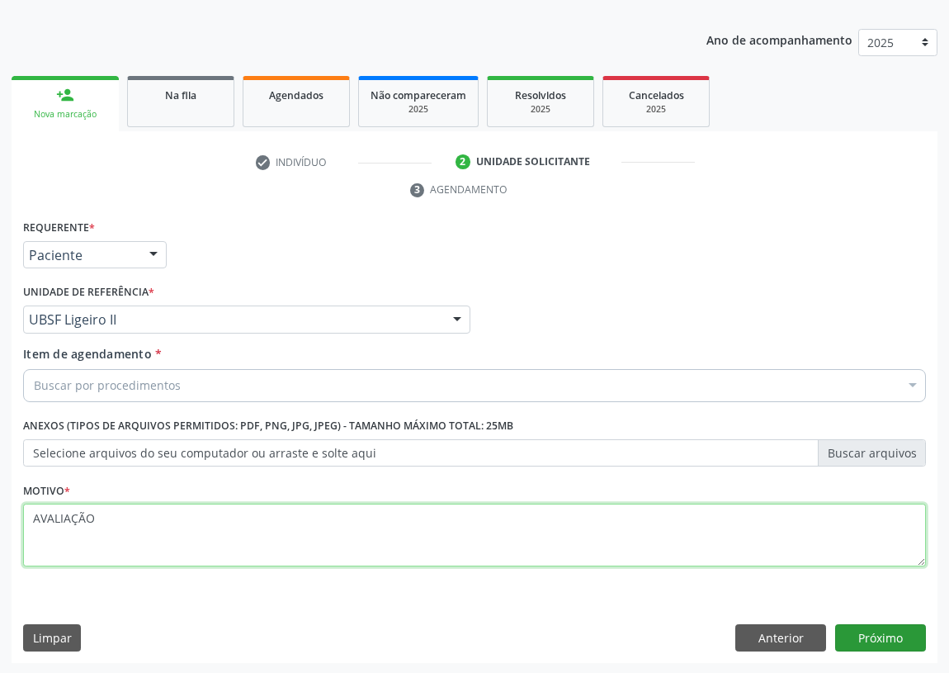
type textarea "AVALIAÇÃO"
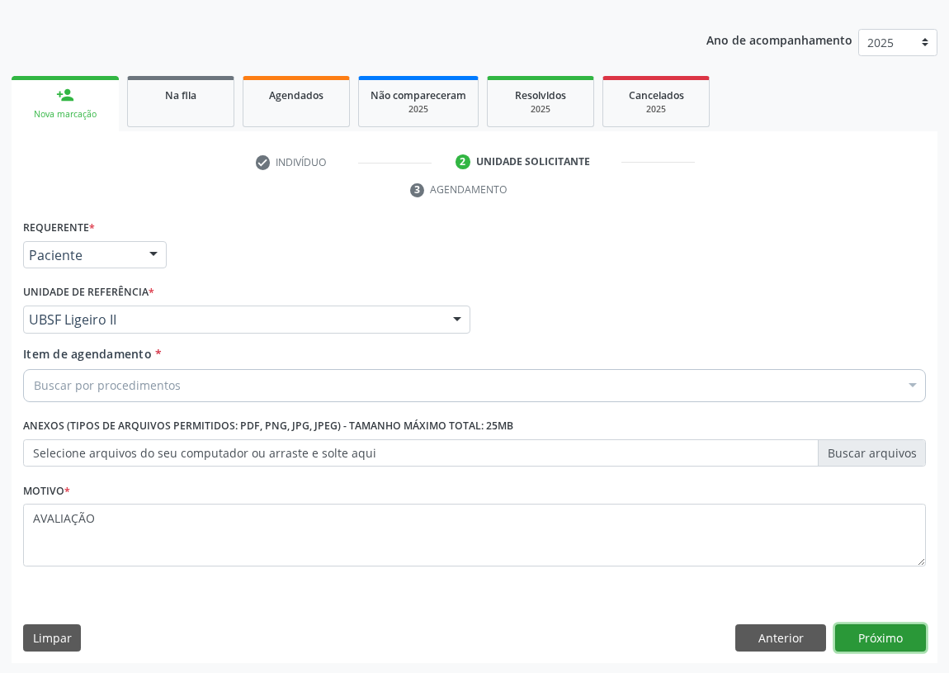
drag, startPoint x: 888, startPoint y: 637, endPoint x: 652, endPoint y: 629, distance: 235.4
click at [878, 636] on button "Próximo" at bounding box center [881, 638] width 91 height 28
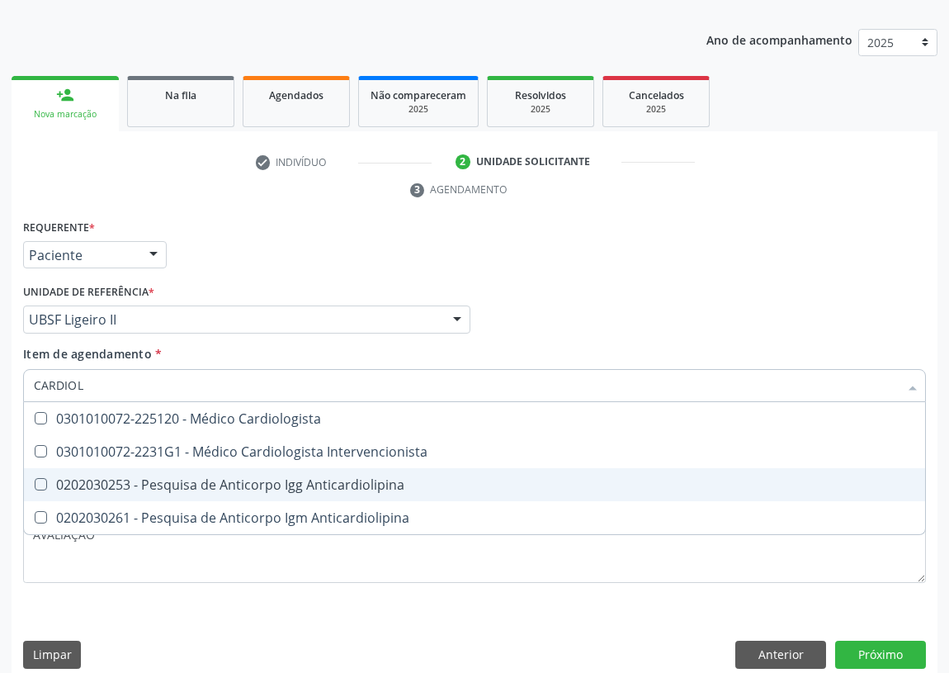
type input "CARDIOLO"
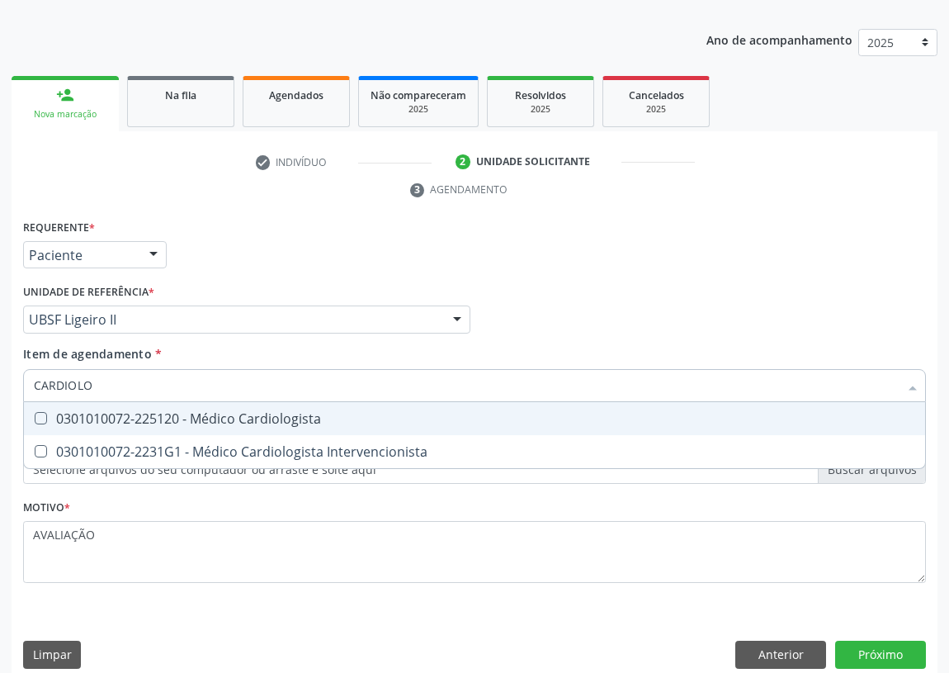
drag, startPoint x: 254, startPoint y: 418, endPoint x: 209, endPoint y: 496, distance: 90.6
click at [253, 417] on div "0301010072-225120 - Médico Cardiologista" at bounding box center [475, 418] width 882 height 13
checkbox Cardiologista "true"
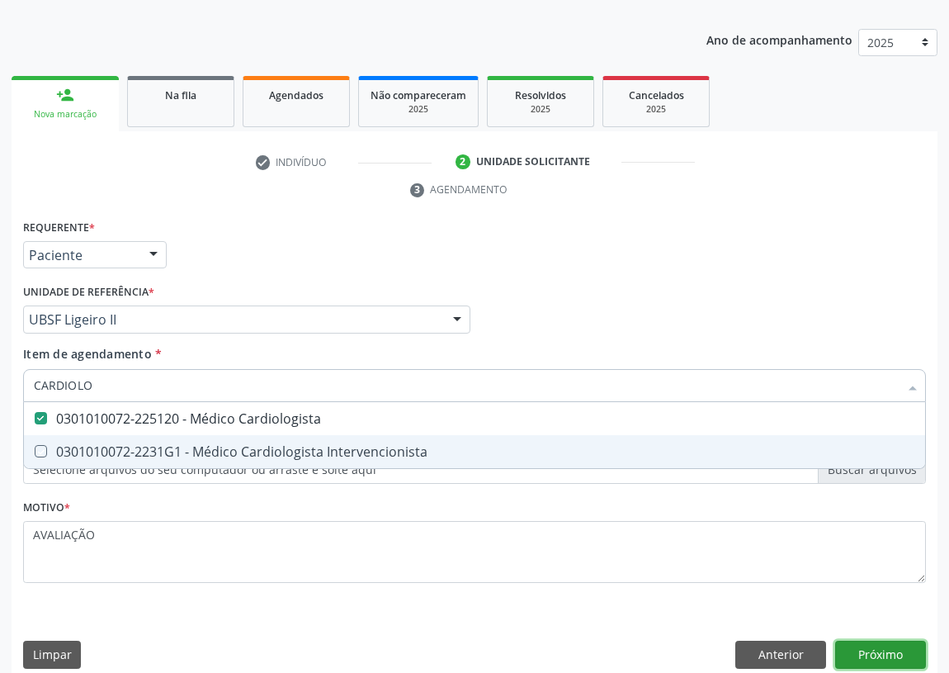
drag, startPoint x: 875, startPoint y: 649, endPoint x: 2, endPoint y: 348, distance: 923.2
click at [873, 649] on button "Próximo" at bounding box center [881, 655] width 91 height 28
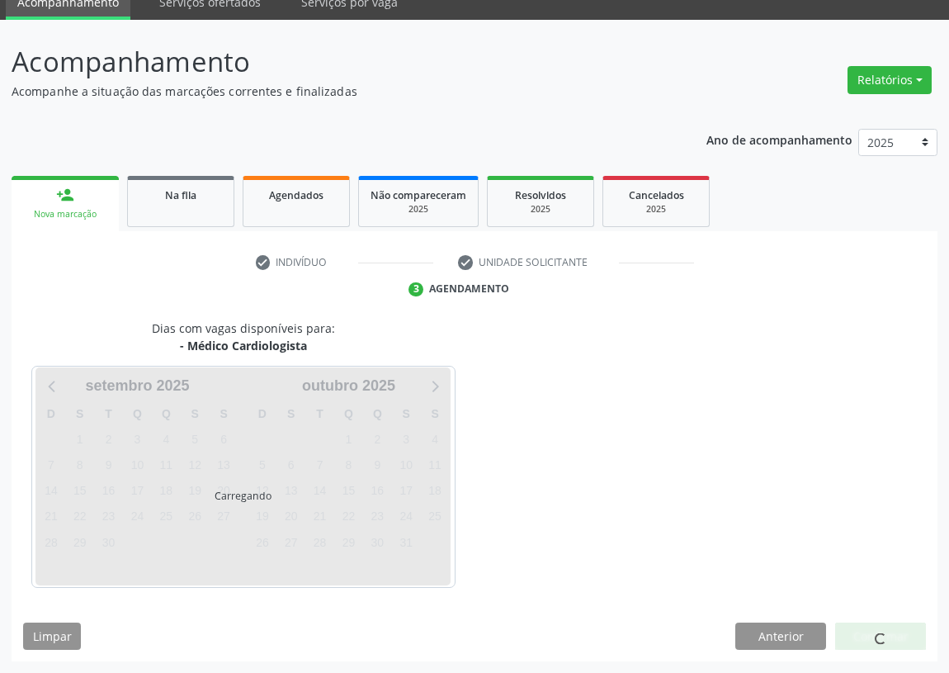
scroll to position [69, 0]
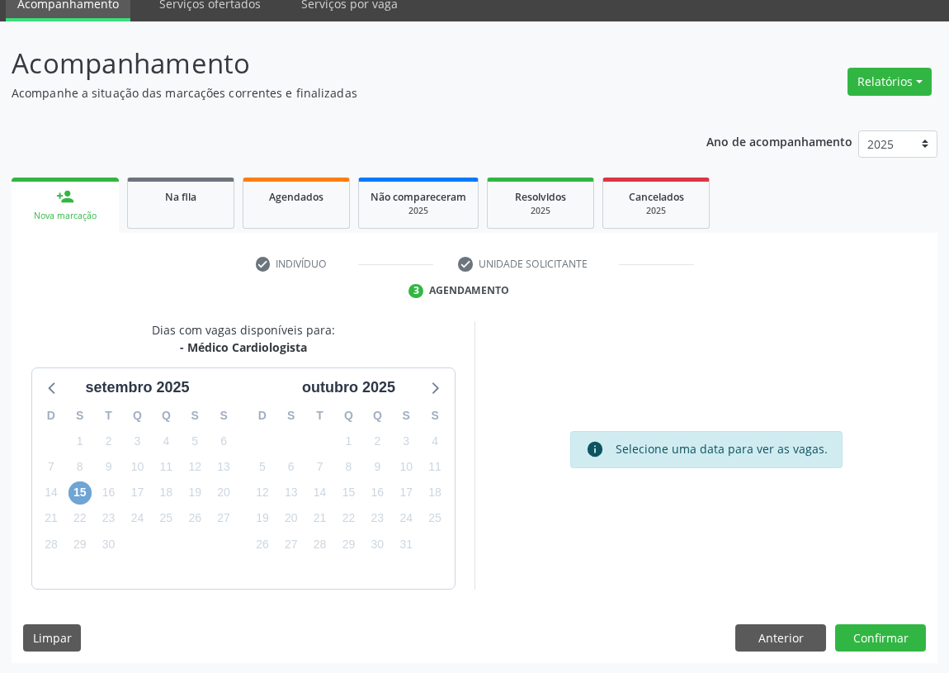
click at [83, 485] on span "15" at bounding box center [80, 492] width 23 height 23
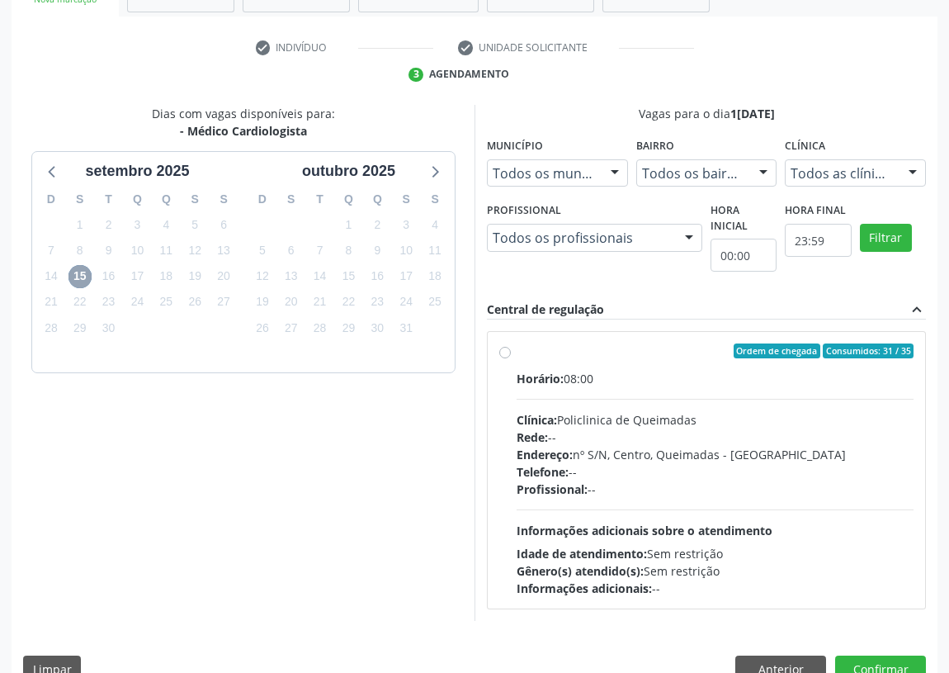
scroll to position [317, 0]
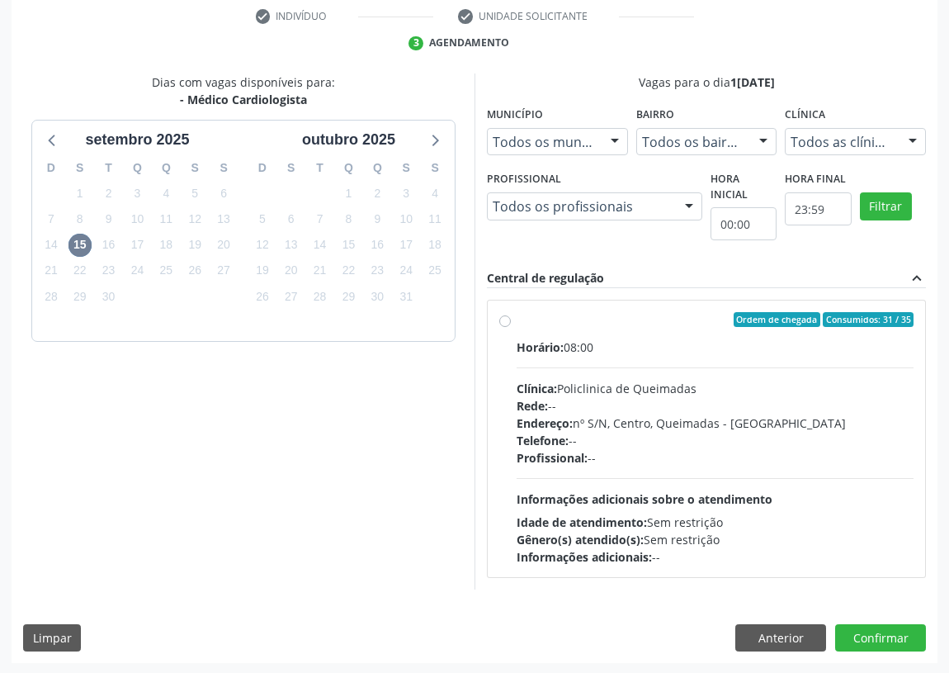
click at [517, 318] on label "Ordem de chegada Consumidos: 31 / 35 Horário: 08:00 Clínica: Policlinica de Que…" at bounding box center [715, 438] width 397 height 253
click at [505, 318] on input "Ordem de chegada Consumidos: 31 / 35 Horário: 08:00 Clínica: Policlinica de Que…" at bounding box center [505, 319] width 12 height 15
radio input "true"
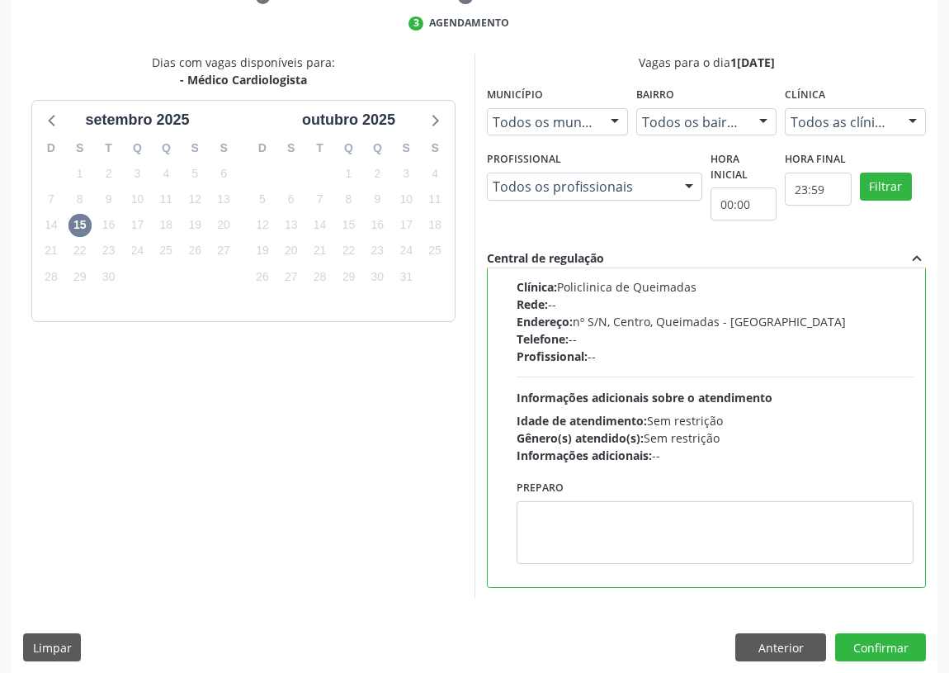
scroll to position [347, 0]
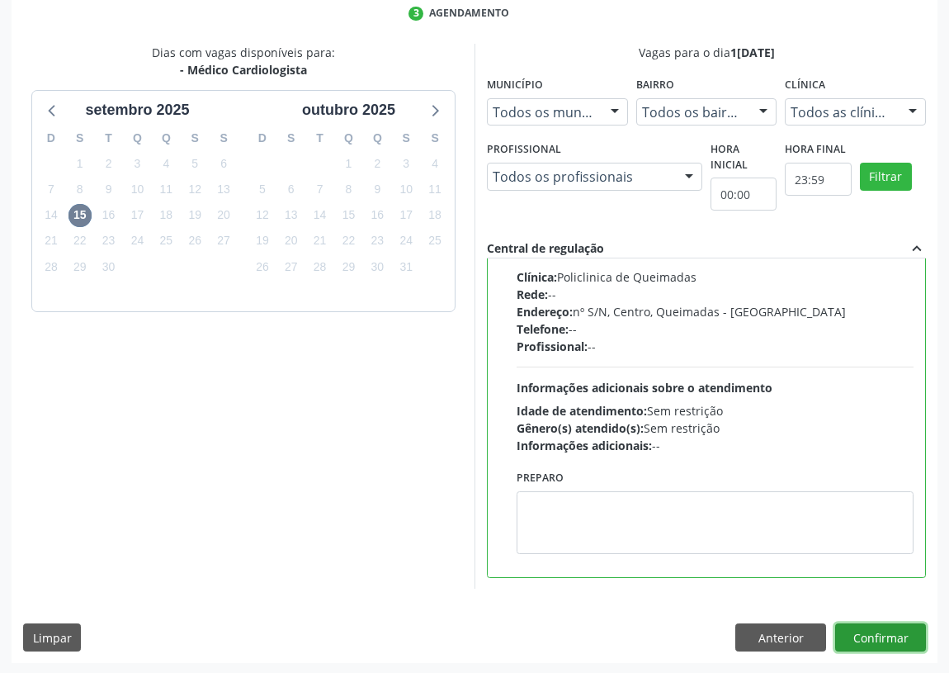
drag, startPoint x: 879, startPoint y: 632, endPoint x: 339, endPoint y: 620, distance: 540.1
click at [864, 631] on button "Confirmar" at bounding box center [881, 637] width 91 height 28
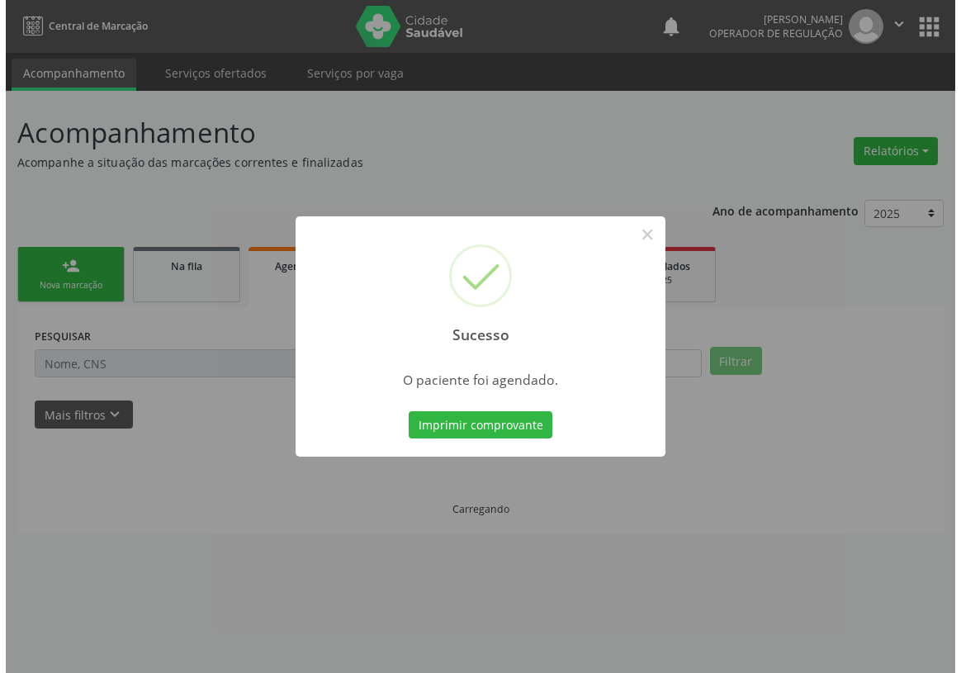
scroll to position [0, 0]
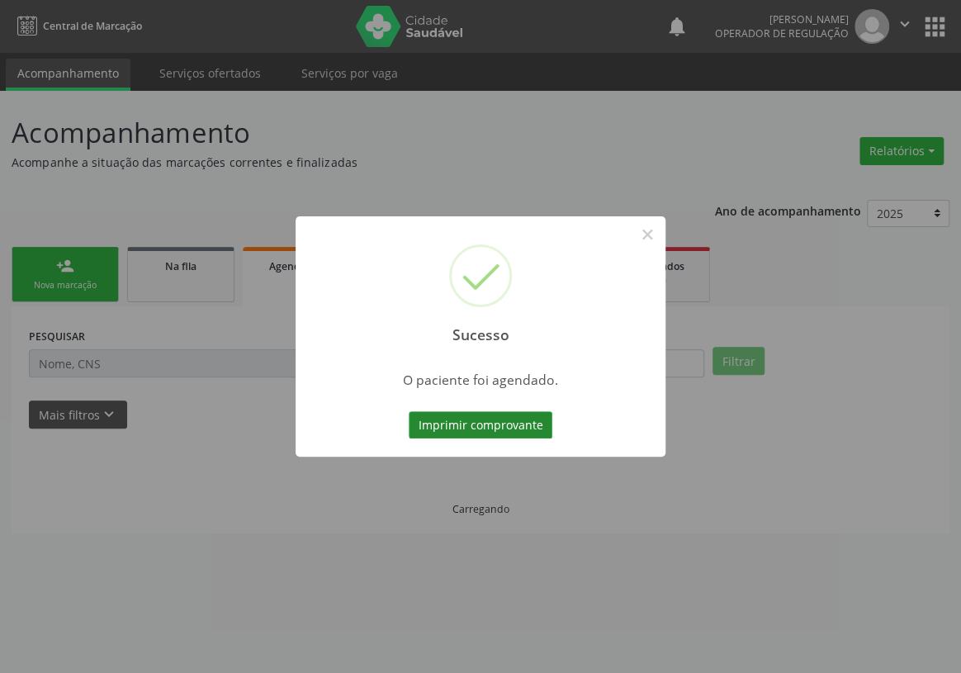
click at [503, 424] on button "Imprimir comprovante" at bounding box center [481, 425] width 144 height 28
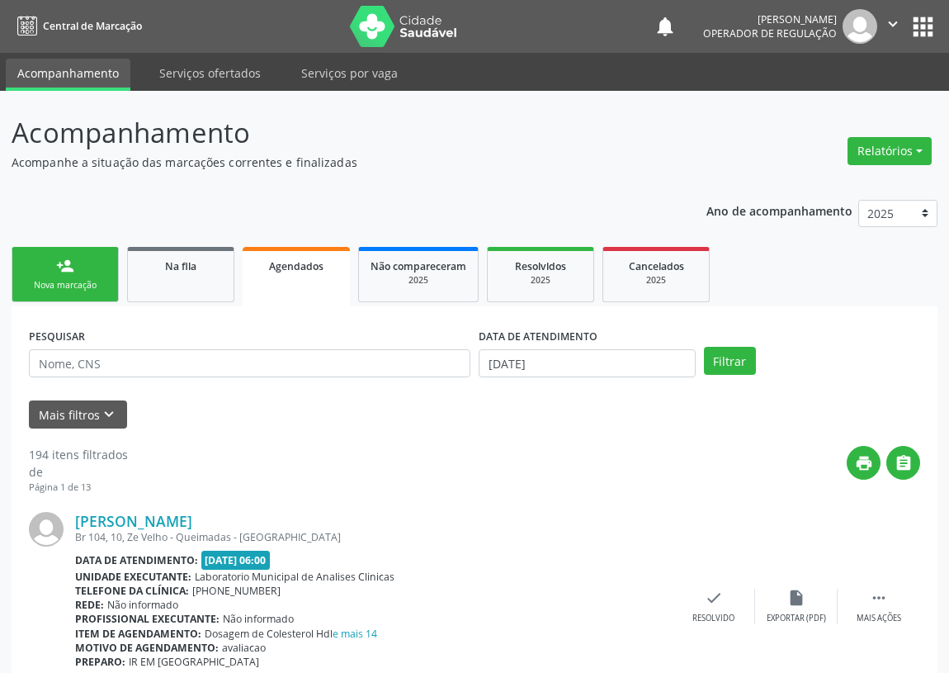
click at [58, 273] on div "person_add" at bounding box center [65, 266] width 18 height 18
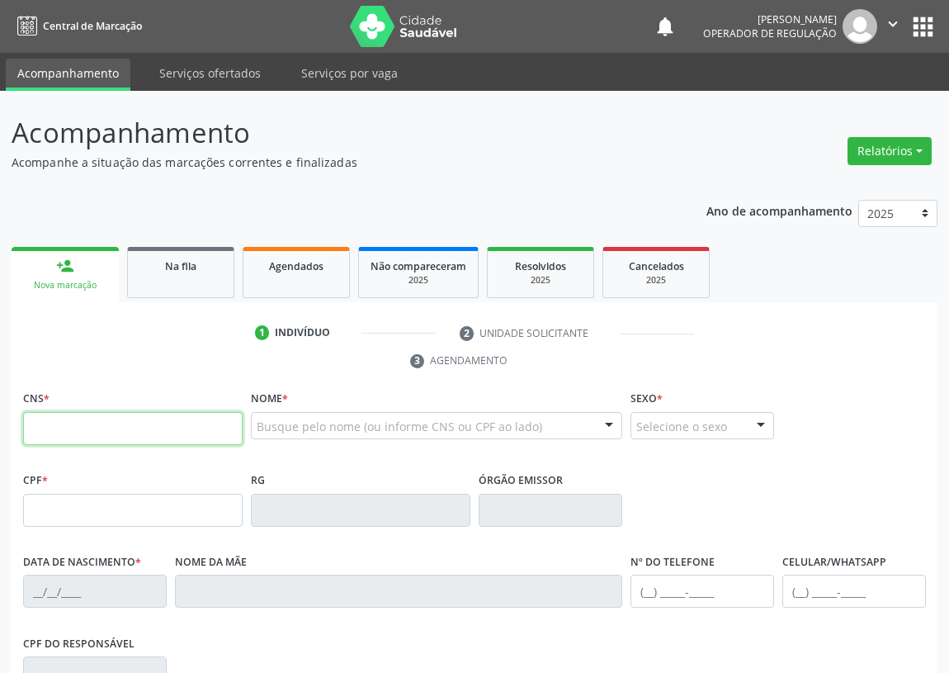
click at [58, 429] on input "text" at bounding box center [133, 428] width 220 height 33
drag, startPoint x: 7, startPoint y: 410, endPoint x: 58, endPoint y: 426, distance: 53.8
click at [25, 414] on div "Acompanhamento Acompanhe a situação das marcações correntes e finalizadas Relat…" at bounding box center [474, 507] width 949 height 832
click at [46, 433] on input "text" at bounding box center [133, 428] width 220 height 33
type input "700 5033 5496 7056"
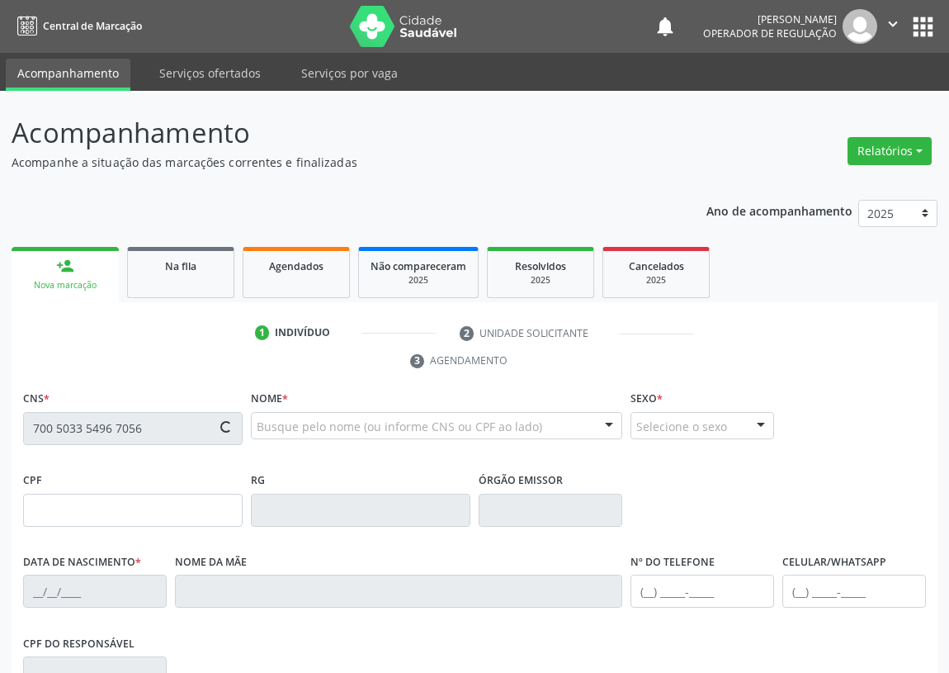
type input "067.321.424-96"
type input "03/11/1964"
type input "Josefa Rafael de Sousa"
type input "(83) 99169-1792"
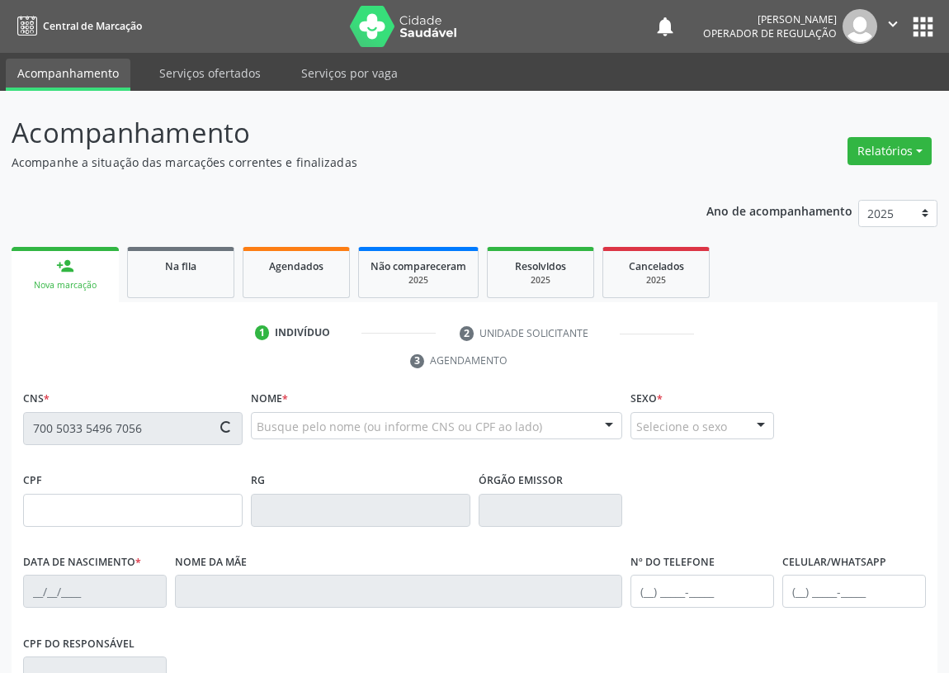
type input "172"
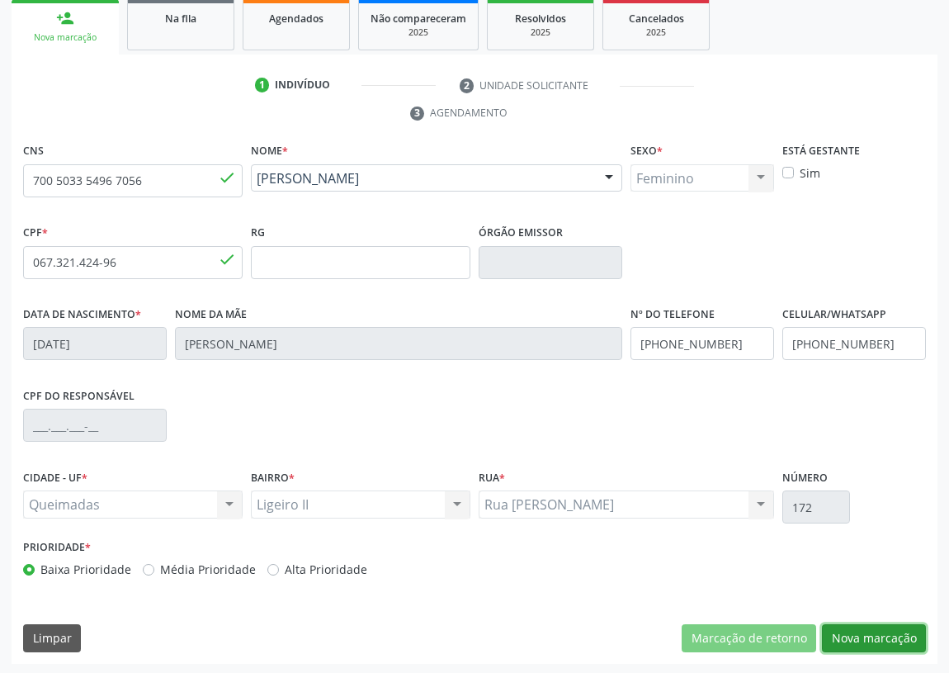
drag, startPoint x: 876, startPoint y: 625, endPoint x: 606, endPoint y: 625, distance: 270.0
click at [874, 625] on button "Nova marcação" at bounding box center [874, 638] width 104 height 28
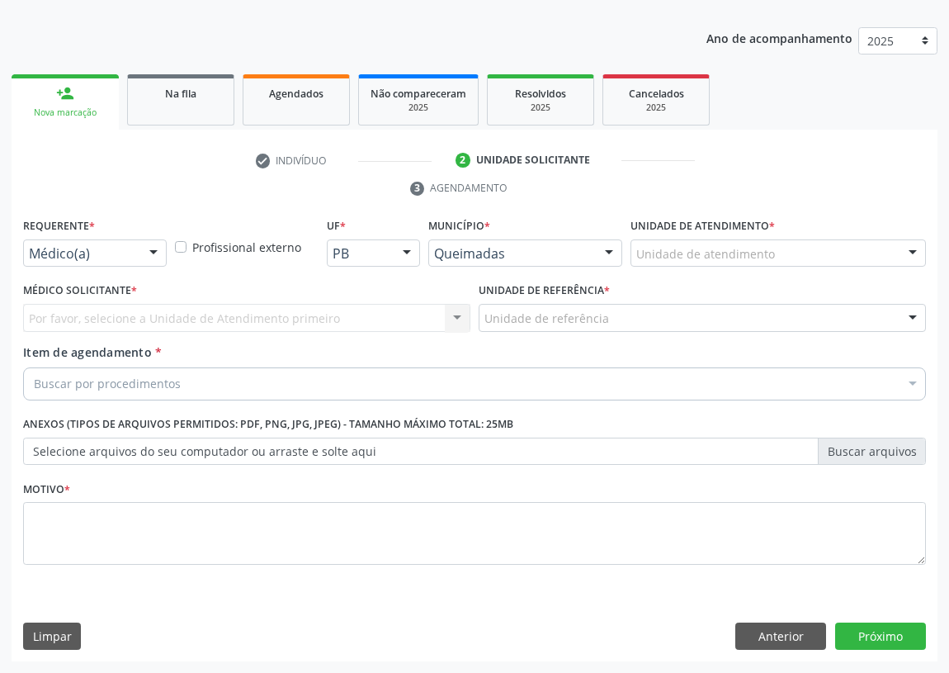
scroll to position [171, 0]
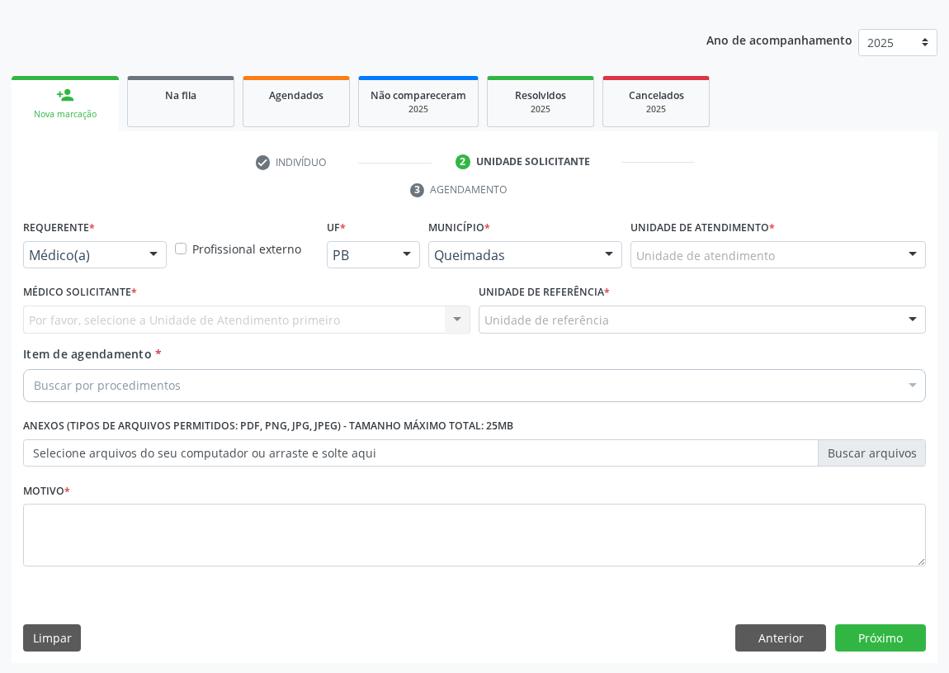
drag, startPoint x: 157, startPoint y: 252, endPoint x: 155, endPoint y: 265, distance: 13.3
click at [155, 265] on div at bounding box center [153, 256] width 25 height 28
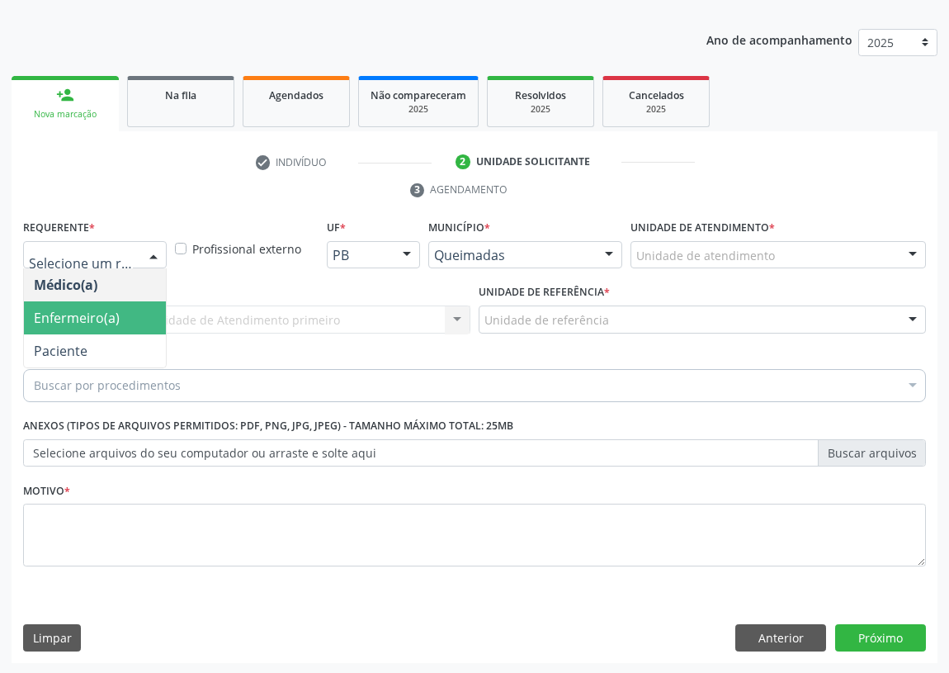
click at [140, 332] on span "Enfermeiro(a)" at bounding box center [95, 317] width 142 height 33
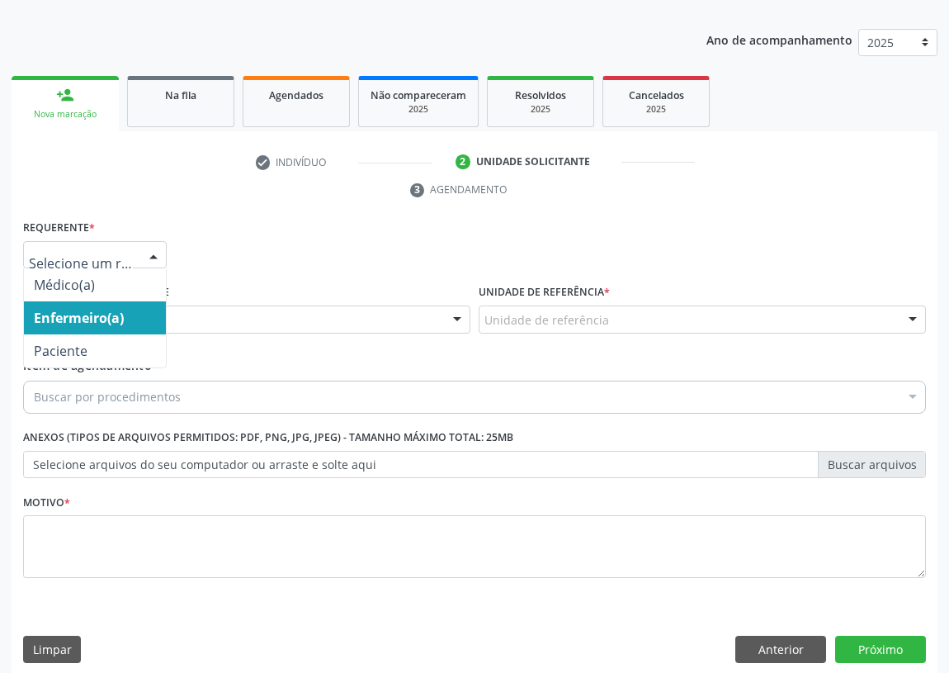
drag, startPoint x: 157, startPoint y: 249, endPoint x: 128, endPoint y: 328, distance: 83.6
click at [156, 250] on div at bounding box center [153, 256] width 25 height 28
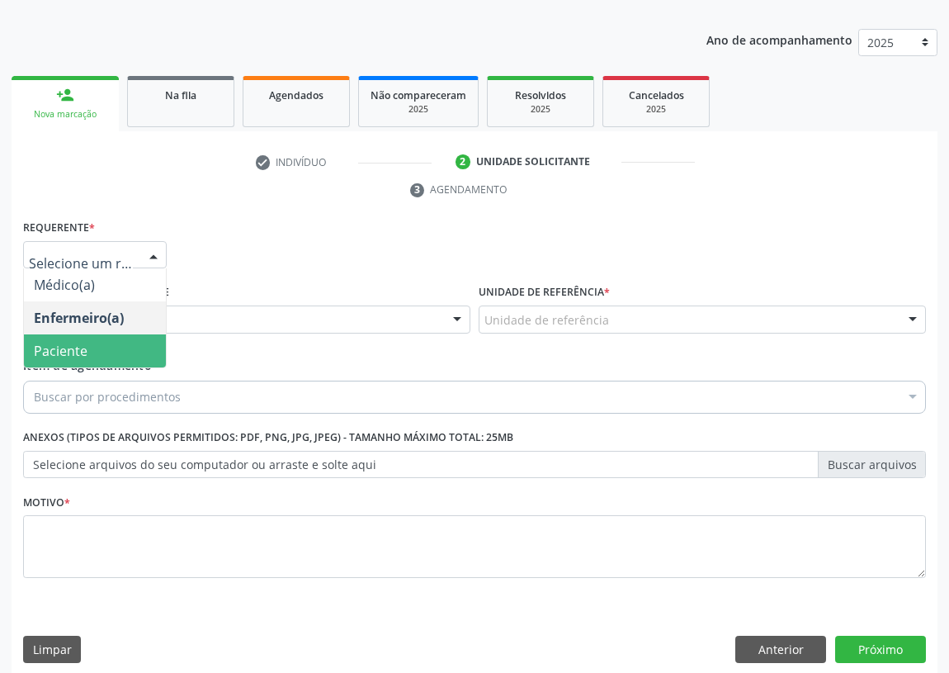
drag, startPoint x: 140, startPoint y: 351, endPoint x: 308, endPoint y: 291, distance: 178.9
click at [140, 350] on span "Paciente" at bounding box center [95, 350] width 142 height 33
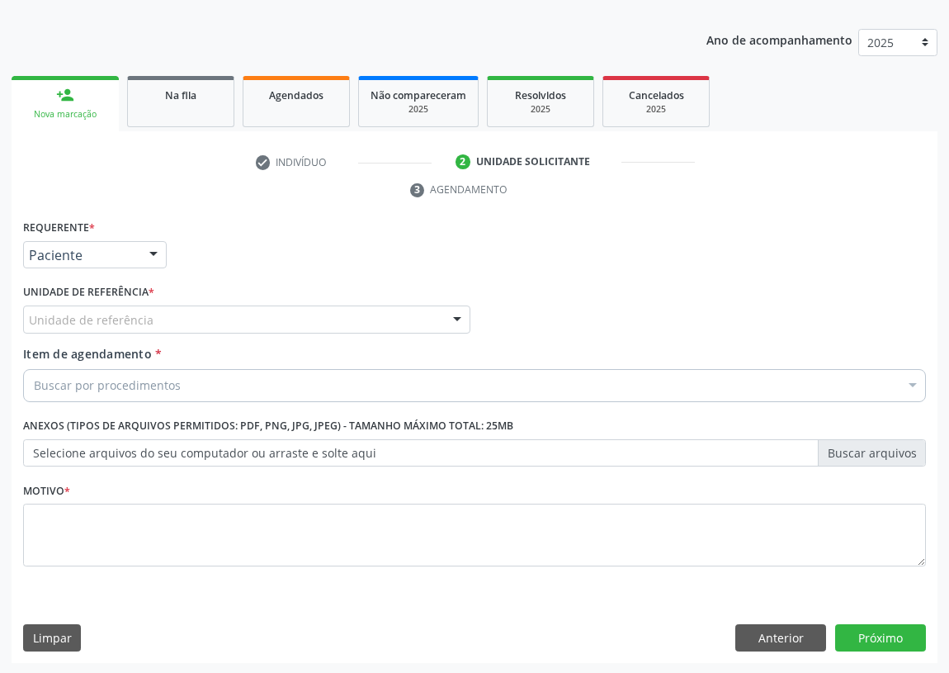
drag, startPoint x: 404, startPoint y: 309, endPoint x: 291, endPoint y: 361, distance: 123.7
click at [403, 309] on div "Unidade de referência" at bounding box center [246, 319] width 447 height 28
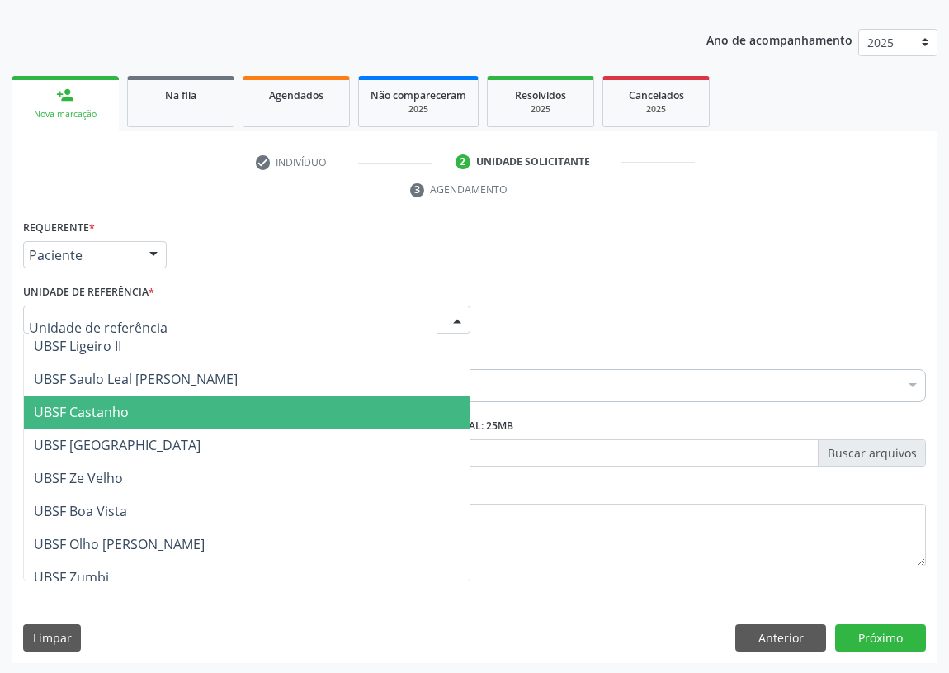
scroll to position [0, 0]
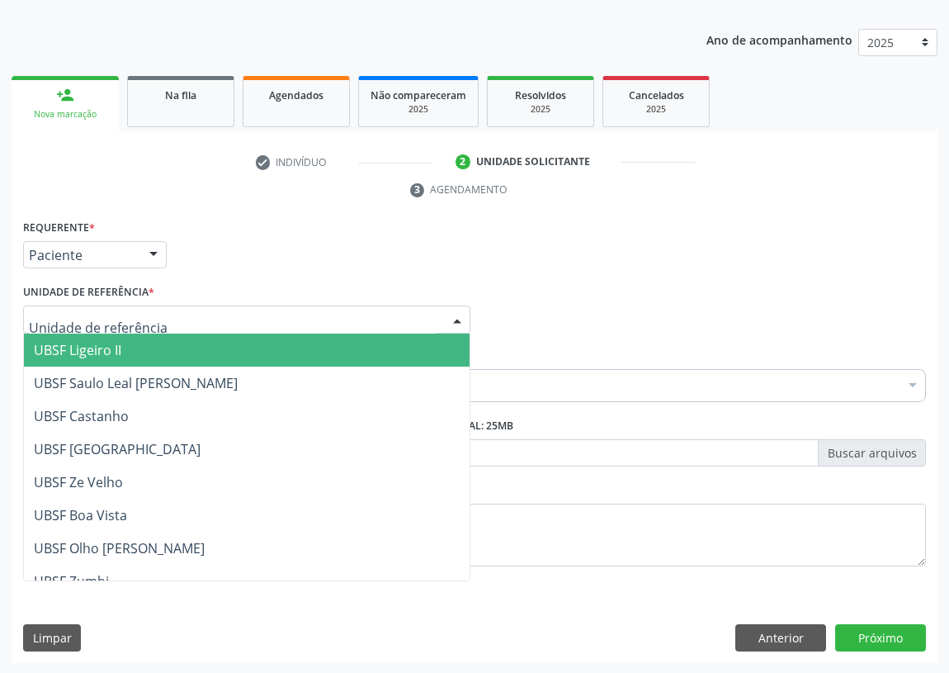
click at [93, 347] on span "UBSF Ligeiro II" at bounding box center [78, 350] width 88 height 18
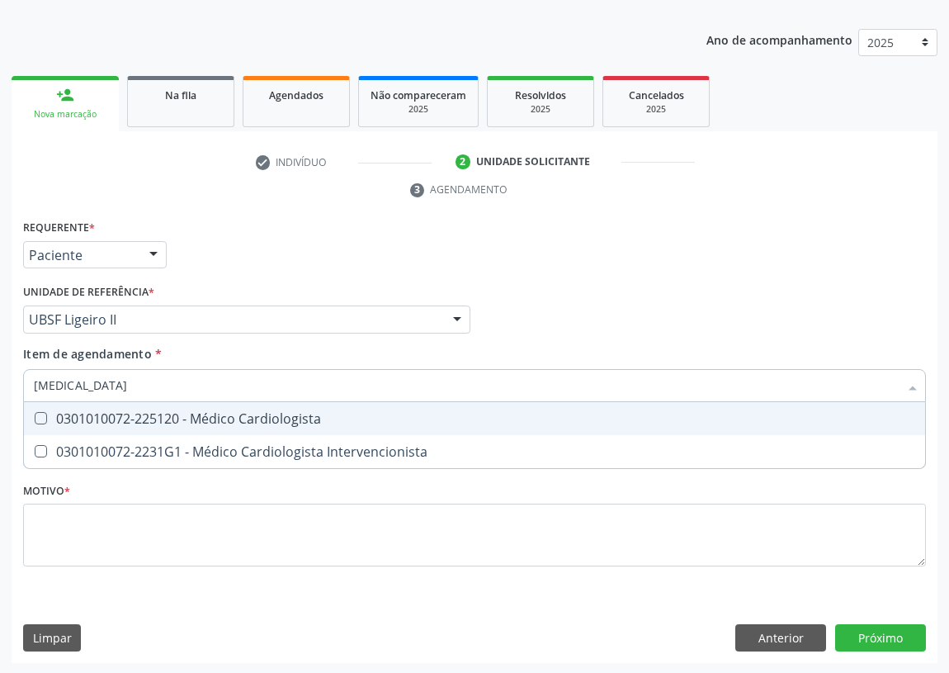
type input "CARDIOLOGISTA"
drag, startPoint x: 45, startPoint y: 410, endPoint x: 60, endPoint y: 517, distance: 107.5
click at [45, 416] on Cardiologista at bounding box center [41, 418] width 12 height 12
click at [35, 416] on Cardiologista "checkbox" at bounding box center [29, 418] width 11 height 11
checkbox Cardiologista "true"
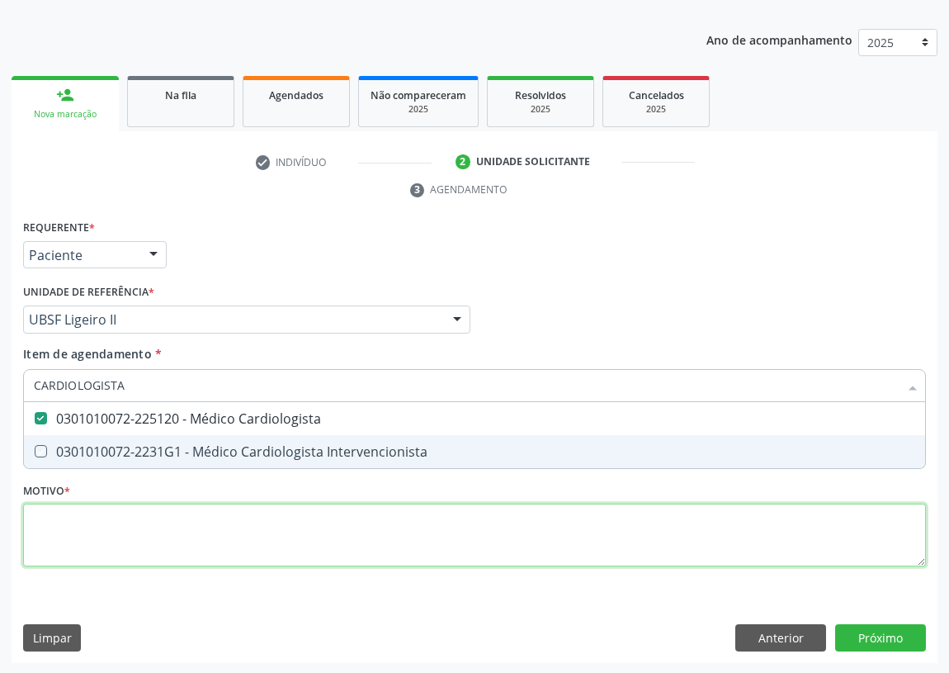
click at [64, 518] on div "Requerente * Paciente Médico(a) Enfermeiro(a) Paciente Nenhum resultado encontr…" at bounding box center [474, 402] width 903 height 374
checkbox Intervencionista "true"
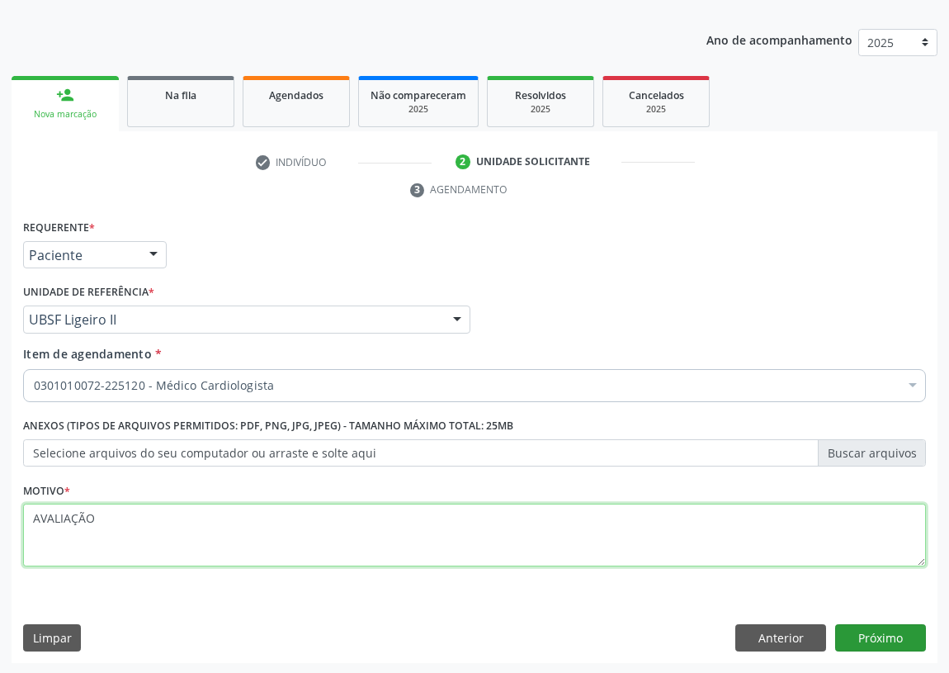
type textarea "AVALIAÇÃO"
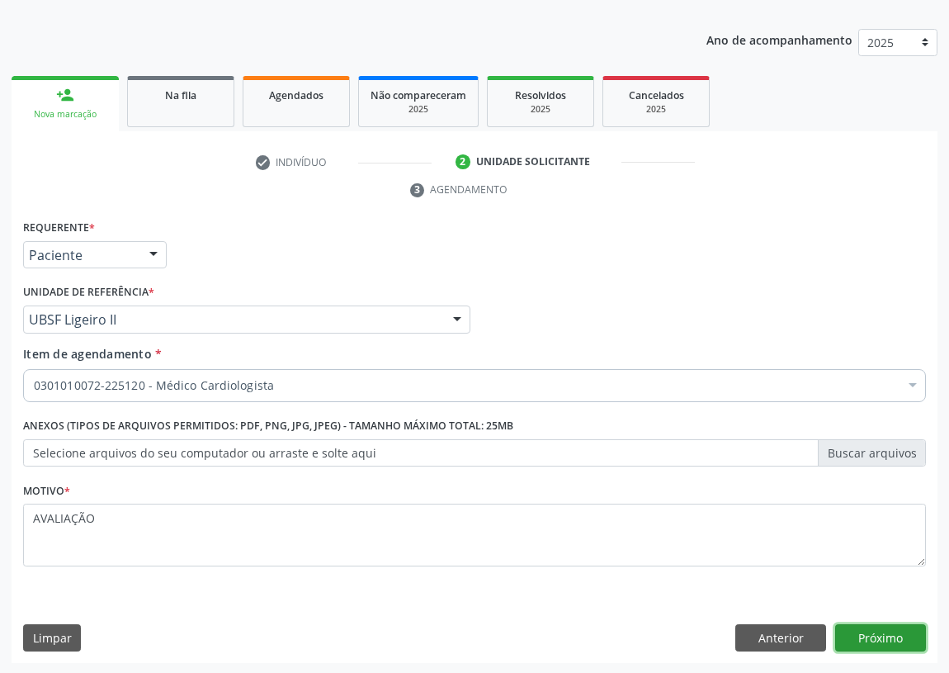
click at [894, 637] on button "Próximo" at bounding box center [881, 638] width 91 height 28
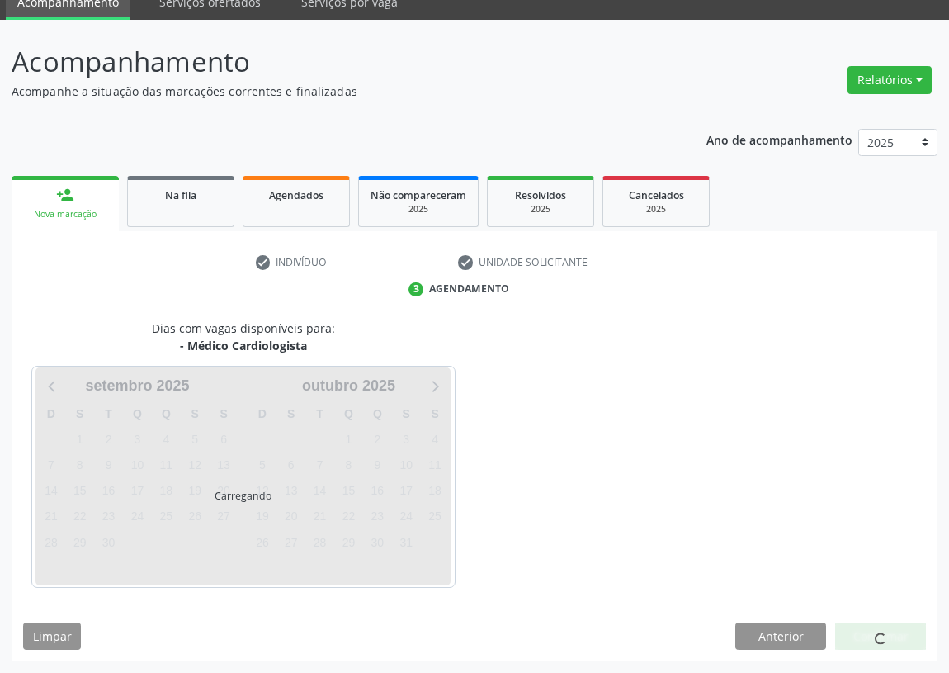
scroll to position [69, 0]
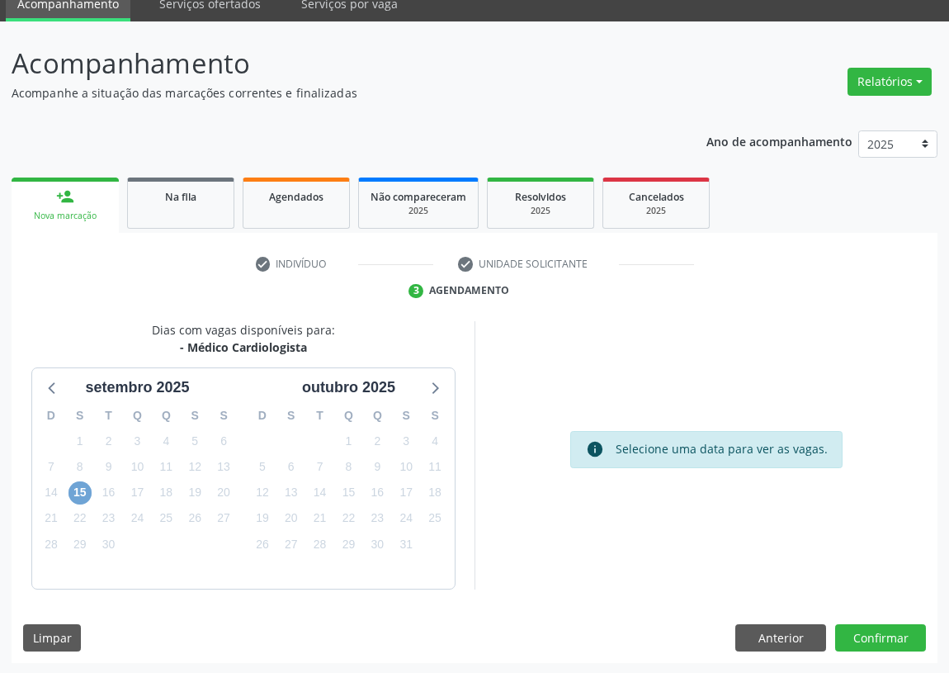
drag, startPoint x: 85, startPoint y: 489, endPoint x: 268, endPoint y: 430, distance: 192.4
click at [85, 487] on span "15" at bounding box center [80, 492] width 23 height 23
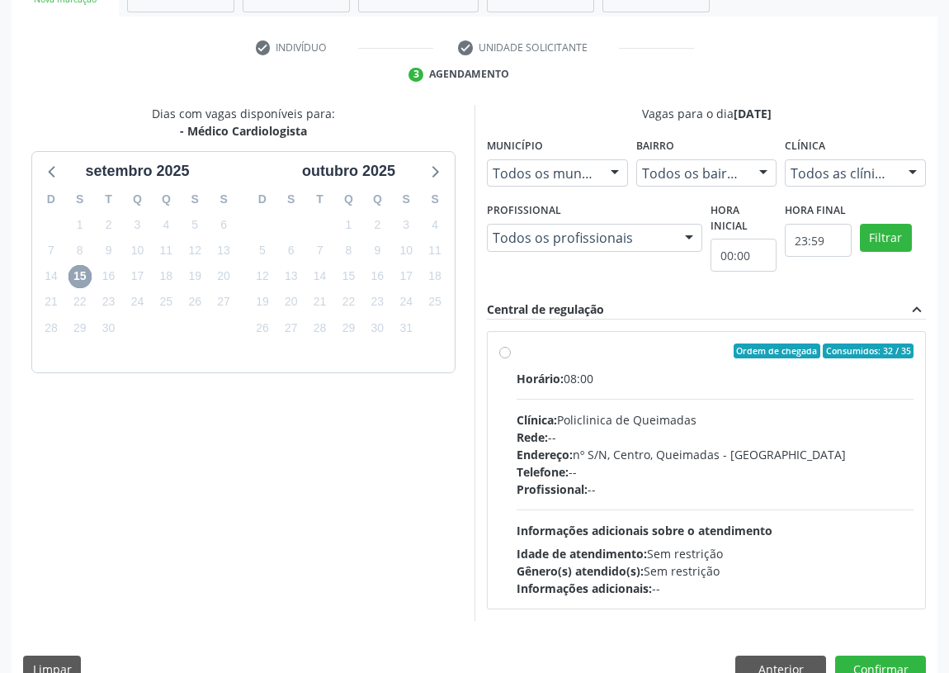
scroll to position [317, 0]
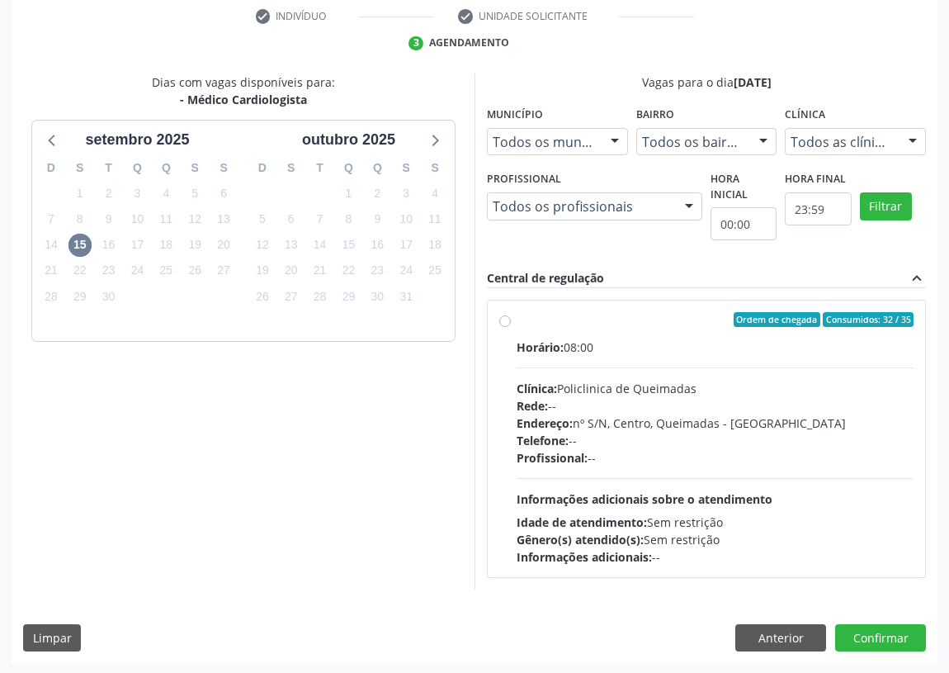
drag, startPoint x: 500, startPoint y: 310, endPoint x: 518, endPoint y: 322, distance: 20.8
click at [504, 314] on div "Ordem de chegada Consumidos: 32 / 35 Horário: 08:00 Clínica: Policlinica de Que…" at bounding box center [706, 438] width 414 height 253
radio input "true"
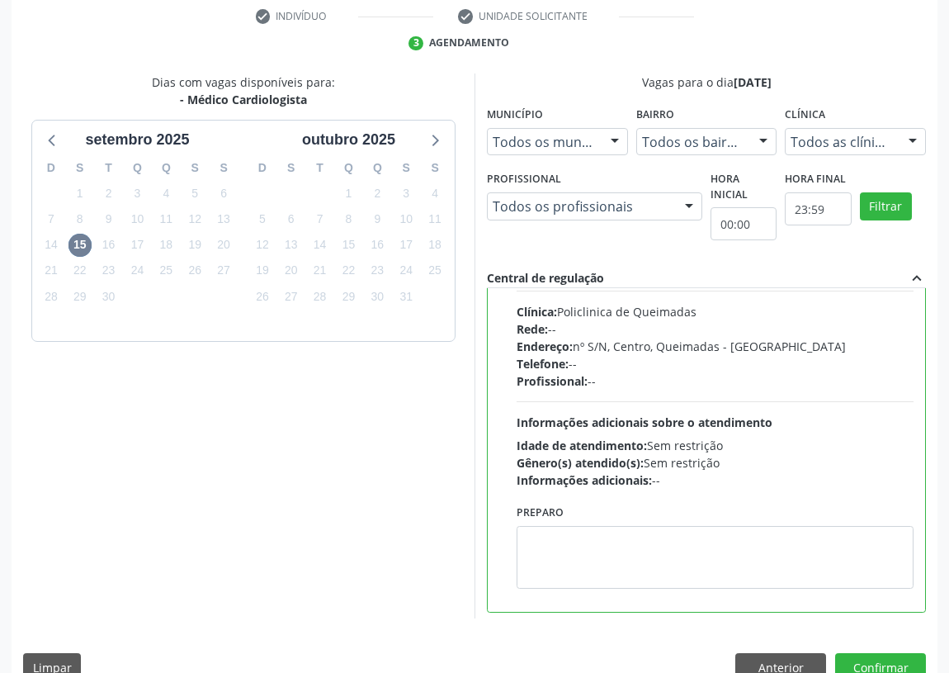
scroll to position [82, 0]
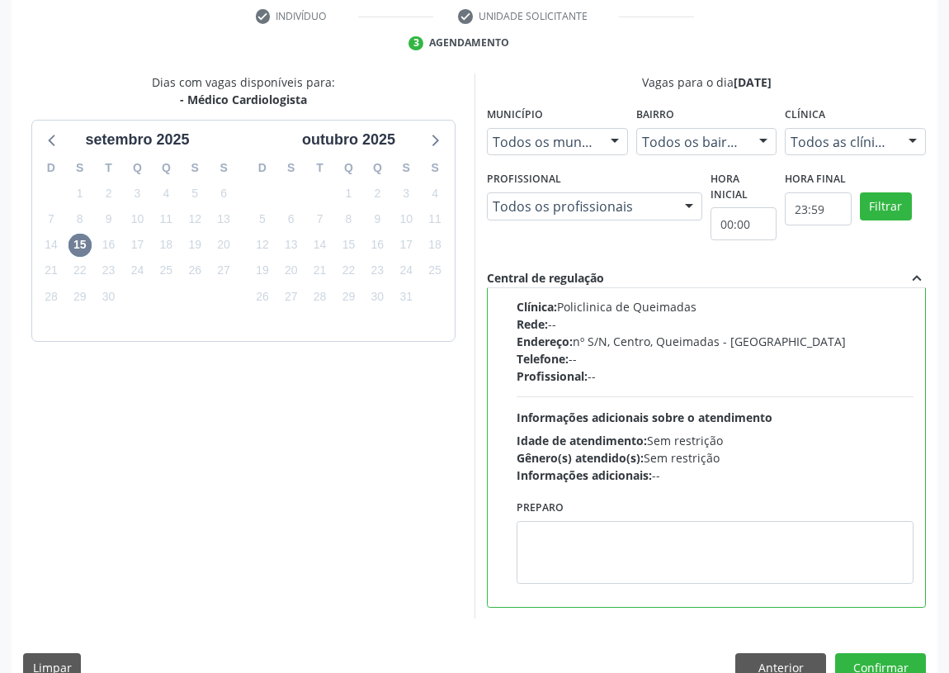
drag, startPoint x: 357, startPoint y: 512, endPoint x: 609, endPoint y: 570, distance: 258.4
click at [405, 519] on div "Dias com vagas disponíveis para: - Médico Cardiologista setembro 2025 D S T Q Q…" at bounding box center [243, 346] width 463 height 546
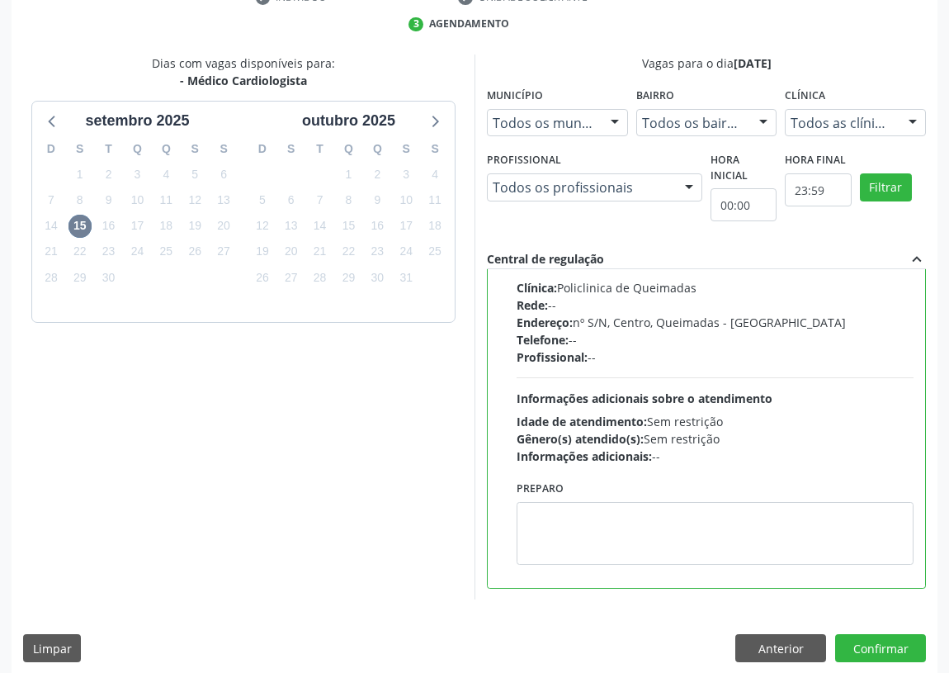
scroll to position [347, 0]
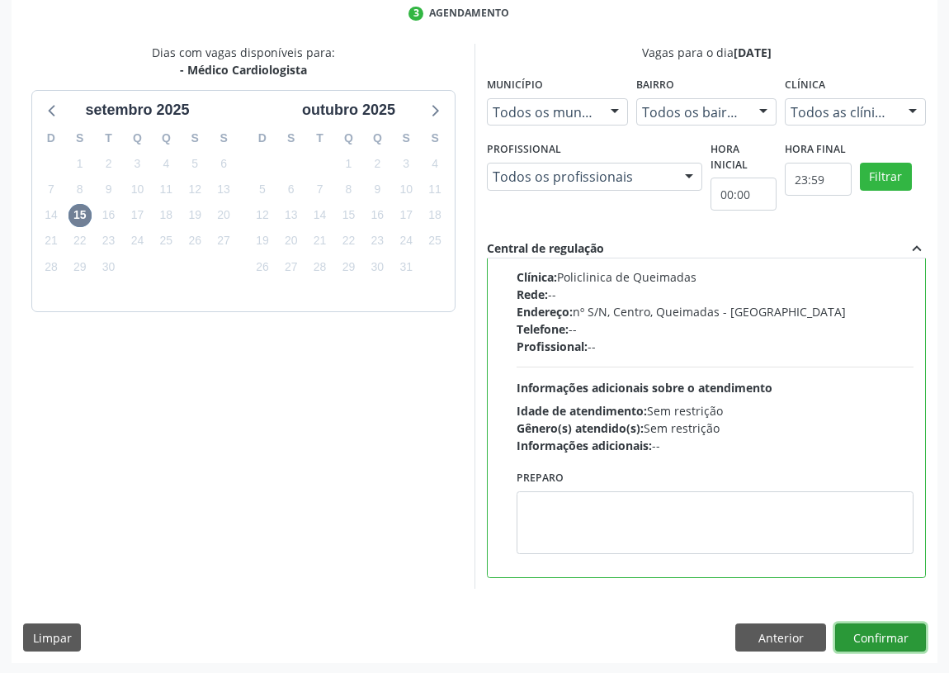
click at [894, 635] on button "Confirmar" at bounding box center [881, 637] width 91 height 28
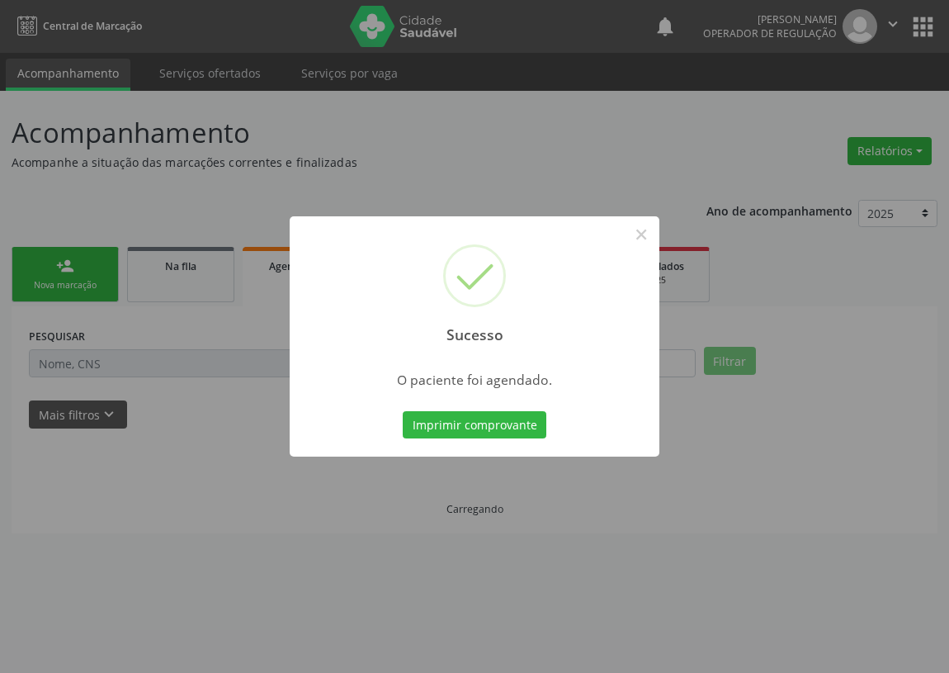
scroll to position [0, 0]
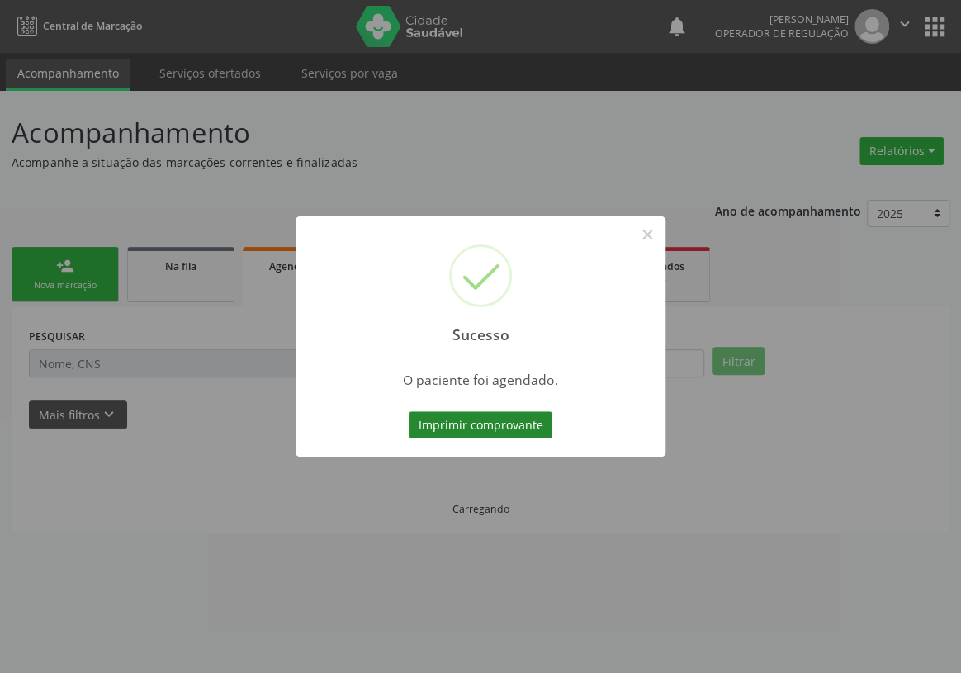
click at [472, 427] on button "Imprimir comprovante" at bounding box center [481, 425] width 144 height 28
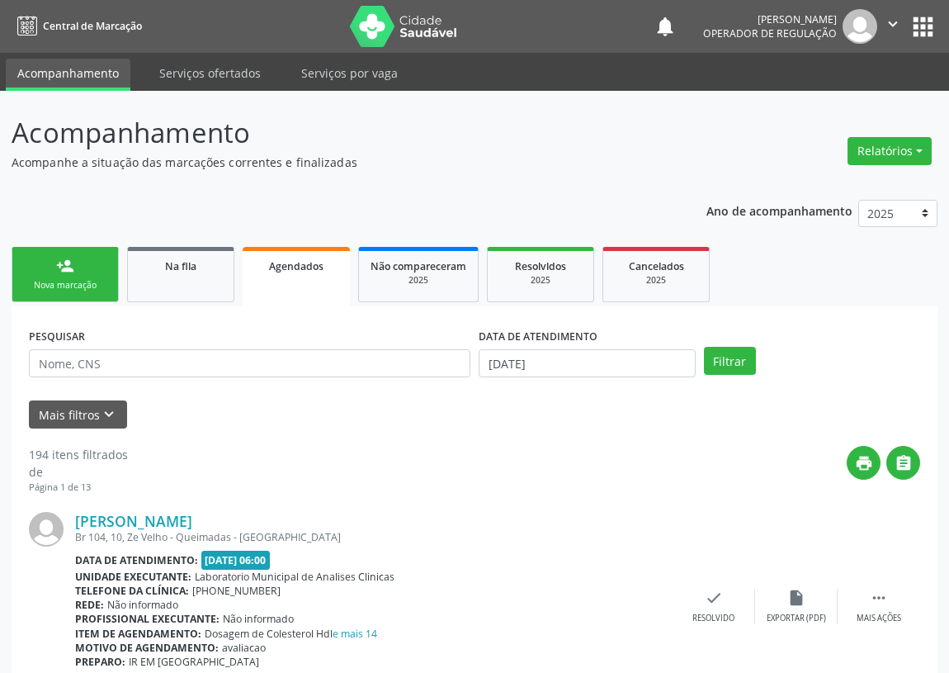
click at [54, 270] on link "person_add Nova marcação" at bounding box center [65, 274] width 107 height 55
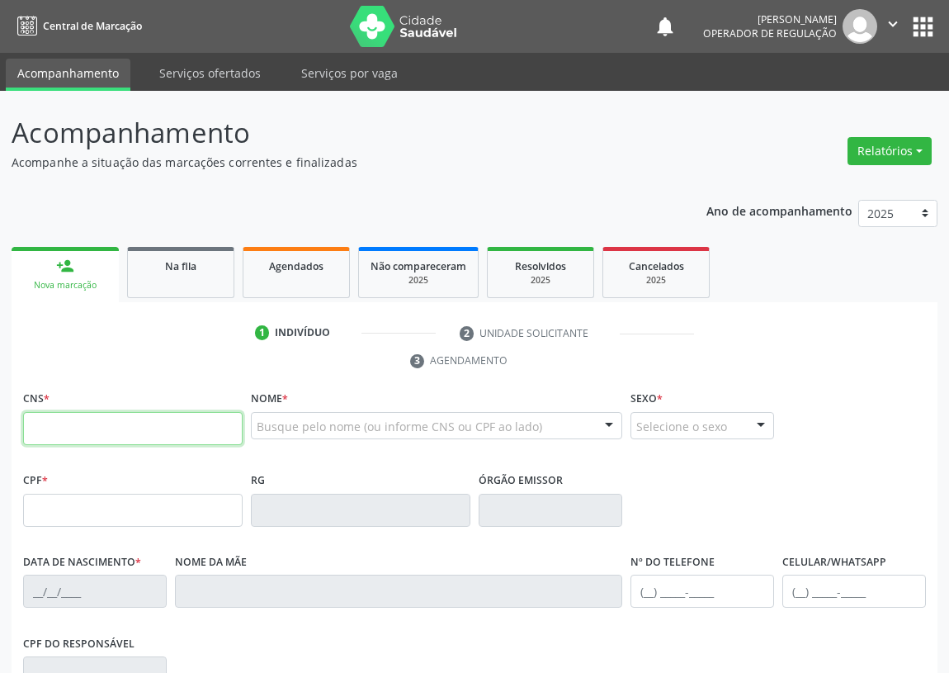
click at [46, 431] on input "text" at bounding box center [133, 428] width 220 height 33
type input "7"
click at [53, 435] on input "text" at bounding box center [133, 428] width 220 height 33
type input "700 4054 5153 2347"
type input "885.805.984-00"
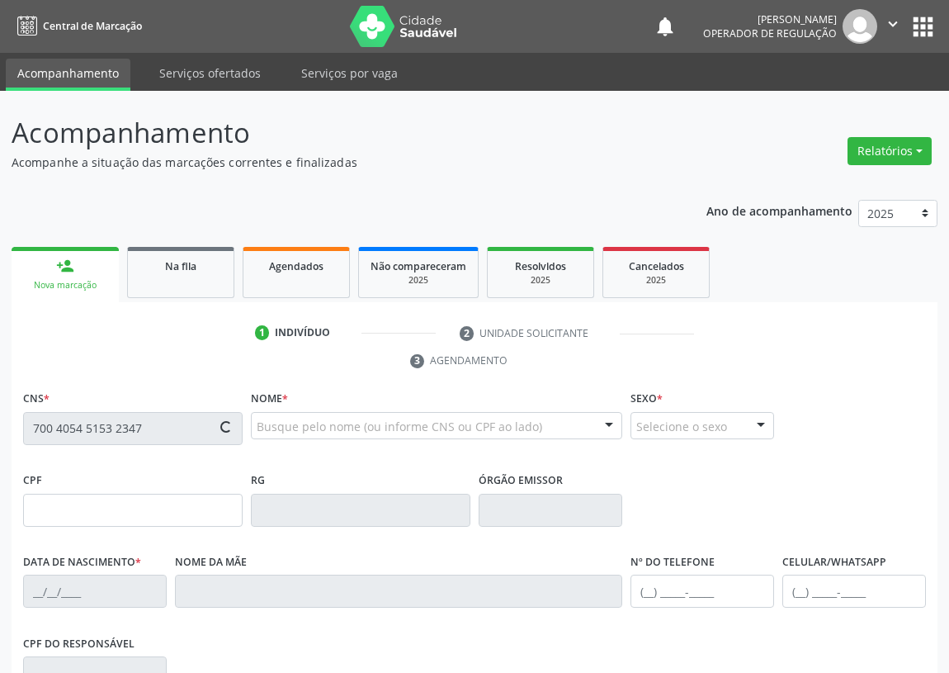
type input "0[DATE]"
type input "[PERSON_NAME]"
type input "[PHONE_NUMBER]"
type input "42"
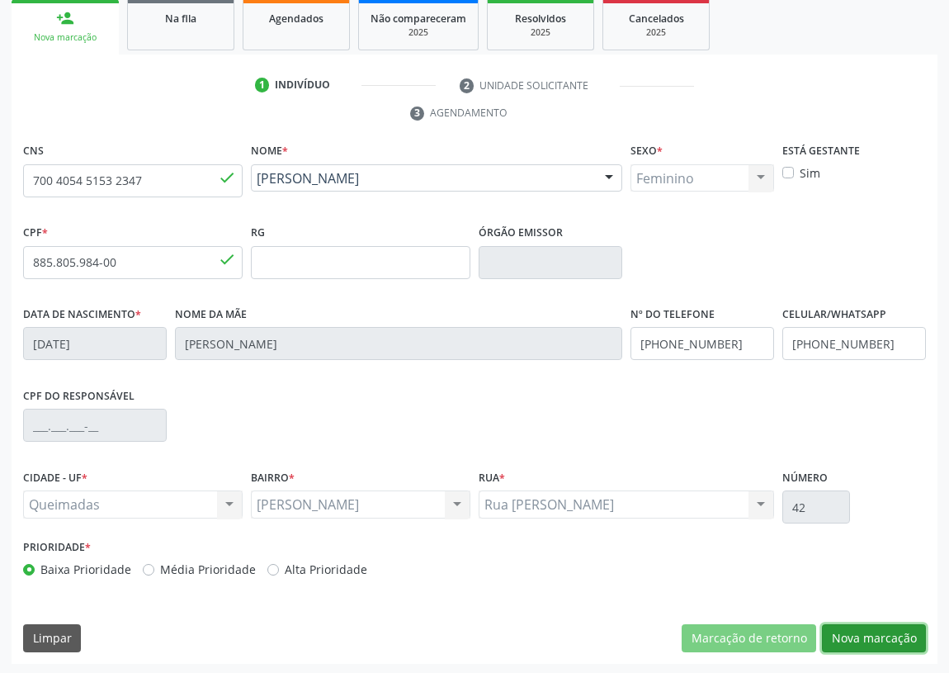
drag, startPoint x: 872, startPoint y: 631, endPoint x: 410, endPoint y: 590, distance: 464.1
click at [843, 629] on button "Nova marcação" at bounding box center [874, 638] width 104 height 28
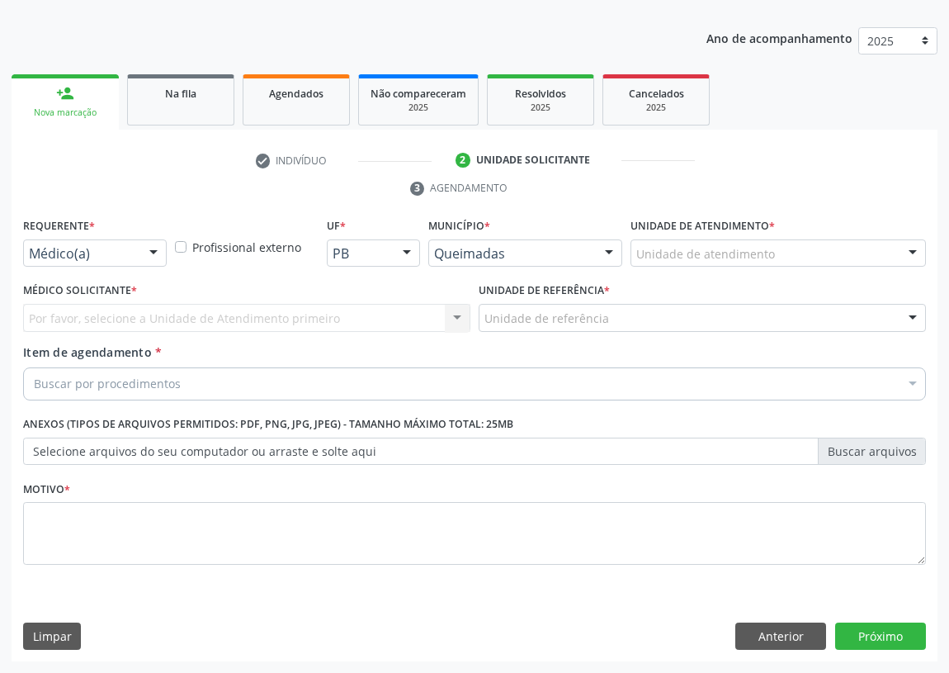
scroll to position [171, 0]
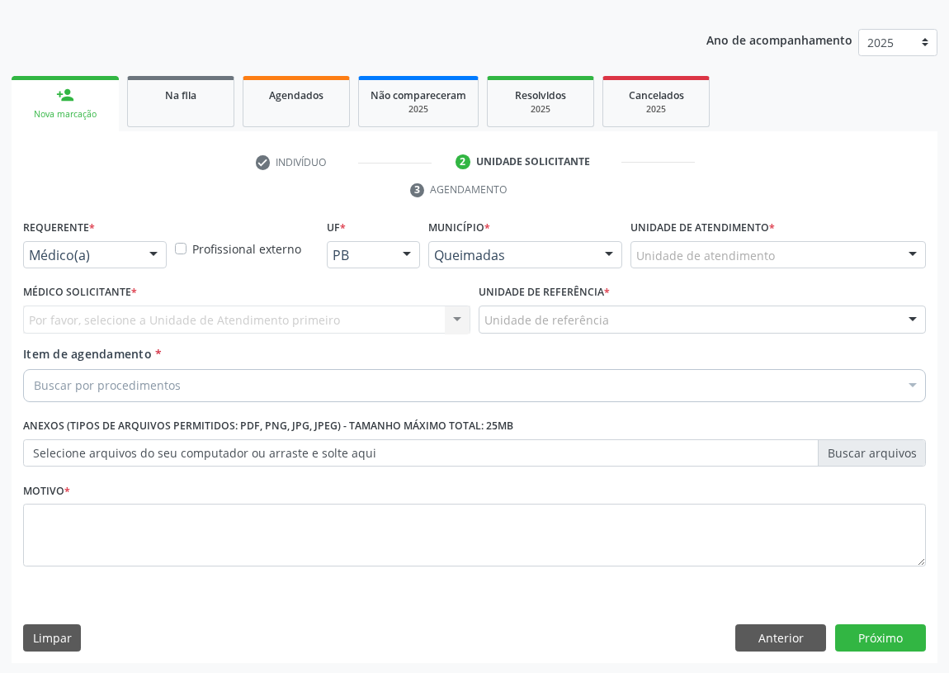
drag, startPoint x: 146, startPoint y: 249, endPoint x: 145, endPoint y: 342, distance: 93.3
click at [146, 260] on div at bounding box center [153, 256] width 25 height 28
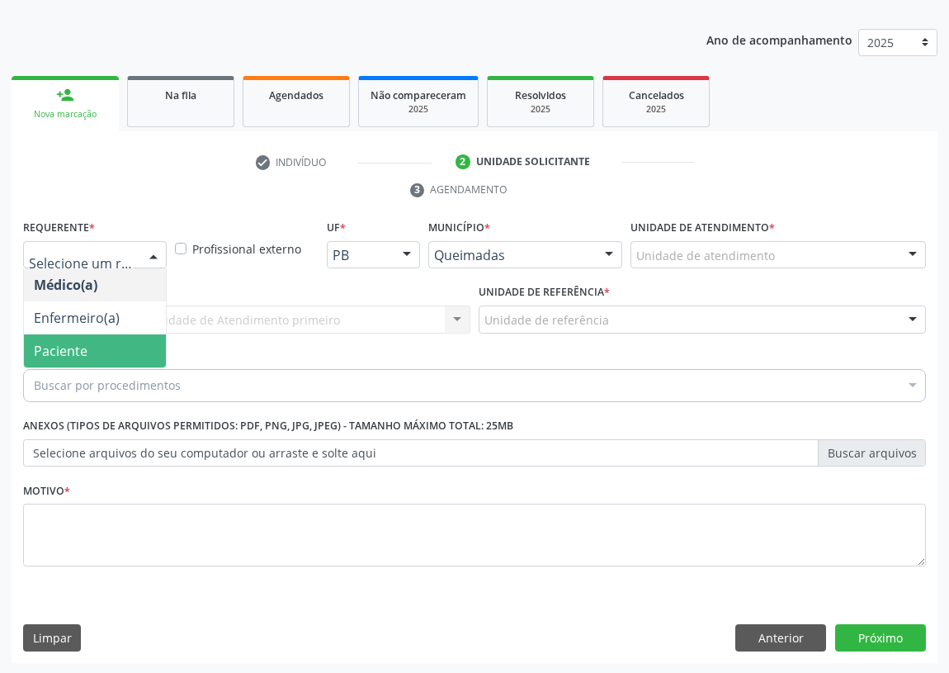
drag, startPoint x: 145, startPoint y: 344, endPoint x: 382, endPoint y: 352, distance: 237.1
click at [145, 345] on span "Paciente" at bounding box center [95, 350] width 142 height 33
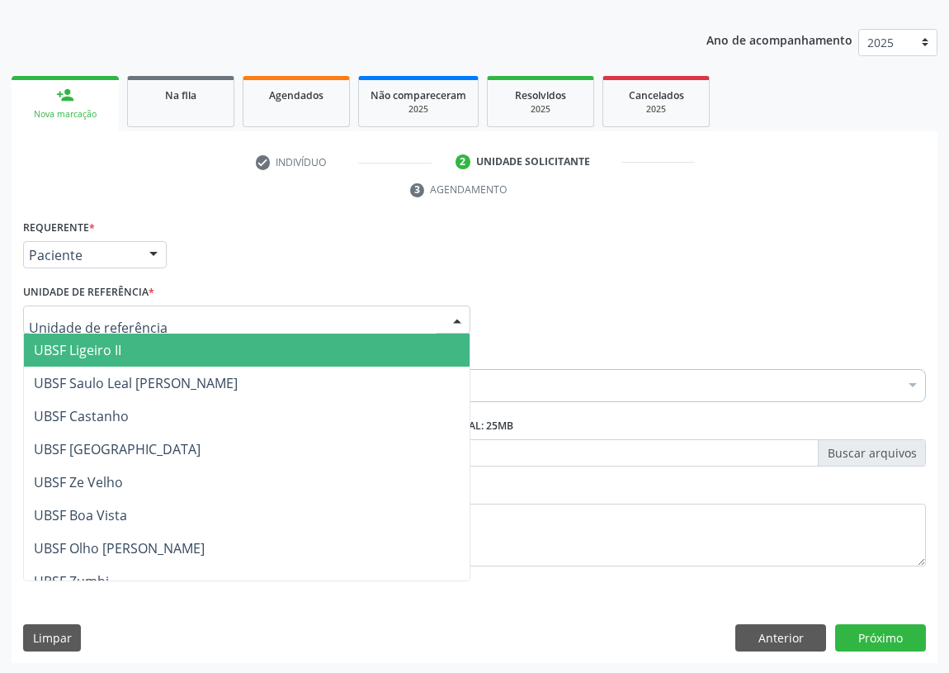
drag, startPoint x: 438, startPoint y: 317, endPoint x: 186, endPoint y: 487, distance: 303.9
click at [432, 319] on div at bounding box center [246, 319] width 447 height 28
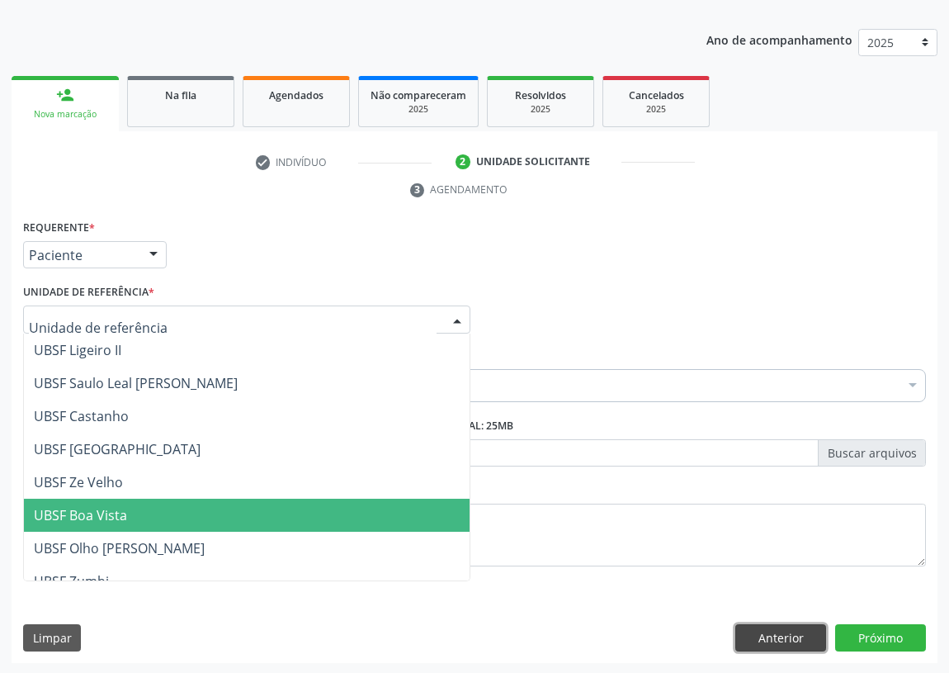
drag, startPoint x: 789, startPoint y: 637, endPoint x: 767, endPoint y: 627, distance: 24.4
click at [782, 633] on button "Anterior" at bounding box center [781, 638] width 91 height 28
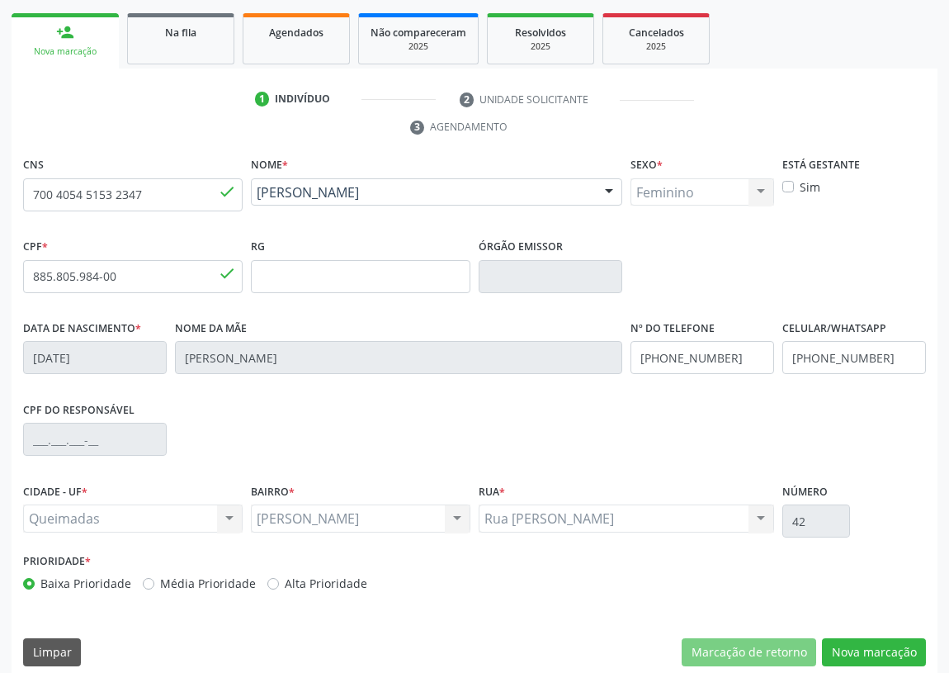
scroll to position [248, 0]
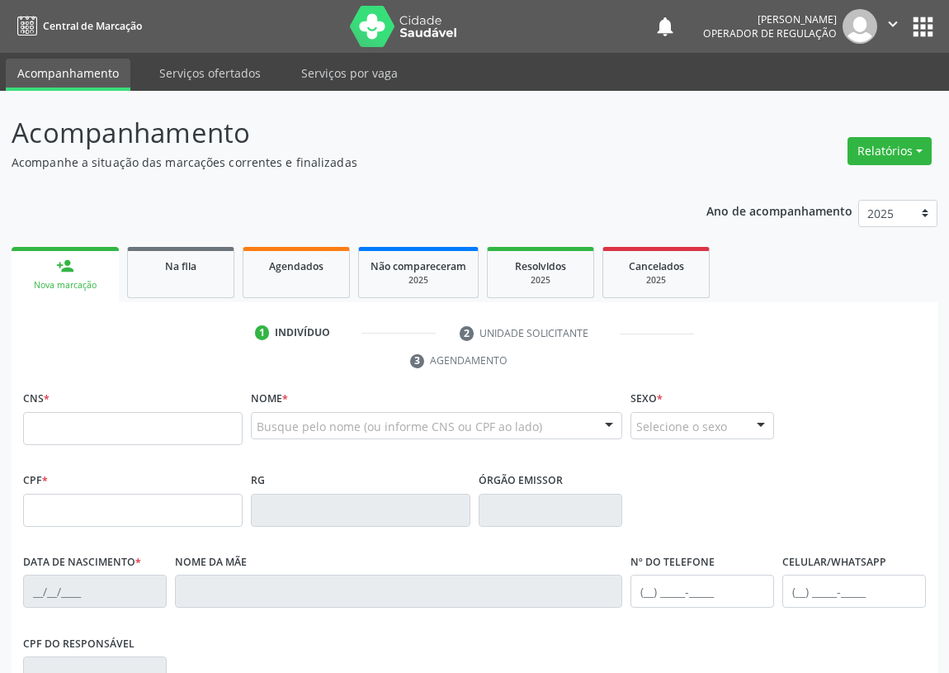
click at [24, 415] on input "text" at bounding box center [133, 428] width 220 height 33
type input "700 0078 2378 4305"
type input "798.148.404-91"
type input "3[DATE]"
type input "[PERSON_NAME]"
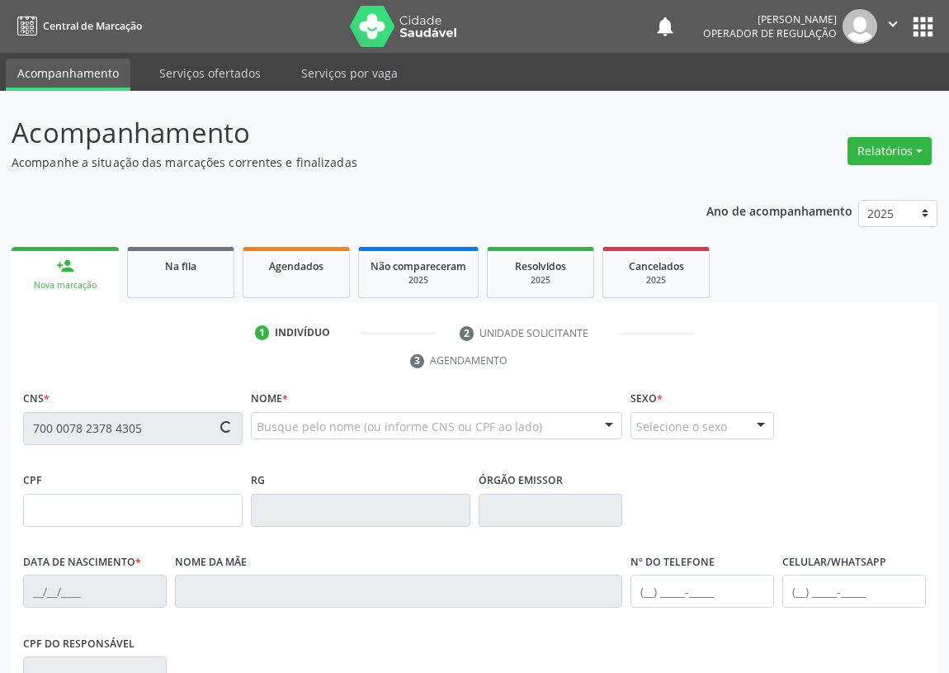
type input "[PHONE_NUMBER]"
type input "659.401.484-68"
type input "34"
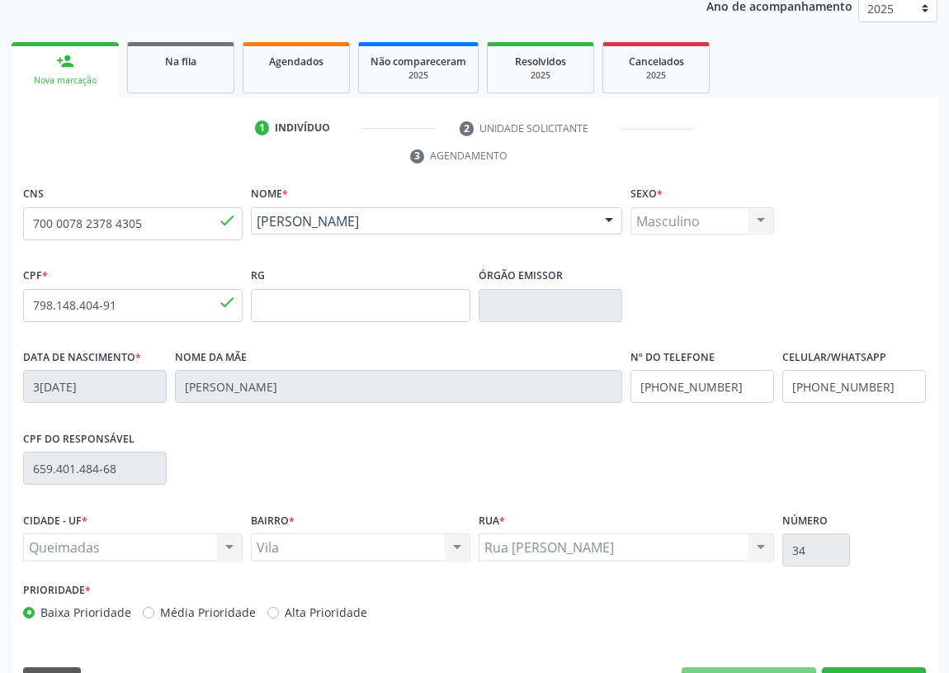
scroll to position [225, 0]
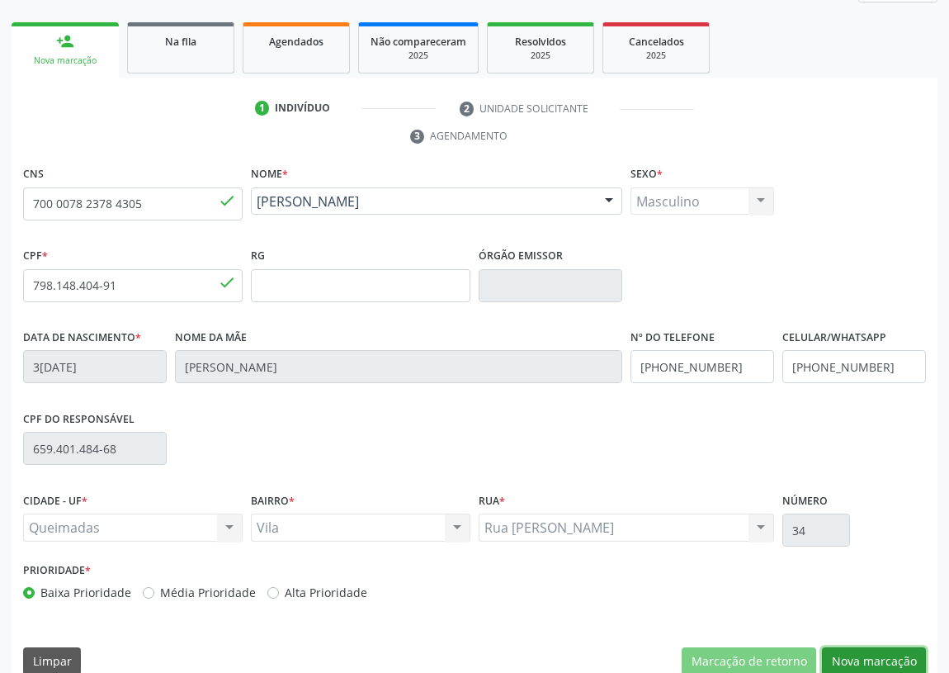
click at [854, 655] on button "Nova marcação" at bounding box center [874, 661] width 104 height 28
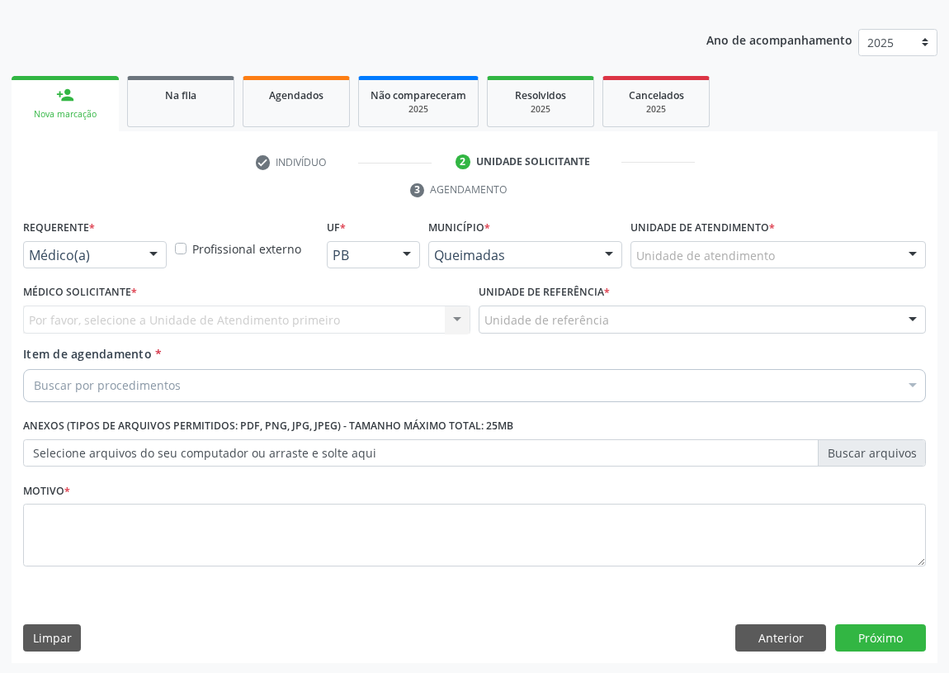
drag, startPoint x: 156, startPoint y: 245, endPoint x: 122, endPoint y: 311, distance: 74.2
click at [153, 249] on div at bounding box center [153, 256] width 25 height 28
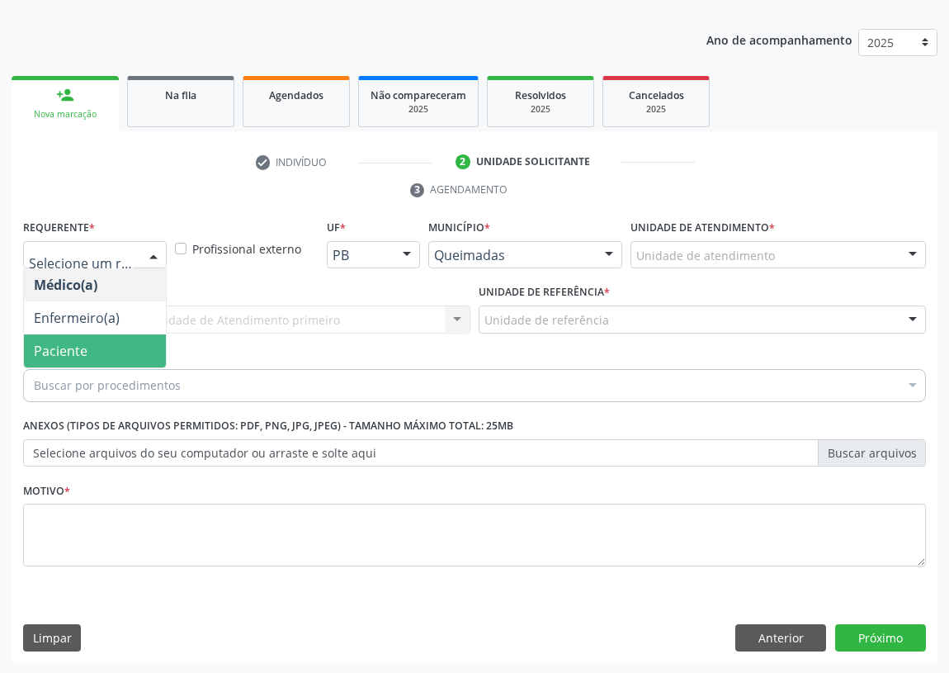
click at [135, 349] on span "Paciente" at bounding box center [95, 350] width 142 height 33
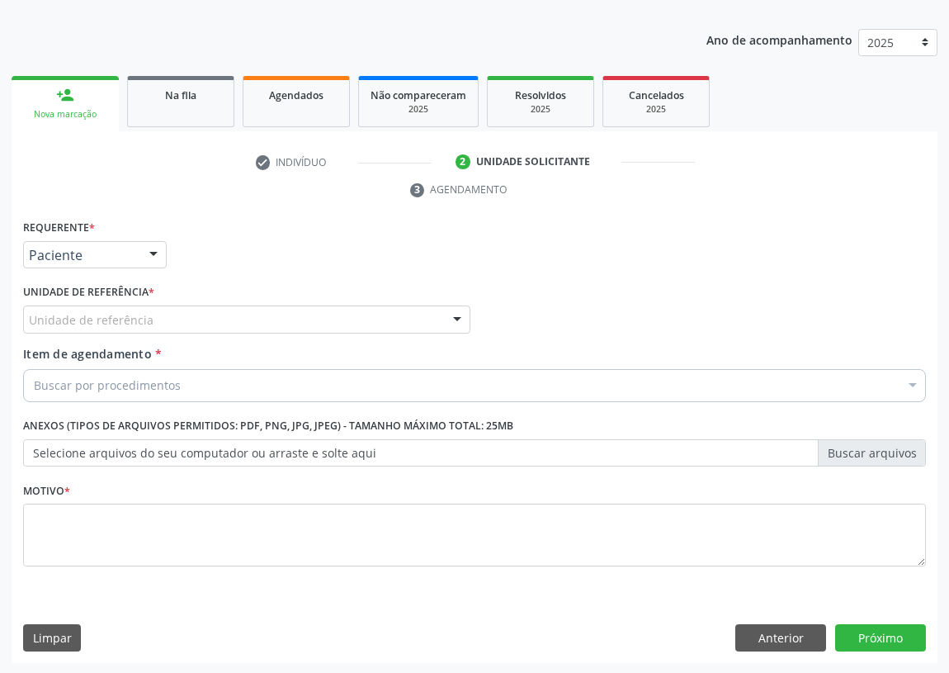
drag, startPoint x: 455, startPoint y: 315, endPoint x: 306, endPoint y: 385, distance: 164.3
click at [435, 323] on div "Unidade de referência UBSF Ligeiro II UBSF Saulo Leal [PERSON_NAME] UBSF Castan…" at bounding box center [246, 319] width 447 height 28
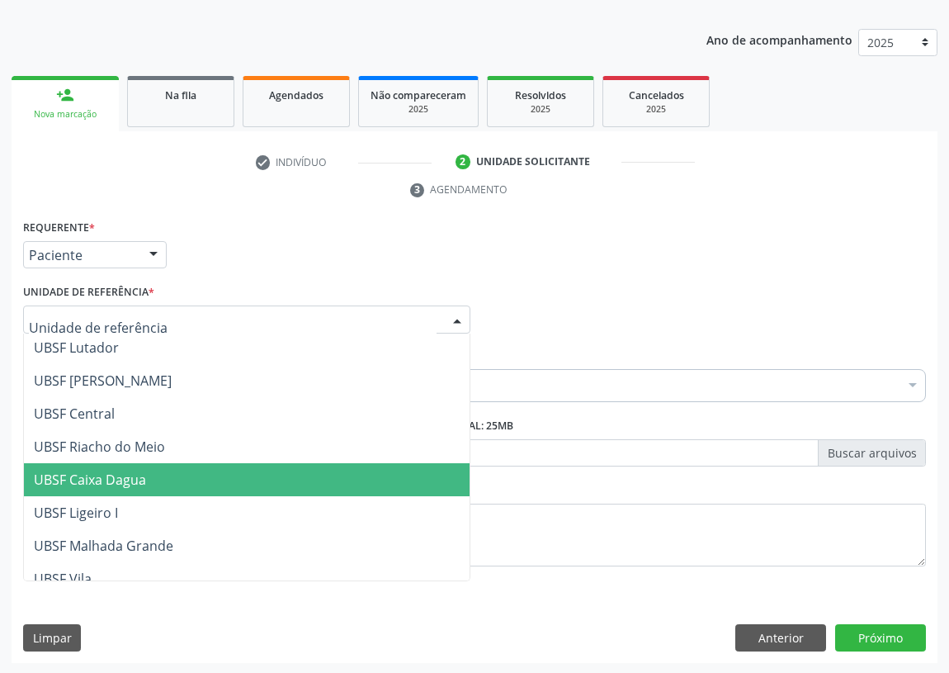
scroll to position [413, 0]
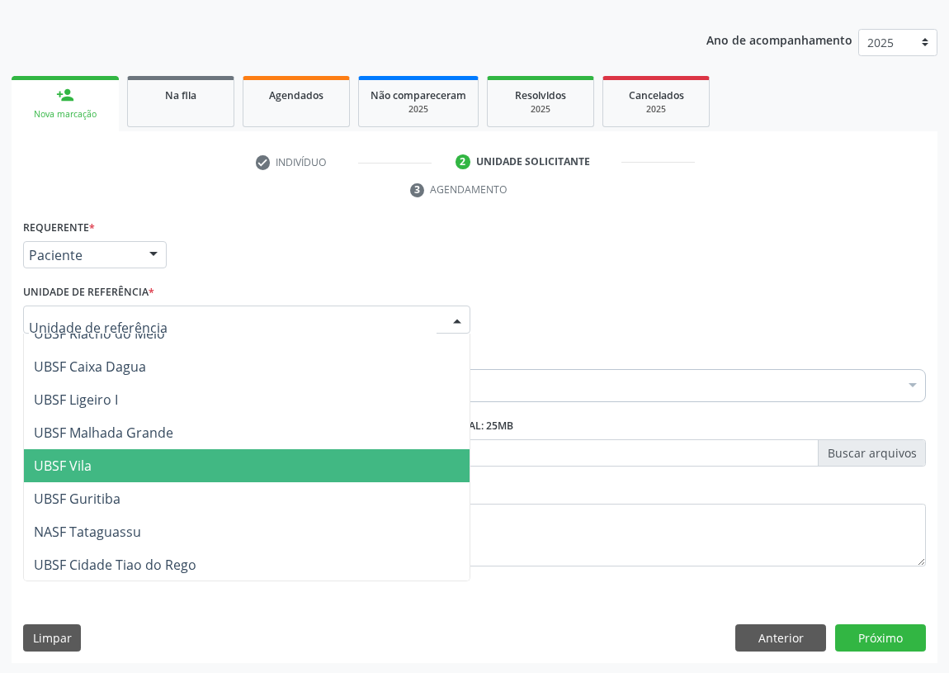
drag, startPoint x: 95, startPoint y: 466, endPoint x: 0, endPoint y: 457, distance: 95.5
click at [88, 465] on span "UBSF Vila" at bounding box center [247, 465] width 446 height 33
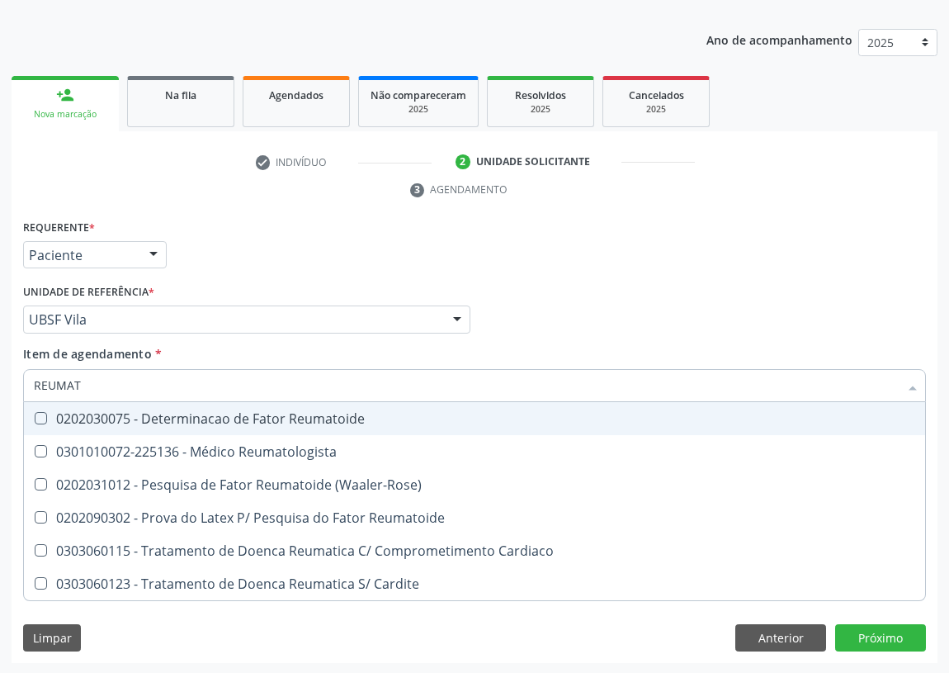
type input "REUMATO"
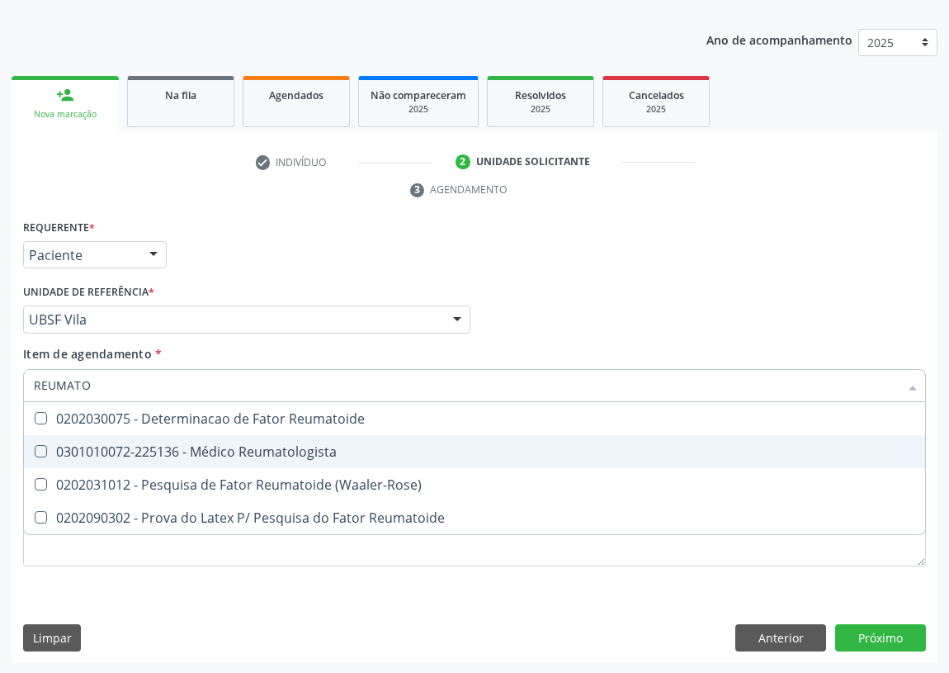
drag, startPoint x: 286, startPoint y: 443, endPoint x: 264, endPoint y: 451, distance: 23.0
click at [281, 448] on div "0301010072-225136 - Médico Reumatologista" at bounding box center [475, 451] width 882 height 13
checkbox Reumatologista "true"
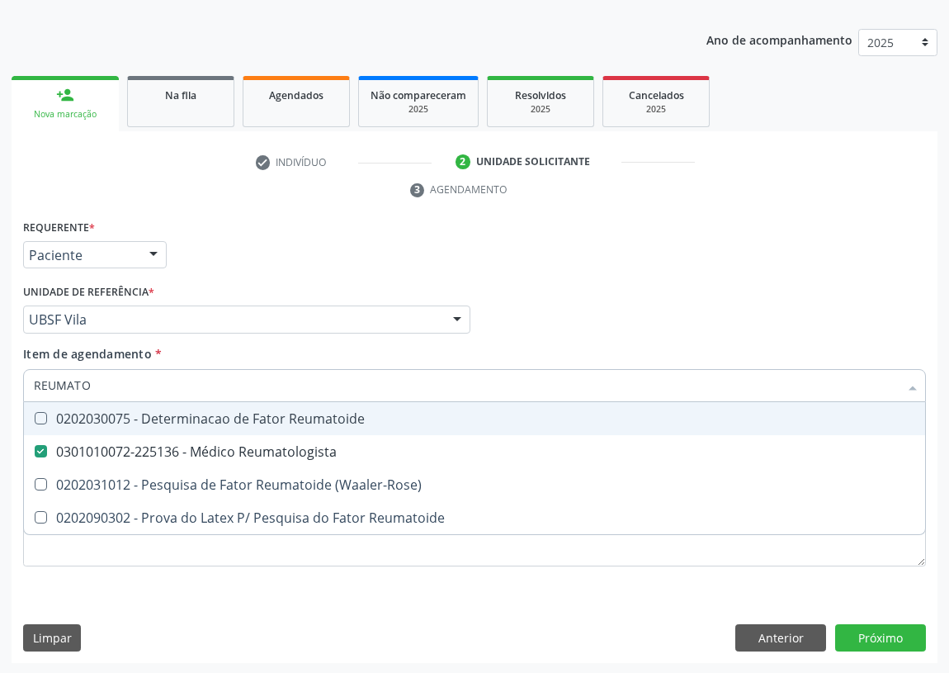
drag, startPoint x: 805, startPoint y: 265, endPoint x: 254, endPoint y: 515, distance: 604.8
click at [803, 267] on div "Requerente * Paciente Médico(a) Enfermeiro(a) Paciente Nenhum resultado encontr…" at bounding box center [474, 247] width 911 height 64
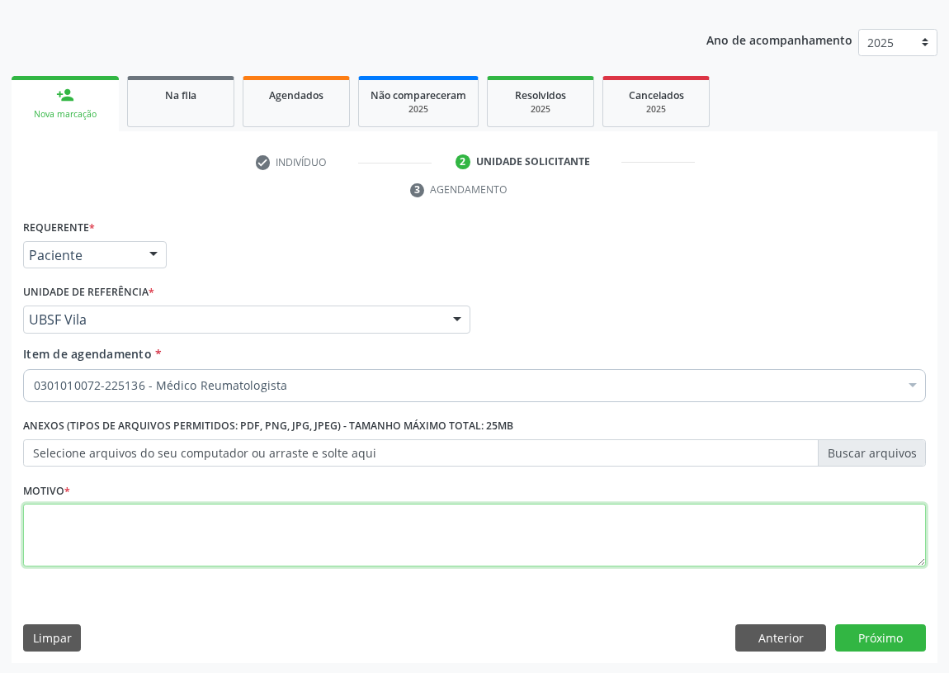
drag, startPoint x: 121, startPoint y: 536, endPoint x: 128, endPoint y: 531, distance: 8.9
click at [128, 531] on textarea at bounding box center [474, 535] width 903 height 63
type textarea "AVALIAÇÃO"
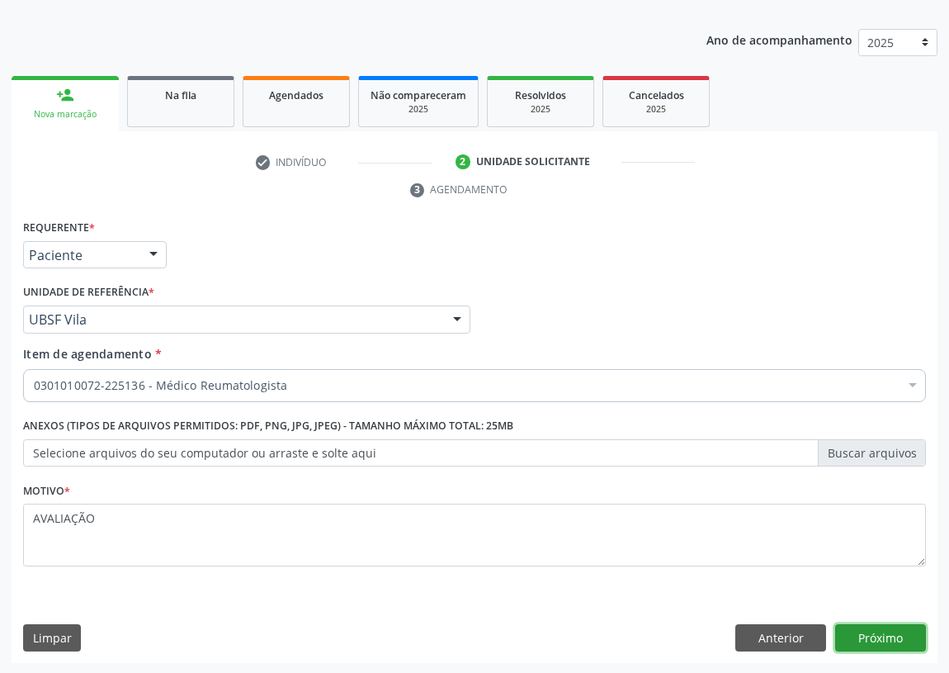
click at [902, 625] on button "Próximo" at bounding box center [881, 638] width 91 height 28
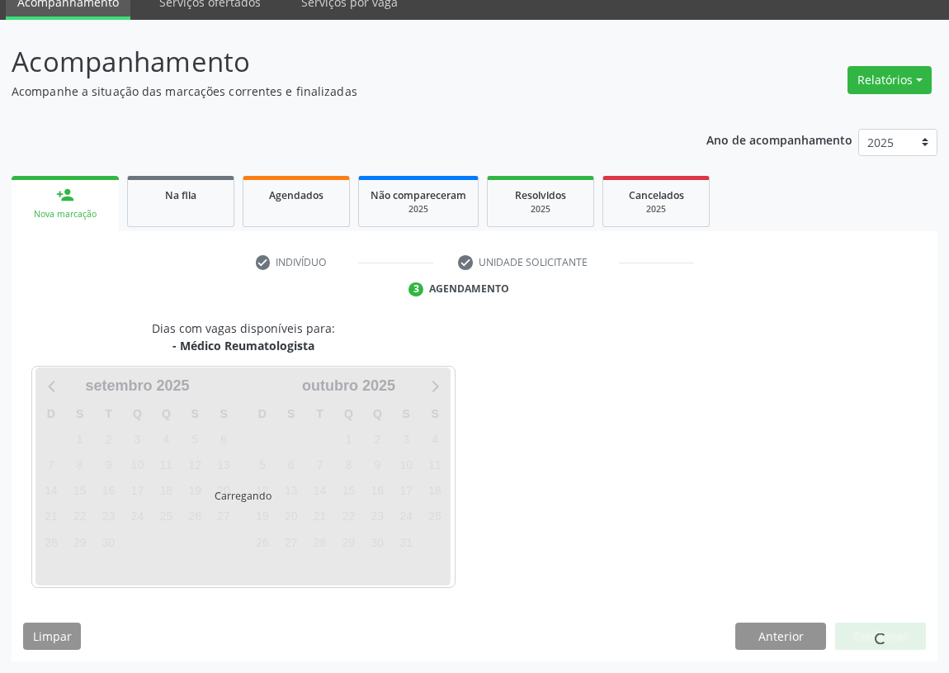
scroll to position [69, 0]
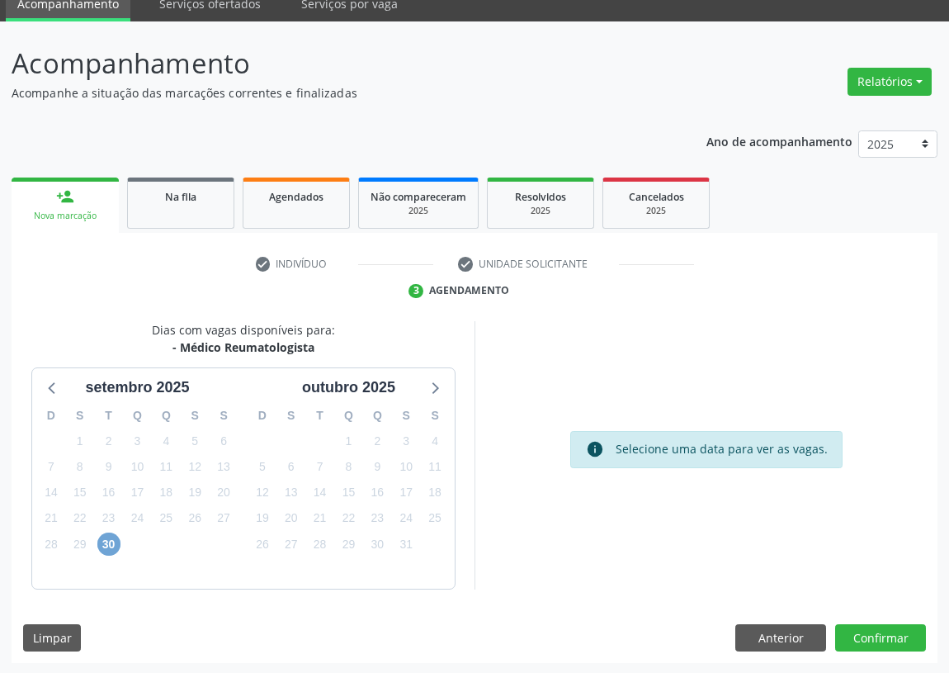
drag, startPoint x: 110, startPoint y: 544, endPoint x: 173, endPoint y: 507, distance: 73.6
click at [110, 543] on span "30" at bounding box center [108, 544] width 23 height 23
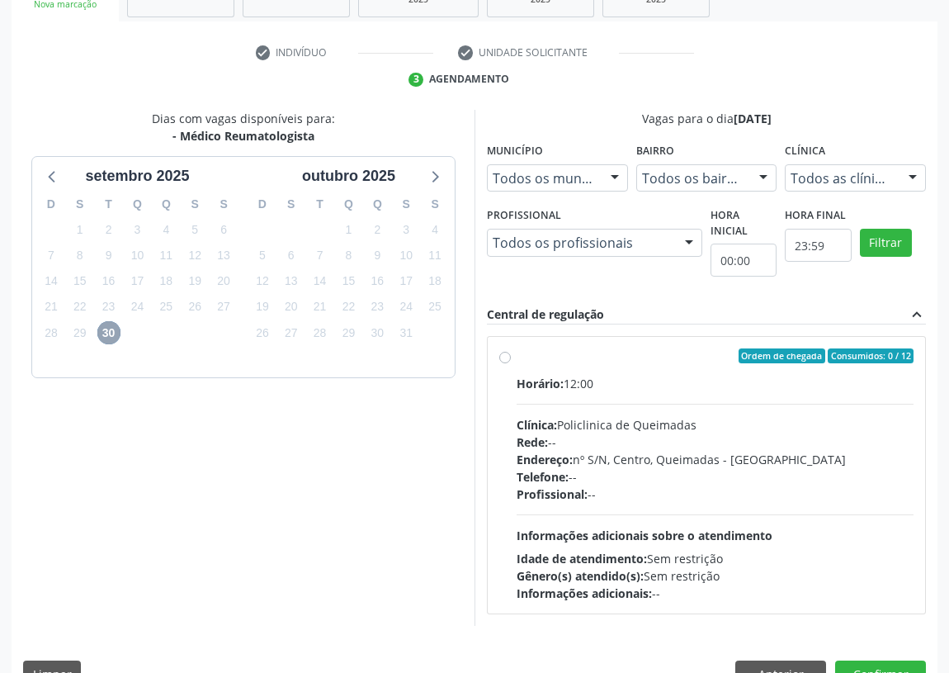
scroll to position [317, 0]
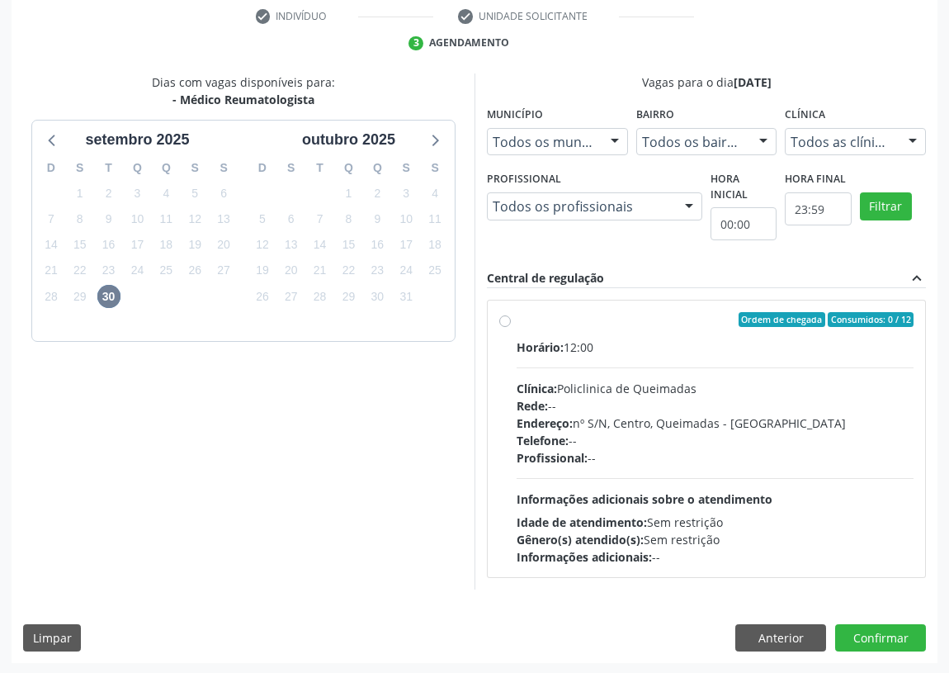
click at [517, 322] on label "Ordem de chegada Consumidos: 0 / 12 Horário: 12:00 Clínica: Policlinica de Quei…" at bounding box center [715, 438] width 397 height 253
click at [509, 322] on input "Ordem de chegada Consumidos: 0 / 12 Horário: 12:00 Clínica: Policlinica de Quei…" at bounding box center [505, 319] width 12 height 15
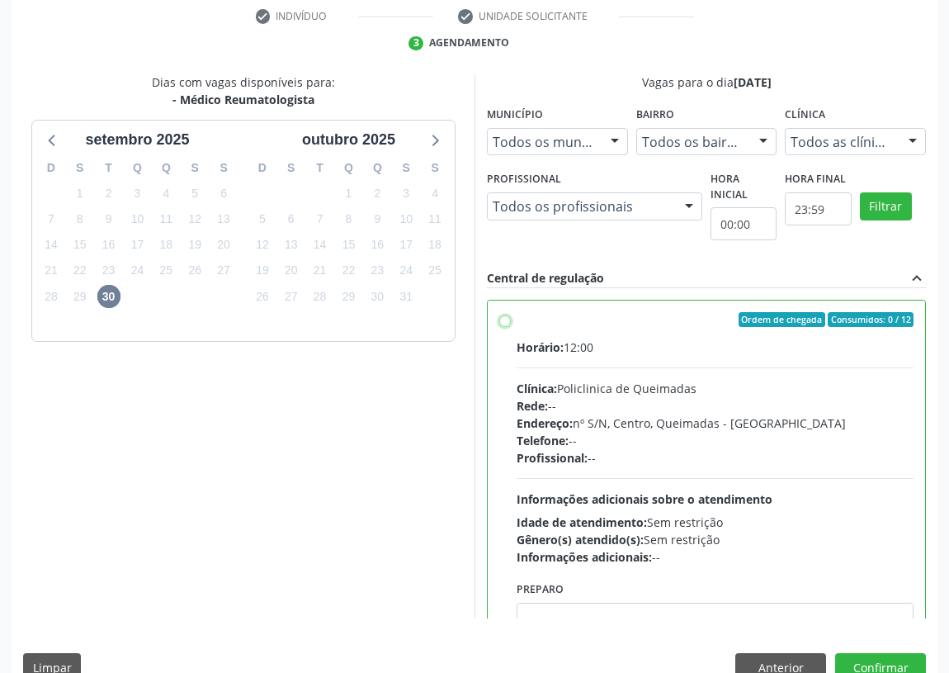
radio input "true"
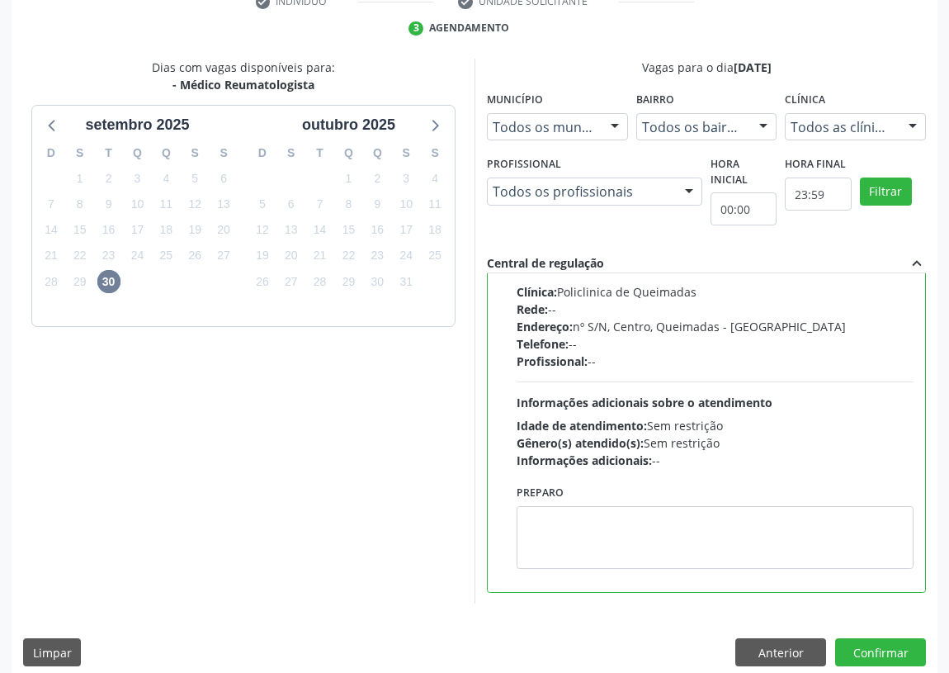
scroll to position [347, 0]
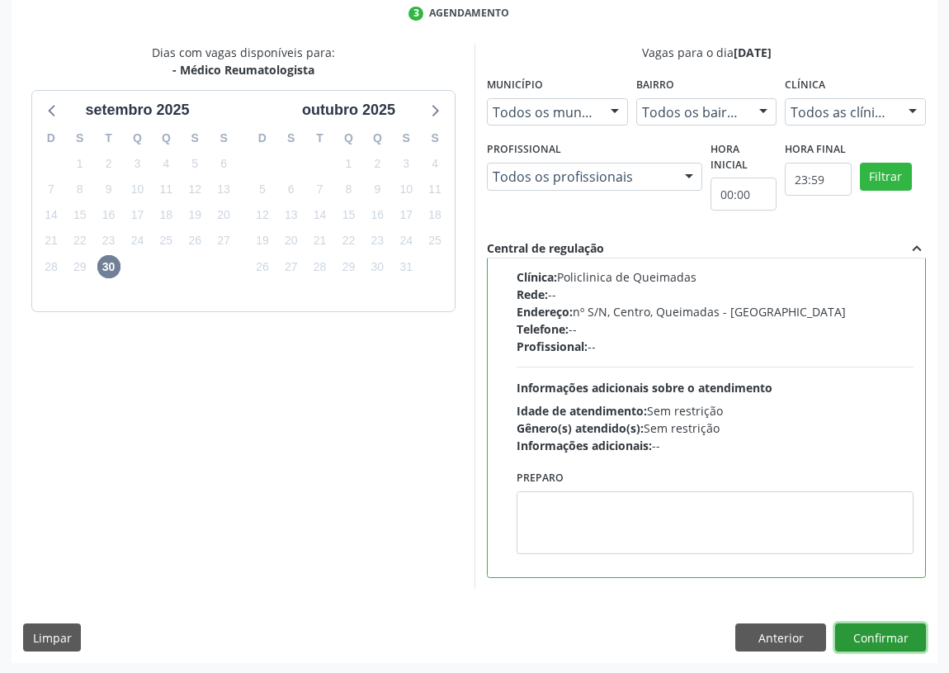
click at [888, 636] on button "Confirmar" at bounding box center [881, 637] width 91 height 28
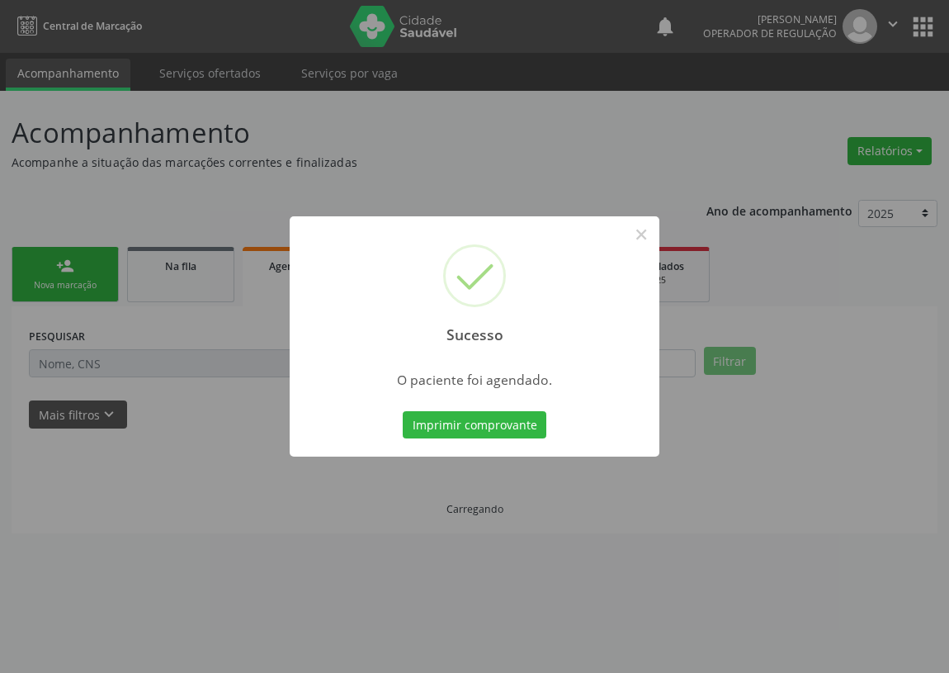
scroll to position [0, 0]
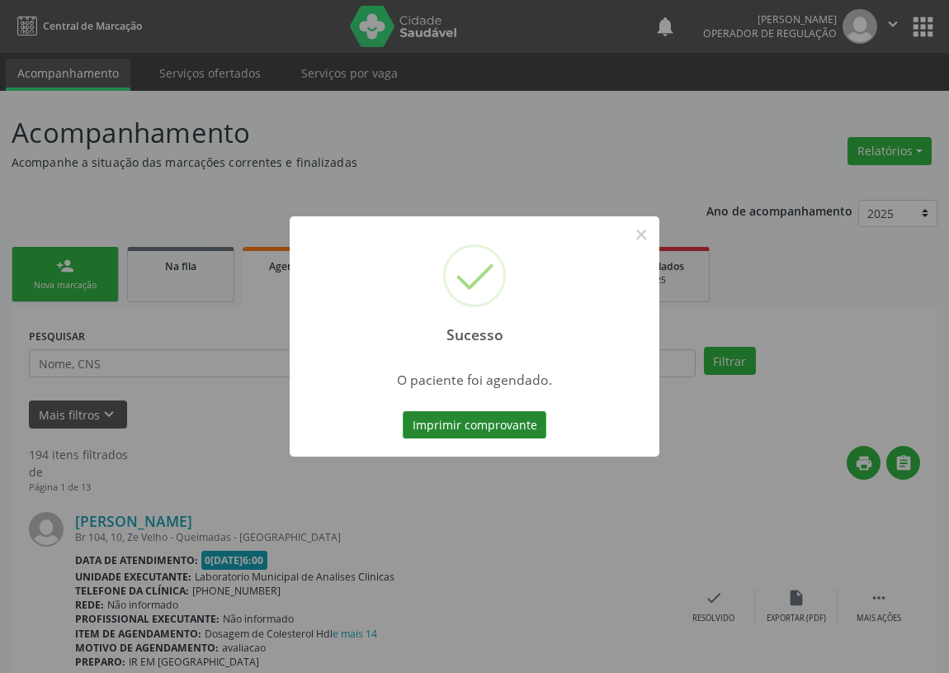
click at [487, 419] on button "Imprimir comprovante" at bounding box center [475, 425] width 144 height 28
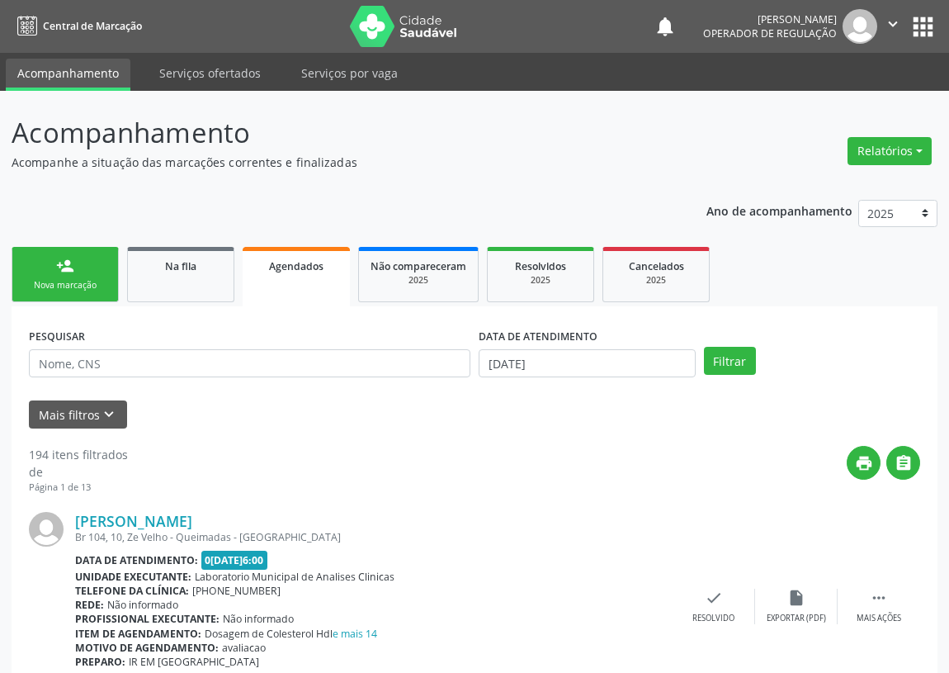
click at [66, 263] on div "person_add" at bounding box center [65, 266] width 18 height 18
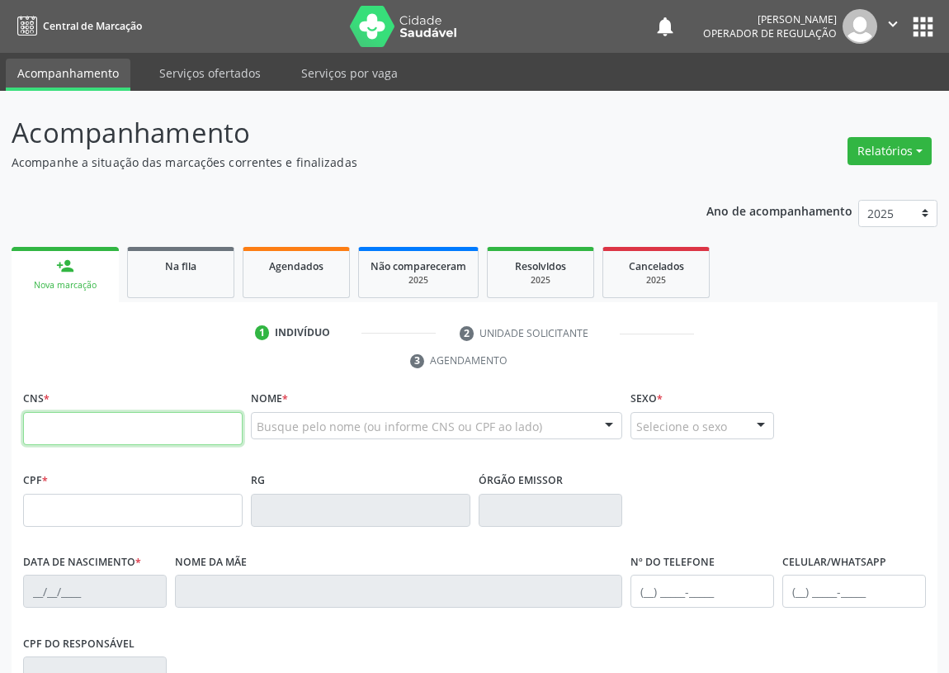
click at [42, 425] on input "text" at bounding box center [133, 428] width 220 height 33
drag, startPoint x: 54, startPoint y: 435, endPoint x: 58, endPoint y: 425, distance: 10.4
click at [58, 427] on input "text" at bounding box center [133, 428] width 220 height 33
type input "700 4054 5153 2347"
type input "885.805.984-00"
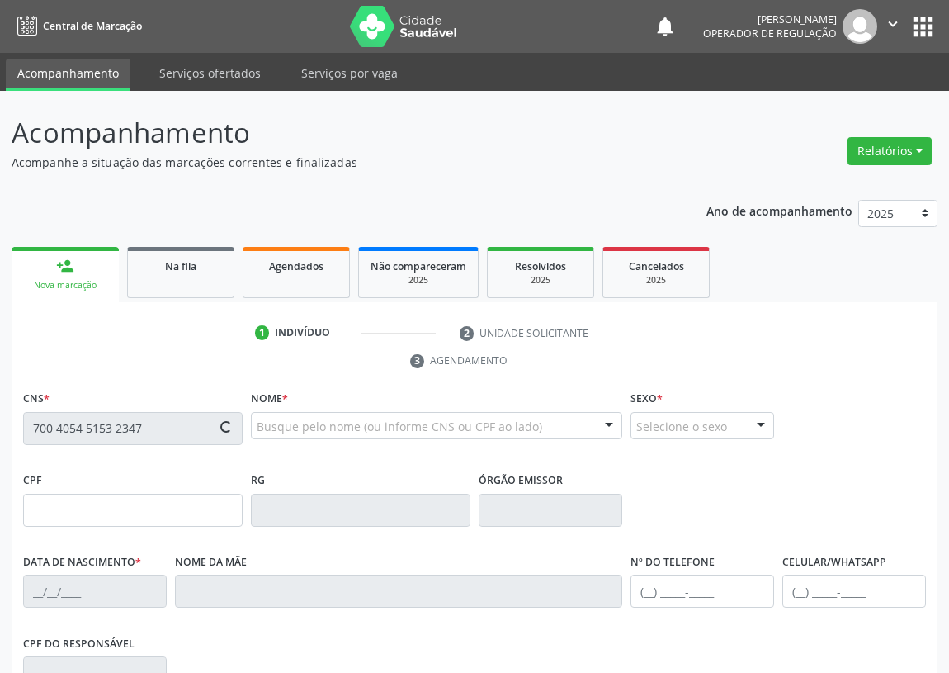
type input "0[DATE]"
type input "[PERSON_NAME]"
type input "[PHONE_NUMBER]"
type input "42"
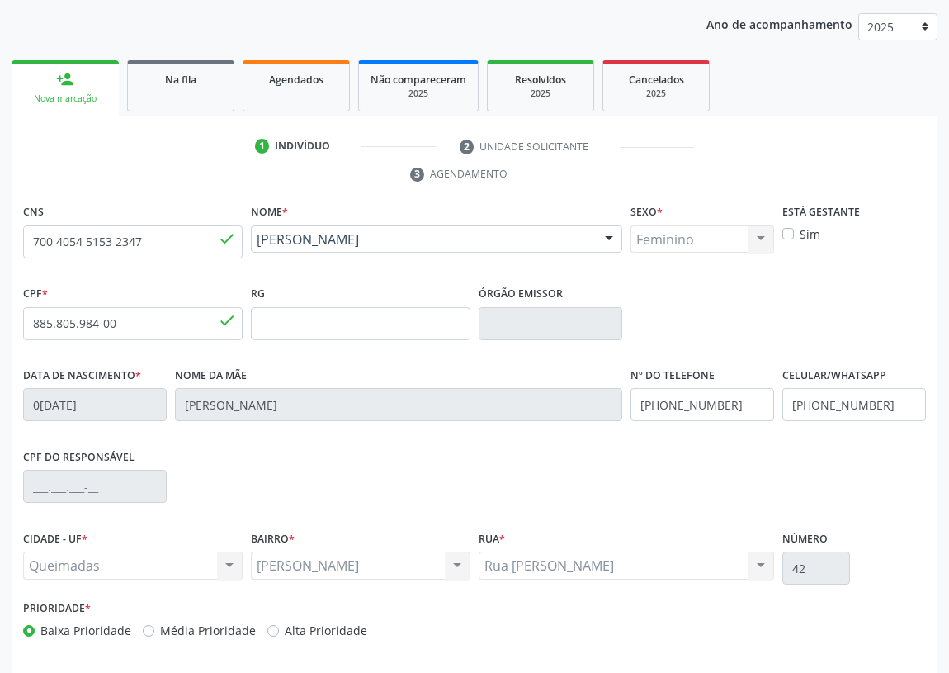
scroll to position [248, 0]
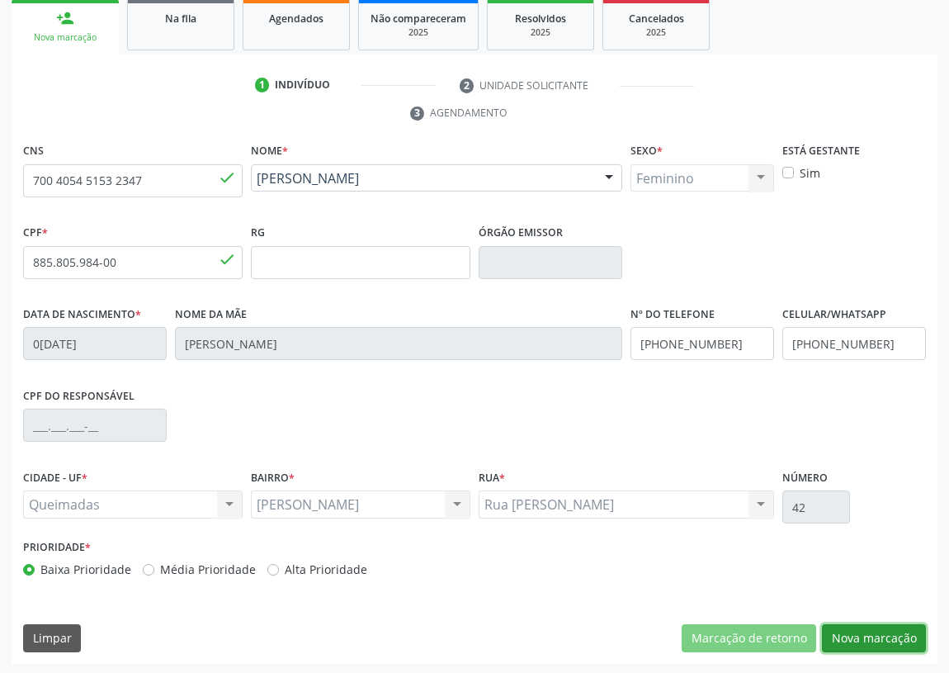
drag, startPoint x: 867, startPoint y: 629, endPoint x: 136, endPoint y: 403, distance: 764.9
click at [751, 596] on div "CNS 700 4054 5153 2347 done Nome * [PERSON_NAME] [PERSON_NAME] CNS: 700 4054 51…" at bounding box center [475, 401] width 926 height 525
click at [903, 636] on button "Nova marcação" at bounding box center [874, 638] width 104 height 28
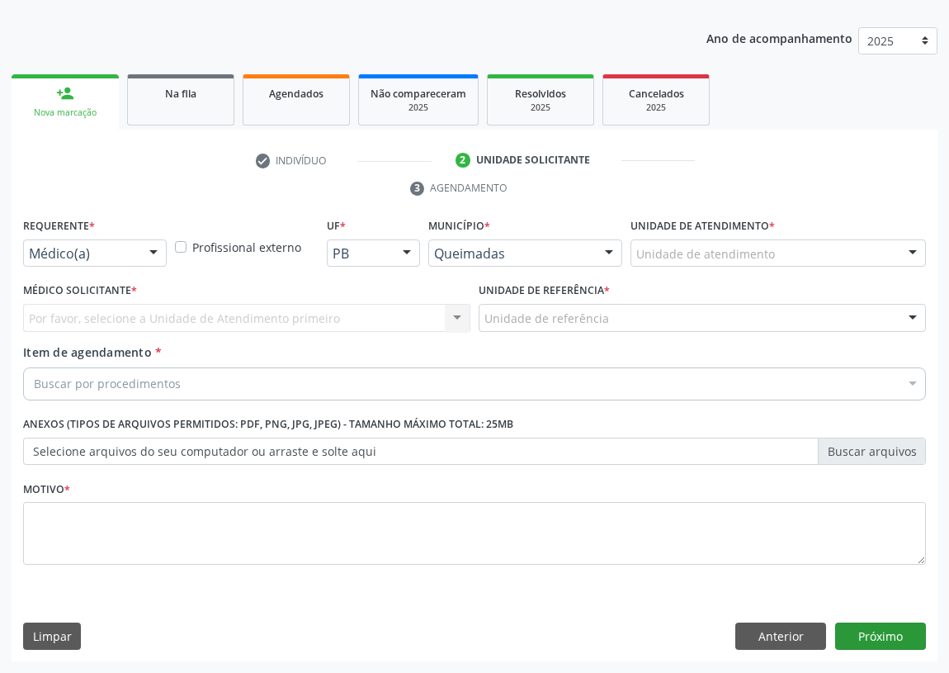
scroll to position [171, 0]
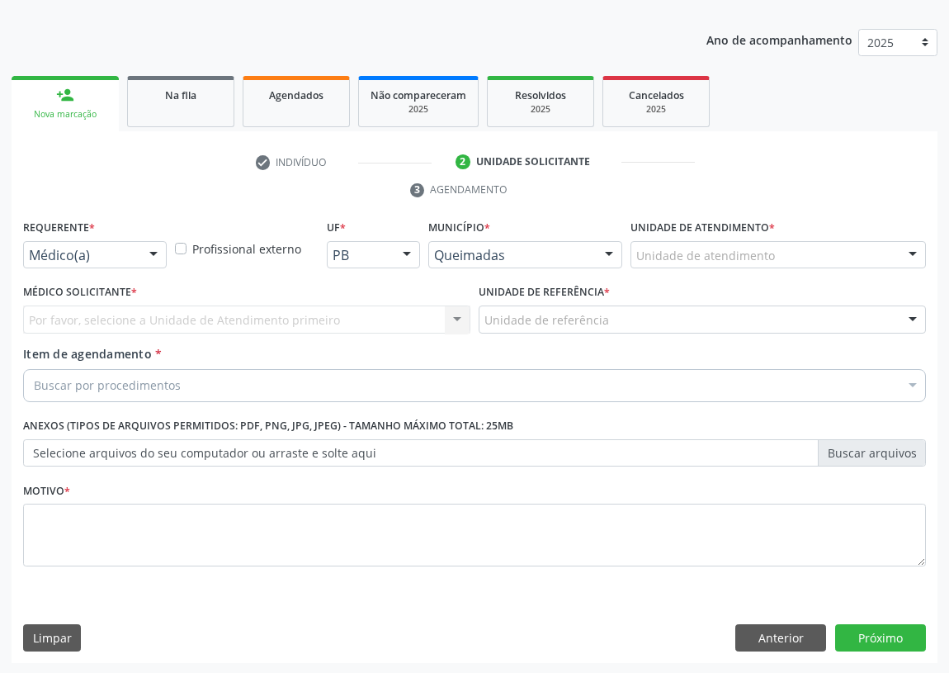
drag, startPoint x: 165, startPoint y: 256, endPoint x: 122, endPoint y: 281, distance: 49.6
click at [163, 256] on div at bounding box center [153, 256] width 25 height 28
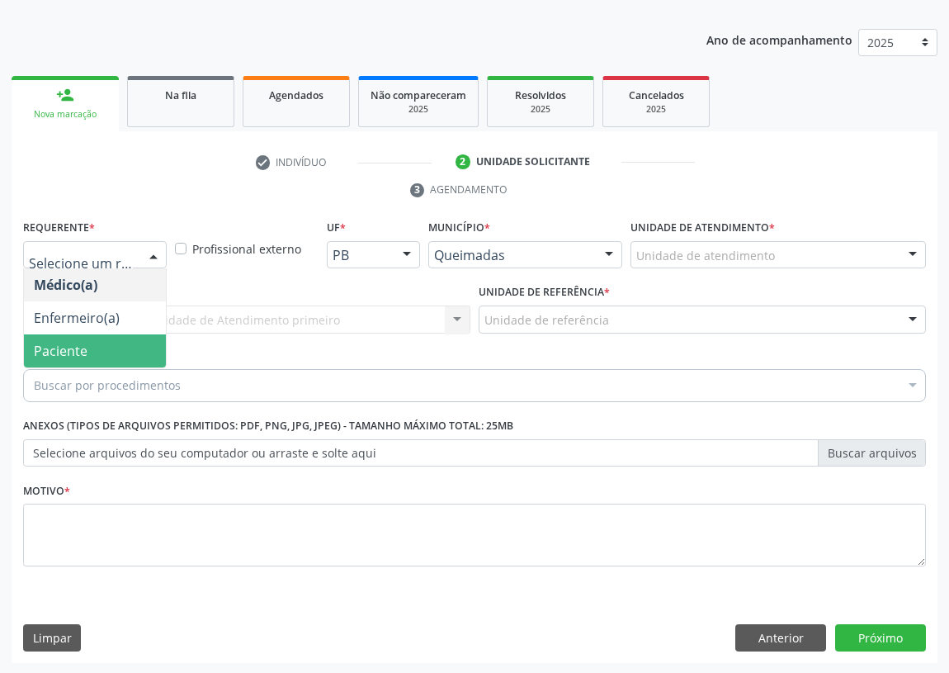
drag, startPoint x: 124, startPoint y: 354, endPoint x: 314, endPoint y: 320, distance: 192.9
click at [126, 355] on span "Paciente" at bounding box center [95, 350] width 142 height 33
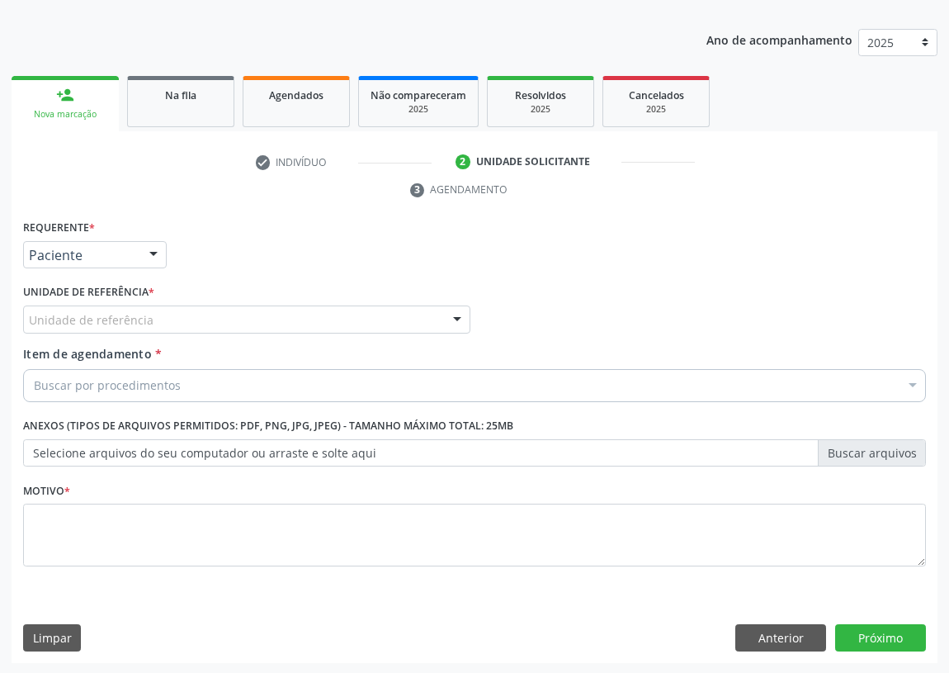
drag, startPoint x: 414, startPoint y: 324, endPoint x: 362, endPoint y: 343, distance: 54.9
click at [414, 323] on div "Unidade de referência" at bounding box center [246, 319] width 447 height 28
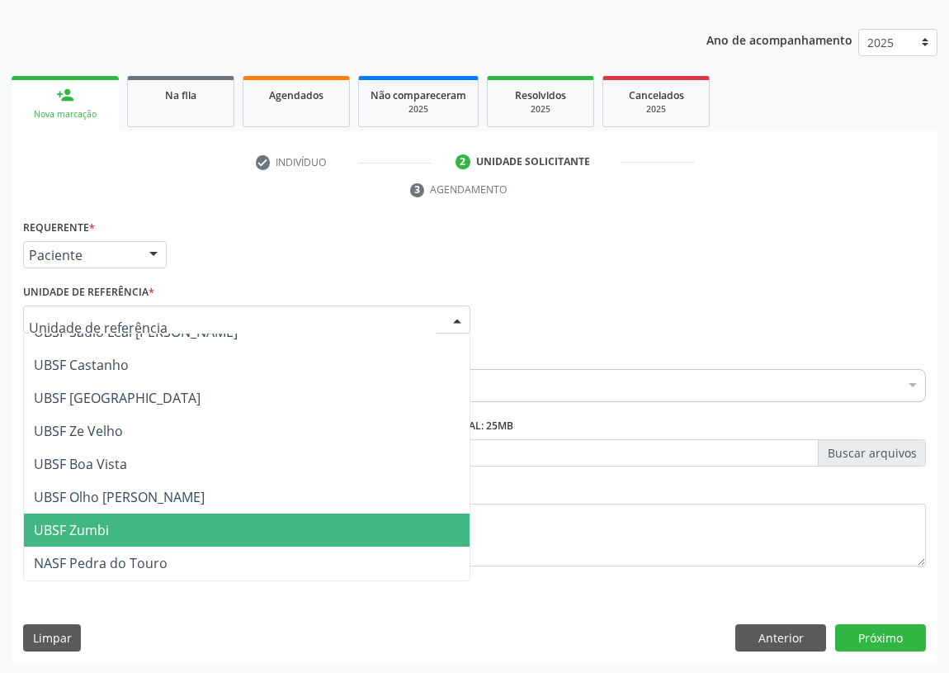
scroll to position [149, 0]
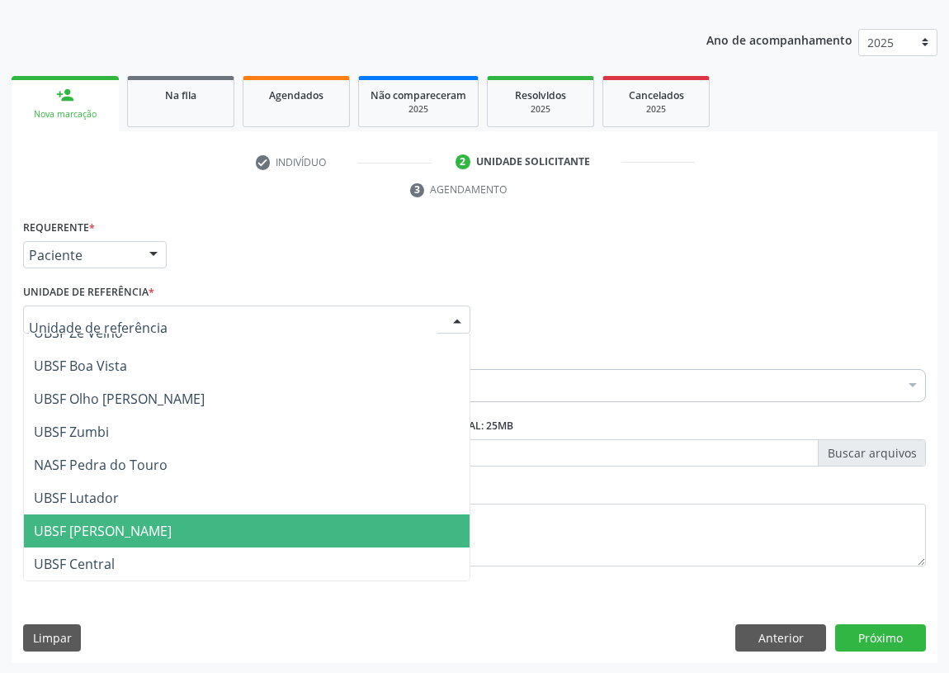
drag, startPoint x: 130, startPoint y: 529, endPoint x: 0, endPoint y: 476, distance: 140.7
click at [130, 528] on span "UBSF [PERSON_NAME]" at bounding box center [103, 531] width 138 height 18
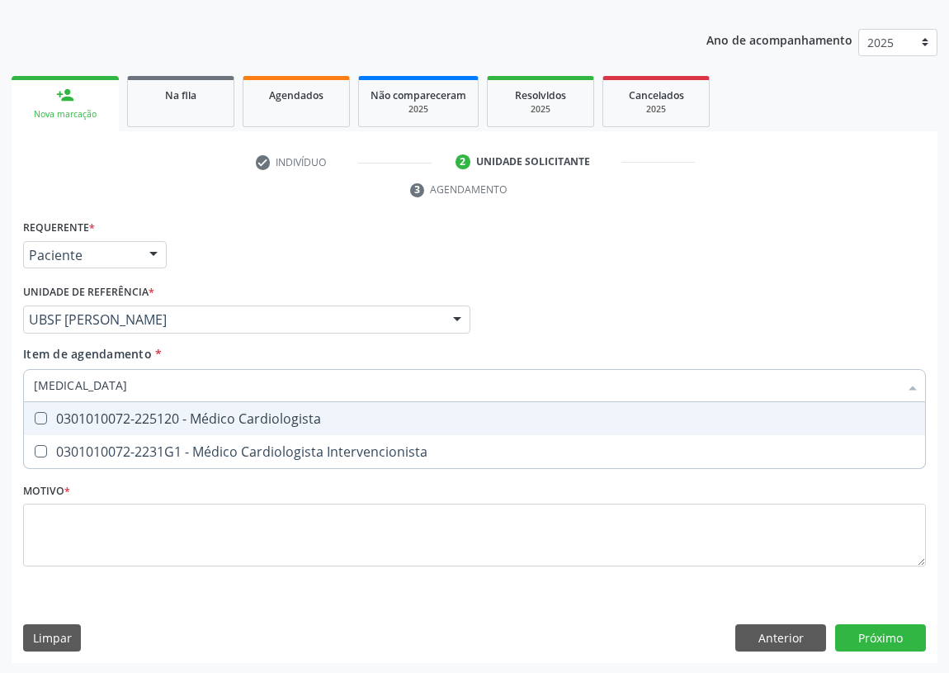
type input "CARDIOLOGISTA"
click at [37, 414] on Cardiologista at bounding box center [41, 418] width 12 height 12
click at [35, 414] on Cardiologista "checkbox" at bounding box center [29, 418] width 11 height 11
checkbox Cardiologista "true"
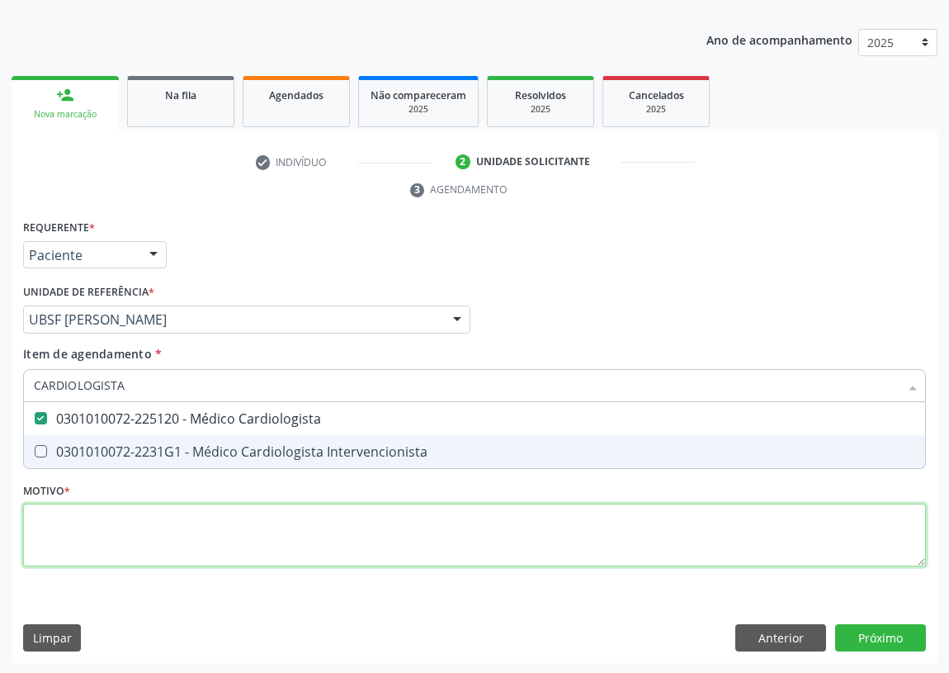
click at [40, 532] on div "Requerente * Paciente Médico(a) Enfermeiro(a) Paciente Nenhum resultado encontr…" at bounding box center [474, 402] width 903 height 374
checkbox Intervencionista "true"
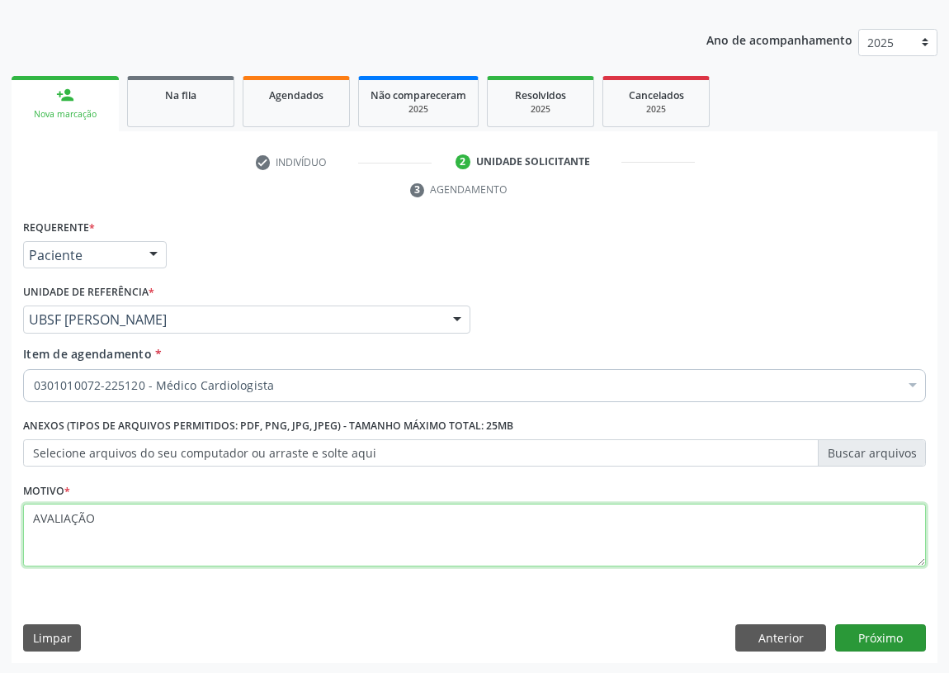
type textarea "AVALIAÇÃO"
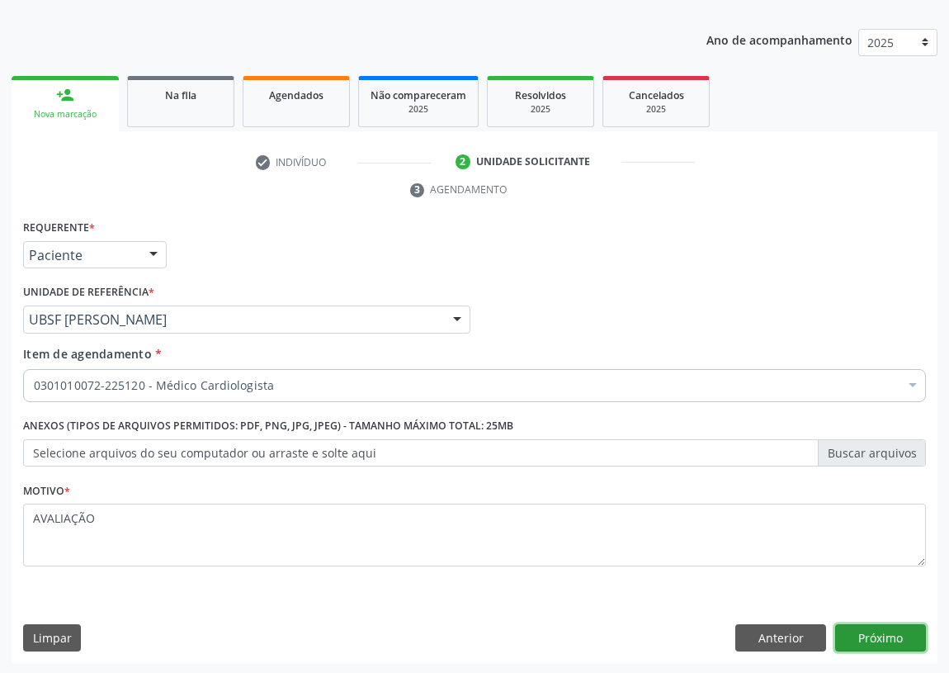
click at [874, 632] on button "Próximo" at bounding box center [881, 638] width 91 height 28
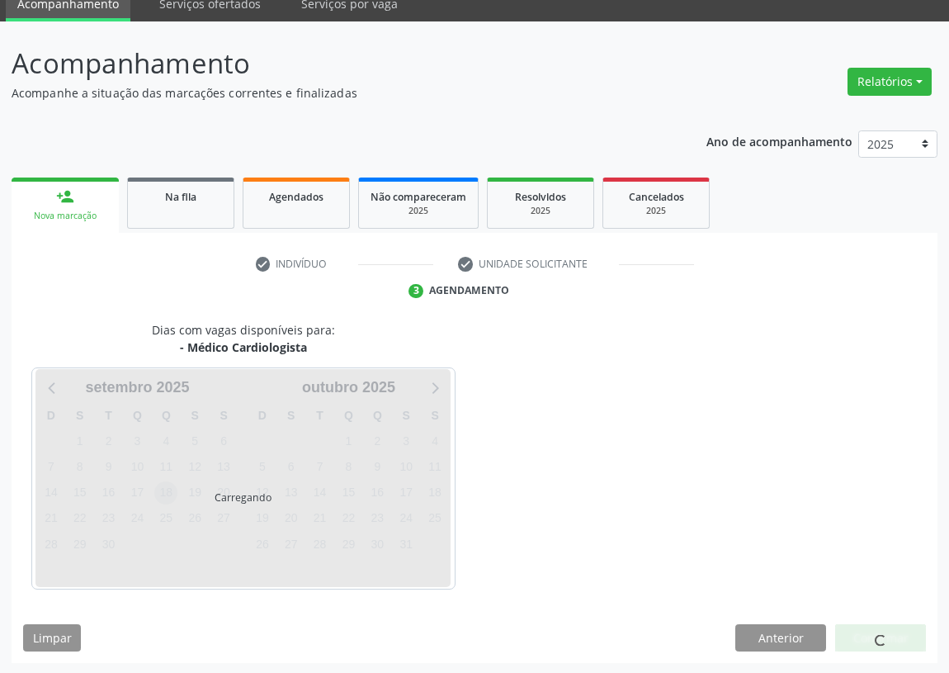
scroll to position [69, 0]
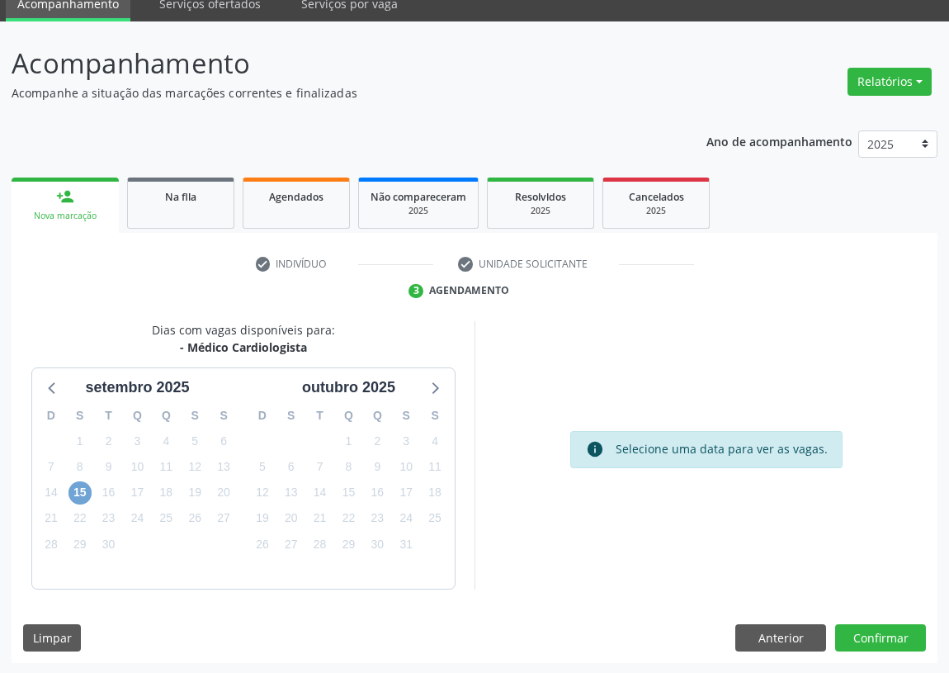
click at [85, 487] on span "15" at bounding box center [80, 492] width 23 height 23
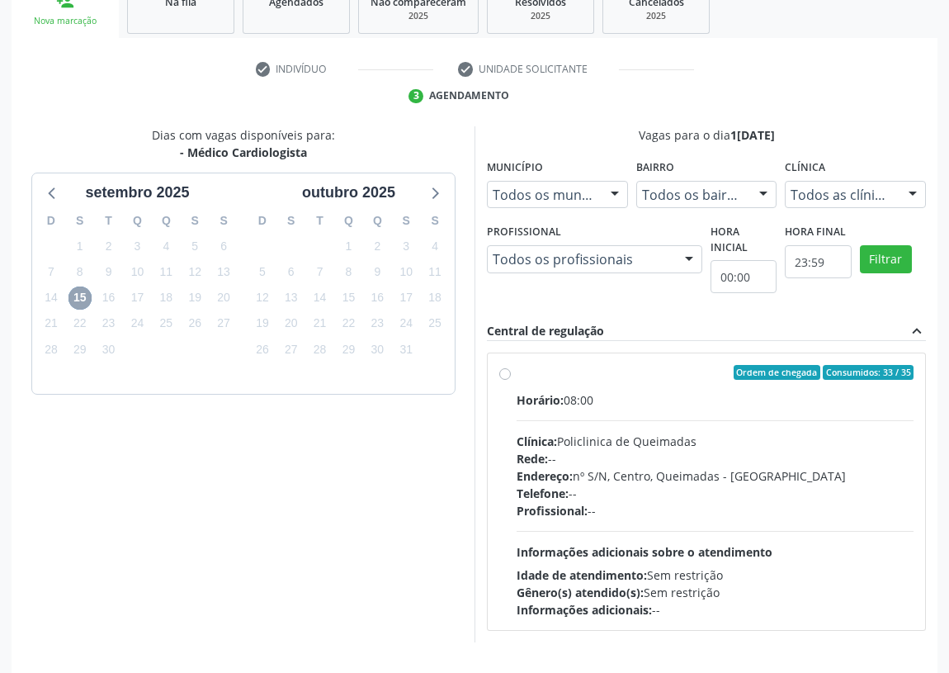
scroll to position [317, 0]
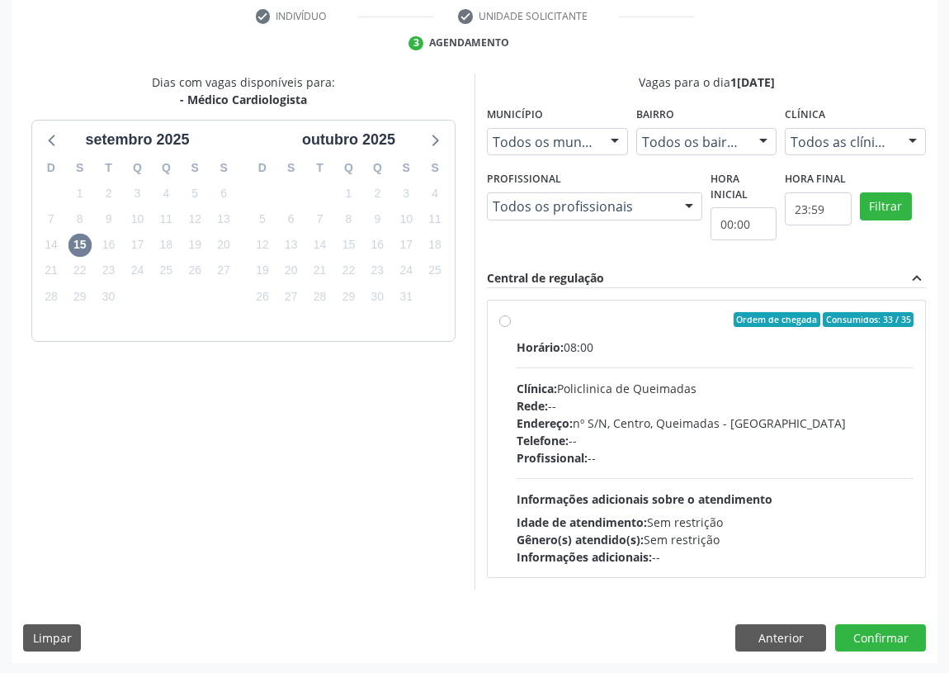
click at [497, 316] on div "Ordem de chegada Consumidos: 33 / 35 Horário: 08:00 Clínica: Policlinica de Que…" at bounding box center [707, 439] width 438 height 277
radio input "true"
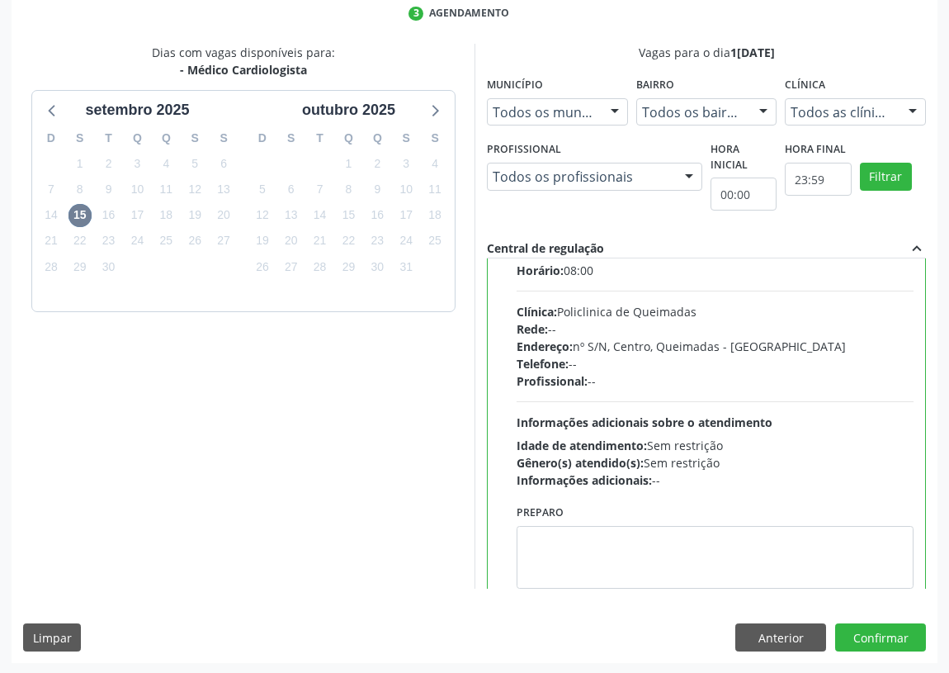
scroll to position [74, 0]
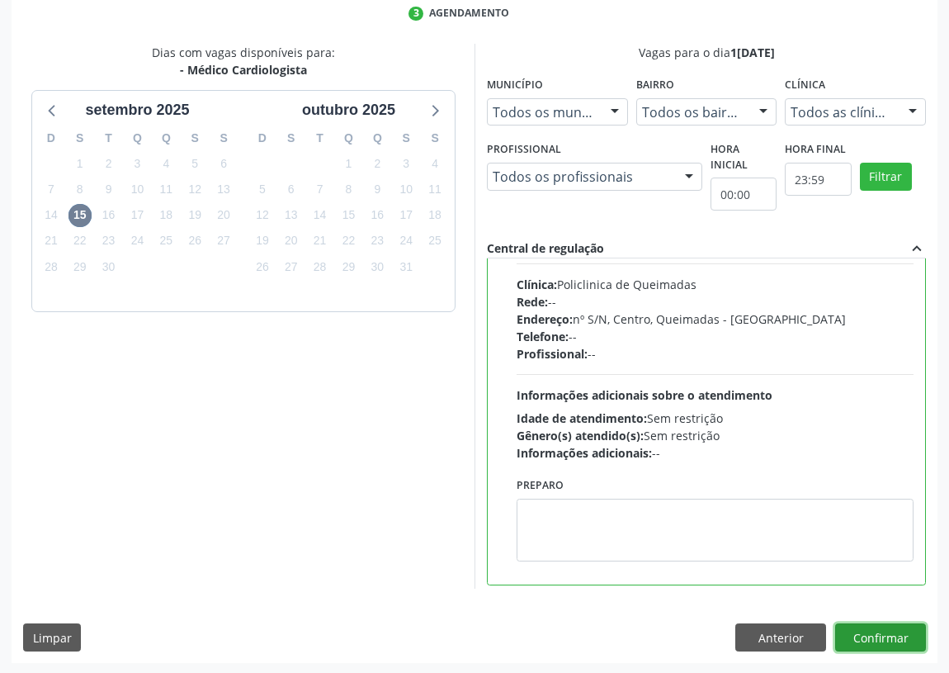
drag, startPoint x: 859, startPoint y: 632, endPoint x: 608, endPoint y: 607, distance: 252.2
click at [861, 632] on button "Confirmar" at bounding box center [881, 637] width 91 height 28
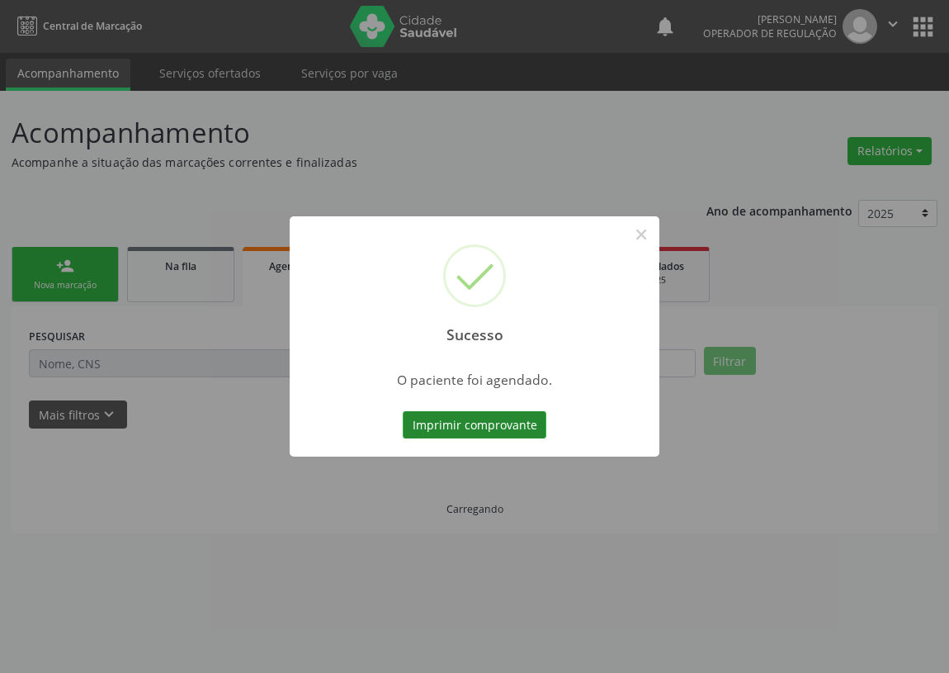
scroll to position [0, 0]
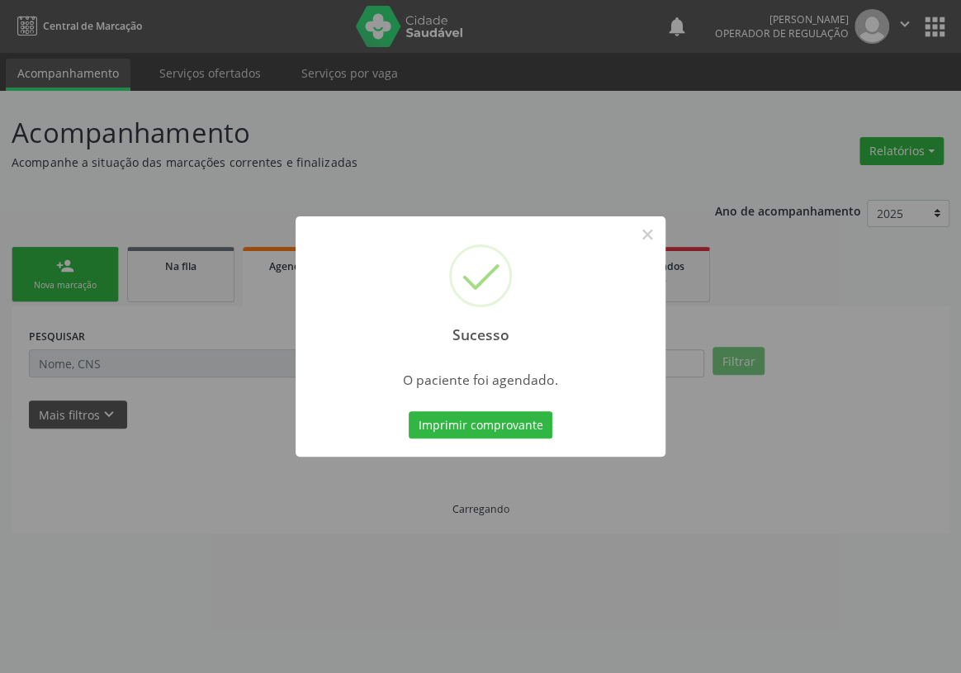
click at [447, 410] on div "Imprimir comprovante Cancel" at bounding box center [480, 425] width 151 height 35
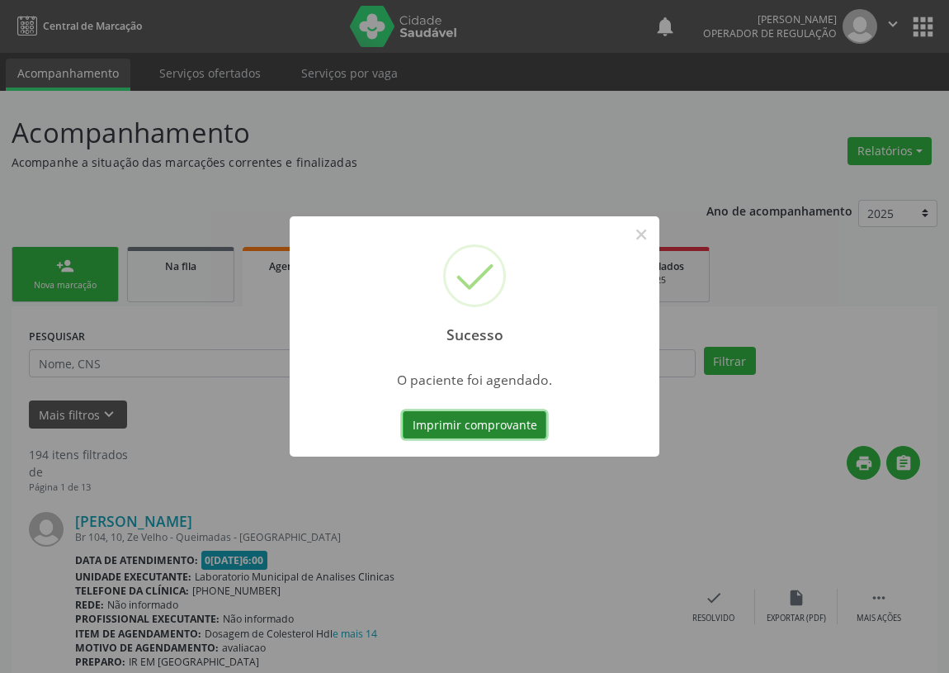
click at [443, 426] on button "Imprimir comprovante" at bounding box center [475, 425] width 144 height 28
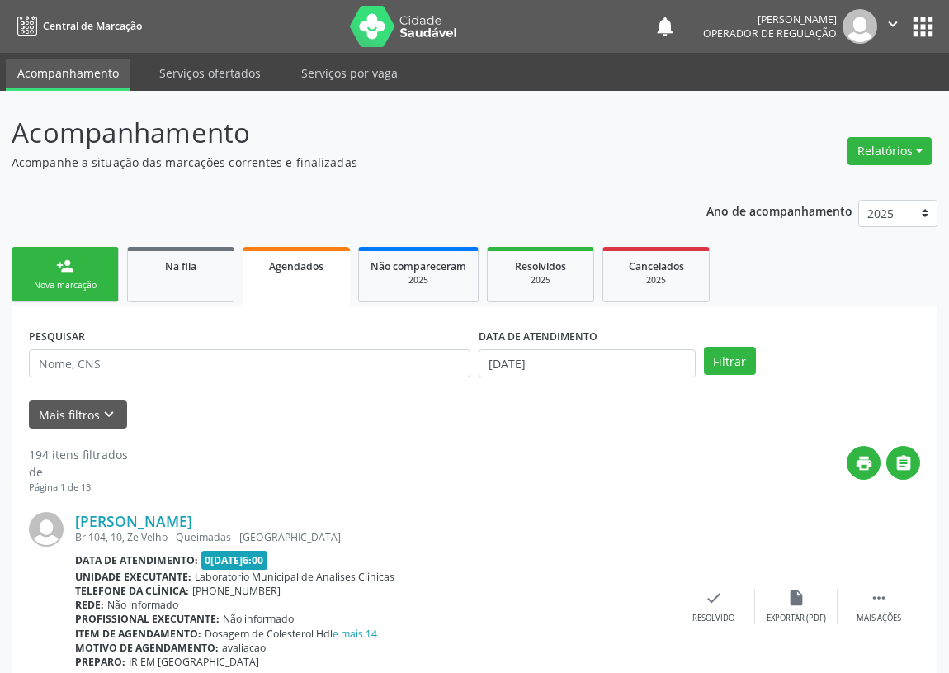
click at [54, 256] on link "person_add Nova marcação" at bounding box center [65, 274] width 107 height 55
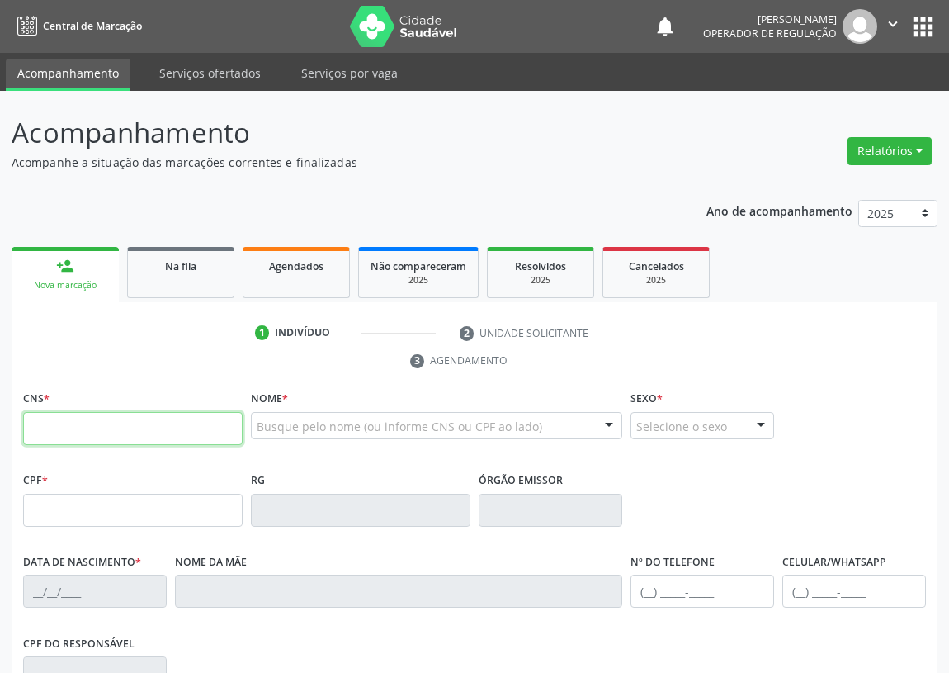
click at [45, 428] on input "text" at bounding box center [133, 428] width 220 height 33
drag, startPoint x: 38, startPoint y: 415, endPoint x: 33, endPoint y: 379, distance: 36.7
click at [39, 398] on div "CNS *" at bounding box center [133, 415] width 220 height 59
type input "700 1029 8970 5914"
type input "077.059.614-23"
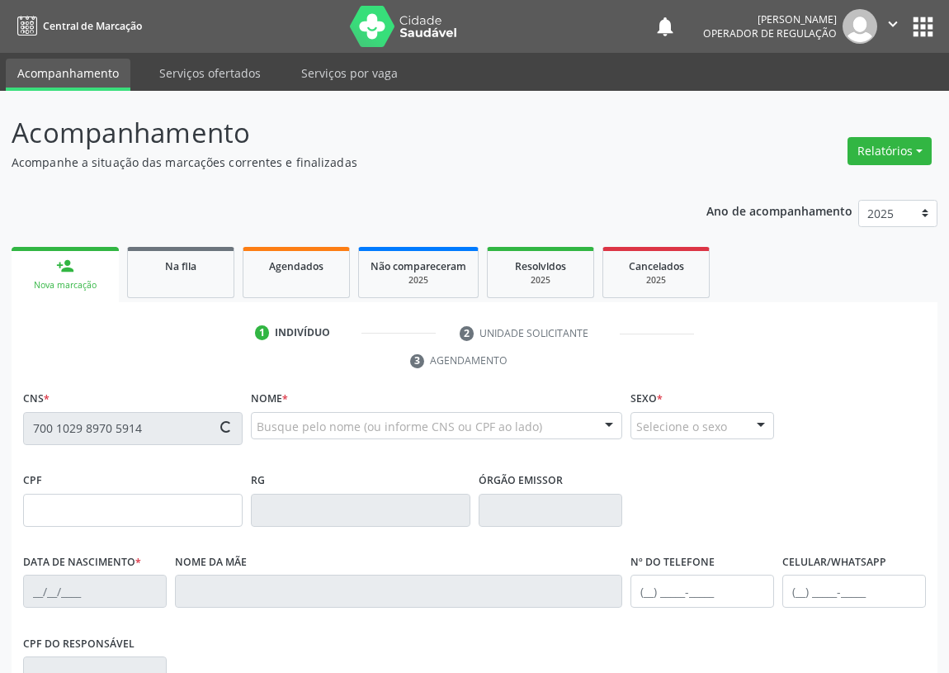
type input "[DATE]"
type input "[PERSON_NAME]"
type input "[PHONE_NUMBER]"
type input "060.222.284-25"
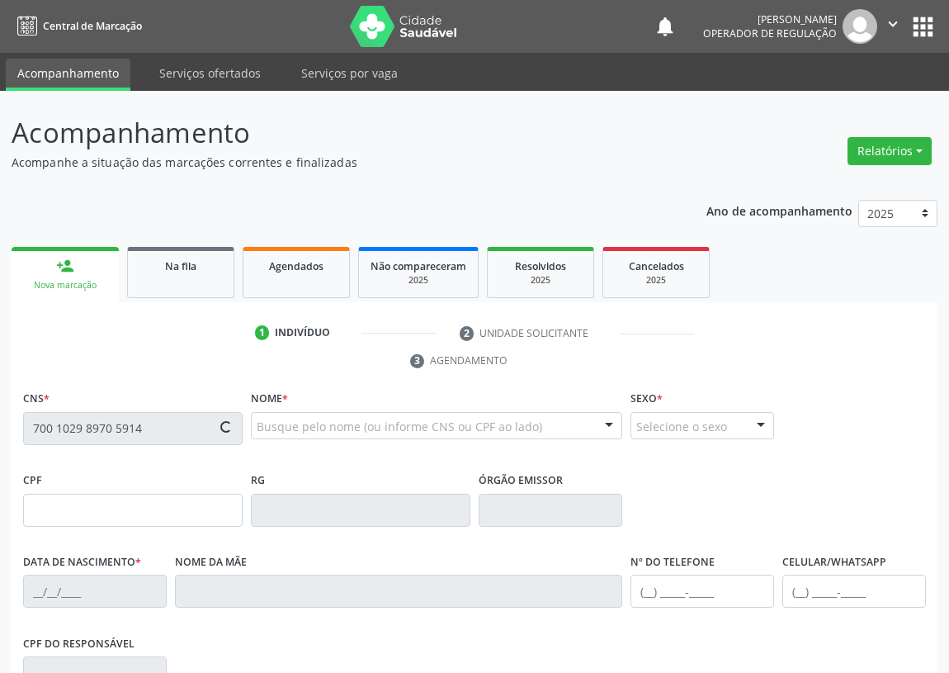
type input "191"
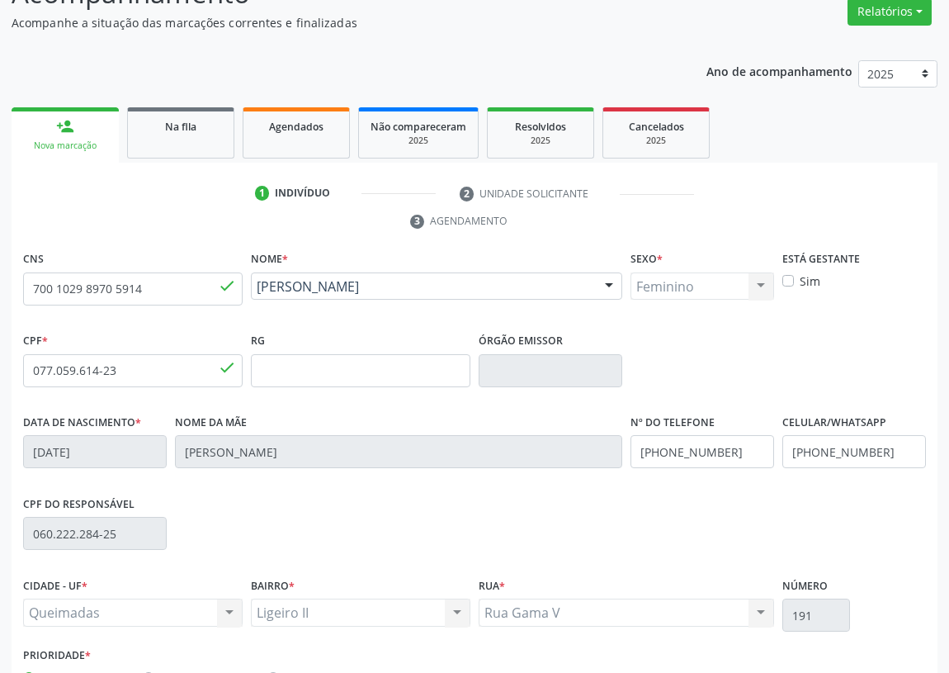
scroll to position [248, 0]
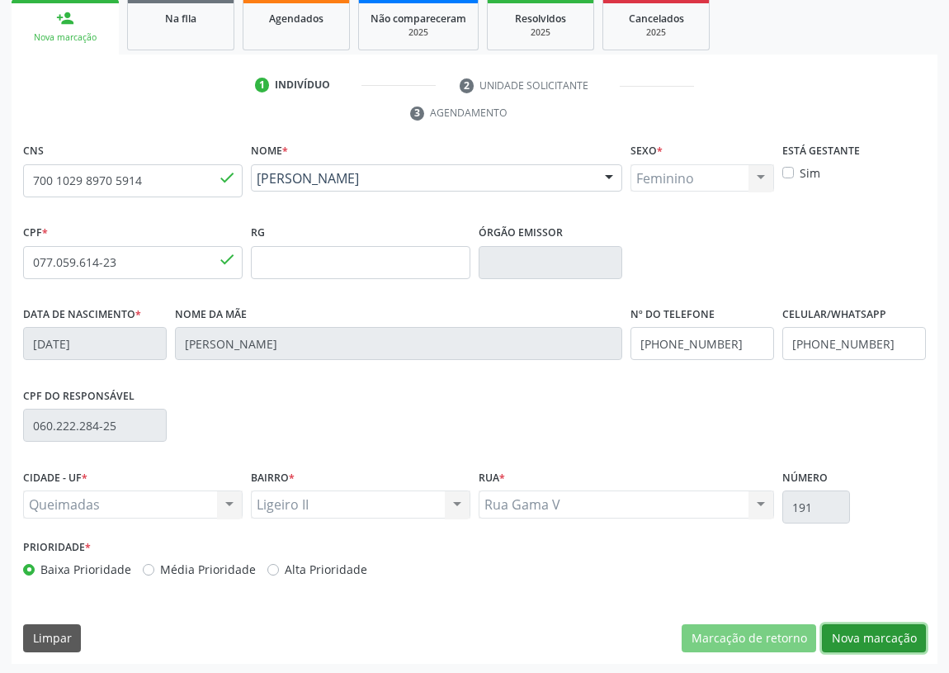
drag, startPoint x: 877, startPoint y: 636, endPoint x: 541, endPoint y: 622, distance: 336.3
click at [869, 635] on button "Nova marcação" at bounding box center [874, 638] width 104 height 28
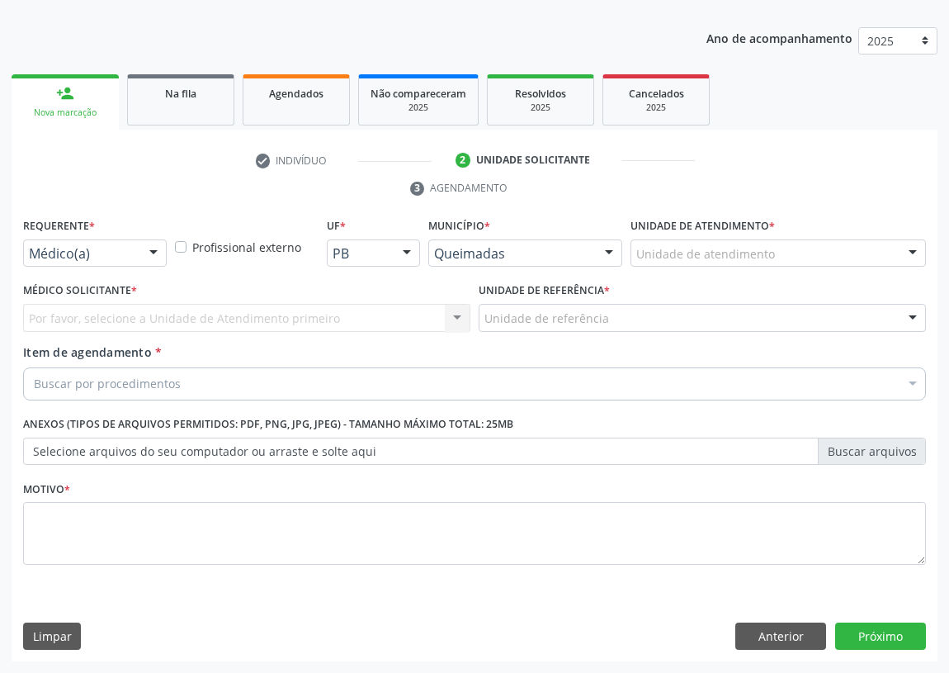
scroll to position [171, 0]
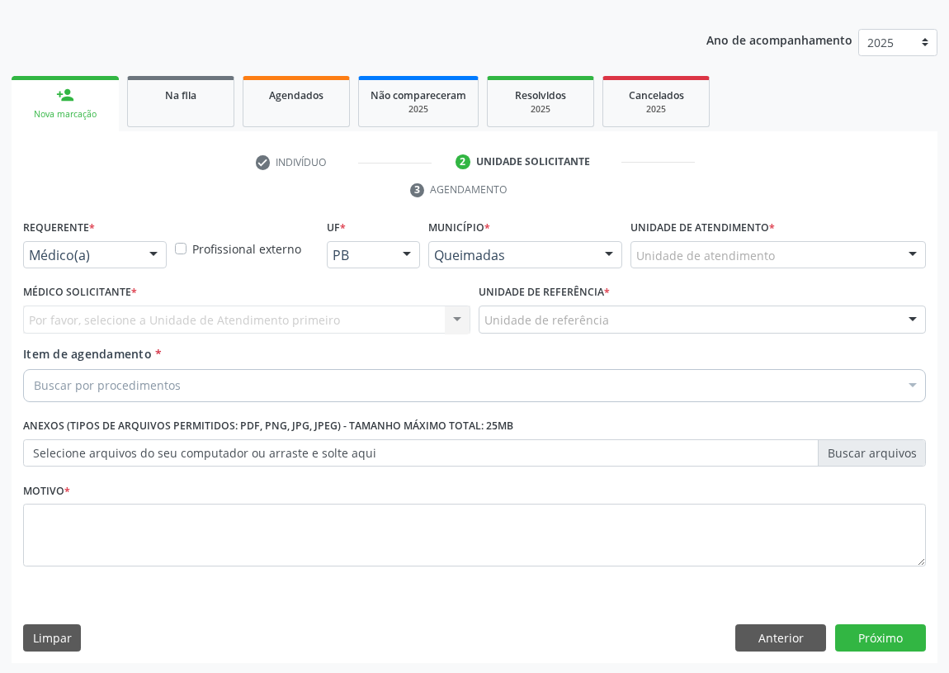
click at [153, 244] on div at bounding box center [153, 256] width 25 height 28
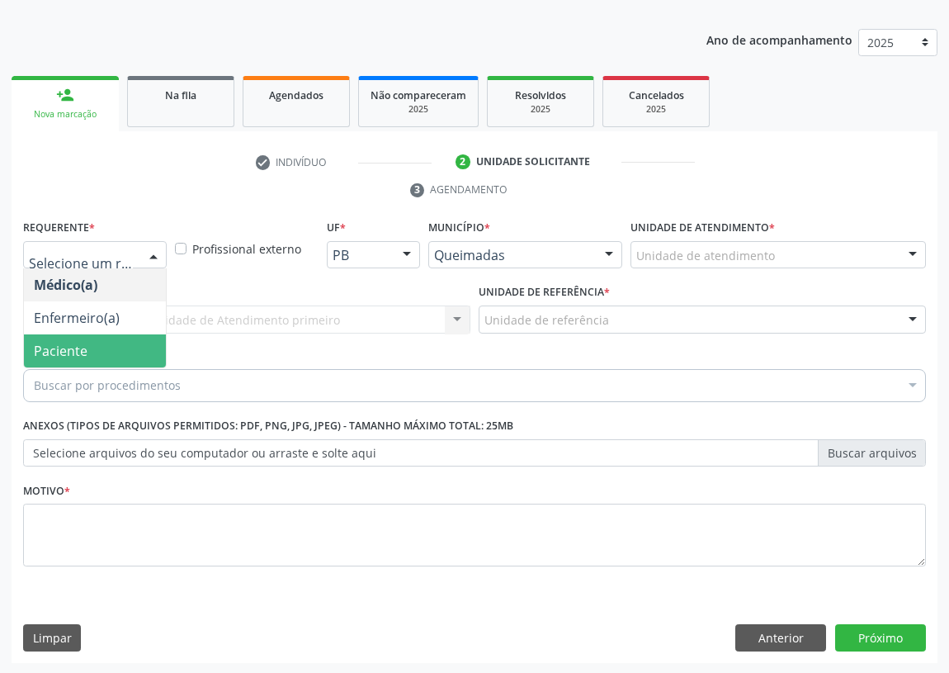
click at [140, 334] on span "Paciente" at bounding box center [95, 350] width 142 height 33
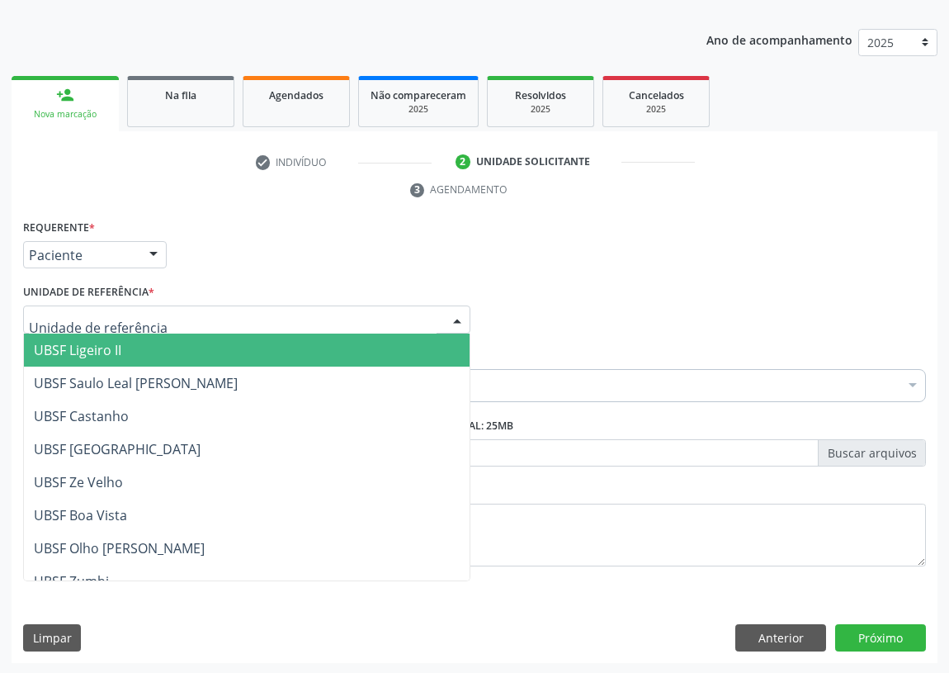
drag, startPoint x: 412, startPoint y: 316, endPoint x: 197, endPoint y: 439, distance: 247.4
click at [406, 317] on div at bounding box center [246, 319] width 447 height 28
click at [99, 341] on span "UBSF Ligeiro II" at bounding box center [78, 350] width 88 height 18
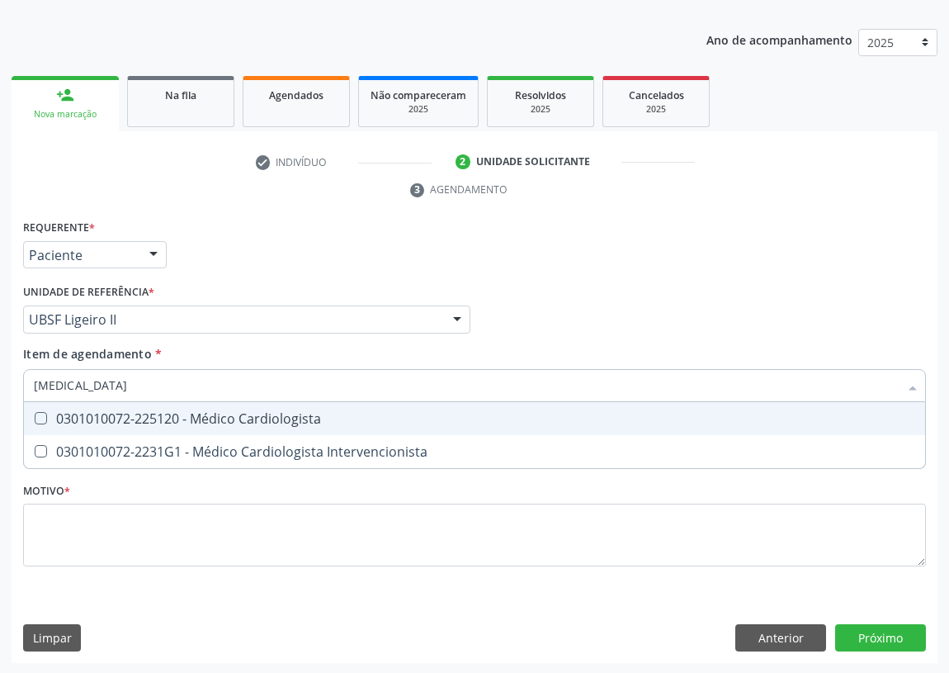
type input "CARDIOLOGISTA"
click at [53, 422] on div "0301010072-225120 - Médico Cardiologista" at bounding box center [475, 418] width 882 height 13
checkbox Cardiologista "true"
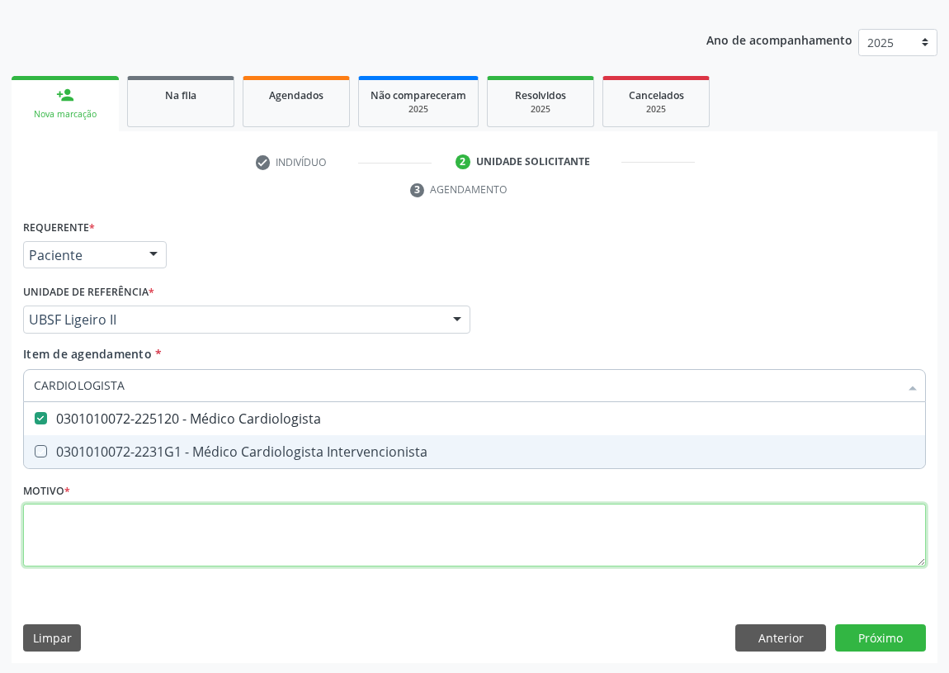
click at [51, 541] on div "Requerente * Paciente Médico(a) Enfermeiro(a) Paciente Nenhum resultado encontr…" at bounding box center [474, 402] width 903 height 374
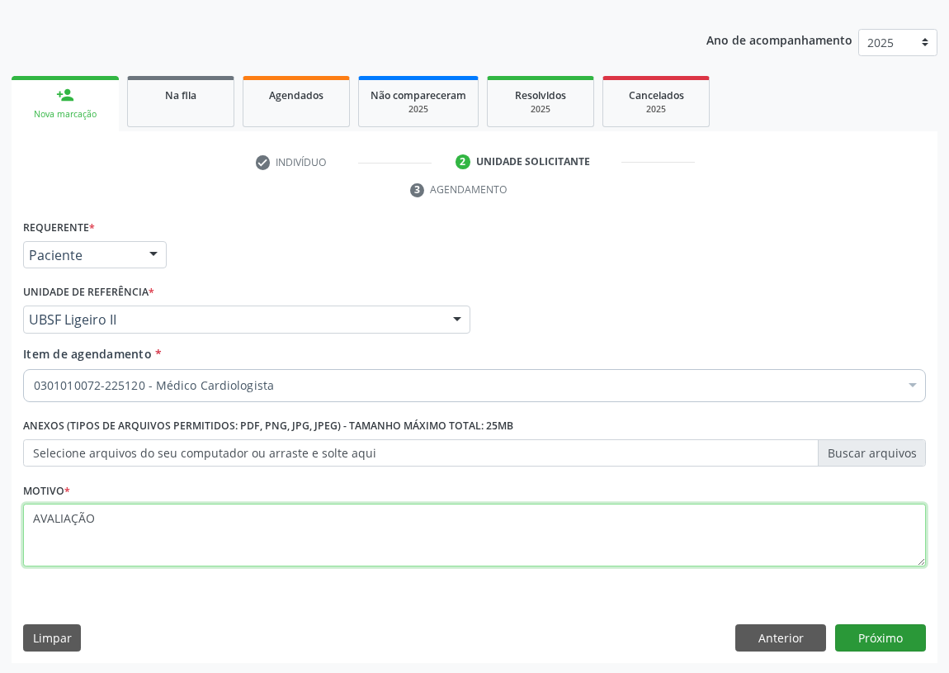
type textarea "AVALIAÇÃO"
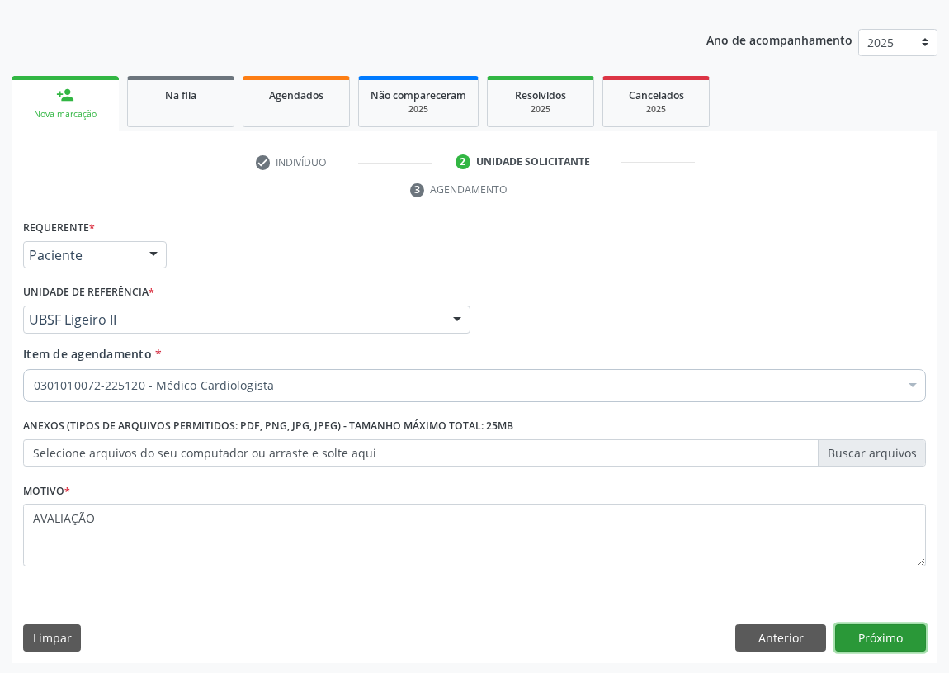
drag, startPoint x: 893, startPoint y: 637, endPoint x: 880, endPoint y: 636, distance: 13.3
click at [880, 636] on button "Próximo" at bounding box center [881, 638] width 91 height 28
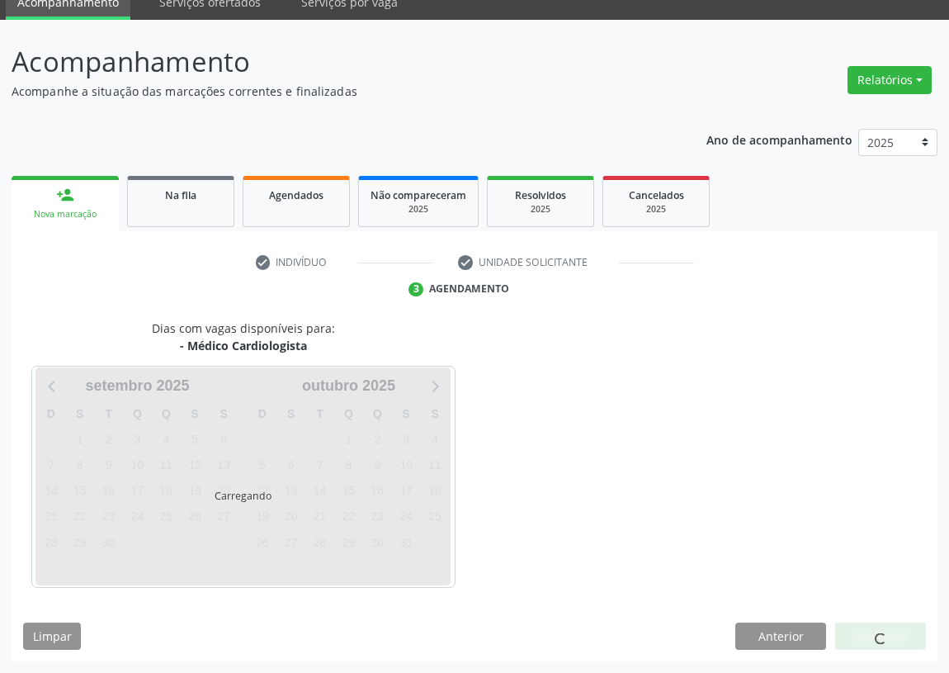
scroll to position [69, 0]
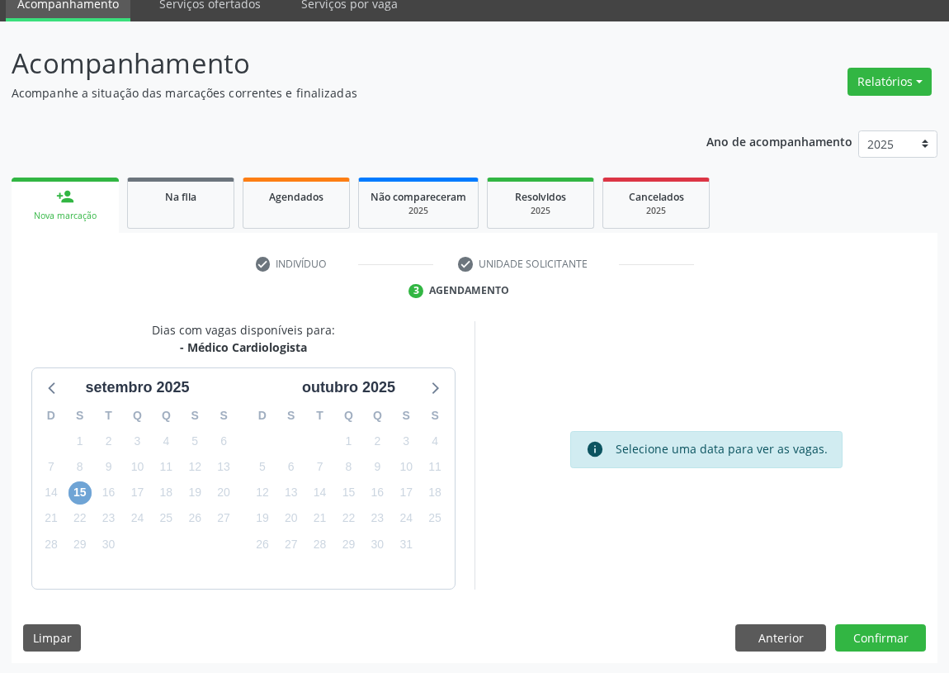
drag, startPoint x: 83, startPoint y: 489, endPoint x: 487, endPoint y: 479, distance: 403.8
click at [94, 489] on div "D S T Q Q S S 31 1 2 3 4 5 6 7 8 9 10 11 12 13 14 15 16 17 18 19 20 21 22 23 24…" at bounding box center [137, 494] width 211 height 190
drag, startPoint x: 79, startPoint y: 490, endPoint x: 108, endPoint y: 485, distance: 29.2
click at [78, 486] on span "15" at bounding box center [80, 492] width 23 height 23
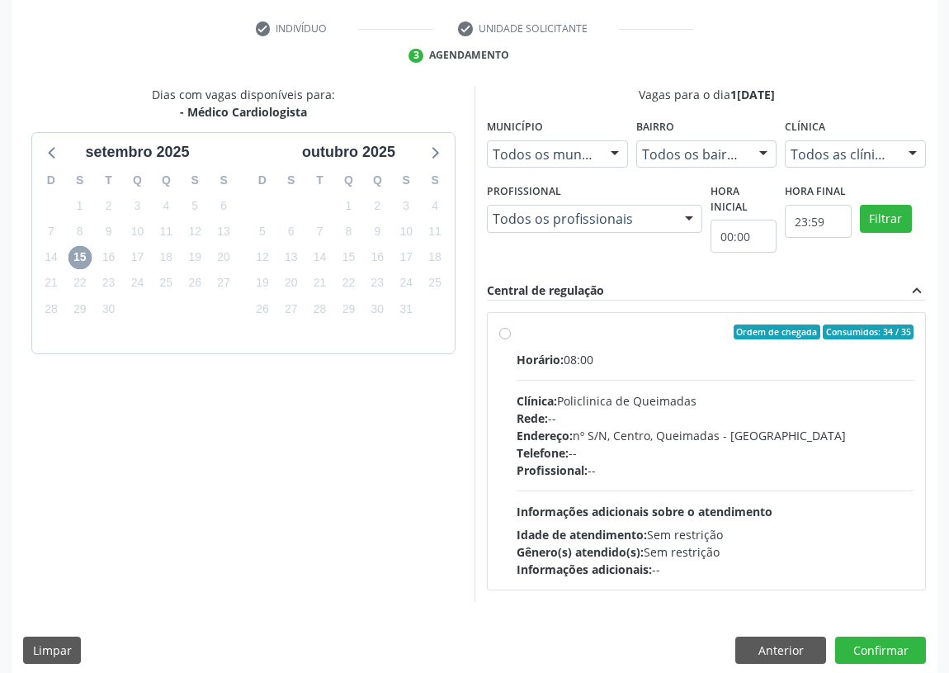
scroll to position [317, 0]
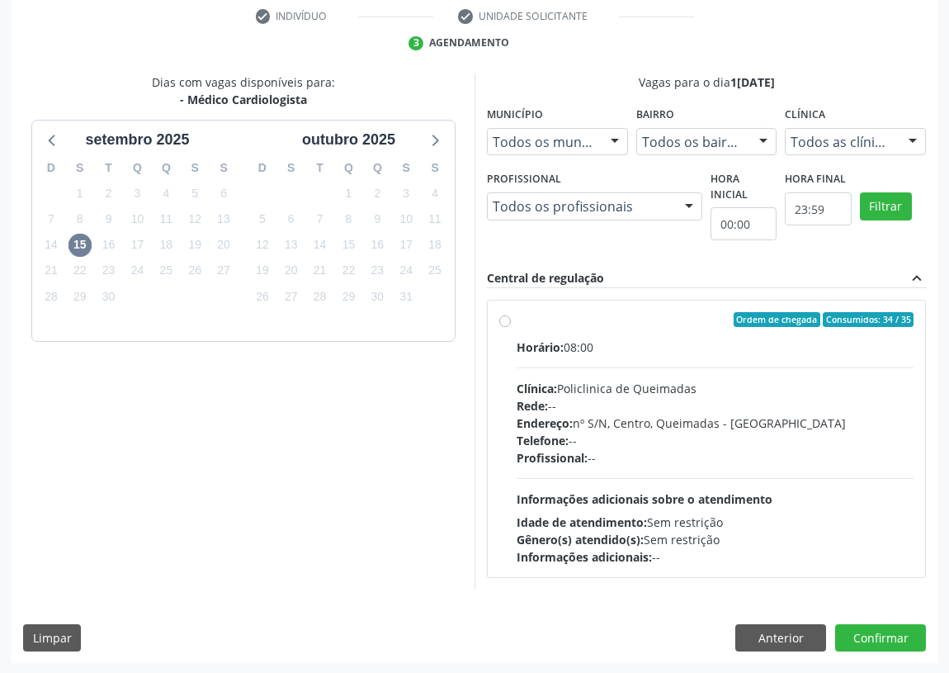
click at [517, 321] on label "Ordem de chegada Consumidos: 34 / 35 Horário: 08:00 Clínica: Policlinica de Que…" at bounding box center [715, 438] width 397 height 253
click at [504, 321] on input "Ordem de chegada Consumidos: 34 / 35 Horário: 08:00 Clínica: Policlinica de Que…" at bounding box center [505, 319] width 12 height 15
radio input "true"
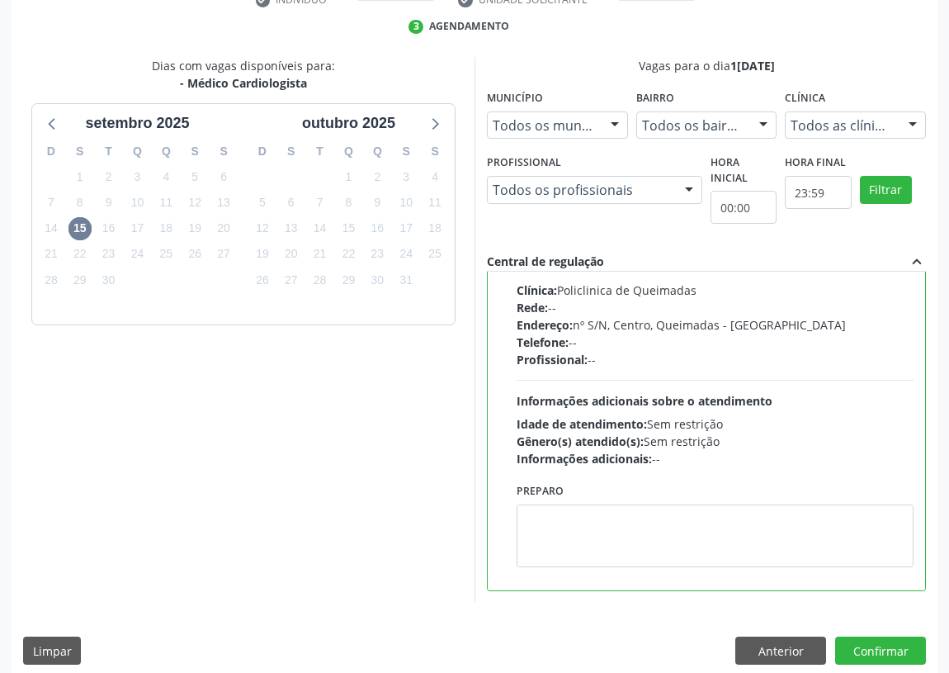
scroll to position [347, 0]
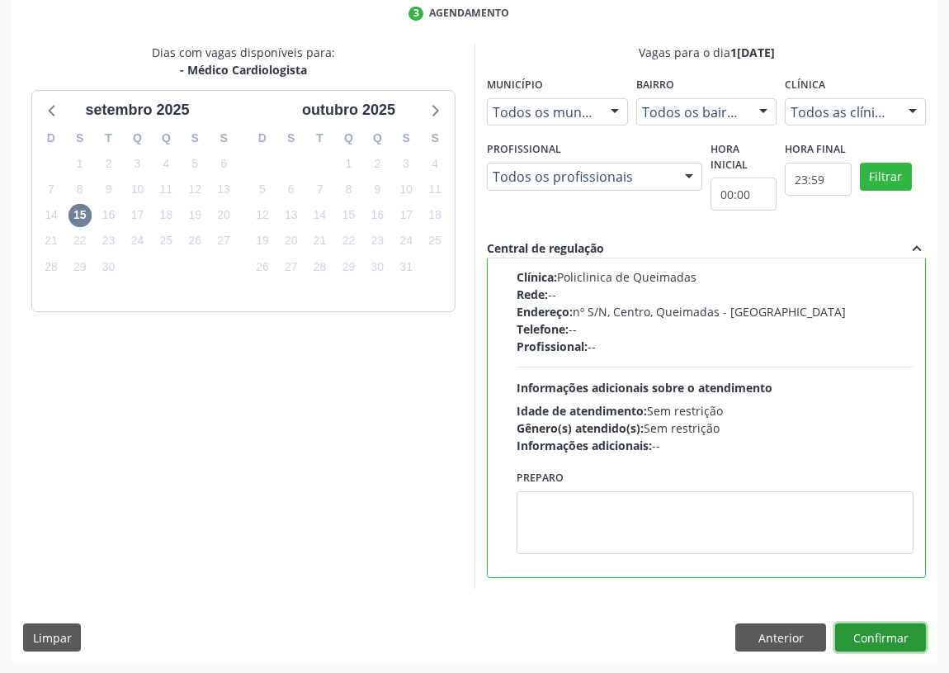
drag, startPoint x: 883, startPoint y: 637, endPoint x: 793, endPoint y: 615, distance: 91.7
click at [881, 637] on button "Confirmar" at bounding box center [881, 637] width 91 height 28
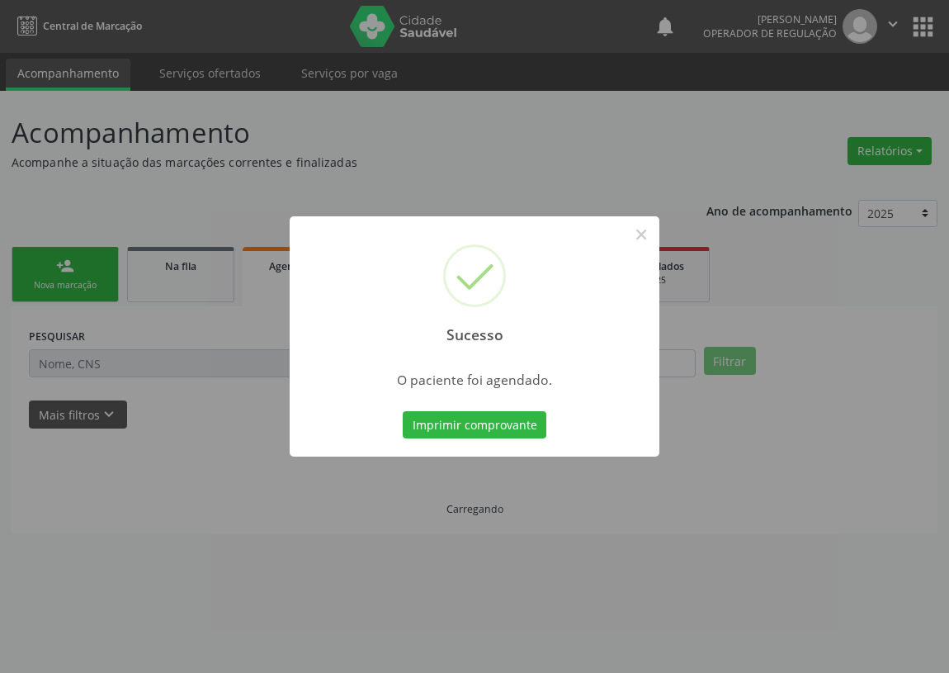
scroll to position [0, 0]
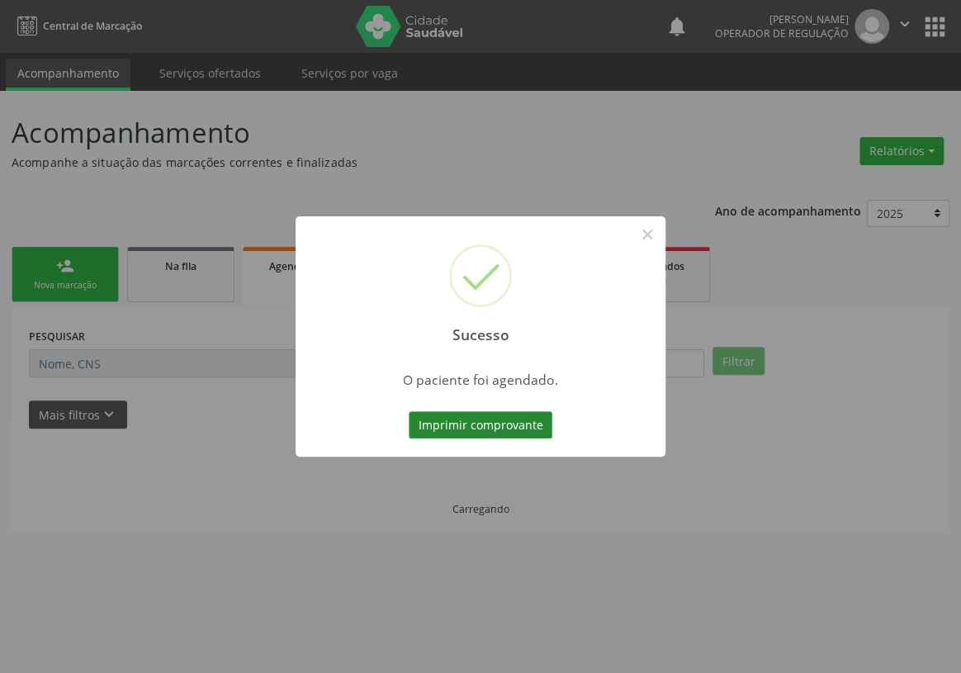
click at [503, 420] on button "Imprimir comprovante" at bounding box center [481, 425] width 144 height 28
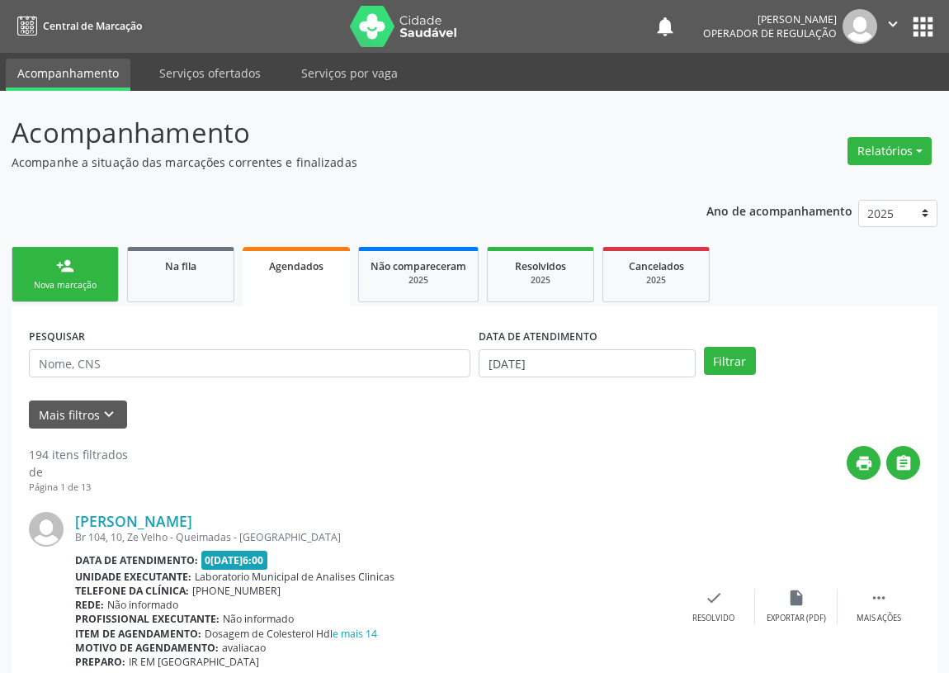
click at [89, 264] on link "person_add Nova marcação" at bounding box center [65, 274] width 107 height 55
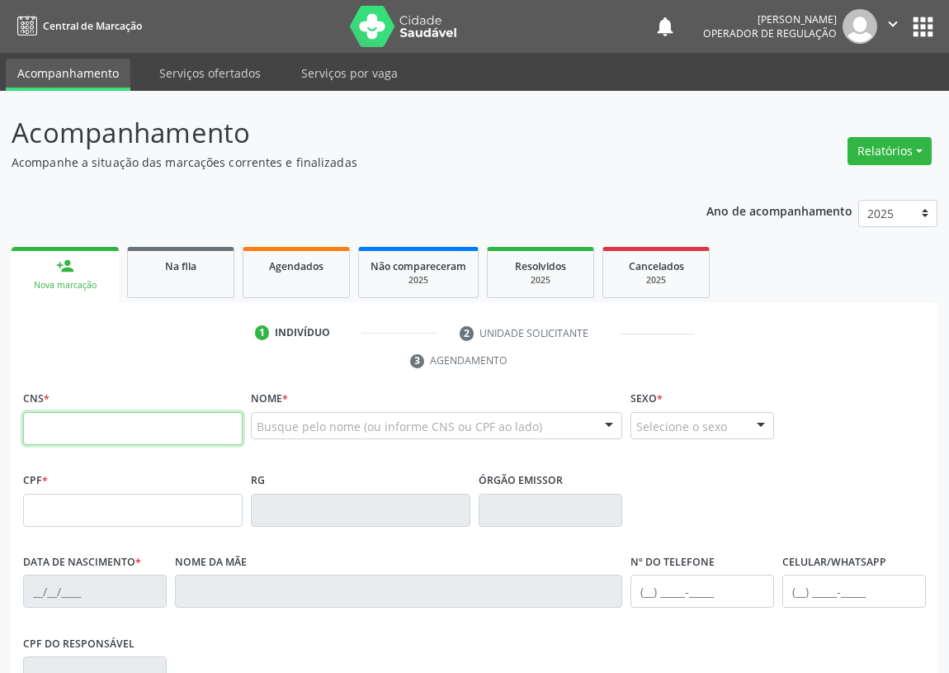
click at [52, 431] on input "text" at bounding box center [133, 428] width 220 height 33
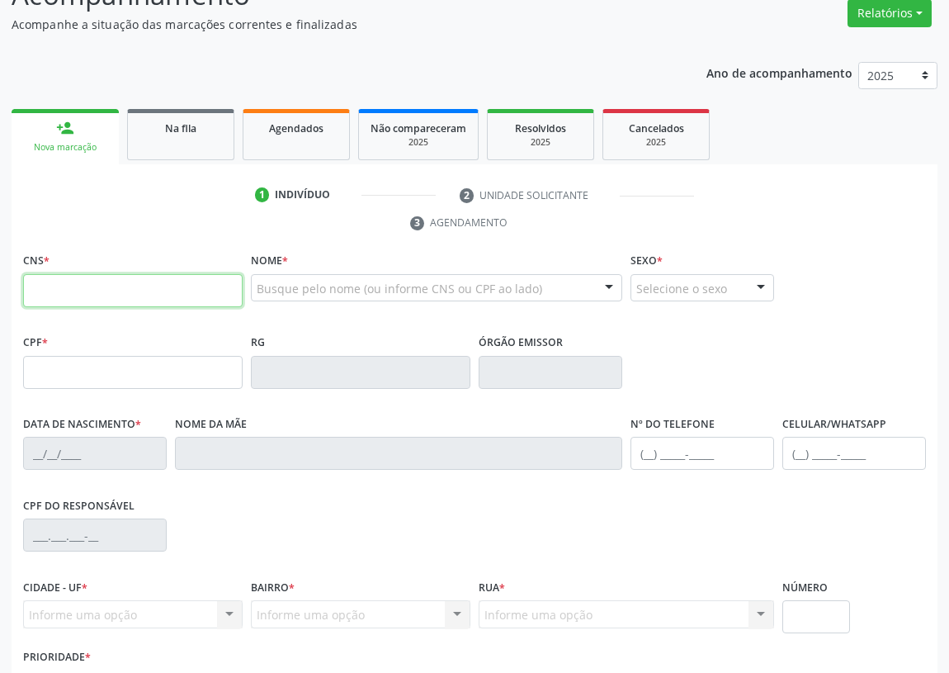
scroll to position [248, 0]
